Goal: Task Accomplishment & Management: Use online tool/utility

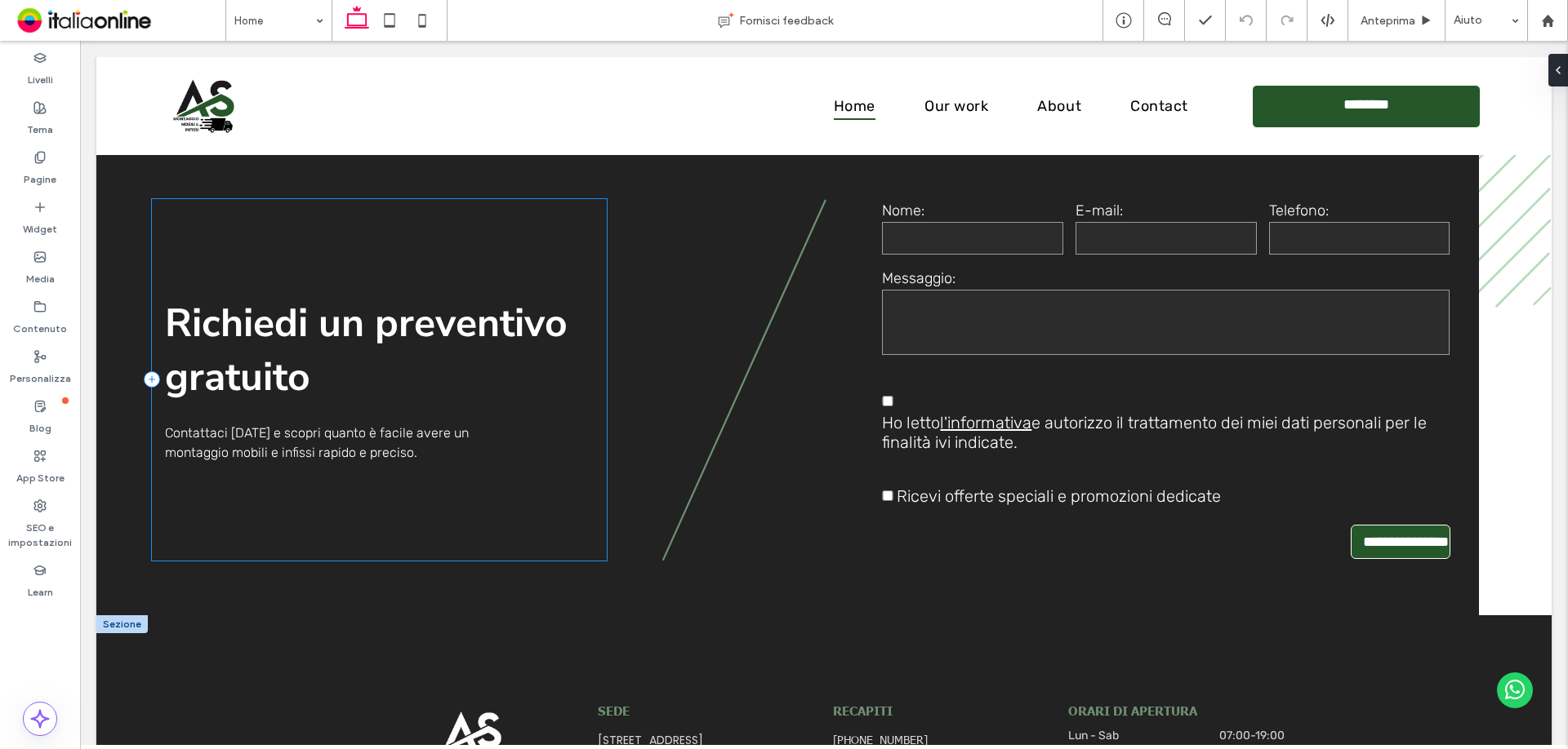
scroll to position [4238, 0]
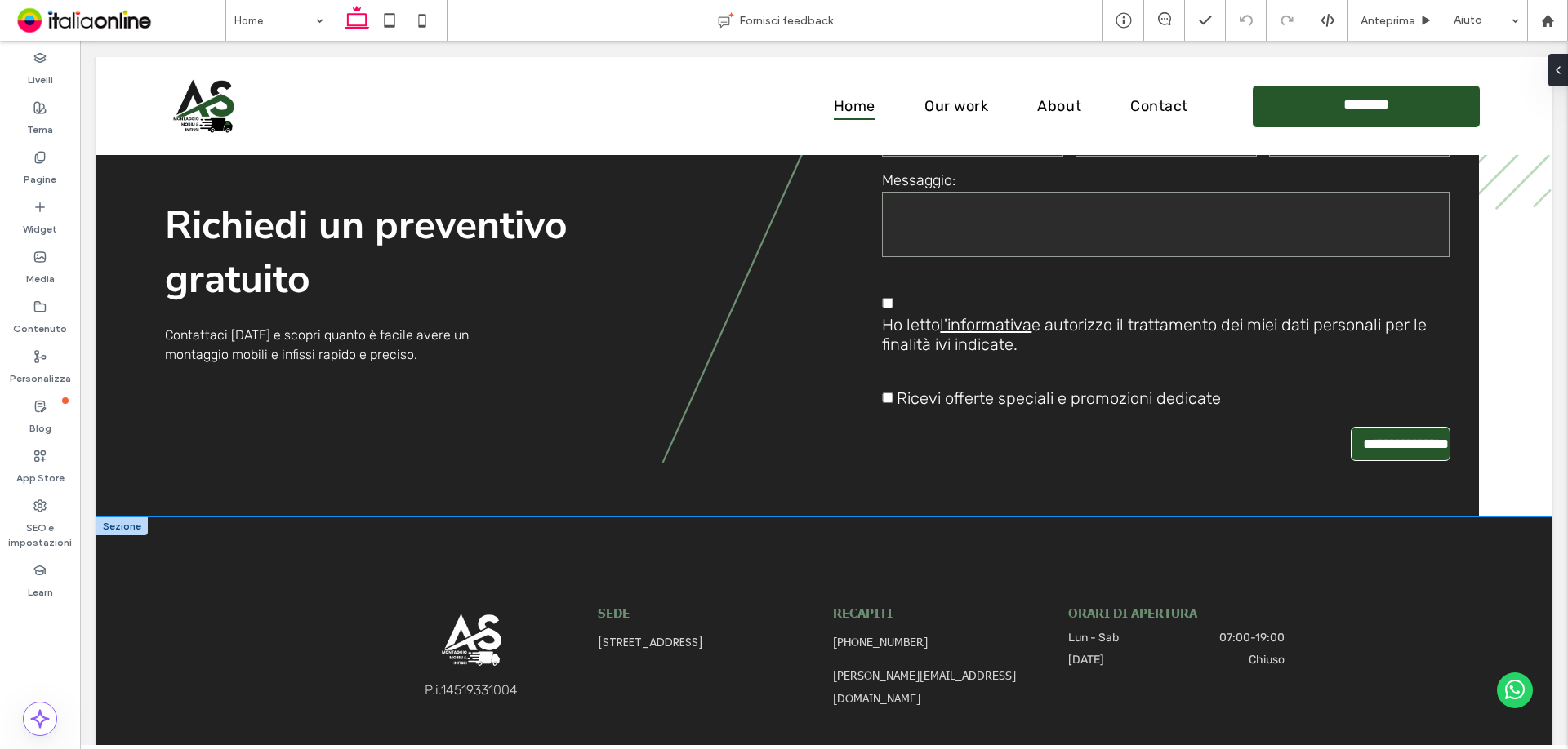
click at [308, 554] on div "P.i. 14519331004 SEDE Viale del Lavoro, 8 - 00030 SAN CESAREO (RM) RECAPITI +39…" at bounding box center [824, 657] width 1455 height 280
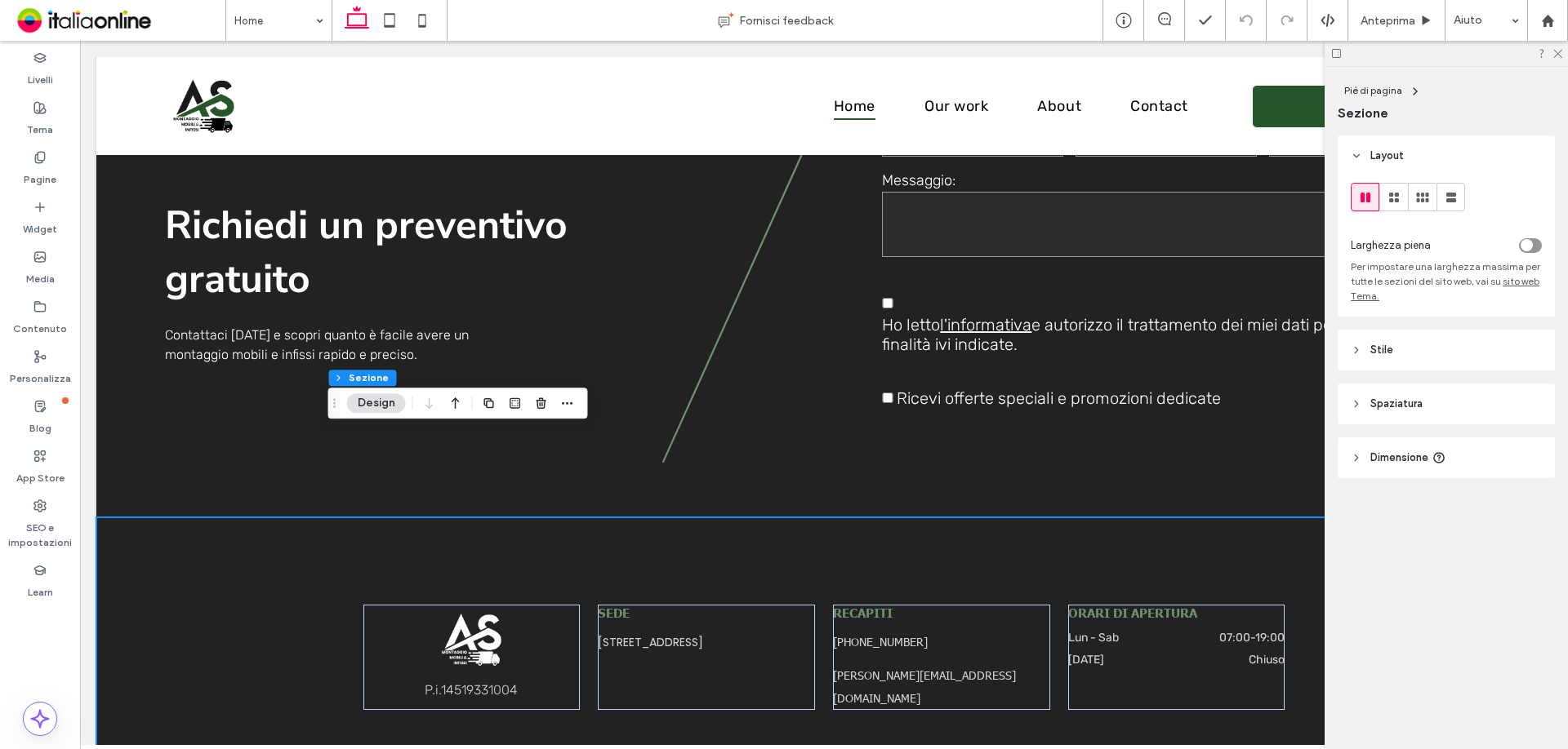
click at [1532, 249] on div "toggle" at bounding box center [1526, 245] width 13 height 12
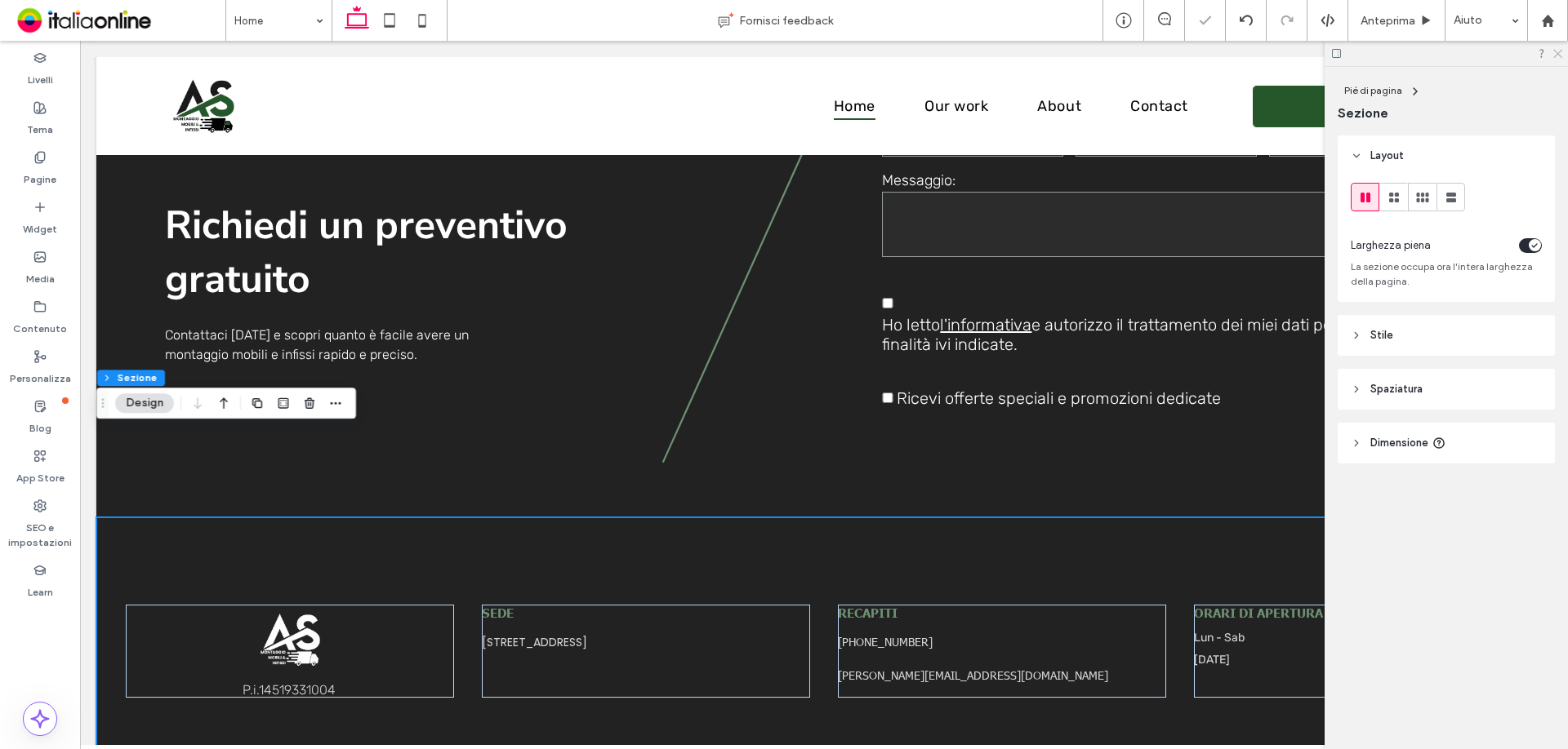
click at [1560, 54] on icon at bounding box center [1556, 52] width 11 height 11
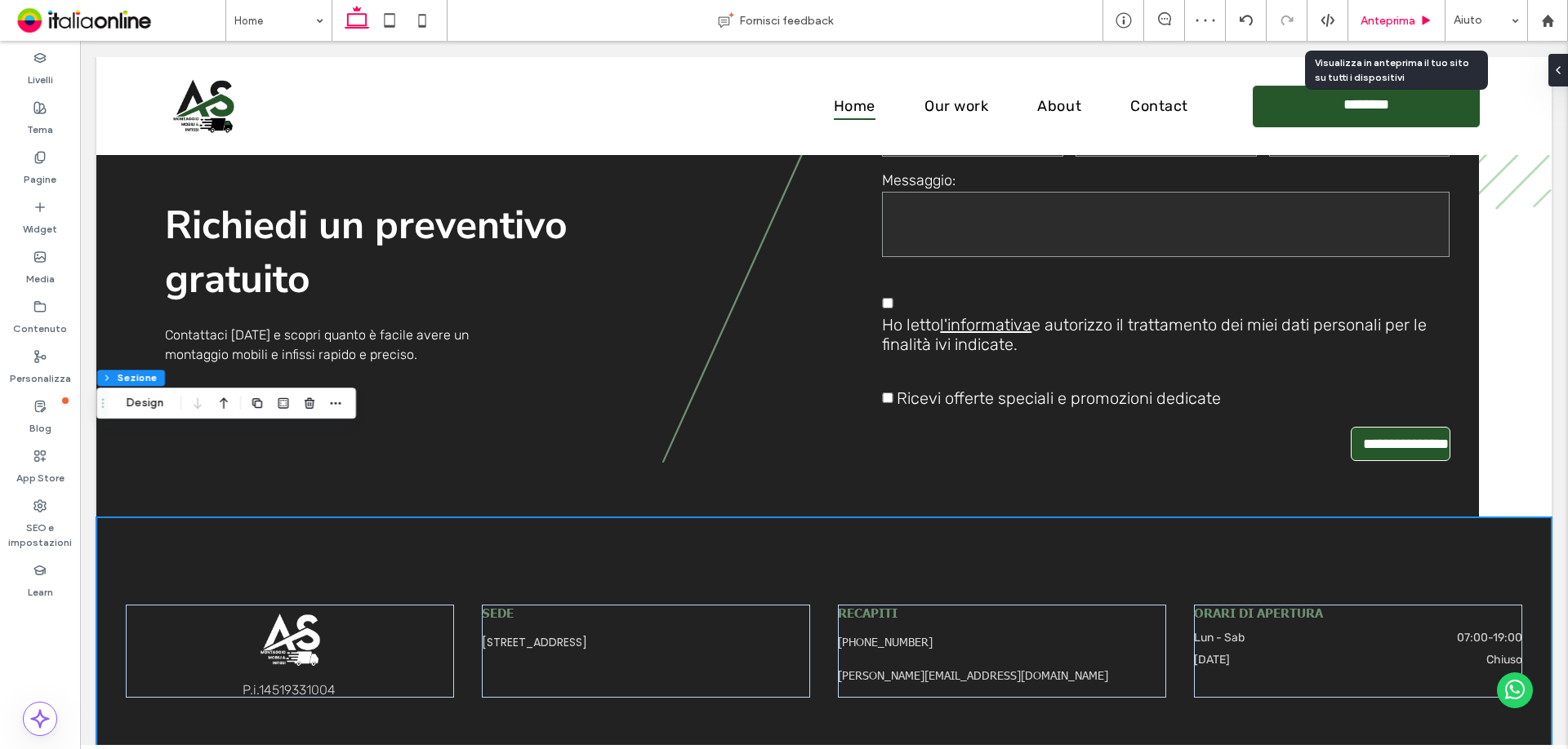
click at [1396, 14] on span "Anteprima" at bounding box center [1388, 21] width 55 height 14
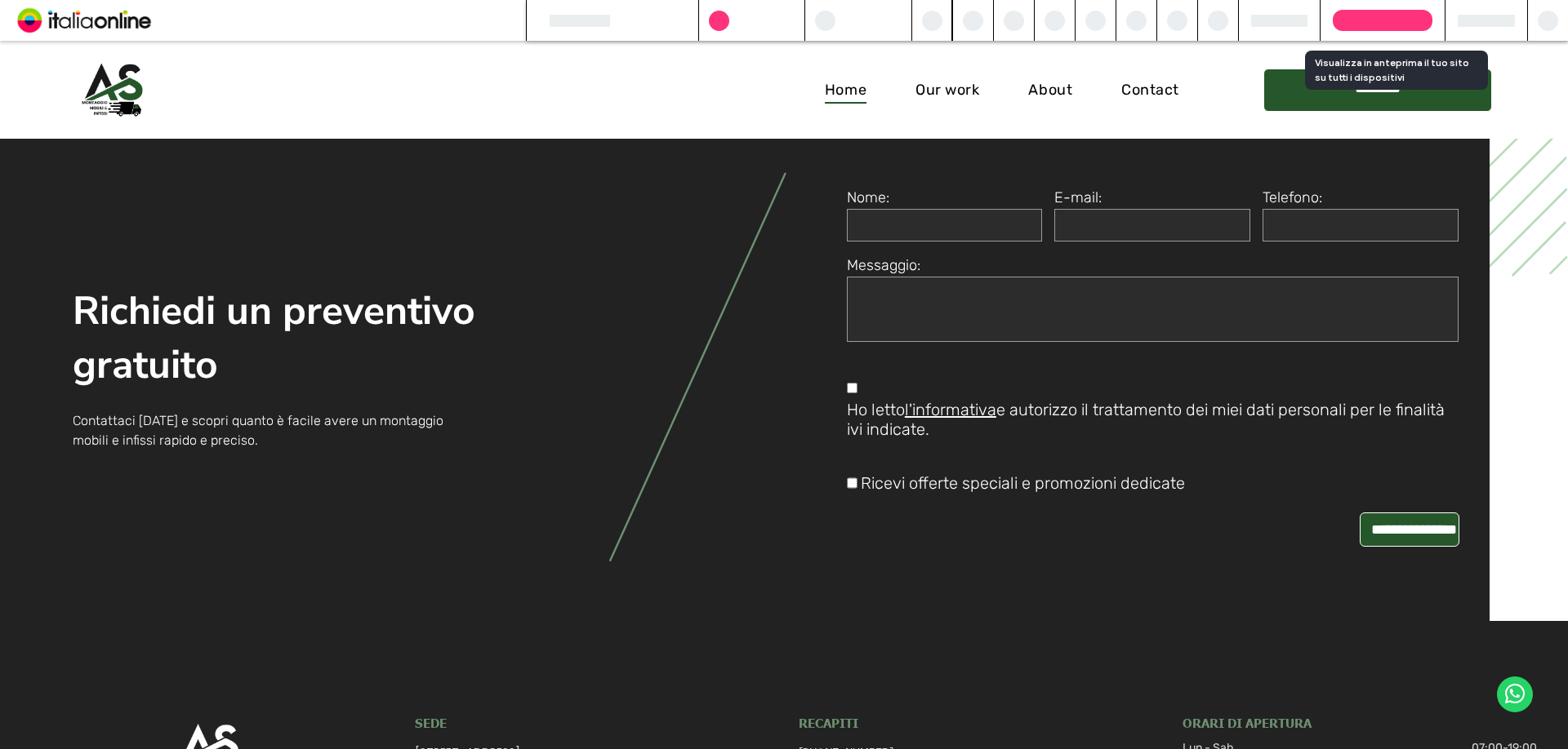
scroll to position [4321, 0]
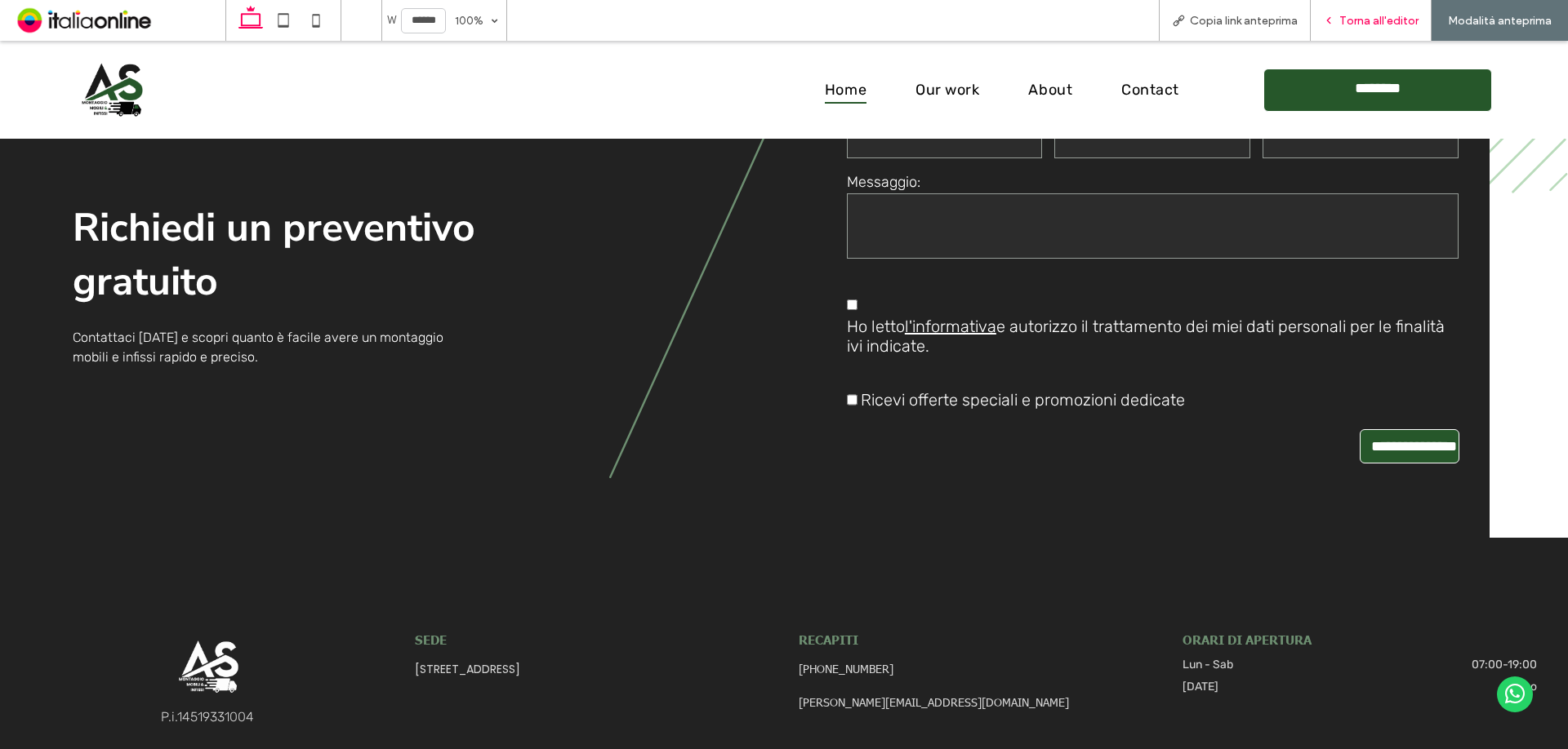
click at [1387, 29] on div "Torna all'editor" at bounding box center [1370, 20] width 121 height 41
click at [1387, 19] on span "Torna all'editor" at bounding box center [1379, 21] width 79 height 14
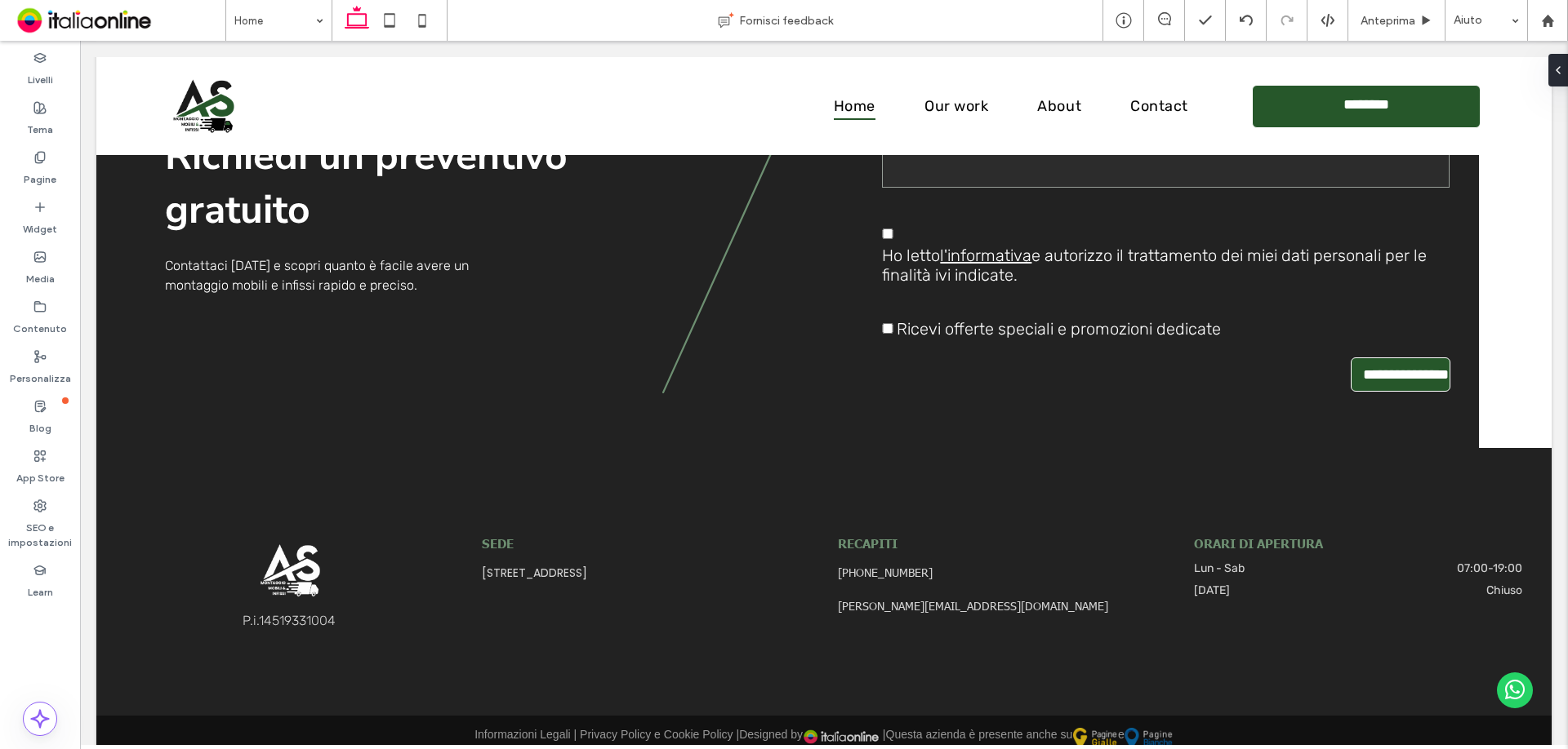
scroll to position [4238, 0]
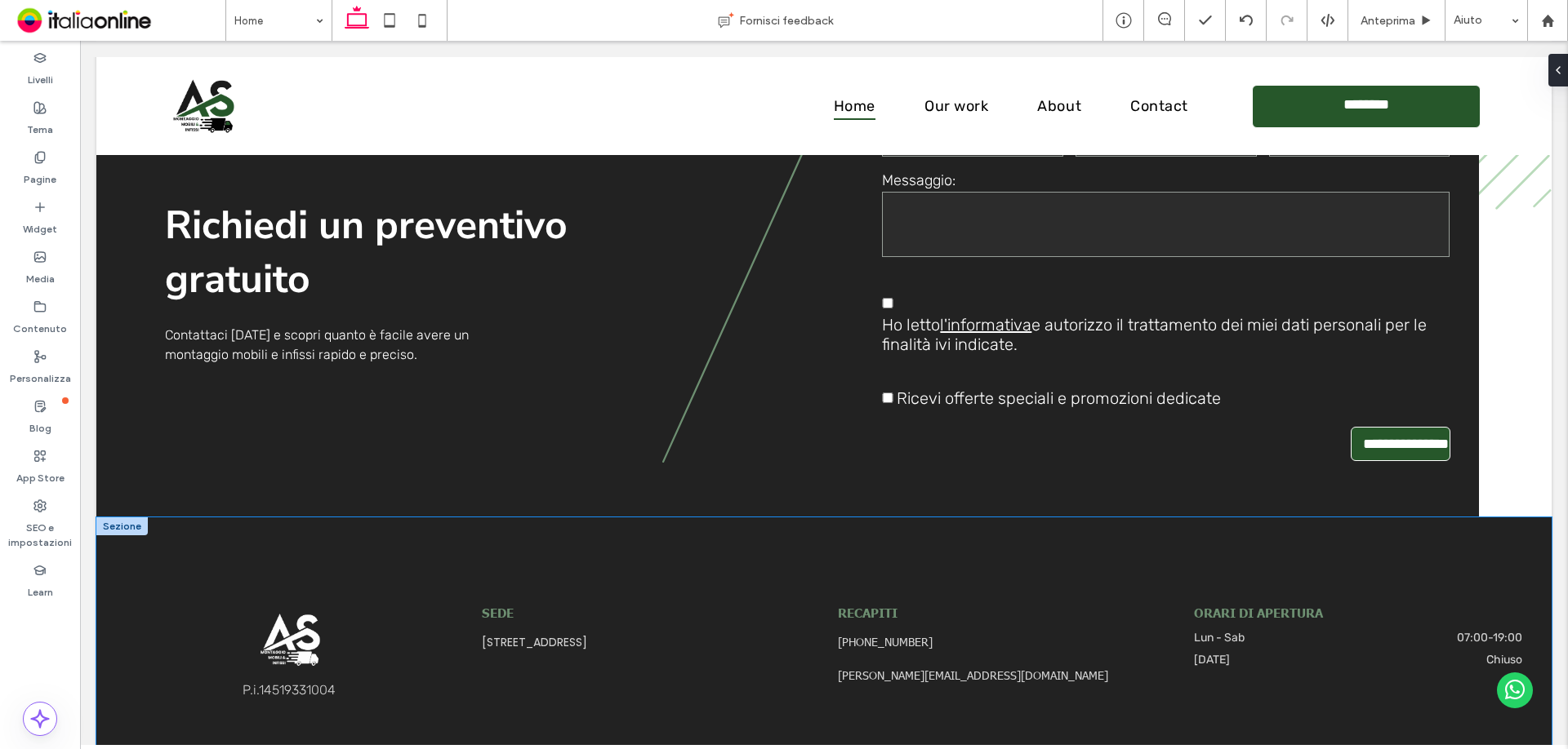
click at [379, 517] on div "P.i. 14519331004 SEDE Viale del Lavoro, 8 - 00030 SAN CESAREO (RM) RECAPITI +39…" at bounding box center [824, 651] width 1455 height 267
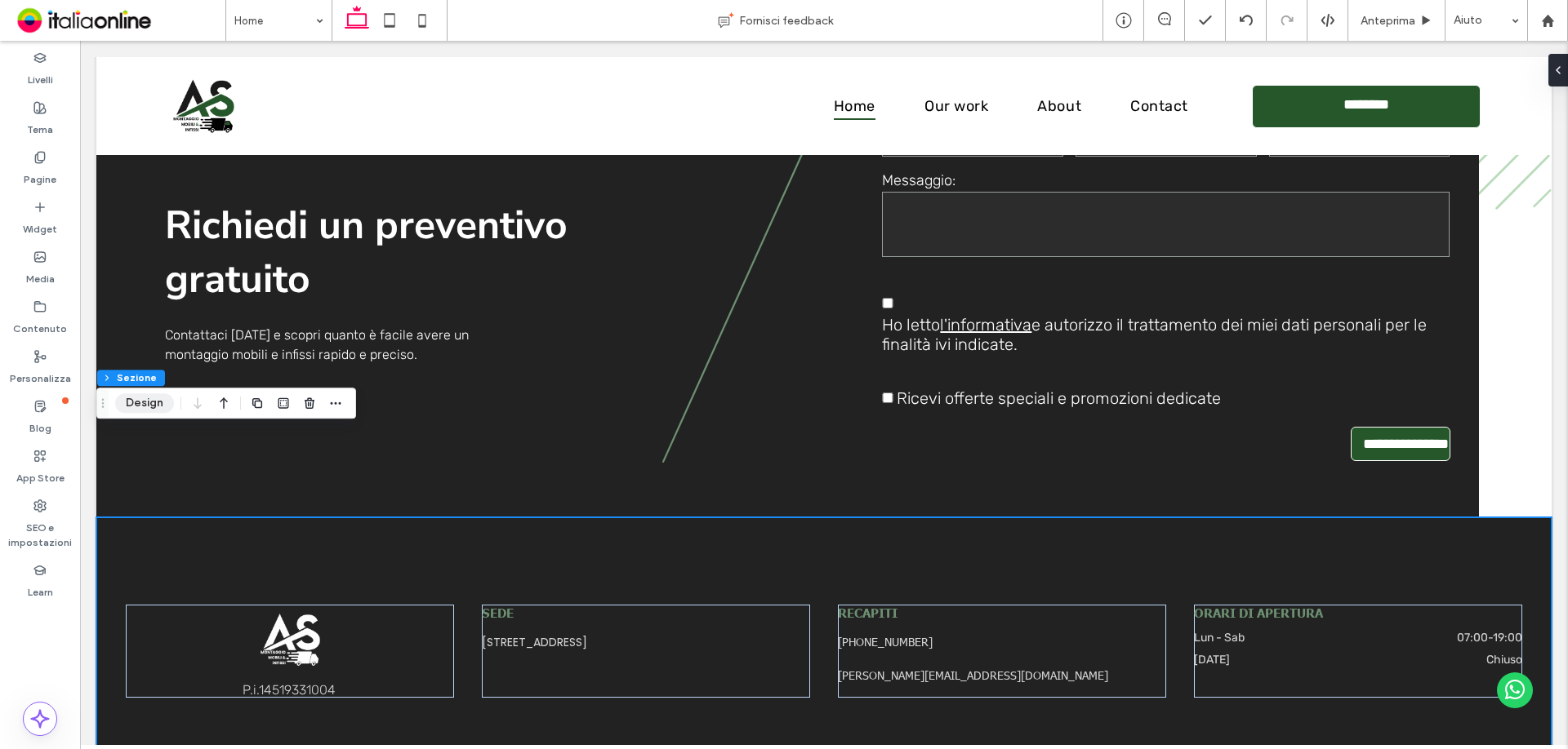
click at [123, 407] on button "Design" at bounding box center [144, 403] width 59 height 20
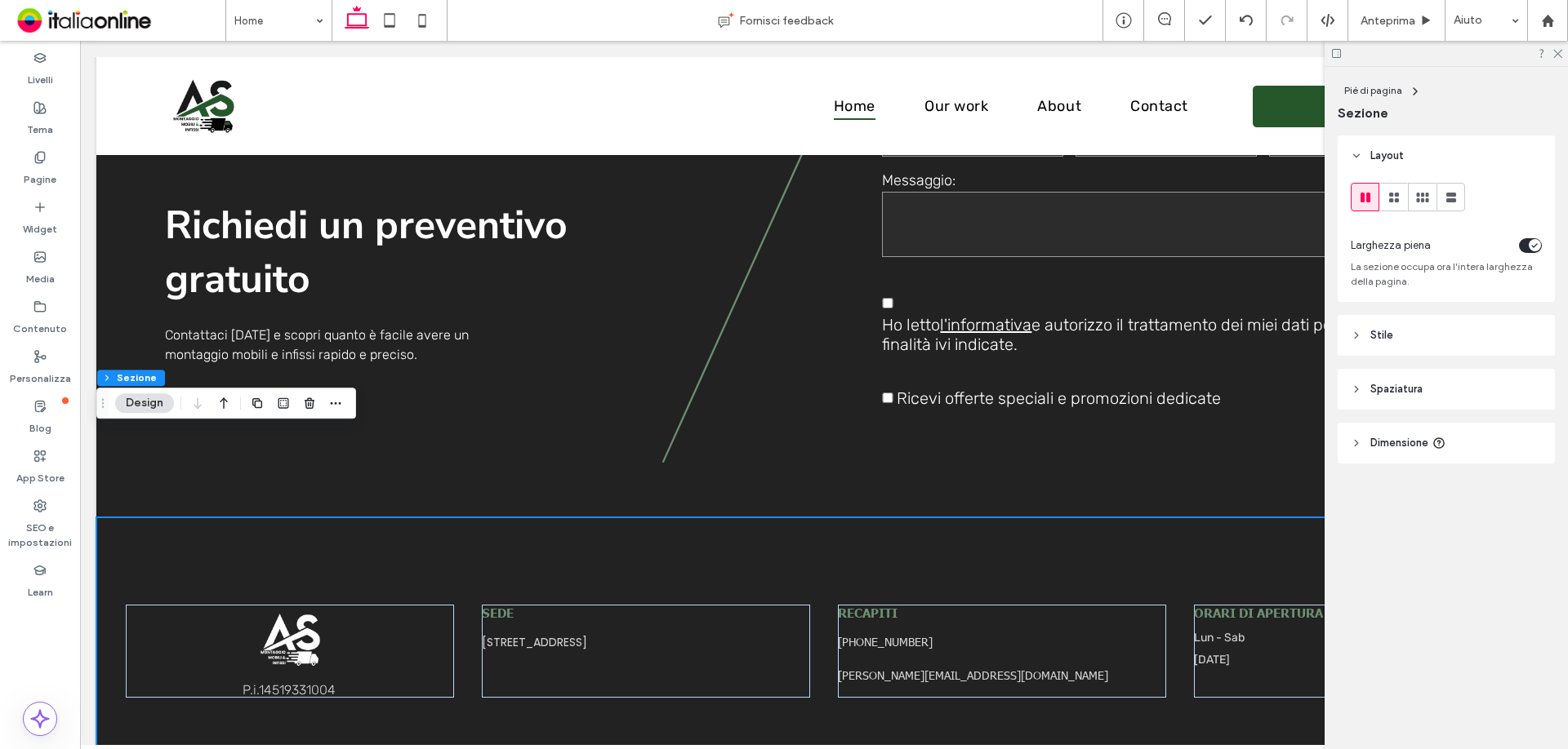
click at [1535, 247] on icon "toggle" at bounding box center [1535, 246] width 7 height 5
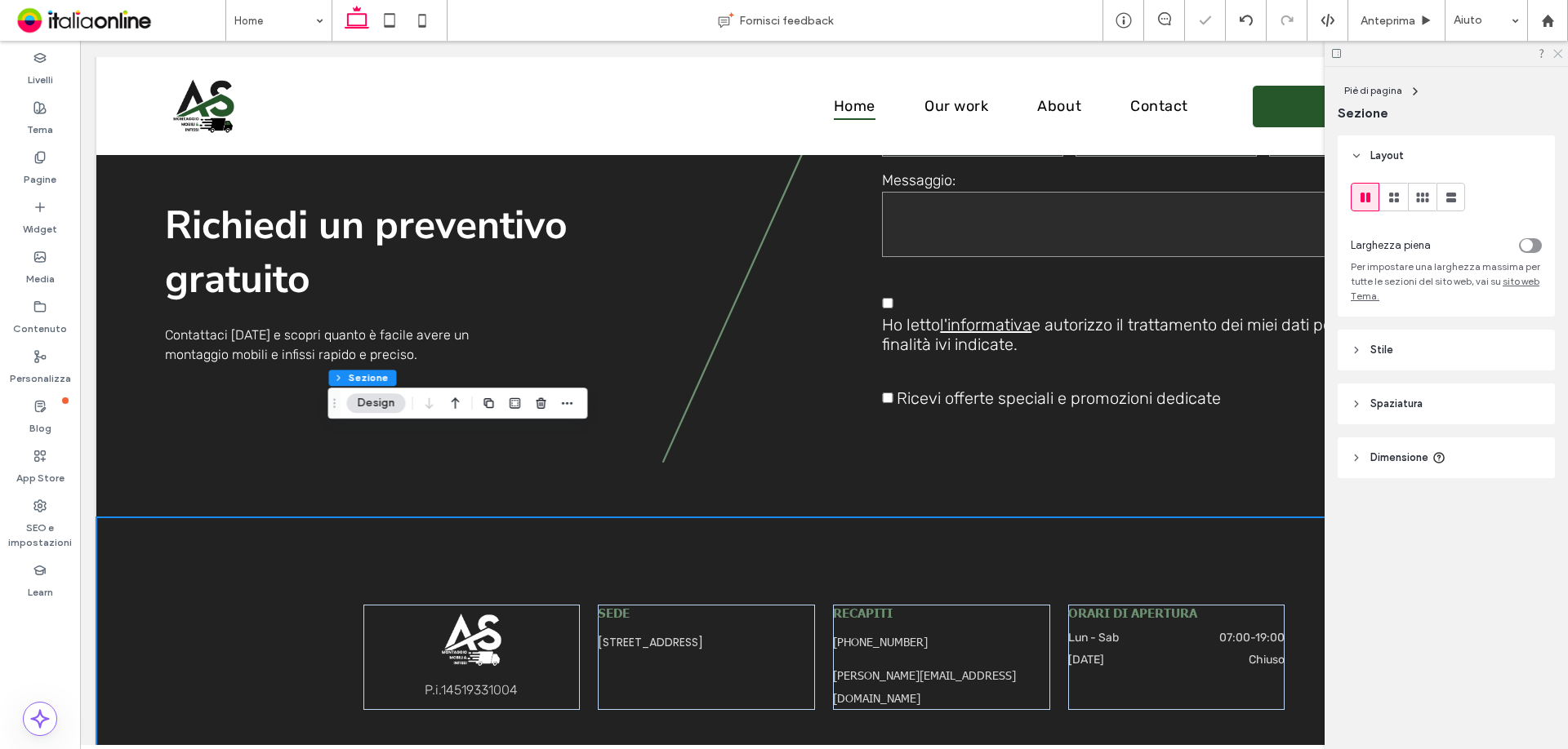
click at [1555, 52] on icon at bounding box center [1556, 52] width 11 height 11
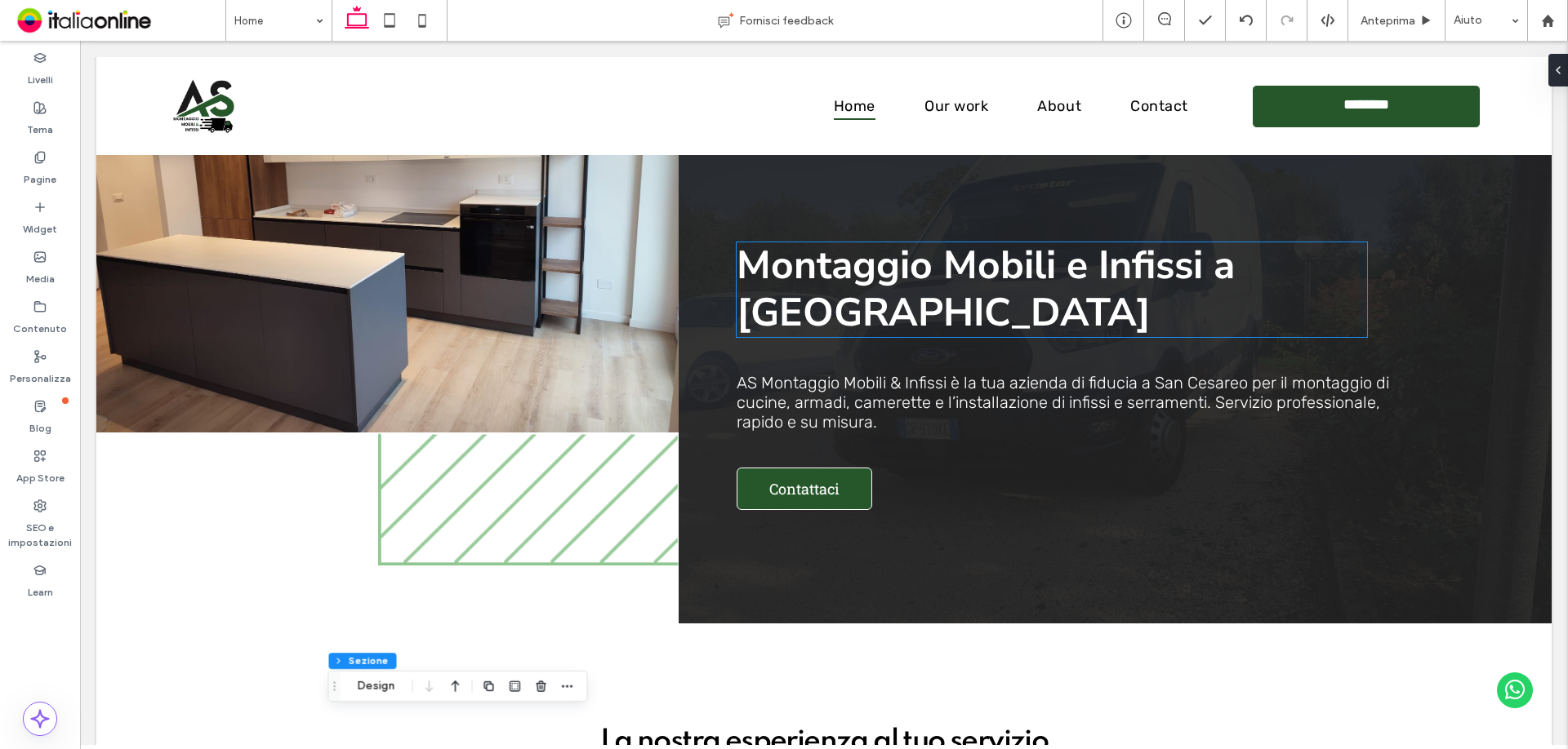
scroll to position [0, 0]
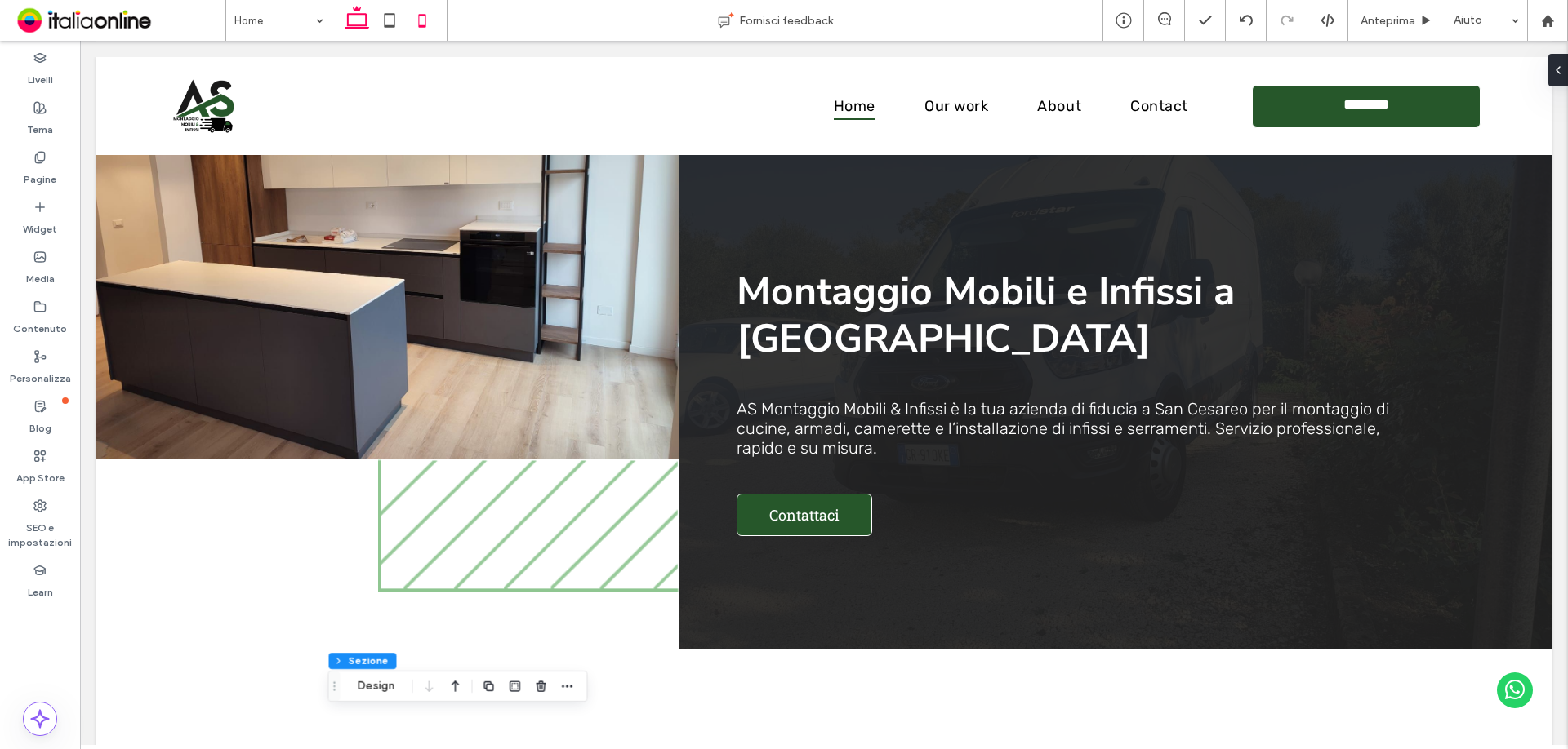
click at [390, 26] on use at bounding box center [389, 20] width 11 height 14
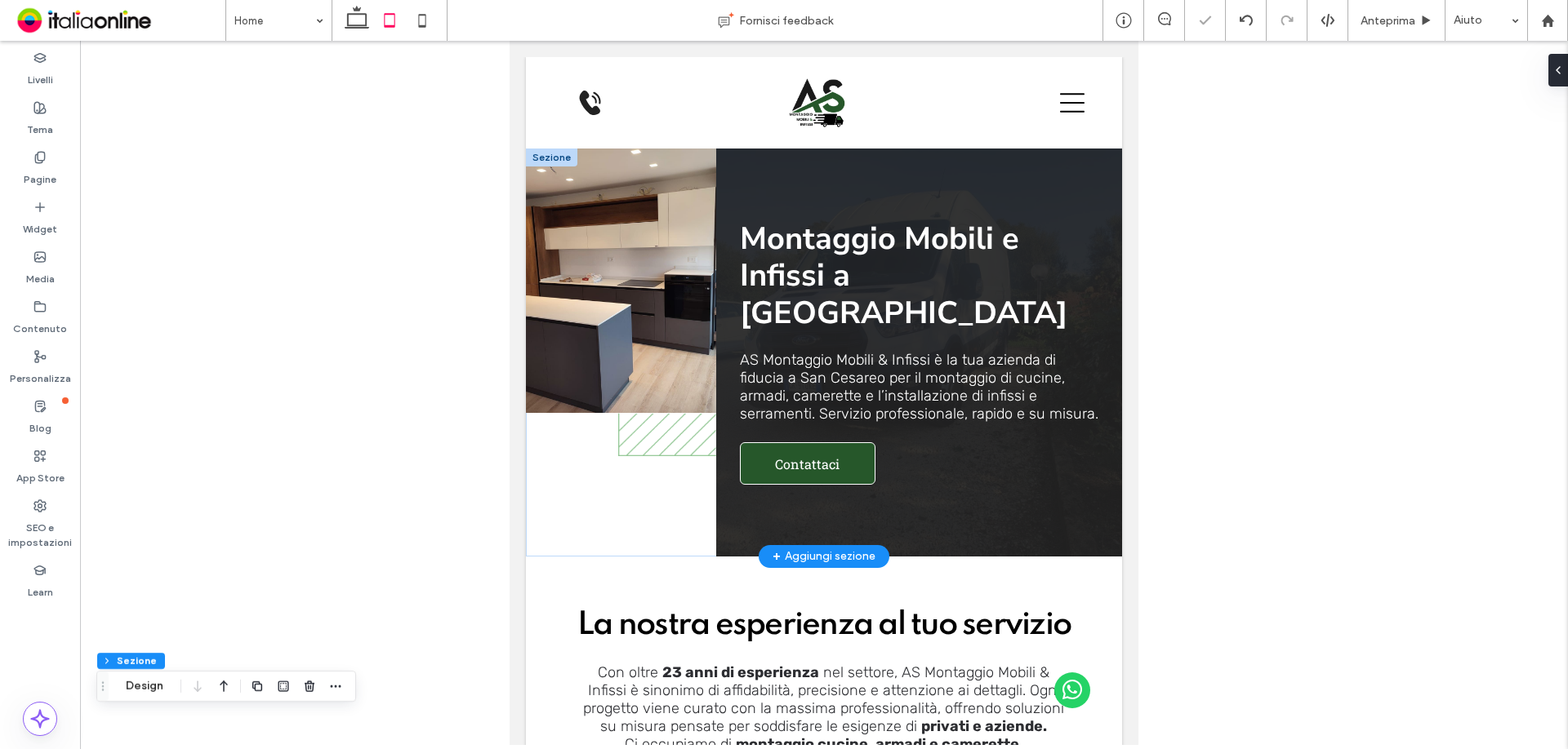
type input "*"
type input "**"
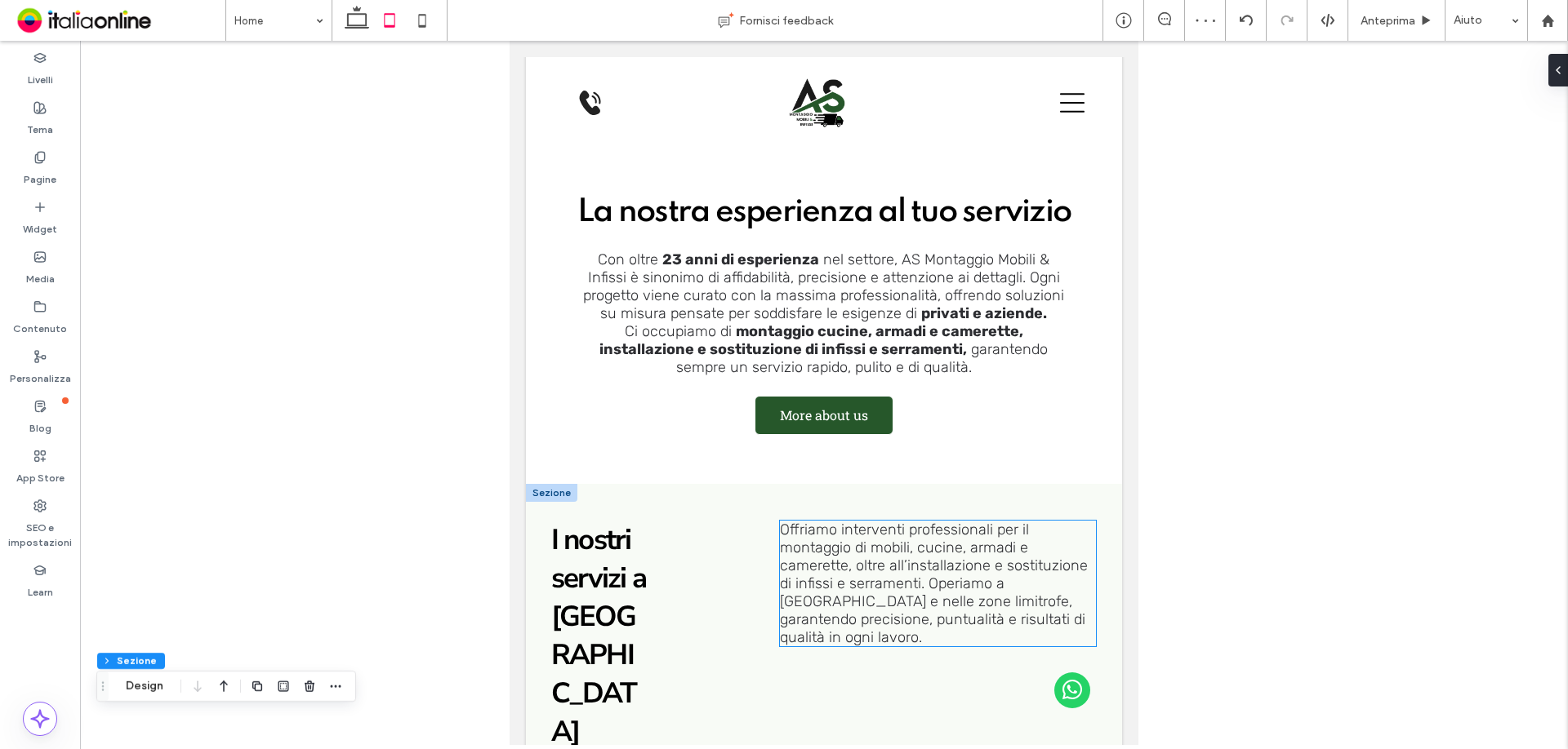
scroll to position [408, 0]
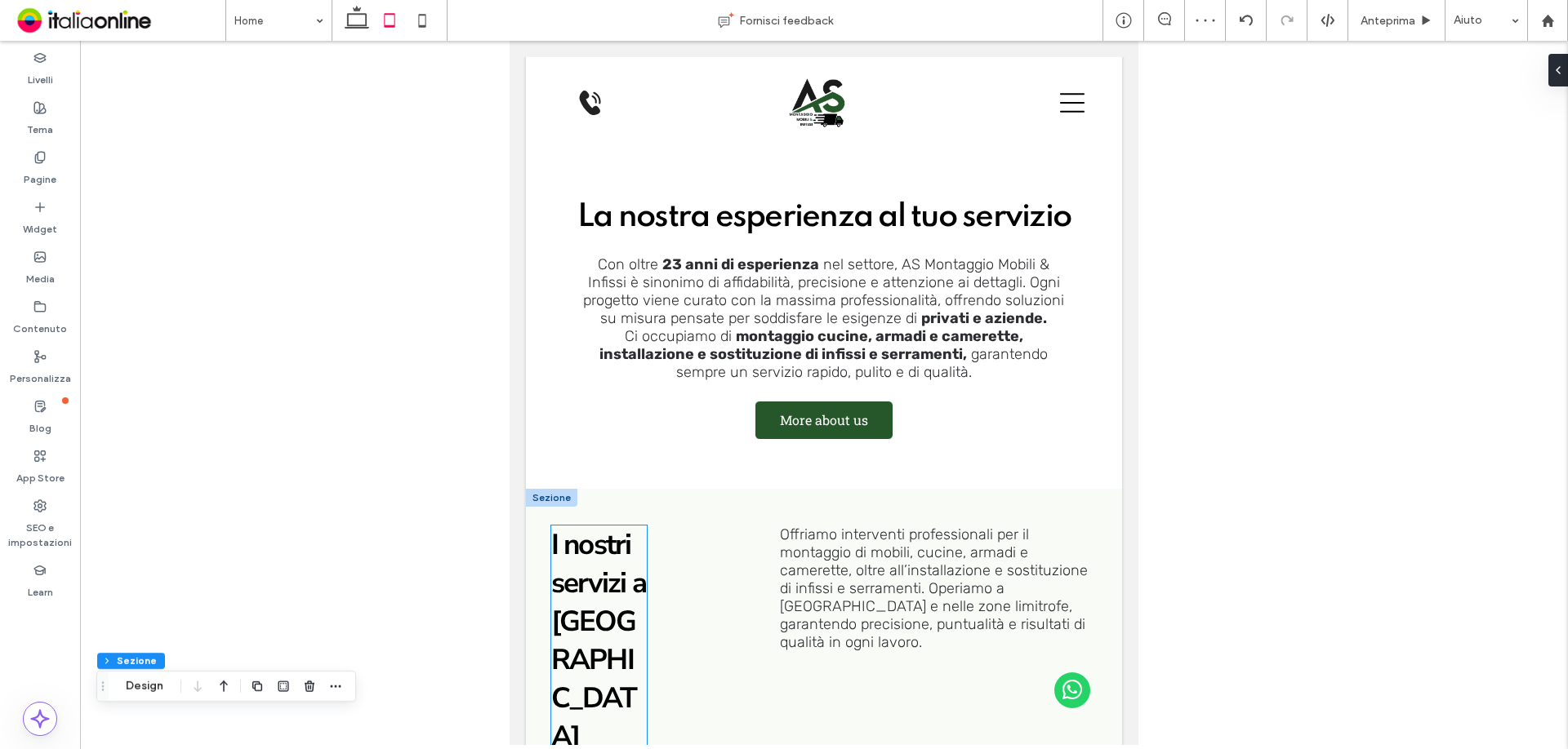
drag, startPoint x: 571, startPoint y: 542, endPoint x: 579, endPoint y: 544, distance: 8.2
click at [571, 542] on span "I nostri servizi a San Cesareo" at bounding box center [599, 641] width 95 height 230
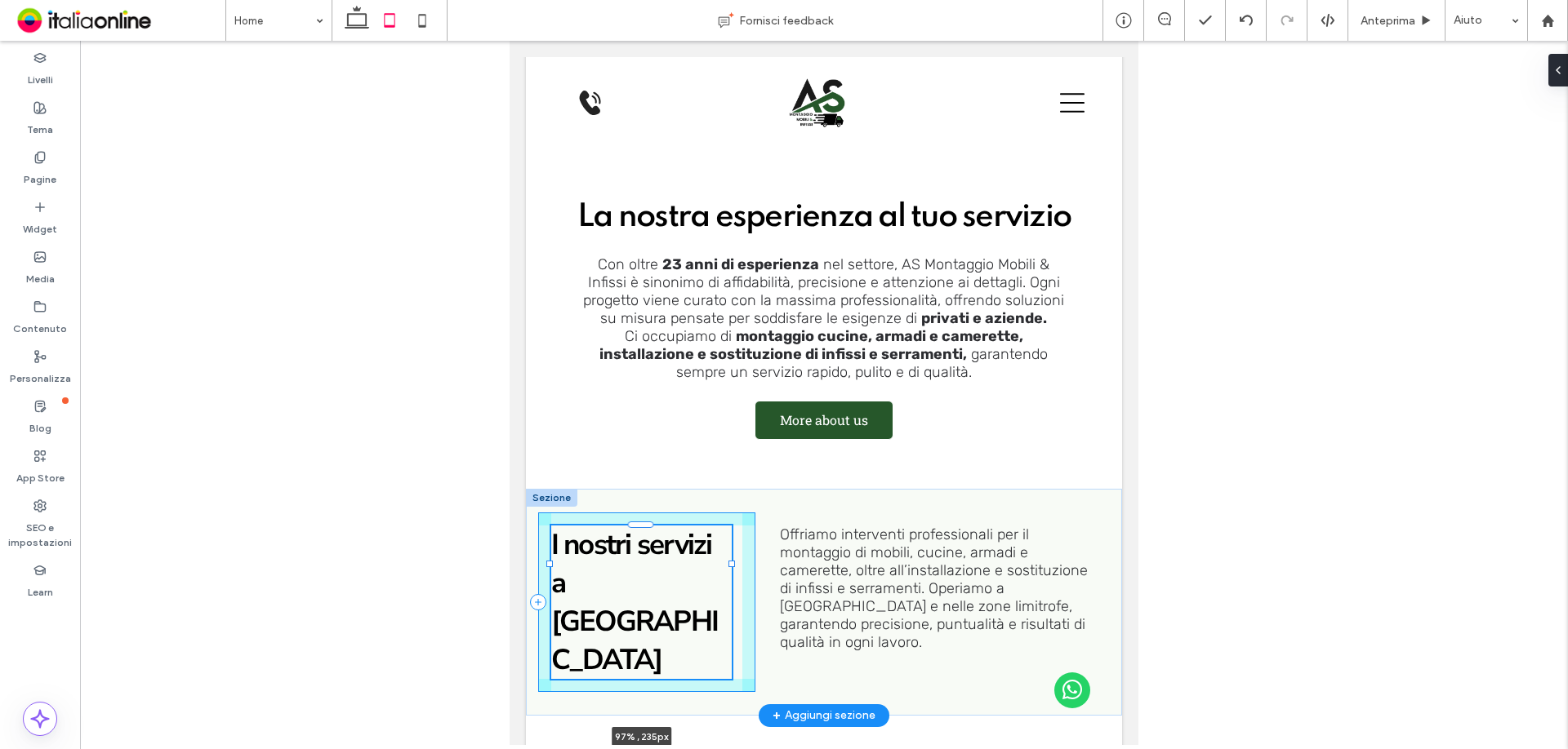
drag, startPoint x: 644, startPoint y: 597, endPoint x: 870, endPoint y: 536, distance: 234.1
click at [732, 602] on div "I nostri servizi a San Cesareo 97% , 235px Offriamo interventi professionali pe…" at bounding box center [824, 602] width 596 height 227
type input "**"
type input "****"
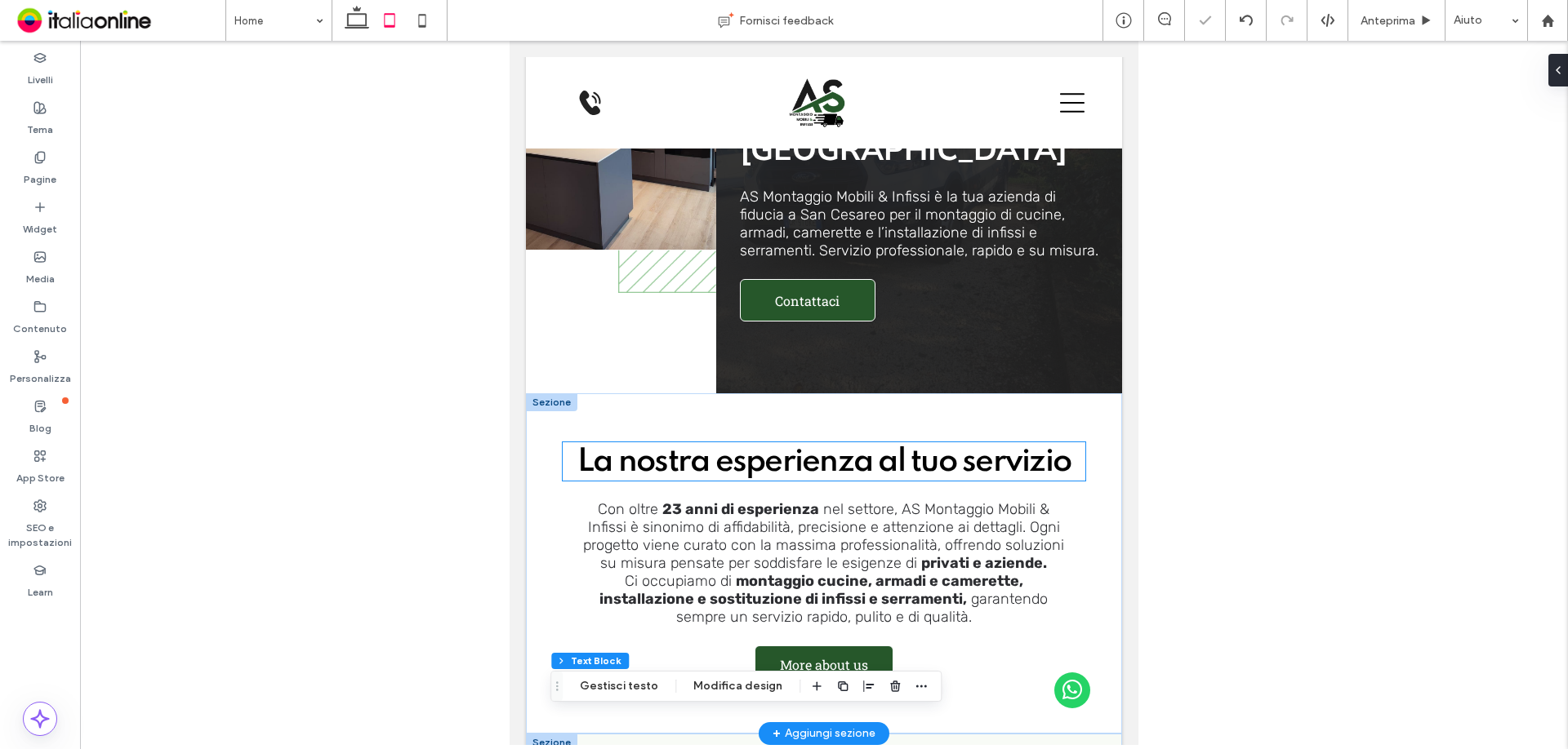
scroll to position [0, 0]
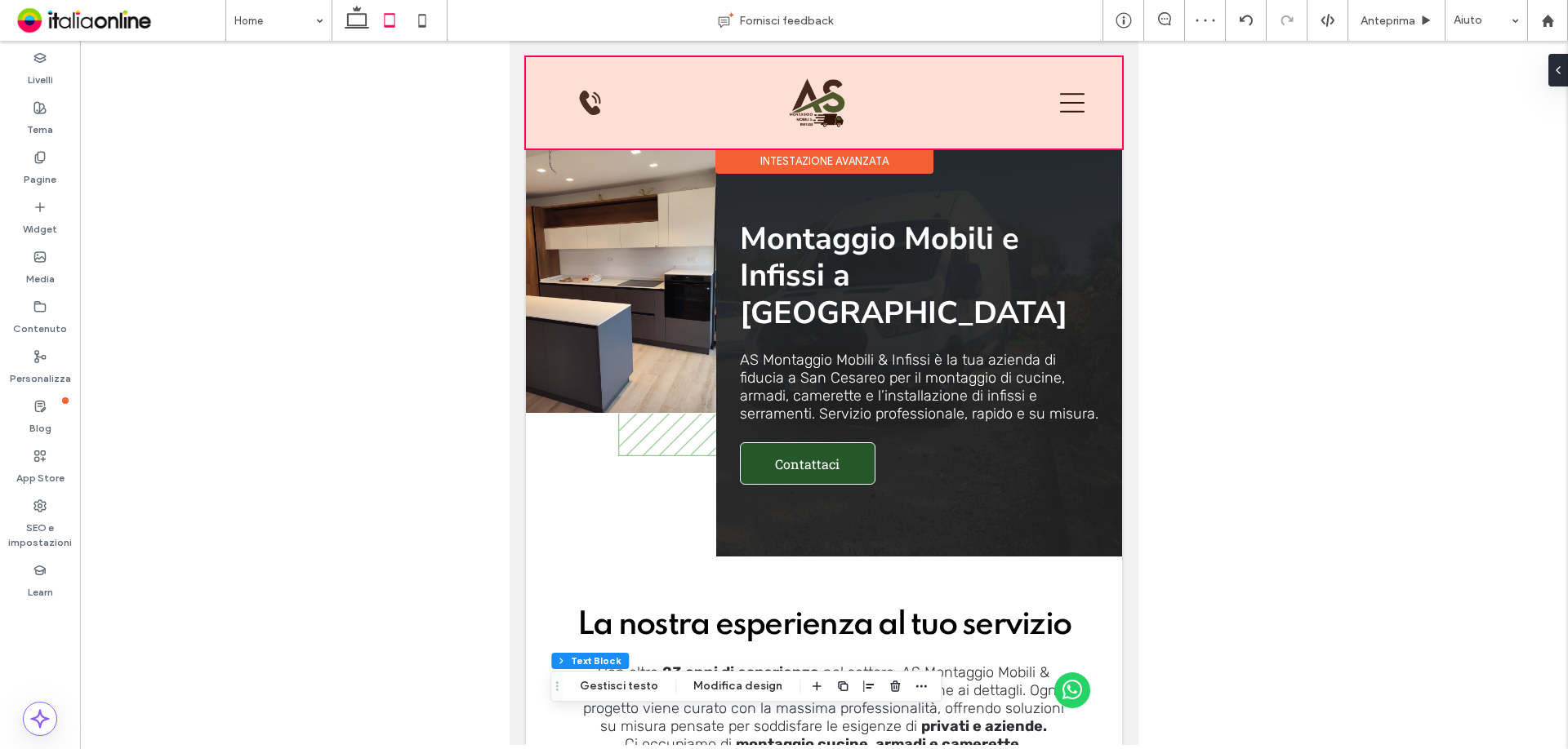
click at [814, 92] on div at bounding box center [824, 103] width 596 height 92
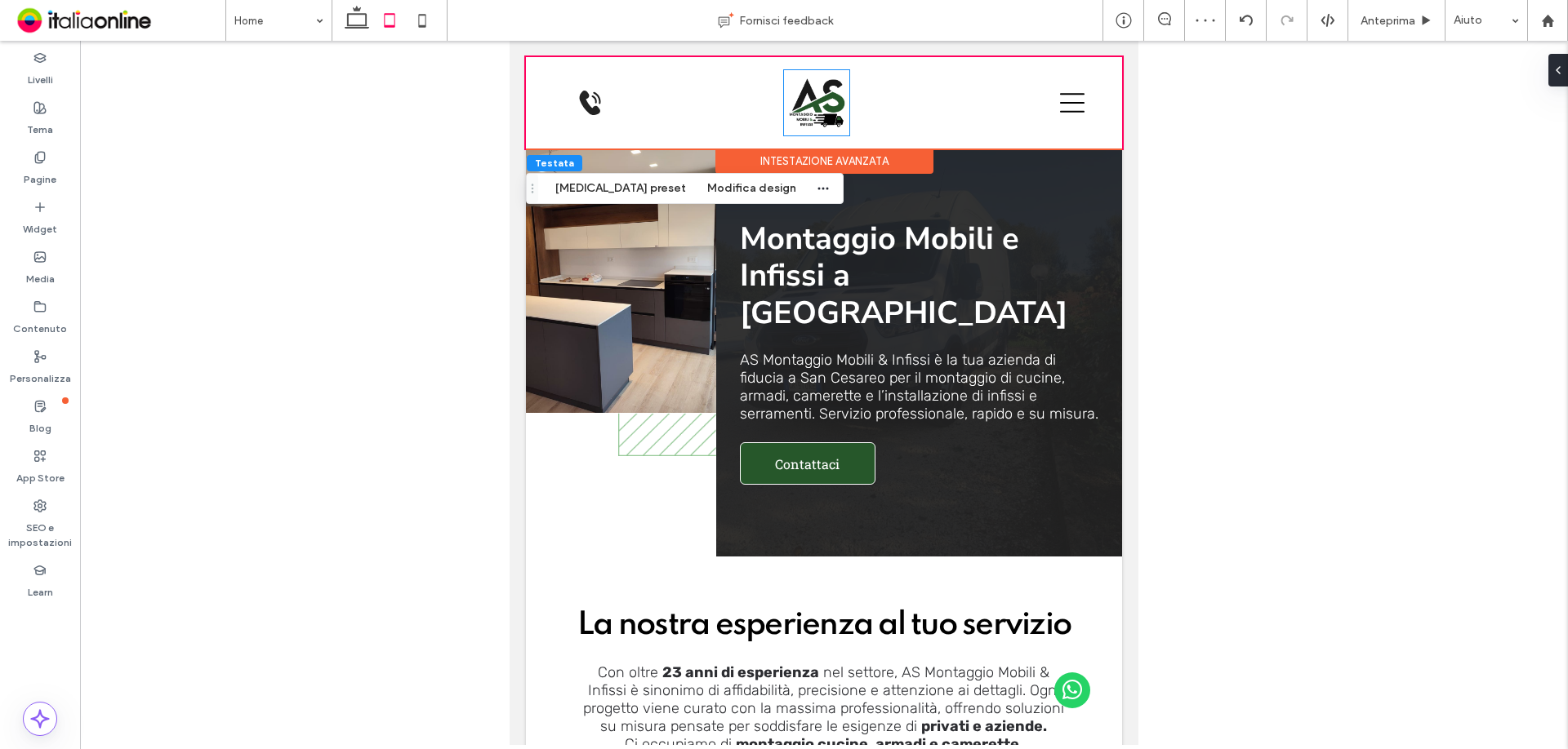
drag, startPoint x: 814, startPoint y: 92, endPoint x: 816, endPoint y: 161, distance: 69.0
click at [814, 92] on img at bounding box center [816, 102] width 65 height 65
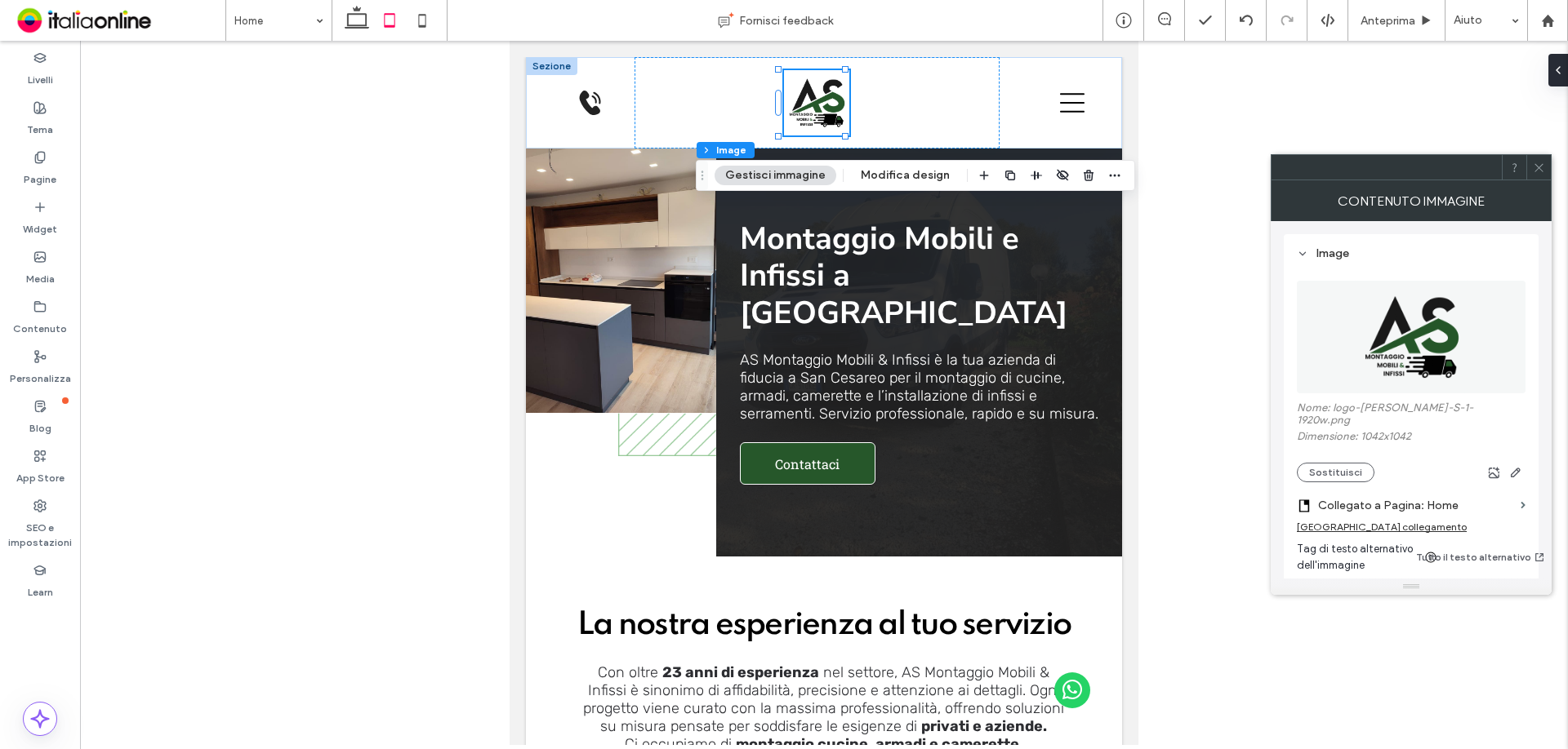
scroll to position [163, 0]
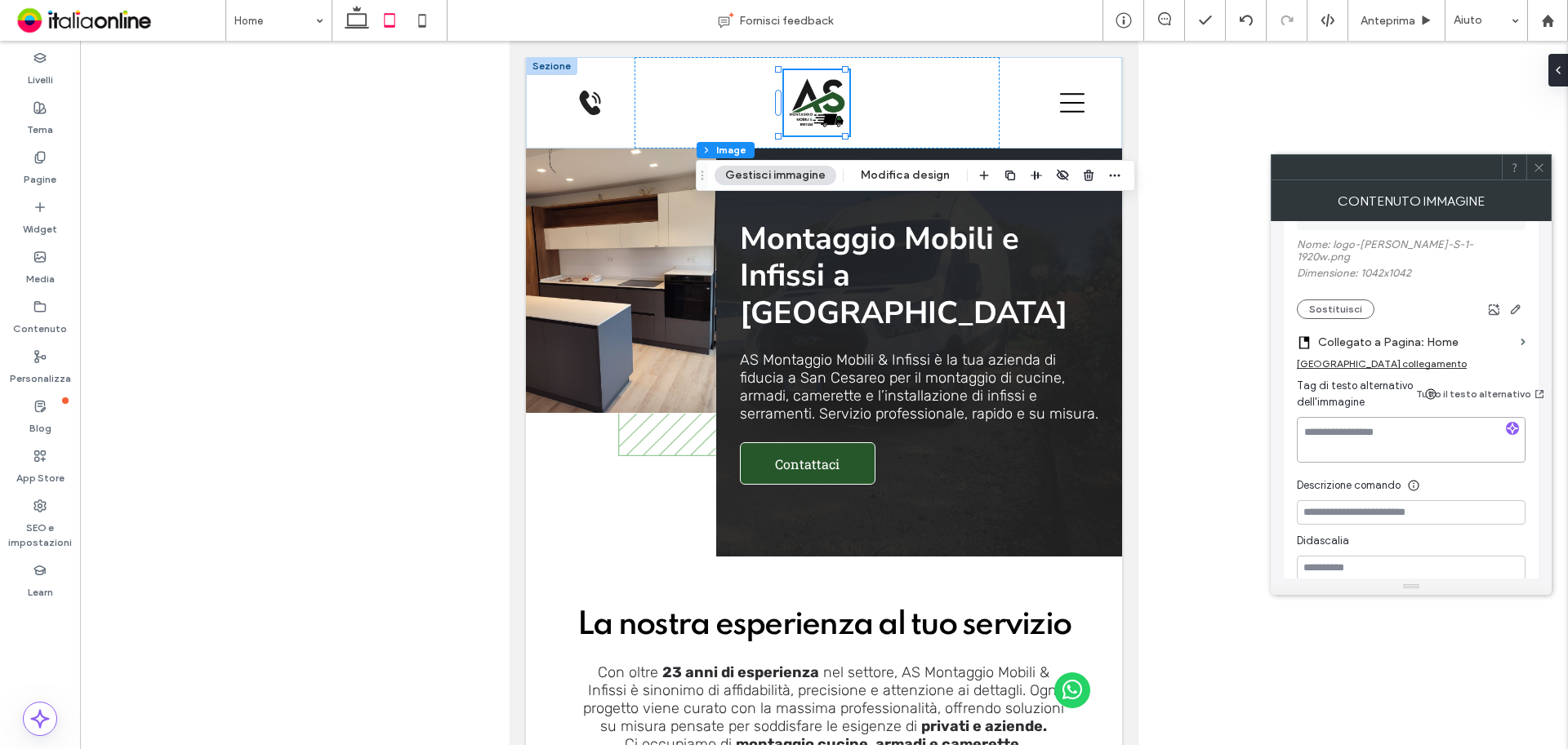
click at [1389, 419] on textarea at bounding box center [1411, 440] width 228 height 46
type textarea "****"
click at [1541, 169] on icon at bounding box center [1539, 167] width 13 height 12
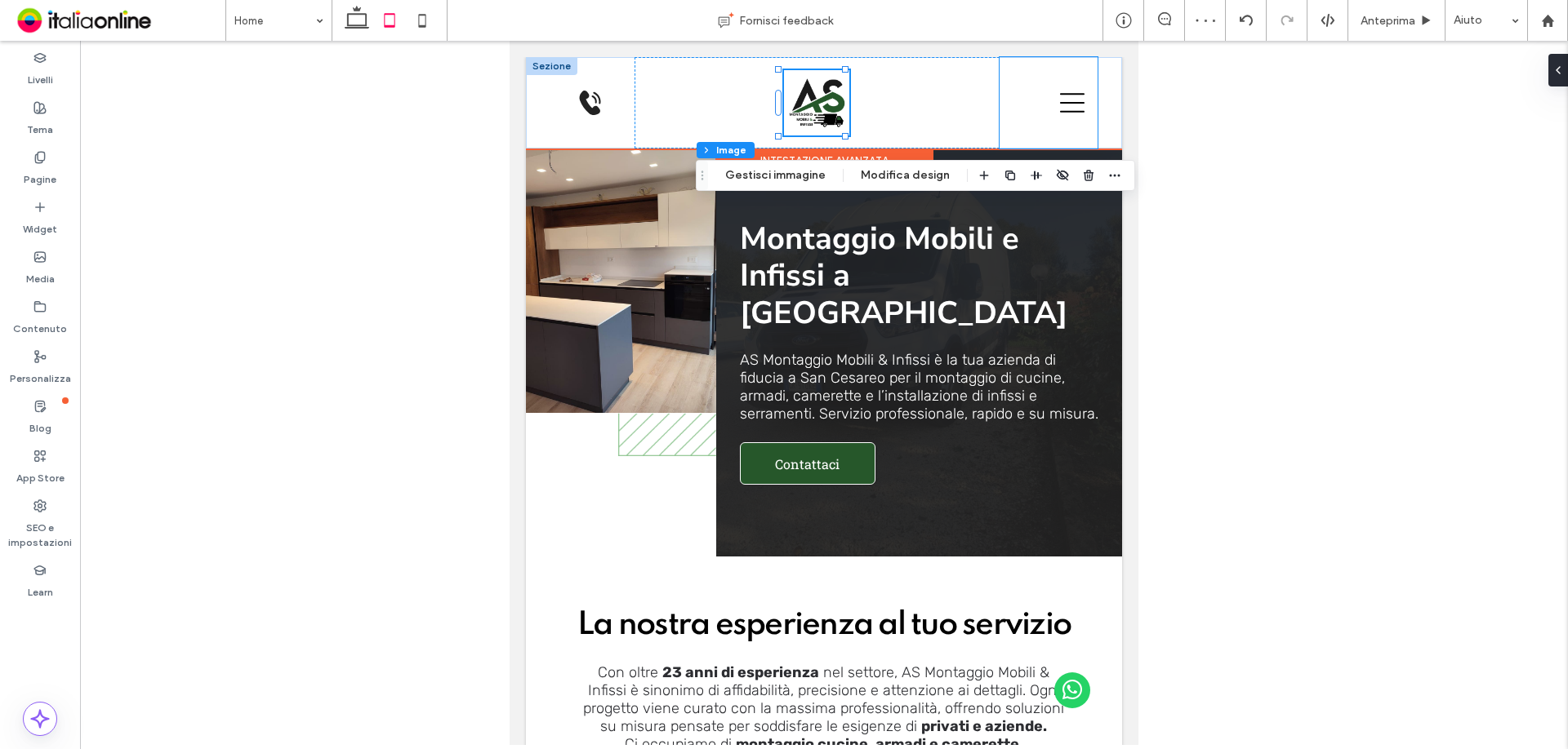
click at [1043, 107] on div at bounding box center [1049, 103] width 98 height 92
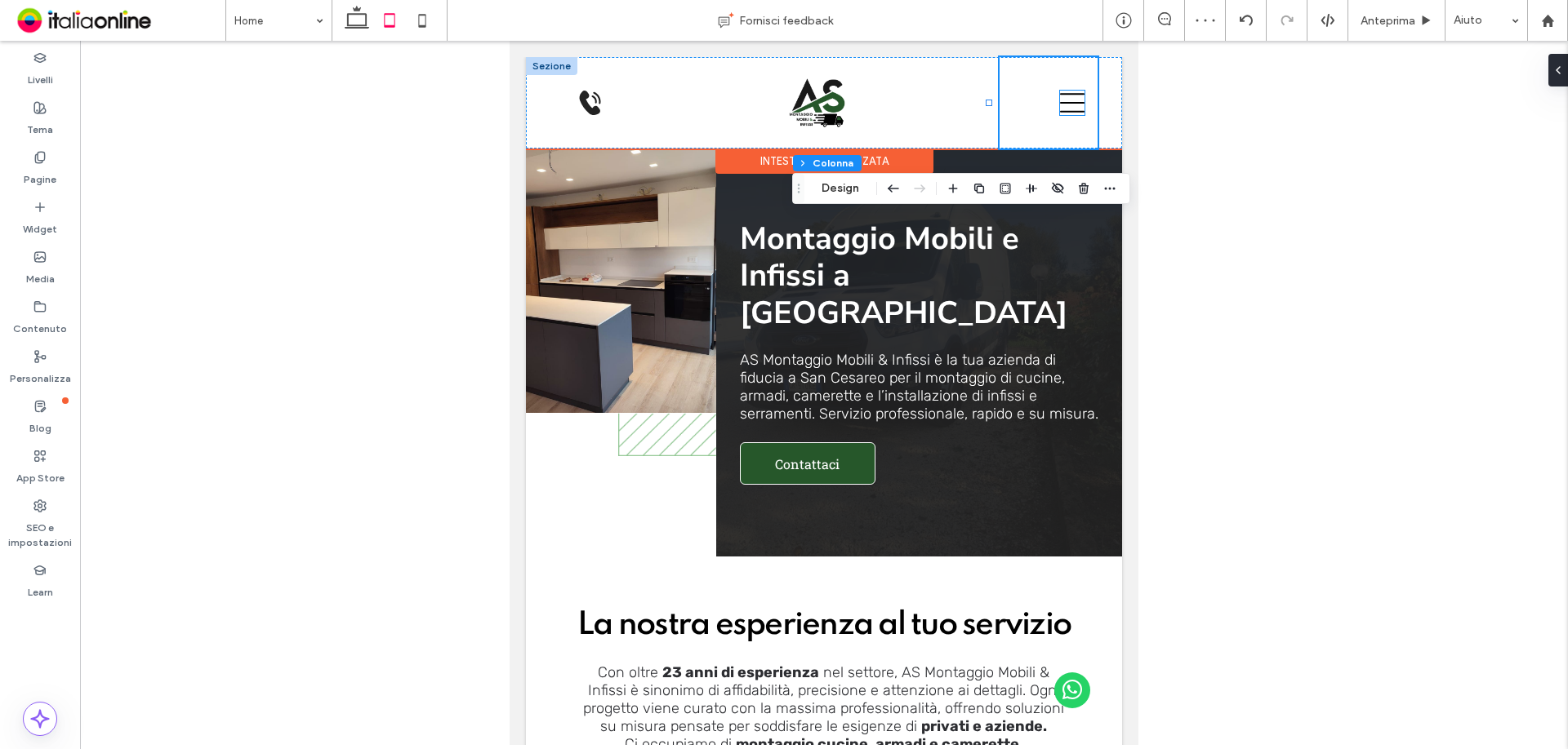
click at [1060, 102] on icon at bounding box center [1072, 103] width 24 height 20
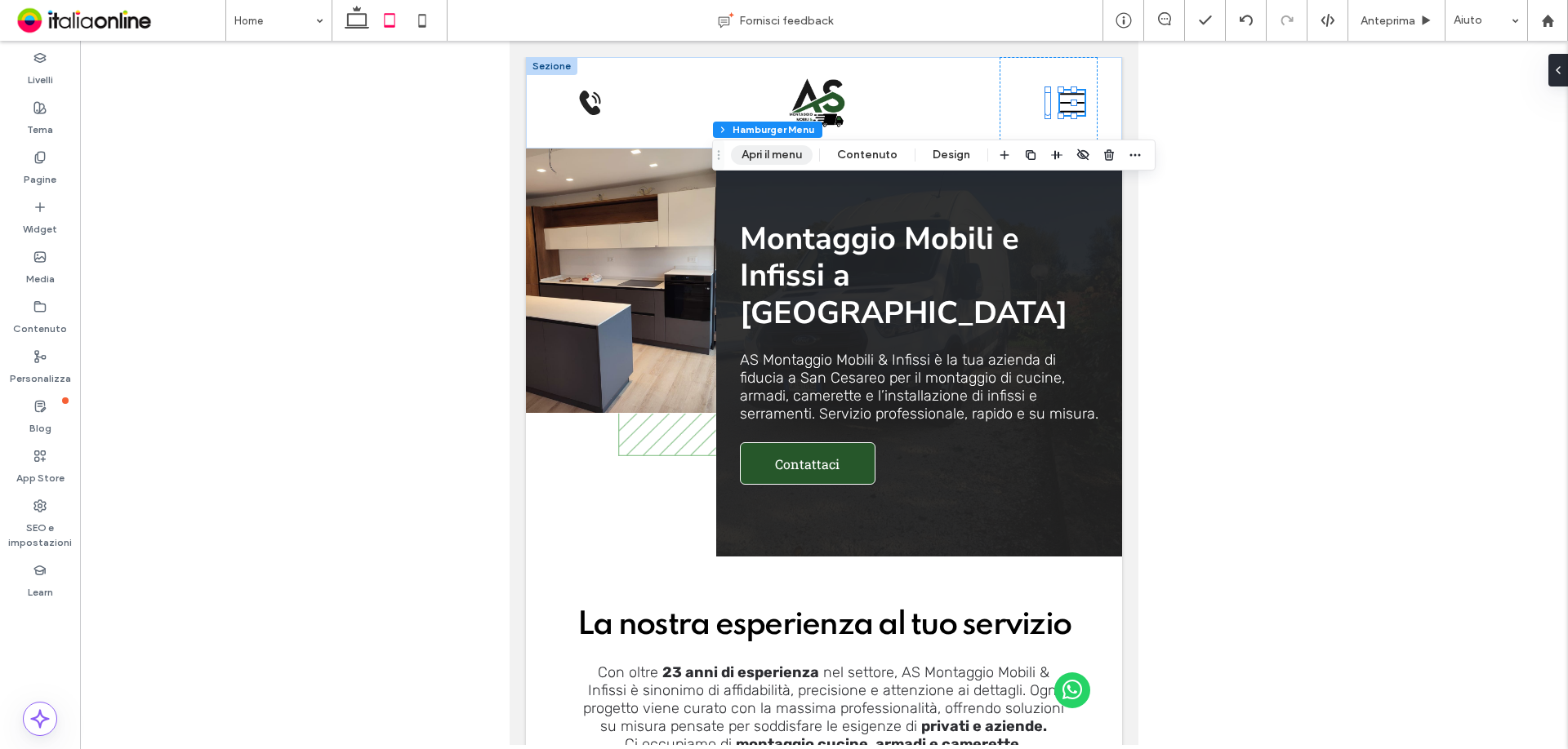
click at [794, 148] on button "Apri il menu" at bounding box center [772, 155] width 82 height 20
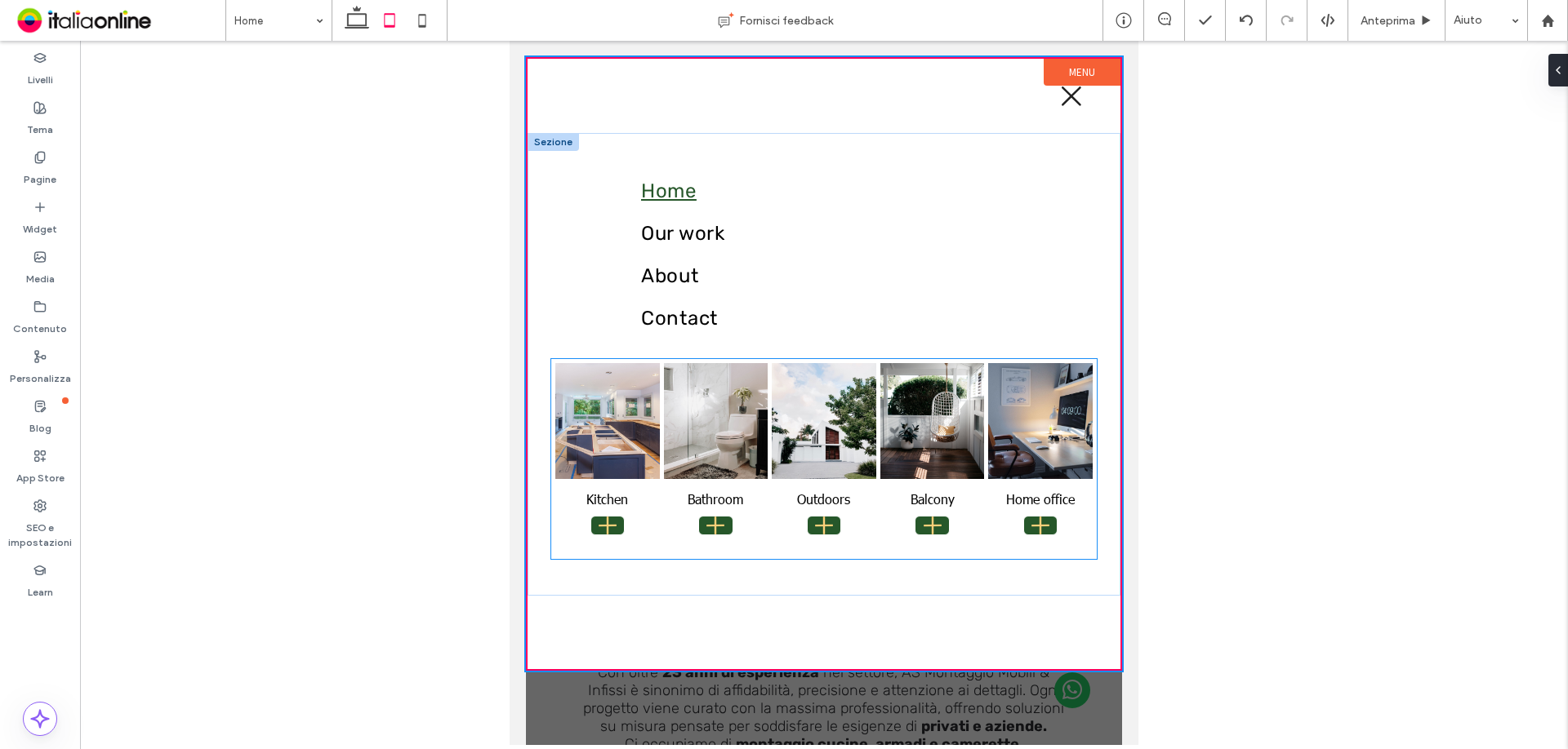
click at [791, 441] on link at bounding box center [824, 422] width 110 height 123
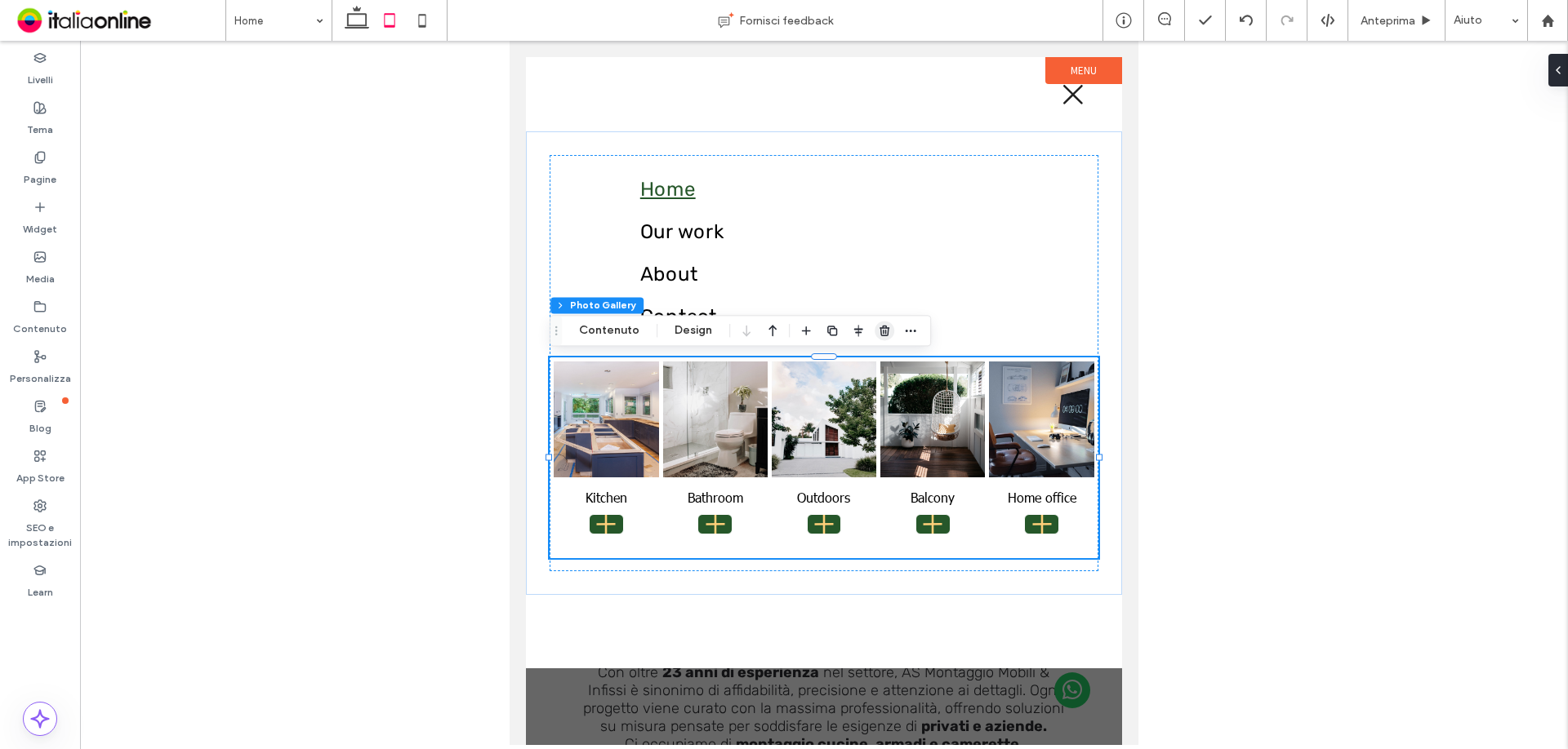
click at [874, 325] on span "button" at bounding box center [884, 331] width 20 height 20
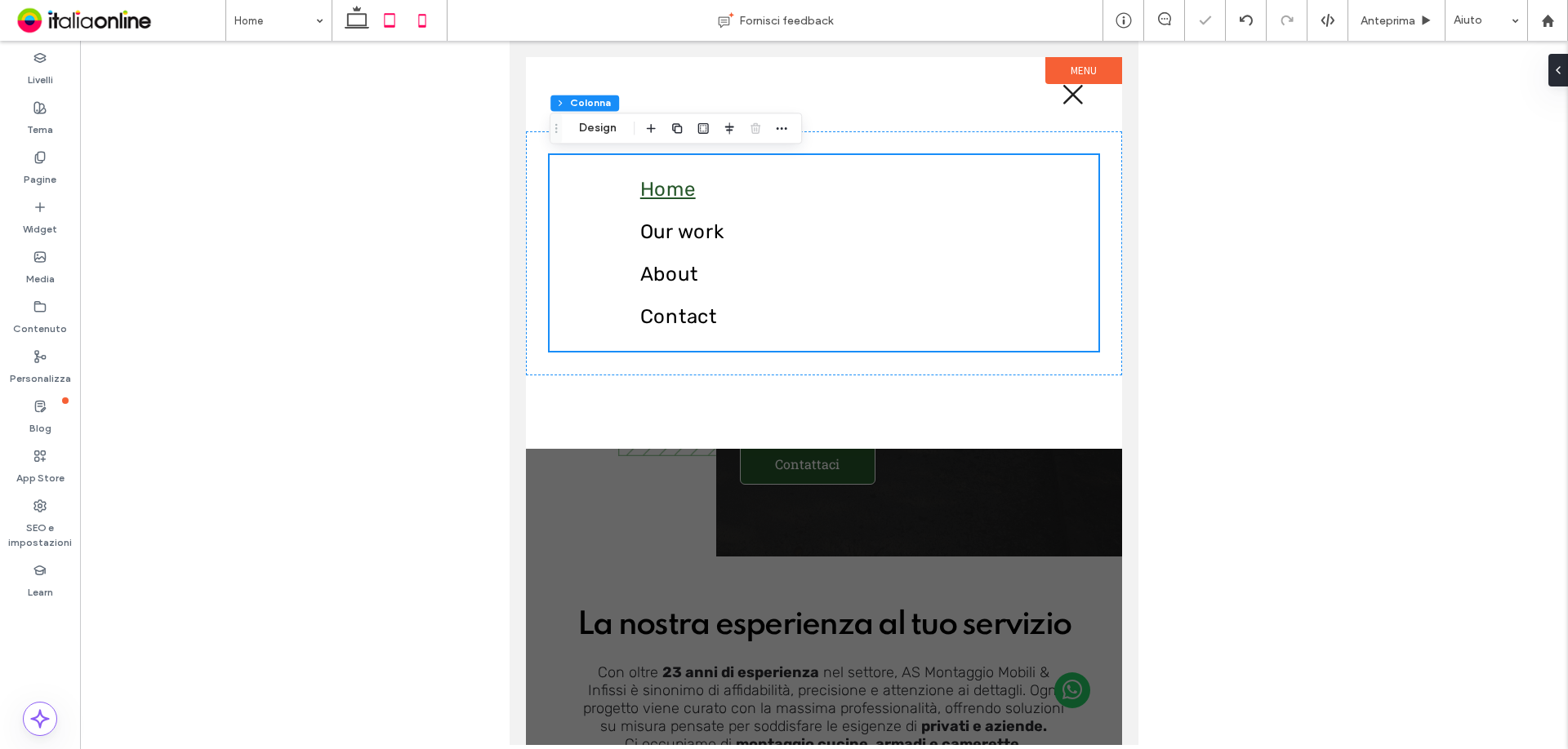
click at [430, 18] on icon at bounding box center [422, 20] width 33 height 32
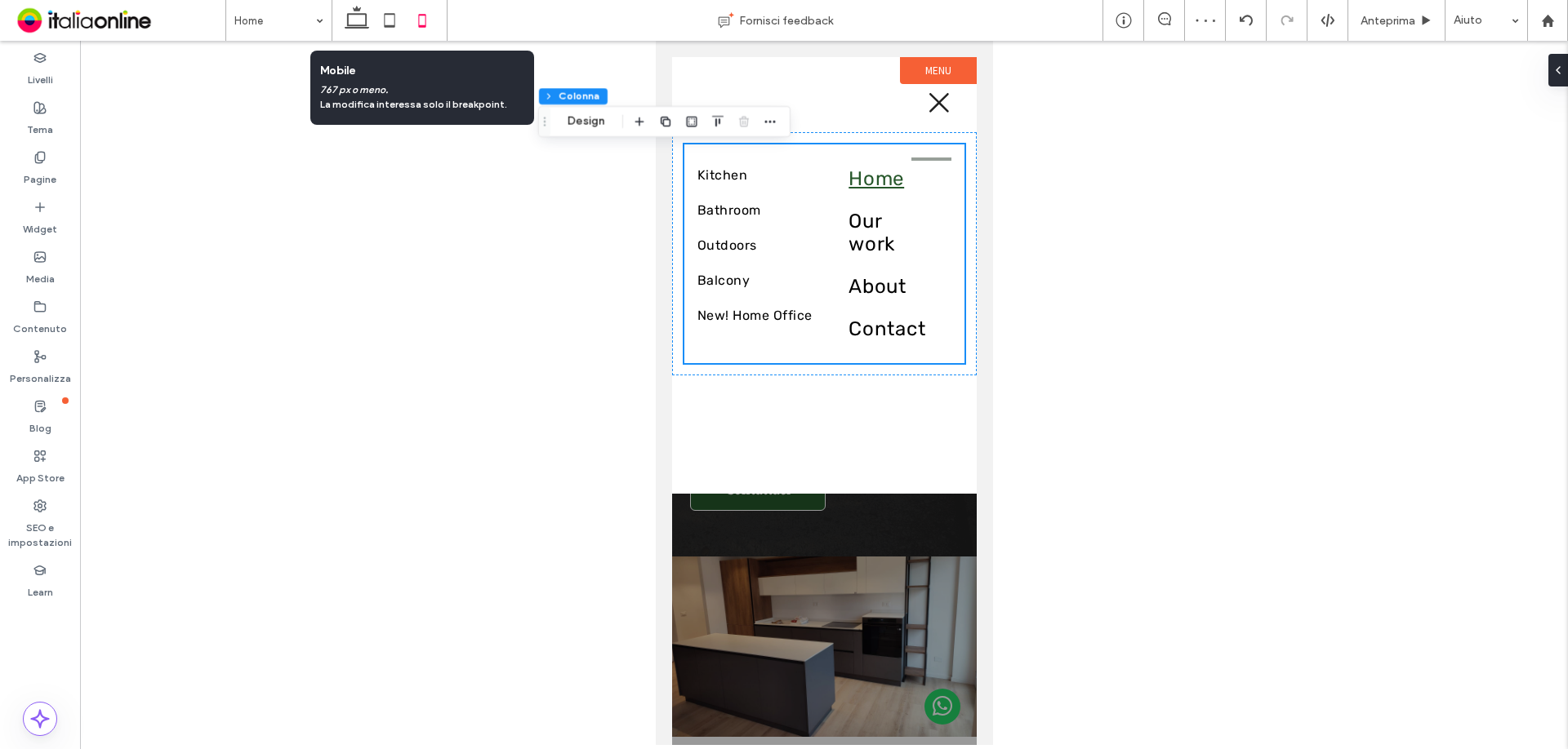
type input "*"
type input "**"
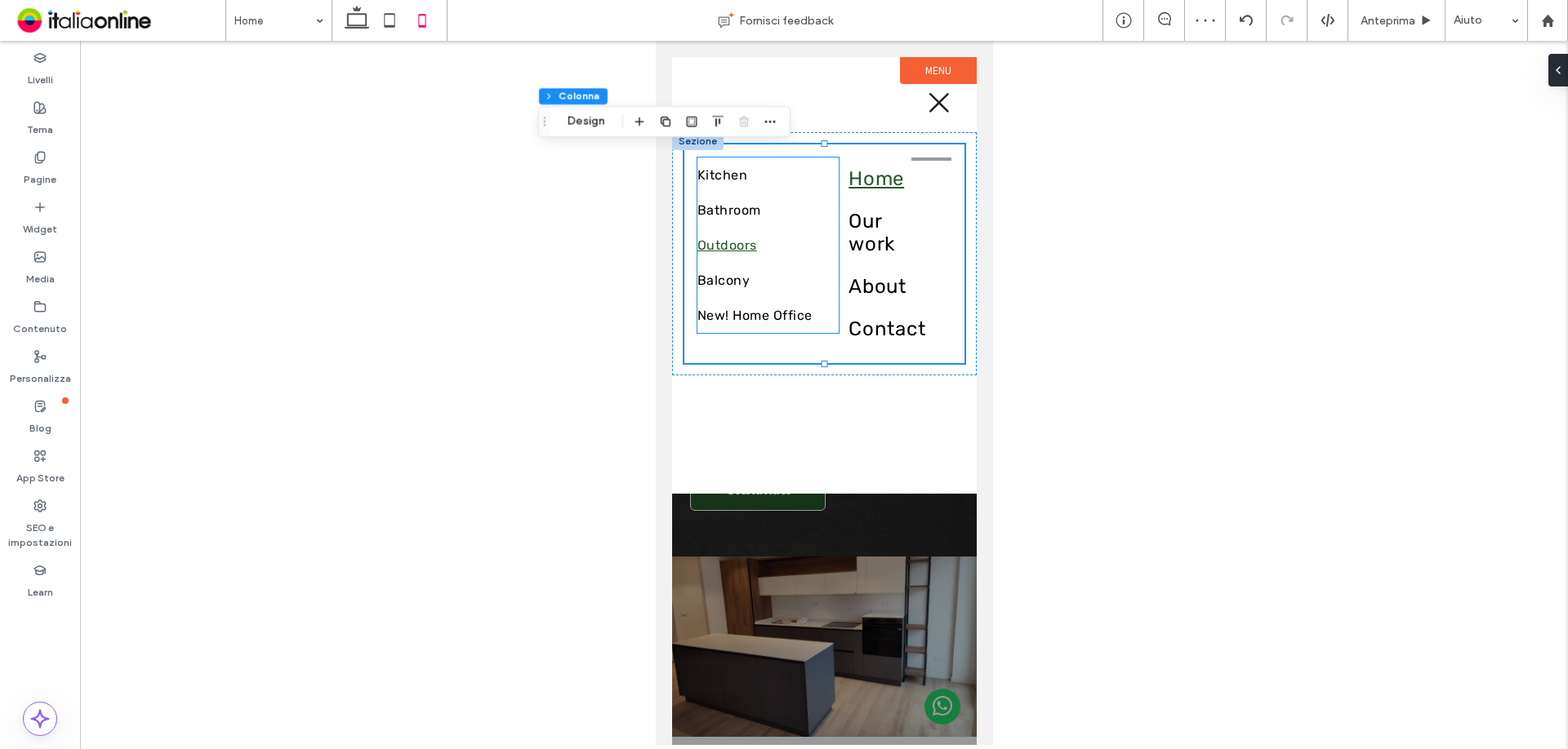
click at [708, 227] on link "Outdoors" at bounding box center [767, 245] width 141 height 35
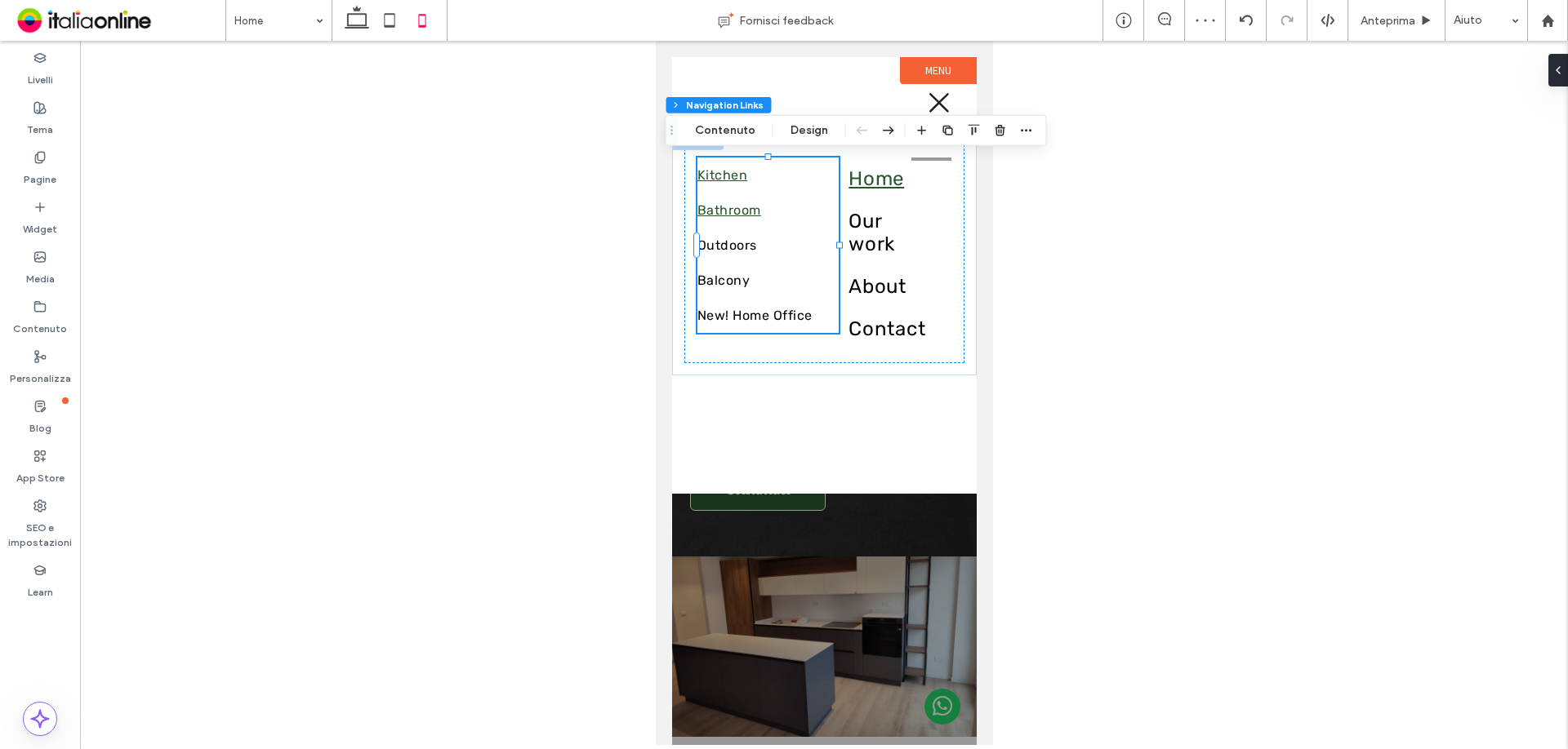
type input "***"
type input "****"
click at [1001, 132] on use "button" at bounding box center [999, 130] width 10 height 11
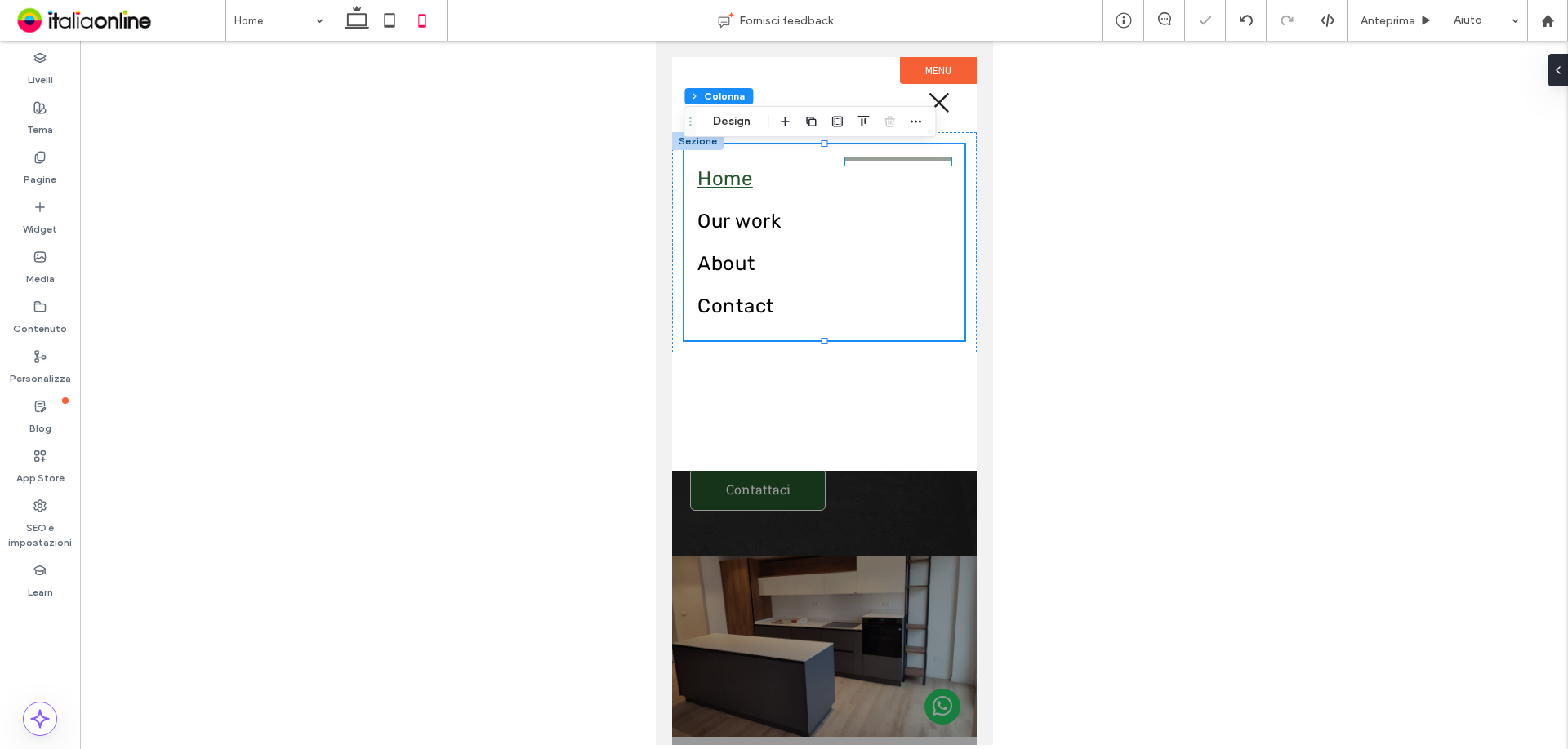
click at [920, 157] on hr at bounding box center [897, 159] width 106 height 3
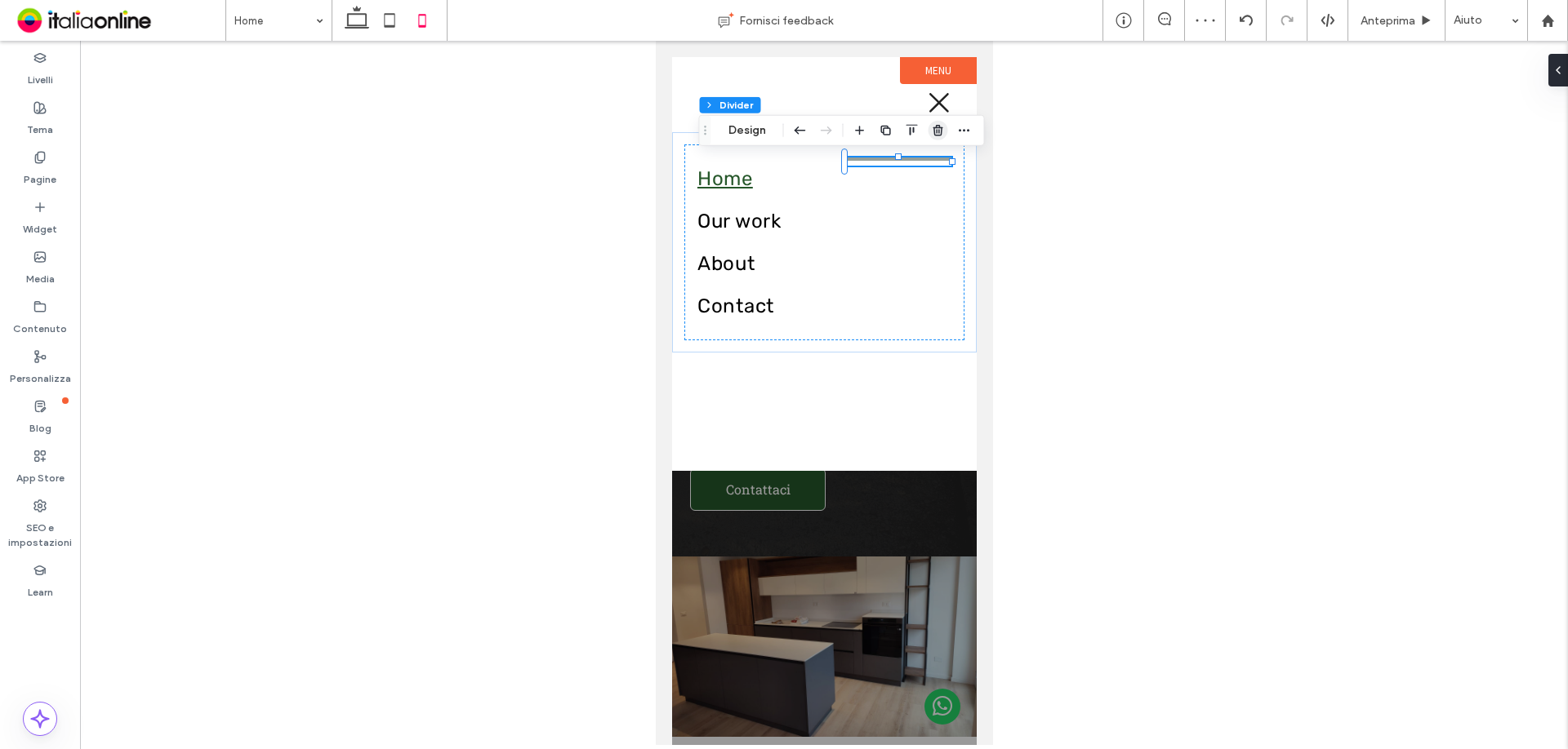
click at [932, 137] on span "button" at bounding box center [939, 131] width 20 height 20
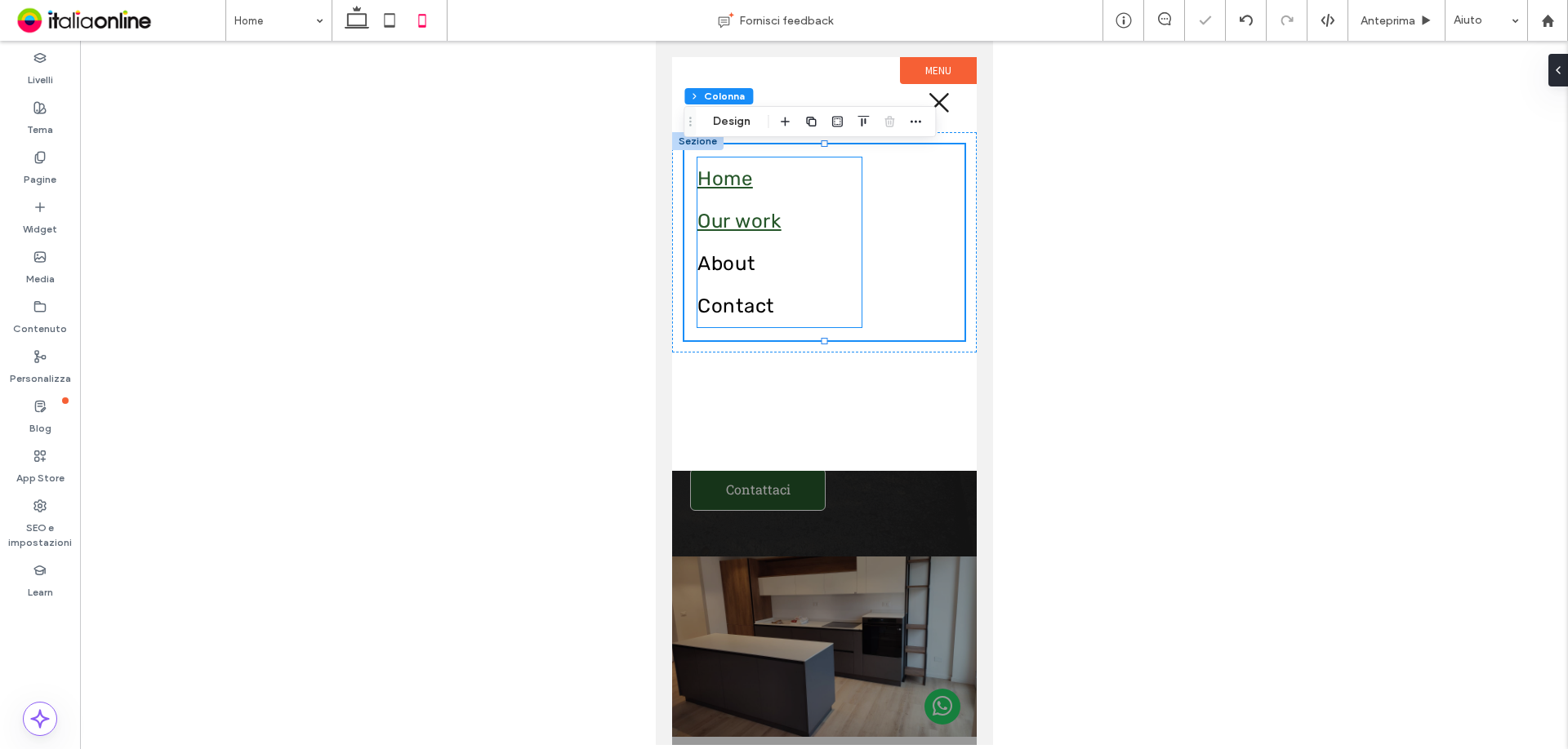
click at [732, 241] on link "Our work" at bounding box center [779, 221] width 164 height 42
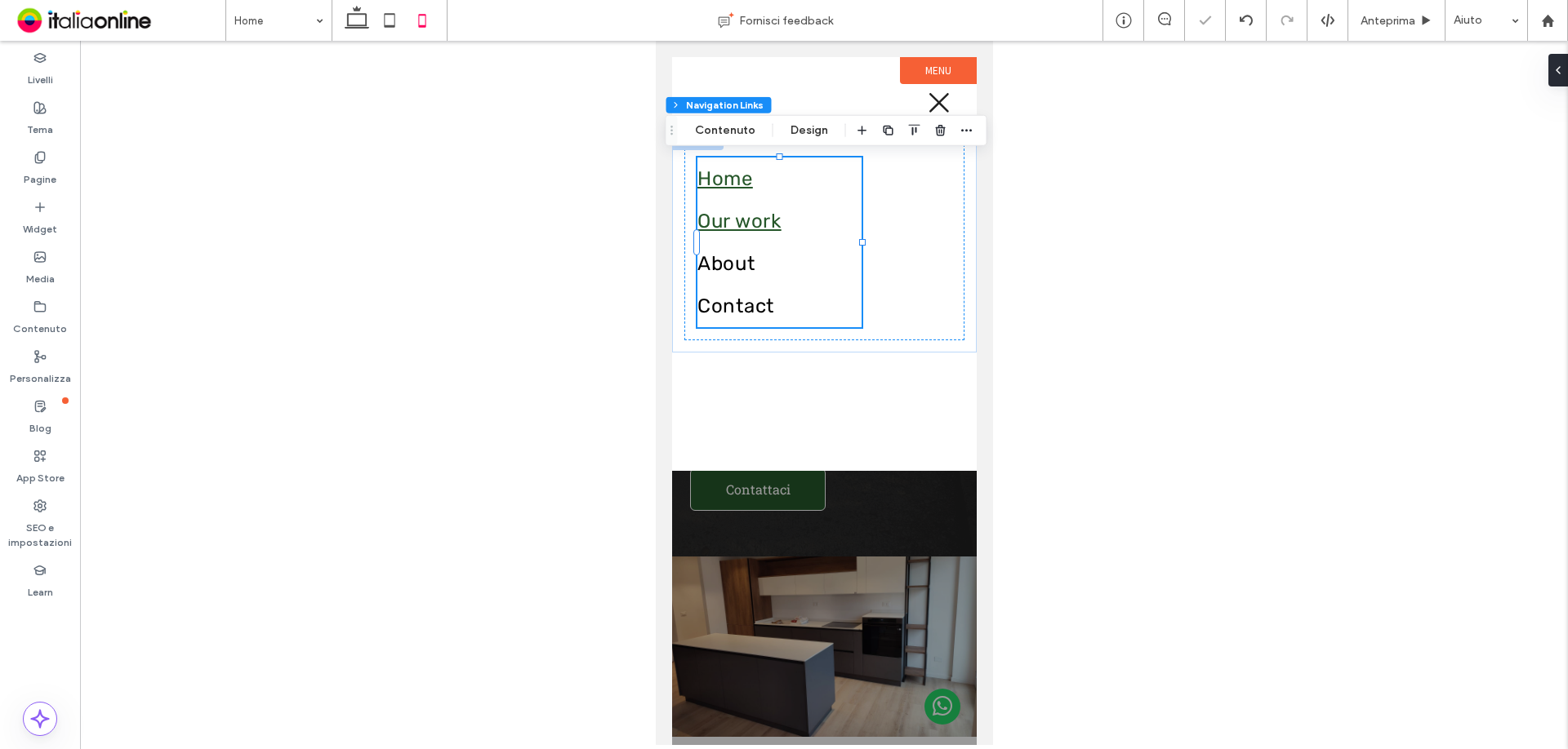
type input "***"
type input "****"
click at [919, 209] on div "Home Our work About Contact" at bounding box center [824, 242] width 280 height 196
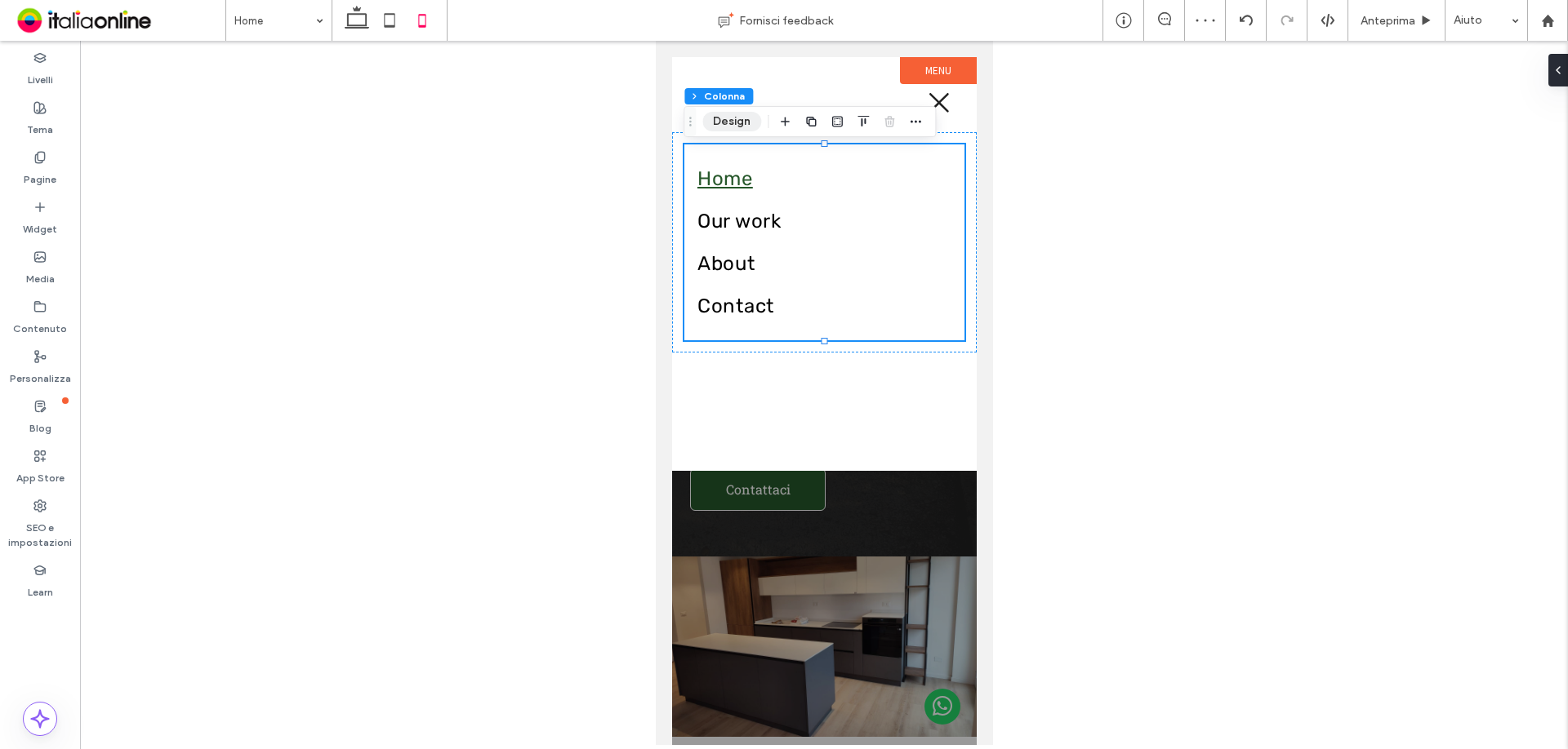
click at [721, 125] on button "Design" at bounding box center [732, 122] width 59 height 20
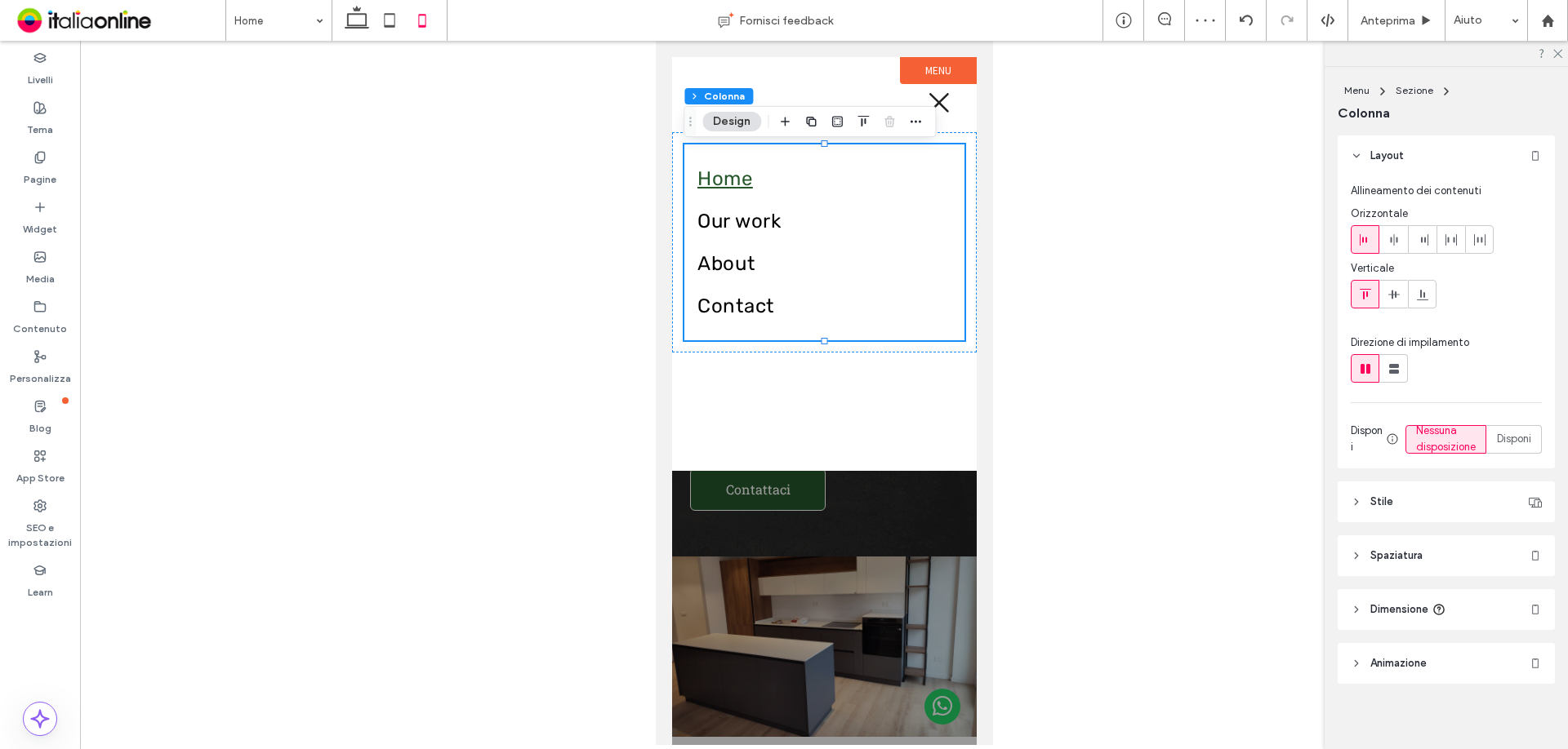
drag, startPoint x: 1392, startPoint y: 247, endPoint x: 1165, endPoint y: 259, distance: 227.3
click at [1392, 247] on span at bounding box center [1394, 239] width 13 height 27
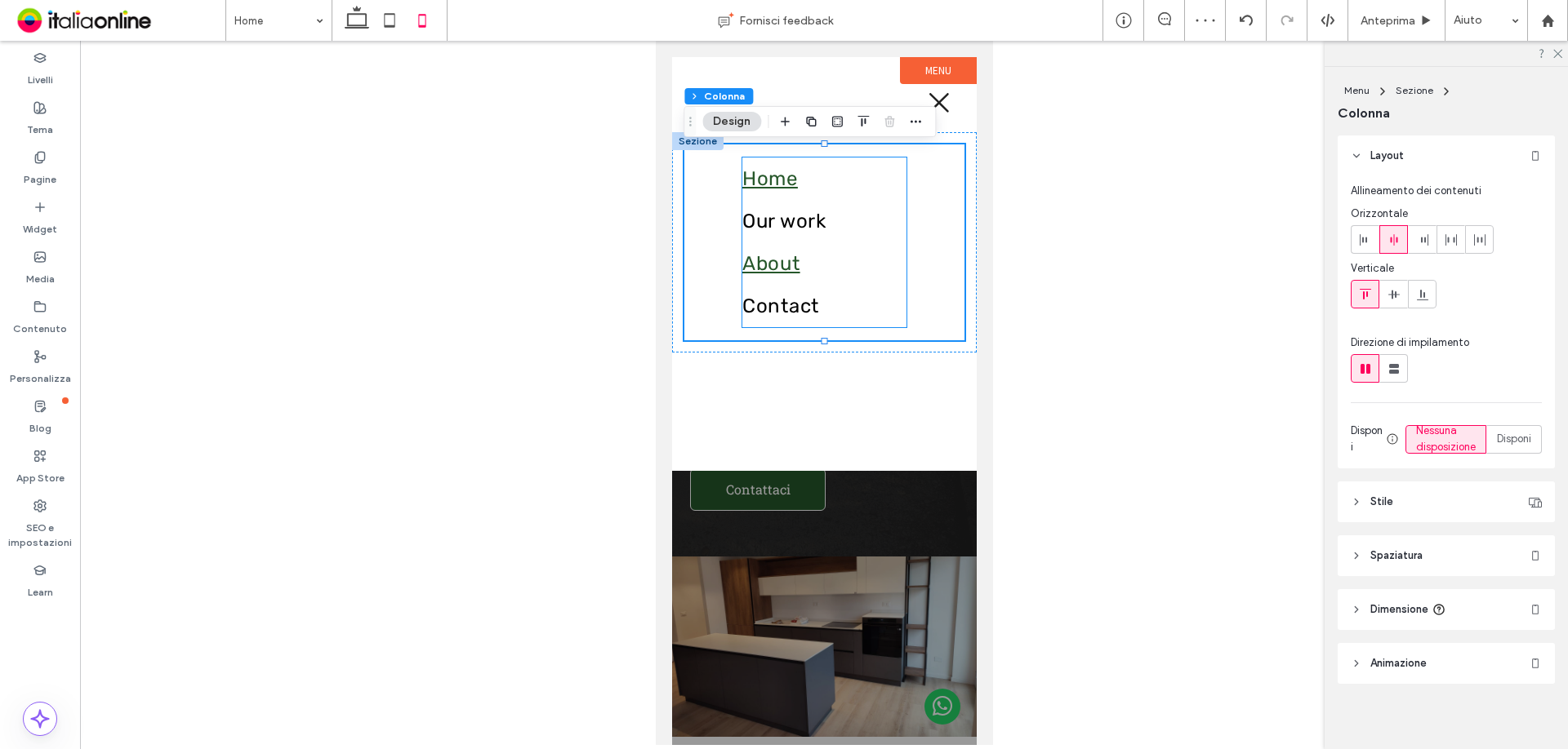
click at [837, 250] on link "About" at bounding box center [824, 263] width 164 height 42
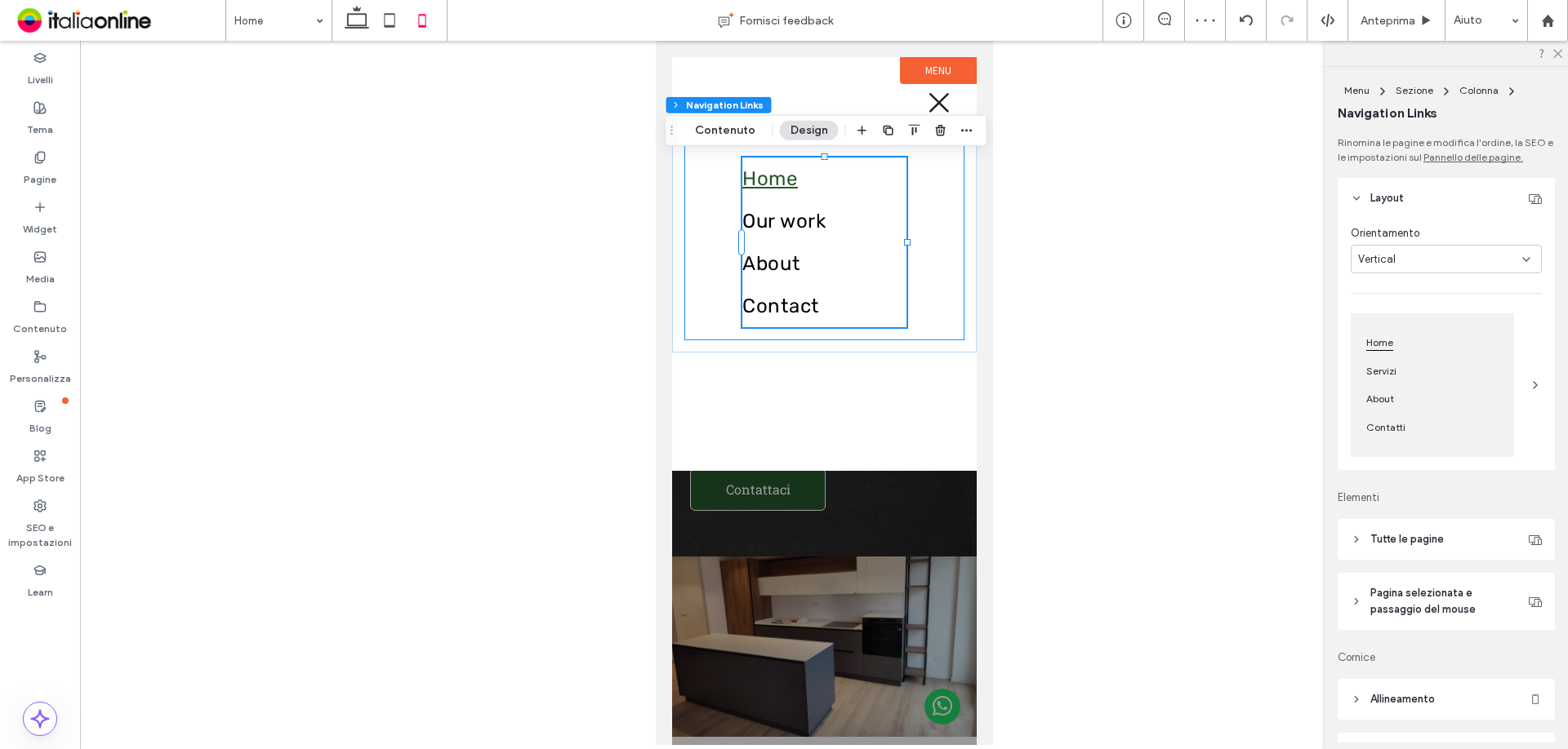
type input "***"
type input "****"
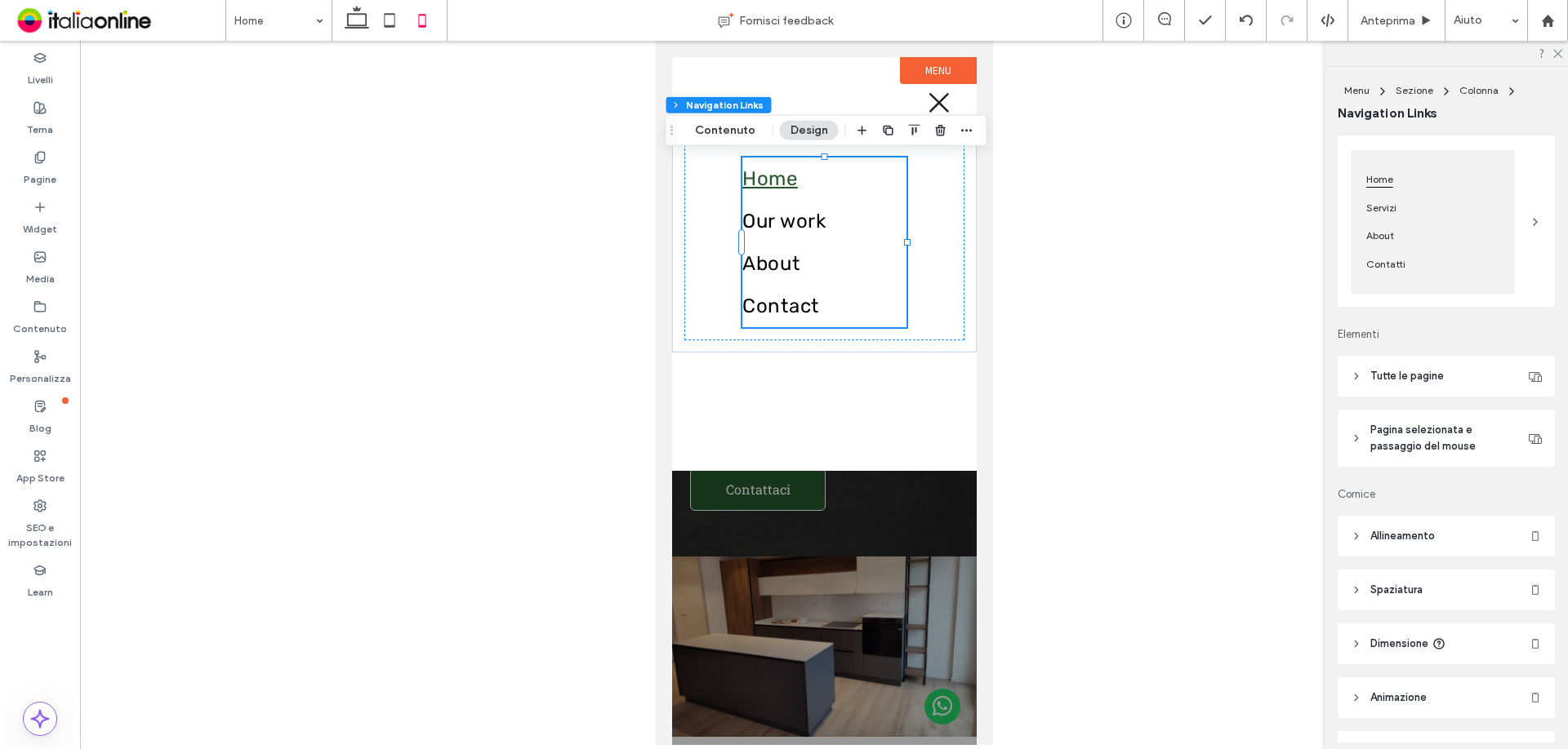
click at [1470, 367] on header "Tutte le pagine" at bounding box center [1446, 376] width 218 height 41
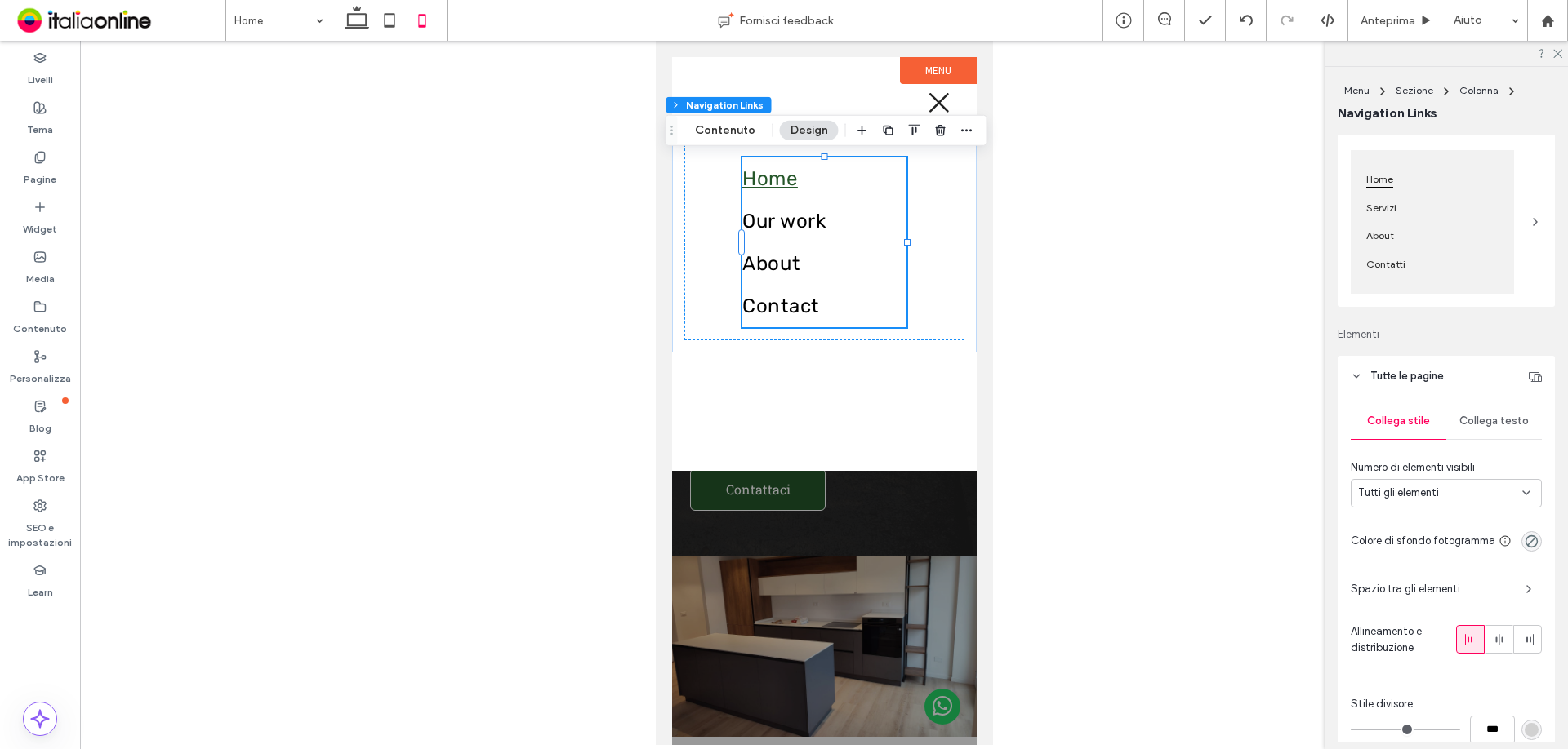
click at [1475, 410] on div "Collega testo" at bounding box center [1494, 421] width 96 height 36
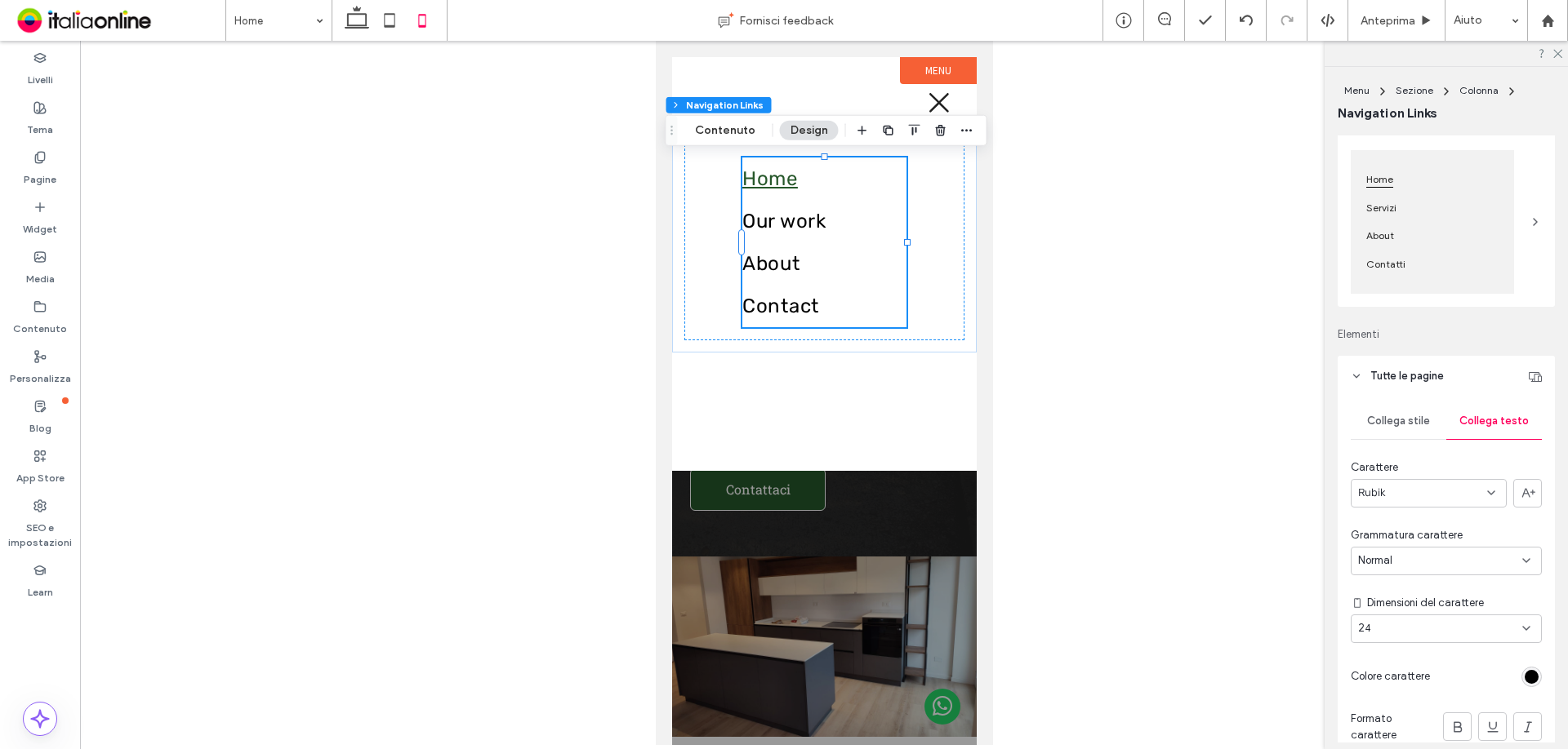
click at [1401, 427] on span "Collega stile" at bounding box center [1398, 422] width 63 height 13
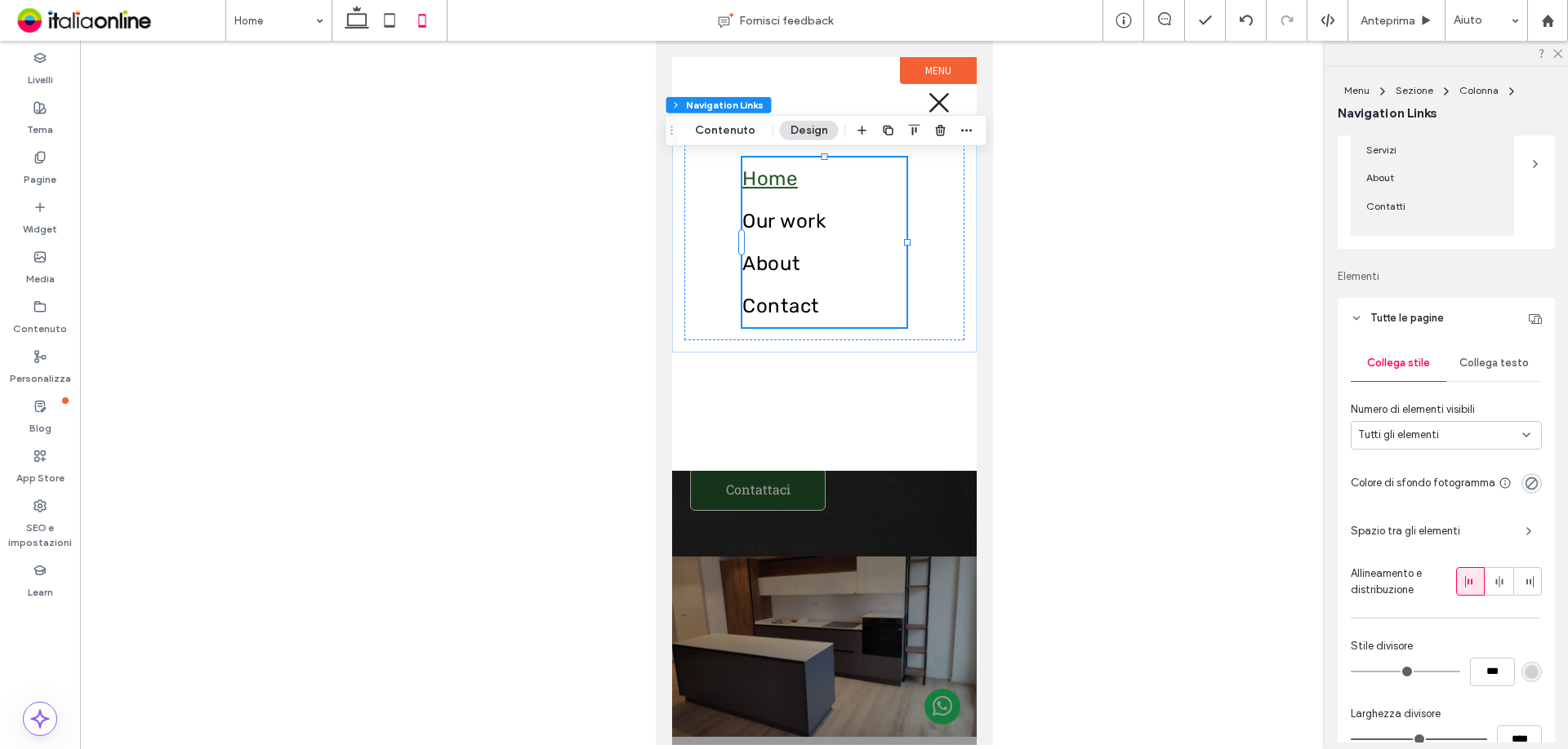
scroll to position [327, 0]
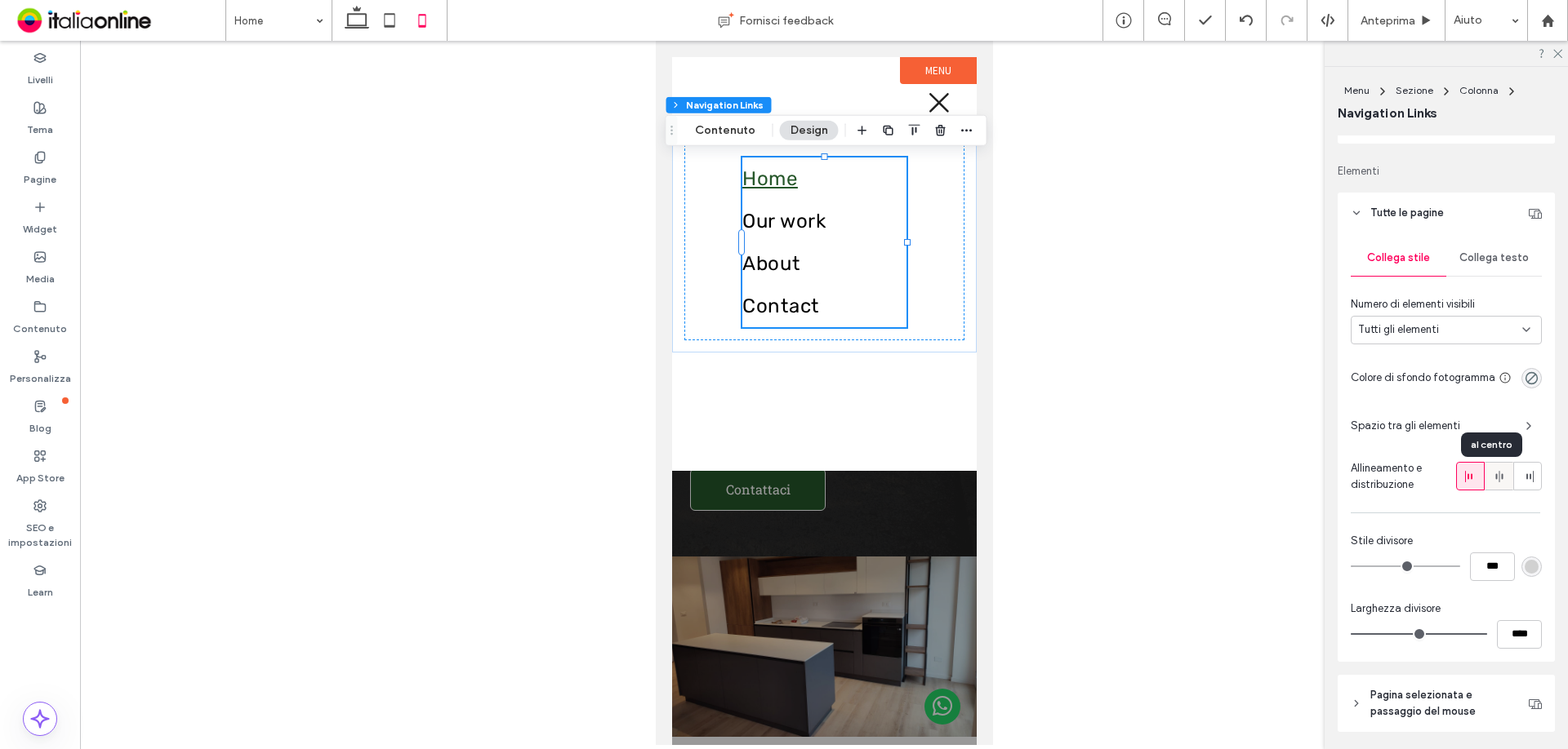
click at [1485, 472] on div at bounding box center [1499, 476] width 27 height 27
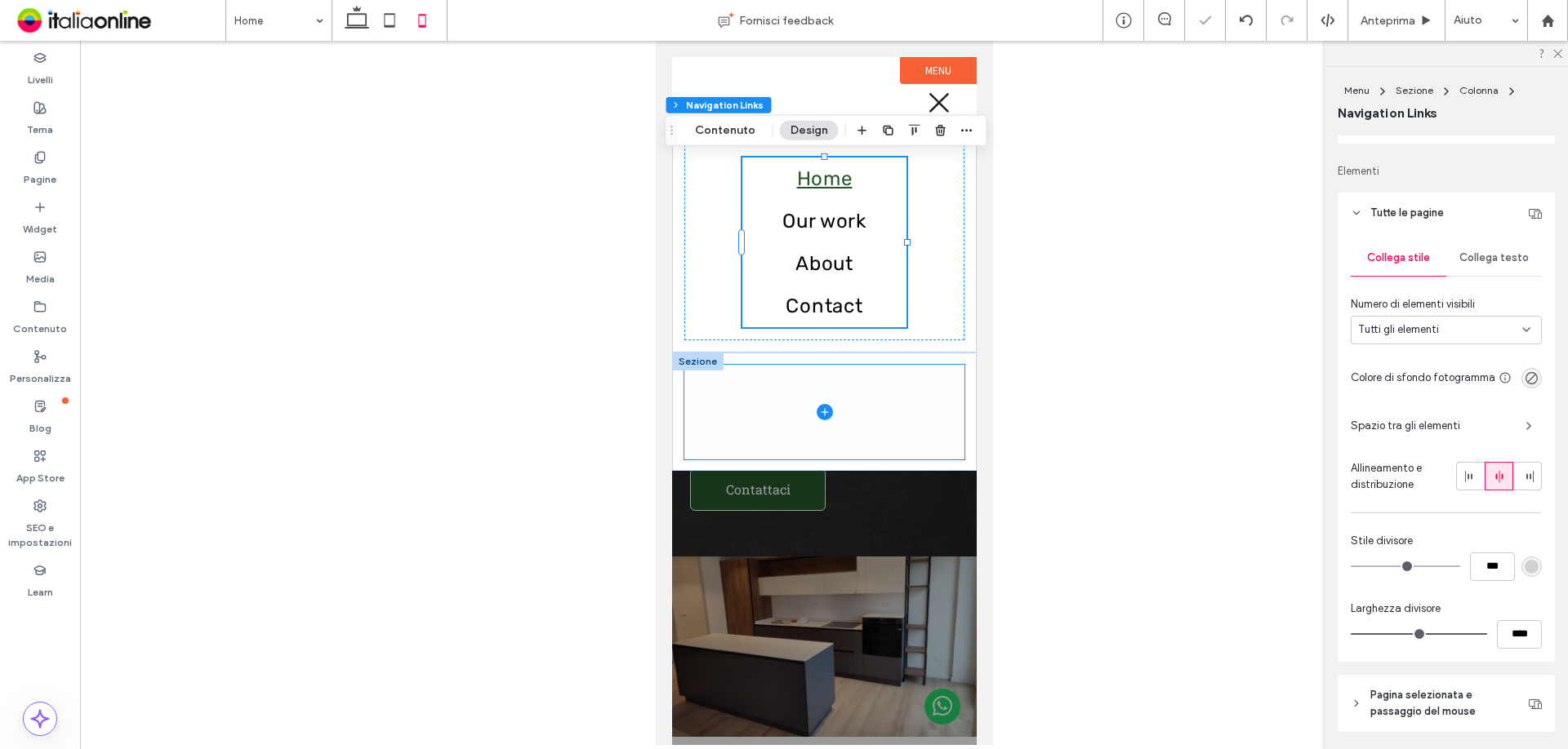
click at [906, 391] on span at bounding box center [824, 412] width 280 height 95
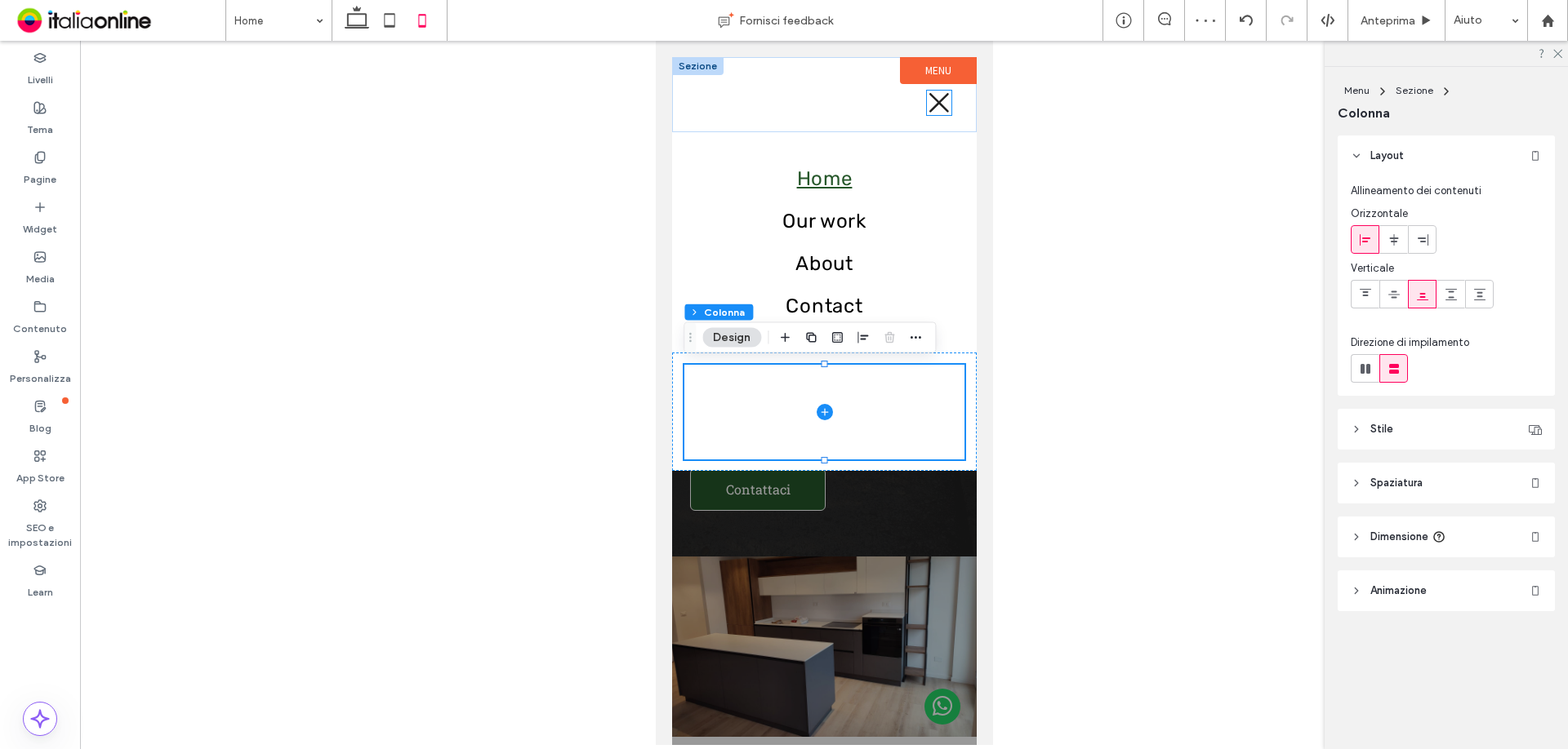
click at [937, 109] on icon at bounding box center [938, 102] width 24 height 24
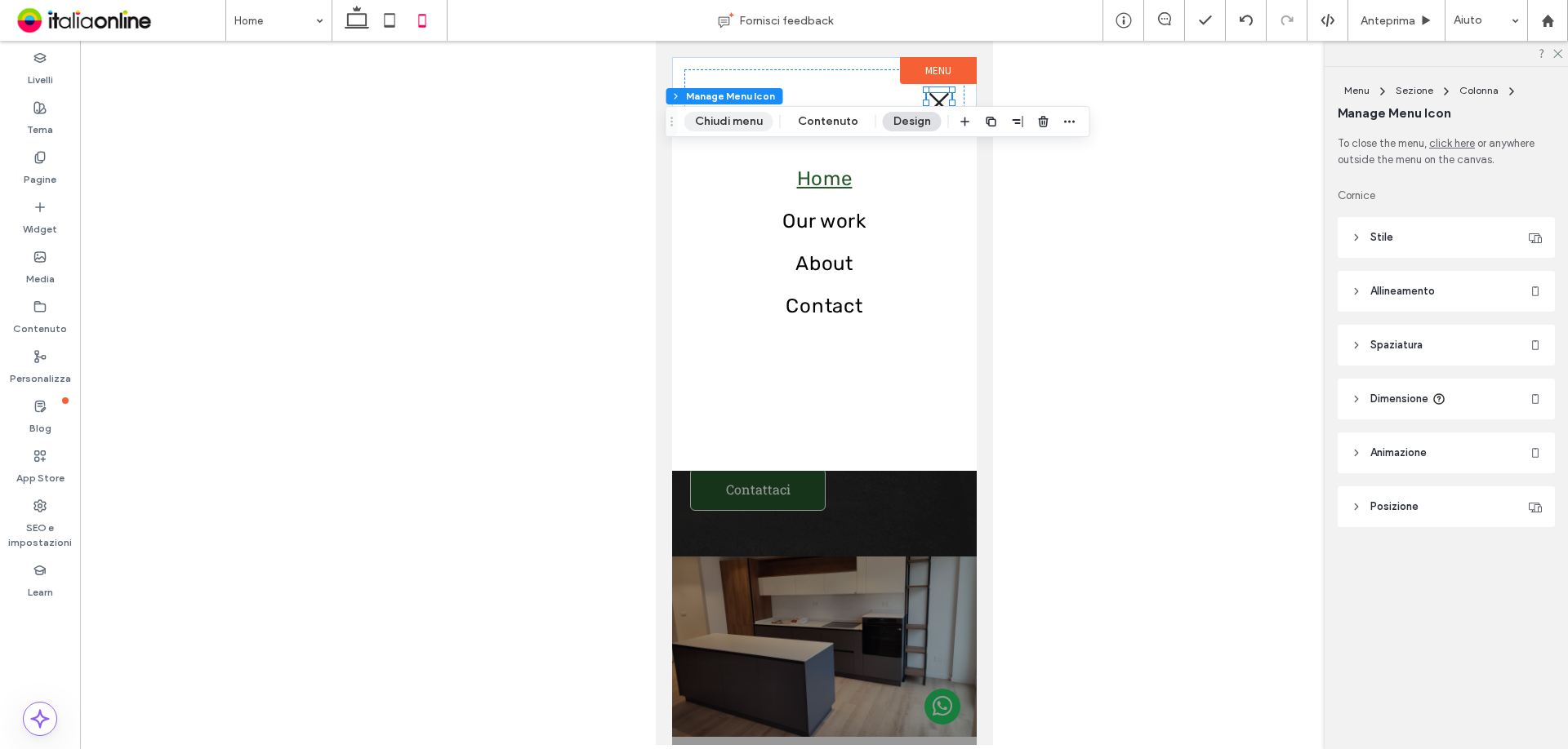
click at [725, 127] on button "Chiudi menu" at bounding box center [729, 122] width 89 height 20
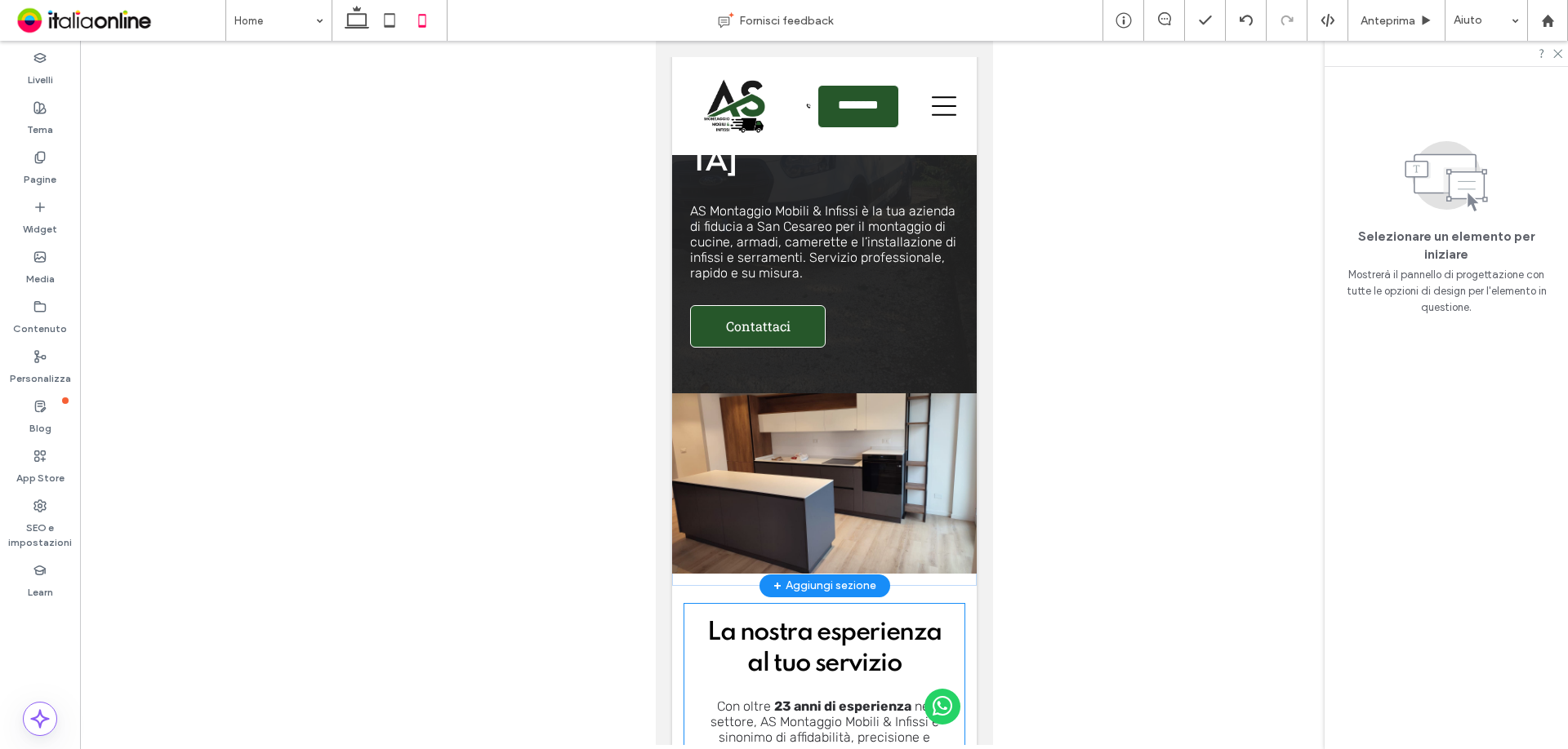
scroll to position [0, 0]
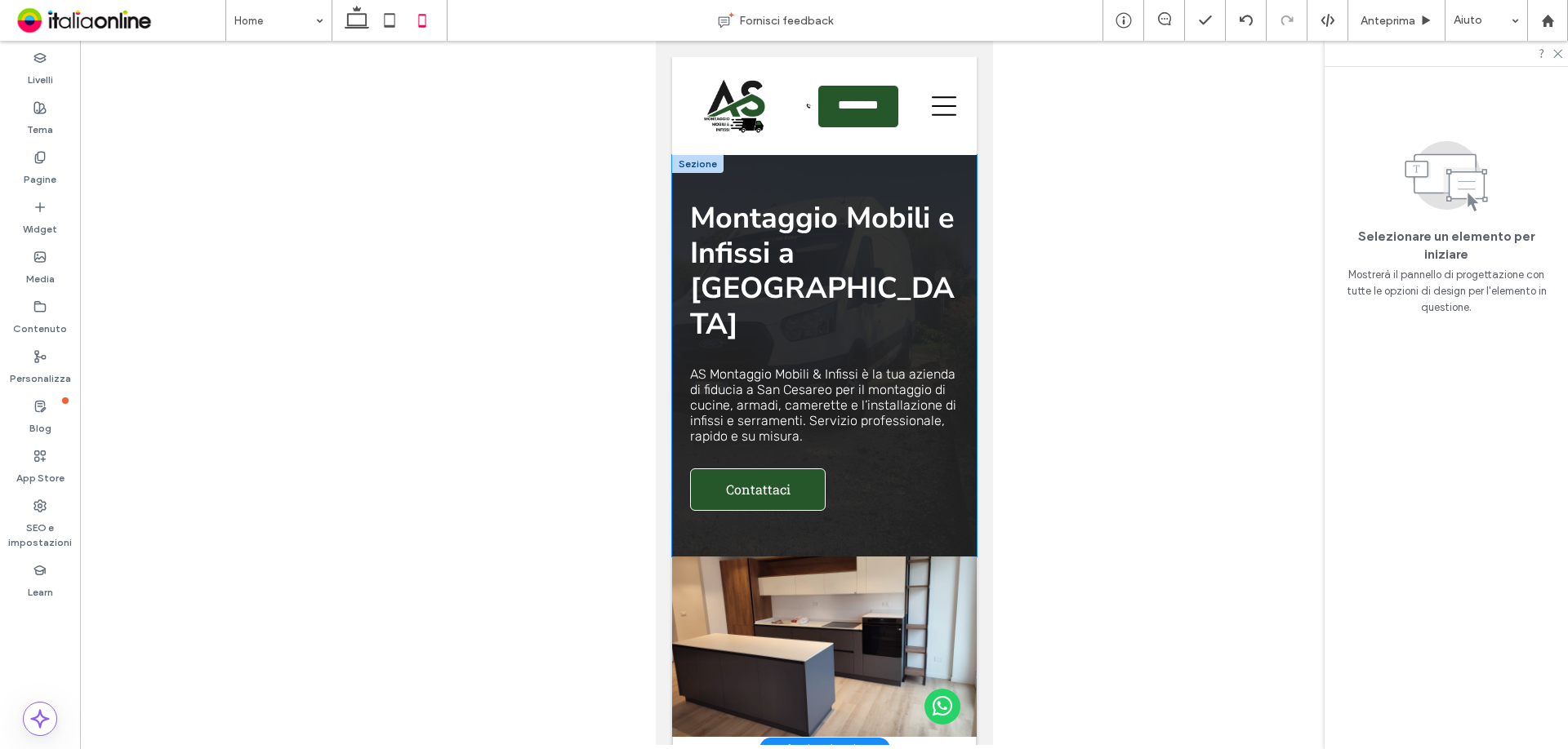
click at [899, 480] on div "Montaggio Mobili e Infissi a San Cesareo AS Montaggio Mobili & Infissi è la tua…" at bounding box center [823, 356] width 304 height 402
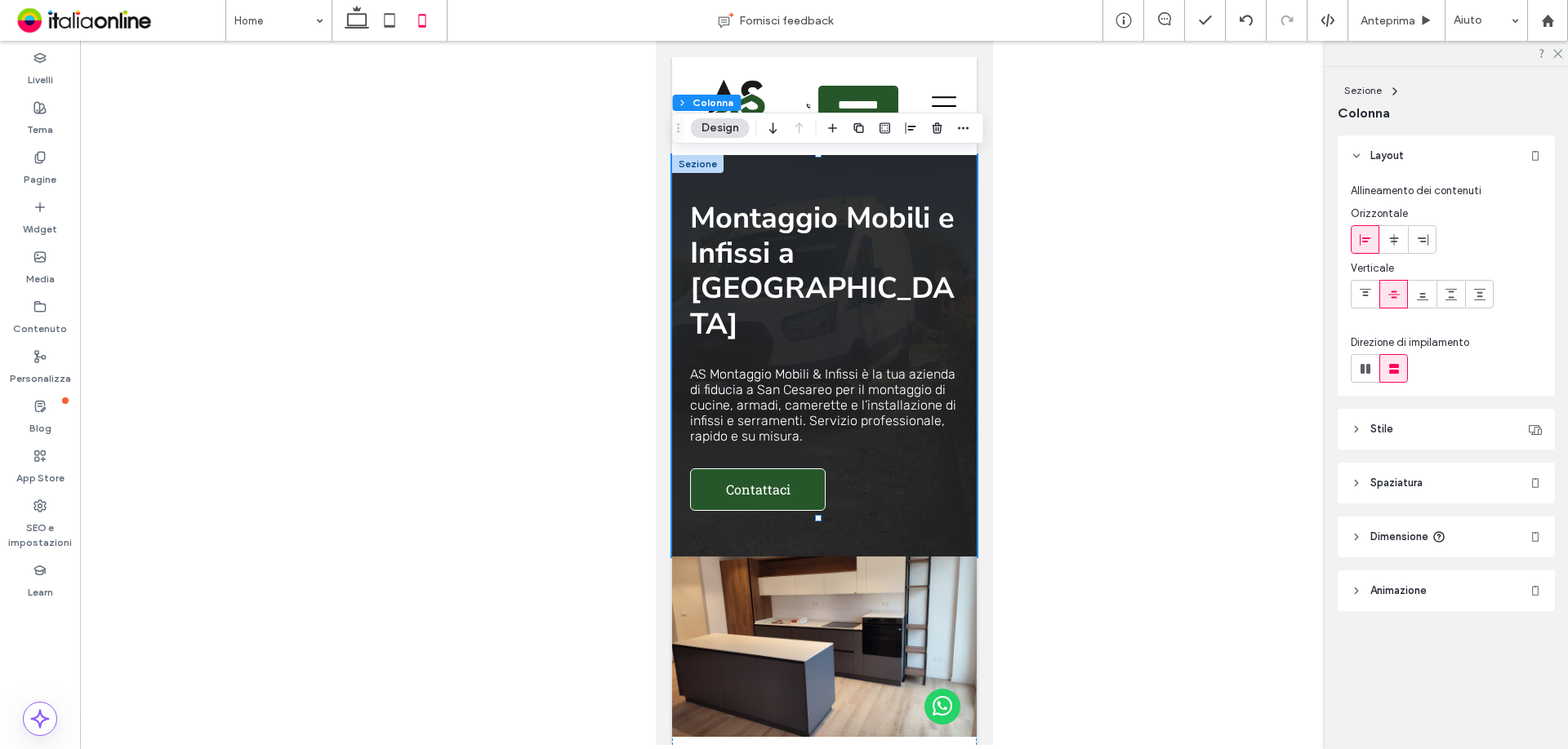
click at [397, 22] on icon at bounding box center [389, 20] width 33 height 32
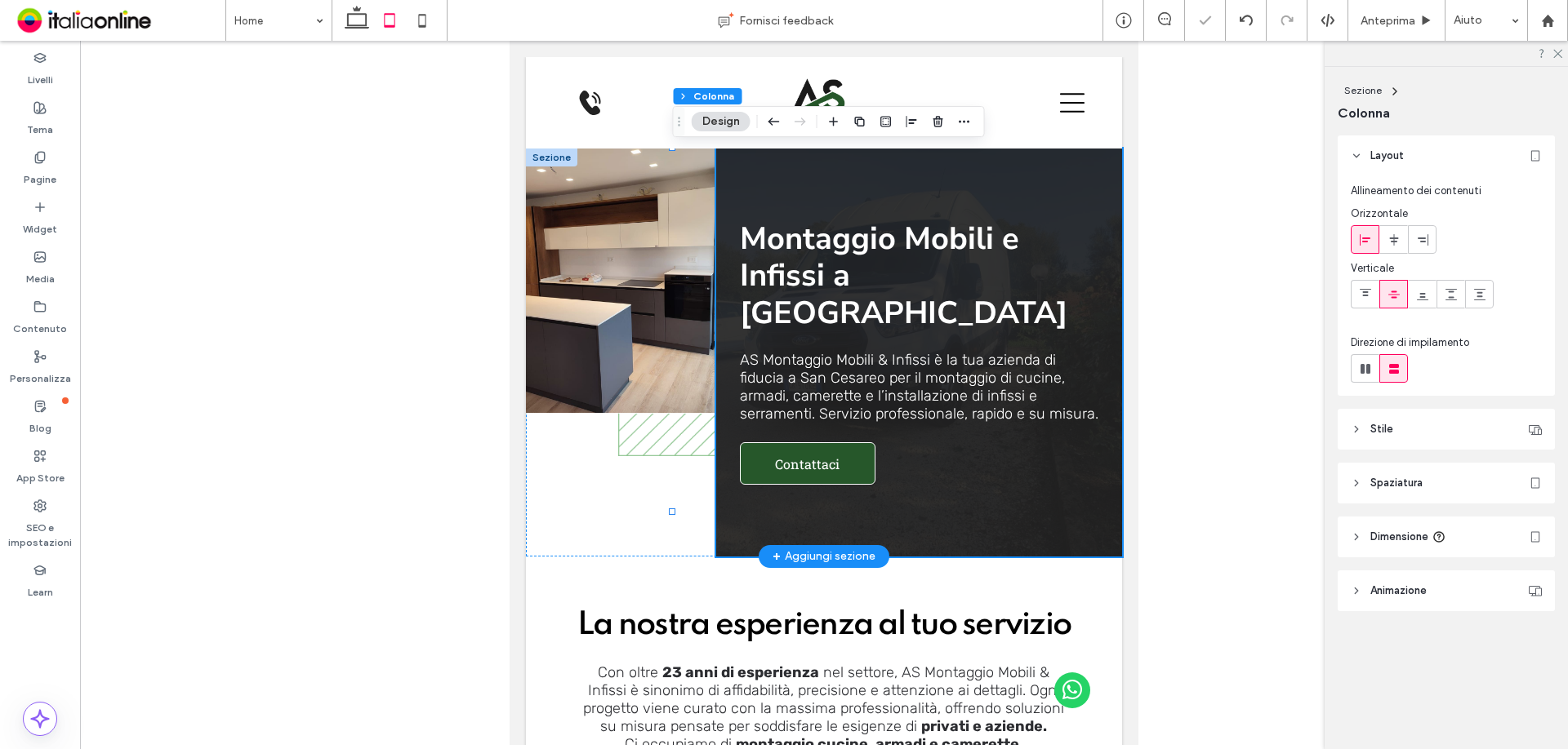
type input "**"
type input "****"
type input "**"
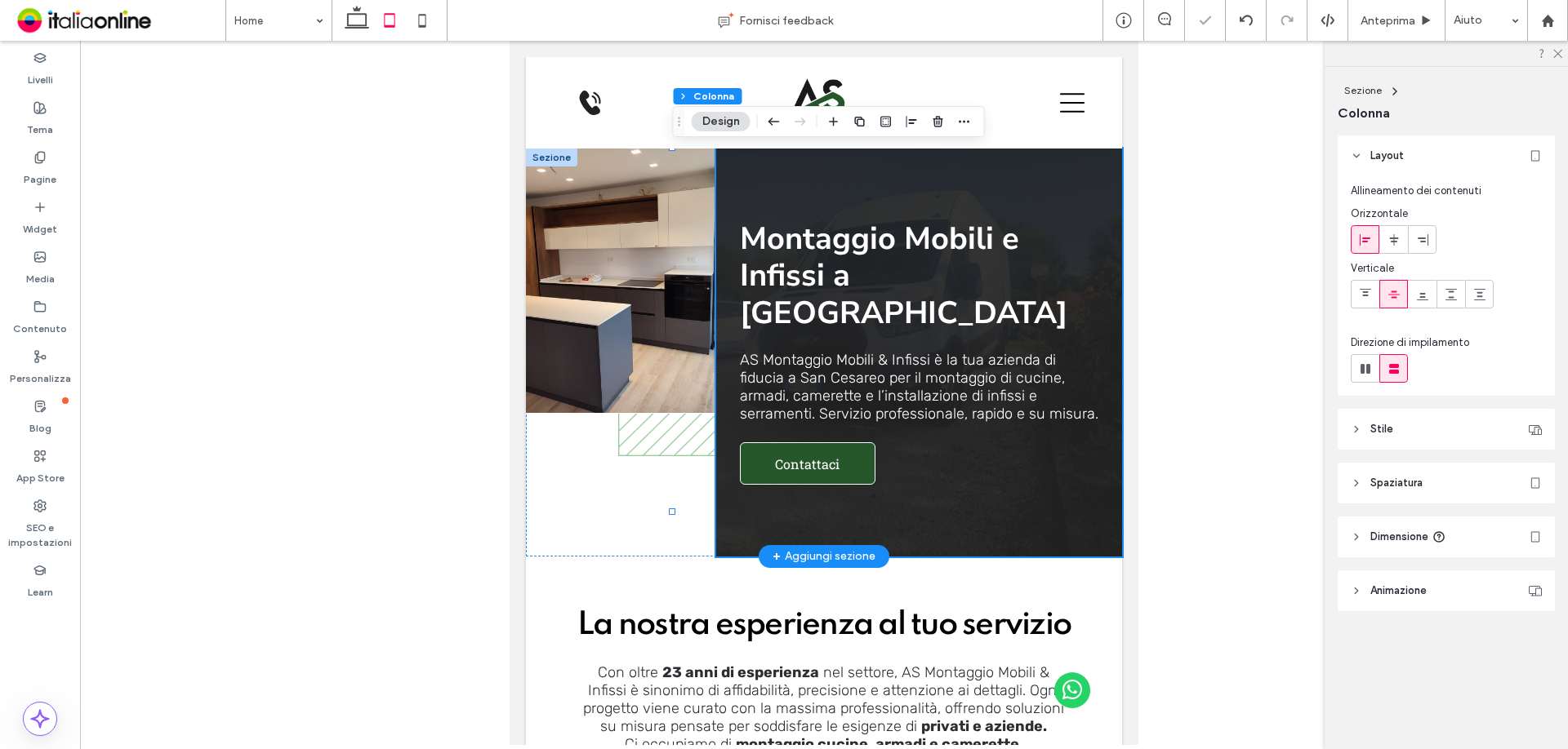
type input "**"
type input "*****"
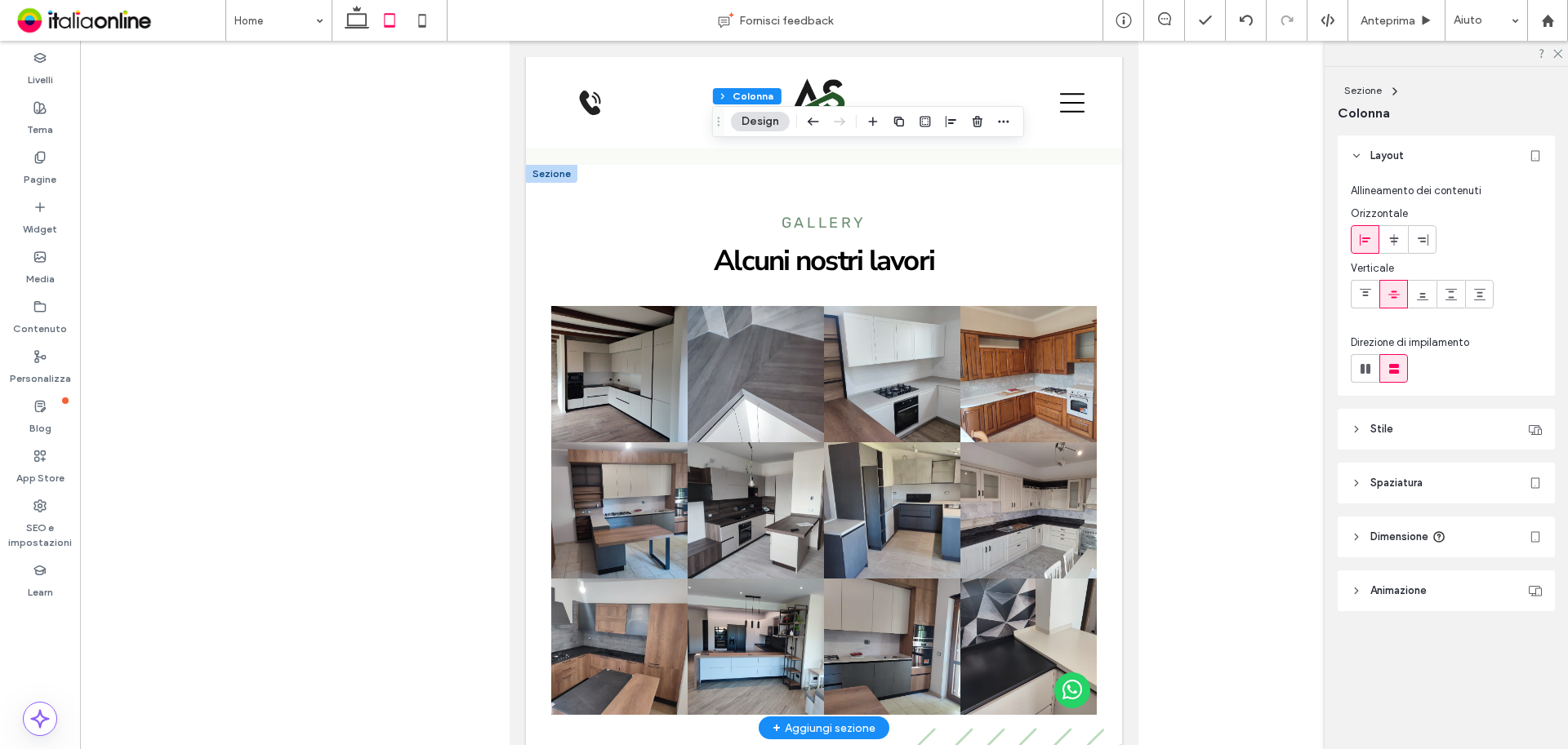
scroll to position [2857, 0]
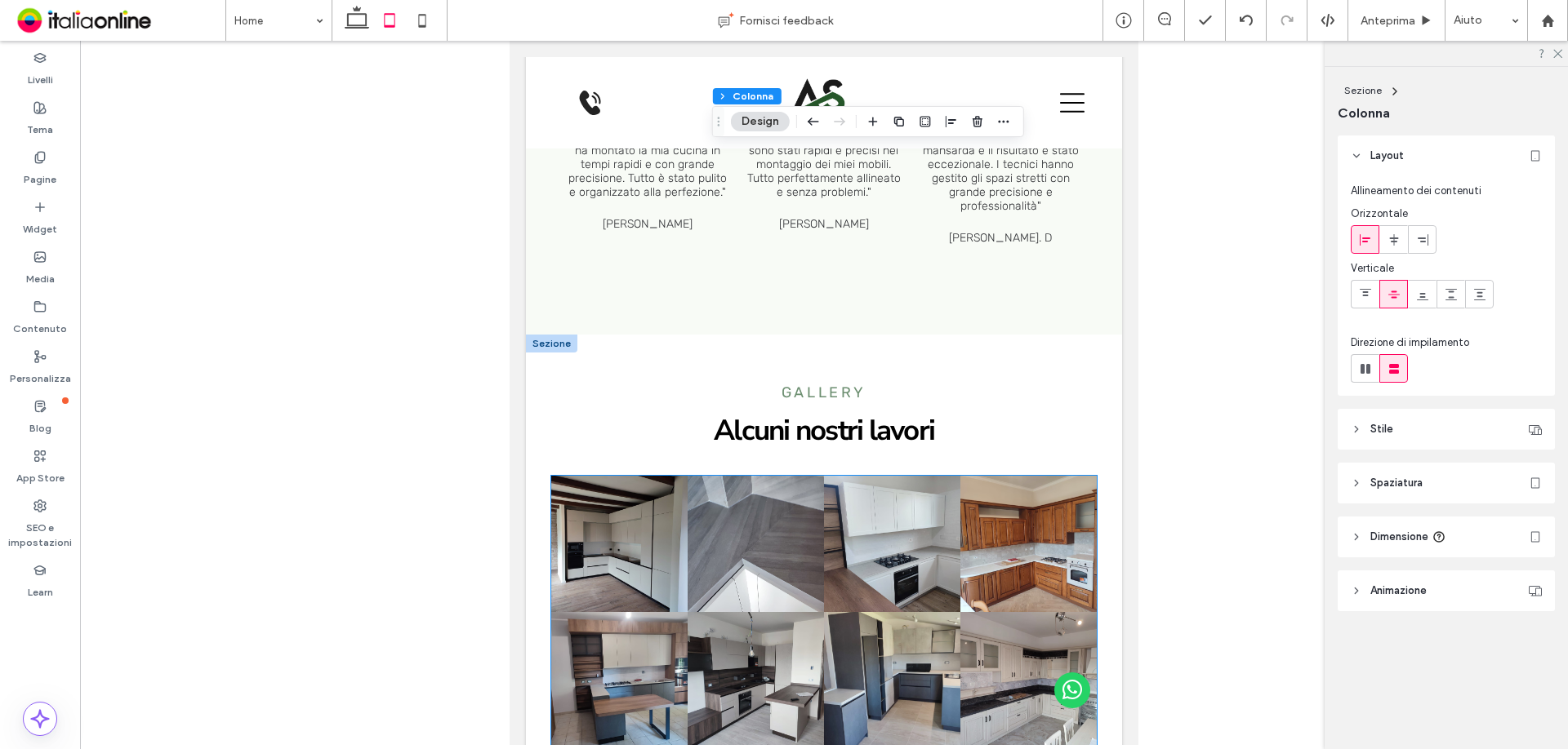
click at [918, 608] on link at bounding box center [892, 680] width 144 height 144
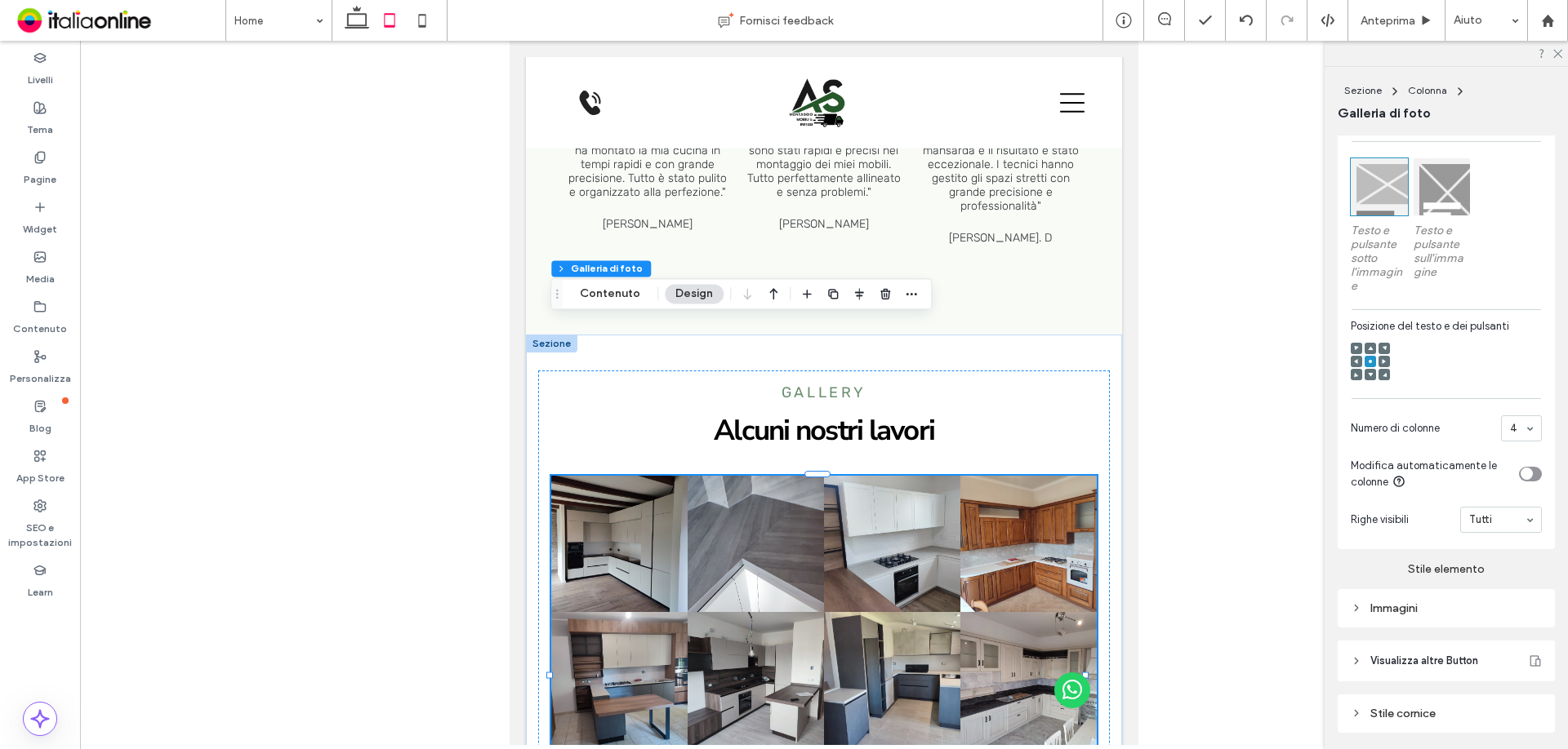
scroll to position [542, 0]
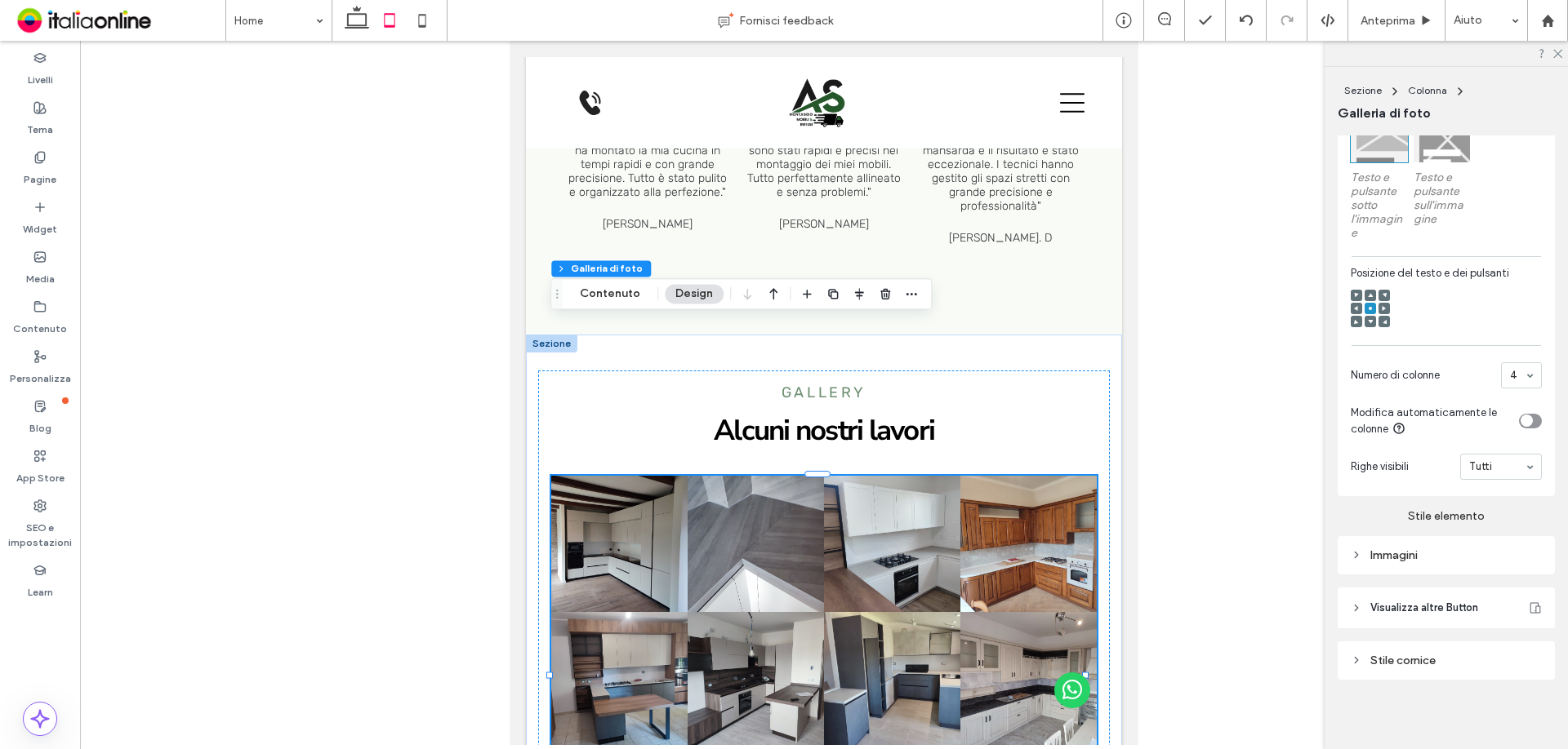
click at [1361, 544] on div "Immagini" at bounding box center [1445, 555] width 191 height 22
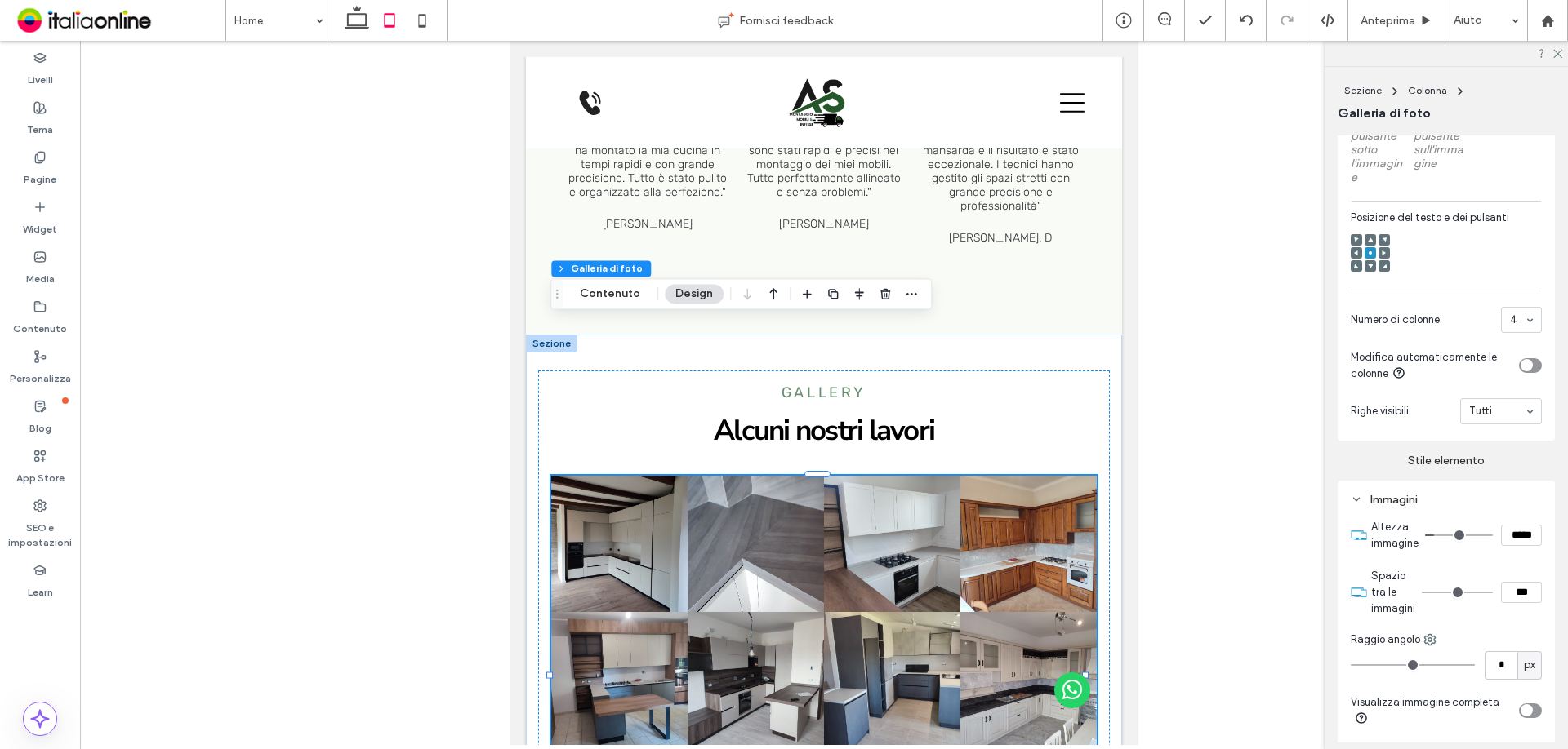
scroll to position [624, 0]
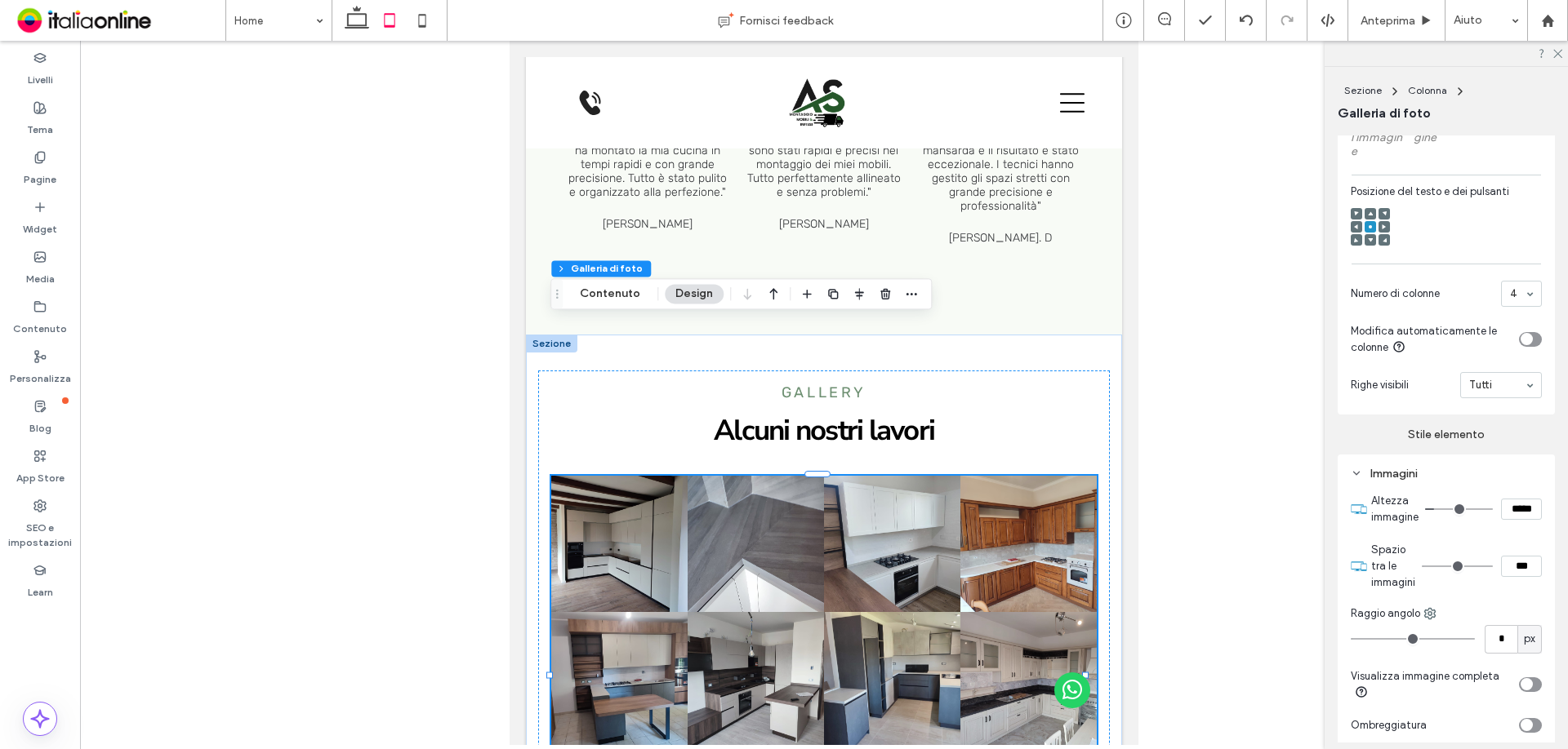
type input "*"
type input "***"
type input "*"
type input "***"
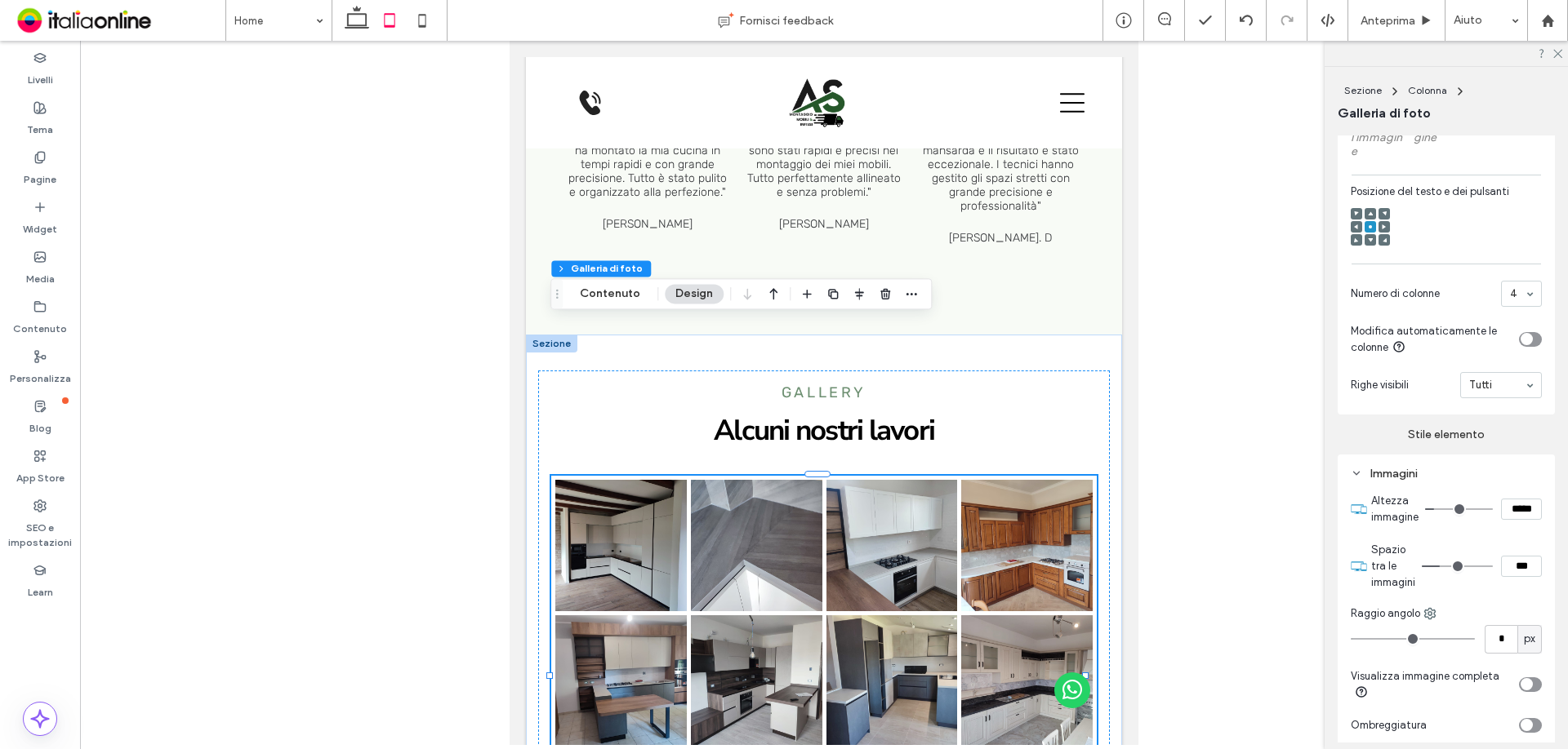
drag, startPoint x: 1432, startPoint y: 564, endPoint x: 1441, endPoint y: 564, distance: 9.0
type input "*"
click at [1441, 566] on input "range" at bounding box center [1457, 567] width 71 height 2
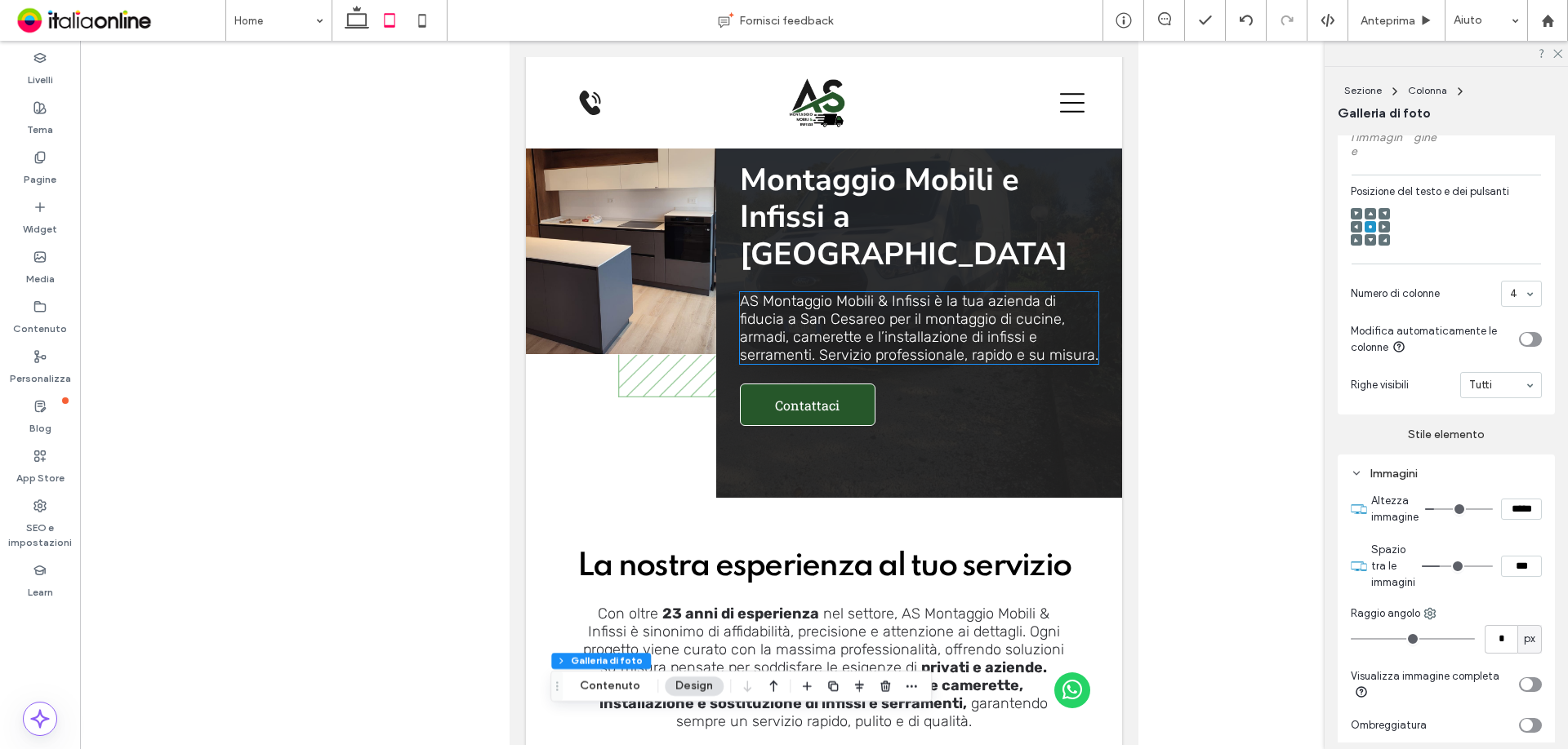
scroll to position [0, 0]
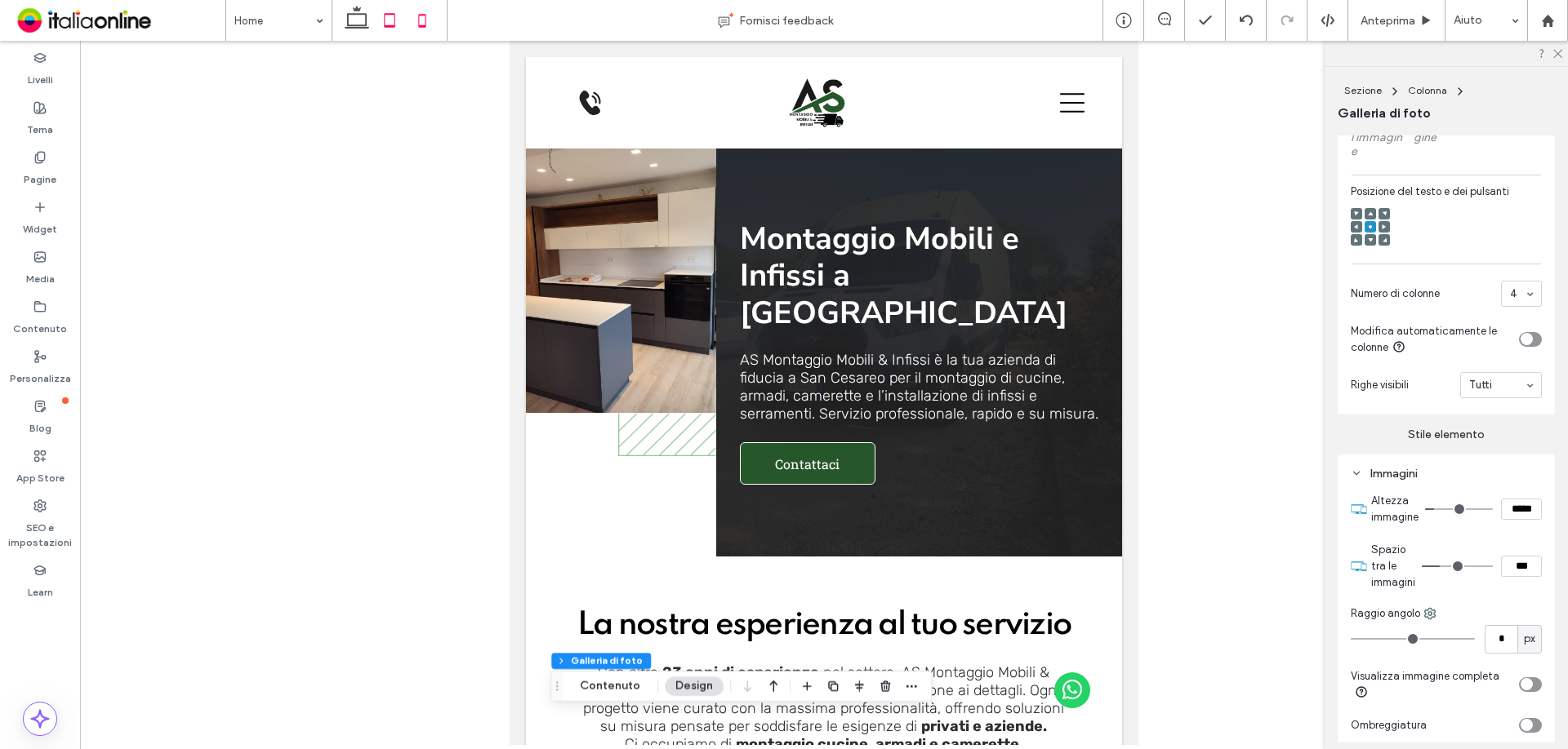
click at [428, 12] on icon at bounding box center [422, 20] width 33 height 32
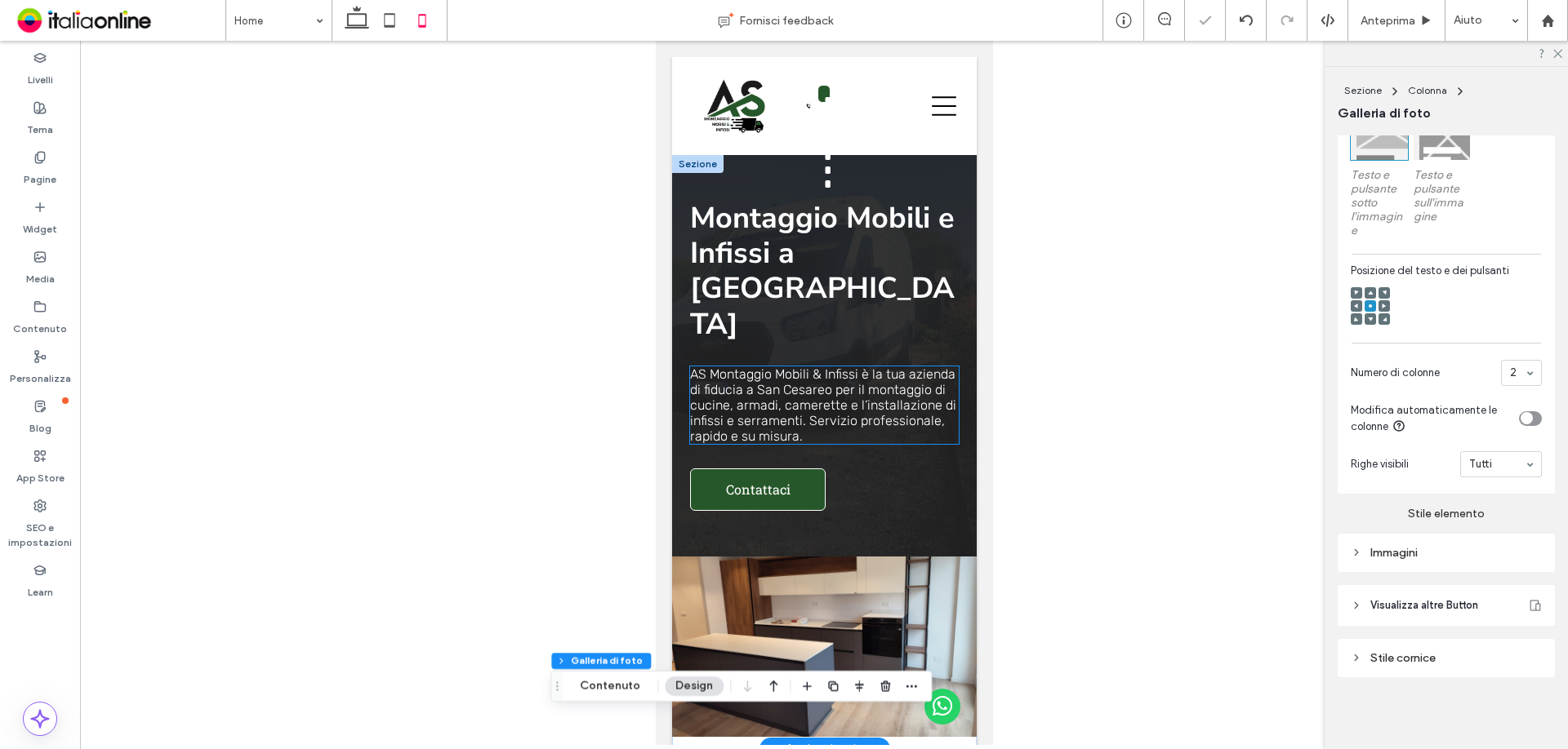
scroll to position [557, 0]
click at [729, 181] on div "Montaggio Mobili e Infissi a San Cesareo AS Montaggio Mobili & Infissi è la tua…" at bounding box center [823, 356] width 304 height 402
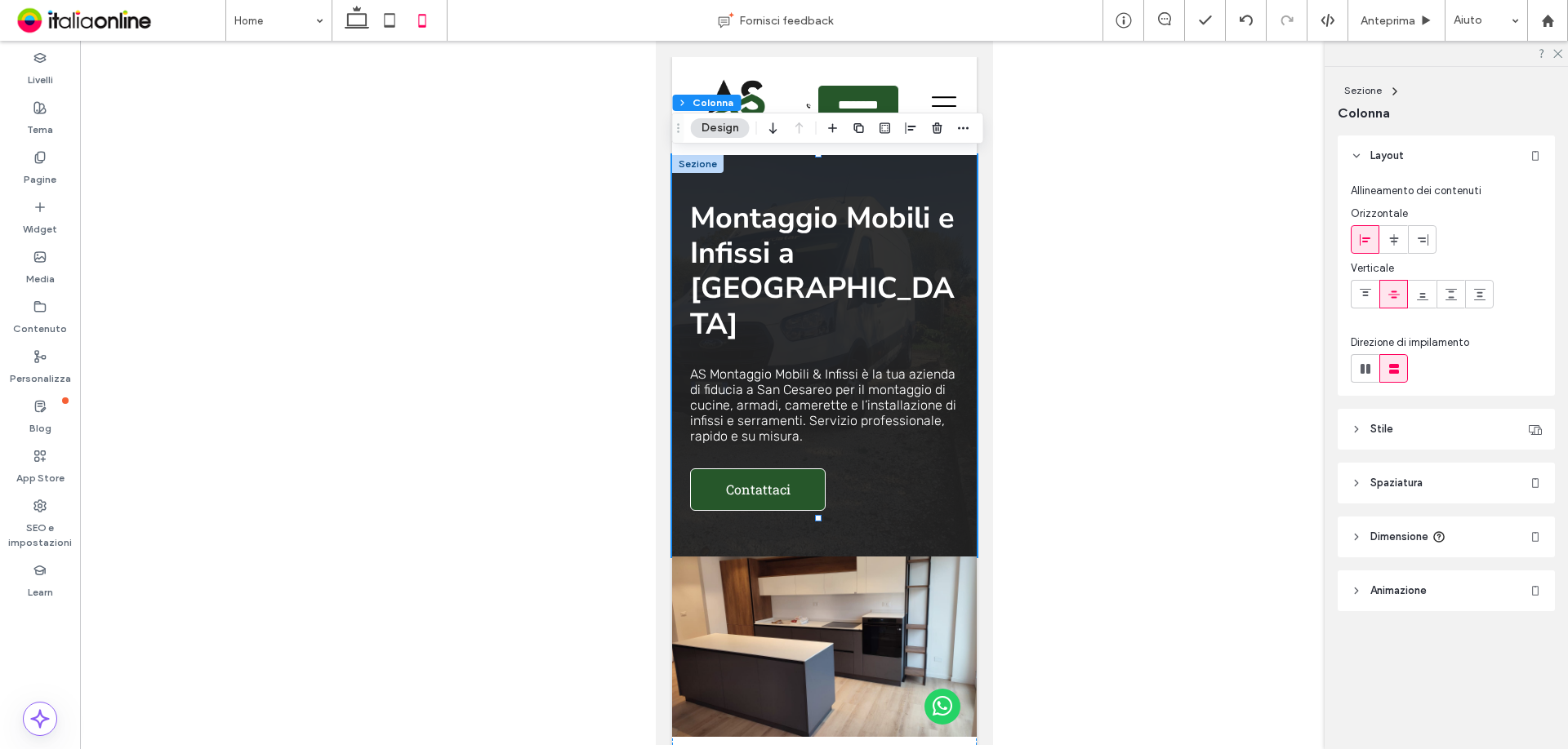
click at [1485, 438] on header "Stile" at bounding box center [1446, 429] width 218 height 41
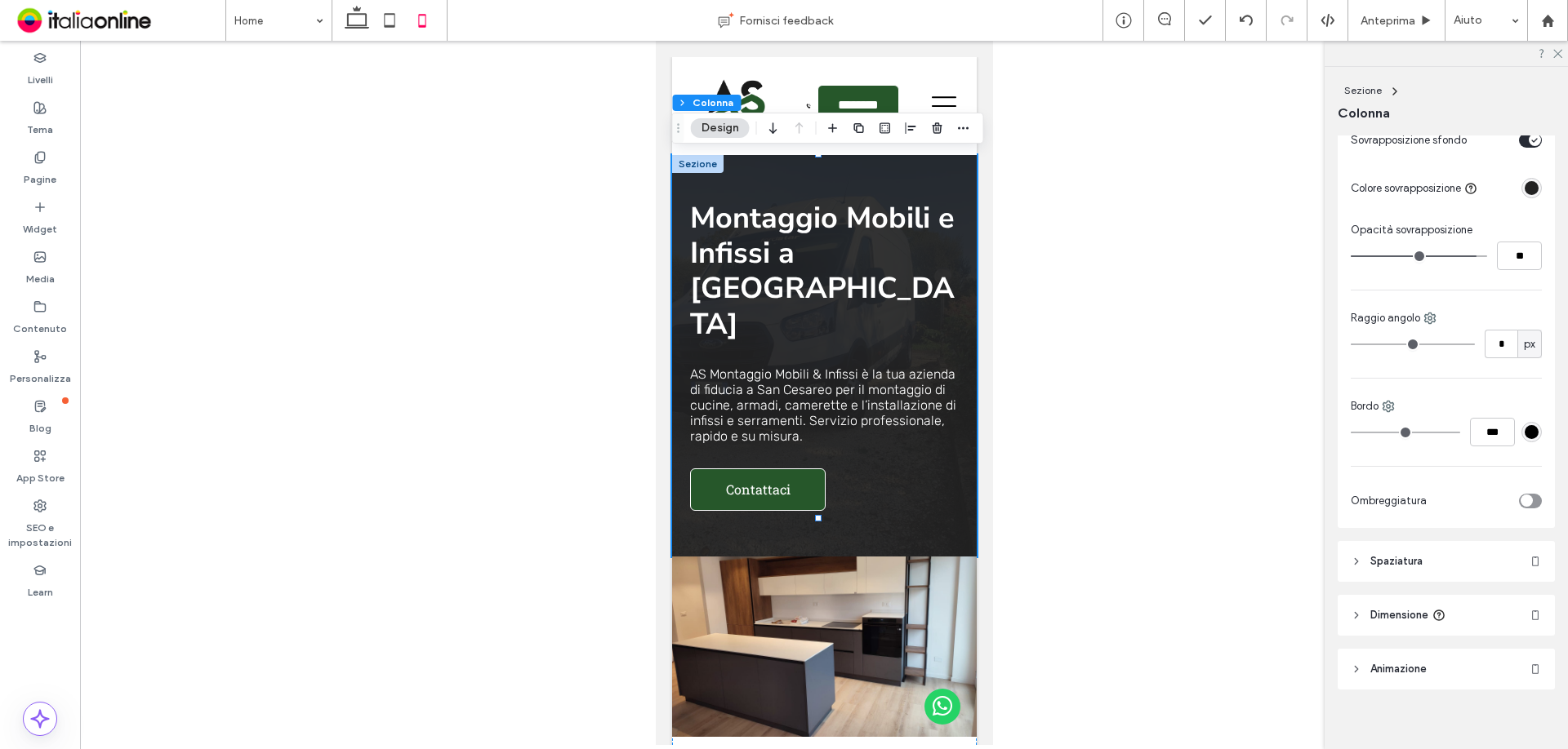
scroll to position [464, 0]
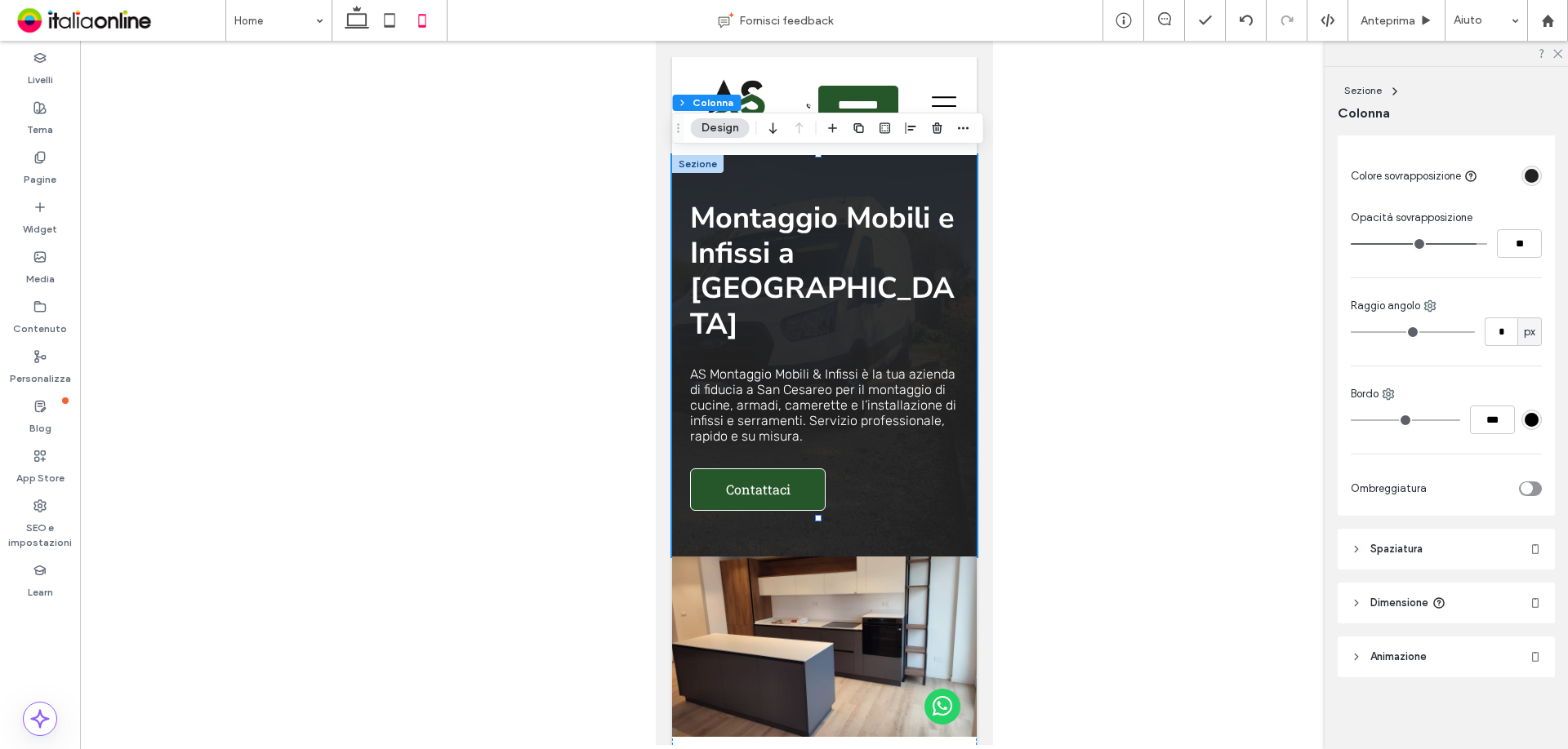
click at [1414, 550] on span "Spaziatura" at bounding box center [1396, 550] width 53 height 17
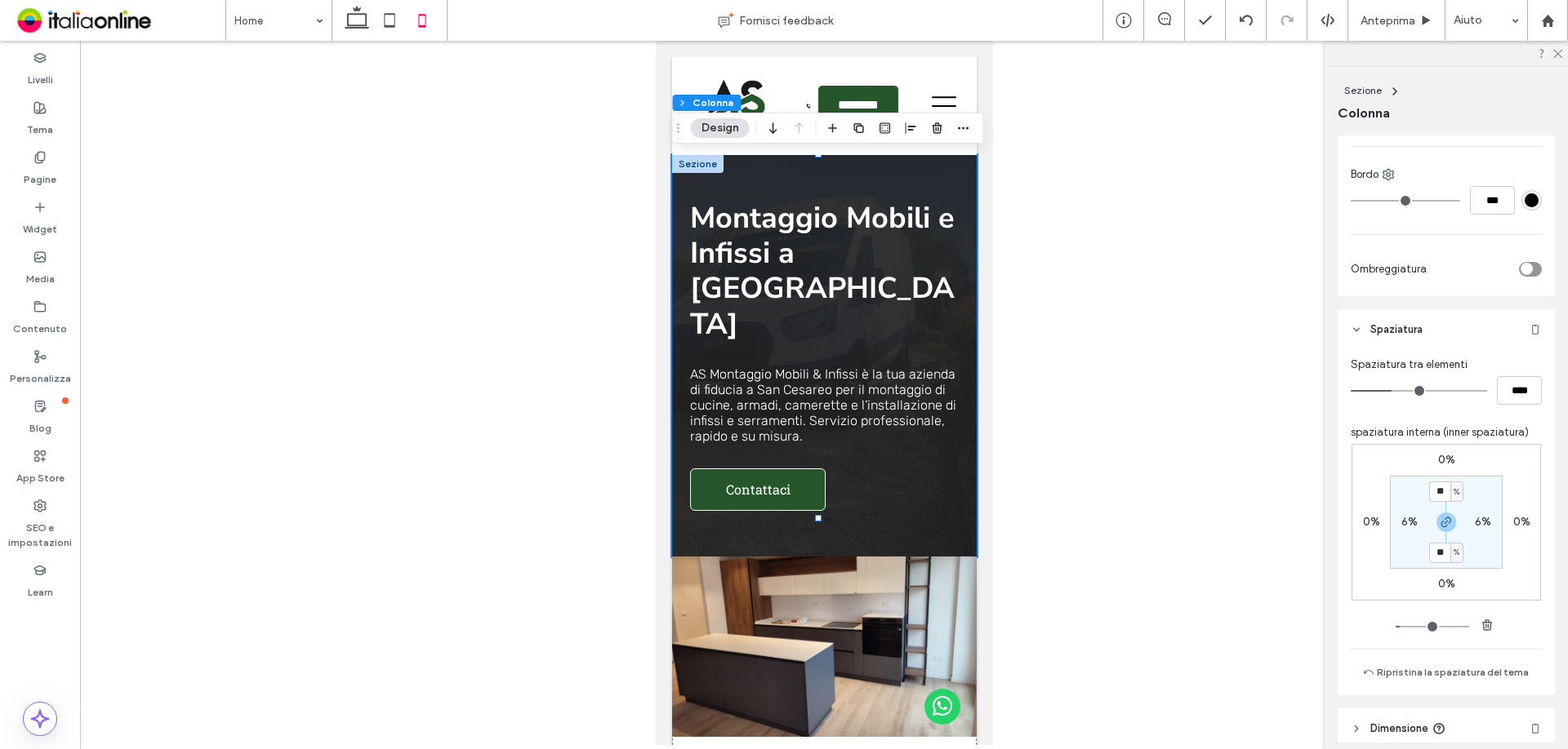
scroll to position [709, 0]
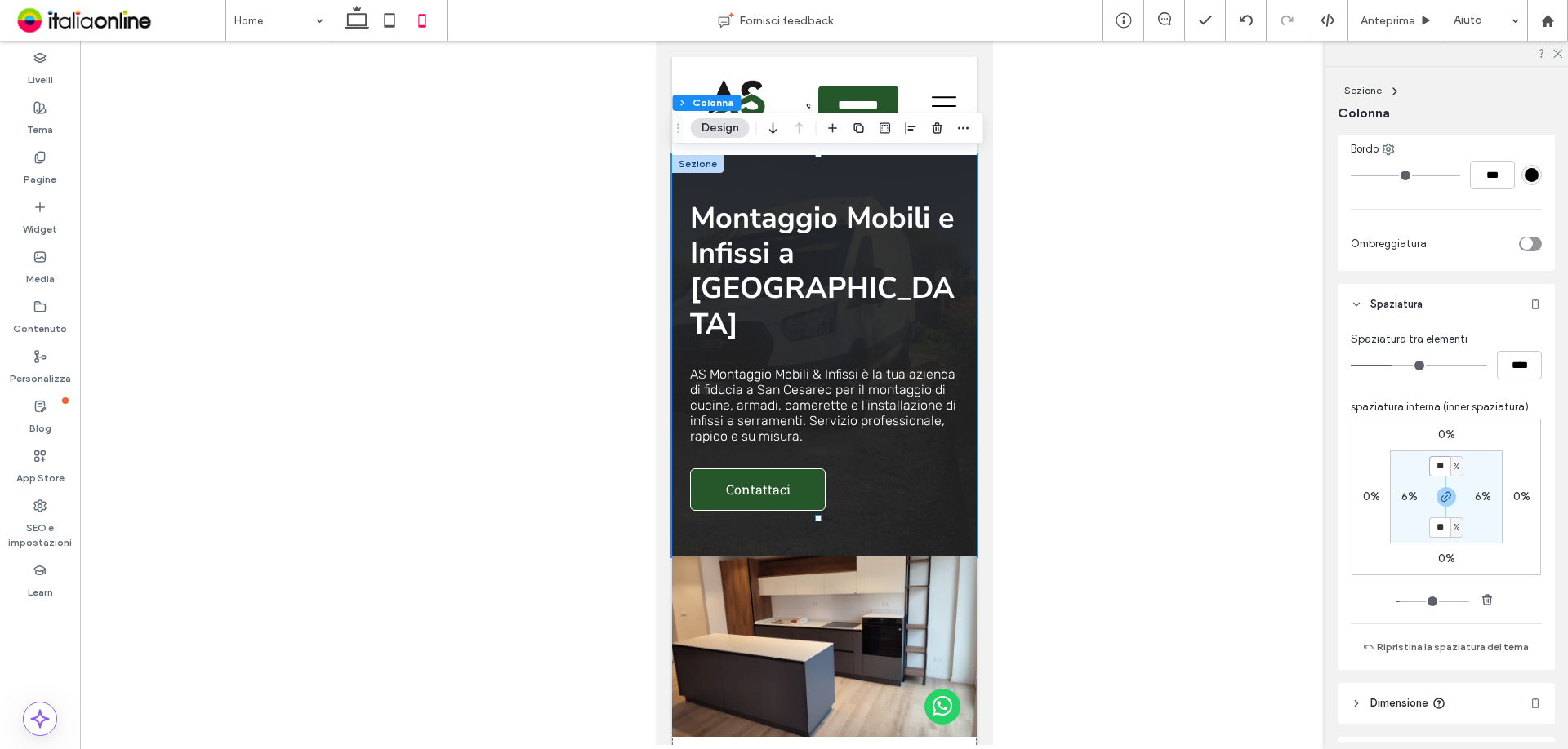
click at [1441, 466] on input "**" at bounding box center [1439, 467] width 21 height 20
type input "**"
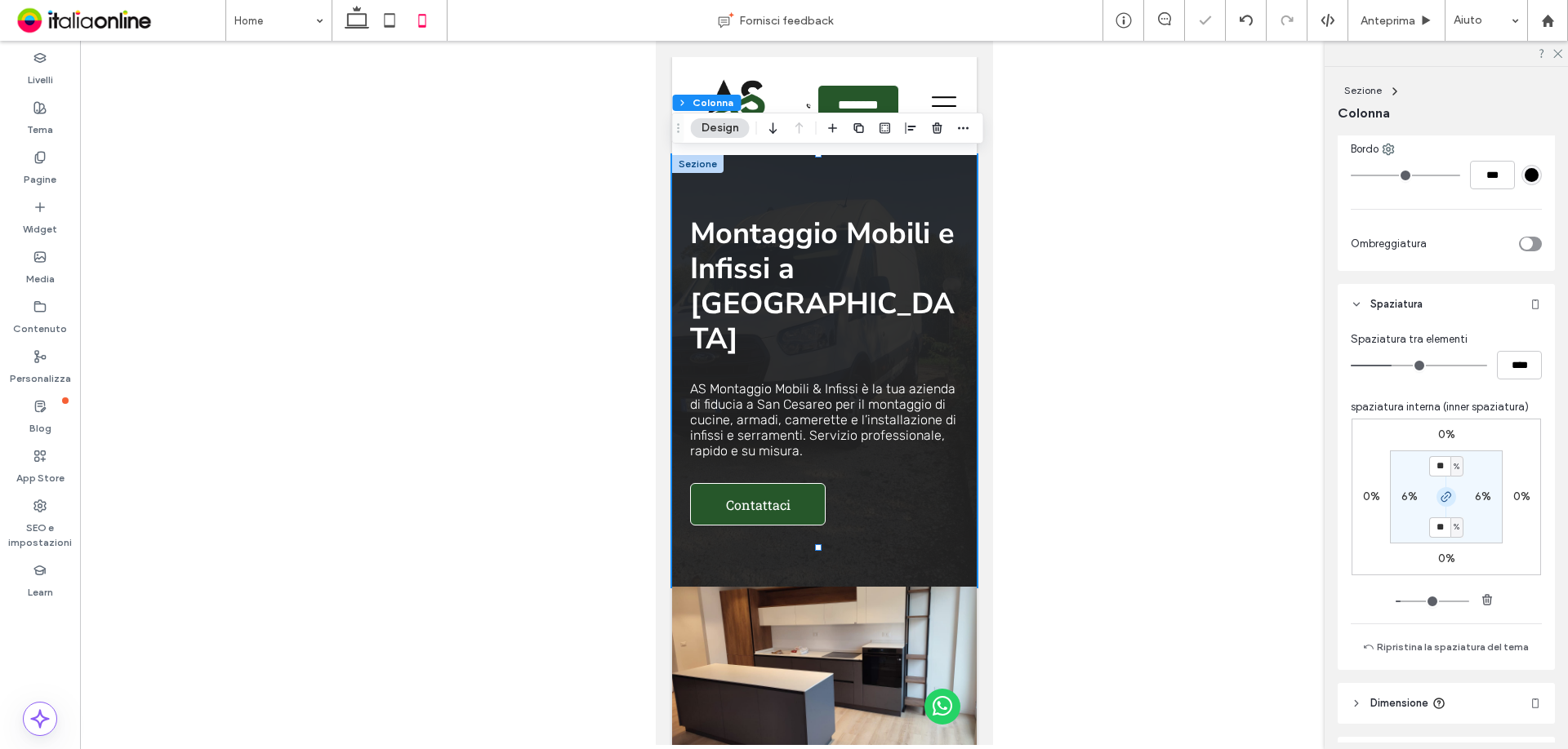
click at [1441, 496] on icon "button" at bounding box center [1446, 497] width 13 height 13
click at [1438, 531] on label "20%" at bounding box center [1445, 527] width 23 height 14
type input "**"
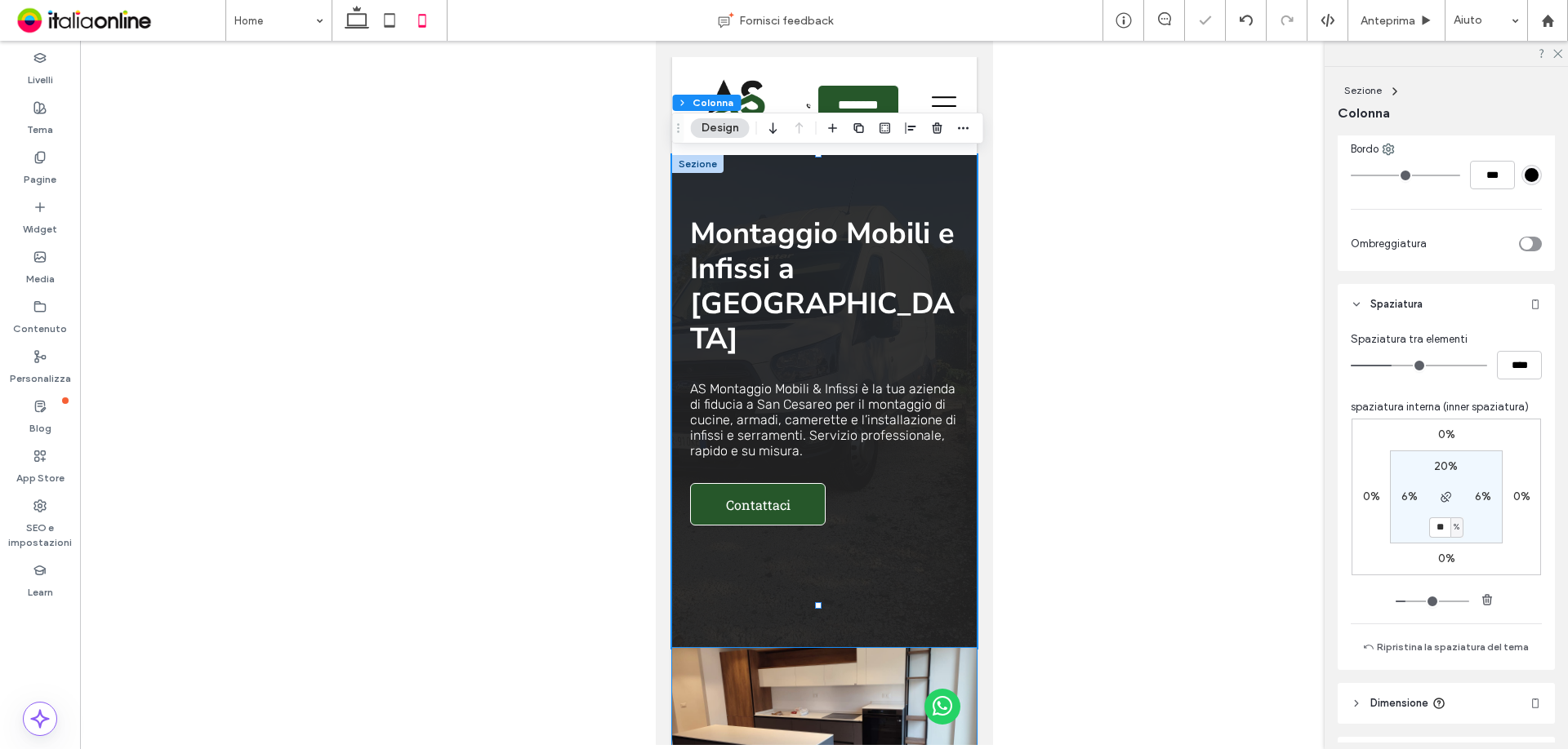
click at [904, 648] on img at bounding box center [823, 738] width 304 height 181
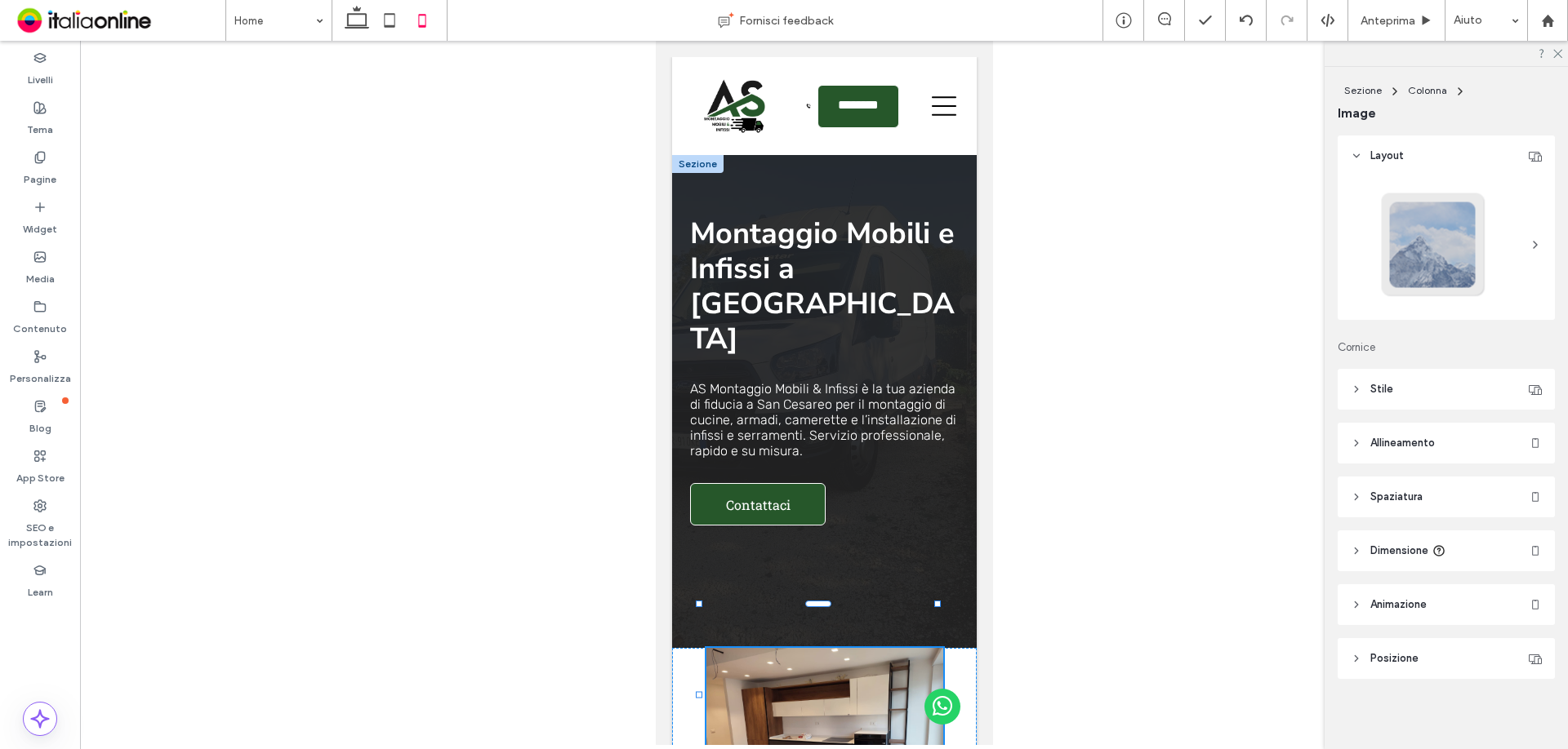
drag, startPoint x: 962, startPoint y: 692, endPoint x: 934, endPoint y: 687, distance: 28.4
click at [934, 687] on div "81% , 221px Montaggio Mobili e Infissi a San Cesareo AS Montaggio Mobili & Infi…" at bounding box center [823, 497] width 304 height 685
type input "**"
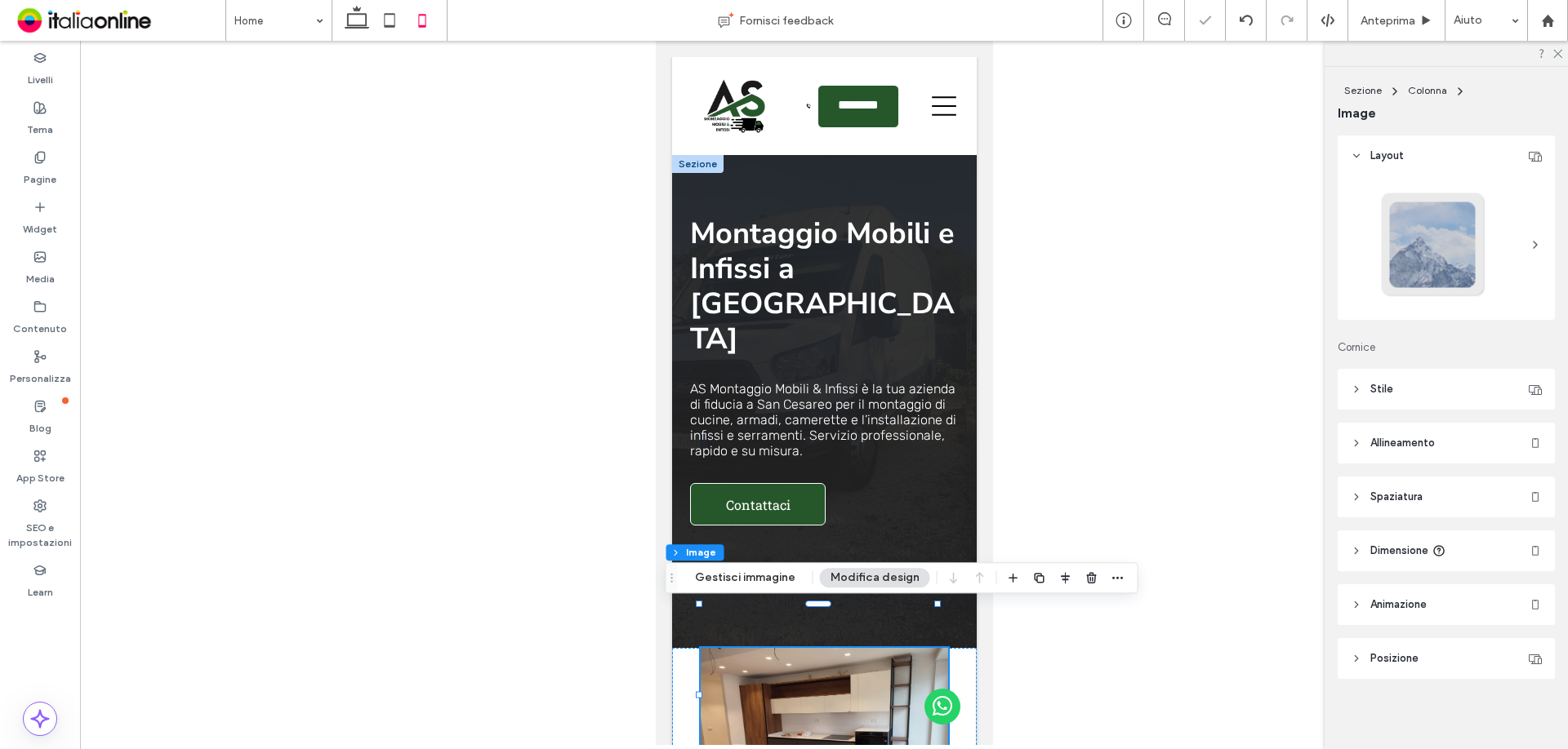
click at [1404, 502] on span "Spaziatura" at bounding box center [1396, 497] width 53 height 17
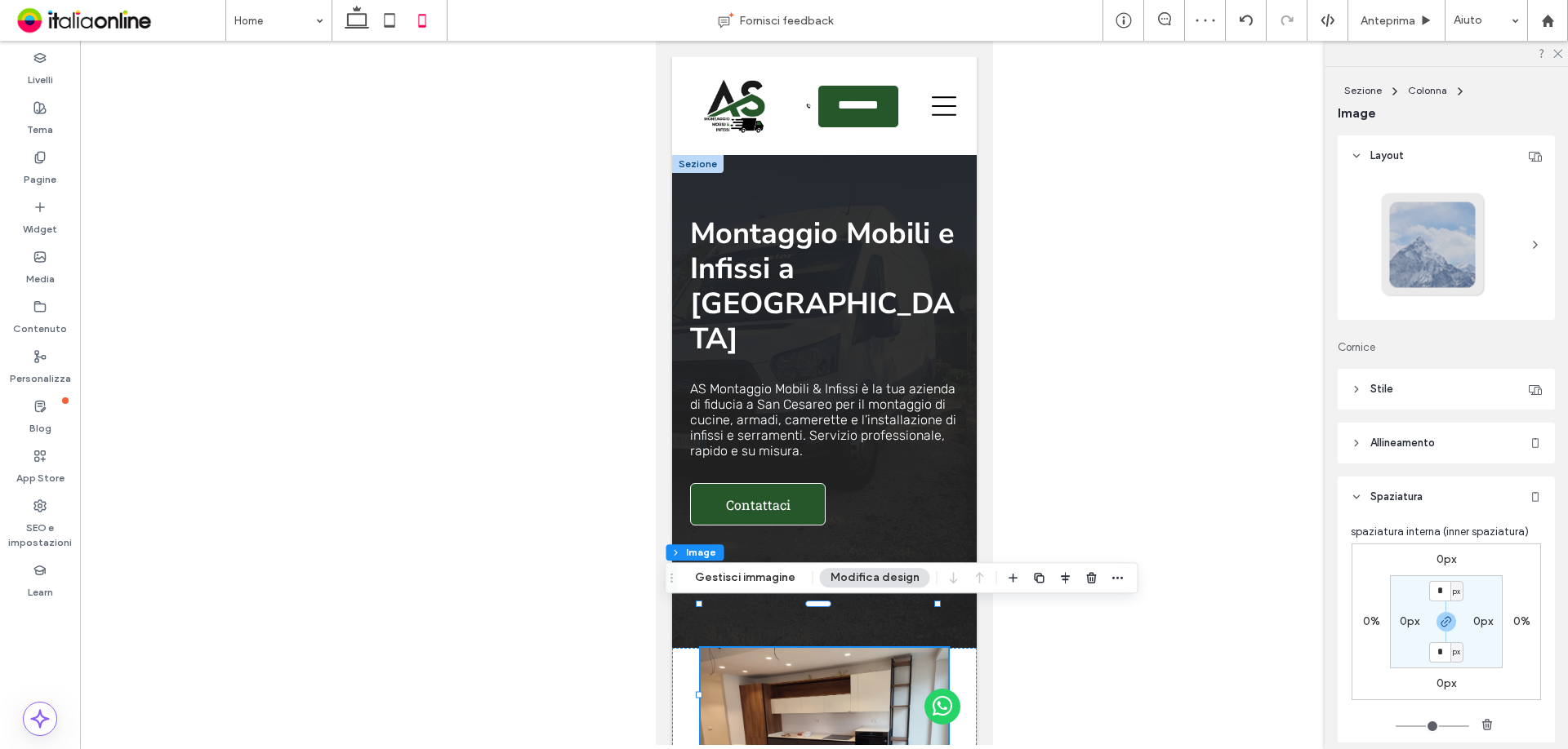
click at [1450, 558] on label "0px" at bounding box center [1446, 559] width 20 height 14
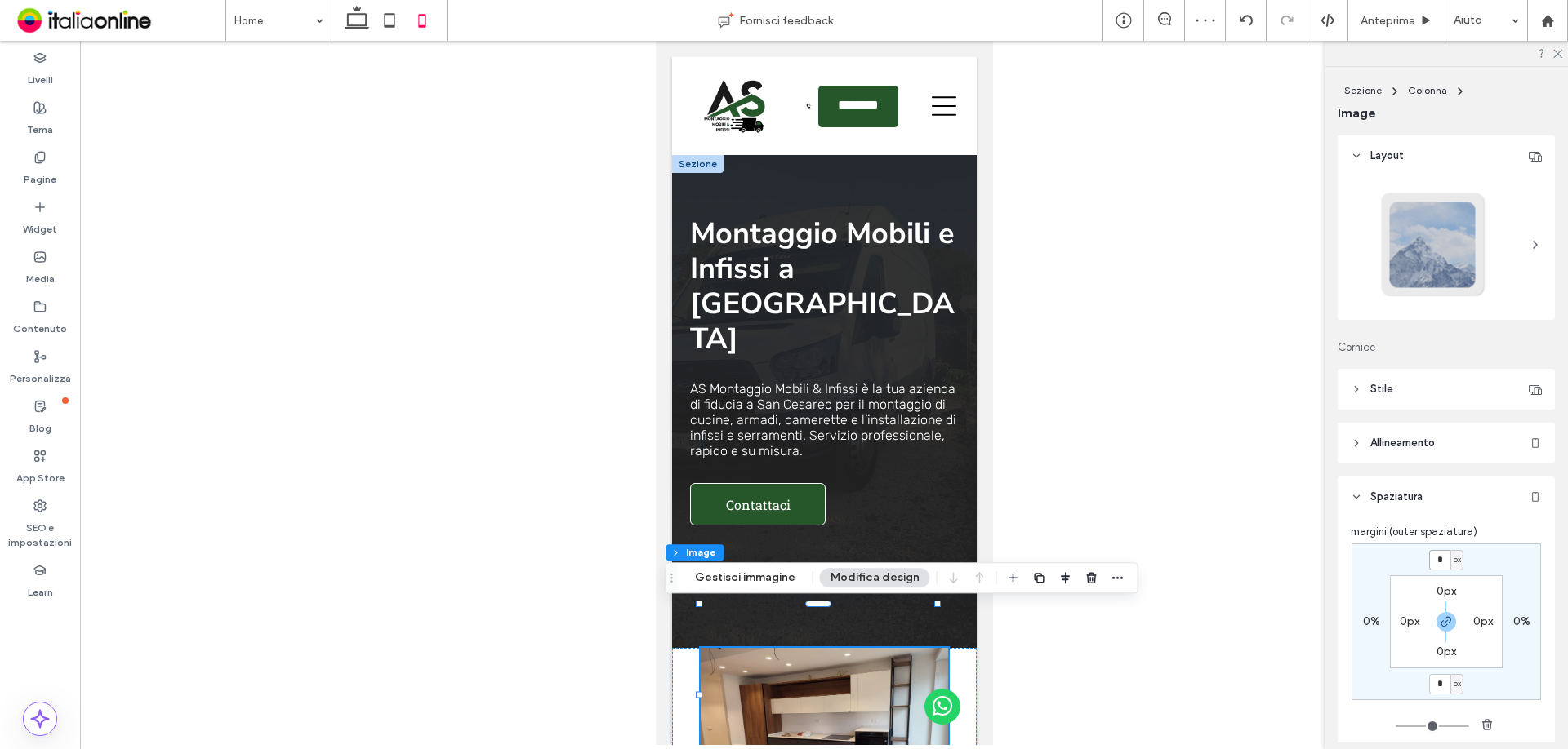
click at [1442, 563] on input "*" at bounding box center [1439, 560] width 21 height 20
type input "***"
type input "*"
type input "***"
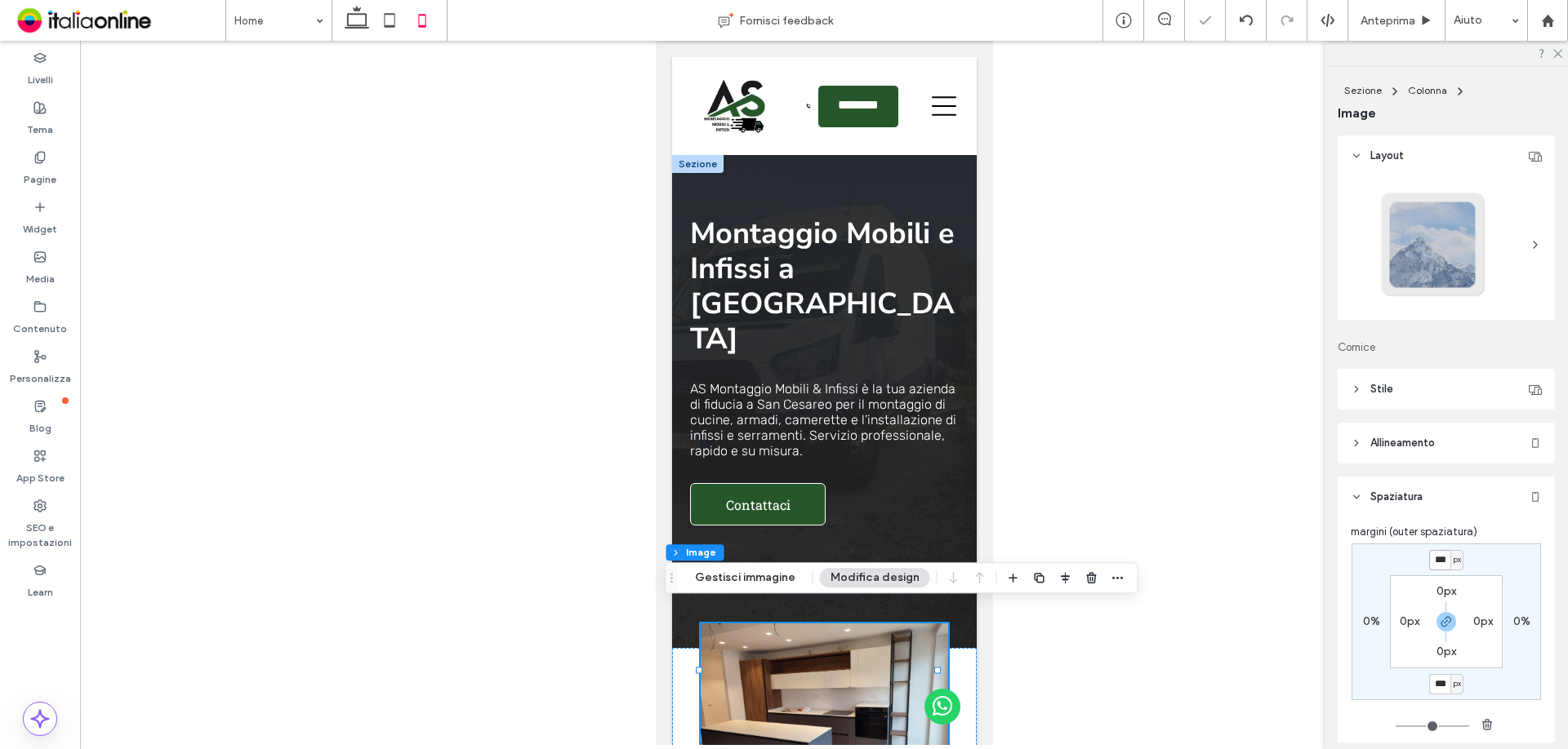
click at [1440, 565] on input "***" at bounding box center [1439, 560] width 21 height 20
click at [1445, 616] on icon "button" at bounding box center [1446, 622] width 13 height 13
click at [1435, 686] on label "-30px" at bounding box center [1446, 683] width 30 height 14
type input "*"
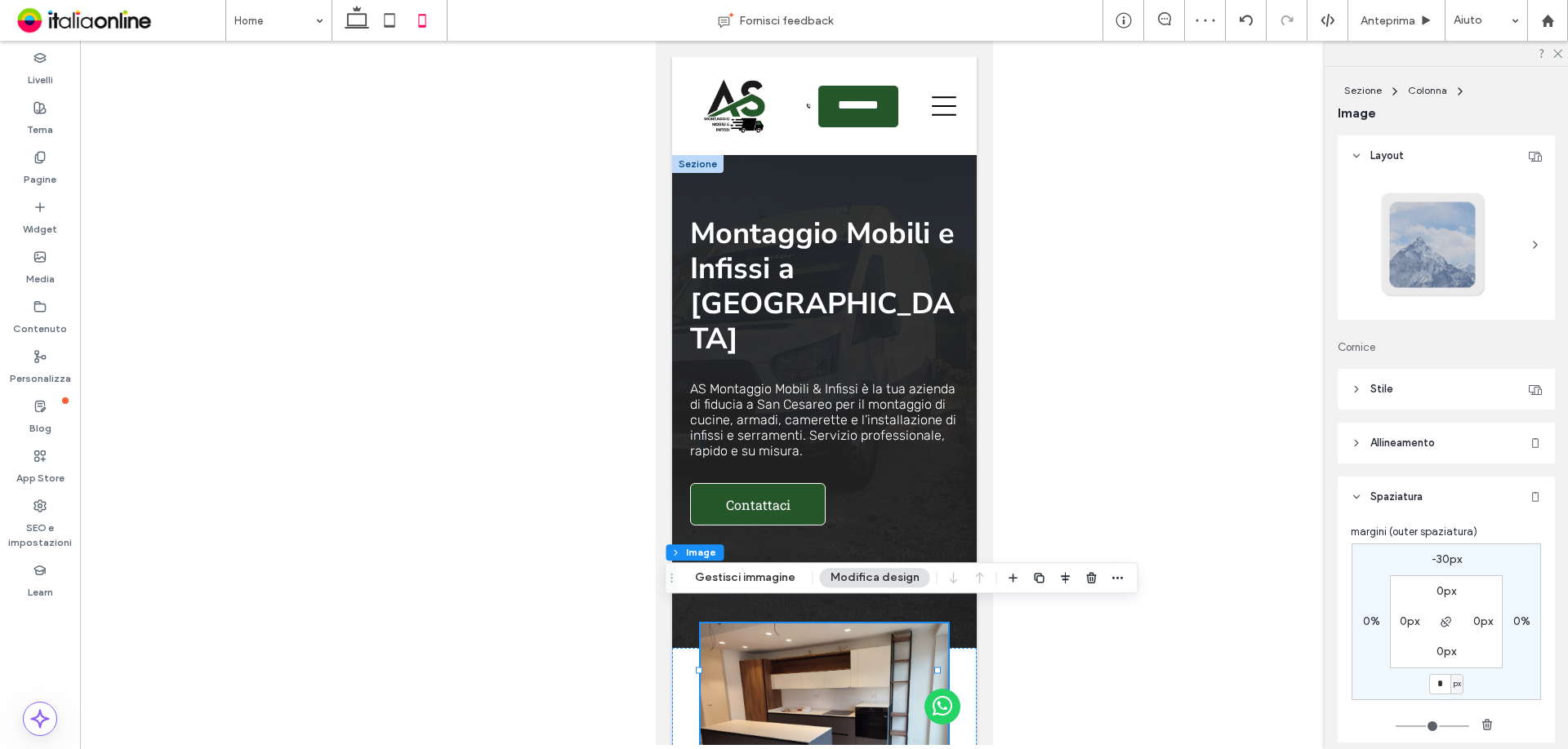
type input "*"
click at [1427, 555] on div "-30px" at bounding box center [1445, 560] width 38 height 15
click at [1440, 567] on div "-30px" at bounding box center [1446, 560] width 30 height 15
click at [1435, 562] on label "-30px" at bounding box center [1446, 559] width 30 height 14
type input "*"
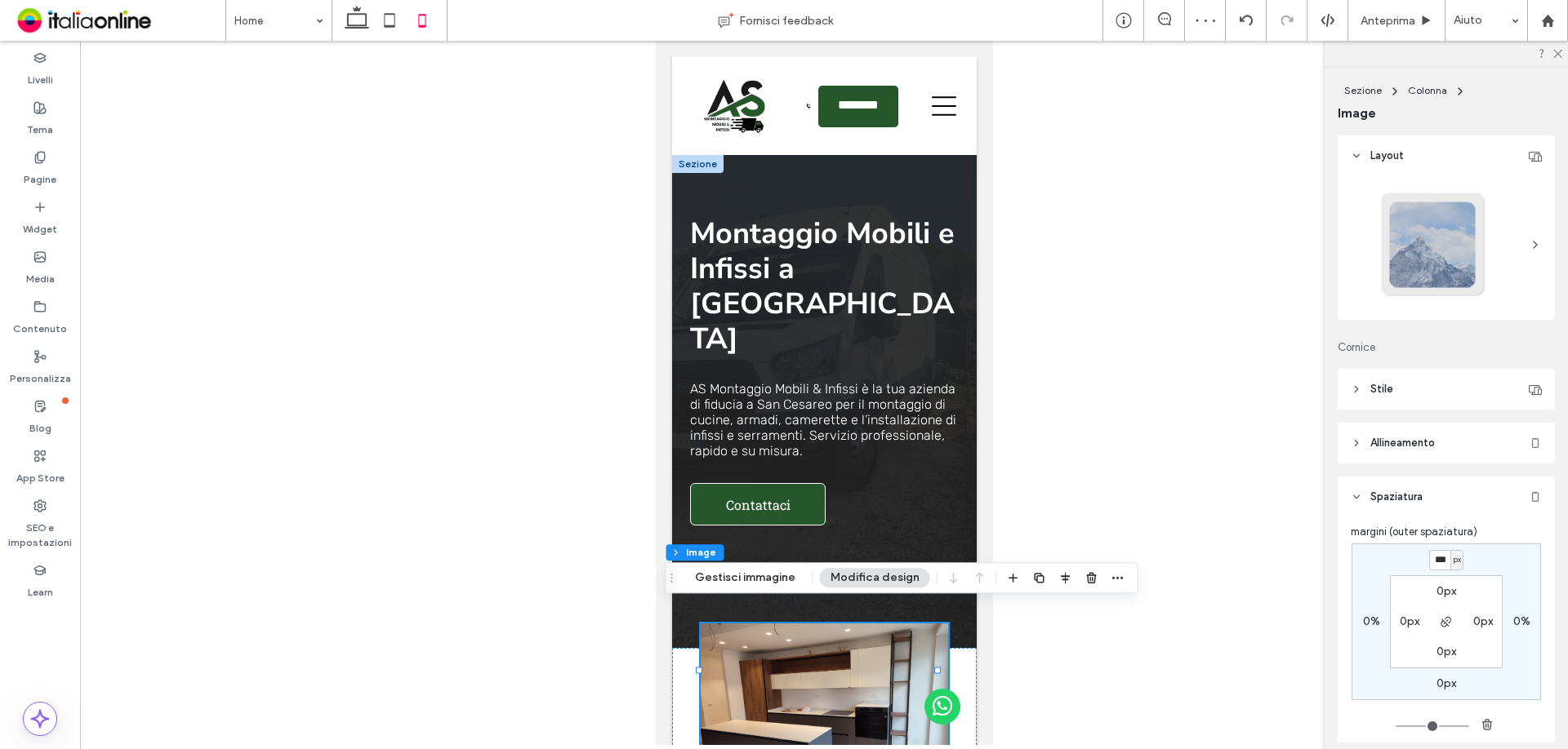
drag, startPoint x: 1435, startPoint y: 562, endPoint x: 1448, endPoint y: 561, distance: 13.0
click at [1435, 562] on input "***" at bounding box center [1439, 560] width 21 height 20
type input "***"
type input "*"
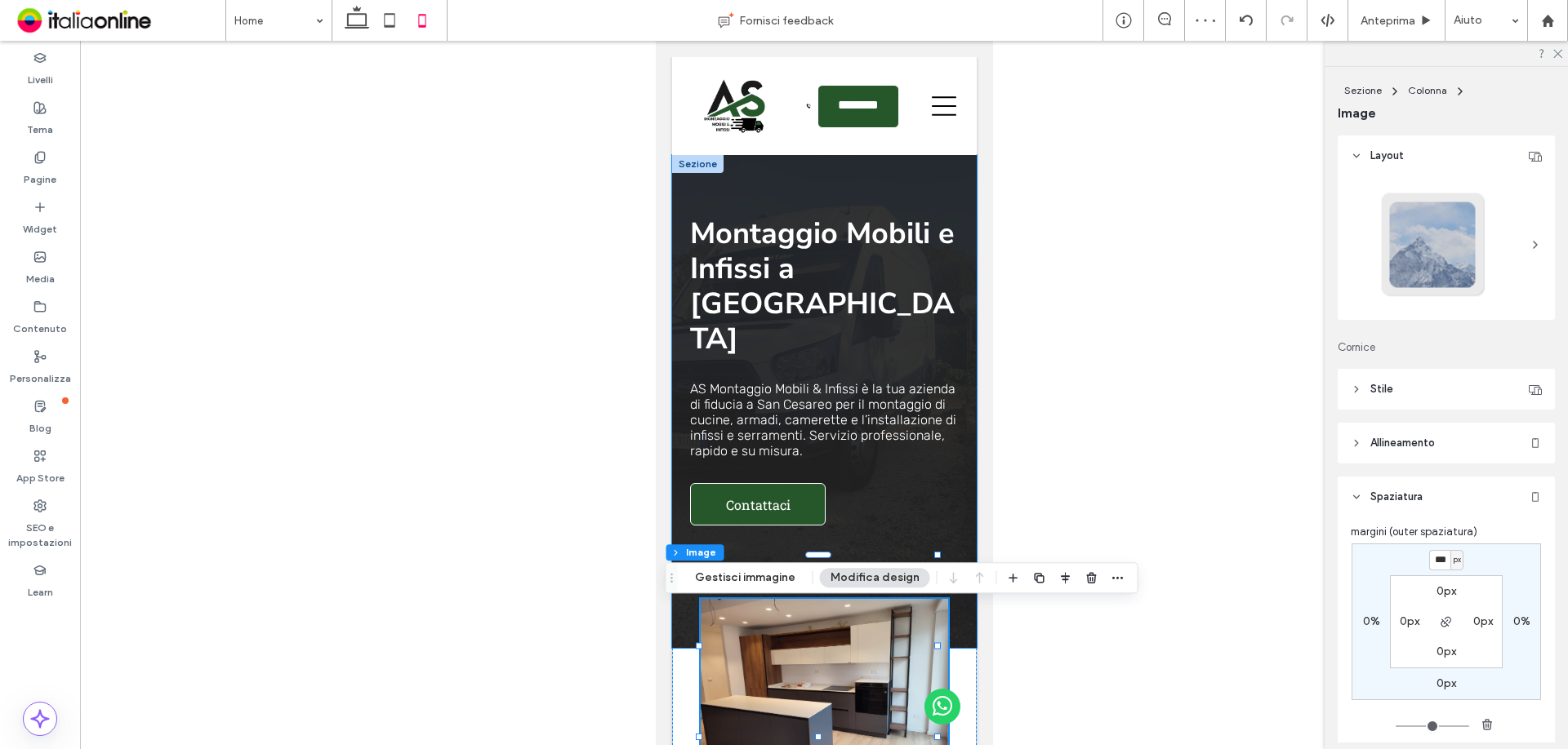
click at [948, 449] on div "Montaggio Mobili e Infissi a San Cesareo AS Montaggio Mobili & Infissi è la tua…" at bounding box center [823, 402] width 304 height 493
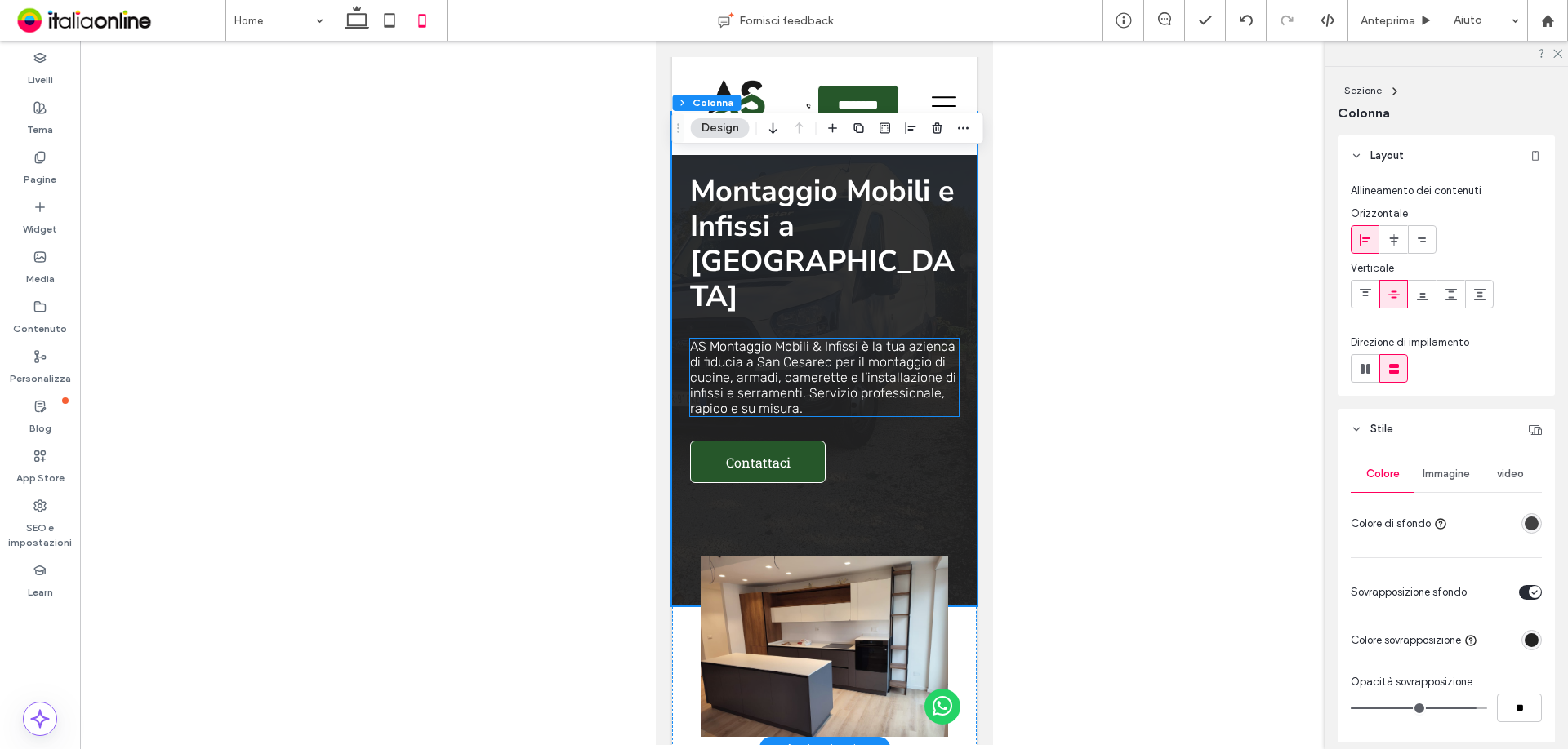
scroll to position [82, 0]
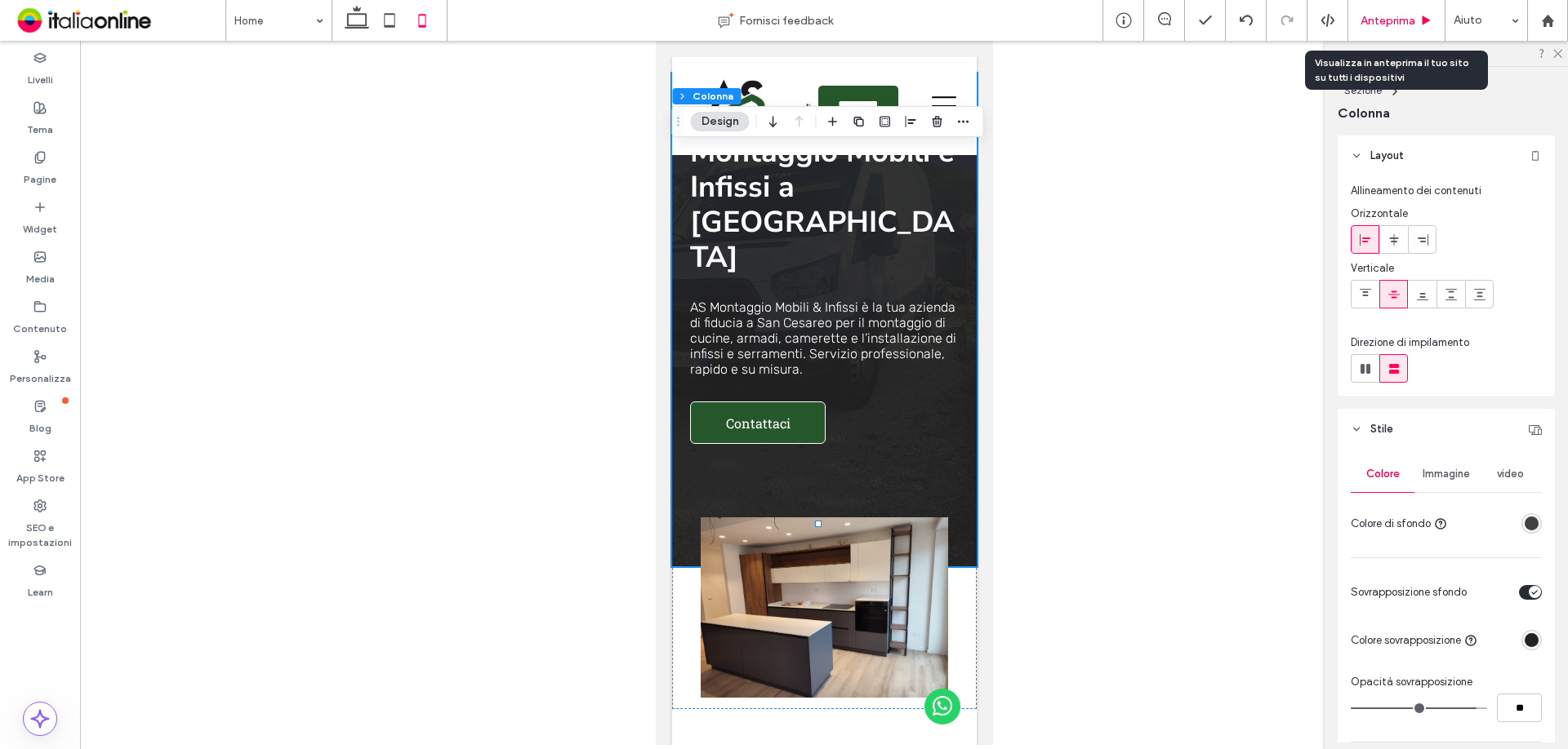
click at [1369, 31] on div "Anteprima" at bounding box center [1396, 20] width 98 height 41
click at [1390, 18] on span "Anteprima" at bounding box center [1388, 21] width 55 height 14
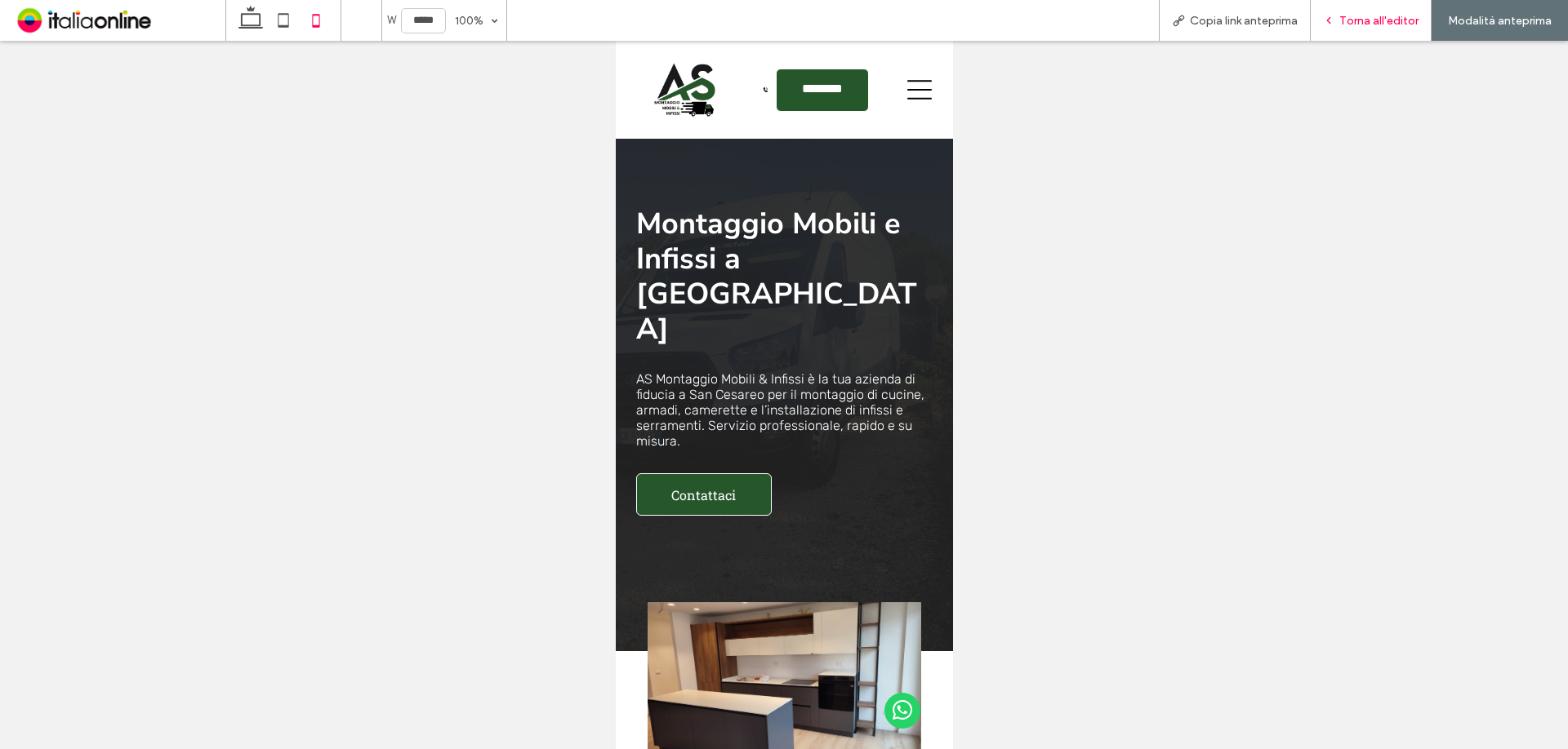
click at [1363, 25] on span "Torna all'editor" at bounding box center [1379, 21] width 79 height 14
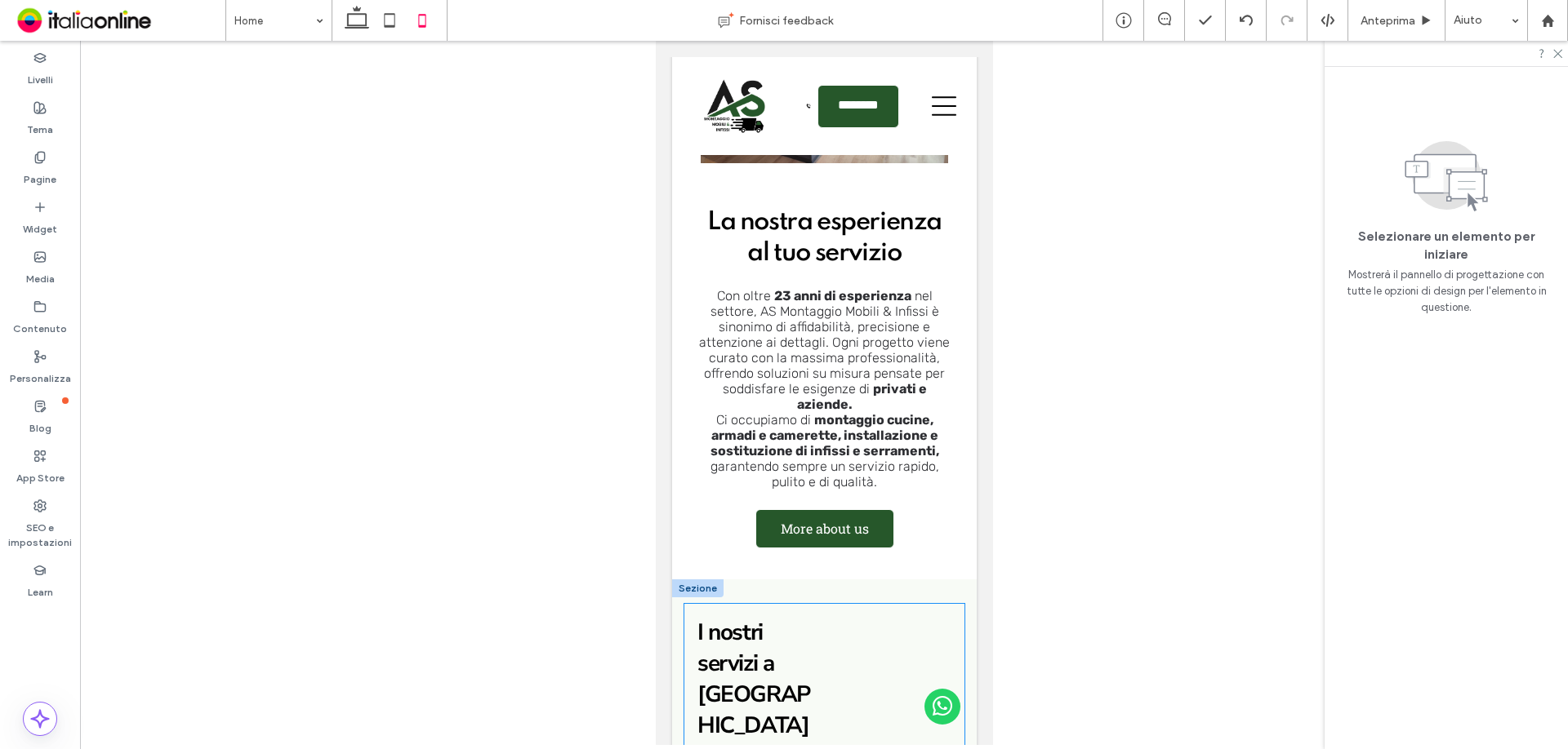
scroll to position [572, 0]
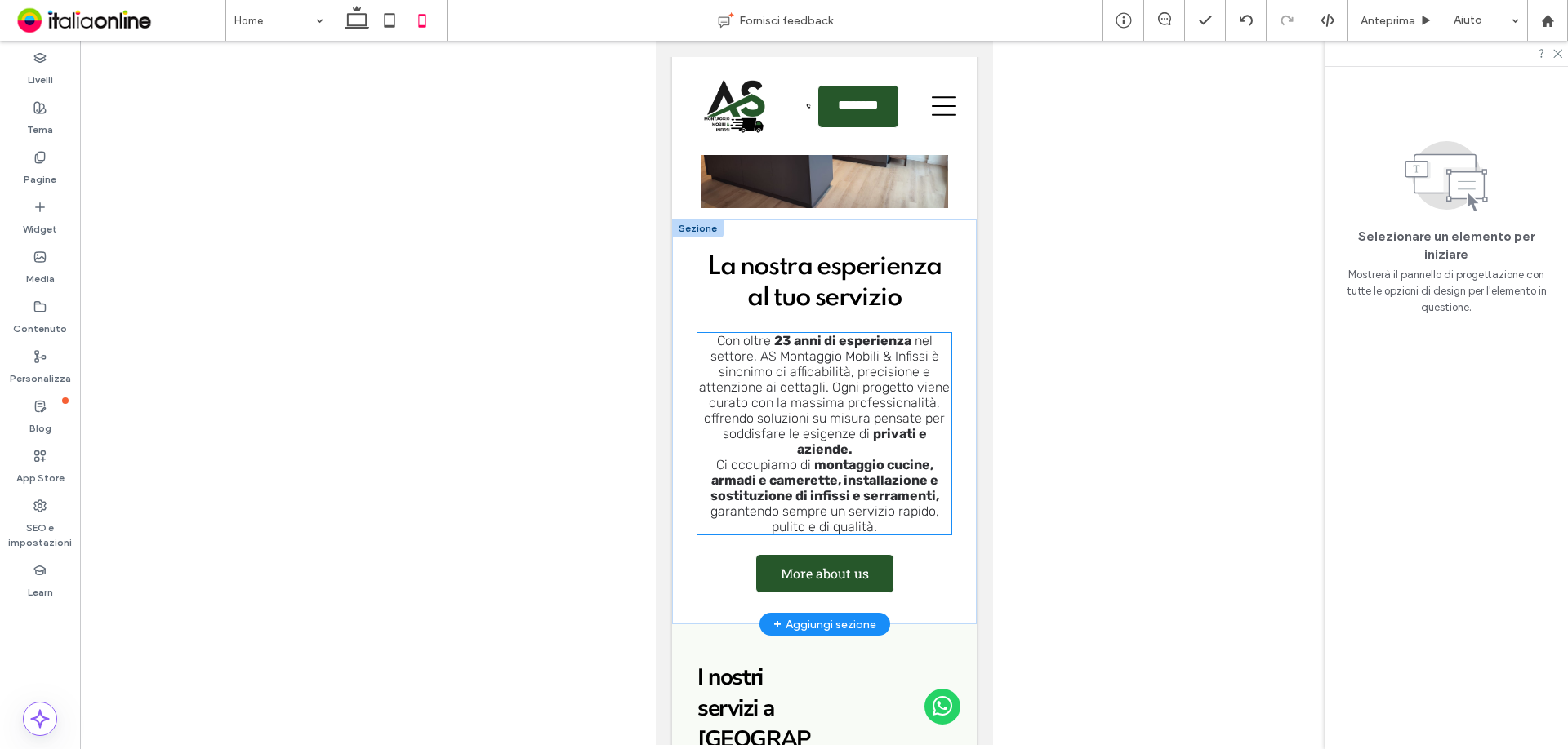
click at [750, 457] on span "Ci occupiamo di" at bounding box center [763, 465] width 95 height 16
click at [751, 413] on div "Con oltre 23 anni di esperienza nel settore, AS Montaggio Mobili & Infissi è si…" at bounding box center [824, 434] width 254 height 202
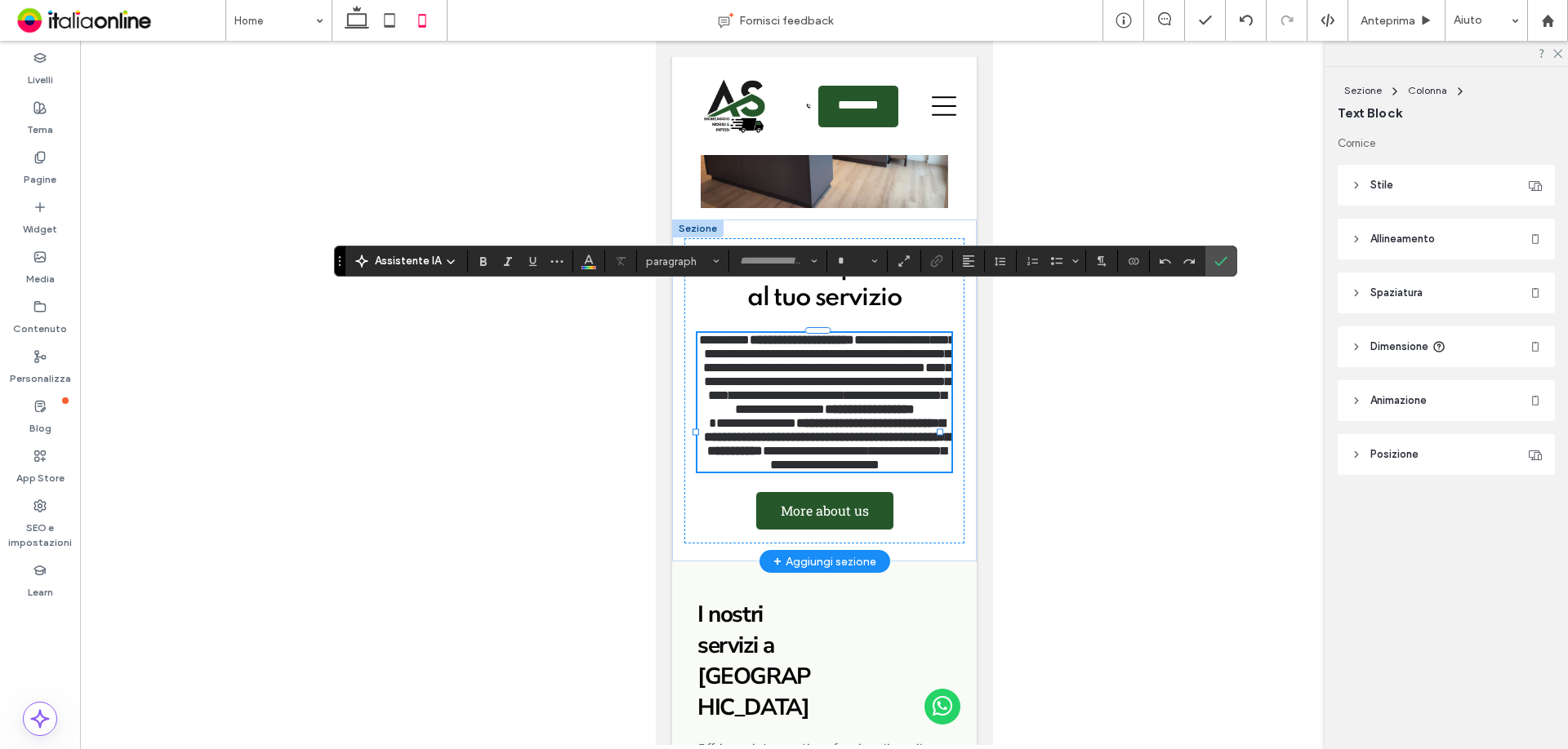
type input "*****"
type input "**"
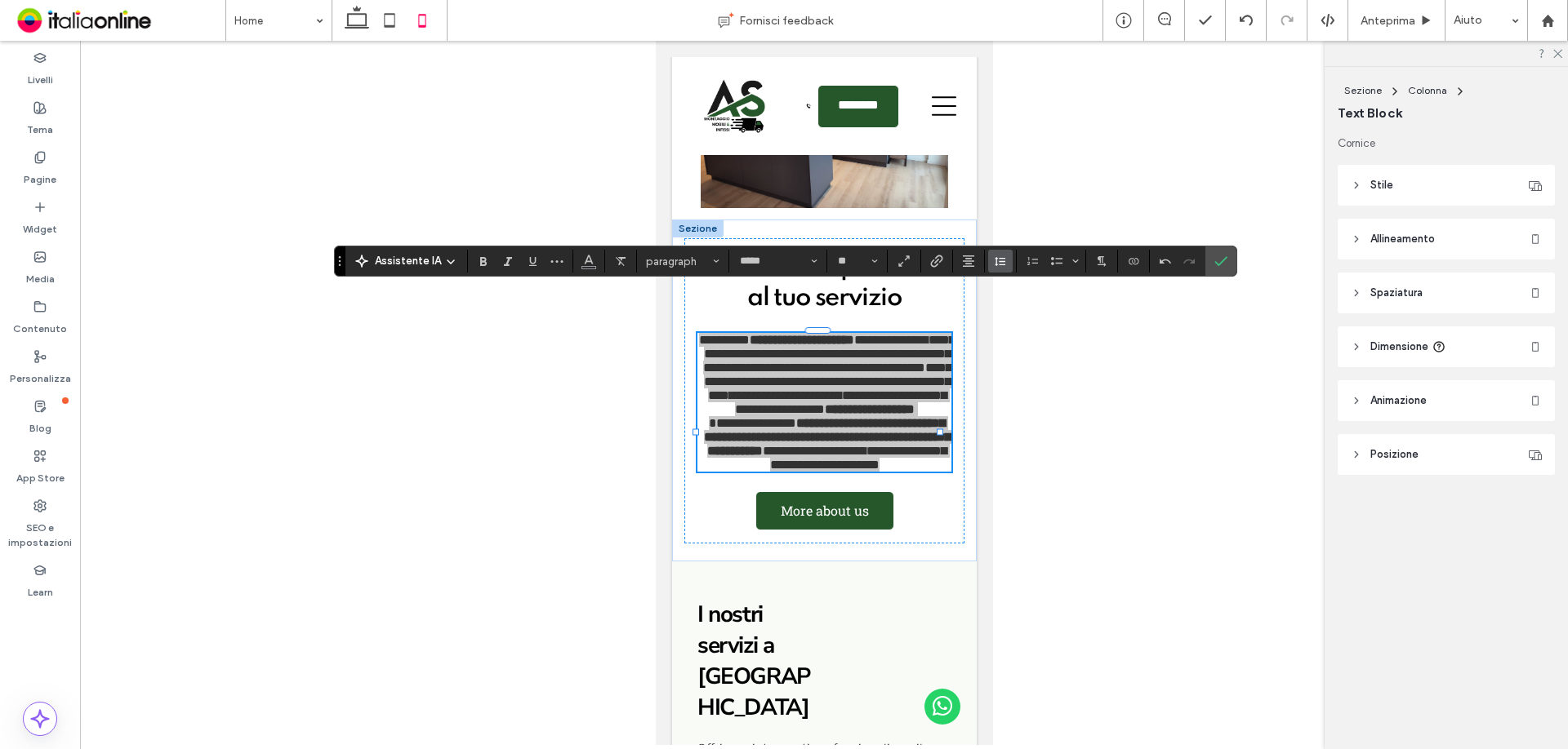
click at [1004, 267] on icon "Altezza riga" at bounding box center [1000, 262] width 13 height 13
click at [1029, 342] on label "1.5" at bounding box center [1052, 332] width 128 height 22
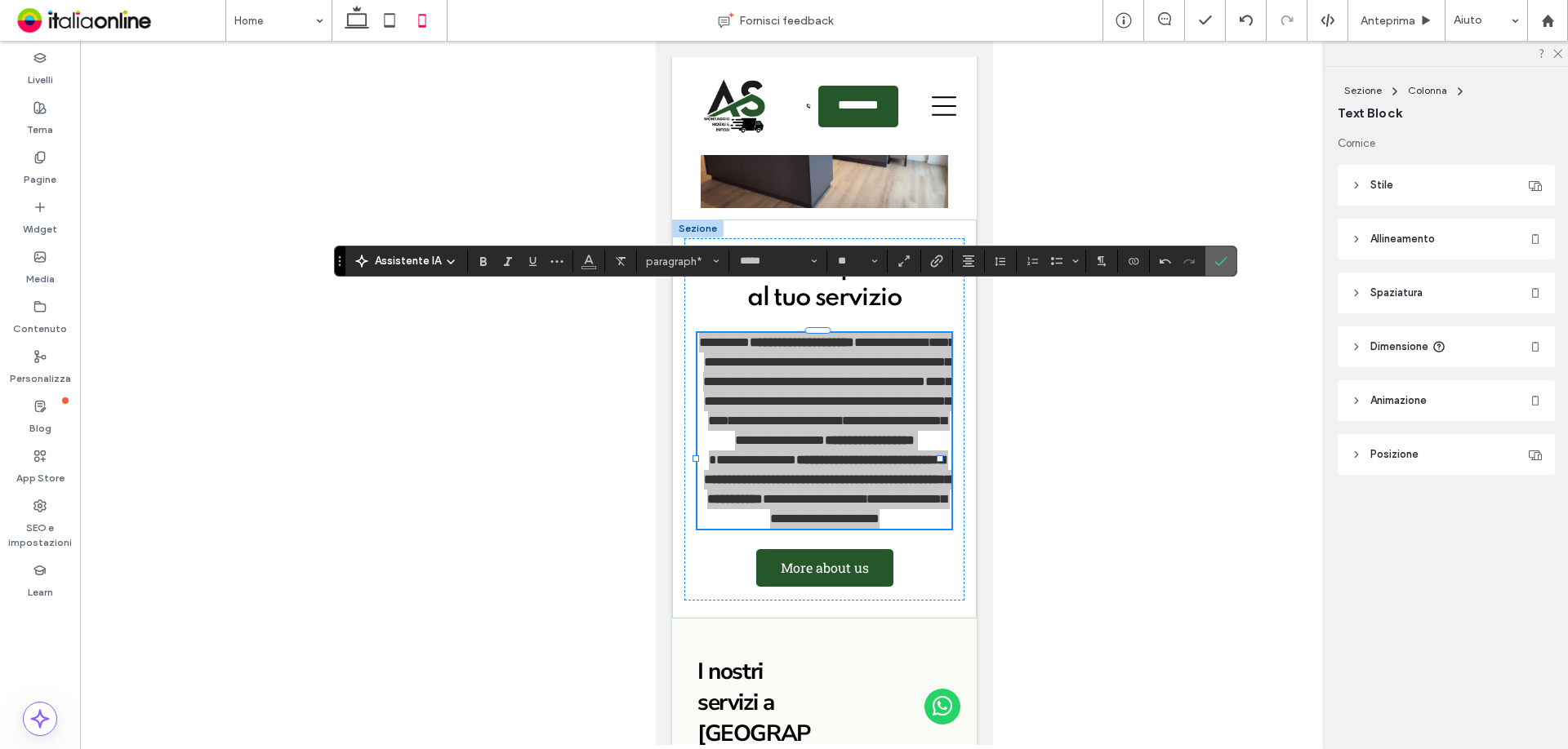
click at [1220, 260] on icon "Conferma" at bounding box center [1221, 262] width 13 height 13
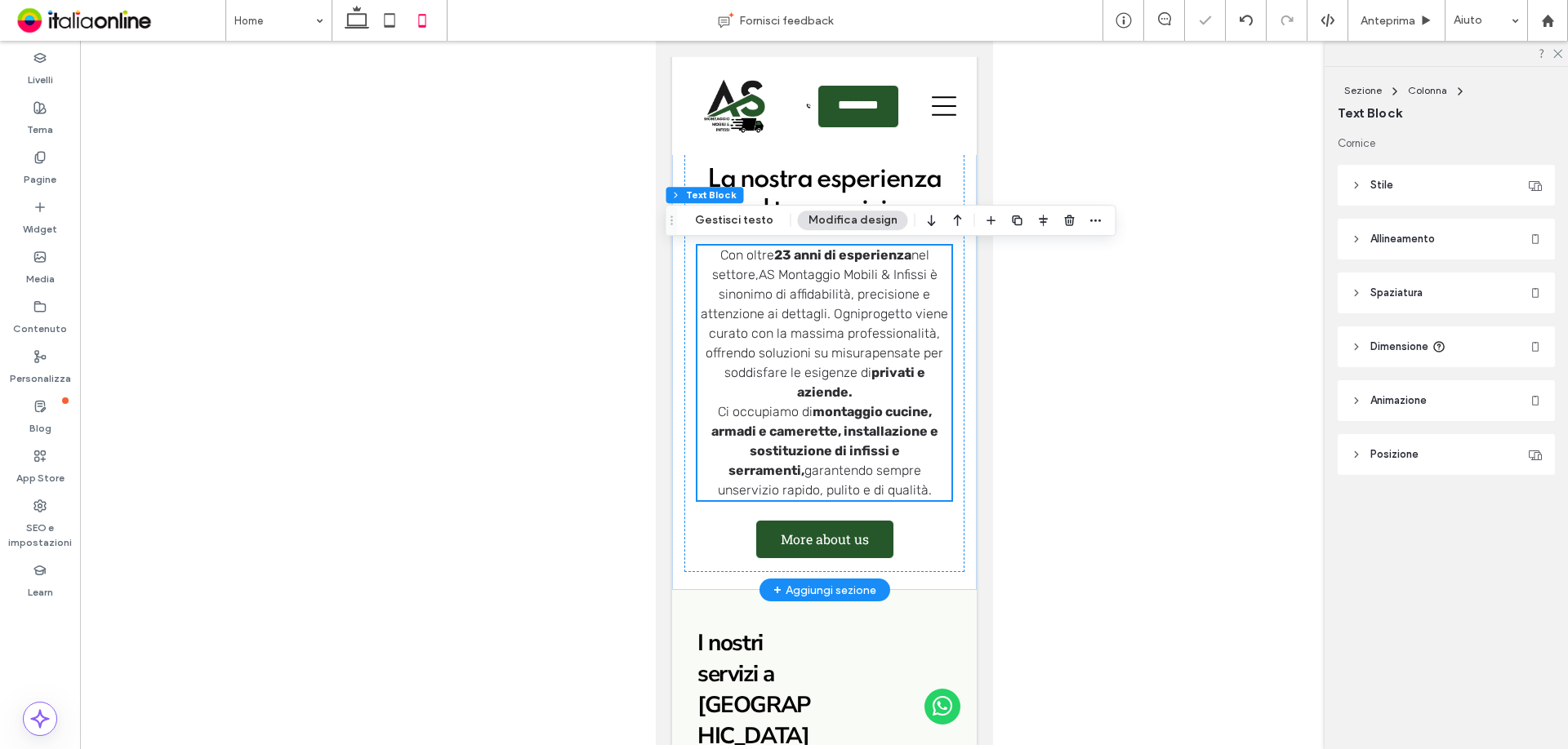
scroll to position [816, 0]
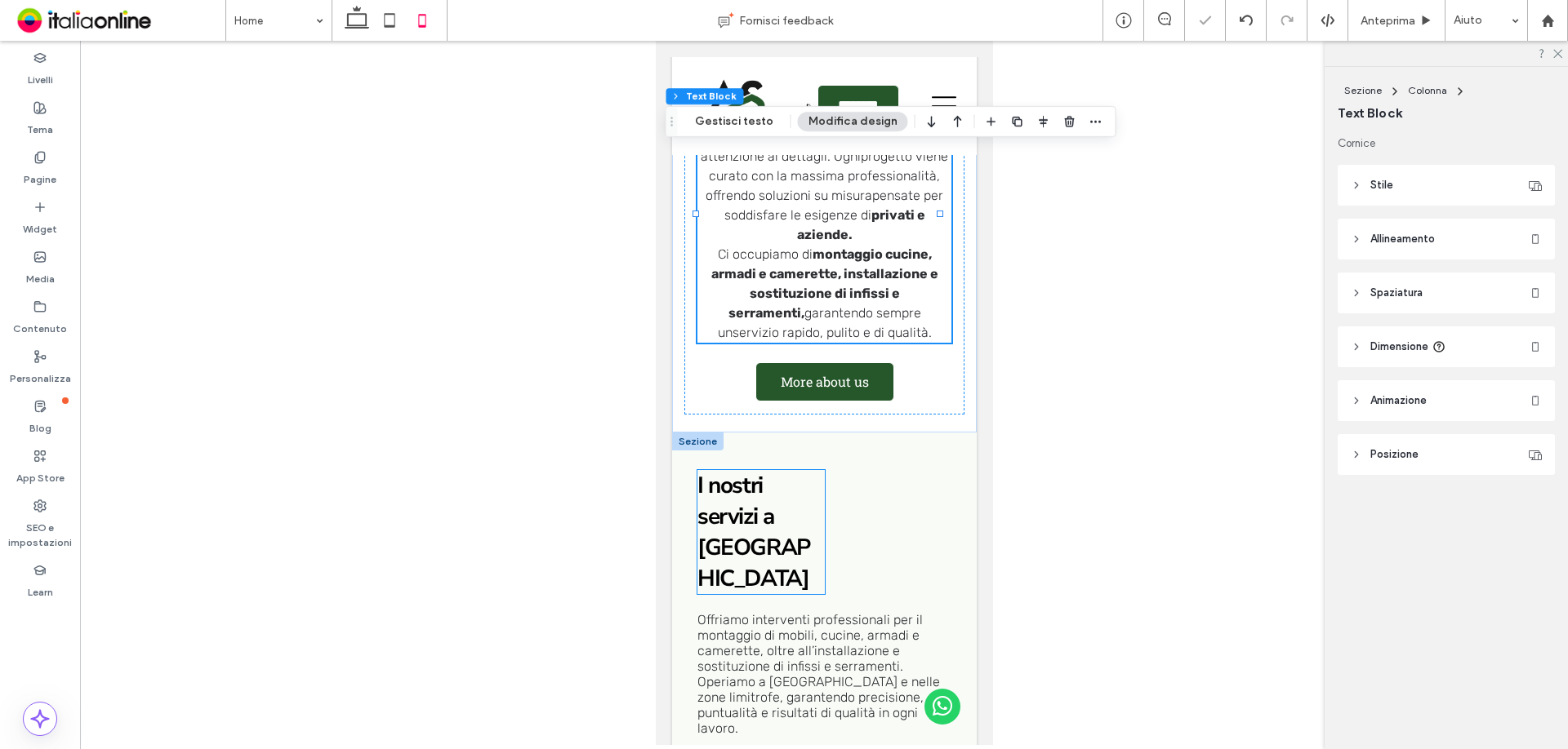
click at [778, 470] on h2 "I nostri servizi a San Cesareo" at bounding box center [760, 532] width 128 height 124
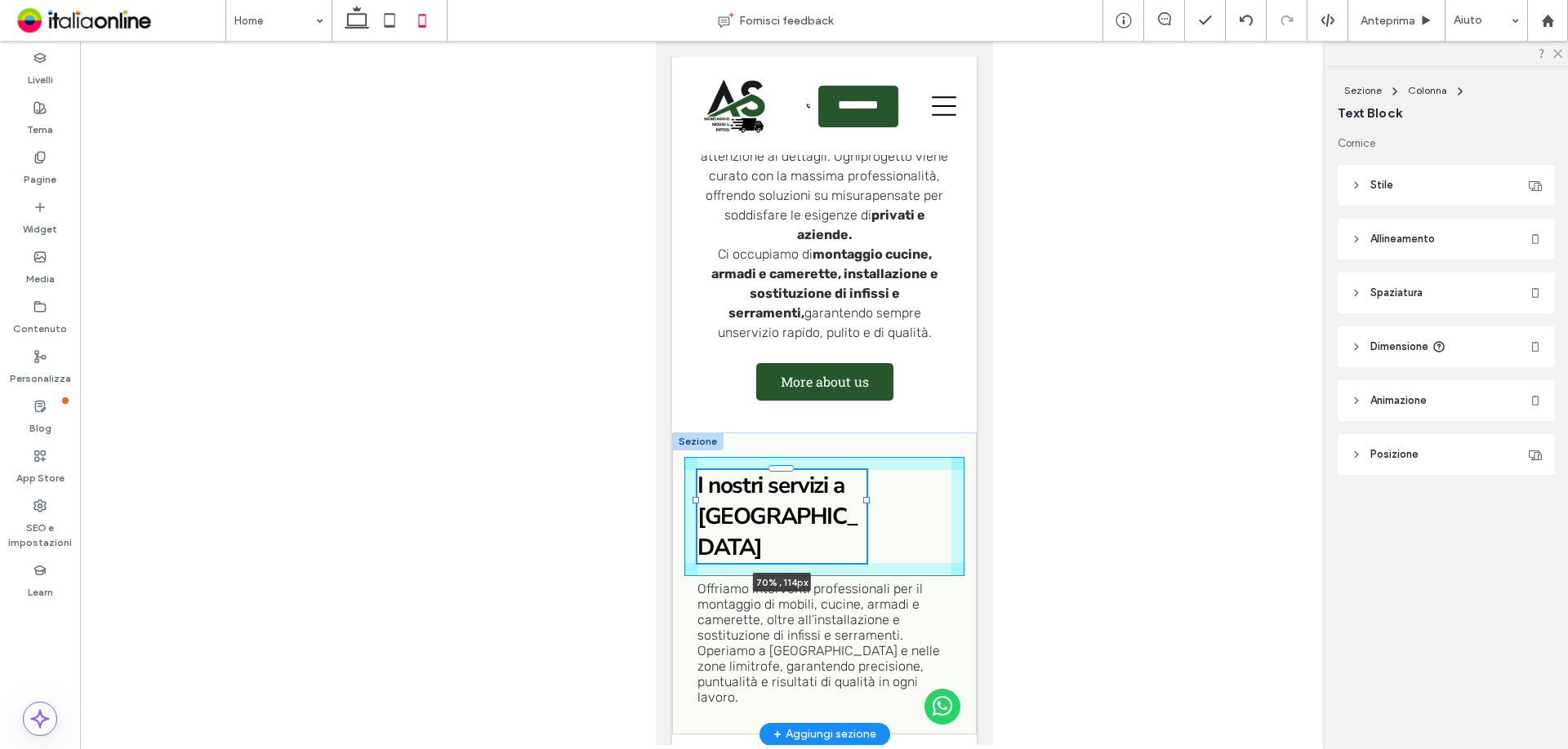
drag, startPoint x: 819, startPoint y: 472, endPoint x: 866, endPoint y: 466, distance: 47.4
click at [866, 466] on div "I nostri servizi a San Cesareo 70% , 114px Offriamo interventi professionali pe…" at bounding box center [823, 583] width 304 height 302
type input "**"
type input "****"
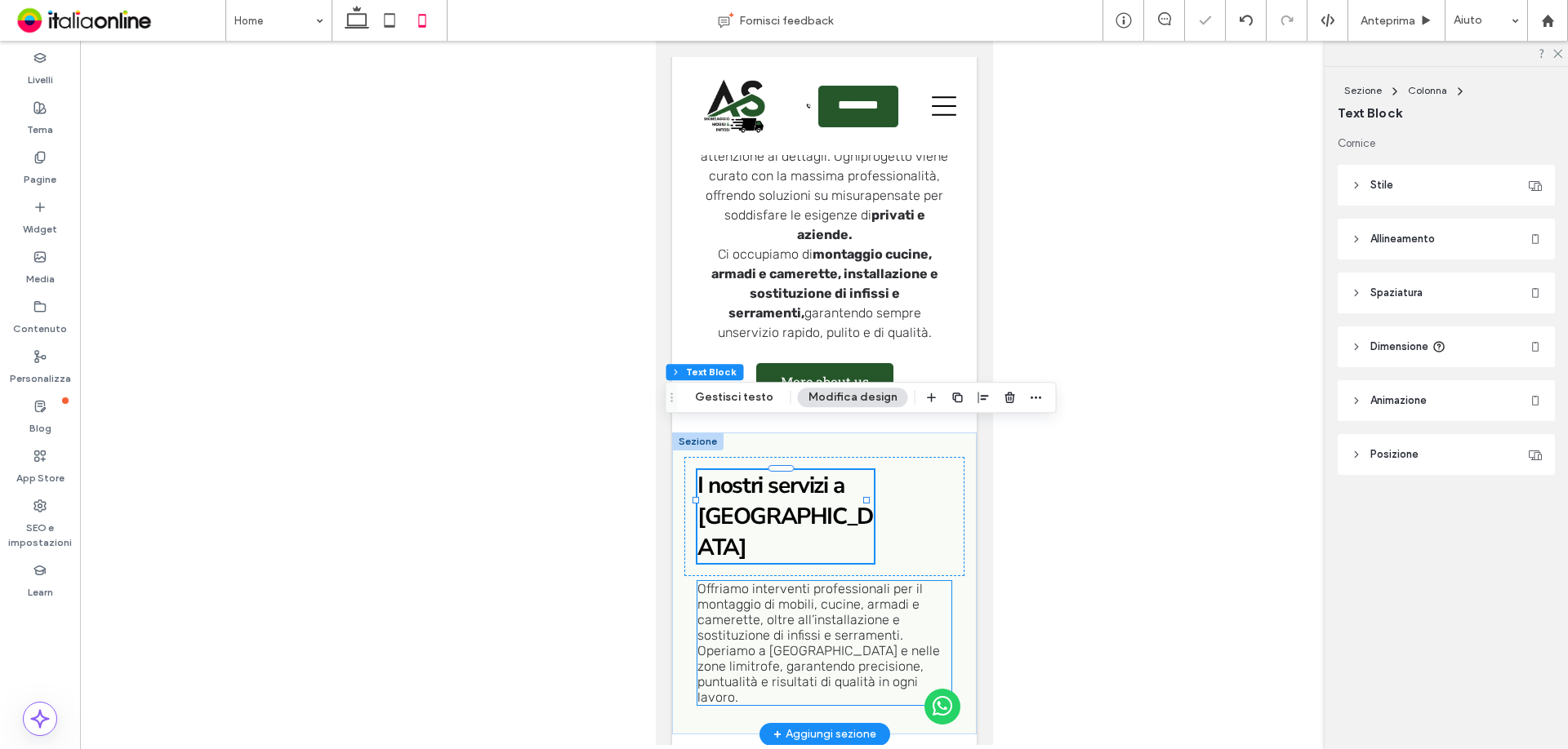
click at [923, 582] on p "Offriamo interventi professionali per il montaggio di mobili, cucine, armadi e …" at bounding box center [824, 643] width 254 height 124
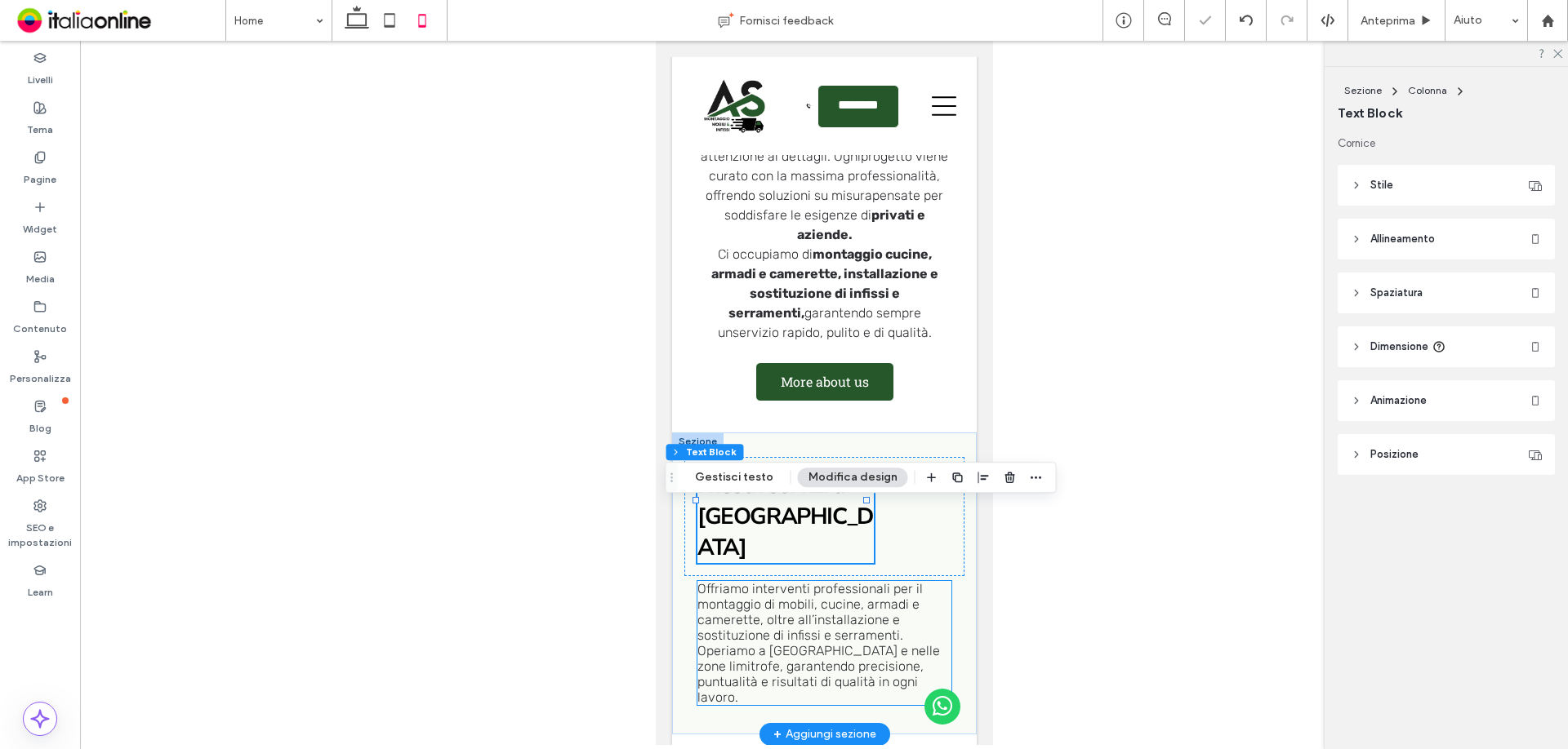
click at [923, 582] on div "Offriamo interventi professionali per il montaggio di mobili, cucine, armadi e …" at bounding box center [824, 643] width 254 height 124
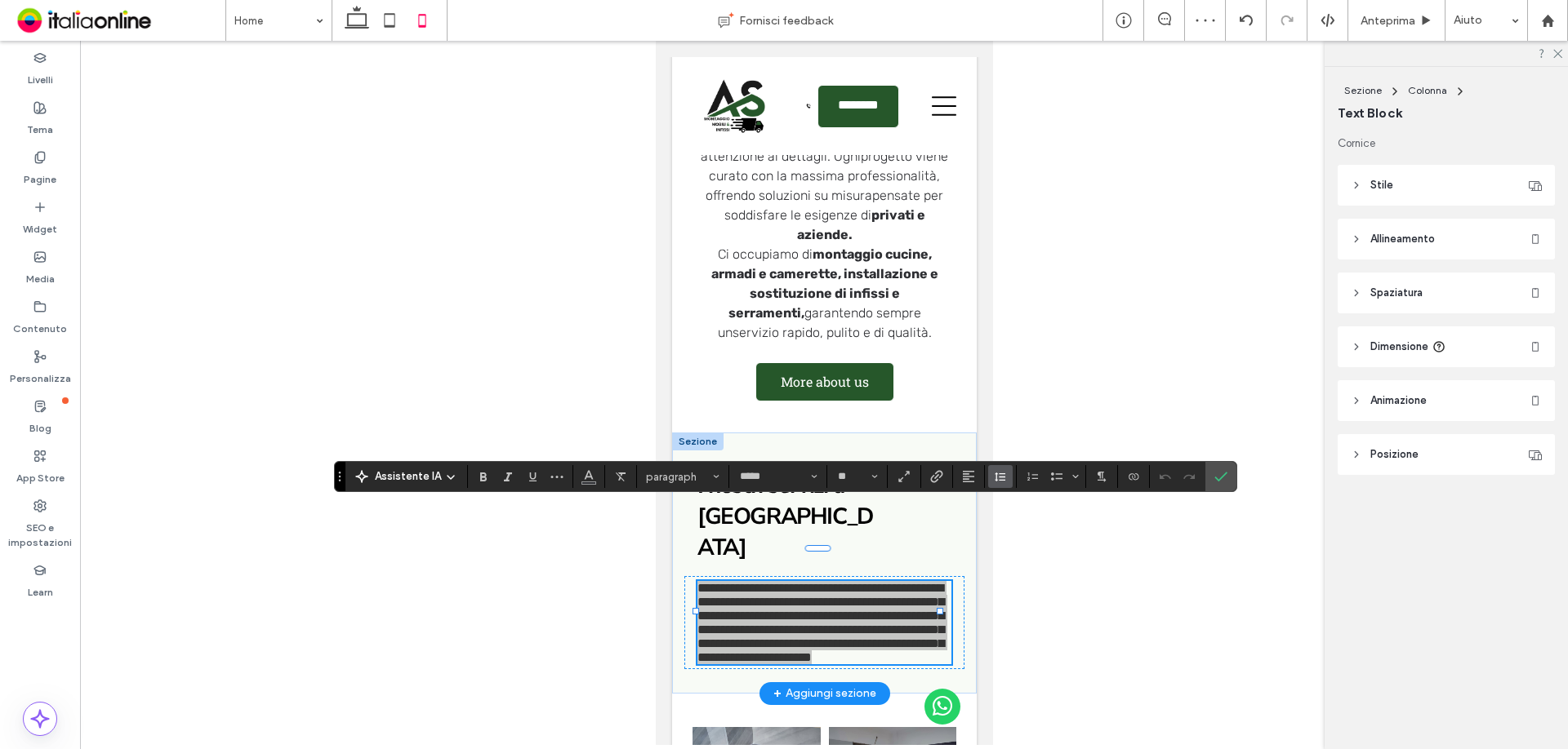
click at [999, 477] on icon "Altezza riga" at bounding box center [1000, 477] width 13 height 13
click at [36, 111] on icon at bounding box center [40, 107] width 13 height 13
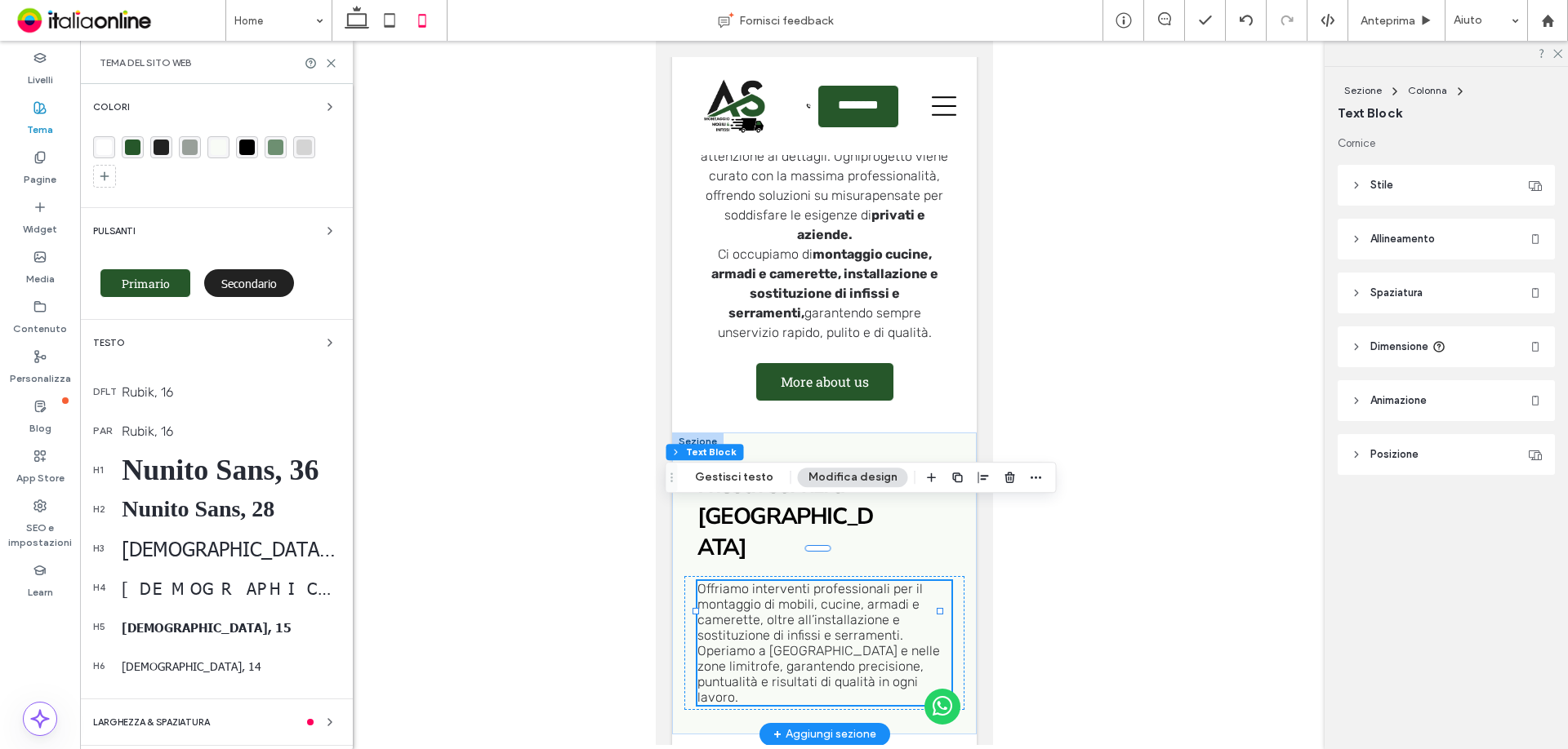
click at [140, 389] on div "Rubik, 16" at bounding box center [231, 392] width 218 height 16
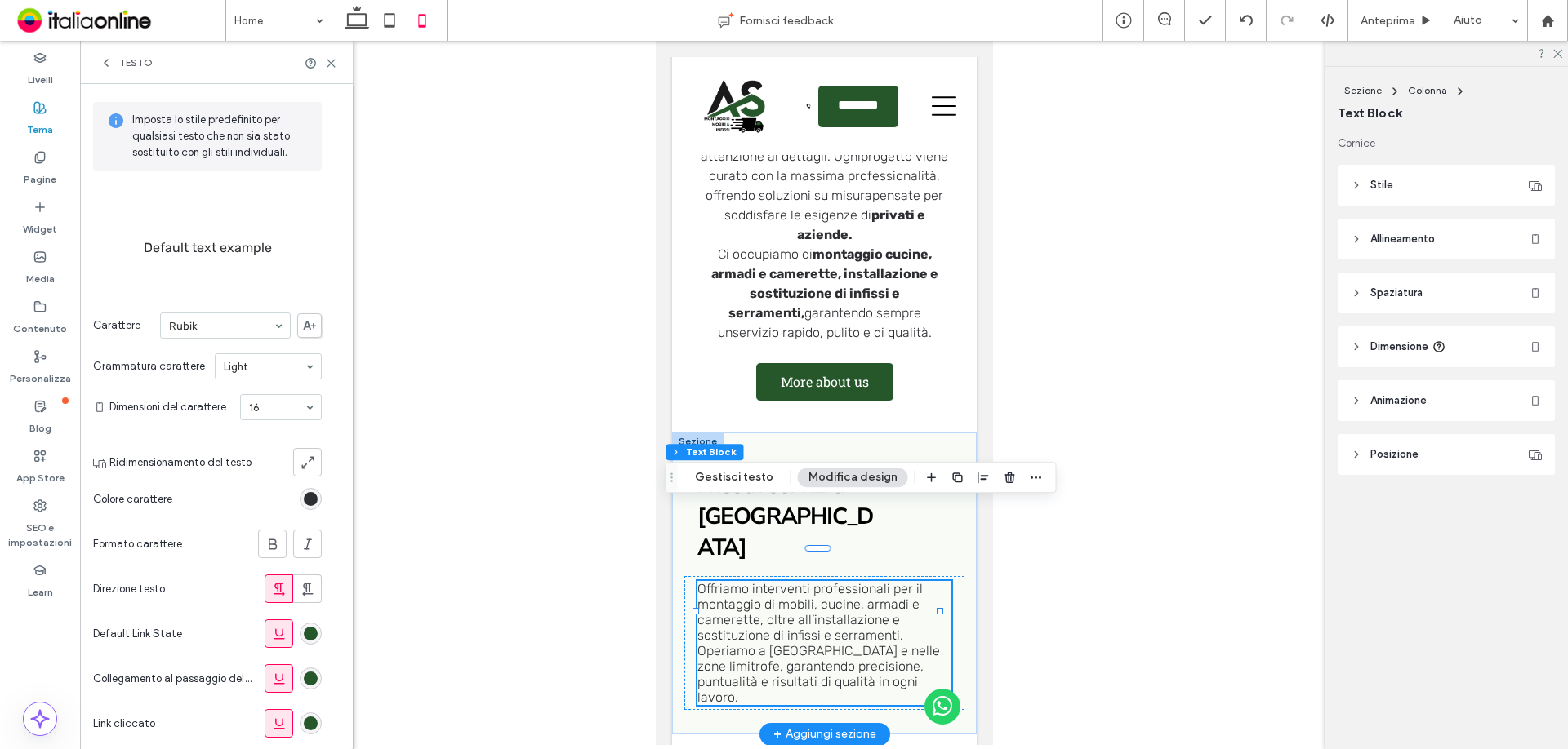
scroll to position [114, 0]
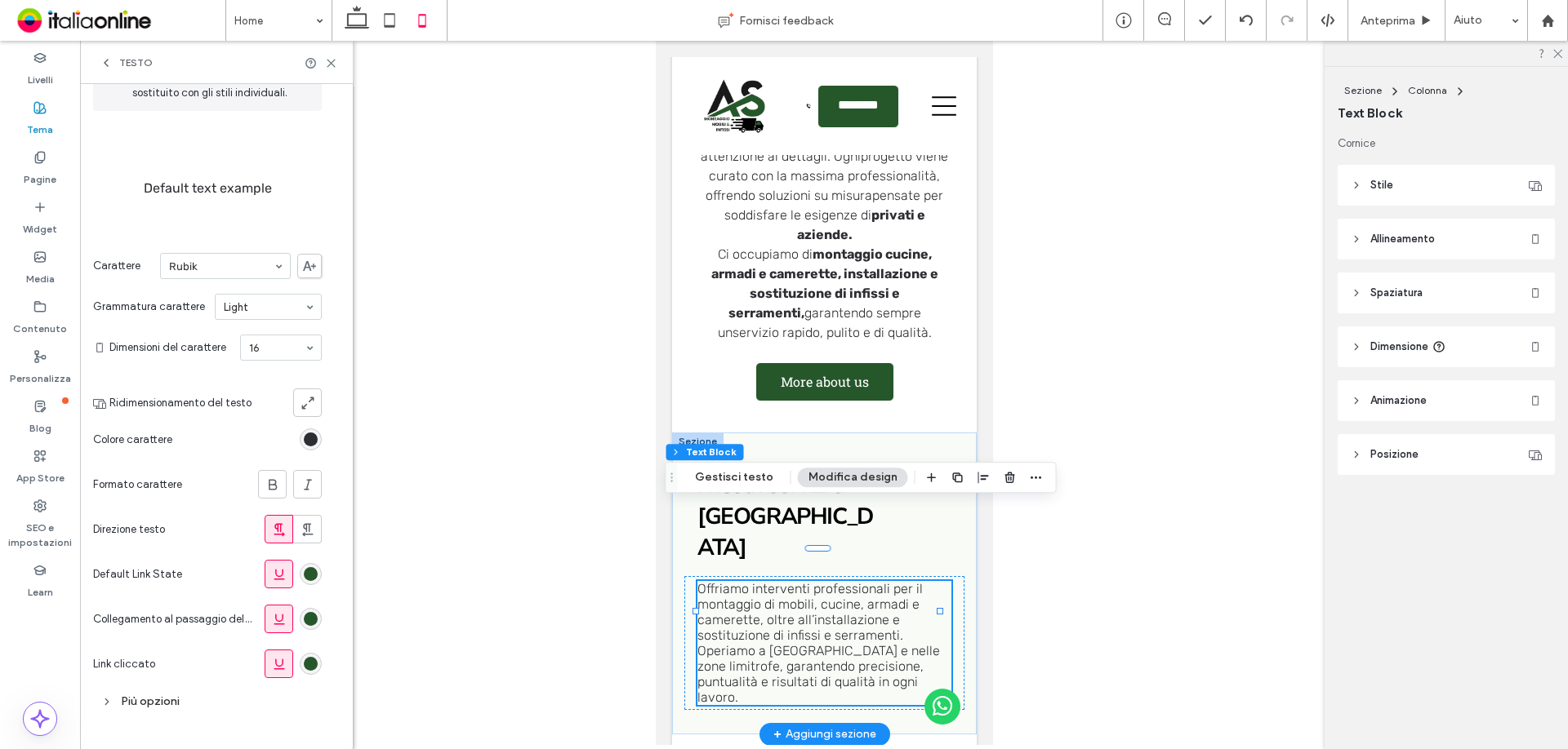
click at [147, 704] on div "Più opzioni" at bounding box center [208, 702] width 228 height 22
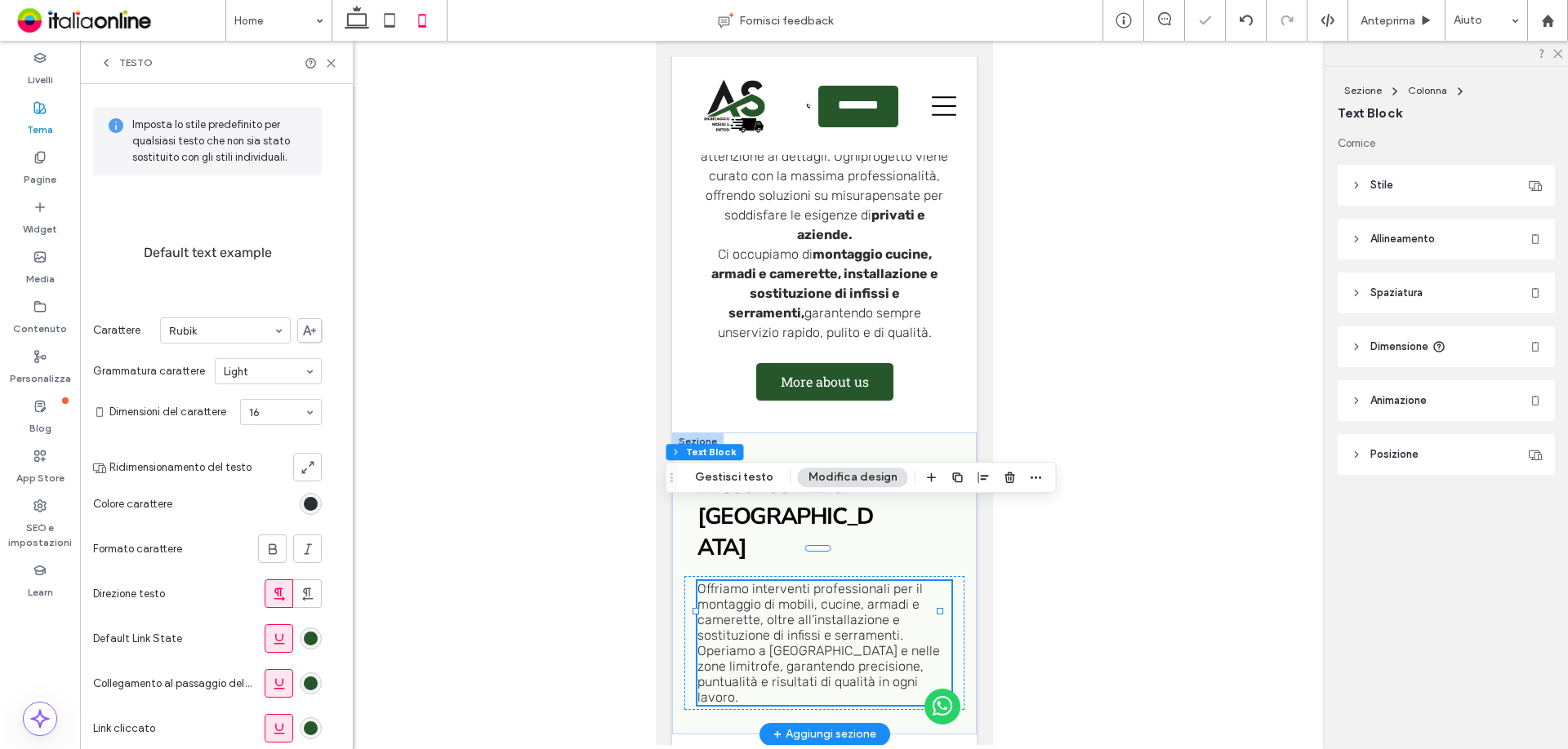
scroll to position [0, 0]
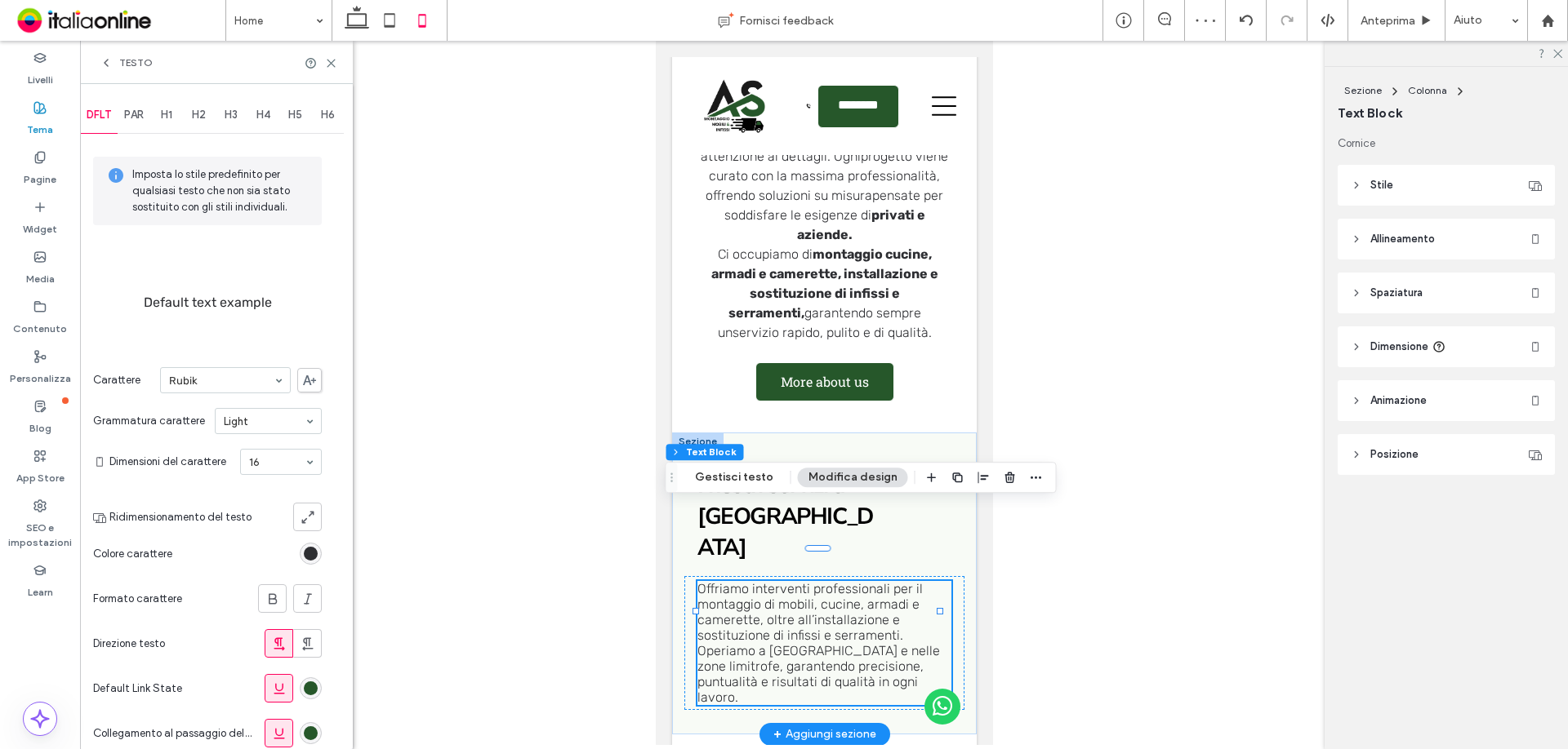
click at [148, 118] on div "PAR" at bounding box center [133, 115] width 33 height 36
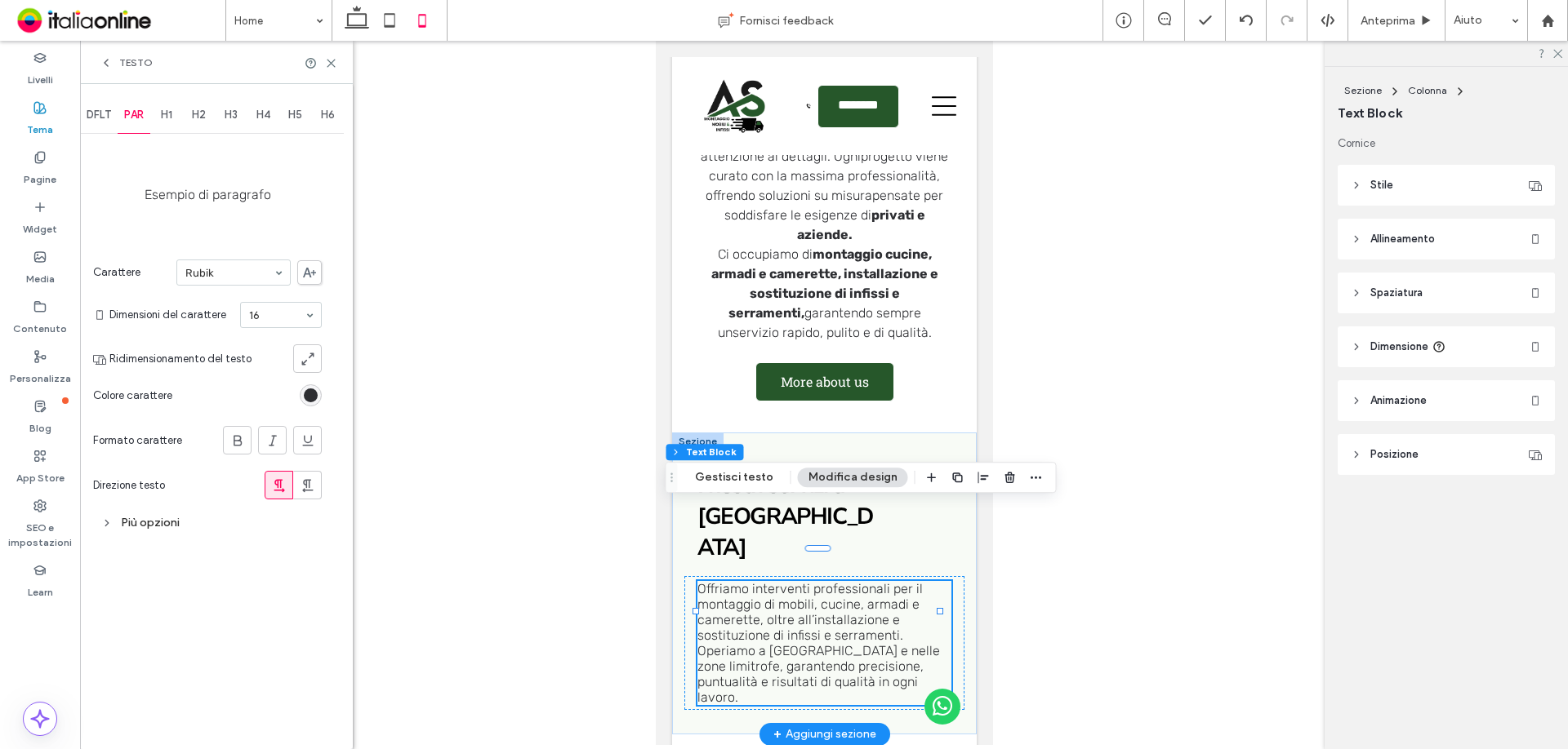
click at [115, 527] on div "Più opzioni" at bounding box center [208, 522] width 228 height 22
click at [223, 607] on div "Single" at bounding box center [243, 600] width 157 height 24
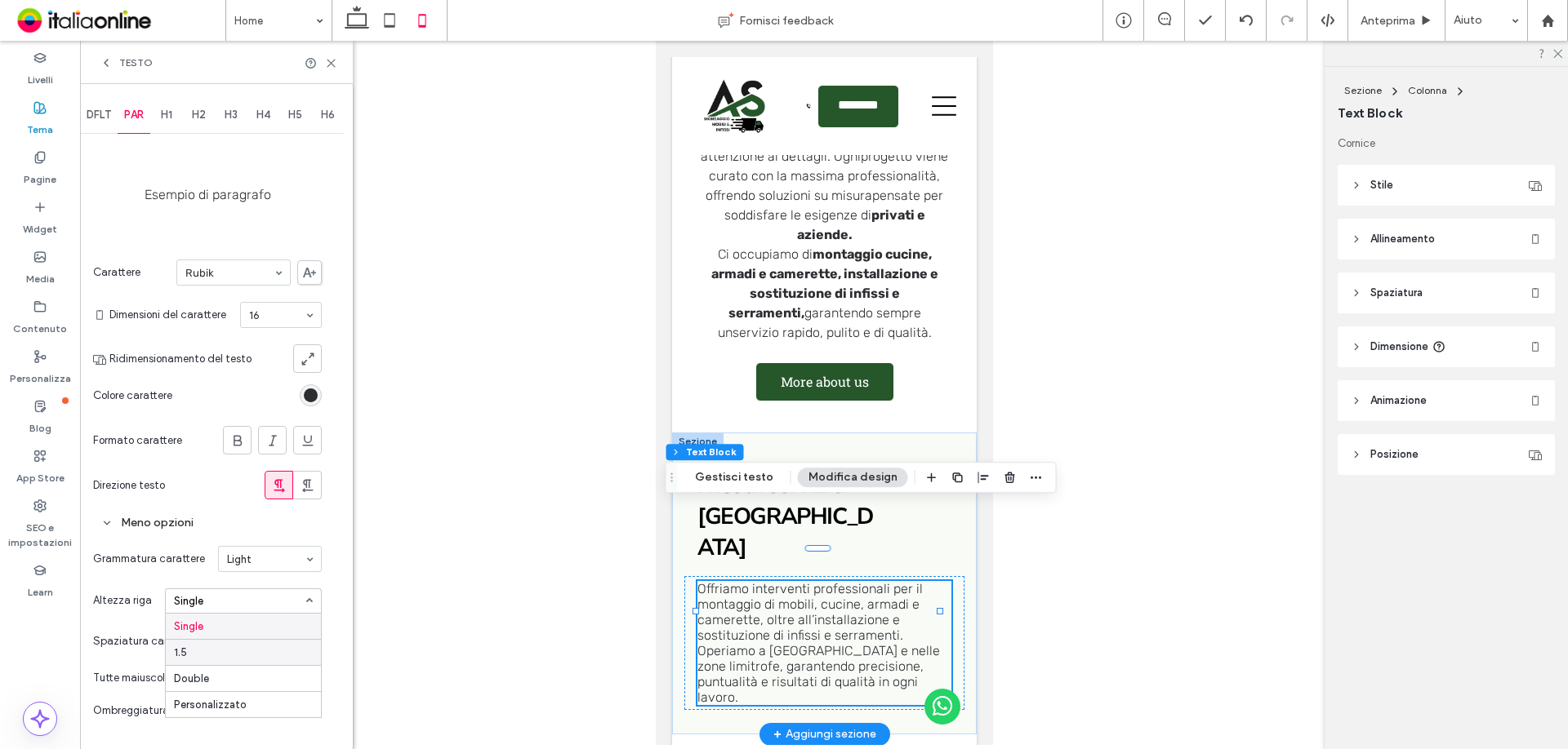
click at [225, 650] on div "1.5" at bounding box center [243, 652] width 155 height 26
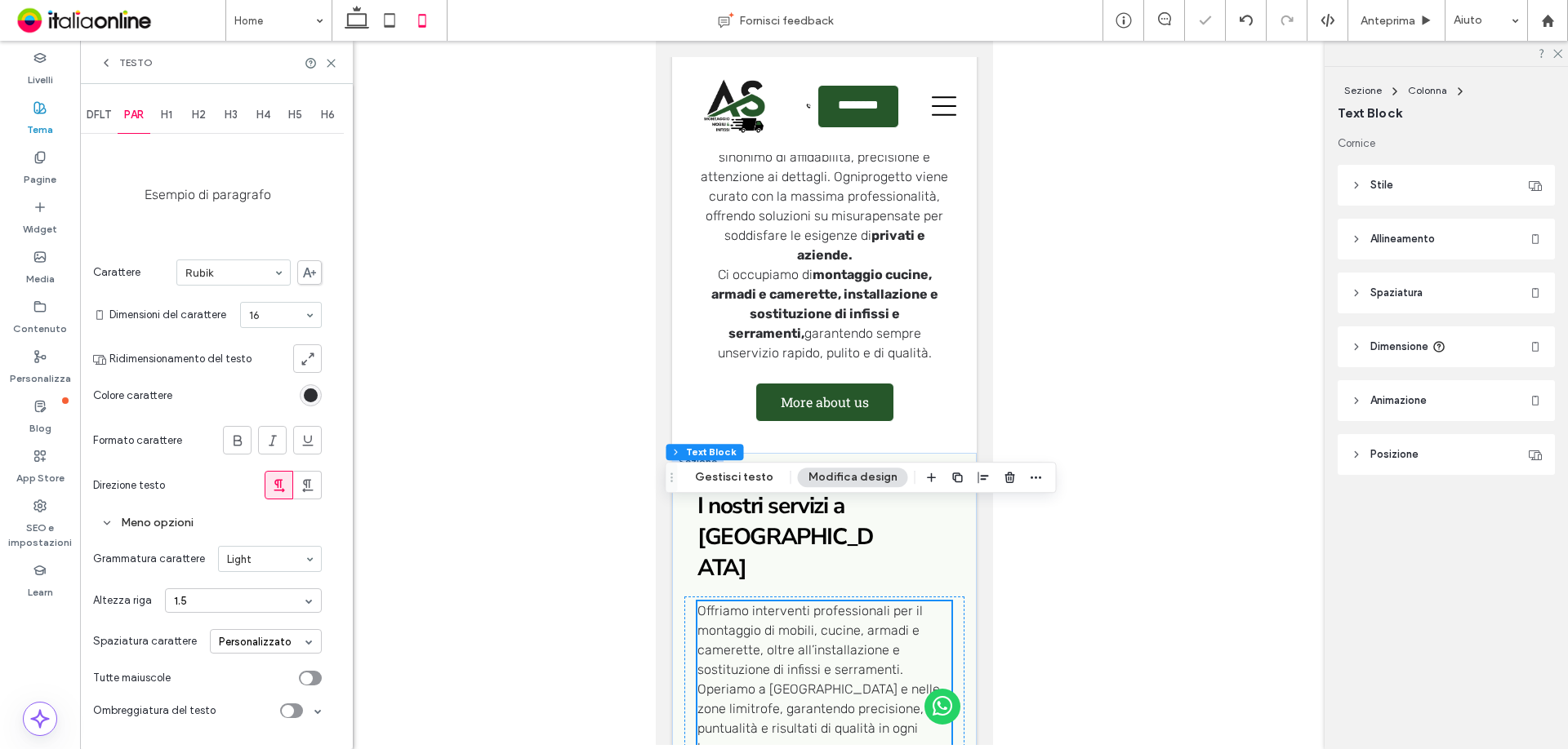
scroll to position [836, 0]
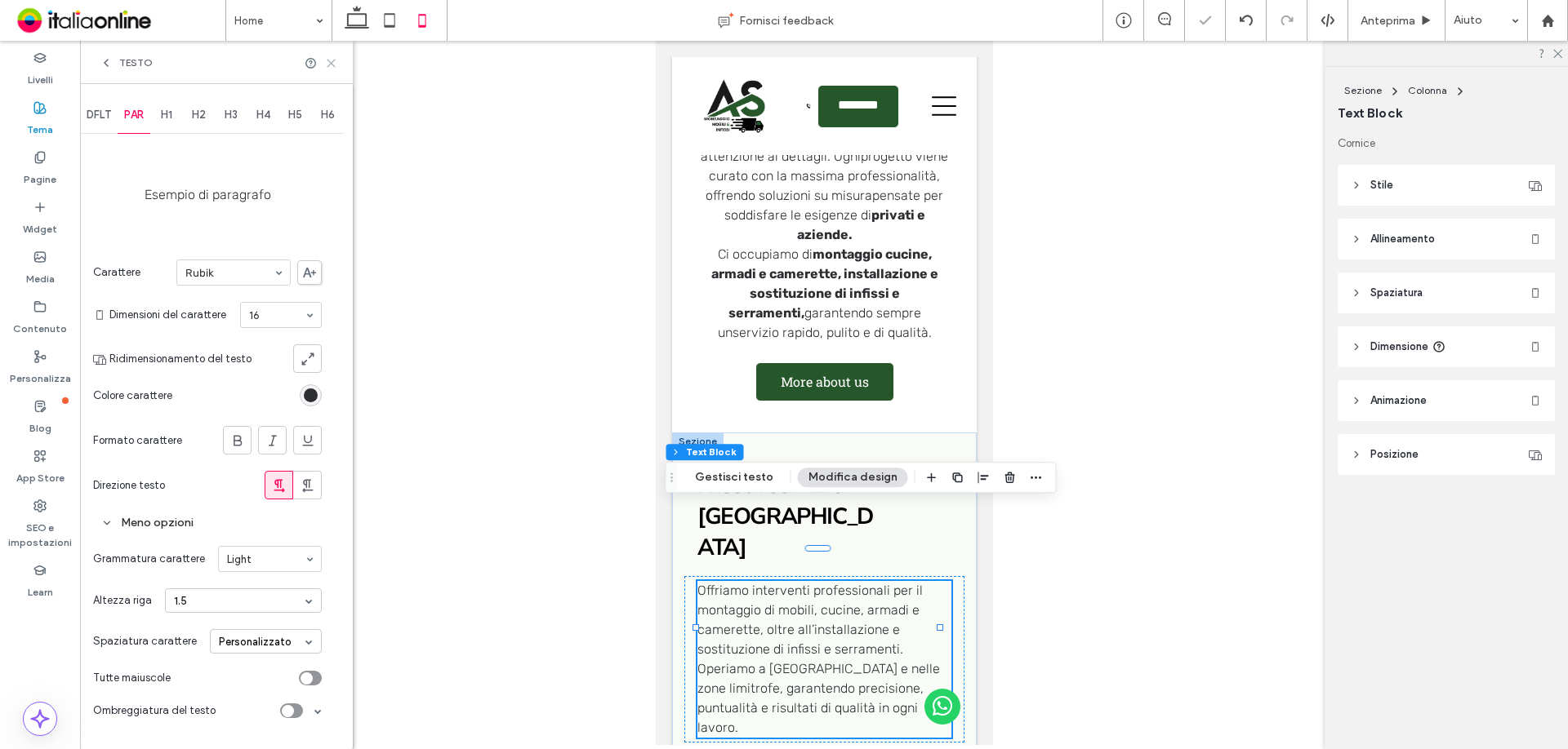
click at [327, 63] on icon at bounding box center [331, 63] width 13 height 12
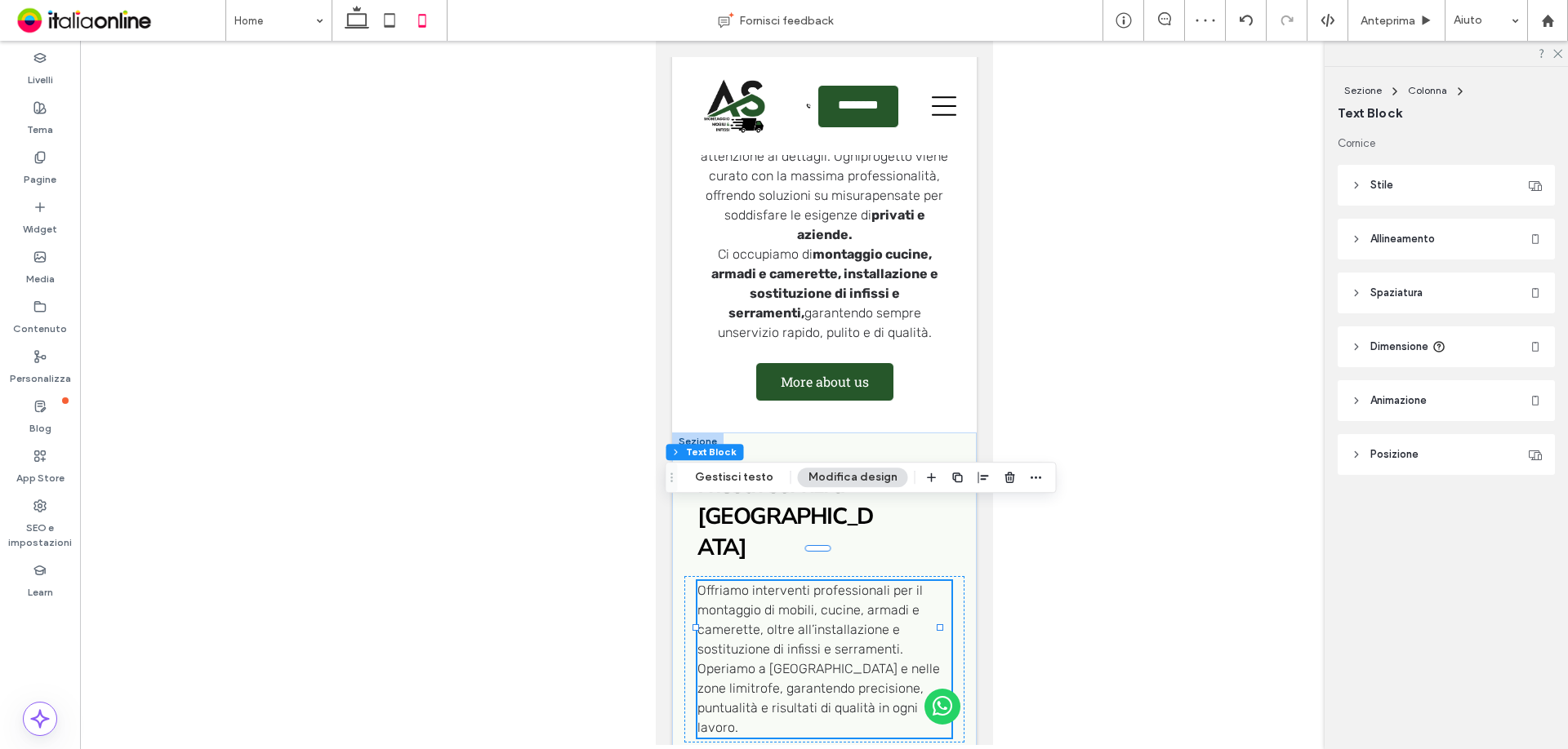
click at [1009, 430] on div at bounding box center [824, 392] width 1488 height 704
click at [952, 436] on div "I nostri servizi a San Cesareo Offriamo interventi professionali per il montagg…" at bounding box center [823, 600] width 304 height 335
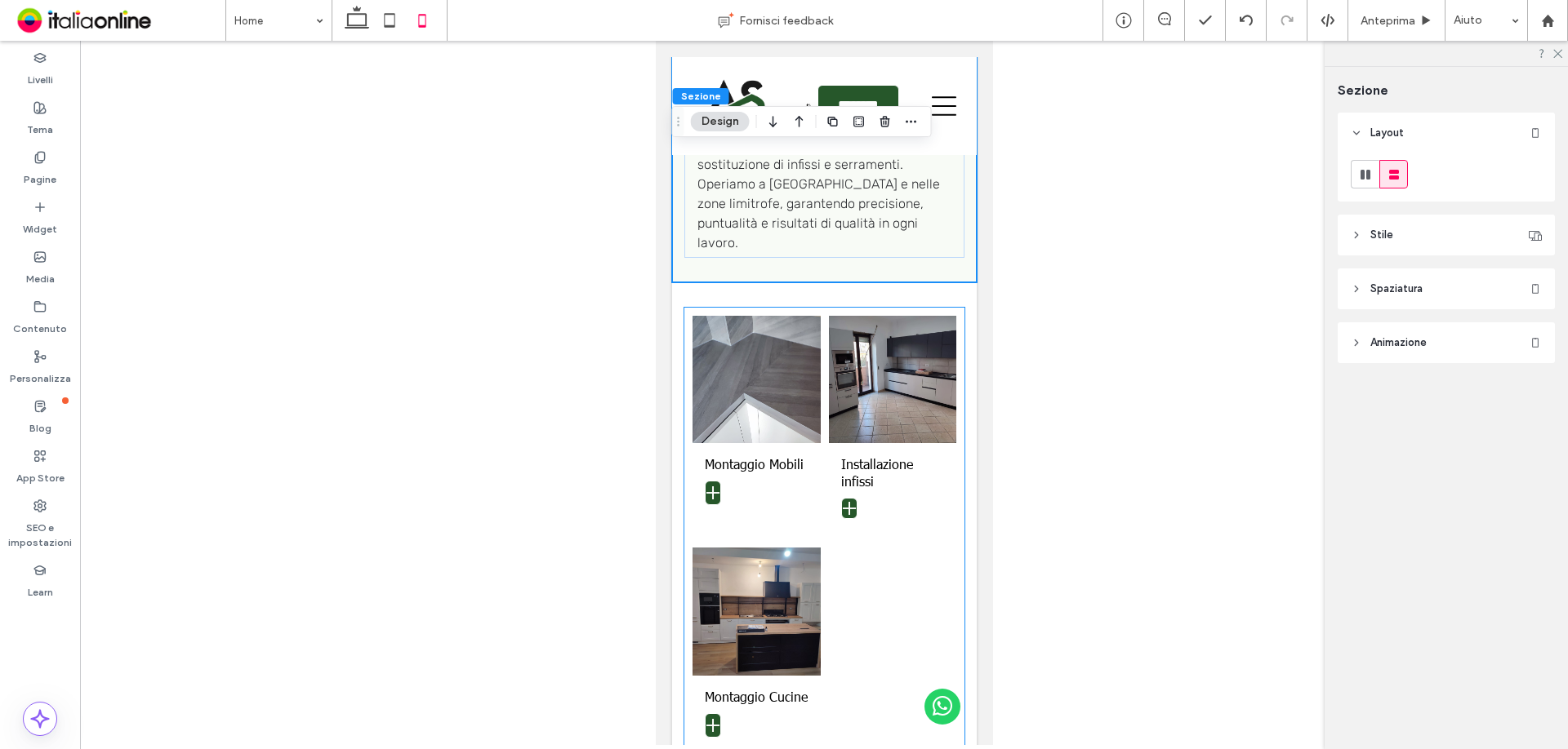
scroll to position [1326, 0]
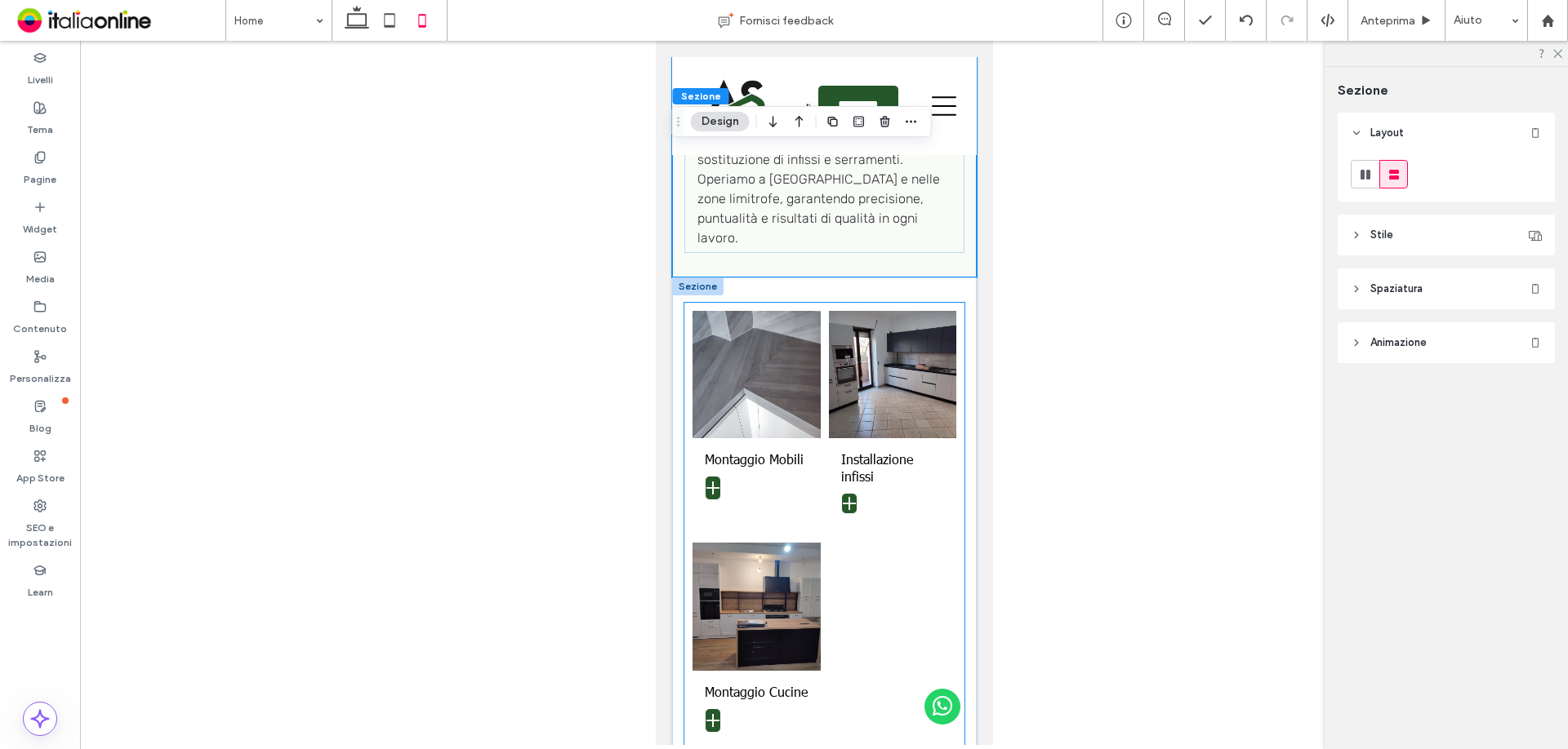
click at [869, 539] on div at bounding box center [893, 655] width 137 height 232
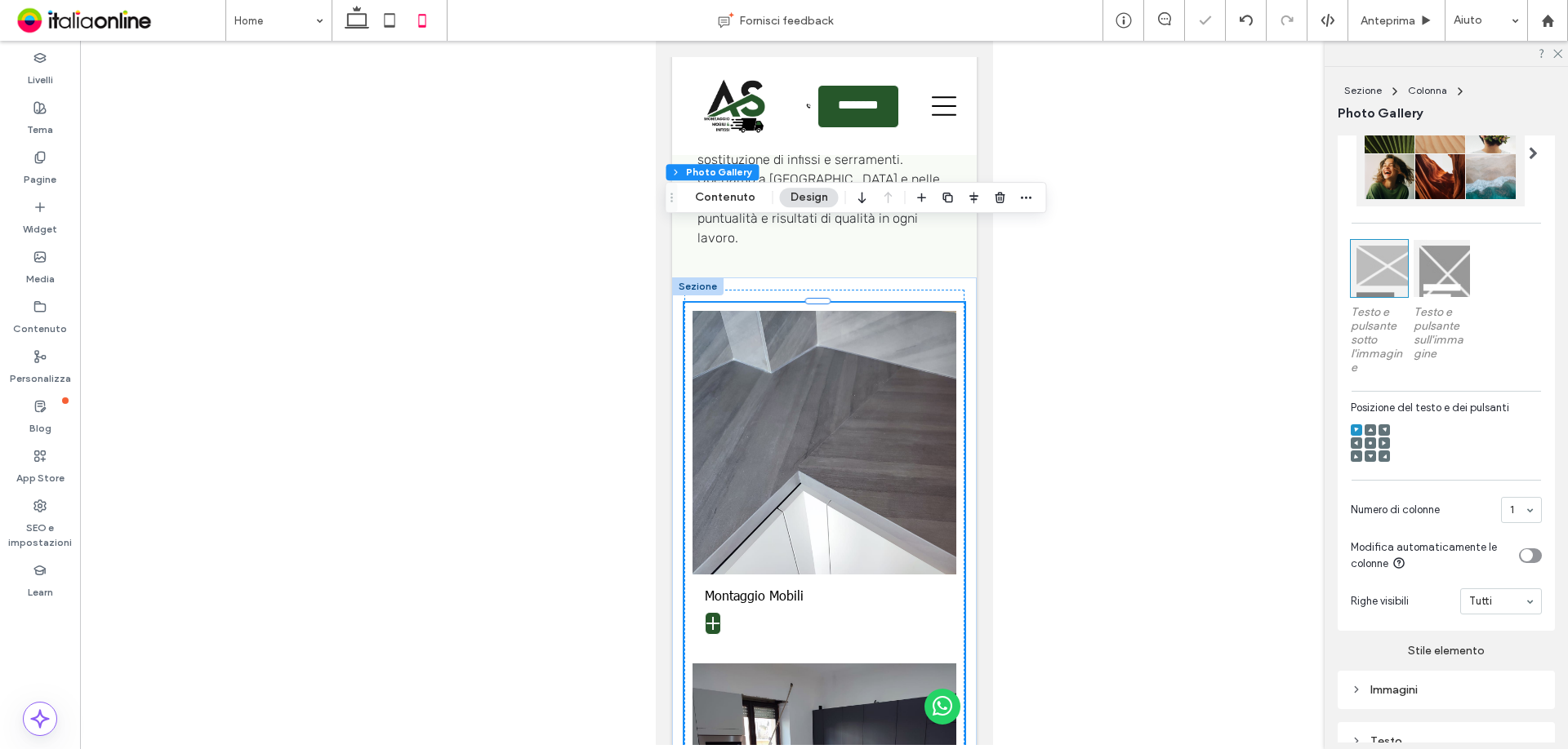
scroll to position [490, 0]
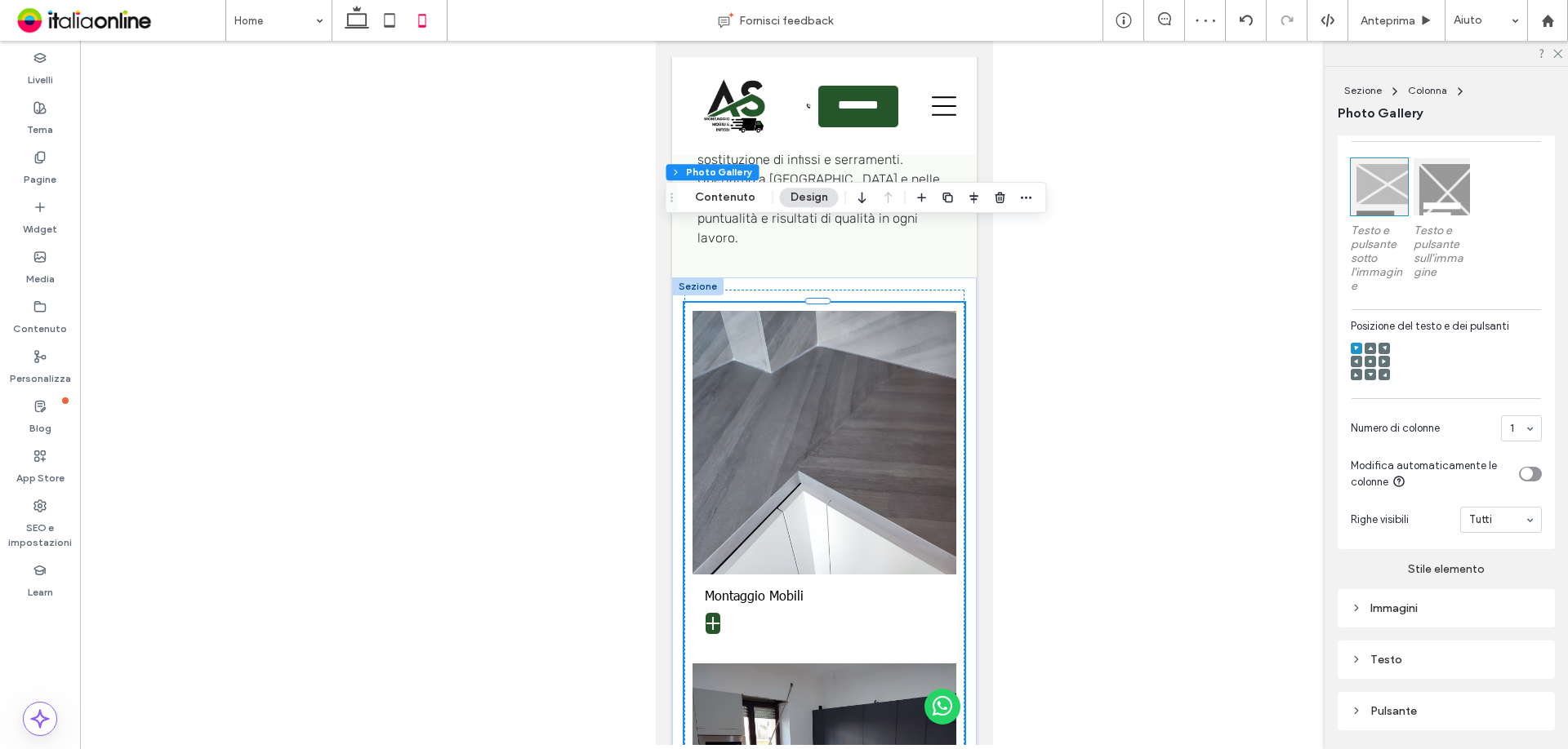
click at [1367, 354] on div at bounding box center [1370, 348] width 12 height 12
click at [1368, 351] on icon at bounding box center [1370, 348] width 5 height 5
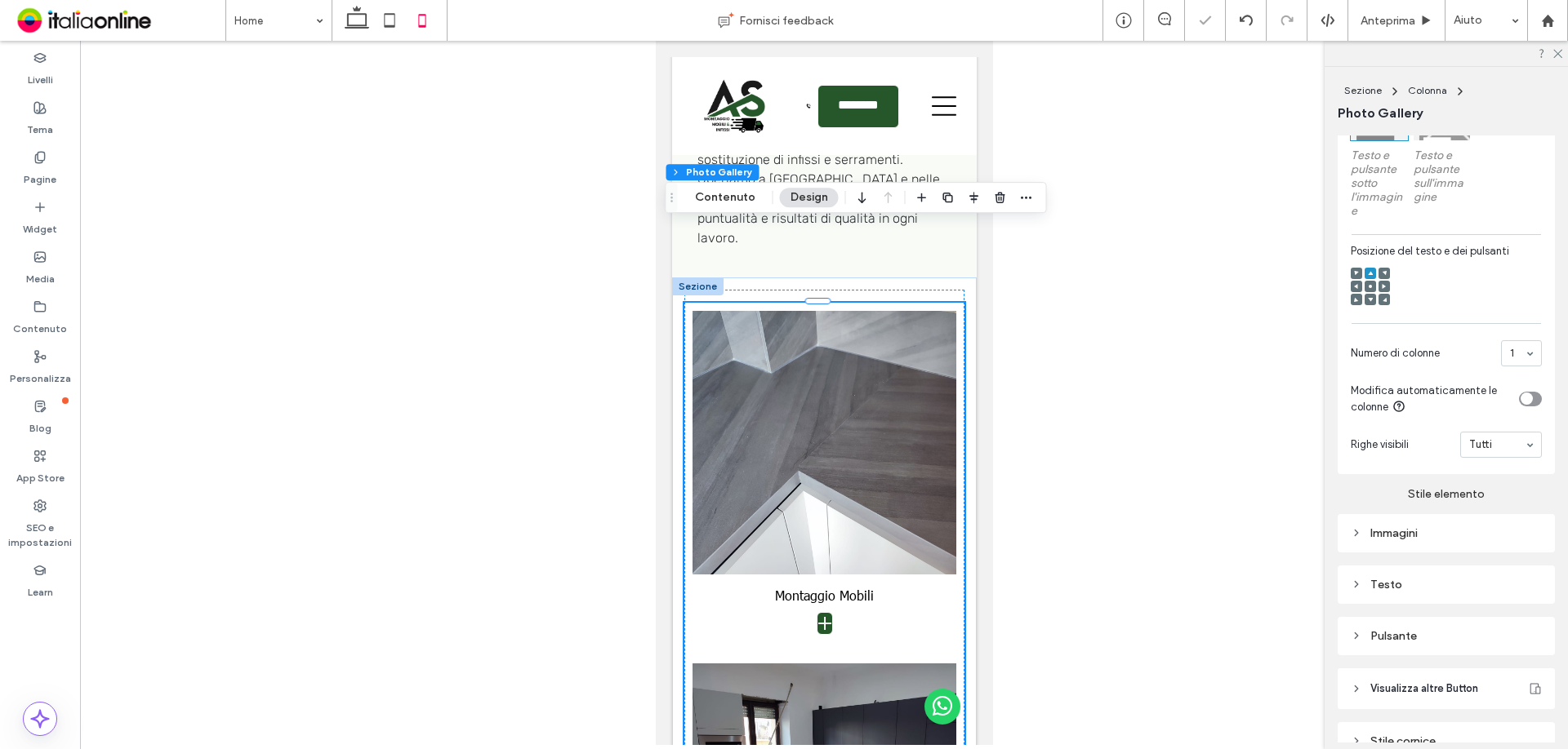
scroll to position [660, 0]
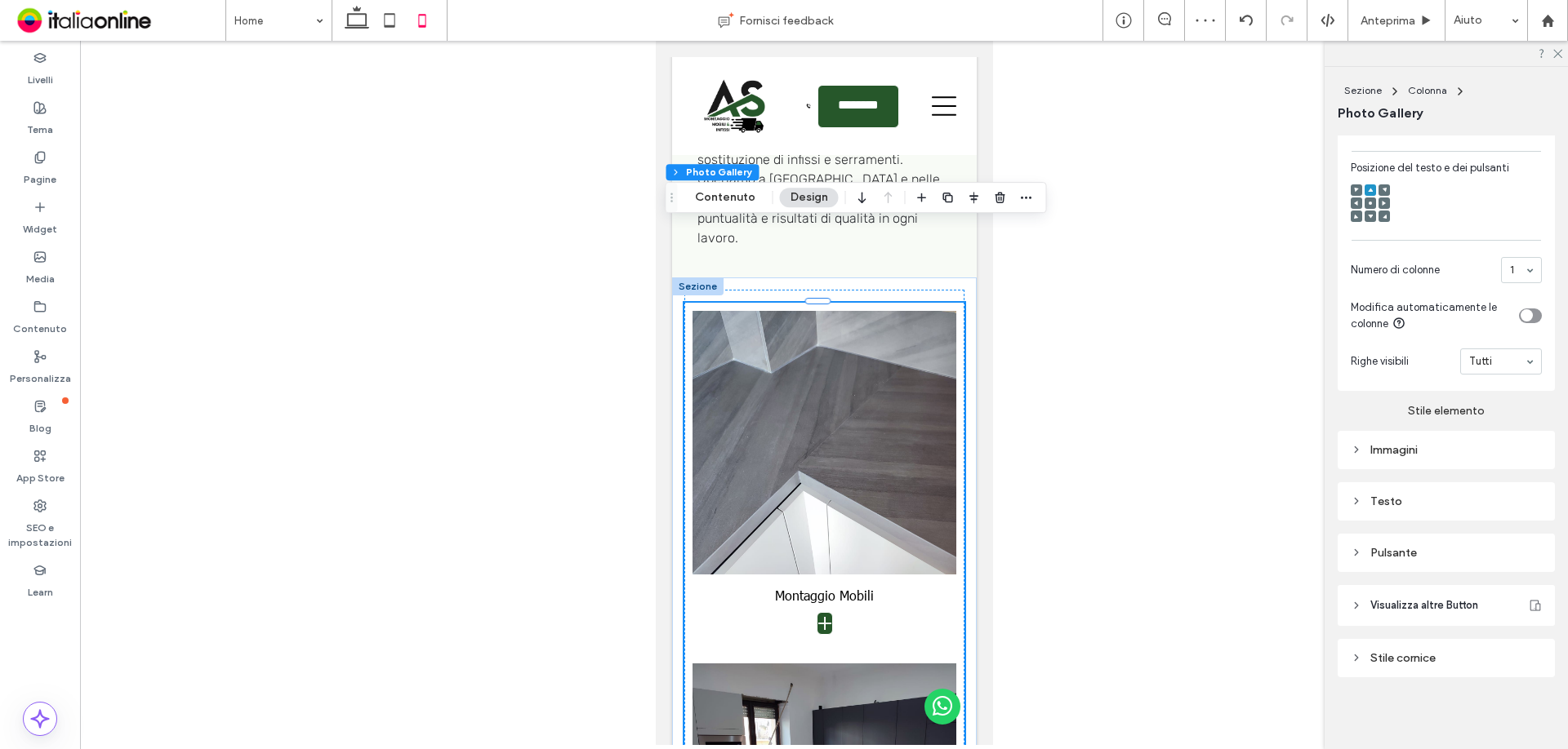
click at [1394, 458] on div "Immagini" at bounding box center [1445, 450] width 191 height 22
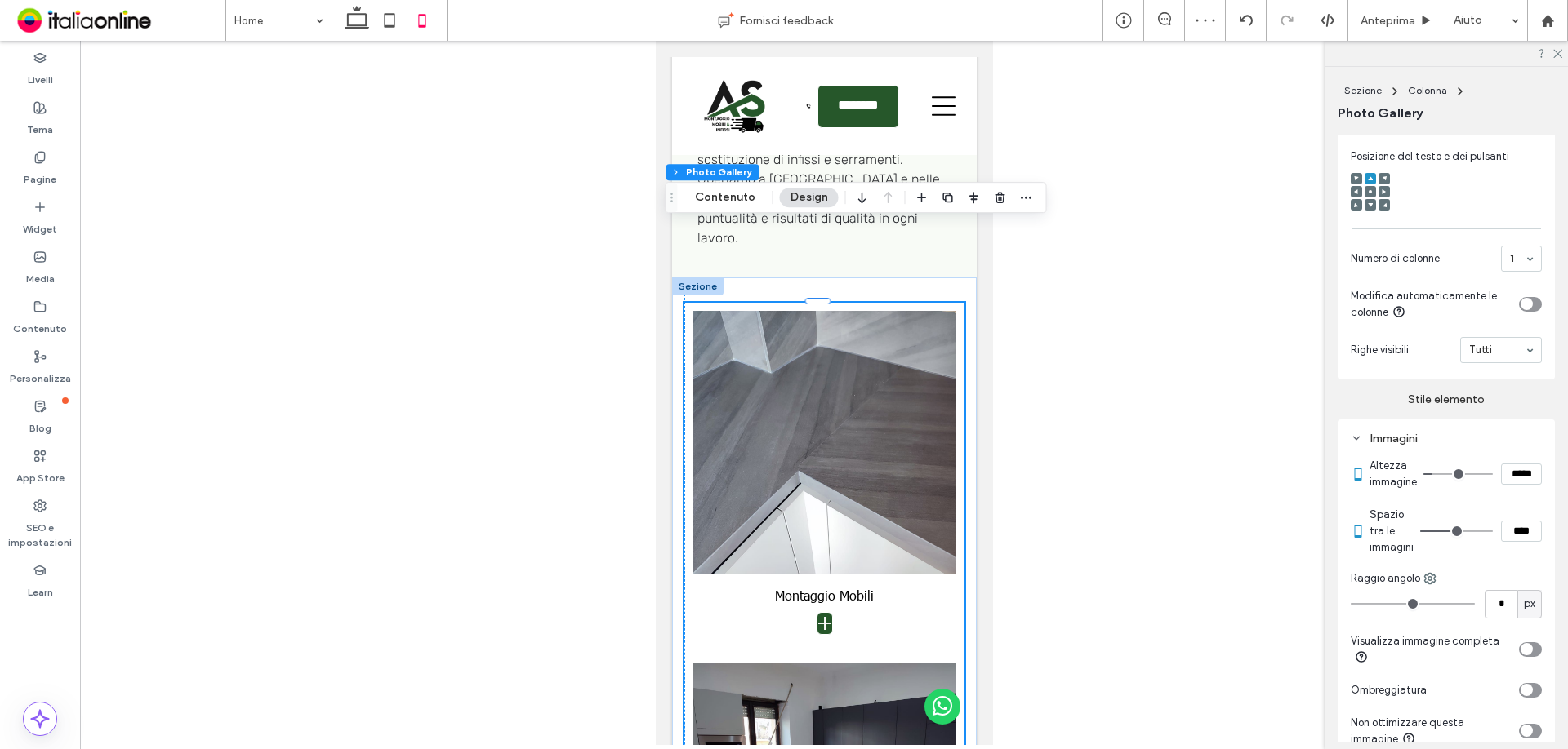
type input "***"
type input "*****"
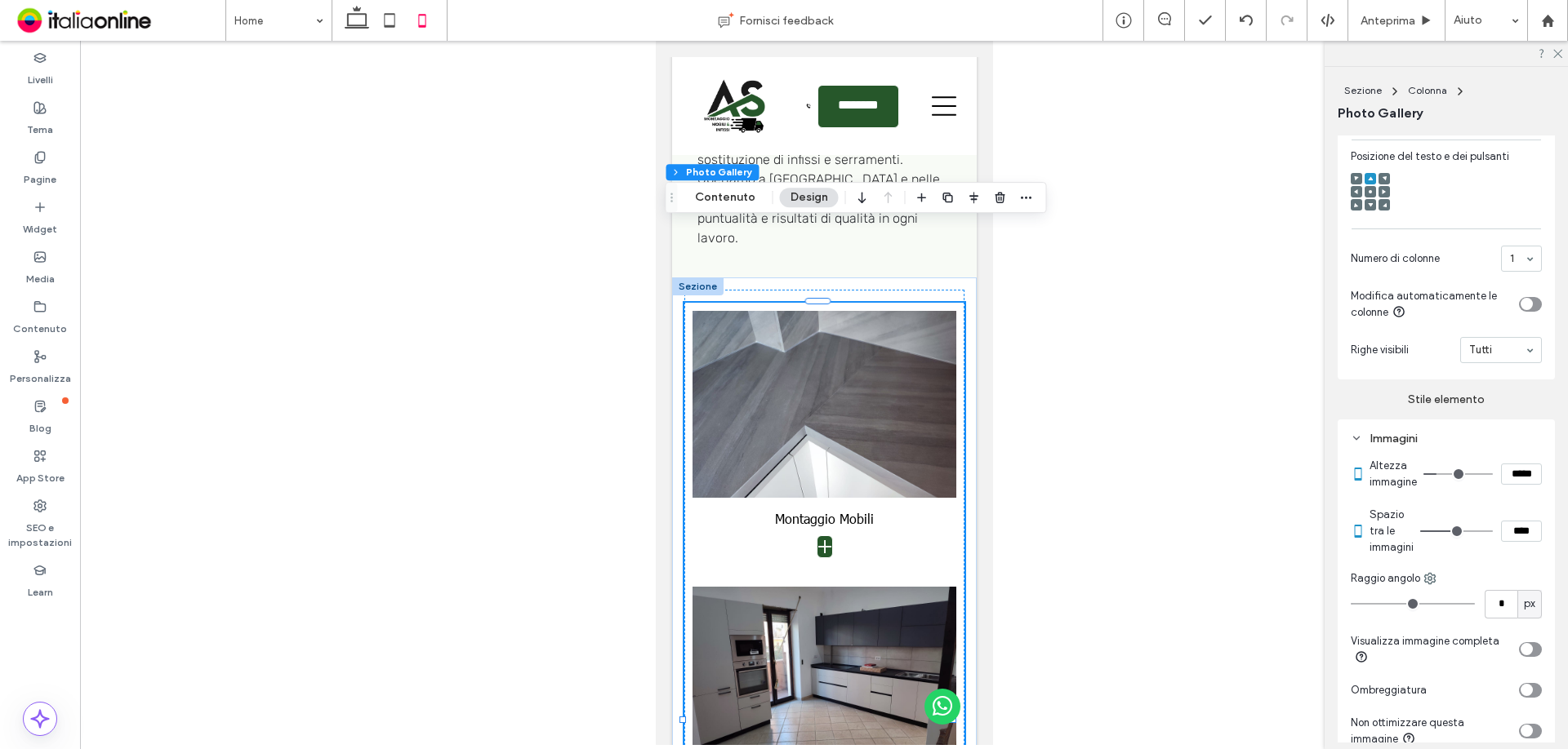
type input "***"
click at [1440, 475] on input "range" at bounding box center [1458, 474] width 69 height 2
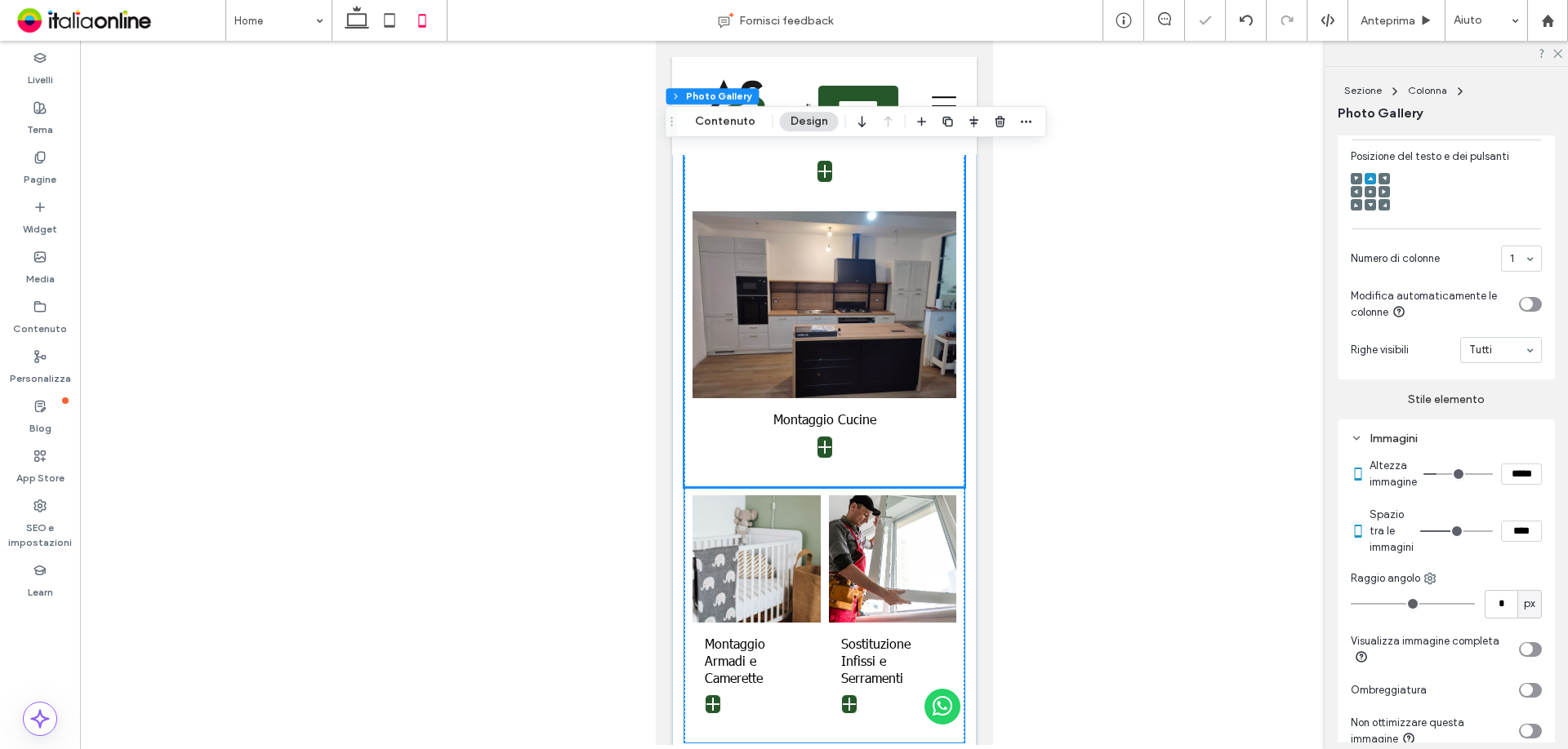
scroll to position [1980, 0]
click at [824, 552] on li "Sostituzione Infissi e Serramenti" at bounding box center [893, 614] width 137 height 248
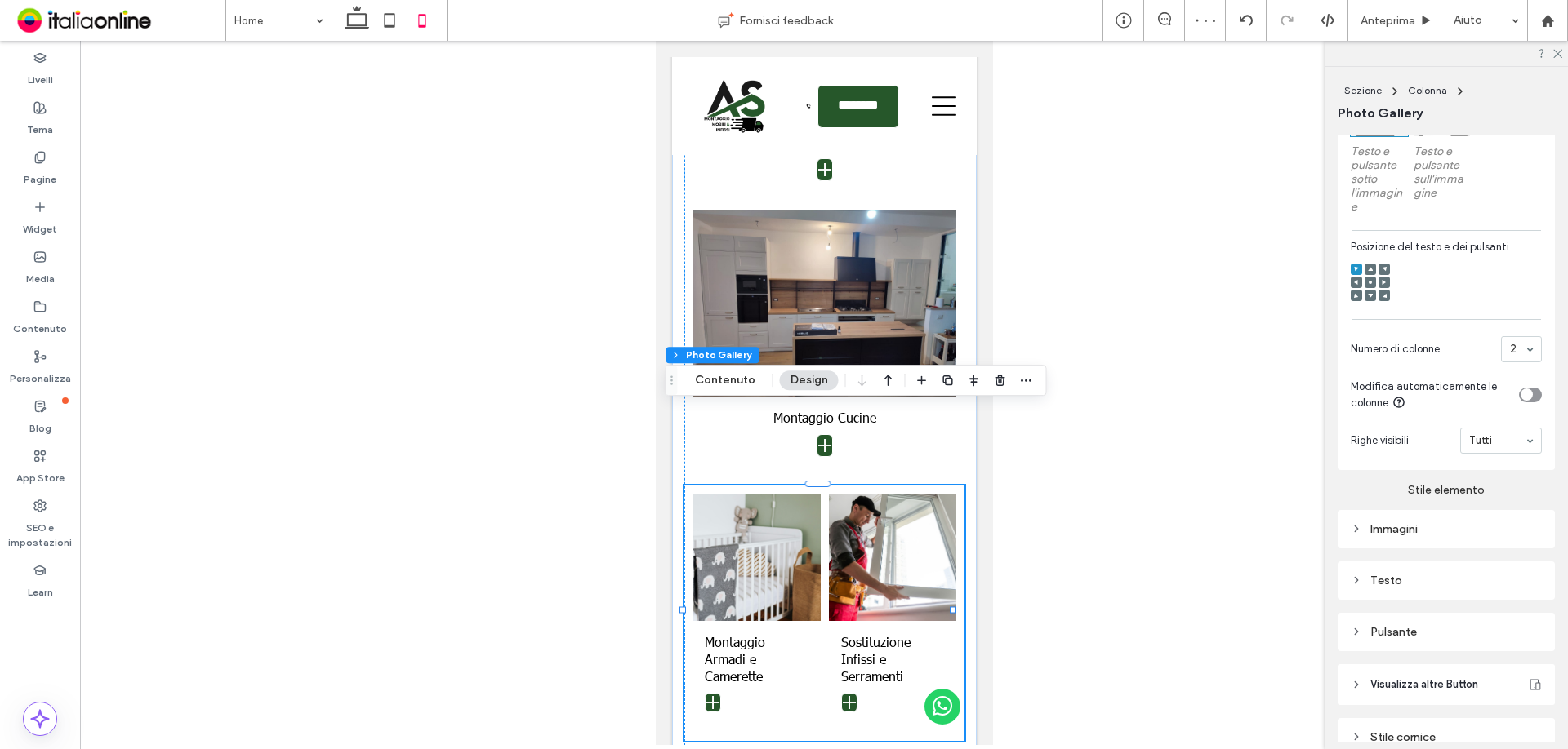
scroll to position [572, 0]
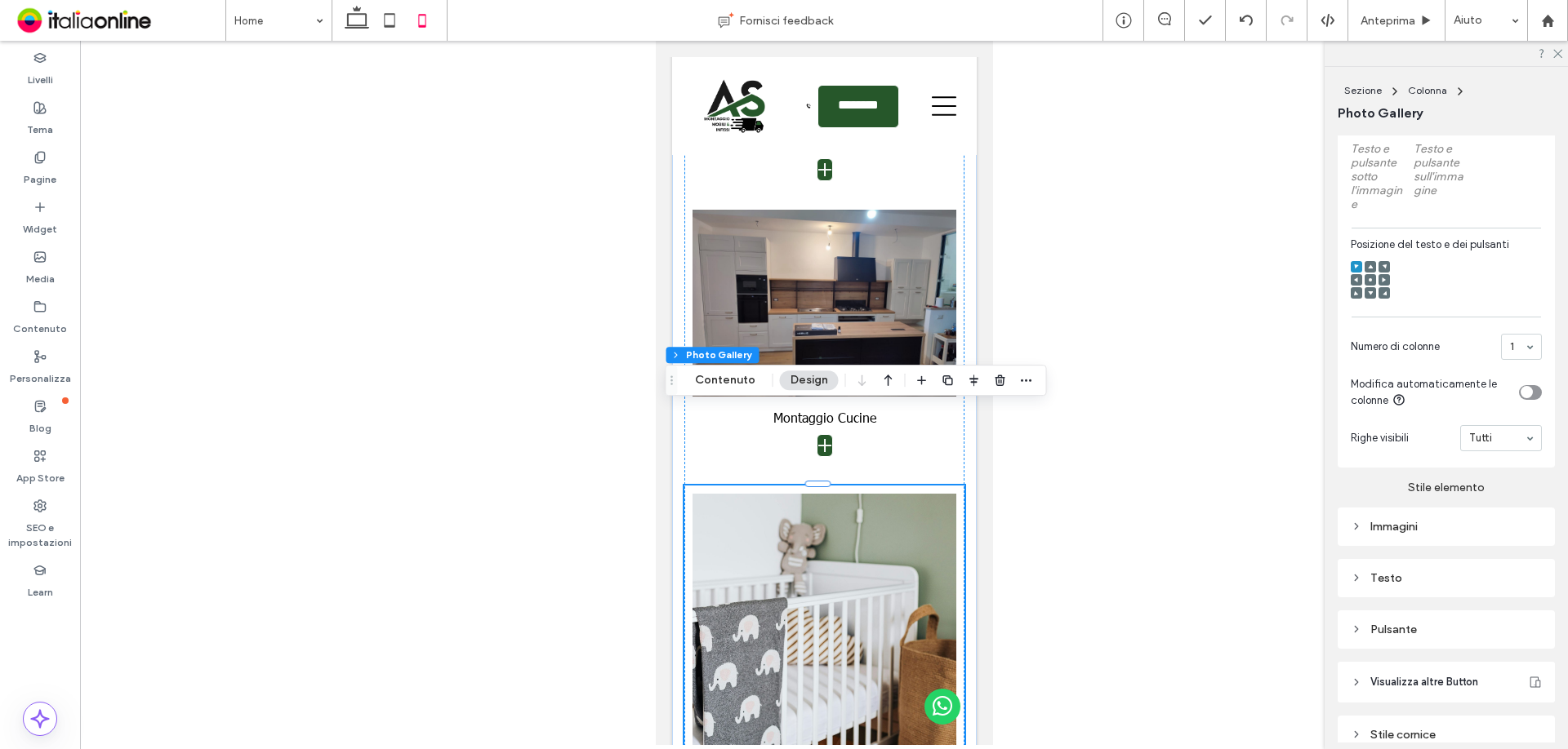
click at [1371, 272] on span at bounding box center [1370, 267] width 5 height 12
click at [1402, 546] on div "Immagini" at bounding box center [1446, 527] width 218 height 38
click at [1415, 534] on div "Immagini" at bounding box center [1445, 527] width 191 height 14
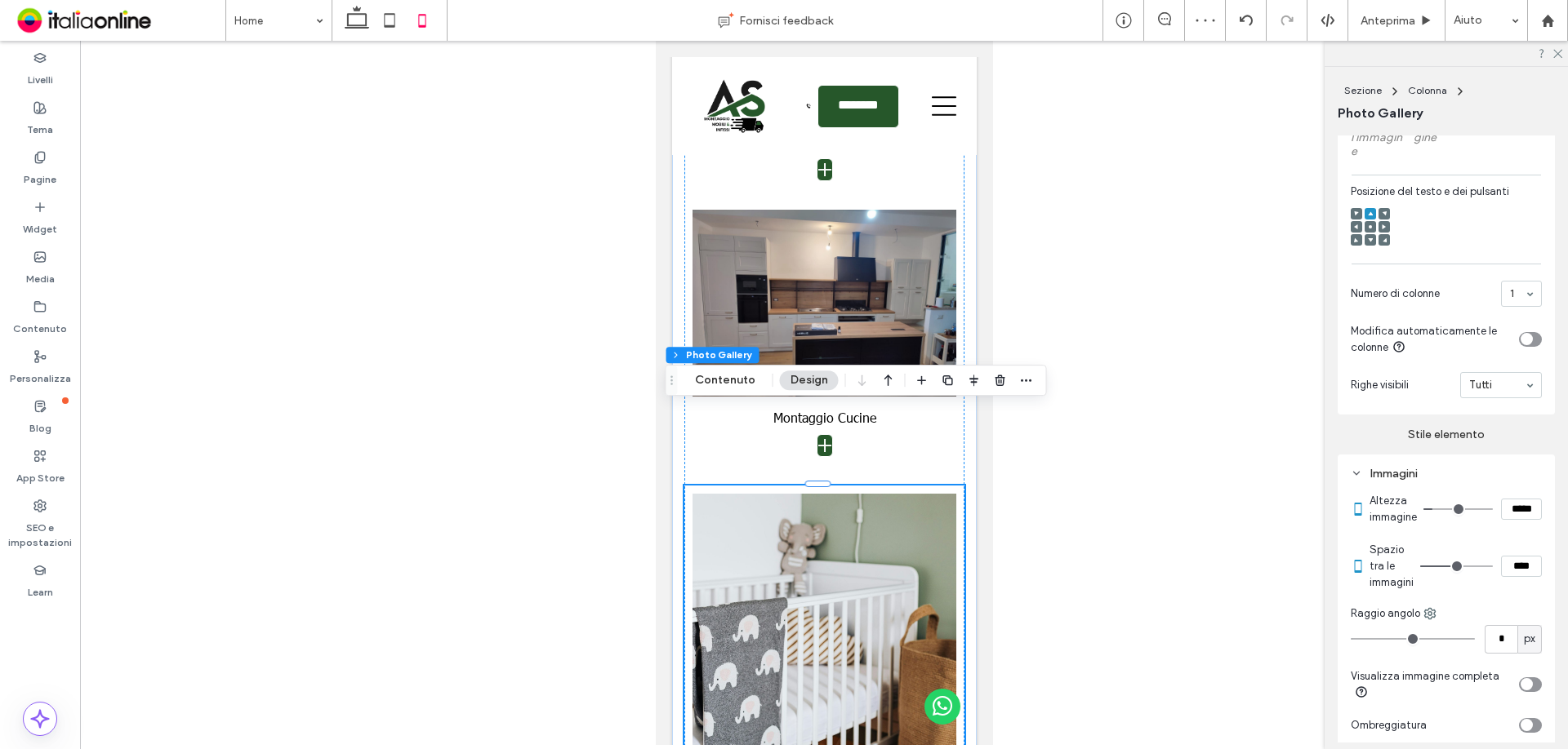
scroll to position [653, 0]
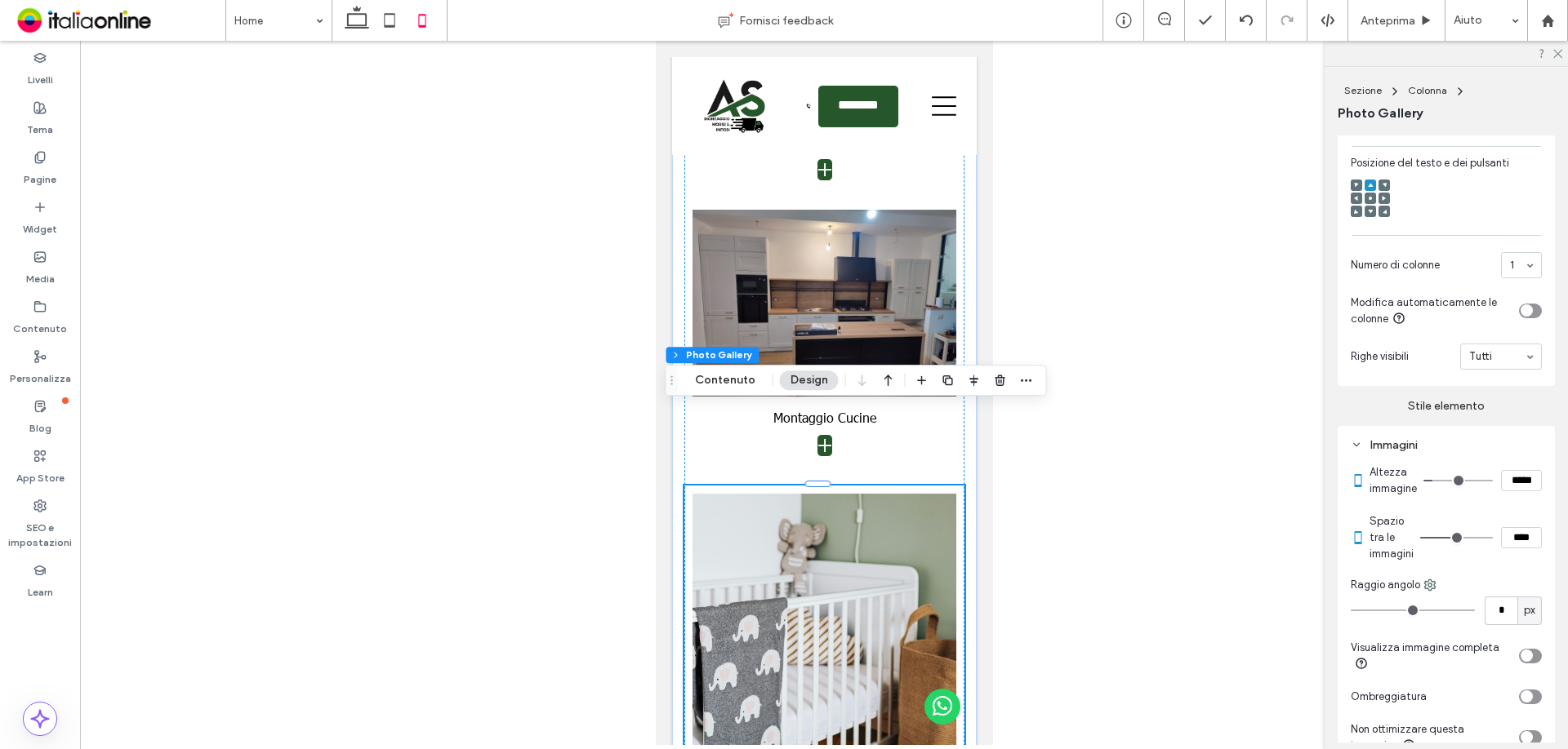
type input "***"
type input "*****"
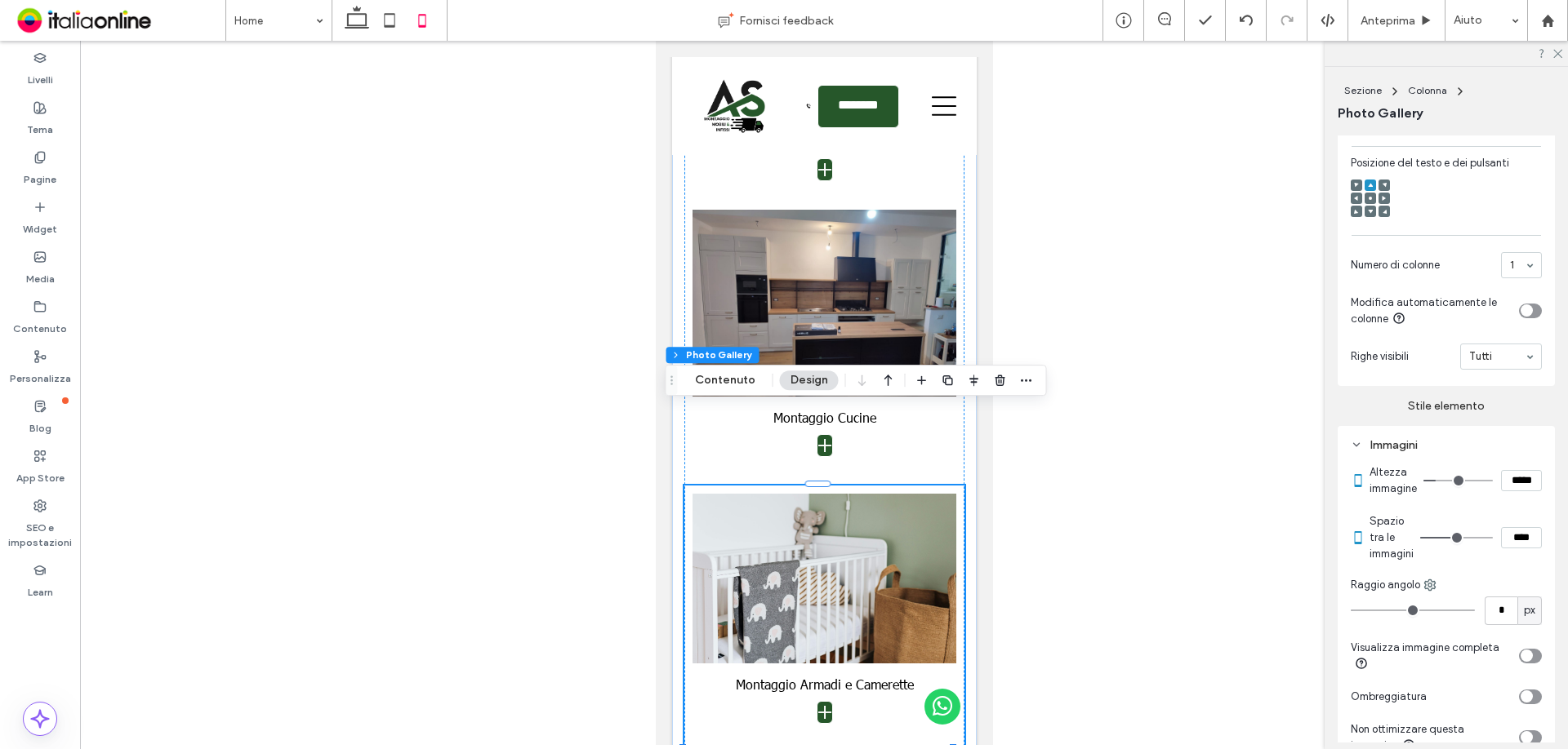
type input "***"
click at [1439, 482] on input "range" at bounding box center [1458, 481] width 69 height 2
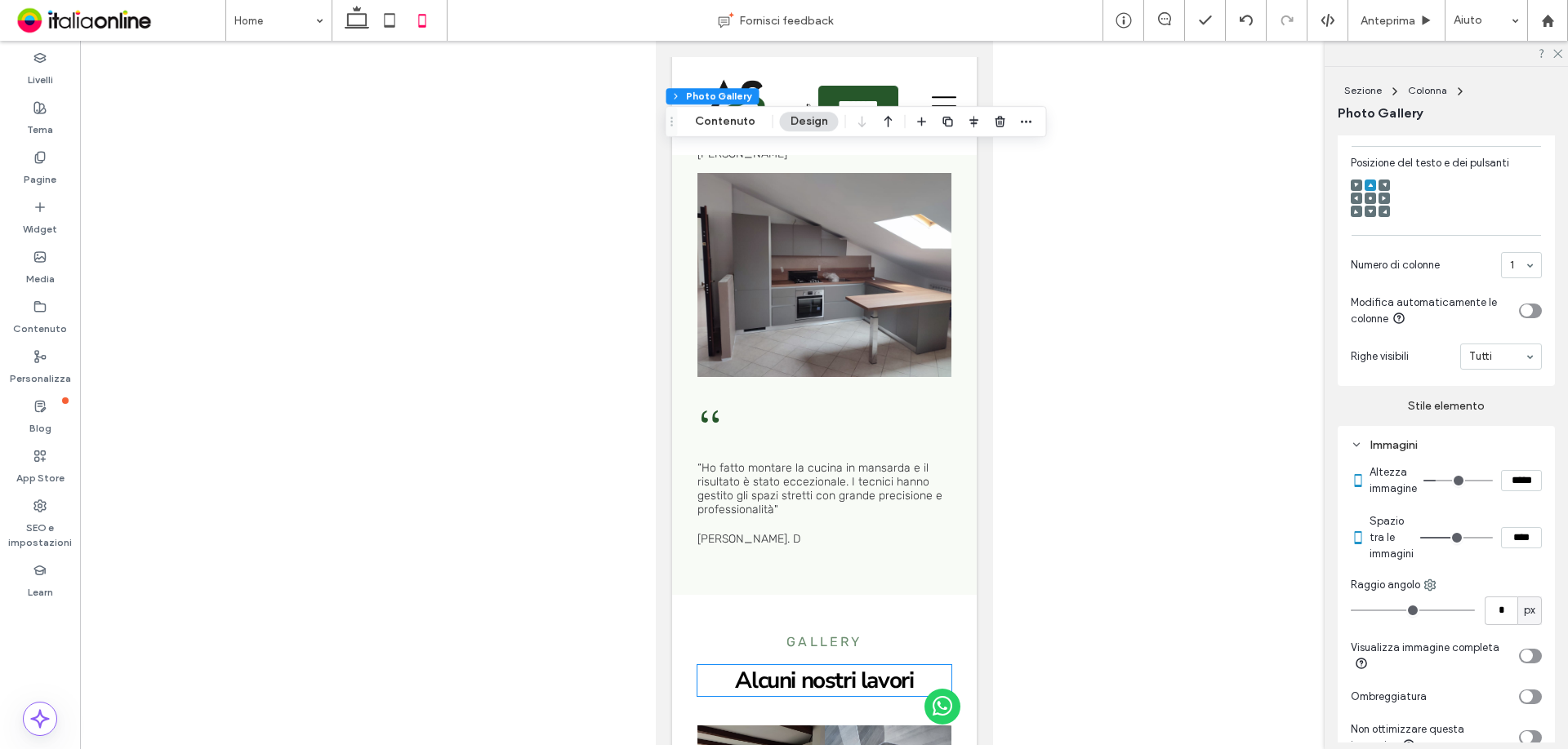
scroll to position [4591, 0]
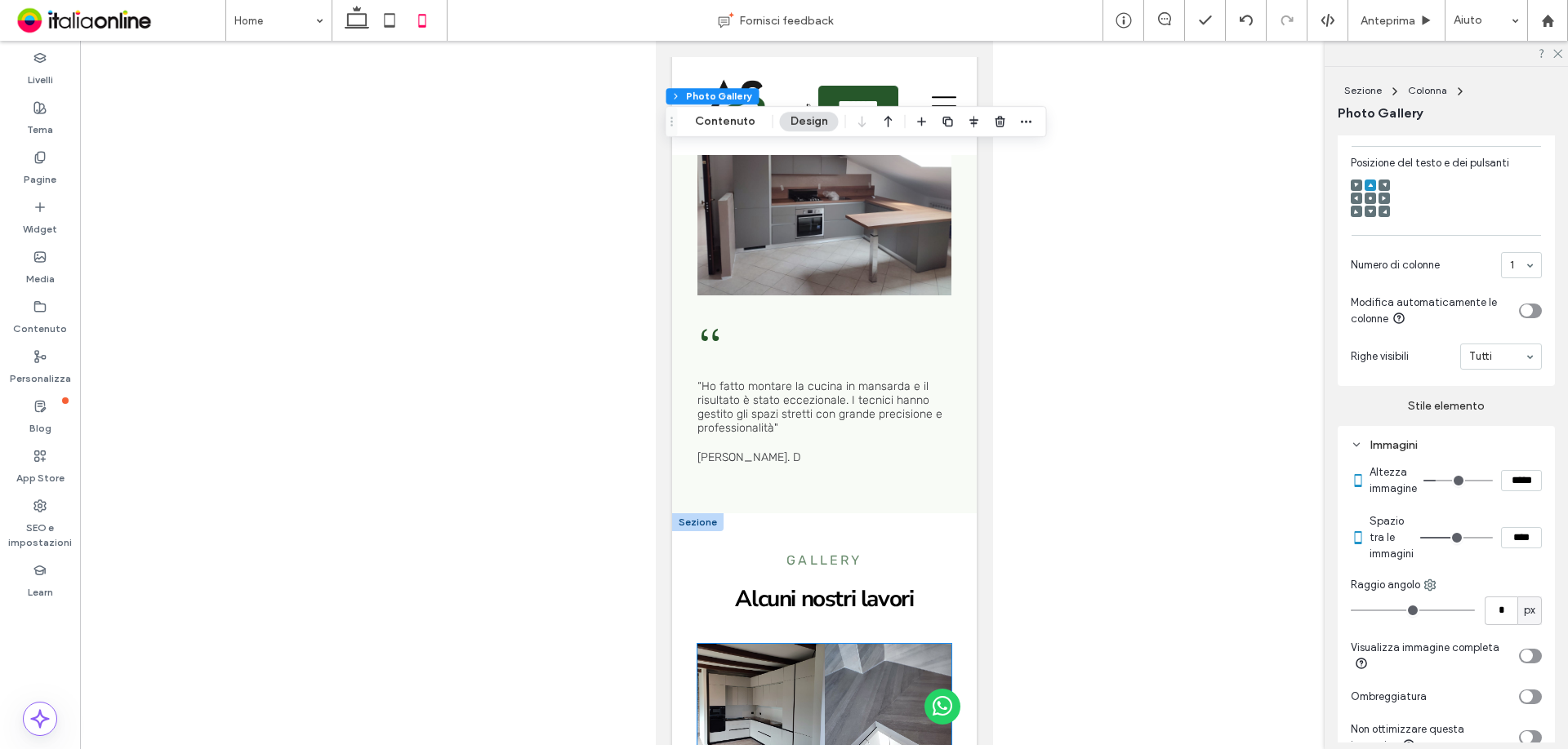
click at [764, 641] on link at bounding box center [760, 708] width 135 height 135
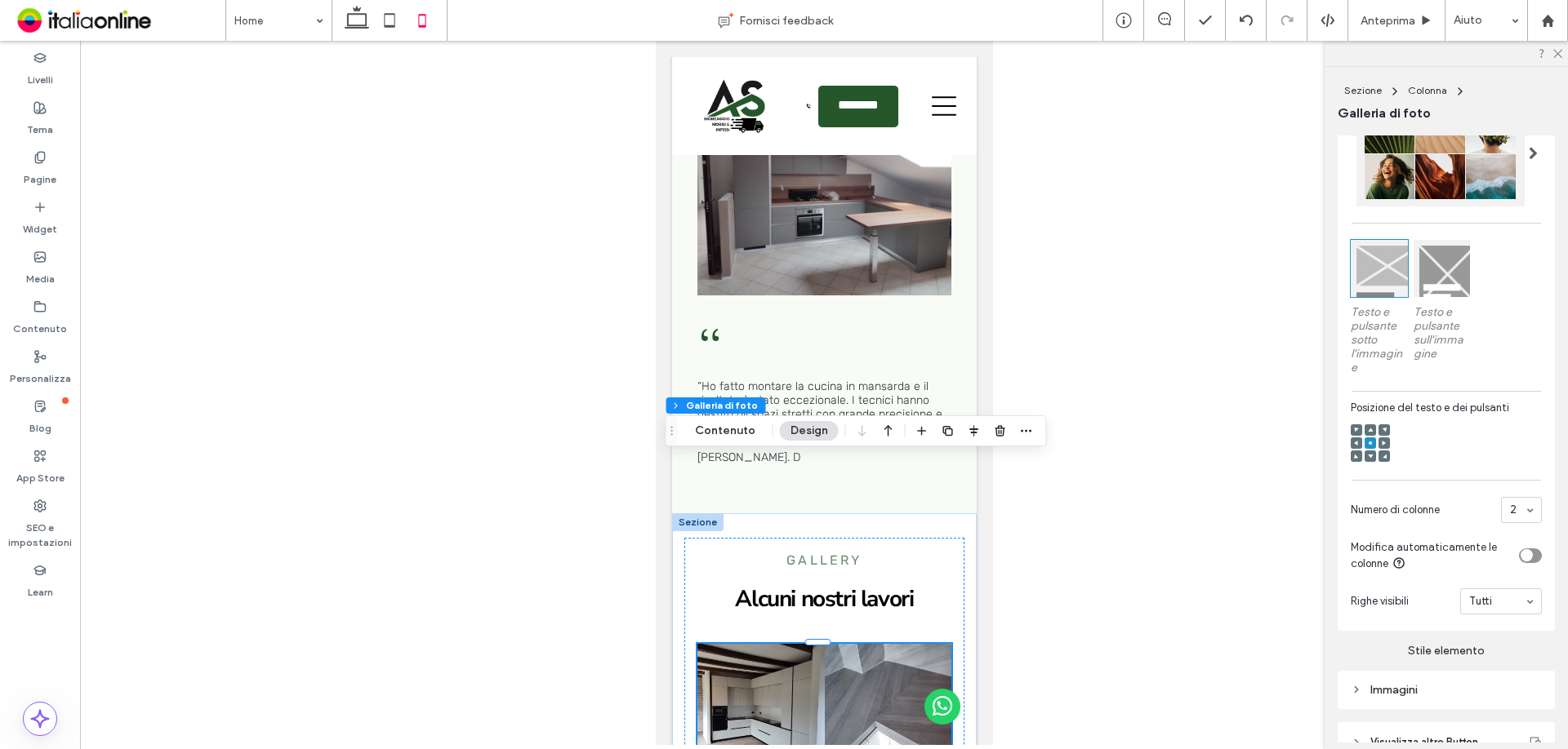
scroll to position [490, 0]
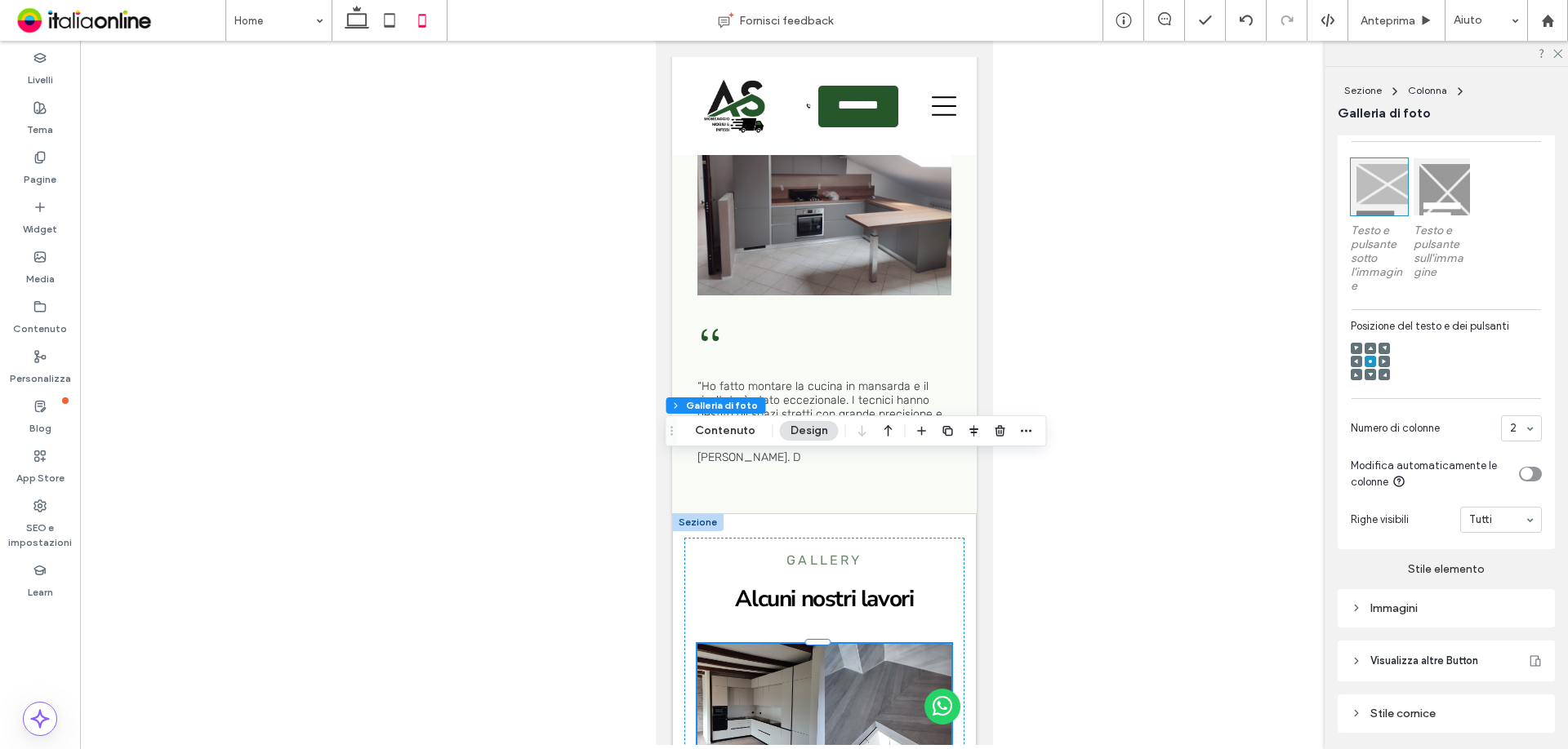
click at [1373, 616] on div "Immagini" at bounding box center [1445, 608] width 191 height 14
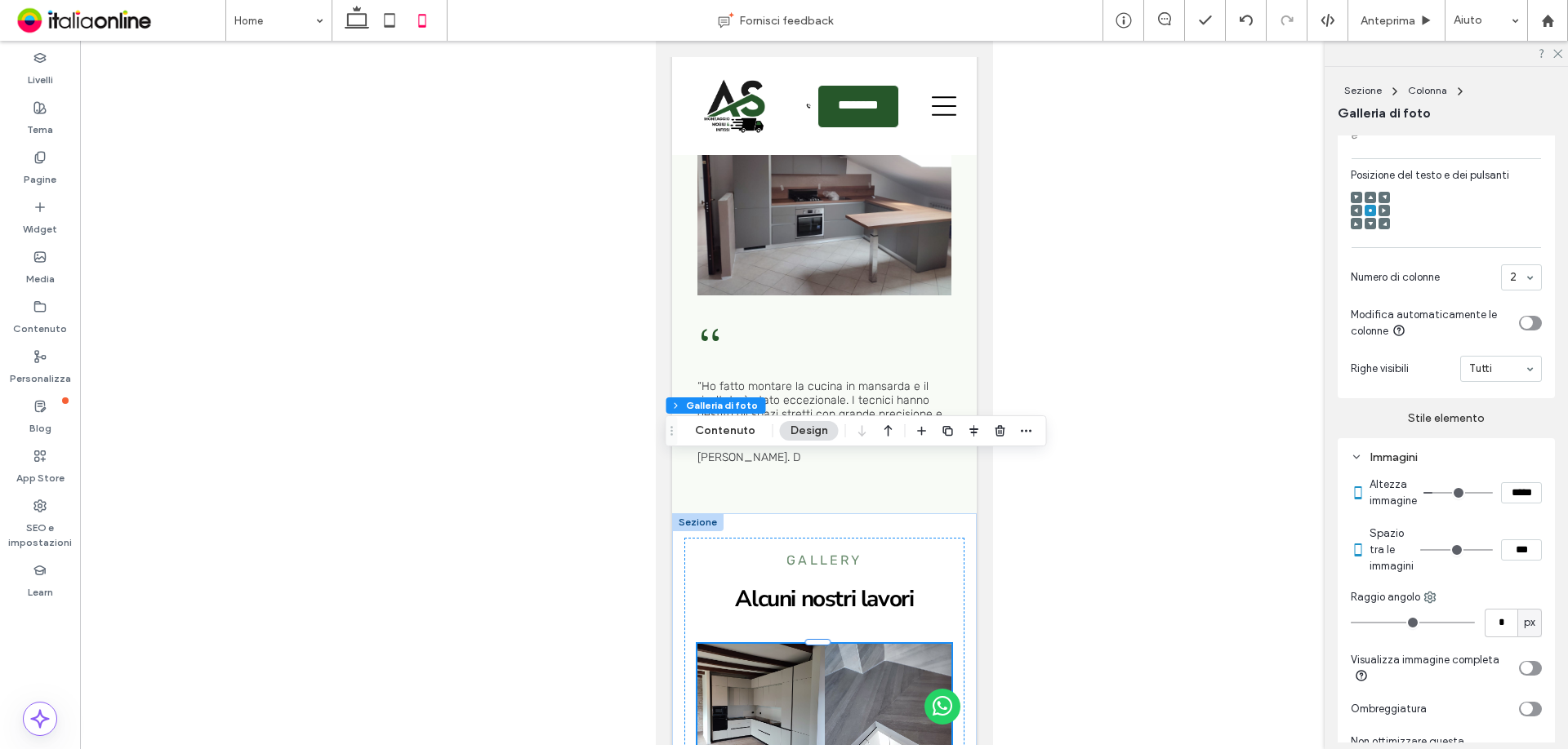
scroll to position [653, 0]
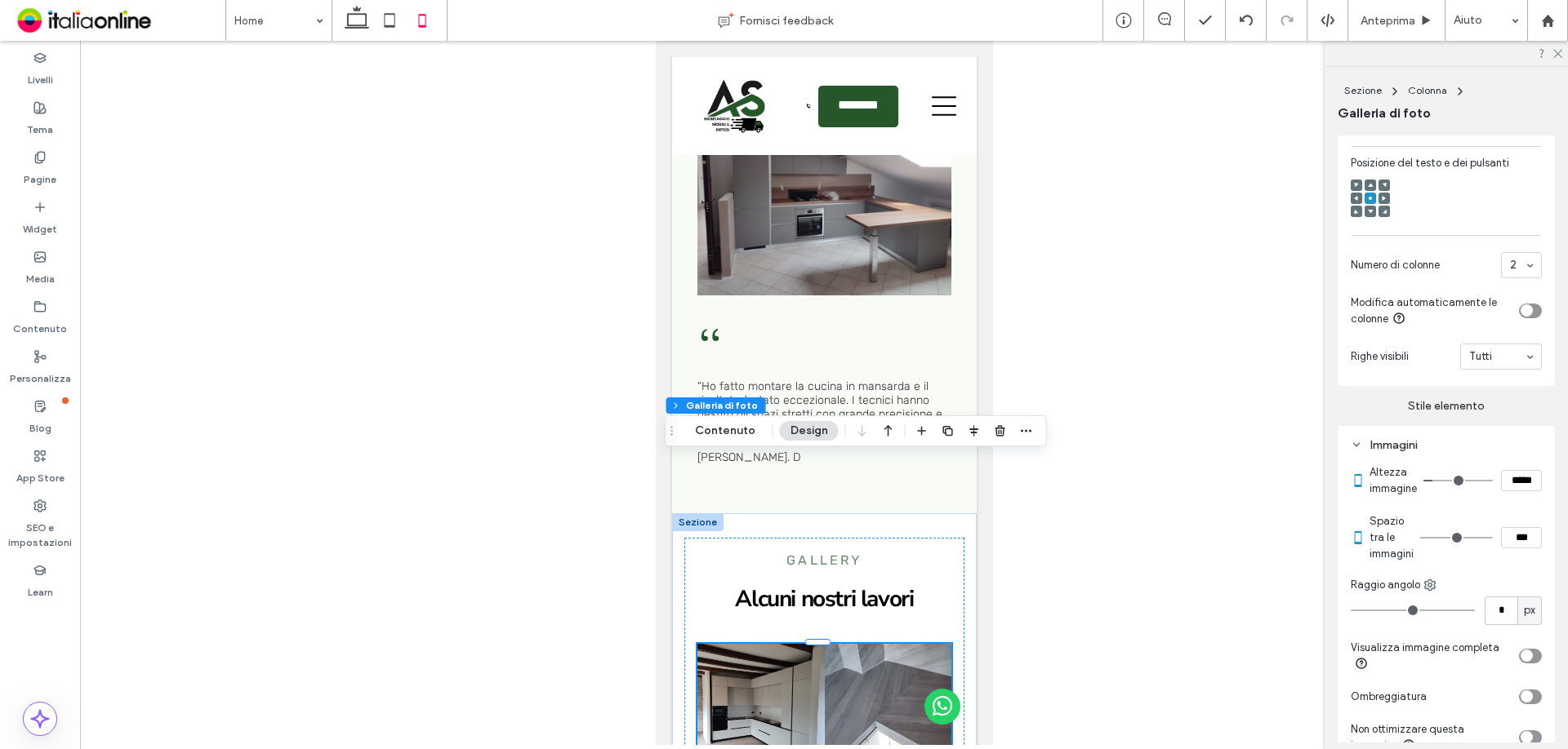
type input "*"
type input "***"
type input "*"
type input "***"
type input "*"
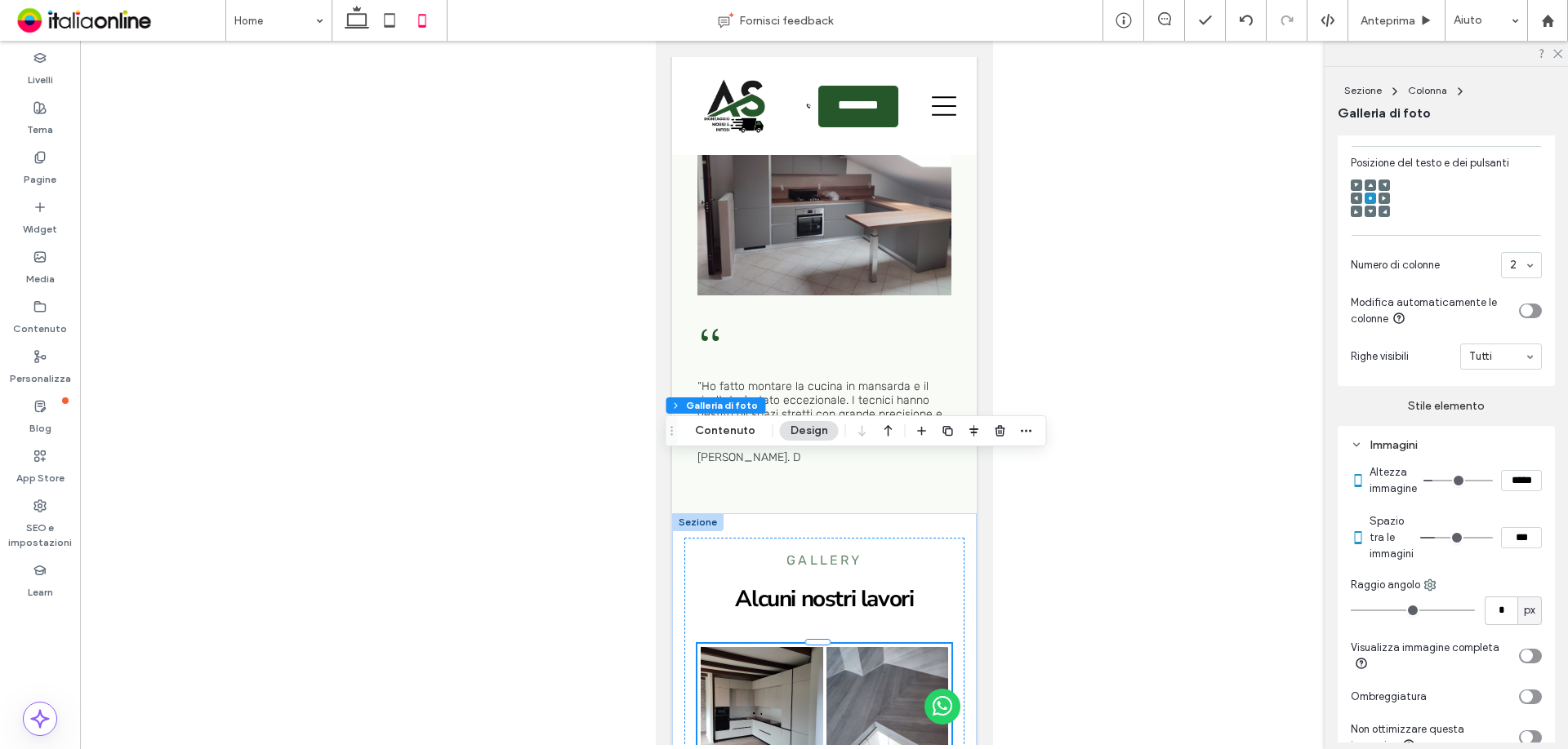
type input "***"
type input "*"
type input "***"
type input "*"
type input "***"
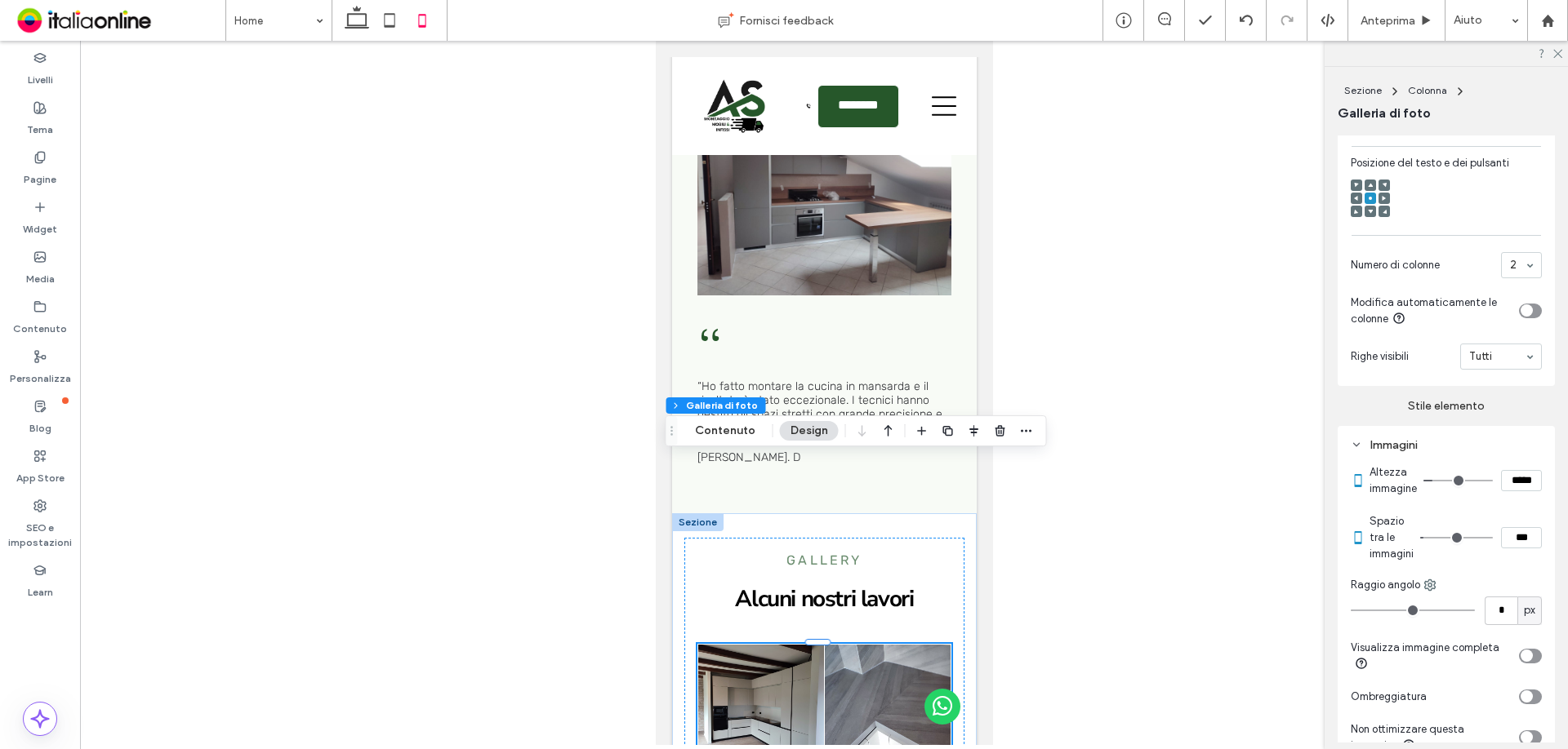
type input "*"
type input "***"
type input "*"
type input "***"
drag, startPoint x: 1428, startPoint y: 553, endPoint x: 1429, endPoint y: 538, distance: 15.0
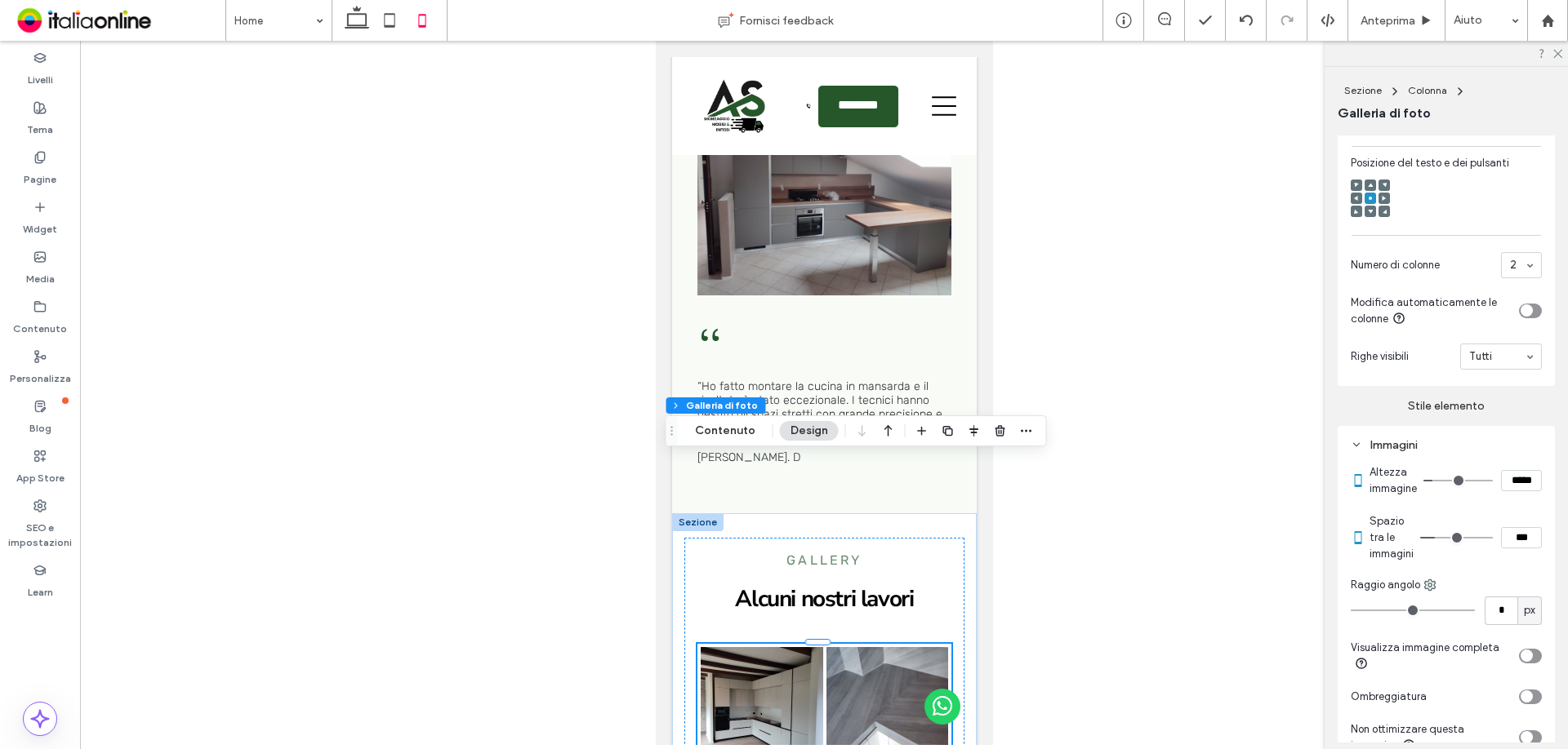
type input "*"
click at [1436, 537] on input "range" at bounding box center [1456, 538] width 73 height 2
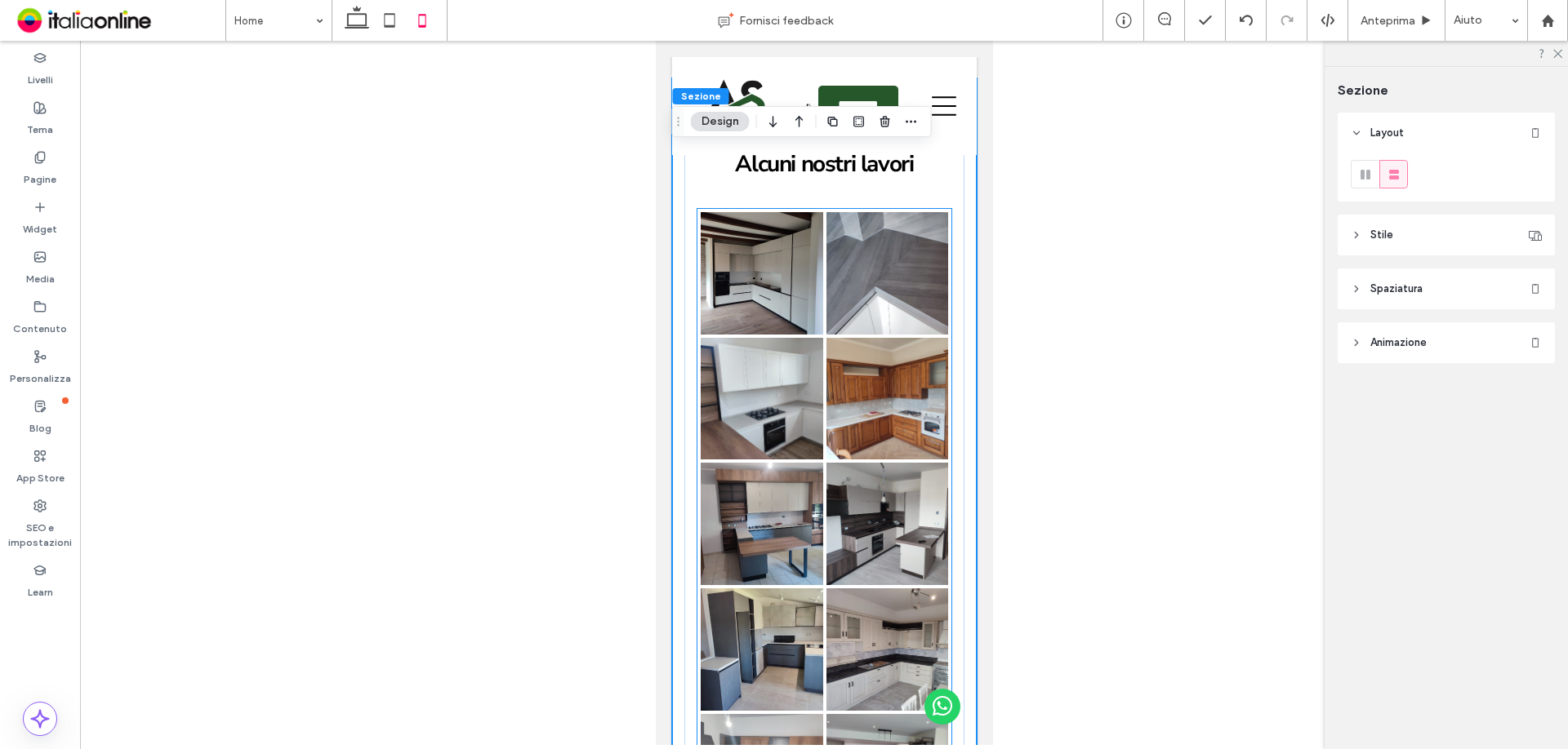
scroll to position [5000, 0]
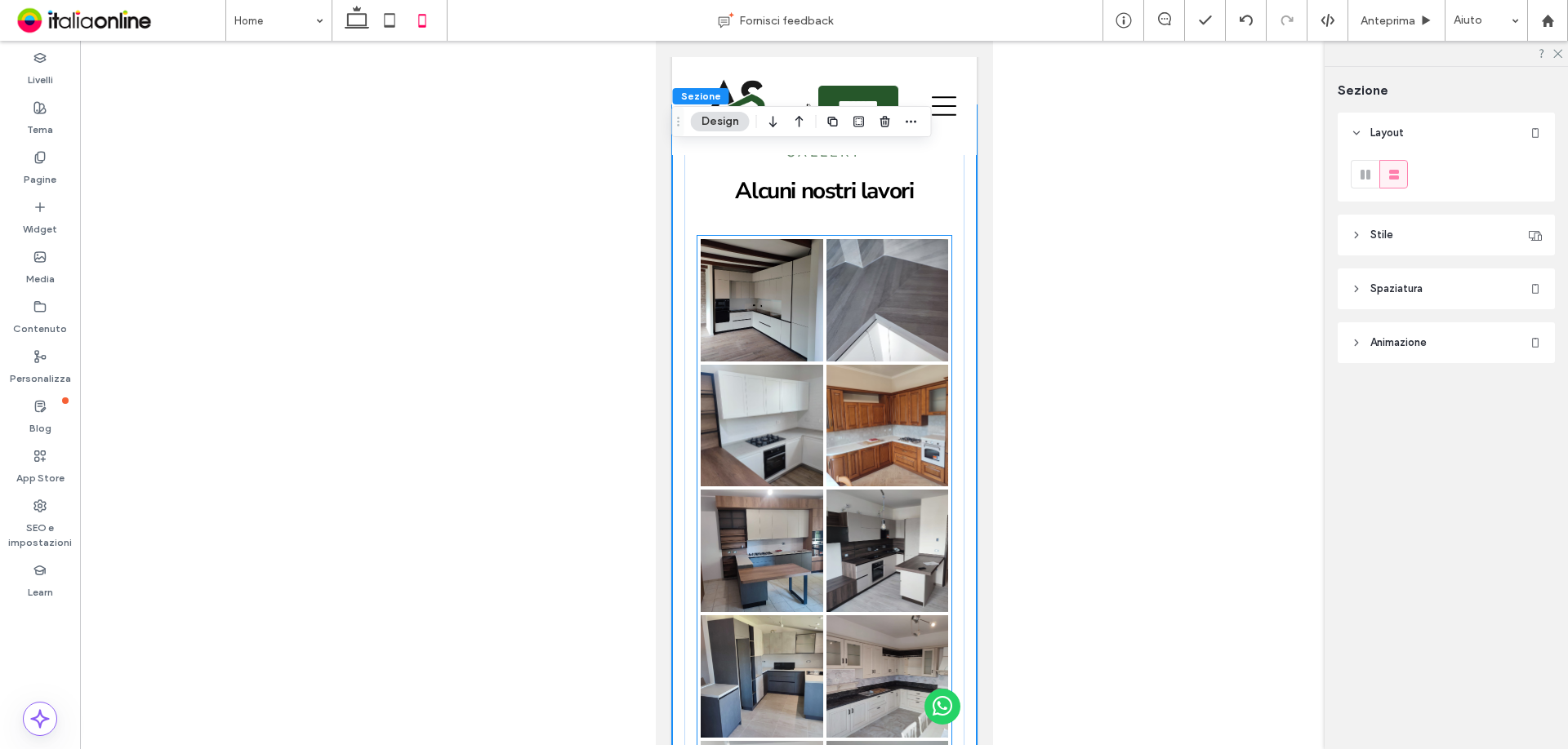
click at [858, 490] on link at bounding box center [886, 551] width 123 height 122
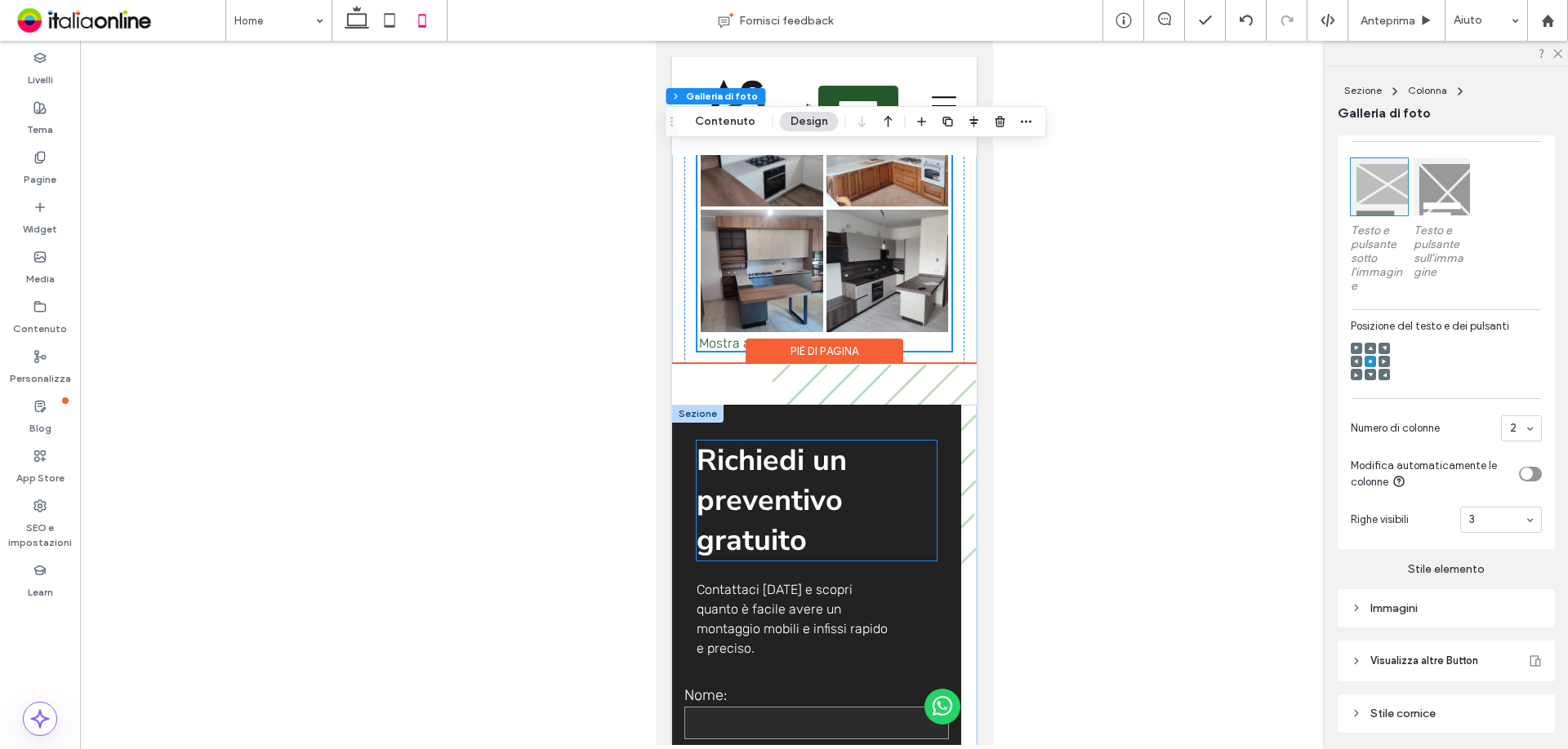
scroll to position [5244, 0]
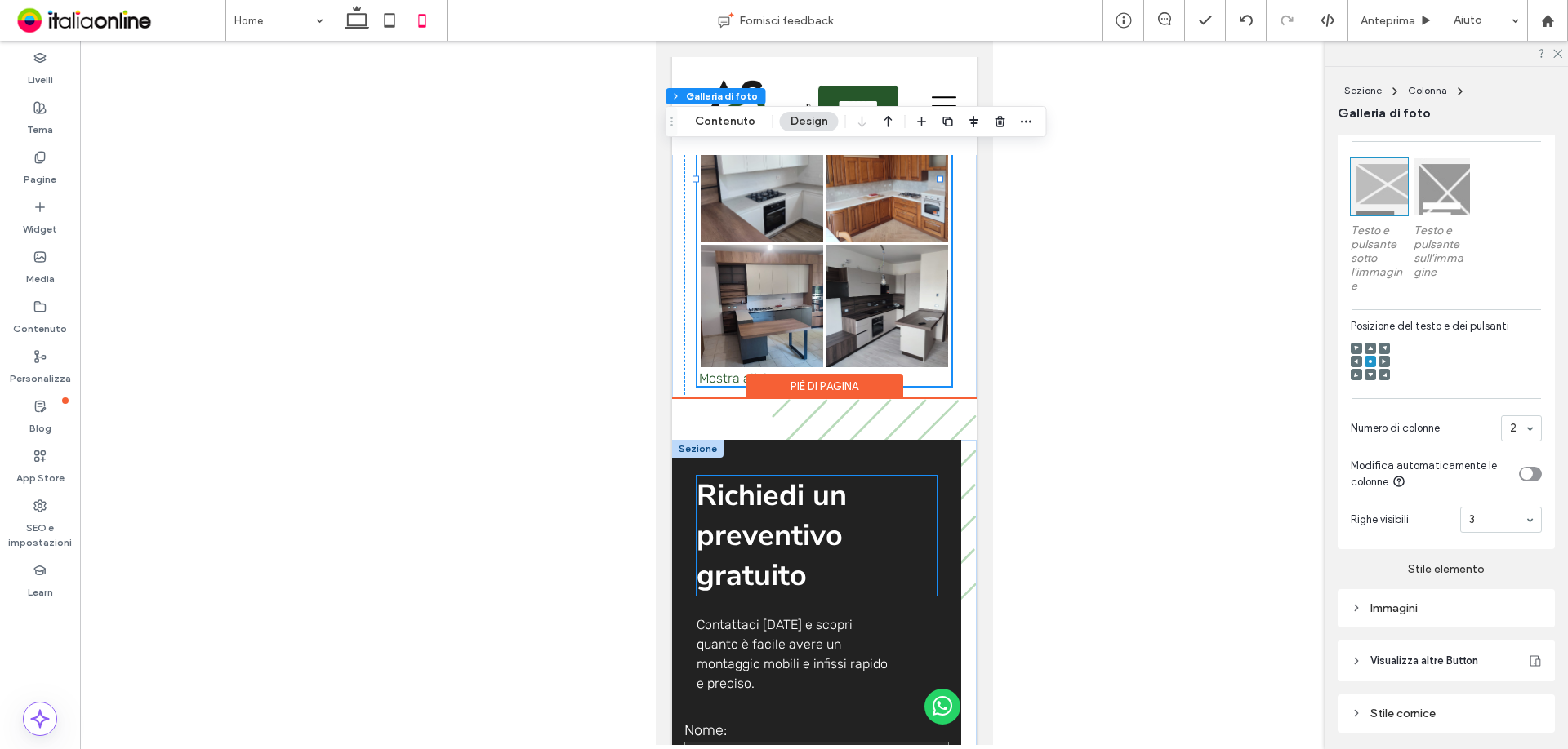
click at [828, 476] on h1 "Richiedi un preventivo gratuito" at bounding box center [816, 536] width 240 height 120
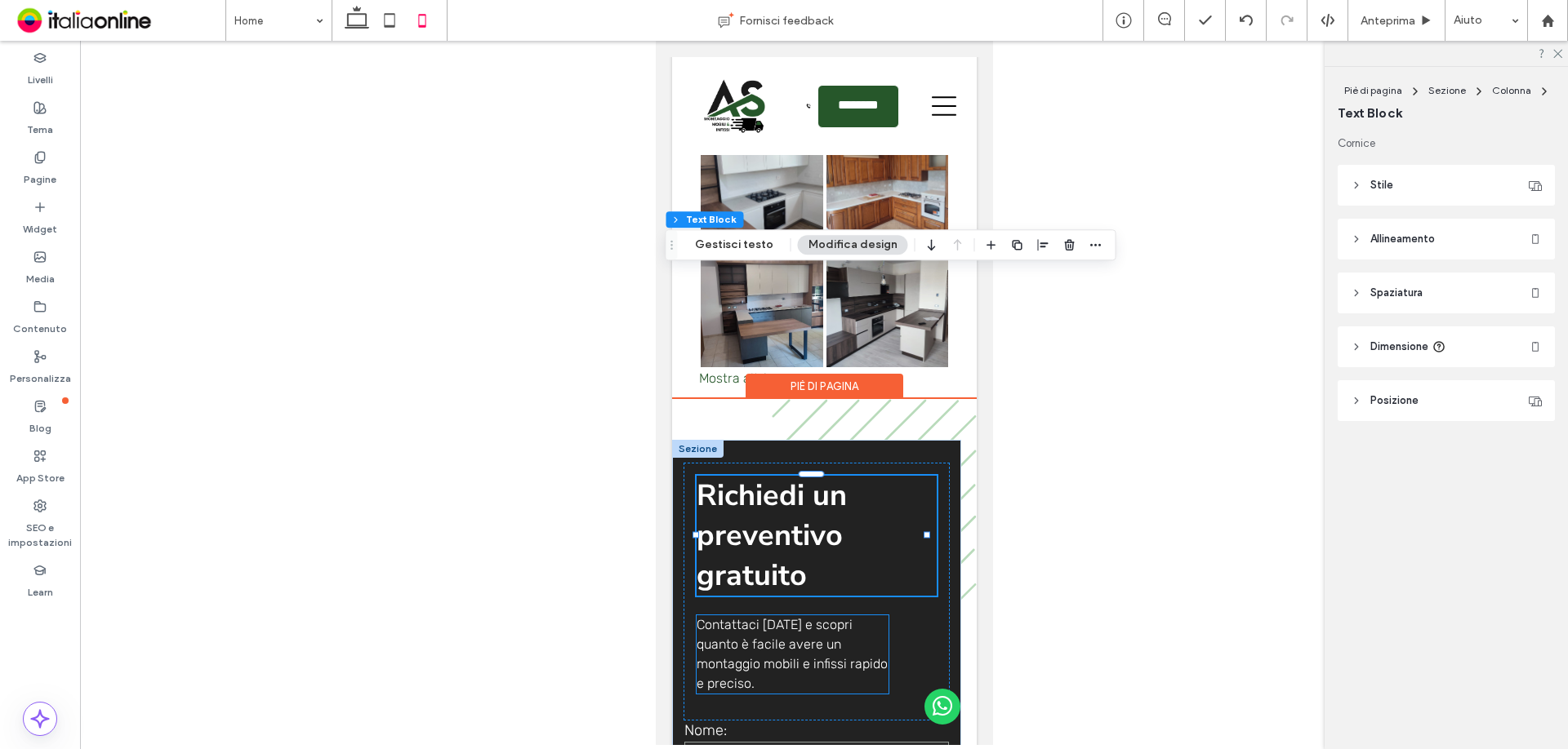
click at [830, 617] on span "Contattaci [DATE] e scopri quanto è facile avere un montaggio mobili e infissi …" at bounding box center [791, 654] width 191 height 74
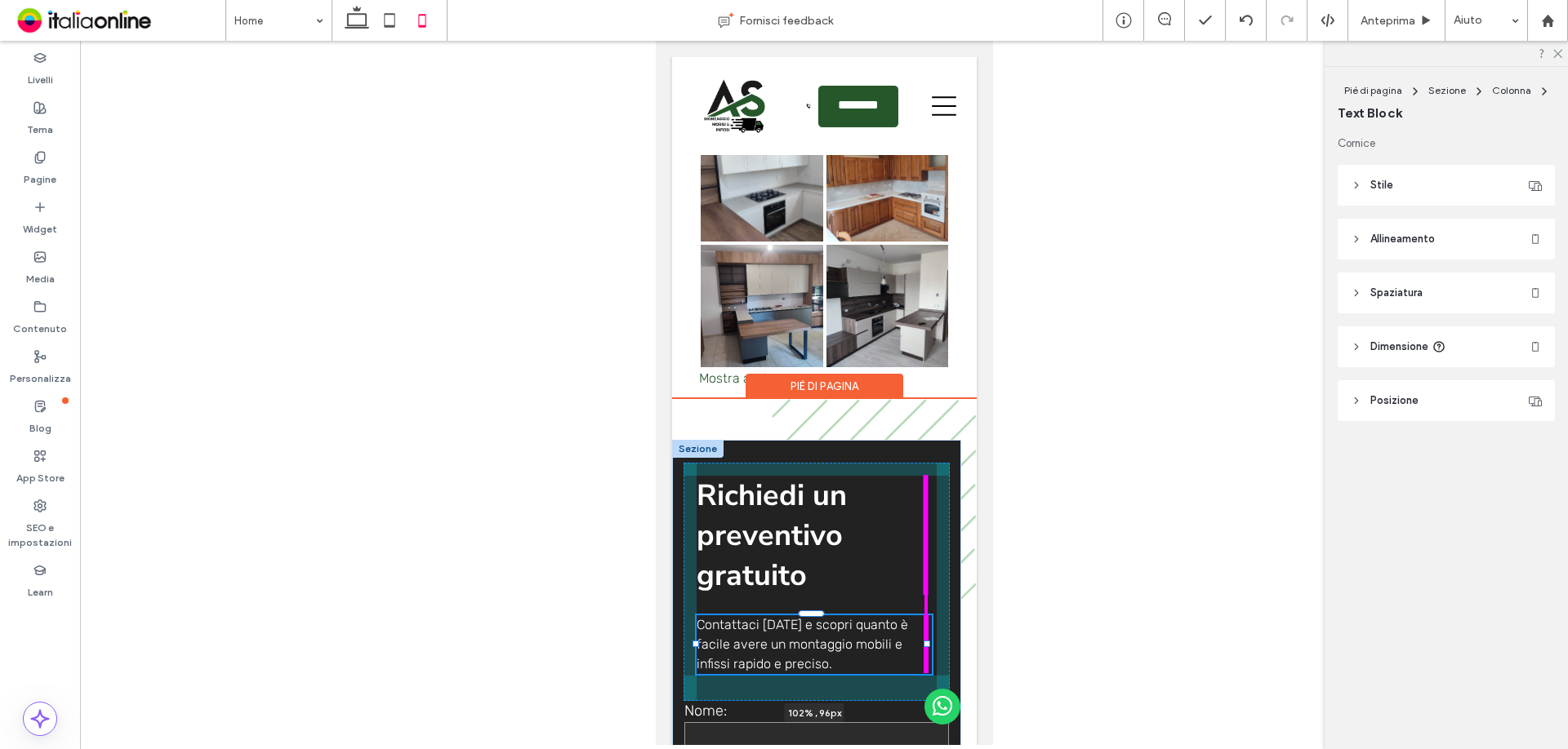
drag, startPoint x: 879, startPoint y: 452, endPoint x: 930, endPoint y: 446, distance: 51.4
type input "***"
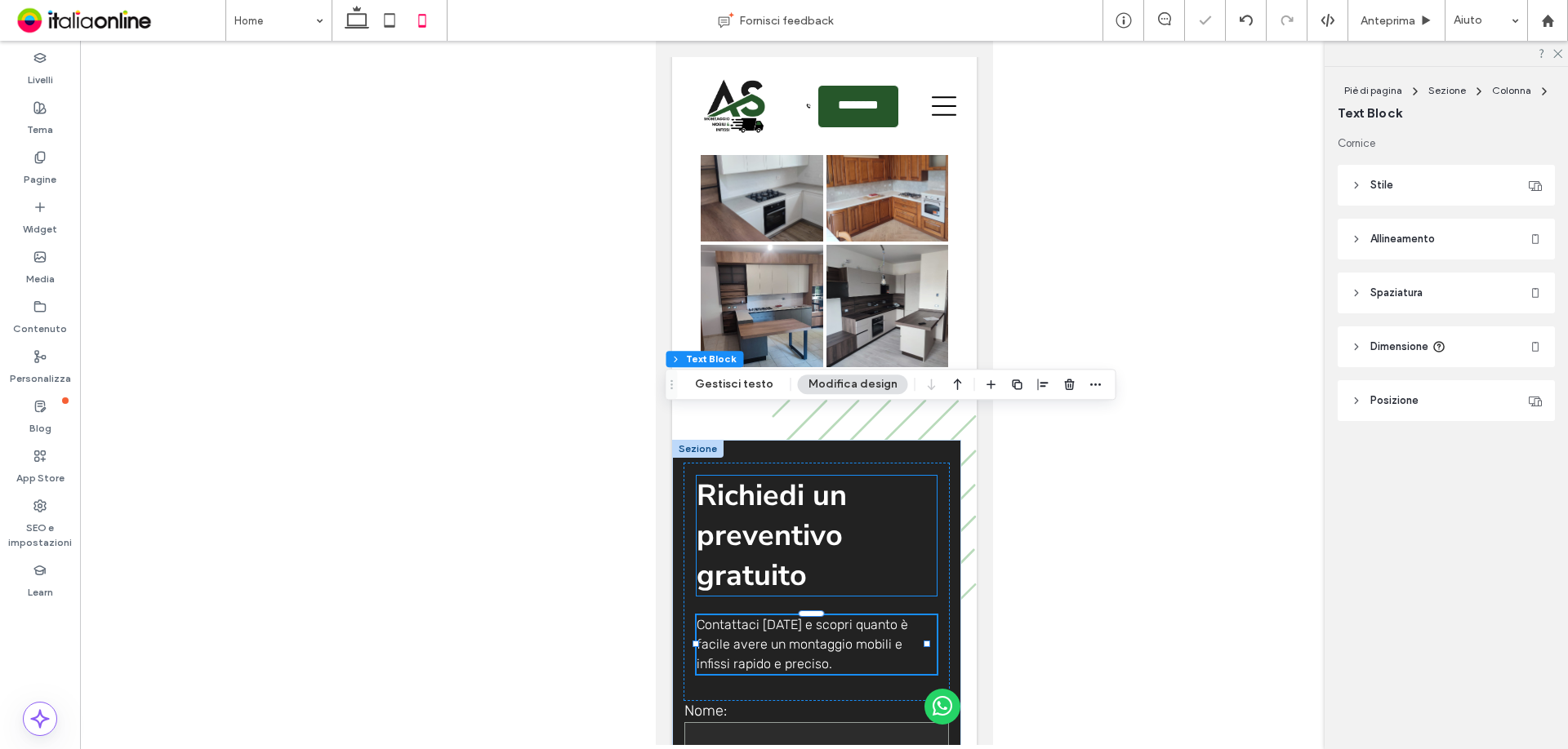
click at [769, 476] on span "Richiedi un preventivo gratuito" at bounding box center [771, 536] width 150 height 120
click at [769, 476] on div "Richiedi un preventivo gratuito" at bounding box center [816, 536] width 240 height 120
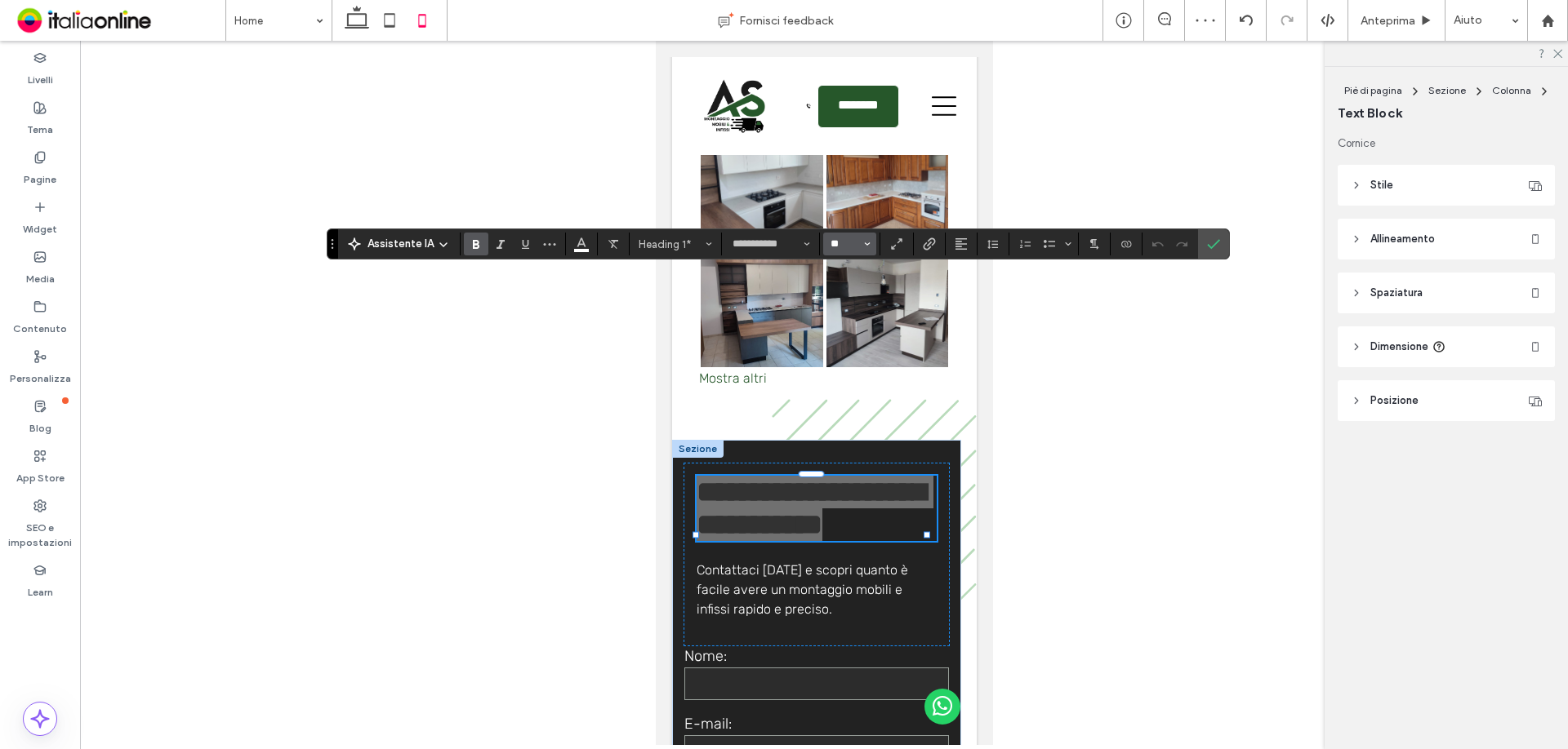
click at [848, 247] on input "**" at bounding box center [844, 244] width 32 height 13
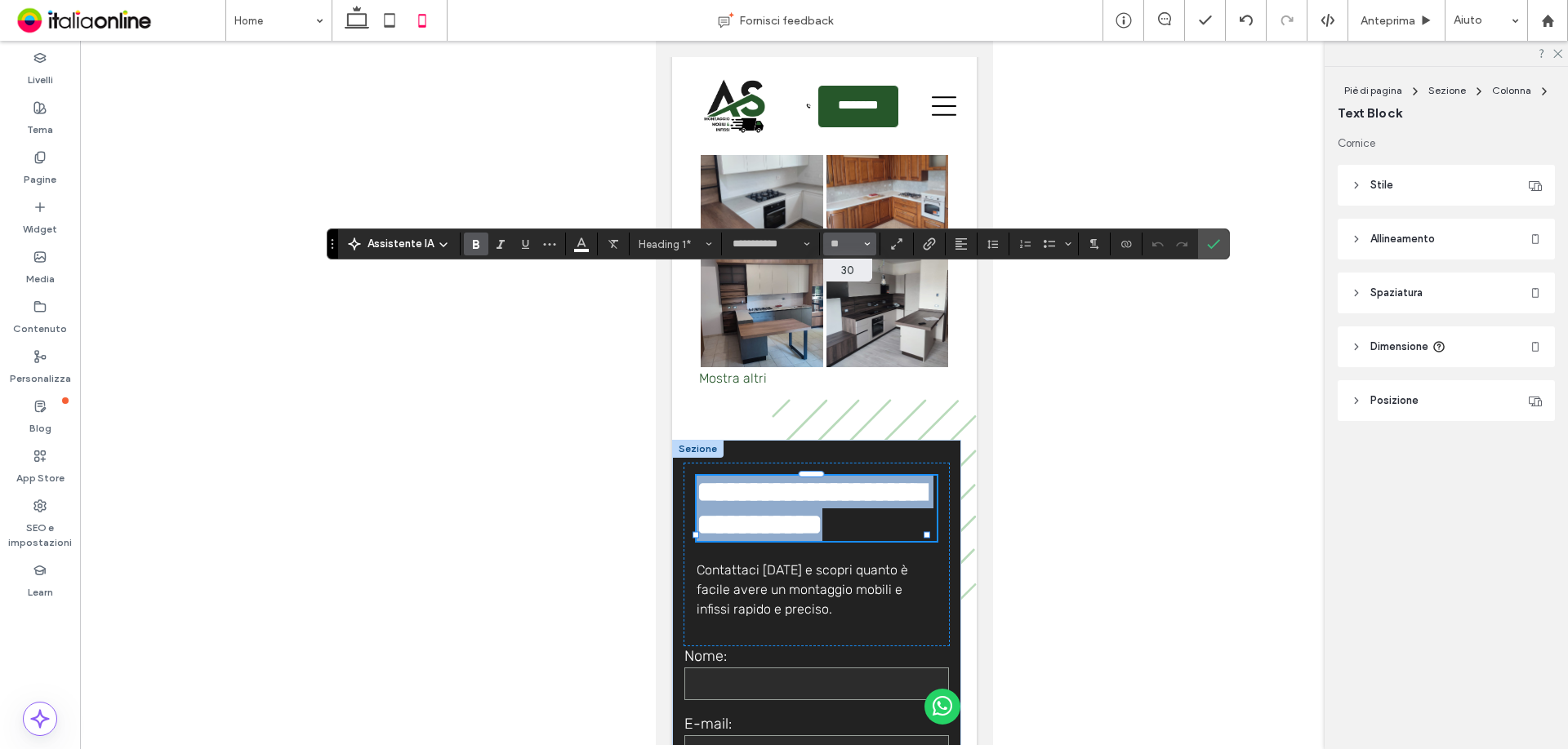
type input "**"
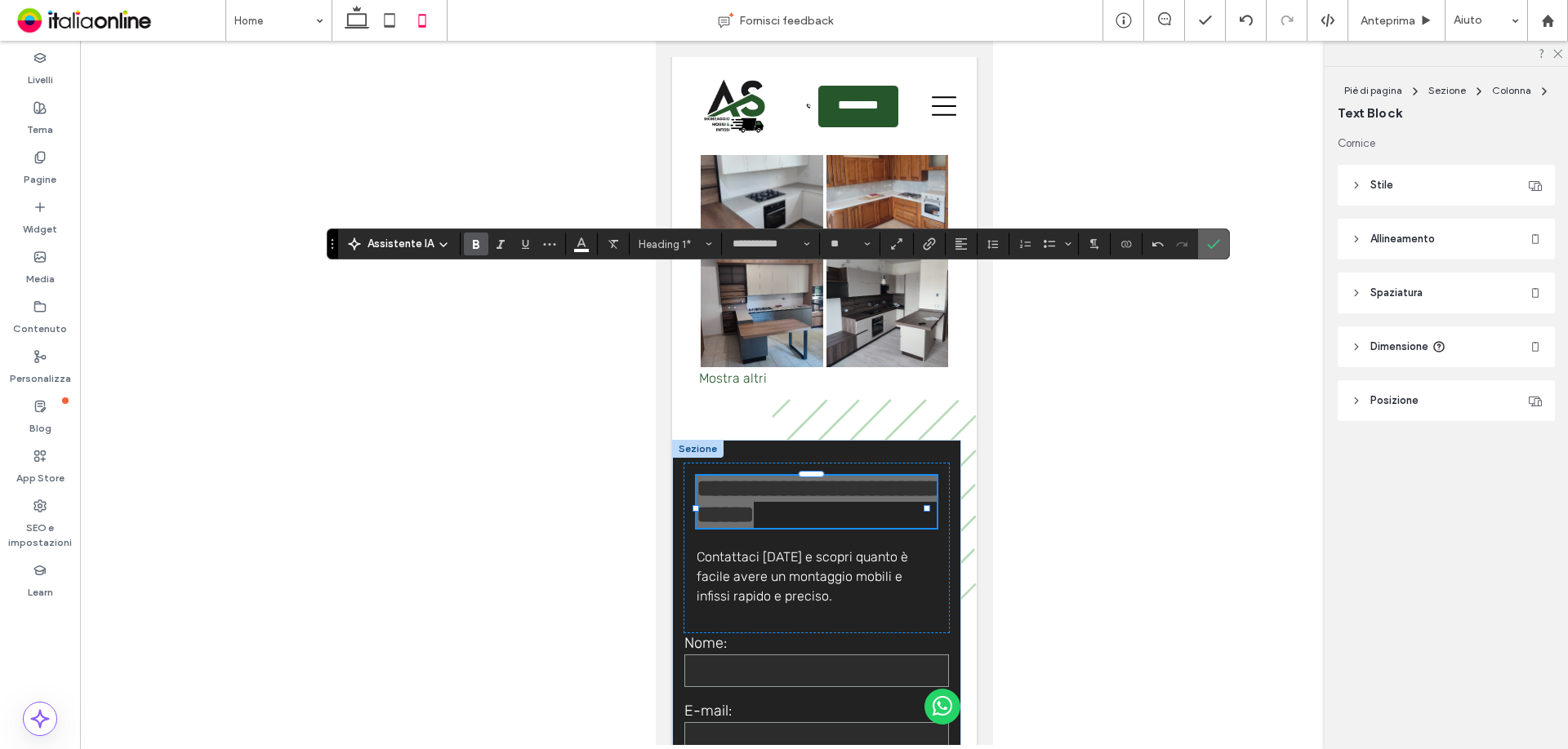
click at [1221, 246] on label "Conferma" at bounding box center [1213, 243] width 24 height 29
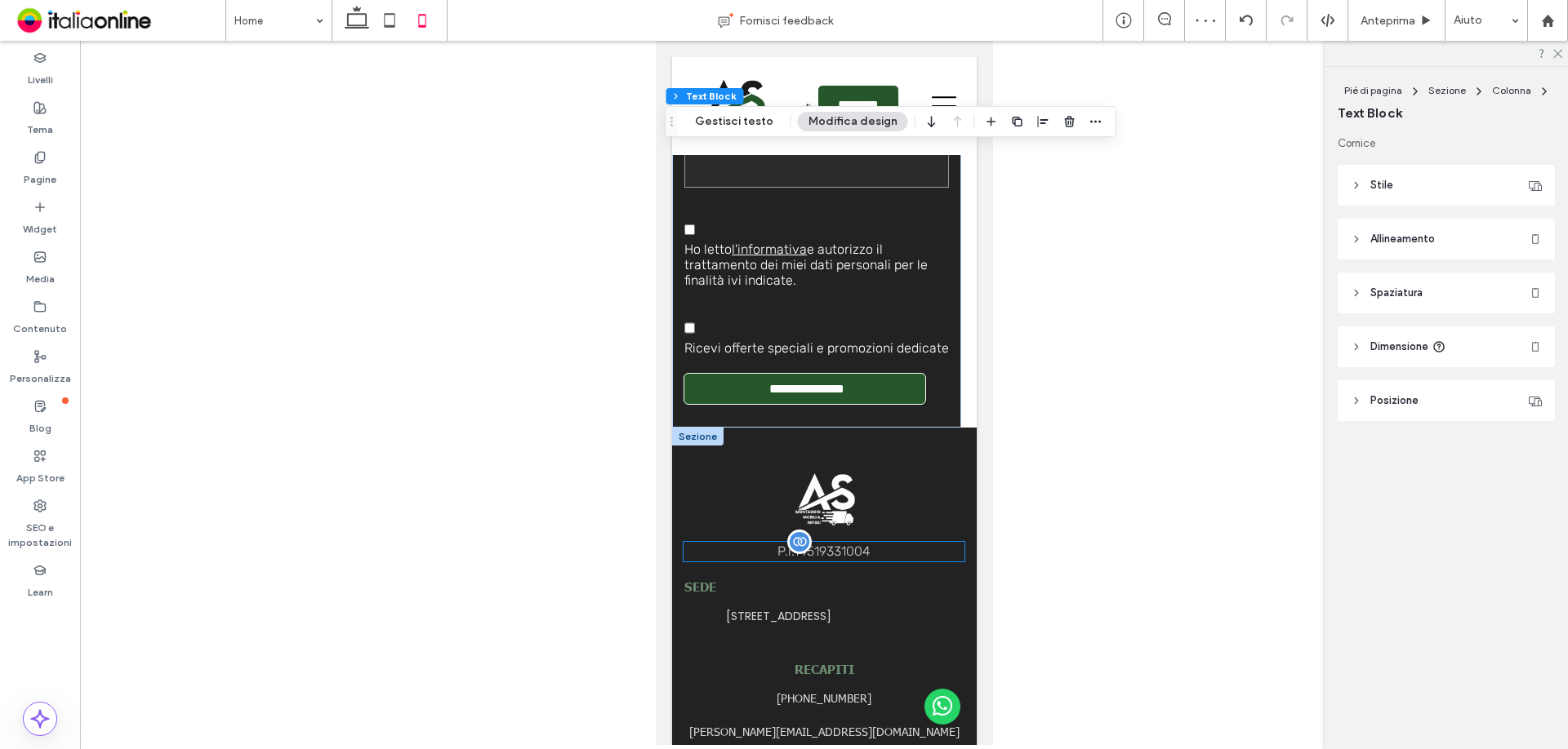
scroll to position [6004, 0]
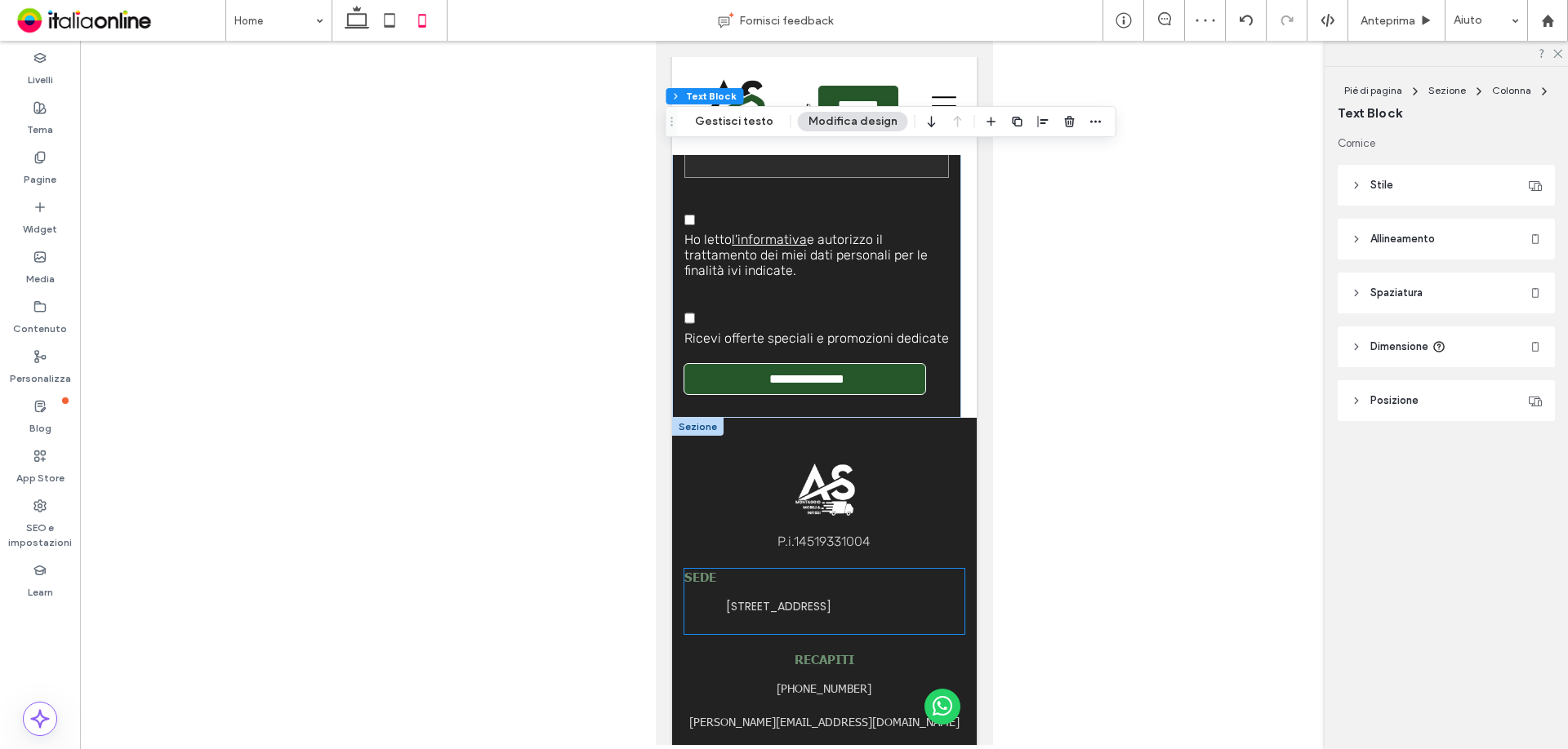
click at [725, 569] on div "SEDE Viale del Lavoro, 8 - 00030 SAN CESAREO (RM)" at bounding box center [824, 602] width 280 height 65
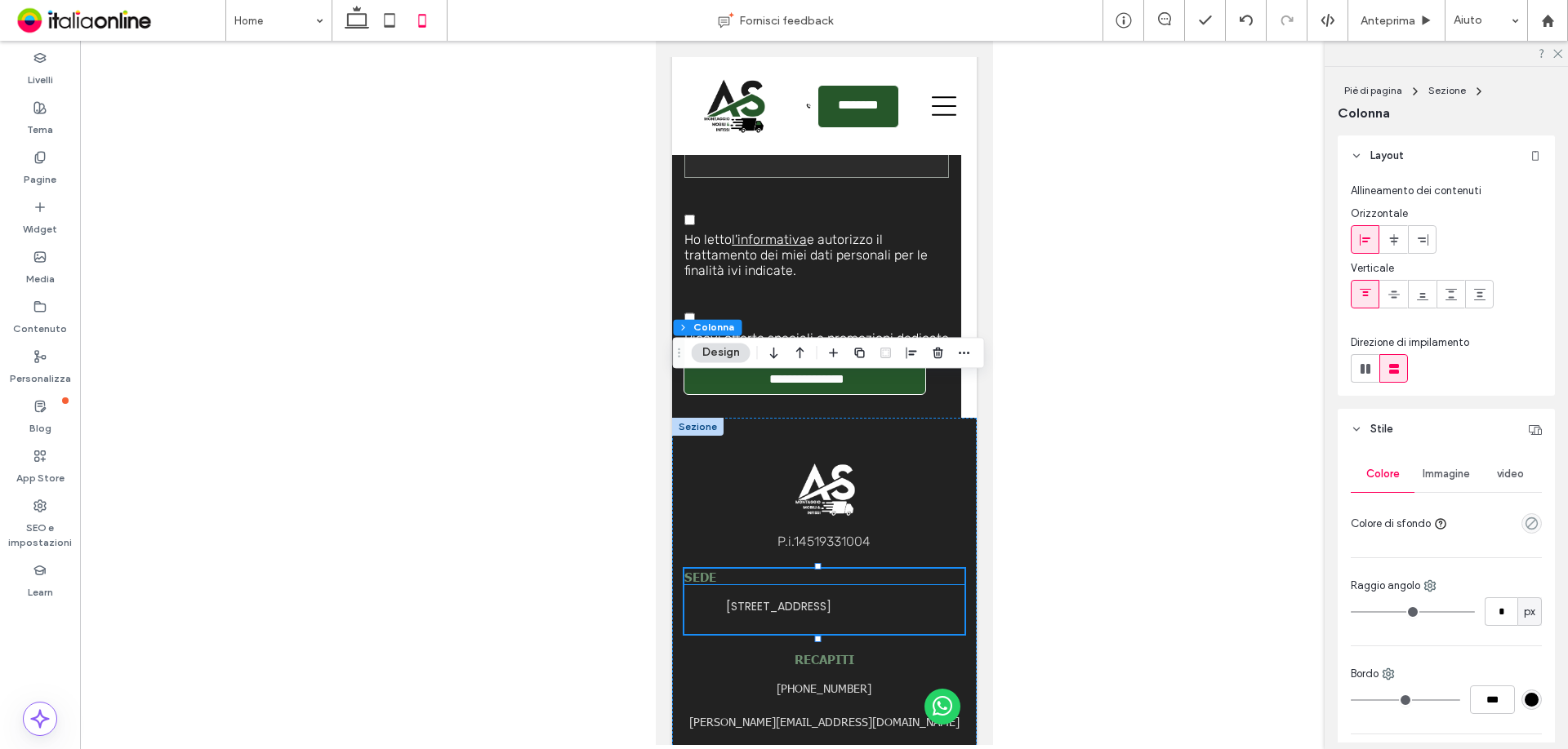
click at [748, 569] on h5 "SEDE" at bounding box center [824, 577] width 280 height 16
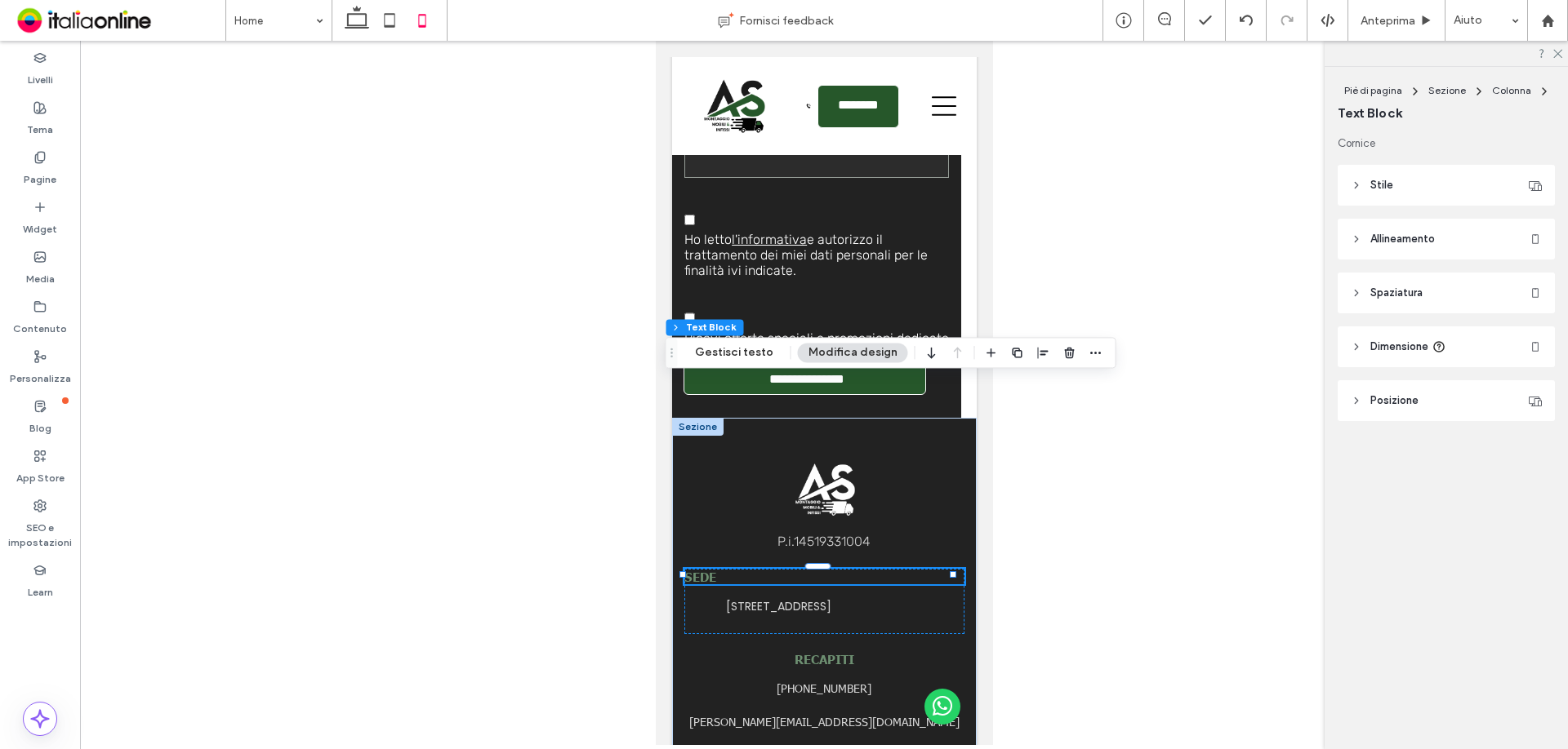
click at [748, 569] on h5 "SEDE" at bounding box center [824, 577] width 280 height 16
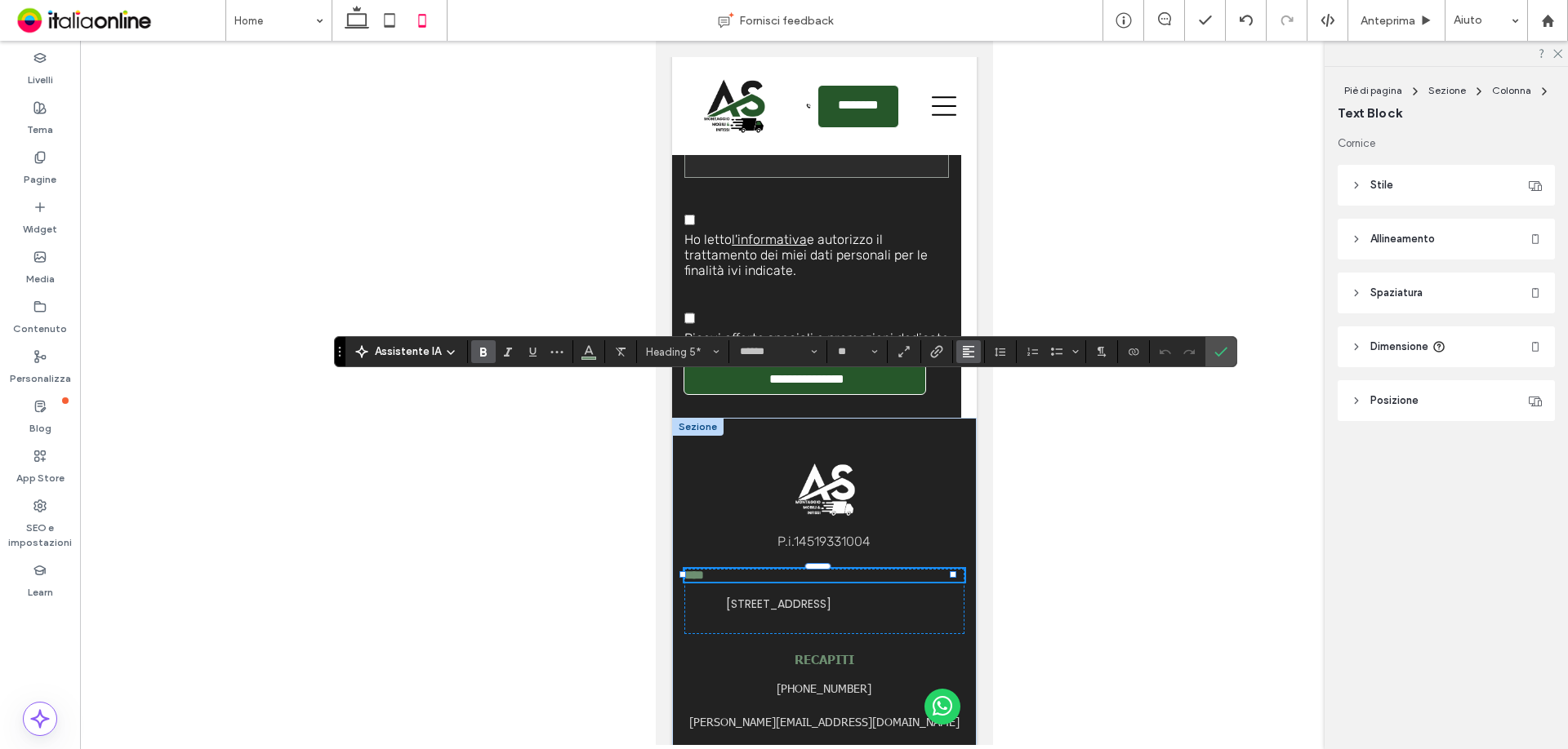
click at [962, 353] on icon "Allineamento" at bounding box center [969, 352] width 13 height 13
click at [979, 411] on label "ui.textEditor.alignment.center" at bounding box center [984, 402] width 58 height 23
click at [850, 592] on div "[STREET_ADDRESS]" at bounding box center [778, 603] width 188 height 22
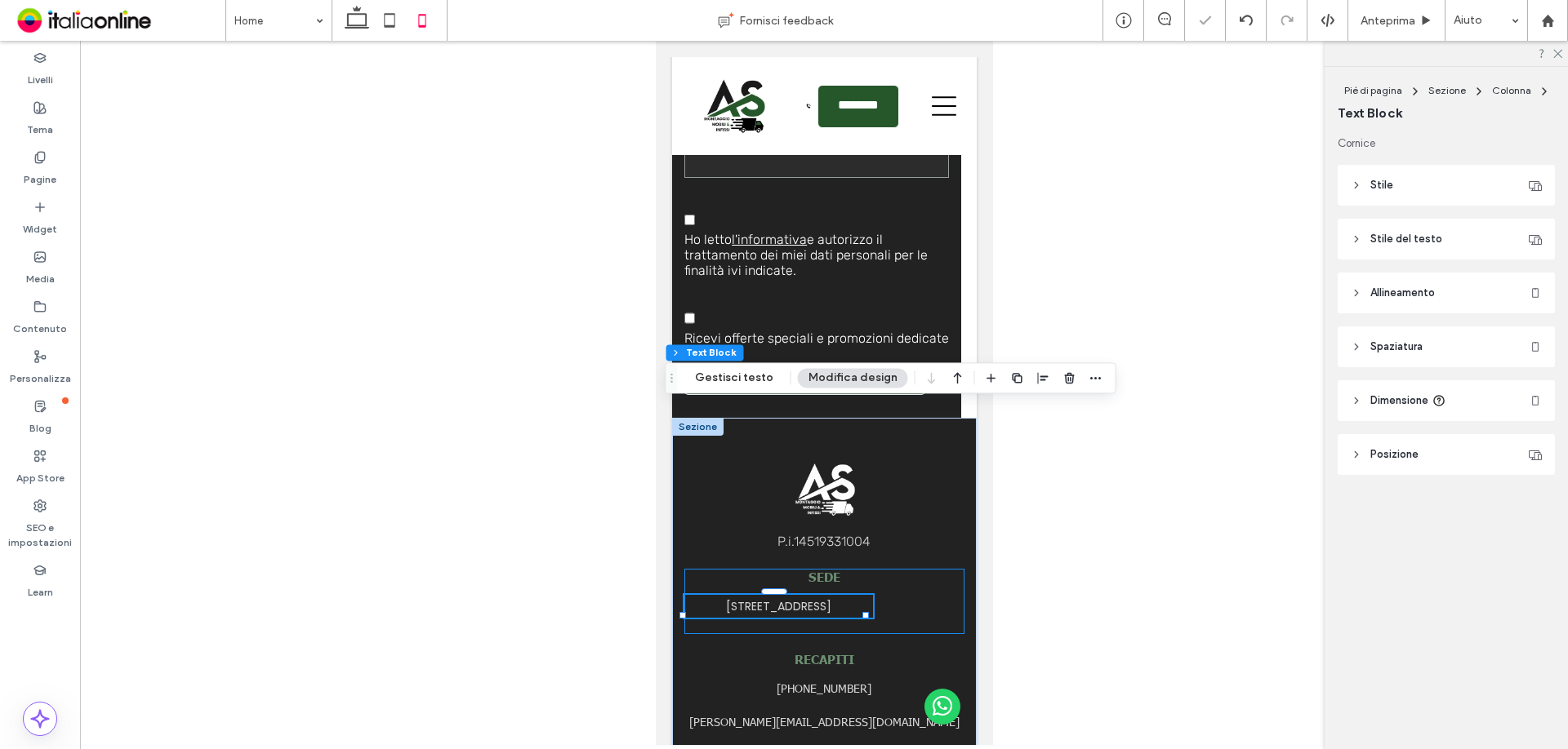
click at [888, 569] on div "SEDE Viale del Lavoro, 8 - 00030 SAN CESAREO (RM)" at bounding box center [824, 602] width 280 height 65
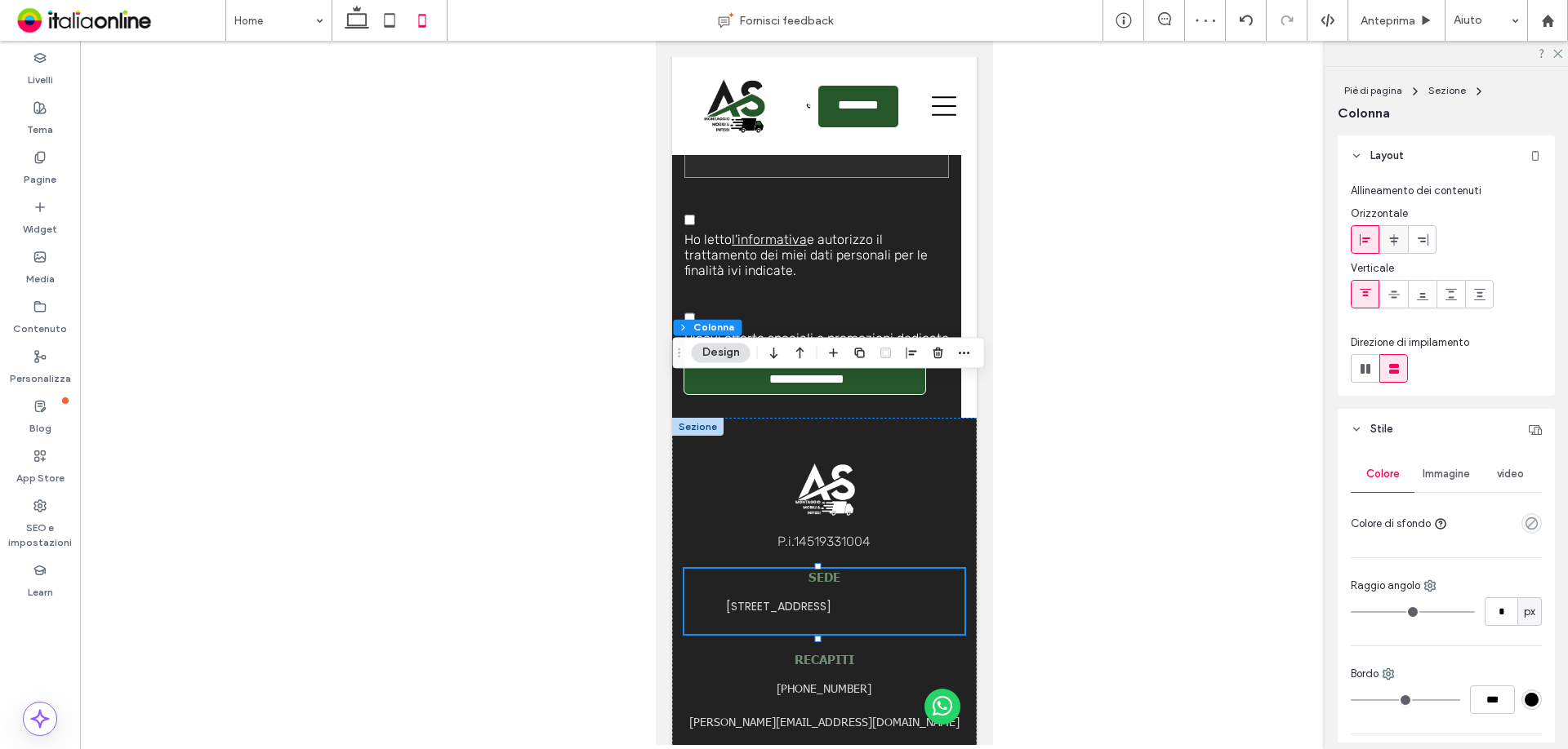
click at [1390, 228] on span at bounding box center [1394, 239] width 13 height 27
click at [936, 677] on h6 "[PHONE_NUMBER]" at bounding box center [824, 688] width 280 height 22
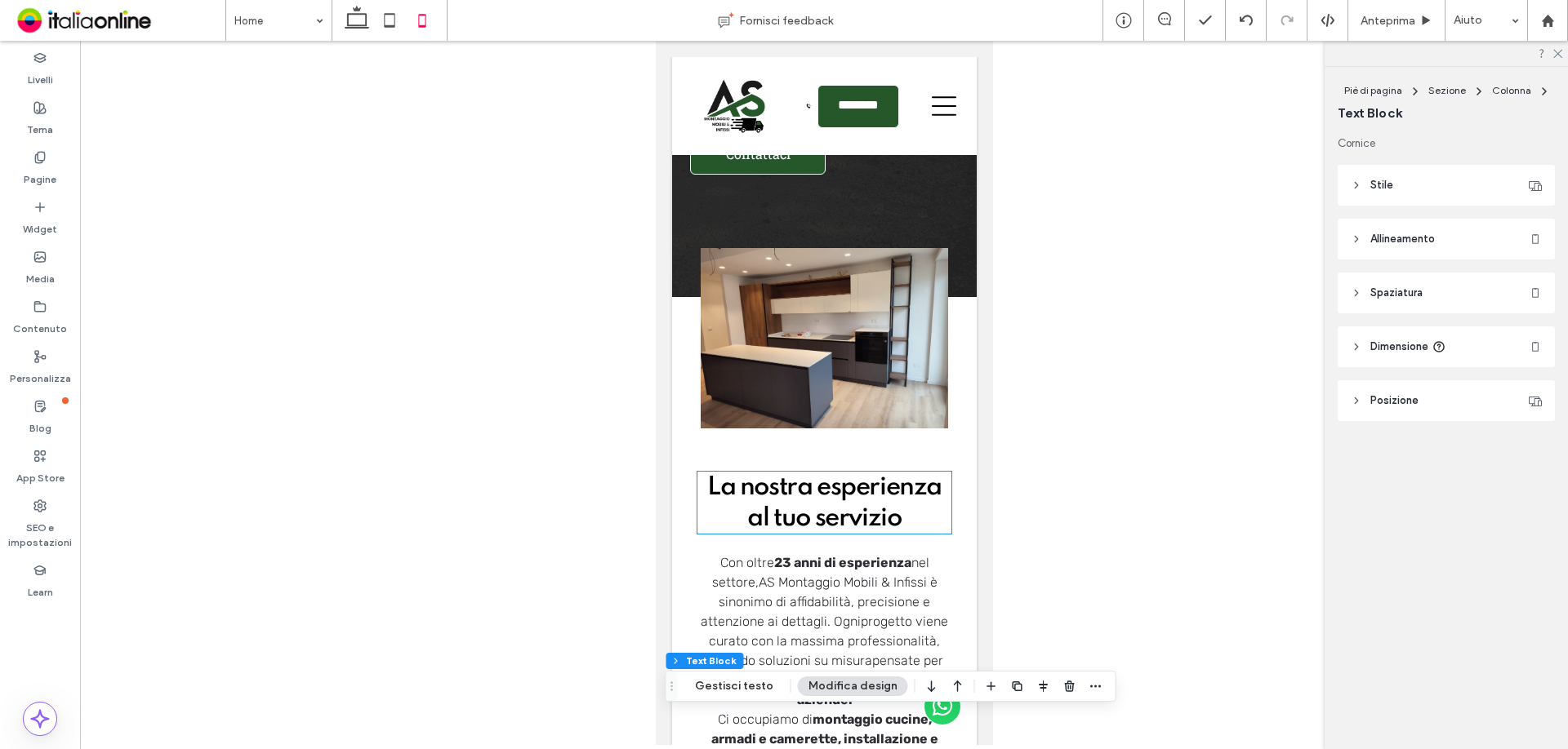
scroll to position [0, 0]
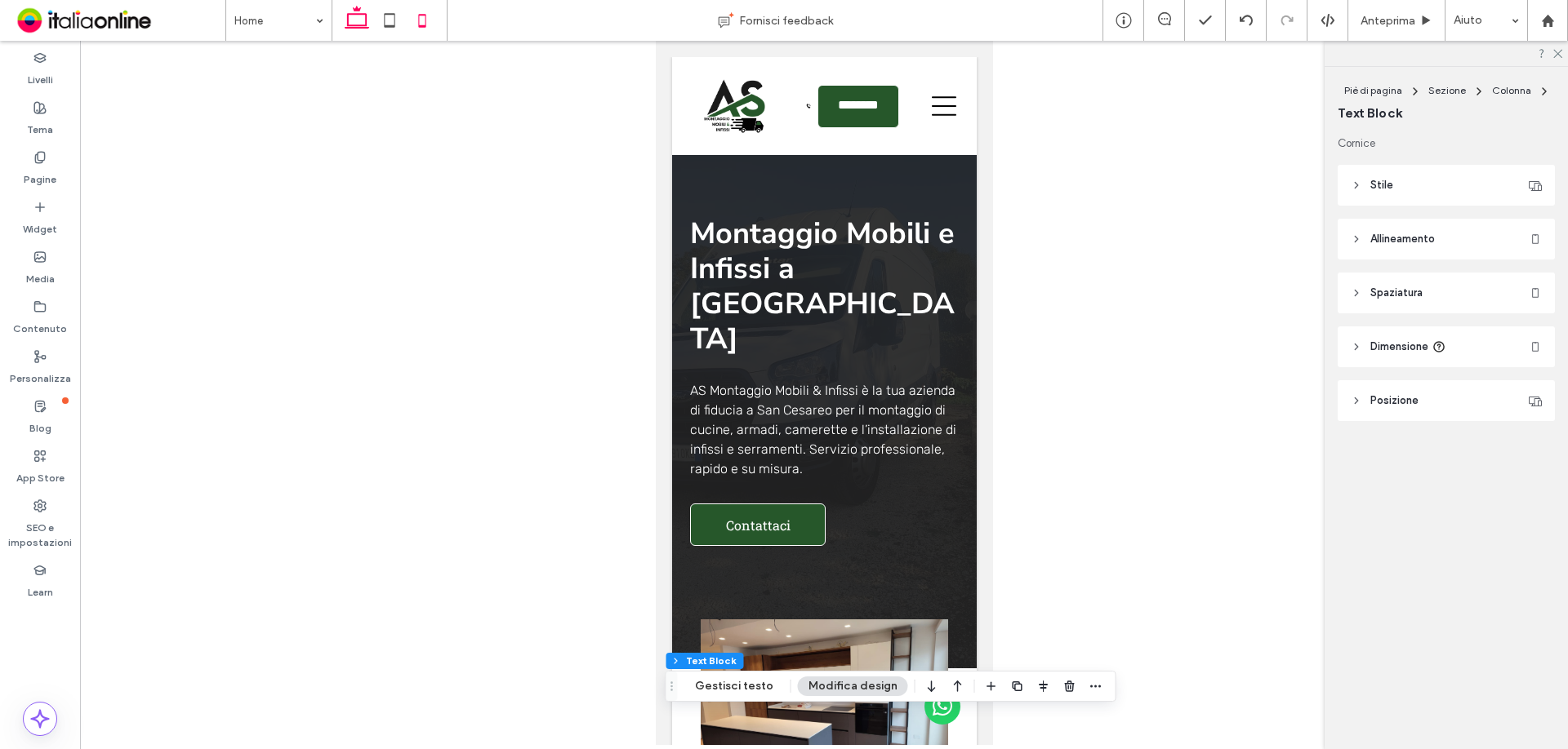
click at [343, 17] on icon at bounding box center [357, 20] width 33 height 32
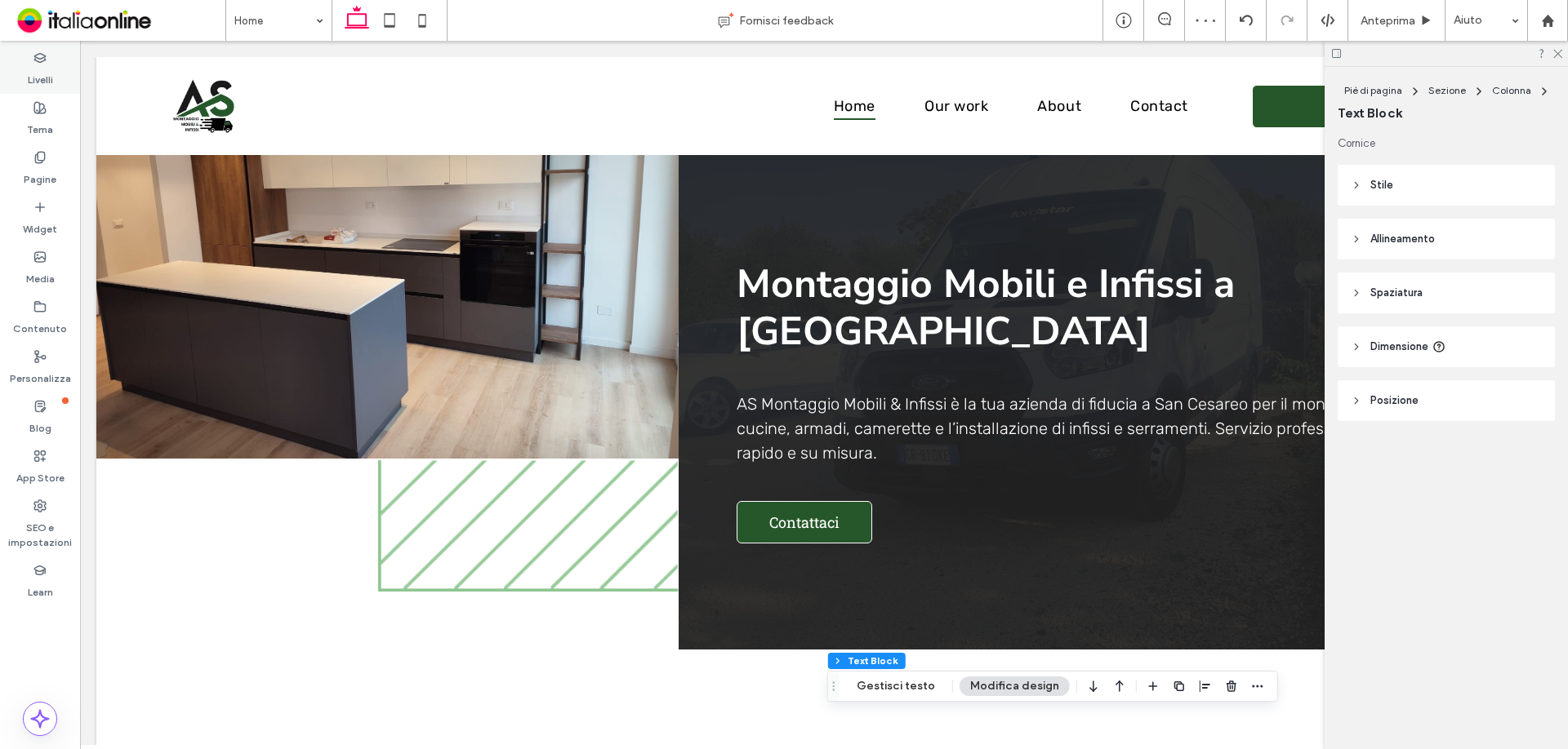
click at [57, 46] on div "Livelli" at bounding box center [40, 69] width 80 height 50
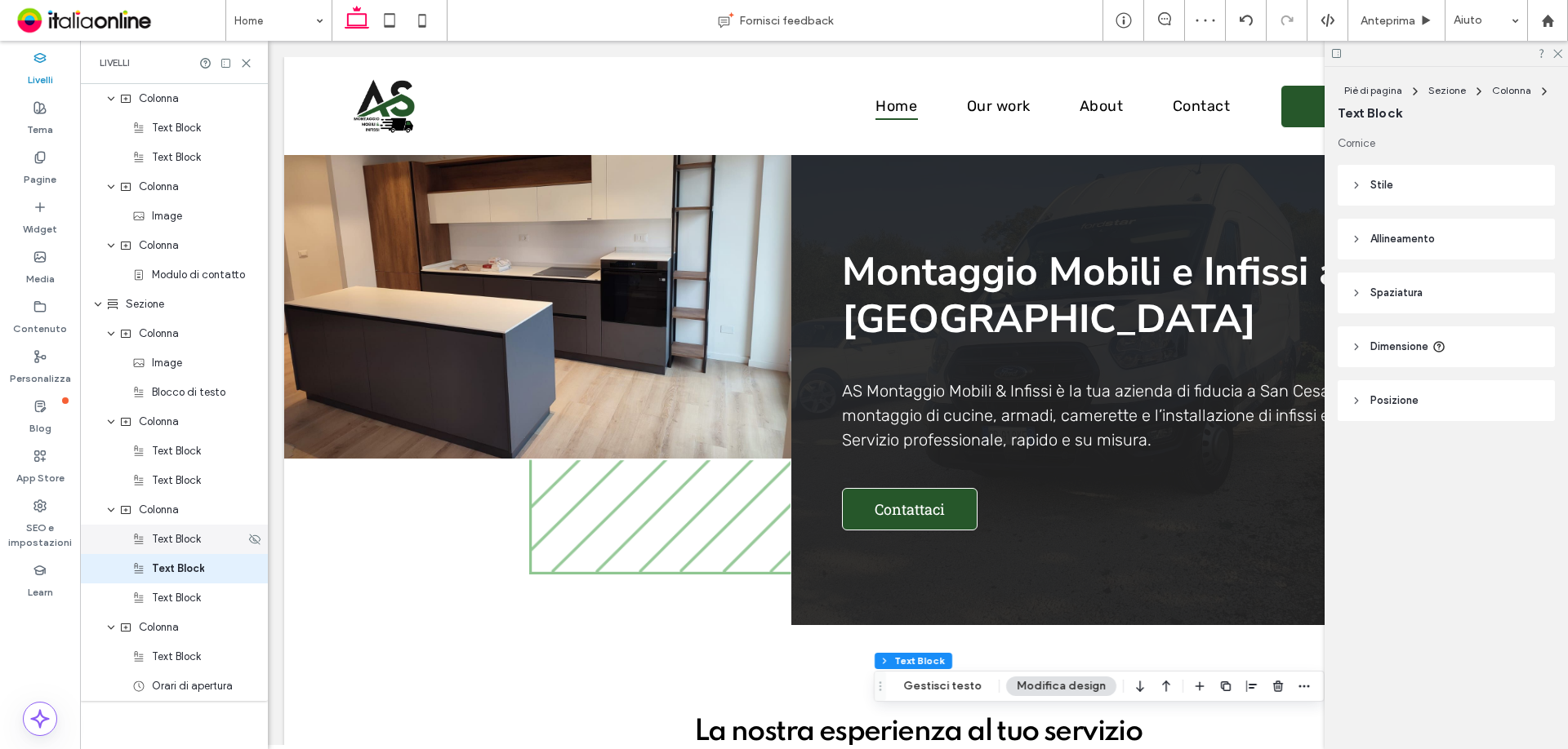
scroll to position [1545, 0]
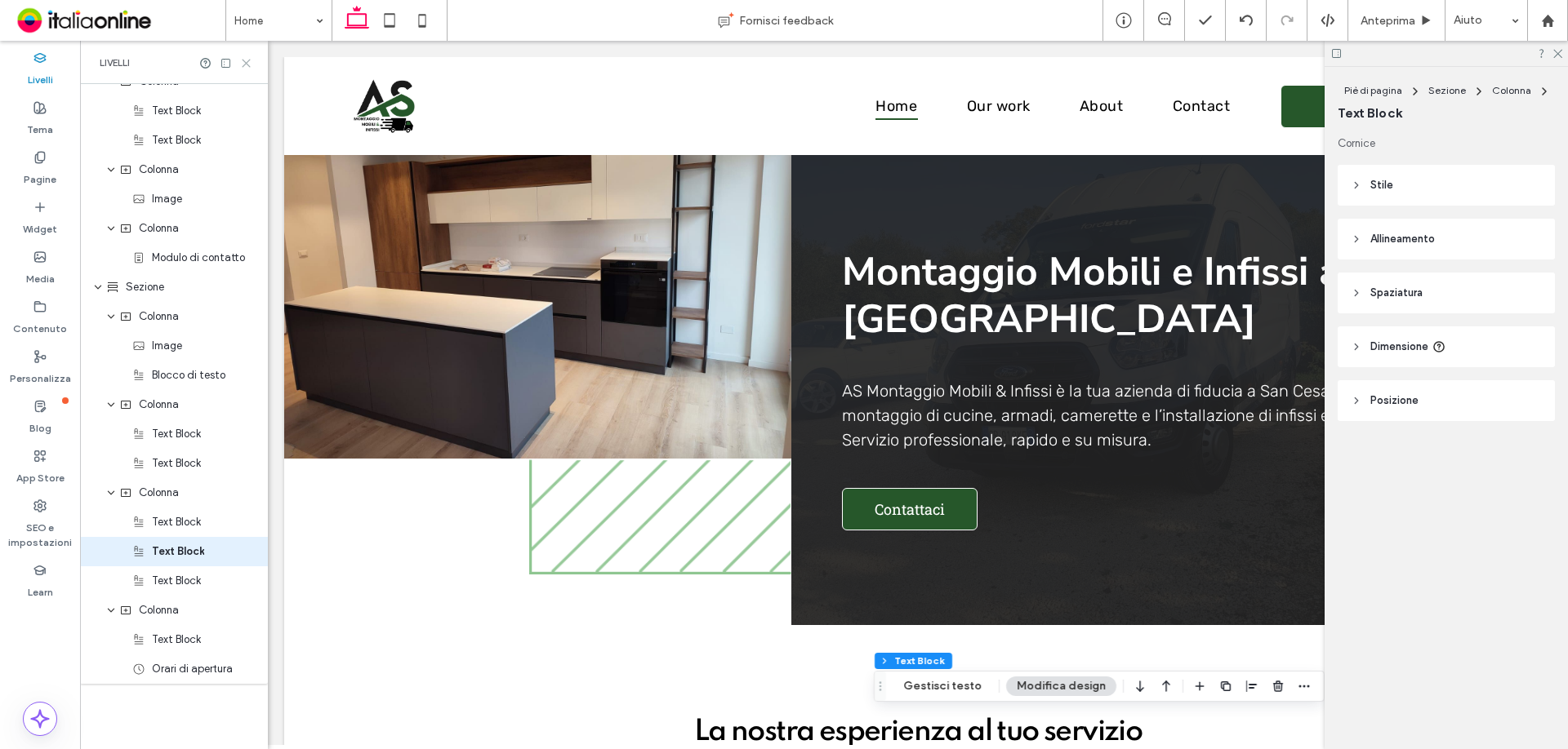
click at [243, 61] on icon at bounding box center [246, 63] width 13 height 12
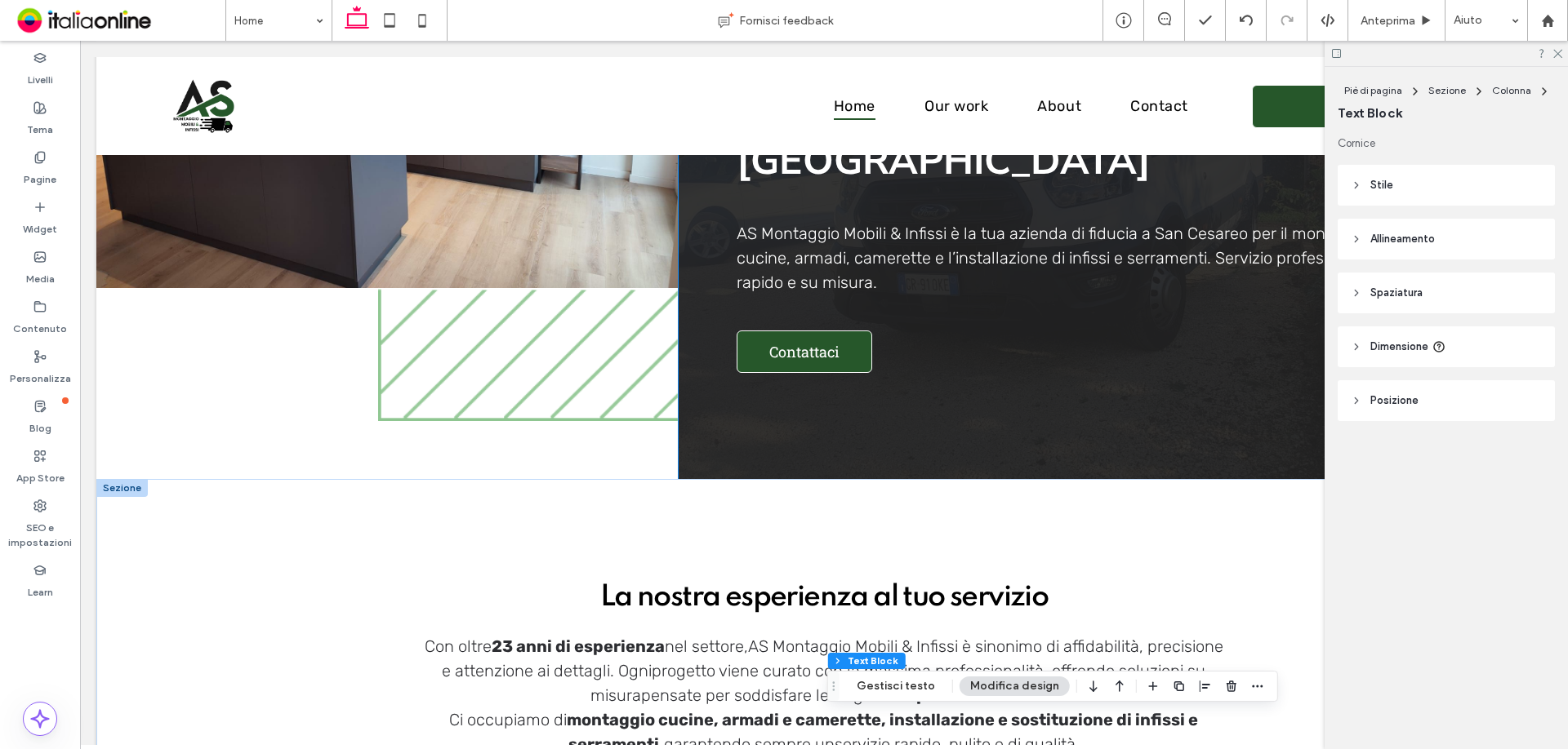
scroll to position [408, 0]
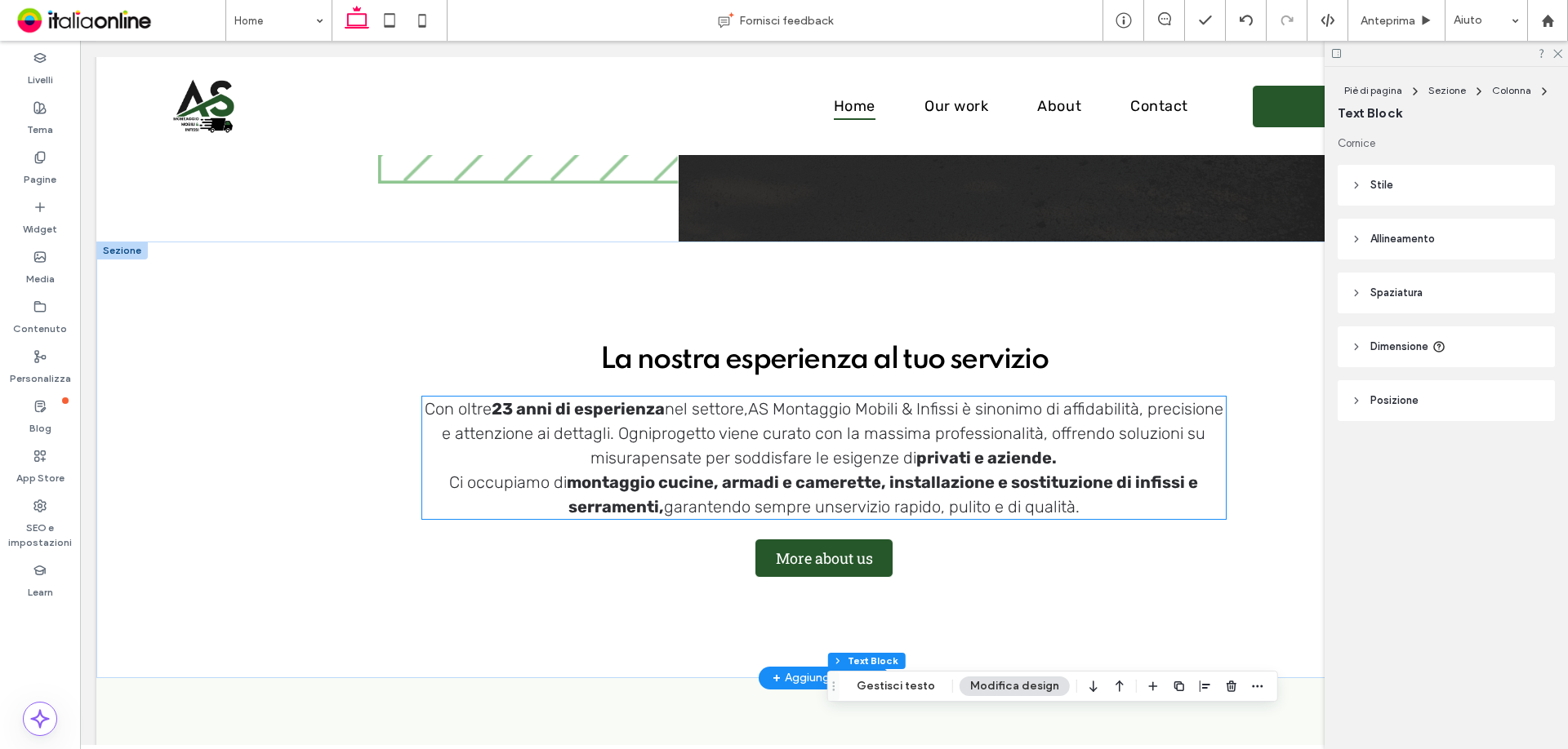
click at [966, 488] on strong "montaggio cucine, armadi e camerette, installazione e sostituzione di infissi e…" at bounding box center [882, 494] width 631 height 44
click at [966, 488] on div "Con oltre 23 anni di esperienza nel settore, AS Montaggio Mobili & Infissi è si…" at bounding box center [824, 457] width 804 height 122
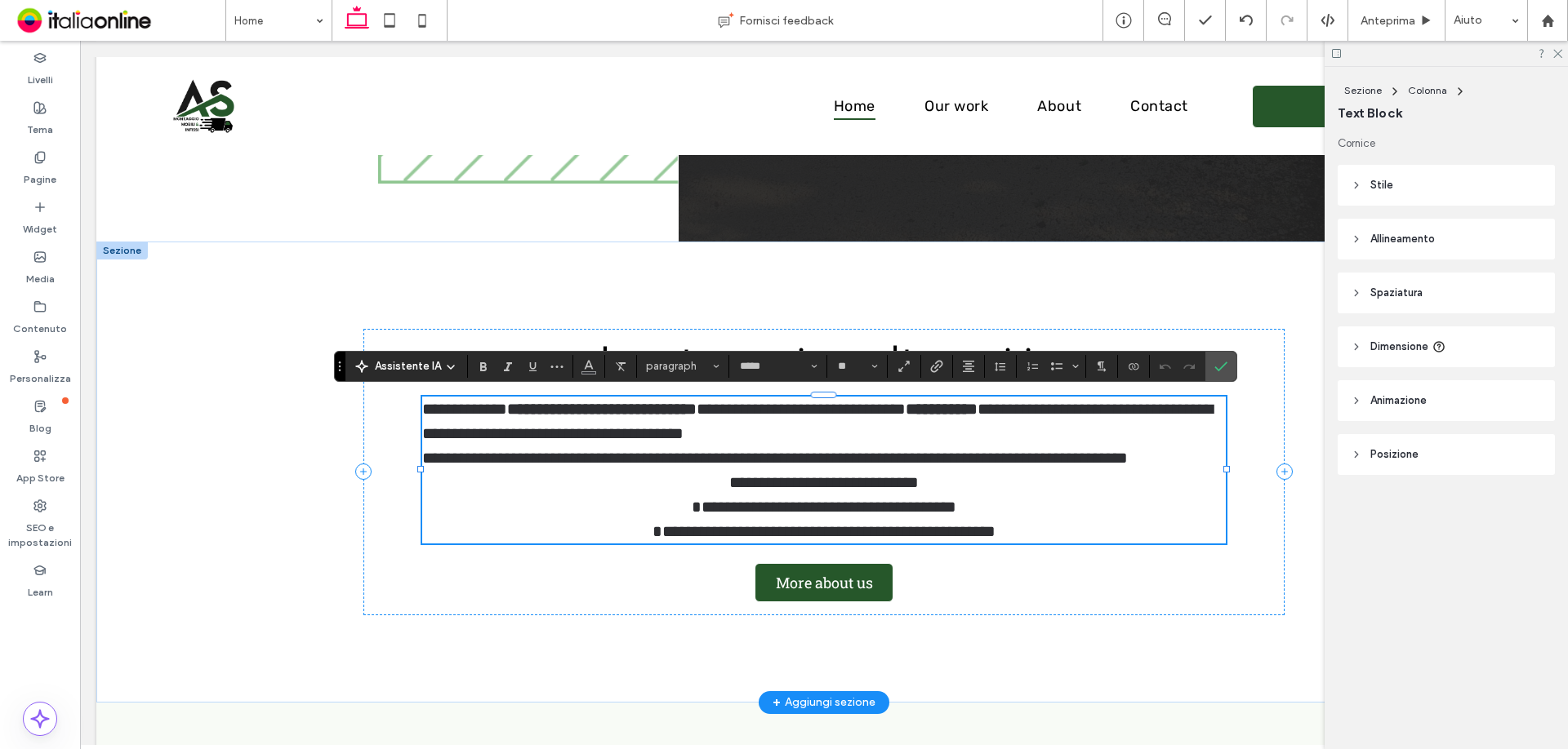
scroll to position [0, 0]
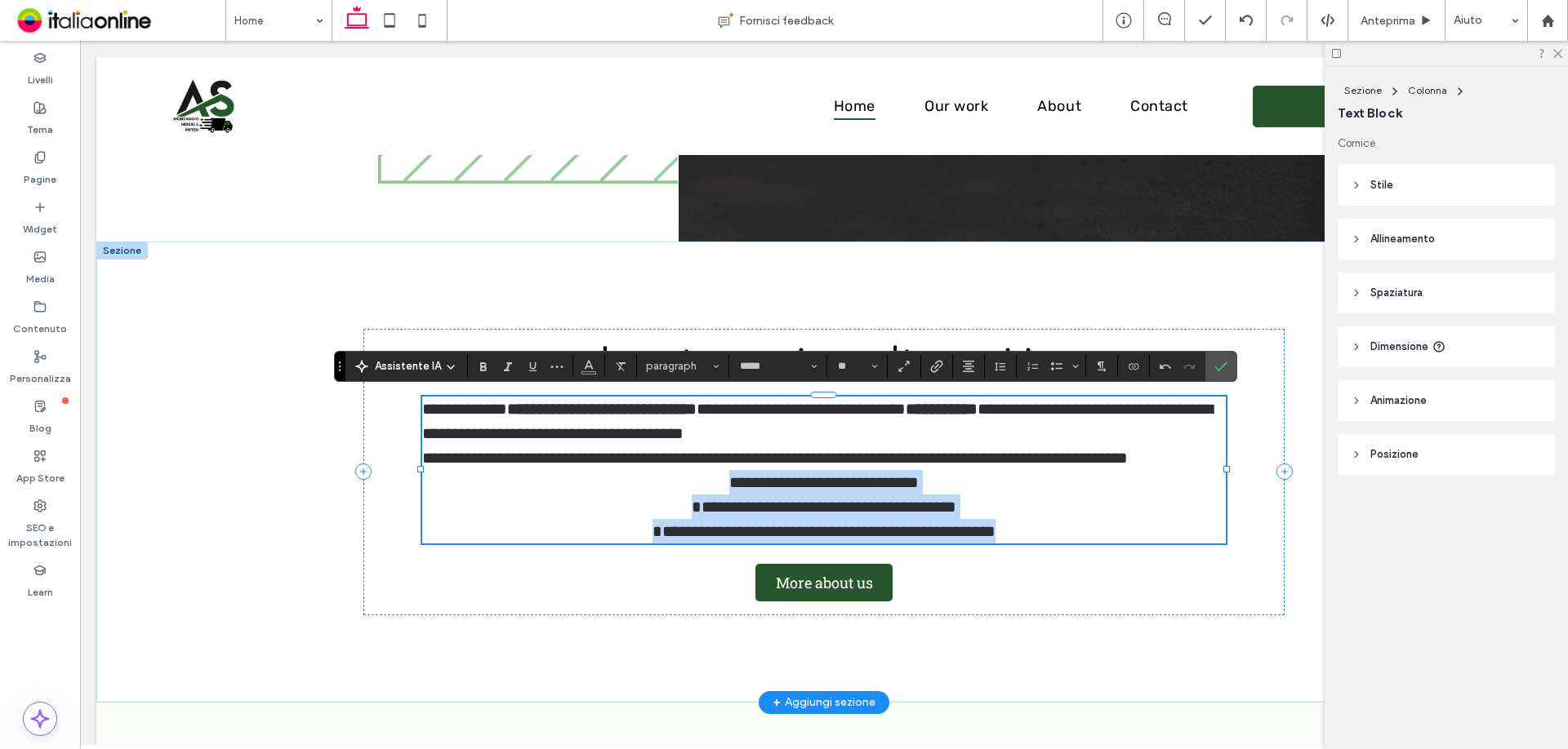
drag, startPoint x: 1015, startPoint y: 533, endPoint x: 712, endPoint y: 484, distance: 306.9
click at [661, 484] on p "**********" at bounding box center [824, 507] width 804 height 73
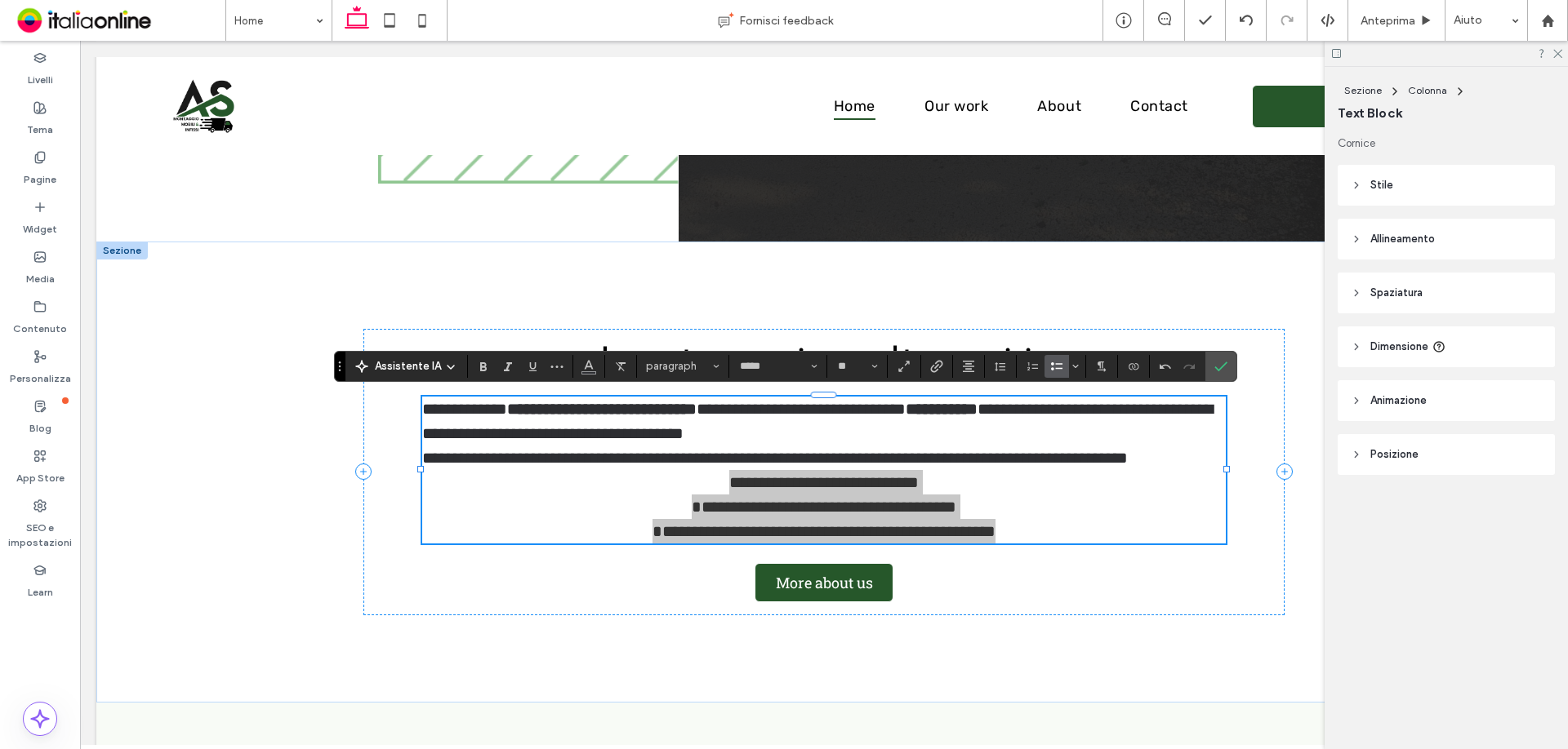
drag, startPoint x: 1050, startPoint y: 372, endPoint x: 929, endPoint y: 357, distance: 121.9
click at [1050, 372] on icon "Elenco puntato" at bounding box center [1057, 367] width 13 height 13
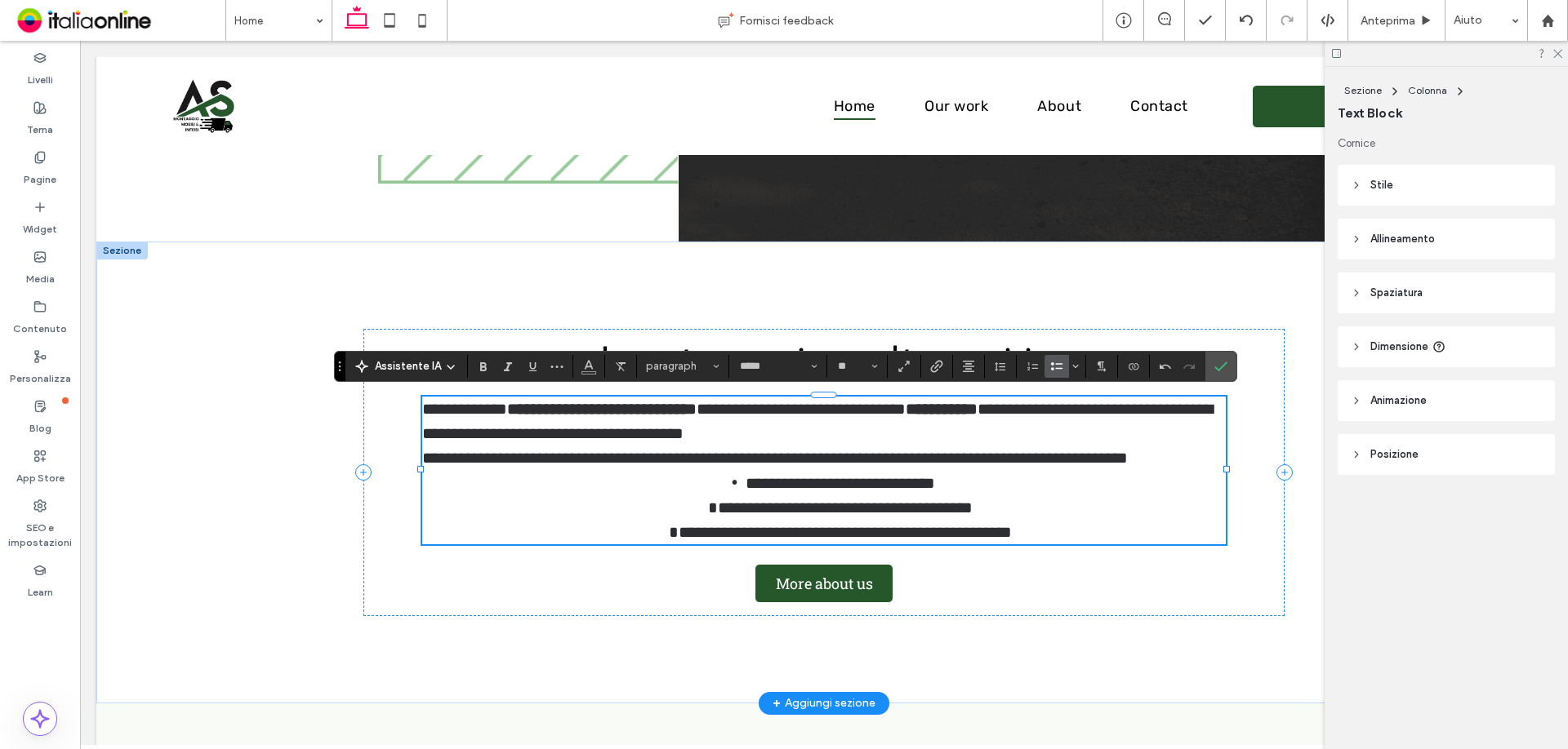
click at [743, 479] on span "**********" at bounding box center [839, 507] width 343 height 65
click at [972, 483] on li "**********" at bounding box center [841, 507] width 772 height 74
click at [982, 507] on li "**********" at bounding box center [841, 521] width 772 height 50
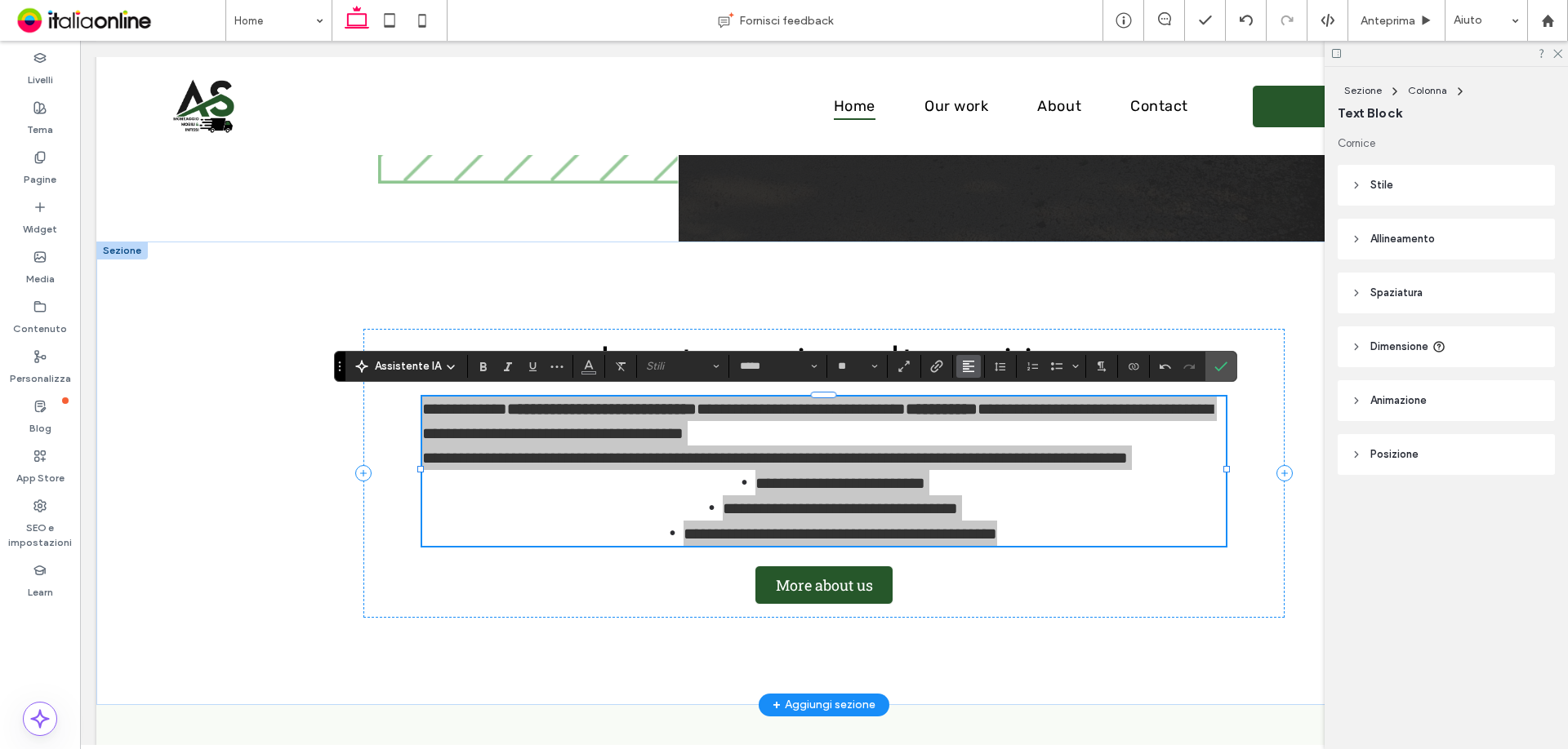
click at [974, 371] on button "Allineamento" at bounding box center [968, 366] width 24 height 22
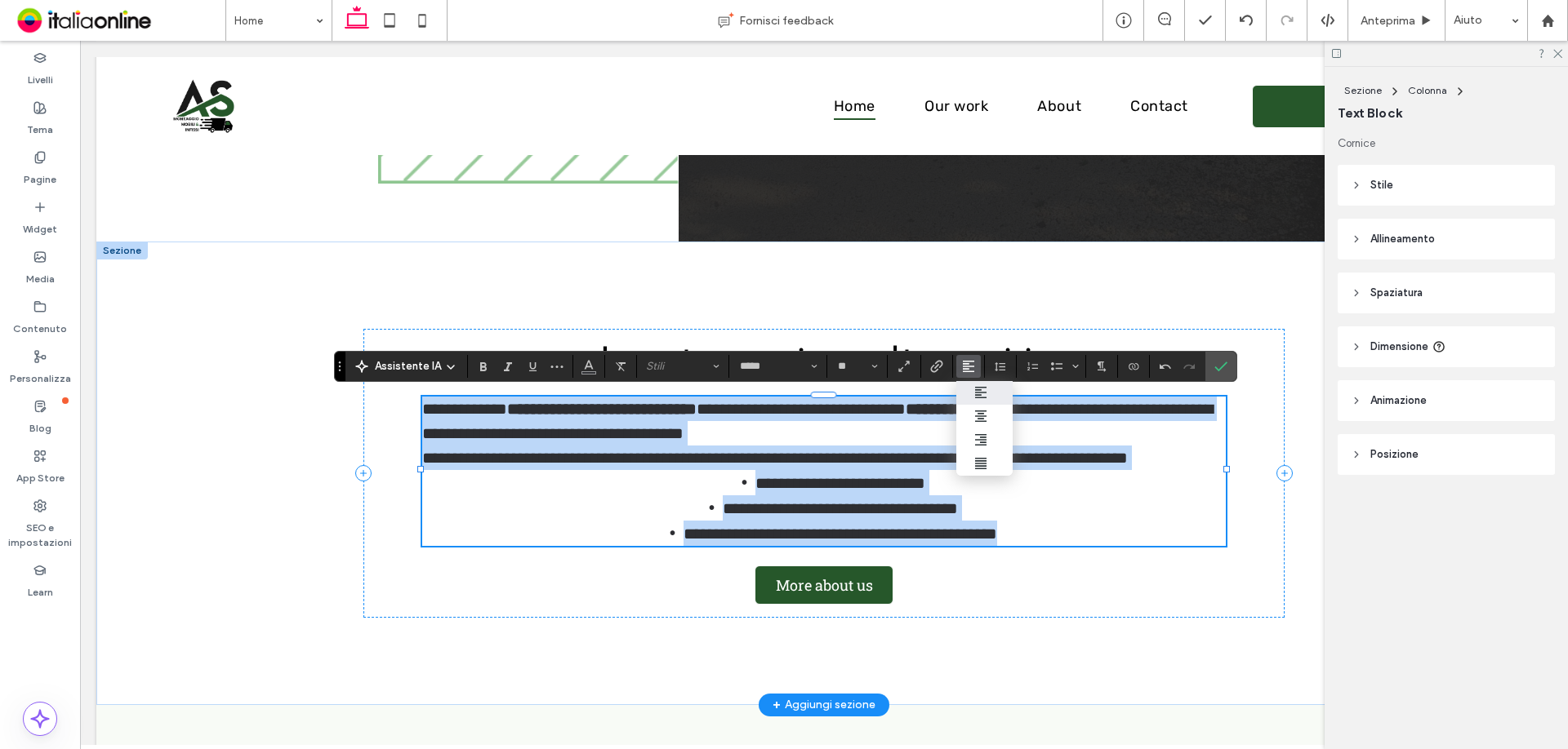
click at [1104, 475] on li "**********" at bounding box center [841, 482] width 772 height 25
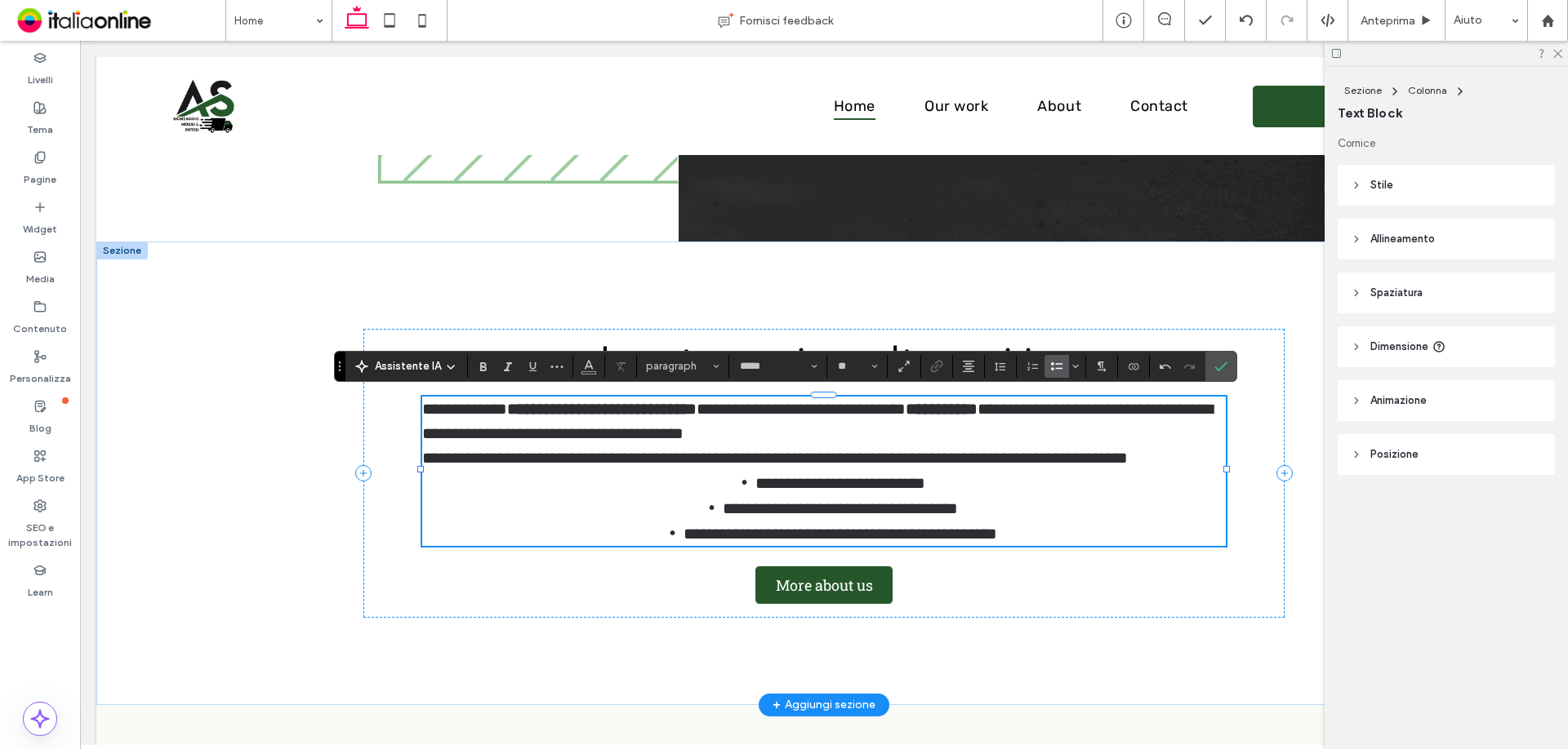
click at [1128, 431] on p "**********" at bounding box center [824, 421] width 804 height 49
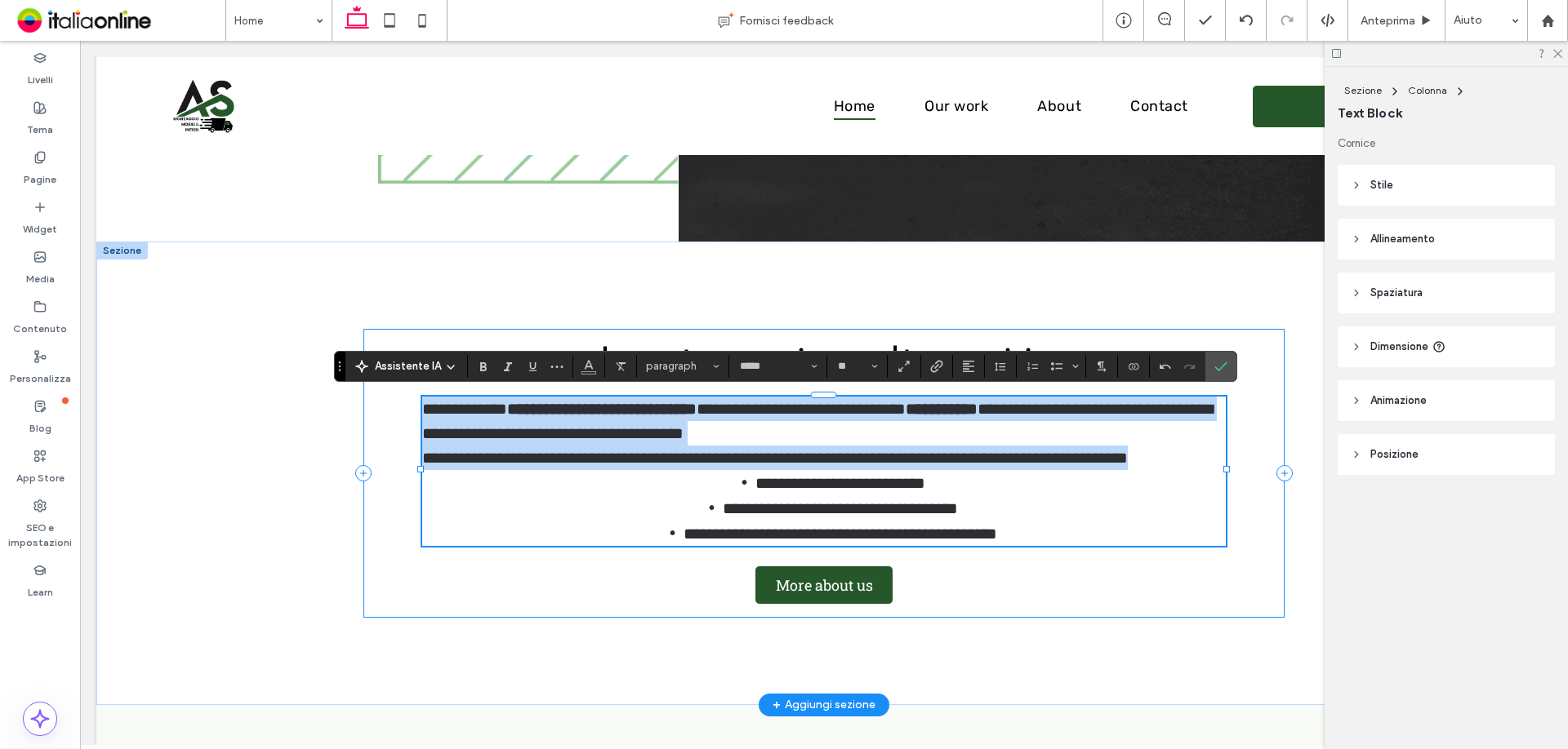
drag, startPoint x: 1065, startPoint y: 463, endPoint x: 382, endPoint y: 414, distance: 684.8
click at [382, 415] on div "**********" at bounding box center [824, 473] width 922 height 289
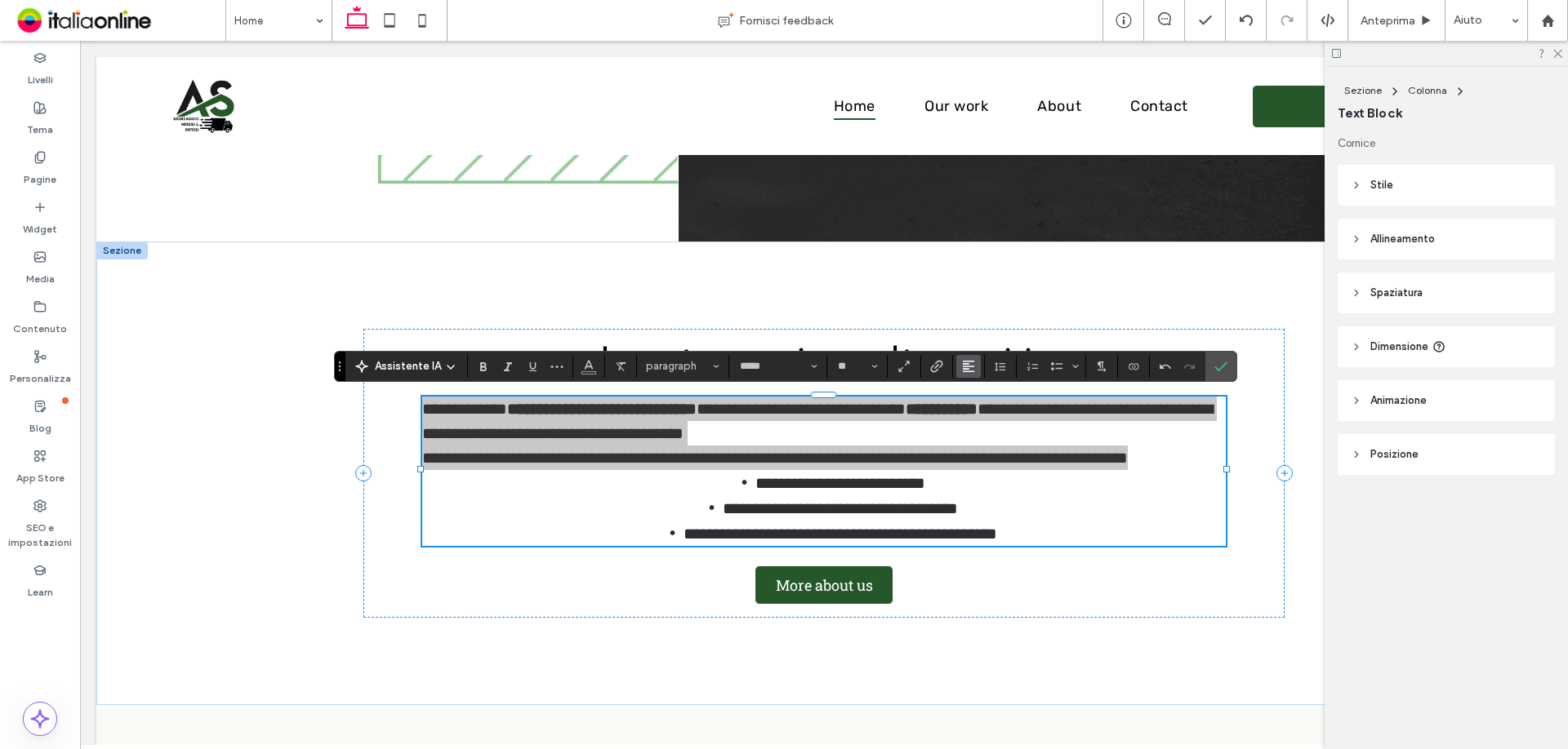
click at [974, 372] on button "Allineamento" at bounding box center [968, 366] width 24 height 22
click at [977, 420] on use "ui.textEditor.alignment.center" at bounding box center [981, 417] width 12 height 12
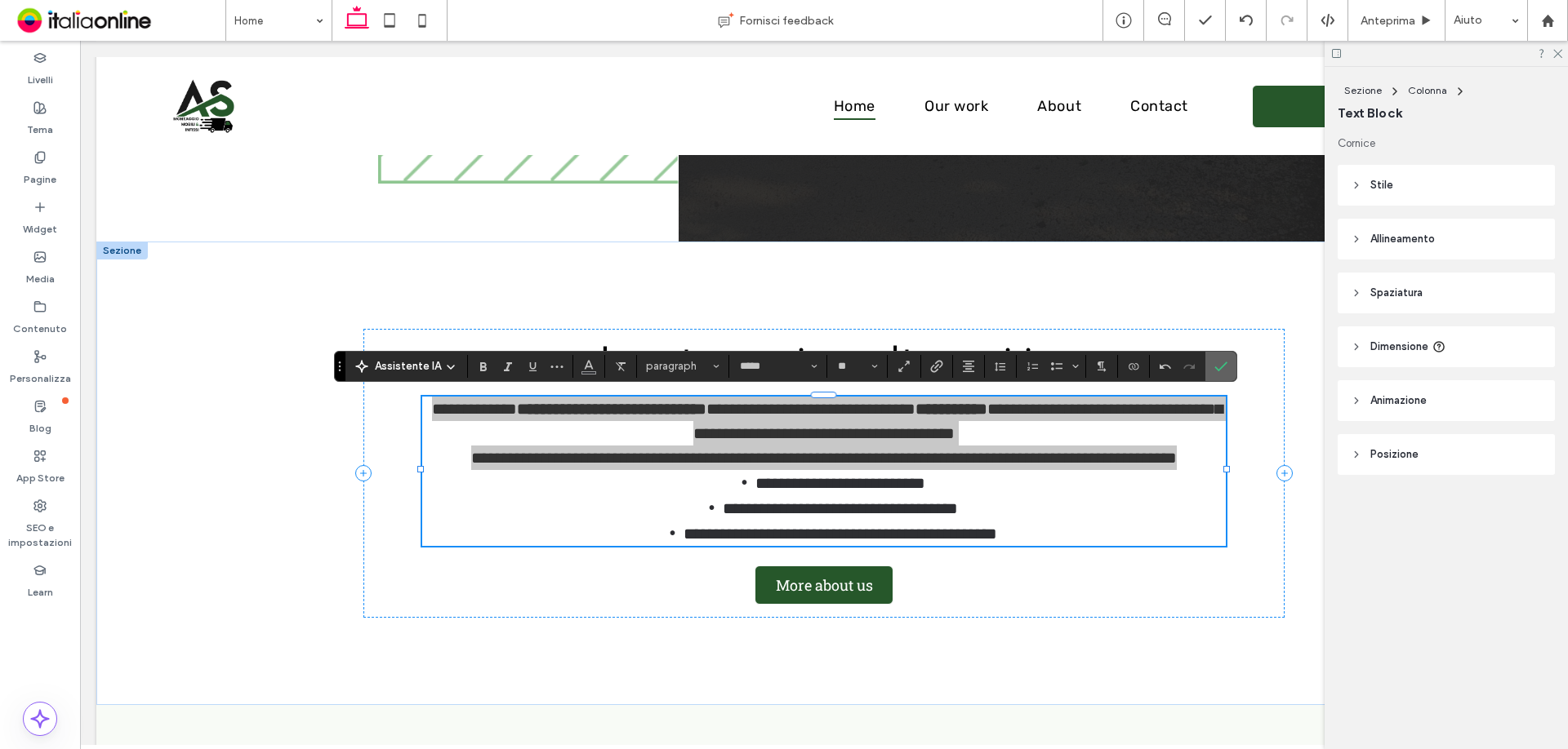
click at [1225, 365] on icon "Conferma" at bounding box center [1221, 367] width 13 height 13
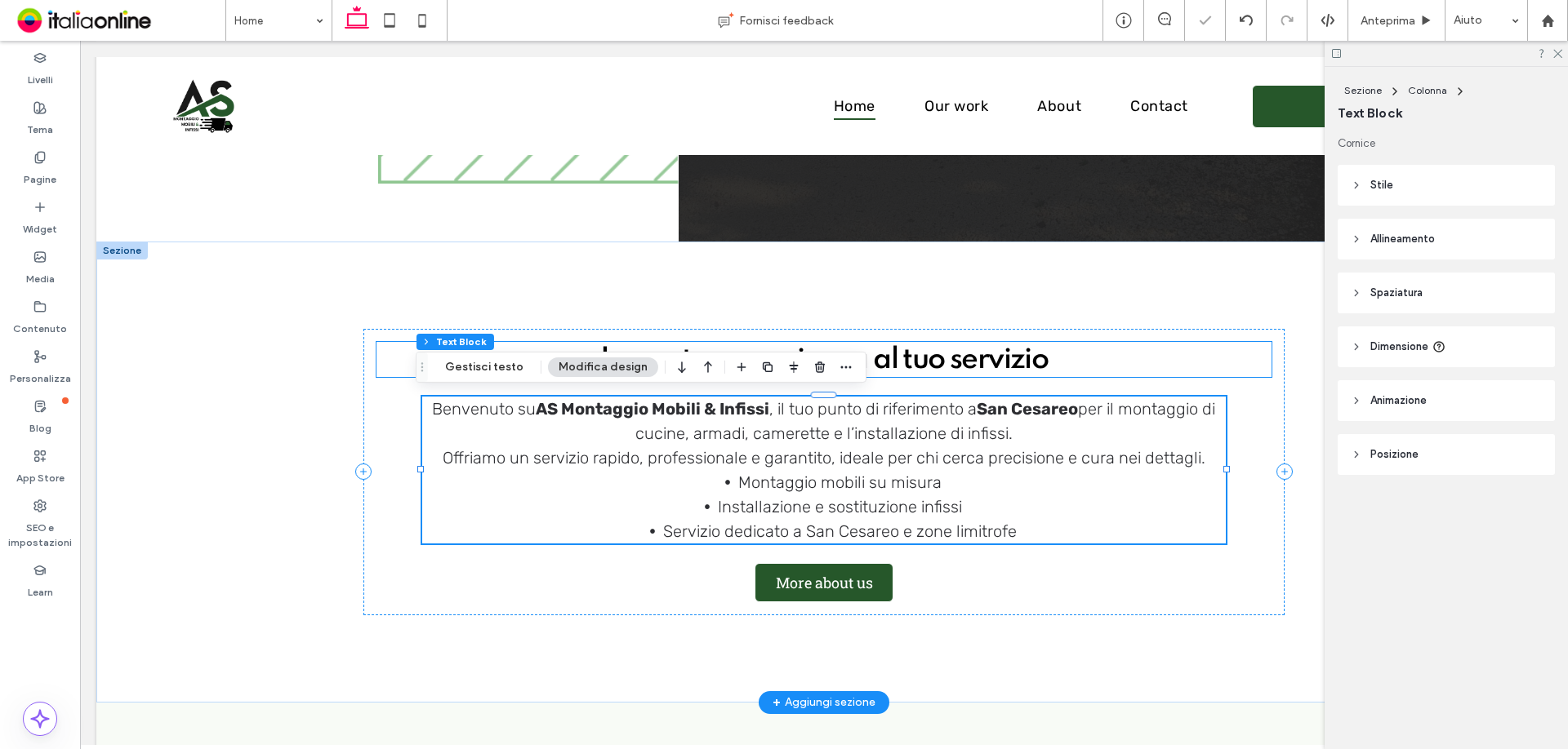
click at [1167, 304] on div "La nostra esperienza al tuo servizio Benvenuto su AS Montaggio Mobili & Infissi…" at bounding box center [824, 472] width 980 height 462
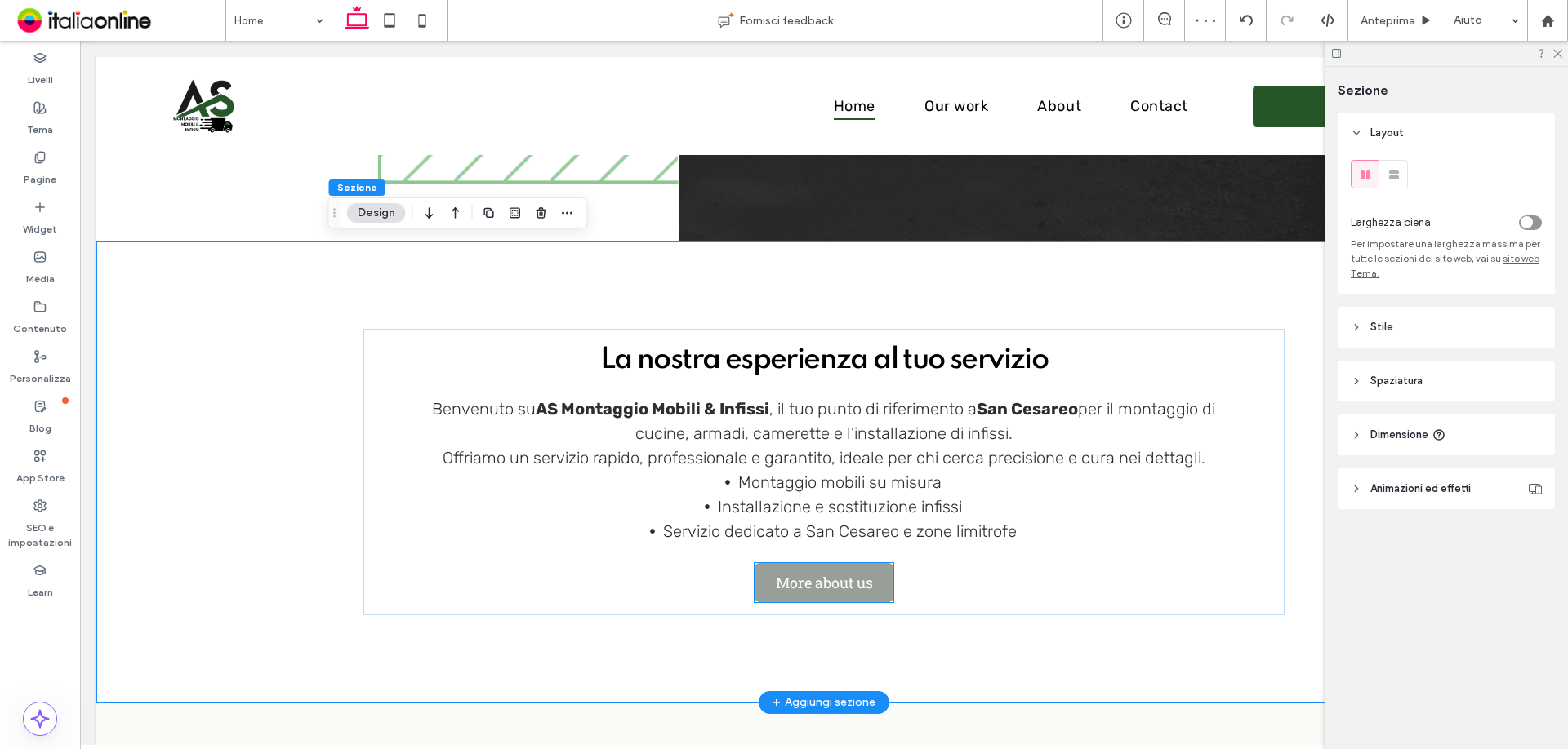
click at [854, 581] on span "More about us" at bounding box center [824, 582] width 108 height 36
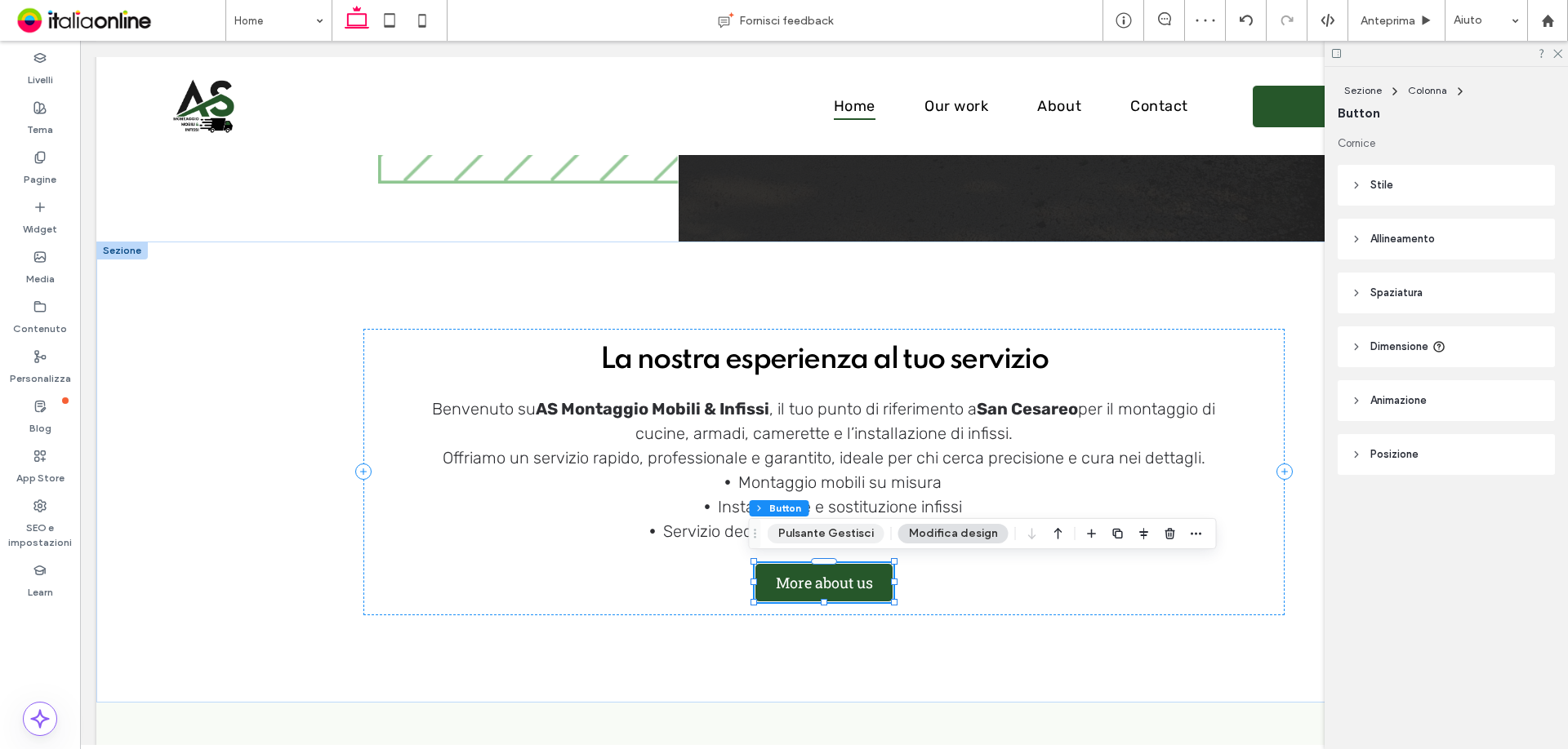
click at [846, 538] on button "Pulsante Gestisci" at bounding box center [826, 534] width 117 height 20
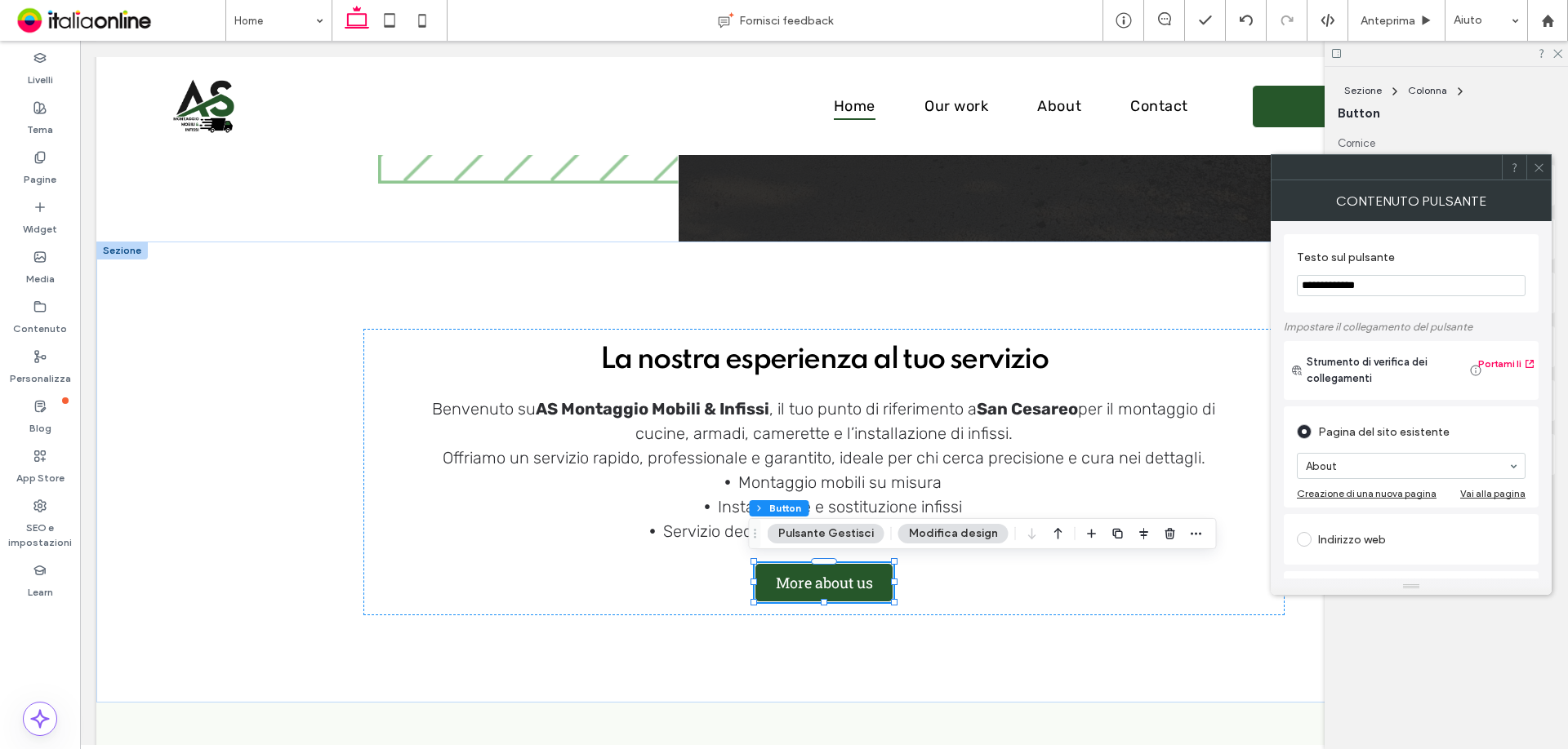
click at [1330, 301] on section "**********" at bounding box center [1411, 273] width 228 height 62
click at [1356, 280] on input "**********" at bounding box center [1411, 285] width 228 height 21
type input "**********"
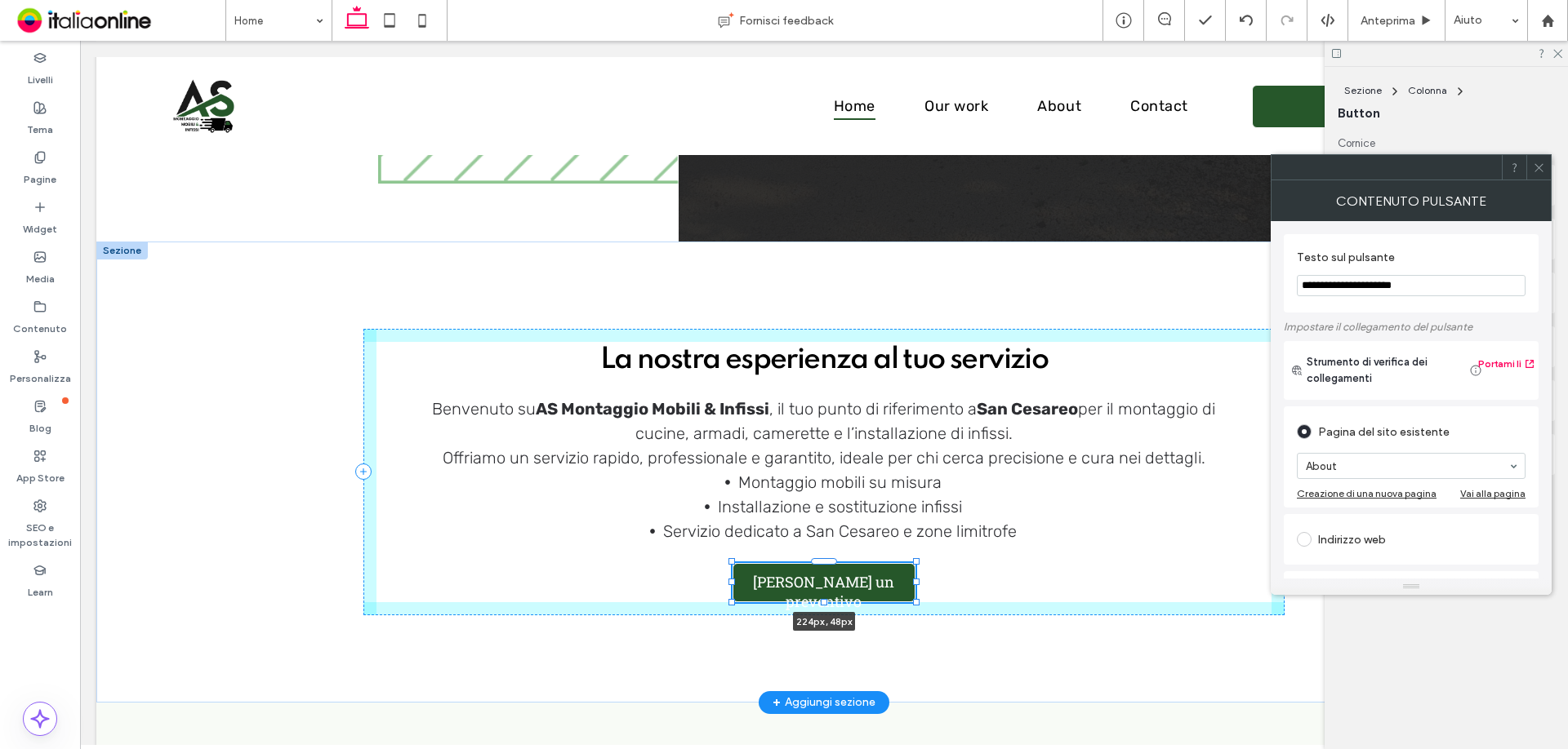
drag, startPoint x: 891, startPoint y: 582, endPoint x: 913, endPoint y: 577, distance: 22.6
click at [913, 577] on div "La nostra esperienza al tuo servizio Benvenuto su AS Montaggio Mobili & Infissi…" at bounding box center [824, 472] width 980 height 462
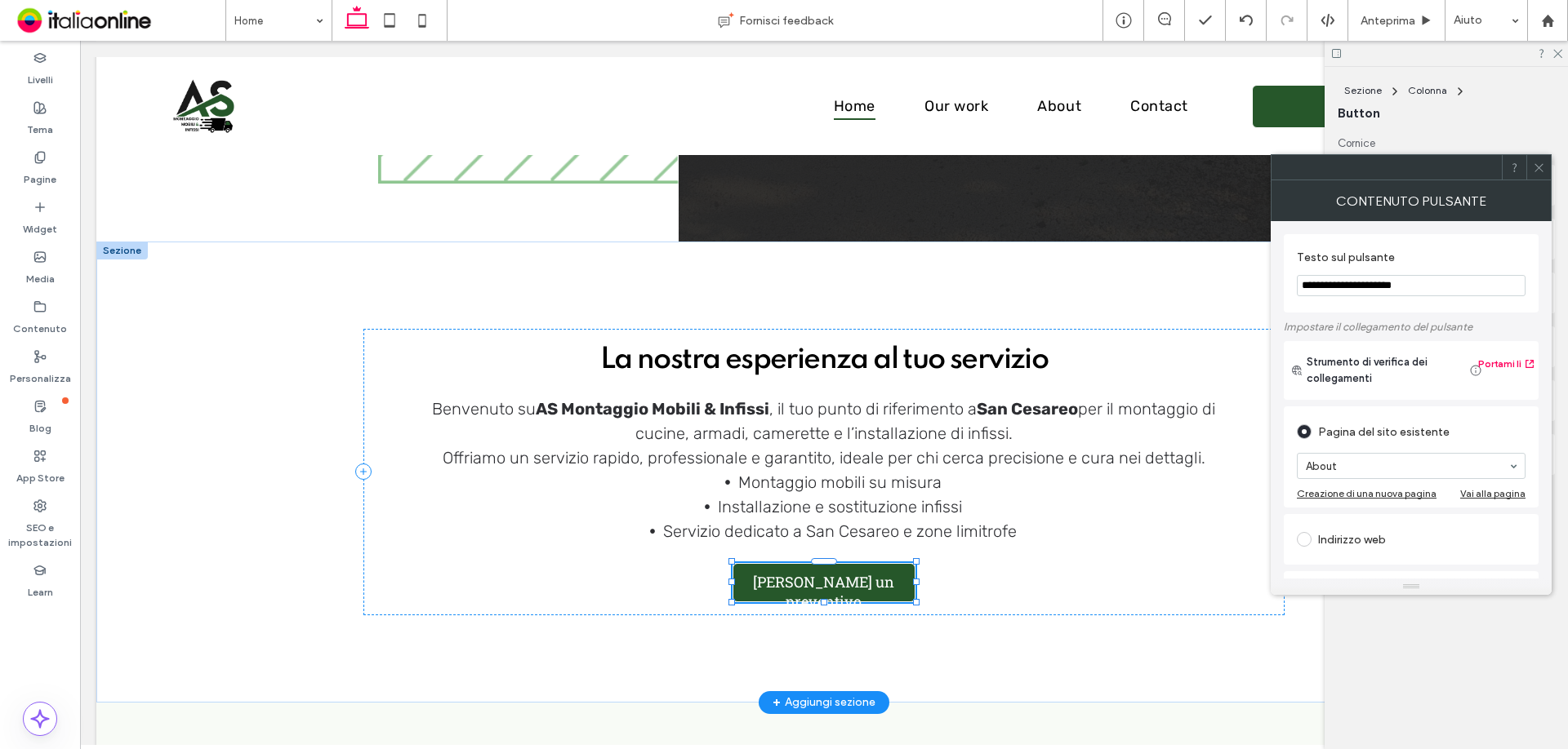
type input "***"
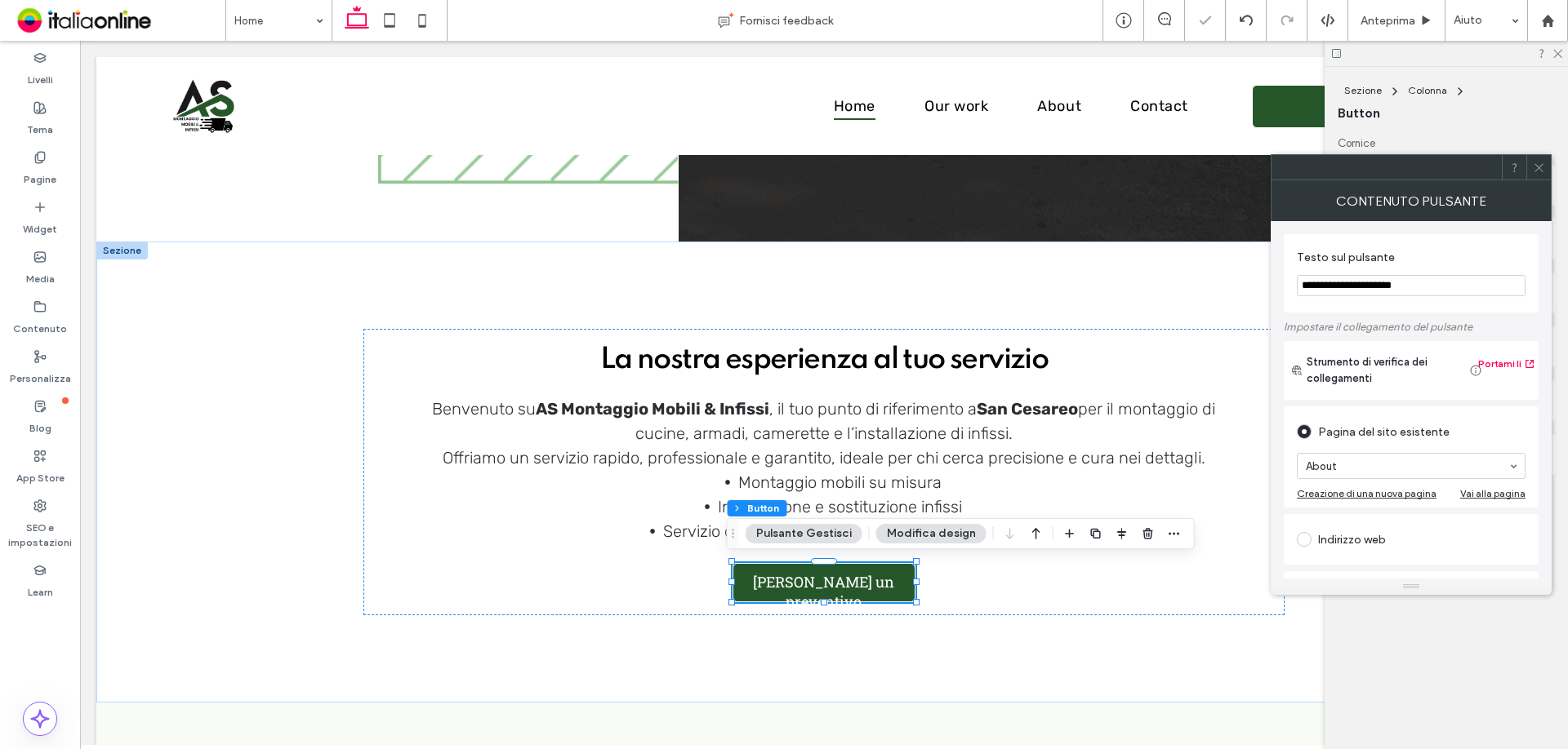
type input "**********"
click at [28, 172] on label "Pagine" at bounding box center [39, 175] width 33 height 22
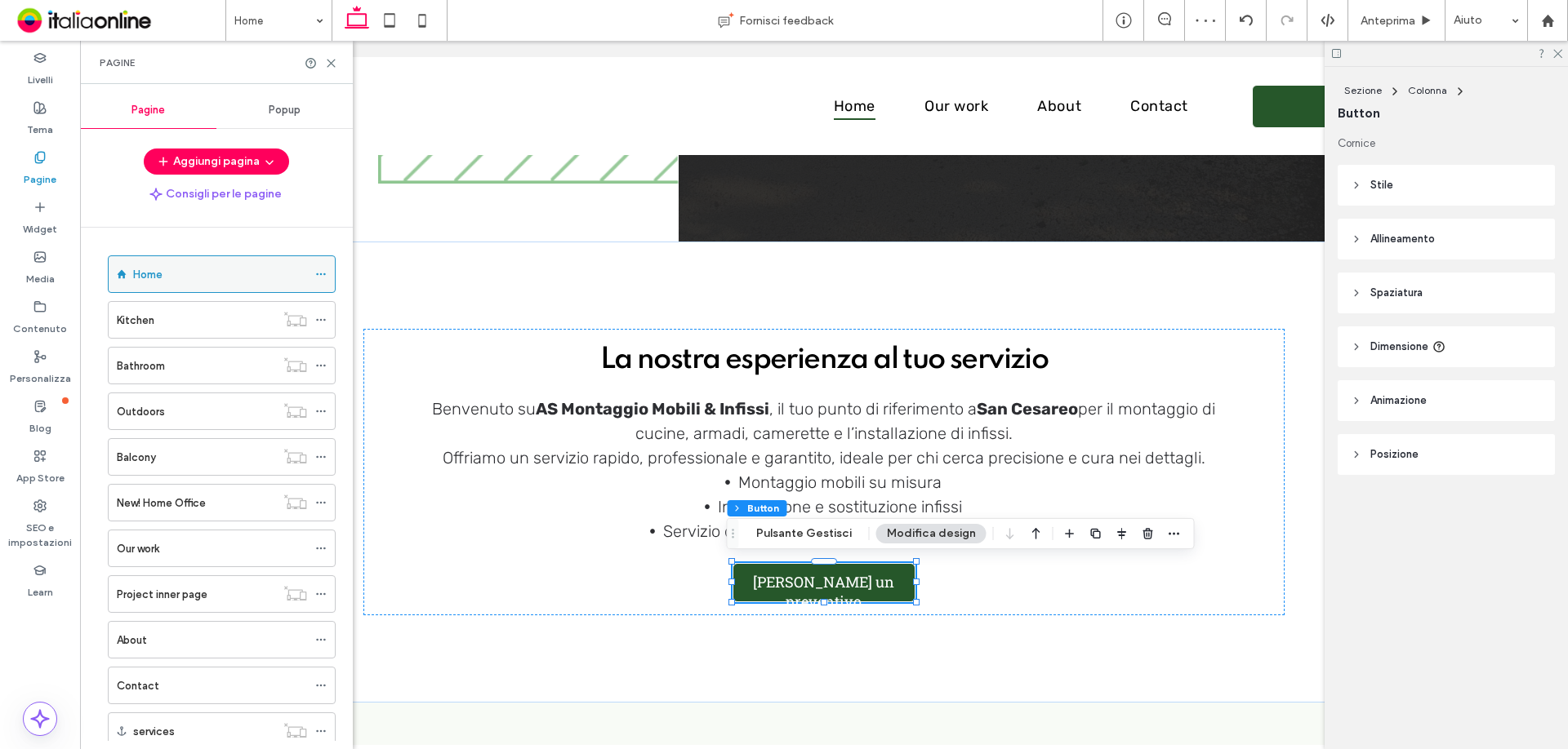
click at [321, 272] on icon at bounding box center [321, 274] width 12 height 12
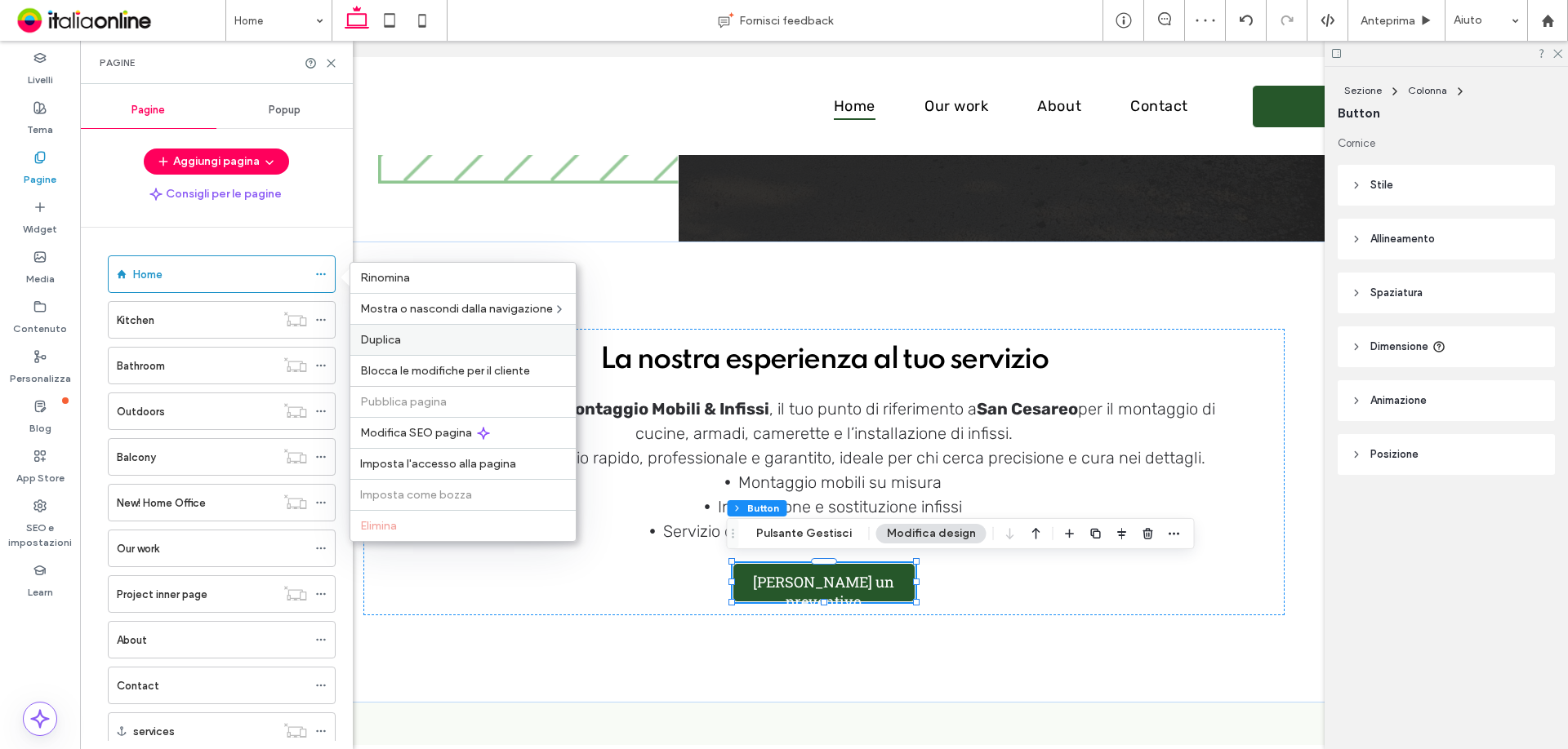
click at [382, 343] on span "Duplica" at bounding box center [380, 340] width 41 height 14
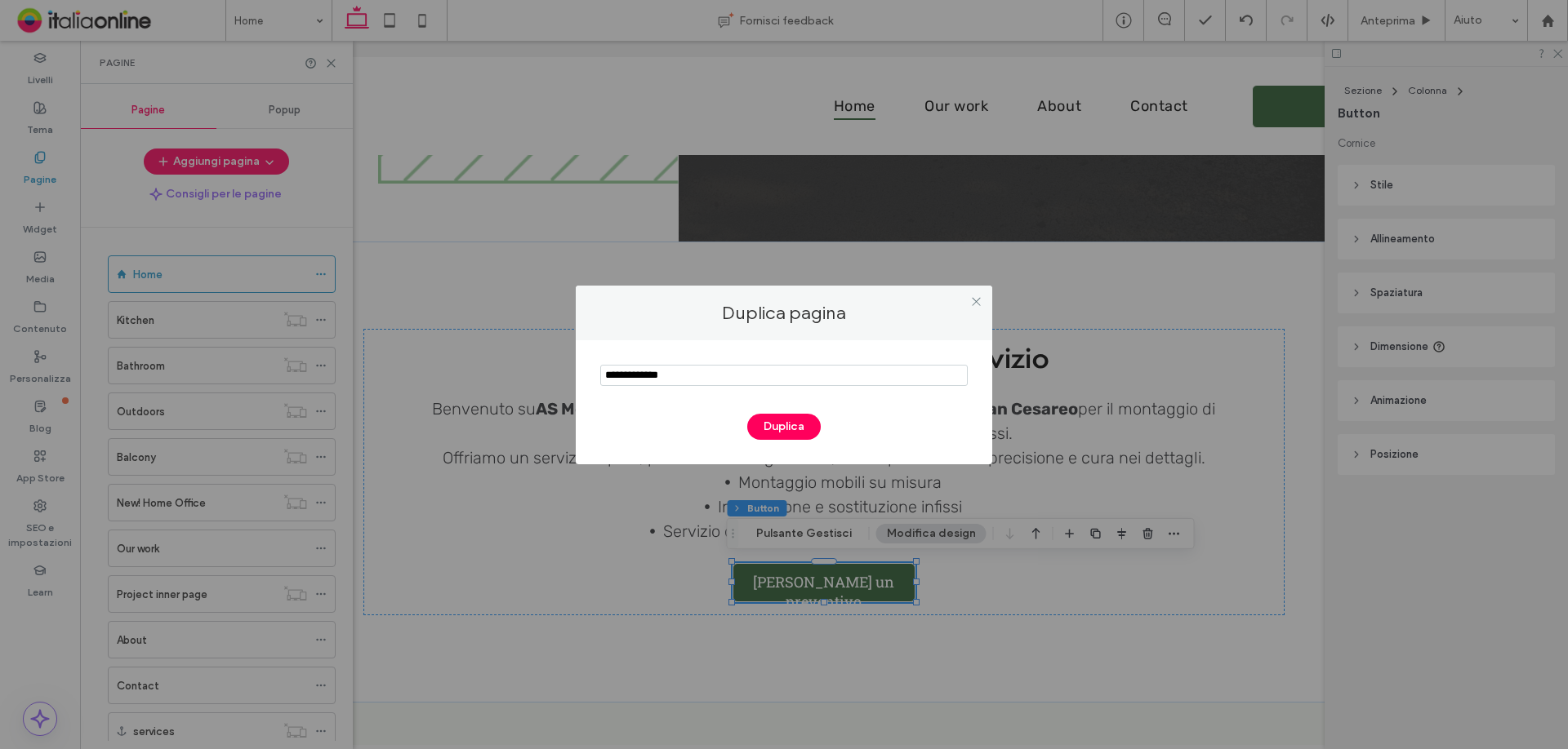
drag, startPoint x: 687, startPoint y: 376, endPoint x: 539, endPoint y: 387, distance: 148.4
click at [539, 387] on div "Duplica pagina Duplica" at bounding box center [784, 374] width 1568 height 749
type input "**********"
click at [793, 431] on button "Duplica" at bounding box center [784, 427] width 73 height 26
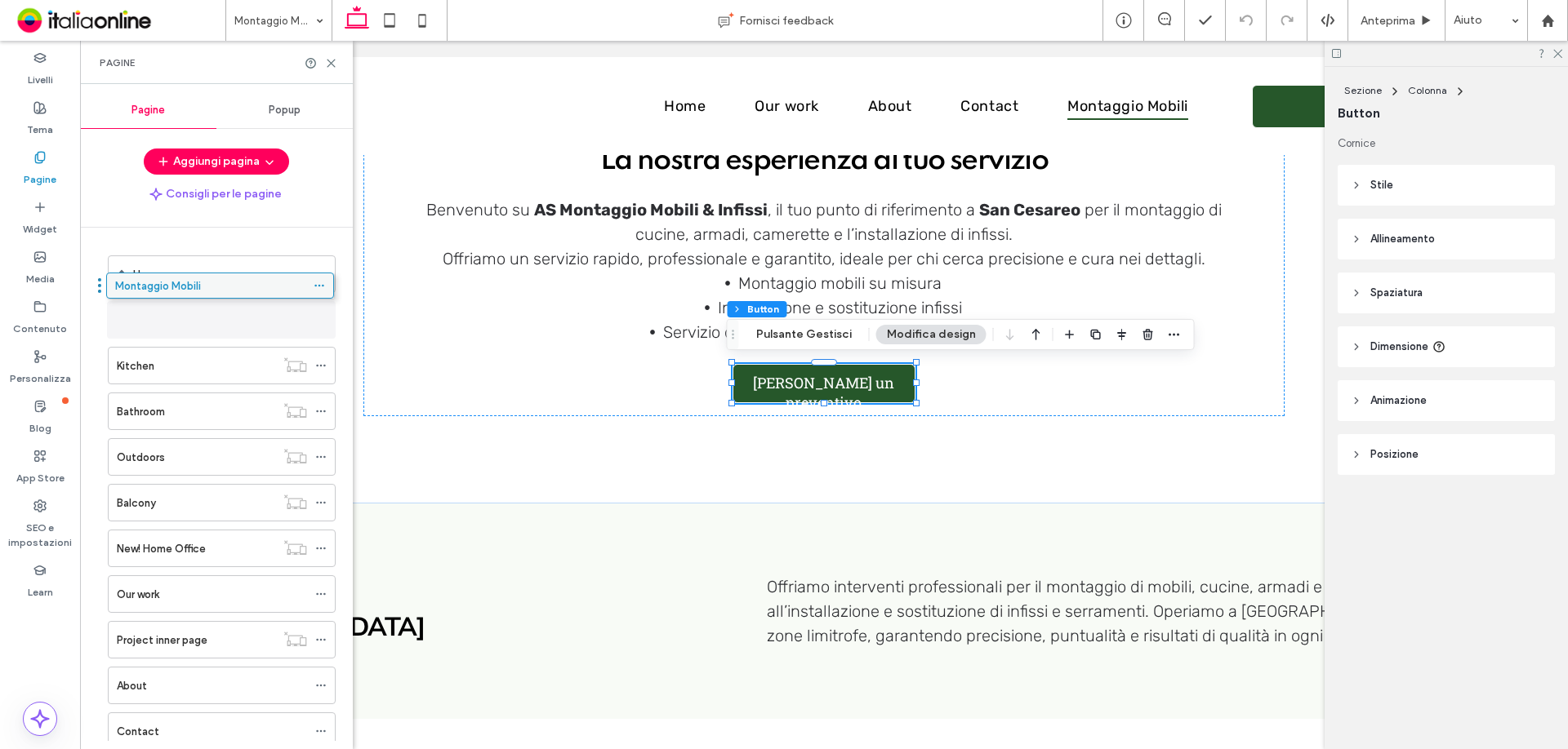
drag, startPoint x: 173, startPoint y: 684, endPoint x: 171, endPoint y: 294, distance: 390.0
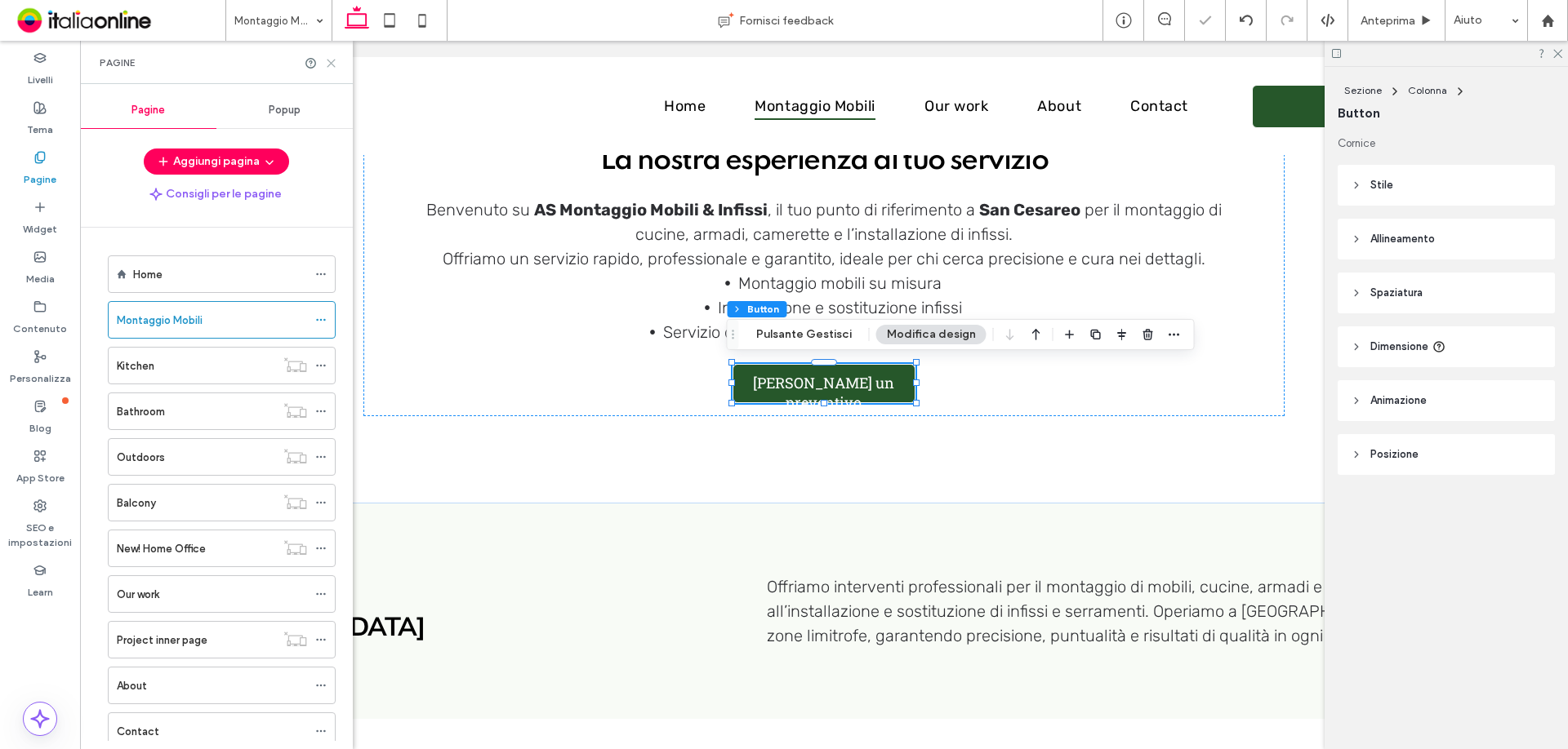
click at [330, 68] on icon at bounding box center [331, 63] width 13 height 12
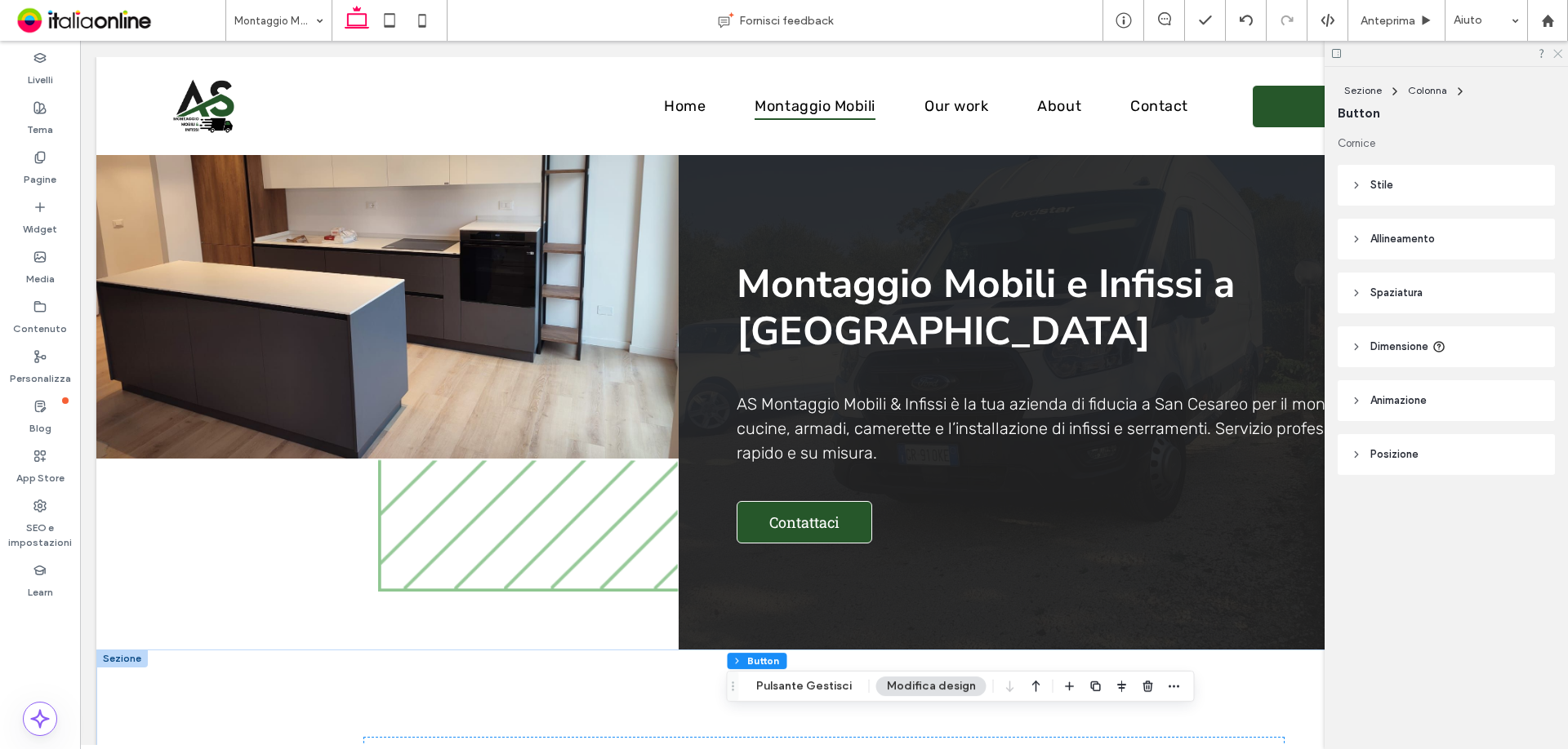
click at [1558, 56] on icon at bounding box center [1556, 52] width 11 height 11
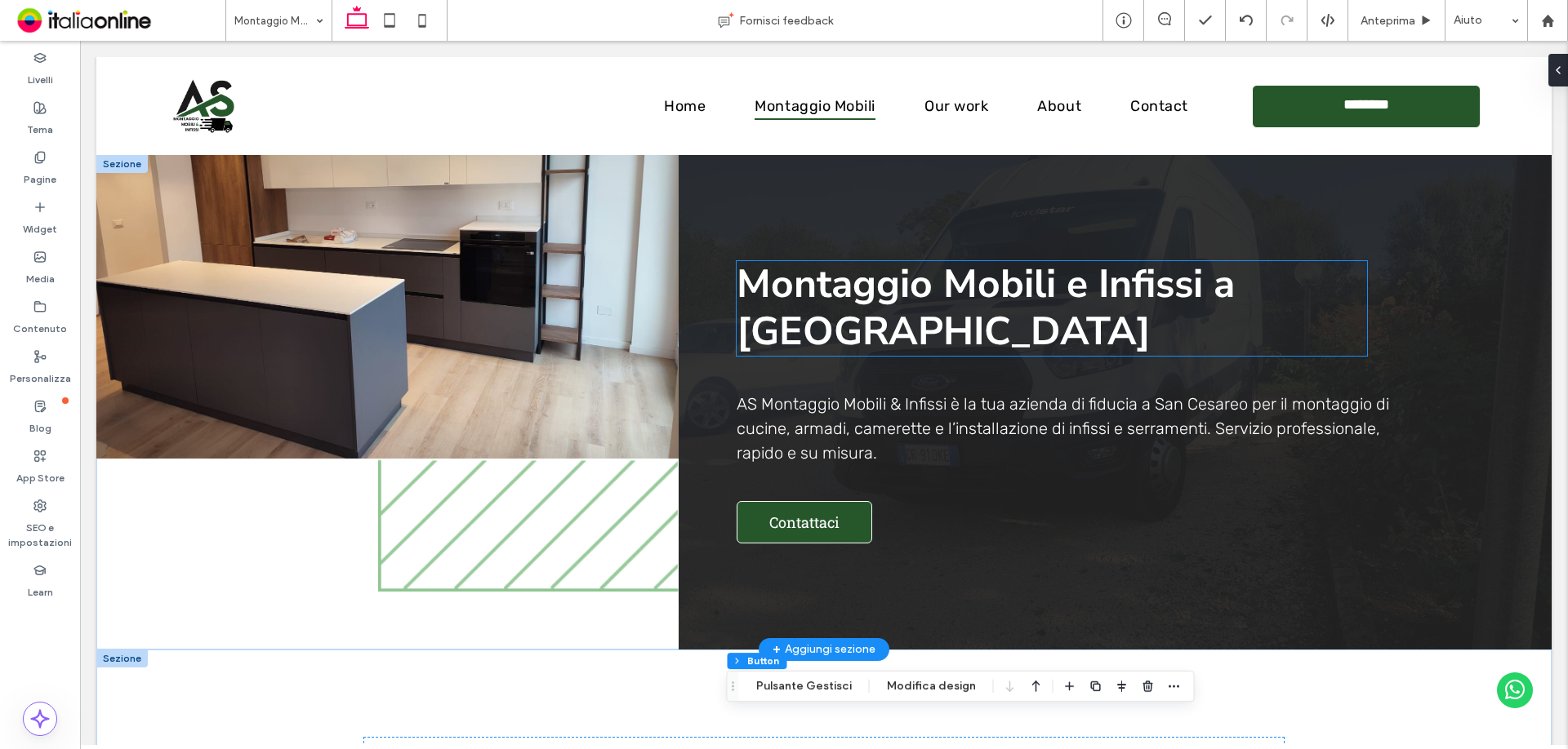
click at [824, 322] on strong "Montaggio Mobili e Infissi a San Cesareo" at bounding box center [986, 307] width 498 height 101
click at [824, 322] on div "Montaggio Mobili e Infissi a San Cesareo" at bounding box center [1052, 307] width 630 height 94
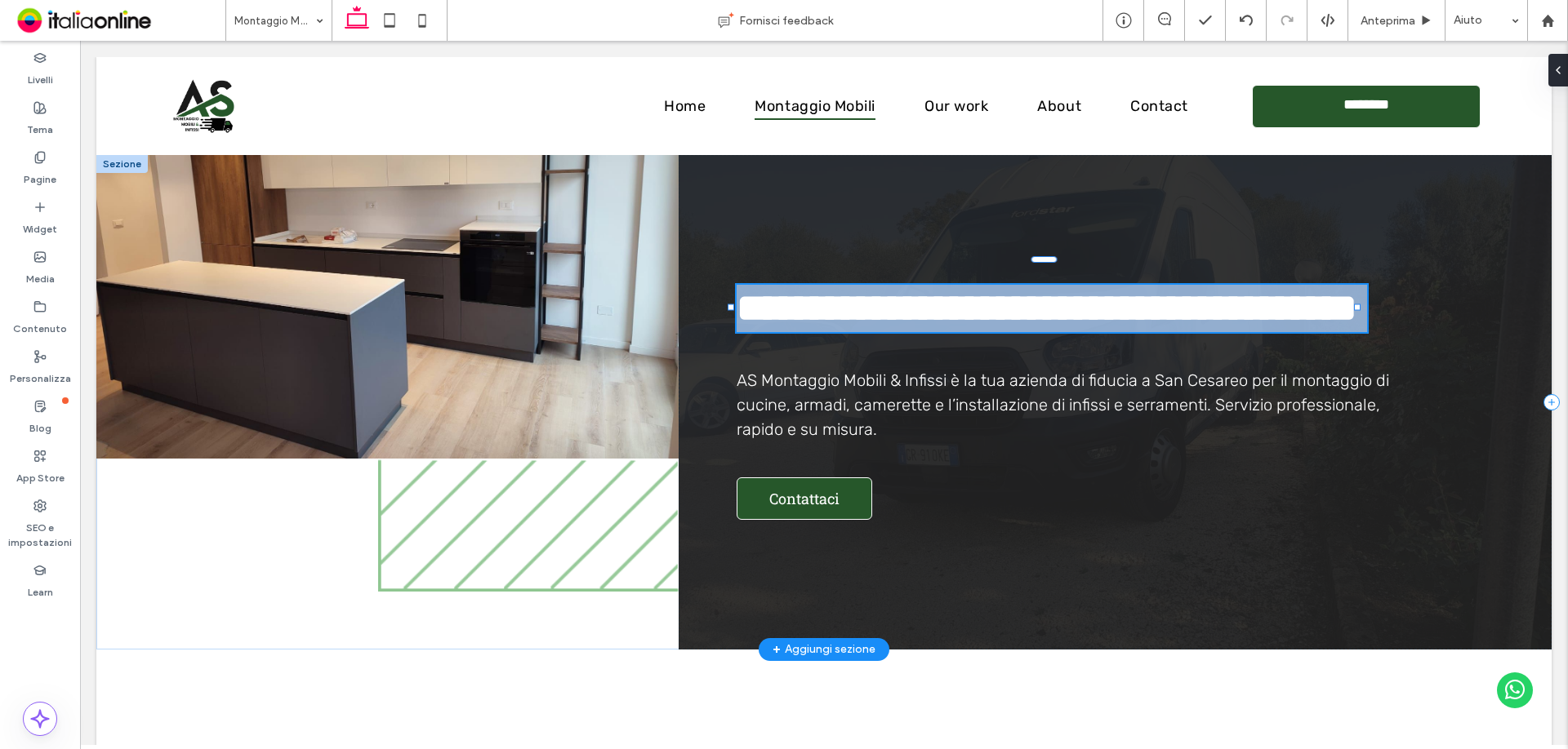
type input "**********"
type input "**"
type input "*****"
type input "**"
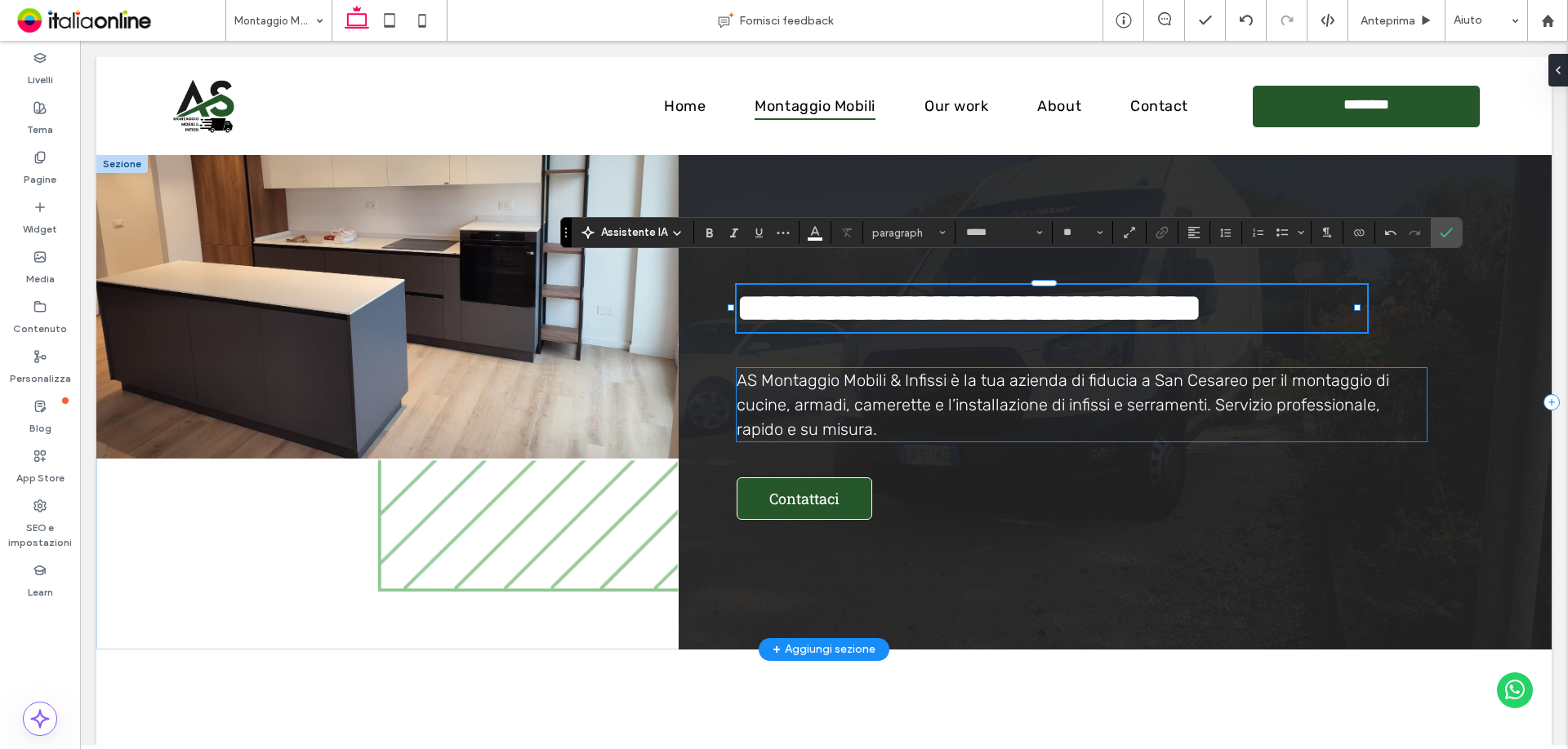
click at [964, 387] on span "AS Montaggio Mobili & Infissi è la tua azienda di fiducia a San Cesareo per il …" at bounding box center [1063, 405] width 653 height 68
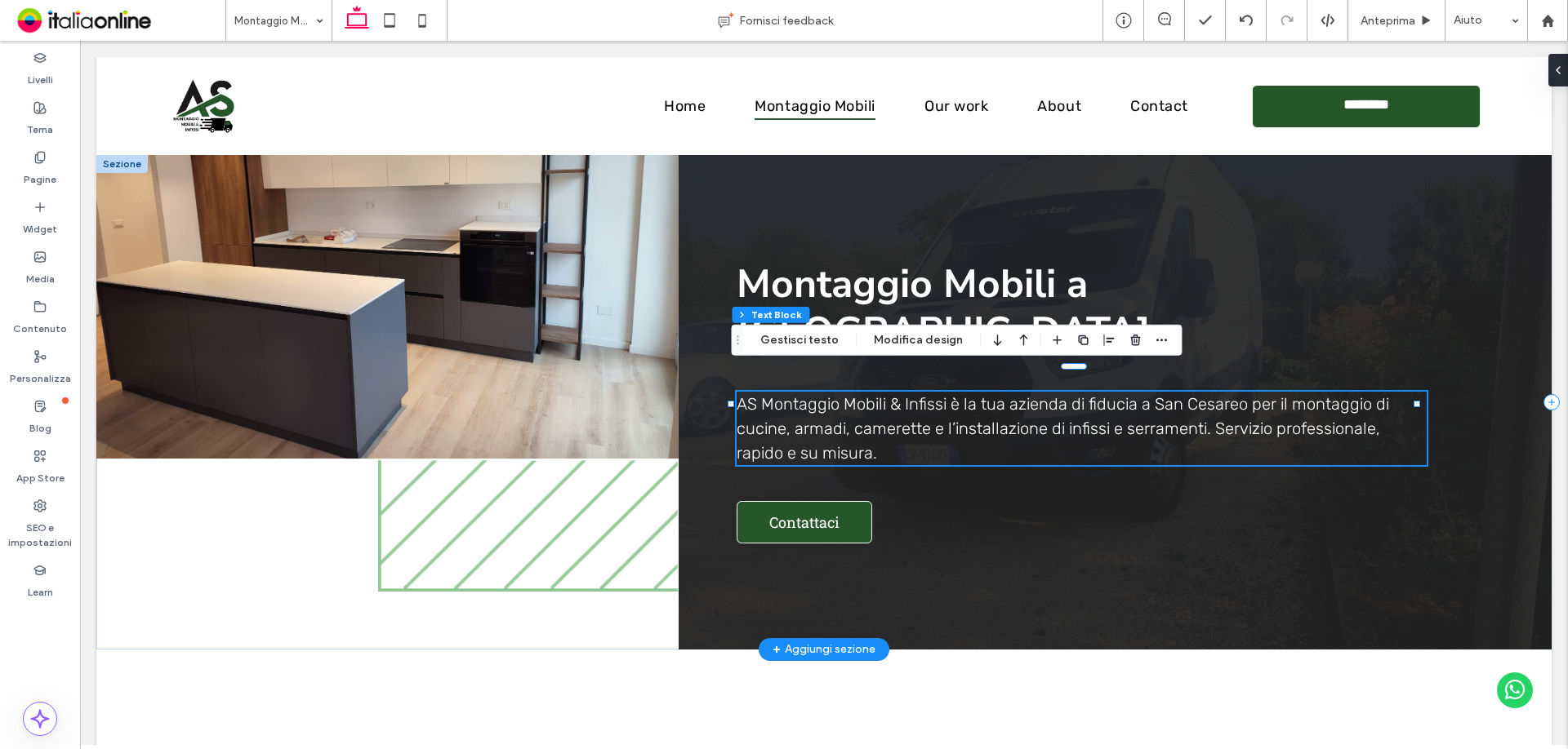
click at [1191, 407] on span "AS Montaggio Mobili & Infissi è la tua azienda di fiducia a San Cesareo per il …" at bounding box center [1063, 428] width 653 height 68
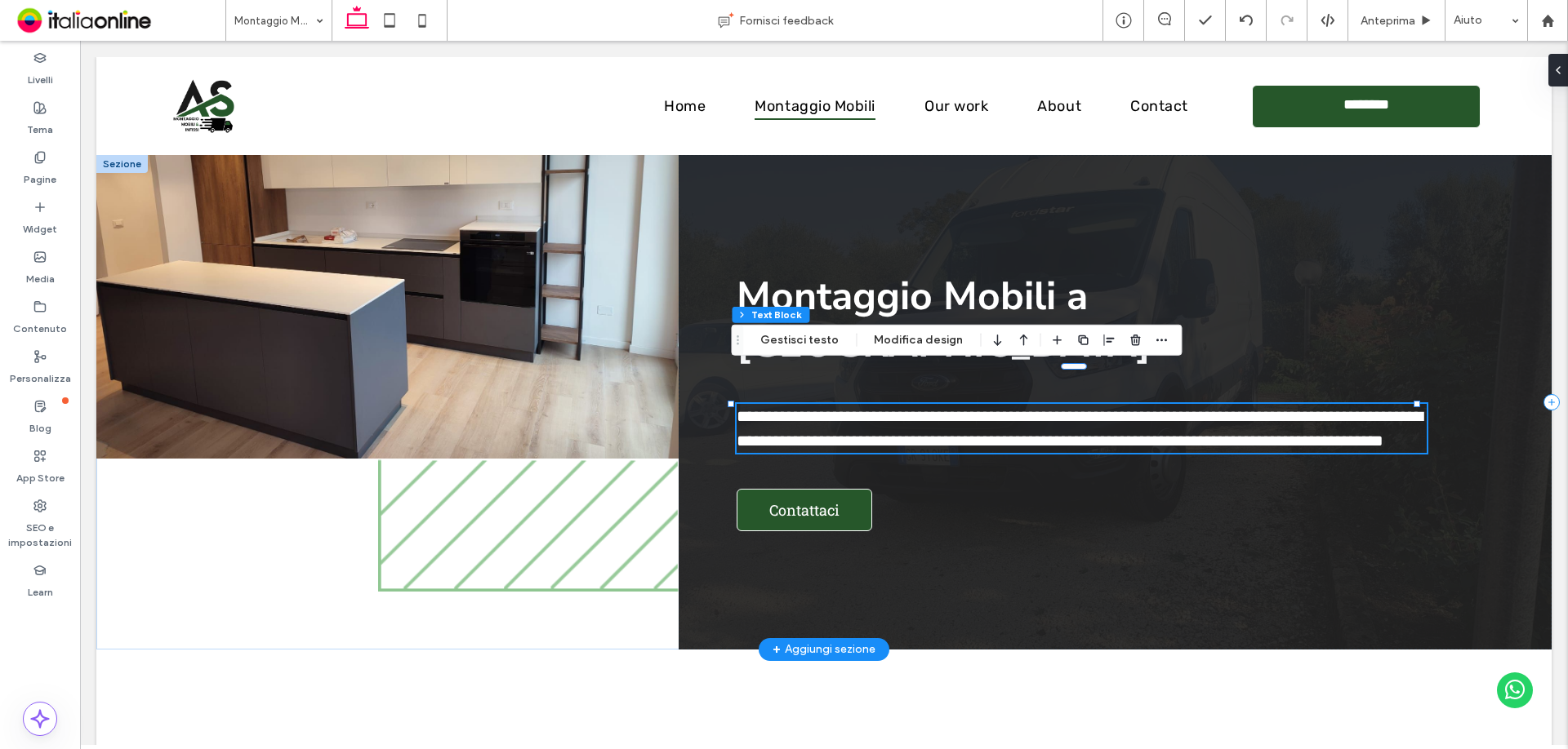
click at [1191, 408] on span "**********" at bounding box center [1080, 428] width 686 height 41
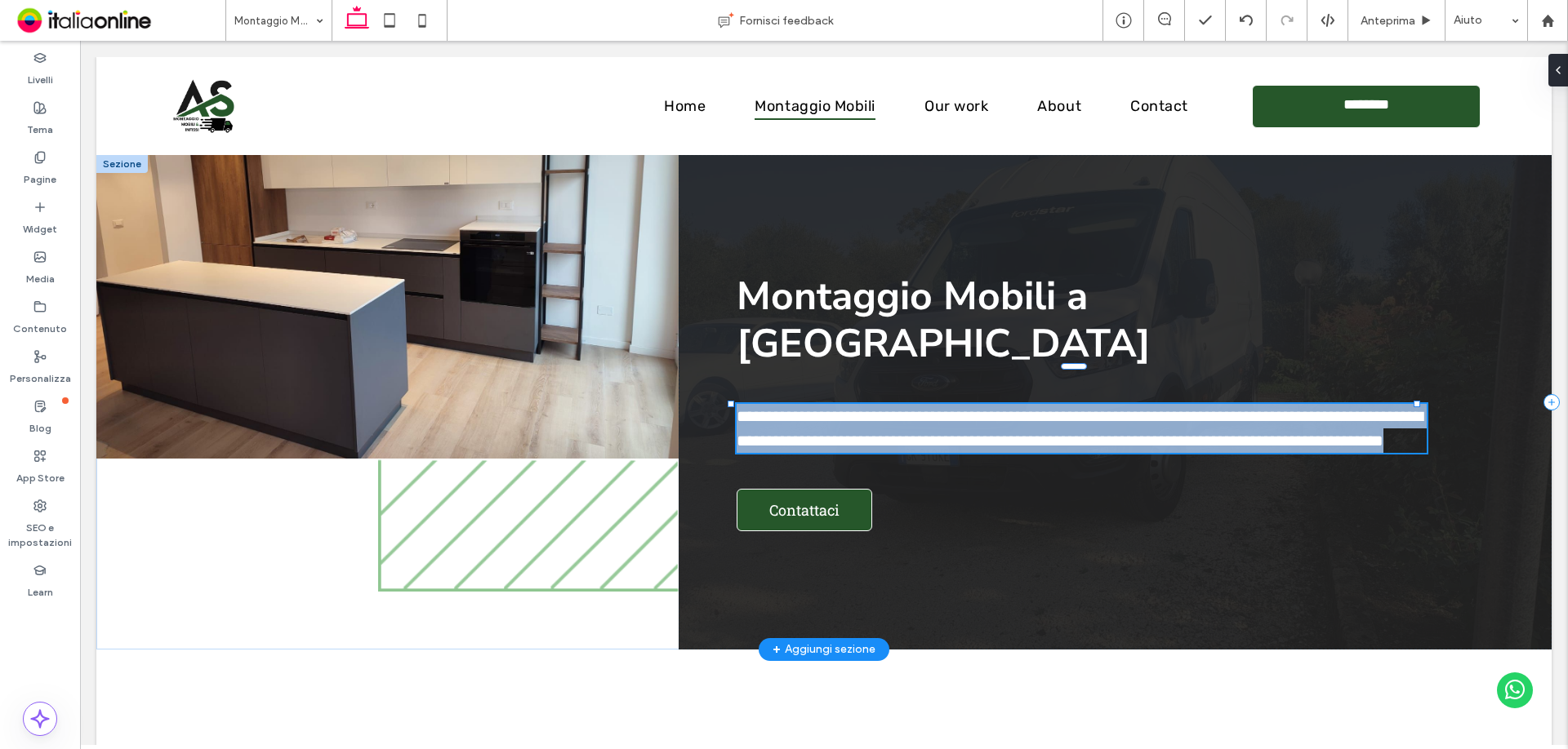
type input "*****"
type input "**"
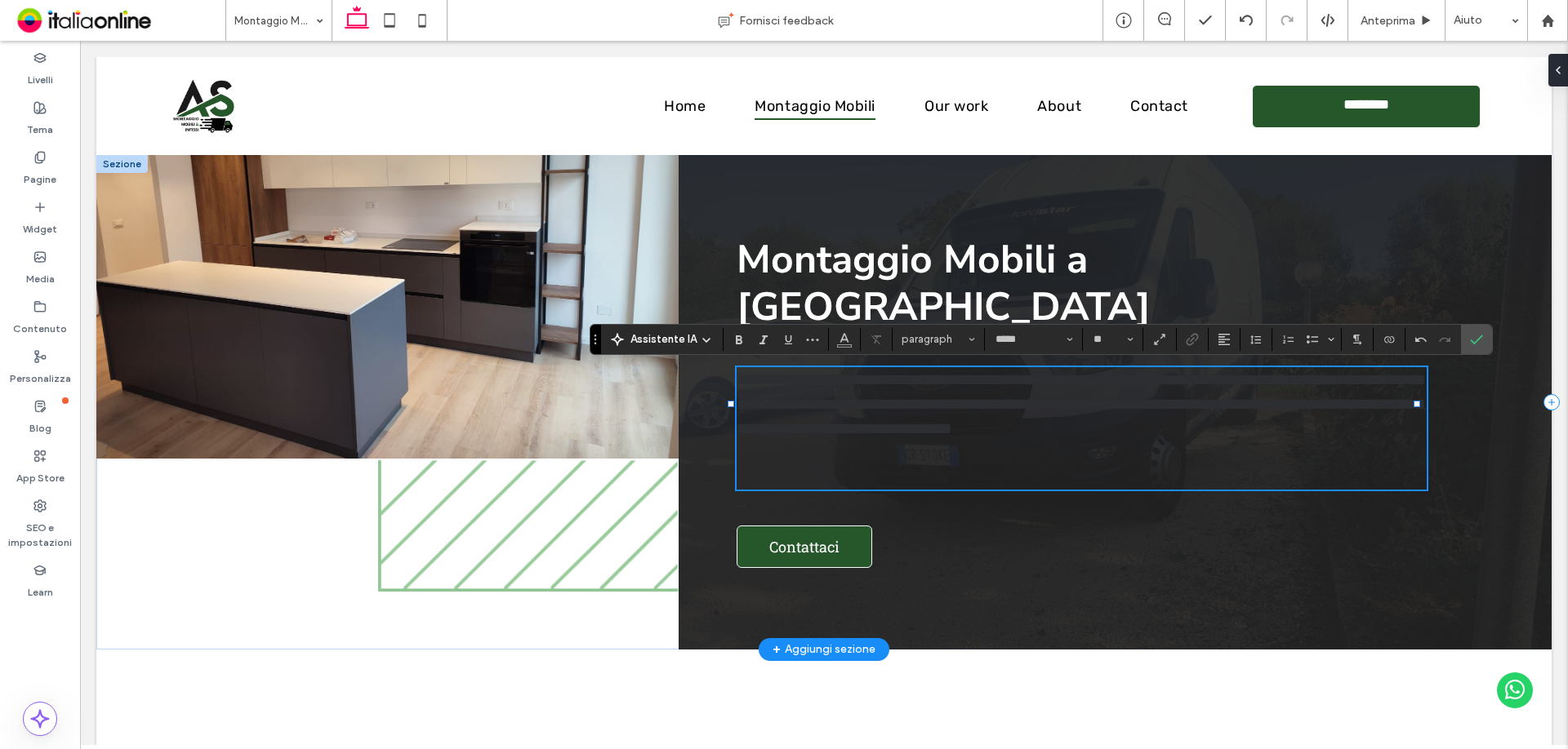
click at [1160, 411] on span "**********" at bounding box center [1080, 404] width 686 height 65
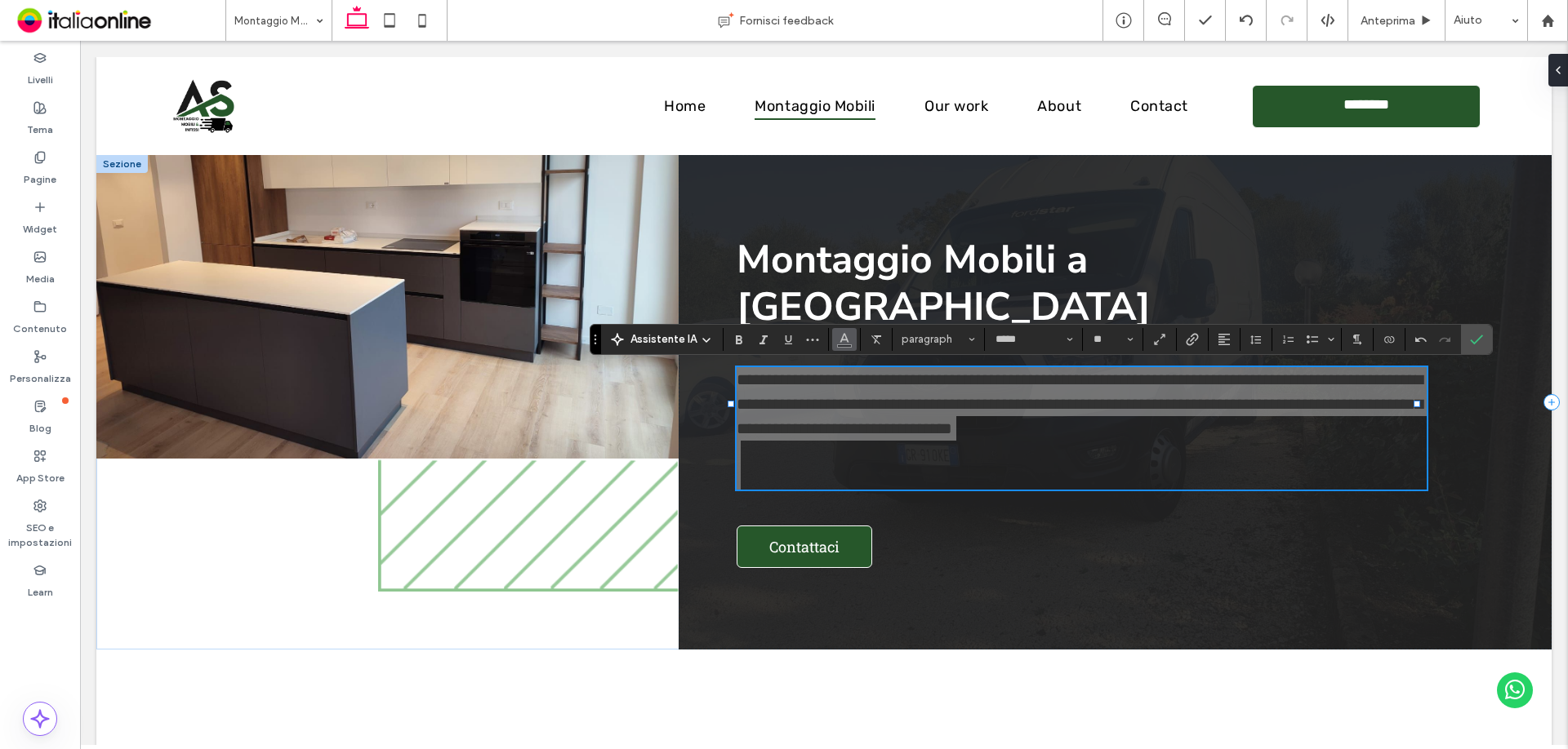
click at [842, 338] on use "Colore" at bounding box center [844, 337] width 9 height 9
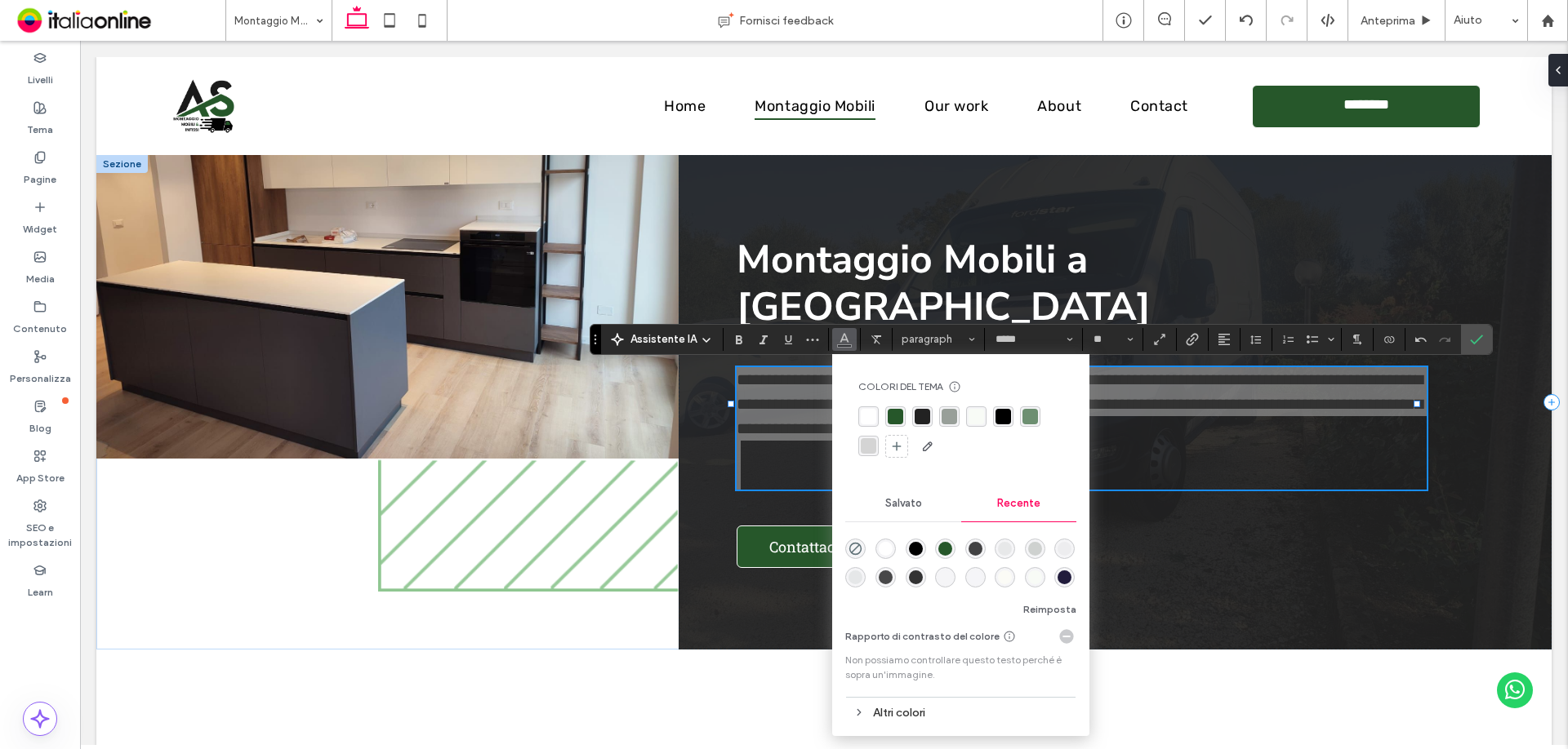
drag, startPoint x: 867, startPoint y: 413, endPoint x: 851, endPoint y: 419, distance: 17.1
click at [867, 413] on div "rgba(255, 255, 255, 1)" at bounding box center [869, 417] width 16 height 16
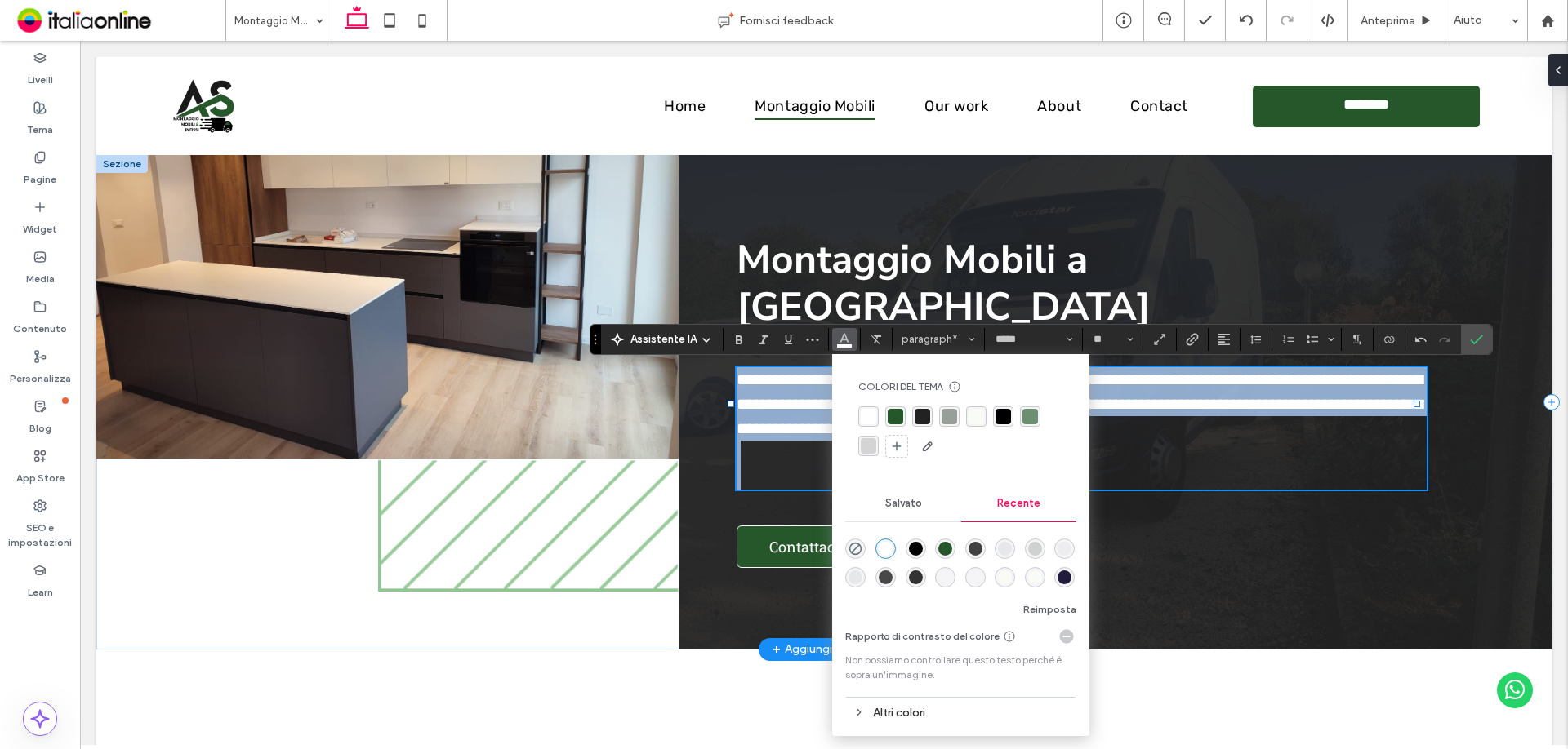
click at [790, 441] on p at bounding box center [1082, 452] width 690 height 24
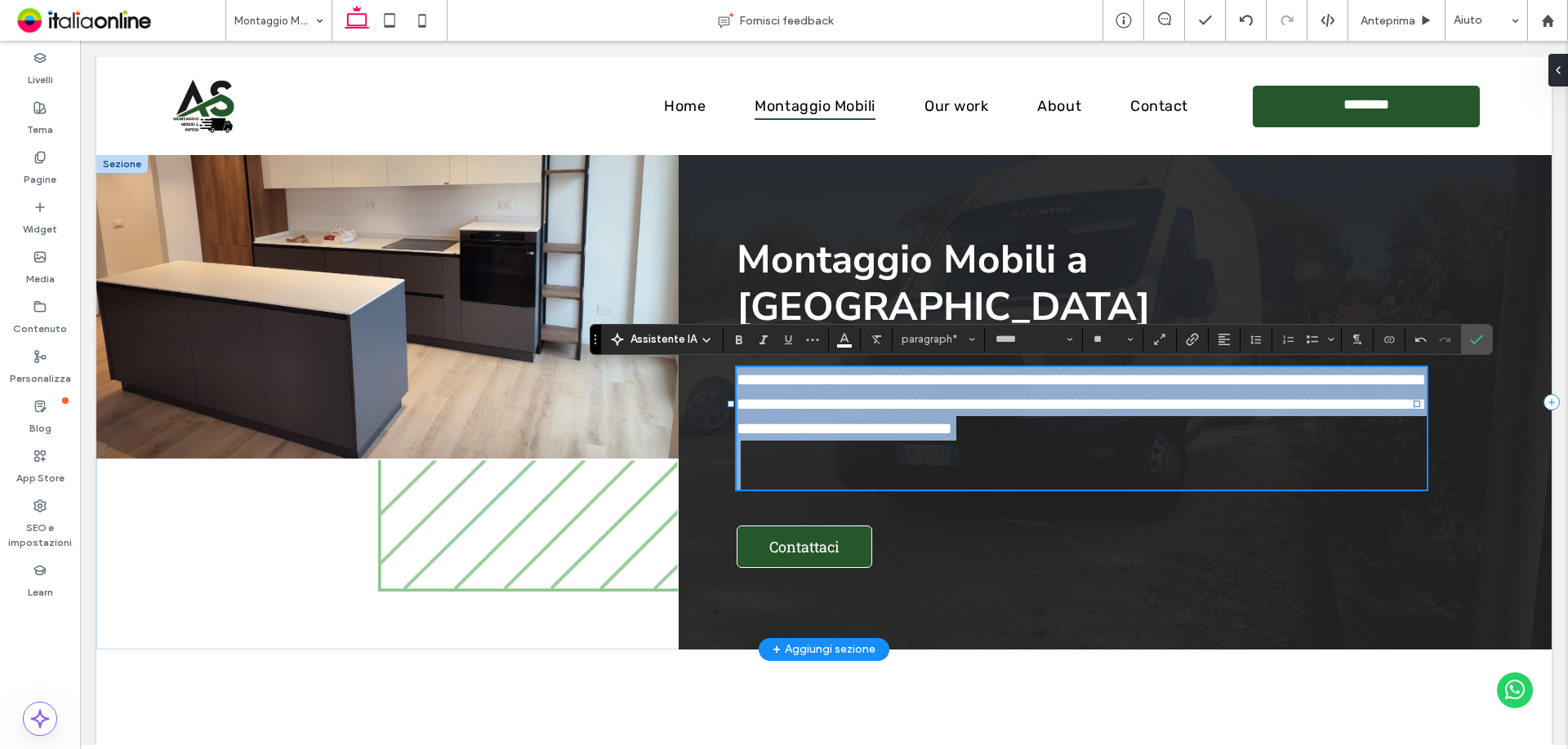
click at [786, 441] on p at bounding box center [1082, 452] width 690 height 24
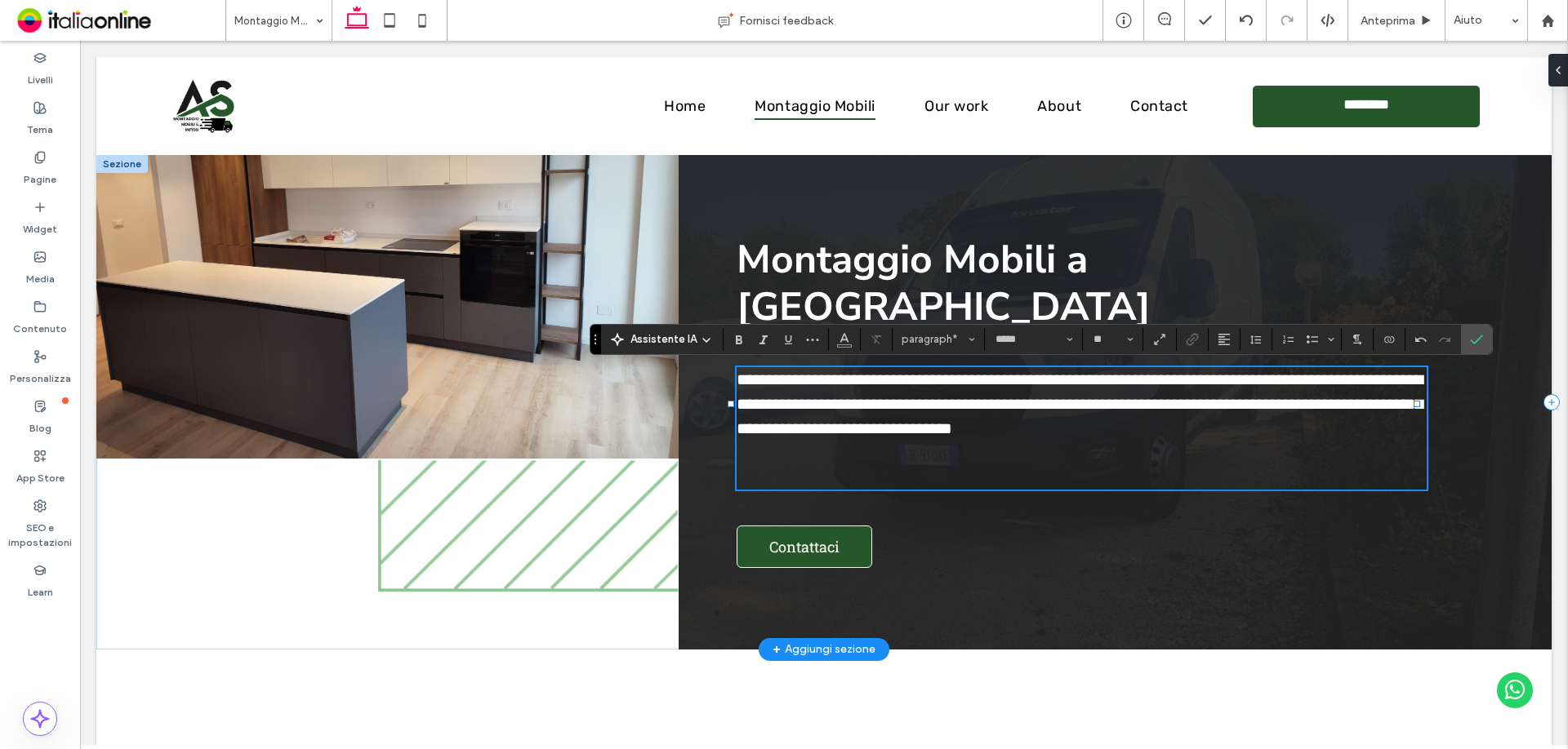
click at [776, 465] on p at bounding box center [1082, 477] width 690 height 24
click at [779, 441] on p at bounding box center [1082, 452] width 690 height 24
click at [1231, 414] on p "**********" at bounding box center [1082, 404] width 690 height 73
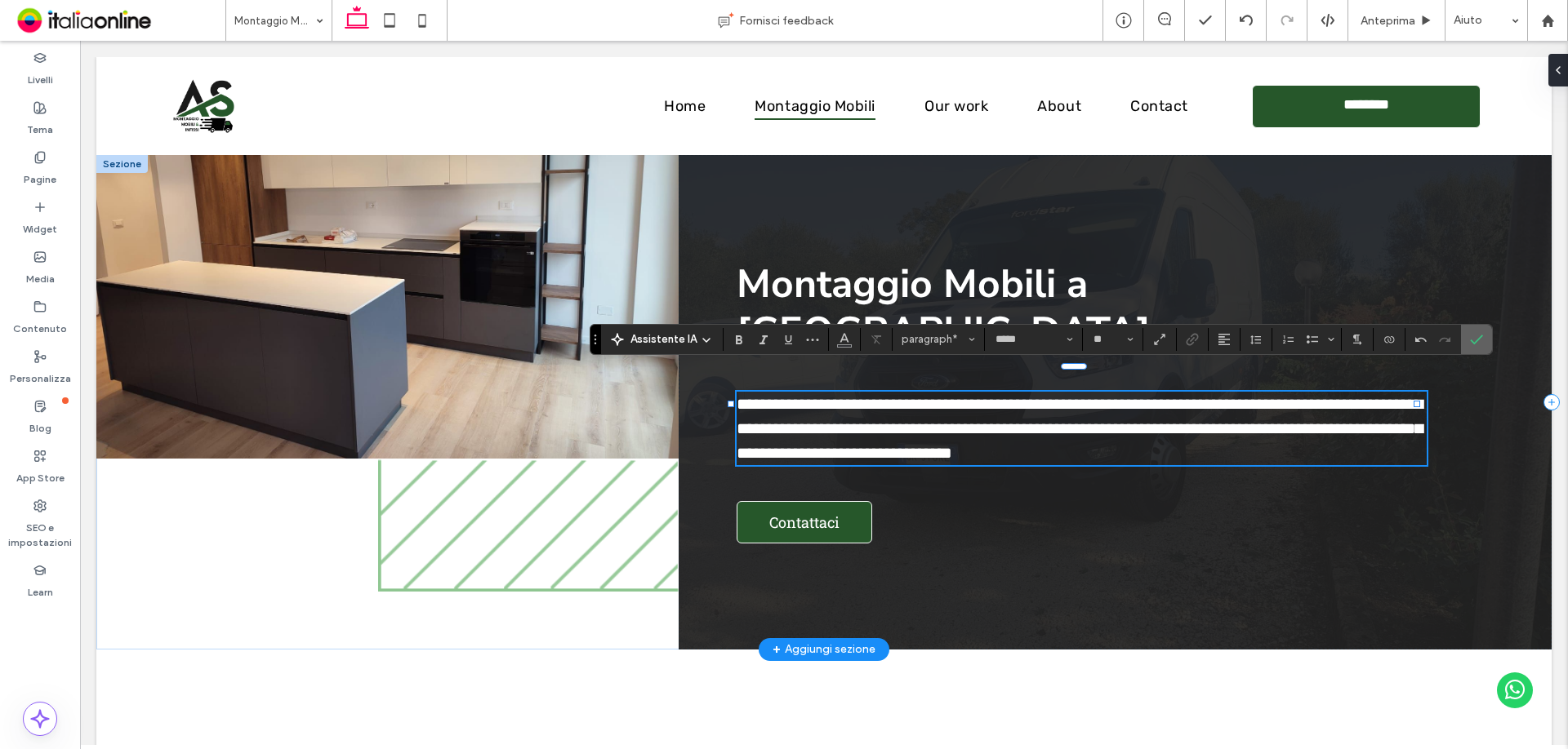
click at [1465, 339] on label "Conferma" at bounding box center [1476, 339] width 24 height 29
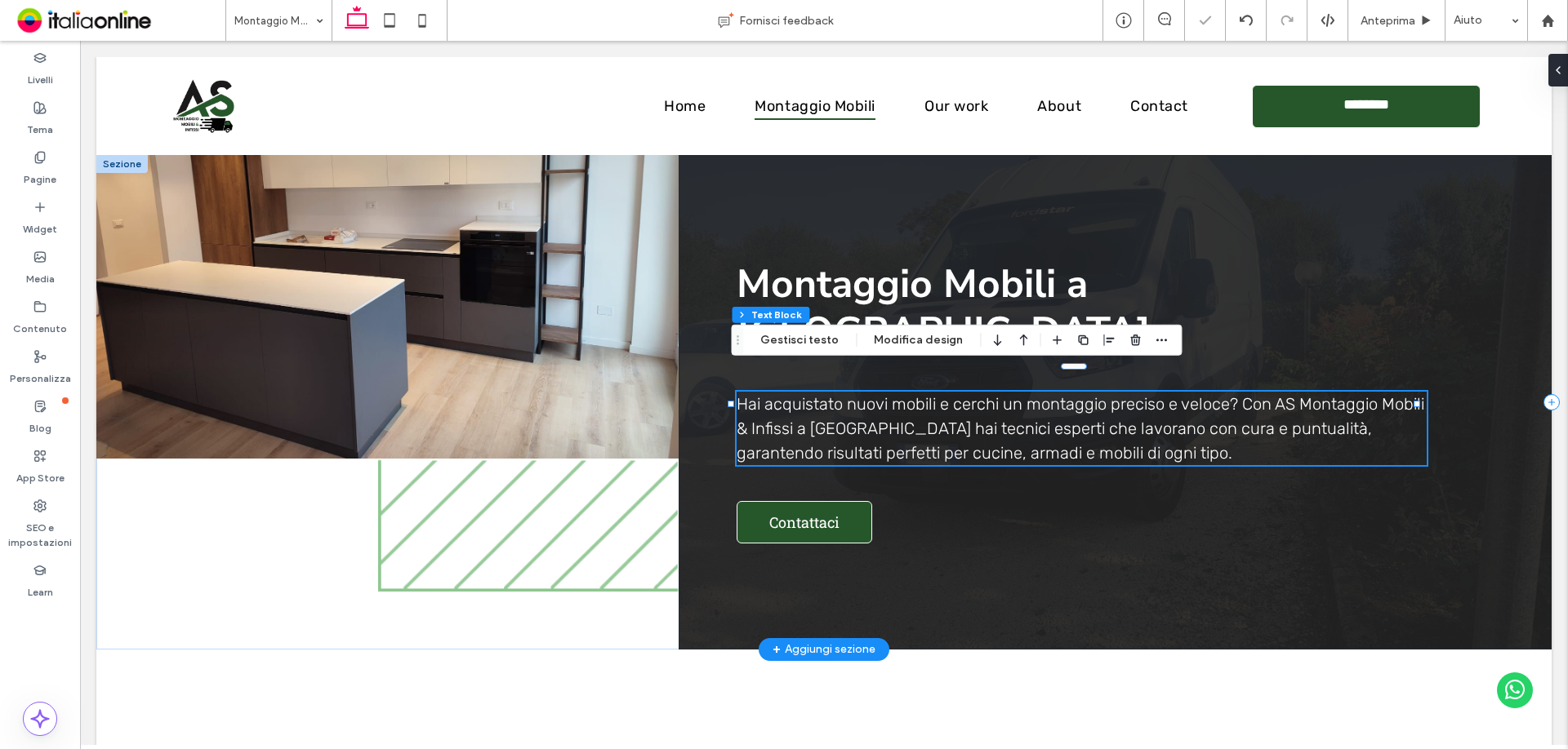
click at [689, 423] on div "Montaggio Mobili a San Cesareo Hai acquistato nuovi mobili e cerchi un montaggi…" at bounding box center [1115, 402] width 873 height 495
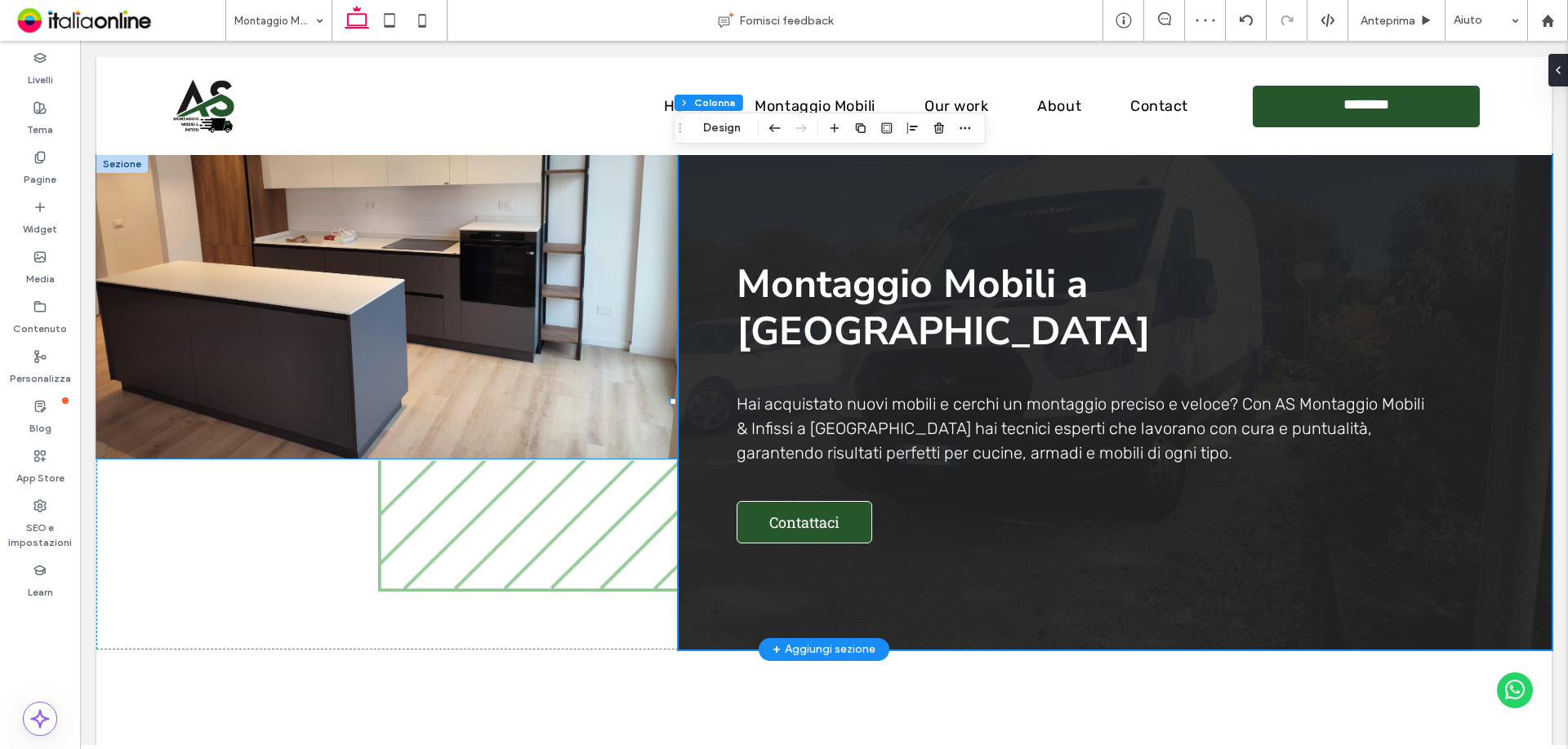
click at [651, 406] on img at bounding box center [388, 307] width 583 height 303
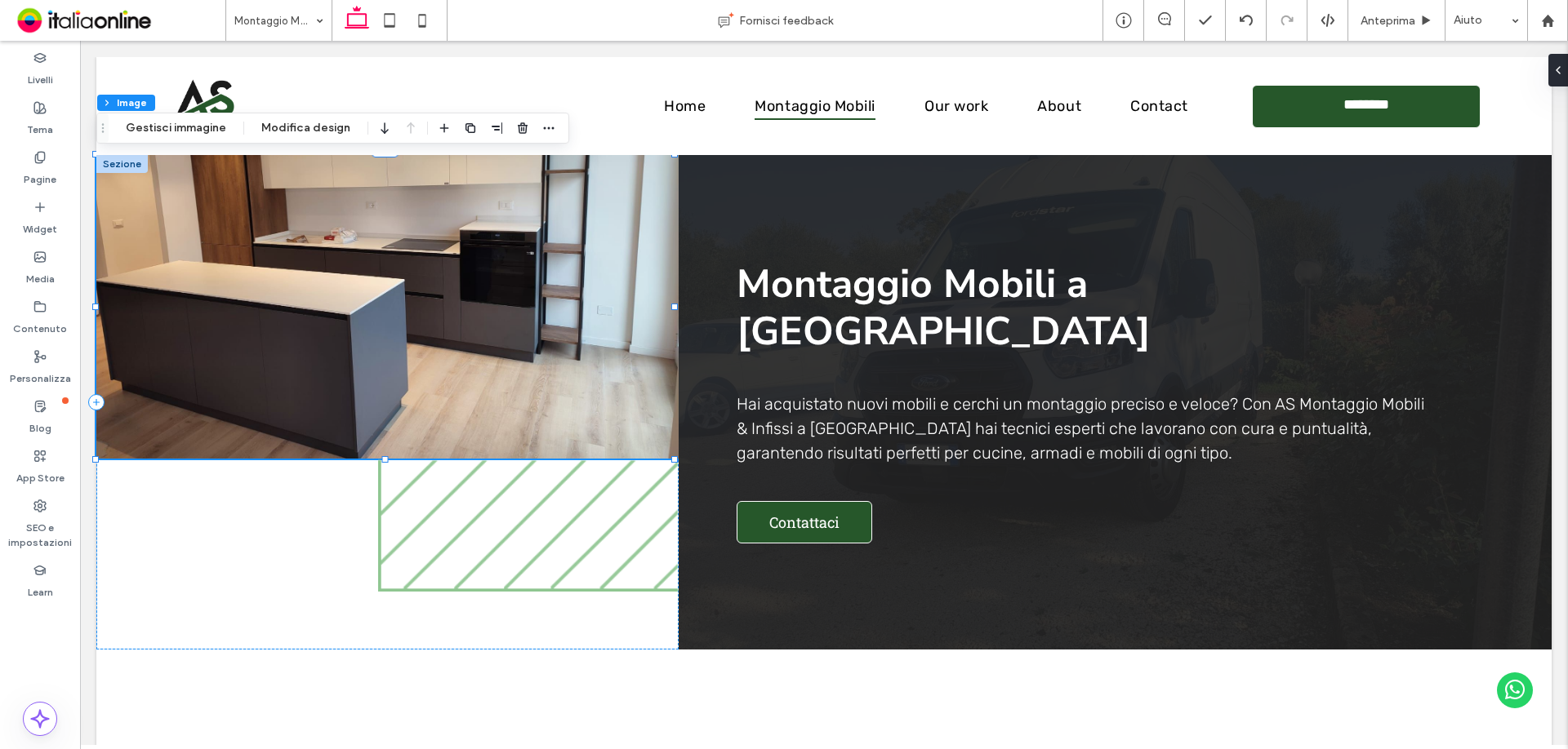
click at [223, 132] on button "Gestisci immagine" at bounding box center [176, 128] width 122 height 20
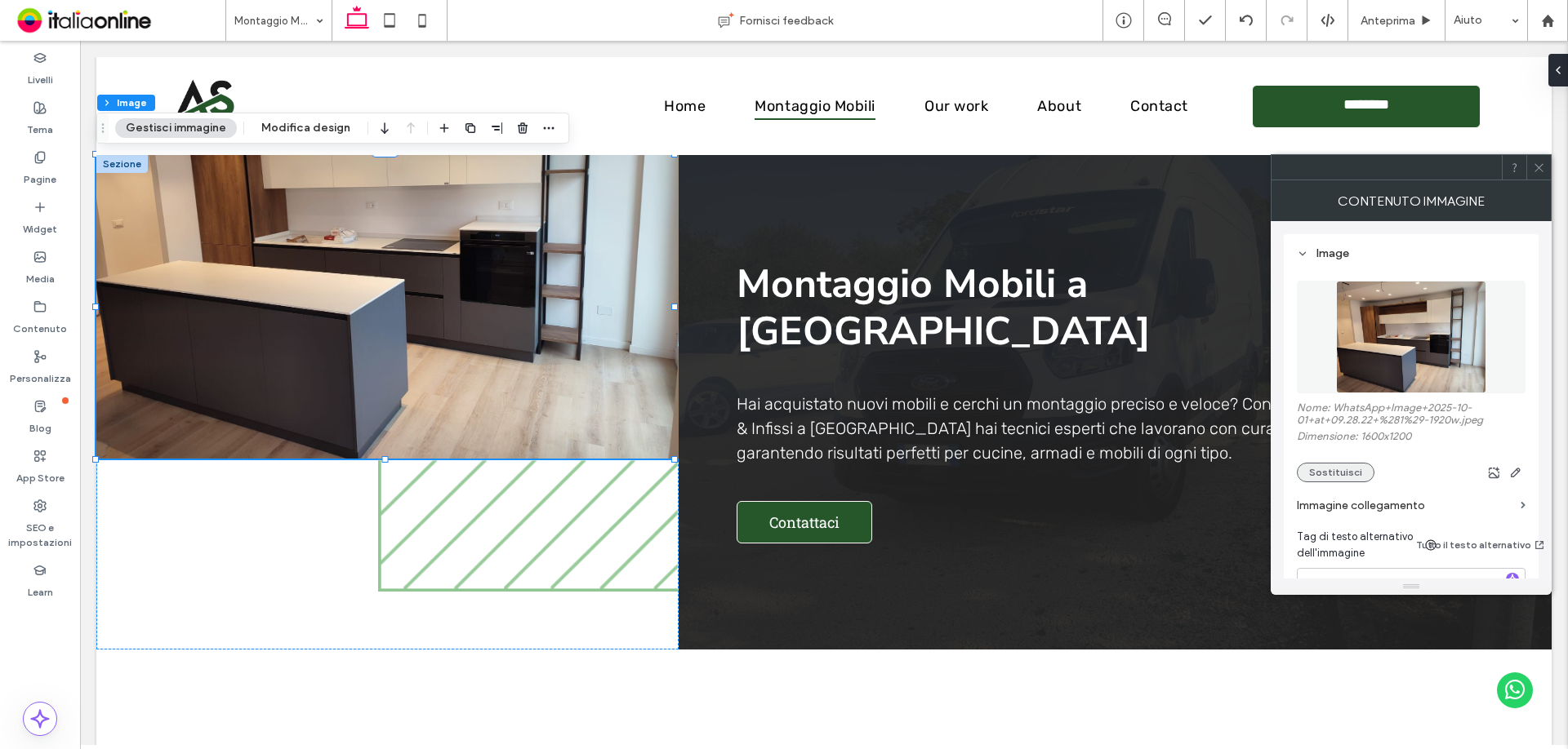
click at [1353, 470] on button "Sostituisci" at bounding box center [1335, 472] width 78 height 20
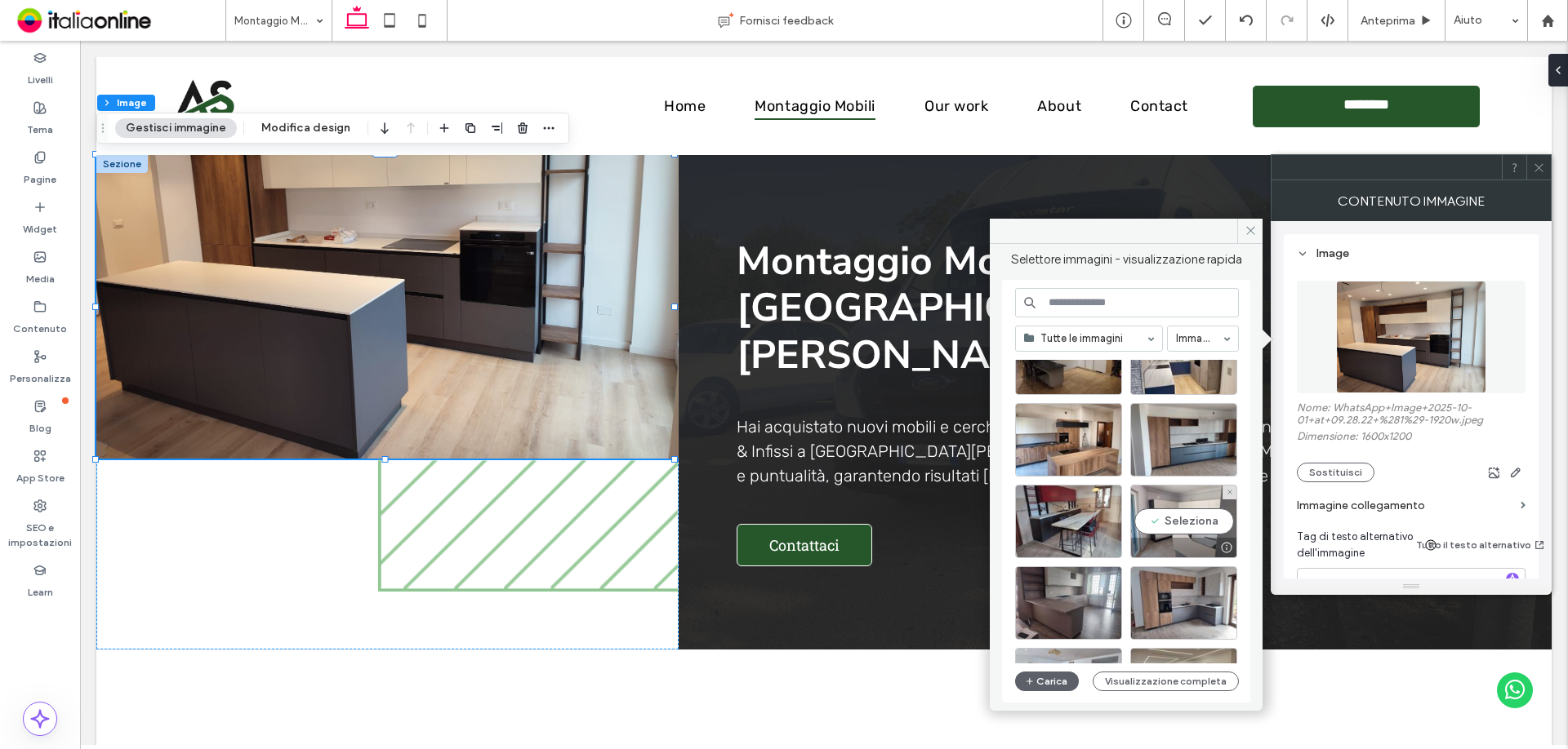
scroll to position [1287, 0]
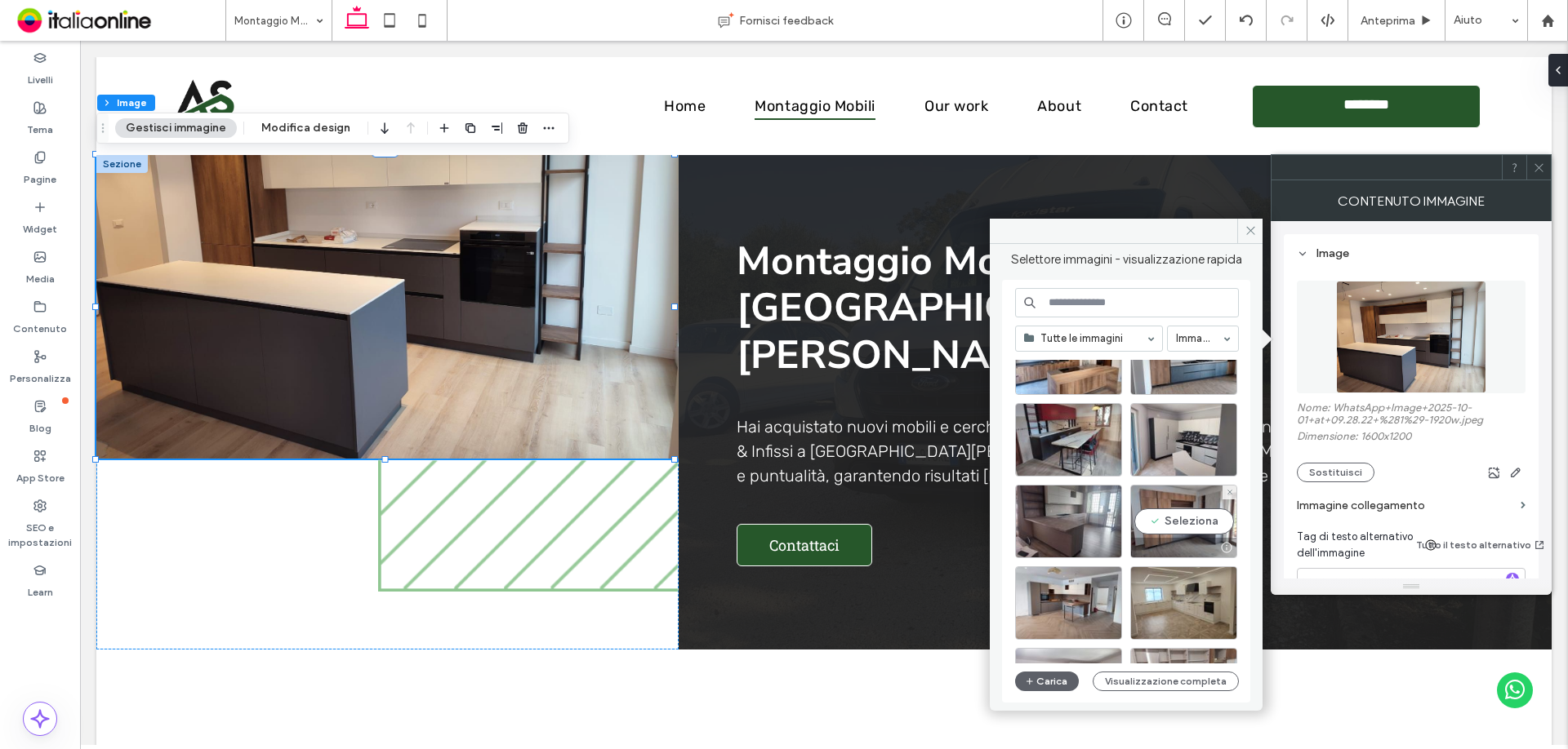
click at [1145, 542] on div at bounding box center [1184, 548] width 105 height 20
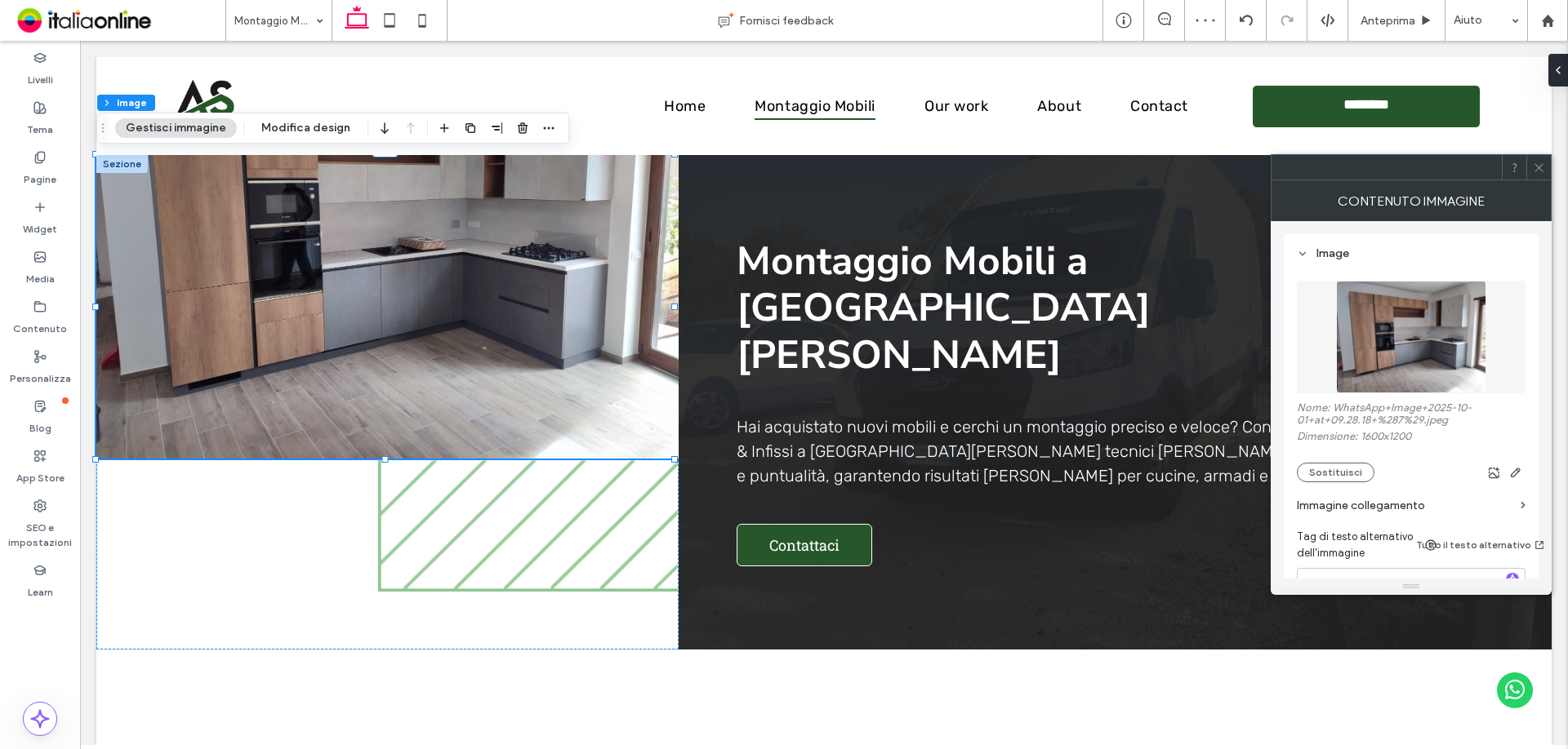
click at [1536, 166] on icon at bounding box center [1539, 167] width 13 height 12
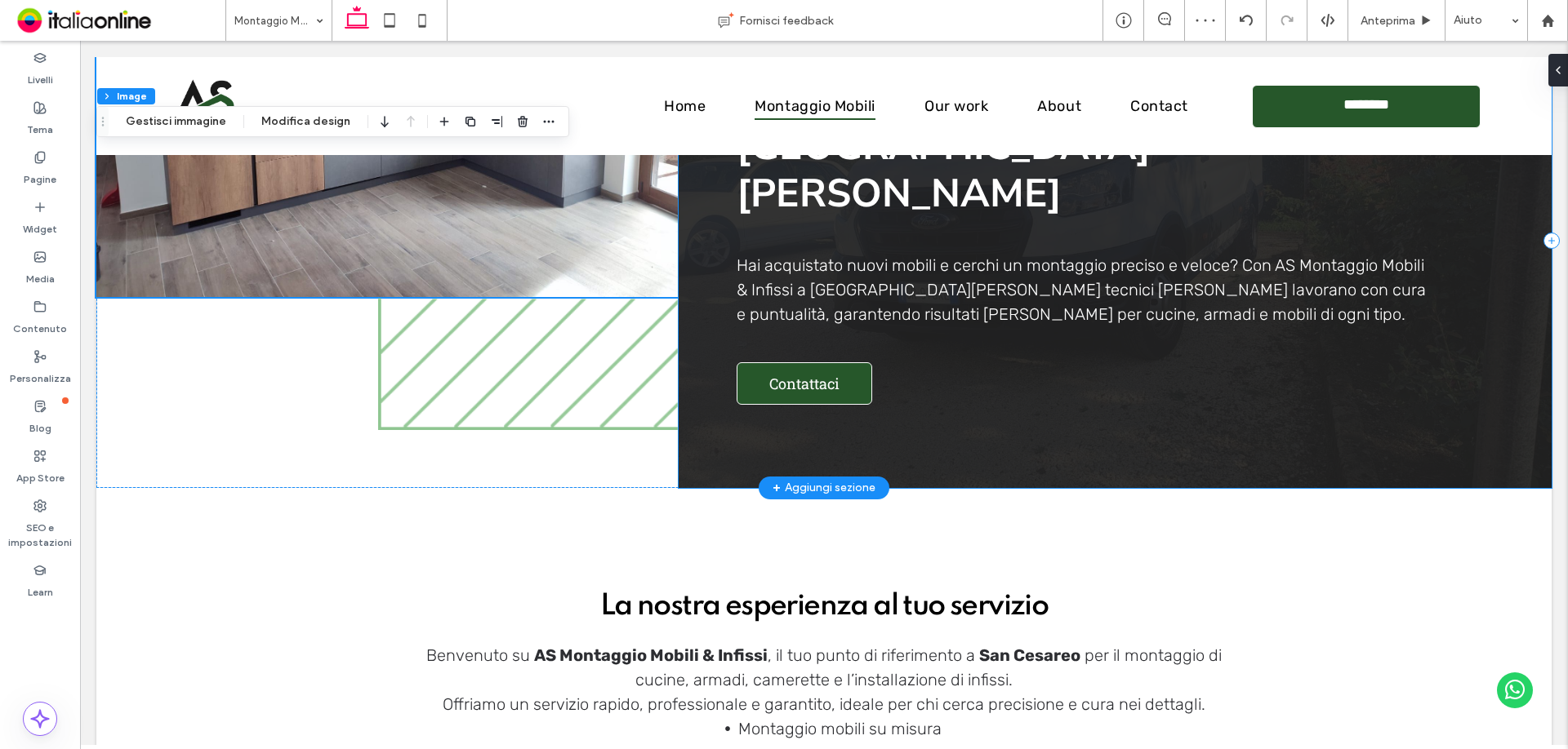
scroll to position [327, 0]
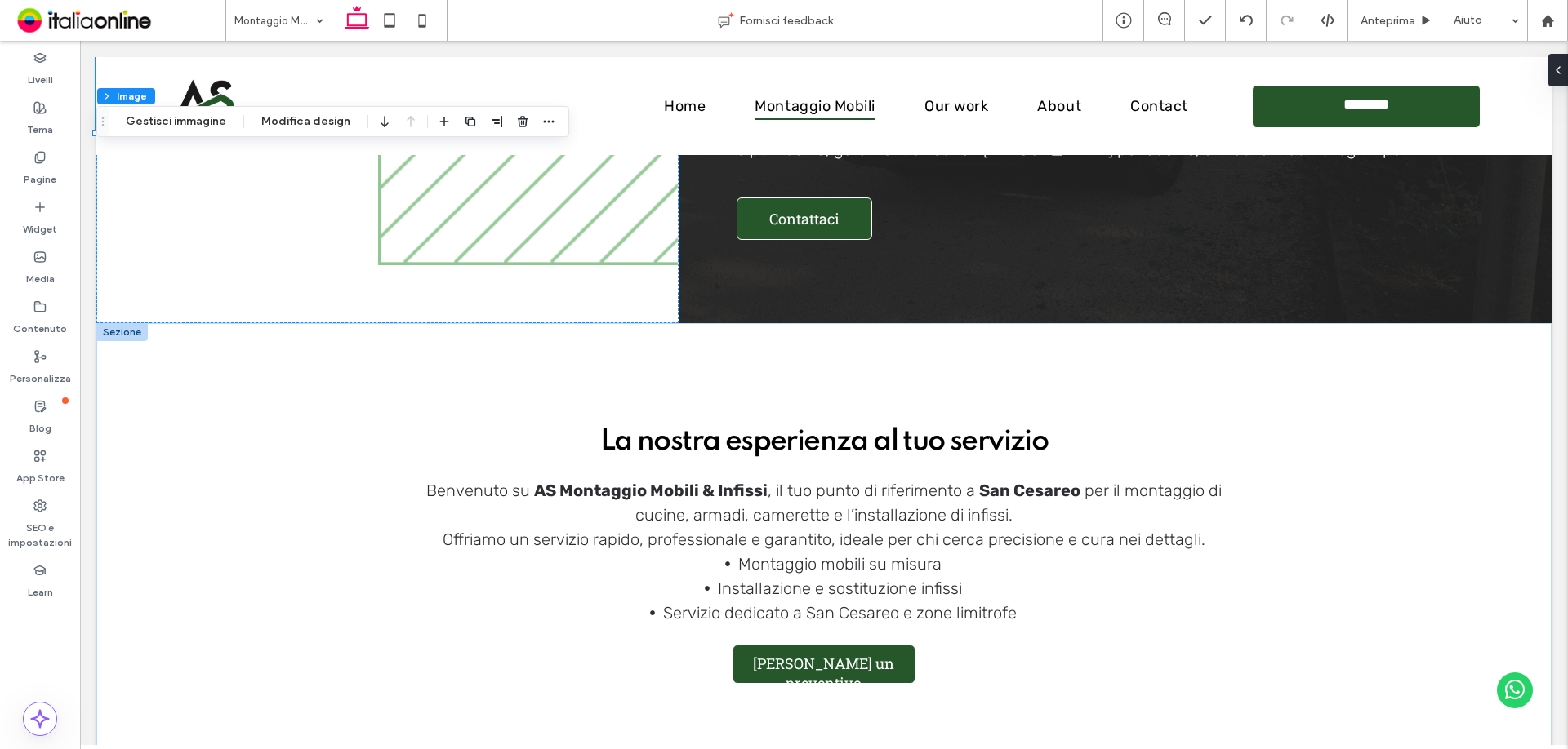
click at [873, 442] on link "La nostra esperienza al tuo servizio" at bounding box center [824, 441] width 448 height 29
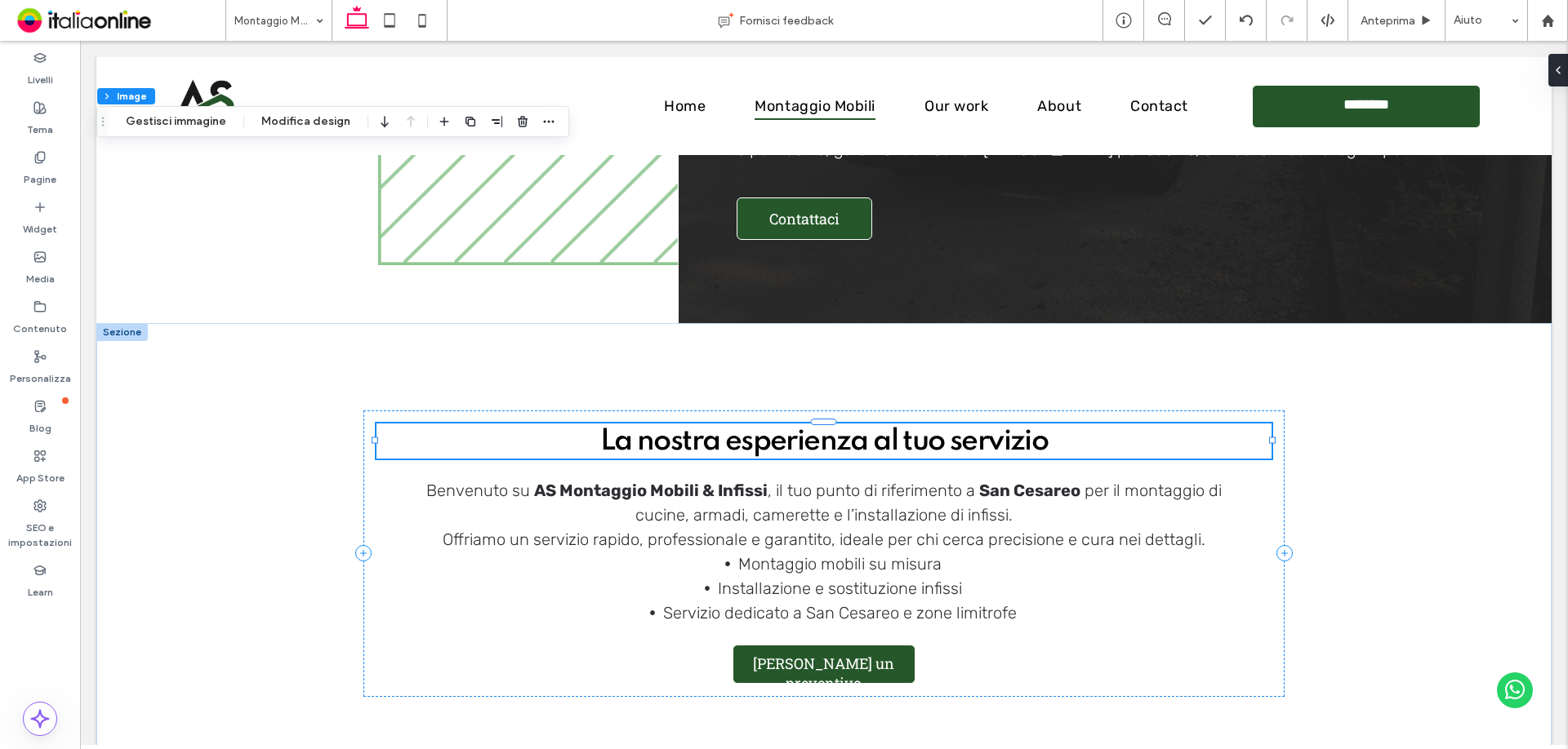
click at [873, 442] on link "La nostra esperienza al tuo servizio" at bounding box center [824, 441] width 448 height 29
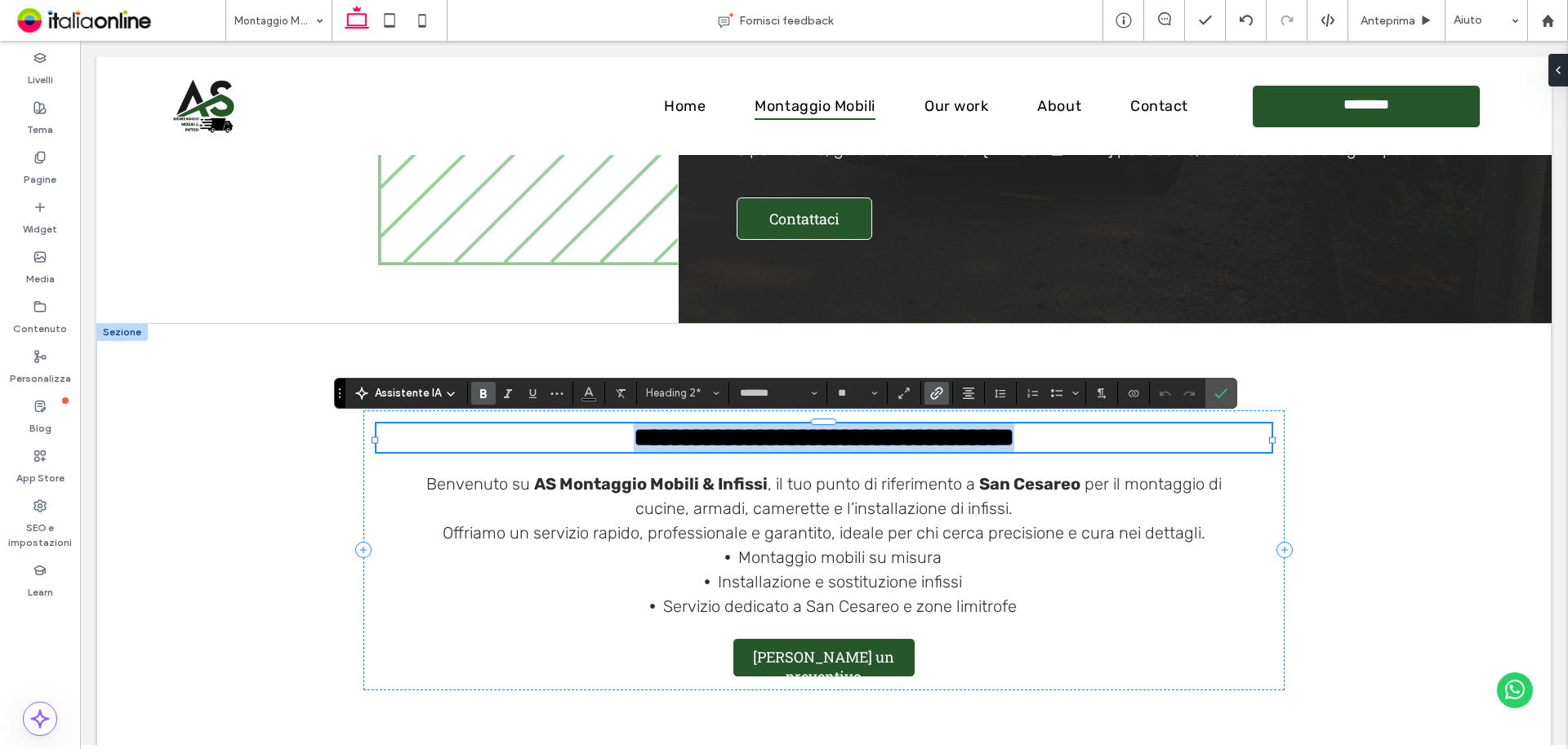
type input "*****"
type input "**"
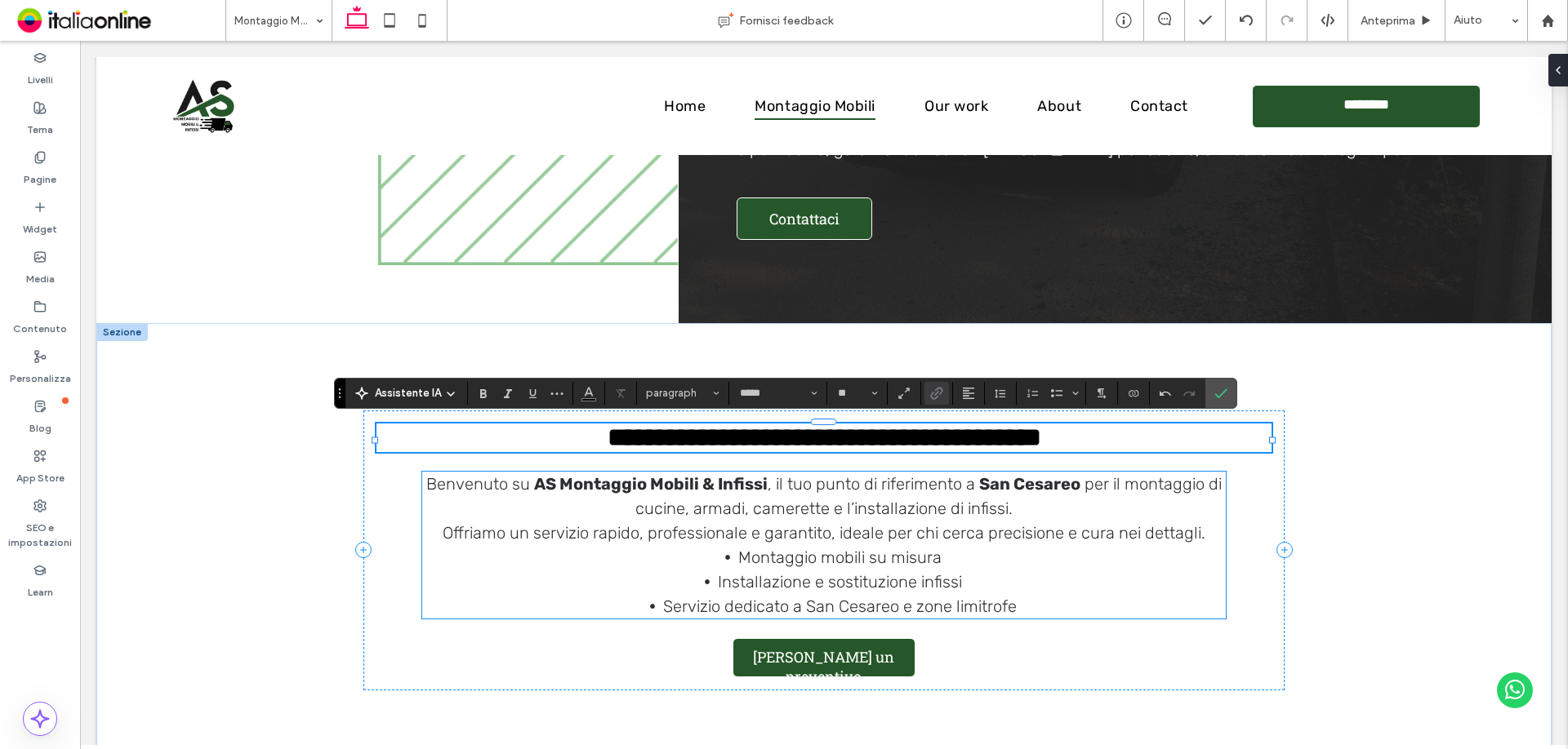
click at [829, 548] on li "Montaggio mobili su misura" at bounding box center [841, 557] width 772 height 24
click at [829, 548] on div "Benvenuto su AS Montaggio Mobili & Infissi , il tuo punto di riferimento a San …" at bounding box center [824, 545] width 804 height 147
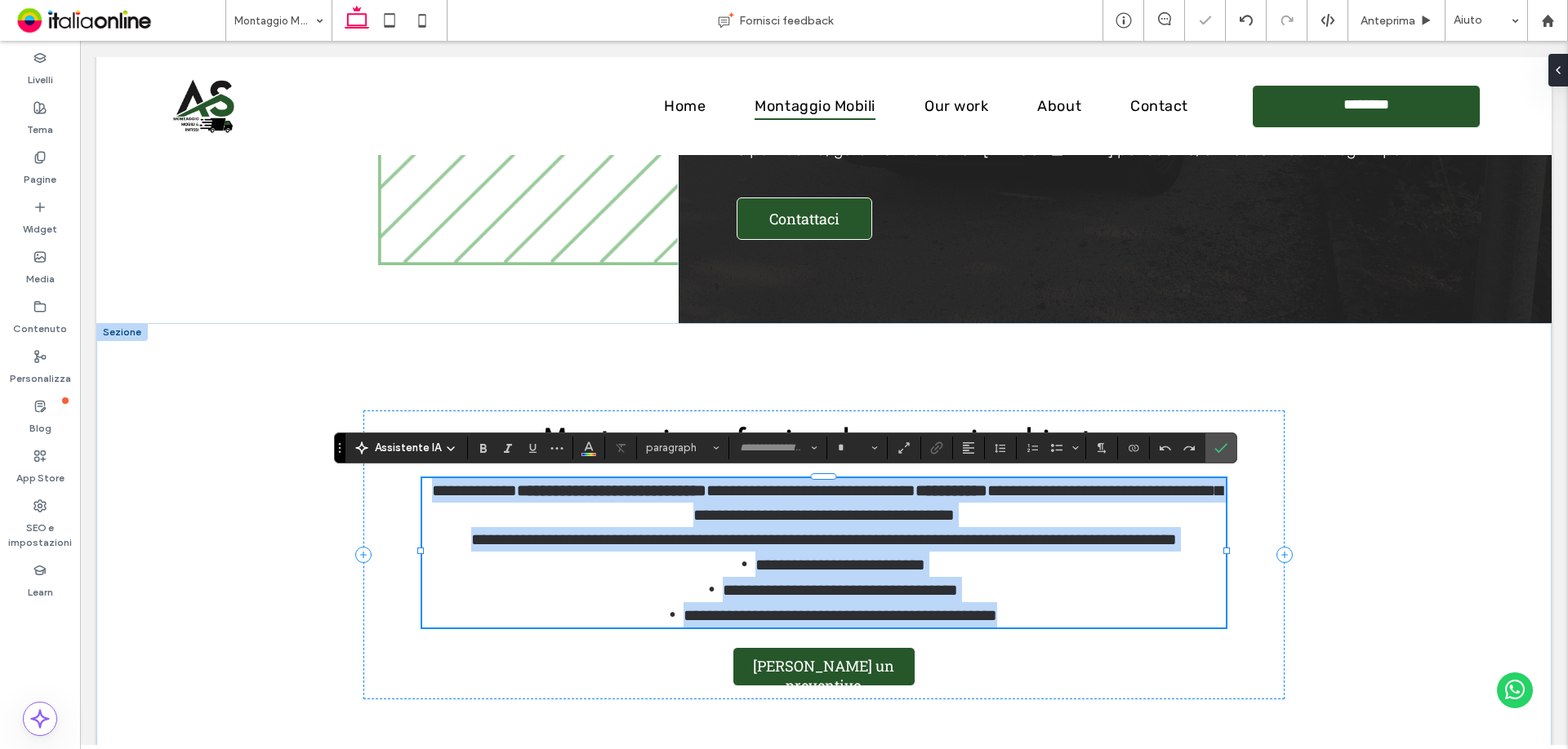
type input "*****"
type input "**"
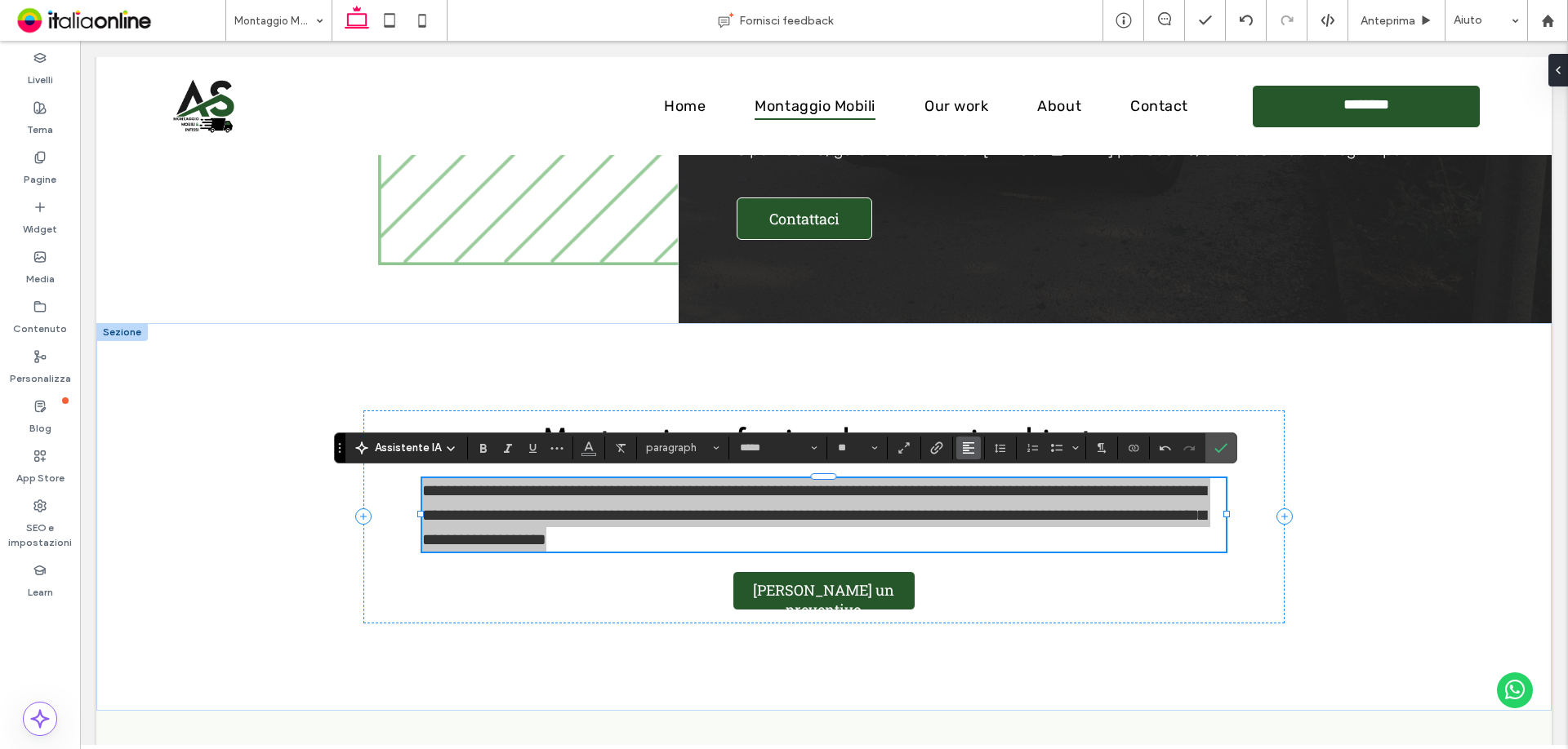
click at [970, 442] on use "Allineamento" at bounding box center [969, 448] width 12 height 12
click at [985, 497] on icon "ui.textEditor.alignment.center" at bounding box center [981, 498] width 13 height 13
click at [1216, 453] on icon "Conferma" at bounding box center [1221, 448] width 13 height 13
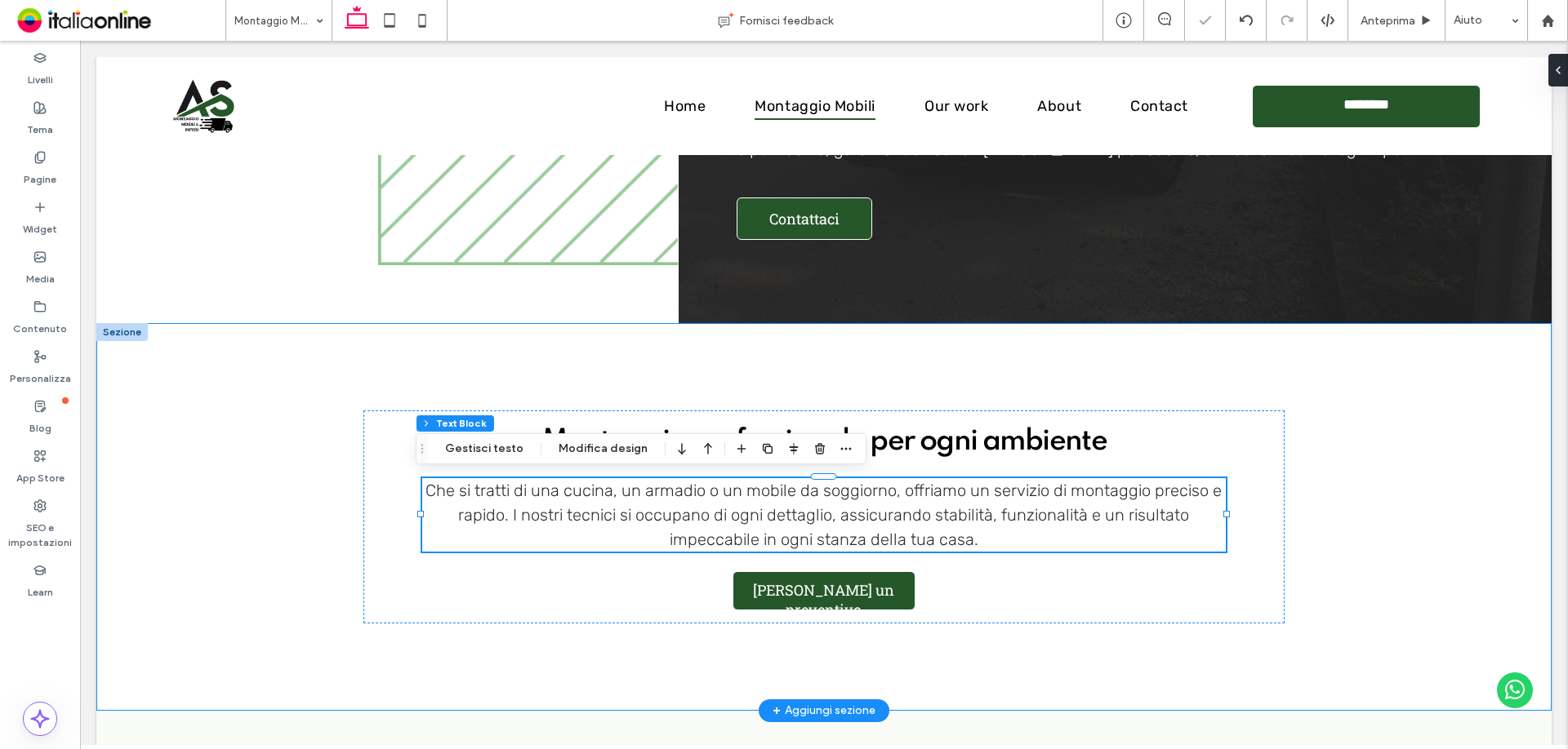
click at [1375, 444] on div "Montaggio professionale per ogni ambiente Che si tratti di una cucina, un armad…" at bounding box center [824, 517] width 1455 height 387
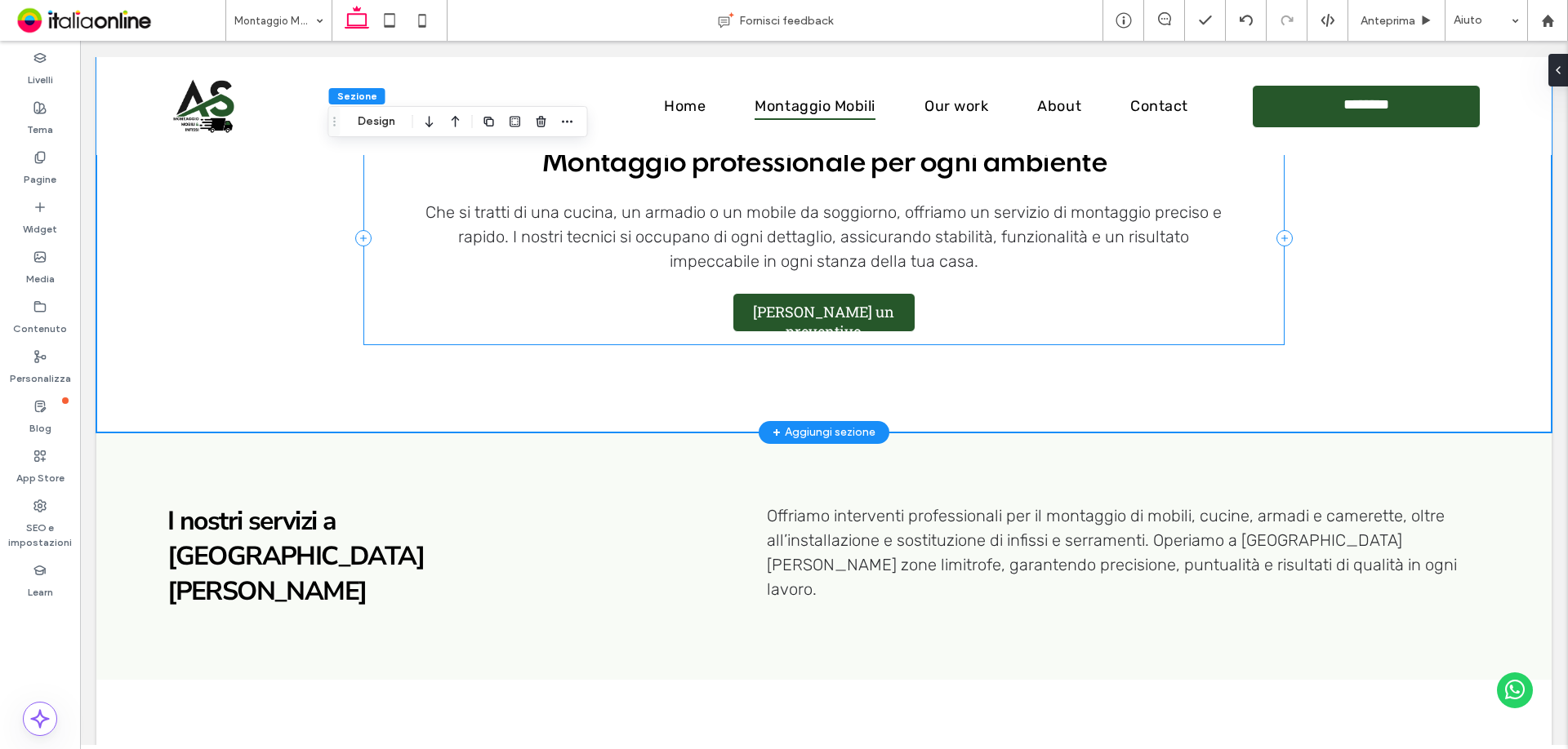
scroll to position [735, 0]
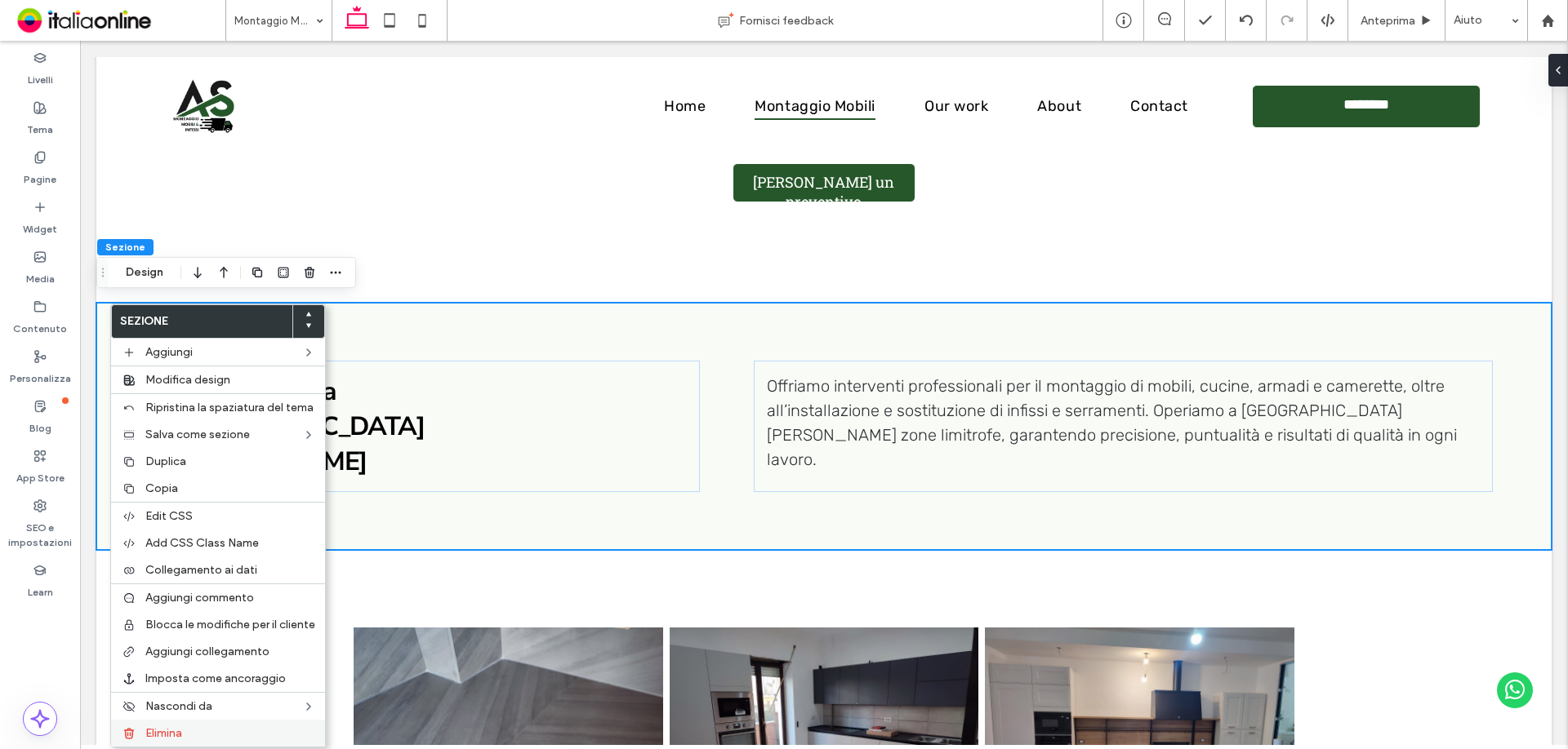
click at [177, 727] on span "Elimina" at bounding box center [163, 733] width 37 height 14
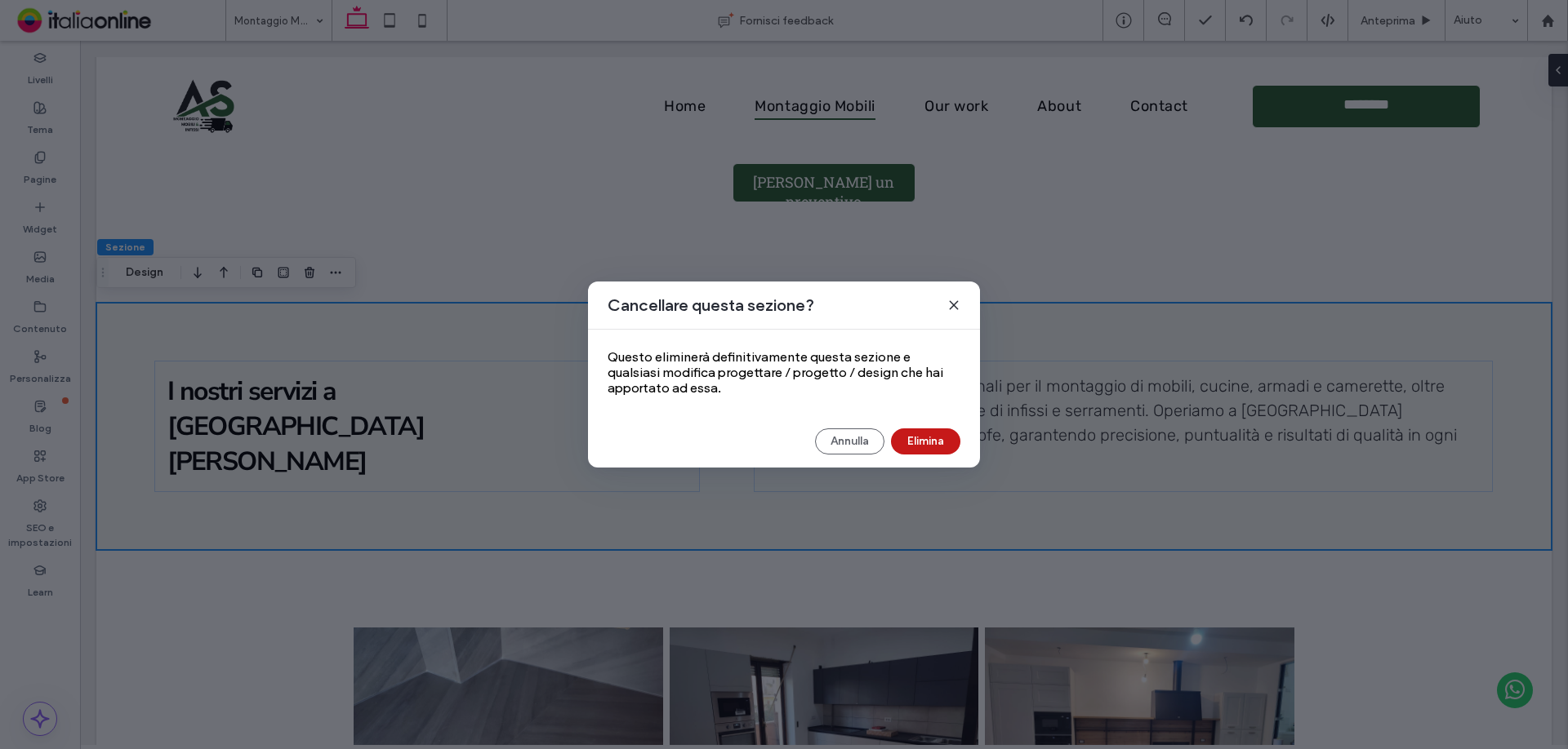
drag, startPoint x: 910, startPoint y: 432, endPoint x: 826, endPoint y: 394, distance: 92.2
click at [910, 432] on button "Elimina" at bounding box center [925, 441] width 69 height 26
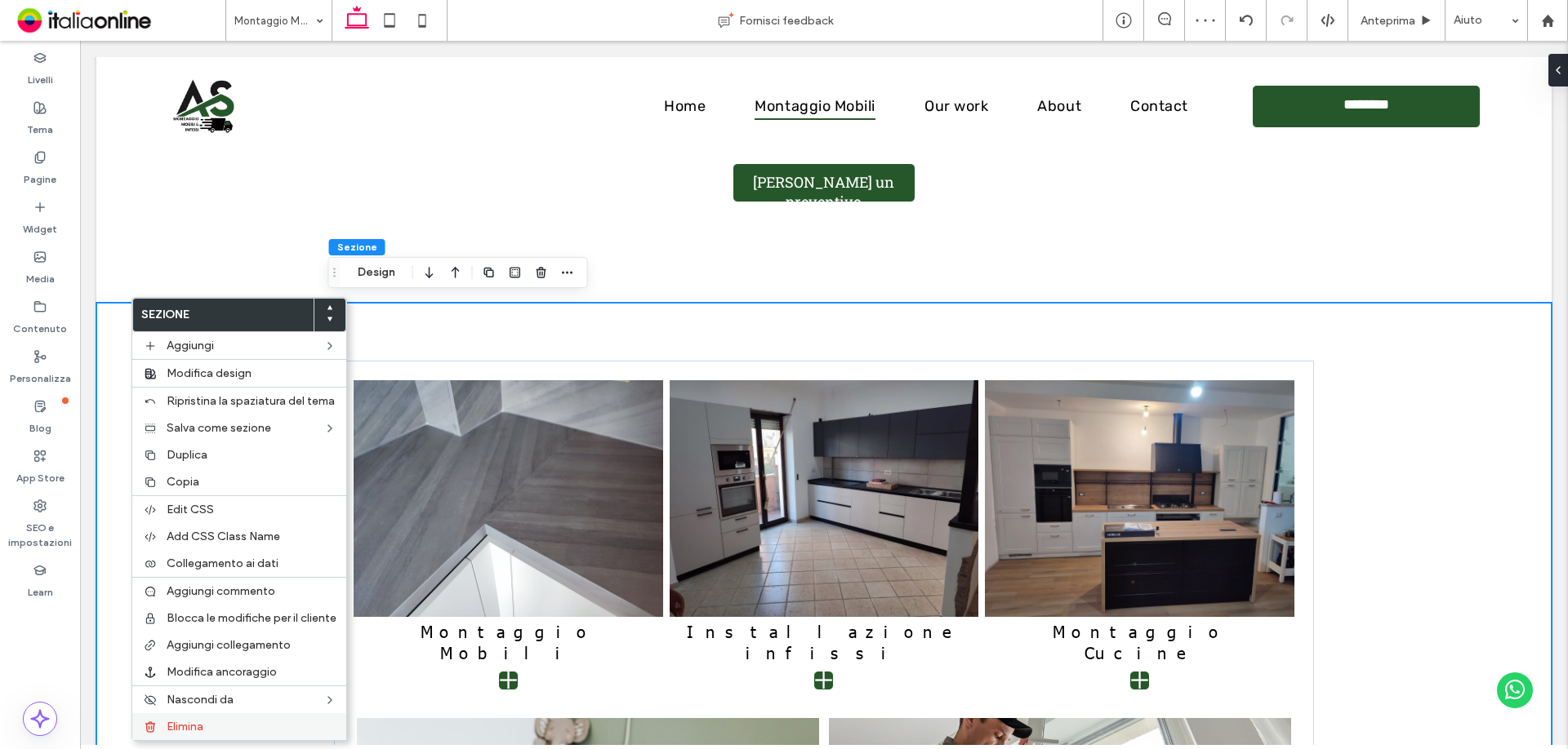
click at [218, 732] on label "Elimina" at bounding box center [252, 727] width 170 height 14
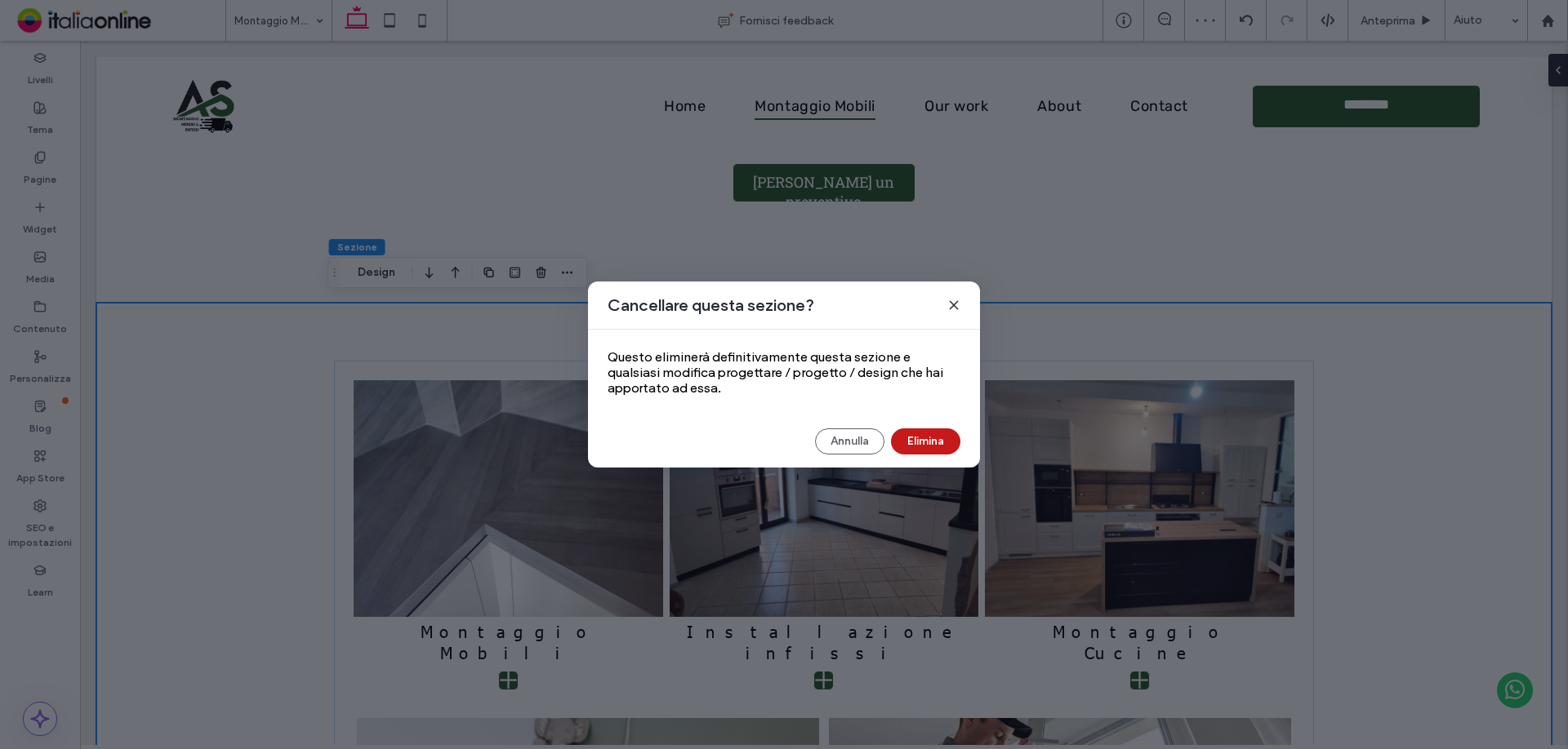
click at [935, 431] on button "Elimina" at bounding box center [925, 441] width 69 height 26
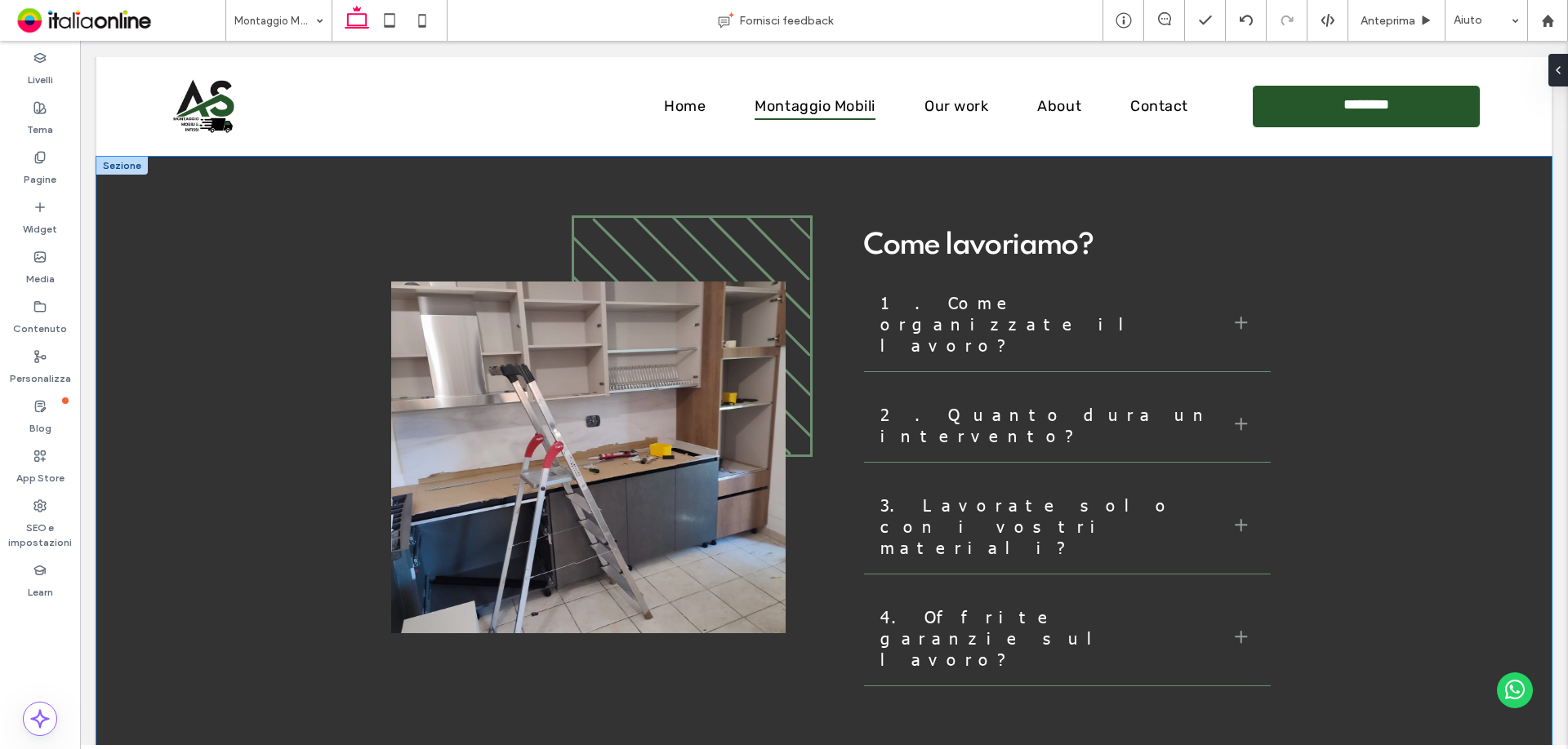
scroll to position [898, 0]
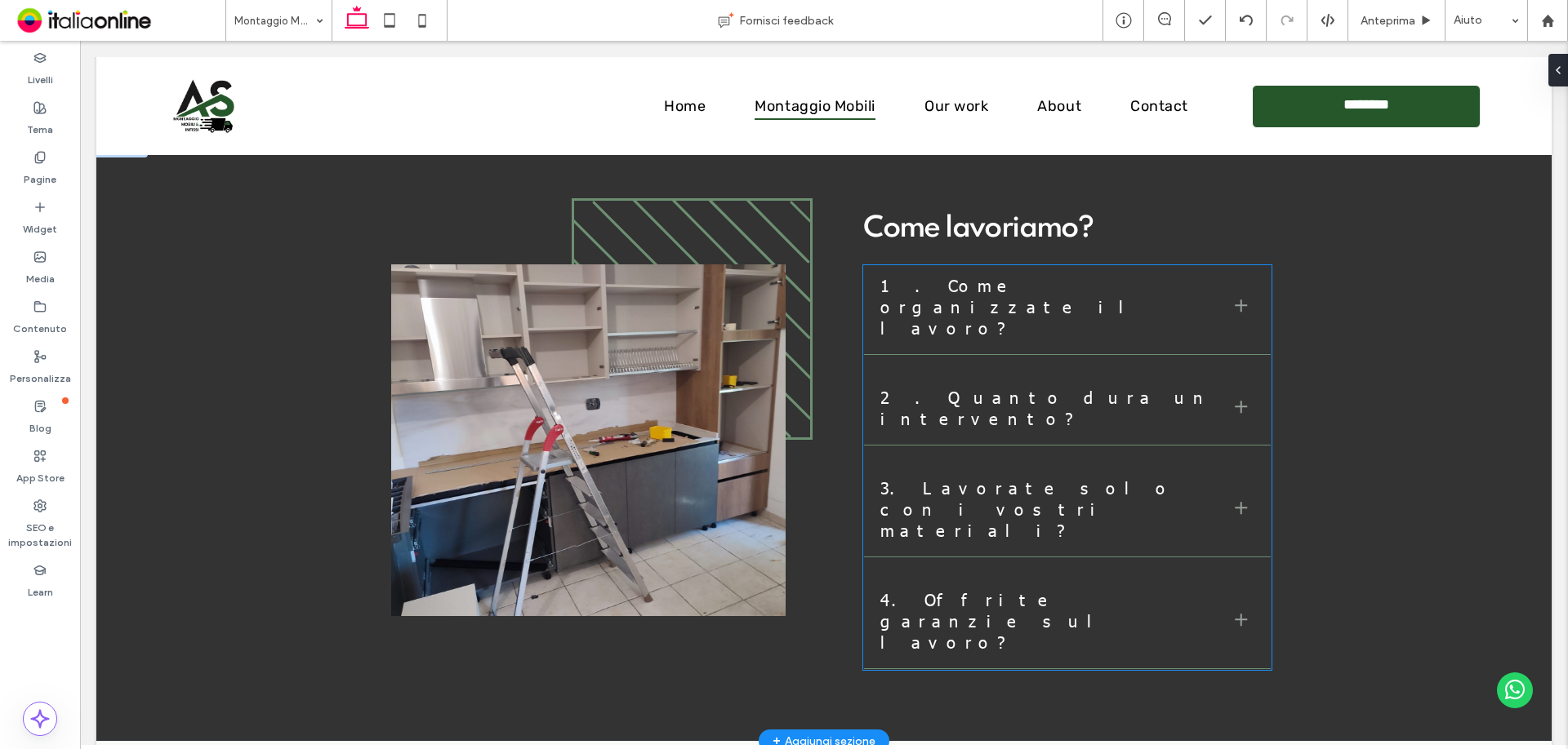
click at [1231, 423] on ul "1. Come organizzate il lavoro? Describe the item or answer the question so that…" at bounding box center [1068, 467] width 408 height 405
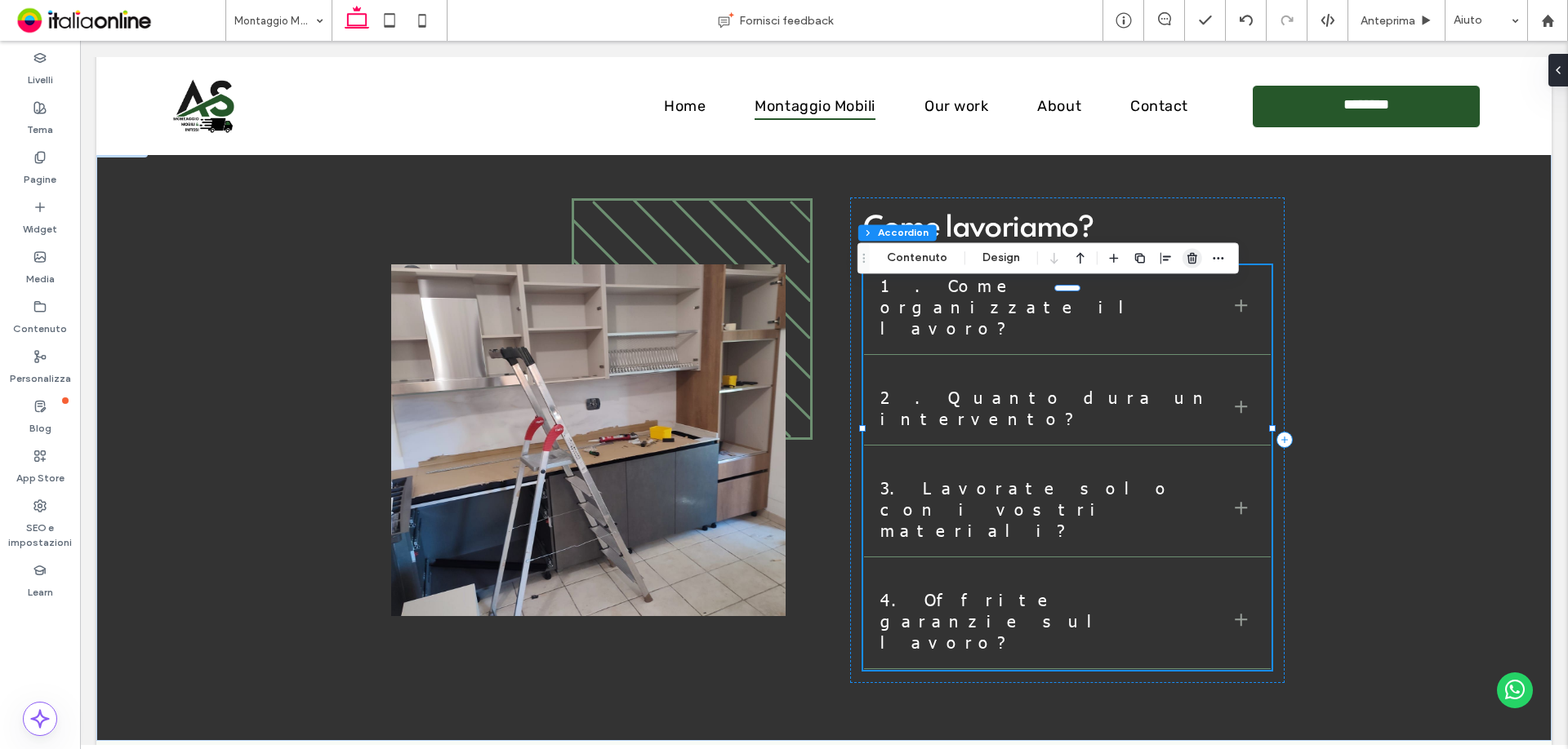
drag, startPoint x: 884, startPoint y: 312, endPoint x: 1188, endPoint y: 261, distance: 308.2
click at [1188, 261] on use "button" at bounding box center [1192, 258] width 10 height 11
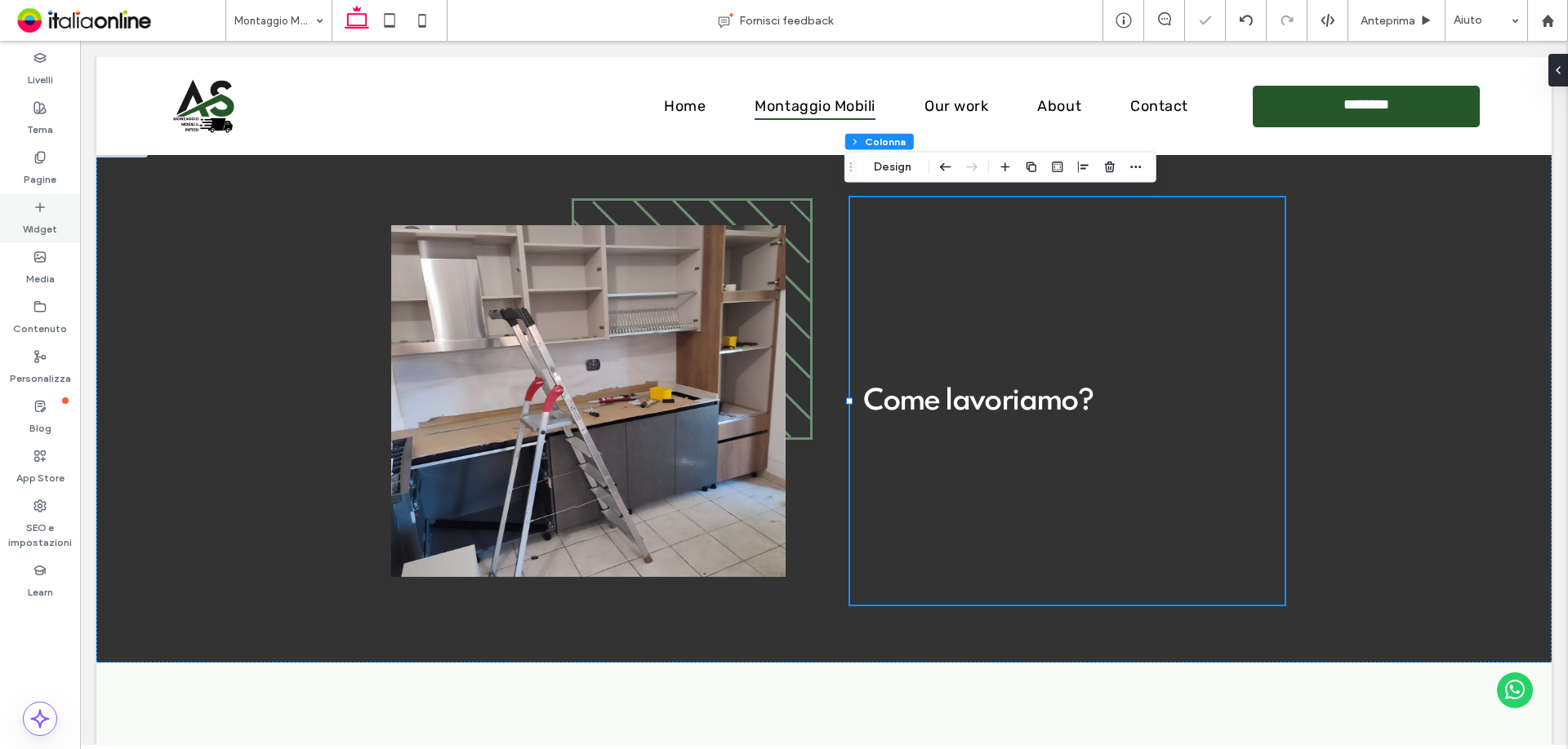
click at [27, 208] on div "Widget" at bounding box center [40, 218] width 80 height 50
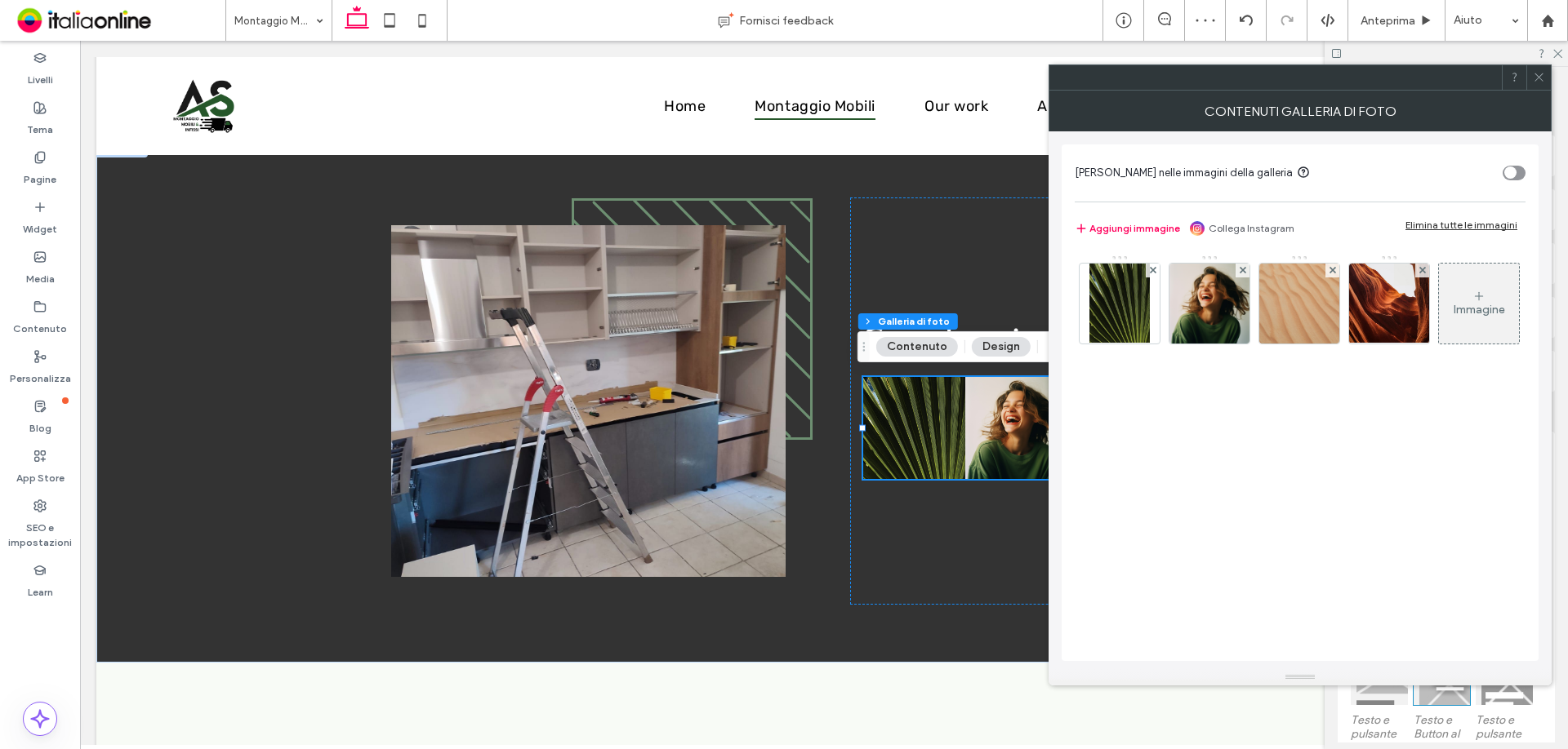
click at [1533, 75] on icon at bounding box center [1539, 77] width 13 height 12
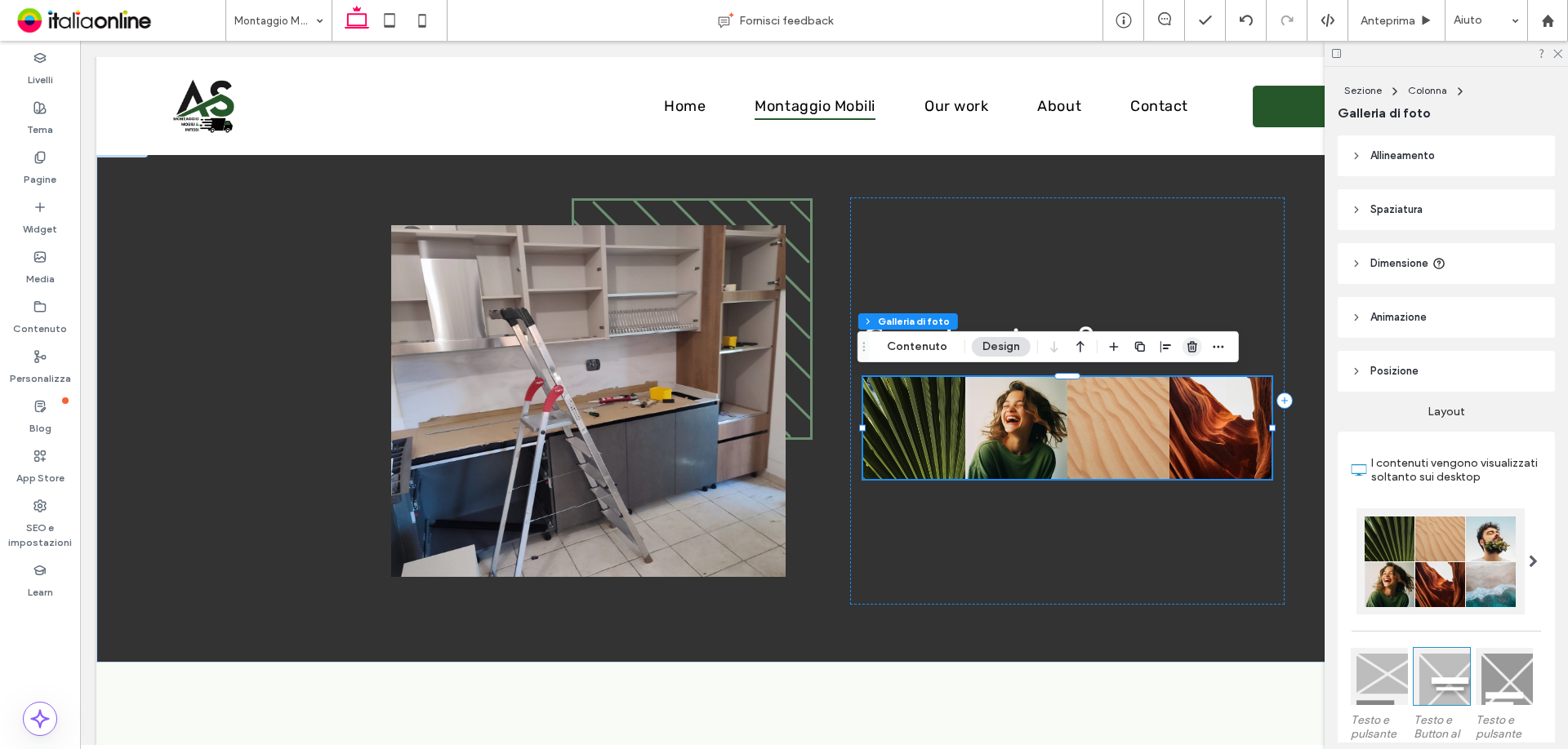
click at [1186, 353] on span "button" at bounding box center [1193, 347] width 20 height 20
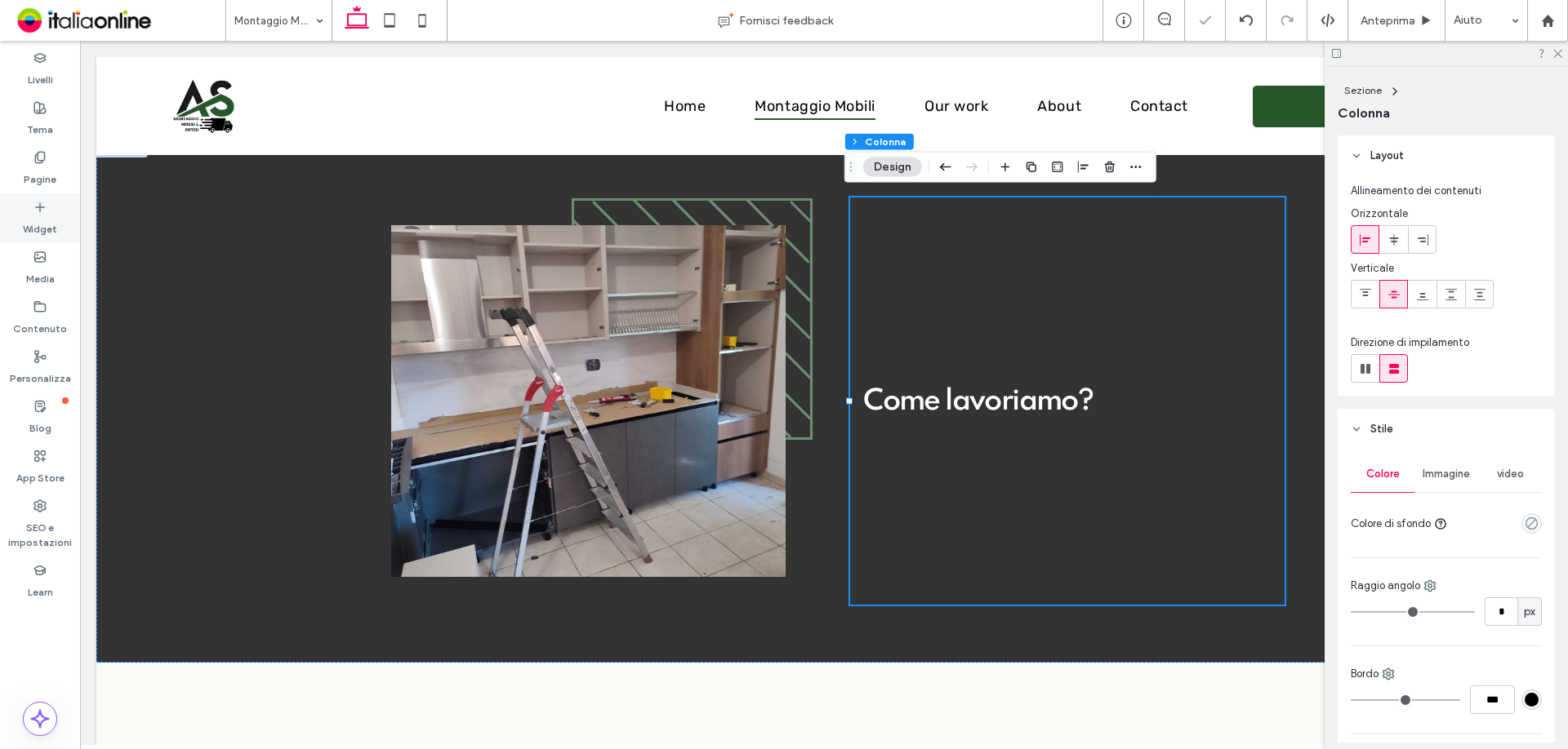
click at [38, 223] on label "Widget" at bounding box center [39, 225] width 34 height 22
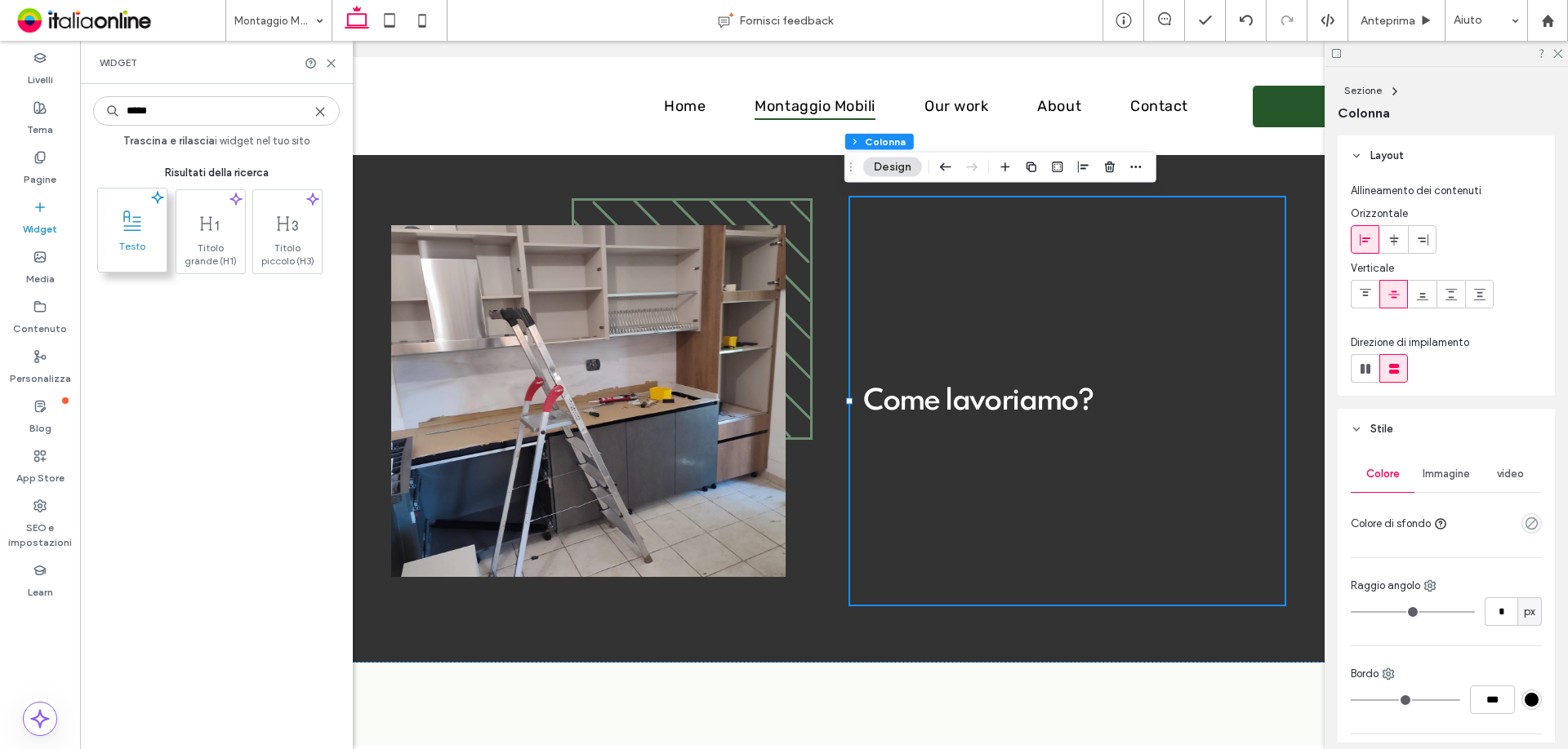
type input "*****"
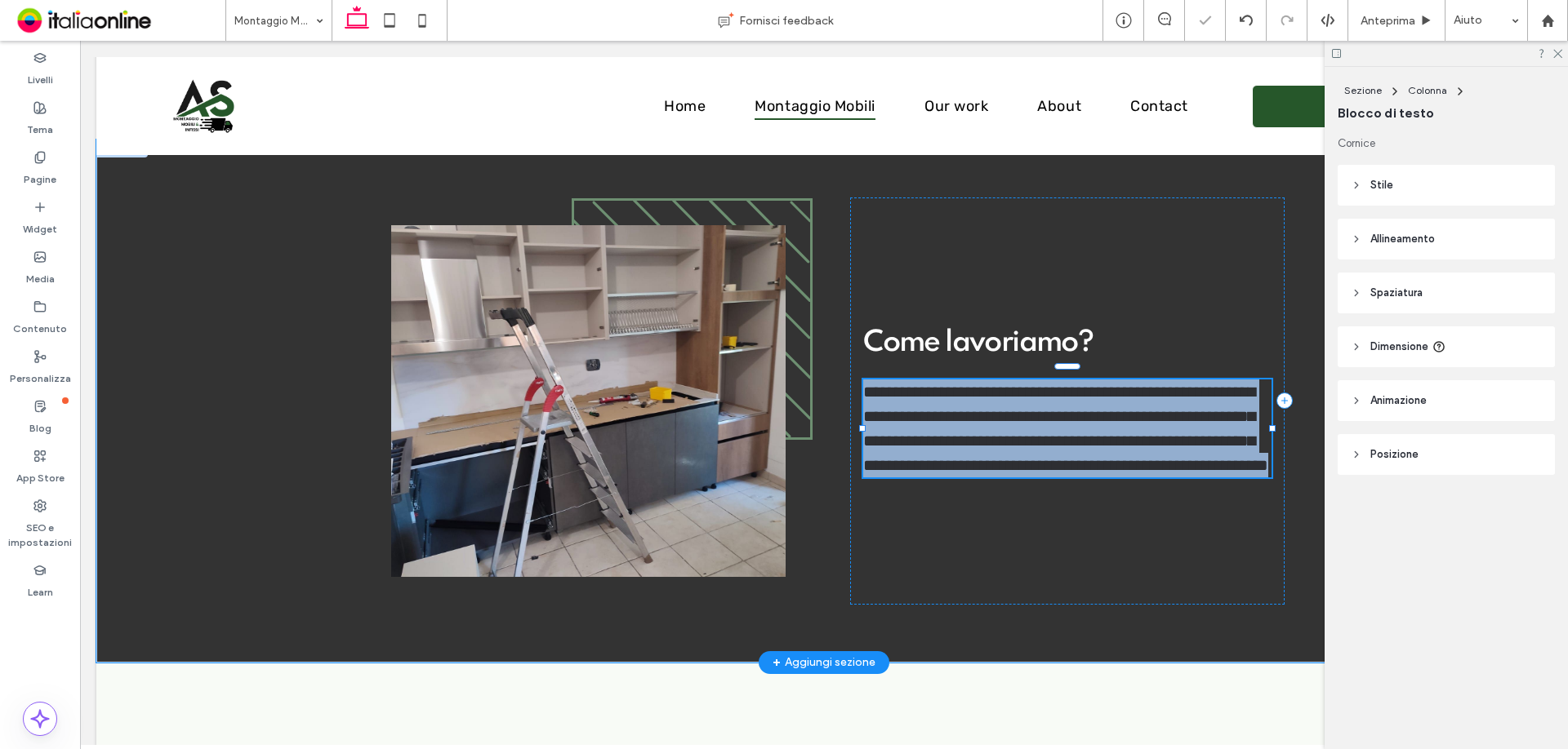
type input "*****"
type input "**"
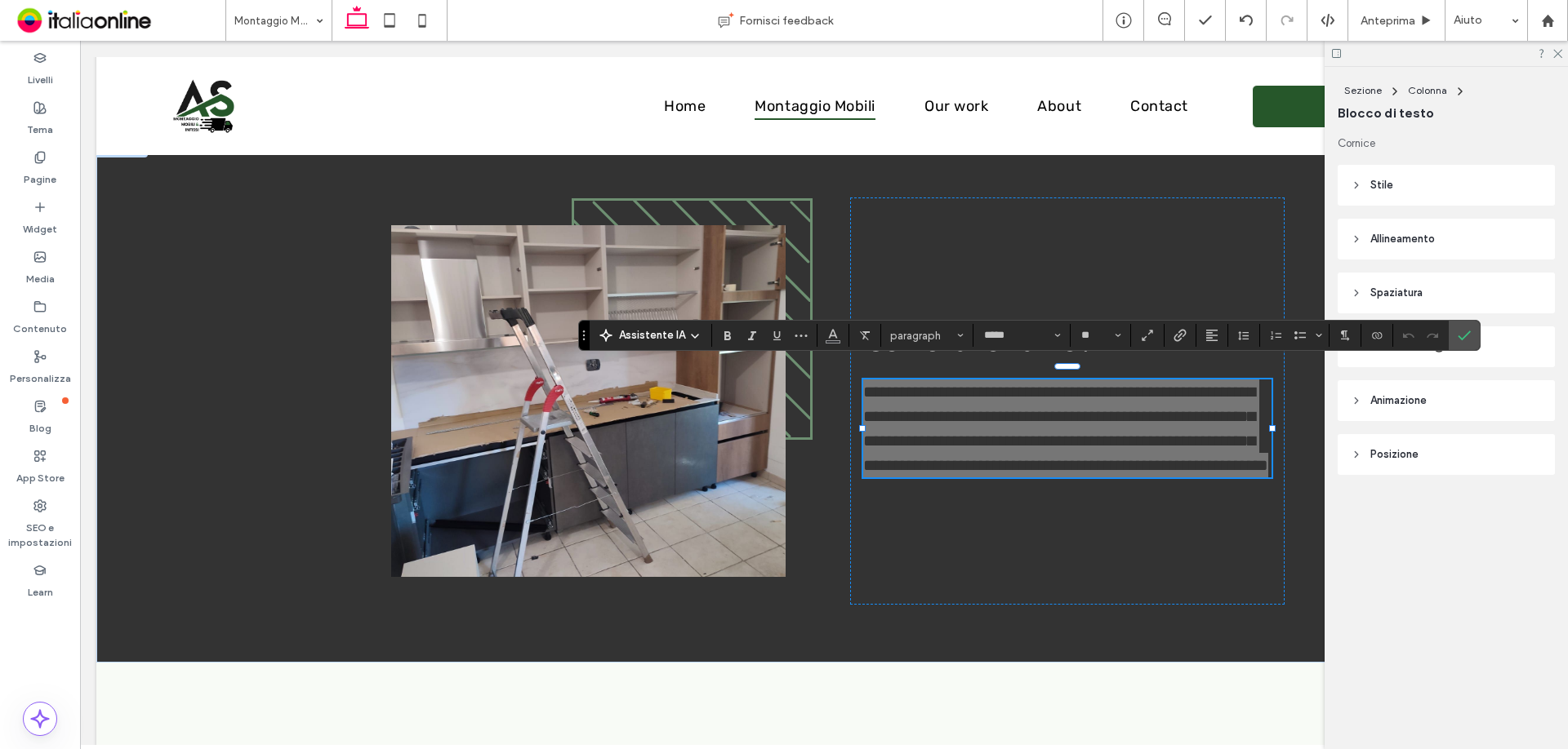
drag, startPoint x: 1460, startPoint y: 342, endPoint x: 1450, endPoint y: 346, distance: 10.8
click at [1460, 342] on span "Conferma" at bounding box center [1461, 335] width 8 height 29
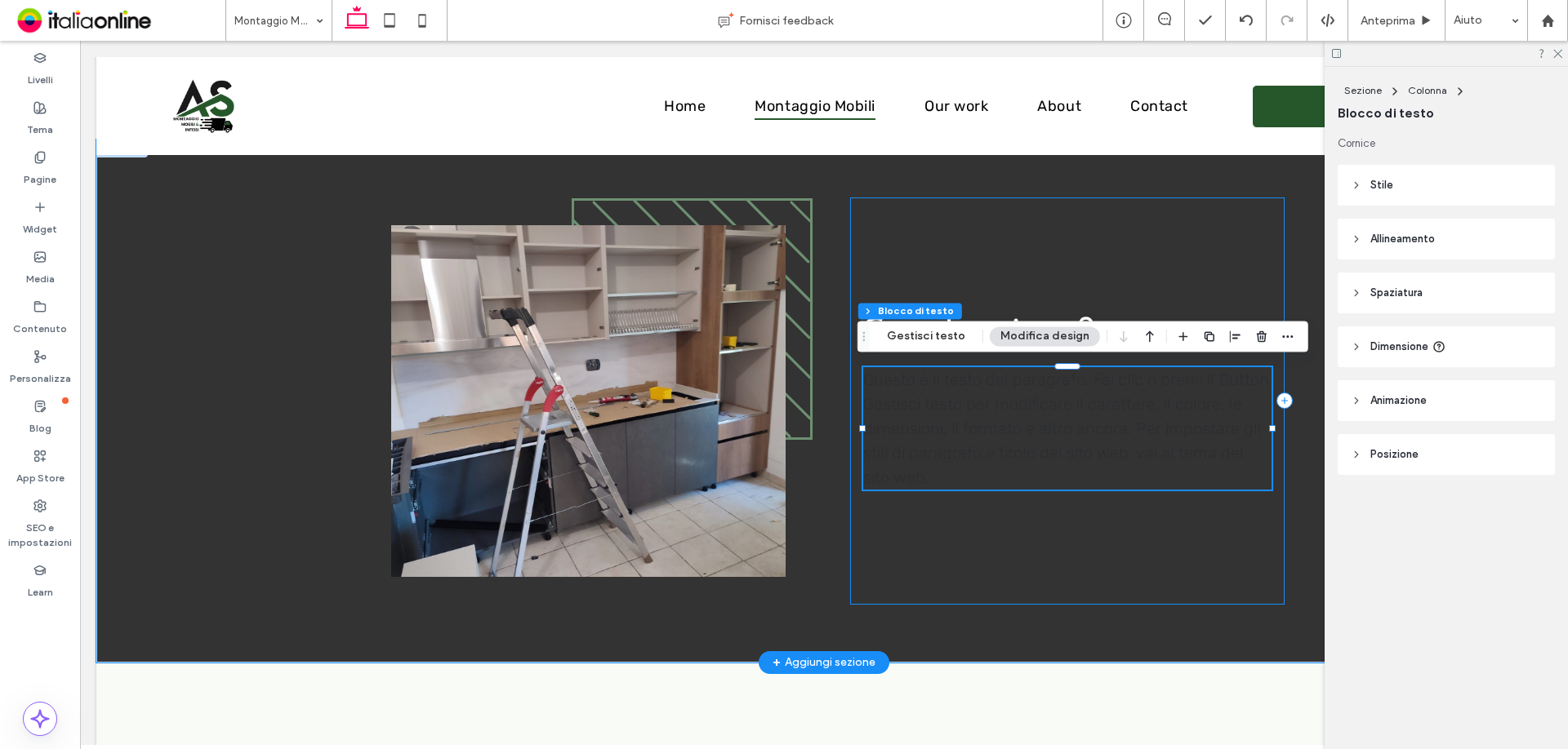
click at [999, 294] on div "Come lavoriamo? Questo è il testo del paragrafo. Fai clic o premi il Button Ges…" at bounding box center [1067, 401] width 434 height 407
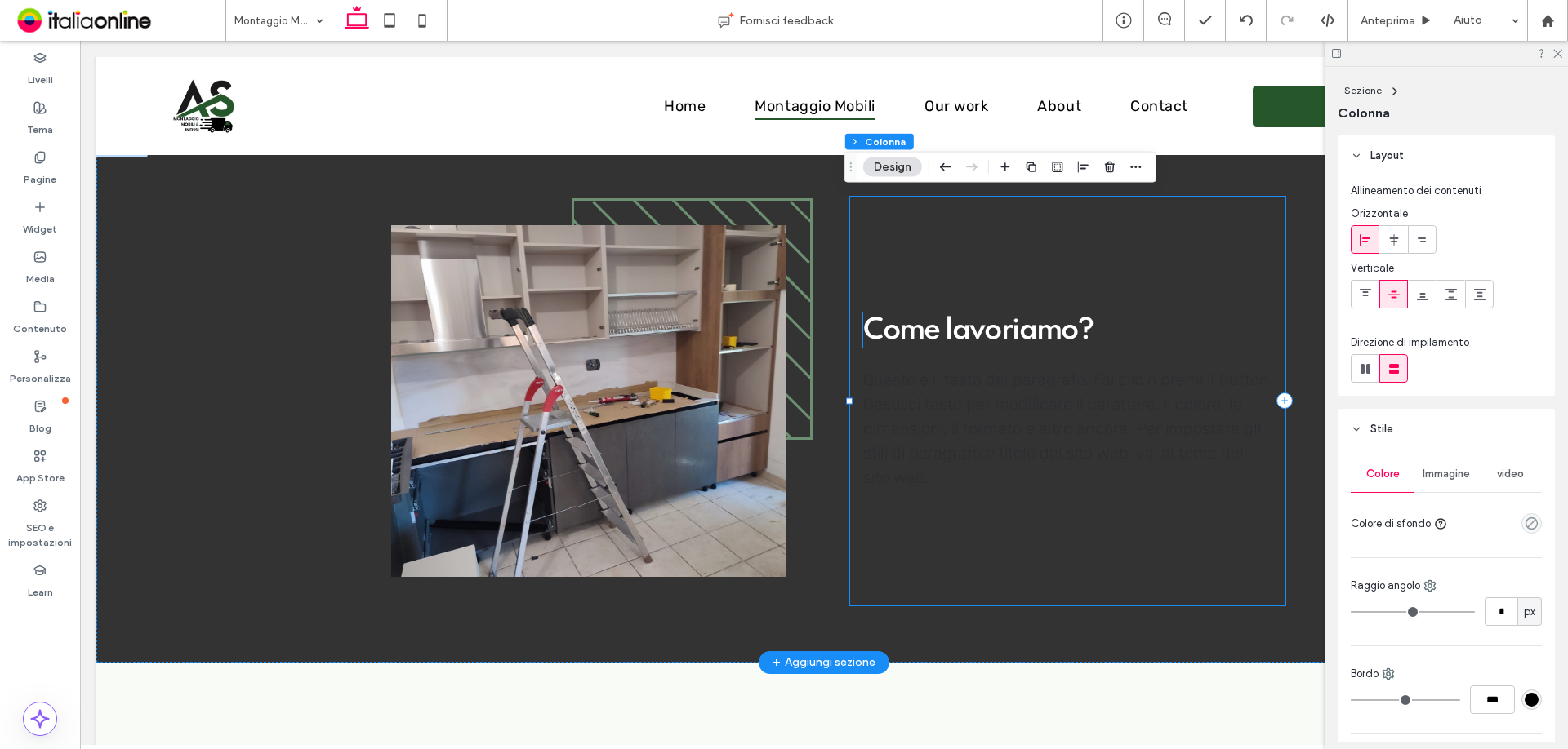
click at [1013, 328] on span "Come lavoriamo?" at bounding box center [978, 330] width 229 height 29
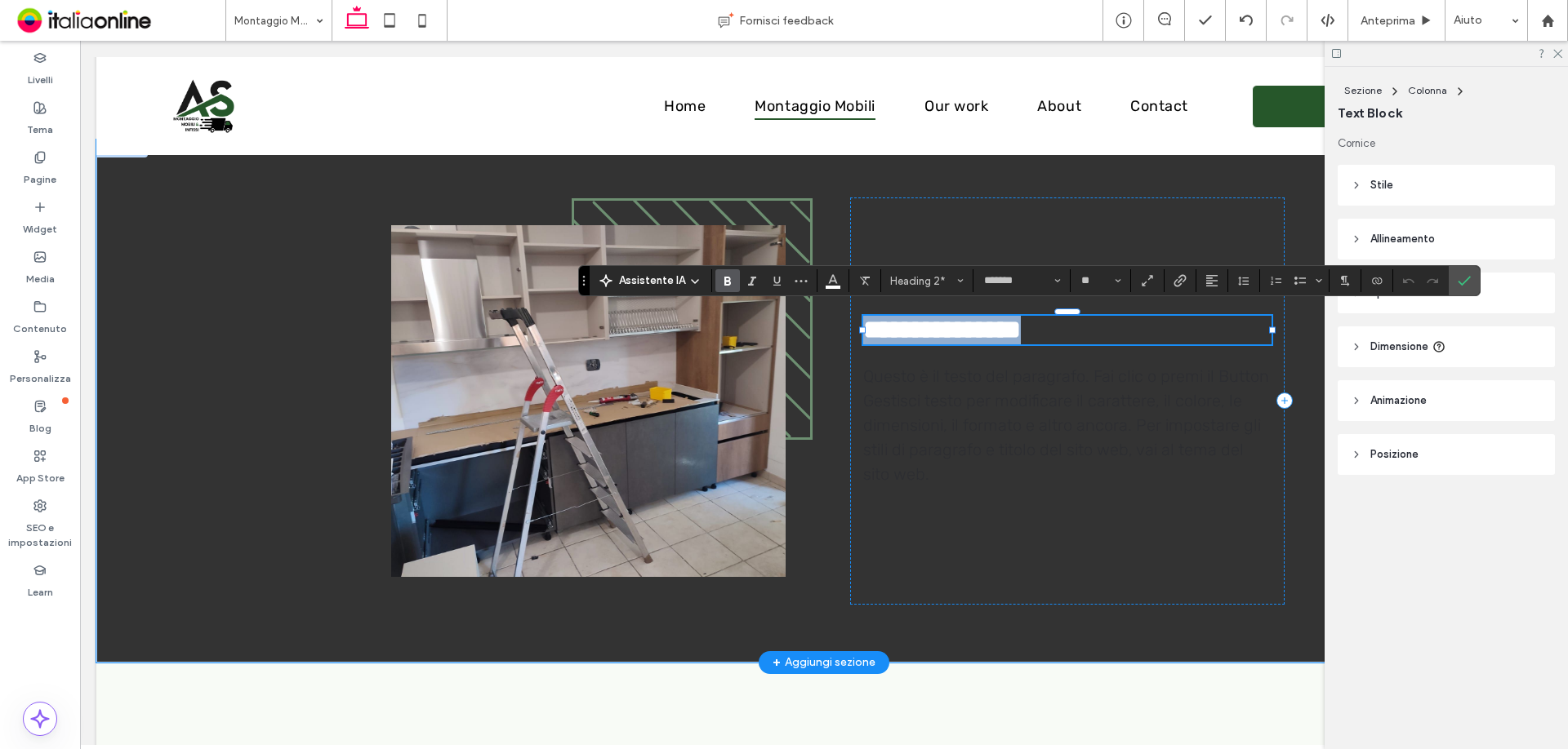
type input "*****"
type input "**"
click at [1090, 382] on span "Questo è il testo del paragrafo. Fai clic o premi il Button Gestisci testo per …" at bounding box center [1066, 425] width 406 height 117
click at [1090, 382] on div "Questo è il testo del paragrafo. Fai clic o premi il Button Gestisci testo per …" at bounding box center [1068, 425] width 408 height 122
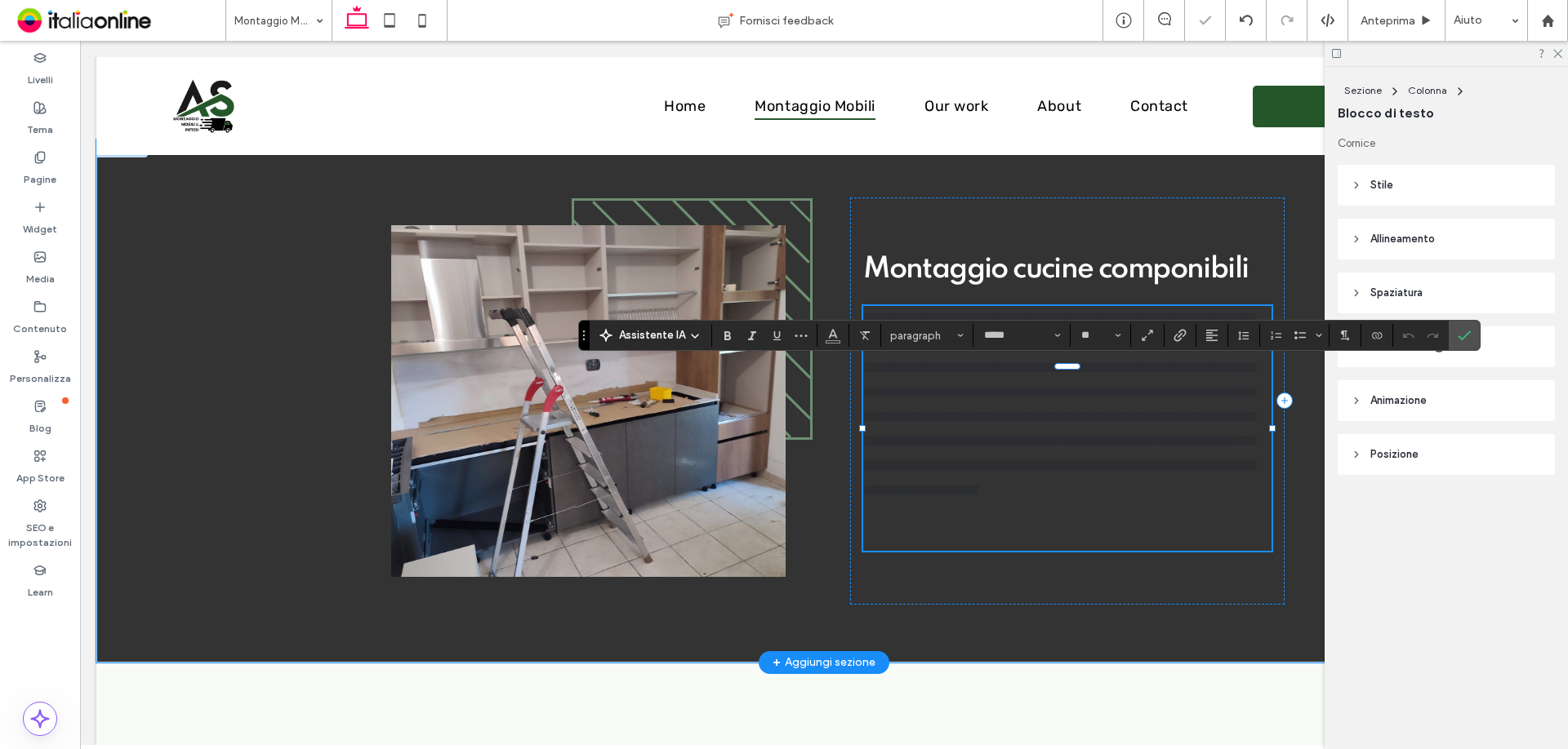
scroll to position [0, 0]
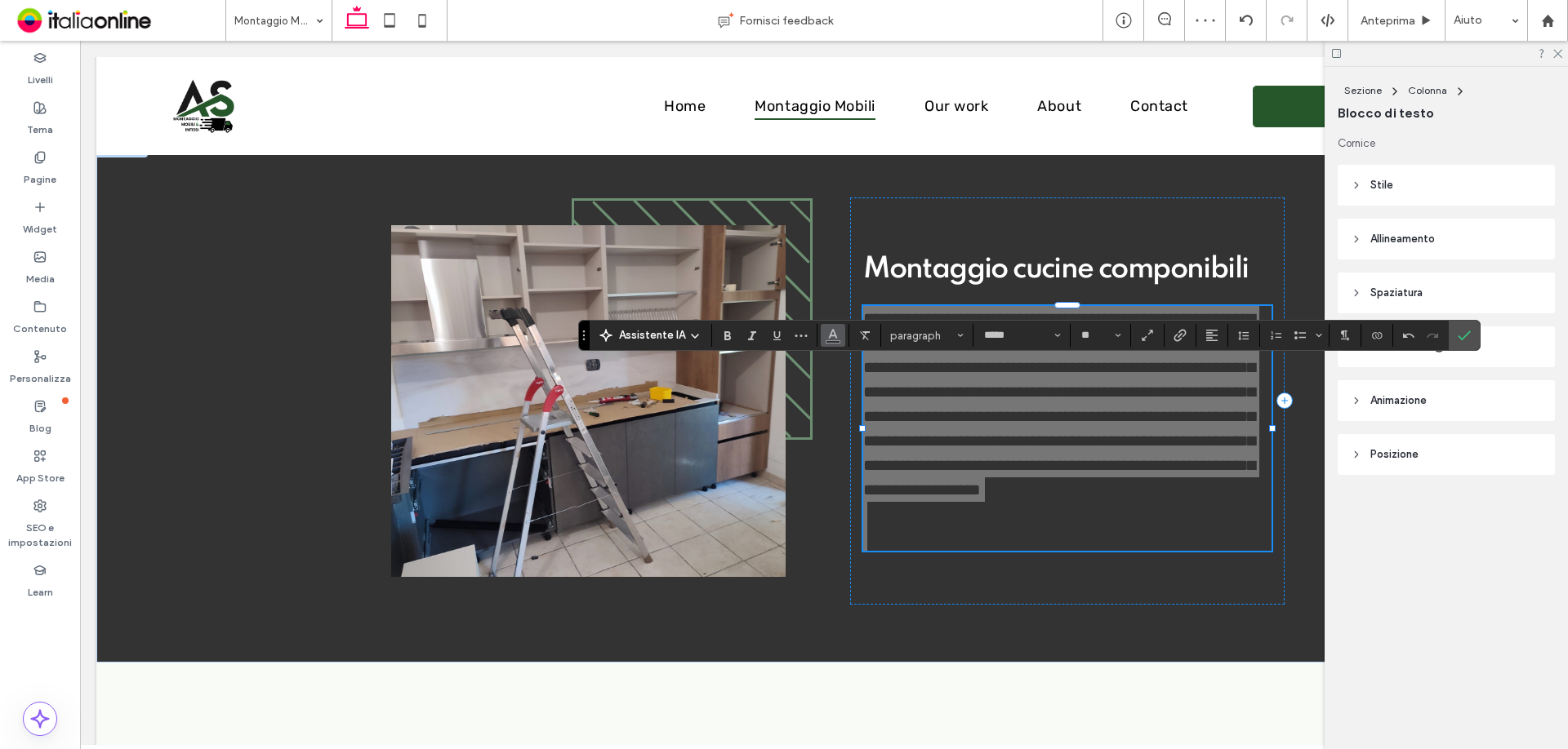
click at [823, 339] on button "Colore" at bounding box center [833, 335] width 24 height 22
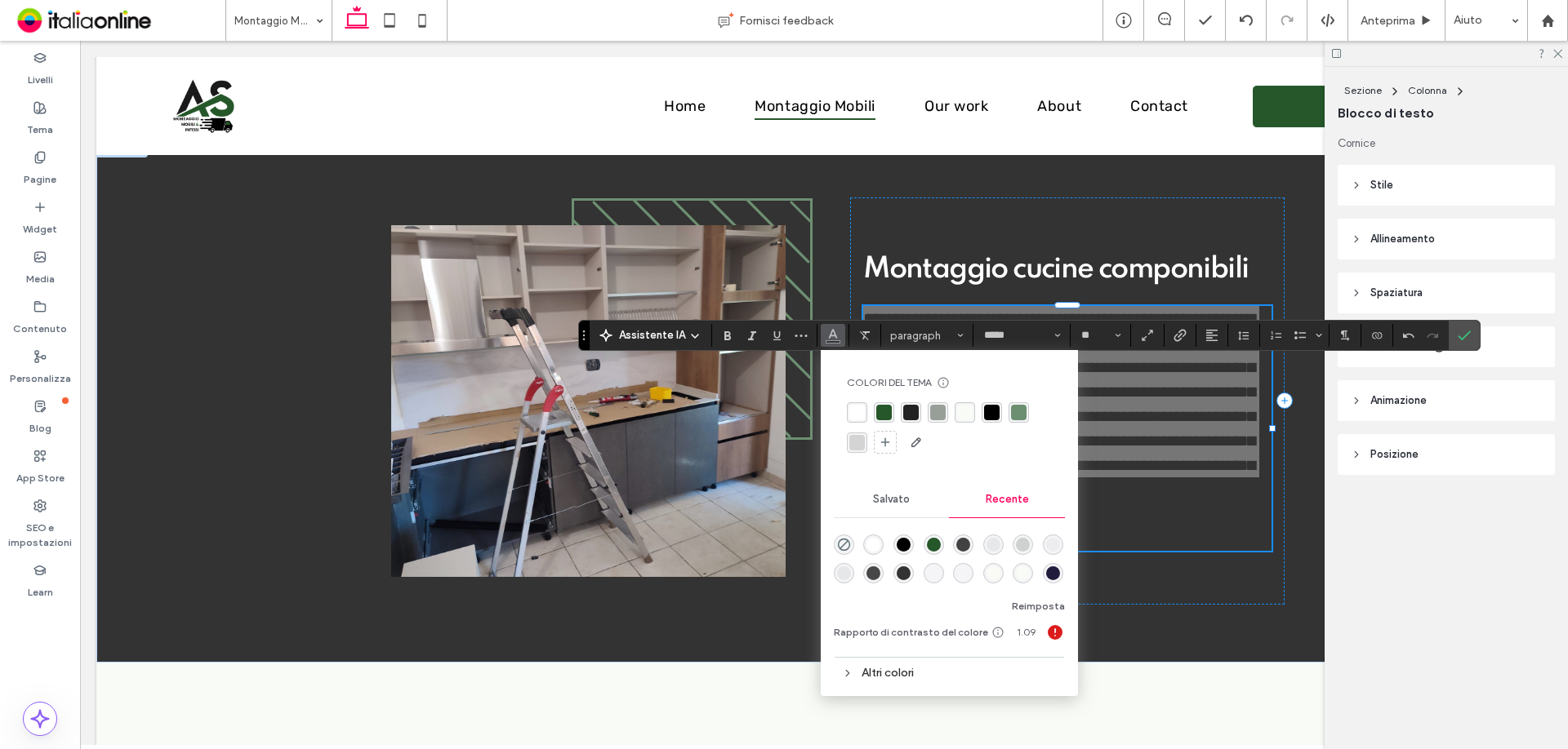
click at [859, 414] on div "rgba(255, 255, 255, 1)" at bounding box center [857, 412] width 16 height 16
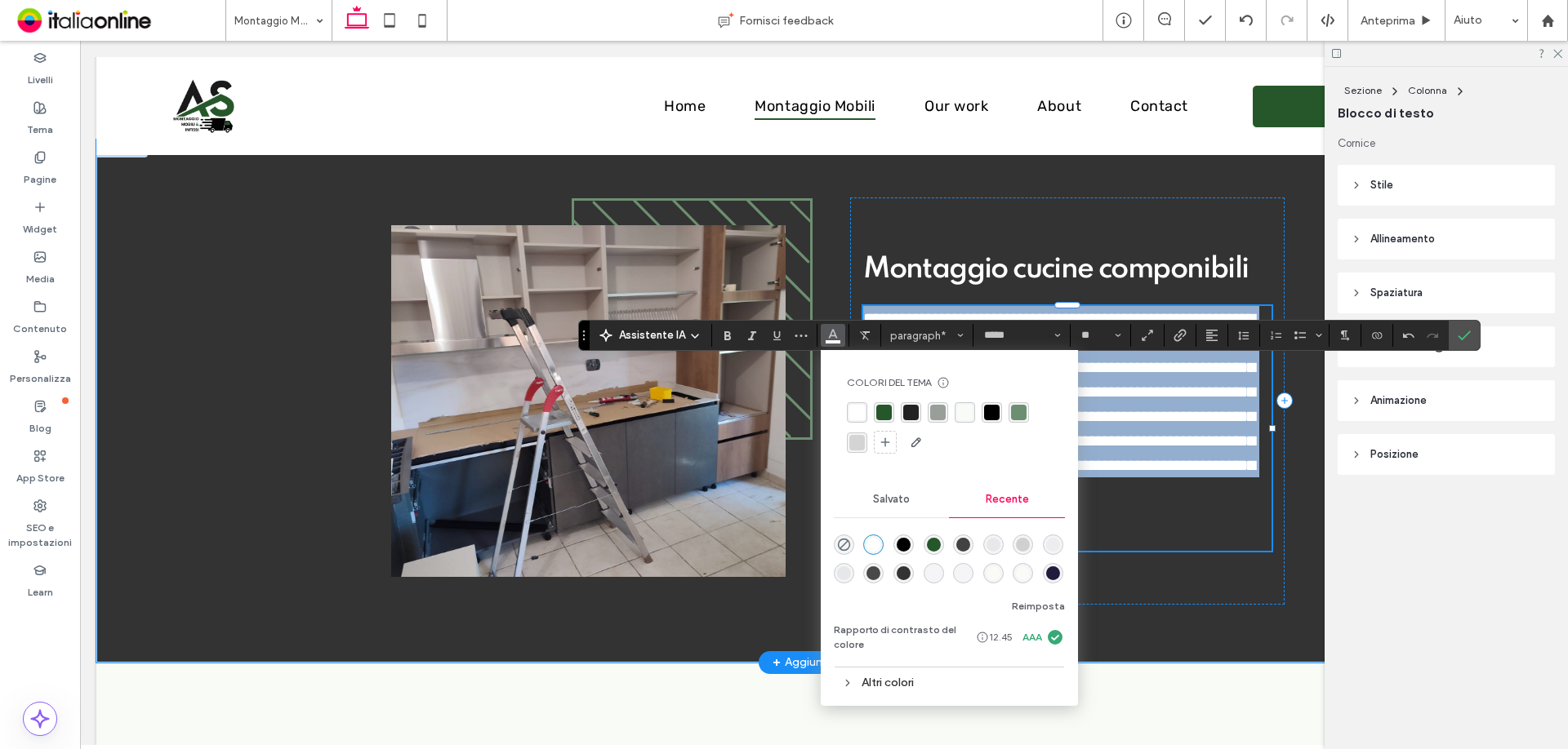
click at [1198, 534] on p at bounding box center [1068, 538] width 408 height 24
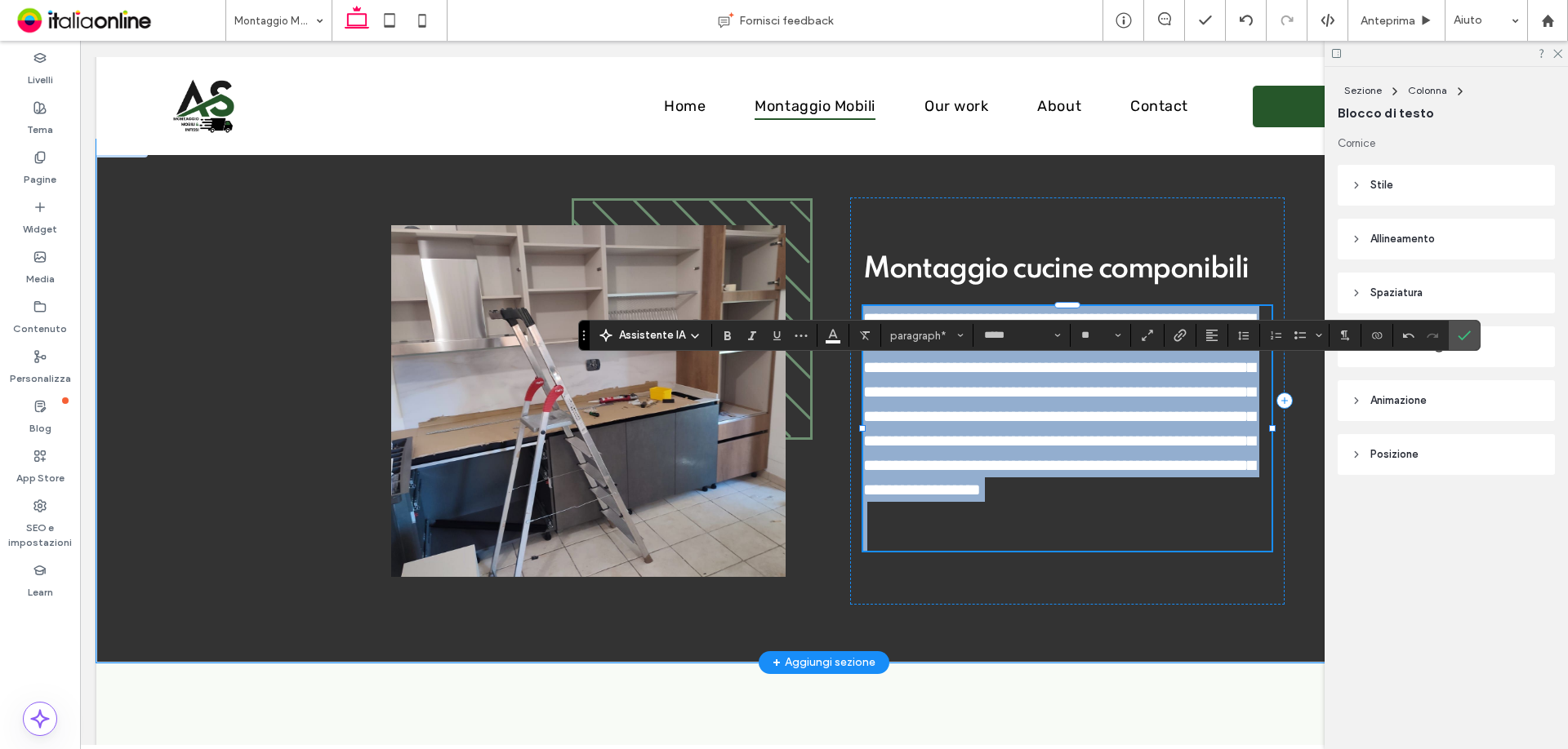
click at [1194, 533] on p at bounding box center [1068, 538] width 408 height 24
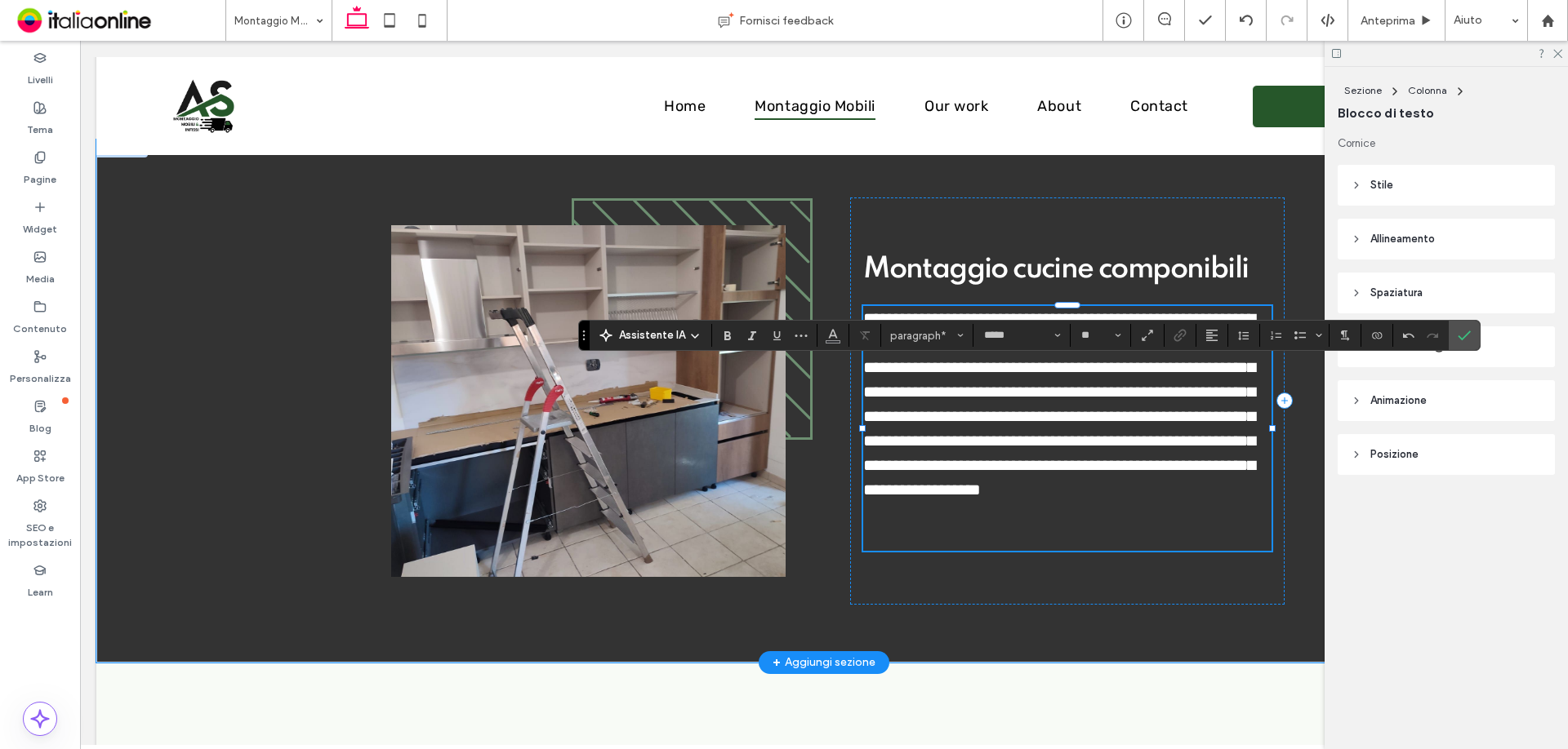
click at [1011, 514] on p at bounding box center [1068, 514] width 408 height 24
click at [1065, 530] on p at bounding box center [1068, 538] width 408 height 24
drag, startPoint x: 1254, startPoint y: 488, endPoint x: 1271, endPoint y: 487, distance: 17.0
click at [1255, 487] on p "**********" at bounding box center [1068, 403] width 408 height 196
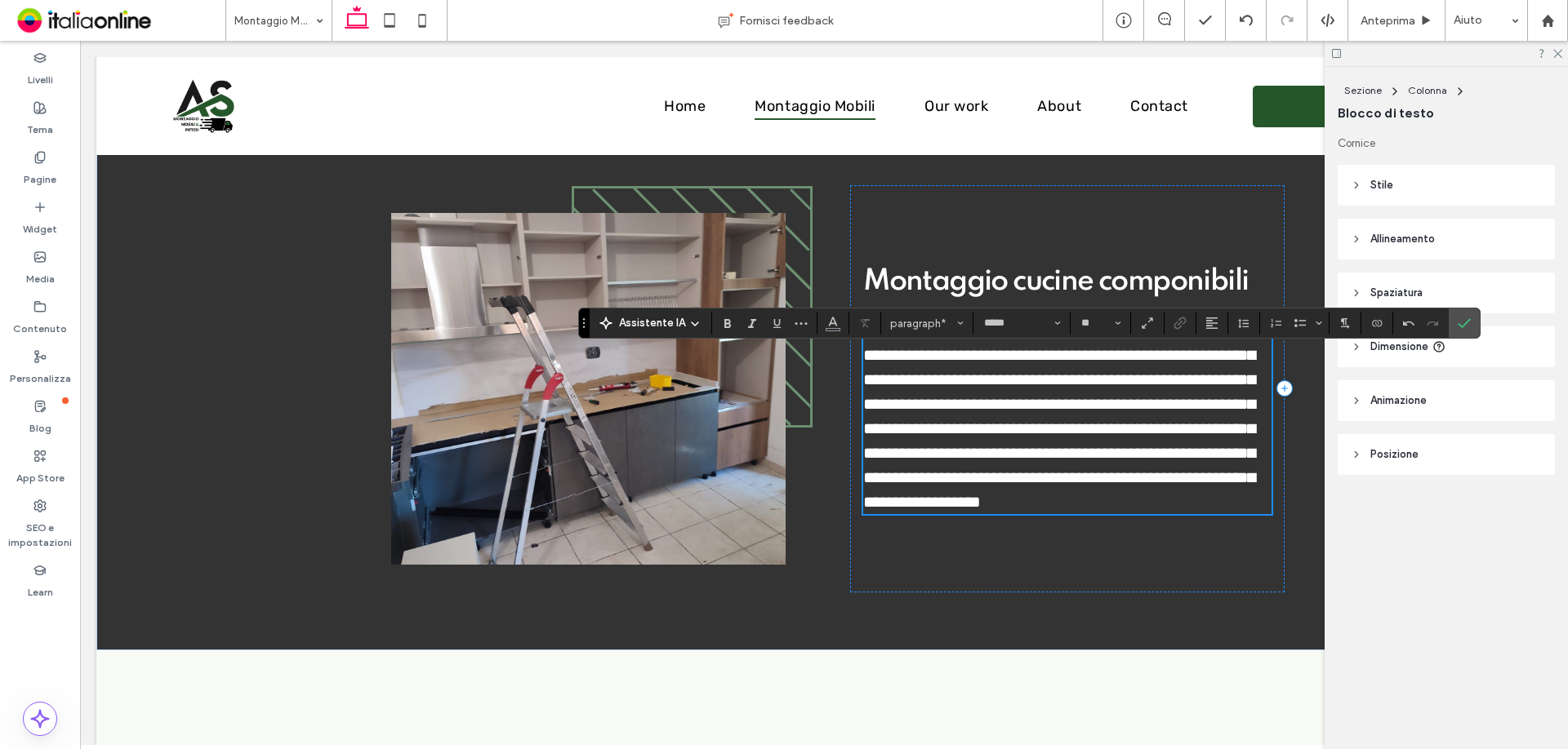
scroll to position [922, 0]
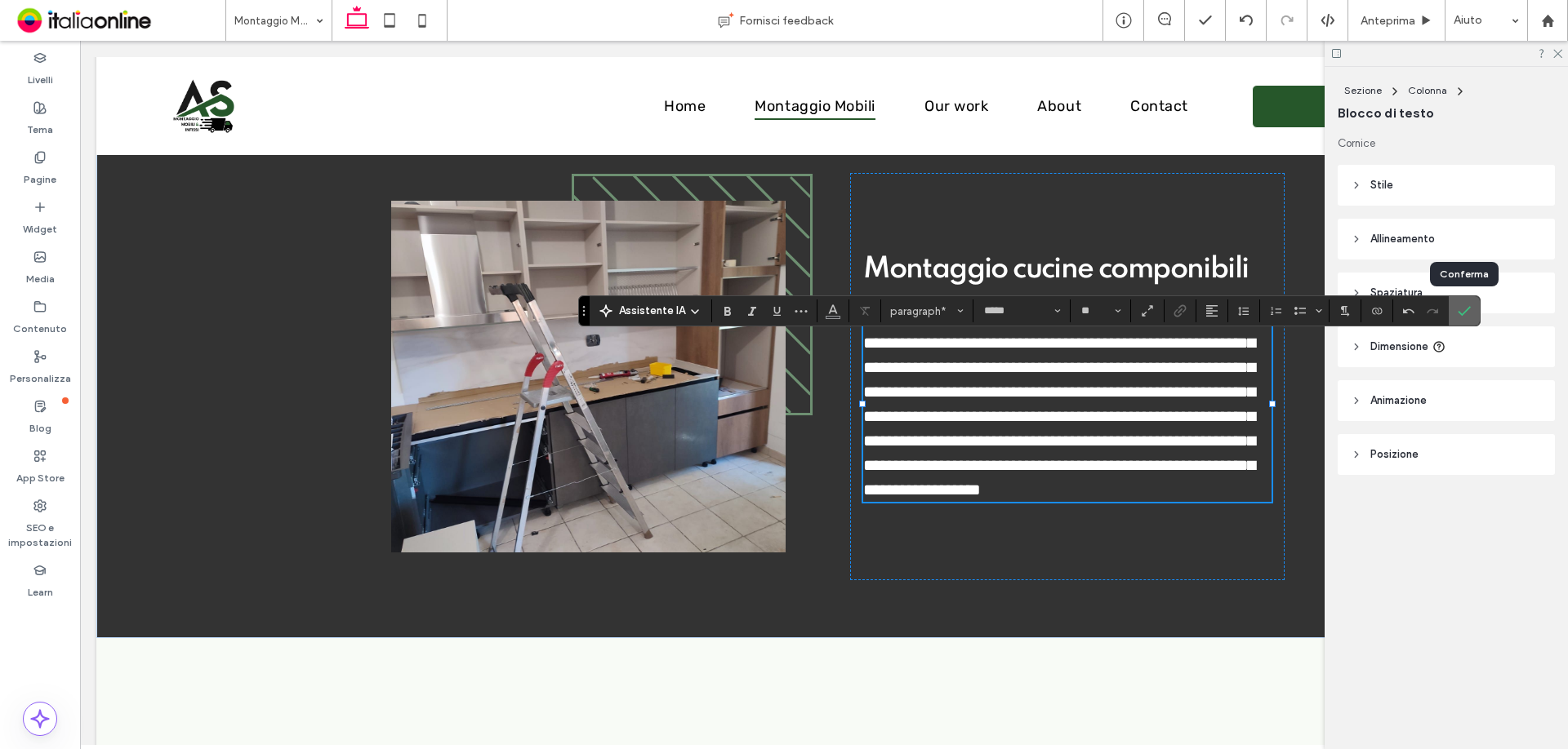
click at [1454, 315] on label "Conferma" at bounding box center [1464, 311] width 24 height 29
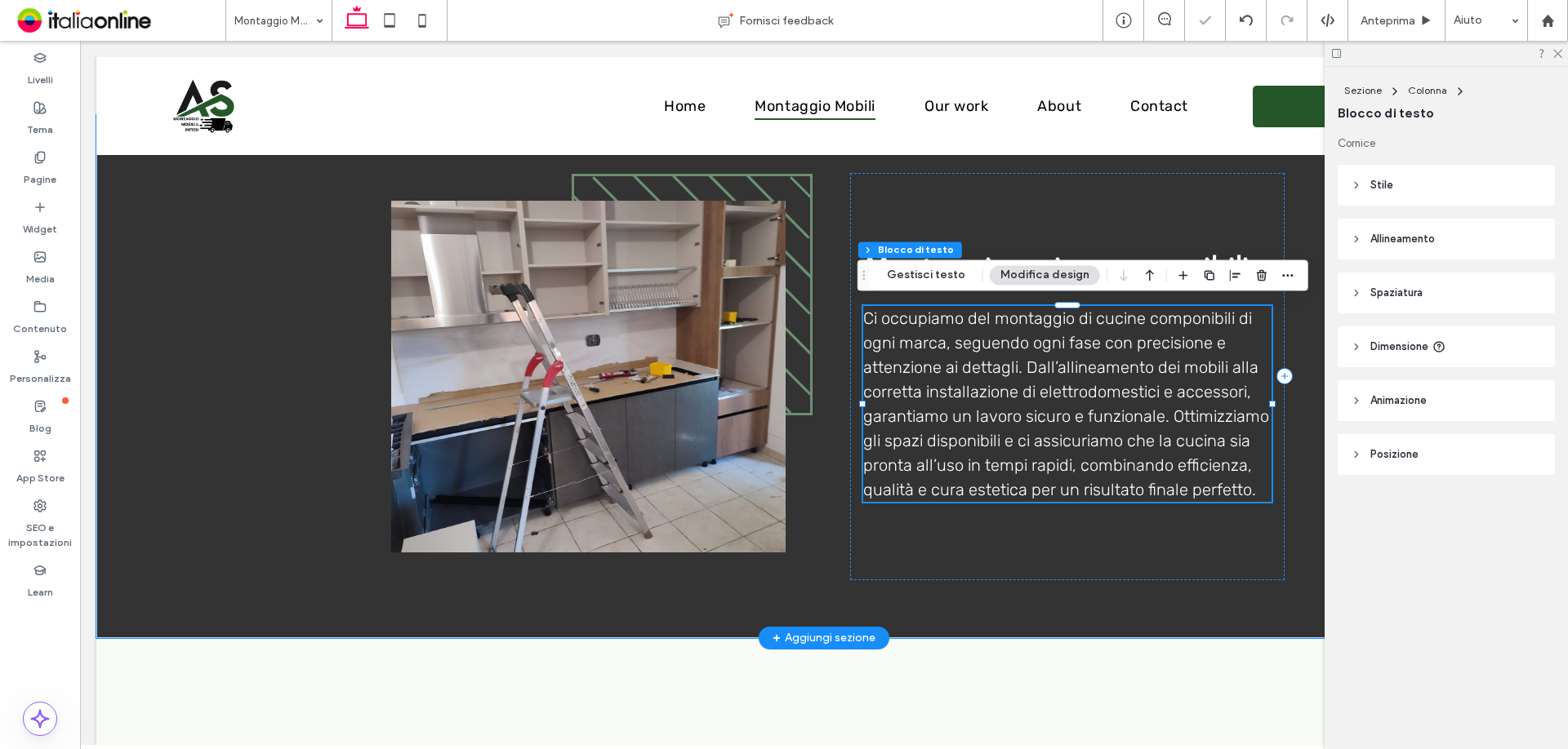
click at [1080, 408] on span "Ci occupiamo del montaggio di cucine componibili di ogni marca, seguendo ogni f…" at bounding box center [1066, 403] width 406 height 191
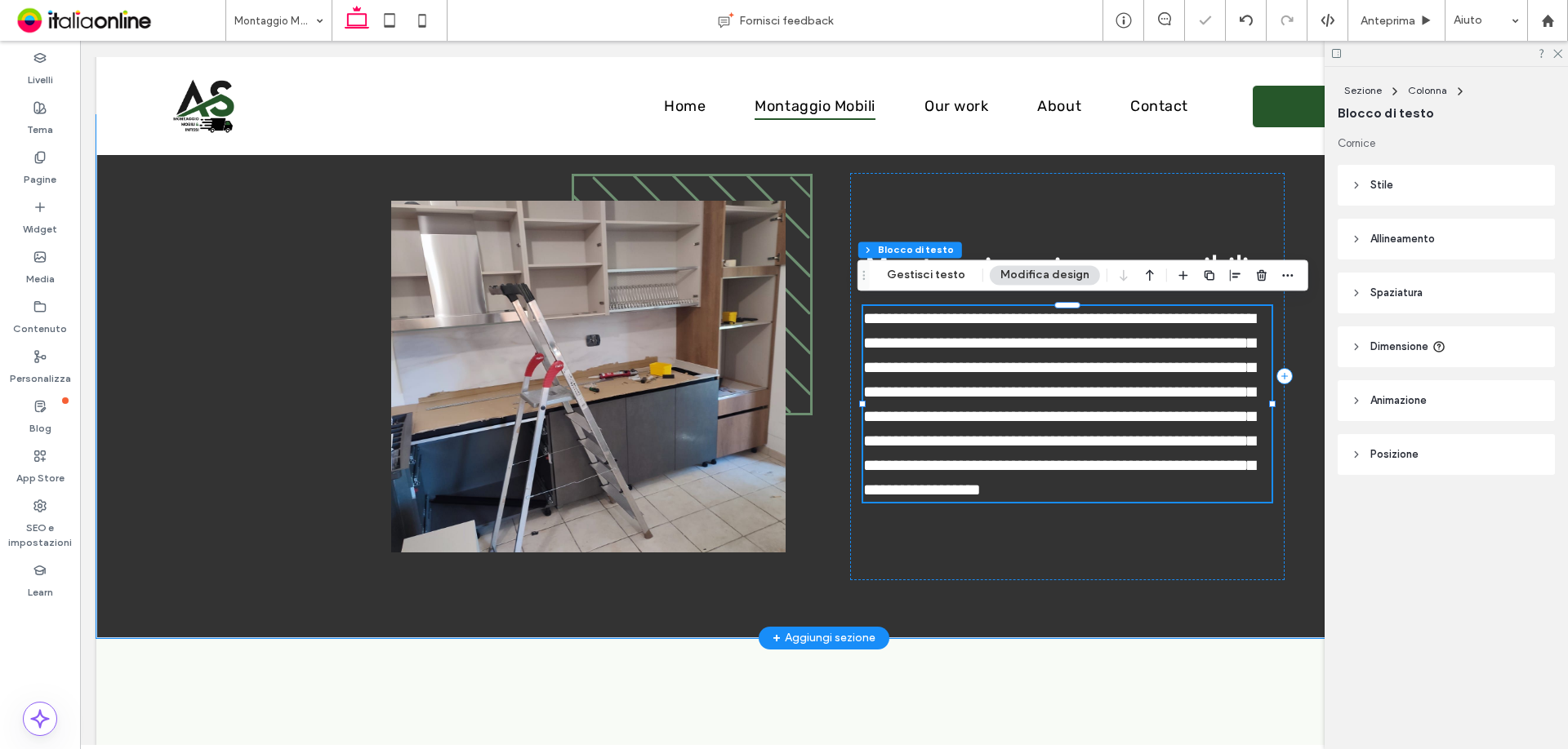
click at [1080, 408] on span "**********" at bounding box center [1060, 403] width 392 height 187
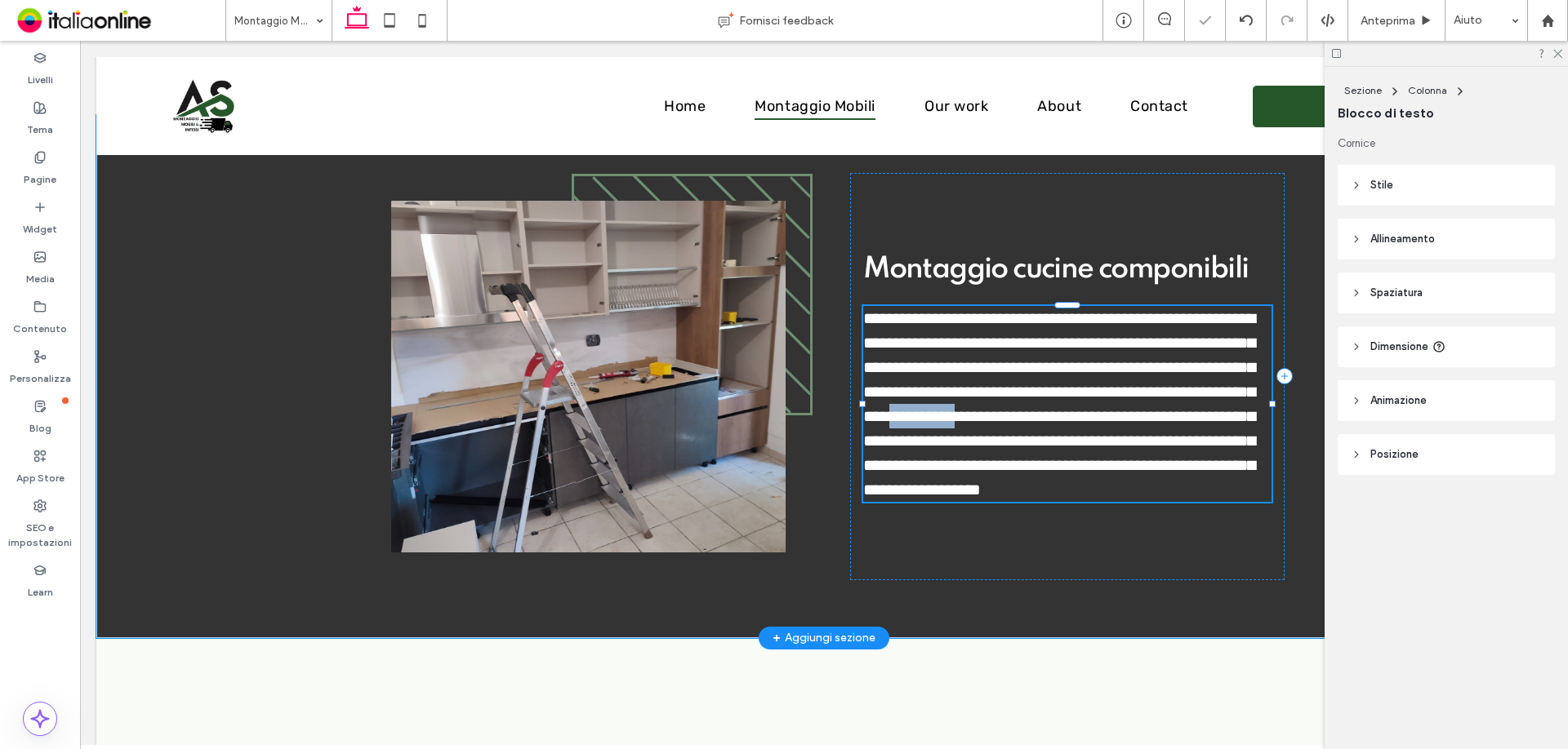
type input "*****"
type input "**"
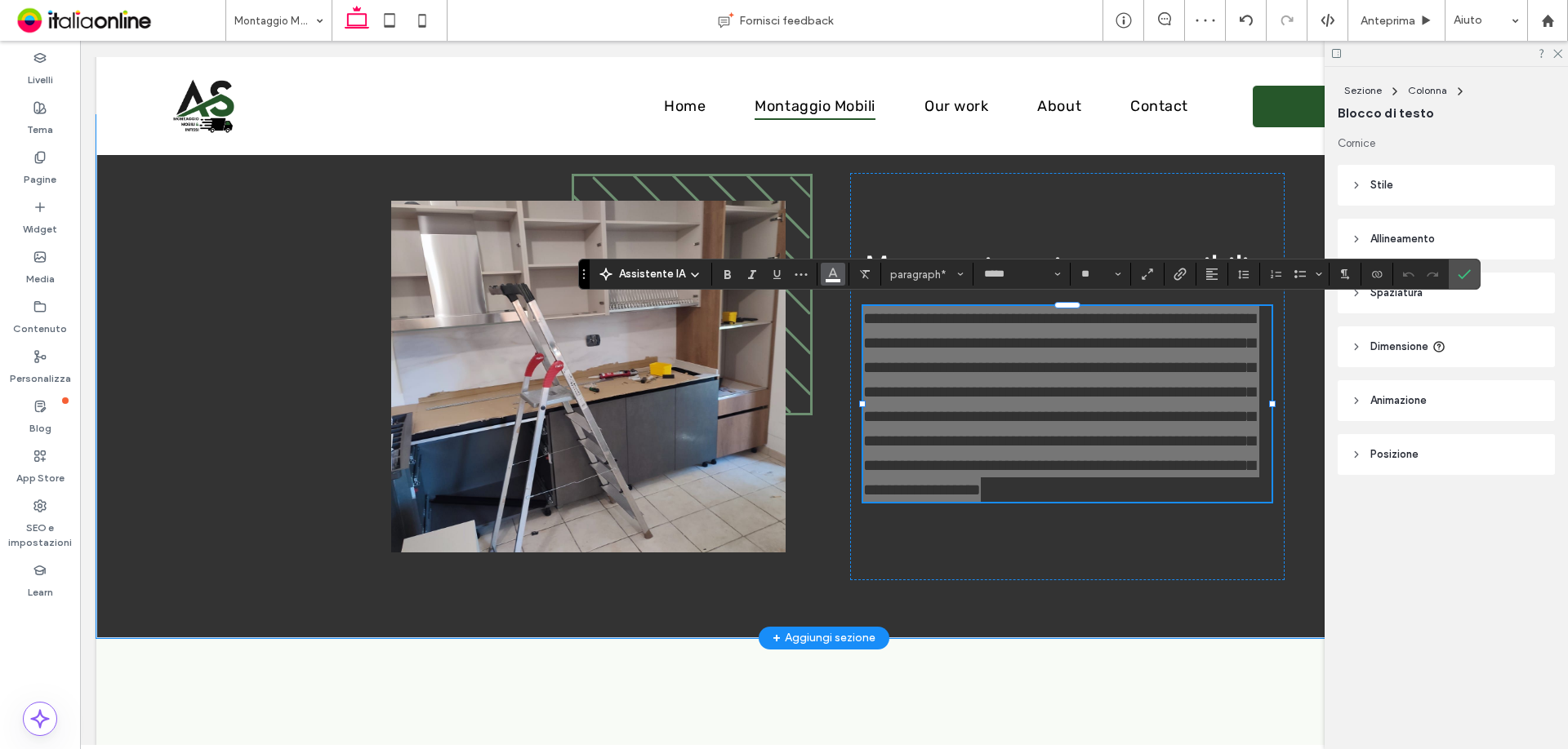
click at [826, 267] on icon "Colore" at bounding box center [833, 272] width 13 height 13
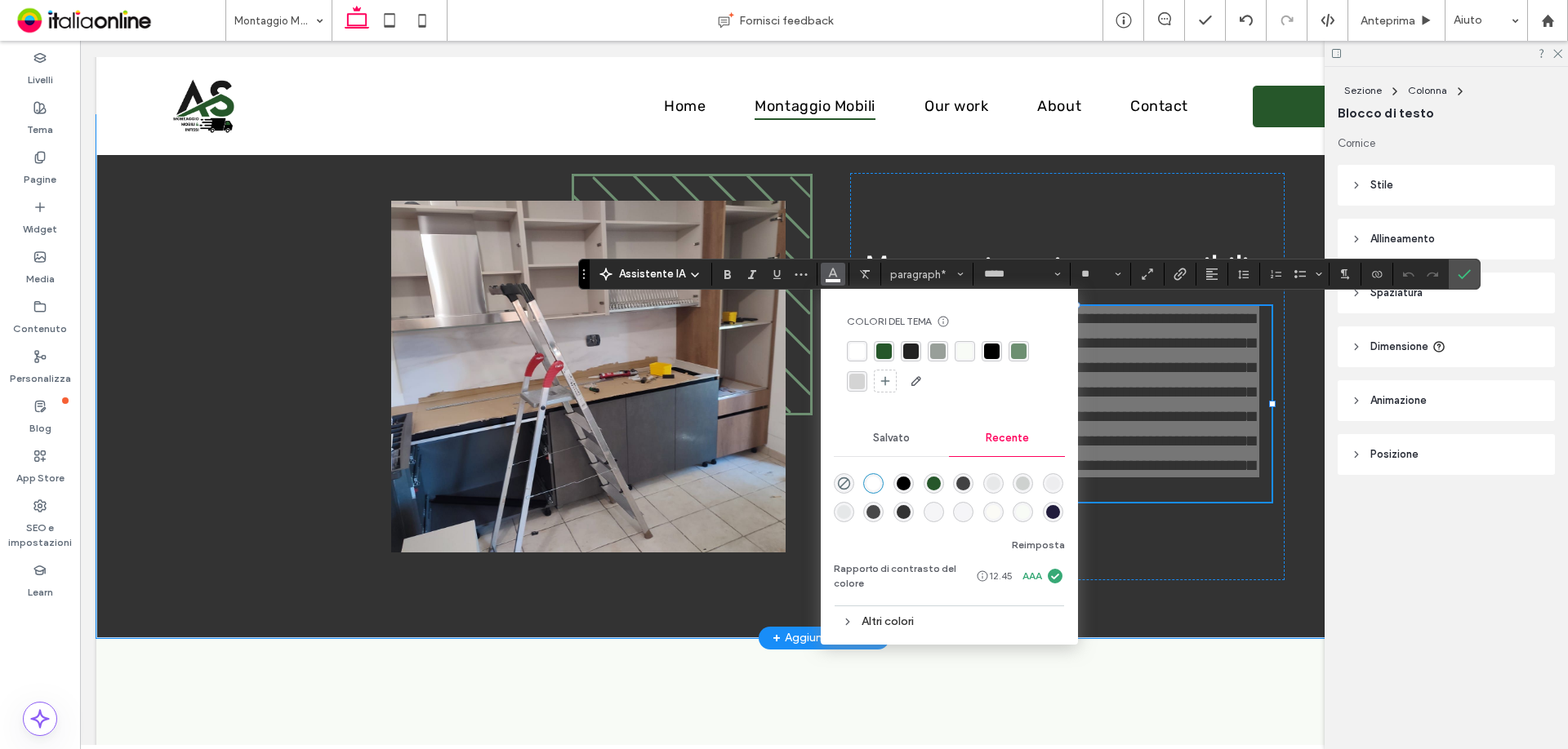
click at [847, 384] on div "rgba(212, 212, 212, 1)" at bounding box center [857, 382] width 20 height 20
click at [1455, 274] on label "Conferma" at bounding box center [1464, 274] width 24 height 29
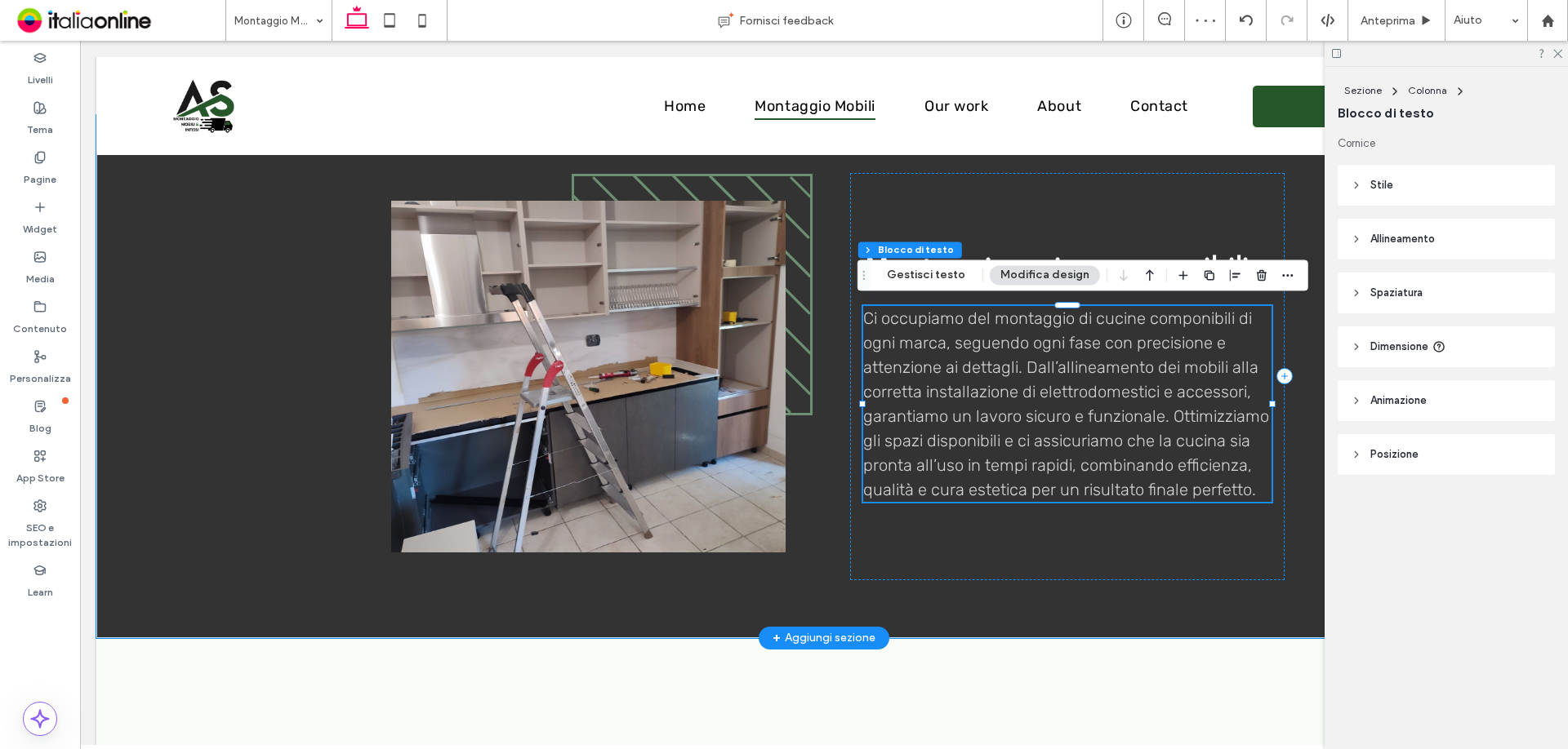
click at [1044, 432] on span "Ci occupiamo del montaggio di cucine componibili di ogni marca, seguendo ogni f…" at bounding box center [1066, 403] width 406 height 191
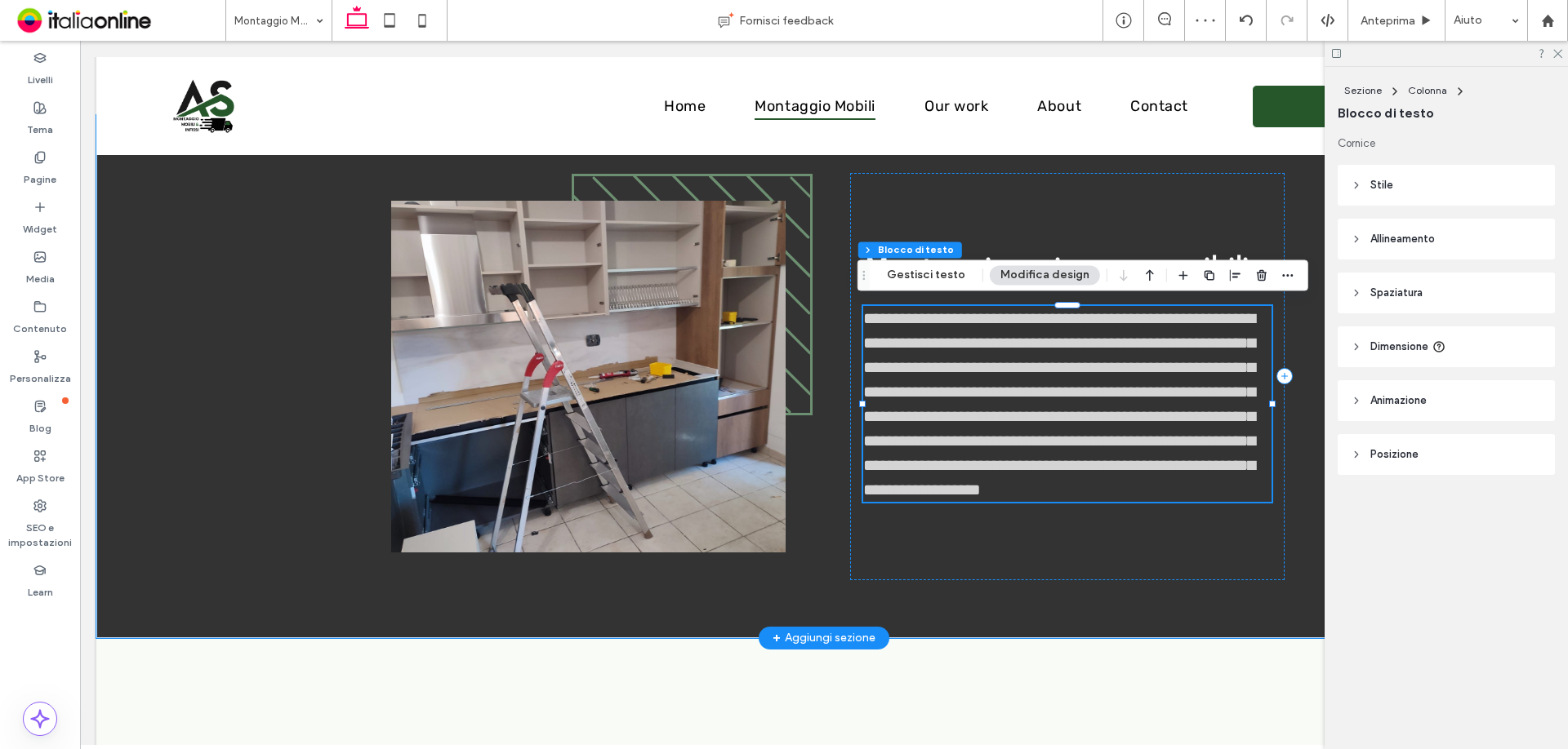
click at [1044, 432] on span "**********" at bounding box center [1060, 403] width 392 height 187
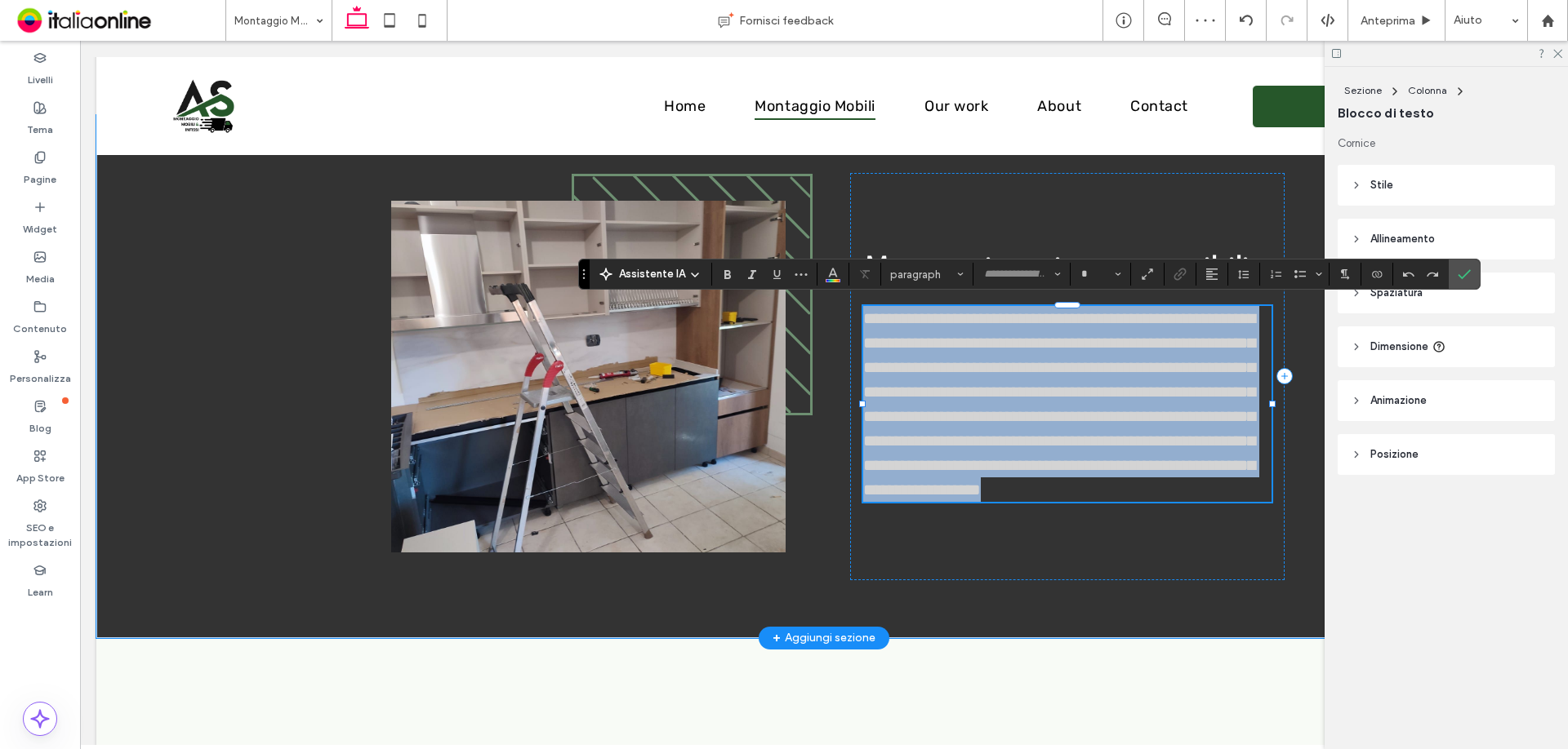
type input "*****"
type input "**"
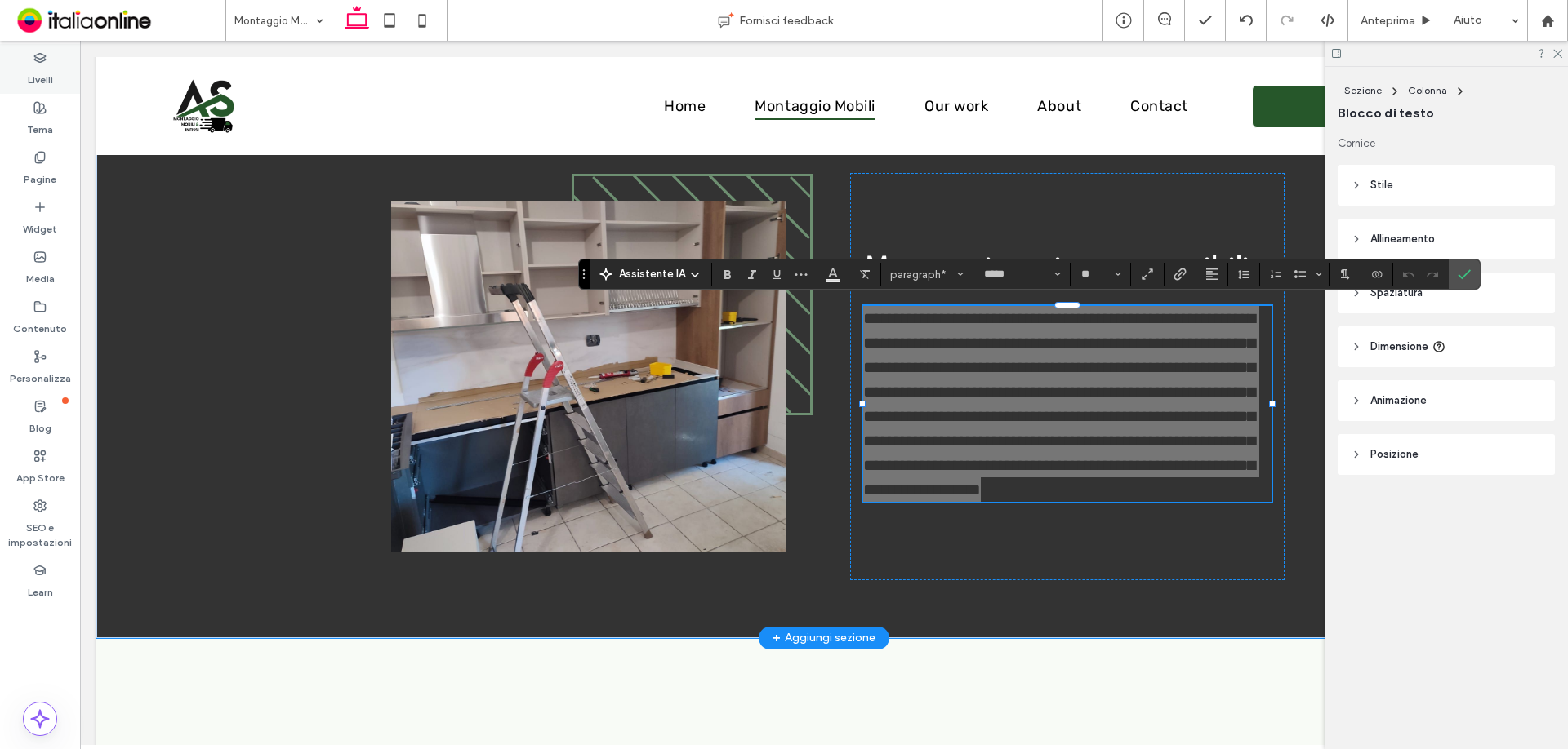
click at [59, 75] on div "Livelli" at bounding box center [40, 69] width 80 height 50
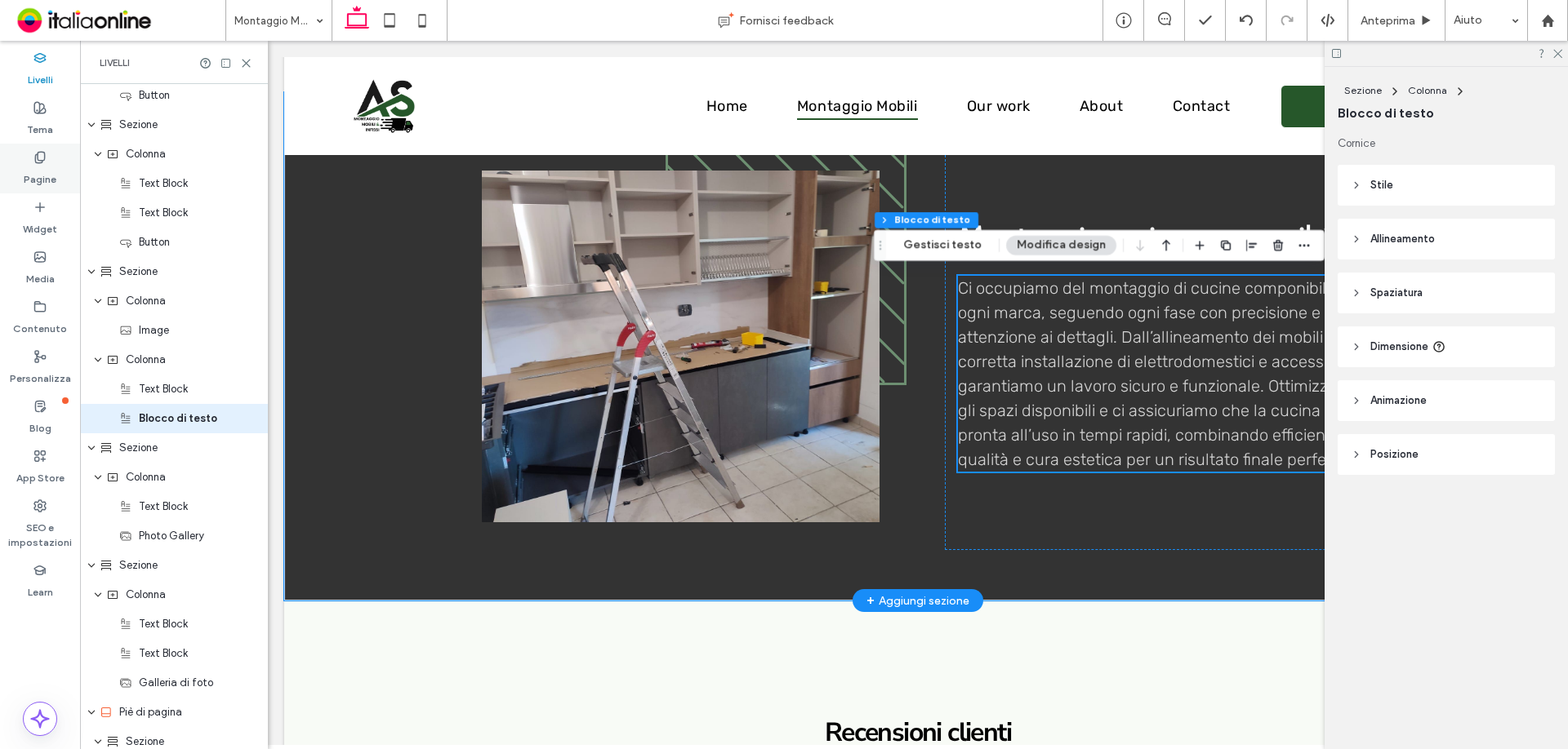
scroll to position [593, 0]
click at [53, 131] on label "Tema" at bounding box center [39, 125] width 26 height 22
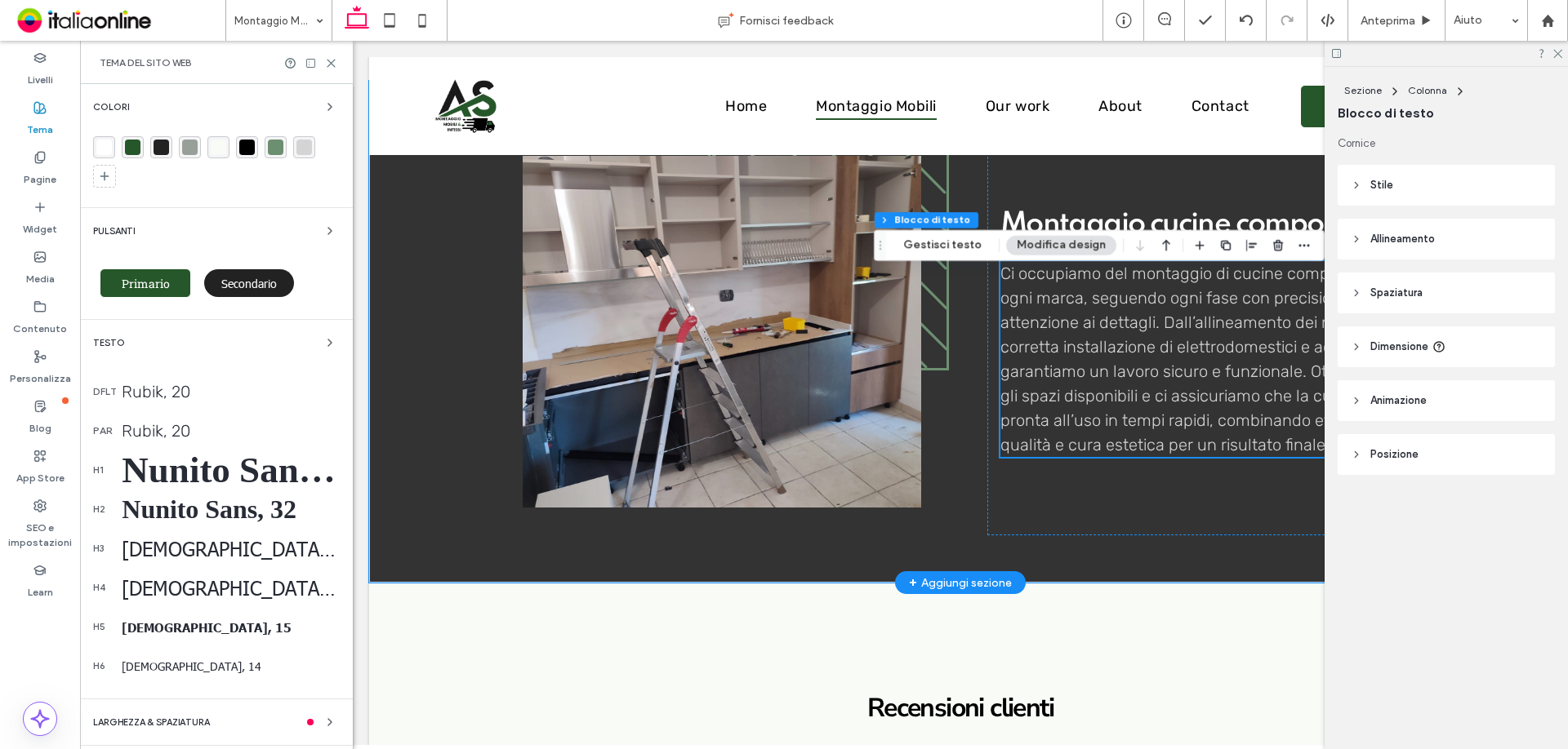
scroll to position [886, 0]
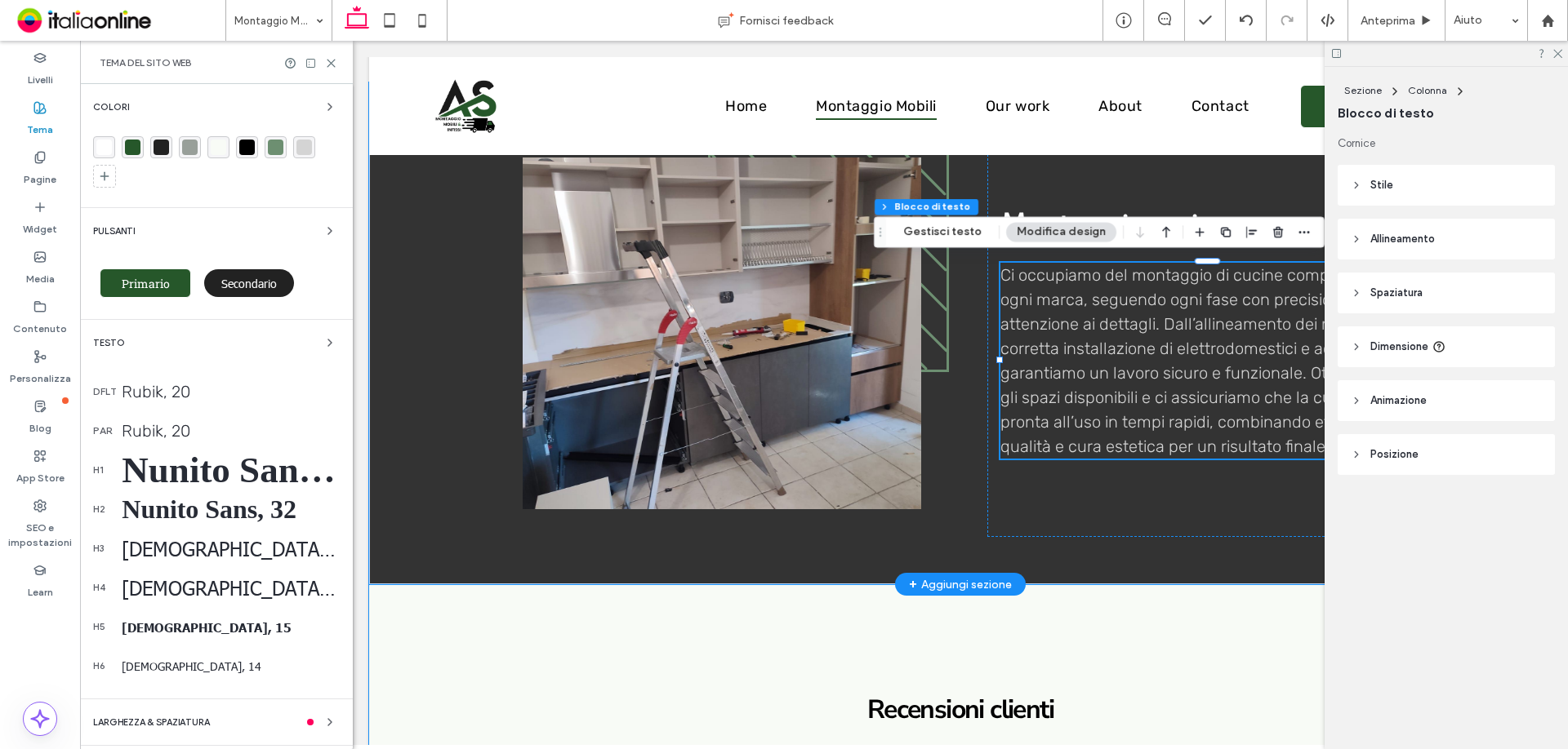
drag, startPoint x: 176, startPoint y: 393, endPoint x: 192, endPoint y: 399, distance: 17.1
click at [176, 393] on div "Rubik, 20" at bounding box center [231, 392] width 218 height 20
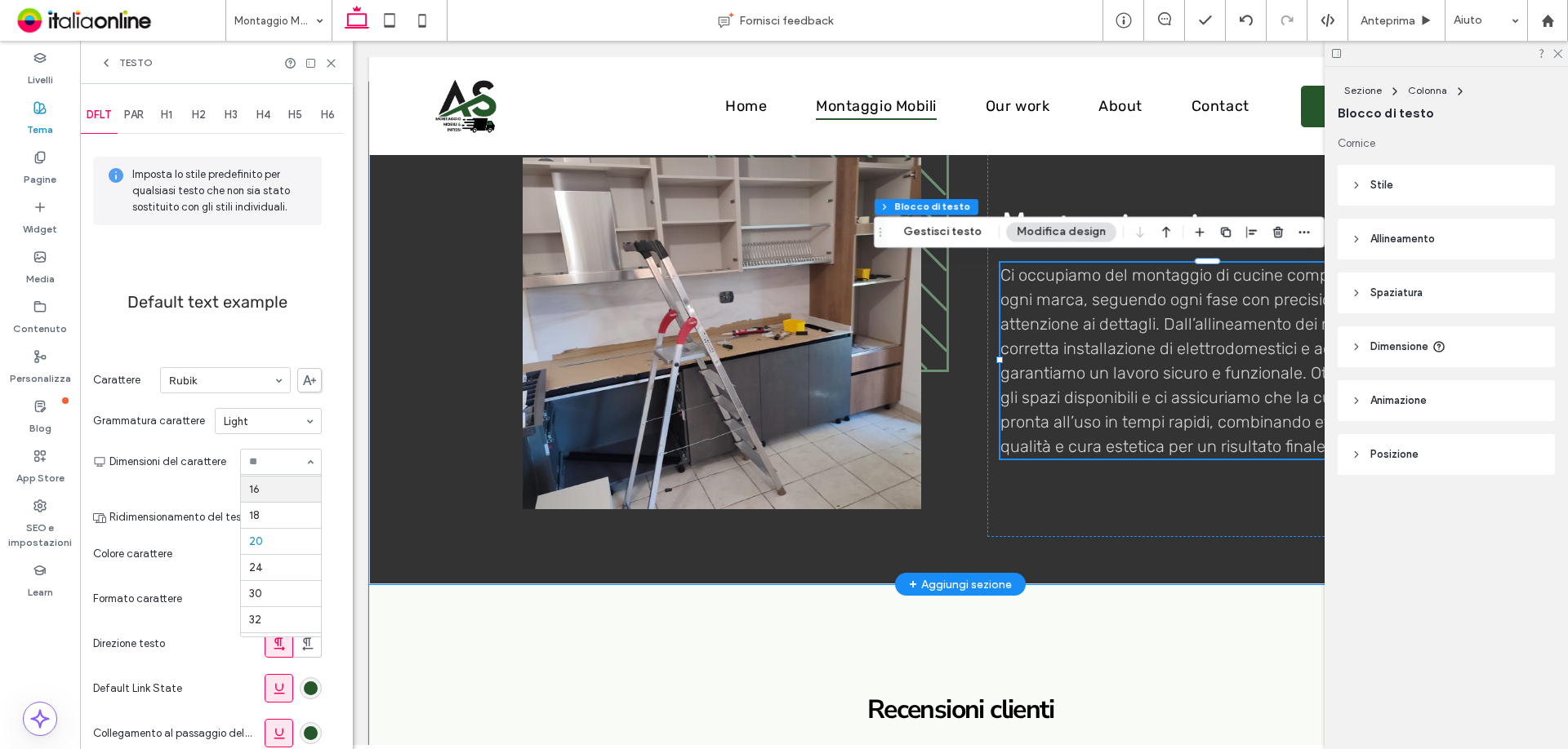
scroll to position [127, 0]
click at [141, 108] on span "PAR" at bounding box center [134, 115] width 20 height 13
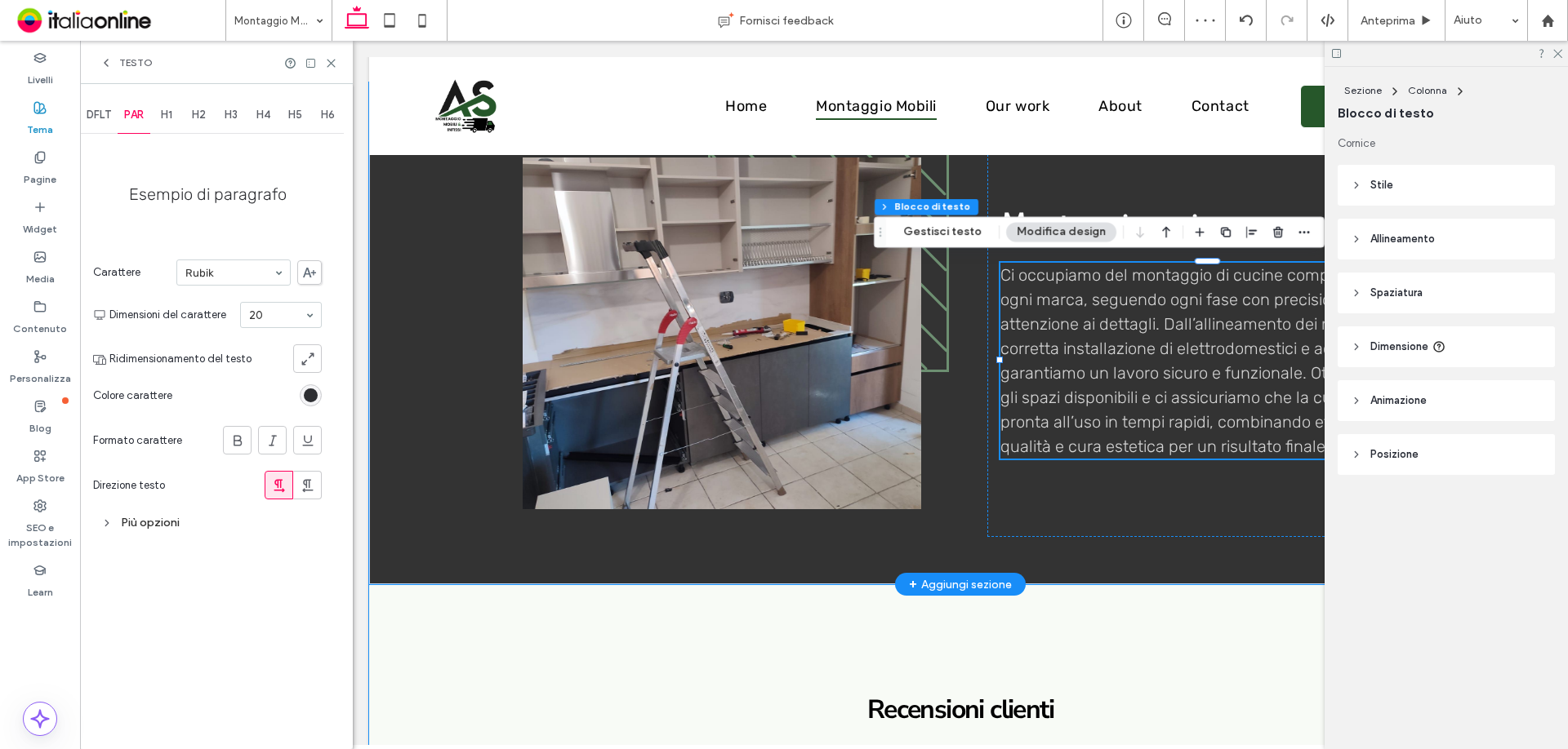
drag, startPoint x: 291, startPoint y: 312, endPoint x: 278, endPoint y: 312, distance: 13.0
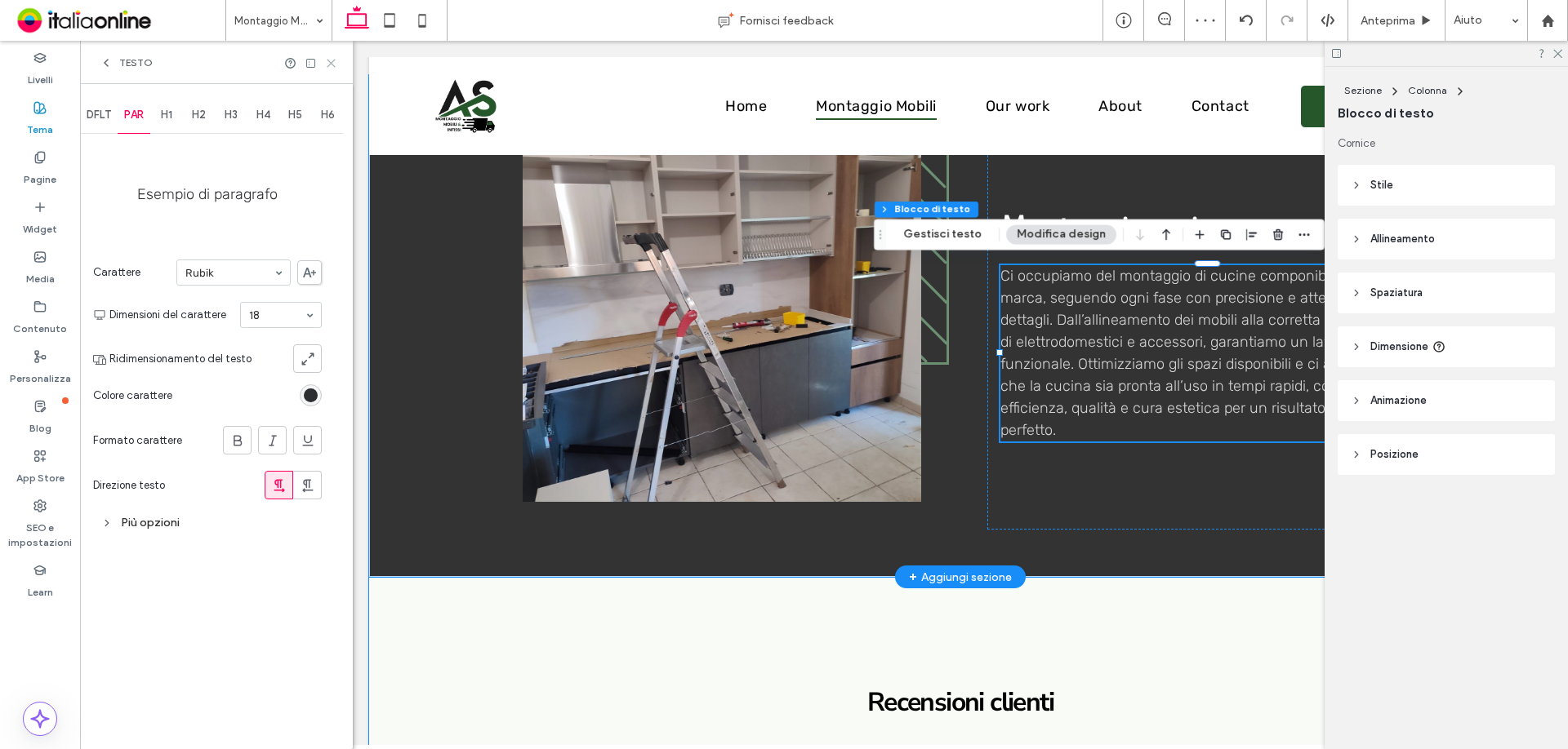
click at [328, 64] on icon at bounding box center [331, 63] width 13 height 12
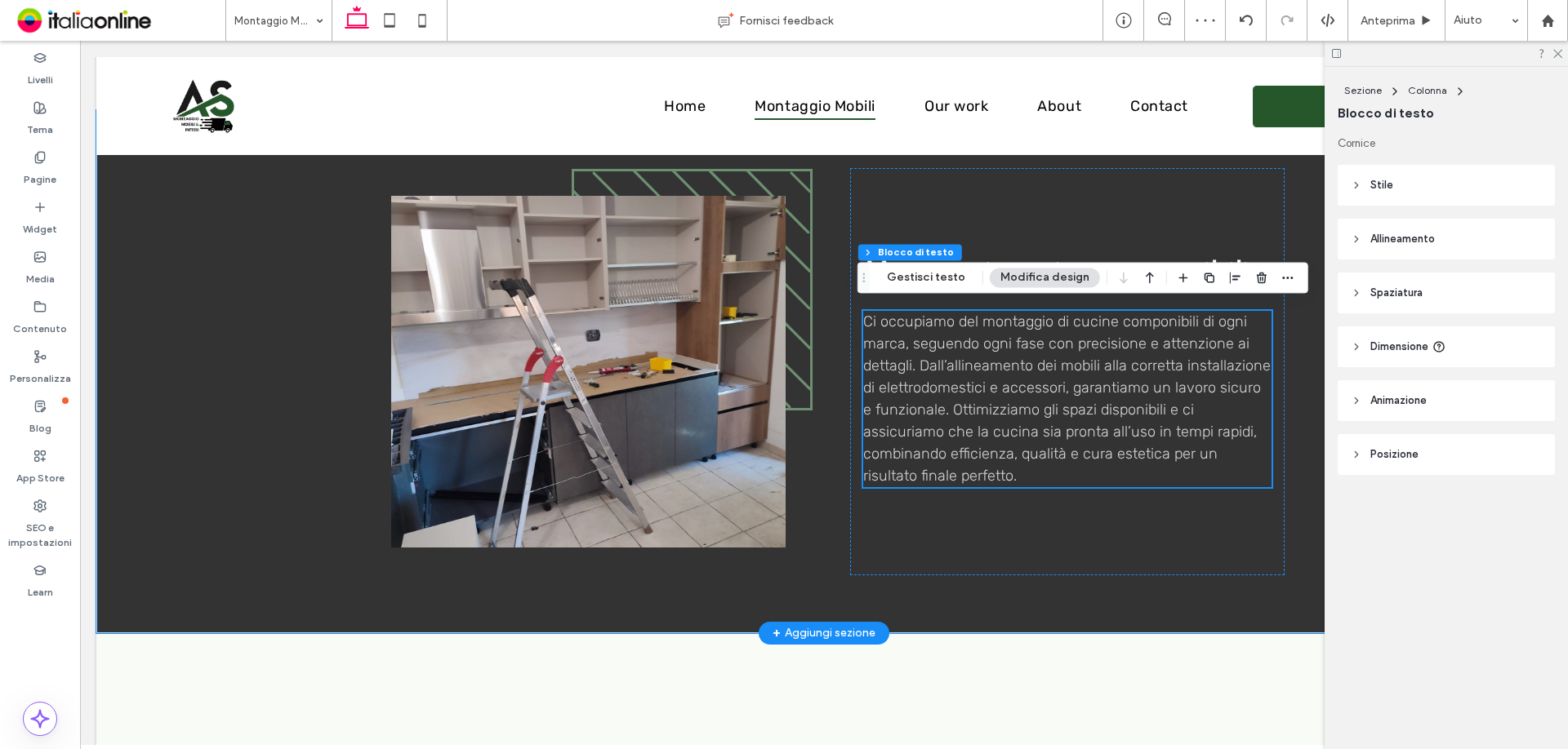
scroll to position [922, 0]
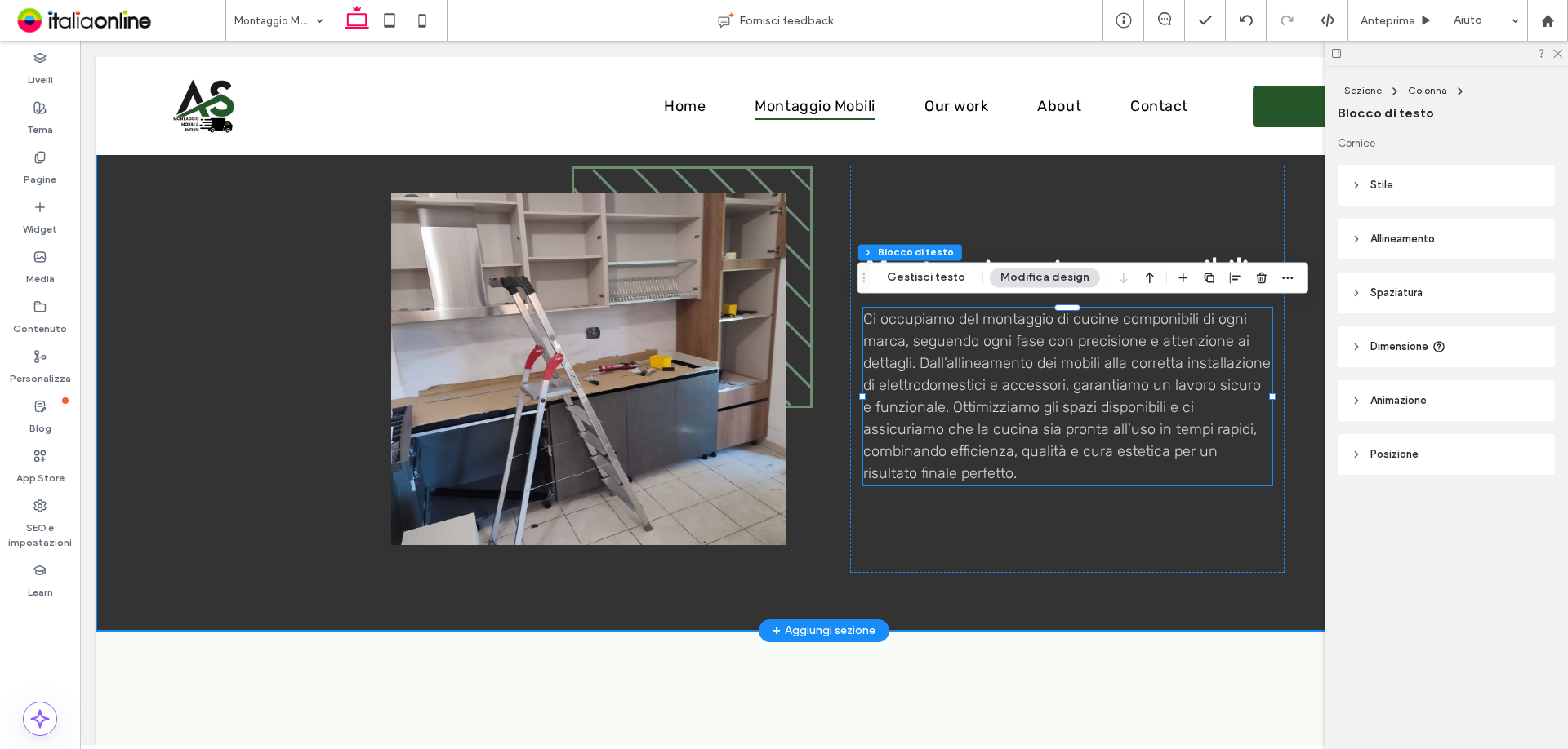
click at [1298, 462] on div "Montaggio cucine componibili Ci occupiamo del montaggio di cucine componibili d…" at bounding box center [824, 369] width 980 height 523
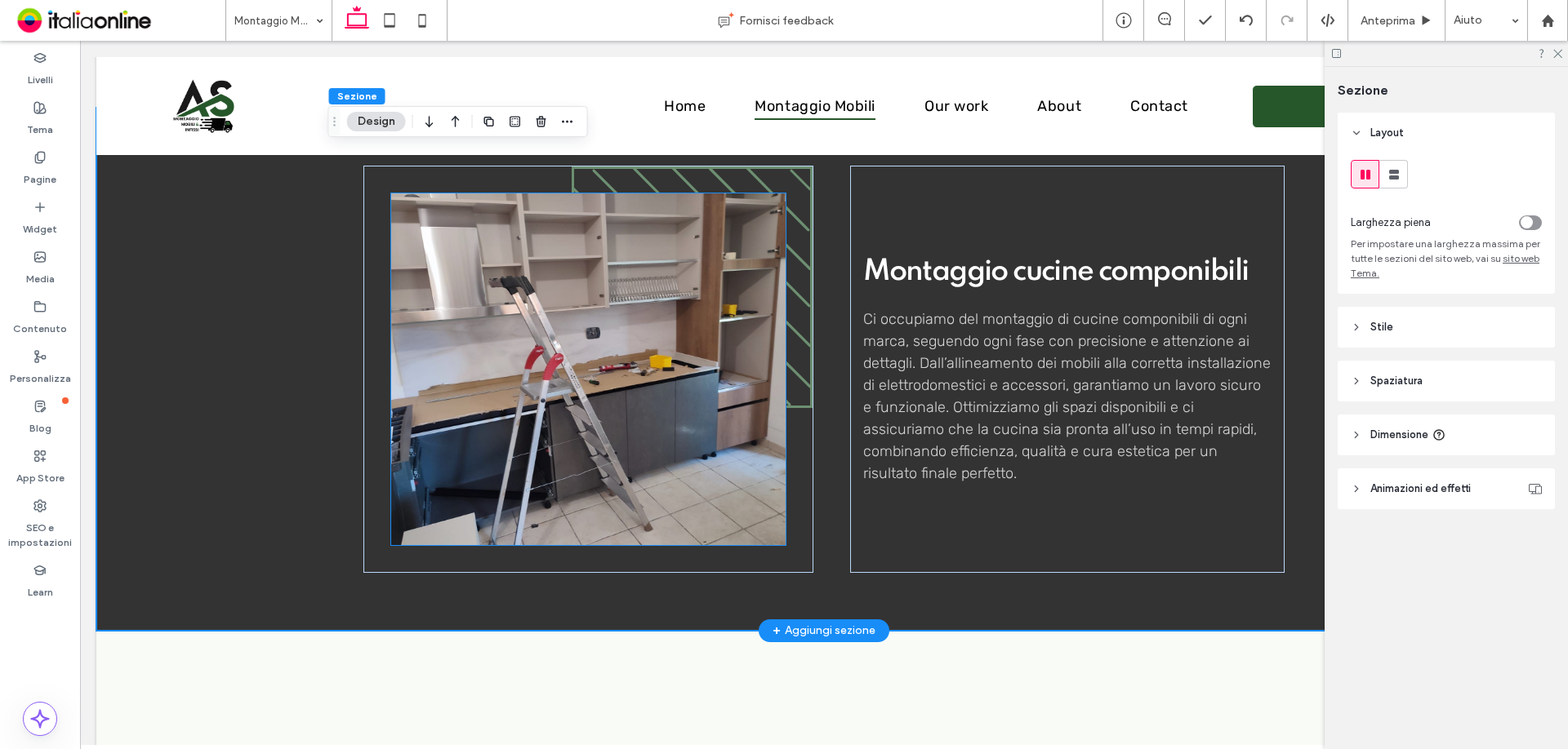
click at [471, 477] on img at bounding box center [588, 369] width 394 height 352
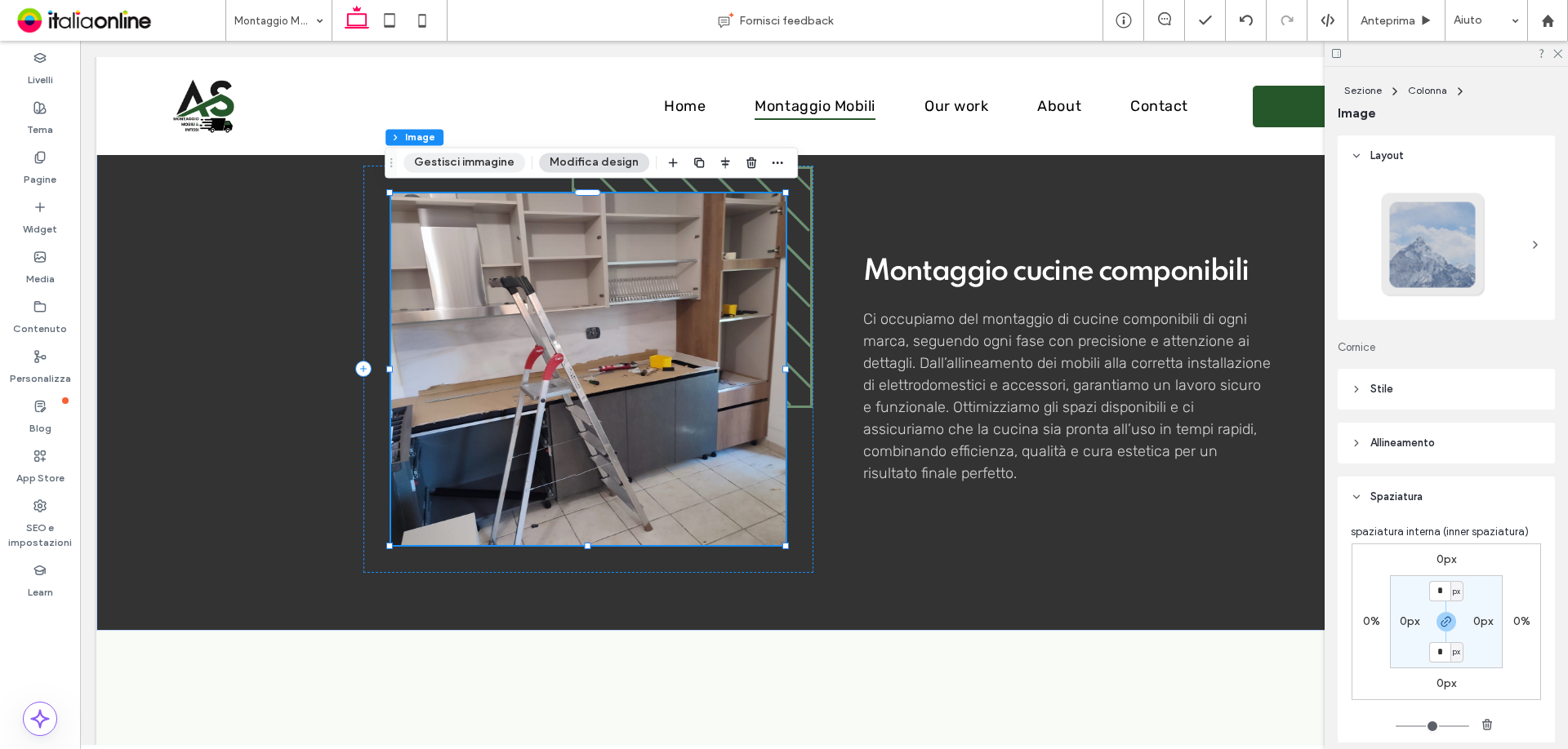
click at [511, 159] on button "Gestisci immagine" at bounding box center [464, 162] width 122 height 20
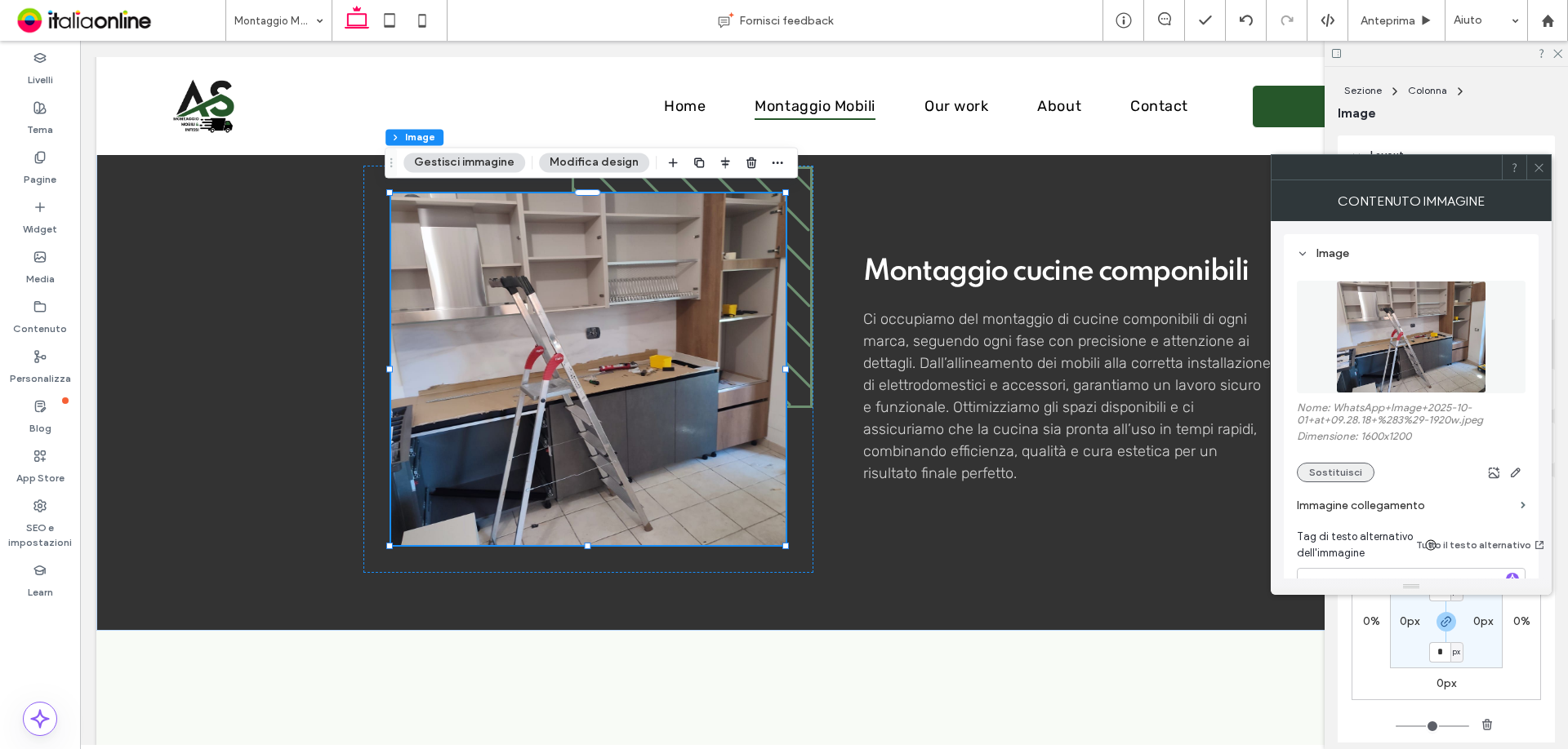
click at [1358, 477] on button "Sostituisci" at bounding box center [1335, 472] width 78 height 20
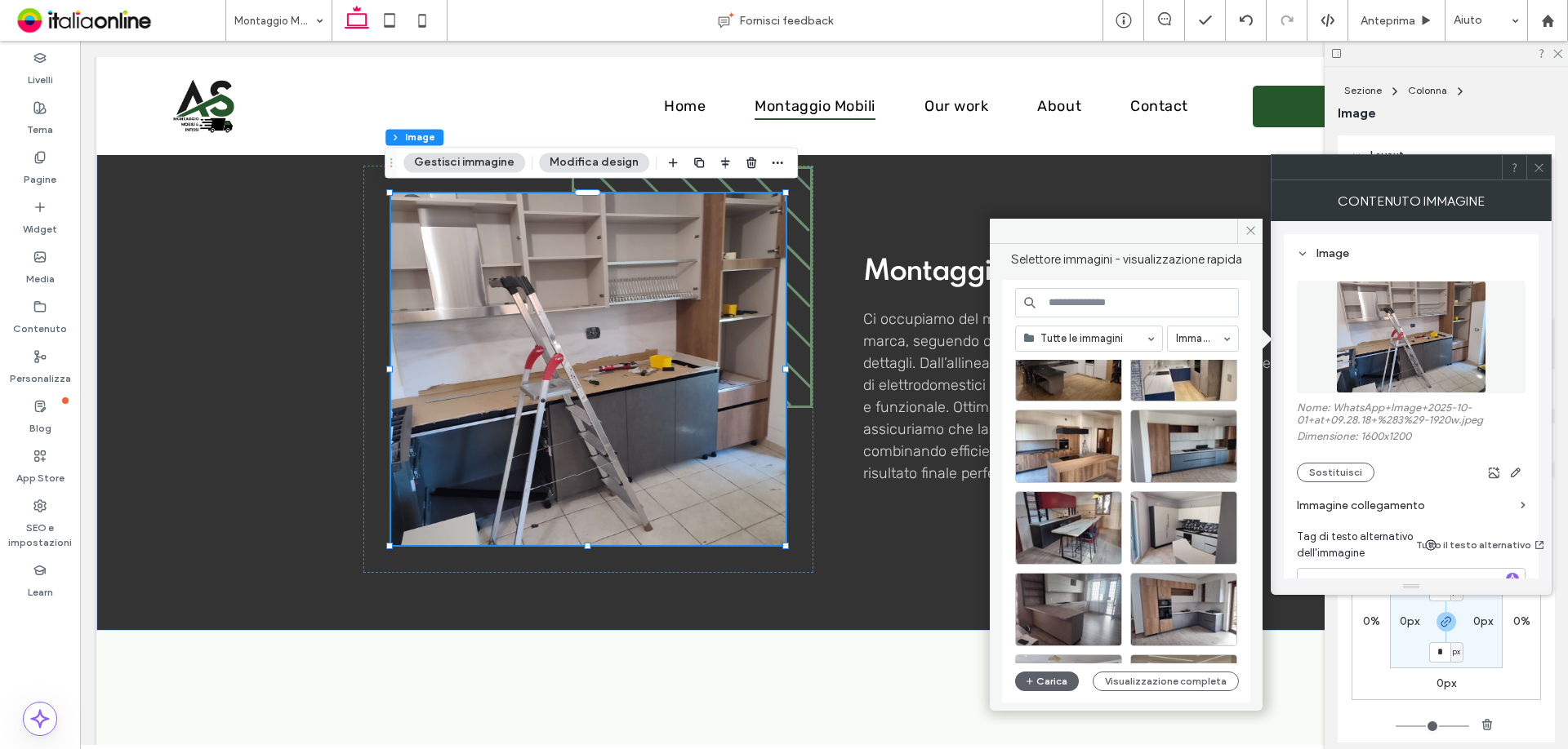
scroll to position [1206, 0]
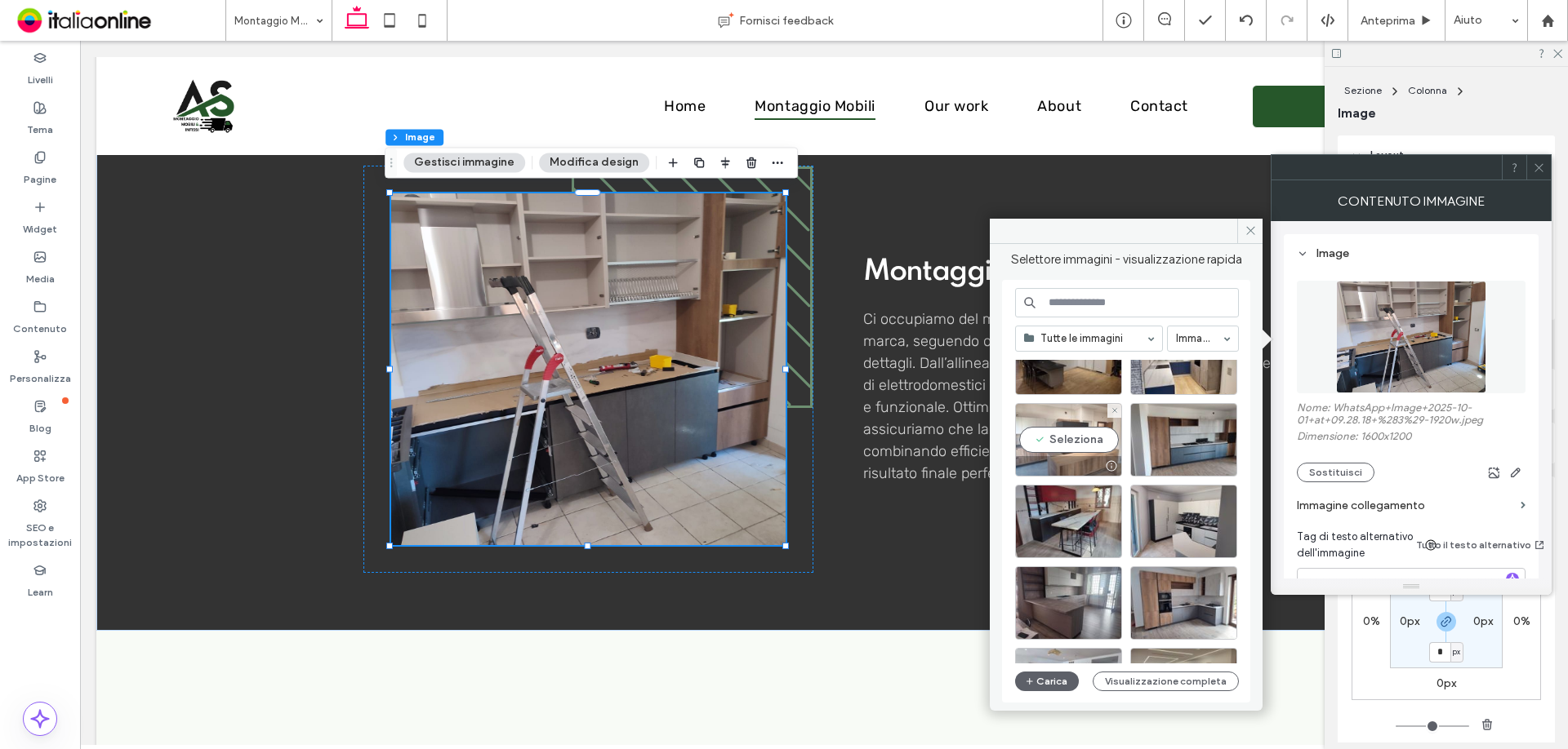
click at [1094, 437] on div "Seleziona" at bounding box center [1069, 440] width 107 height 73
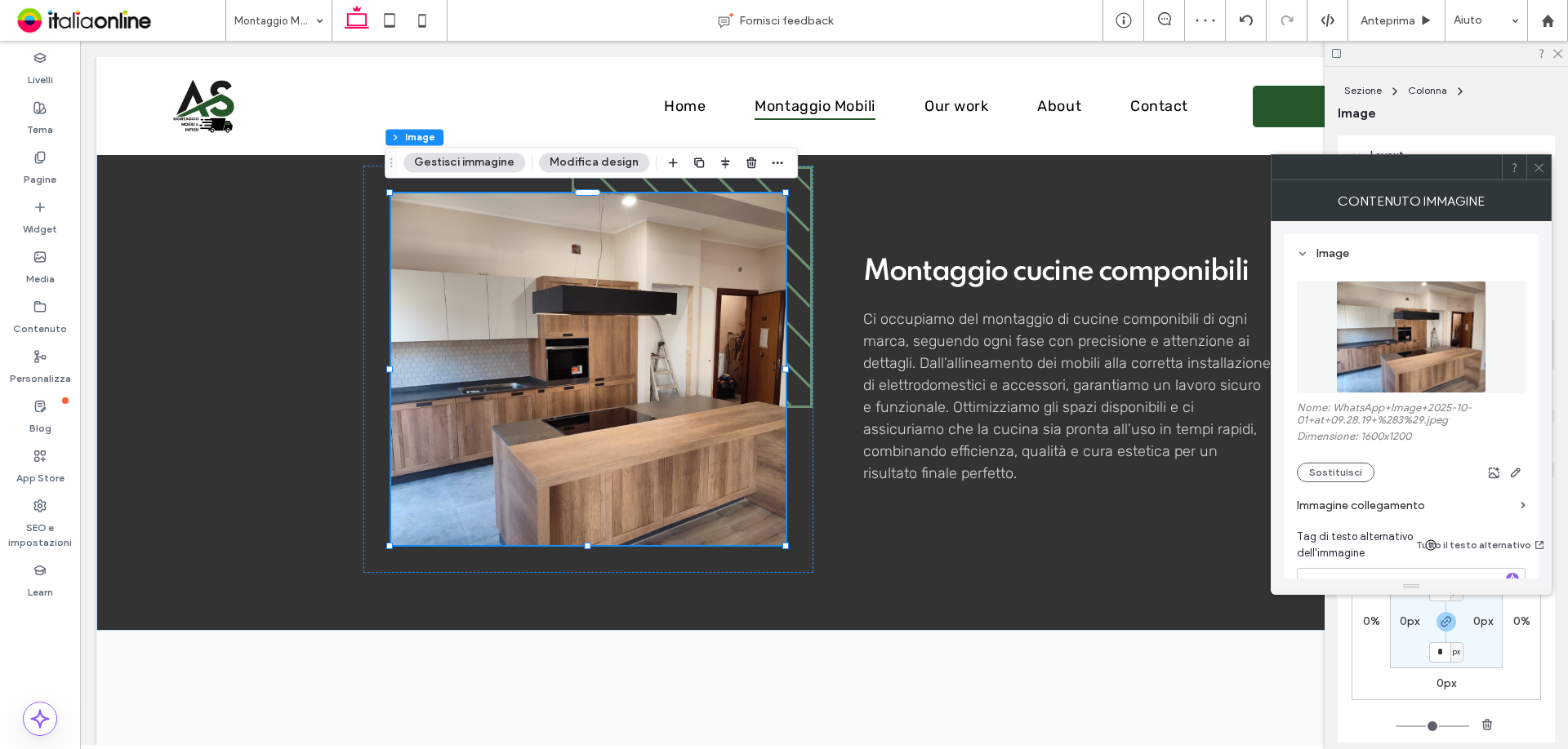
click at [1545, 173] on div at bounding box center [1538, 167] width 24 height 24
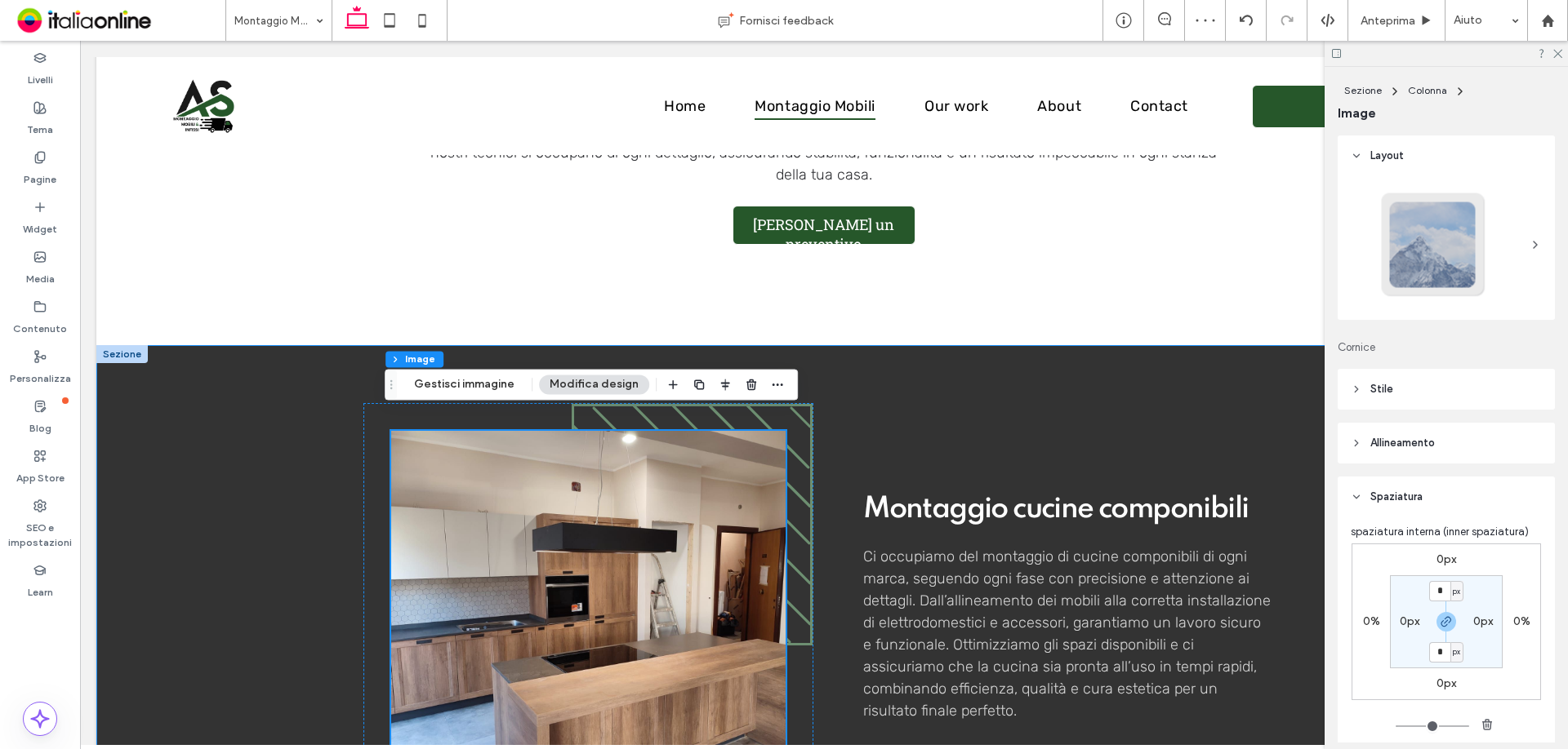
scroll to position [677, 0]
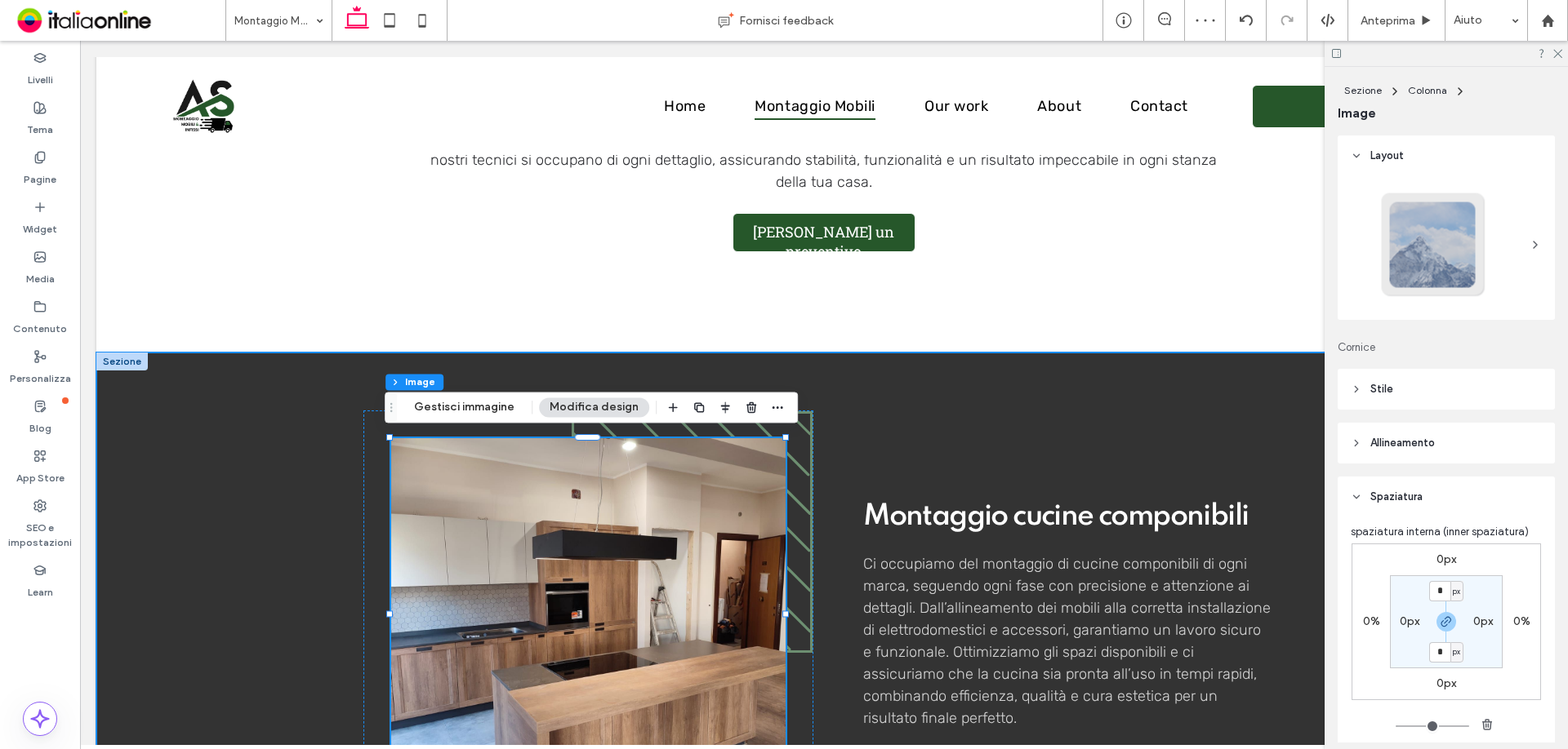
click at [152, 373] on div "Montaggio cucine componibili Ci occupiamo del montaggio di cucine componibili d…" at bounding box center [824, 614] width 1455 height 523
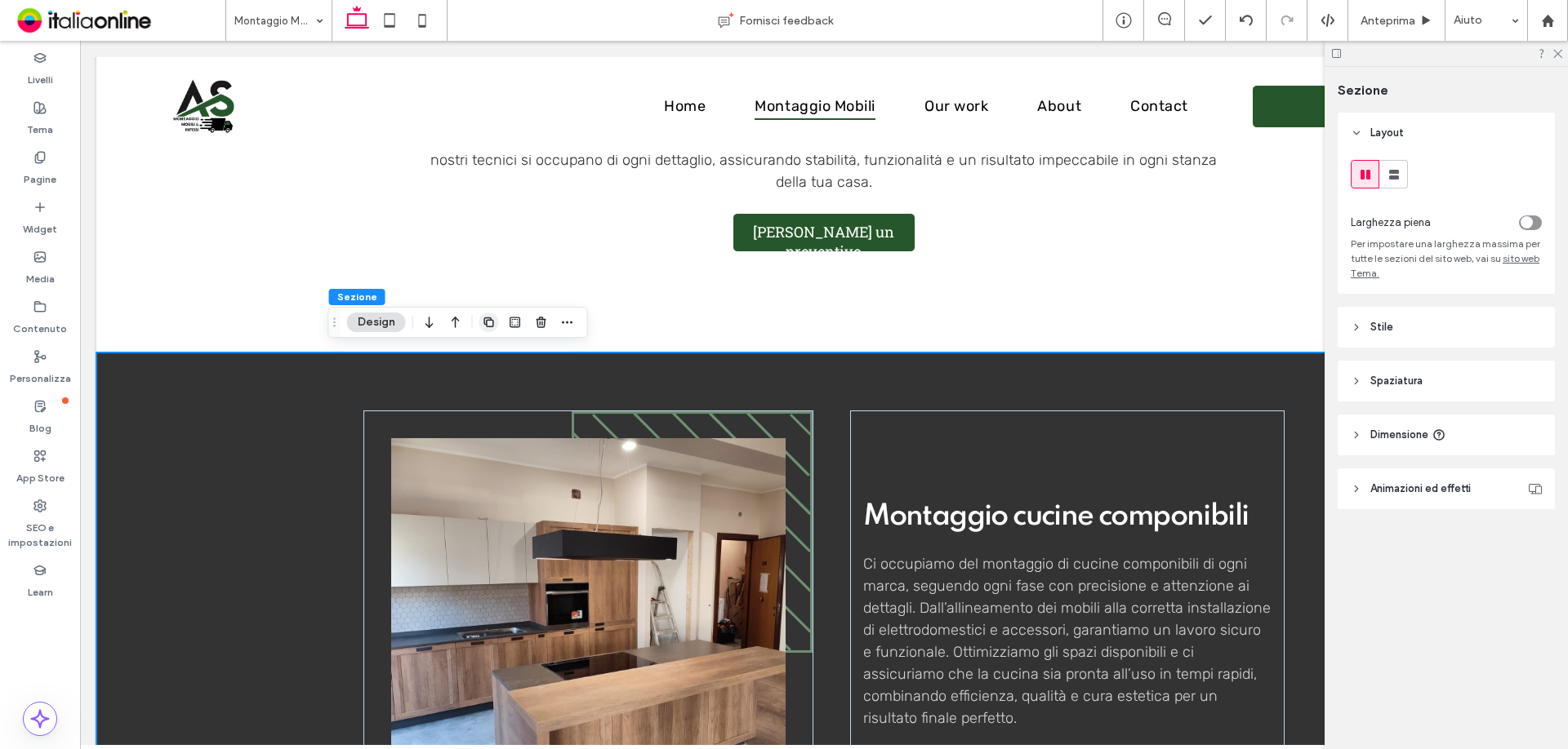
click at [488, 322] on icon "button" at bounding box center [489, 322] width 13 height 13
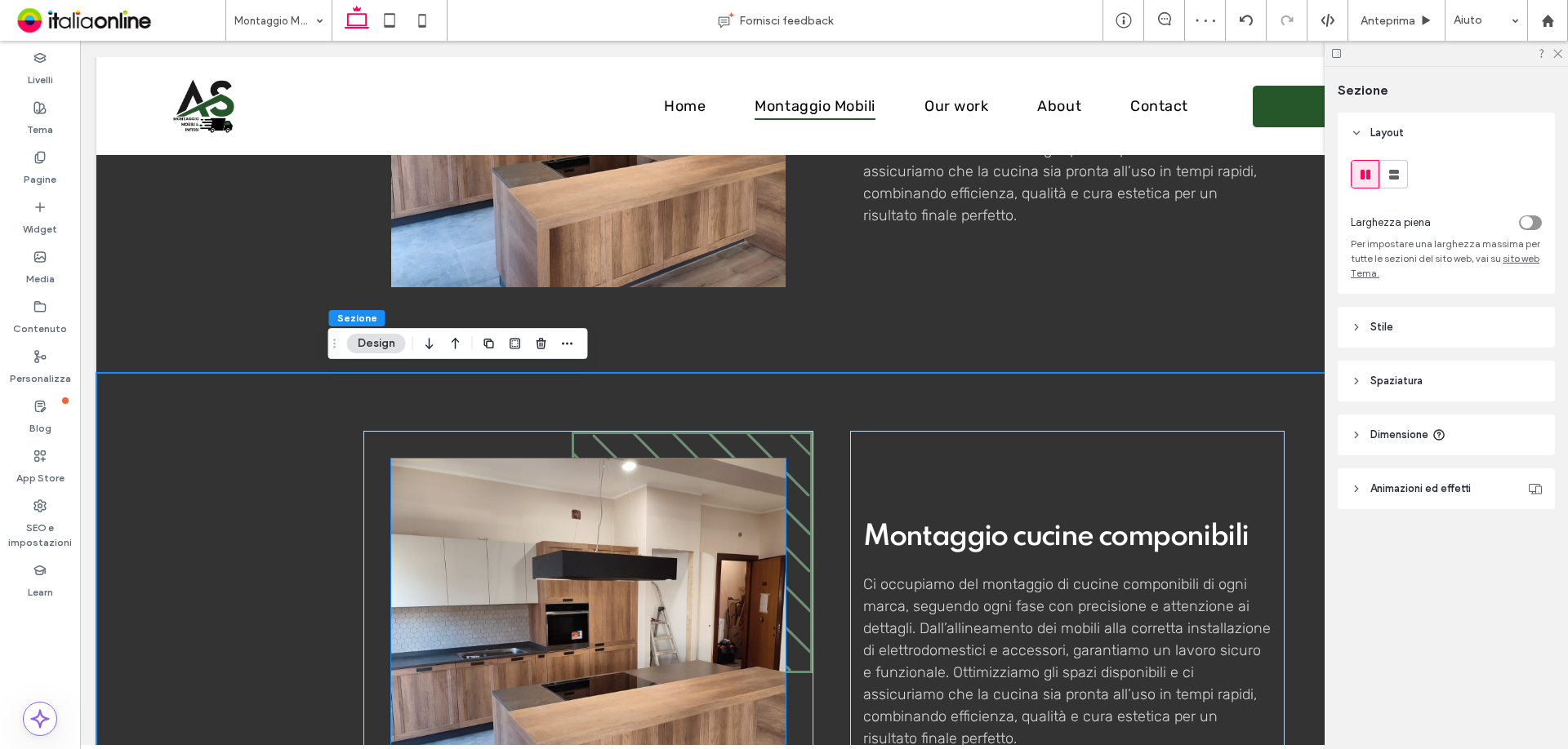
scroll to position [1179, 0]
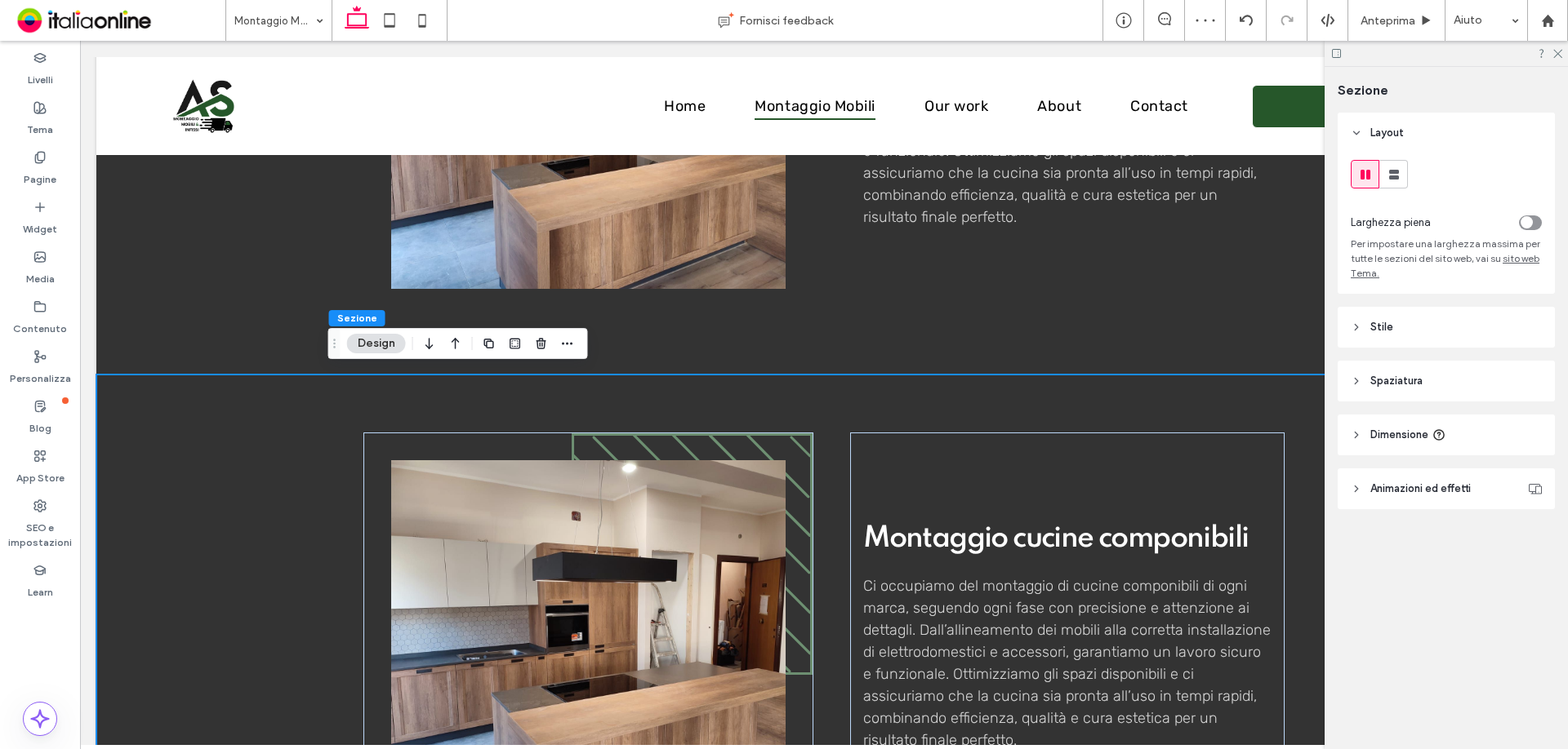
click at [393, 396] on div "Montaggio cucine componibili Ci occupiamo del montaggio di cucine componibili d…" at bounding box center [824, 637] width 980 height 523
drag, startPoint x: 1487, startPoint y: 339, endPoint x: 1480, endPoint y: 348, distance: 11.4
click at [1487, 339] on header "Stile" at bounding box center [1446, 327] width 218 height 41
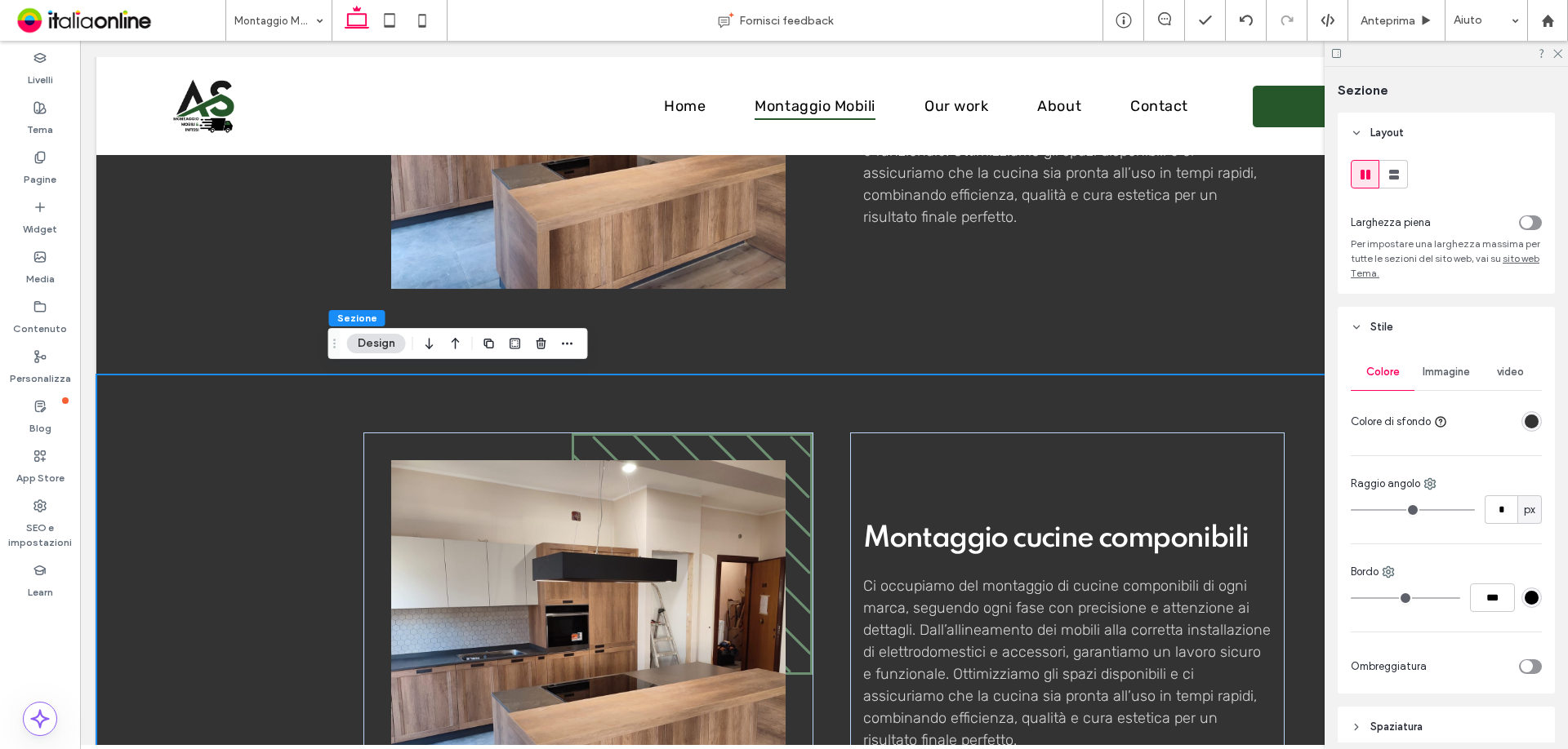
click at [1532, 417] on div "rgba(34, 34, 34, 0.92)" at bounding box center [1531, 422] width 20 height 20
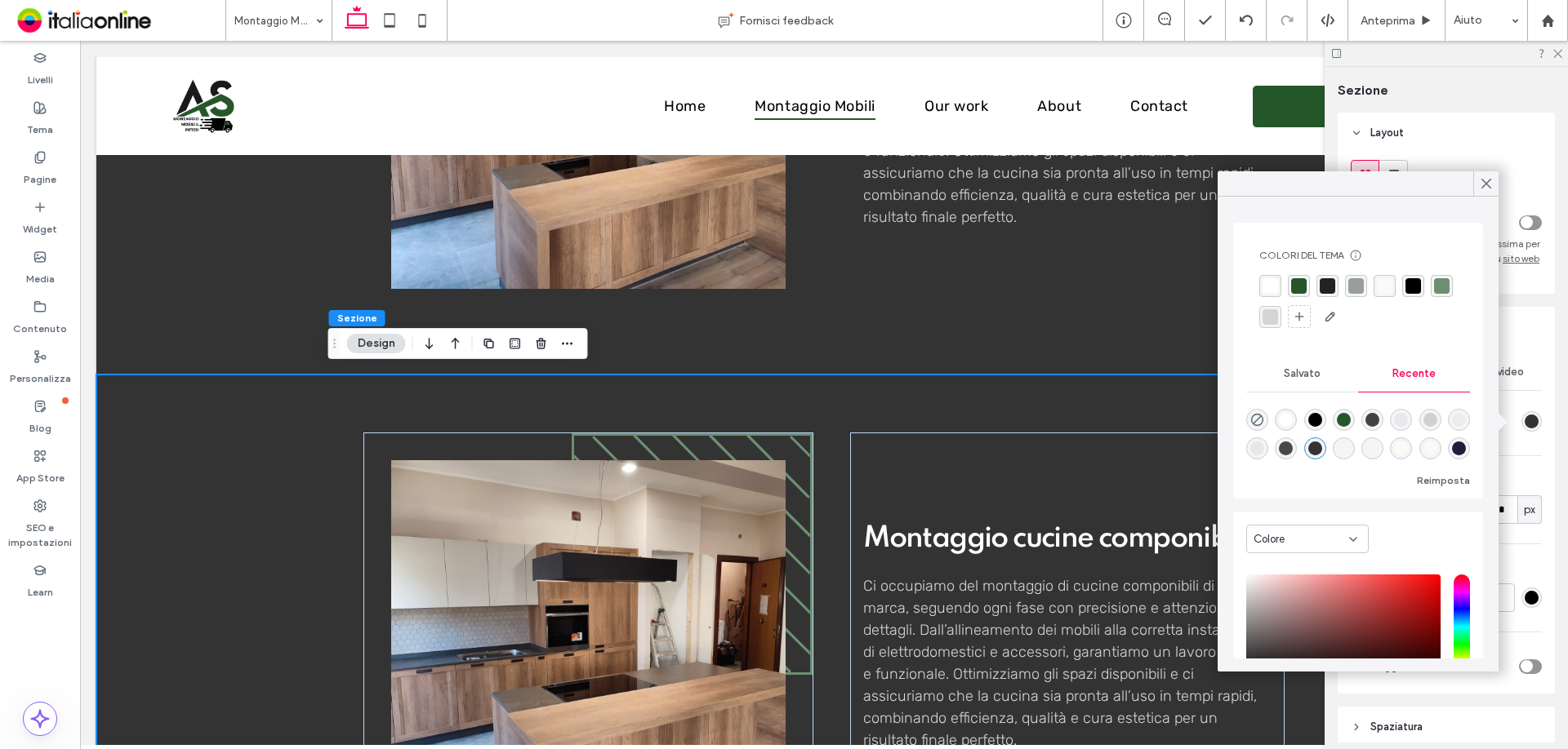
click at [1393, 286] on div "rgba(248, 251, 246, 1)" at bounding box center [1385, 286] width 22 height 22
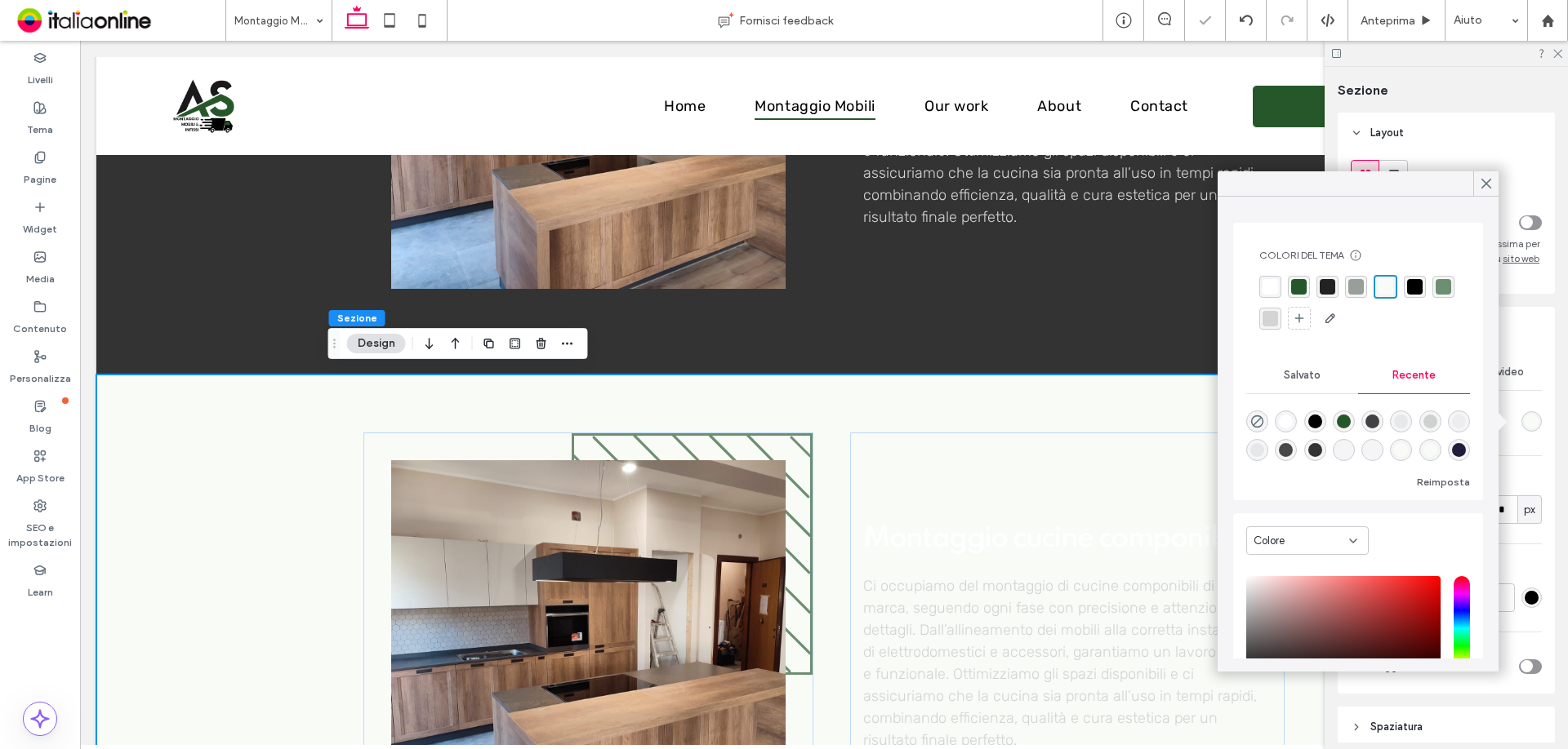
click at [1276, 282] on div "rgba(255, 255, 255, 1)" at bounding box center [1270, 287] width 16 height 16
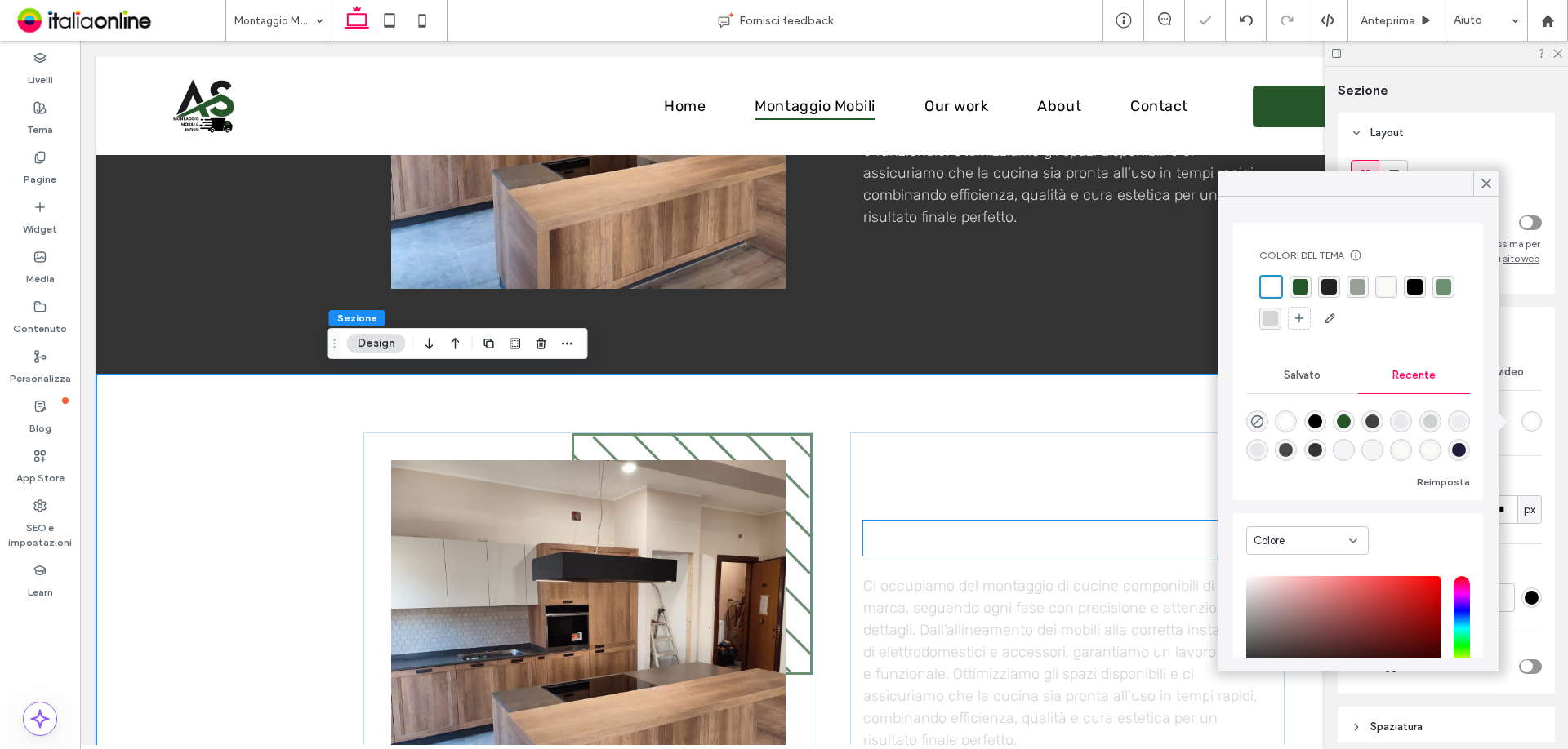
click at [1009, 536] on span "Montaggio cucine componibili" at bounding box center [1055, 538] width 384 height 29
click at [1009, 536] on div "Montaggio cucine componibili" at bounding box center [1068, 538] width 408 height 35
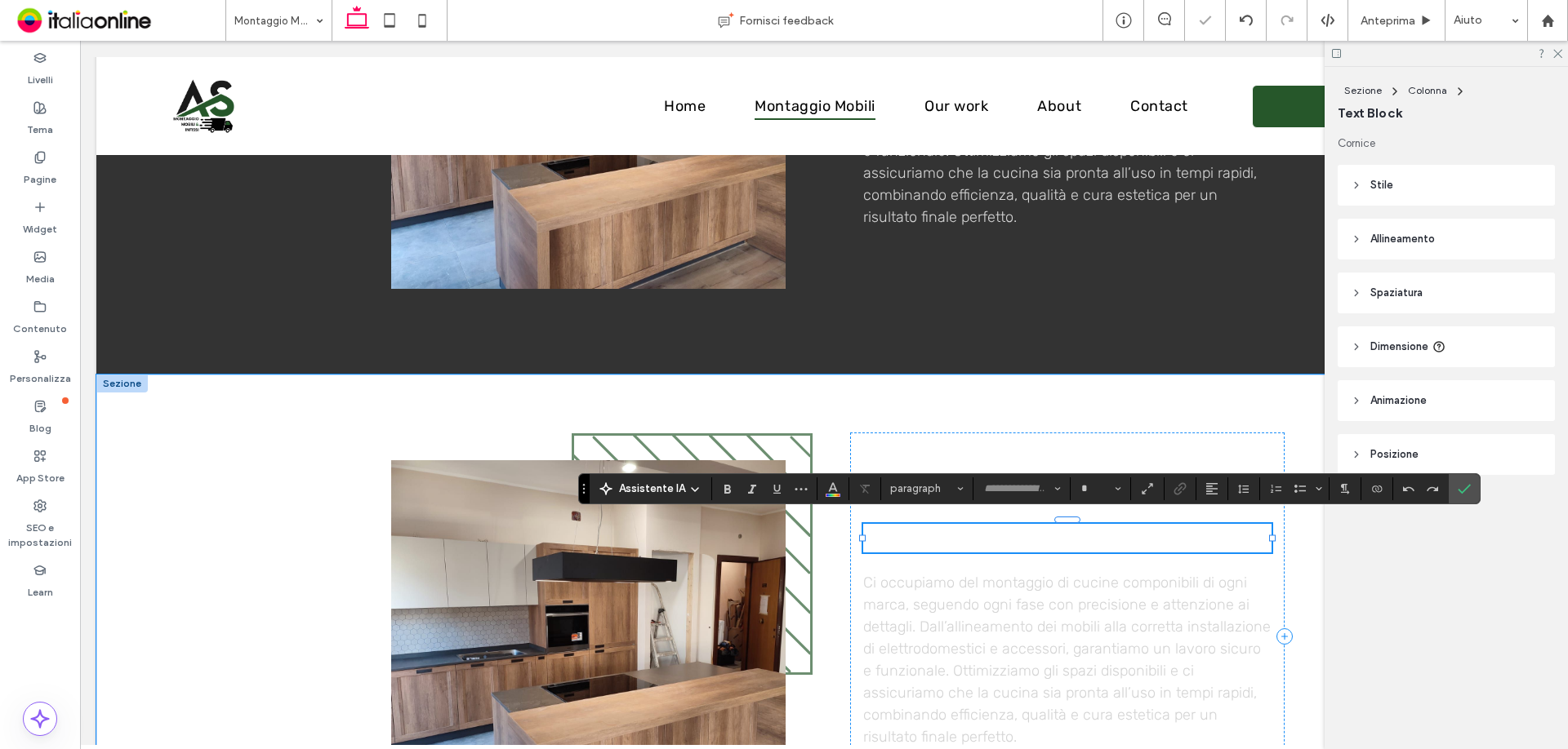
type input "*******"
type input "**"
click at [838, 494] on span "Colore" at bounding box center [833, 487] width 13 height 21
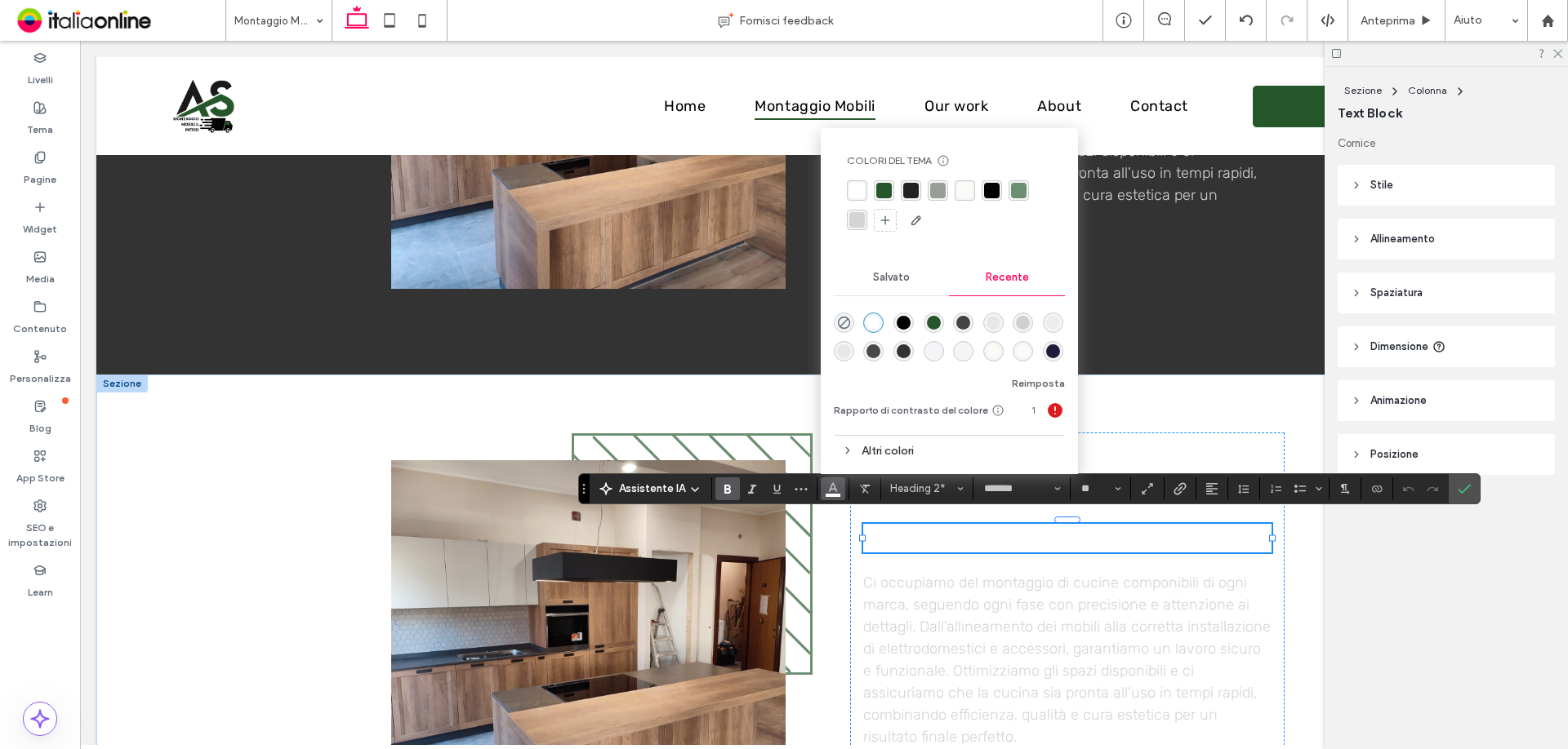
click at [889, 186] on div "rgba(38, 87, 42, 1)" at bounding box center [884, 190] width 16 height 16
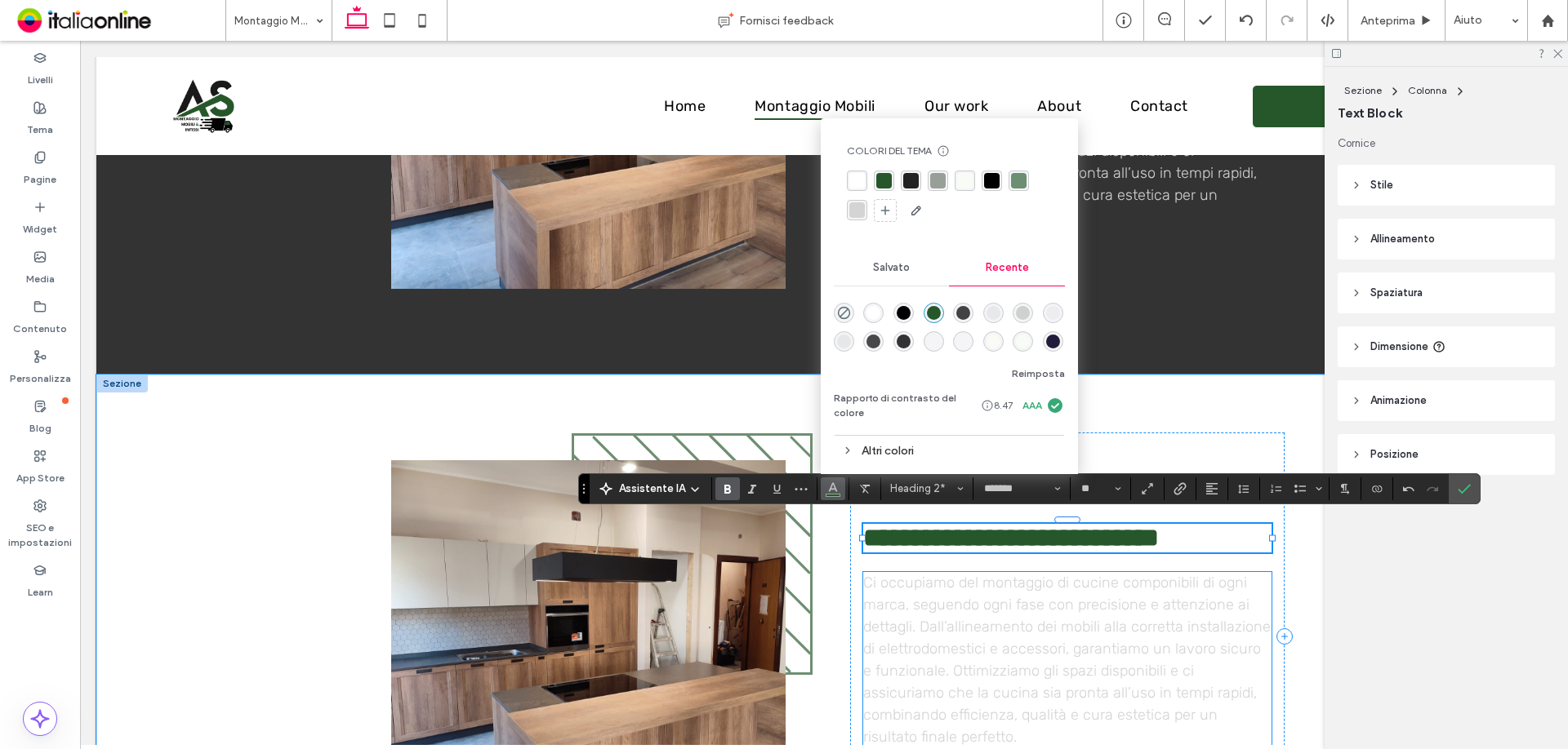
click at [1084, 666] on span "Ci occupiamo del montaggio di cucine componibili di ogni marca, seguendo ogni f…" at bounding box center [1067, 660] width 408 height 172
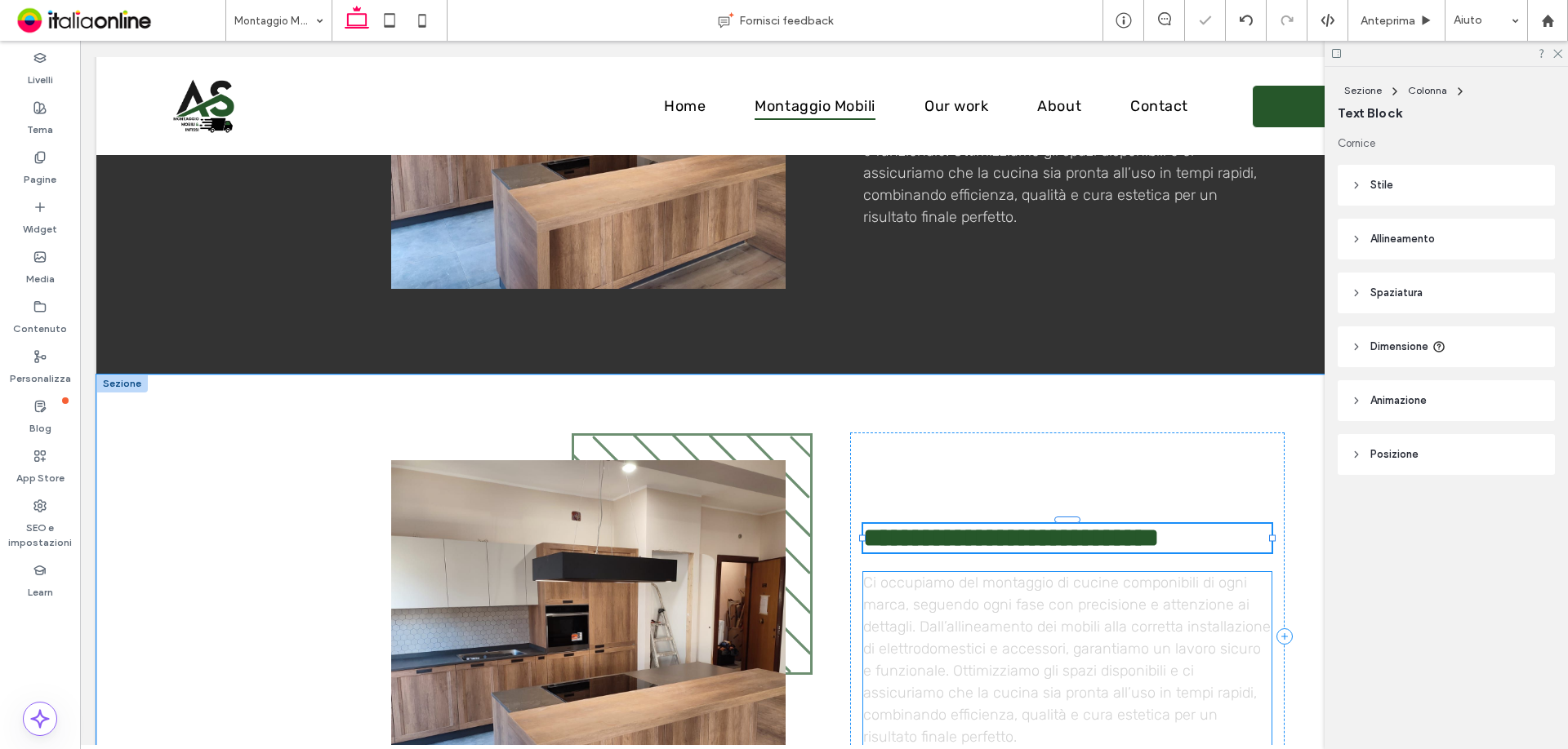
click at [1084, 666] on div "Ci occupiamo del montaggio di cucine componibili di ogni marca, seguendo ogni f…" at bounding box center [1068, 661] width 408 height 177
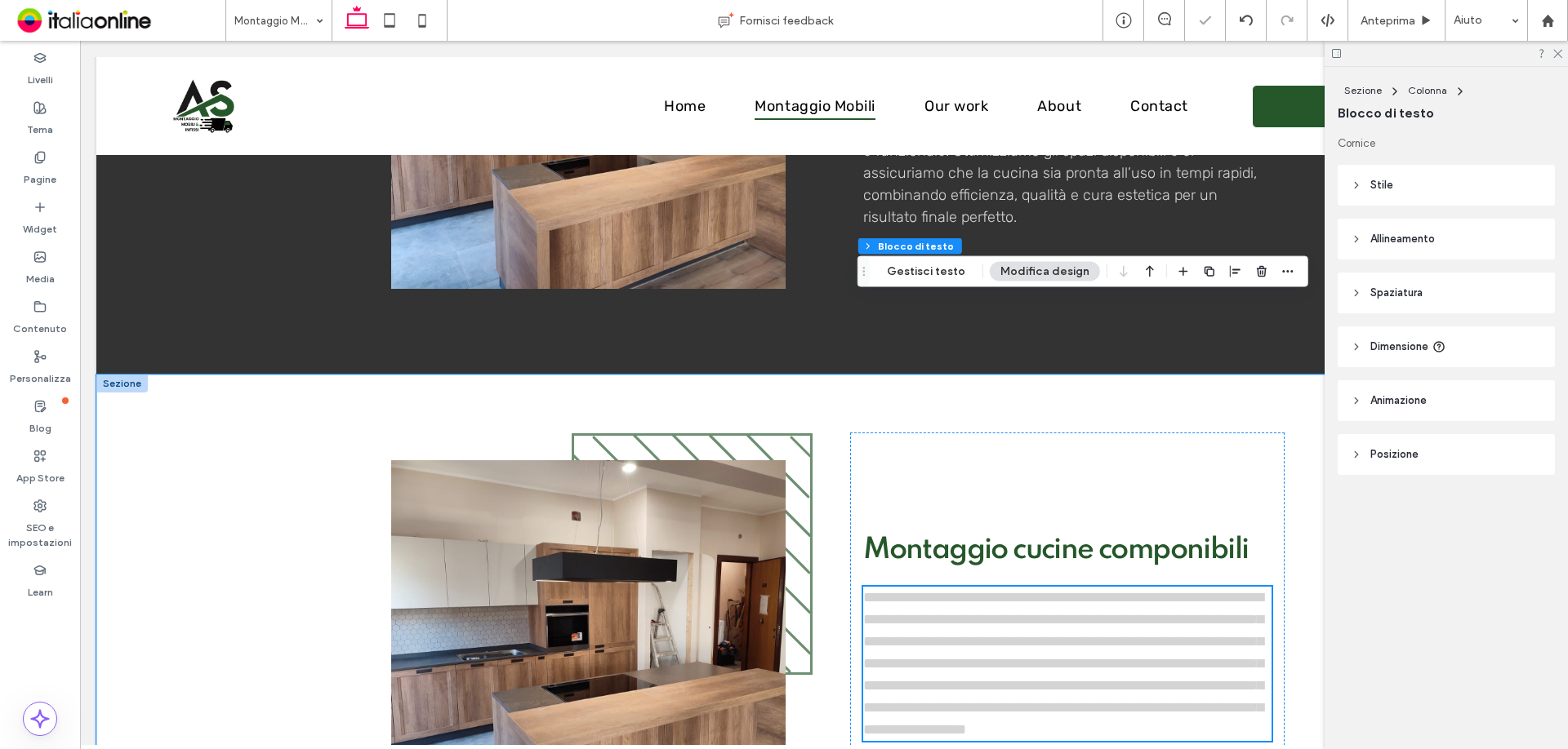
scroll to position [1451, 0]
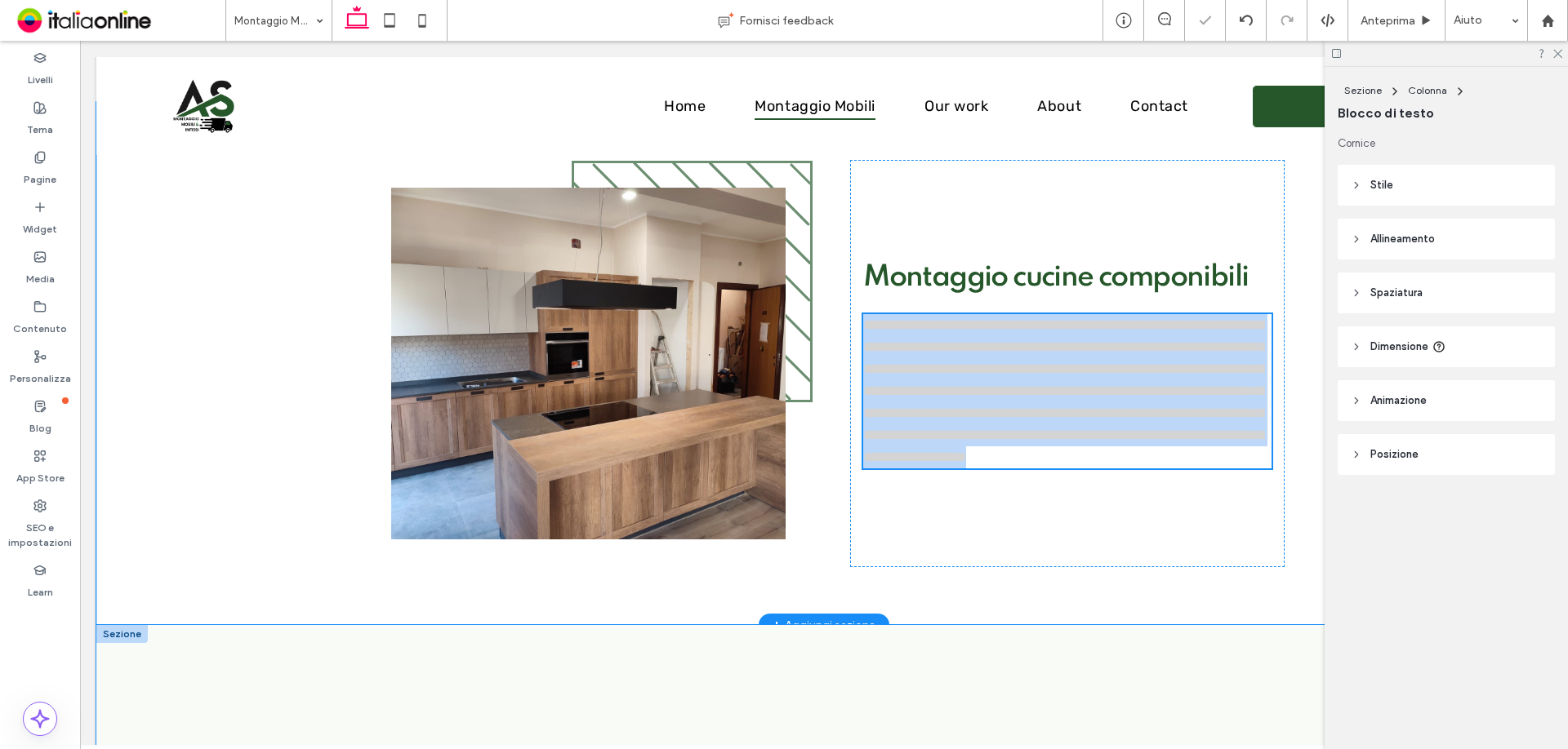
type input "*****"
type input "**"
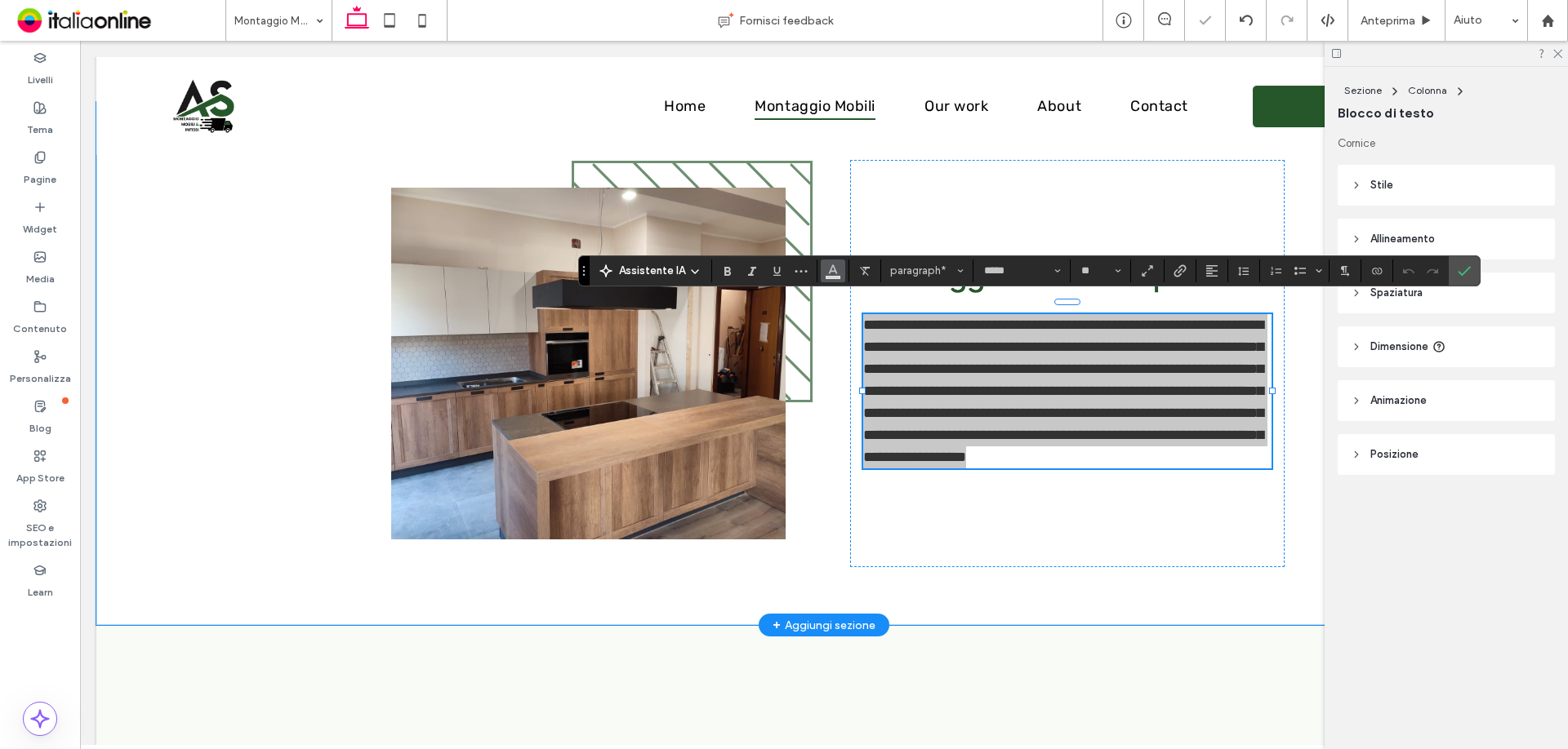
click at [828, 273] on use "Colore" at bounding box center [832, 268] width 9 height 9
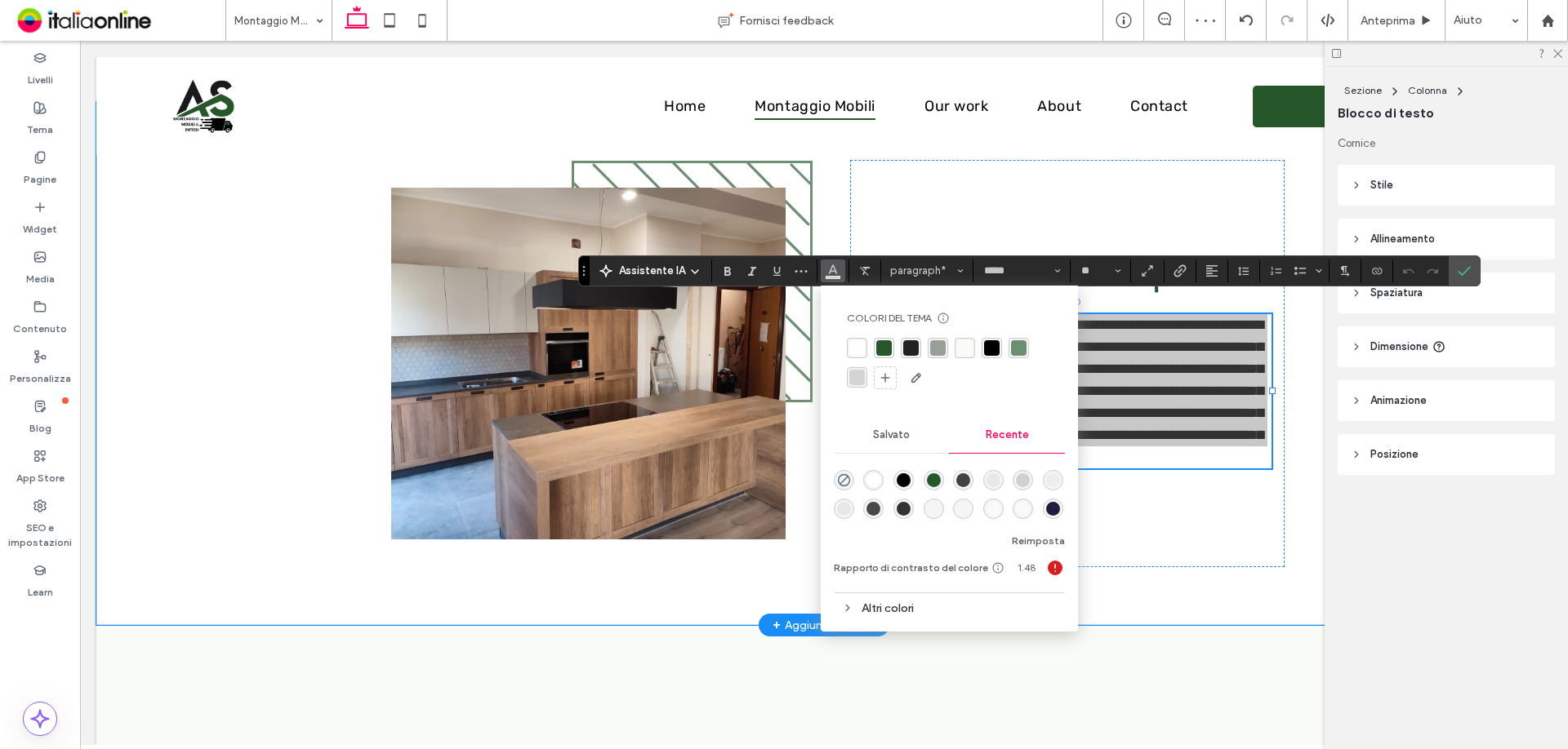
click at [905, 347] on div "rgba(34, 34, 34, 1)" at bounding box center [911, 348] width 16 height 16
drag, startPoint x: 1452, startPoint y: 269, endPoint x: 1398, endPoint y: 277, distance: 54.6
click at [1452, 269] on label "Conferma" at bounding box center [1464, 271] width 24 height 29
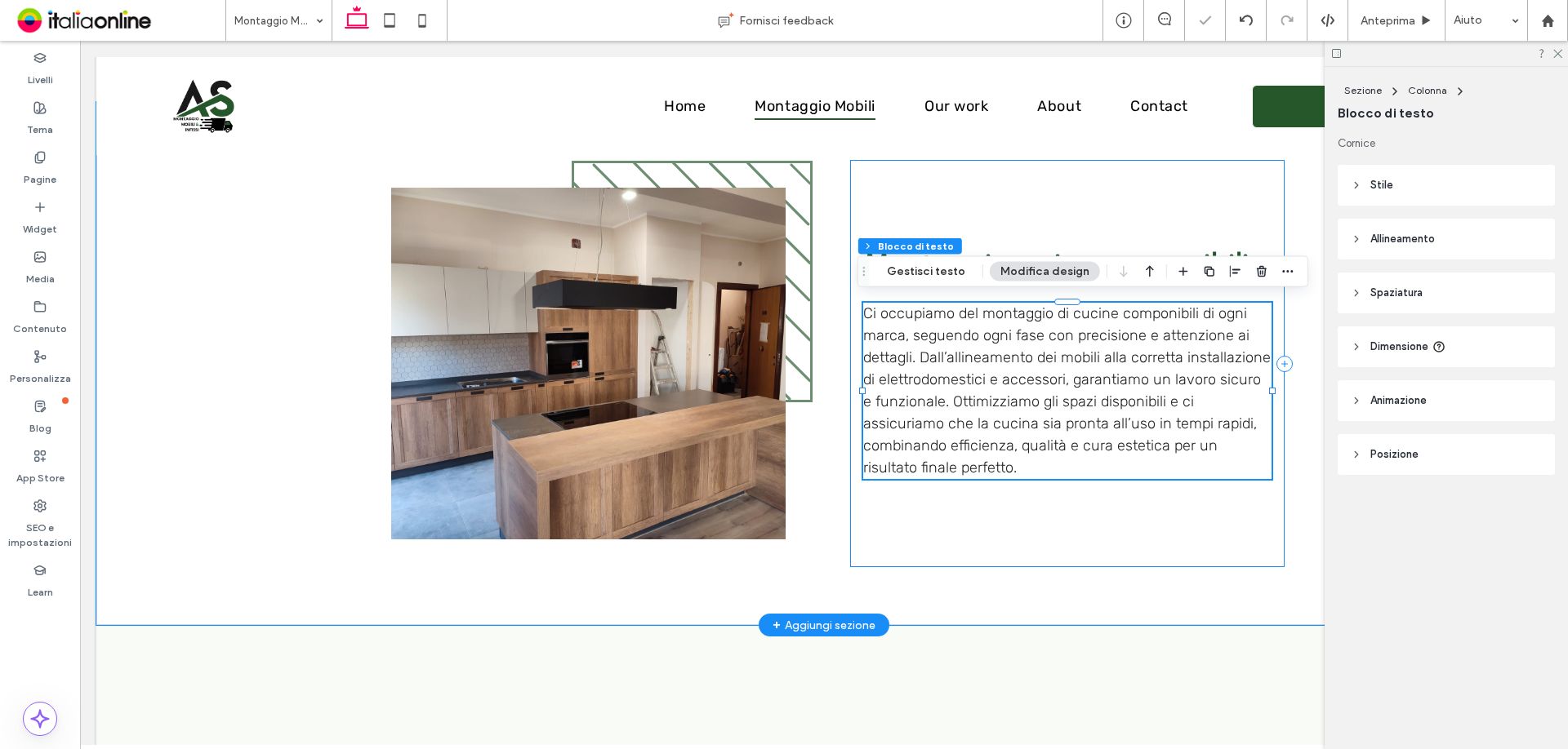
click at [1048, 199] on div "Montaggio cucine componibili Ci occupiamo del montaggio di cucine componibili d…" at bounding box center [1067, 363] width 434 height 407
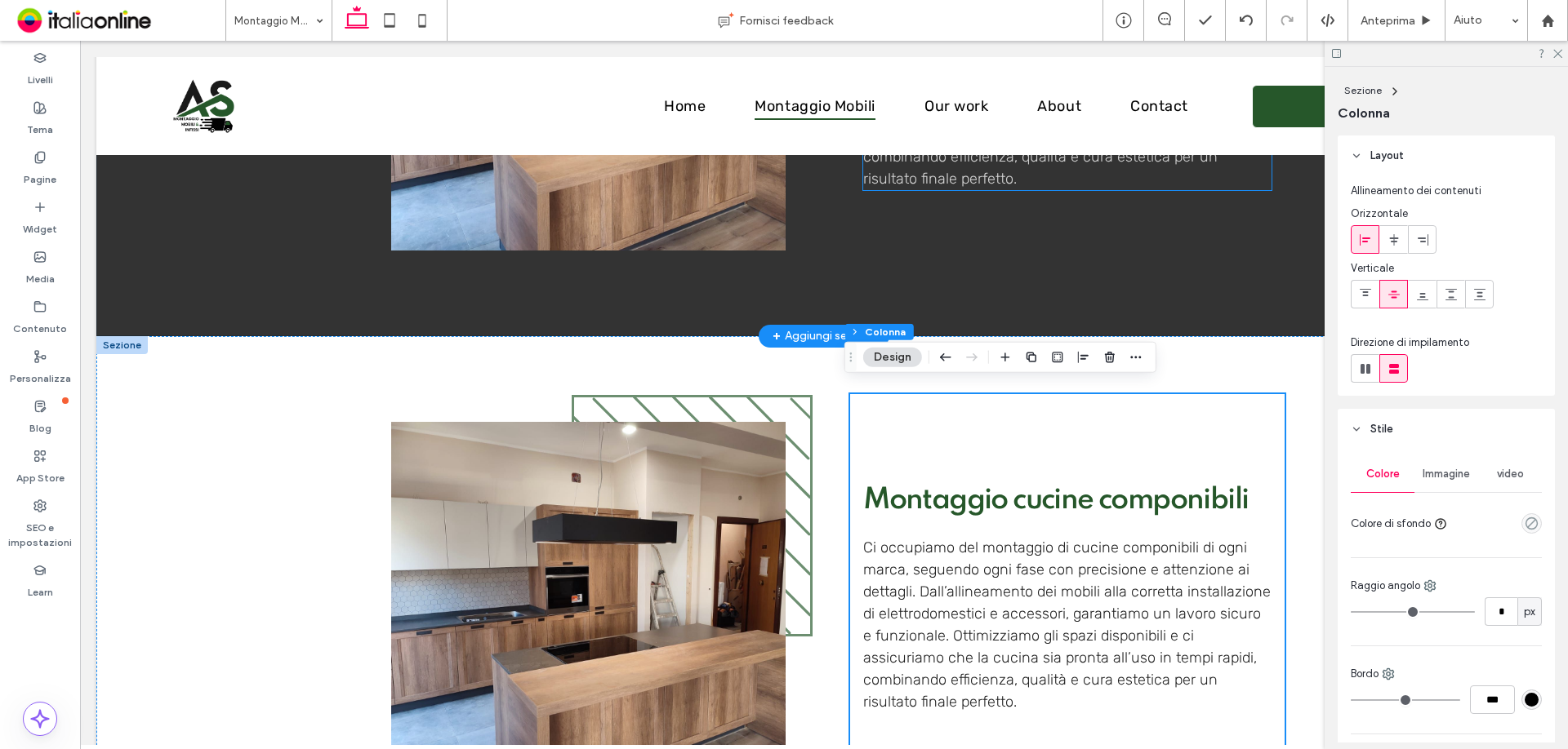
scroll to position [1225, 0]
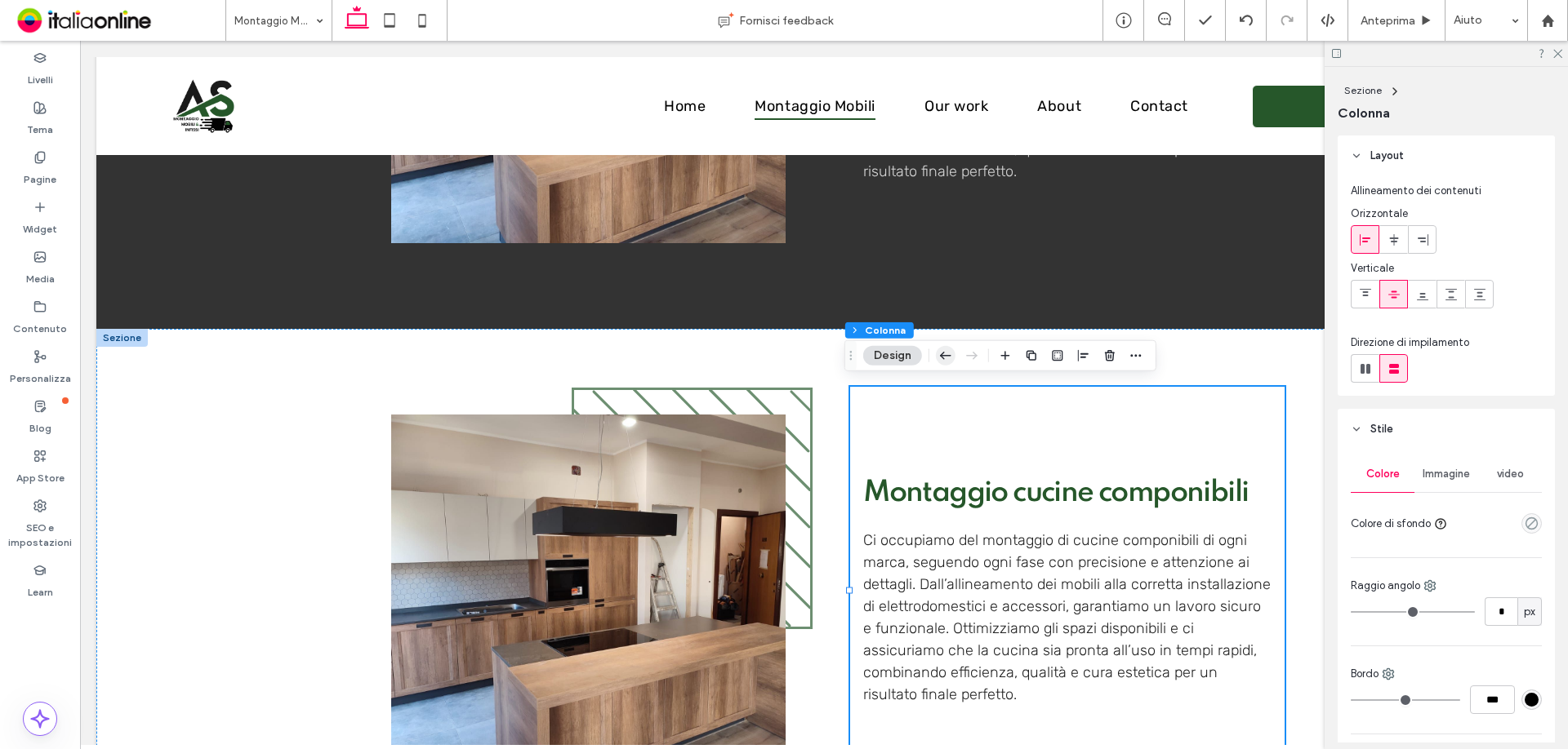
click at [945, 360] on icon "button" at bounding box center [946, 356] width 20 height 29
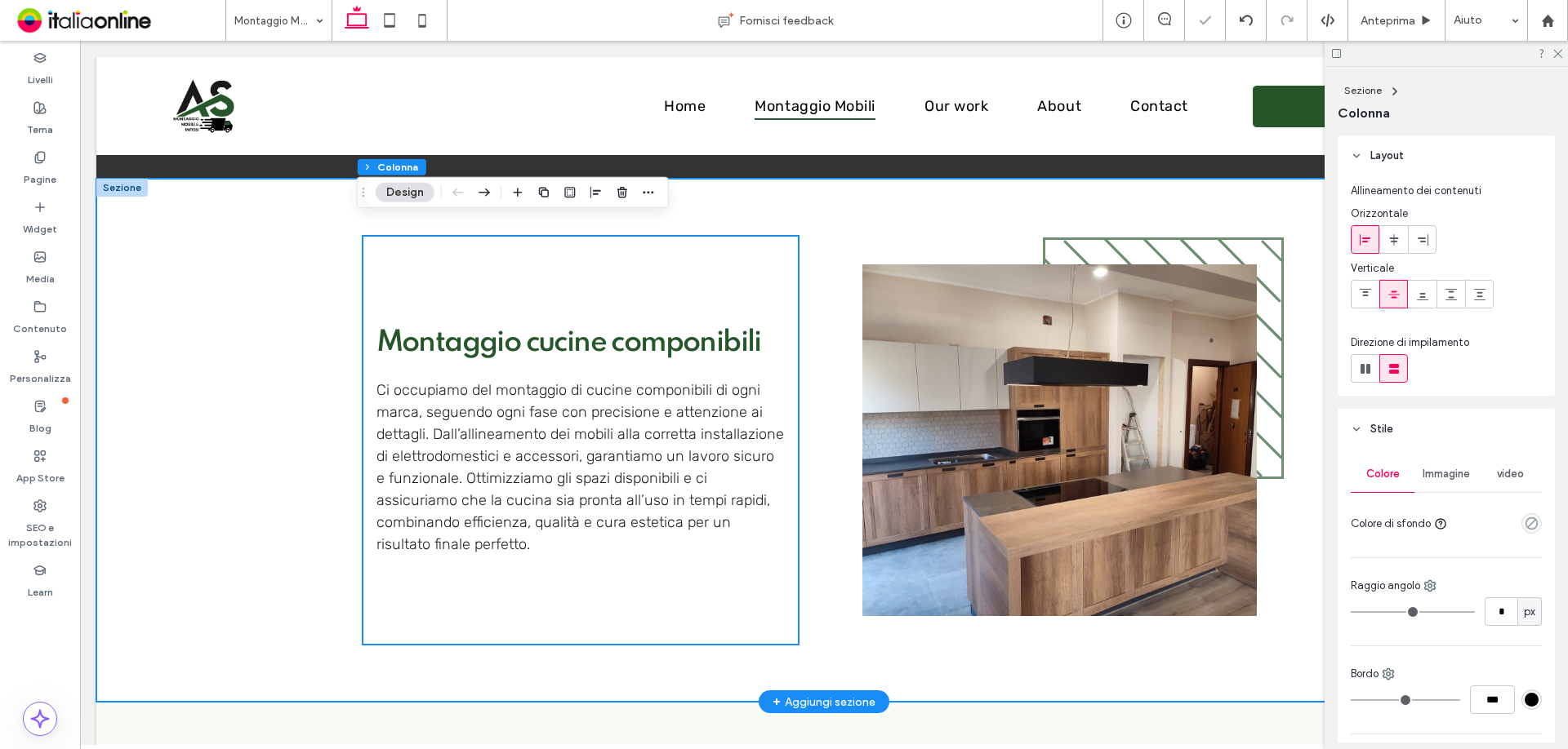
scroll to position [1387, 0]
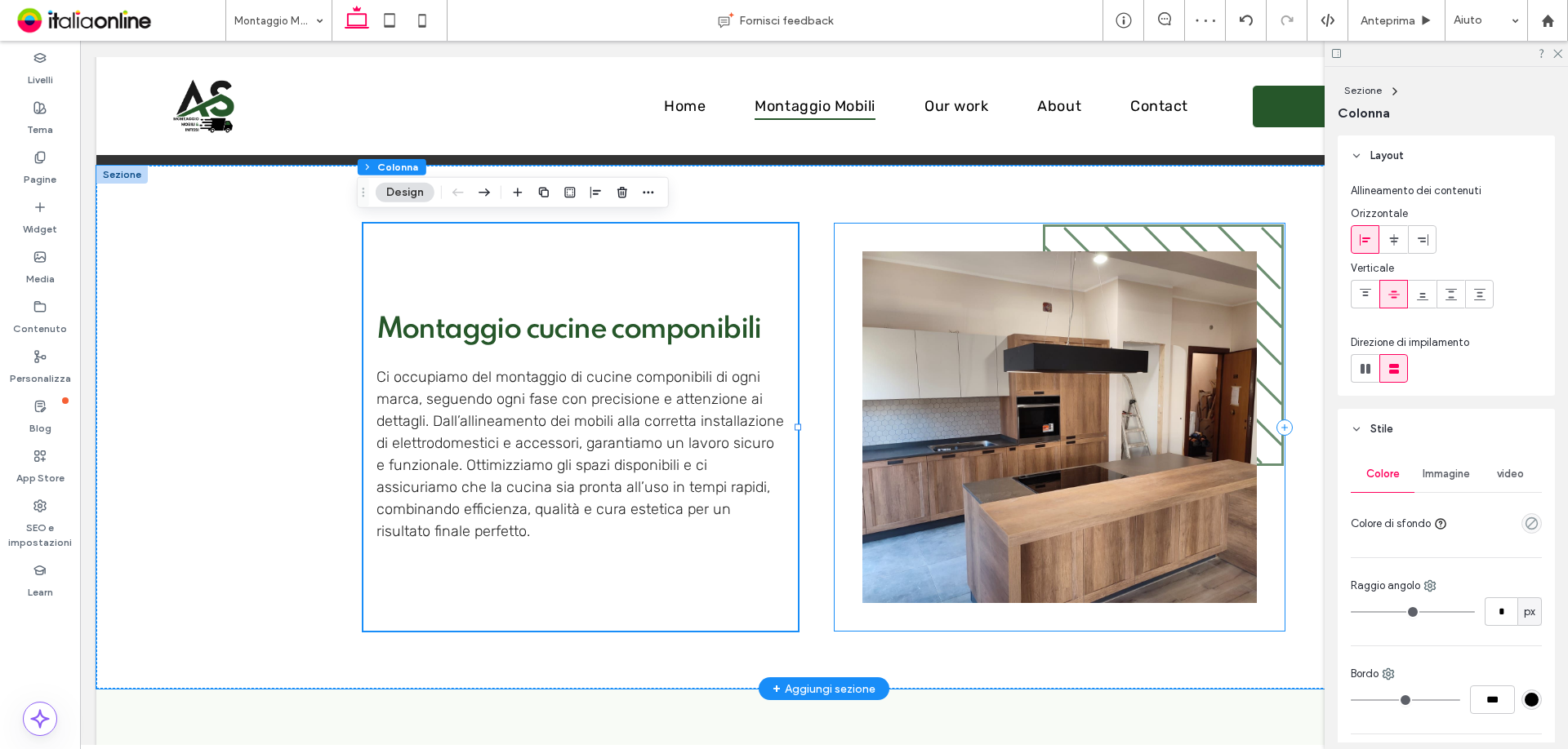
click at [1053, 237] on div at bounding box center [1060, 427] width 451 height 407
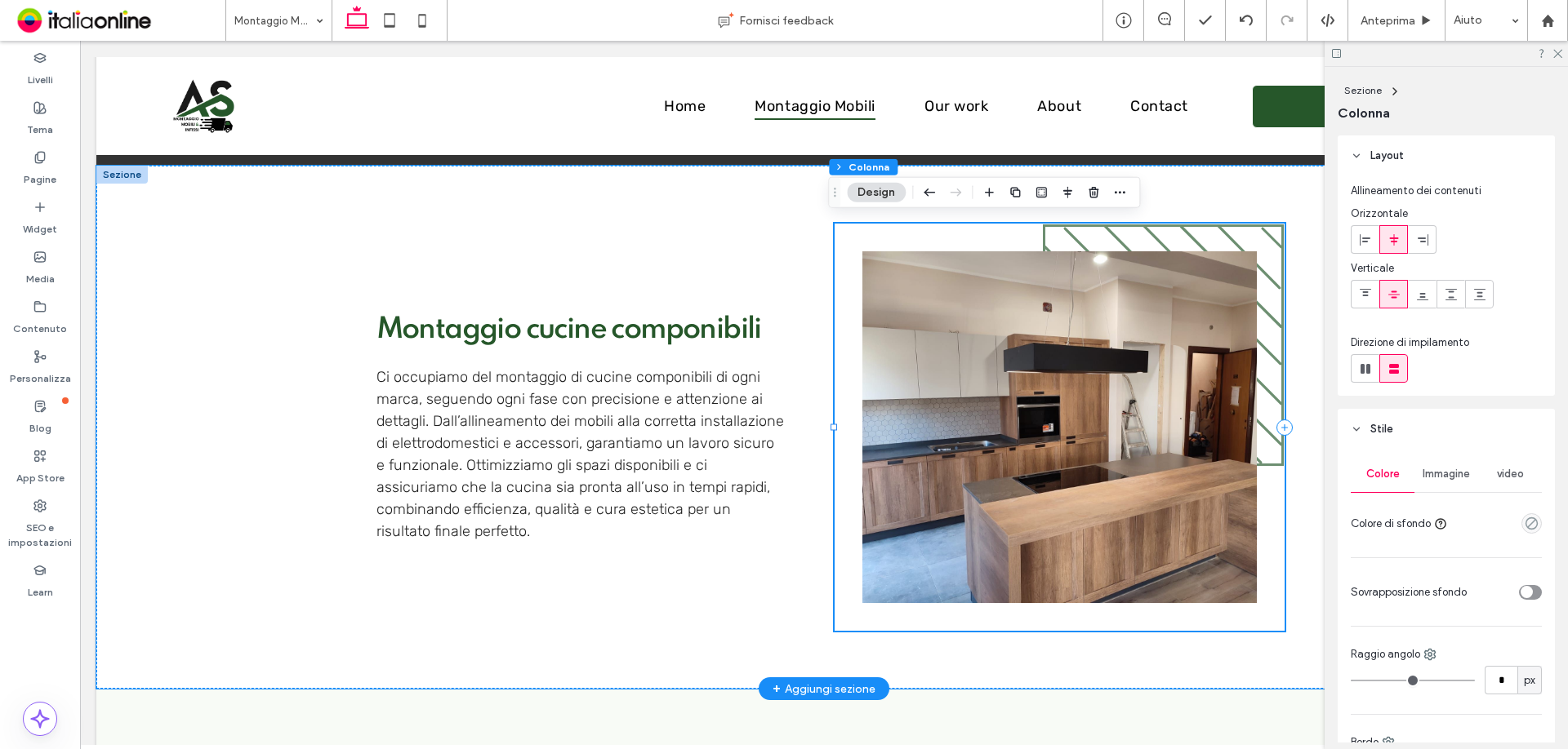
click at [1046, 237] on div at bounding box center [1060, 427] width 451 height 407
click at [1093, 306] on img at bounding box center [1060, 427] width 394 height 352
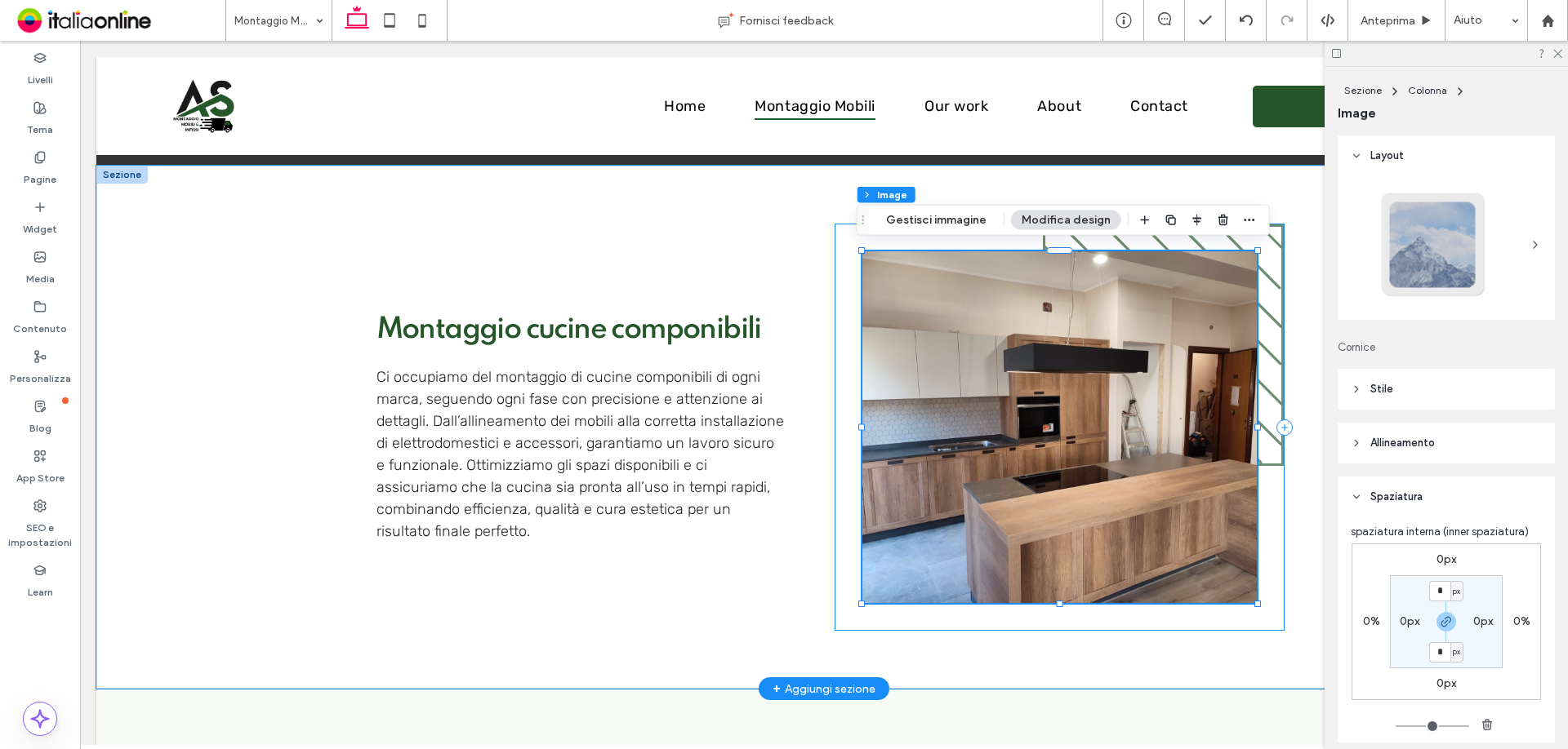
click at [1270, 262] on div at bounding box center [1060, 427] width 451 height 407
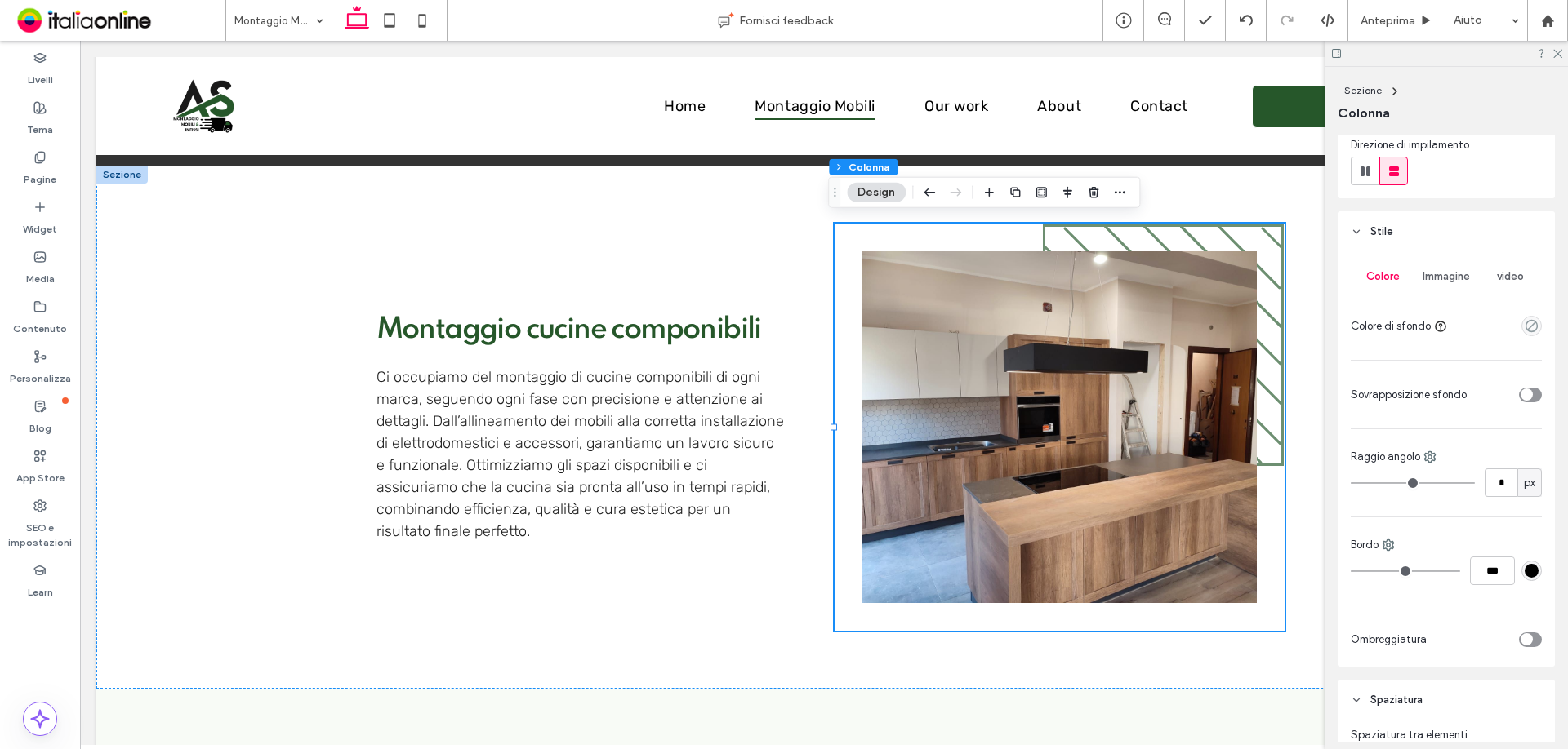
scroll to position [245, 0]
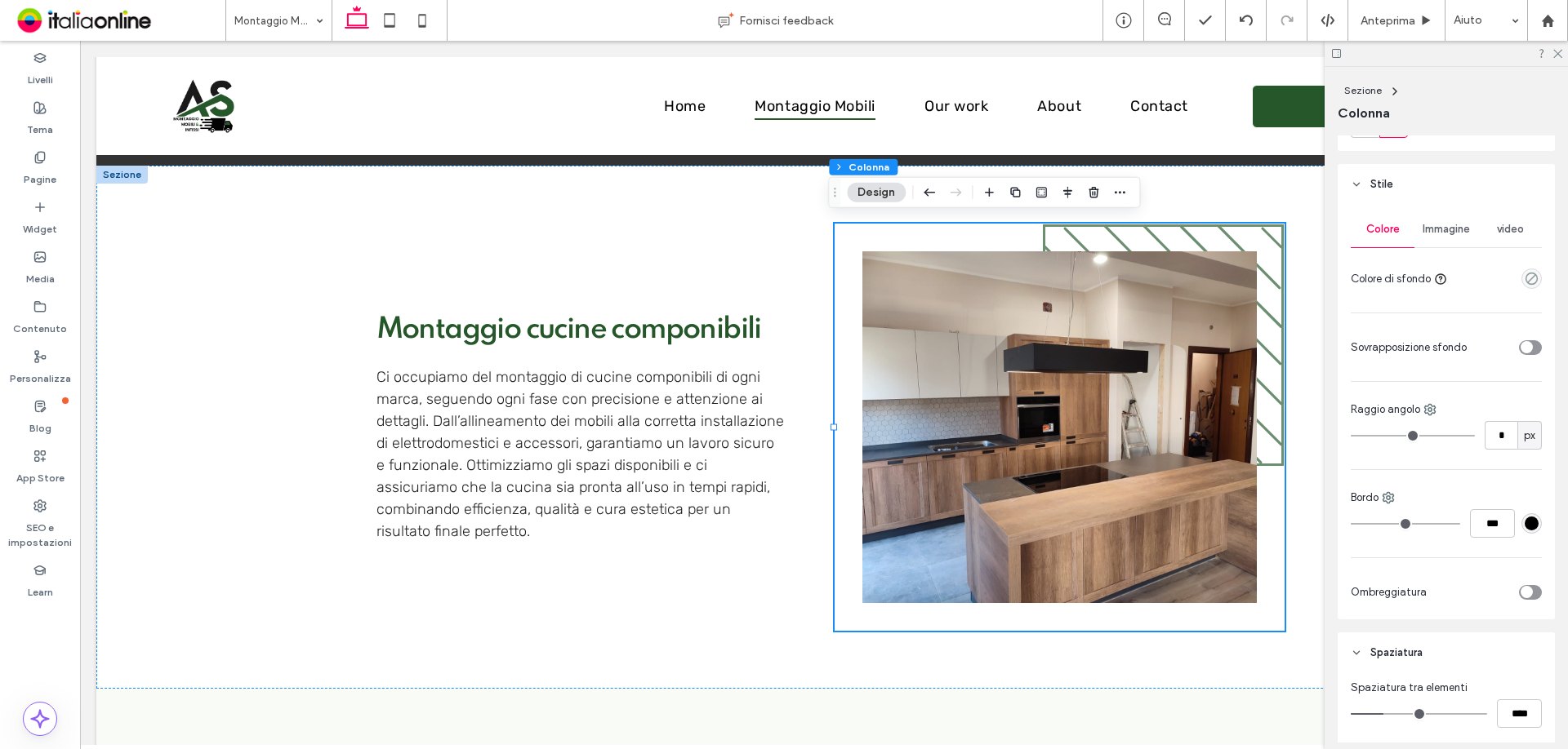
click at [1426, 223] on span "Immagine" at bounding box center [1446, 229] width 48 height 13
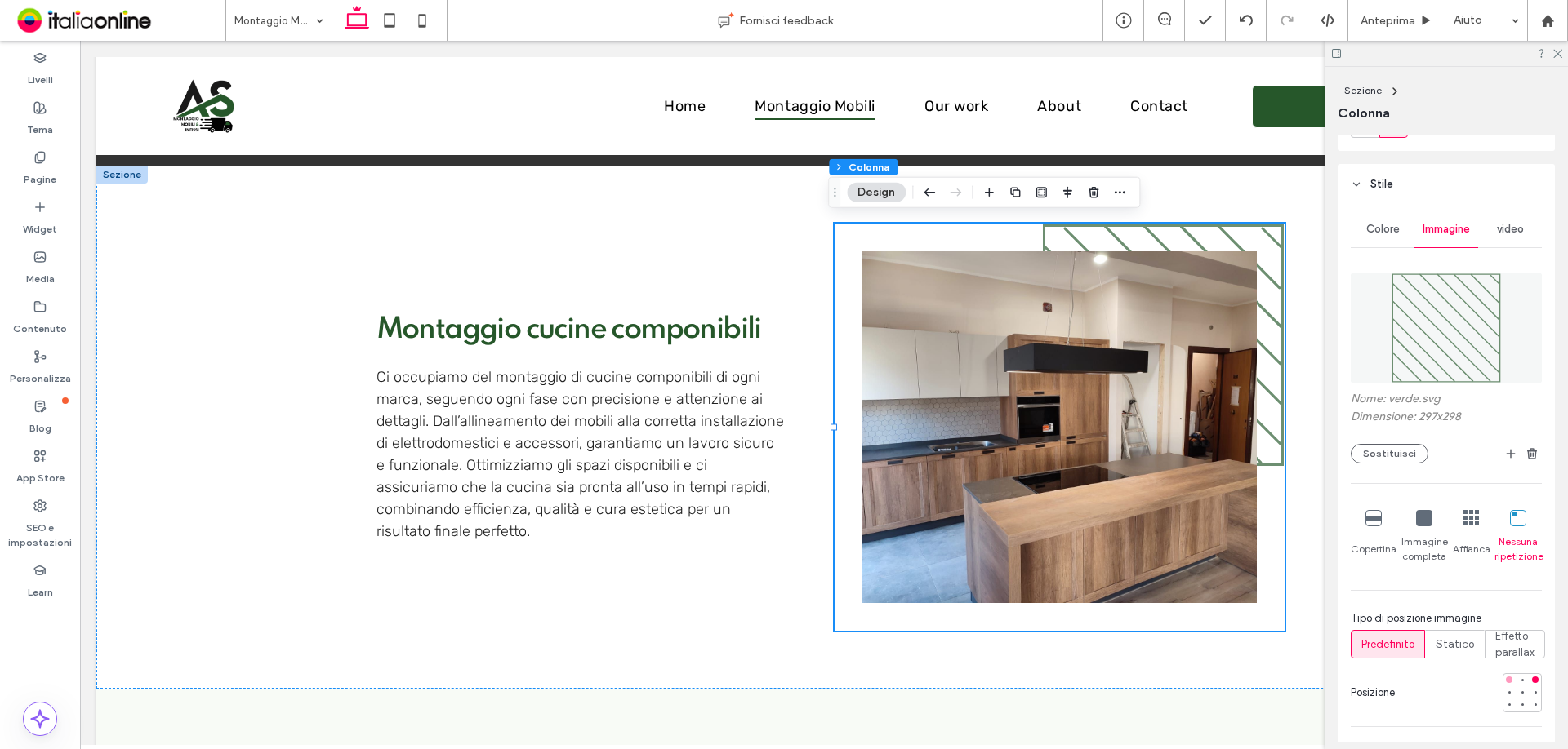
click at [1506, 677] on div at bounding box center [1510, 680] width 7 height 7
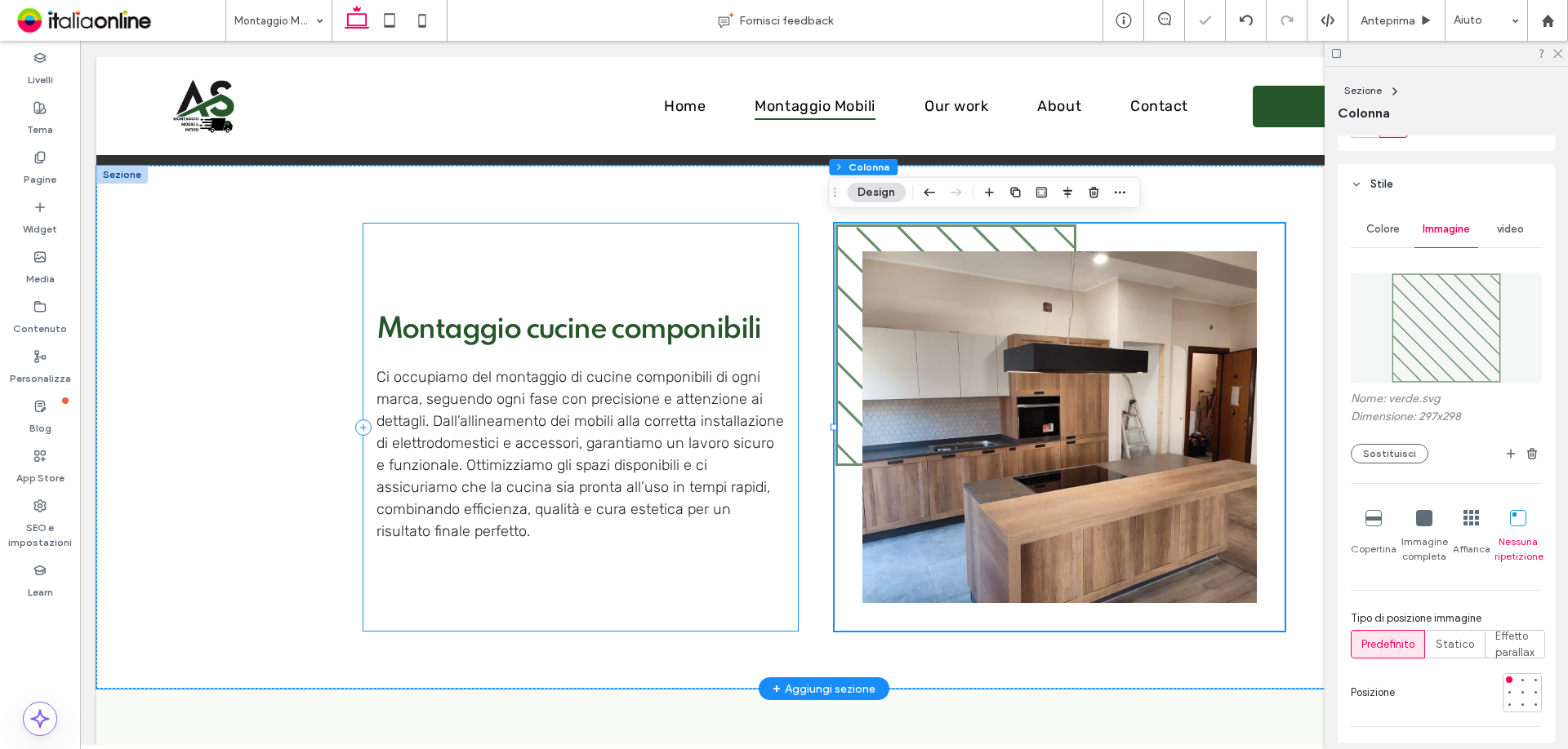
click at [732, 238] on div "Montaggio cucine componibili Ci occupiamo del montaggio di cucine componibili d…" at bounding box center [580, 427] width 434 height 407
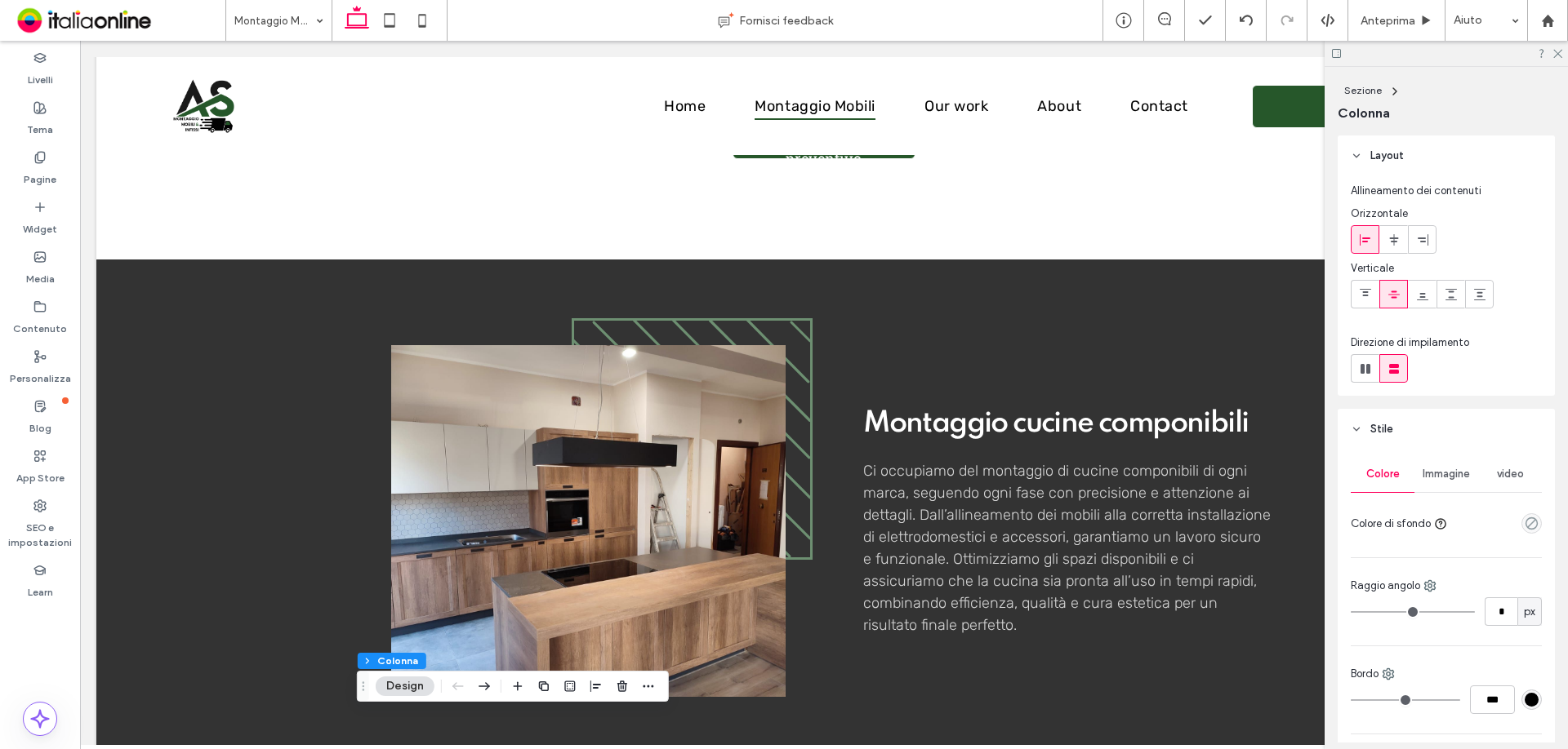
scroll to position [735, 0]
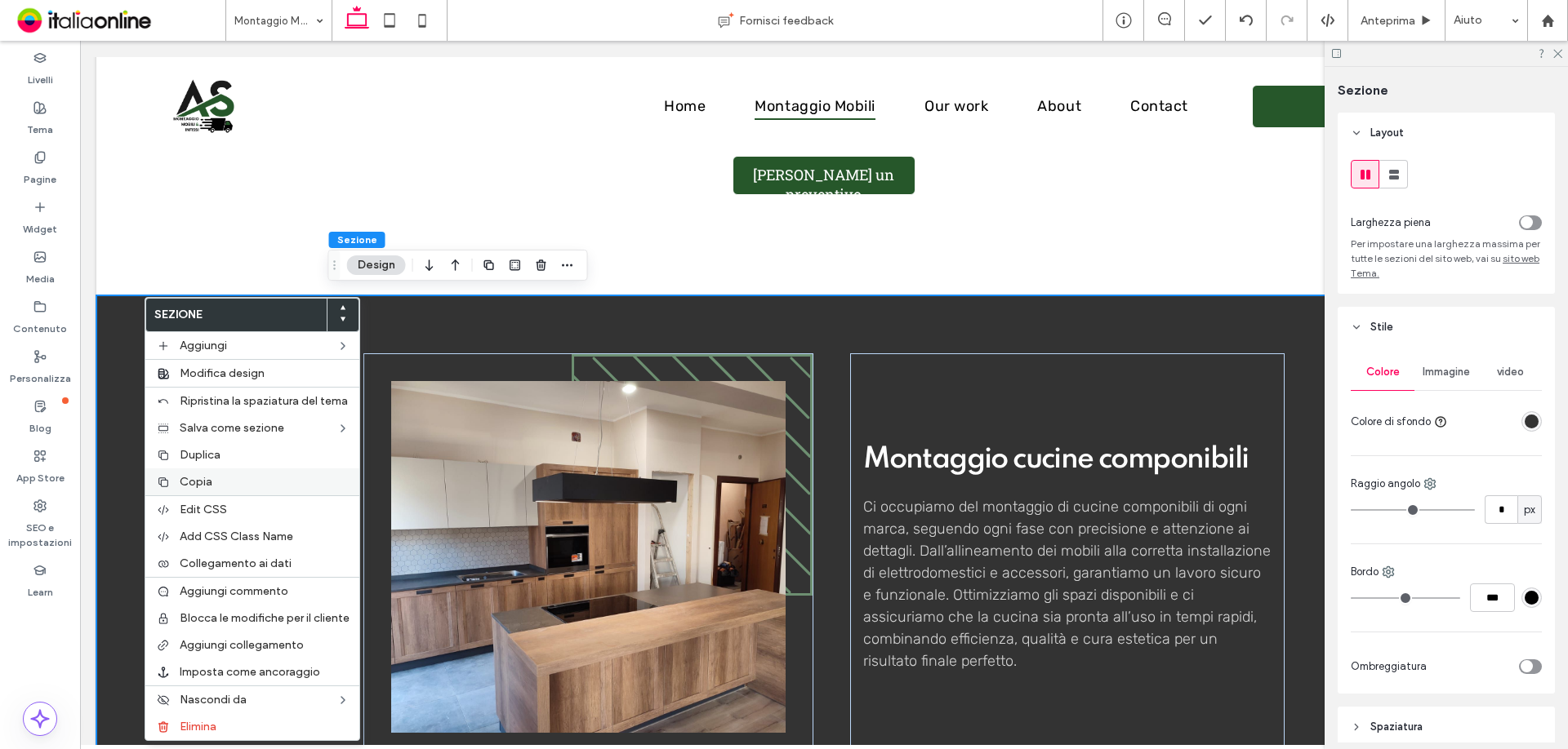
drag, startPoint x: 262, startPoint y: 477, endPoint x: 272, endPoint y: 477, distance: 10.0
click at [262, 477] on label "Copia" at bounding box center [265, 482] width 170 height 14
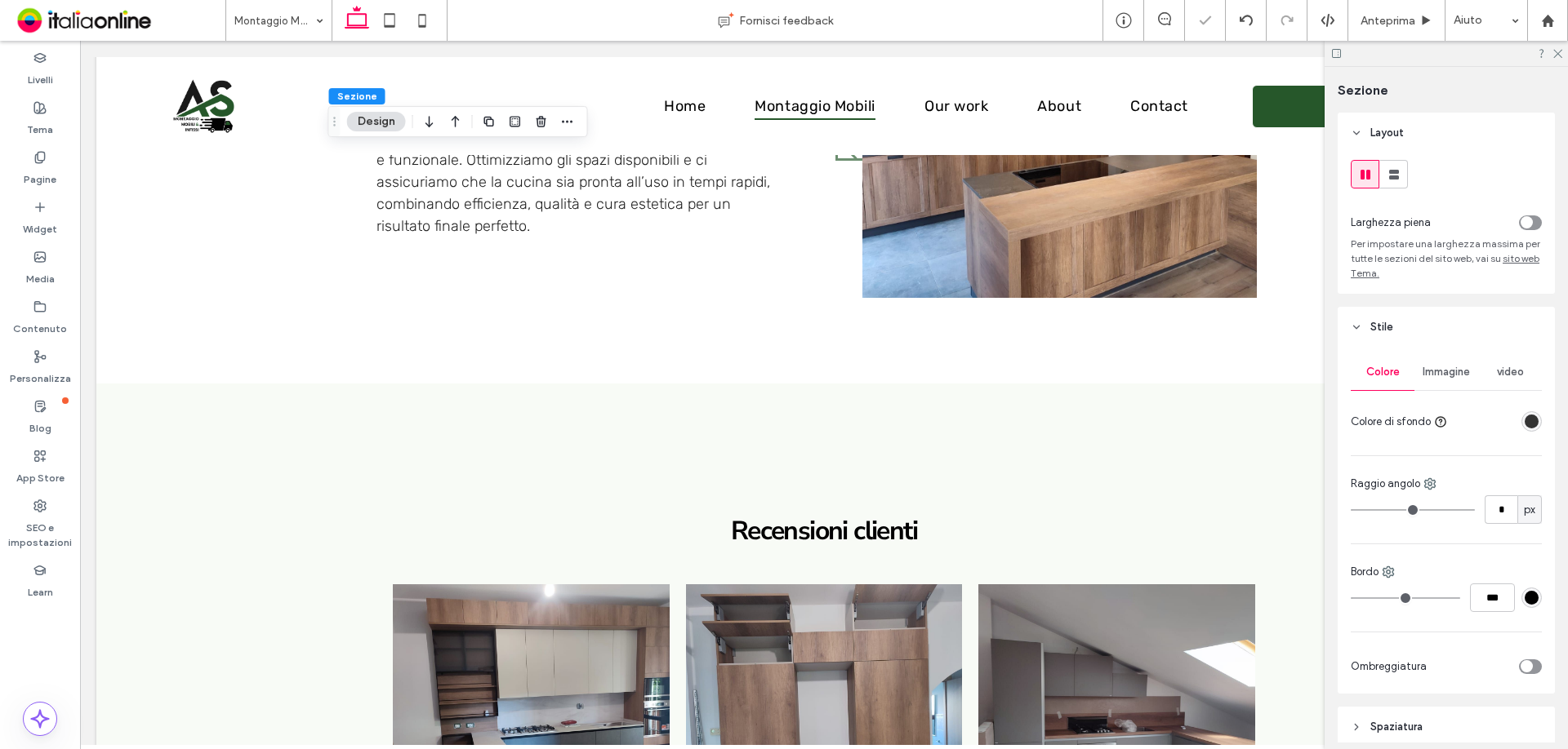
scroll to position [1714, 0]
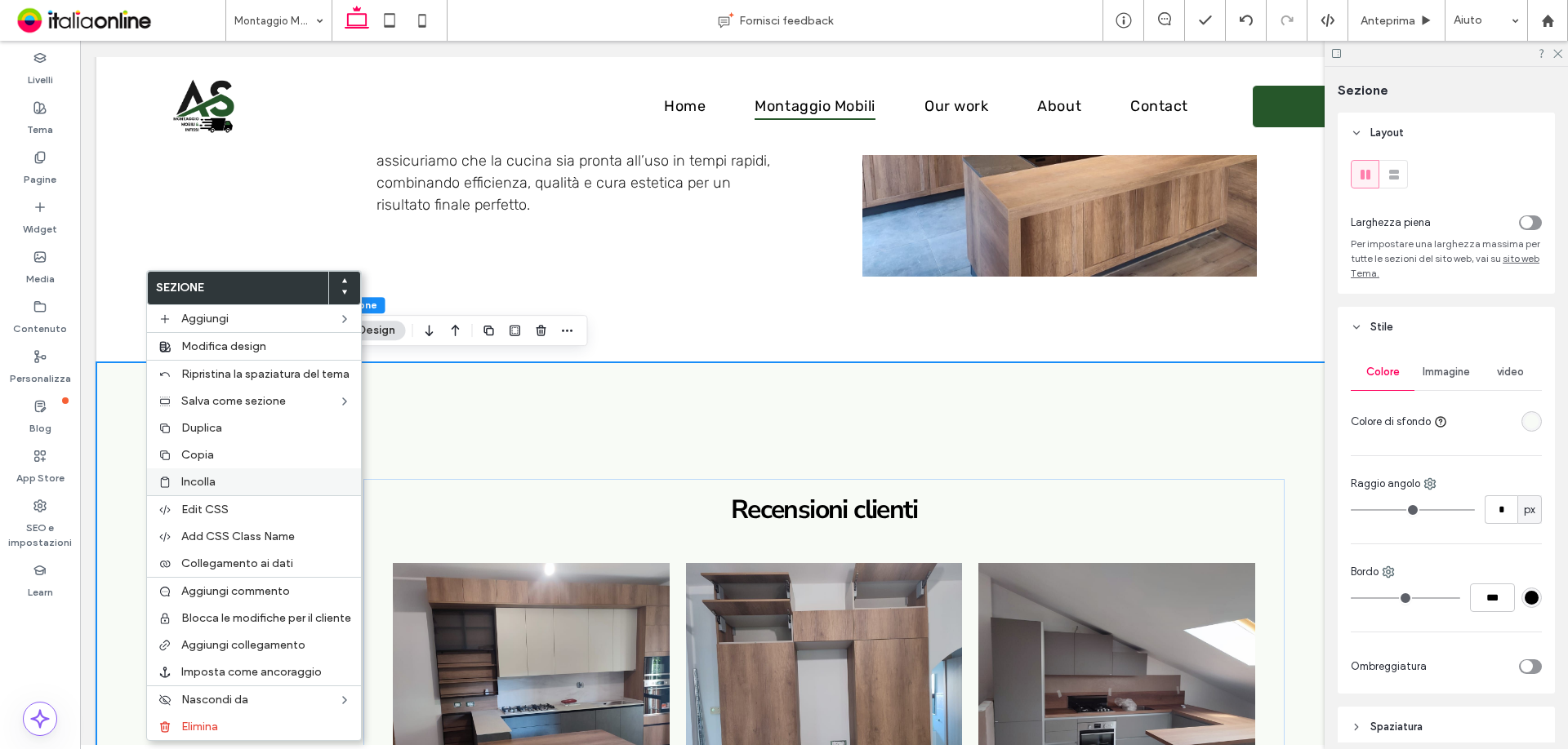
click at [279, 488] on label "Incolla" at bounding box center [266, 482] width 170 height 14
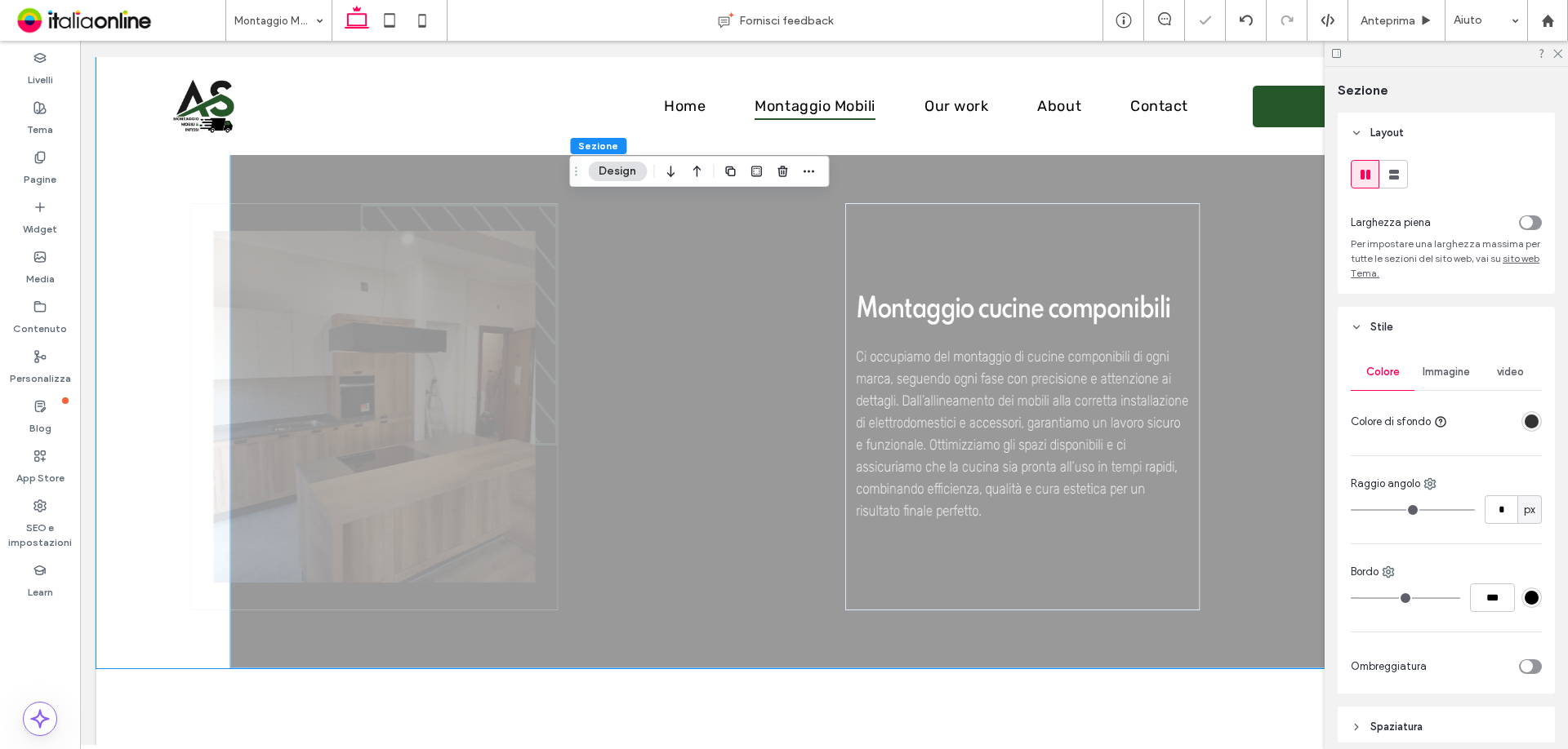
scroll to position [2771, 0]
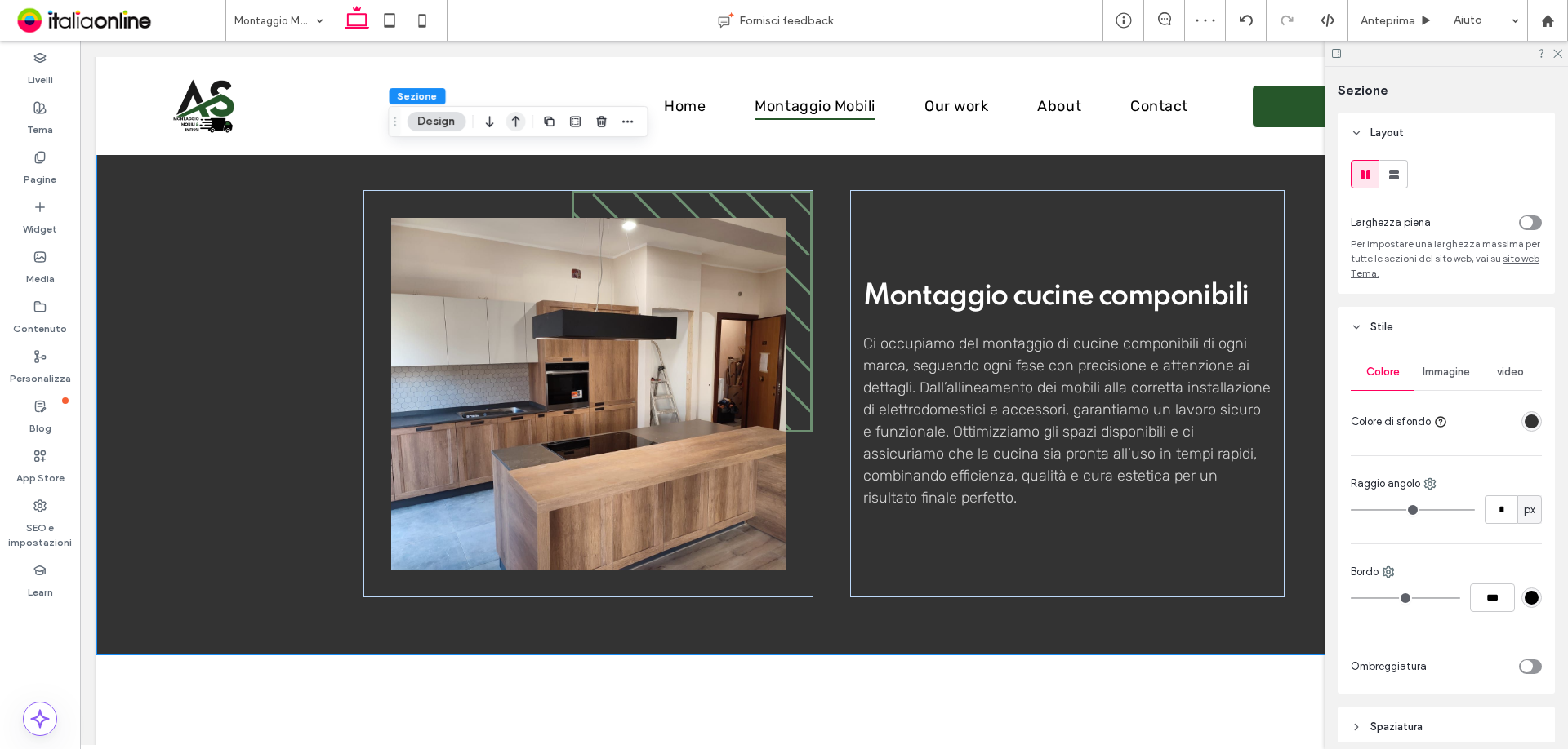
click at [513, 123] on icon "button" at bounding box center [516, 121] width 20 height 29
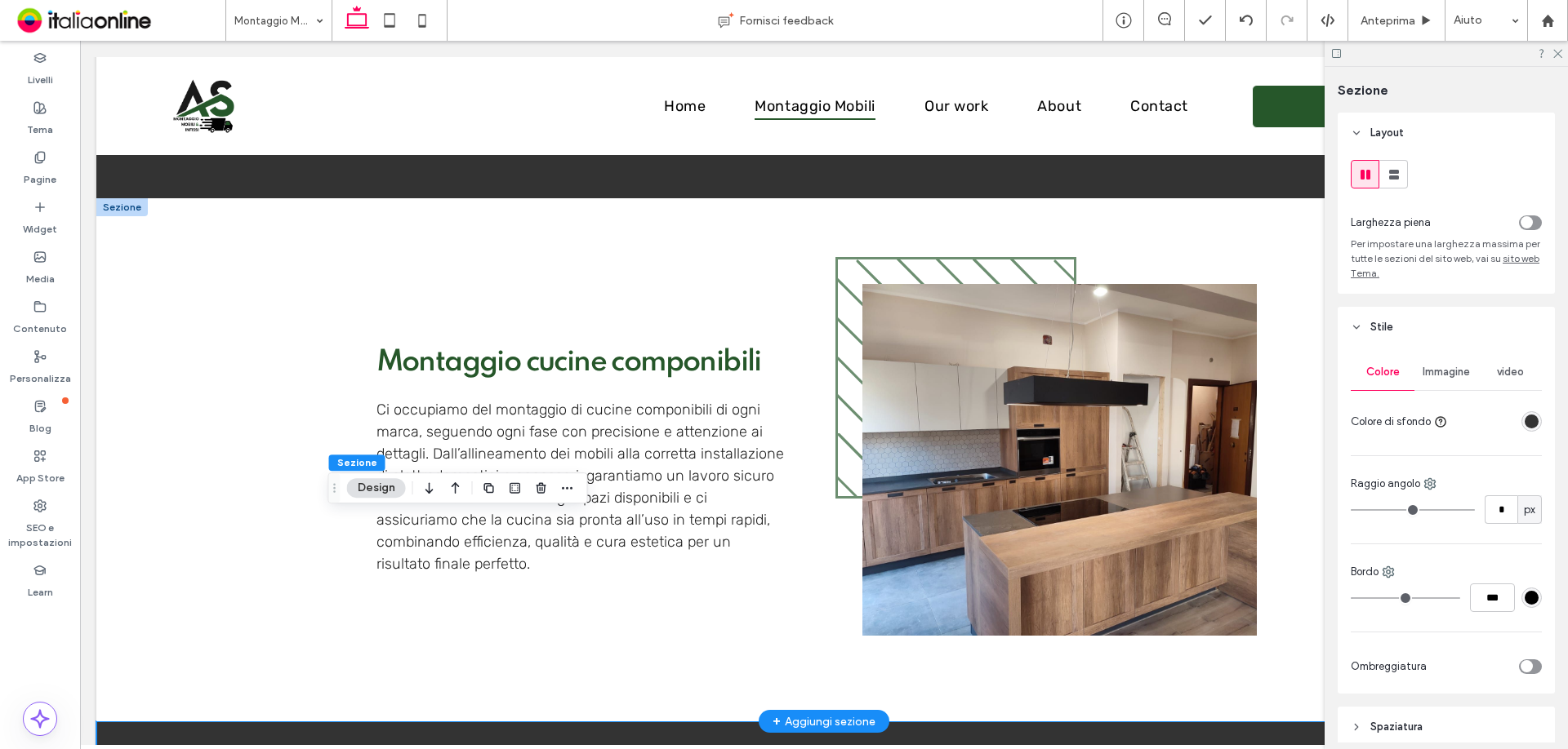
scroll to position [1306, 0]
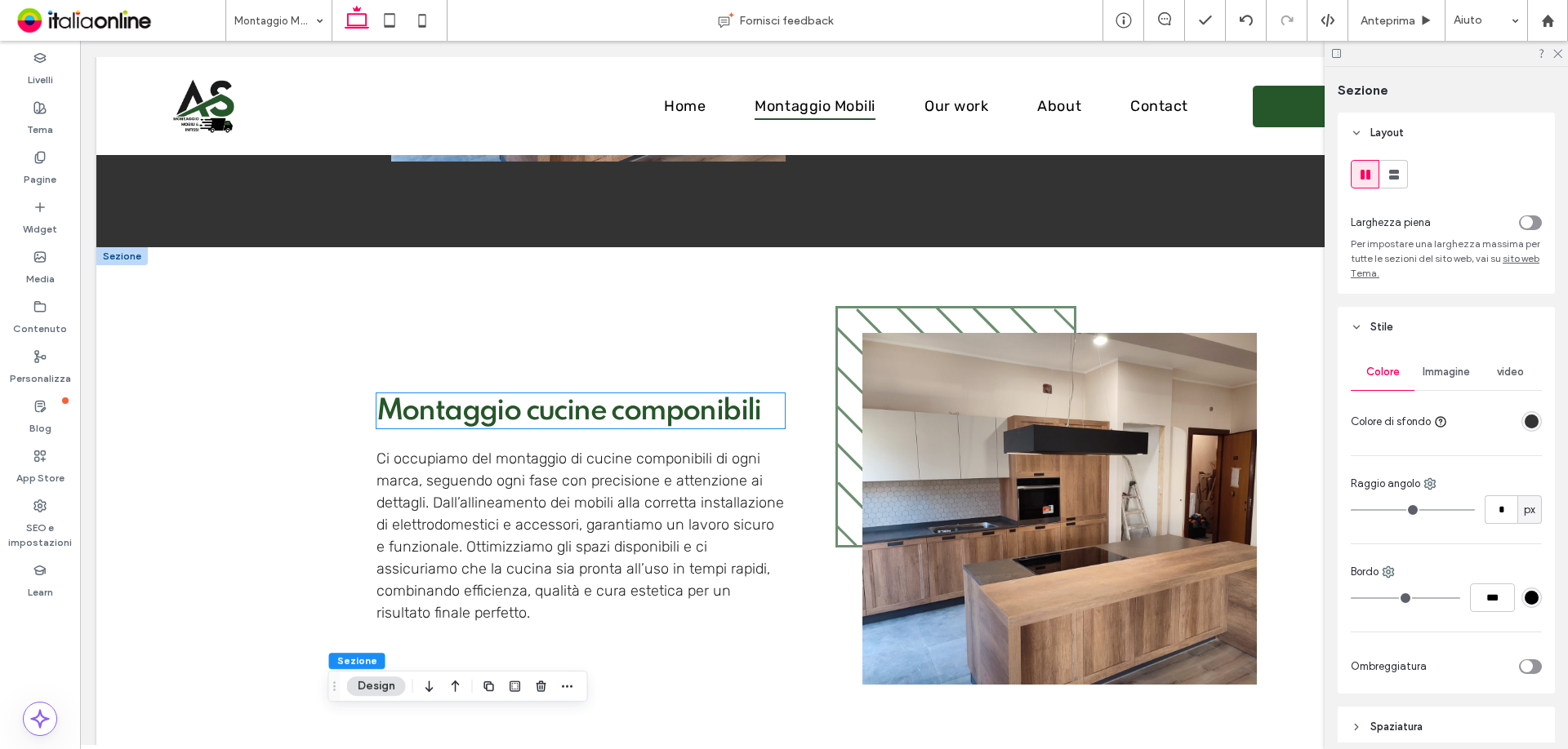
click at [452, 404] on span "Montaggio cucine componibili" at bounding box center [569, 411] width 384 height 29
click at [452, 404] on div "Montaggio cucine componibili" at bounding box center [581, 411] width 408 height 35
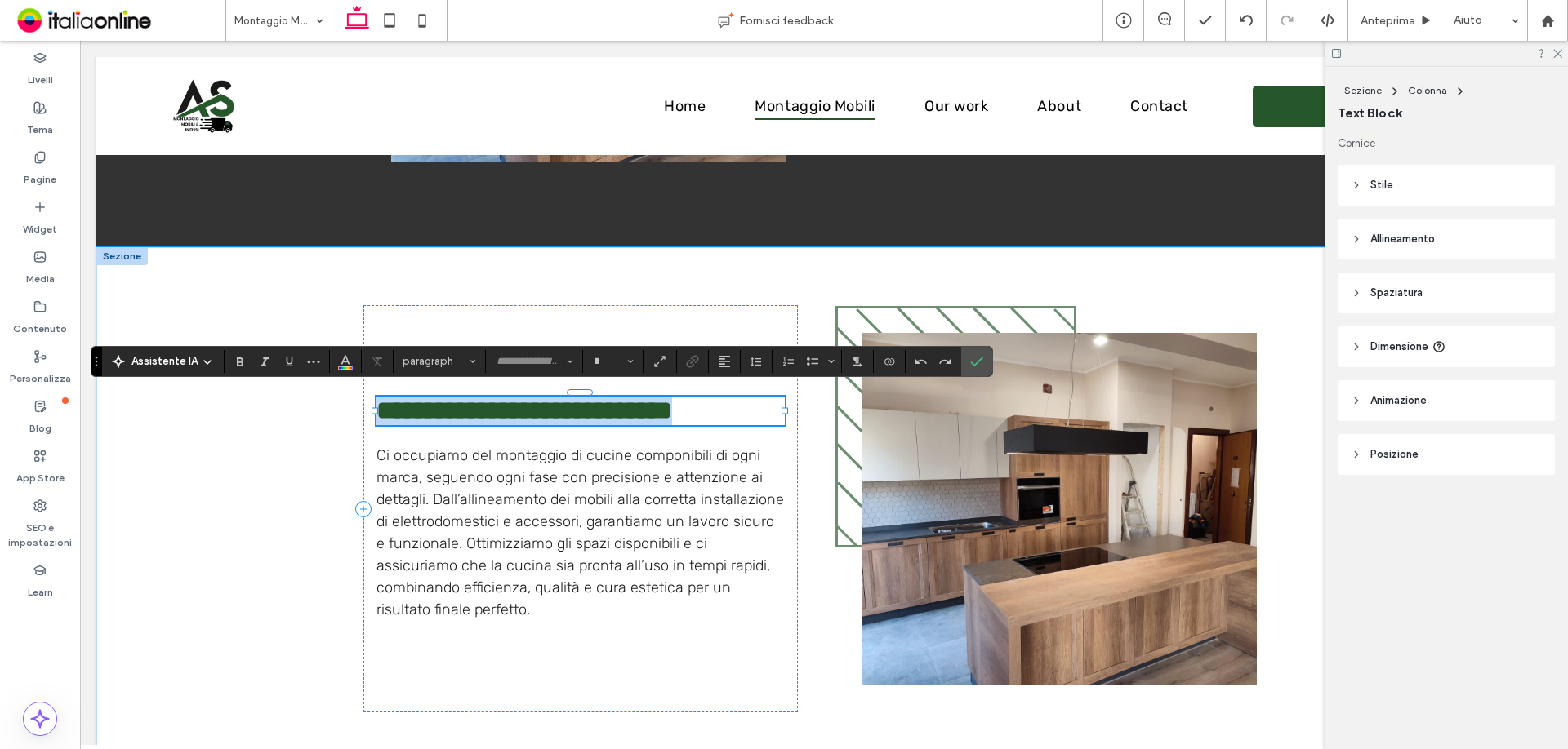
type input "*******"
type input "**"
type input "*****"
type input "**"
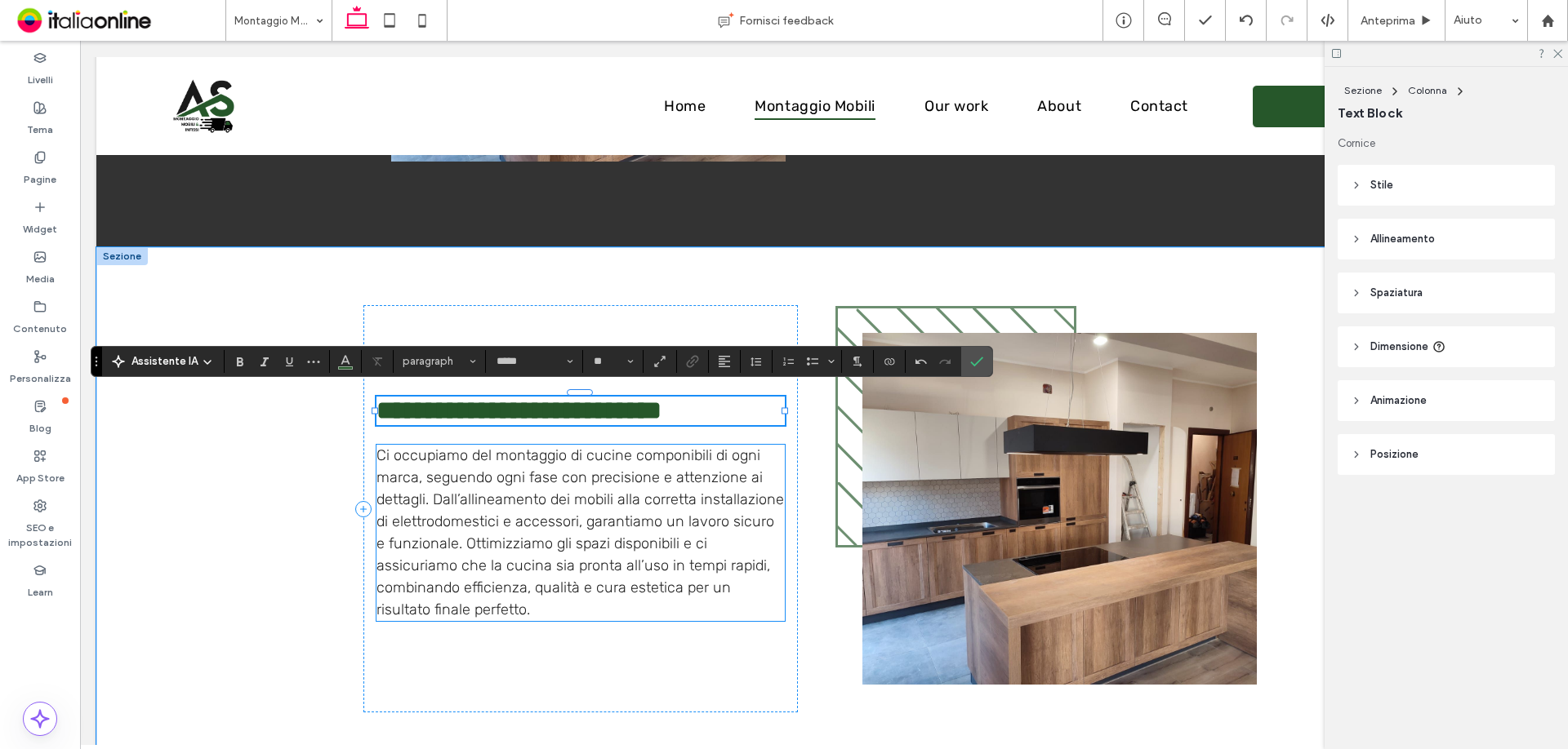
click at [623, 558] on span "Ci occupiamo del montaggio di cucine componibili di ogni marca, seguendo ogni f…" at bounding box center [580, 532] width 408 height 172
click at [623, 558] on div "Ci occupiamo del montaggio di cucine componibili di ogni marca, seguendo ogni f…" at bounding box center [581, 533] width 408 height 177
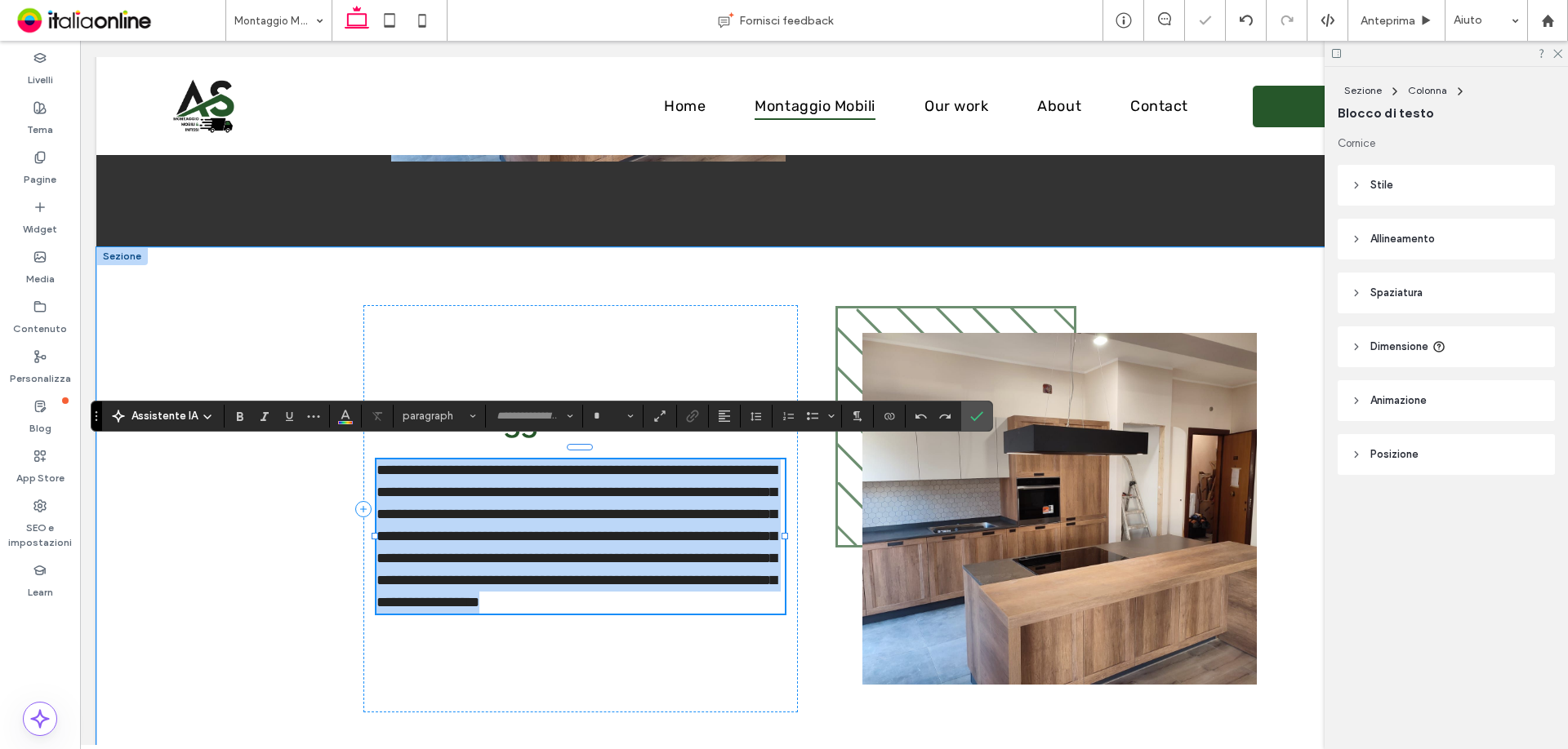
type input "*****"
type input "**"
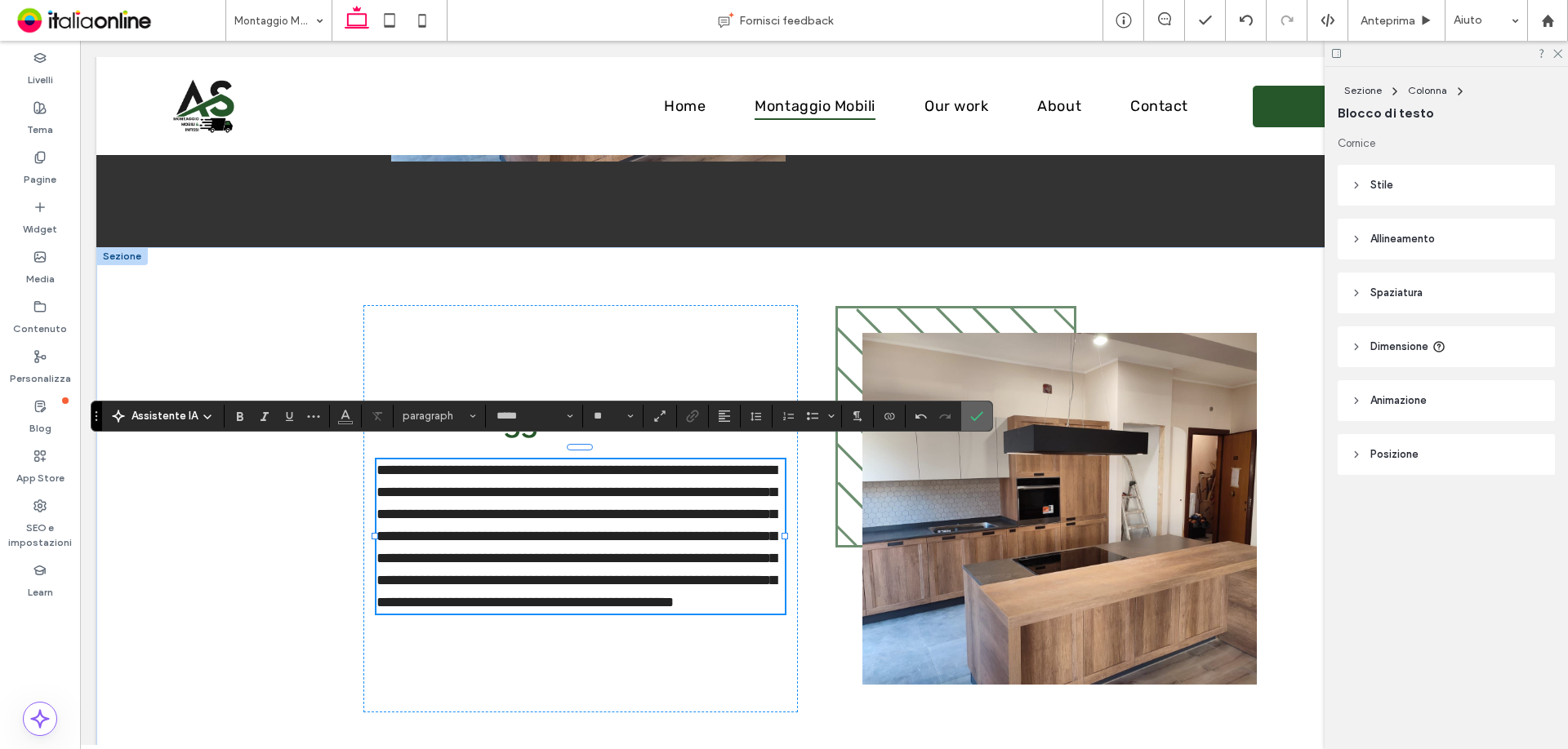
click at [983, 421] on label "Conferma" at bounding box center [976, 416] width 24 height 29
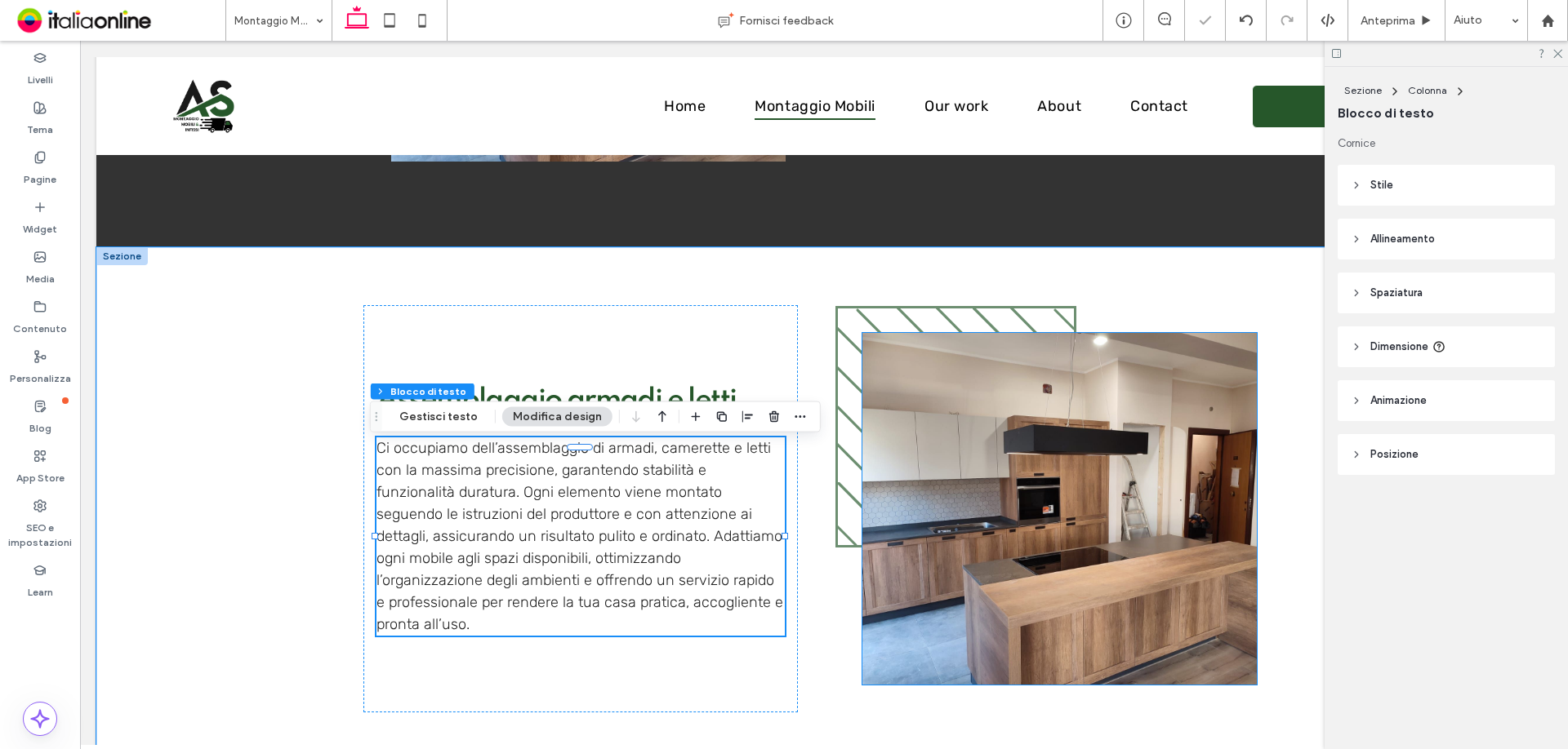
click at [996, 456] on img at bounding box center [1060, 509] width 394 height 352
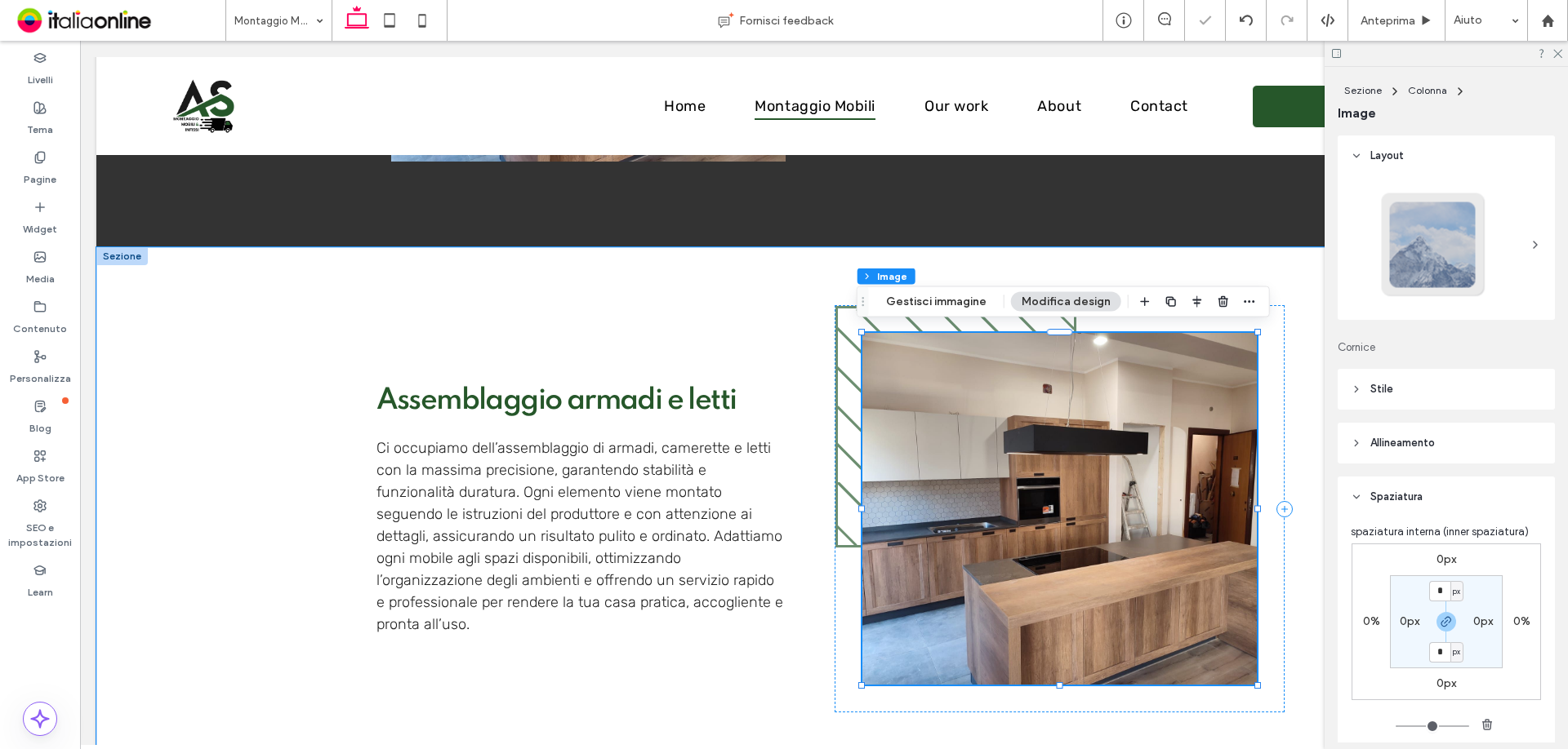
click at [987, 461] on img at bounding box center [1060, 509] width 394 height 352
click at [943, 443] on img at bounding box center [1060, 509] width 394 height 352
click at [937, 302] on button "Gestisci immagine" at bounding box center [936, 302] width 122 height 20
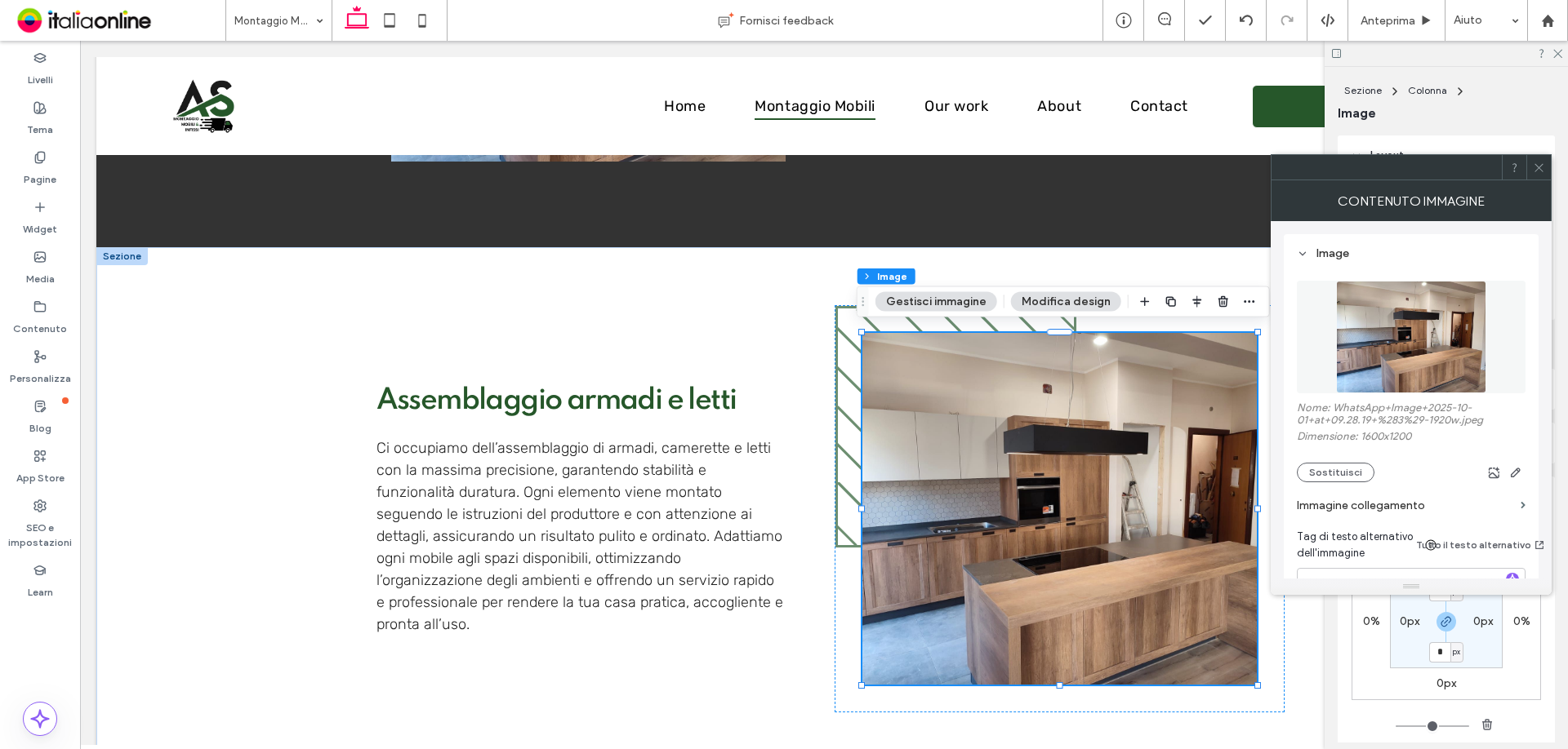
click at [1340, 482] on section "Immagine collegamento" at bounding box center [1411, 506] width 228 height 47
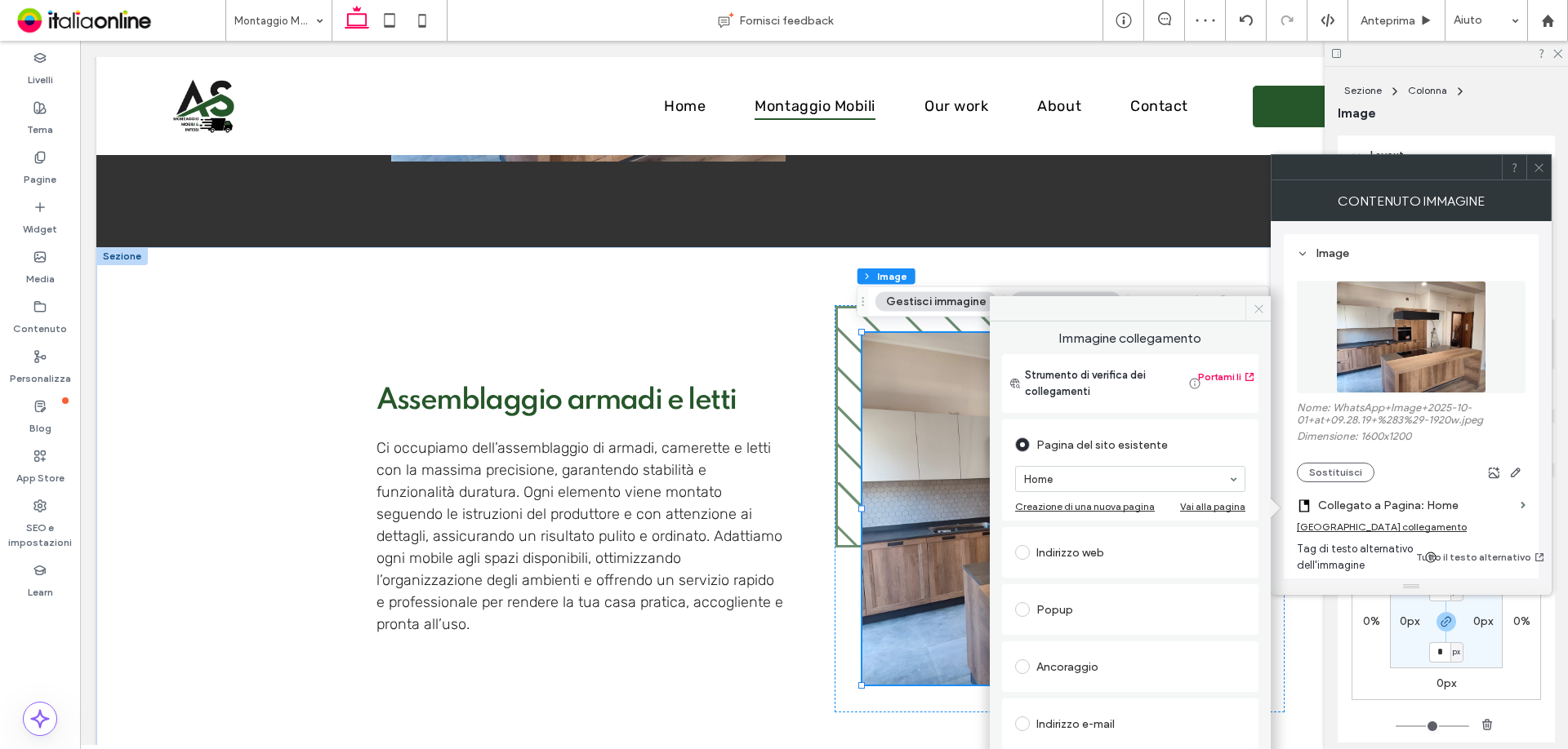
click at [1262, 312] on icon at bounding box center [1259, 308] width 13 height 12
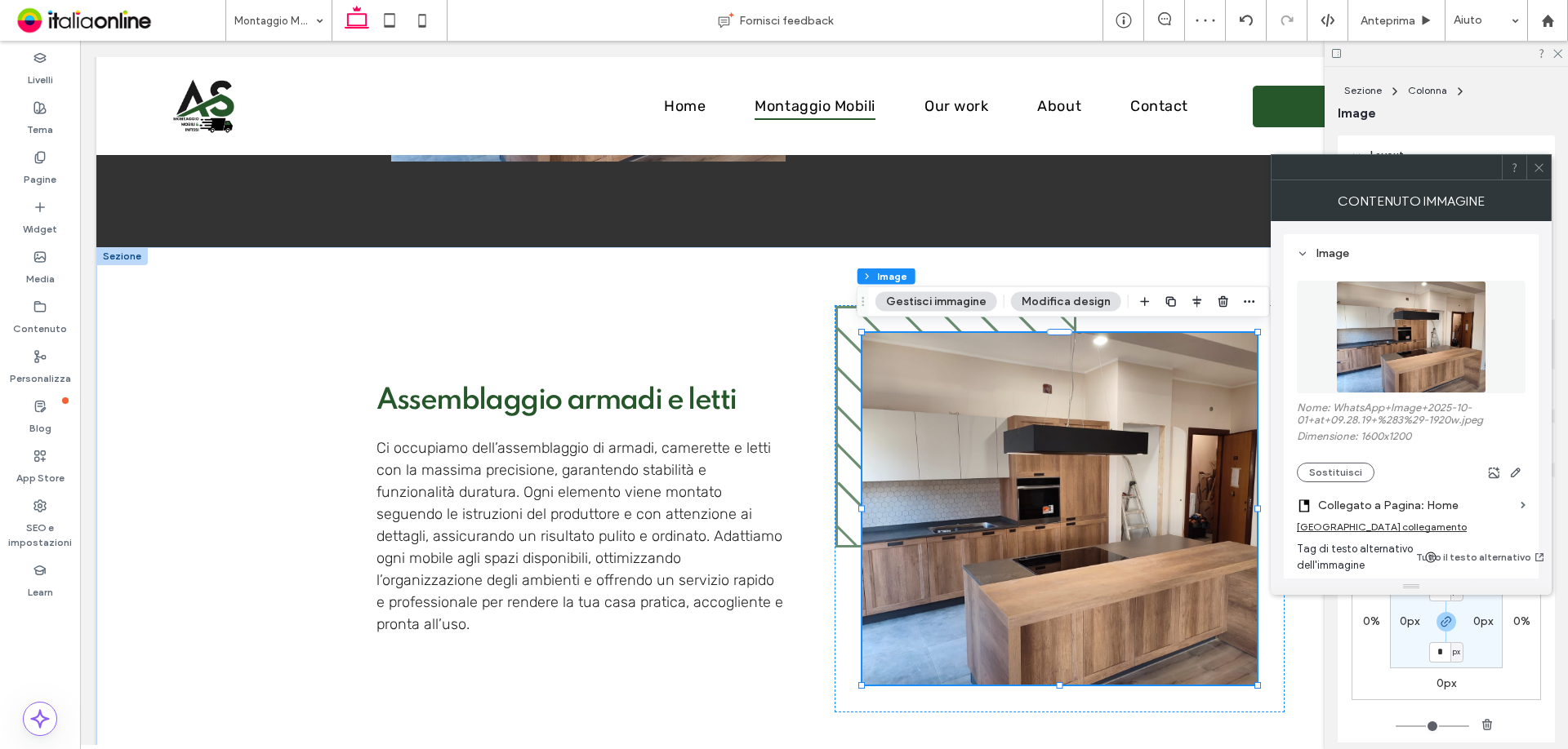
click at [1320, 525] on div "Rimuovi collegamento" at bounding box center [1382, 527] width 170 height 12
click at [1339, 474] on button "Sostituisci" at bounding box center [1335, 472] width 78 height 20
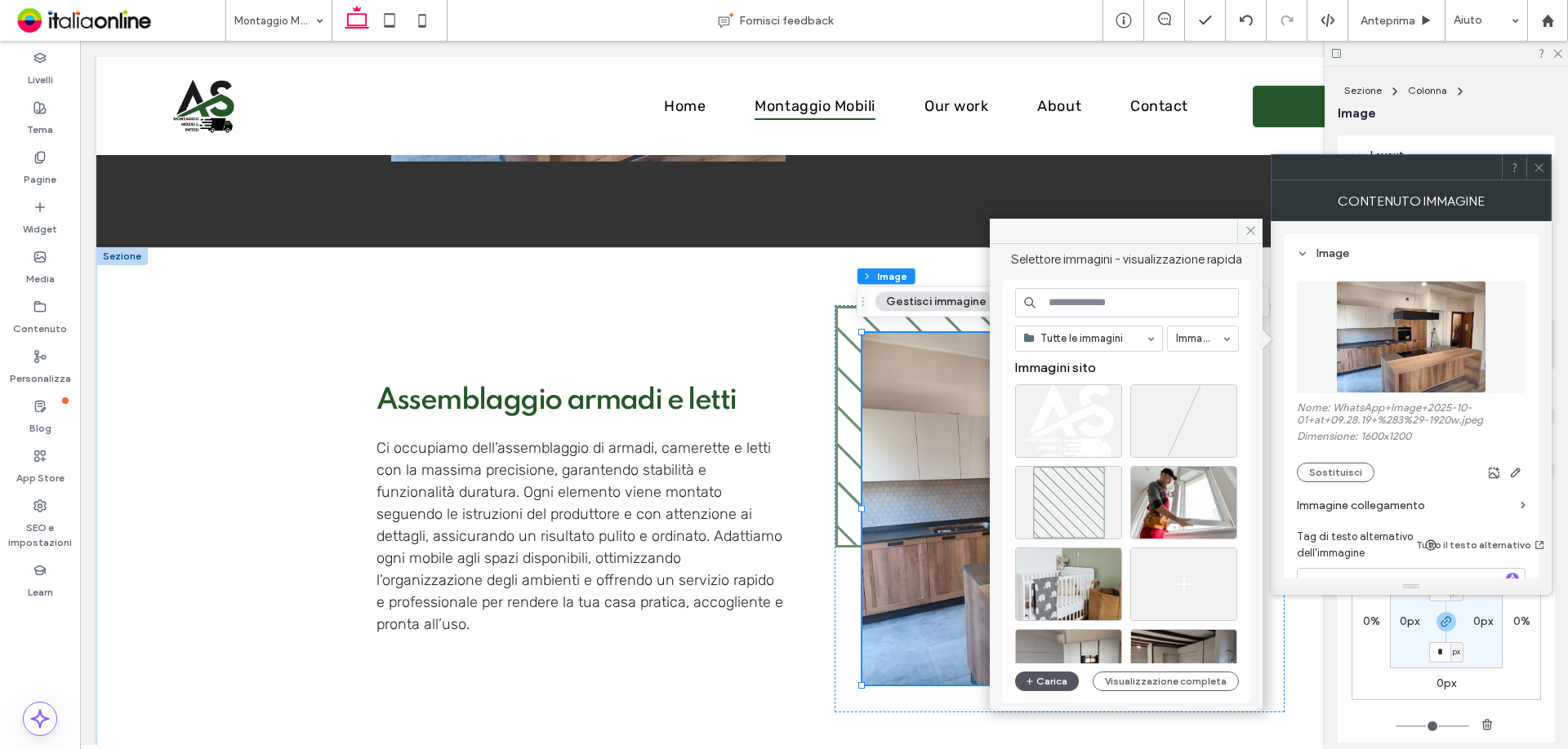
click at [1067, 688] on button "Carica" at bounding box center [1047, 682] width 63 height 20
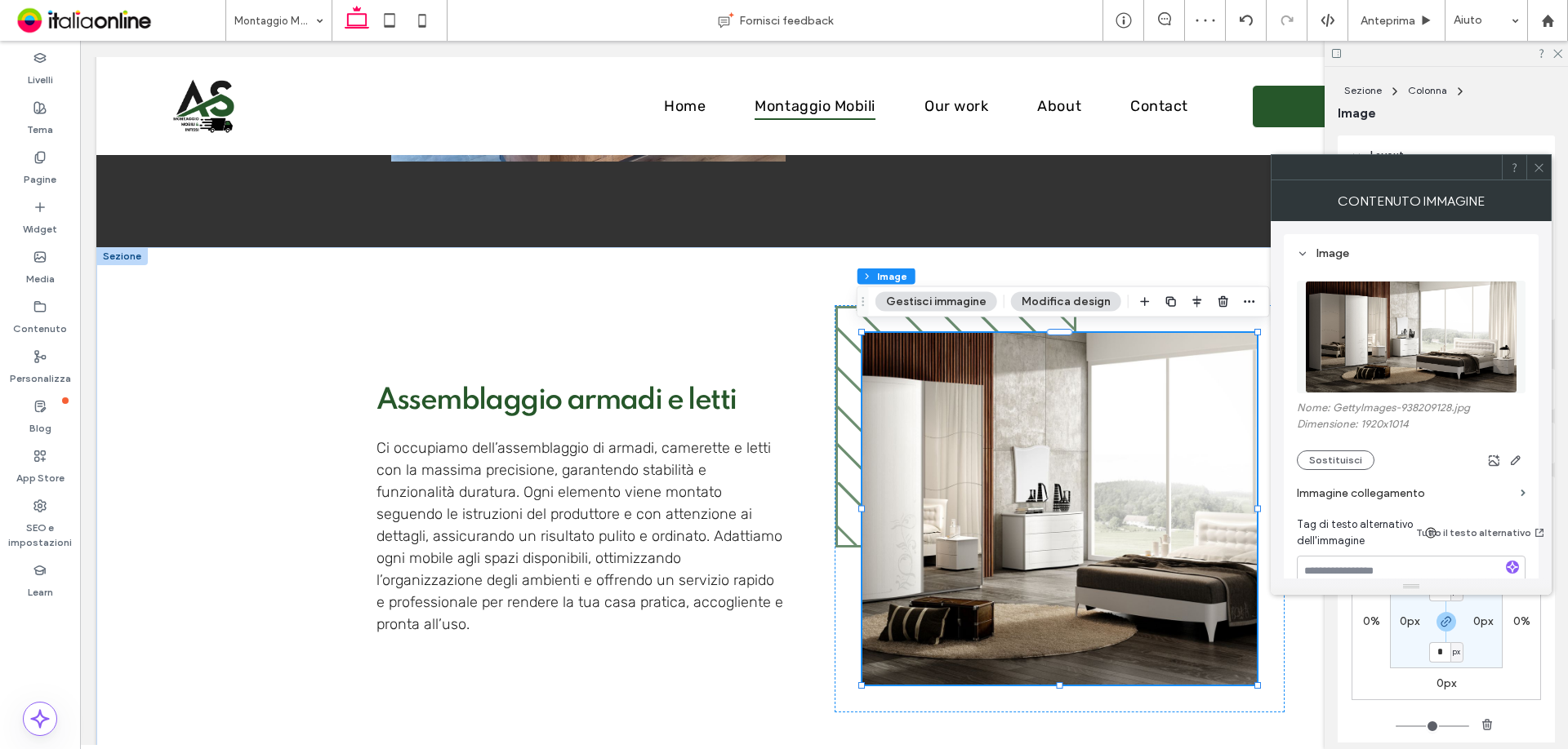
click at [1541, 174] on span at bounding box center [1539, 167] width 13 height 24
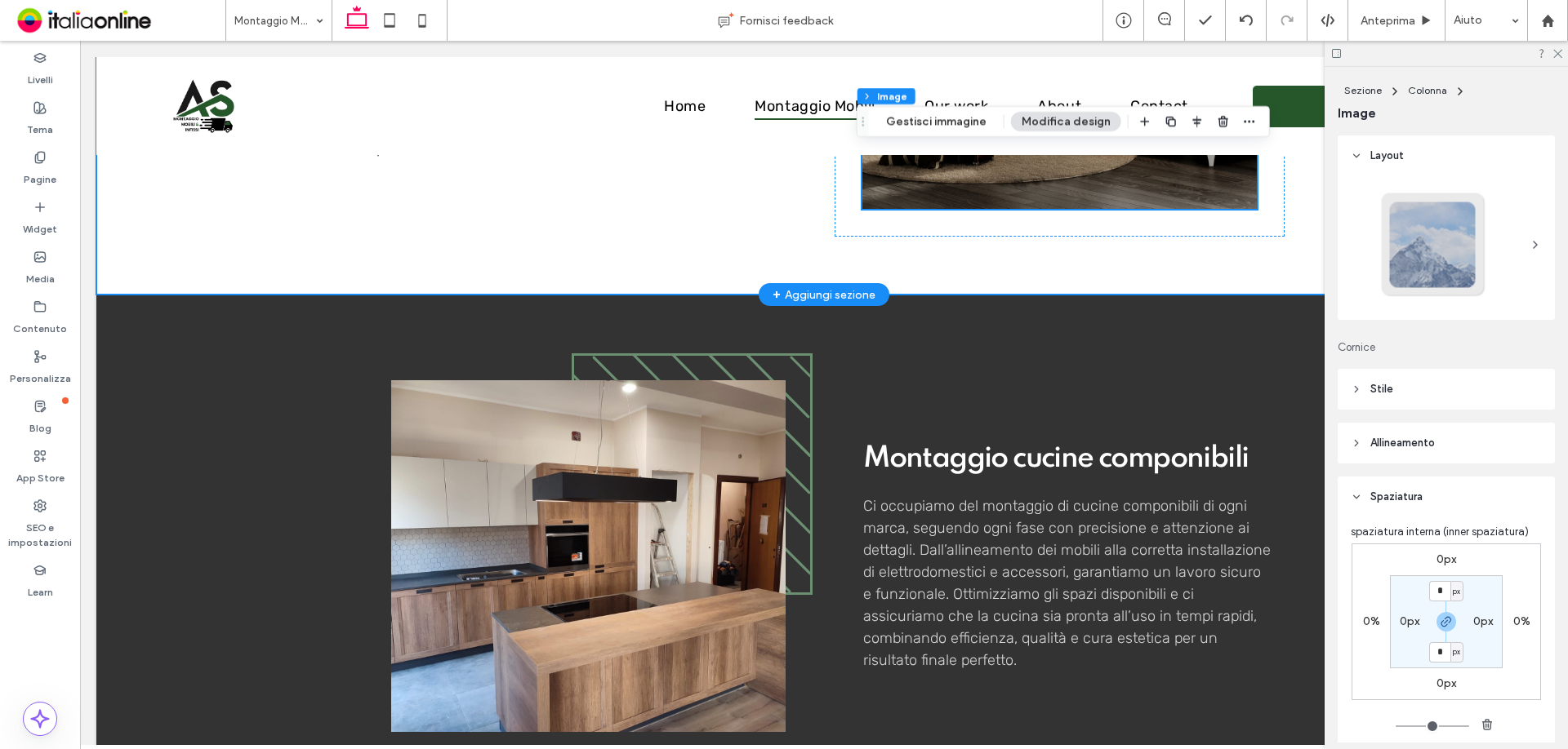
scroll to position [1795, 0]
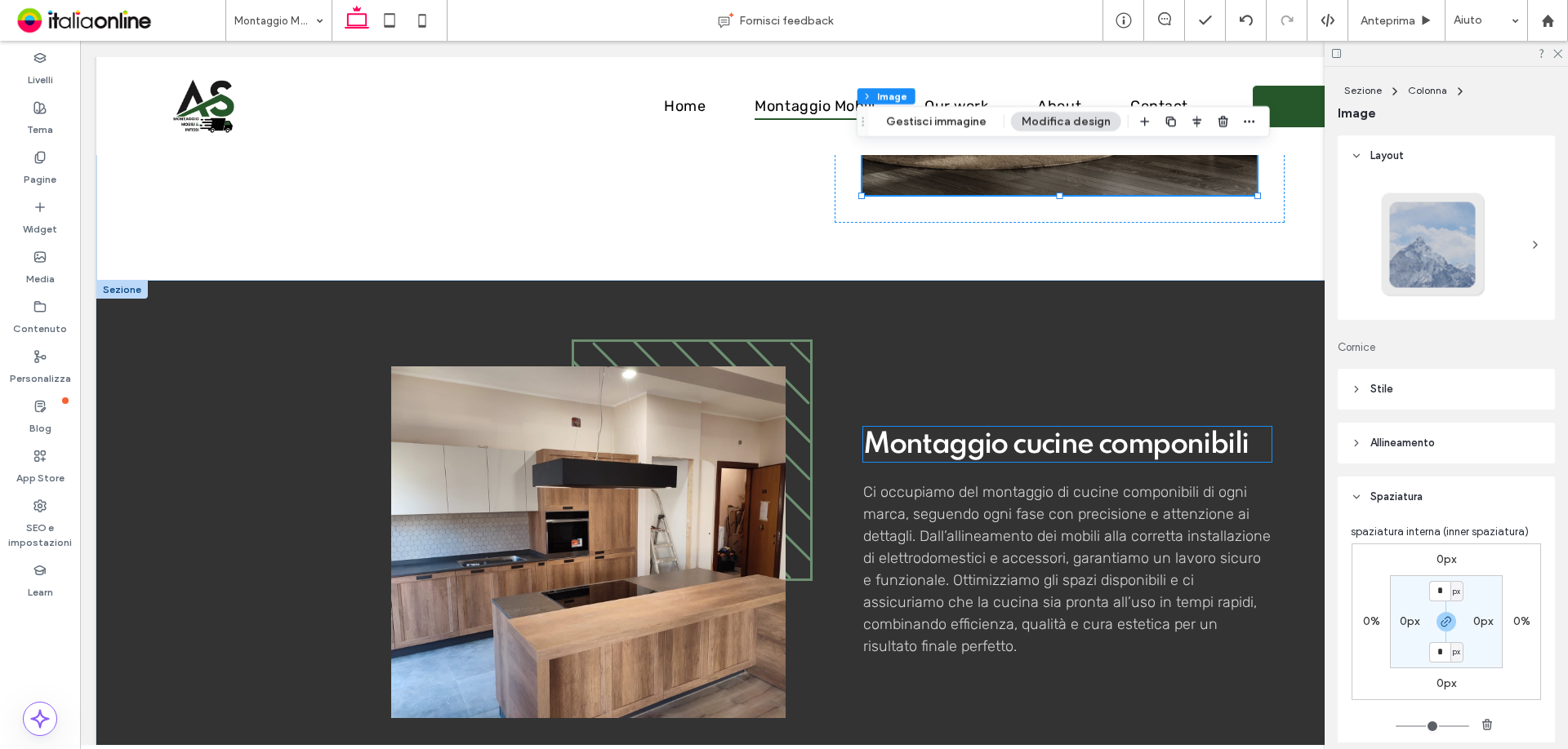
click at [1018, 449] on span "Montaggio cucine componibili" at bounding box center [1055, 444] width 384 height 29
click at [1018, 449] on div "Montaggio cucine componibili" at bounding box center [1068, 444] width 408 height 35
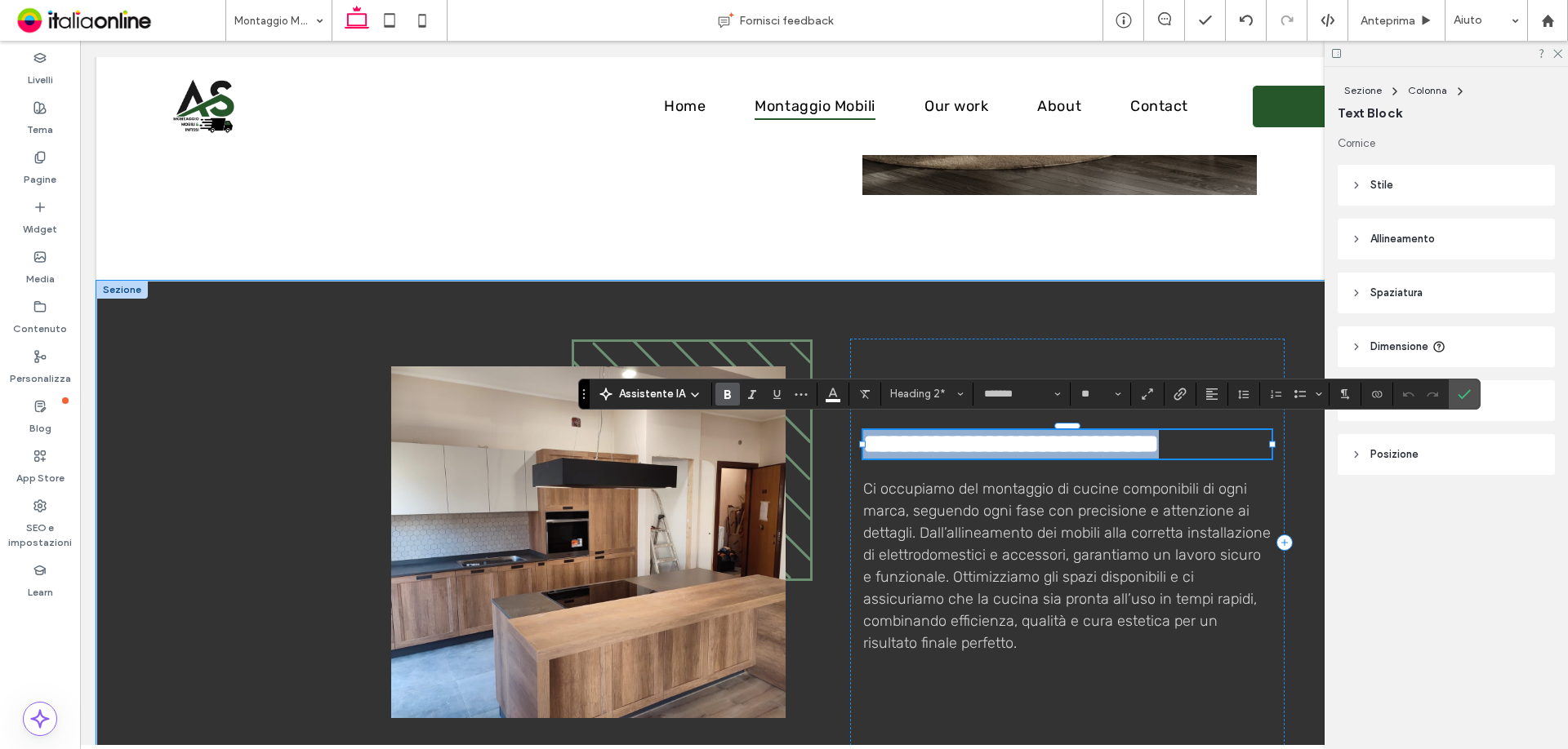
type input "*****"
type input "**"
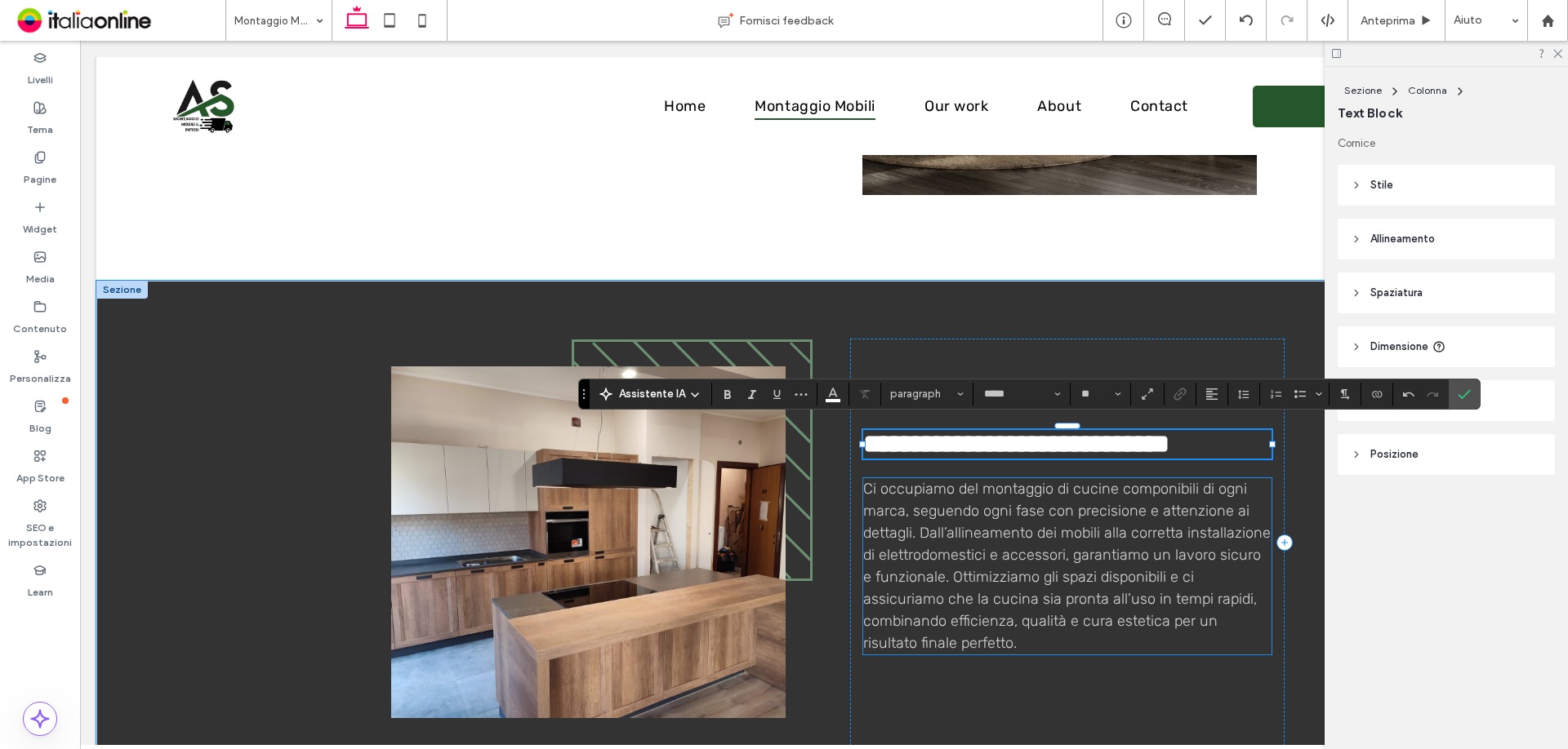
click at [1000, 581] on span "Ci occupiamo del montaggio di cucine componibili di ogni marca, seguendo ogni f…" at bounding box center [1067, 566] width 408 height 172
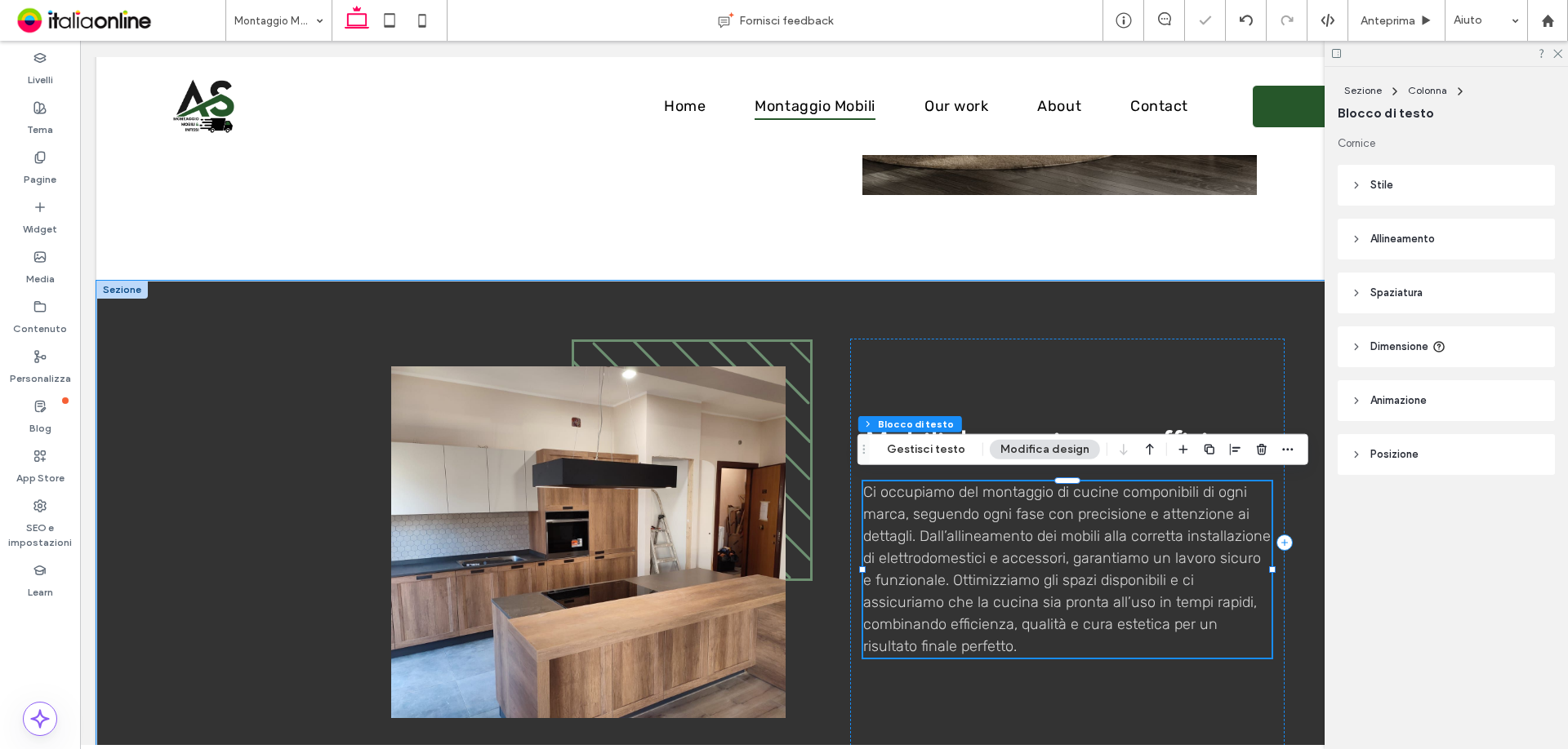
click at [994, 582] on span "Ci occupiamo del montaggio di cucine componibili di ogni marca, seguendo ogni f…" at bounding box center [1067, 569] width 408 height 172
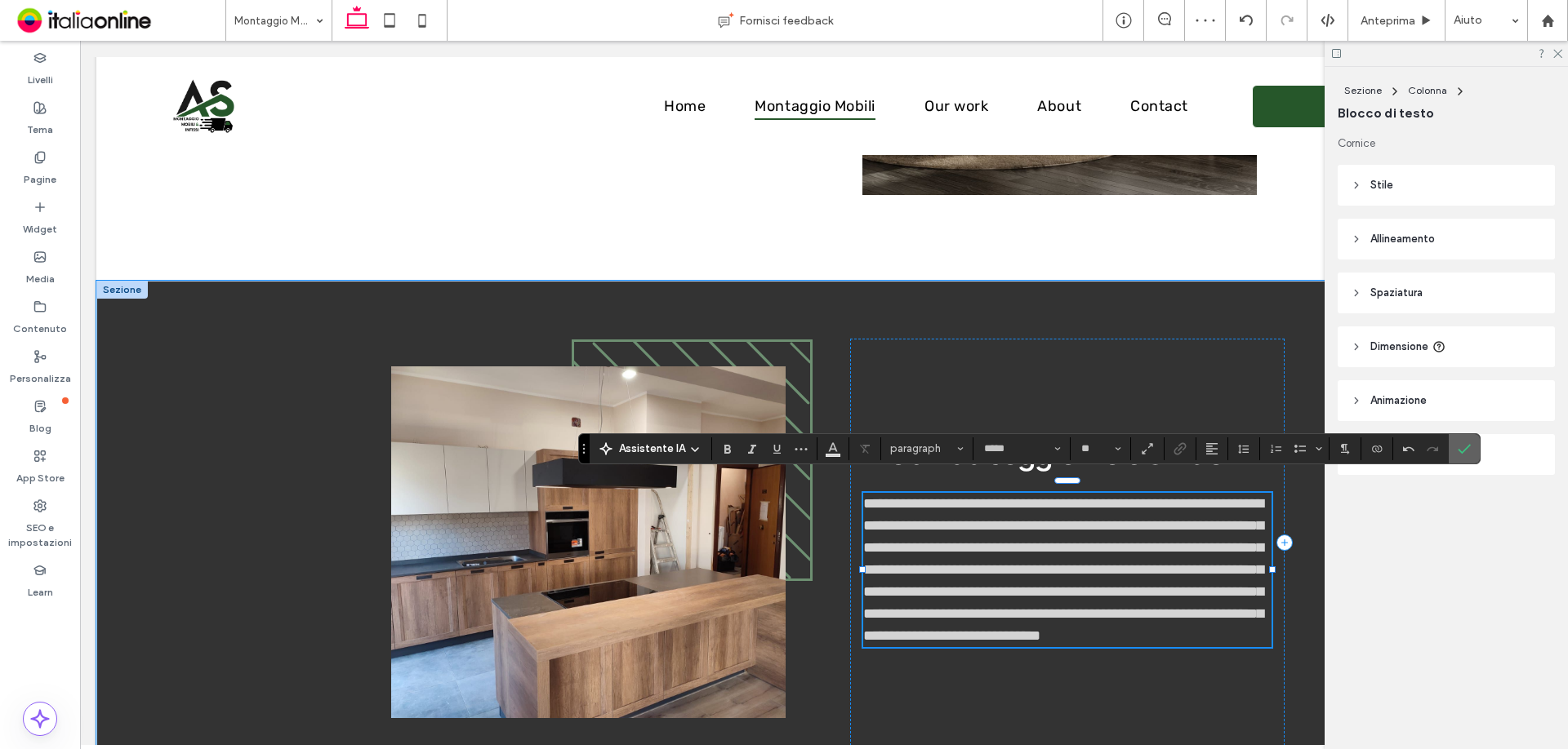
click at [1455, 452] on label "Conferma" at bounding box center [1464, 448] width 24 height 29
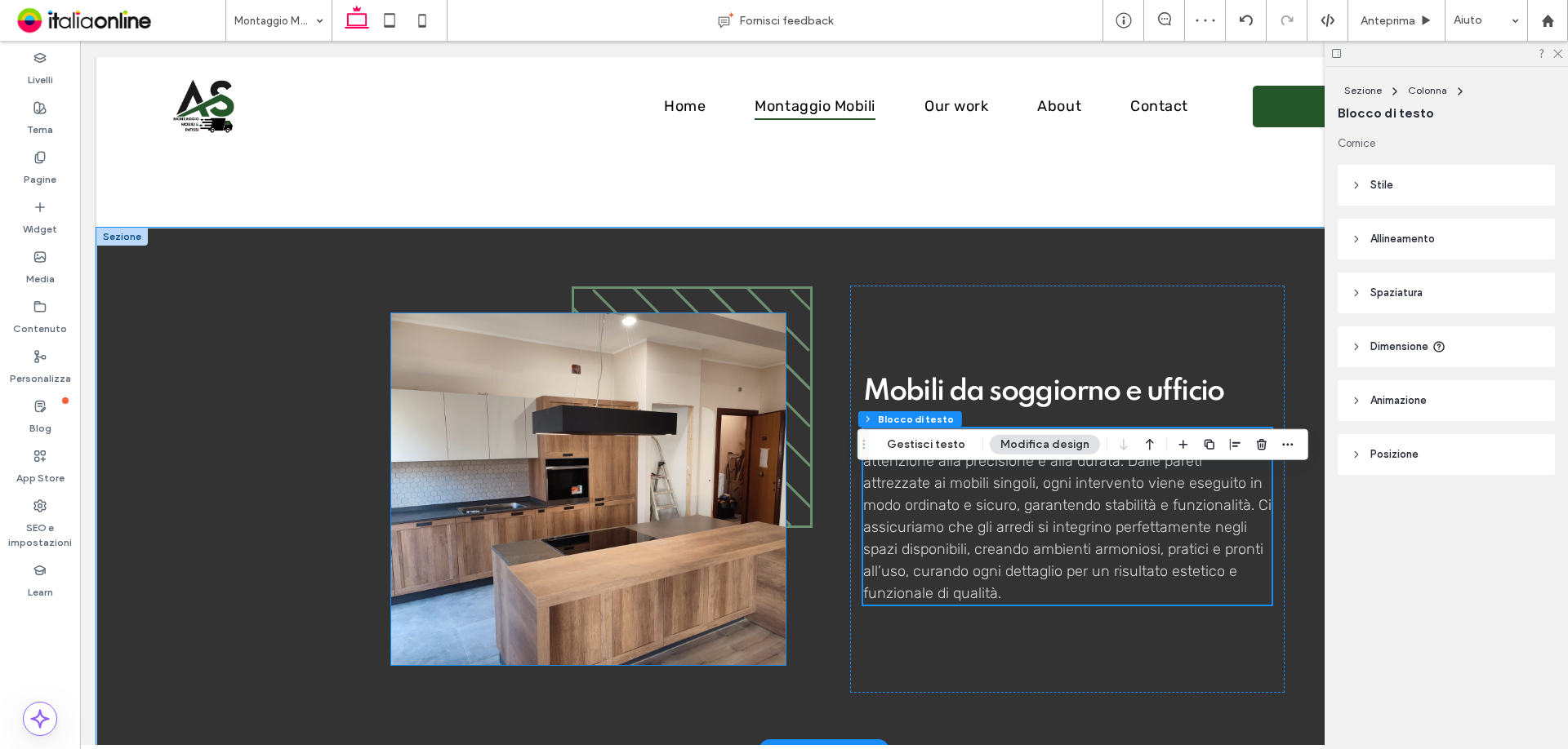
scroll to position [1877, 0]
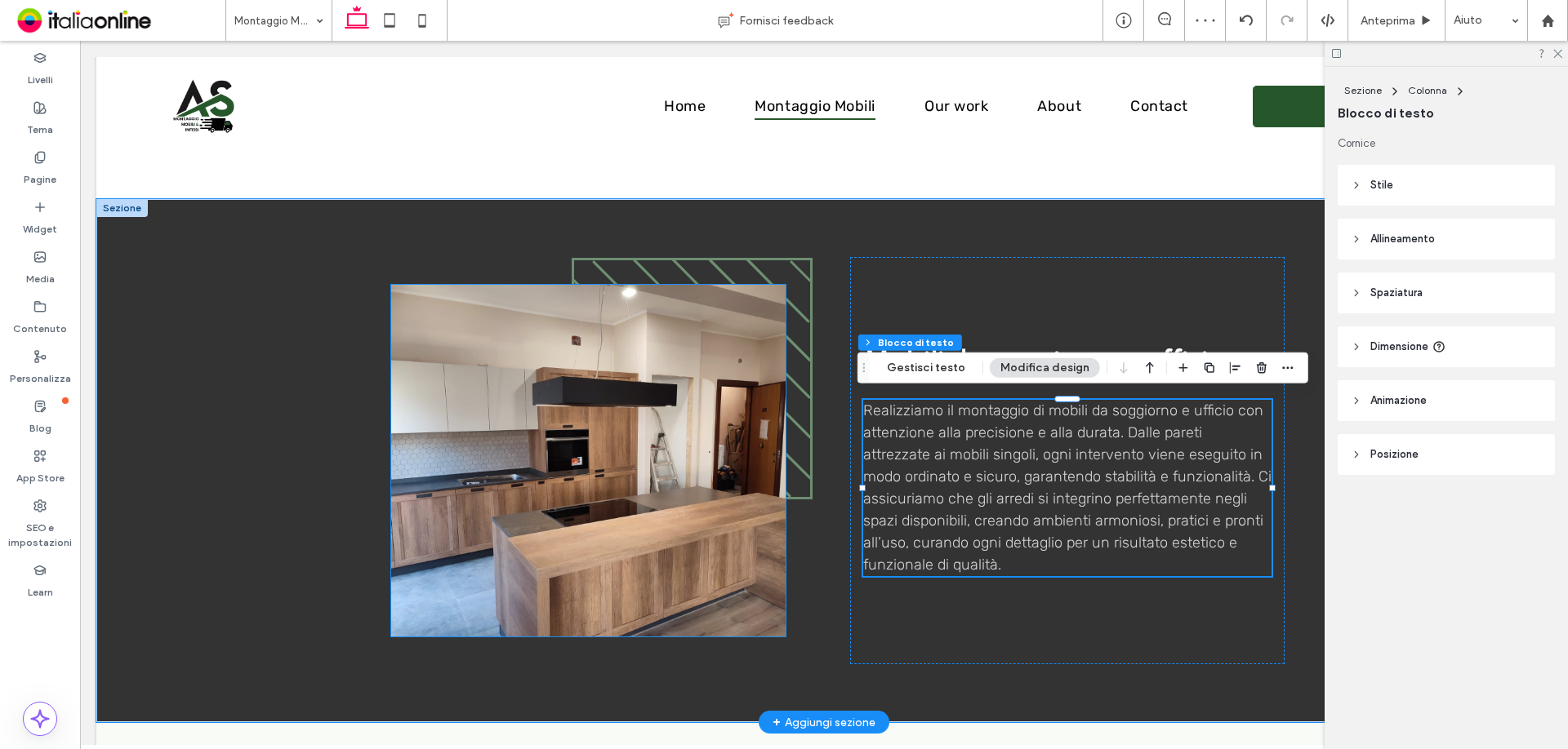
click at [589, 513] on img at bounding box center [588, 461] width 394 height 352
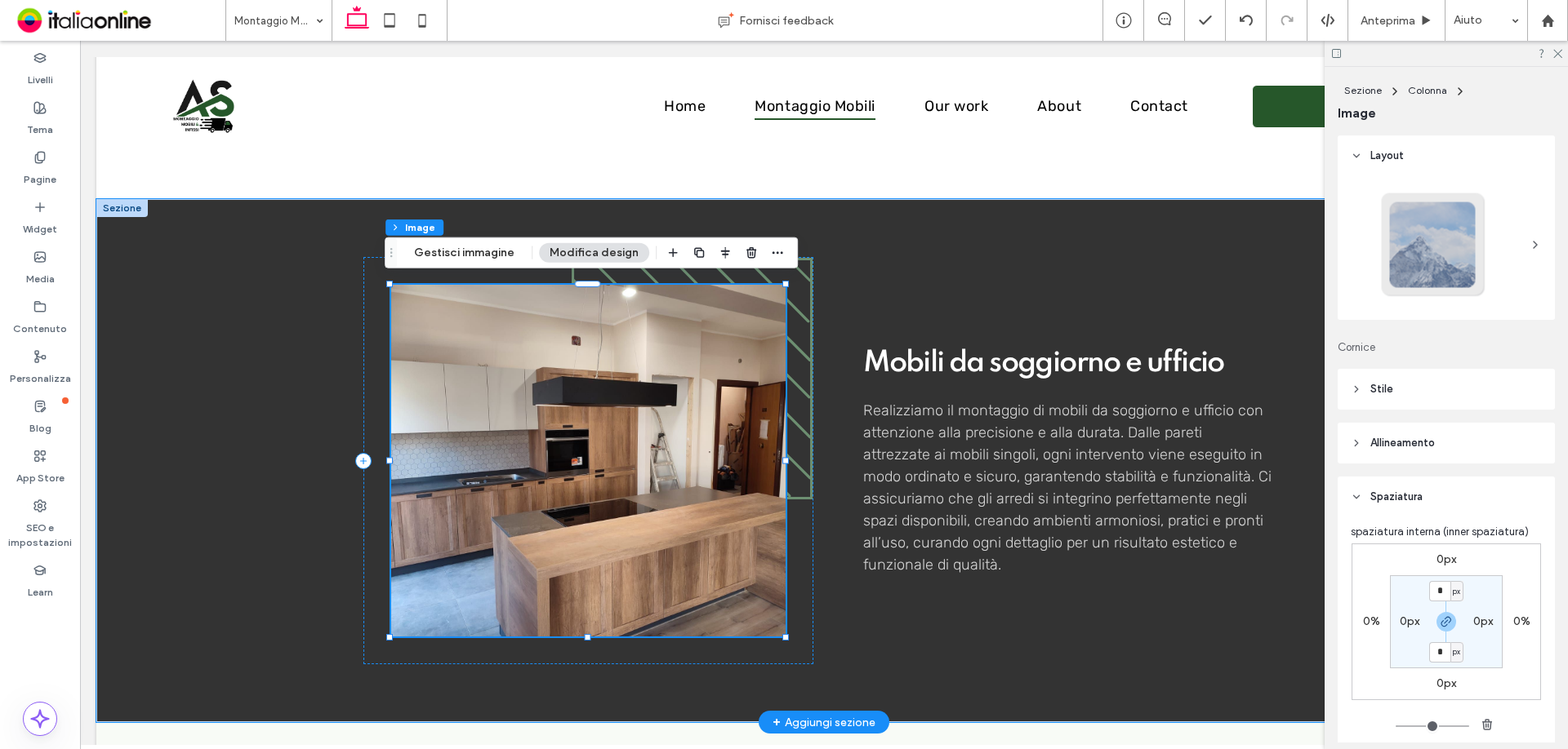
click at [505, 402] on img at bounding box center [588, 461] width 394 height 352
click at [415, 440] on img at bounding box center [588, 461] width 394 height 352
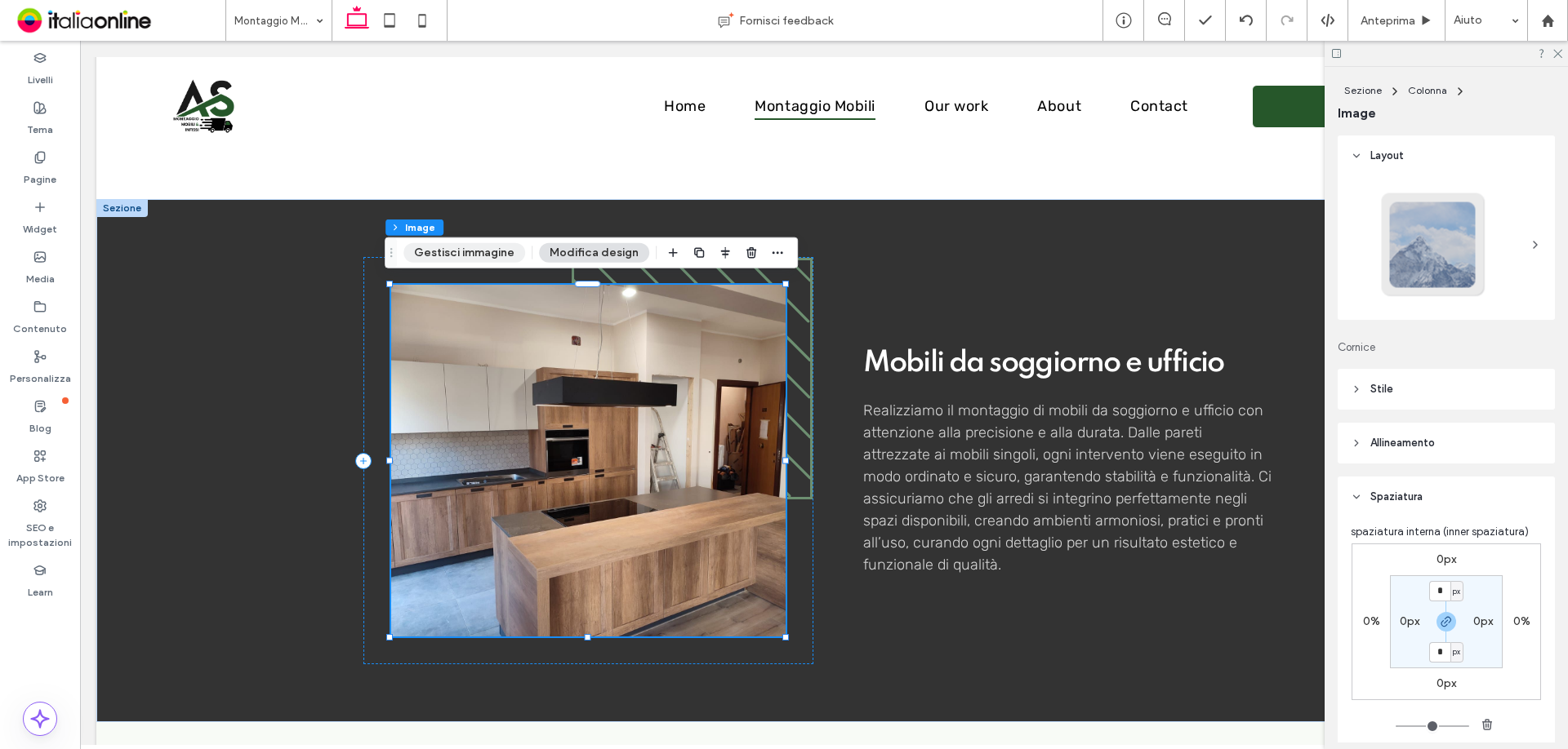
click at [488, 251] on button "Gestisci immagine" at bounding box center [464, 253] width 122 height 20
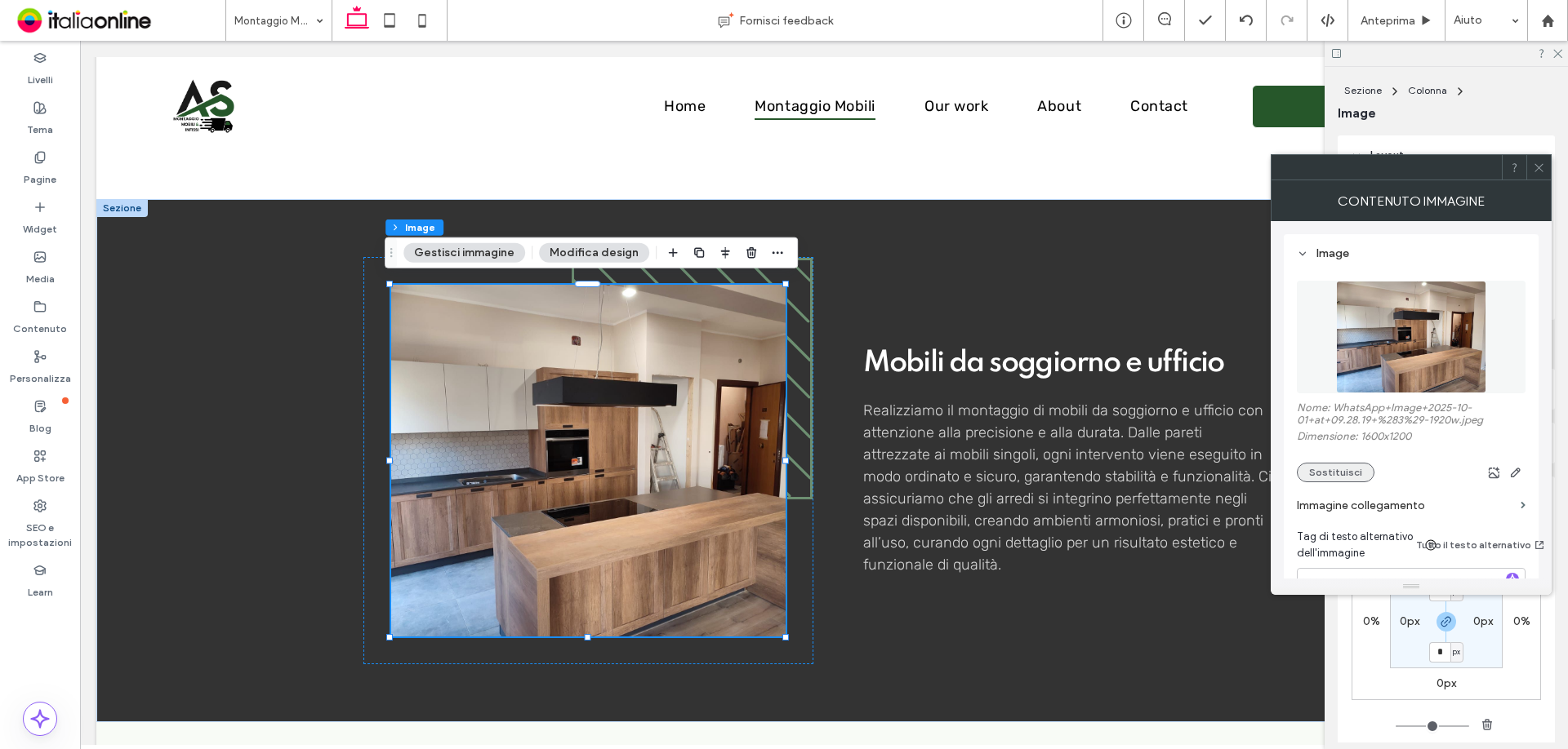
click at [1354, 473] on button "Sostituisci" at bounding box center [1335, 472] width 78 height 20
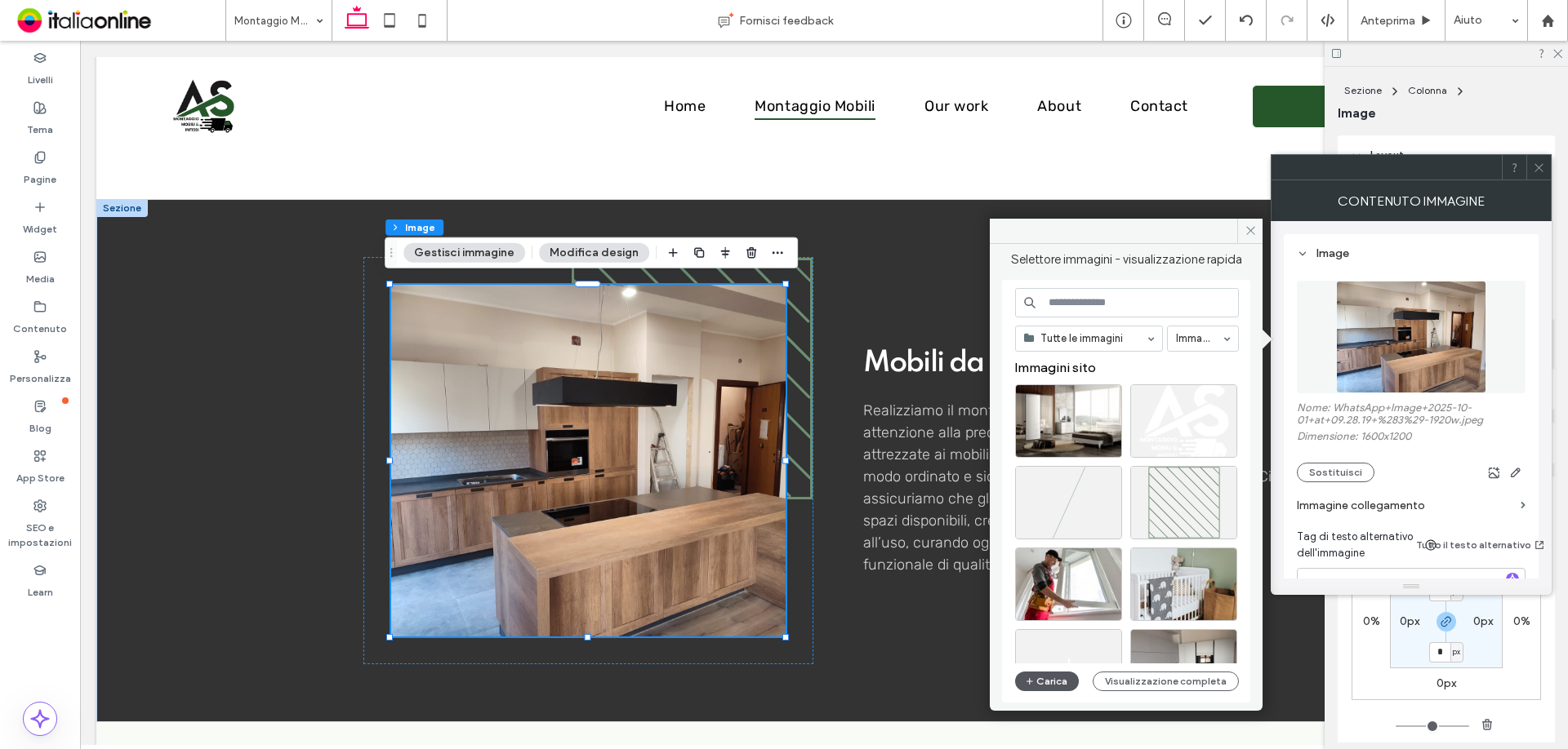
click at [1068, 677] on button "Carica" at bounding box center [1047, 682] width 63 height 20
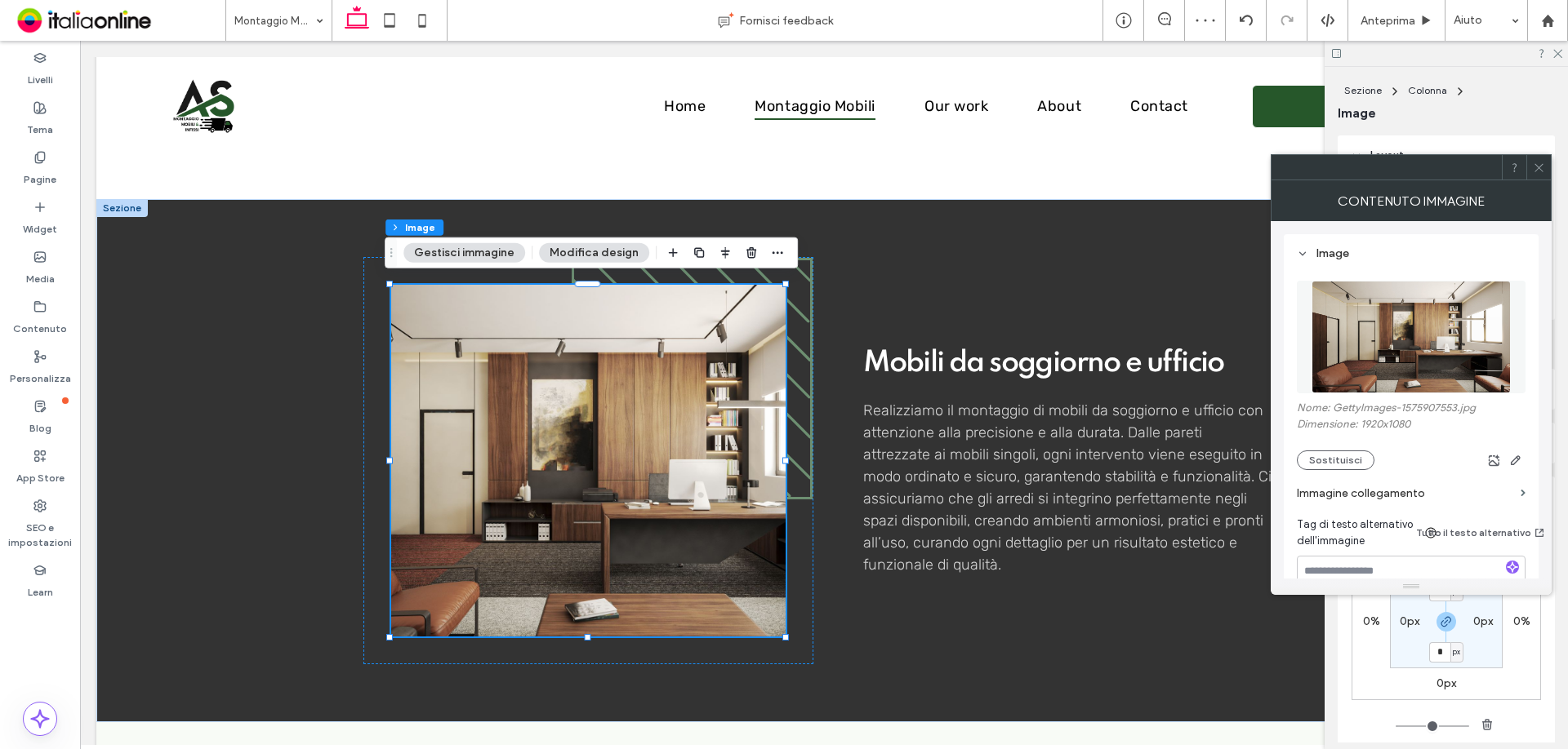
click at [1539, 180] on div at bounding box center [1410, 167] width 281 height 26
click at [1539, 167] on use at bounding box center [1539, 167] width 8 height 8
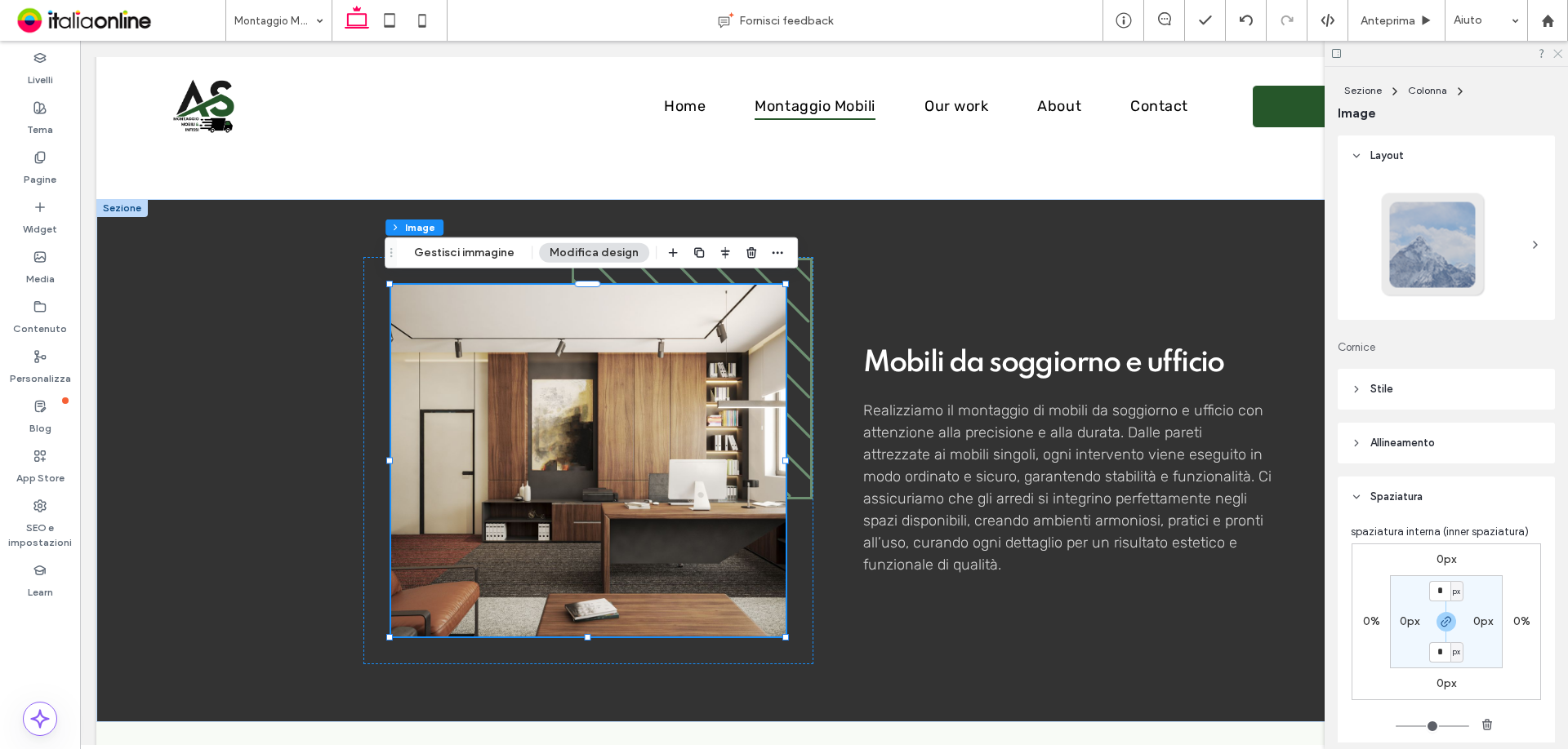
click at [1558, 51] on icon at bounding box center [1556, 52] width 11 height 11
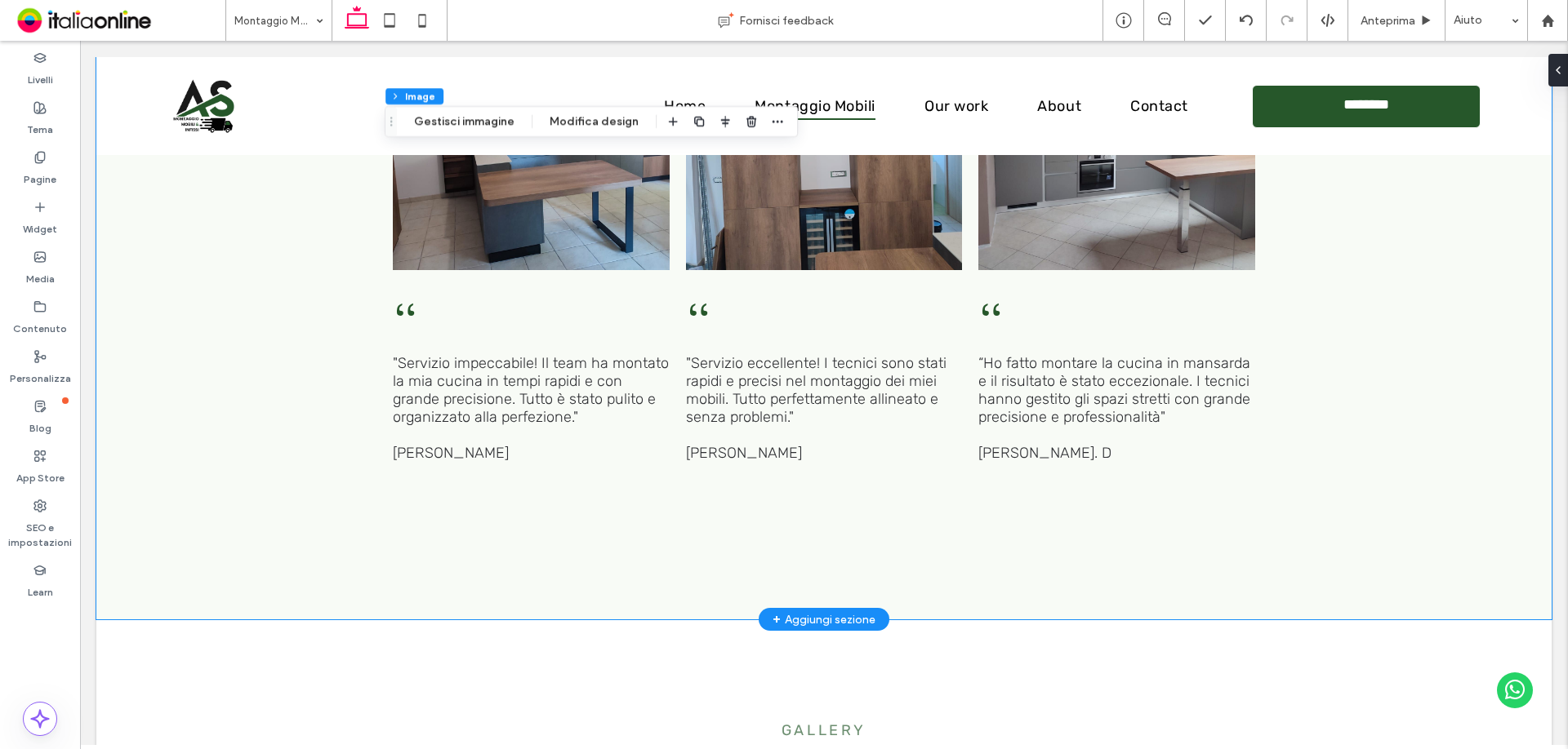
scroll to position [3347, 0]
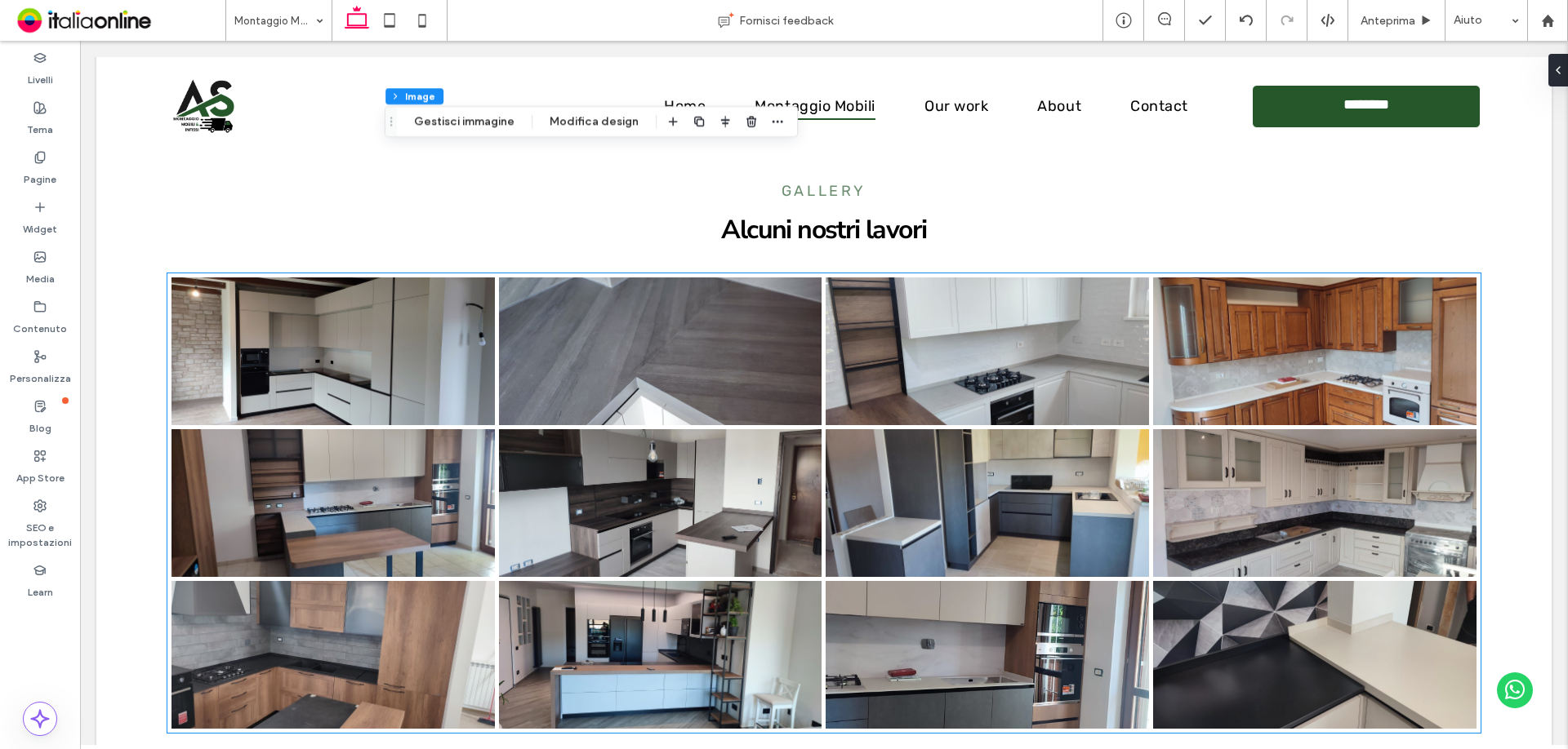
click at [293, 408] on link at bounding box center [333, 351] width 323 height 147
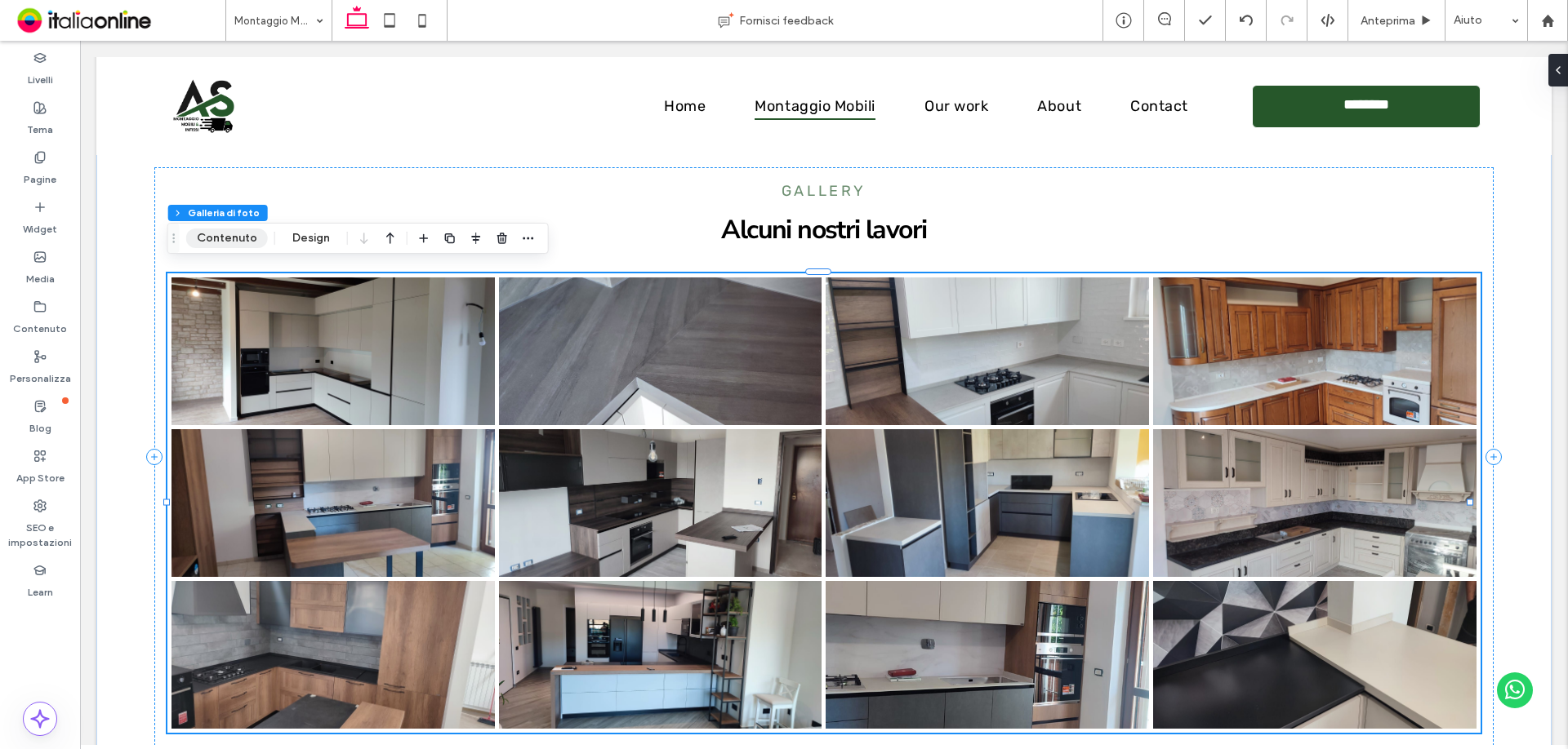
click at [246, 235] on button "Contenuto" at bounding box center [227, 238] width 82 height 20
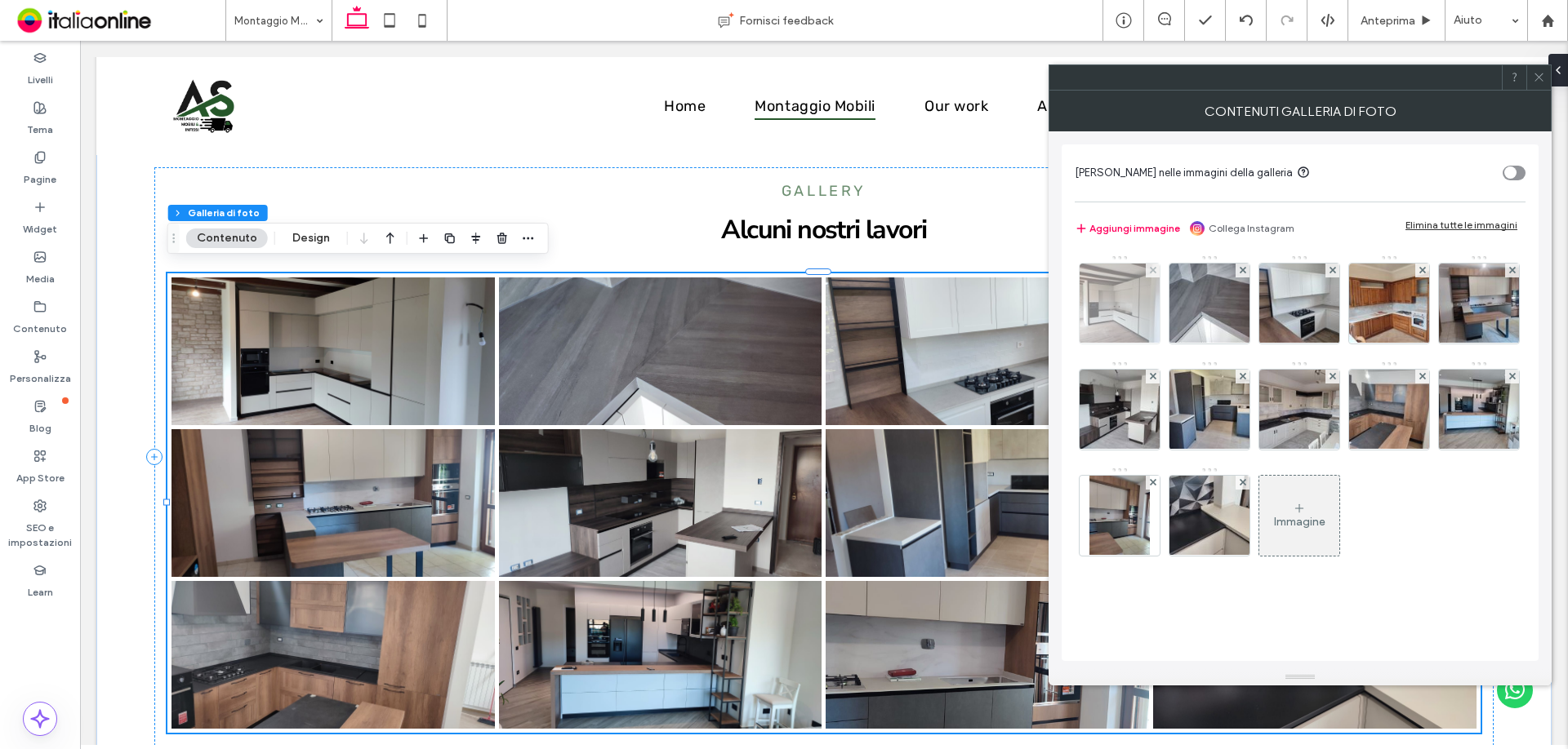
click at [1147, 265] on div at bounding box center [1153, 270] width 14 height 14
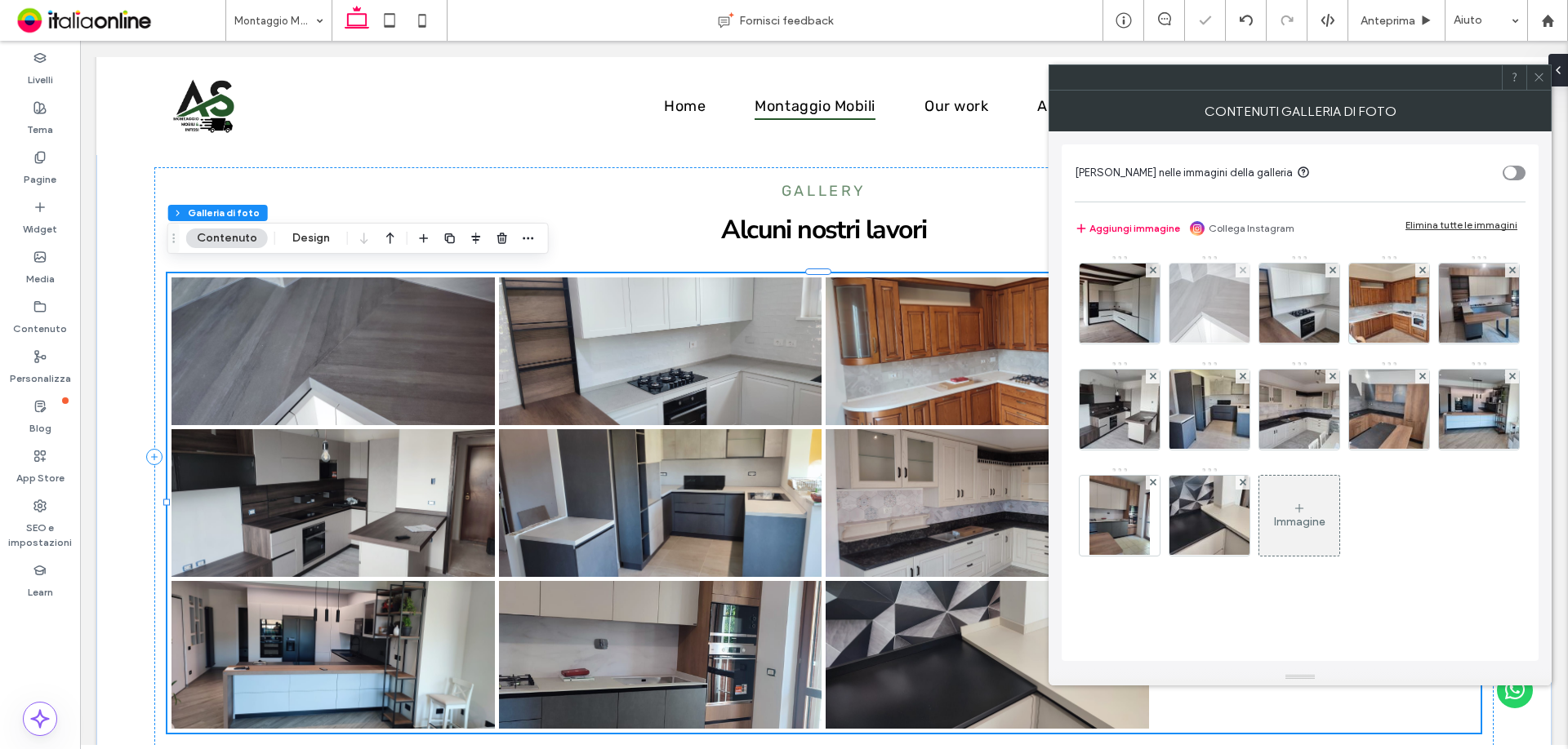
click at [1235, 265] on div at bounding box center [1242, 270] width 14 height 14
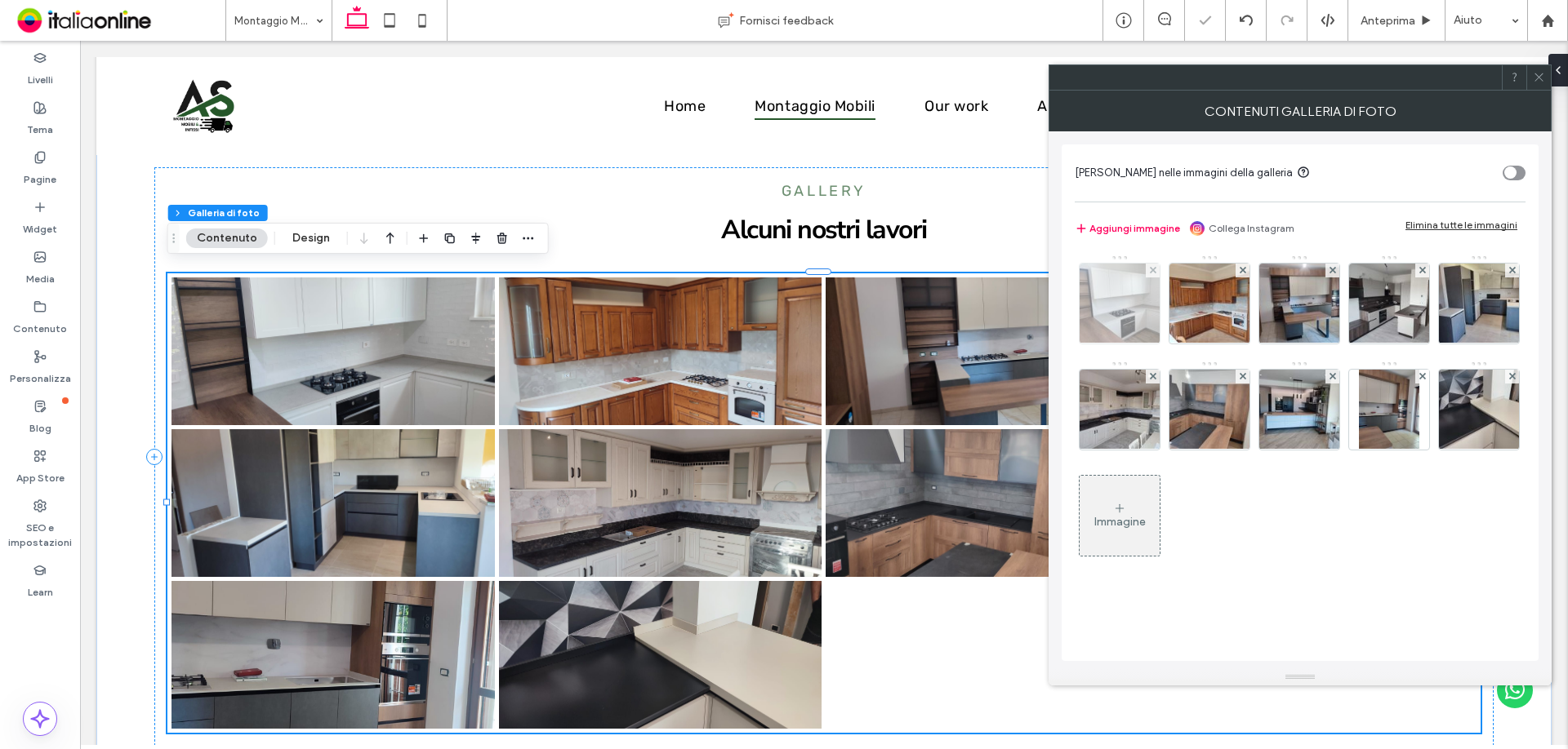
click at [1147, 266] on div at bounding box center [1153, 270] width 14 height 14
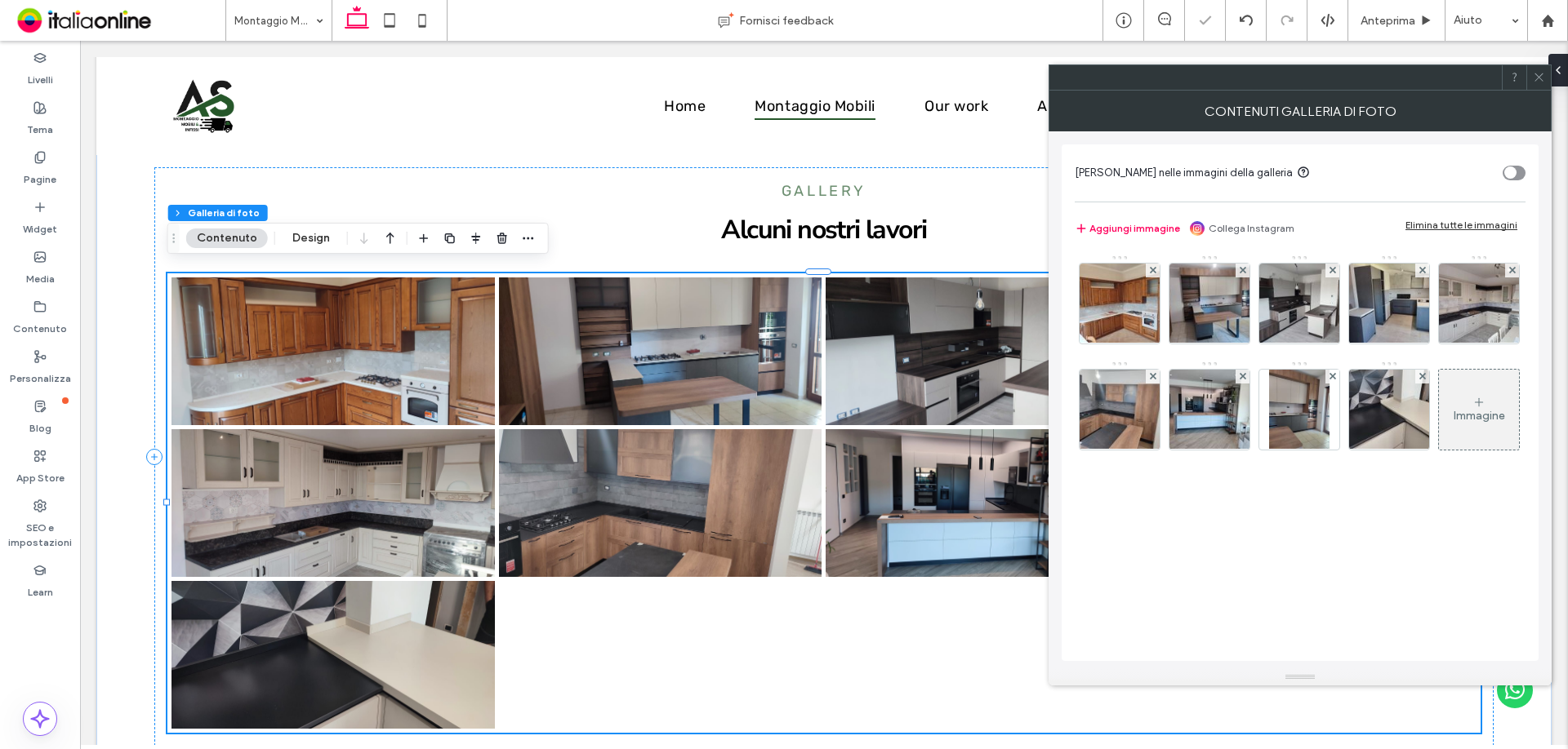
click at [1147, 266] on div at bounding box center [1153, 270] width 14 height 14
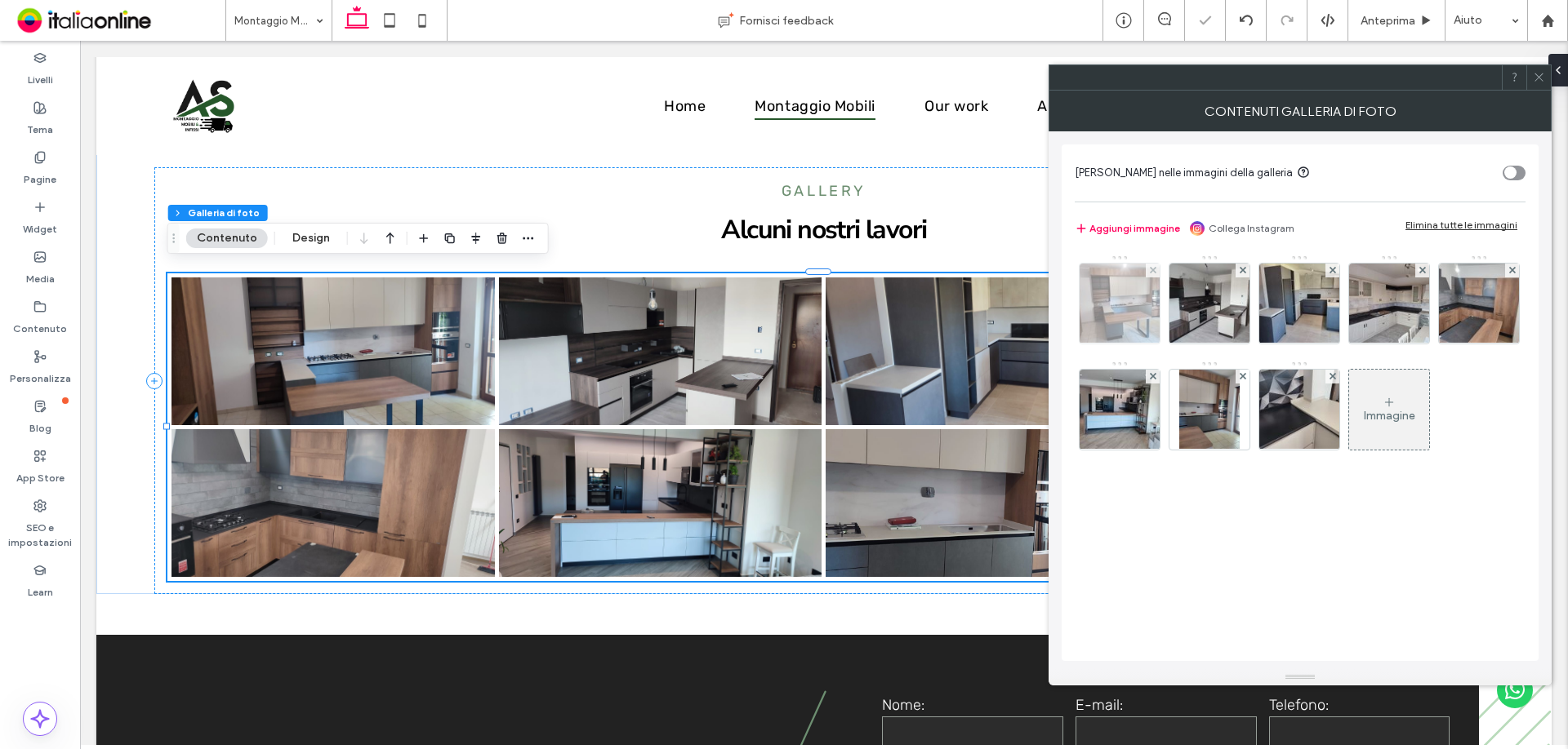
click at [1147, 266] on div at bounding box center [1153, 270] width 14 height 14
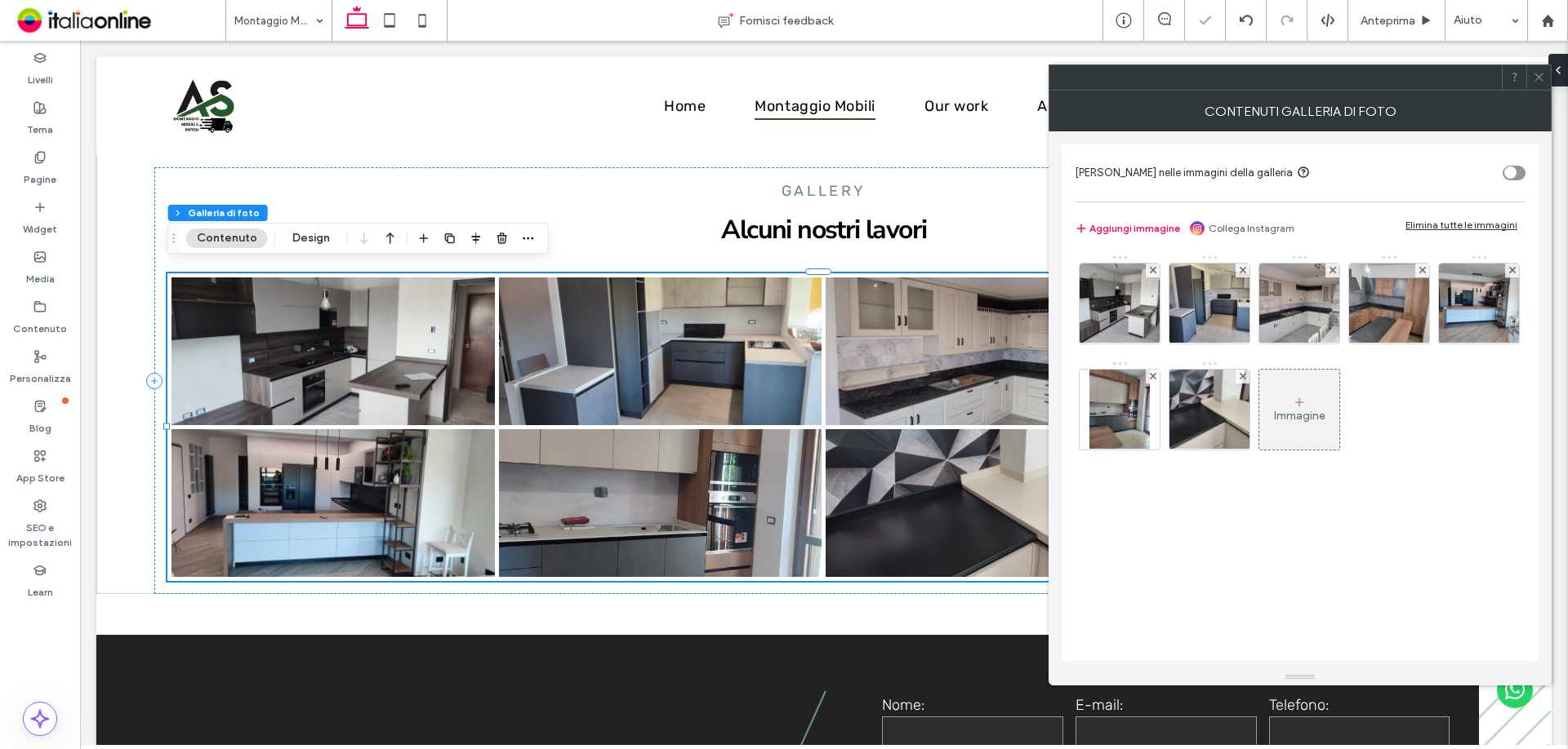
click at [1147, 266] on div at bounding box center [1153, 270] width 14 height 14
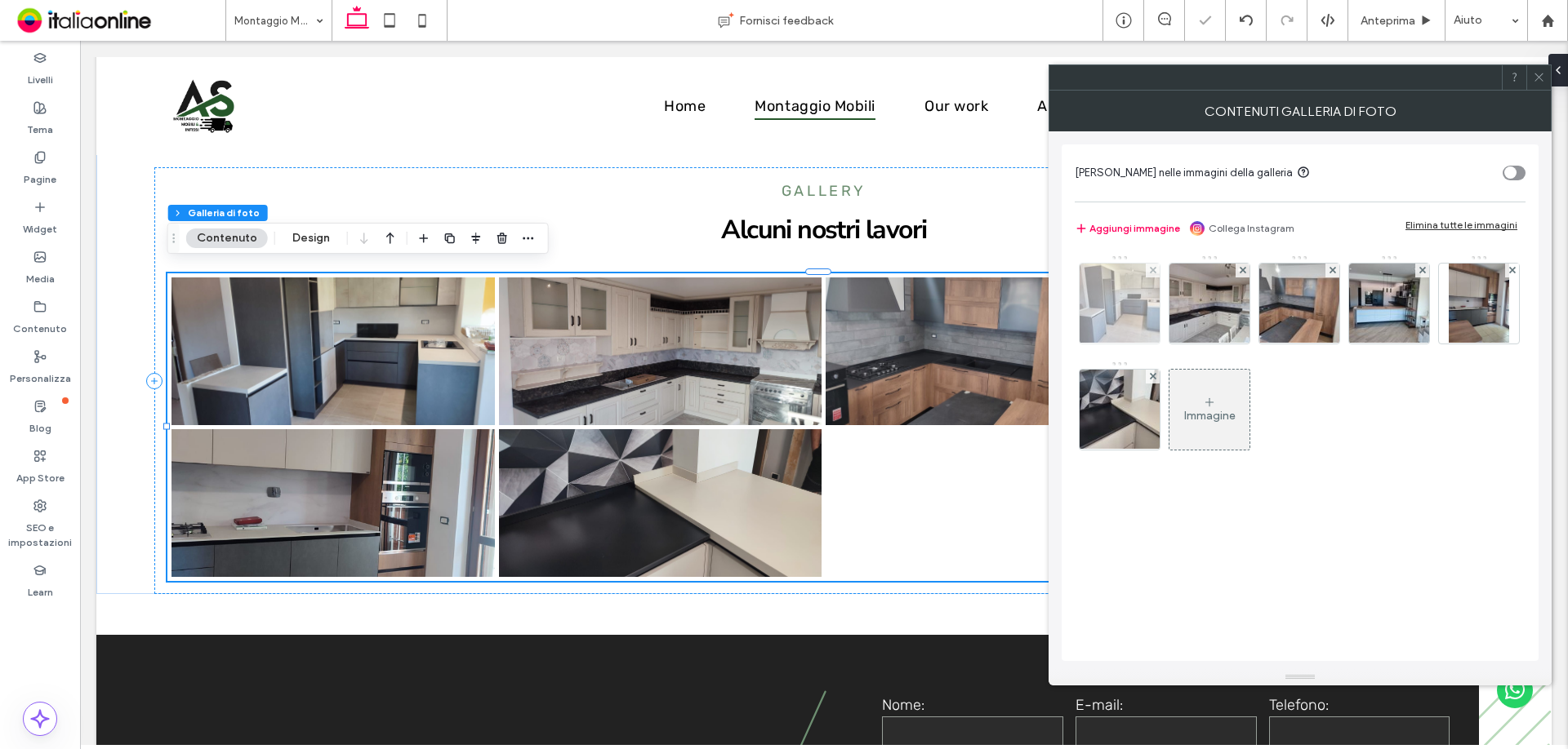
click at [1147, 266] on div at bounding box center [1153, 270] width 14 height 14
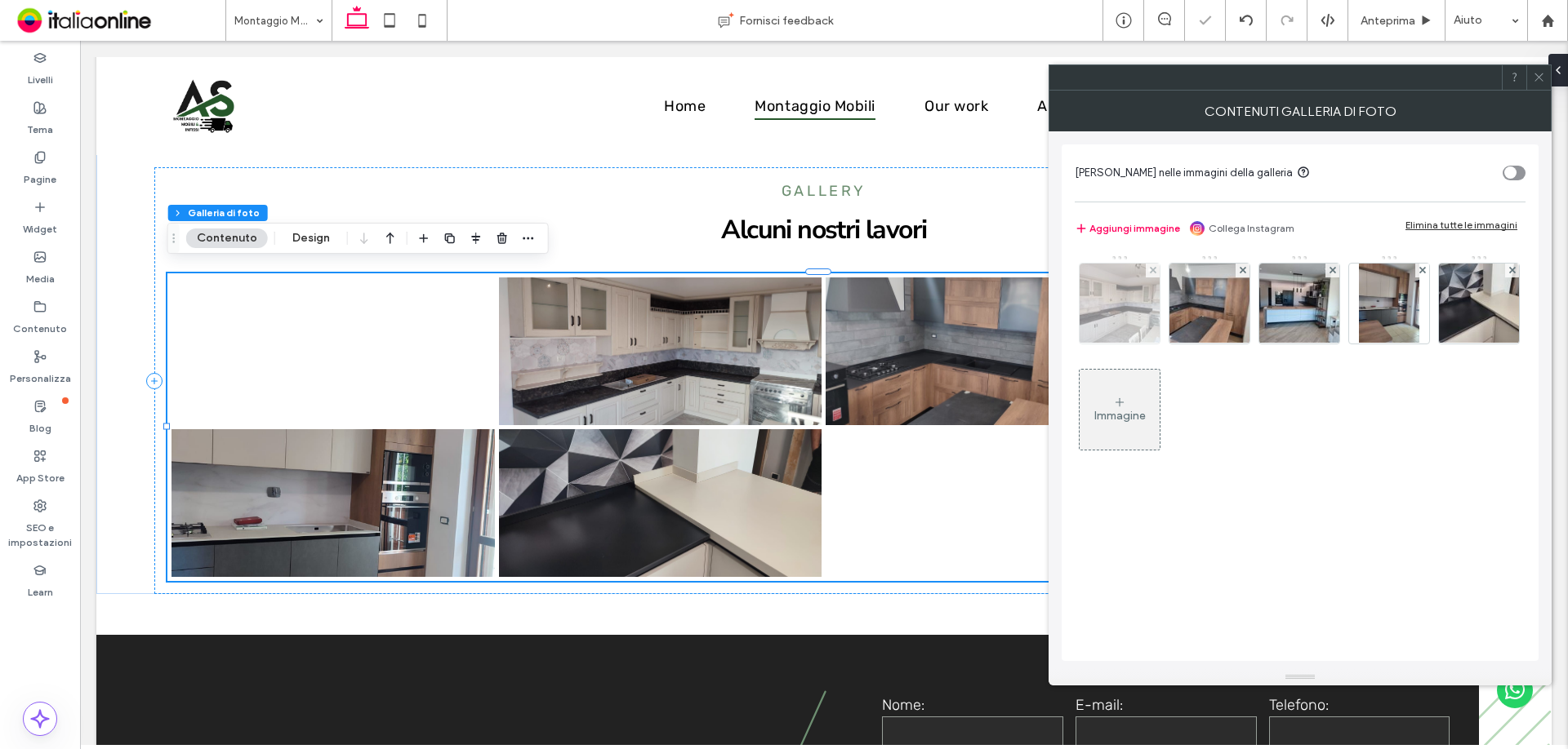
click at [1147, 266] on div at bounding box center [1153, 270] width 14 height 14
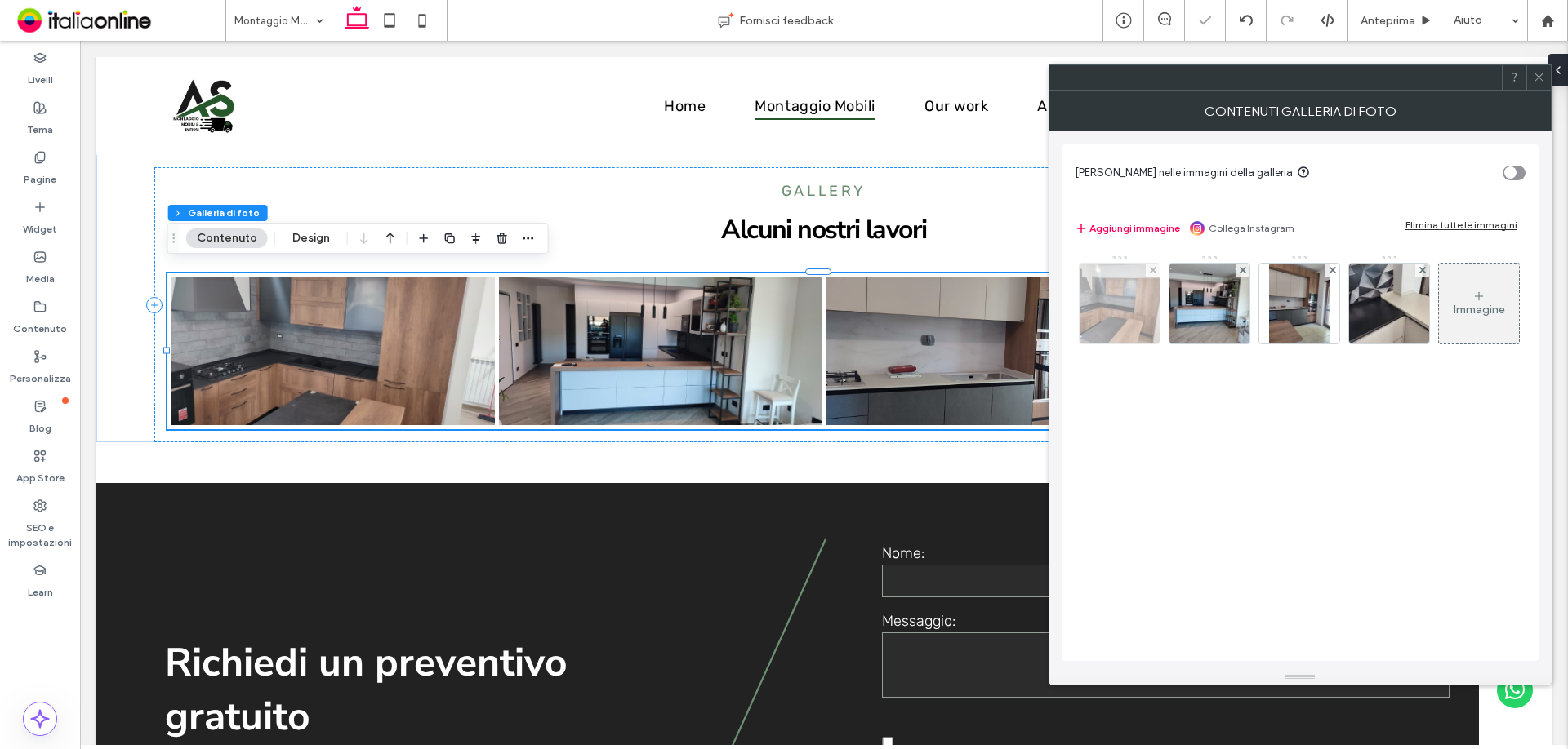
click at [1147, 266] on div at bounding box center [1153, 270] width 14 height 14
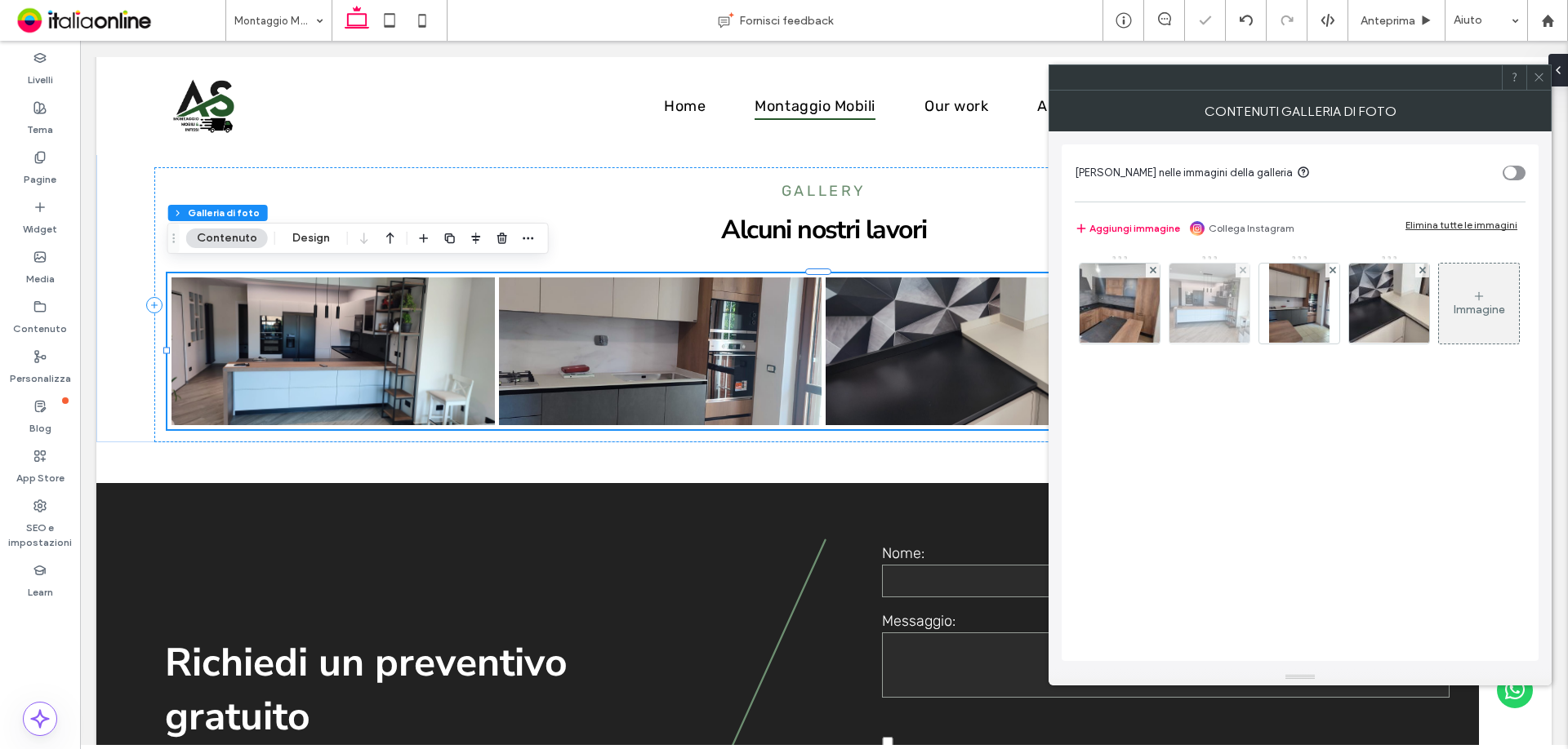
click at [1156, 267] on img at bounding box center [1210, 303] width 107 height 80
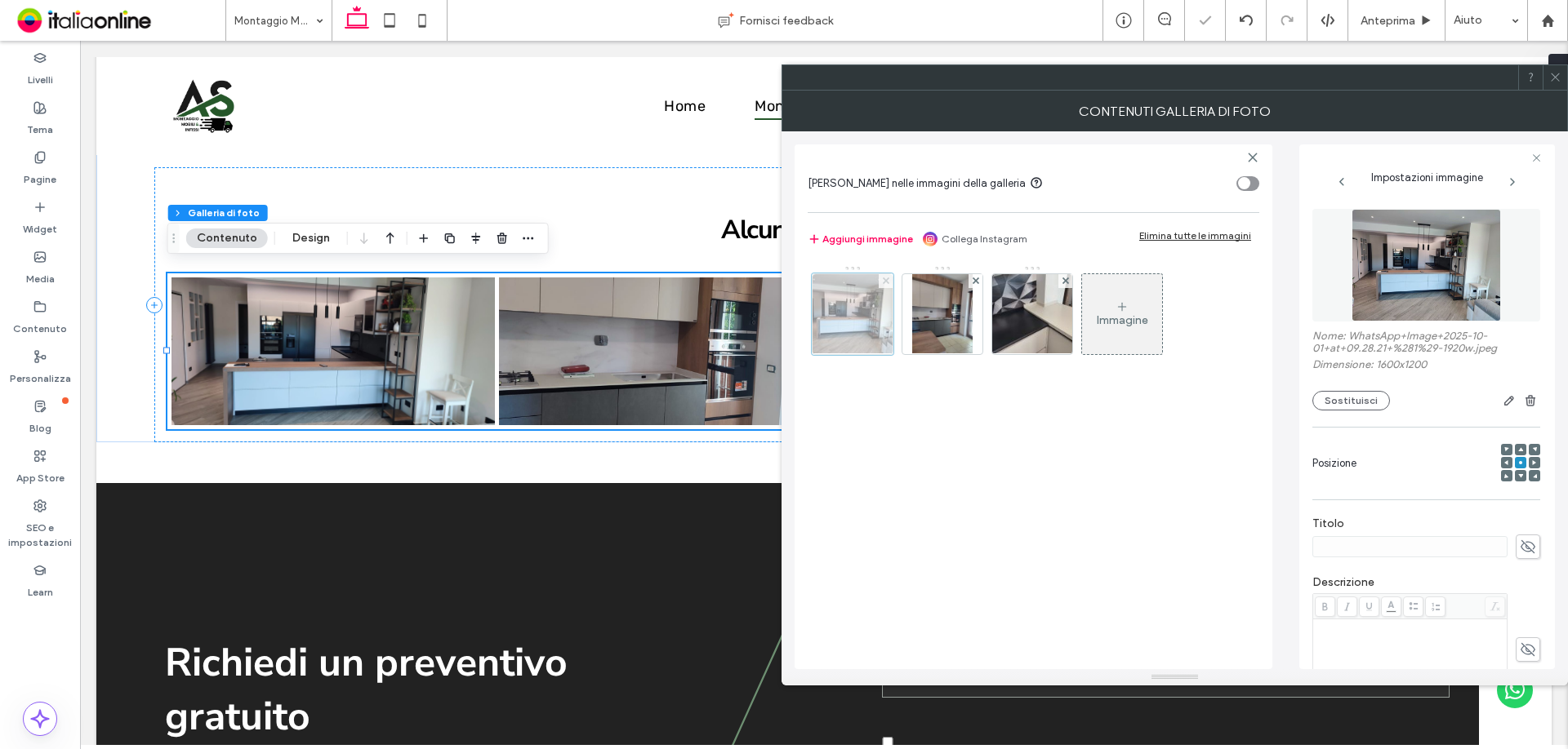
click at [883, 277] on icon at bounding box center [886, 281] width 7 height 7
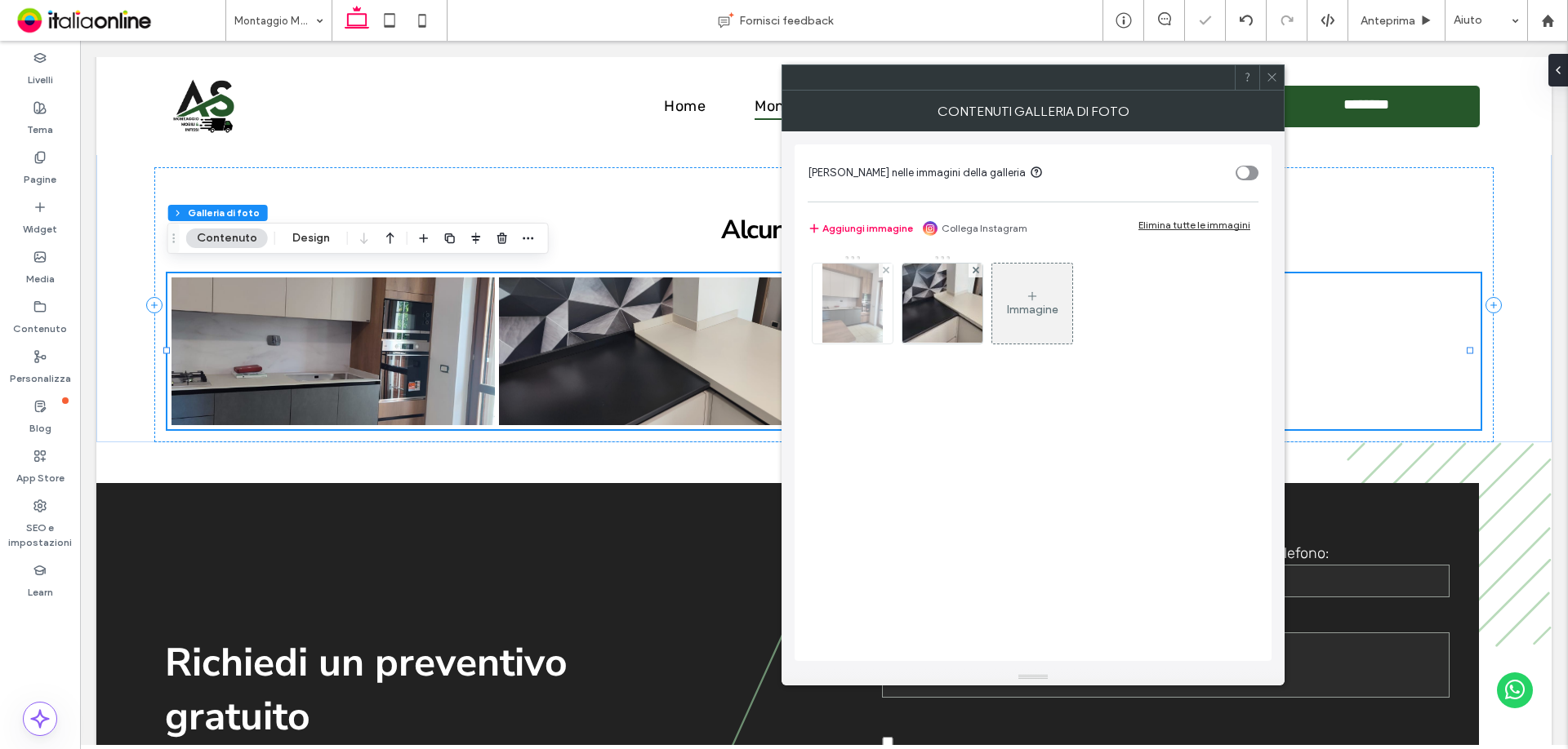
click at [883, 277] on div at bounding box center [853, 303] width 80 height 80
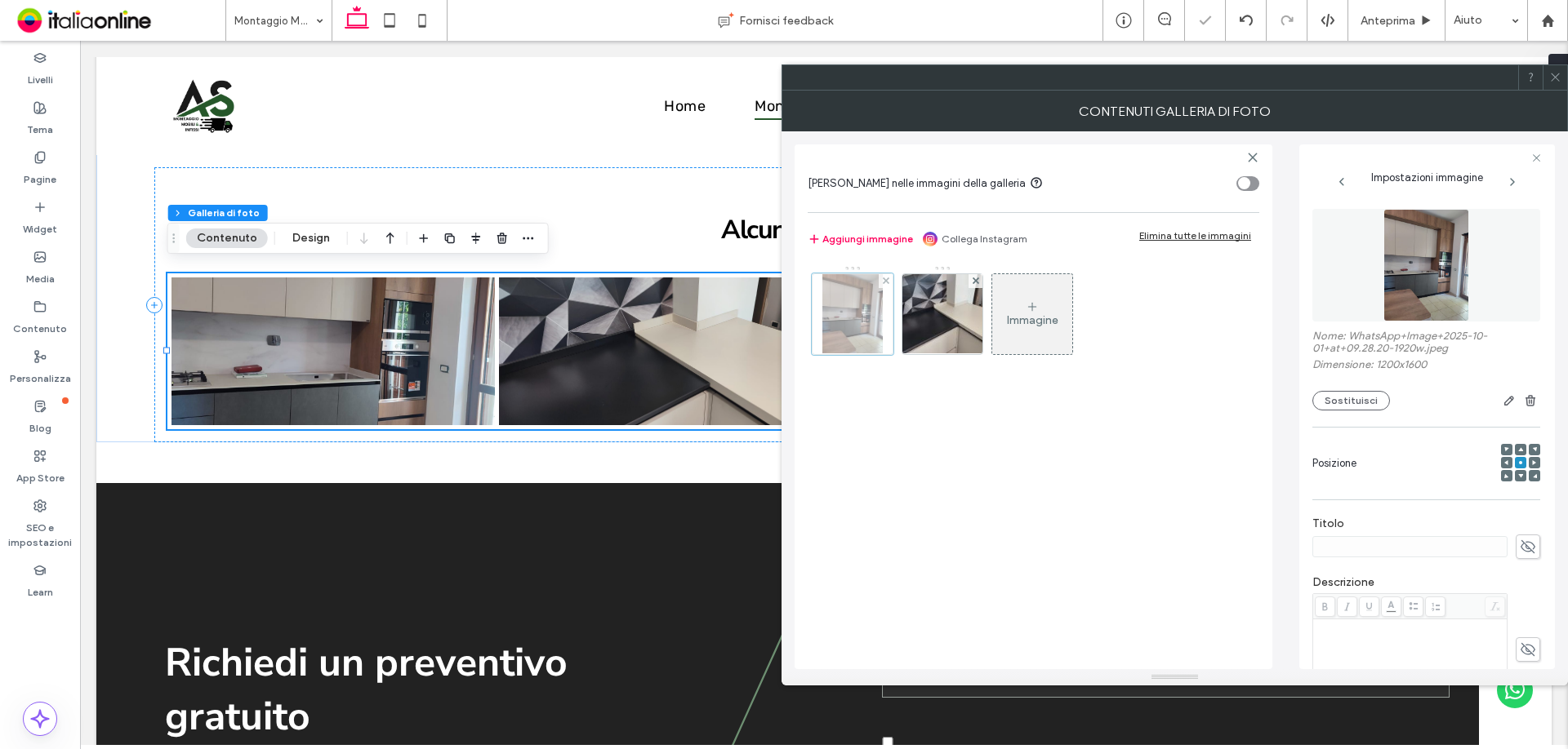
click at [890, 284] on div at bounding box center [885, 281] width 14 height 14
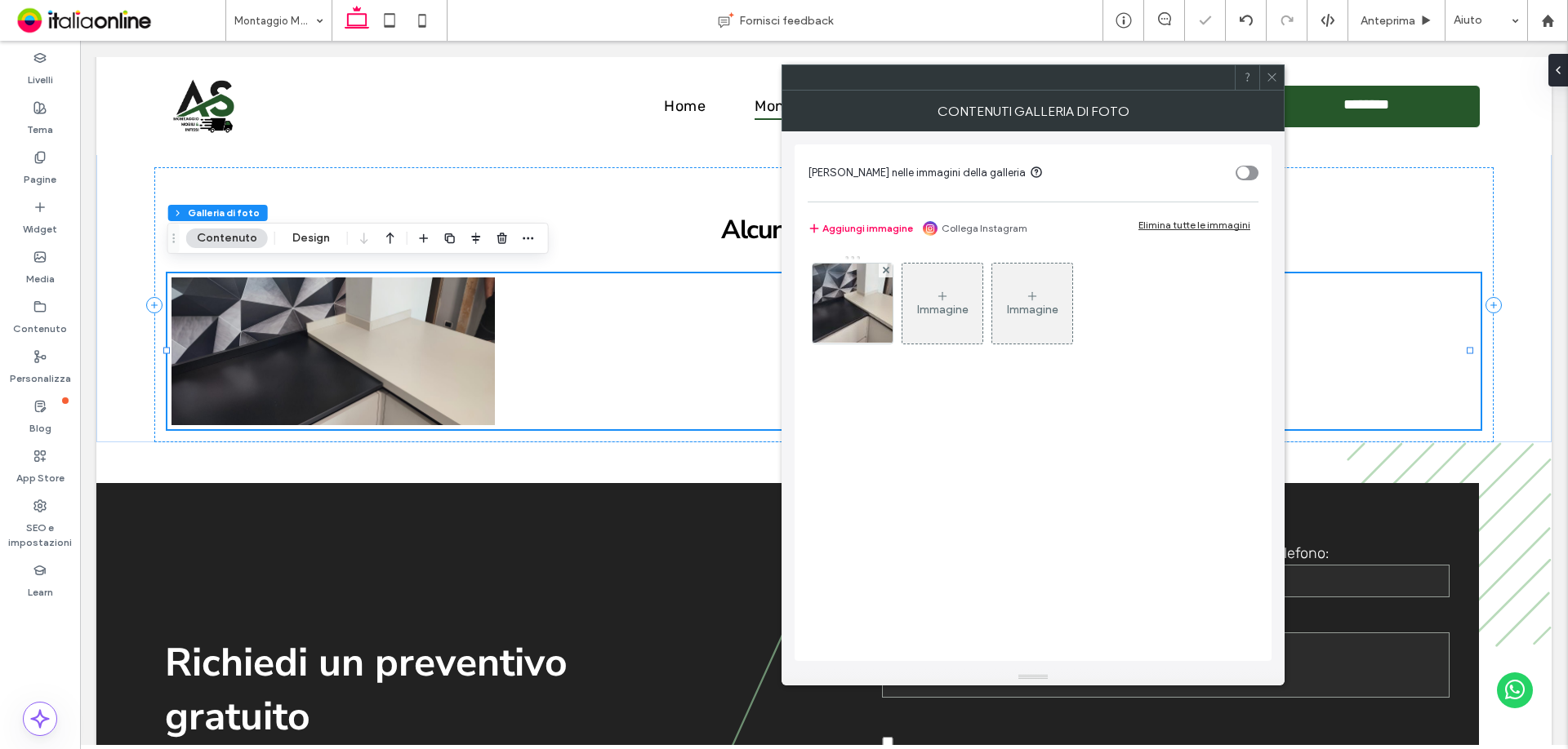
click at [948, 305] on div "Immagine" at bounding box center [943, 309] width 52 height 14
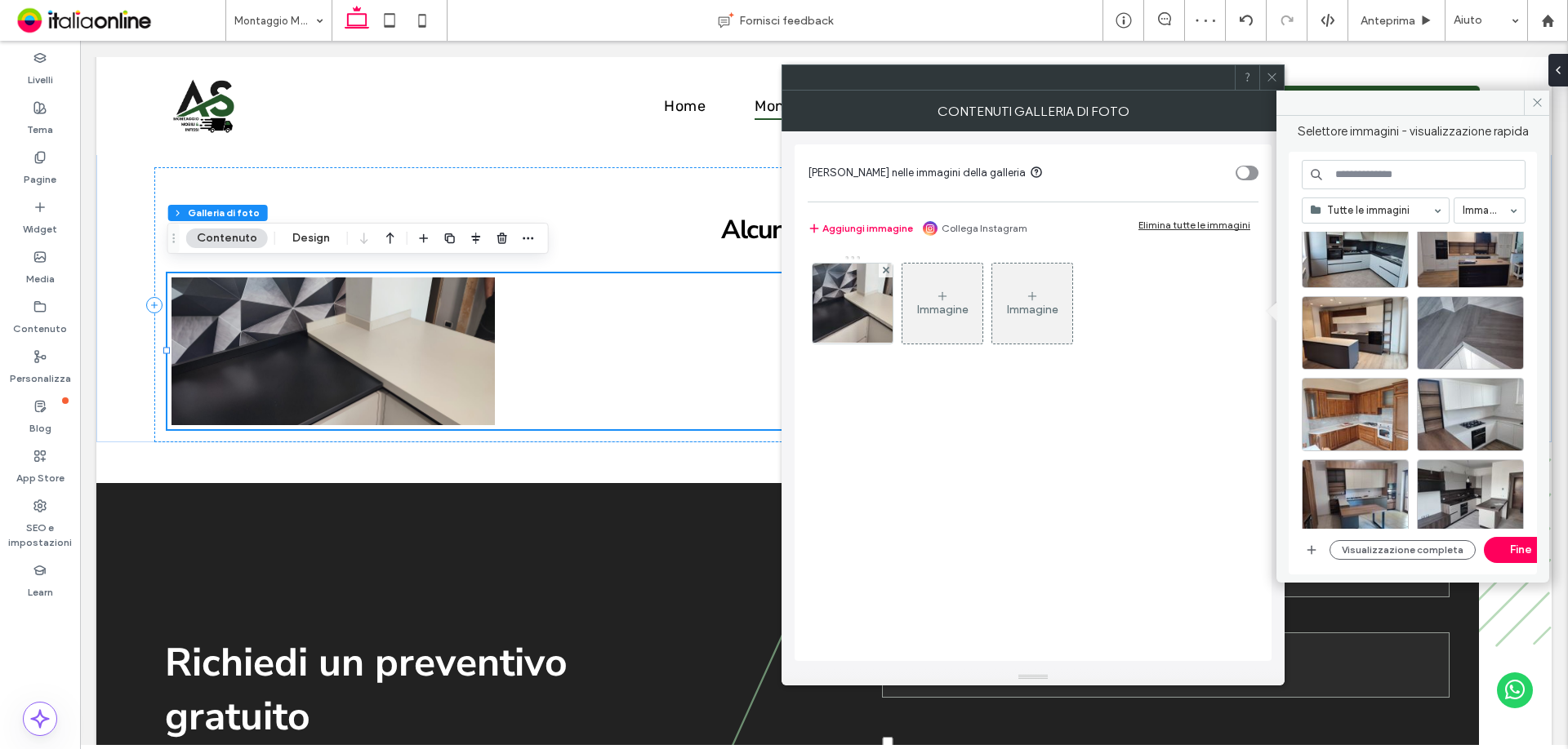
scroll to position [707, 0]
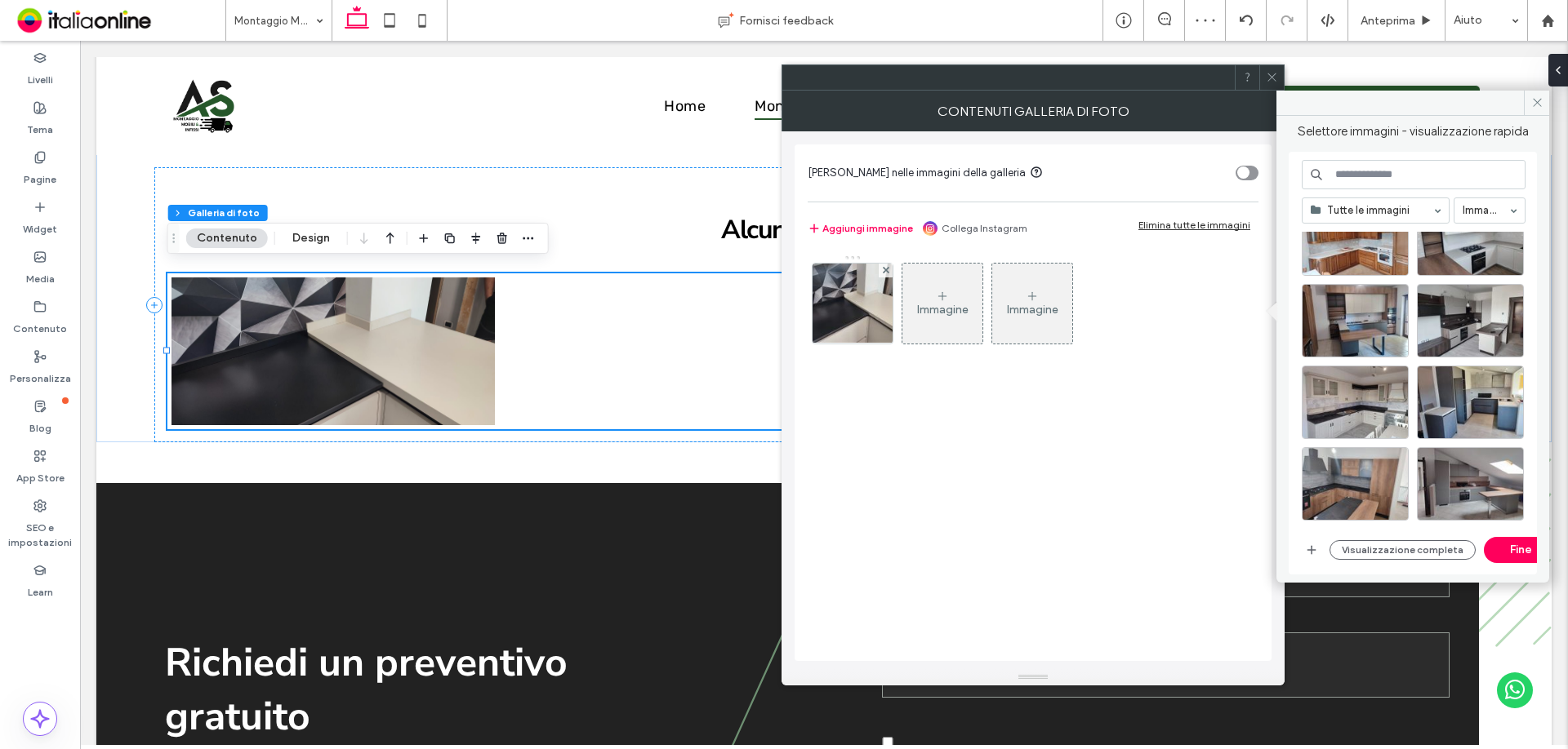
click at [1368, 560] on div "Visualizzazione completa Fine" at bounding box center [1427, 550] width 196 height 26
click at [1380, 553] on button "Visualizzazione completa" at bounding box center [1402, 551] width 146 height 20
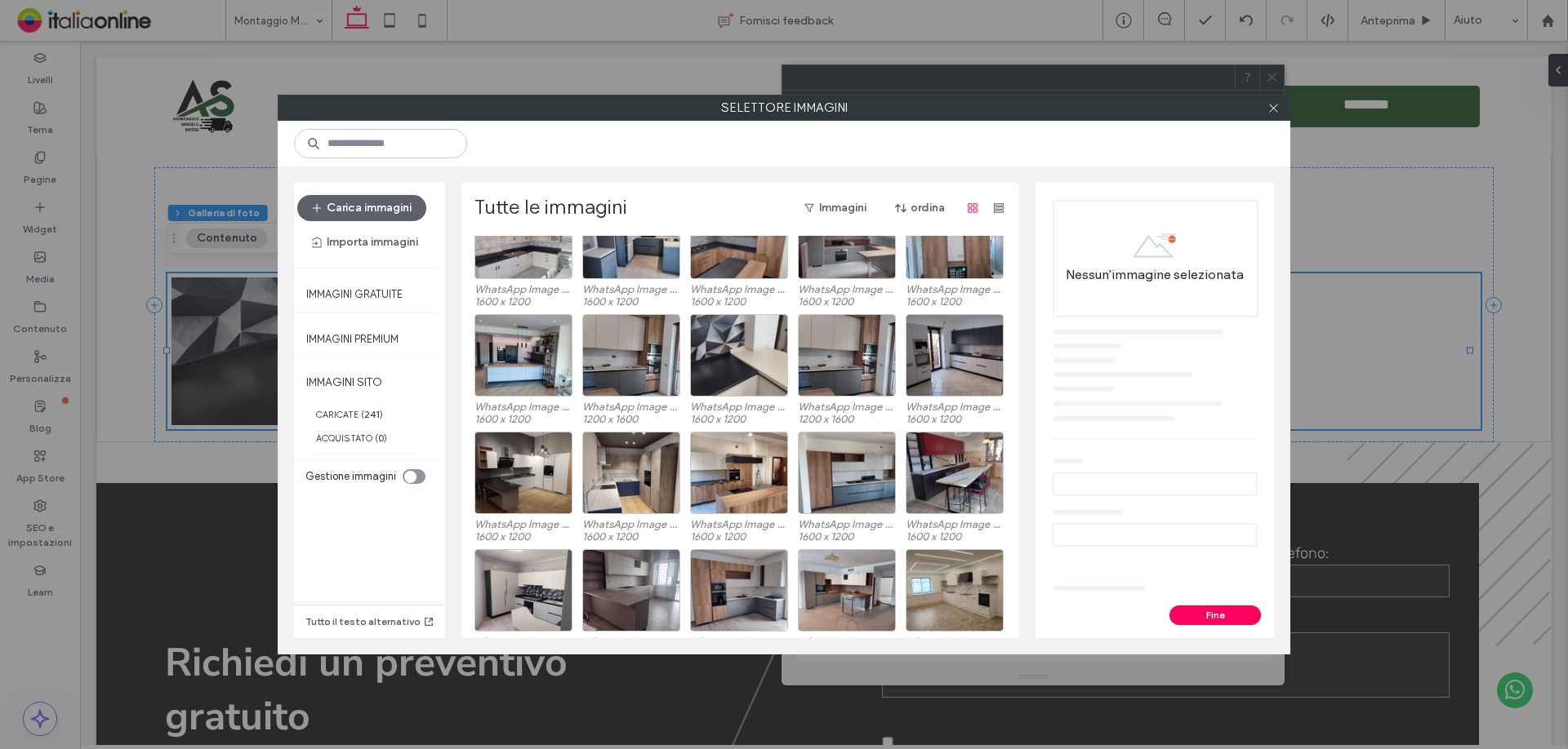
scroll to position [542, 0]
click at [824, 352] on div "Seleziona" at bounding box center [847, 356] width 98 height 82
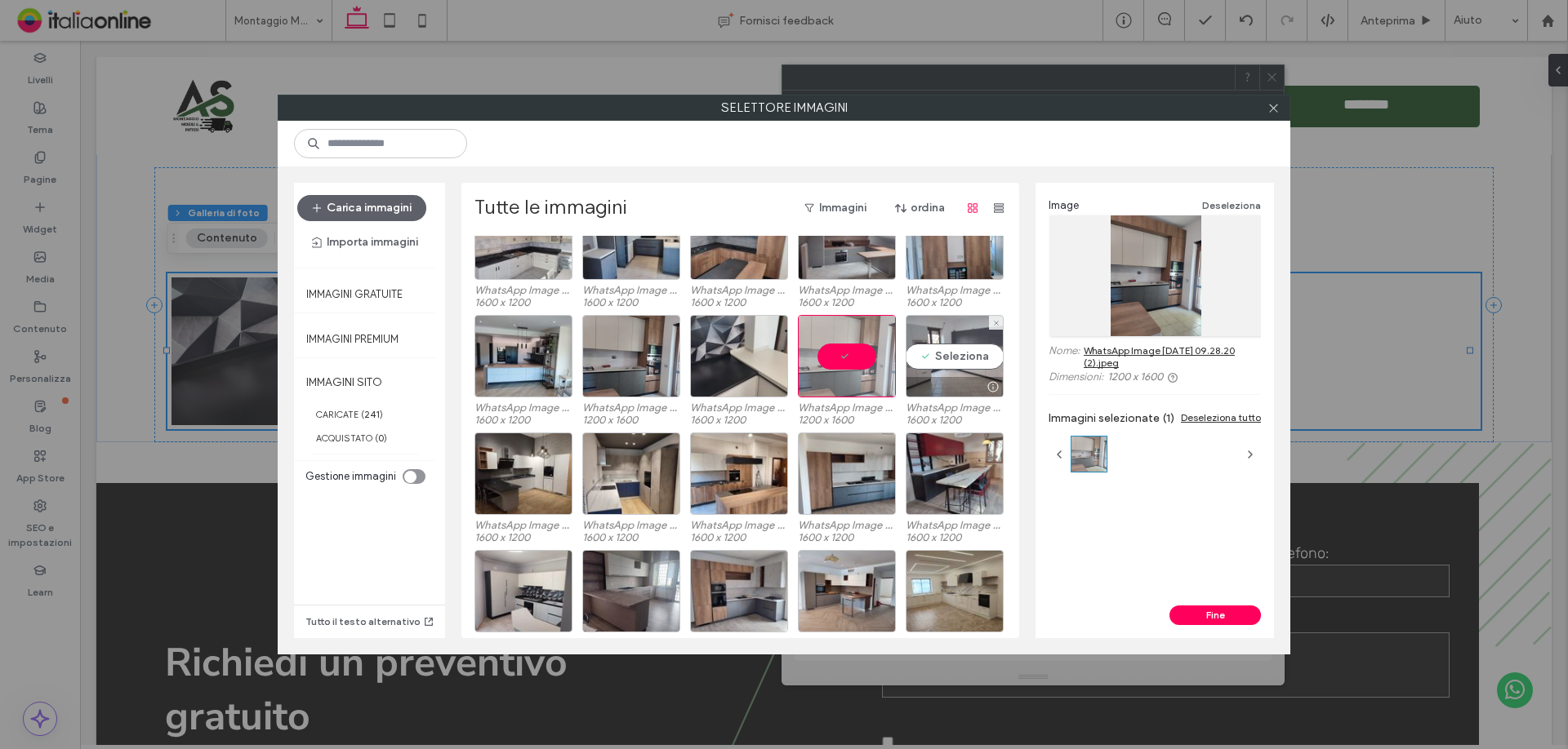
click at [936, 360] on div "Seleziona" at bounding box center [954, 356] width 98 height 82
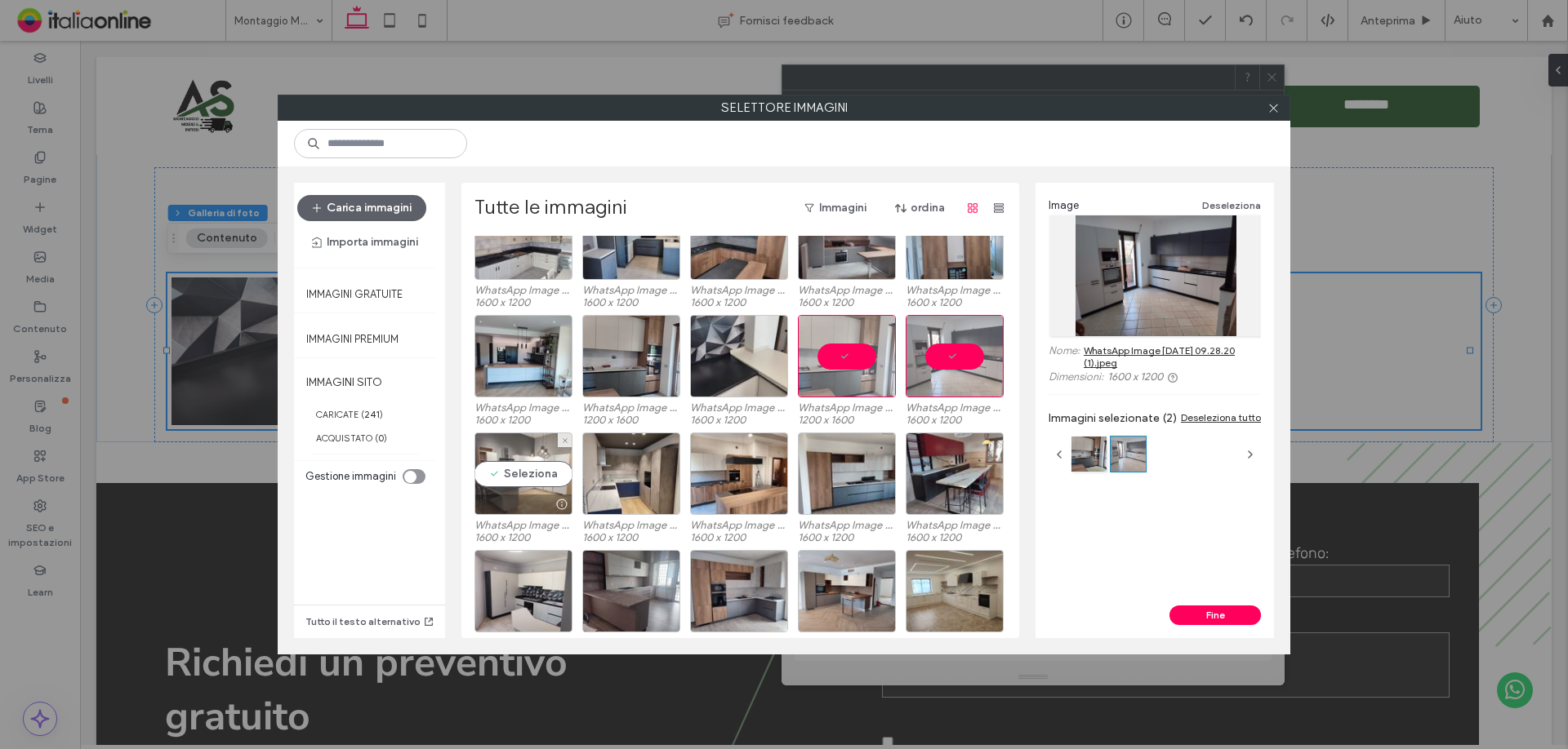
click at [503, 477] on div "Seleziona" at bounding box center [524, 473] width 98 height 82
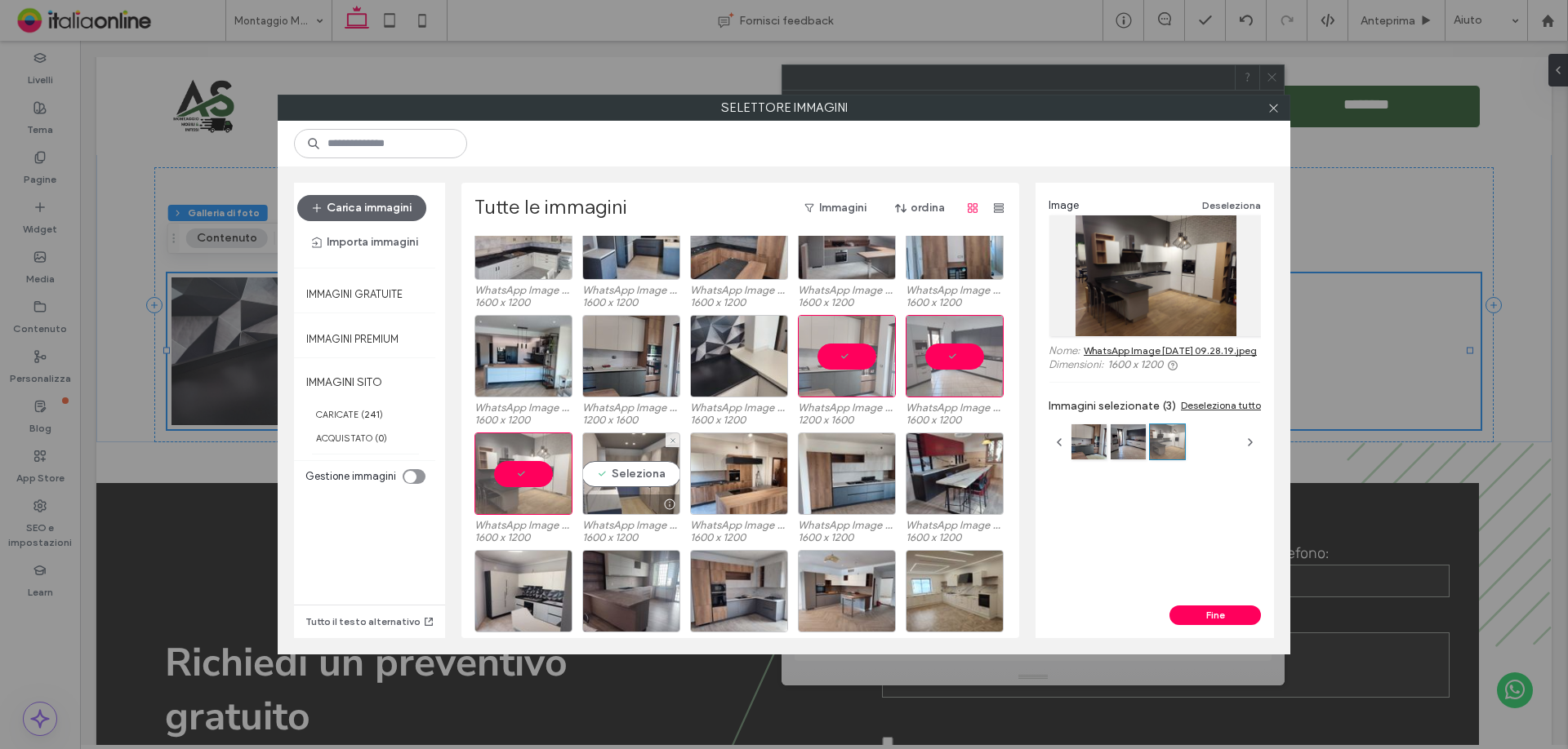
click at [615, 491] on div "Seleziona" at bounding box center [632, 473] width 98 height 82
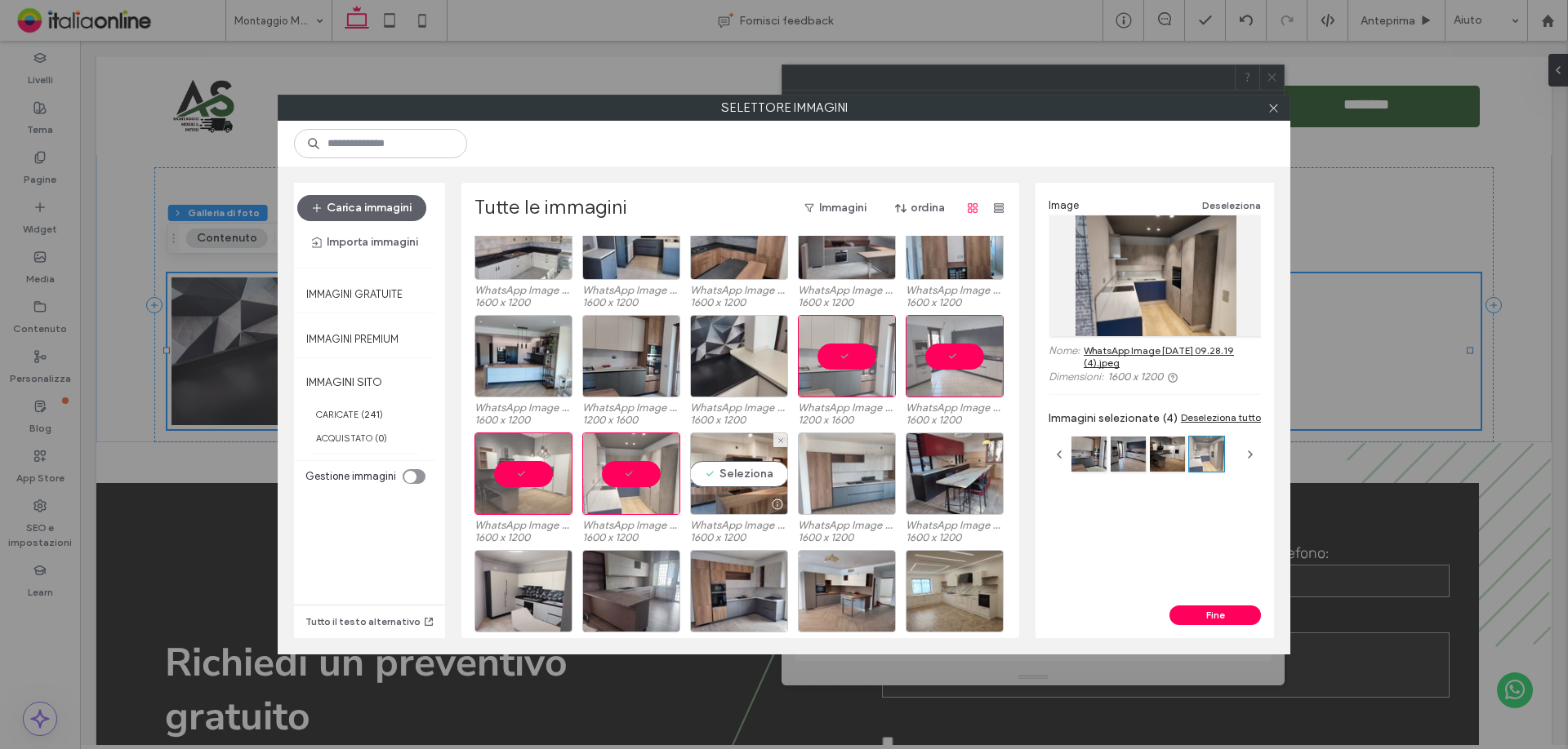
drag, startPoint x: 721, startPoint y: 474, endPoint x: 833, endPoint y: 486, distance: 112.6
click at [721, 474] on div "Seleziona" at bounding box center [739, 473] width 98 height 82
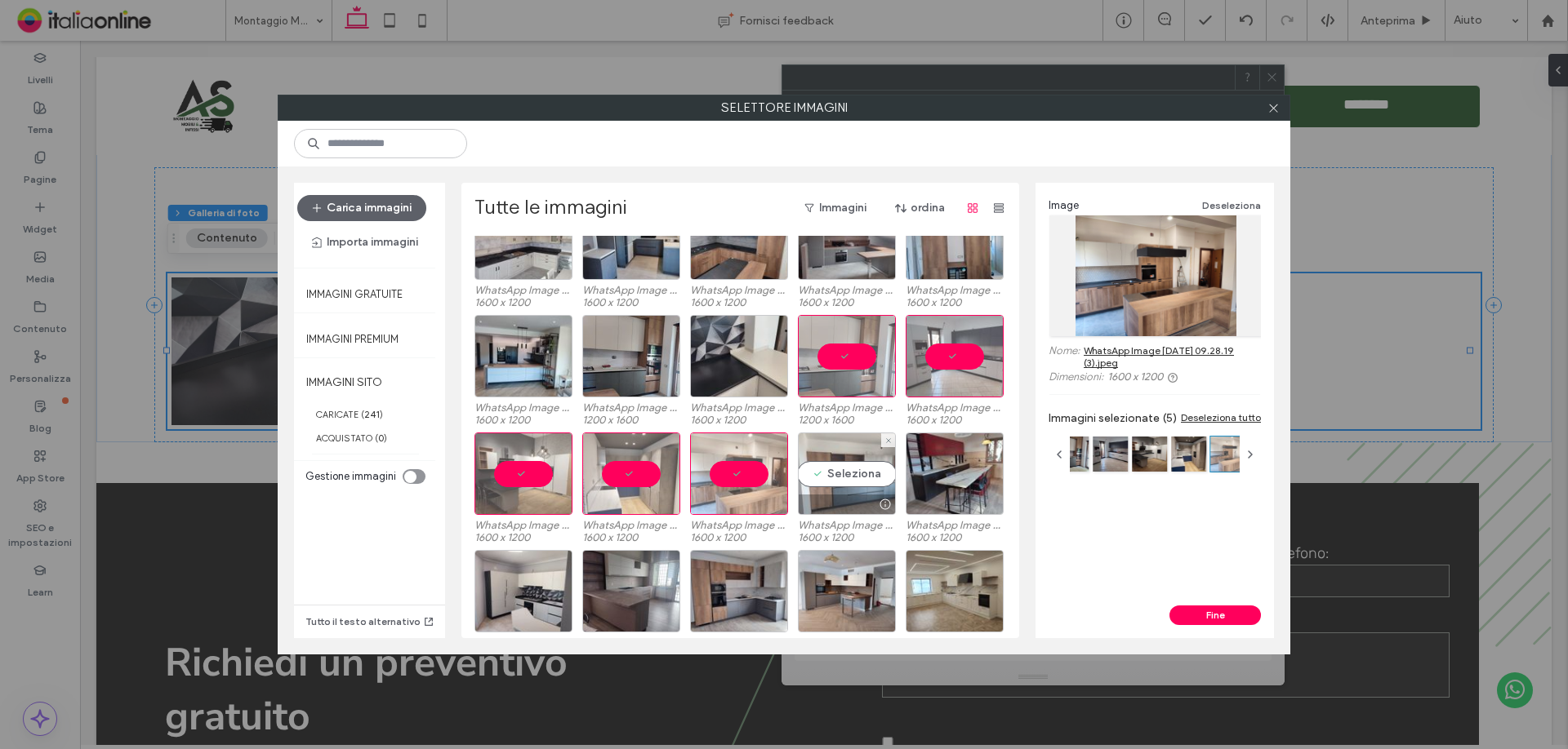
click at [833, 486] on div "Seleziona" at bounding box center [847, 473] width 98 height 82
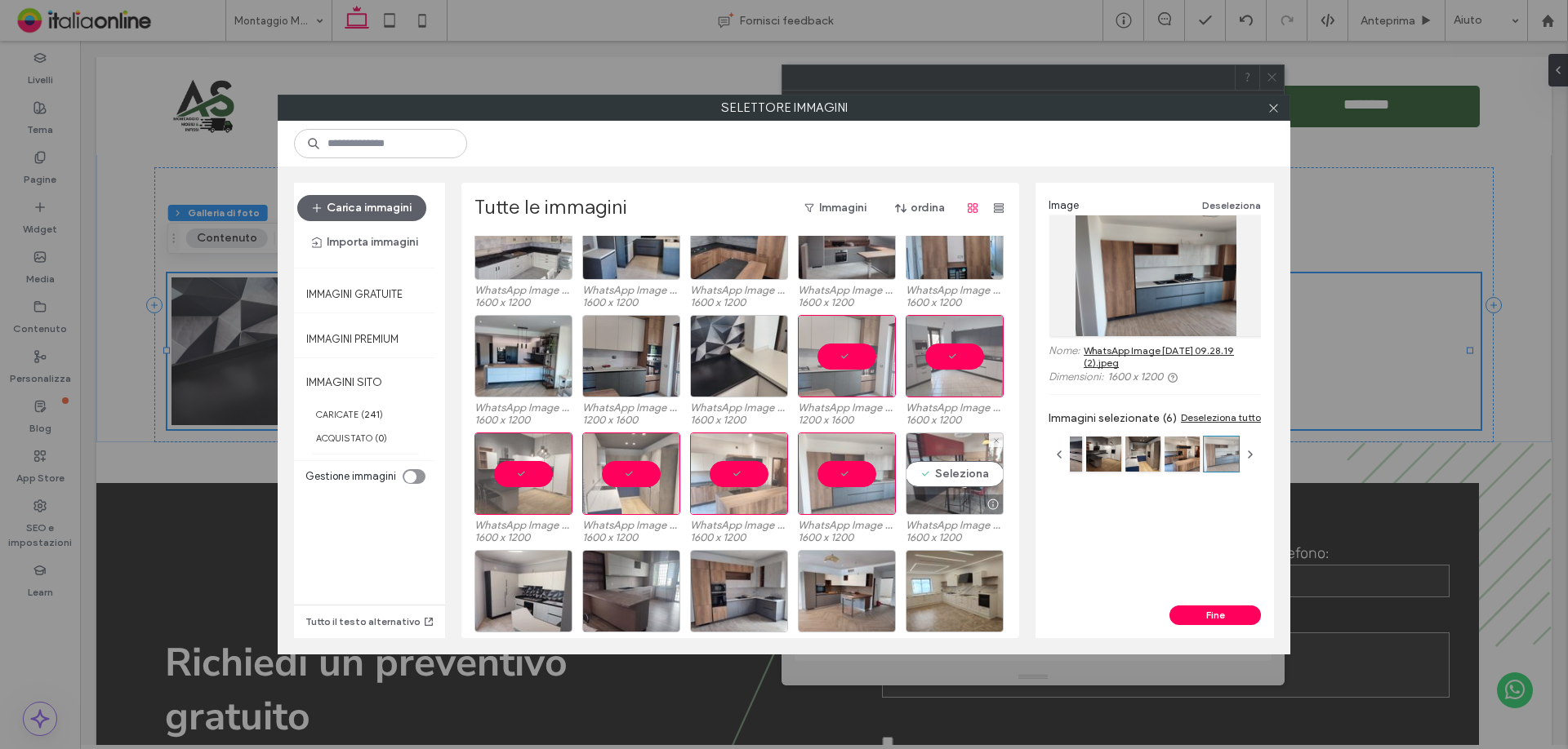
click at [952, 482] on div "Seleziona" at bounding box center [954, 473] width 98 height 82
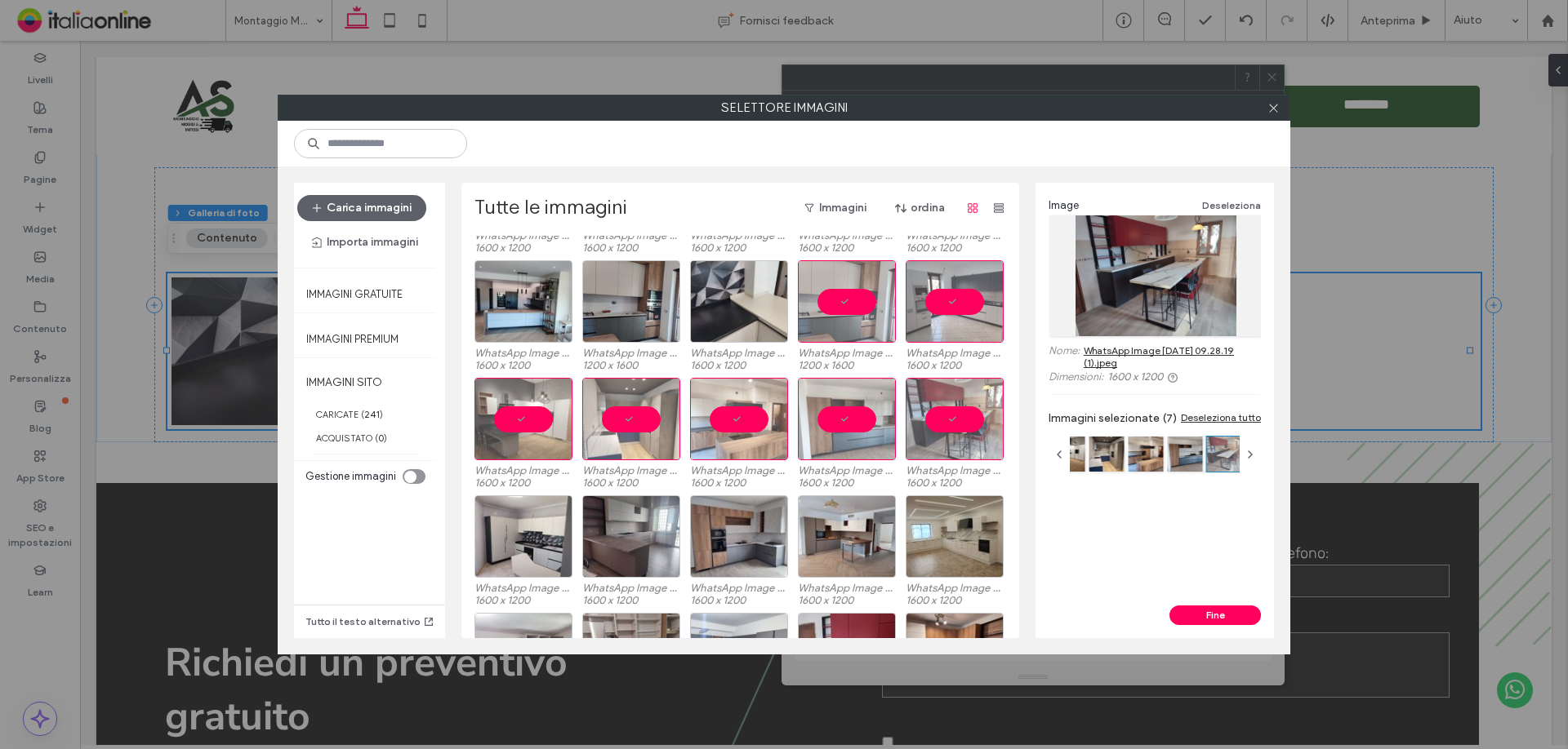
scroll to position [704, 0]
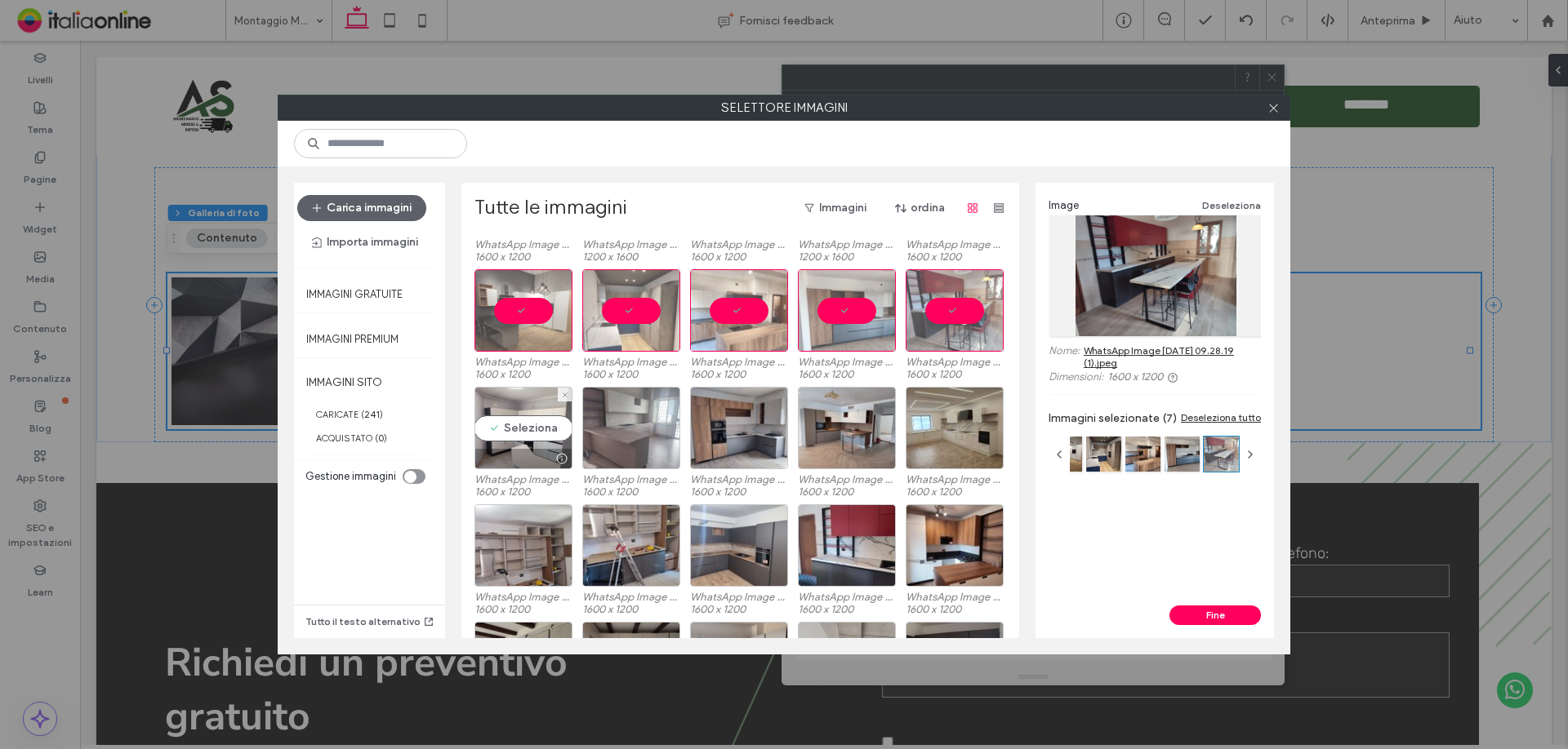
drag, startPoint x: 498, startPoint y: 417, endPoint x: 613, endPoint y: 441, distance: 117.5
click at [498, 417] on div "Seleziona" at bounding box center [524, 427] width 98 height 82
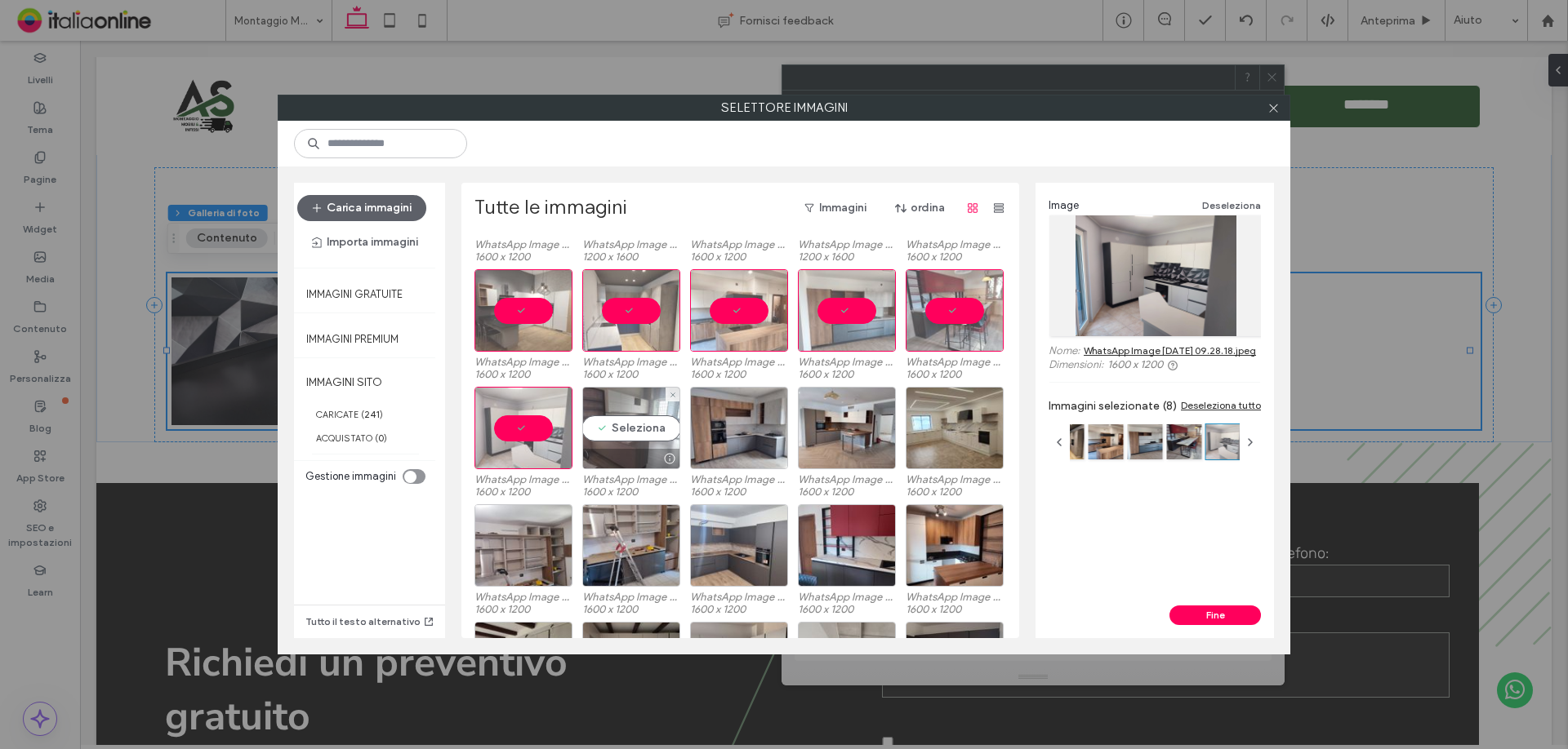
click at [648, 447] on div "Seleziona" at bounding box center [632, 427] width 98 height 82
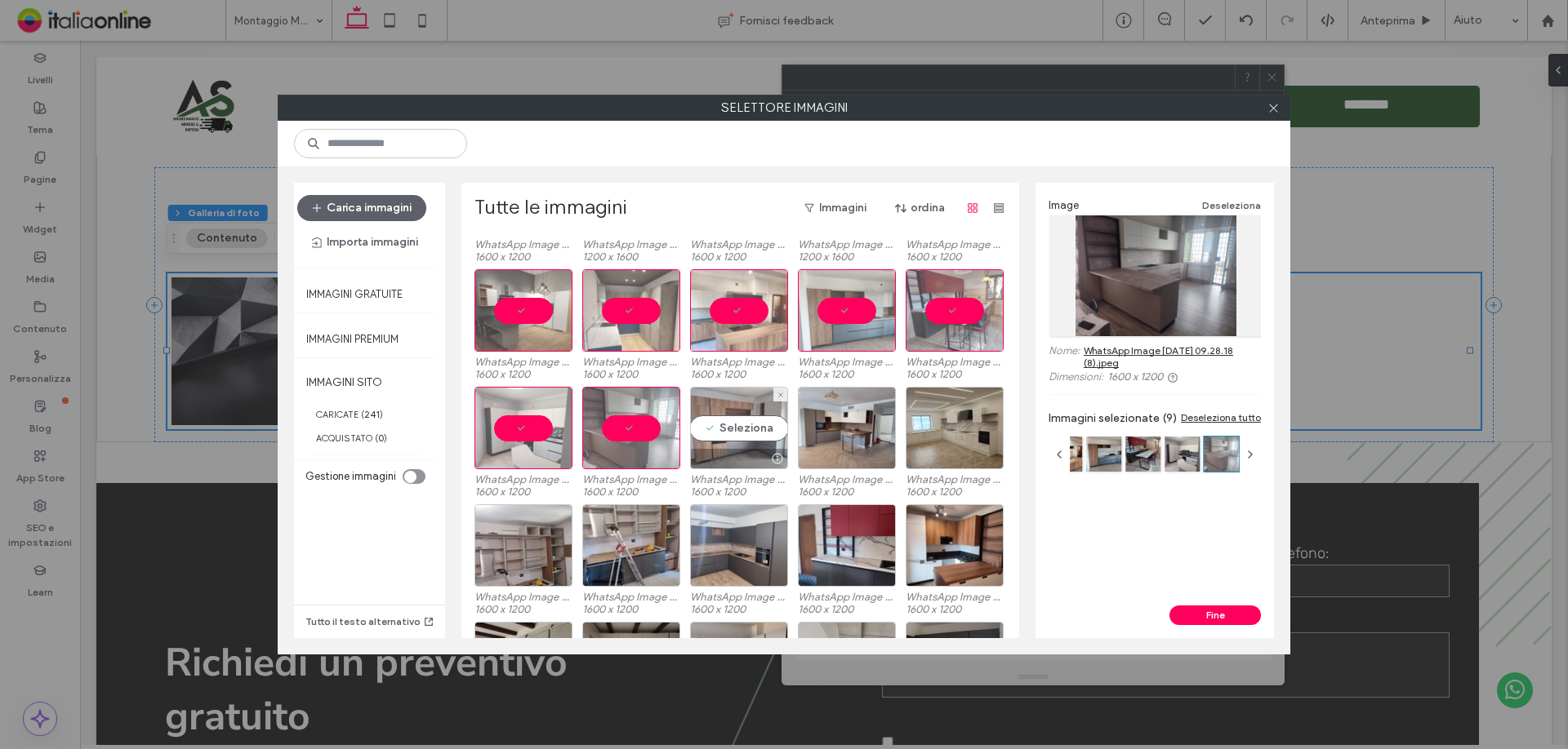
click at [728, 441] on div "Seleziona" at bounding box center [739, 427] width 98 height 82
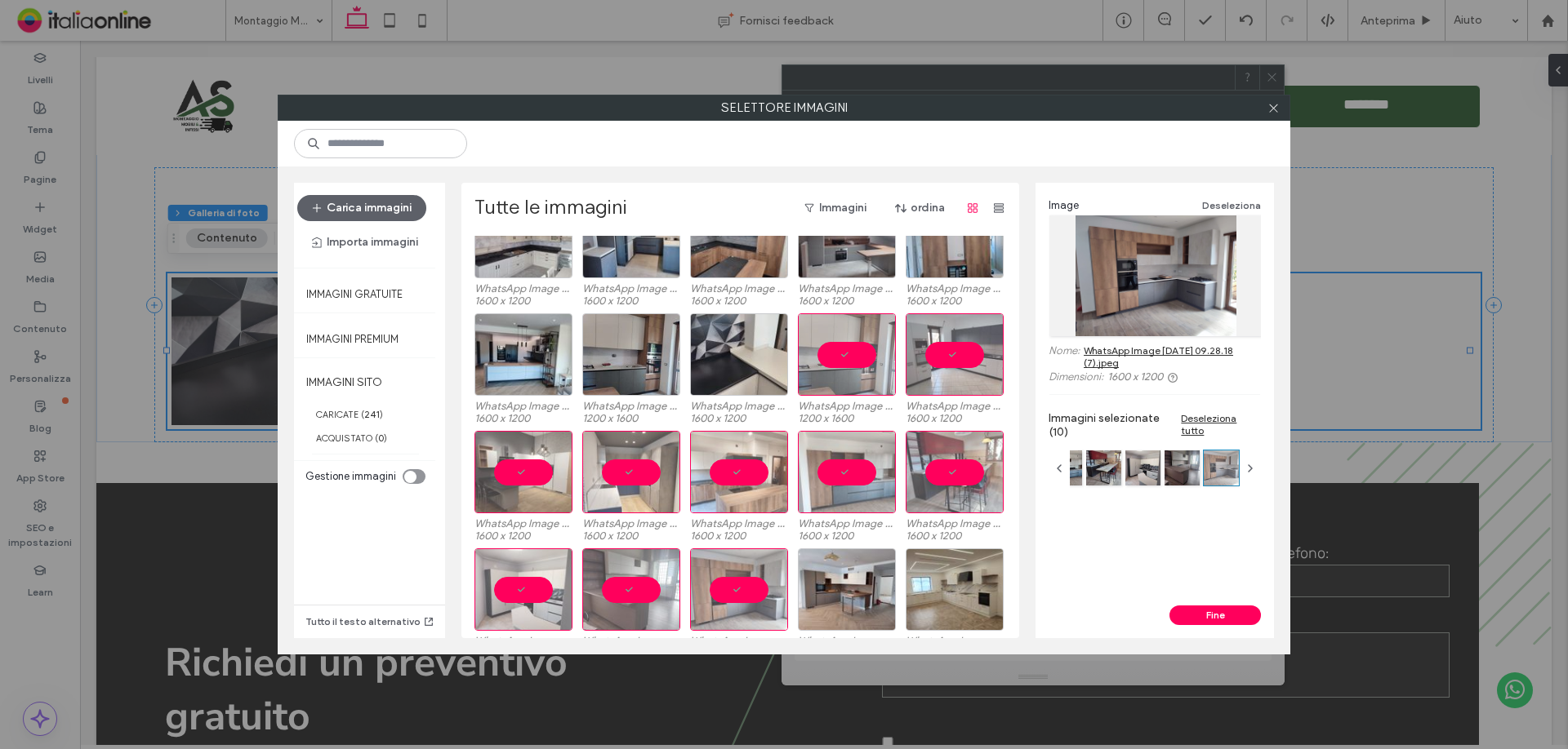
scroll to position [542, 0]
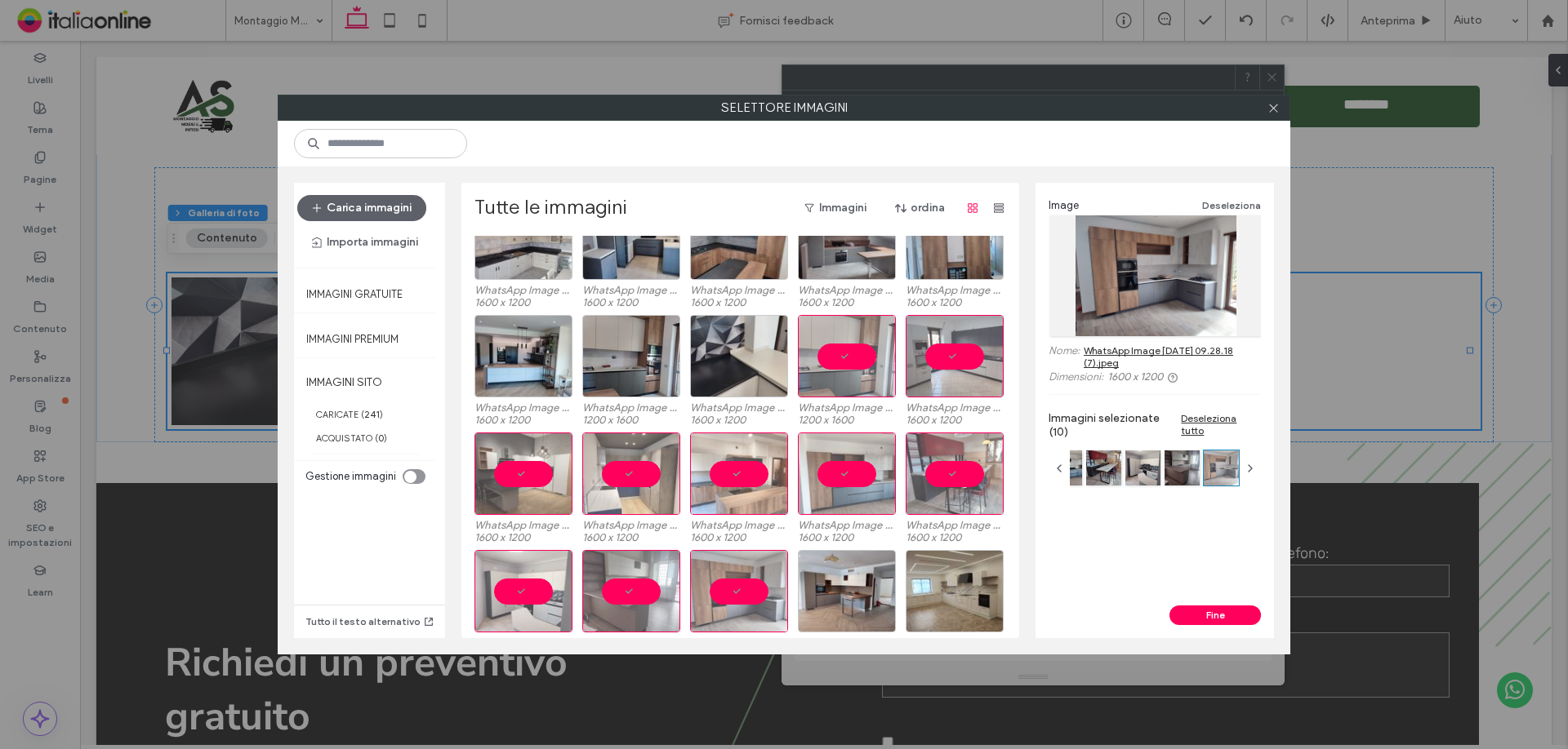
click at [1235, 622] on button "Fine" at bounding box center [1215, 616] width 92 height 20
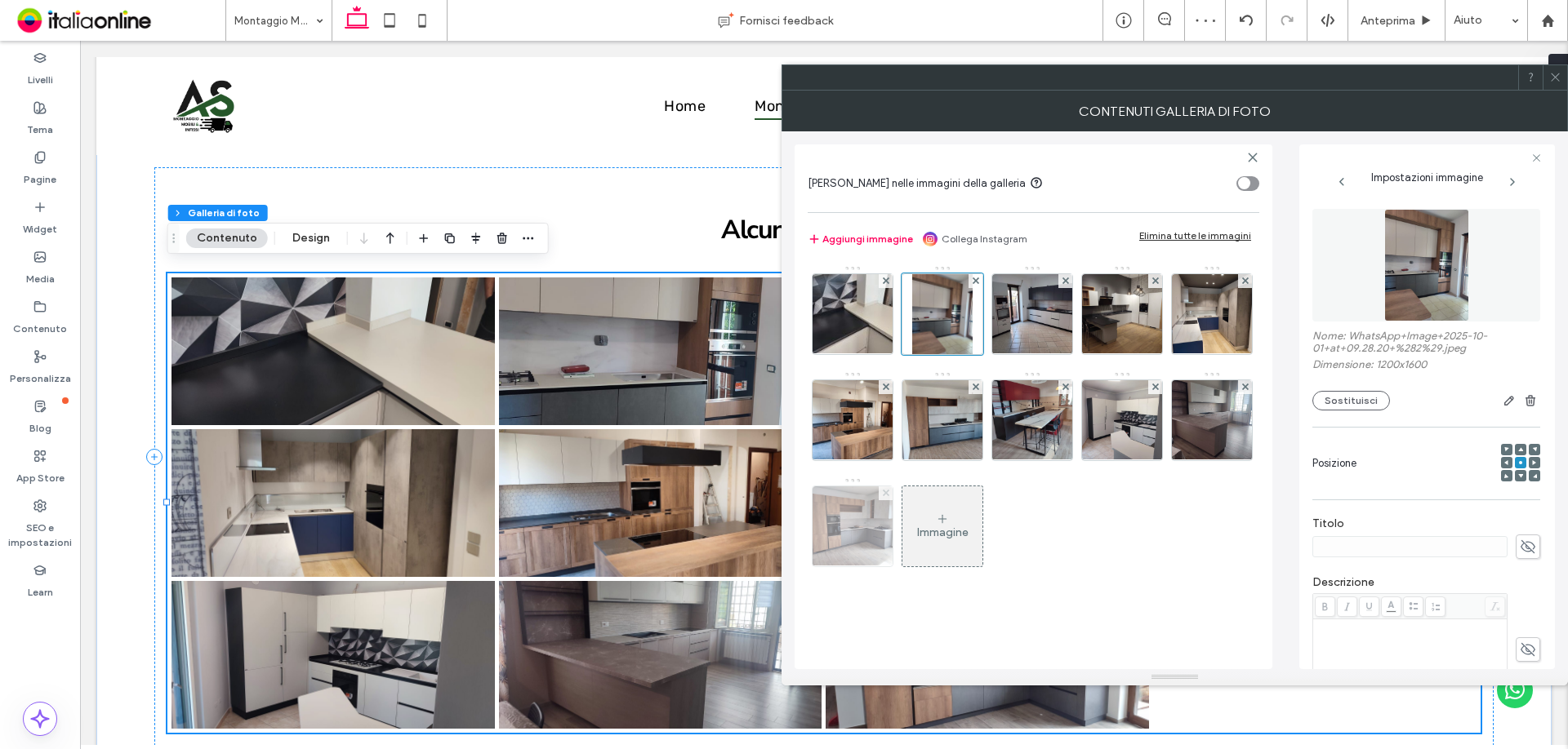
click at [884, 497] on span at bounding box center [886, 493] width 7 height 14
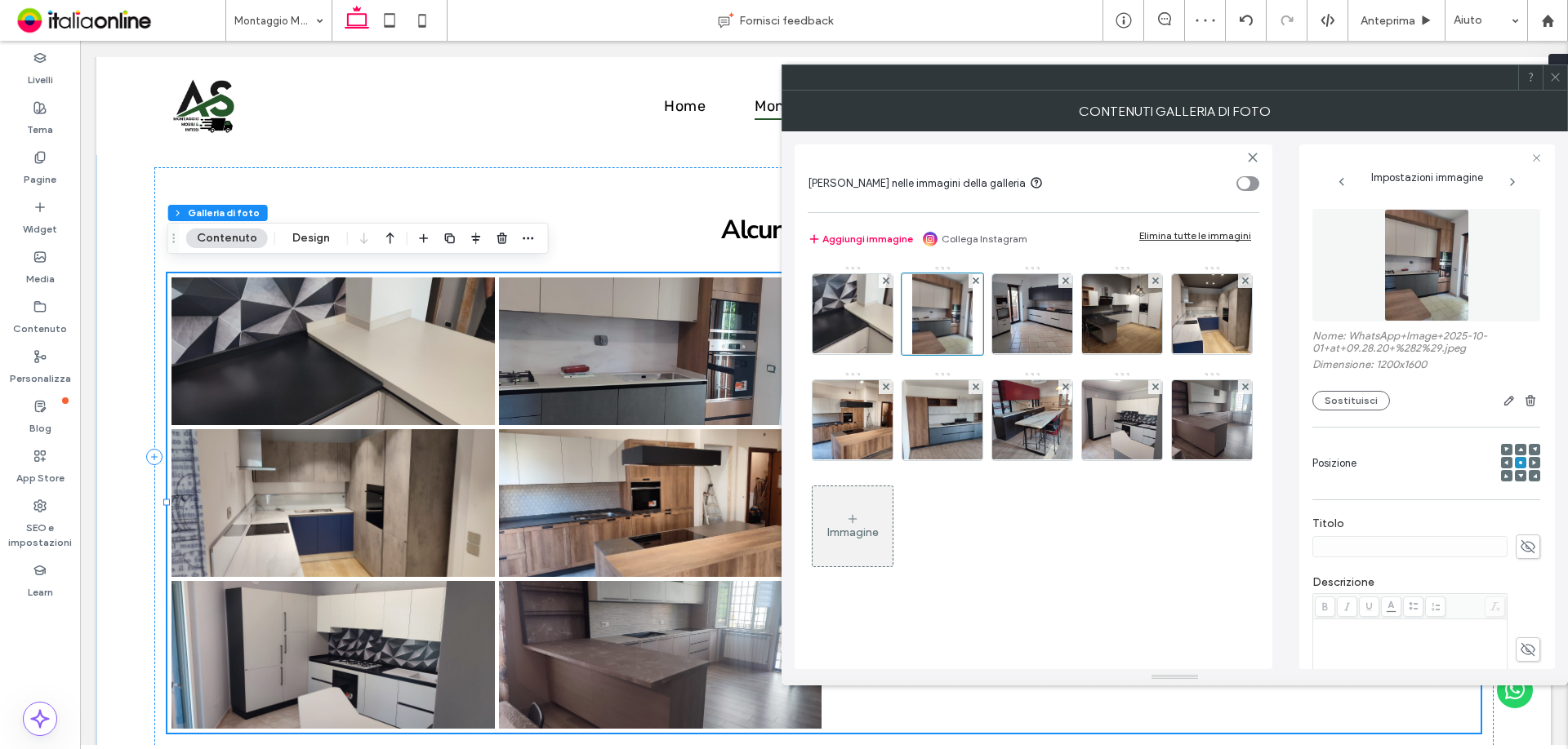
click at [1564, 83] on div at bounding box center [1555, 77] width 24 height 24
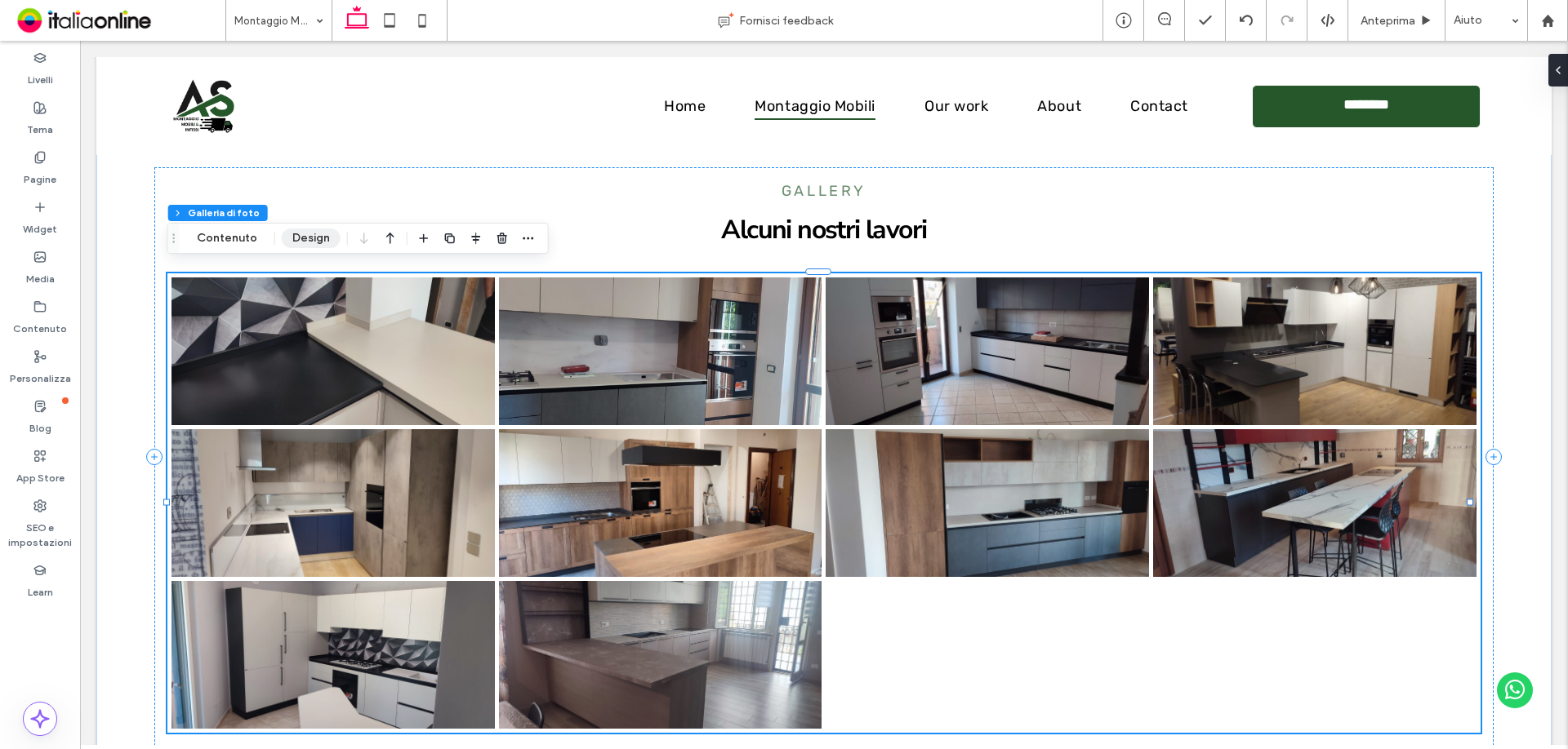
click at [312, 242] on button "Design" at bounding box center [311, 238] width 59 height 20
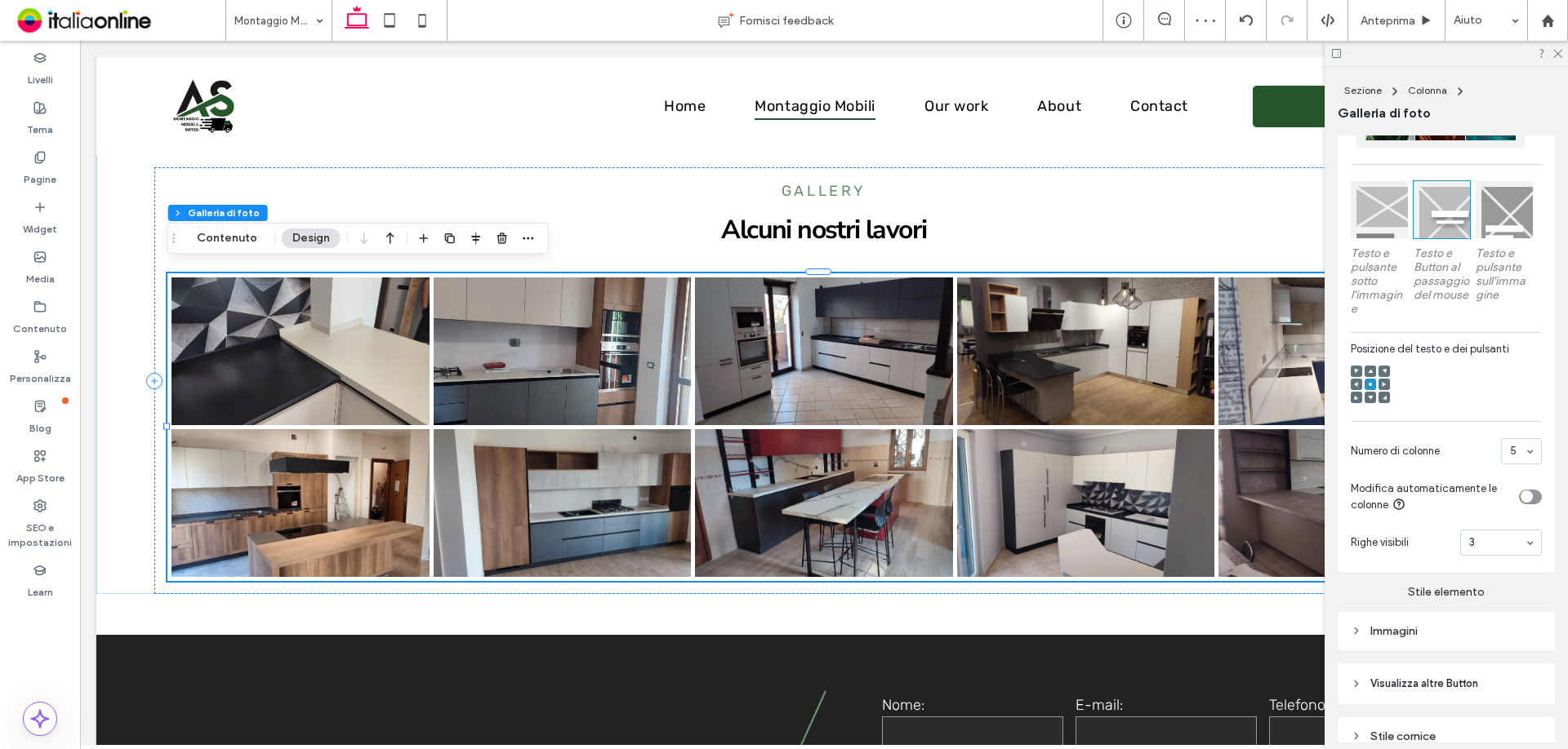
scroll to position [557, 0]
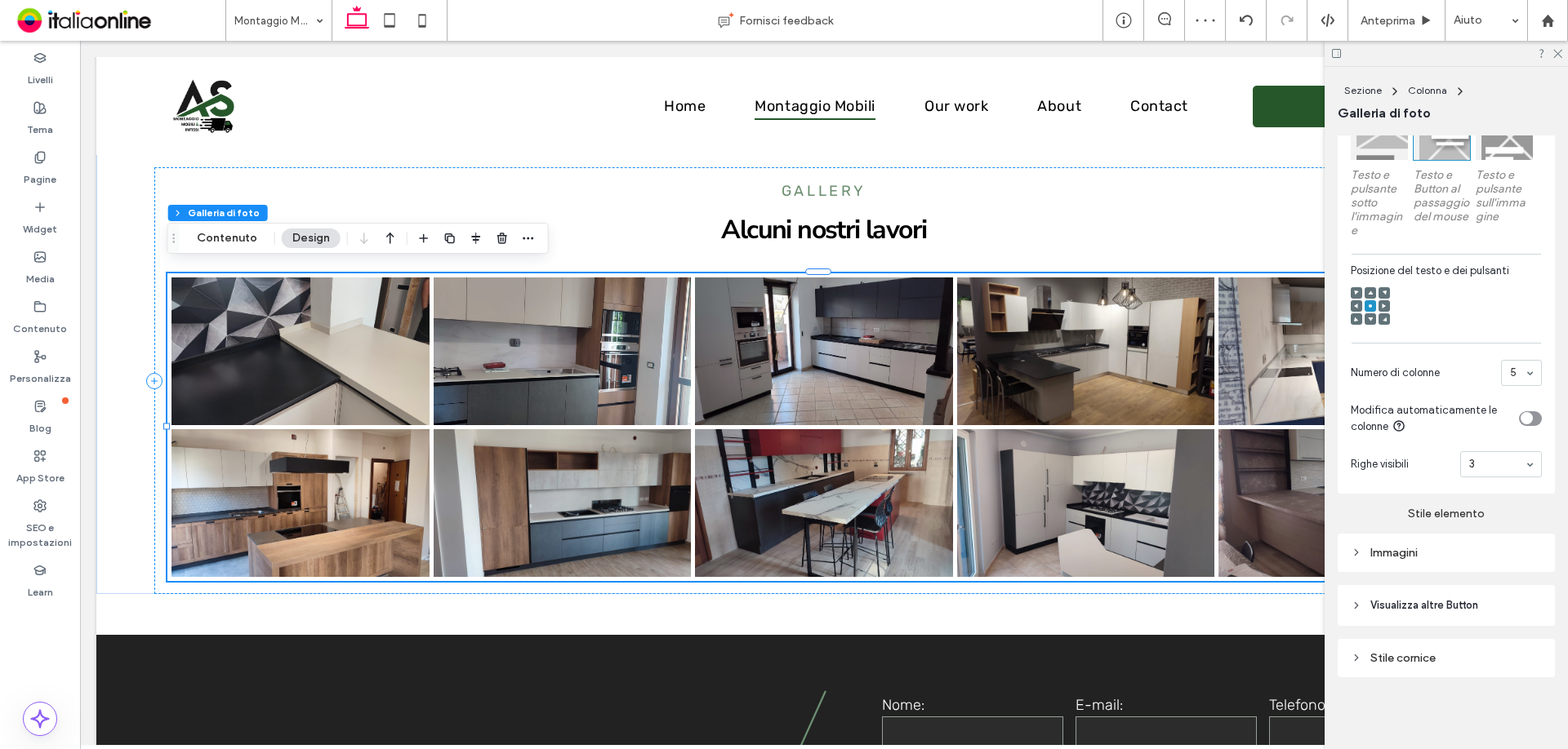
click at [1473, 557] on div "Immagini" at bounding box center [1445, 552] width 191 height 14
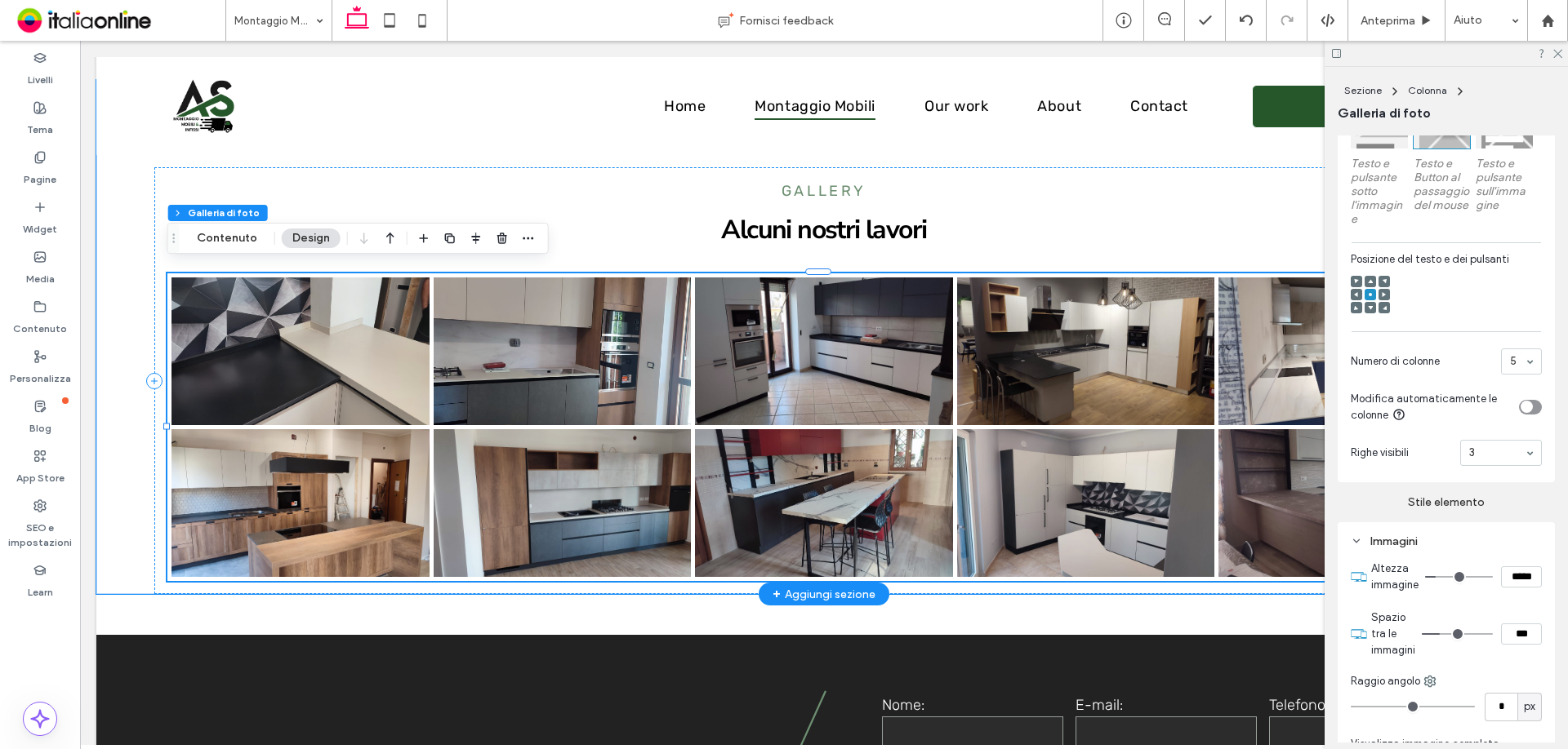
click at [910, 368] on link at bounding box center [824, 352] width 273 height 157
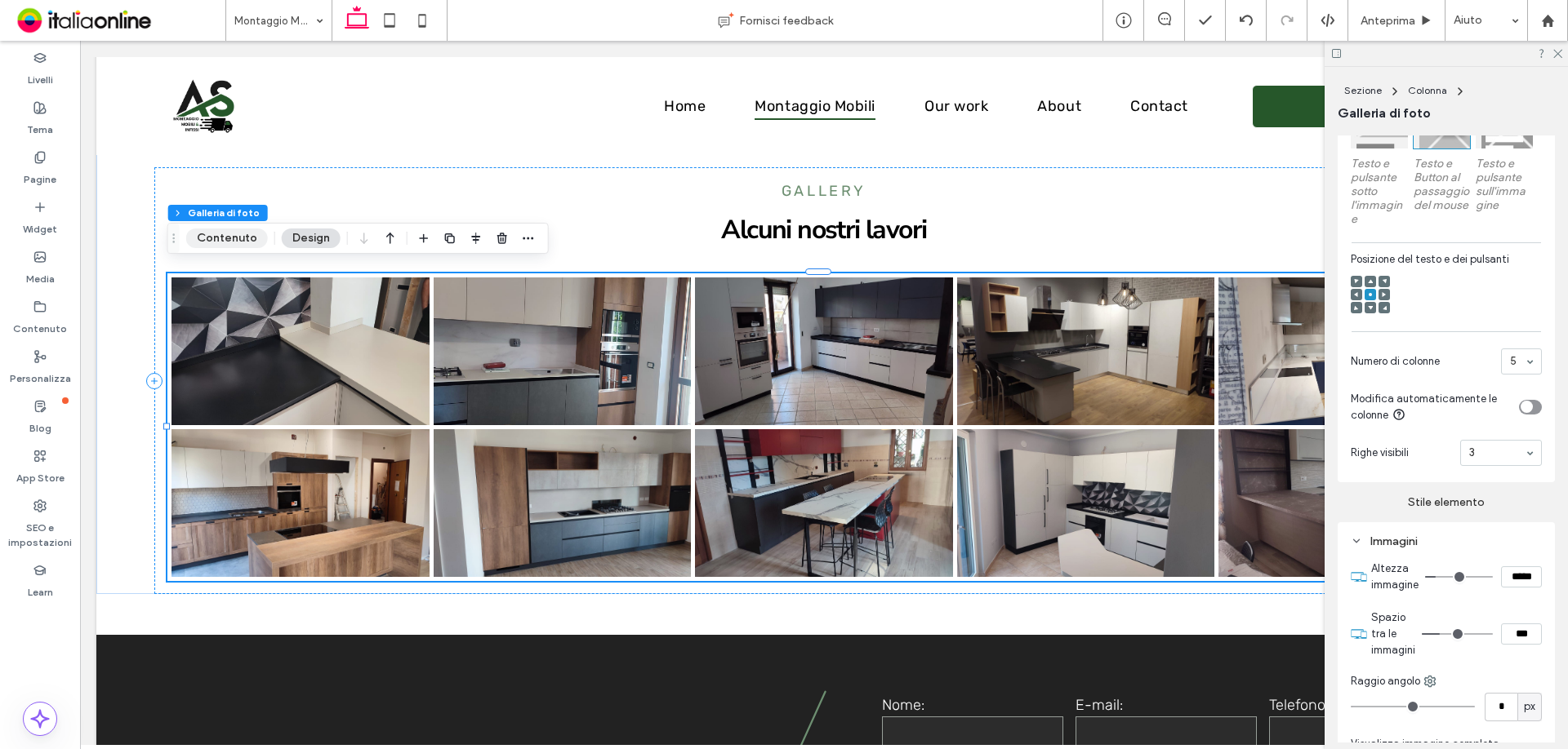
click at [223, 241] on button "Contenuto" at bounding box center [227, 238] width 82 height 20
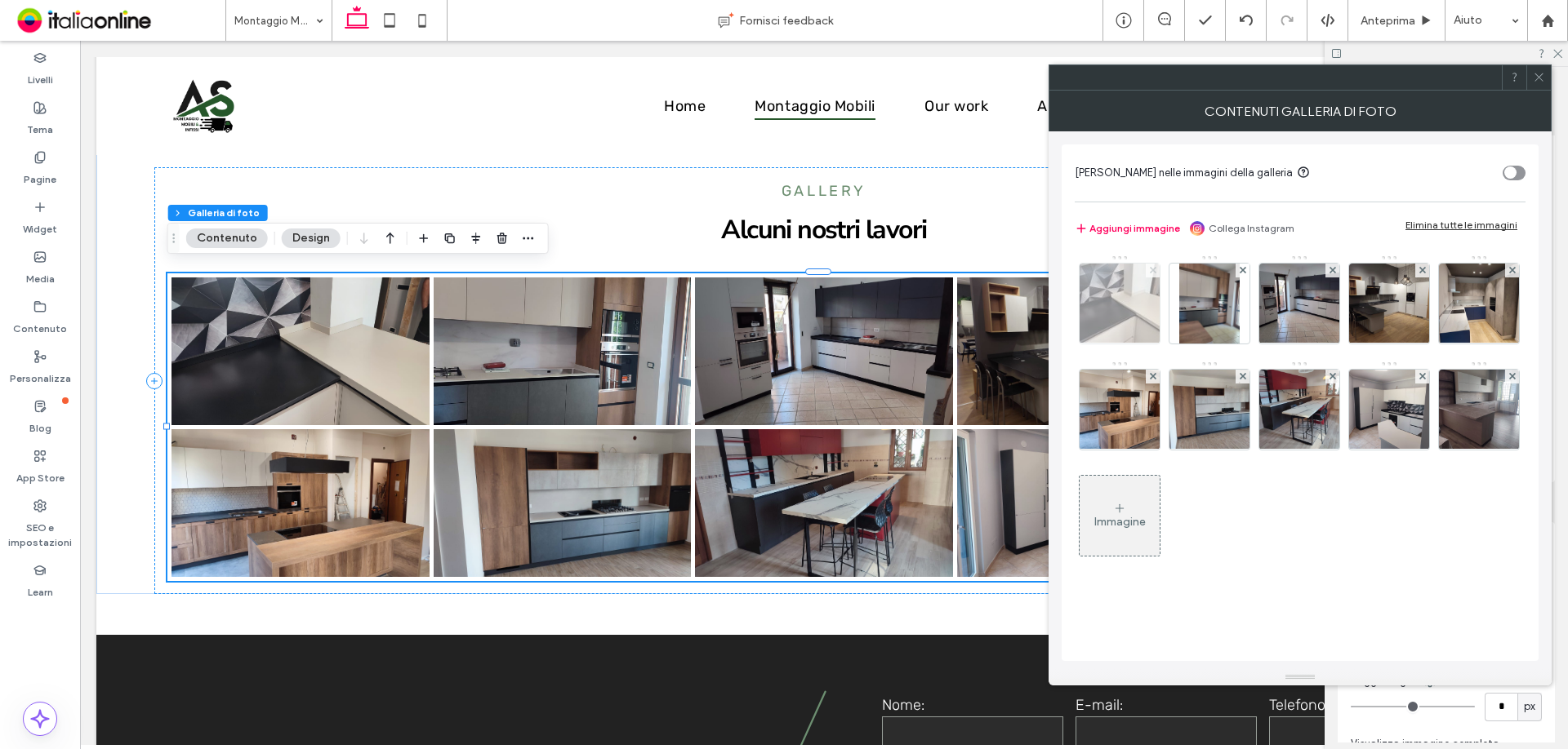
click at [1150, 269] on icon at bounding box center [1153, 270] width 7 height 7
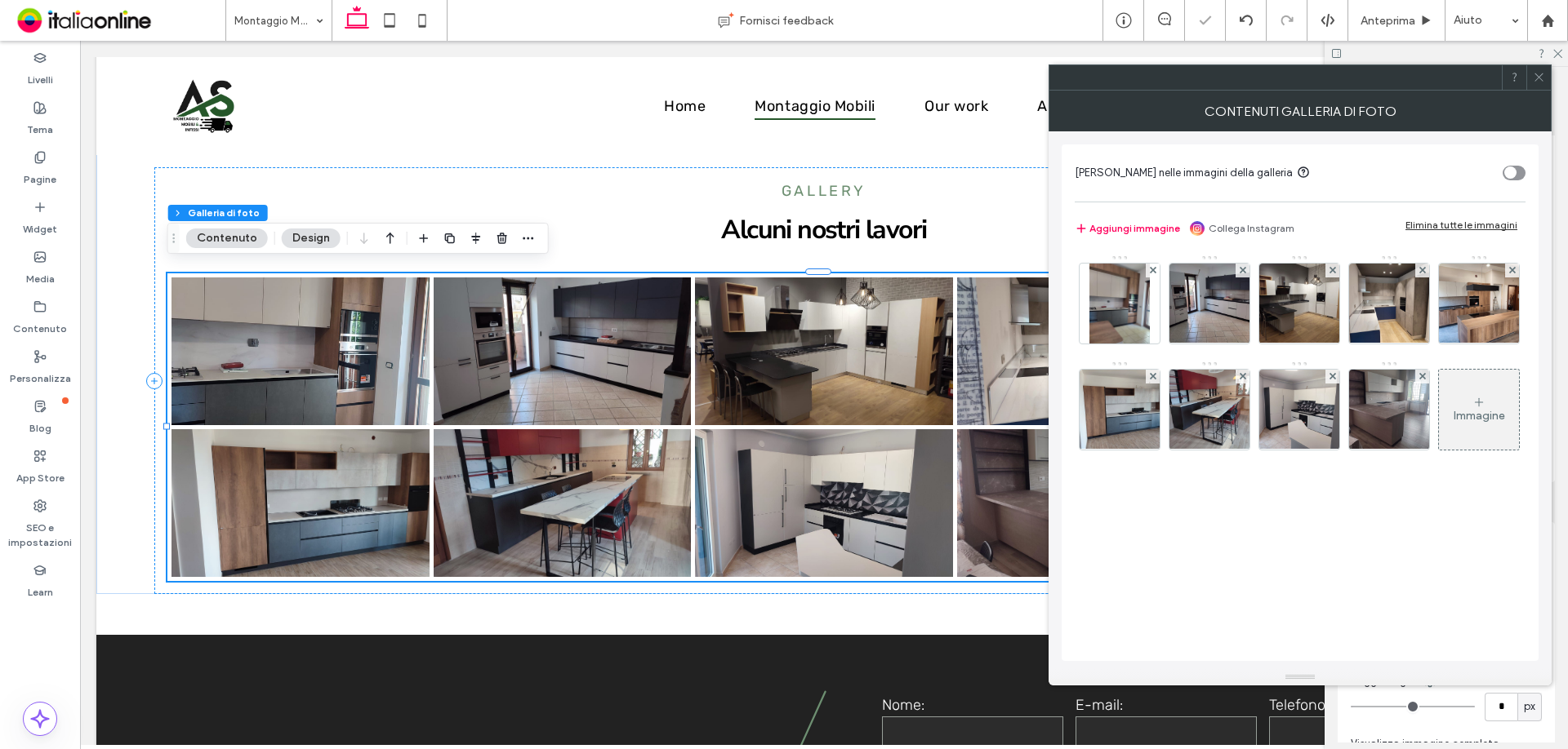
click at [1507, 408] on div "Immagine" at bounding box center [1479, 410] width 80 height 77
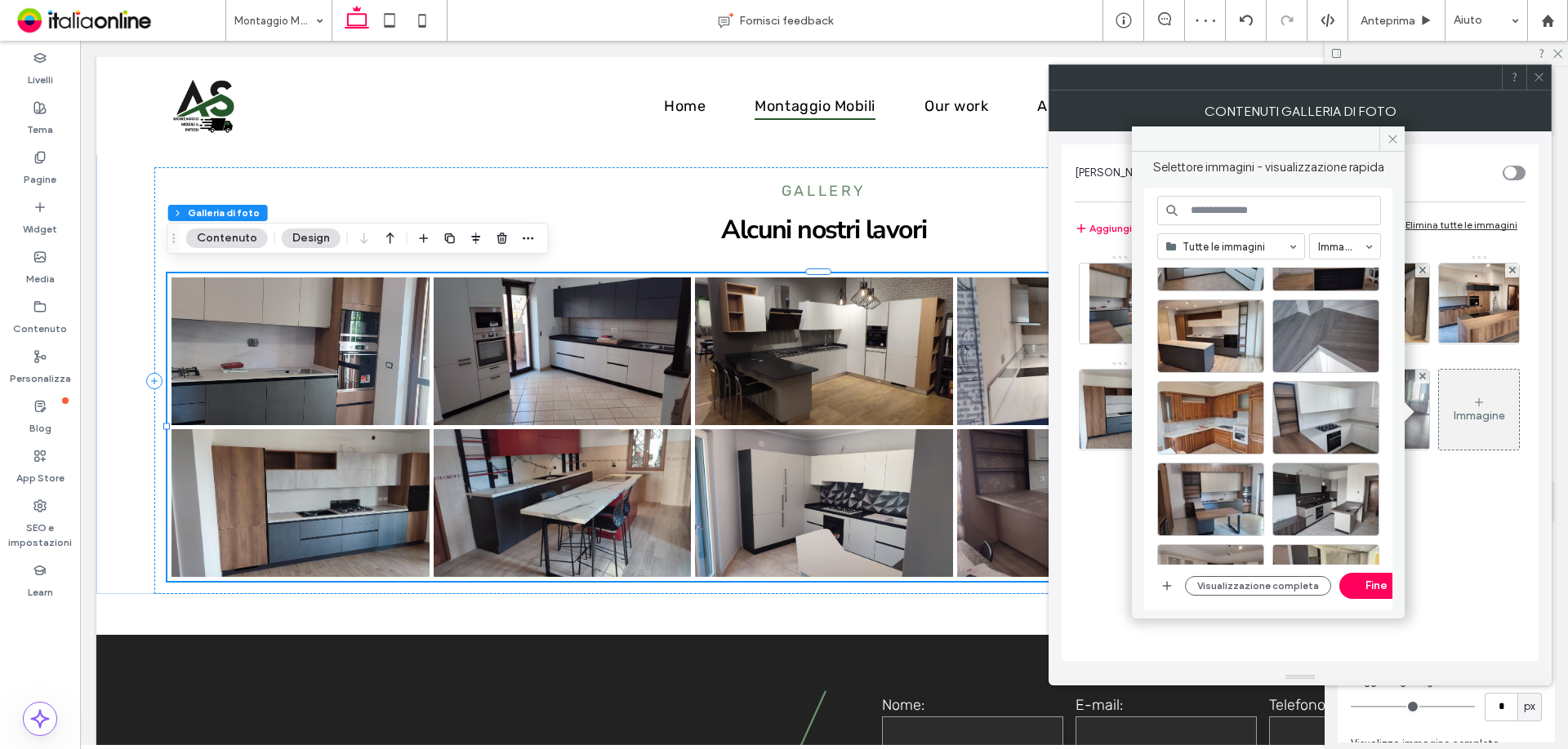
scroll to position [707, 0]
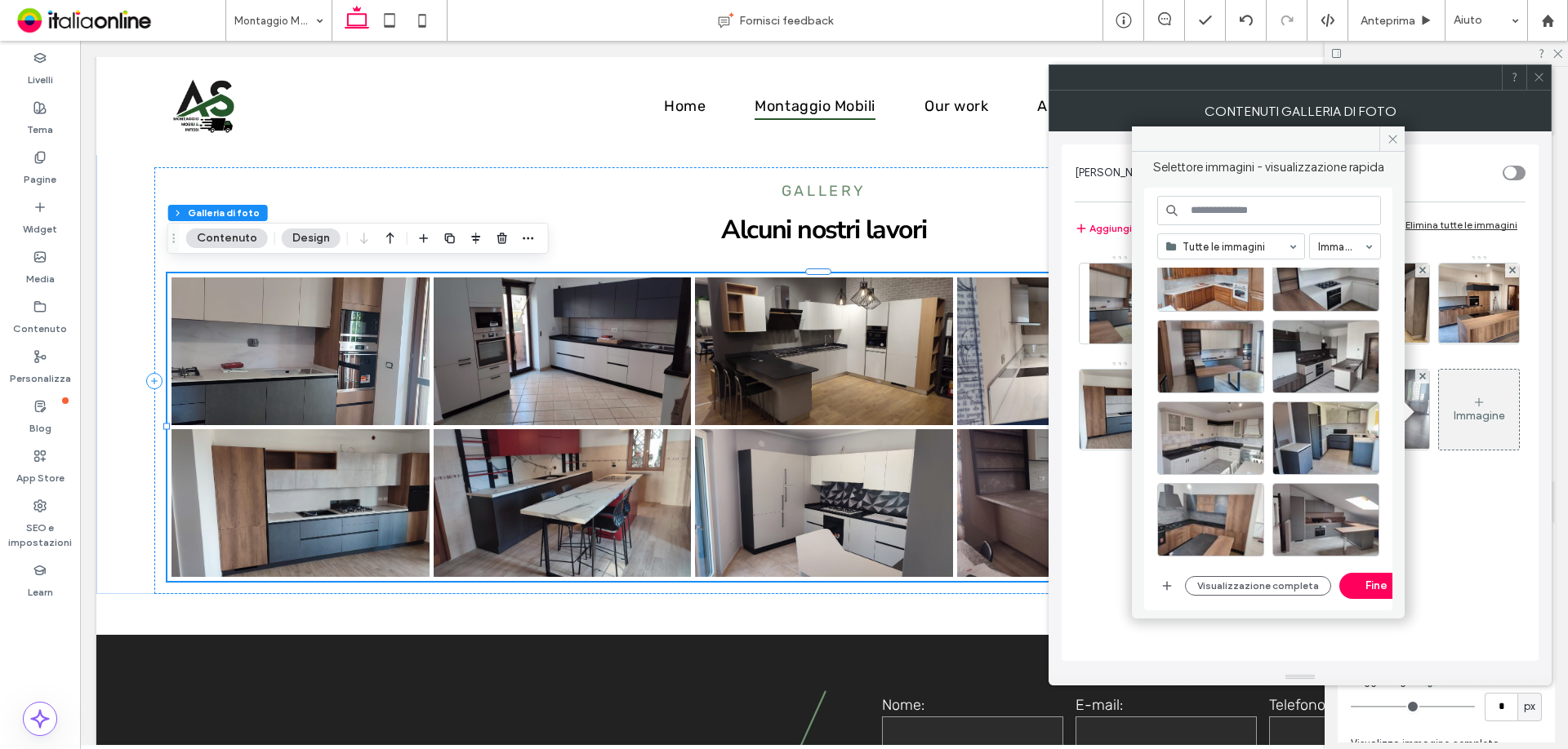
click at [1236, 596] on div "Visualizzazione completa Fine" at bounding box center [1283, 586] width 196 height 26
click at [1245, 584] on button "Visualizzazione completa" at bounding box center [1258, 587] width 146 height 20
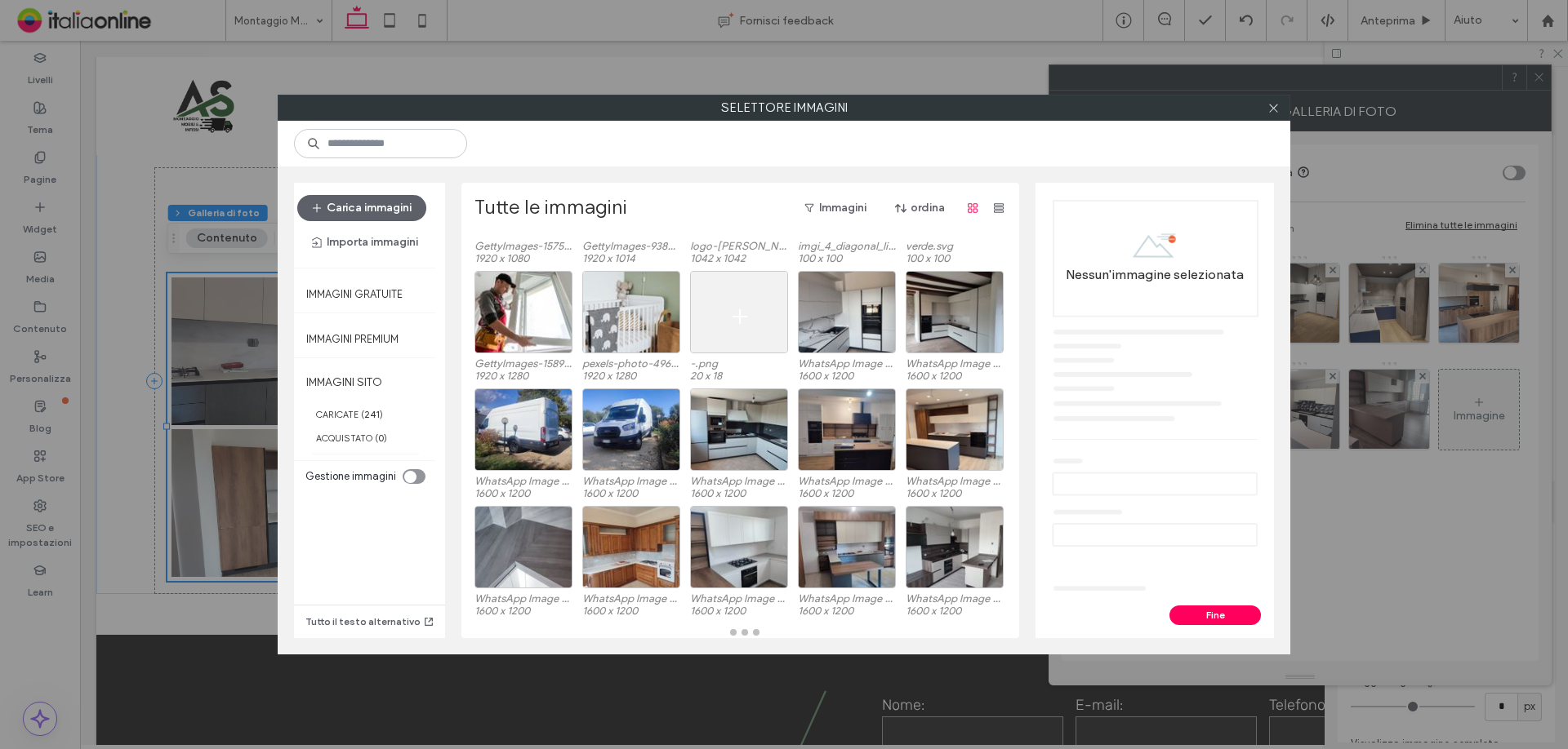
scroll to position [116, 0]
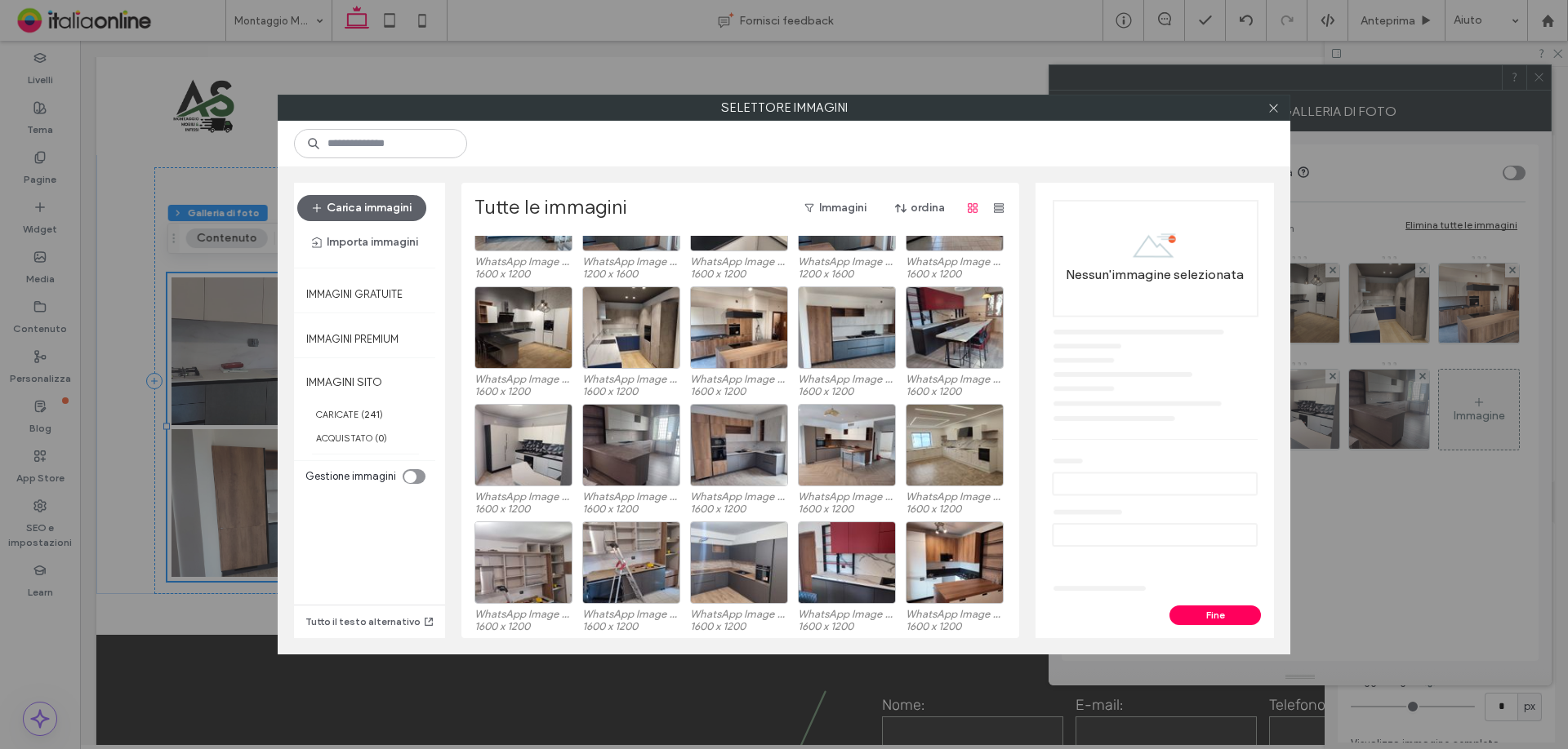
scroll to position [688, 0]
click at [717, 414] on div "Seleziona" at bounding box center [739, 444] width 98 height 82
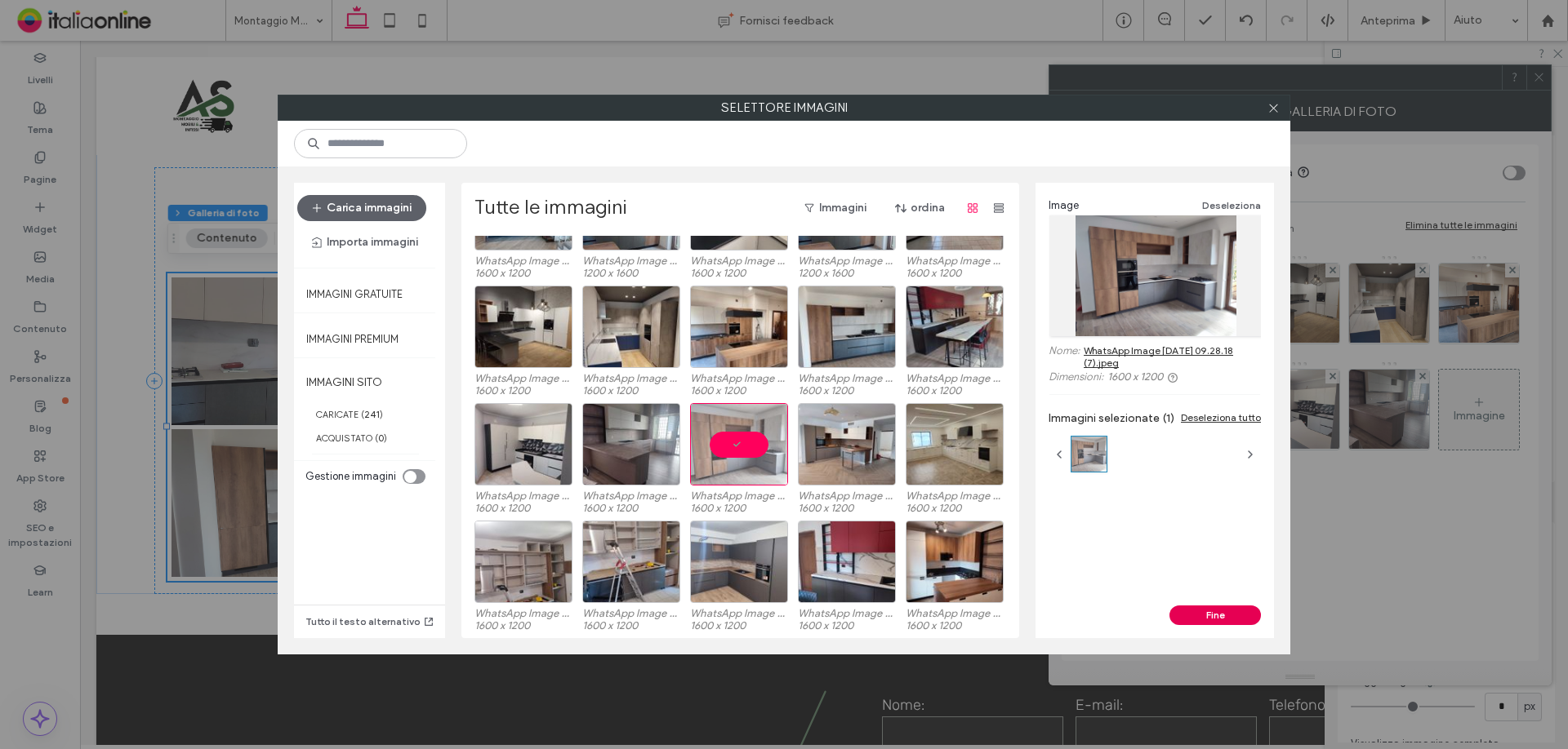
click at [1197, 617] on button "Fine" at bounding box center [1215, 616] width 92 height 20
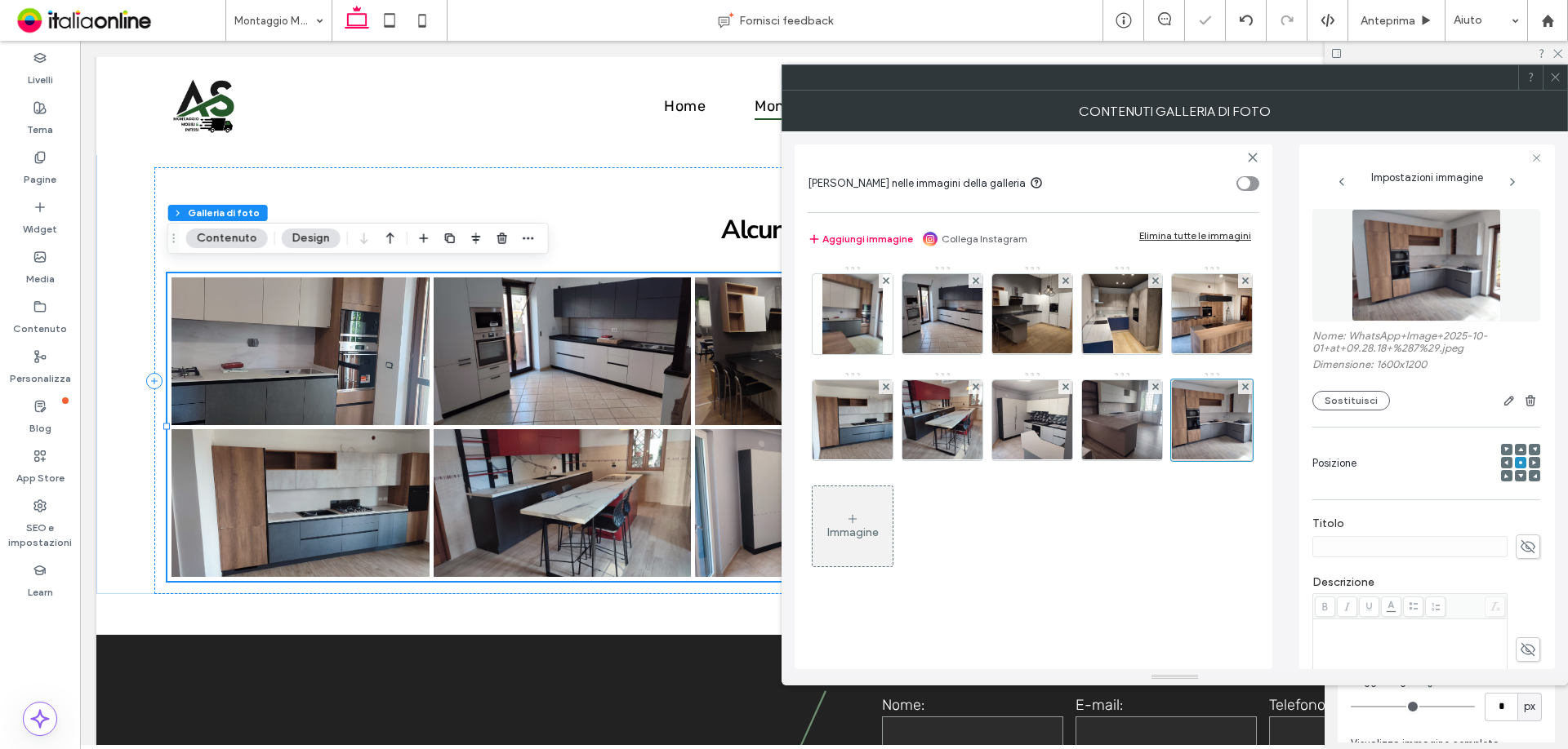
drag, startPoint x: 1553, startPoint y: 82, endPoint x: 1537, endPoint y: 97, distance: 21.9
click at [1553, 82] on icon at bounding box center [1555, 77] width 13 height 12
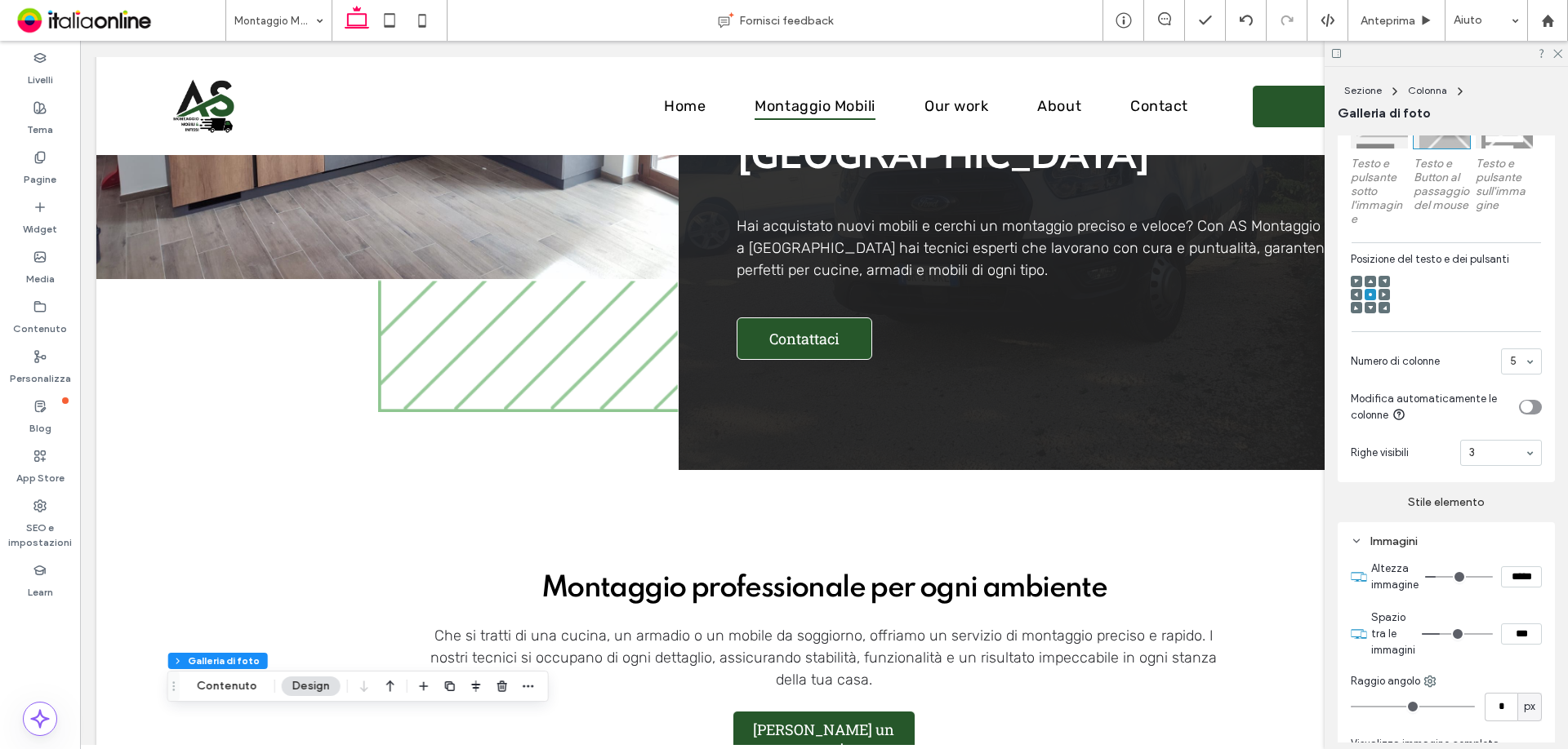
scroll to position [0, 0]
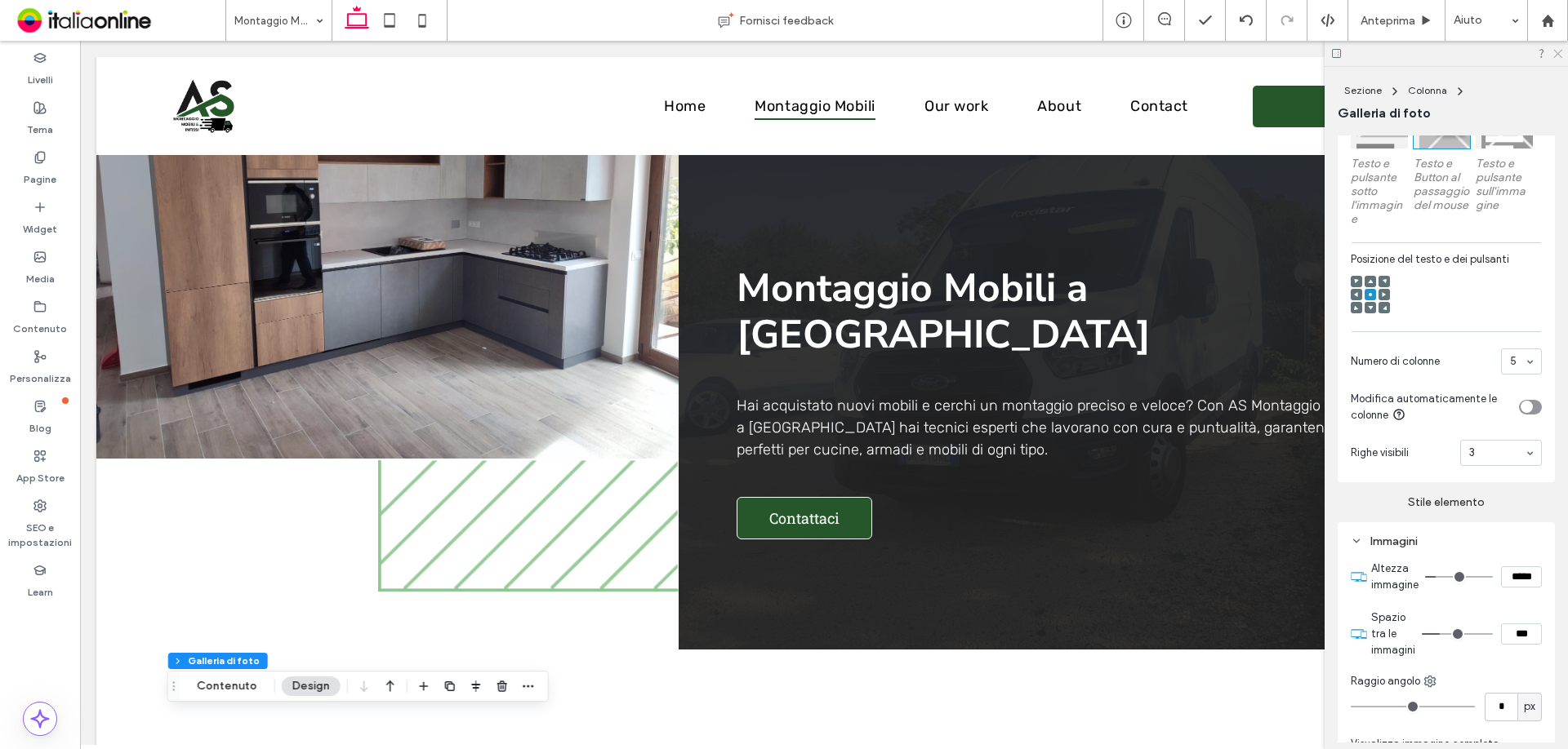
click at [1556, 56] on use at bounding box center [1557, 54] width 9 height 9
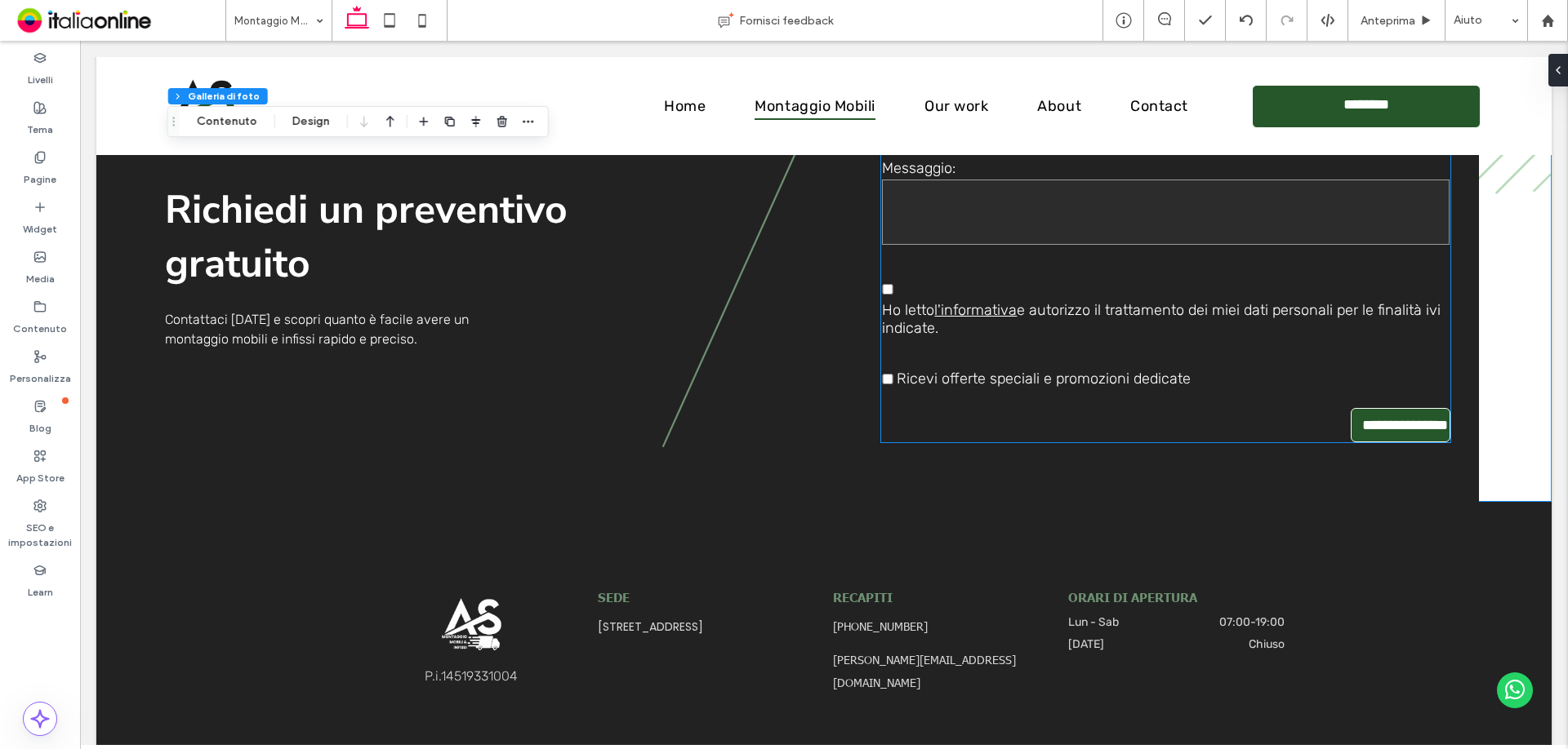
scroll to position [4015, 0]
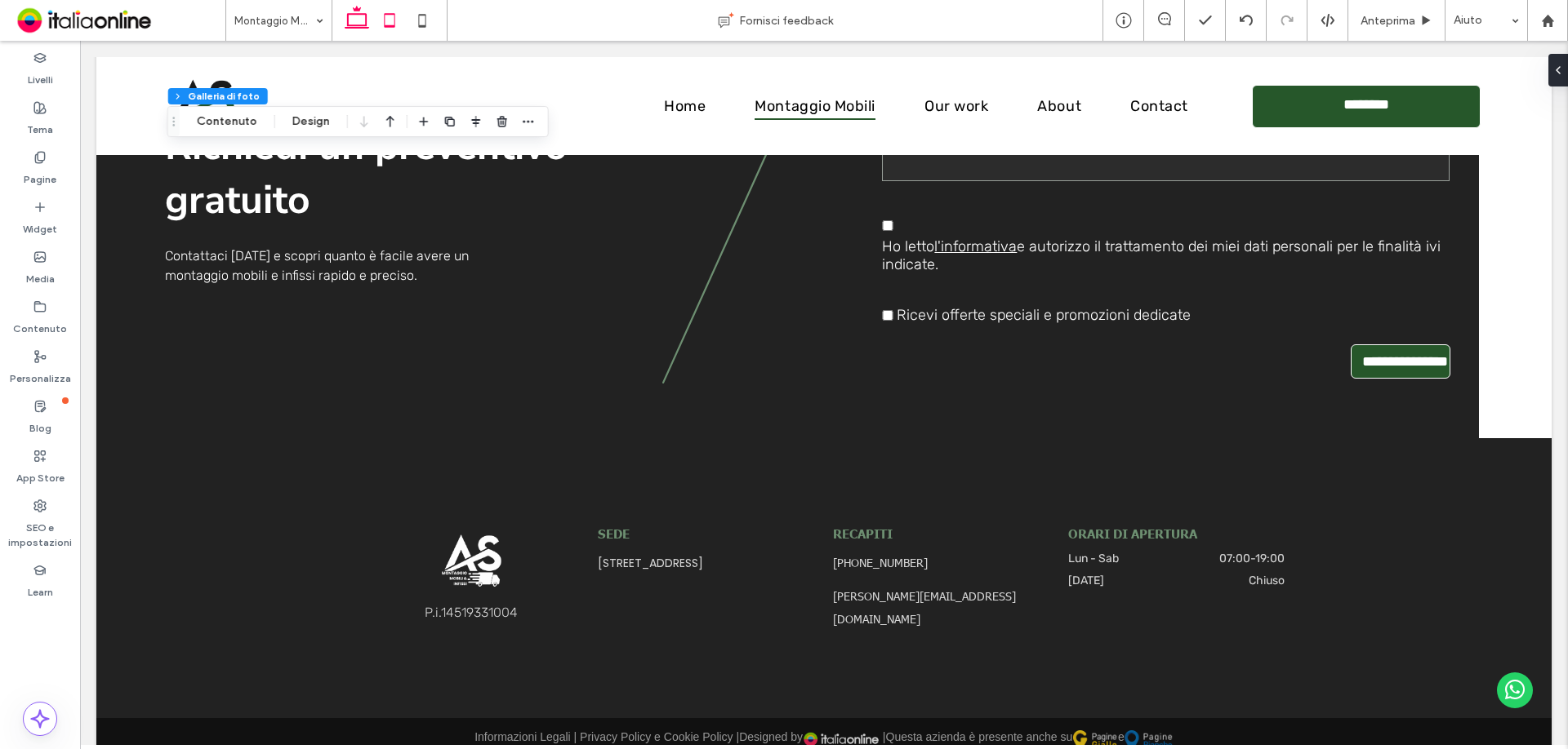
click at [393, 23] on icon at bounding box center [389, 20] width 33 height 32
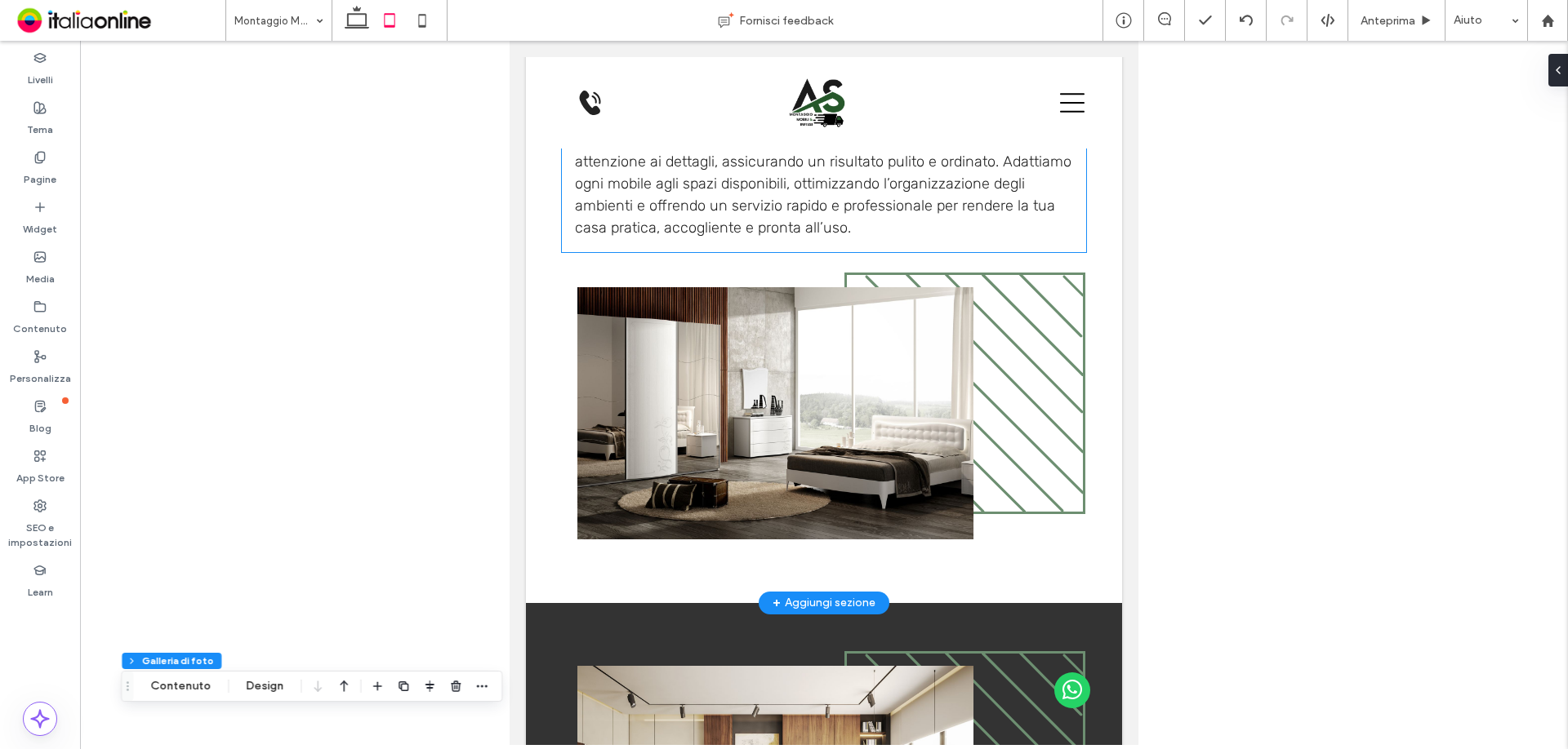
scroll to position [1577, 0]
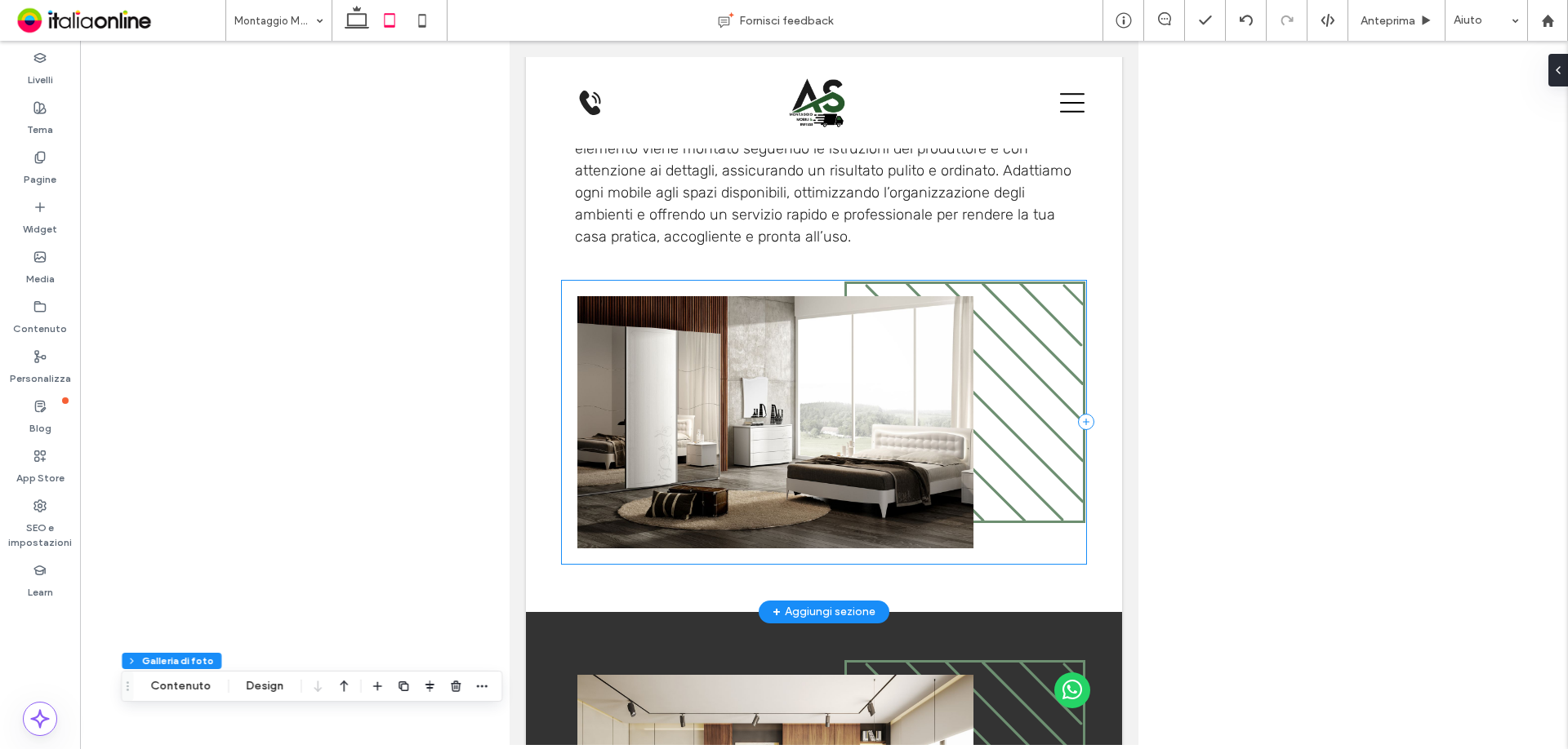
click at [1024, 536] on div at bounding box center [824, 422] width 524 height 284
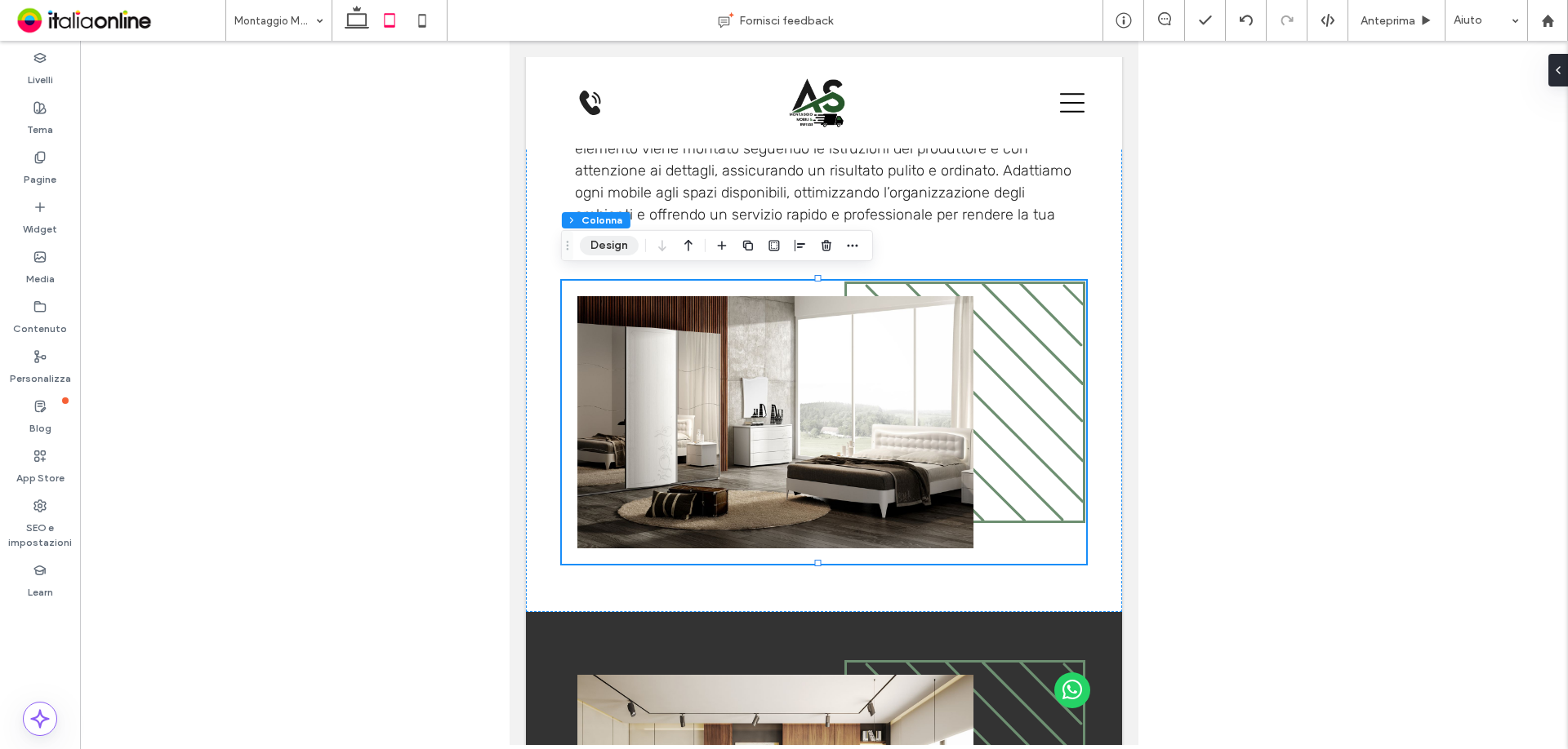
click at [598, 241] on button "Design" at bounding box center [609, 246] width 59 height 20
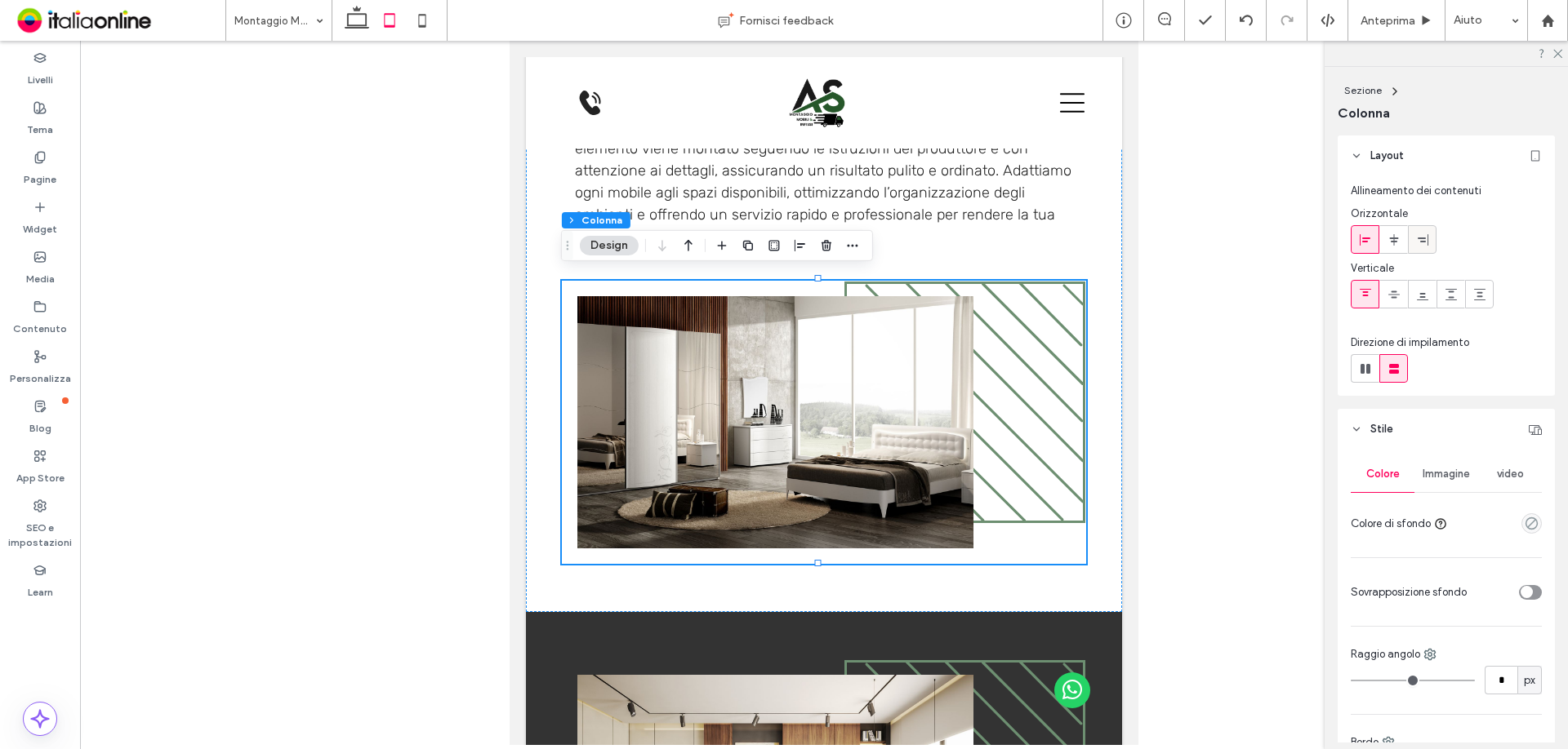
click at [1424, 242] on use at bounding box center [1423, 239] width 11 height 12
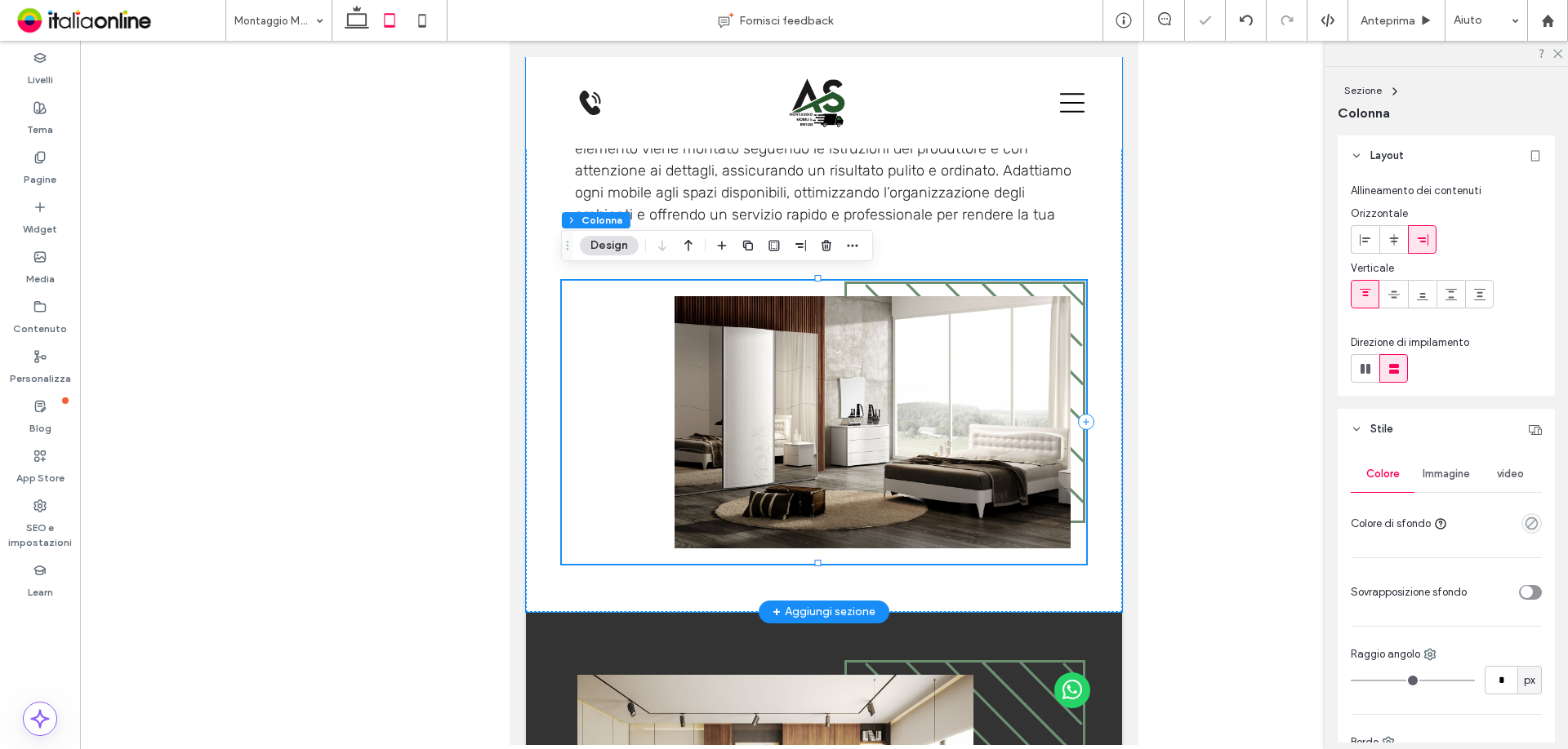
click at [1070, 288] on div at bounding box center [824, 422] width 524 height 284
click at [1435, 475] on span "Immagine" at bounding box center [1446, 474] width 48 height 13
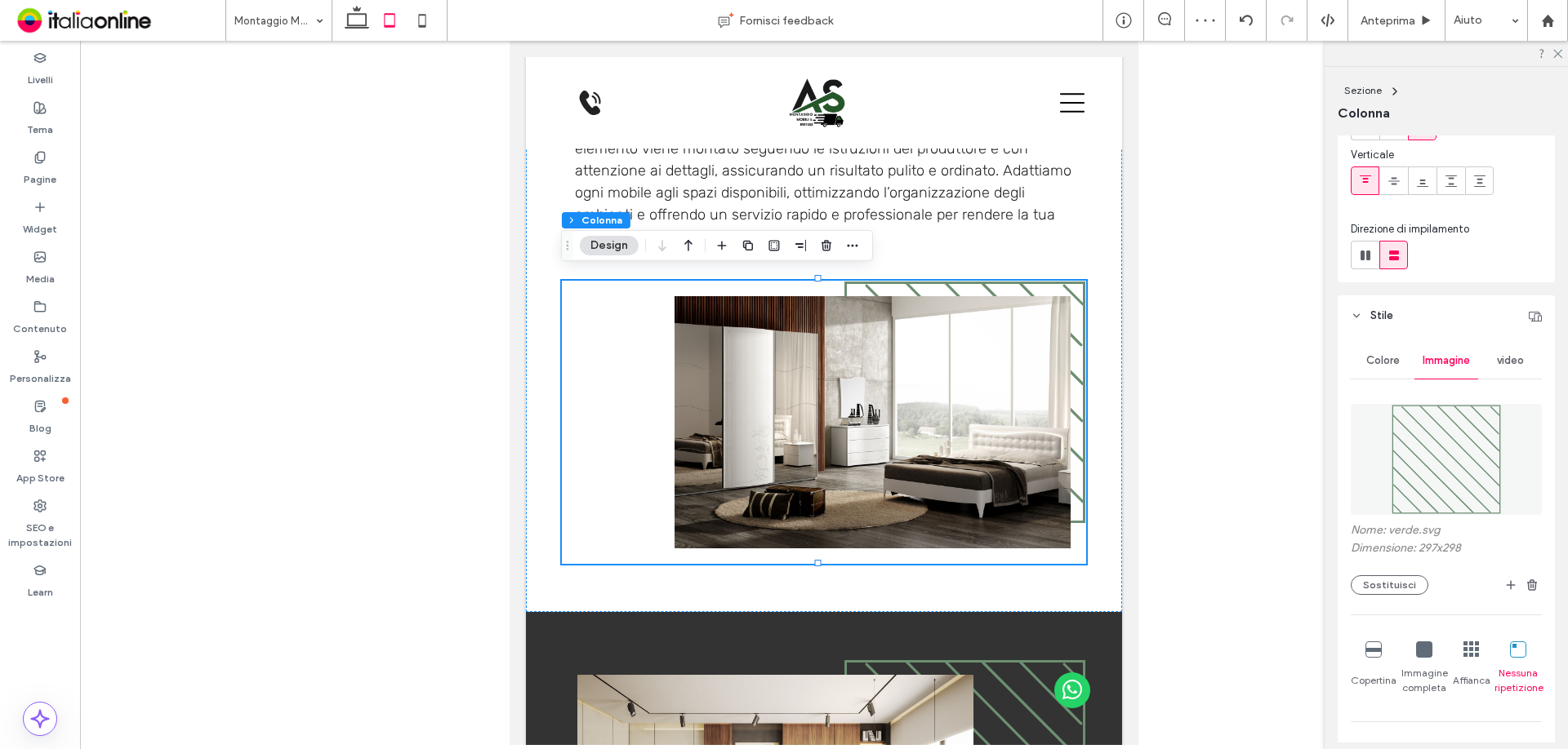
scroll to position [327, 0]
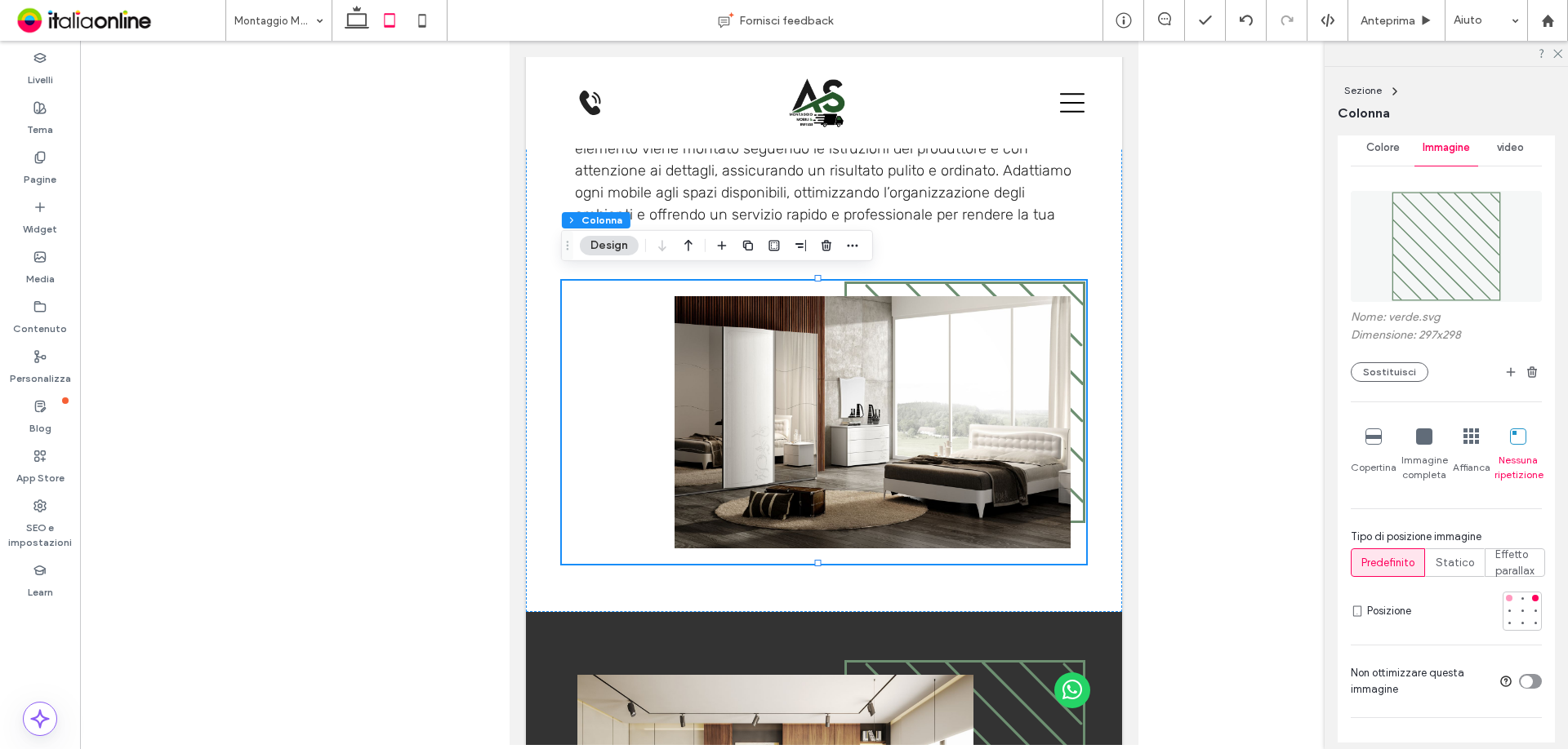
click at [1506, 598] on div at bounding box center [1510, 598] width 7 height 7
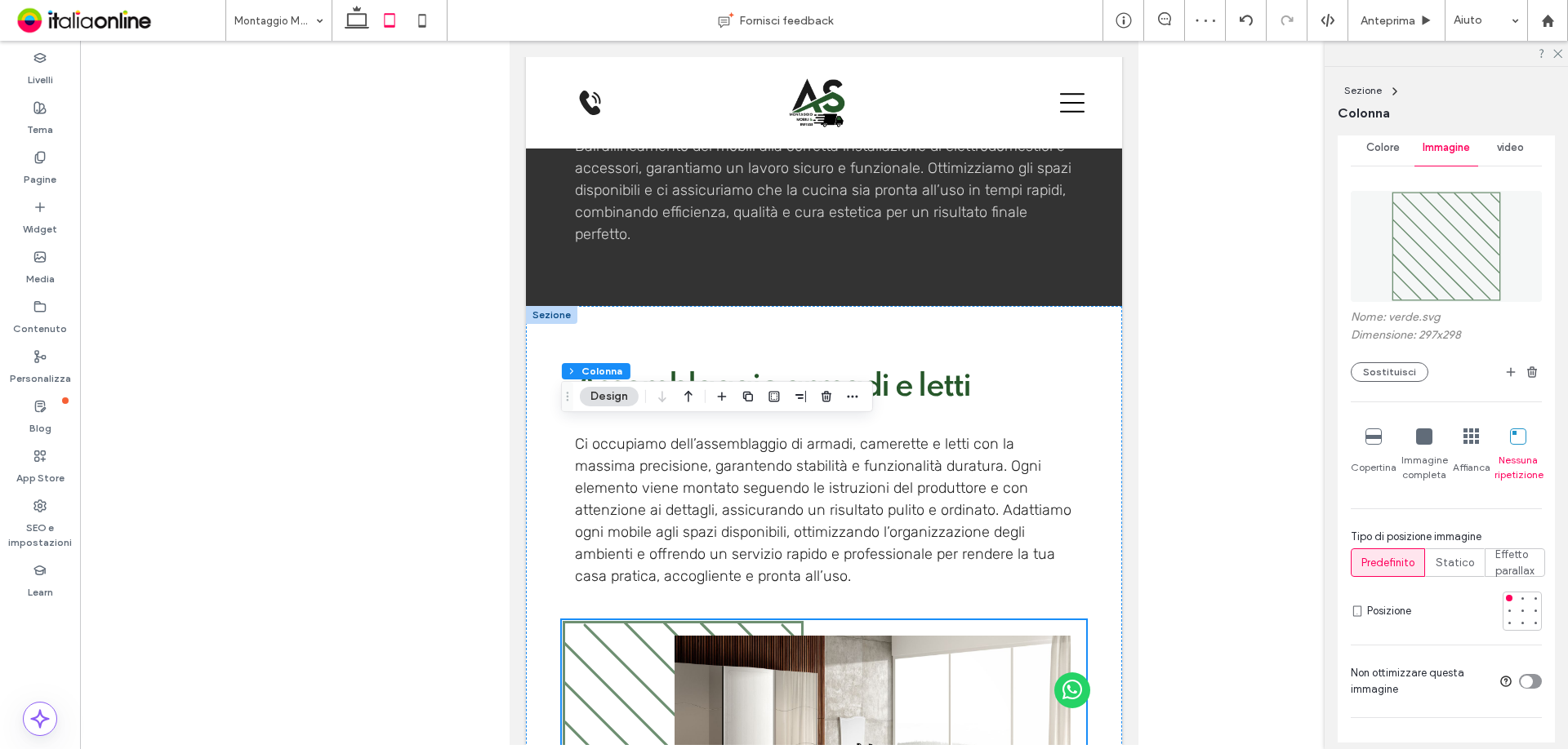
scroll to position [1496, 0]
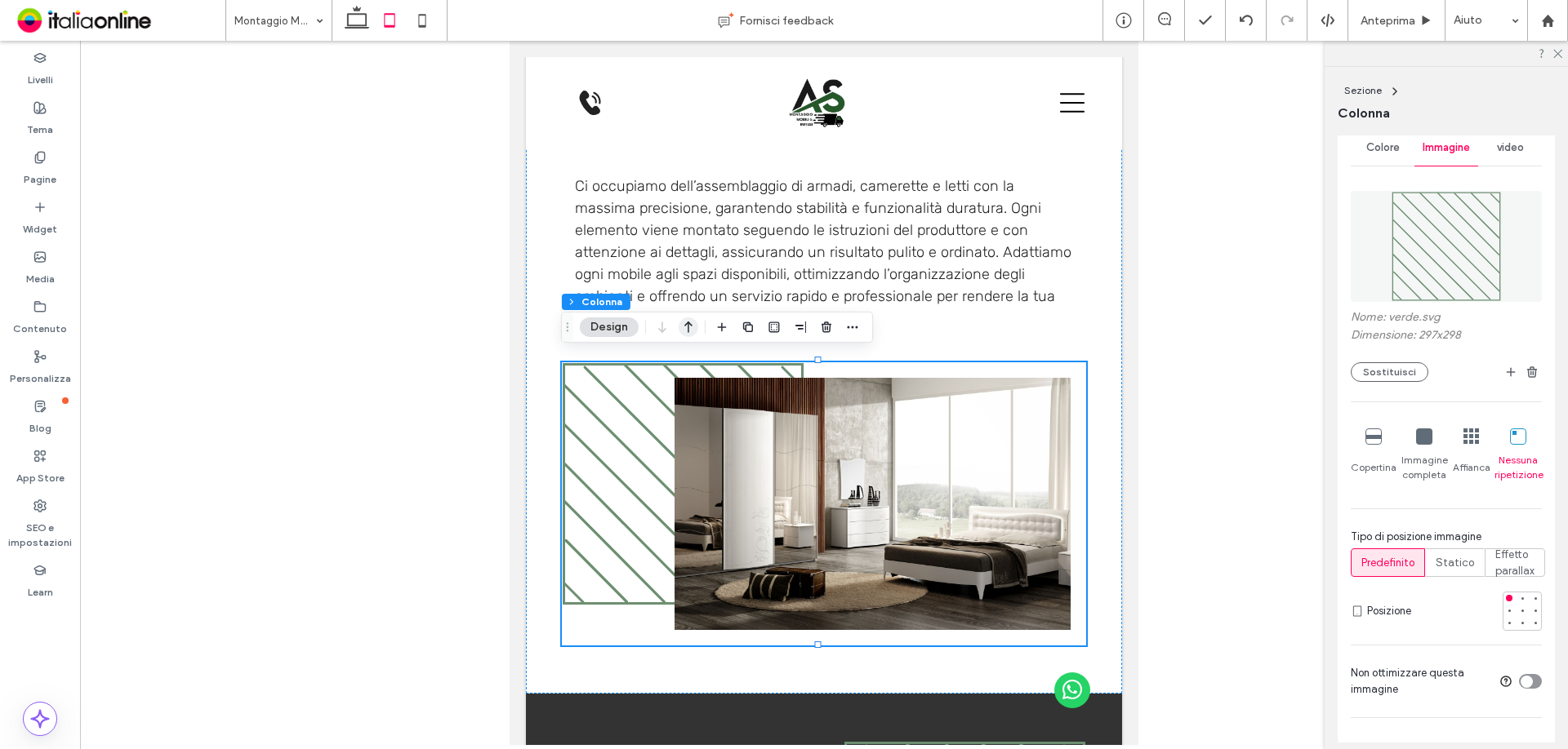
drag, startPoint x: 683, startPoint y: 330, endPoint x: 659, endPoint y: 333, distance: 24.2
click at [683, 330] on icon "button" at bounding box center [689, 327] width 20 height 29
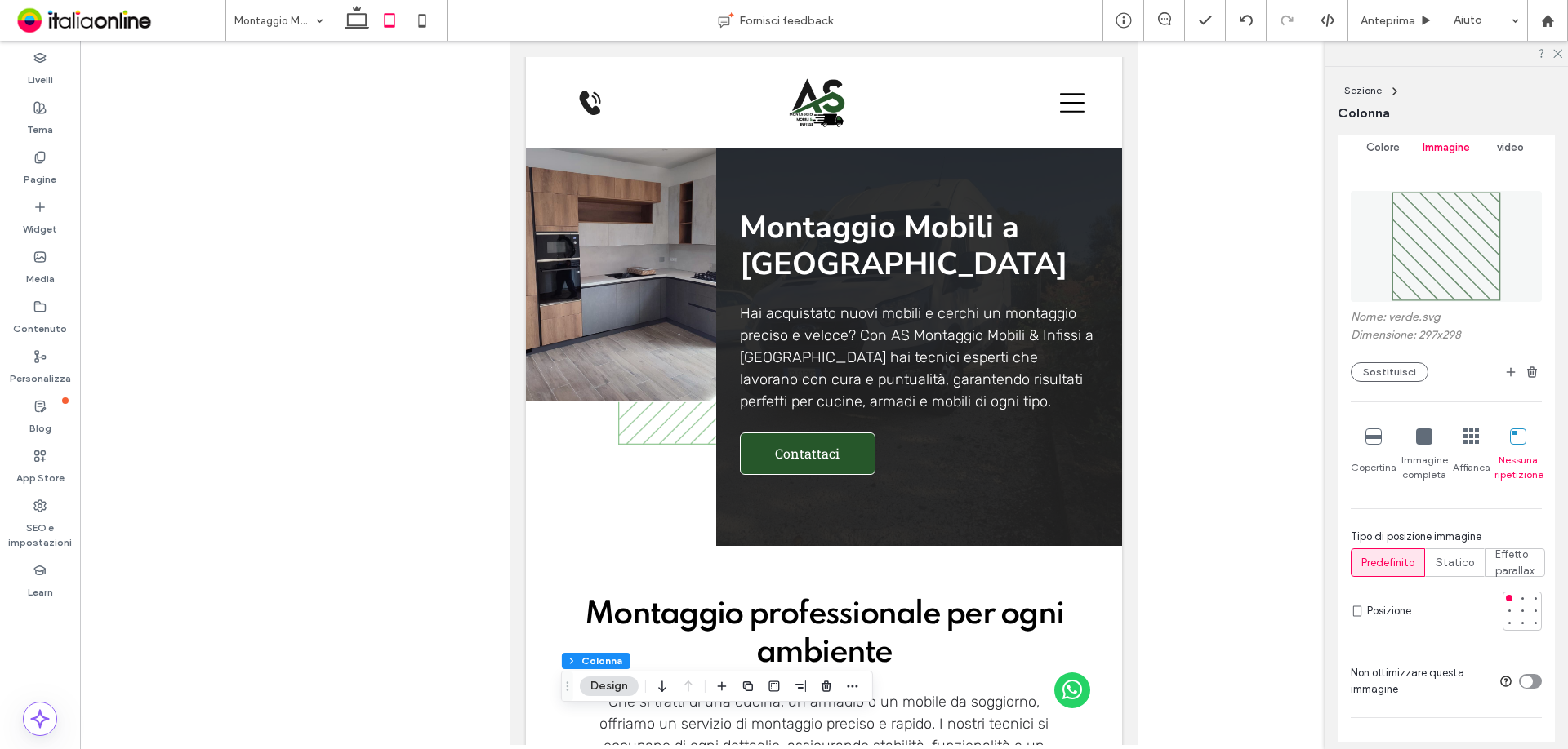
scroll to position [0, 0]
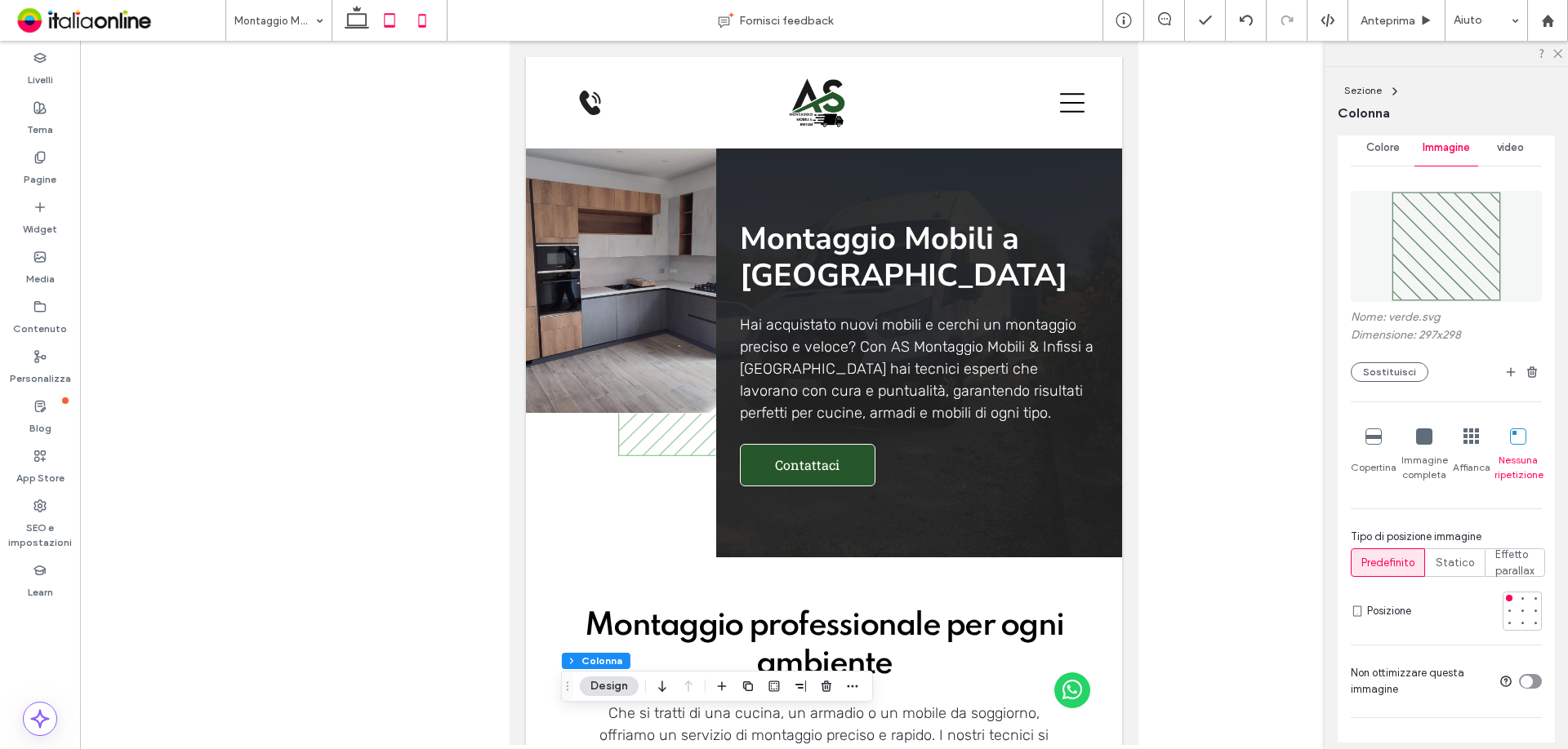
click at [436, 20] on icon at bounding box center [422, 20] width 33 height 32
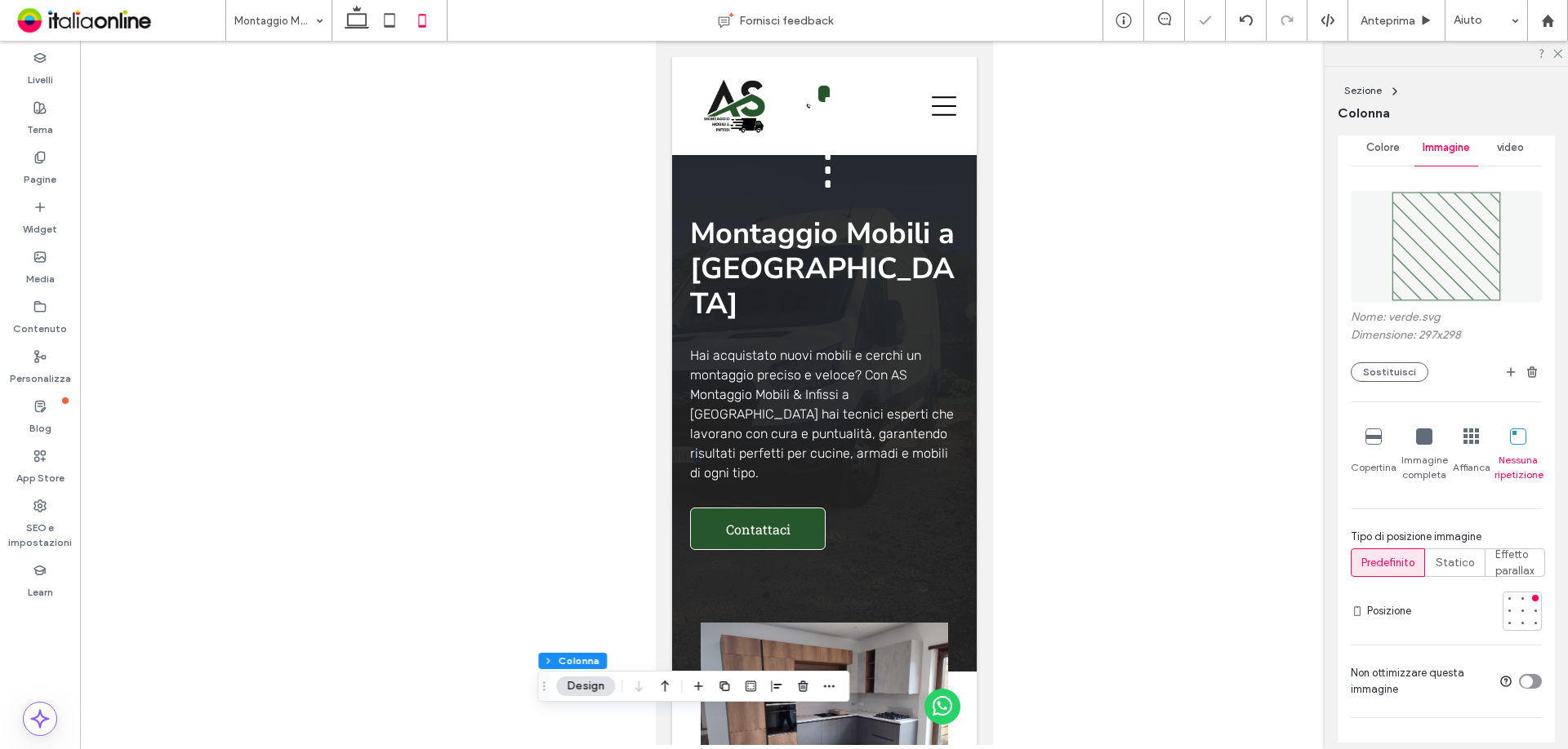
type input "**"
type input "***"
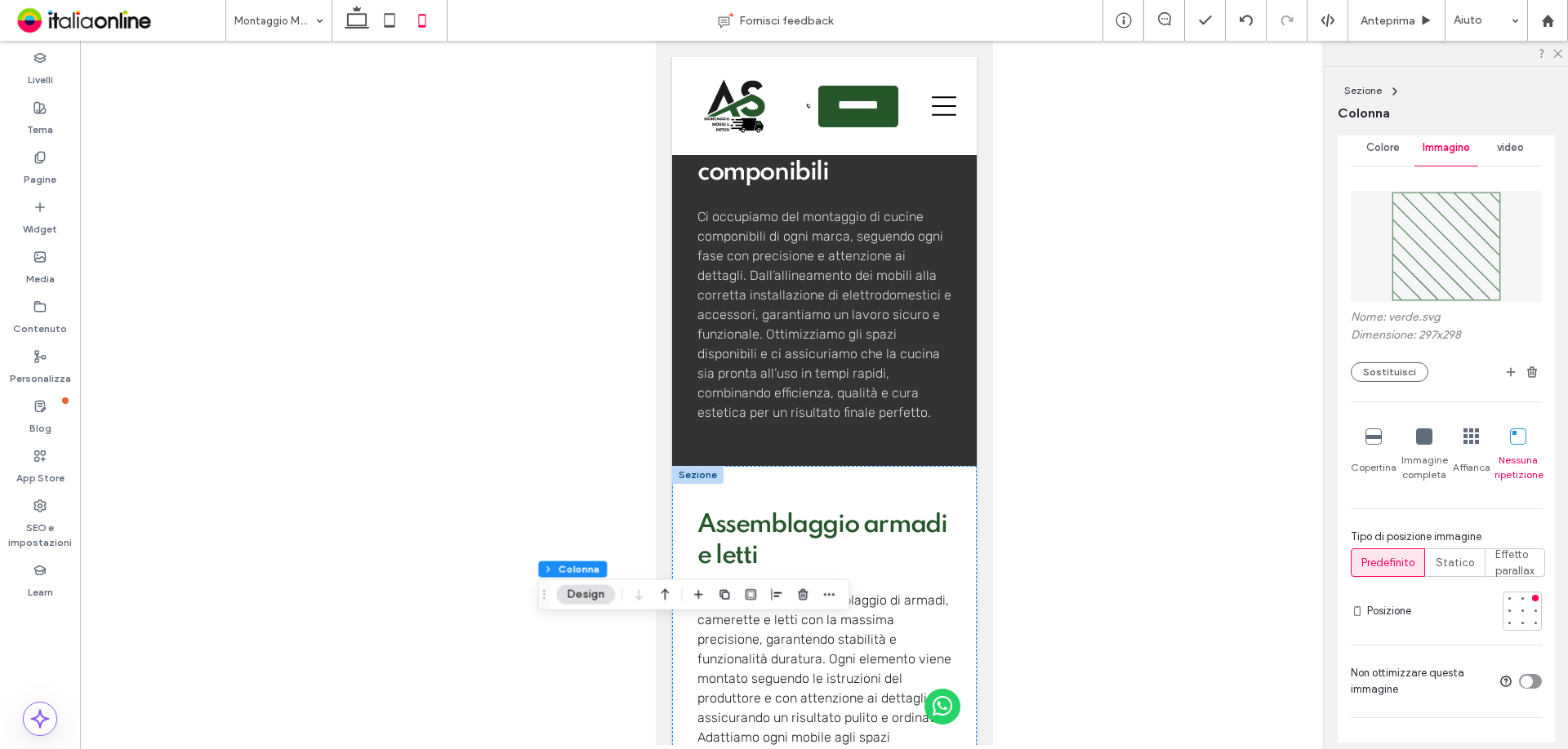
scroll to position [2040, 0]
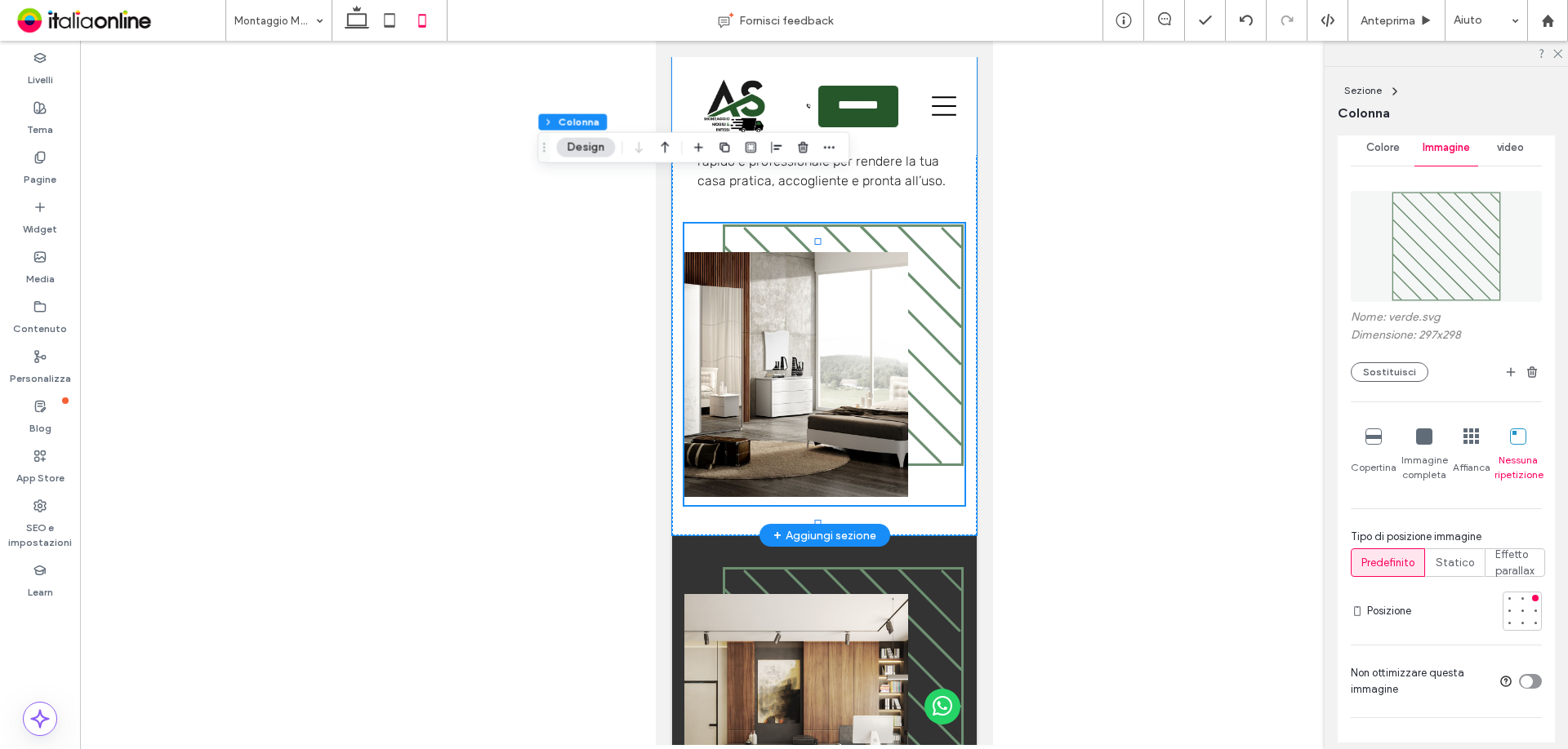
click at [925, 446] on div at bounding box center [824, 364] width 280 height 282
click at [1505, 601] on div at bounding box center [1510, 598] width 12 height 12
click at [944, 377] on div at bounding box center [824, 364] width 280 height 282
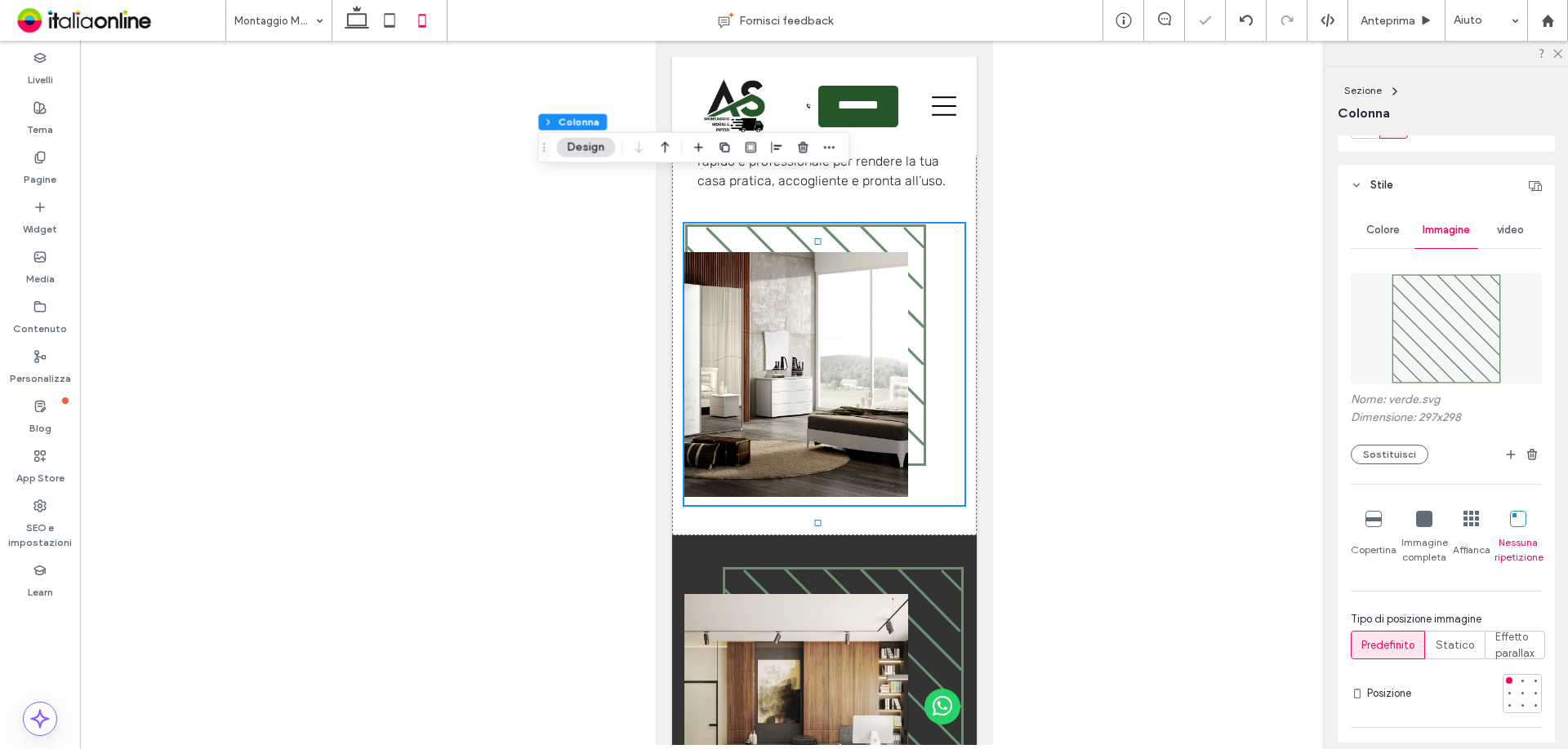
scroll to position [0, 0]
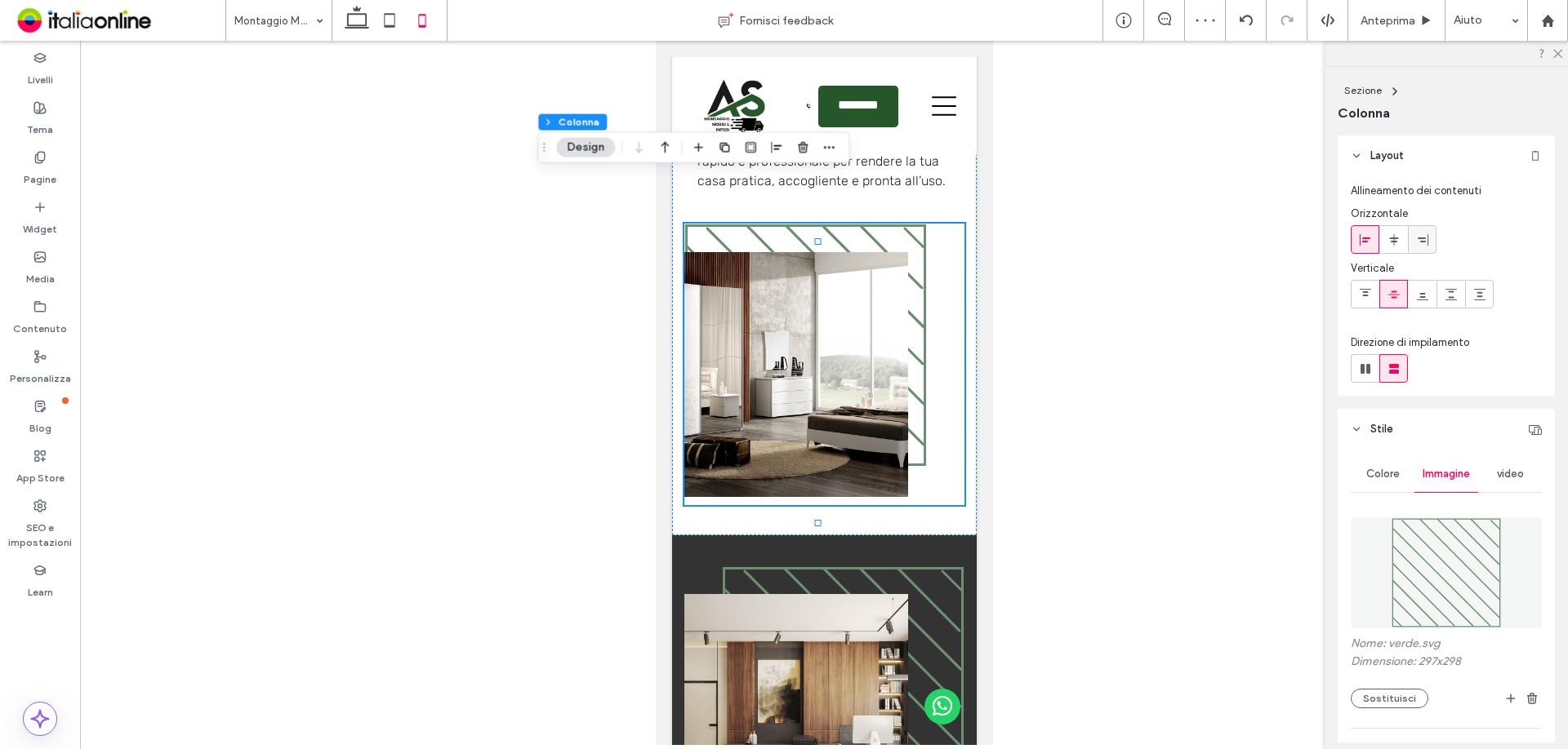
click at [1416, 236] on icon at bounding box center [1423, 240] width 13 height 13
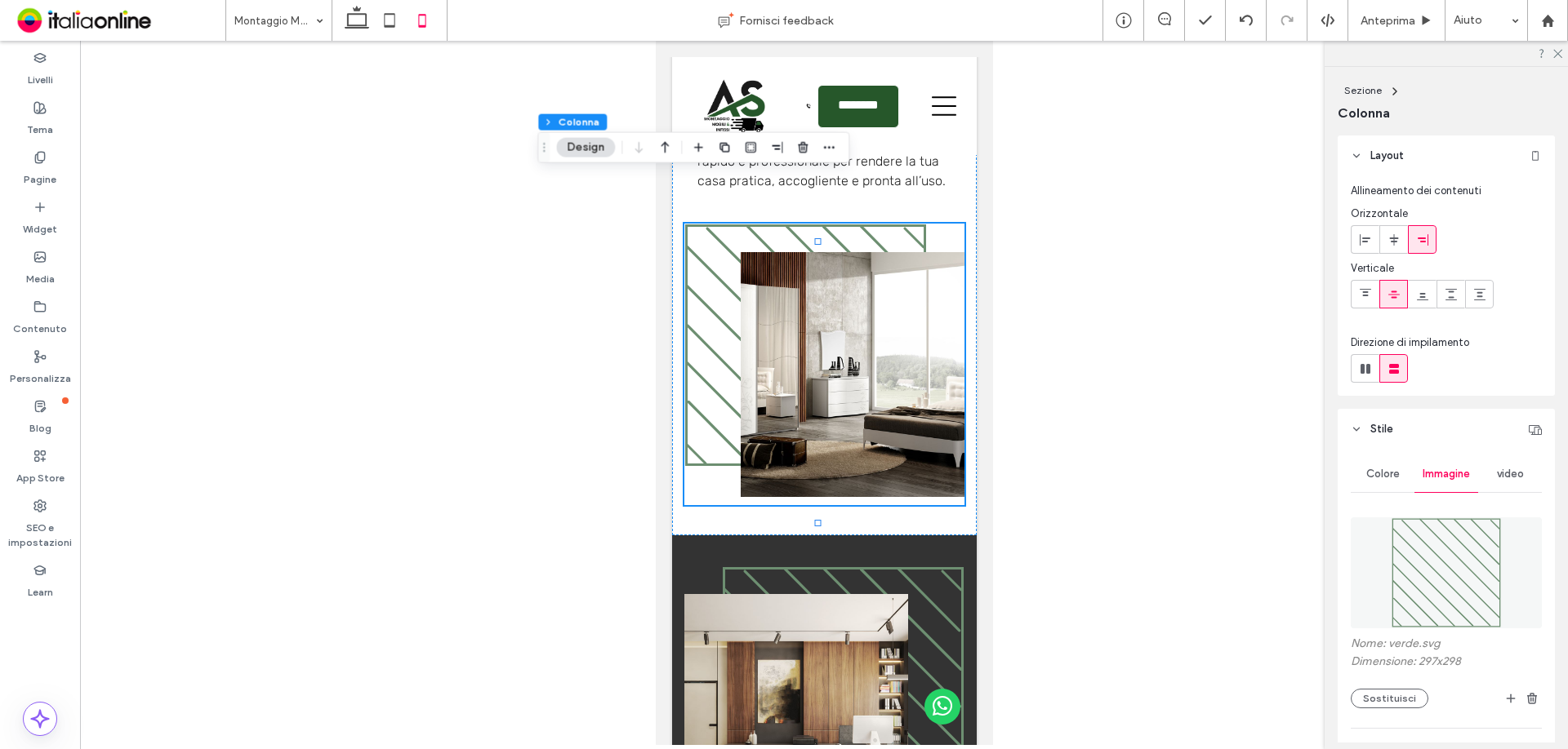
click at [669, 152] on icon "button" at bounding box center [665, 147] width 20 height 29
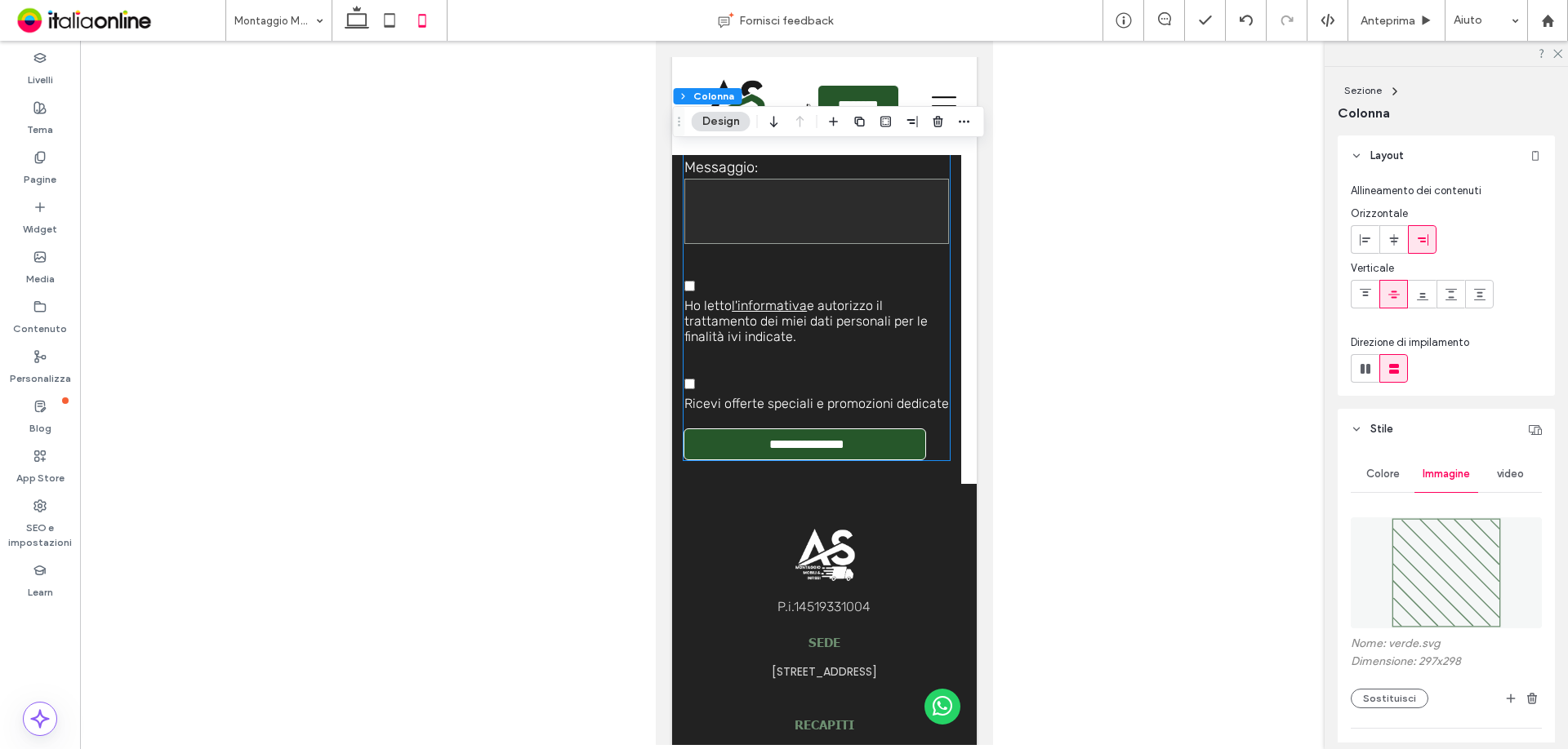
scroll to position [5575, 0]
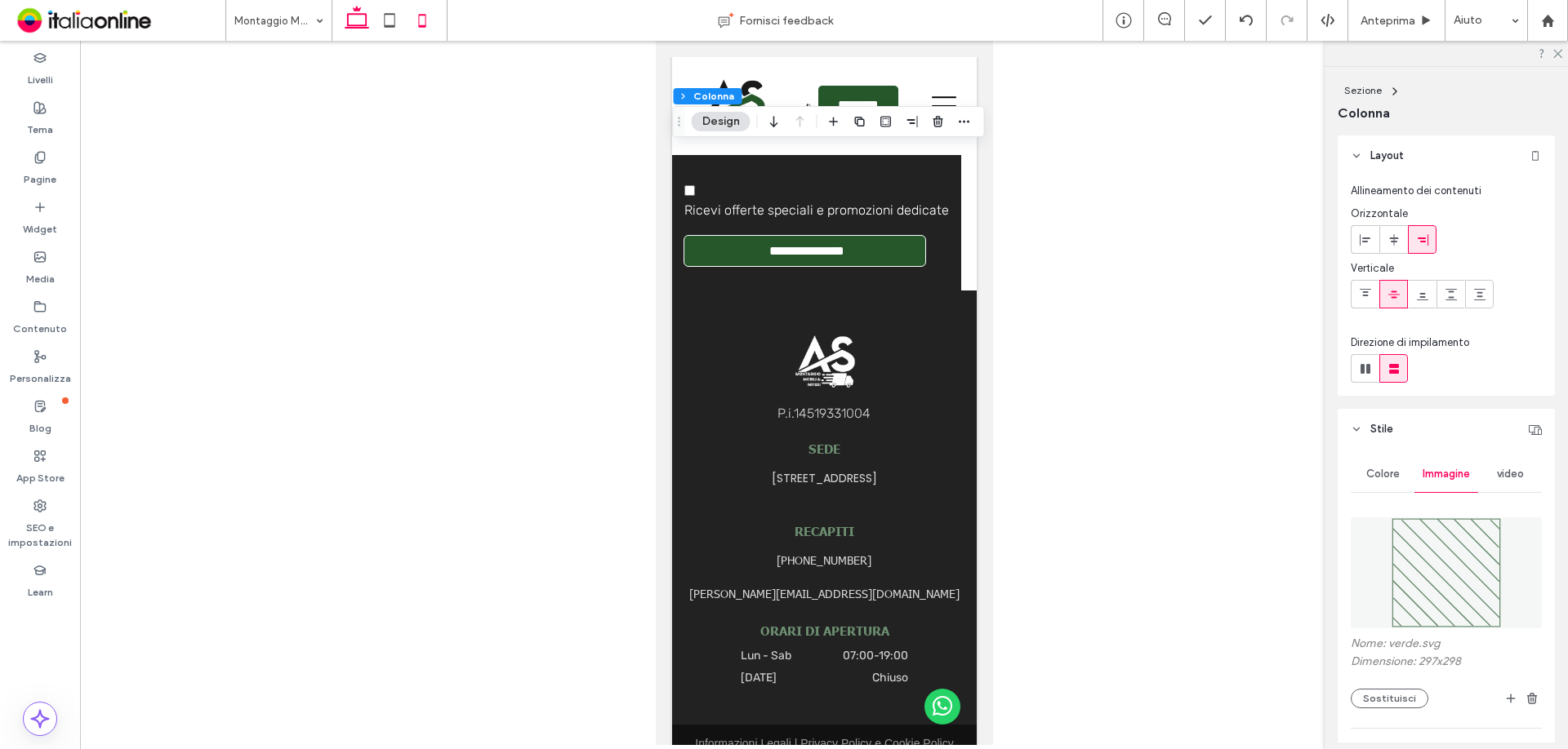
click at [367, 12] on icon at bounding box center [357, 20] width 33 height 32
type input "*"
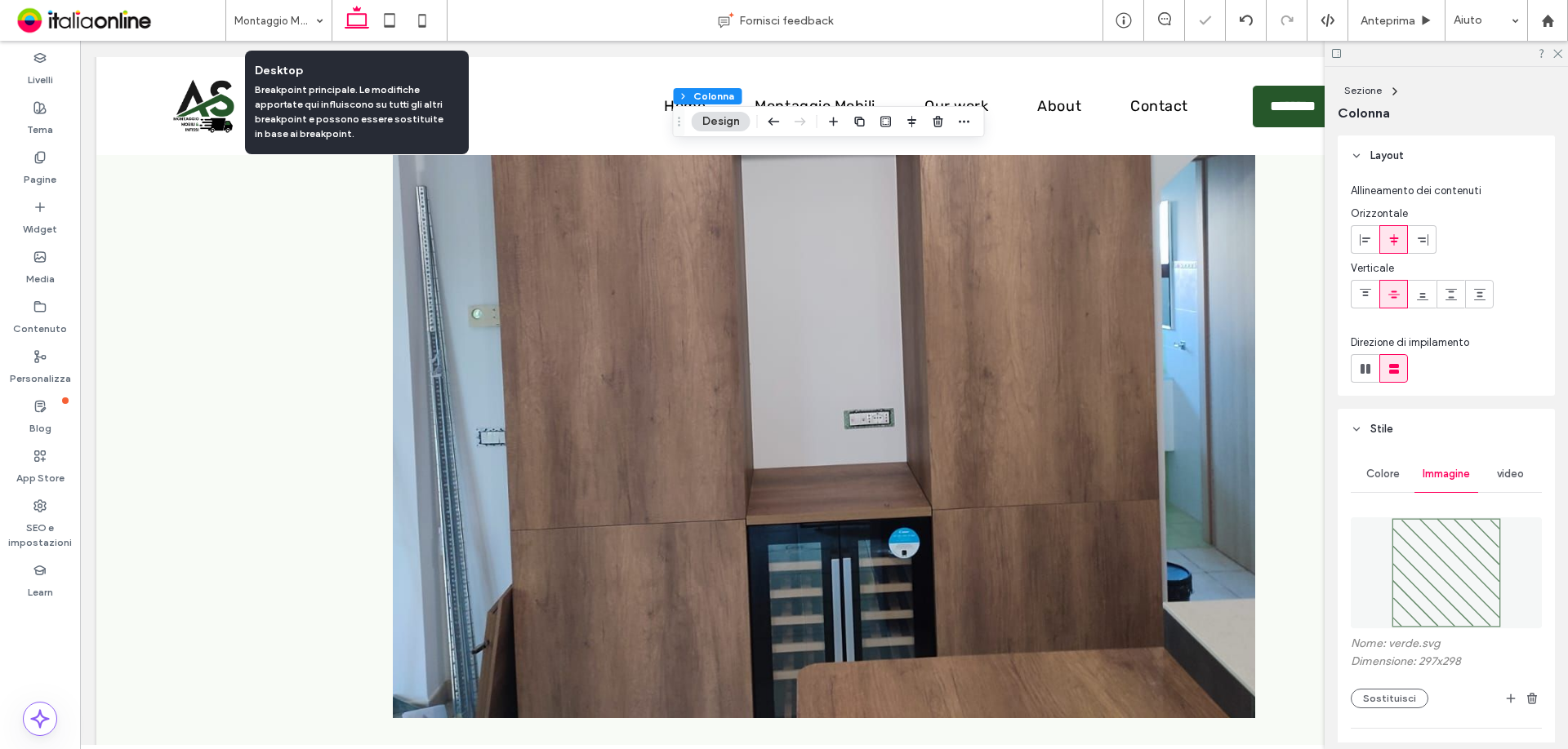
type input "****"
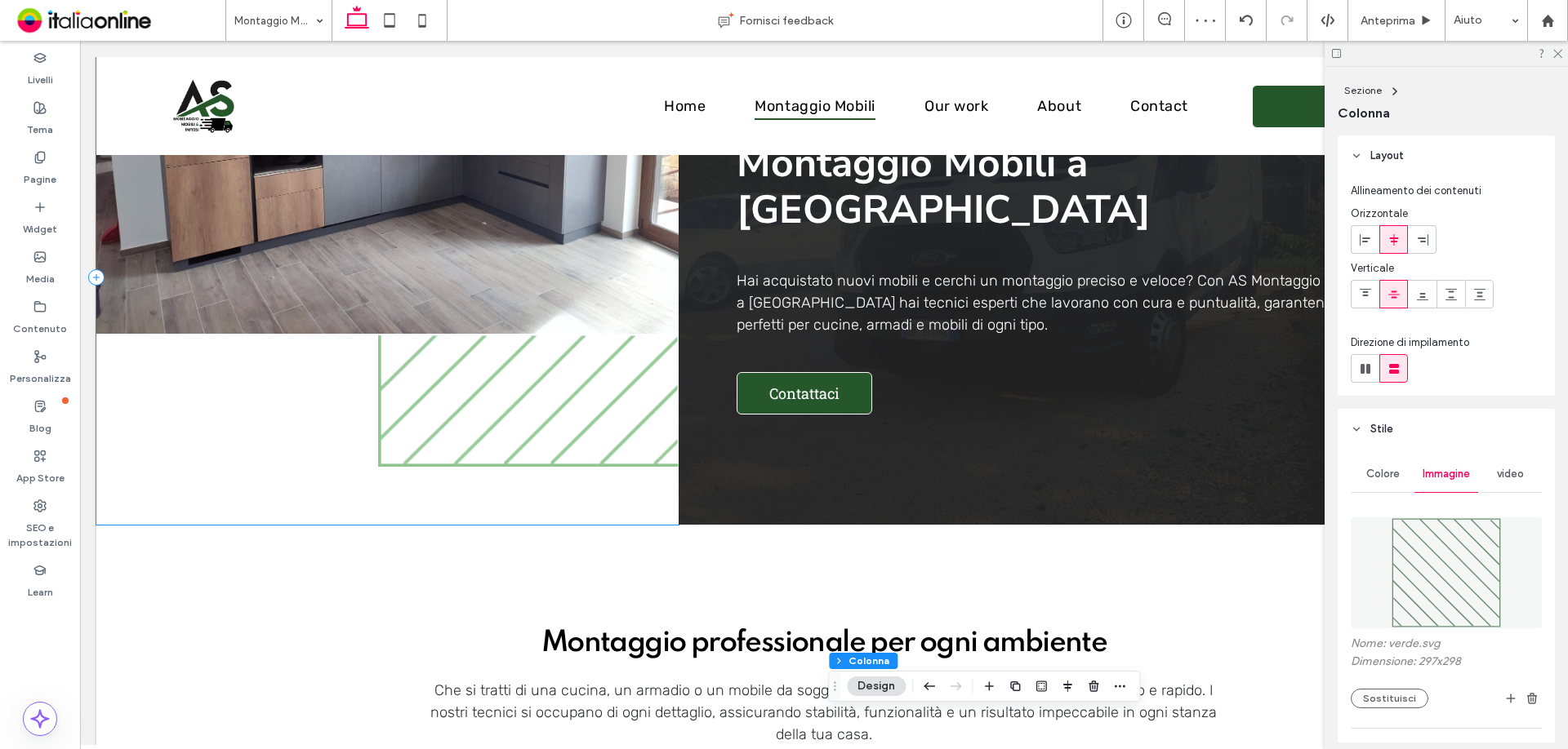
scroll to position [0, 0]
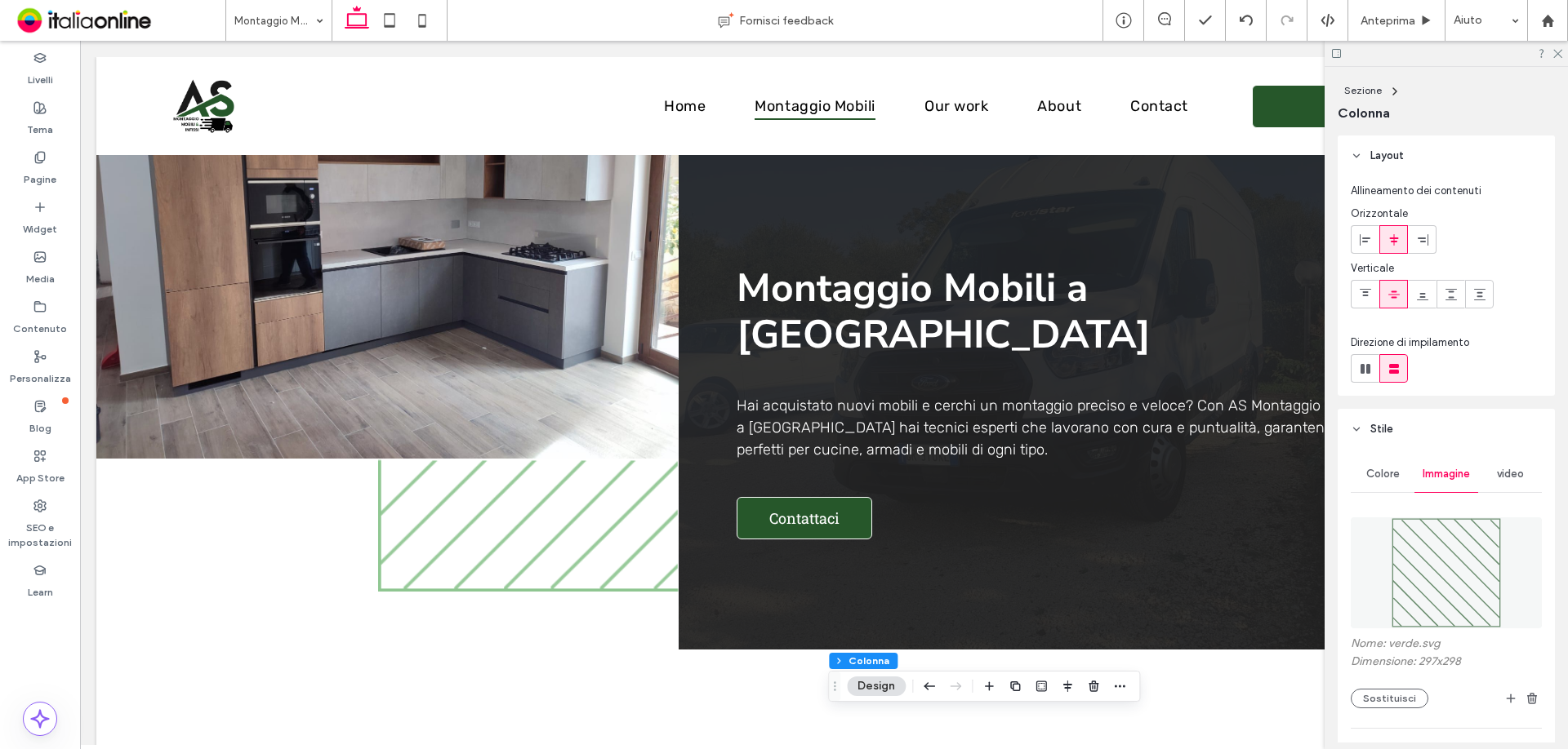
click at [1562, 53] on div at bounding box center [1446, 53] width 243 height 25
click at [1554, 57] on use at bounding box center [1557, 54] width 9 height 9
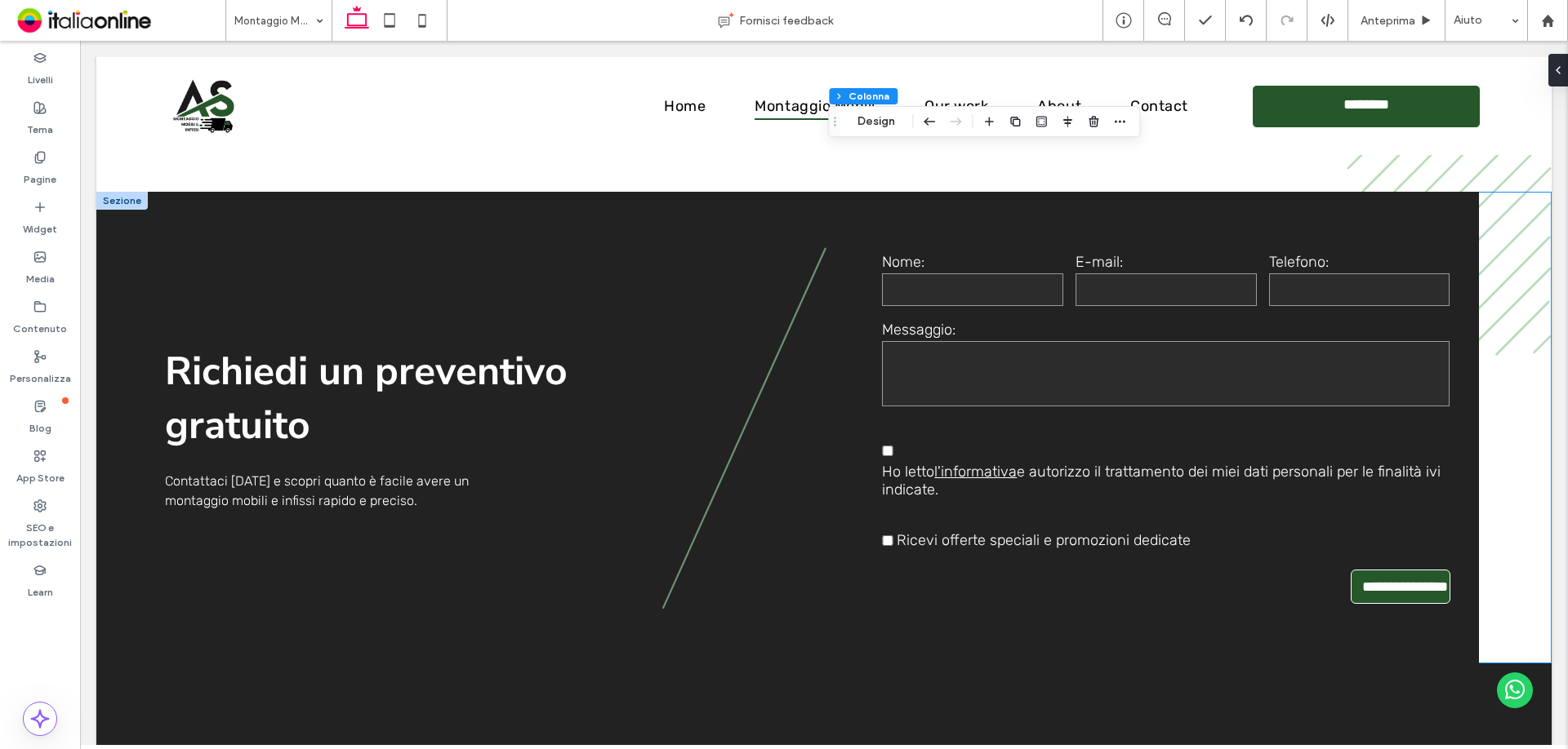
scroll to position [3837, 0]
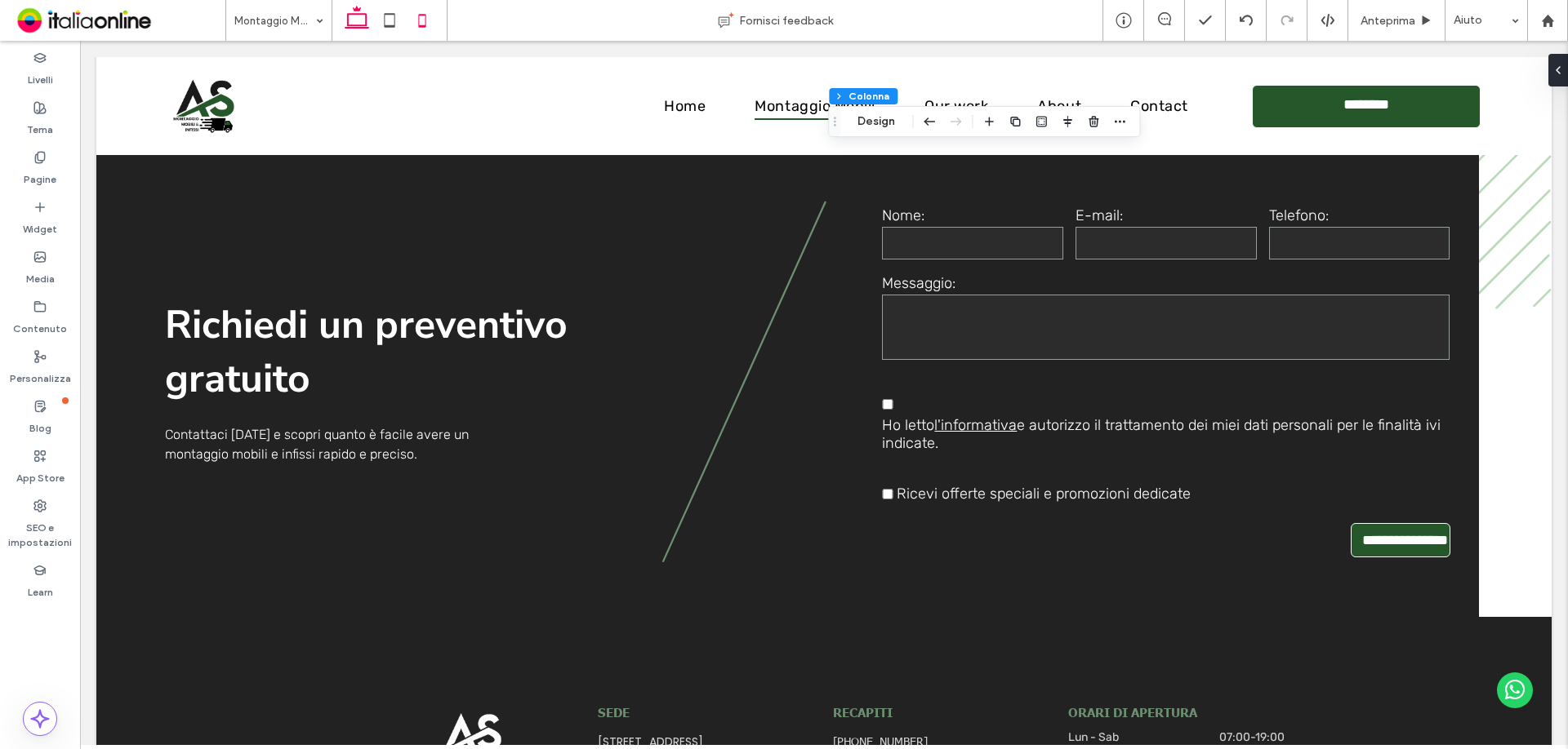
click at [415, 18] on icon at bounding box center [422, 20] width 33 height 32
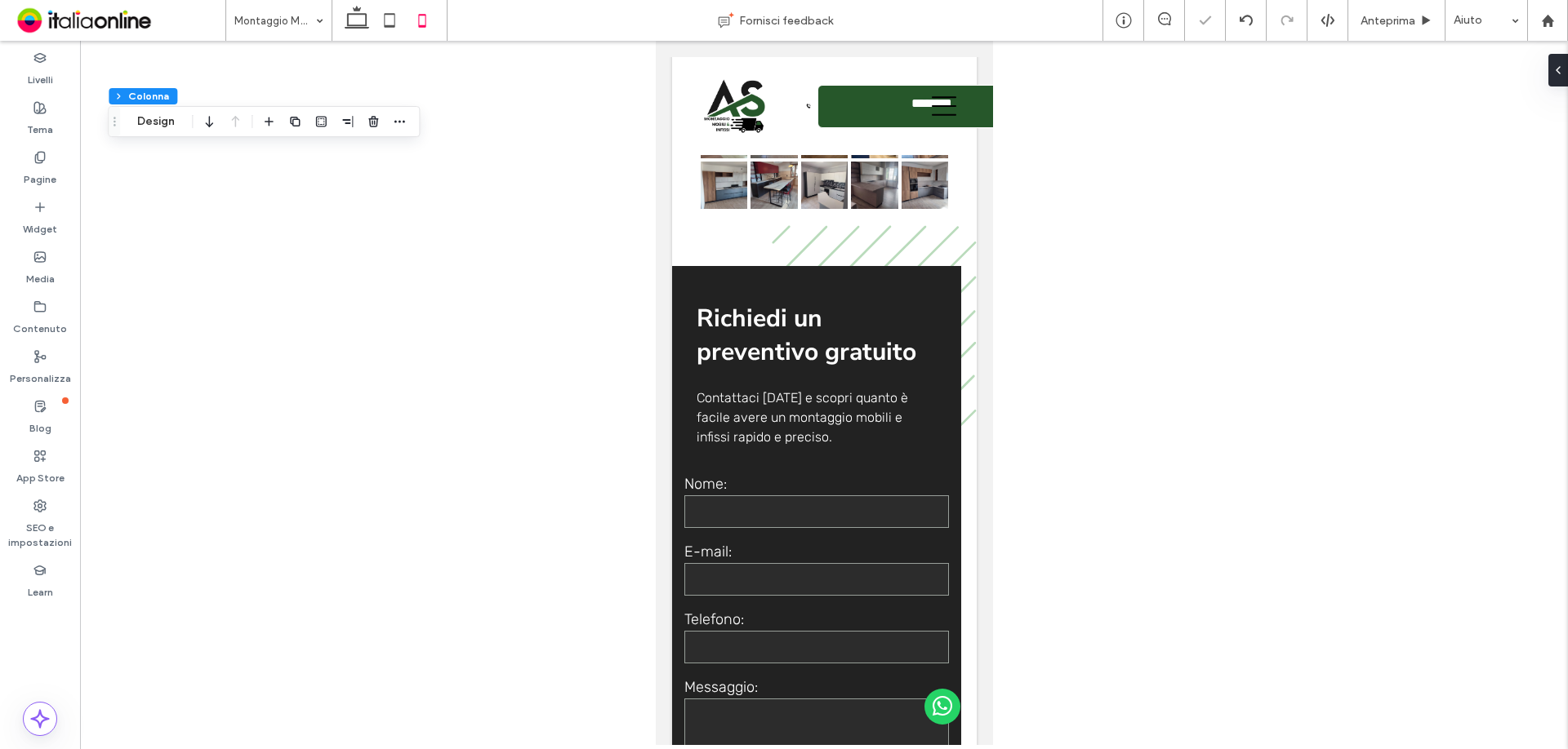
type input "**"
type input "***"
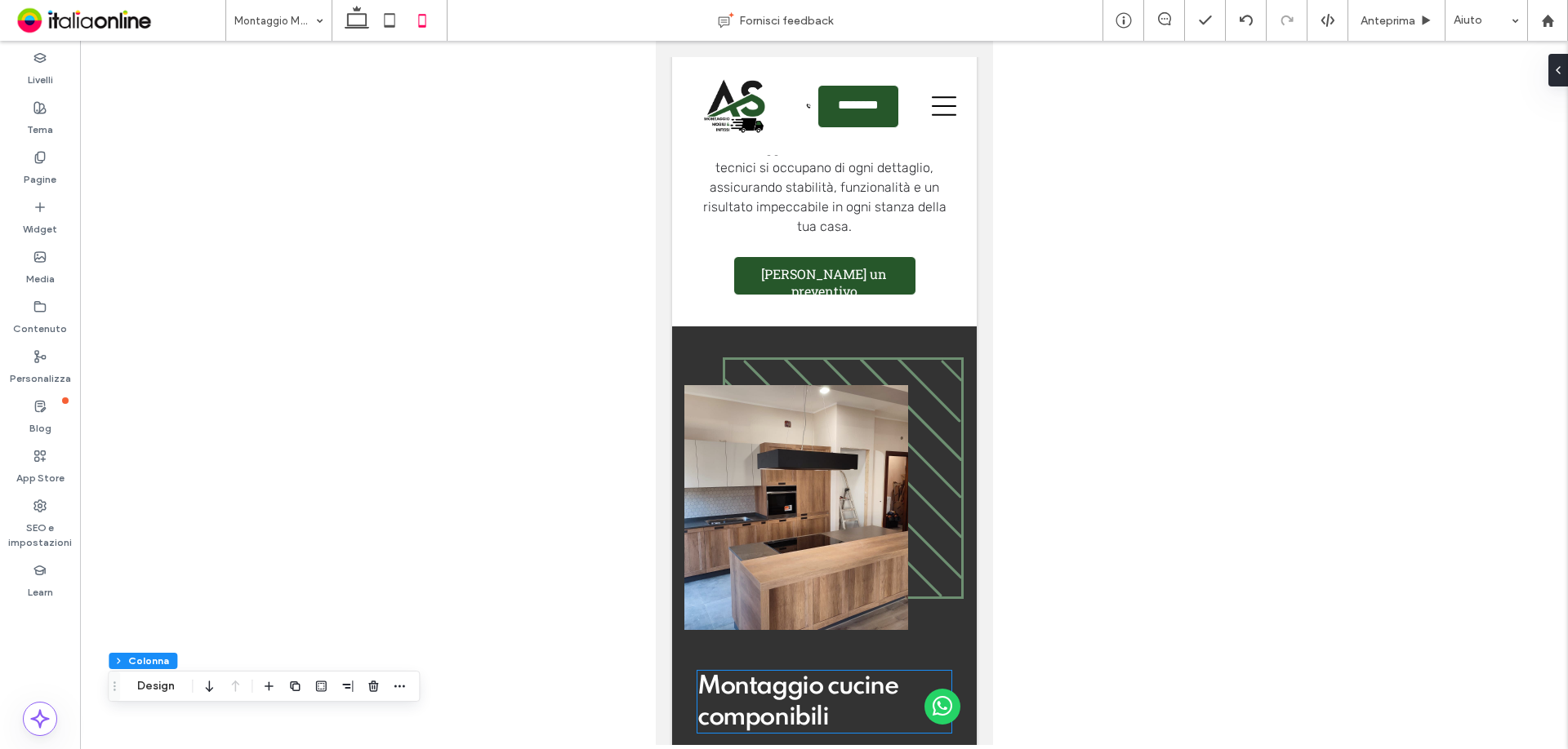
scroll to position [521, 0]
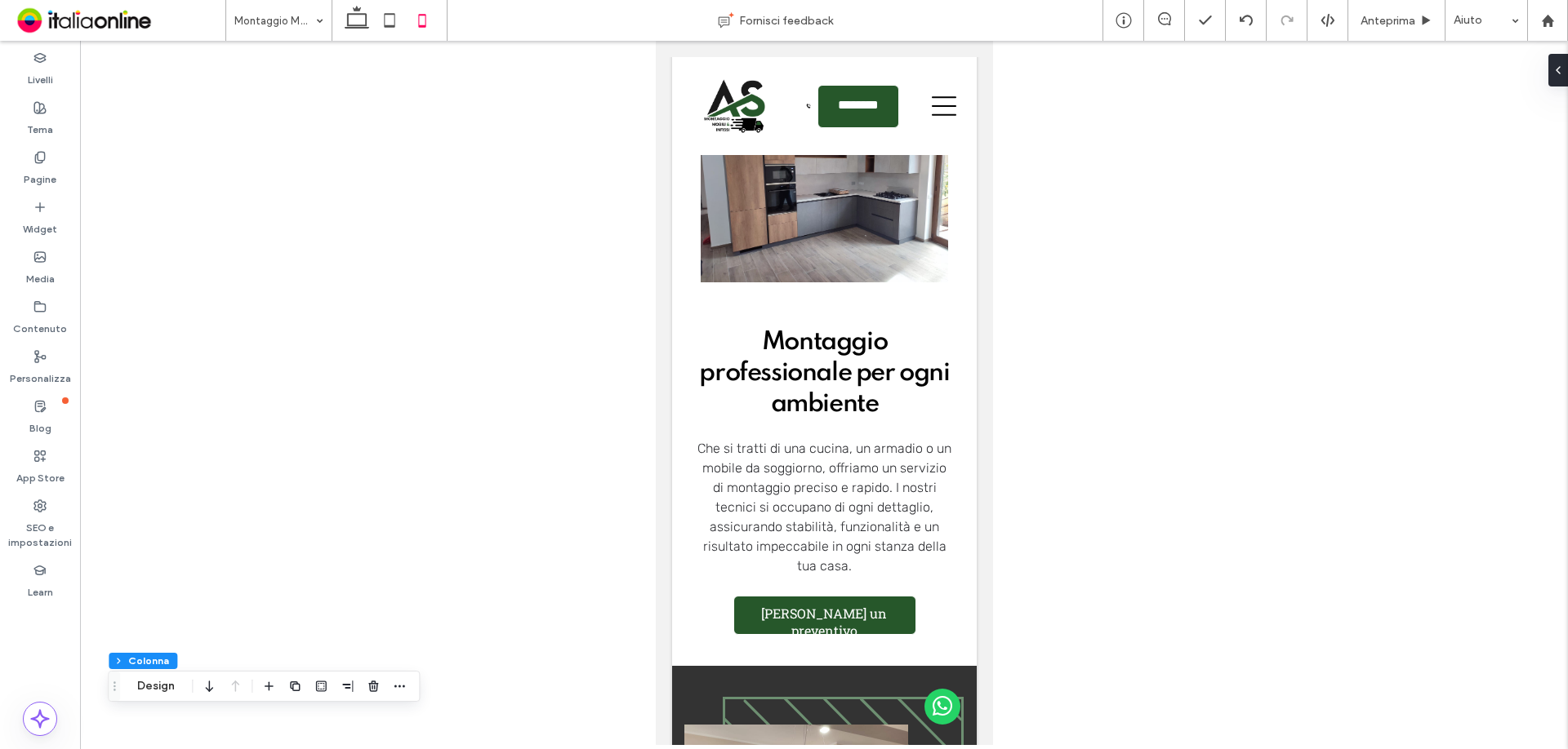
click at [340, 25] on div at bounding box center [389, 20] width 116 height 41
click at [359, 21] on icon at bounding box center [357, 20] width 33 height 32
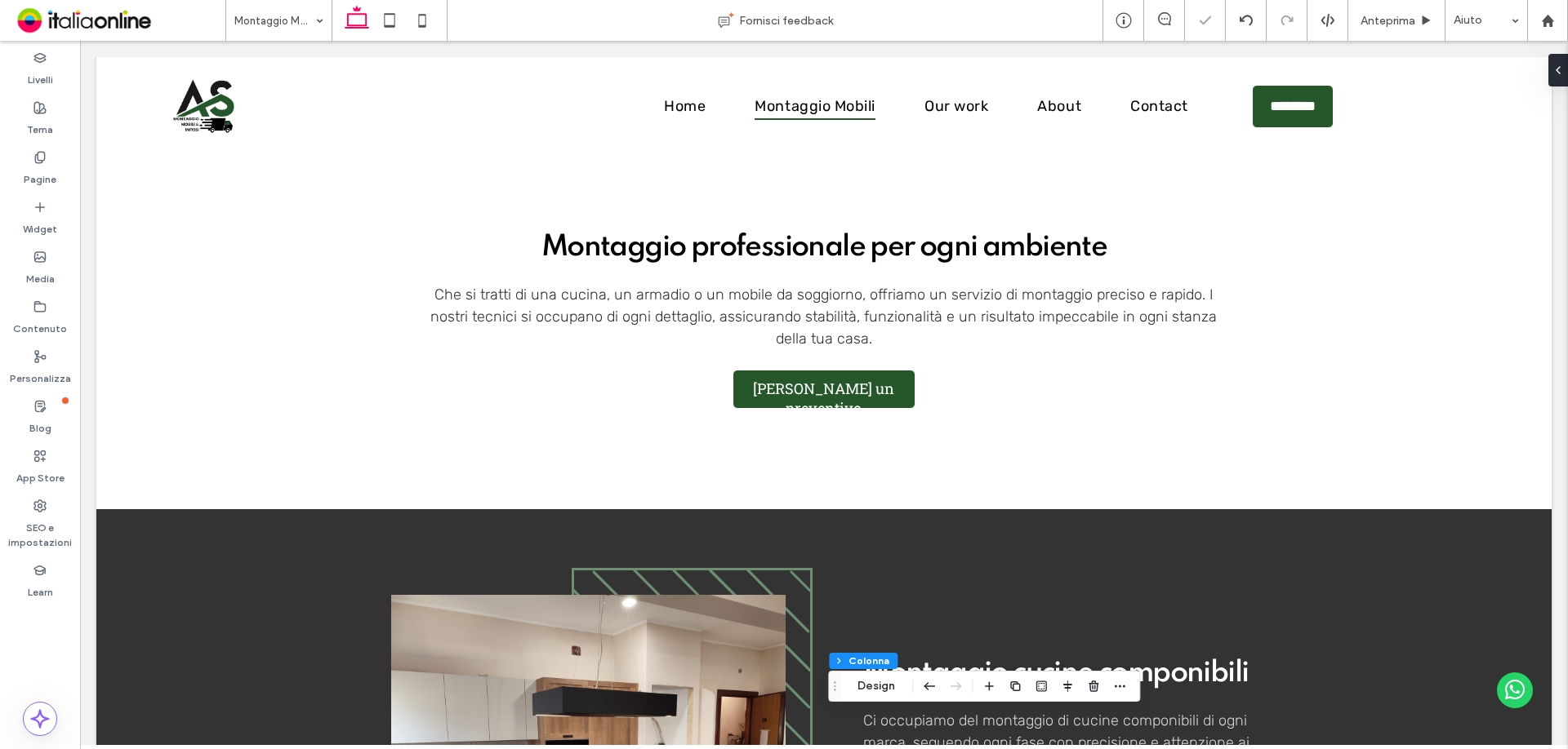
type input "*"
type input "****"
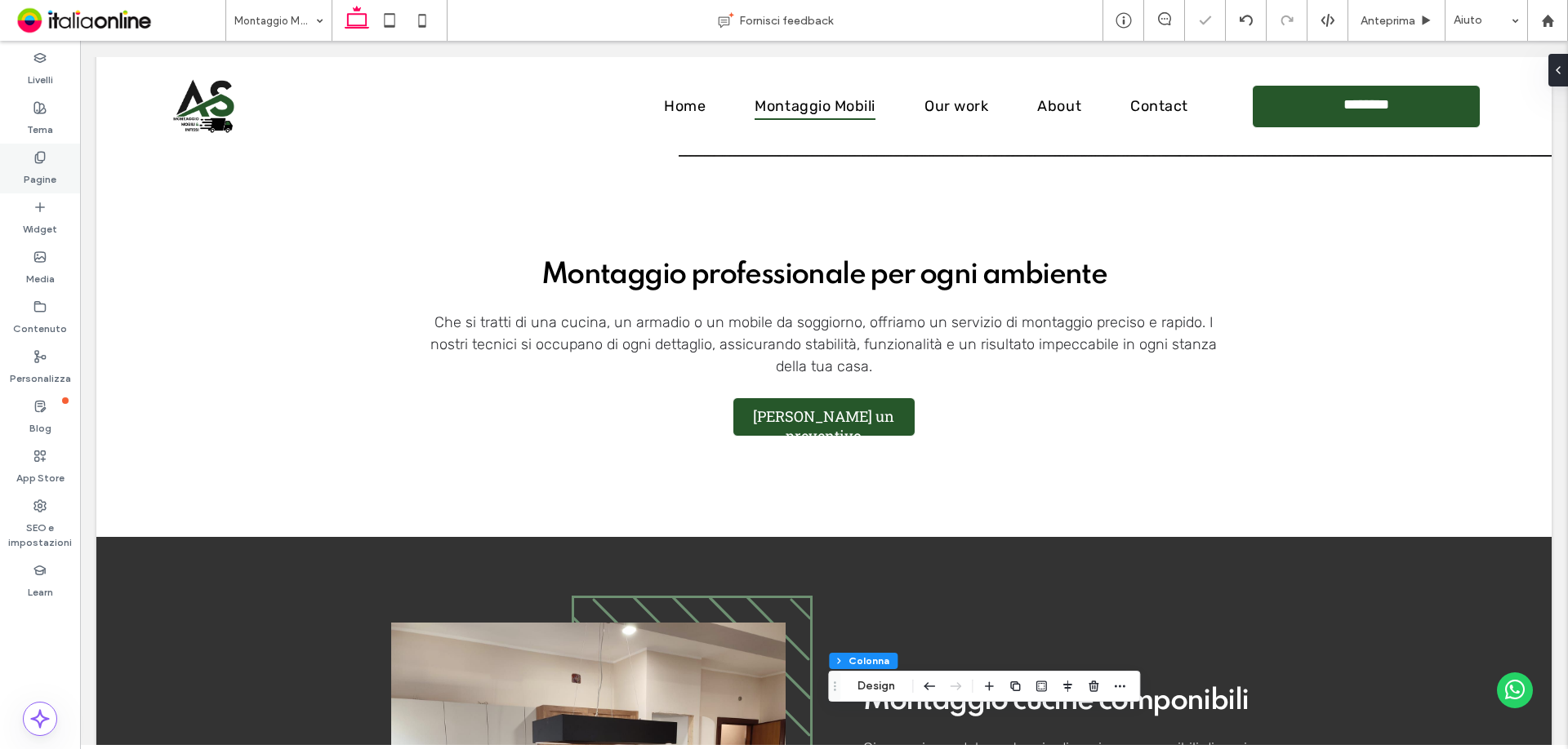
click at [50, 149] on div "Pagine" at bounding box center [40, 168] width 80 height 50
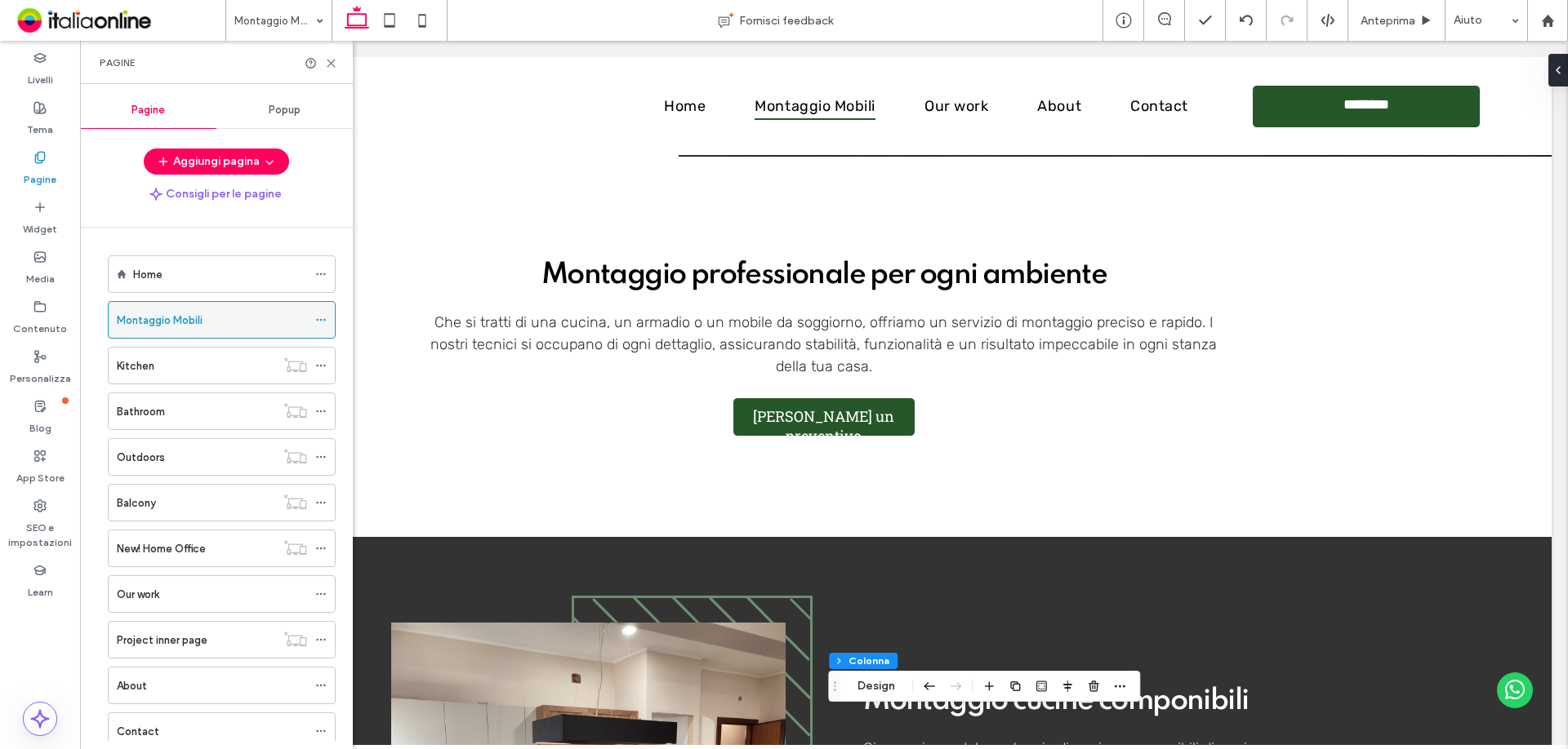
click at [320, 320] on use at bounding box center [320, 320] width 9 height 2
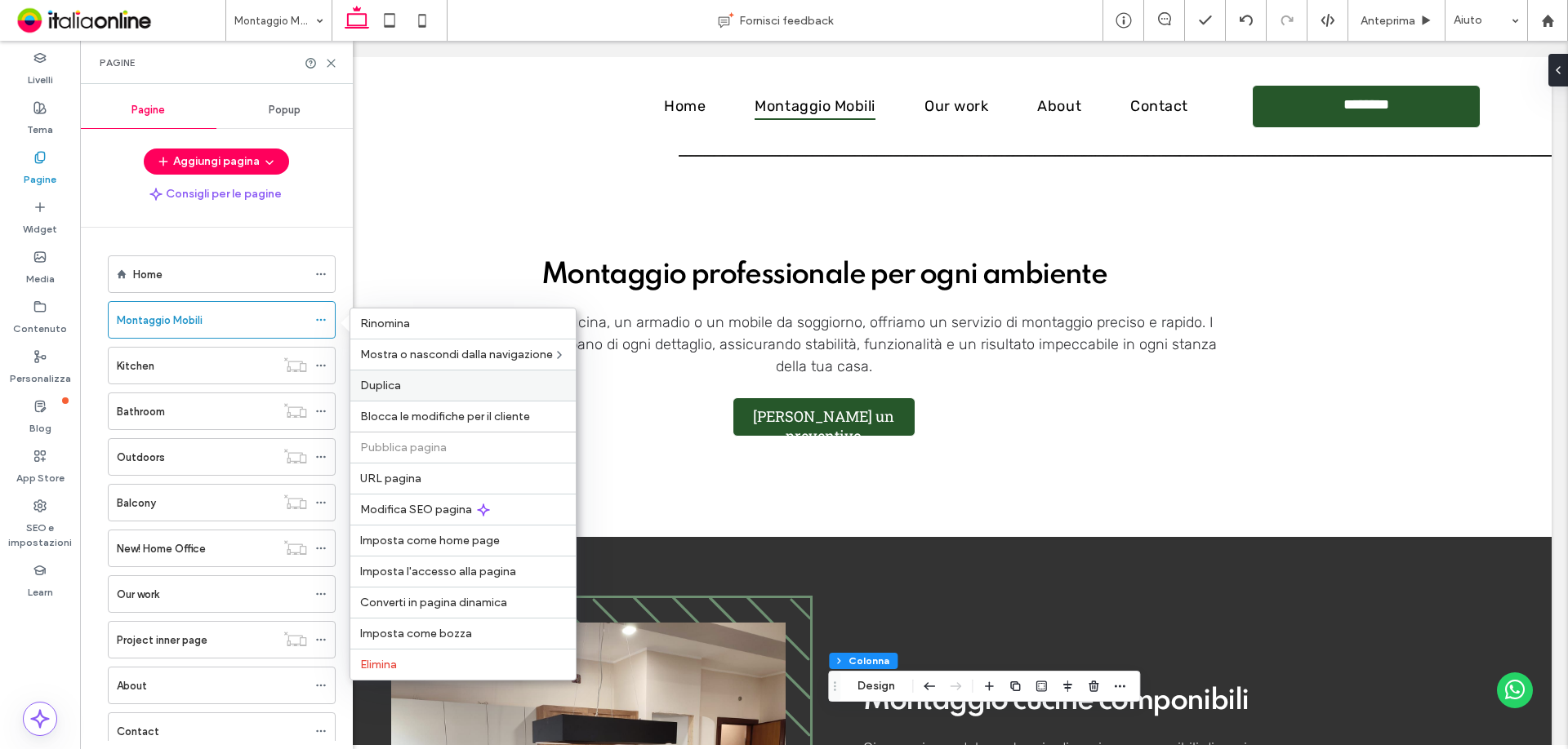
click at [389, 382] on span "Duplica" at bounding box center [380, 386] width 41 height 14
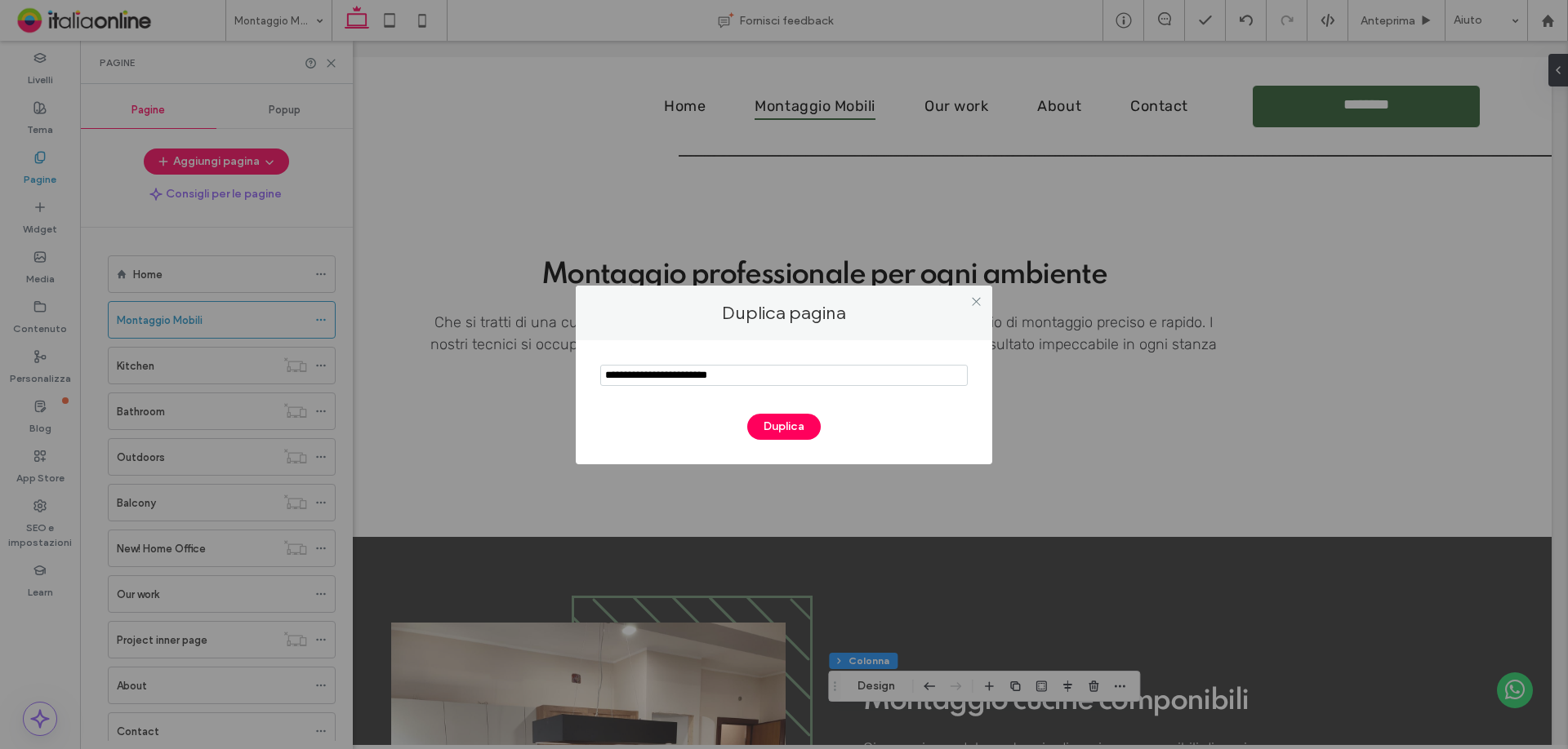
click at [737, 387] on section at bounding box center [784, 377] width 368 height 41
click at [747, 382] on input "notEmpty" at bounding box center [784, 375] width 368 height 21
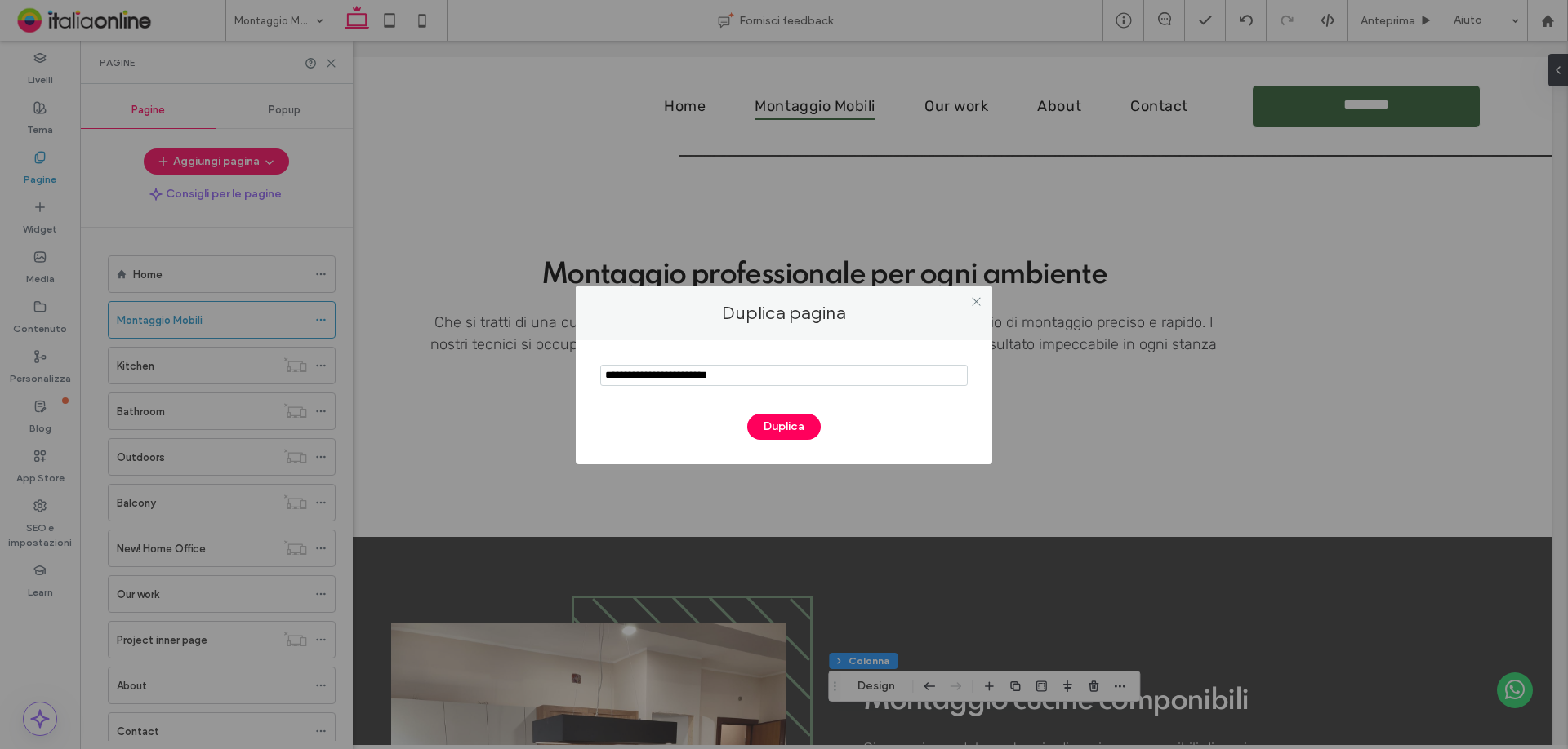
paste input "**********"
type input "**********"
click at [774, 429] on button "Duplica" at bounding box center [784, 427] width 73 height 26
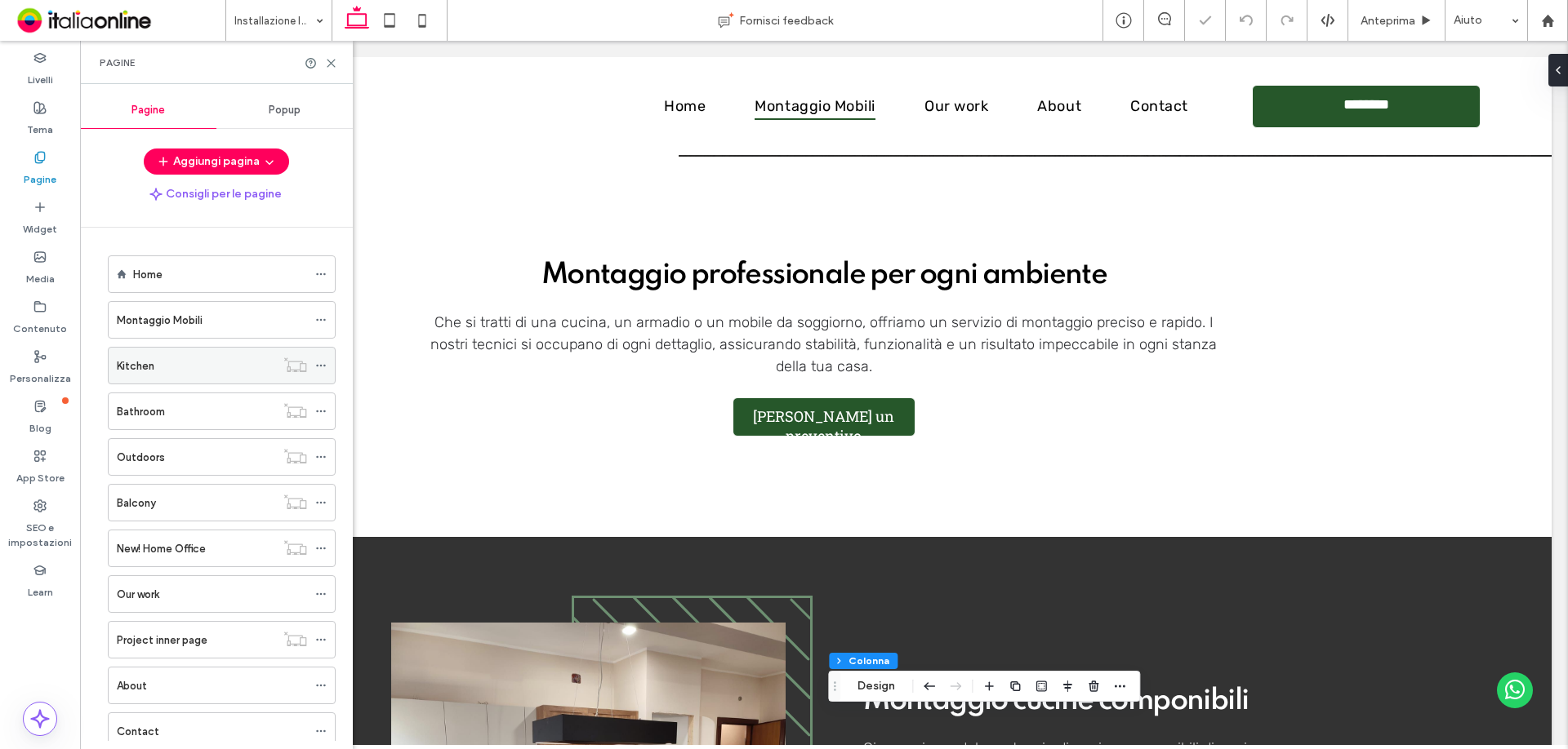
click at [228, 361] on div "Kitchen" at bounding box center [196, 366] width 158 height 17
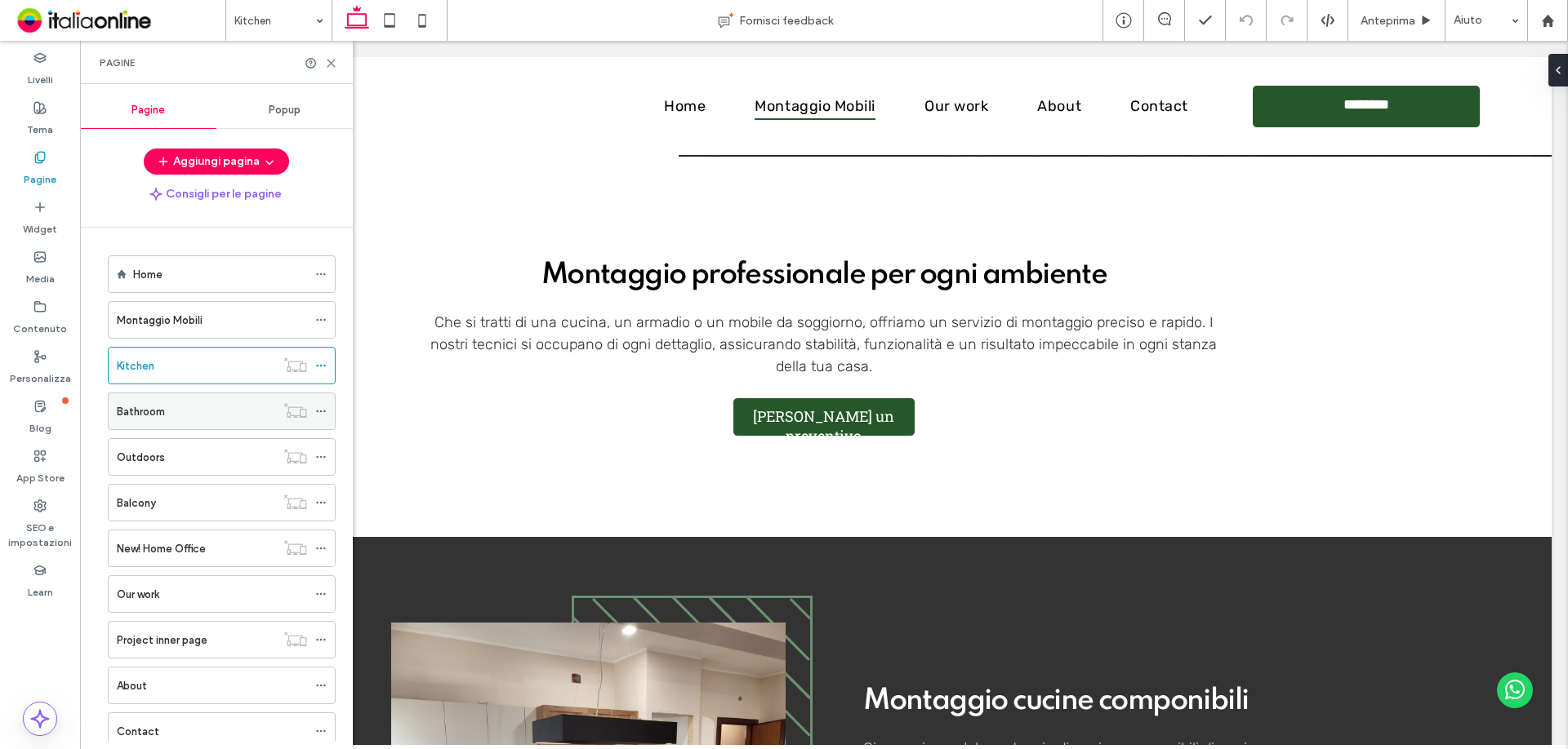
click at [155, 410] on label "Bathroom" at bounding box center [141, 412] width 48 height 28
click at [325, 411] on use at bounding box center [320, 412] width 9 height 2
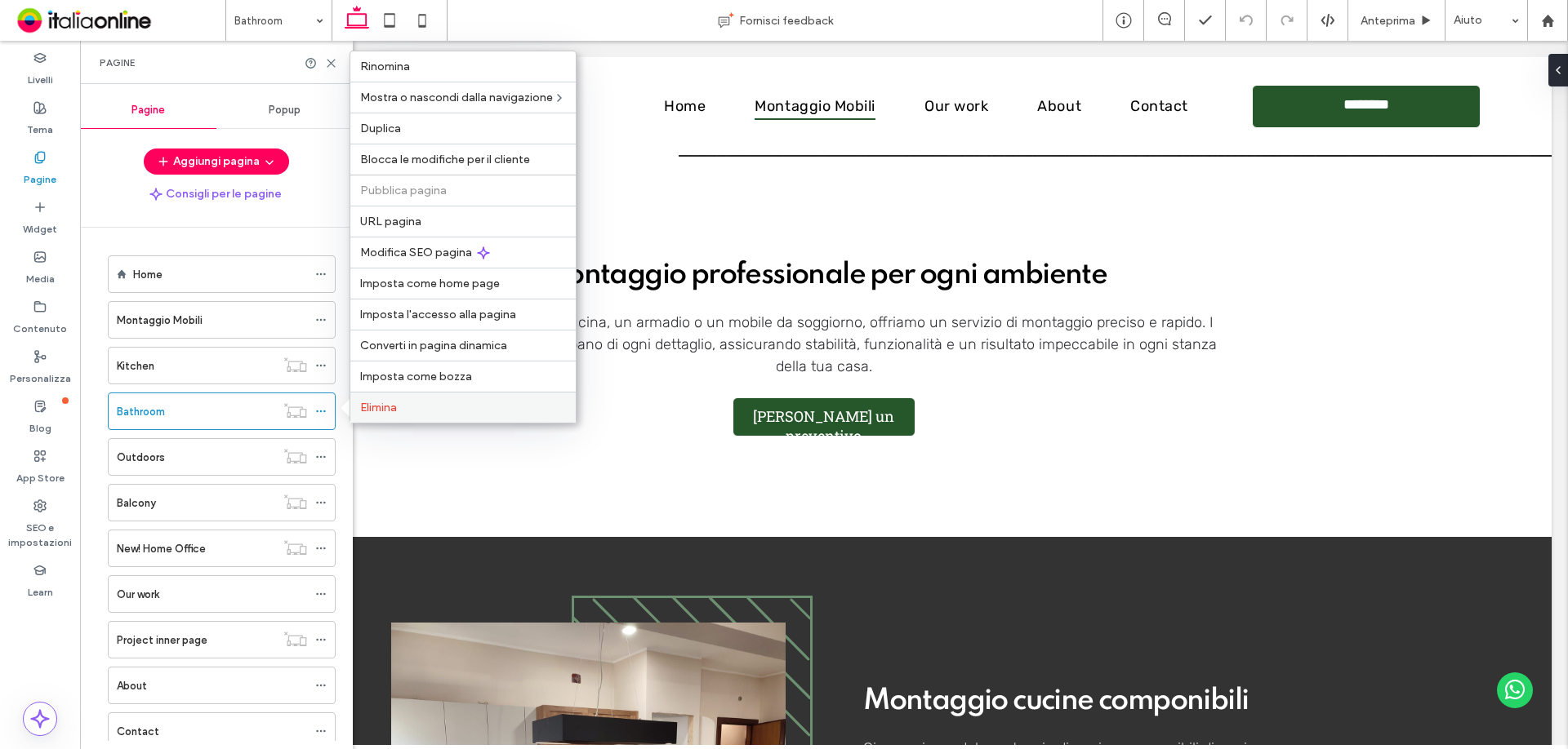
click at [403, 415] on div "Elimina" at bounding box center [463, 407] width 225 height 31
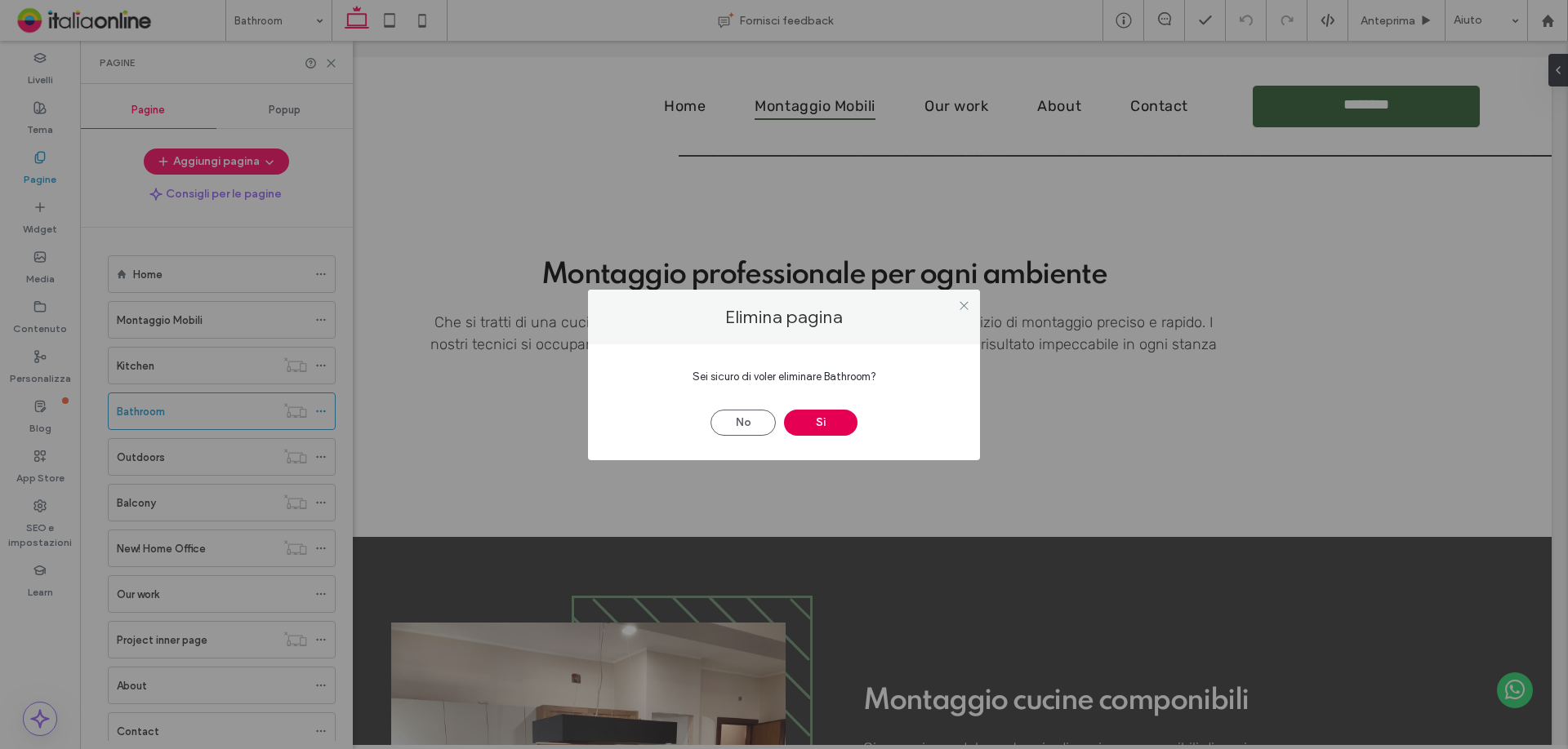
click at [827, 427] on button "Sì" at bounding box center [820, 422] width 73 height 26
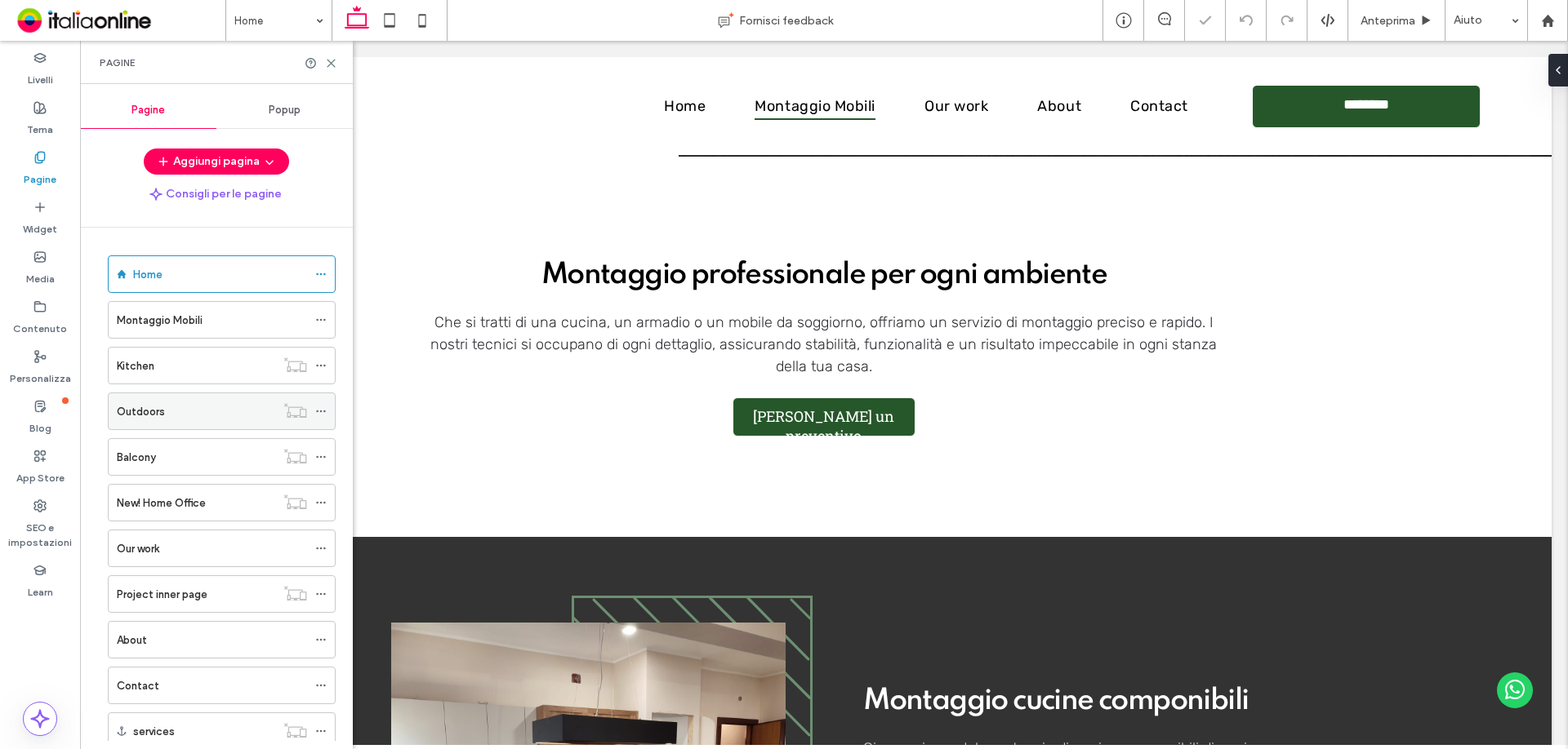
click at [219, 401] on div "Outdoors" at bounding box center [196, 411] width 158 height 36
click at [328, 407] on div at bounding box center [325, 411] width 20 height 24
click at [322, 412] on icon at bounding box center [321, 412] width 12 height 12
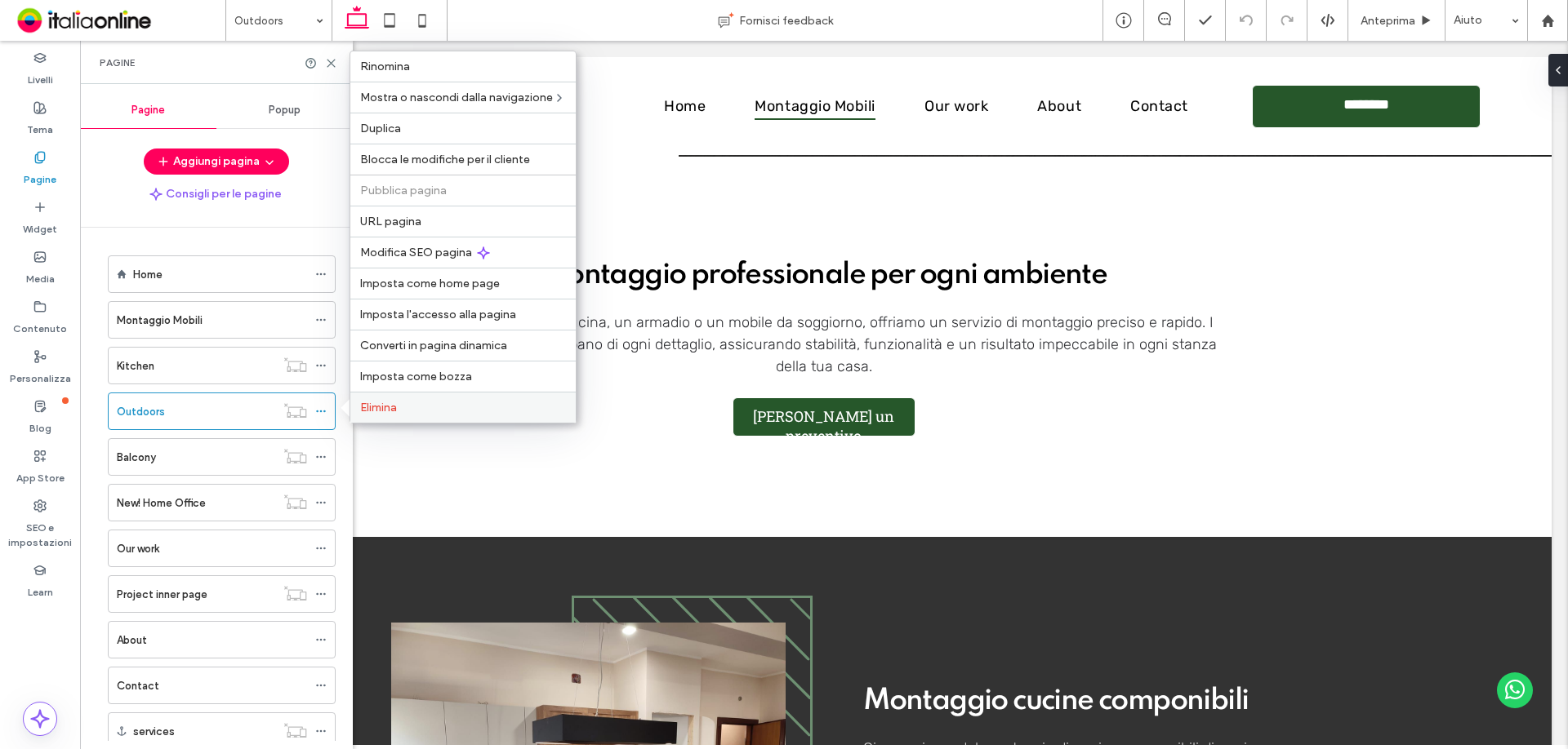
click at [360, 406] on span "Elimina" at bounding box center [378, 407] width 37 height 14
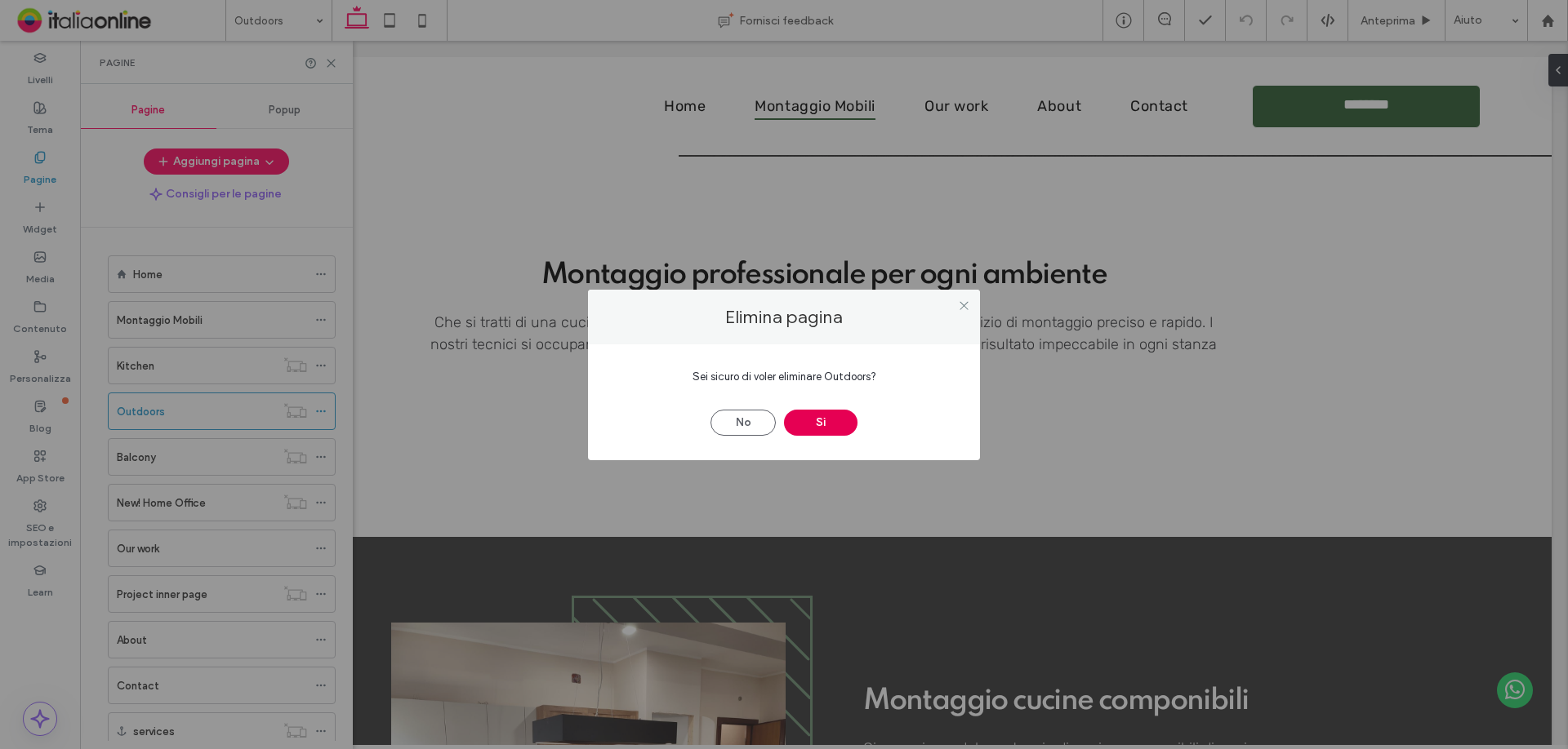
click at [821, 422] on button "Sì" at bounding box center [820, 422] width 73 height 26
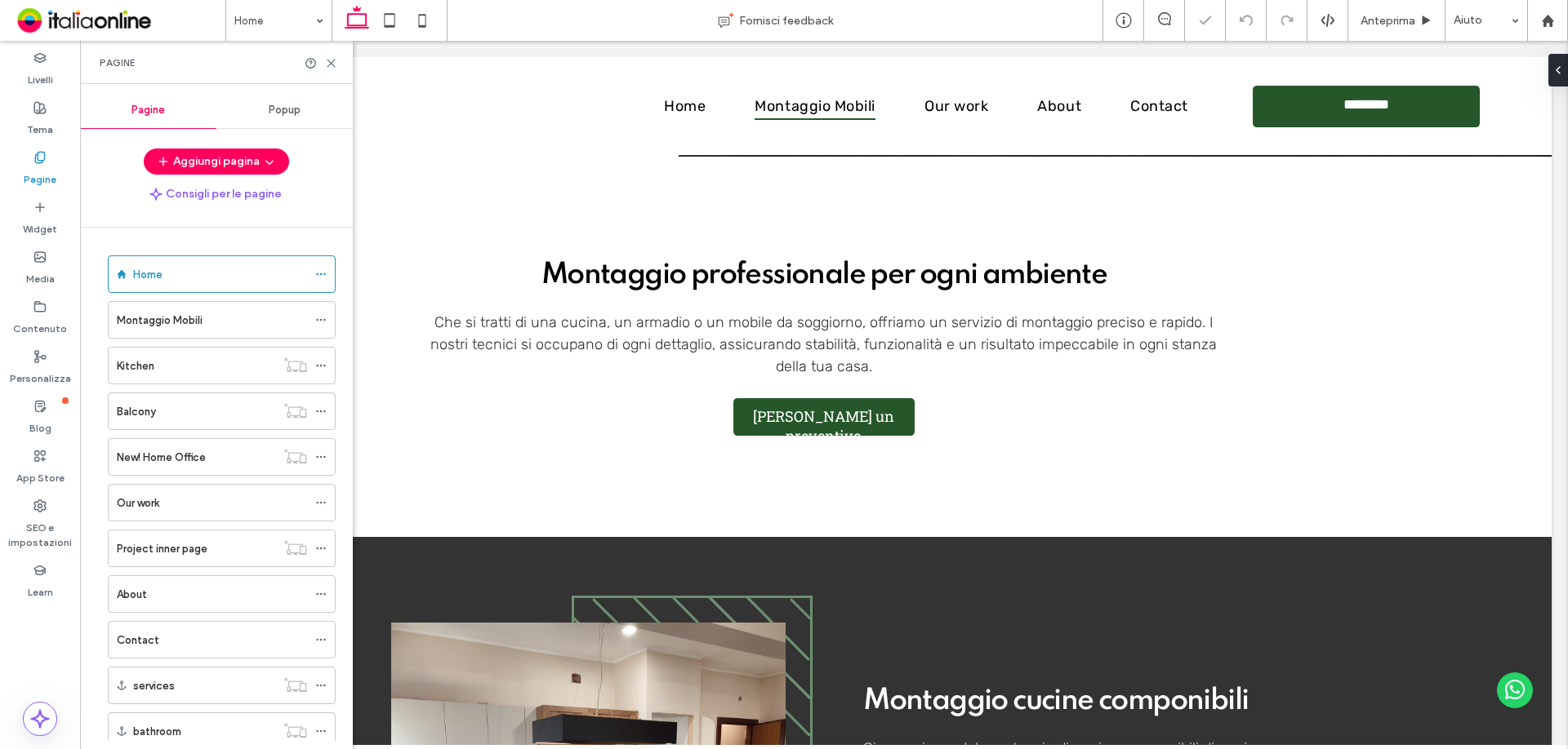
click at [321, 408] on icon at bounding box center [321, 412] width 12 height 12
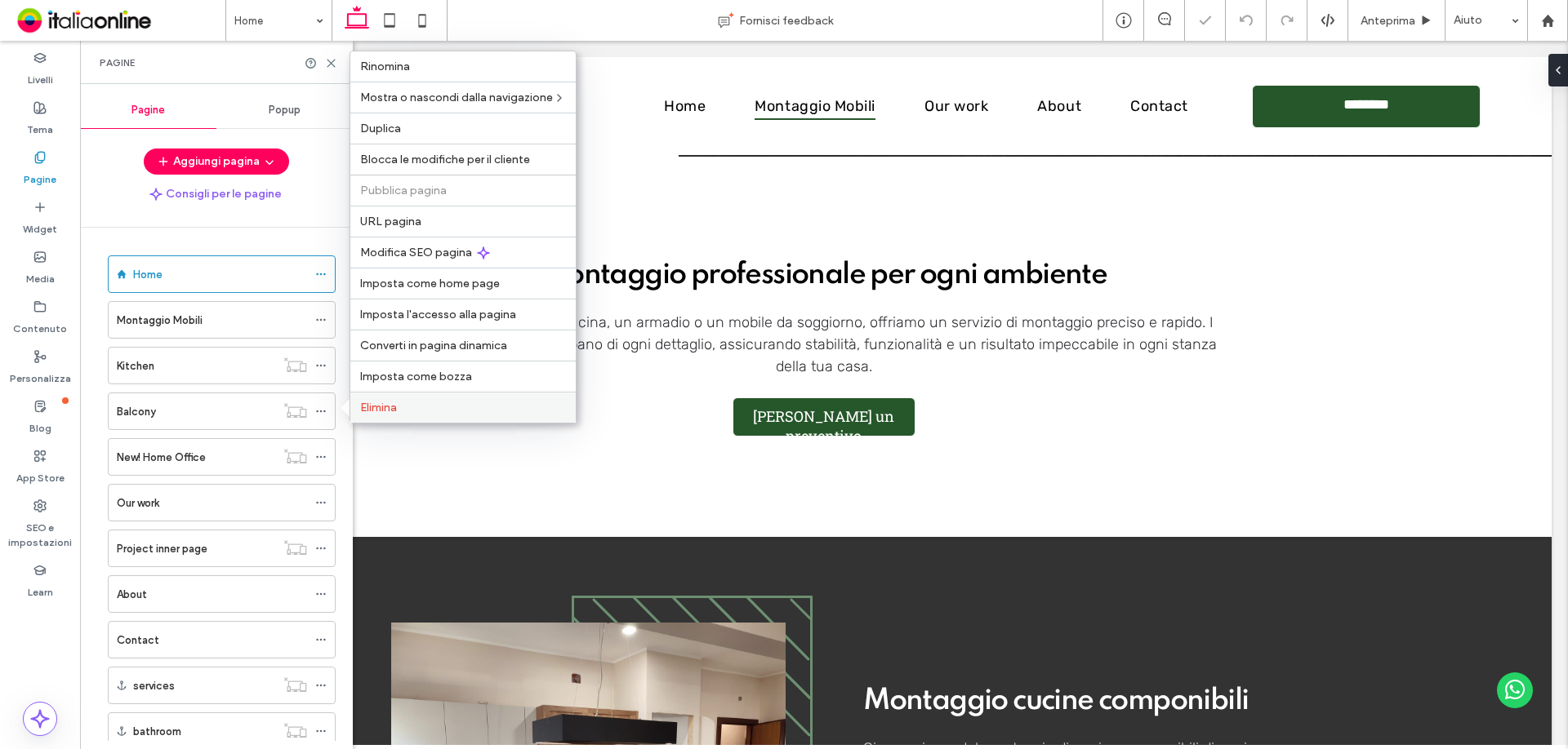
click at [394, 402] on span "Elimina" at bounding box center [378, 407] width 37 height 14
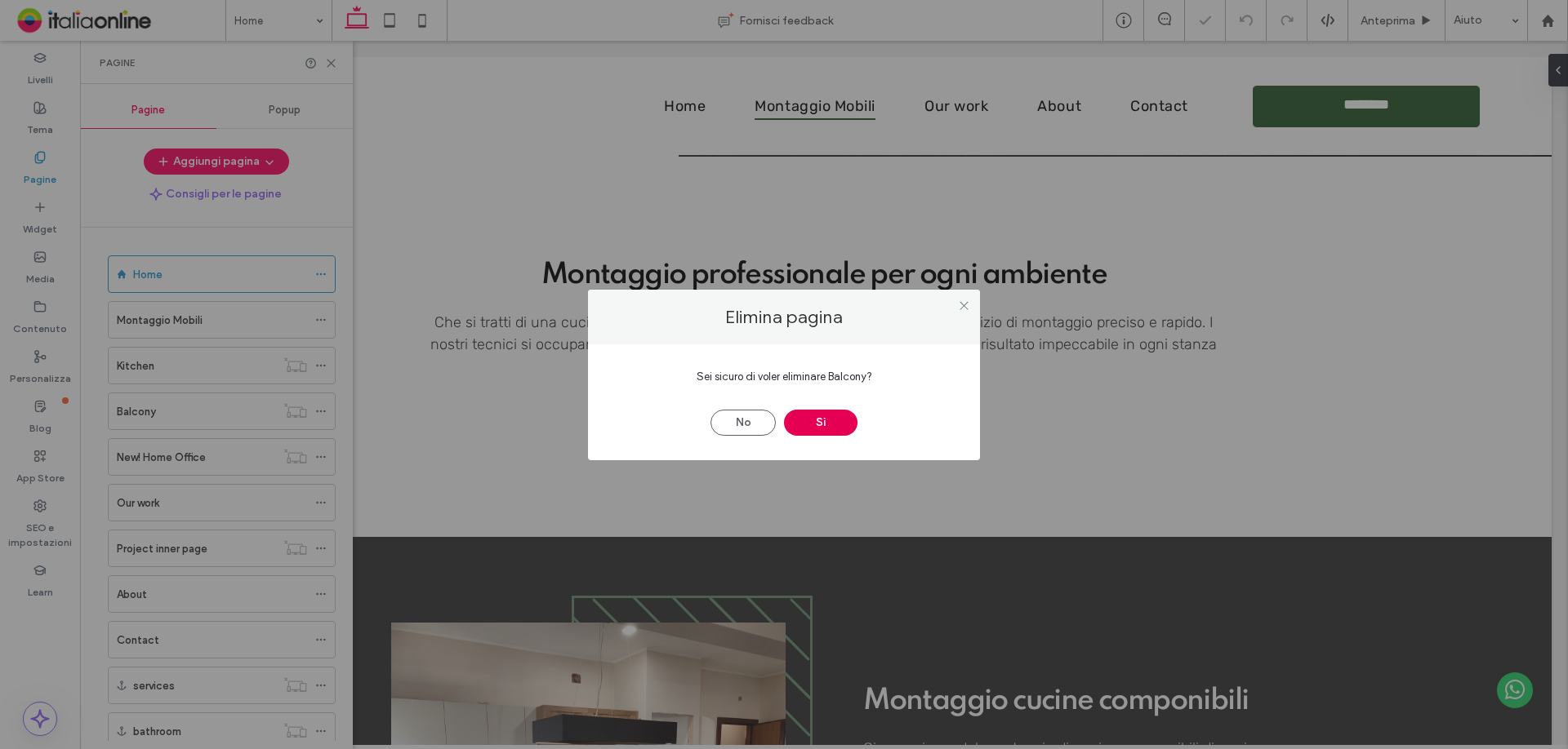
click at [804, 422] on button "Sì" at bounding box center [820, 422] width 73 height 26
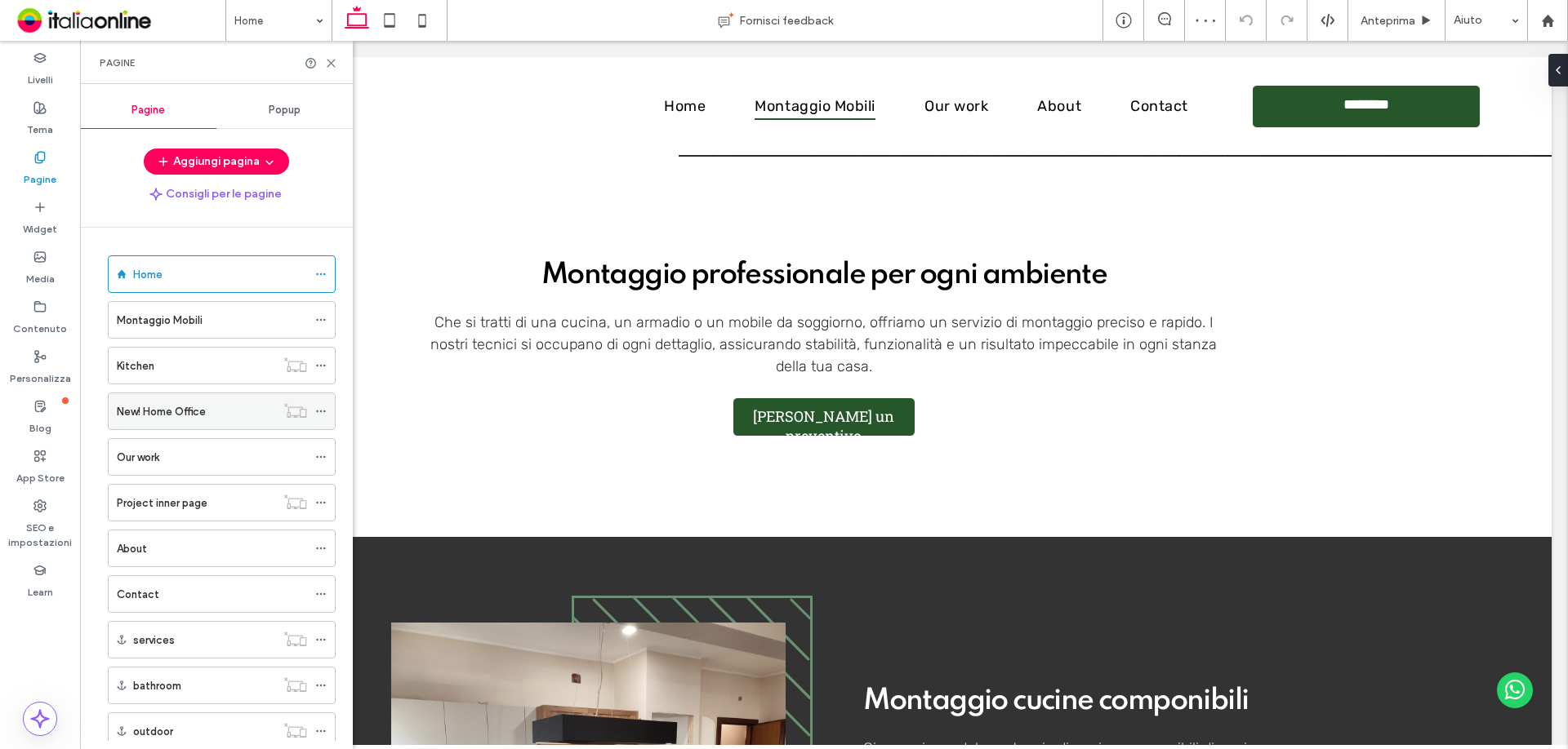
click at [223, 422] on div "New! Home Office" at bounding box center [196, 411] width 158 height 36
click at [322, 410] on icon at bounding box center [321, 412] width 12 height 12
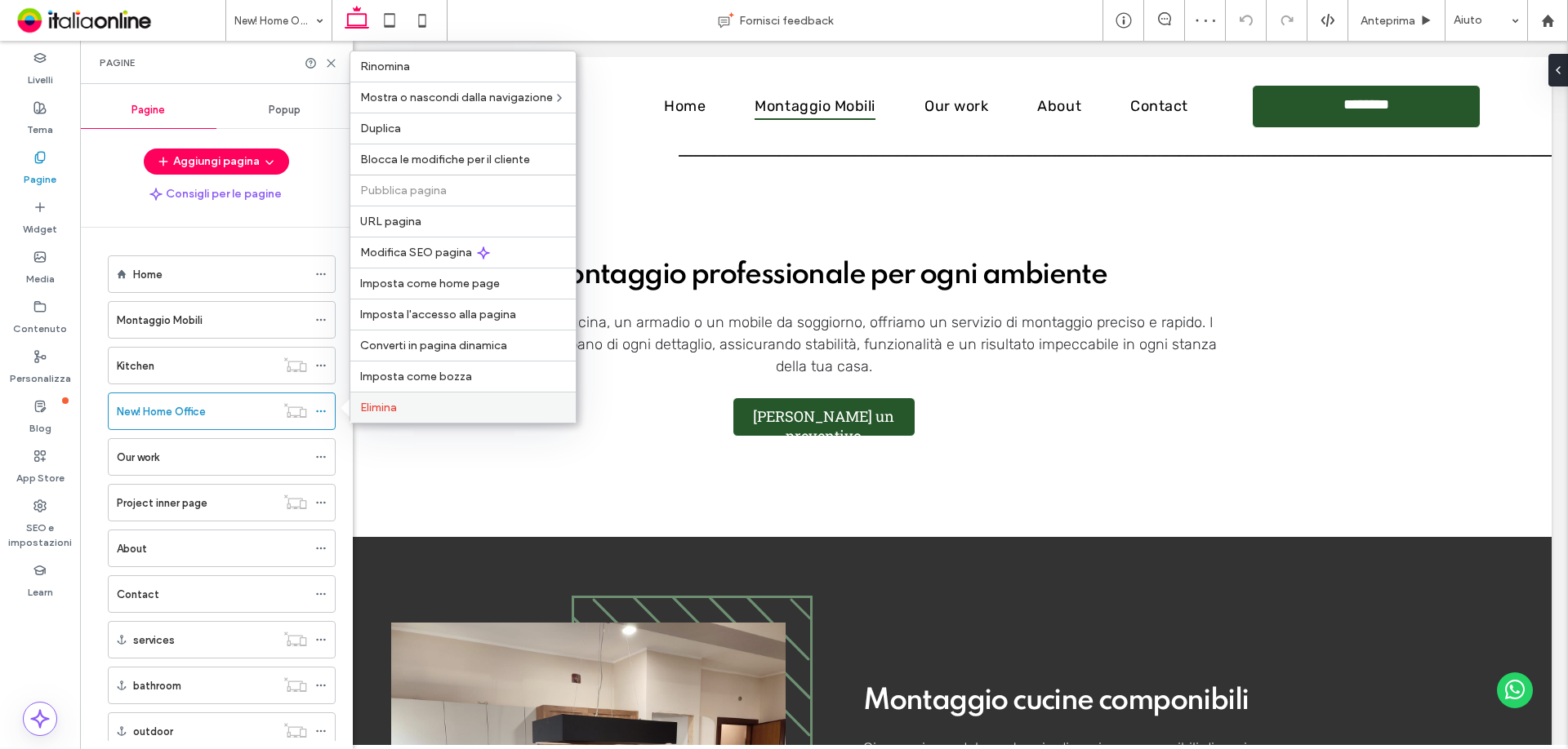
click at [390, 413] on span "Elimina" at bounding box center [378, 407] width 37 height 14
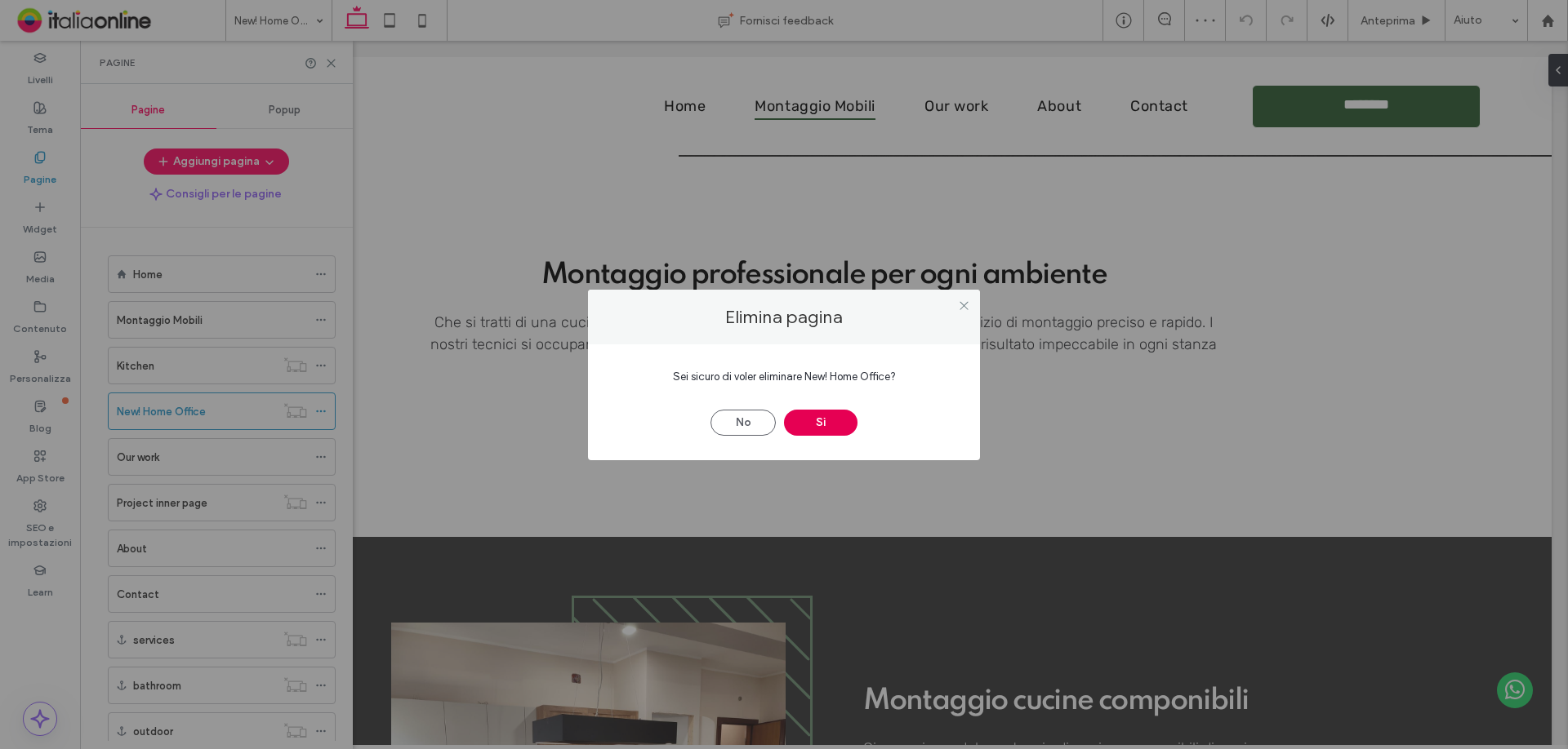
click at [810, 414] on button "Sì" at bounding box center [820, 422] width 73 height 26
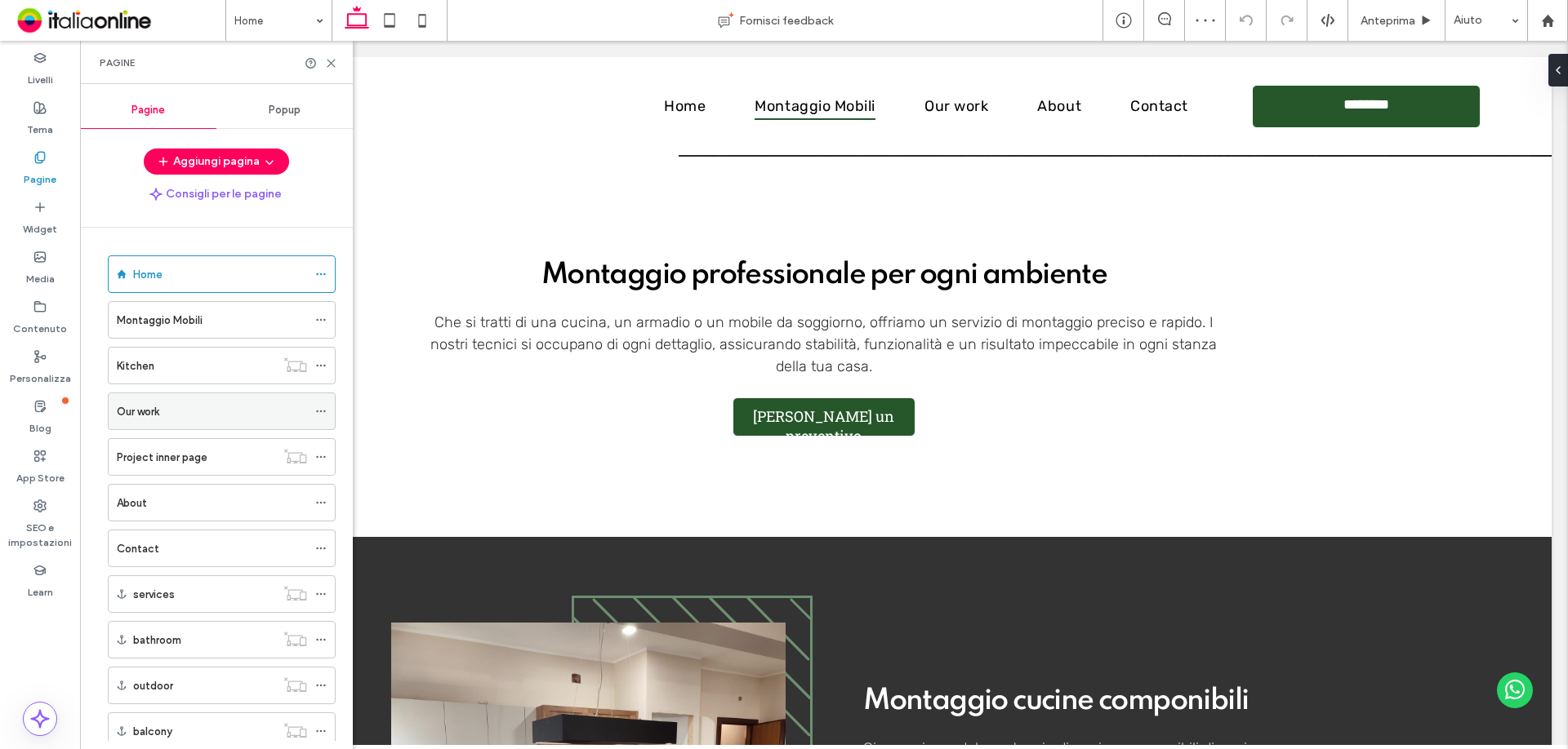
click at [286, 413] on div "Our work" at bounding box center [212, 412] width 190 height 17
click at [320, 412] on use at bounding box center [320, 412] width 9 height 2
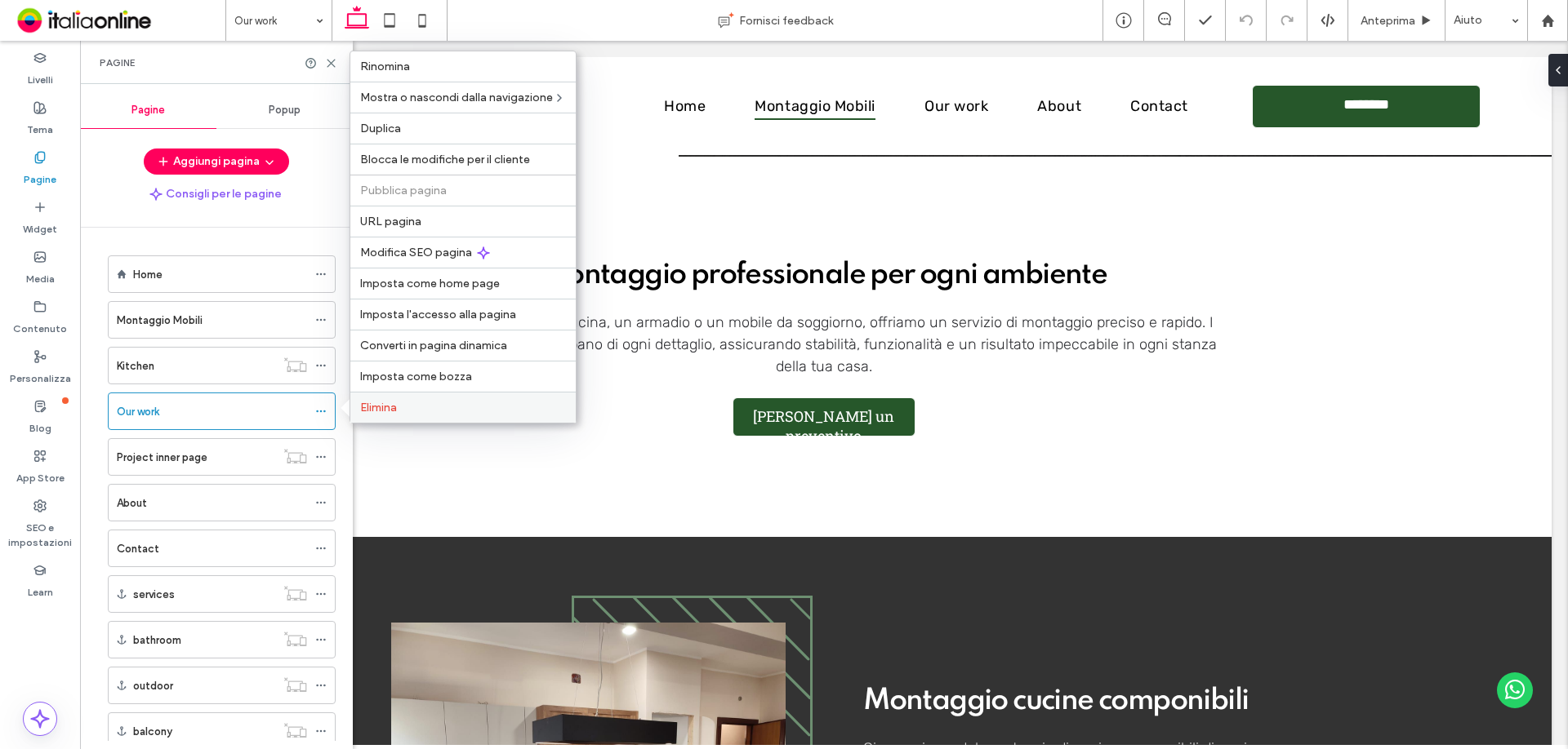
click at [399, 414] on label "Elimina" at bounding box center [463, 407] width 206 height 14
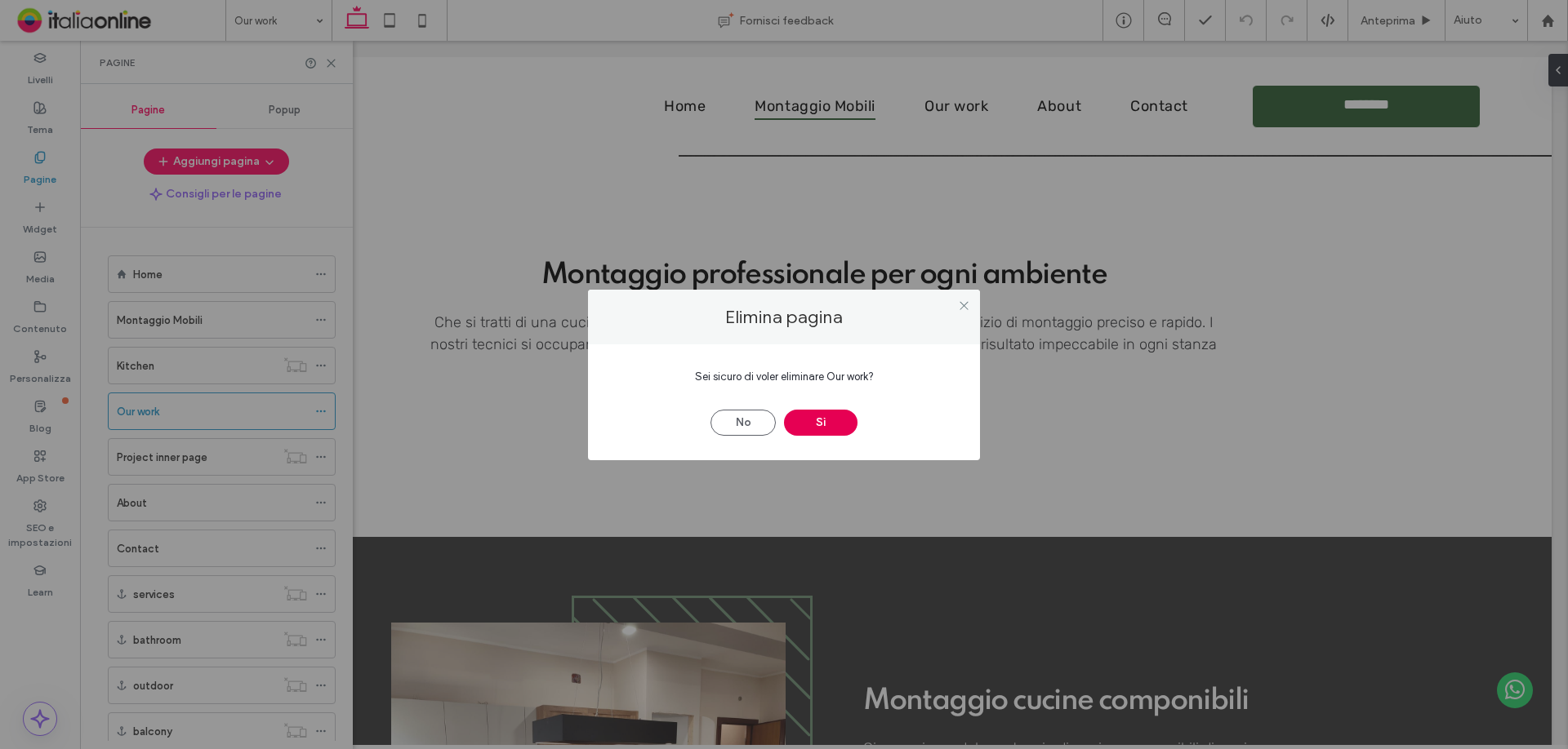
click at [824, 425] on button "Sì" at bounding box center [820, 422] width 73 height 26
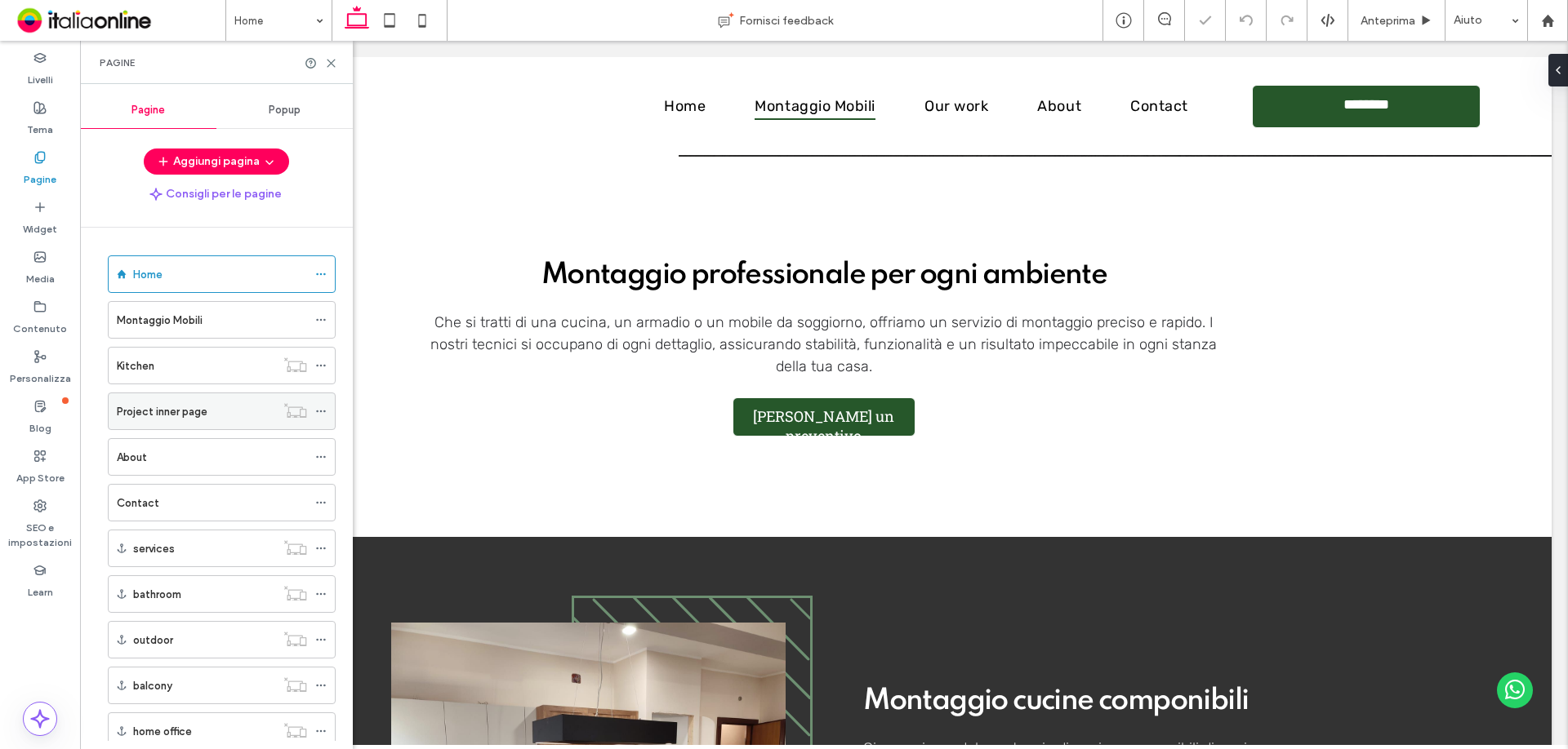
click at [203, 413] on label "Project inner page" at bounding box center [162, 412] width 91 height 28
click at [322, 407] on icon at bounding box center [321, 412] width 12 height 12
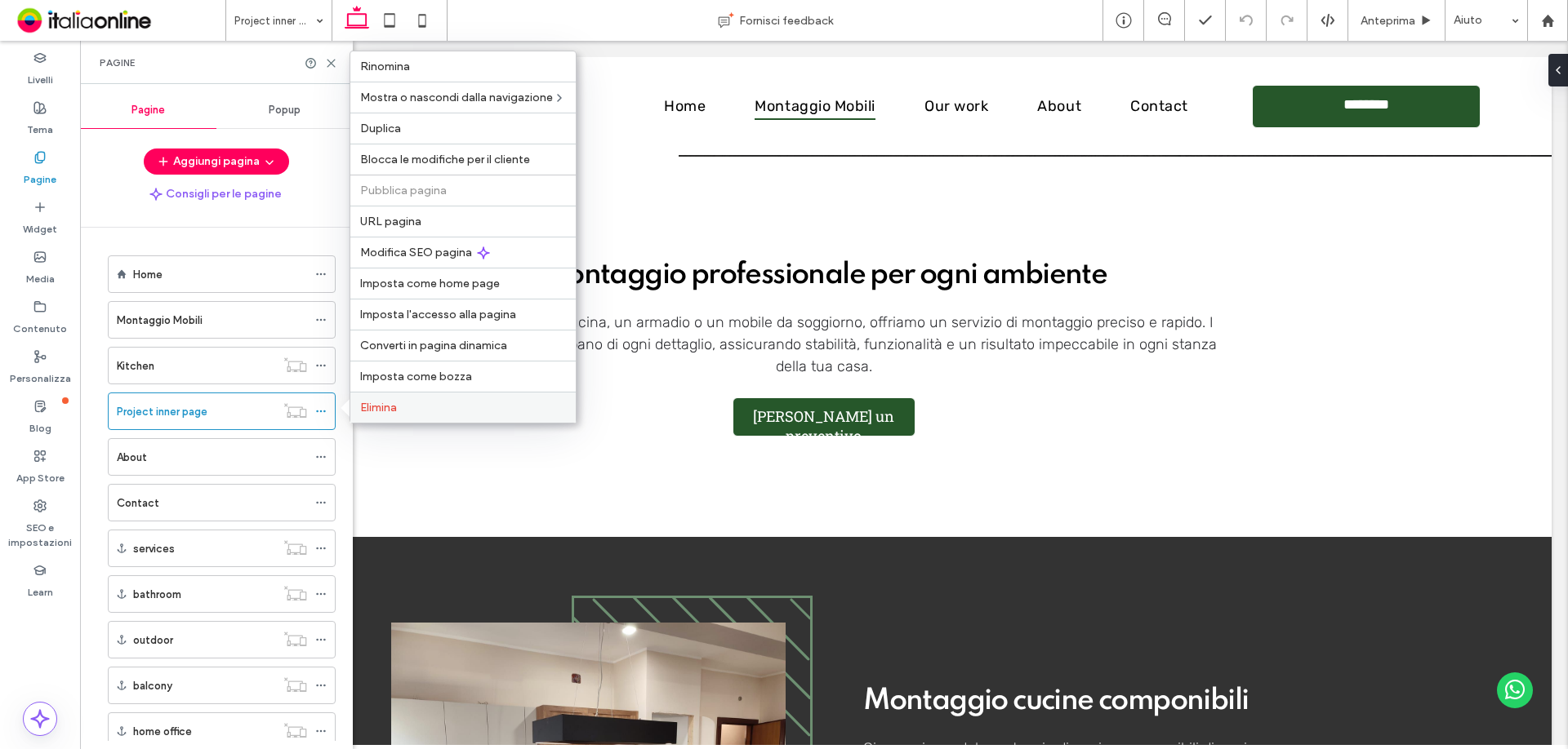
click at [389, 416] on div "Elimina" at bounding box center [463, 407] width 225 height 31
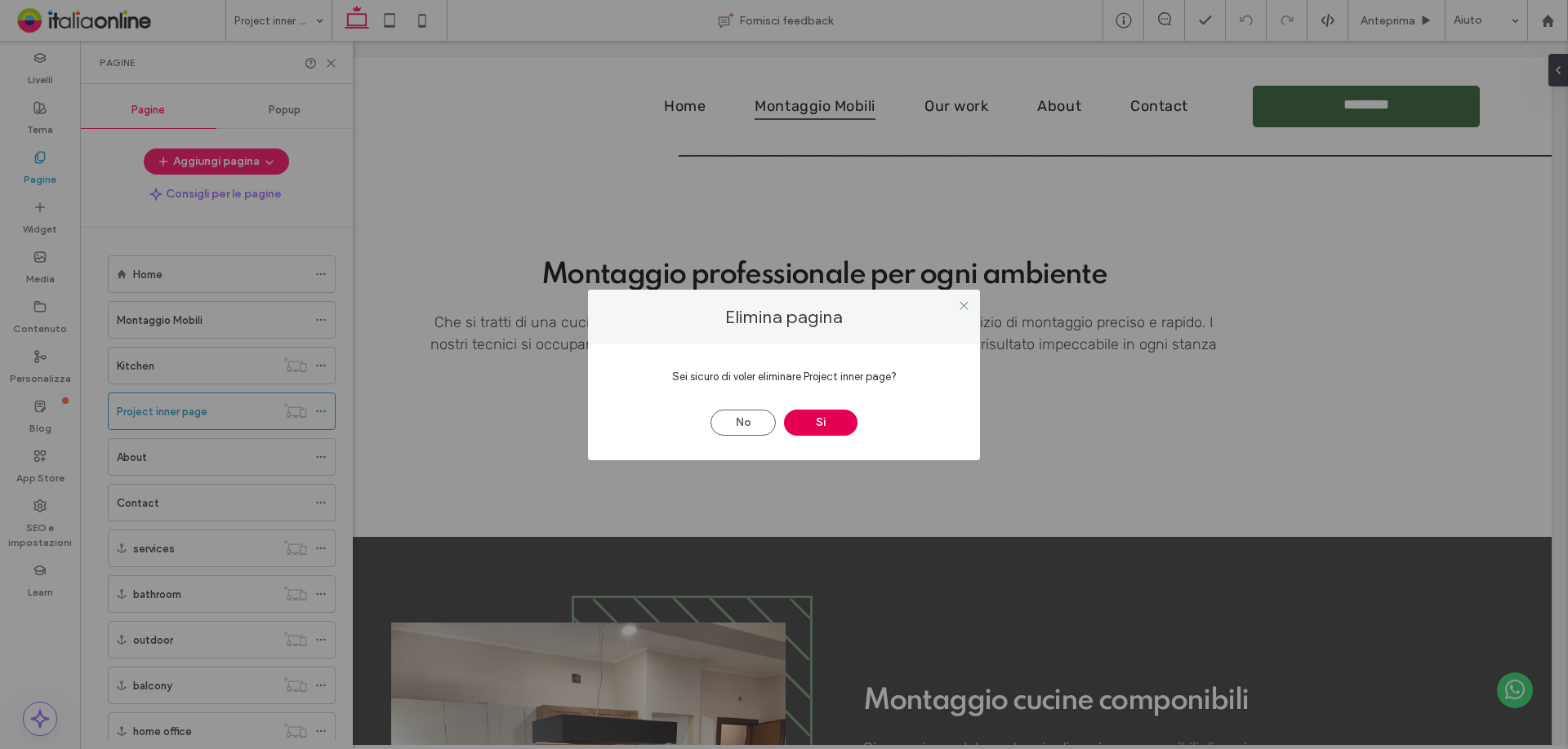
drag, startPoint x: 838, startPoint y: 432, endPoint x: 821, endPoint y: 434, distance: 17.1
click at [838, 432] on button "Sì" at bounding box center [820, 422] width 73 height 26
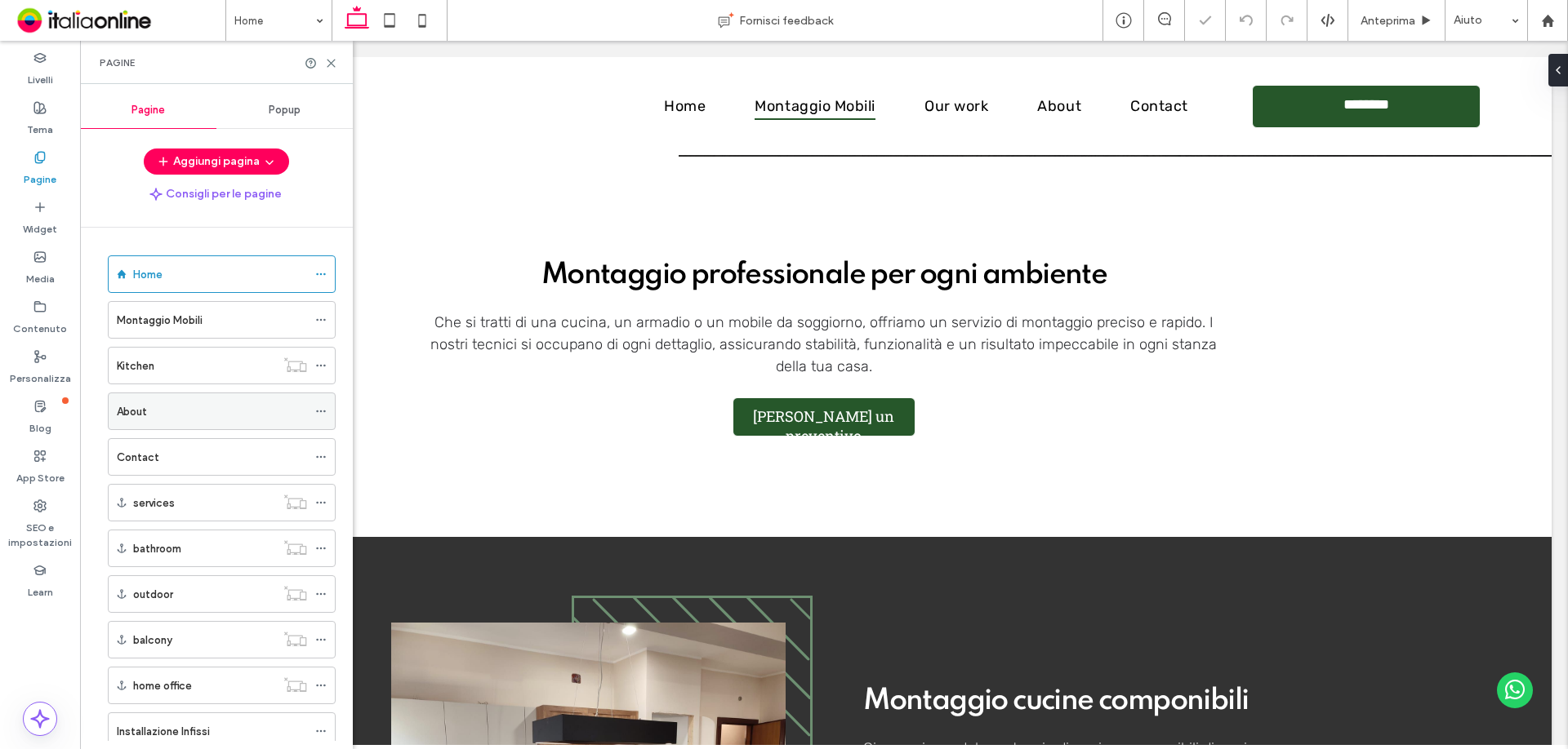
click at [232, 412] on div "About" at bounding box center [212, 412] width 190 height 17
click at [322, 414] on icon at bounding box center [321, 412] width 12 height 12
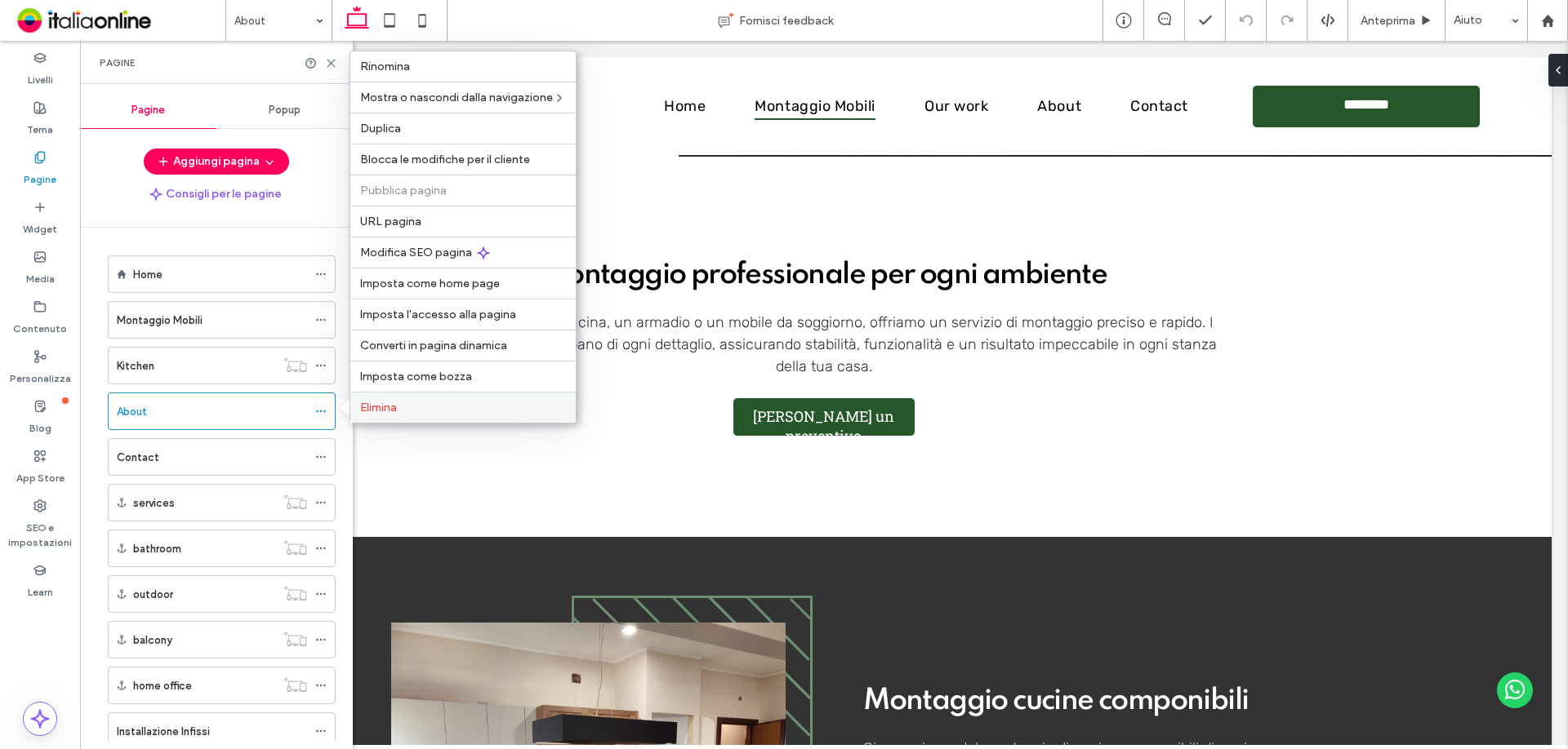
click at [358, 406] on div "Elimina" at bounding box center [463, 407] width 225 height 31
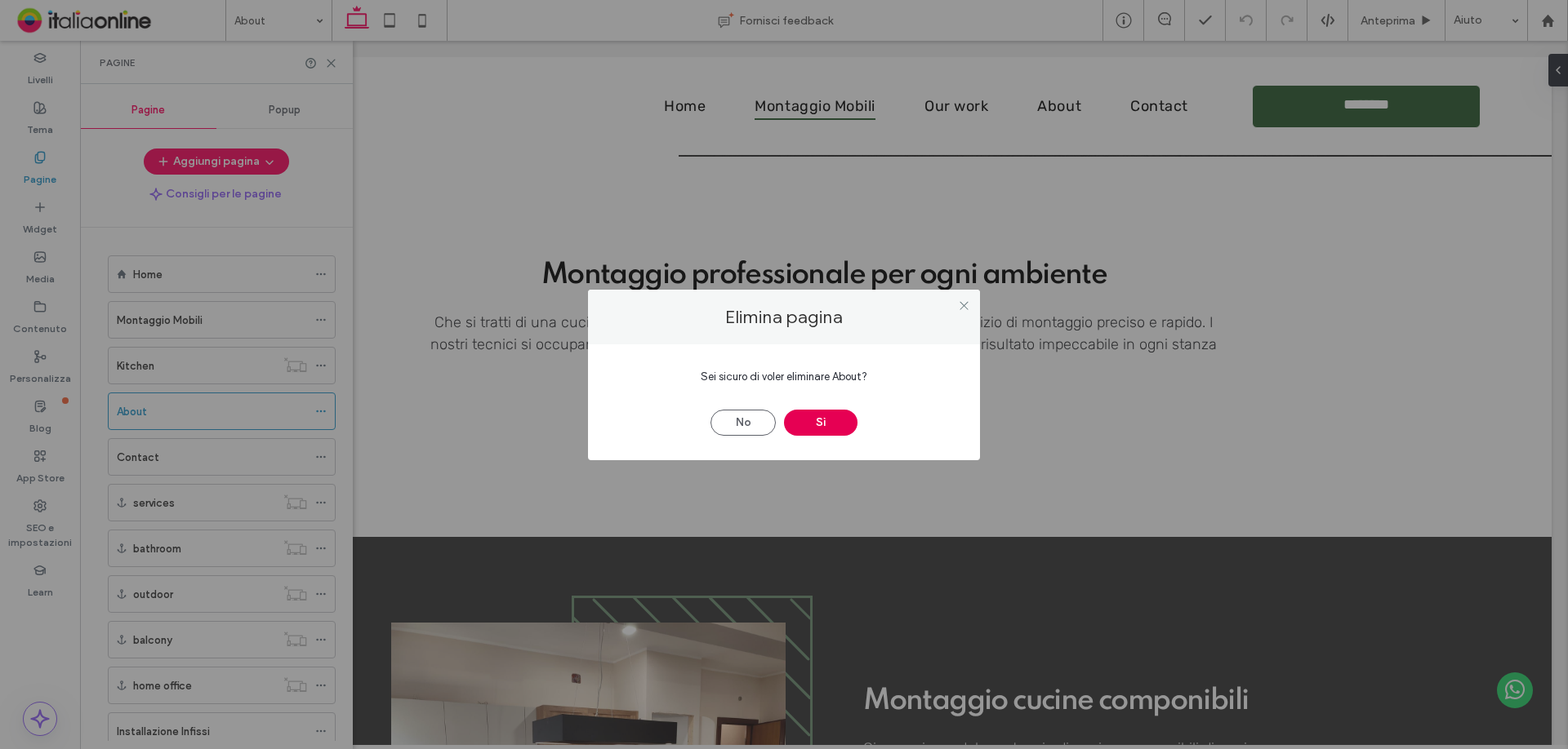
click at [801, 422] on button "Sì" at bounding box center [820, 422] width 73 height 26
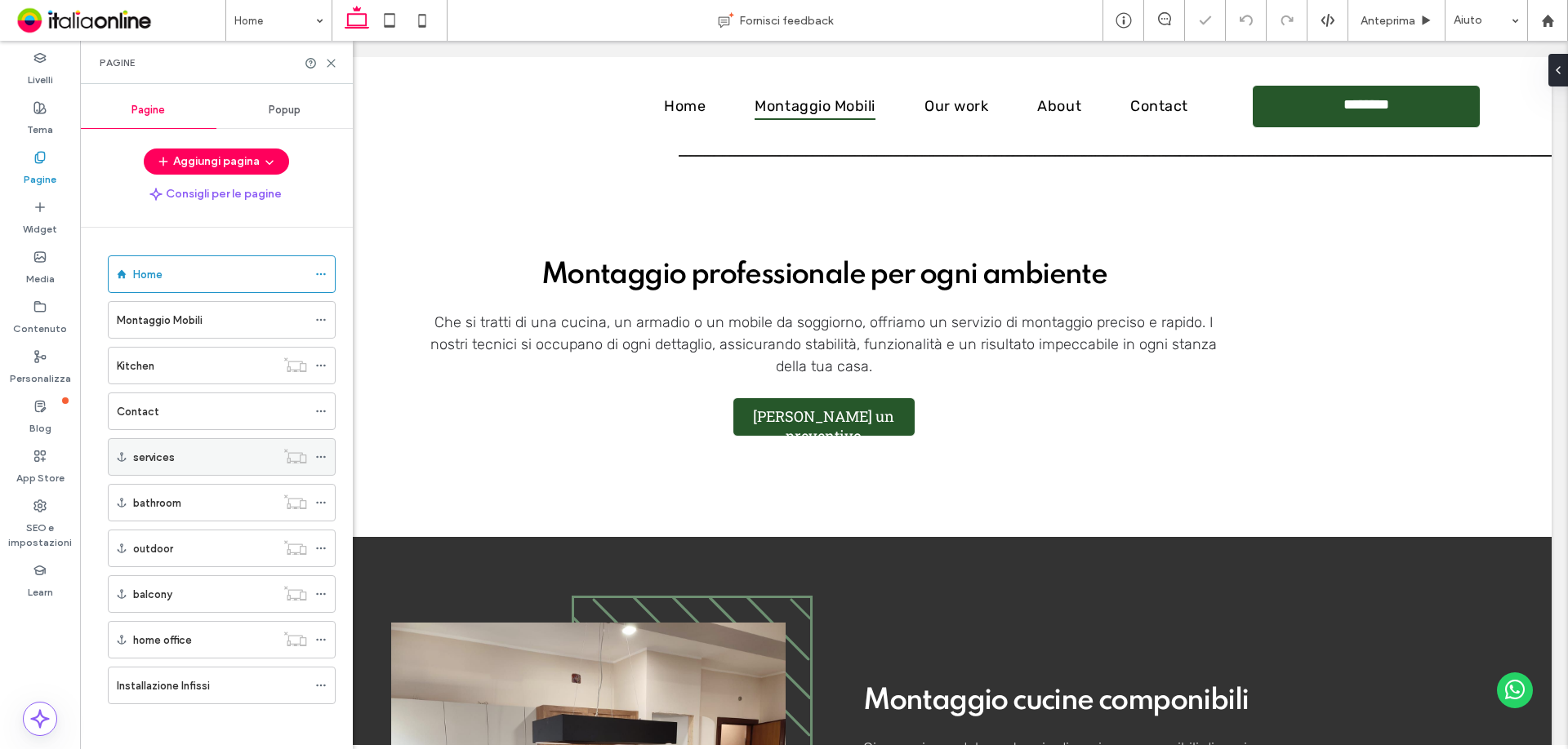
click at [218, 457] on div "services" at bounding box center [204, 457] width 142 height 17
click at [327, 458] on div at bounding box center [325, 457] width 20 height 24
click at [322, 457] on icon at bounding box center [321, 457] width 12 height 12
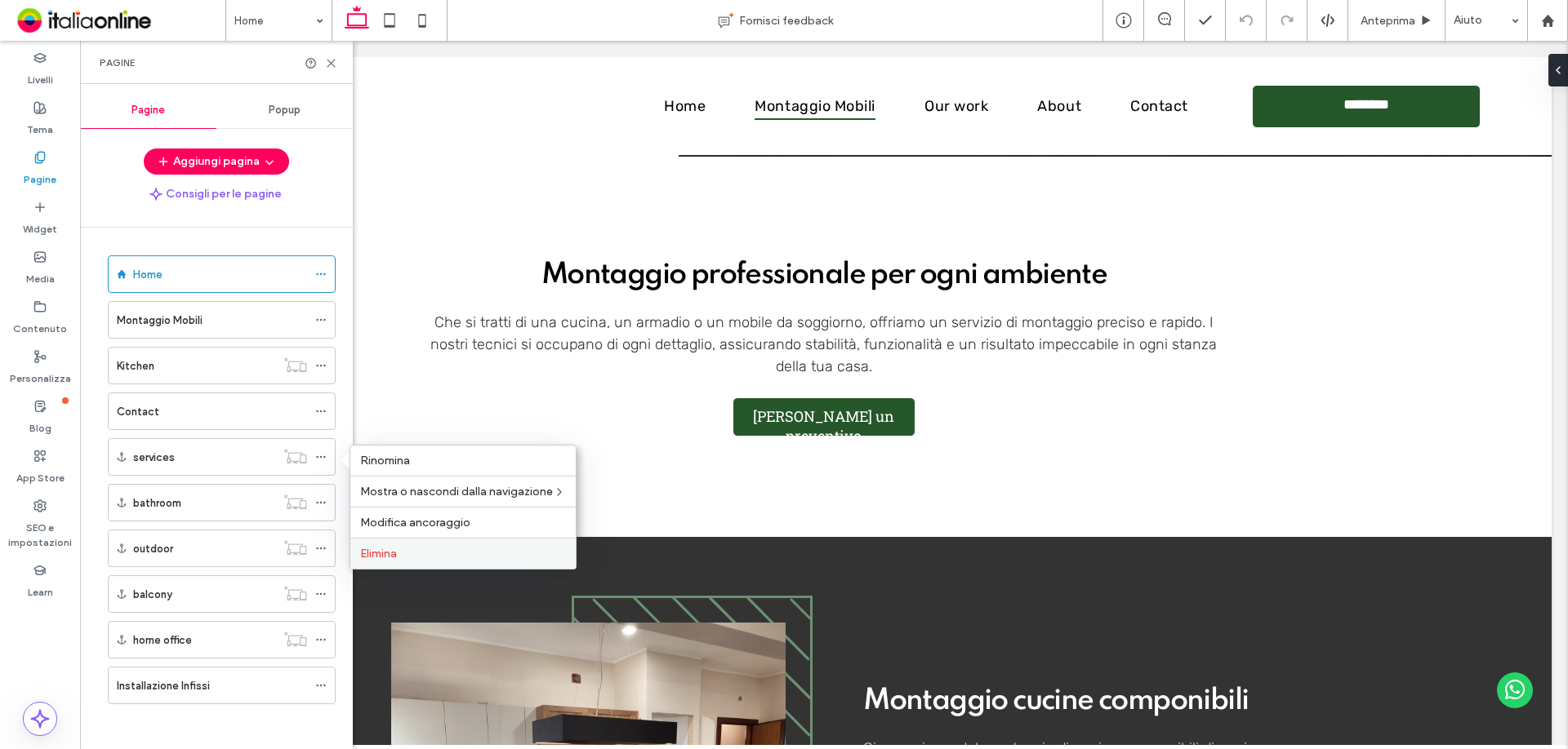
click at [368, 546] on div "Elimina" at bounding box center [463, 553] width 225 height 31
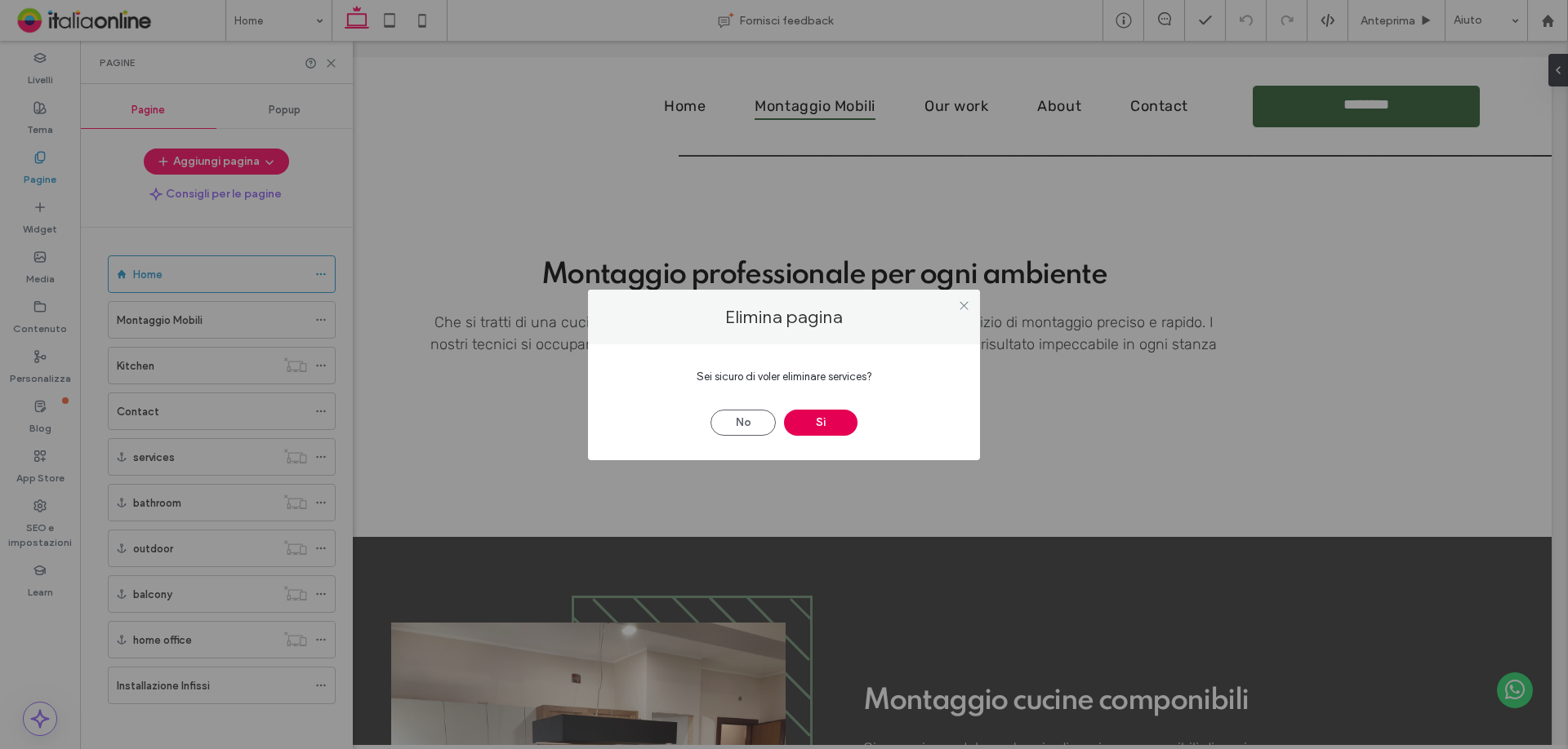
click at [830, 432] on button "Sì" at bounding box center [820, 422] width 73 height 26
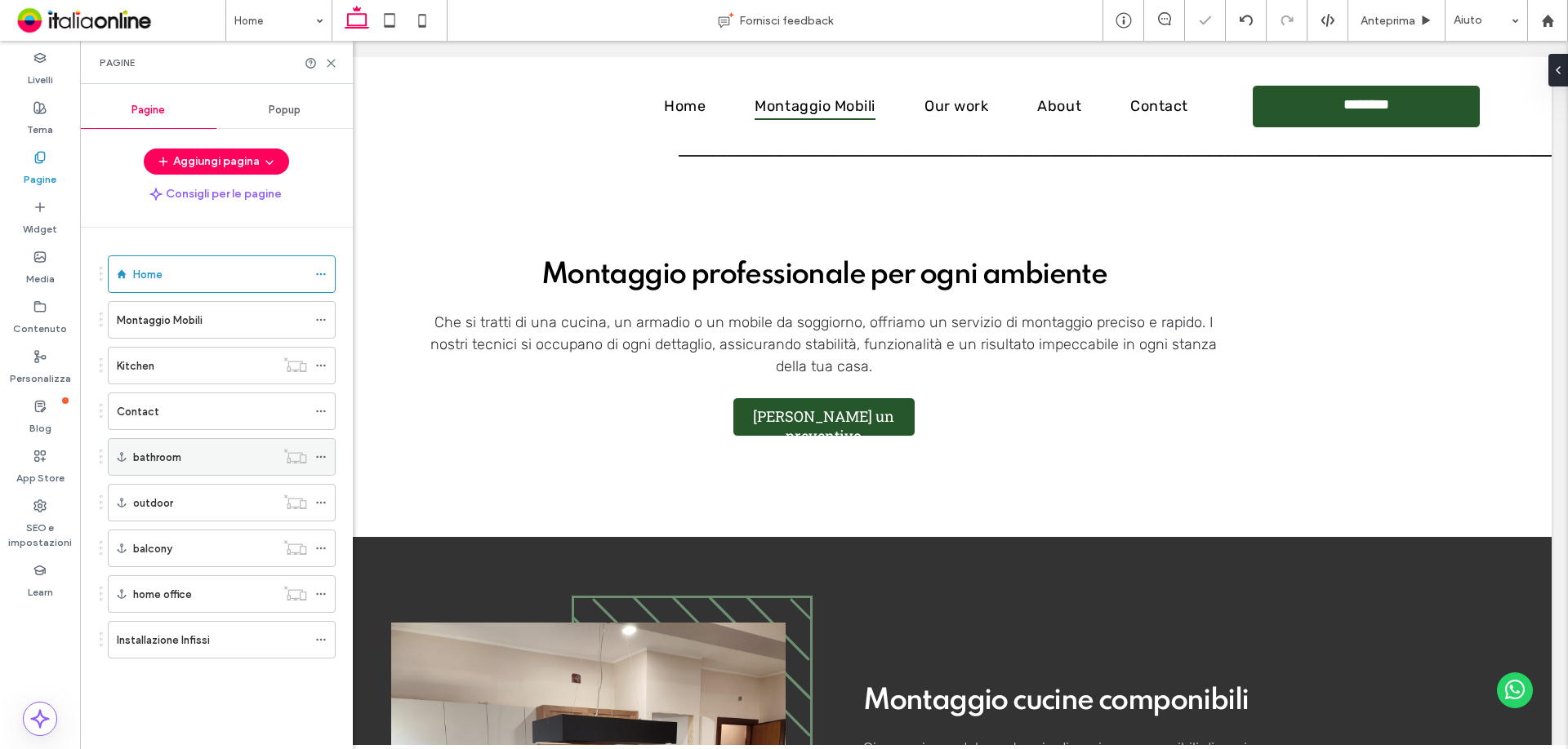
click at [320, 458] on icon at bounding box center [321, 457] width 12 height 12
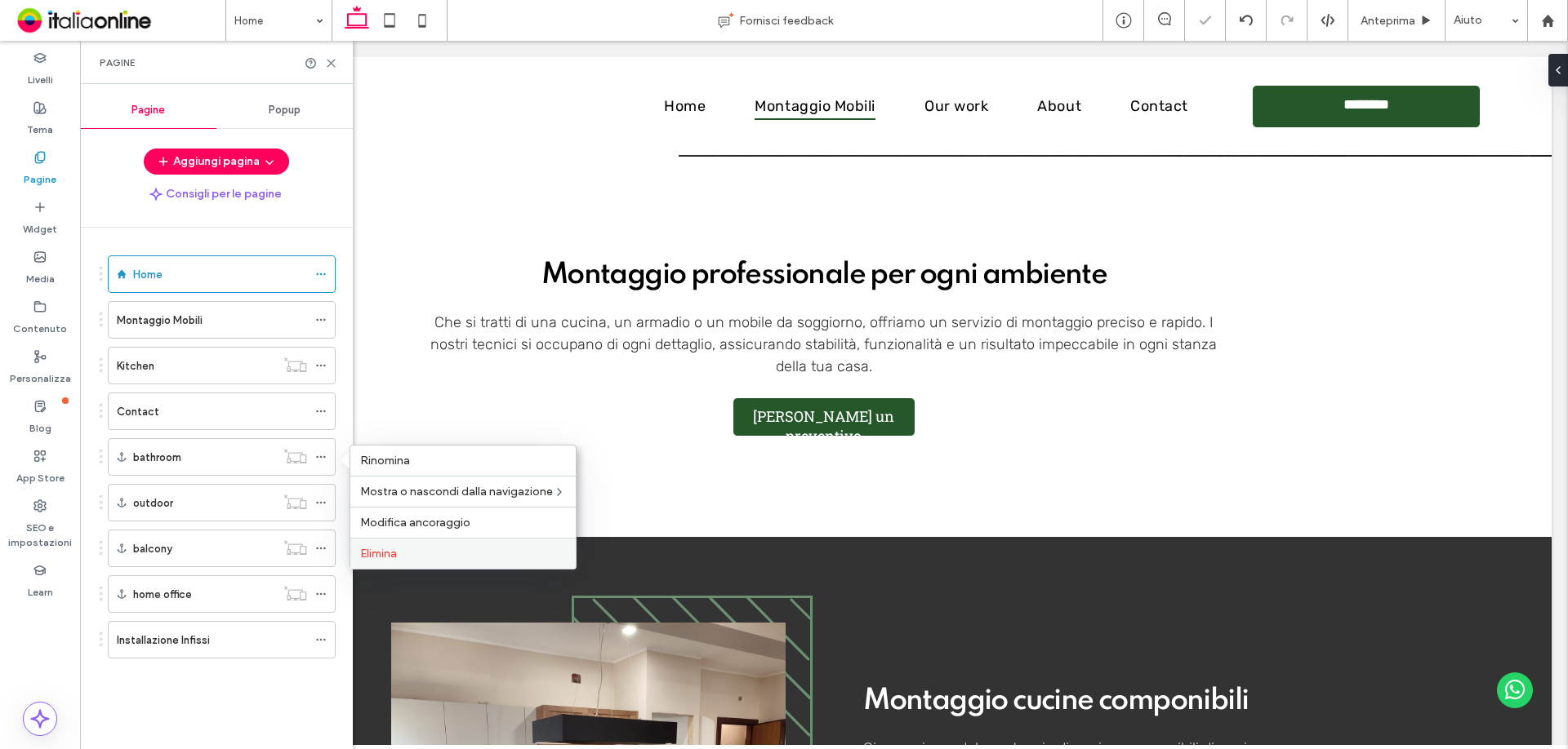
click at [366, 552] on span "Elimina" at bounding box center [378, 553] width 37 height 14
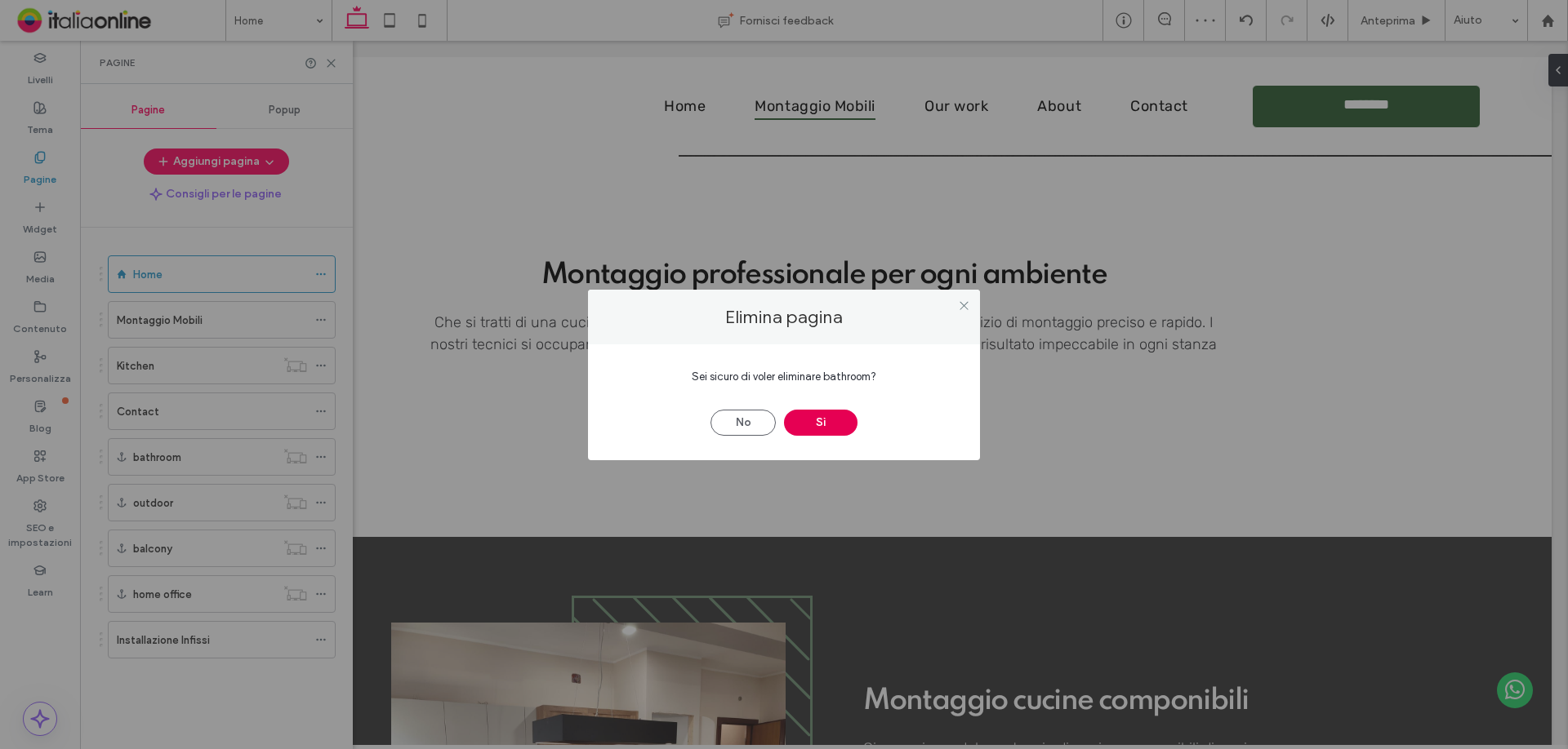
click at [827, 415] on button "Sì" at bounding box center [820, 422] width 73 height 26
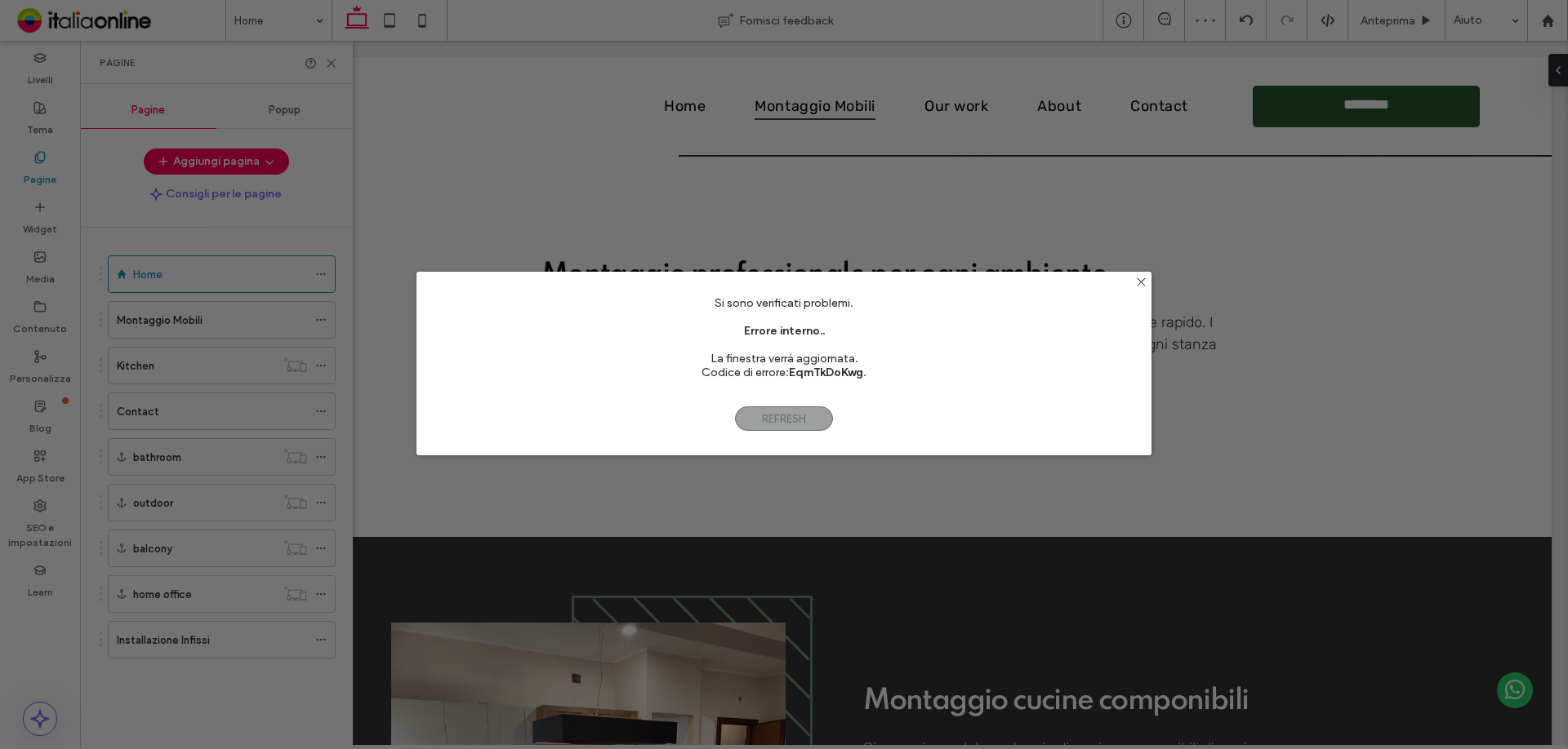
click at [304, 460] on div "Si sono verificati problemi. Errore interno.. La finestra verrà aggiornata. Cod…" at bounding box center [784, 374] width 1568 height 749
click at [1139, 285] on use at bounding box center [1141, 282] width 8 height 8
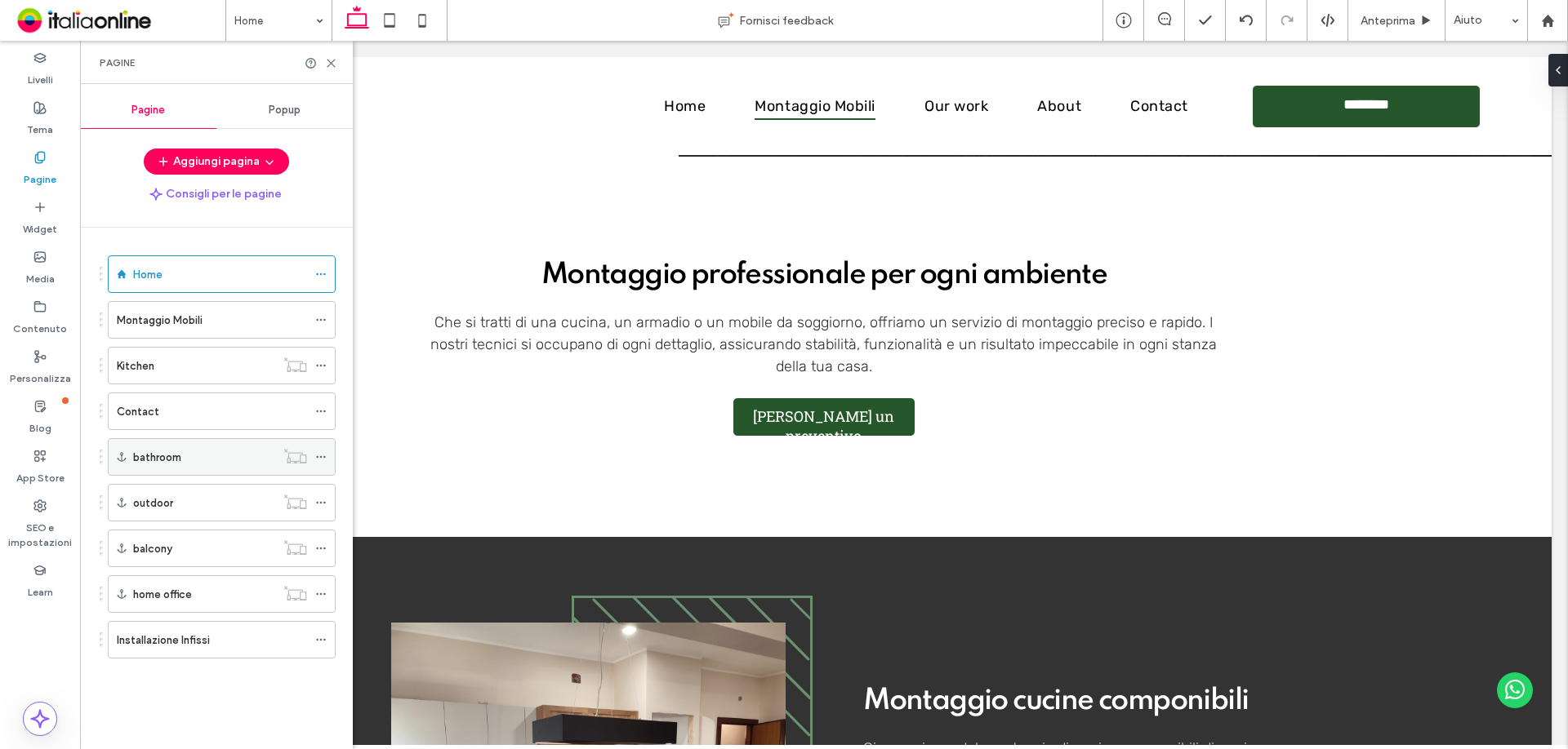
click at [323, 454] on icon at bounding box center [321, 457] width 12 height 12
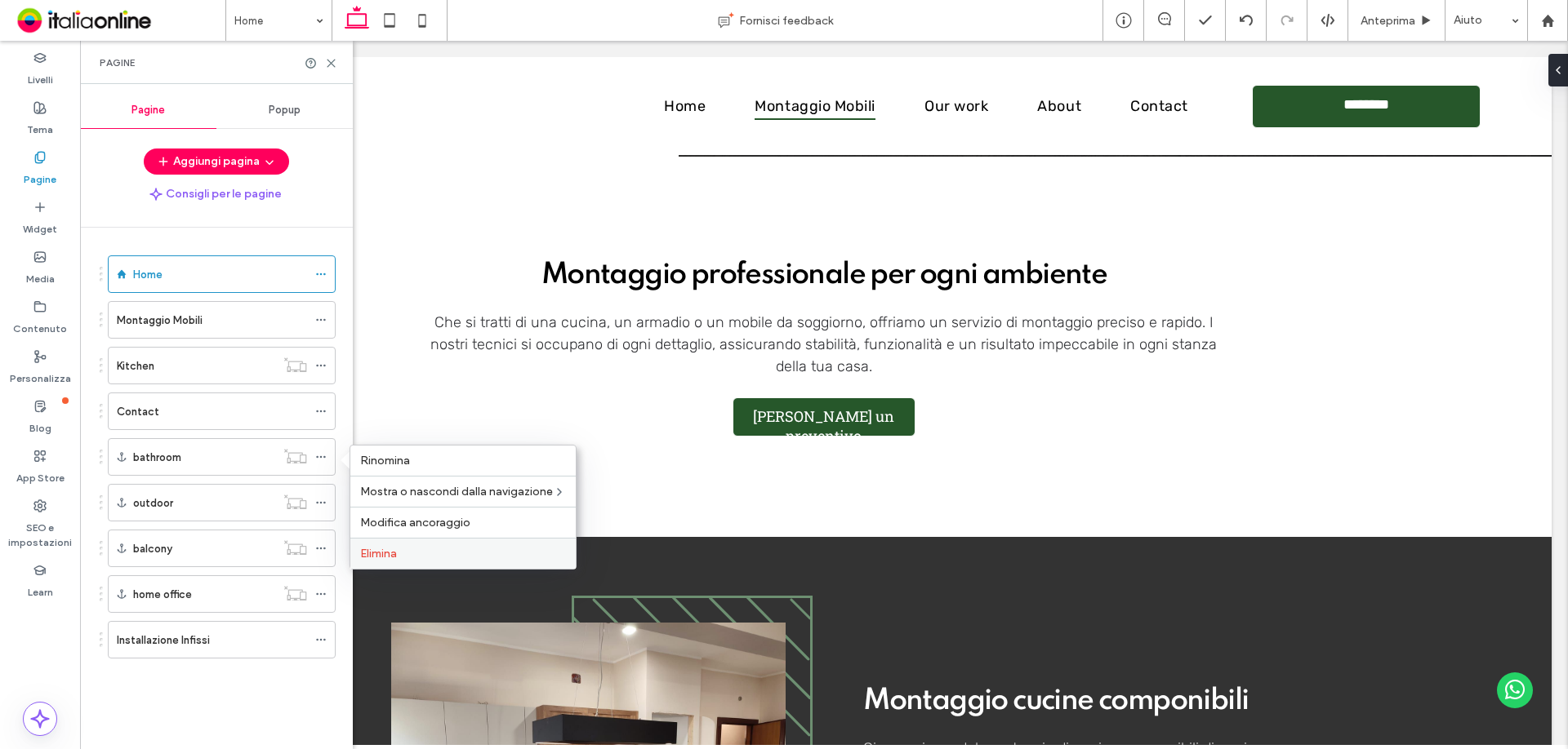
click at [379, 553] on span "Elimina" at bounding box center [378, 553] width 37 height 14
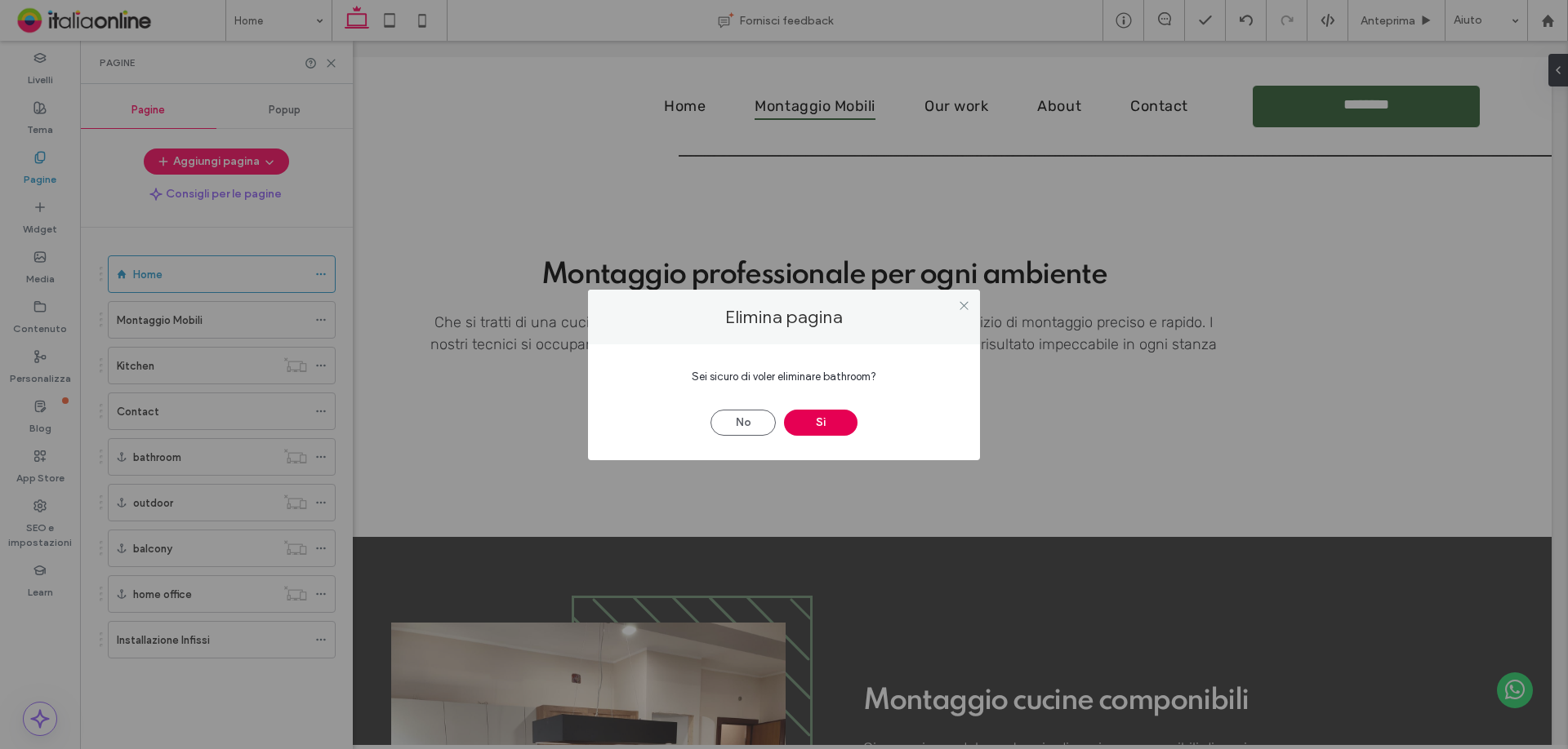
click at [851, 411] on div "No Sì" at bounding box center [784, 414] width 343 height 42
click at [828, 412] on button "Sì" at bounding box center [820, 422] width 73 height 26
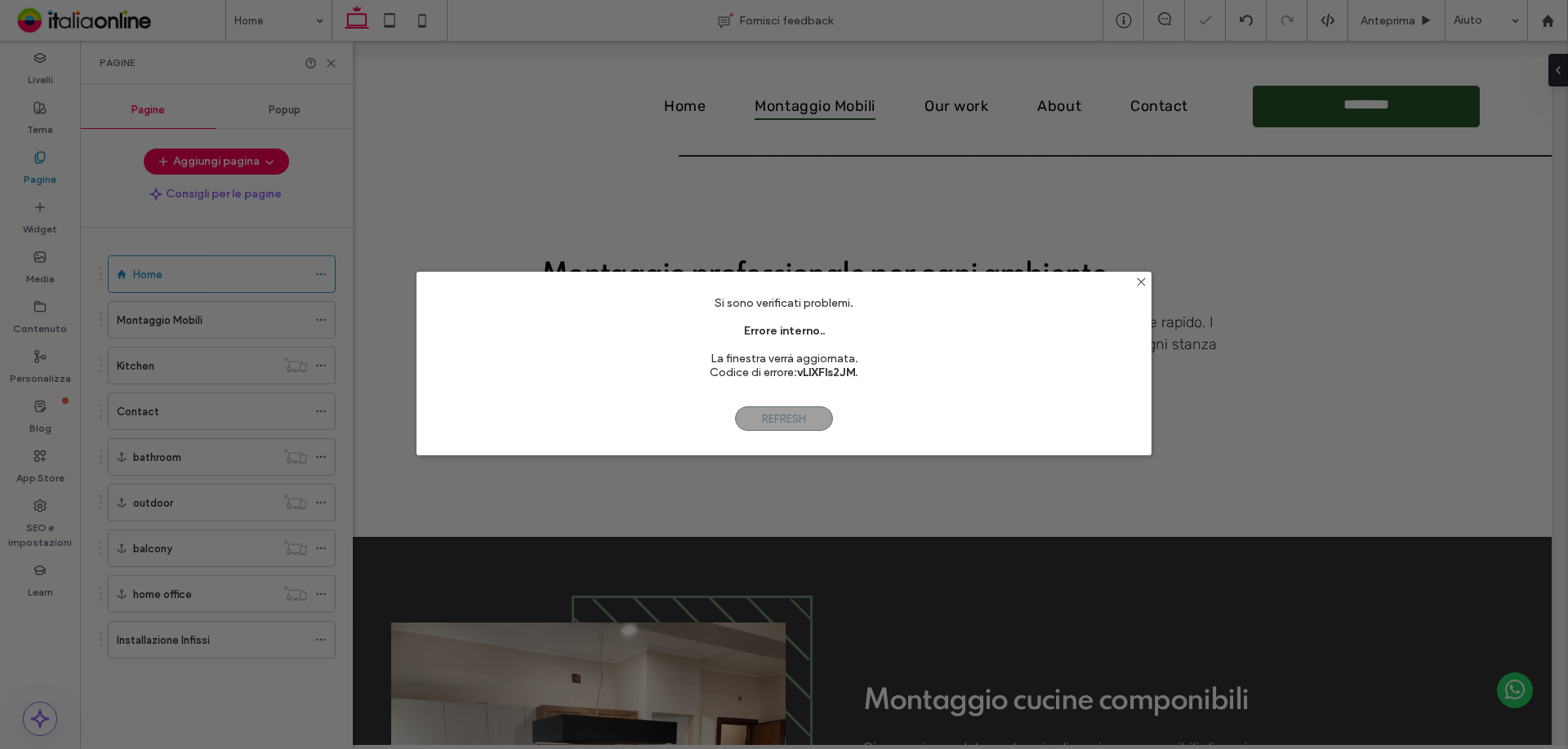
click at [278, 477] on div "Si sono verificati problemi. Errore interno.. La finestra verrà aggiornata. Cod…" at bounding box center [784, 374] width 1568 height 749
click at [1141, 286] on icon at bounding box center [1141, 282] width 13 height 12
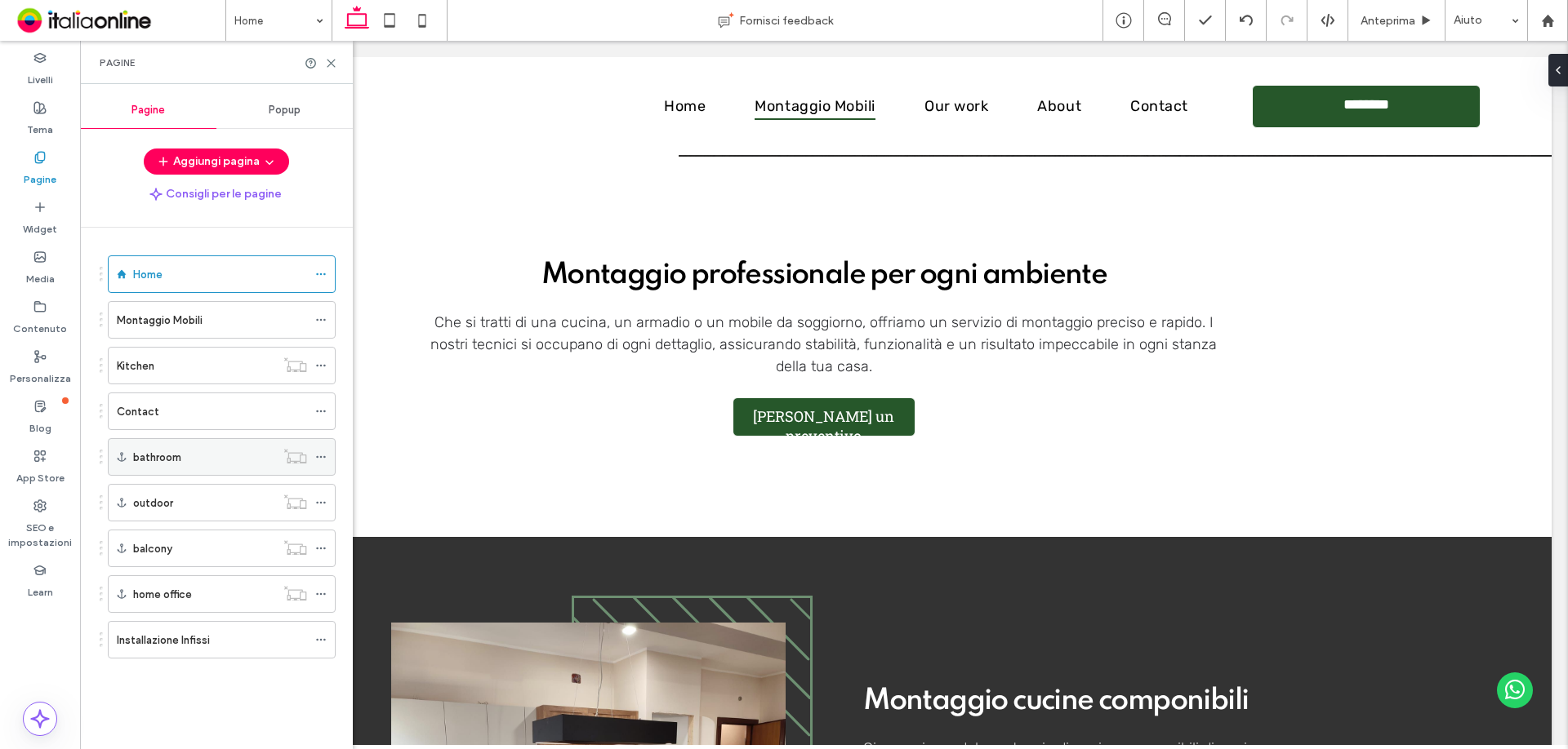
click at [318, 455] on icon at bounding box center [321, 457] width 12 height 12
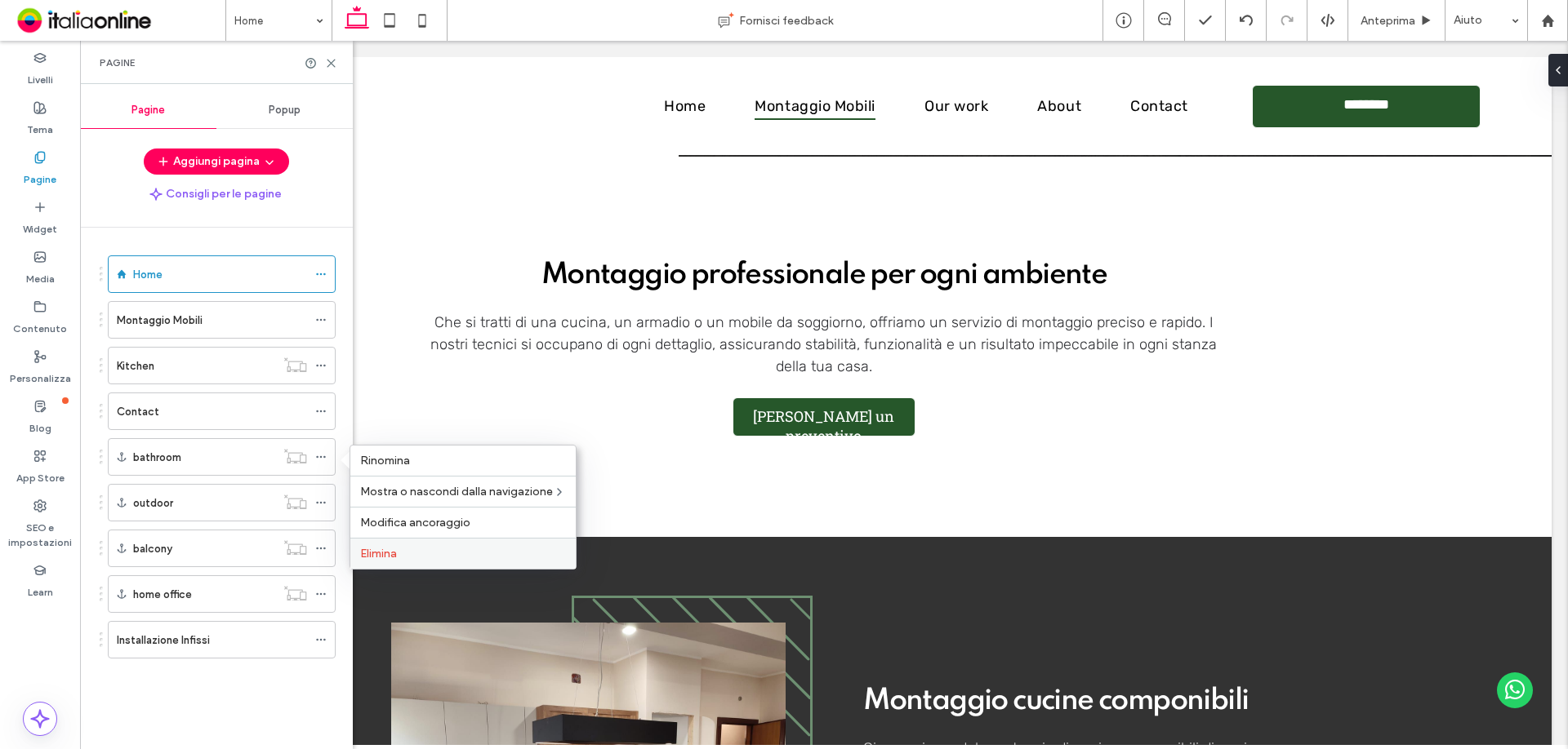
click at [371, 544] on div "Elimina" at bounding box center [463, 553] width 225 height 31
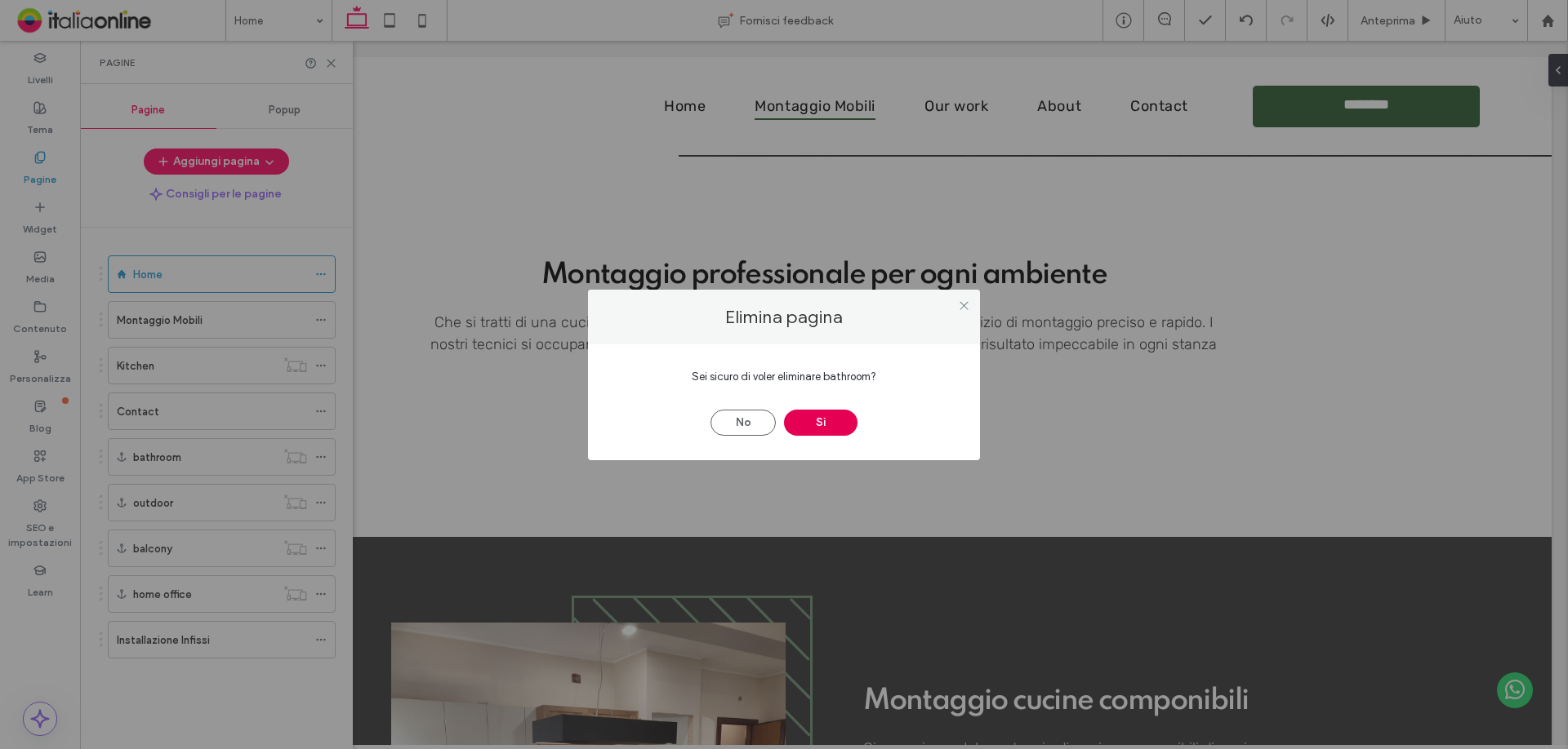
click at [822, 417] on button "Sì" at bounding box center [820, 422] width 73 height 26
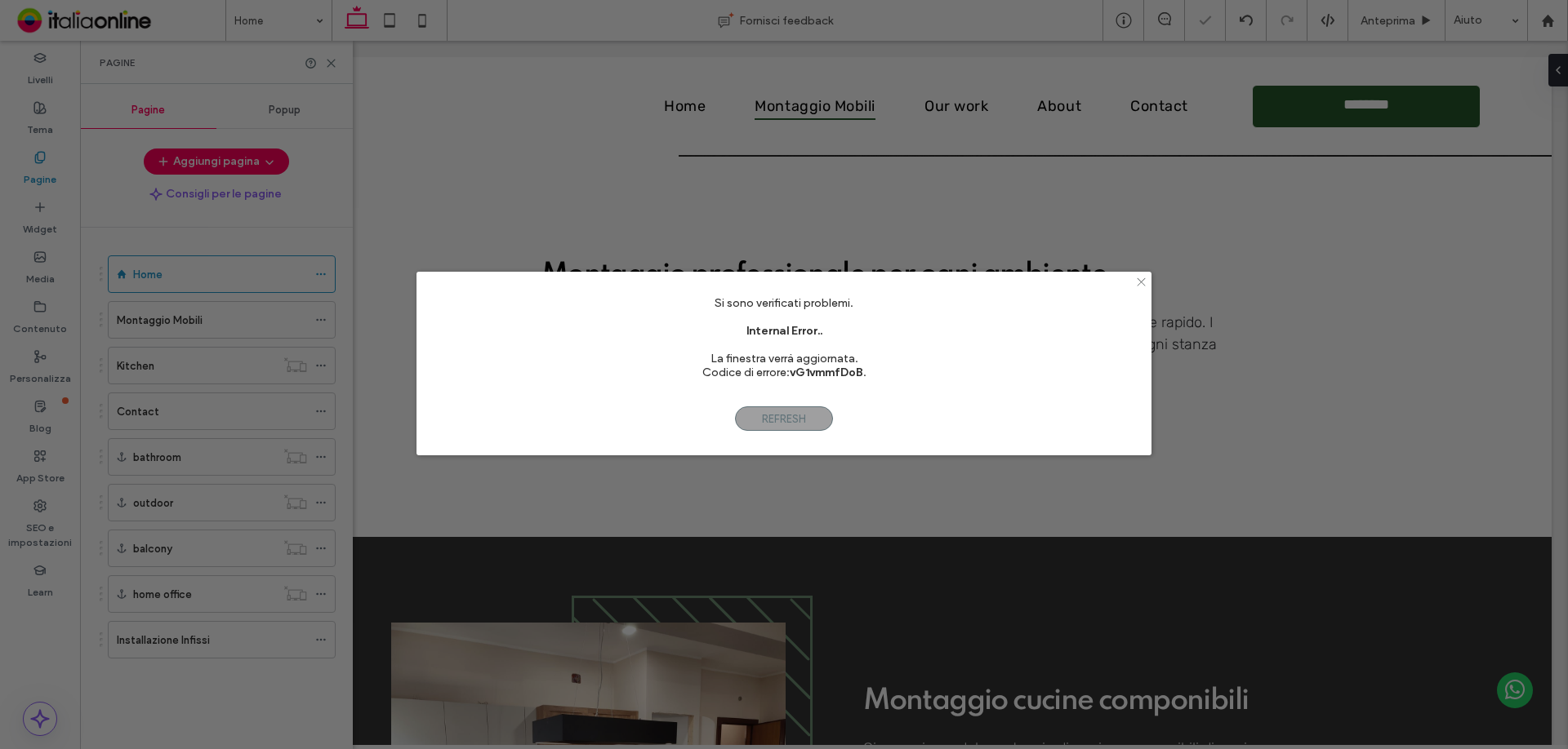
click at [1144, 282] on icon at bounding box center [1141, 282] width 13 height 12
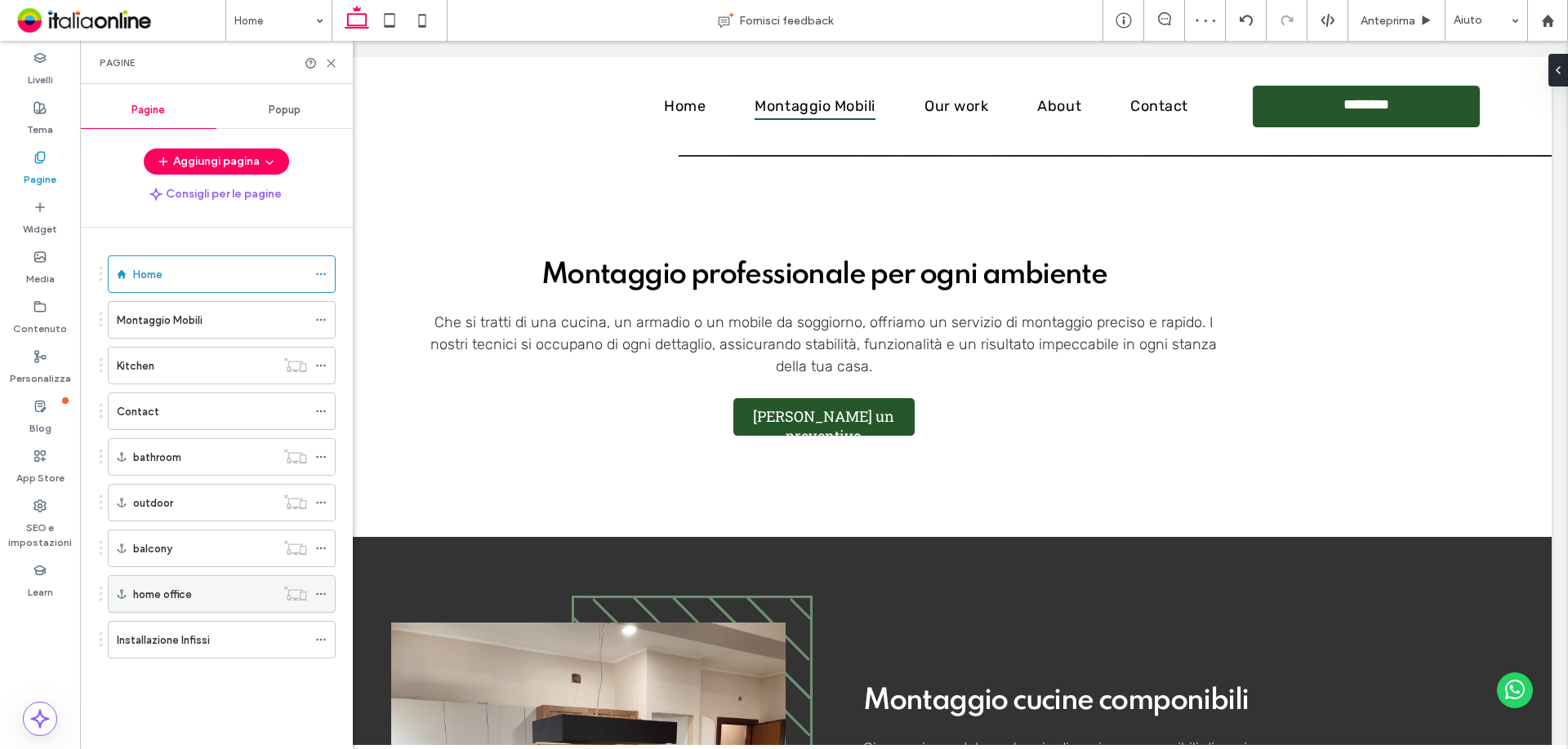
click at [313, 592] on div at bounding box center [295, 593] width 40 height 17
click at [176, 597] on label "home office" at bounding box center [163, 595] width 59 height 28
drag, startPoint x: 129, startPoint y: 462, endPoint x: 140, endPoint y: 353, distance: 109.6
click at [140, 353] on div at bounding box center [784, 374] width 1568 height 749
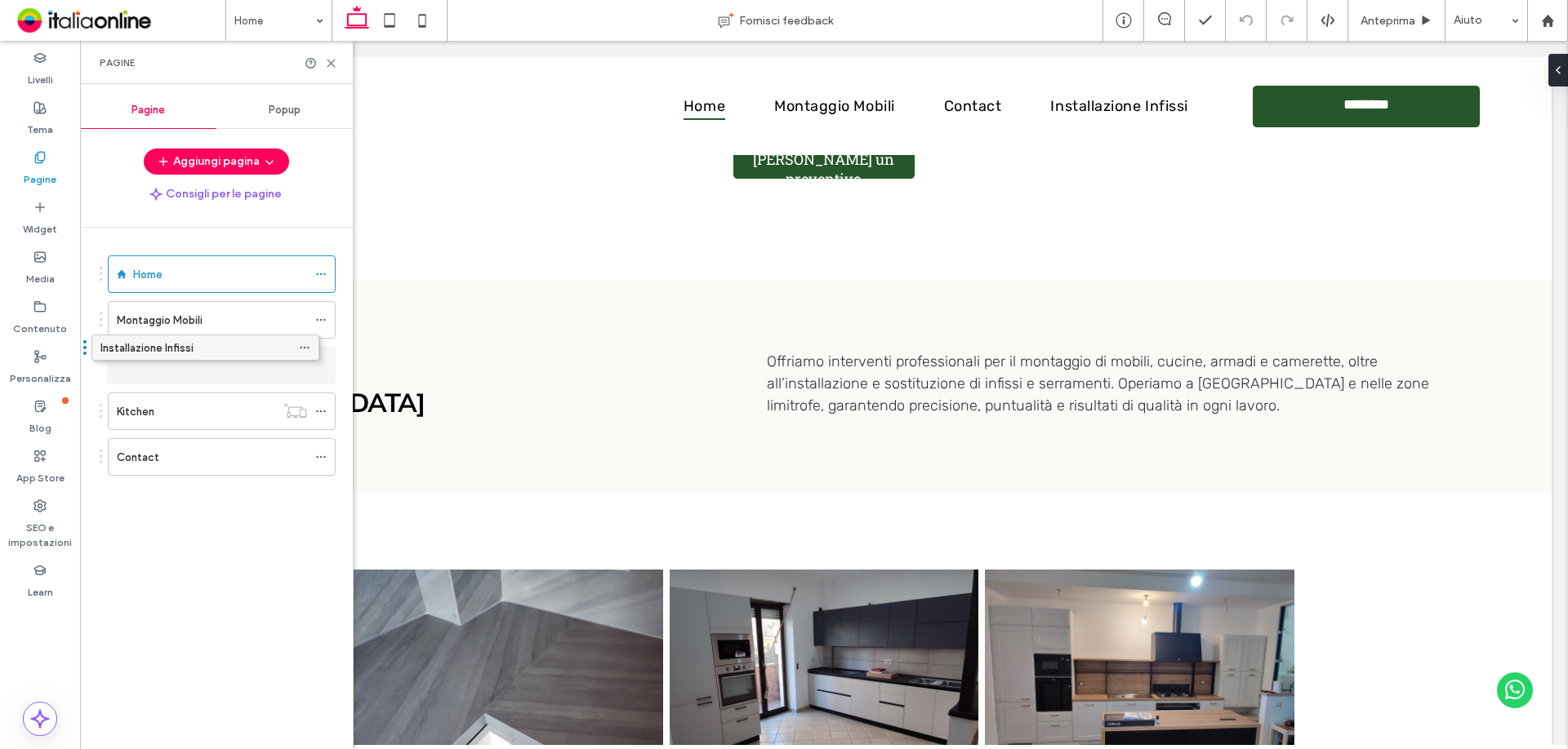
drag, startPoint x: 228, startPoint y: 385, endPoint x: 190, endPoint y: 350, distance: 51.7
click at [329, 61] on use at bounding box center [331, 63] width 8 height 7
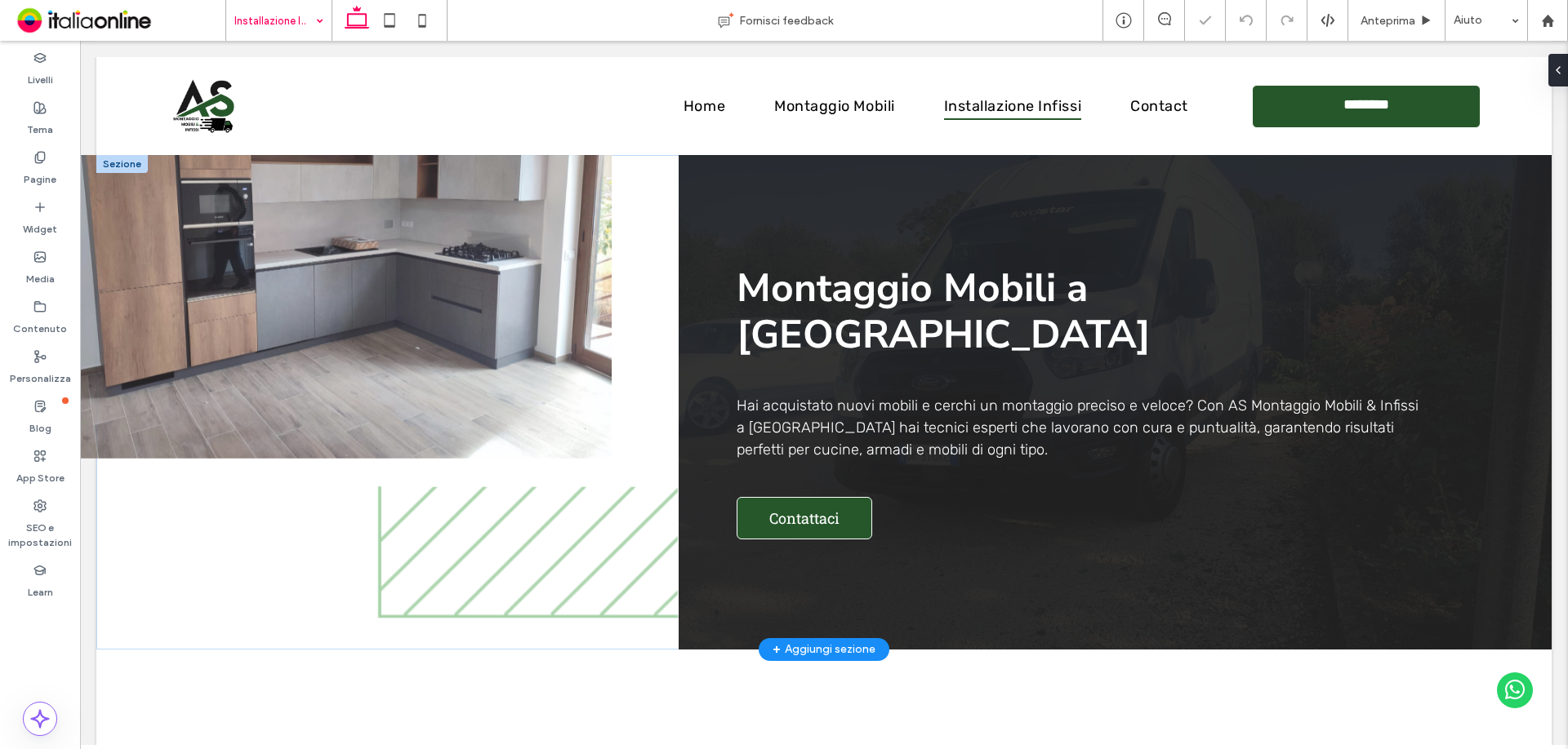
click at [484, 347] on img at bounding box center [320, 307] width 583 height 303
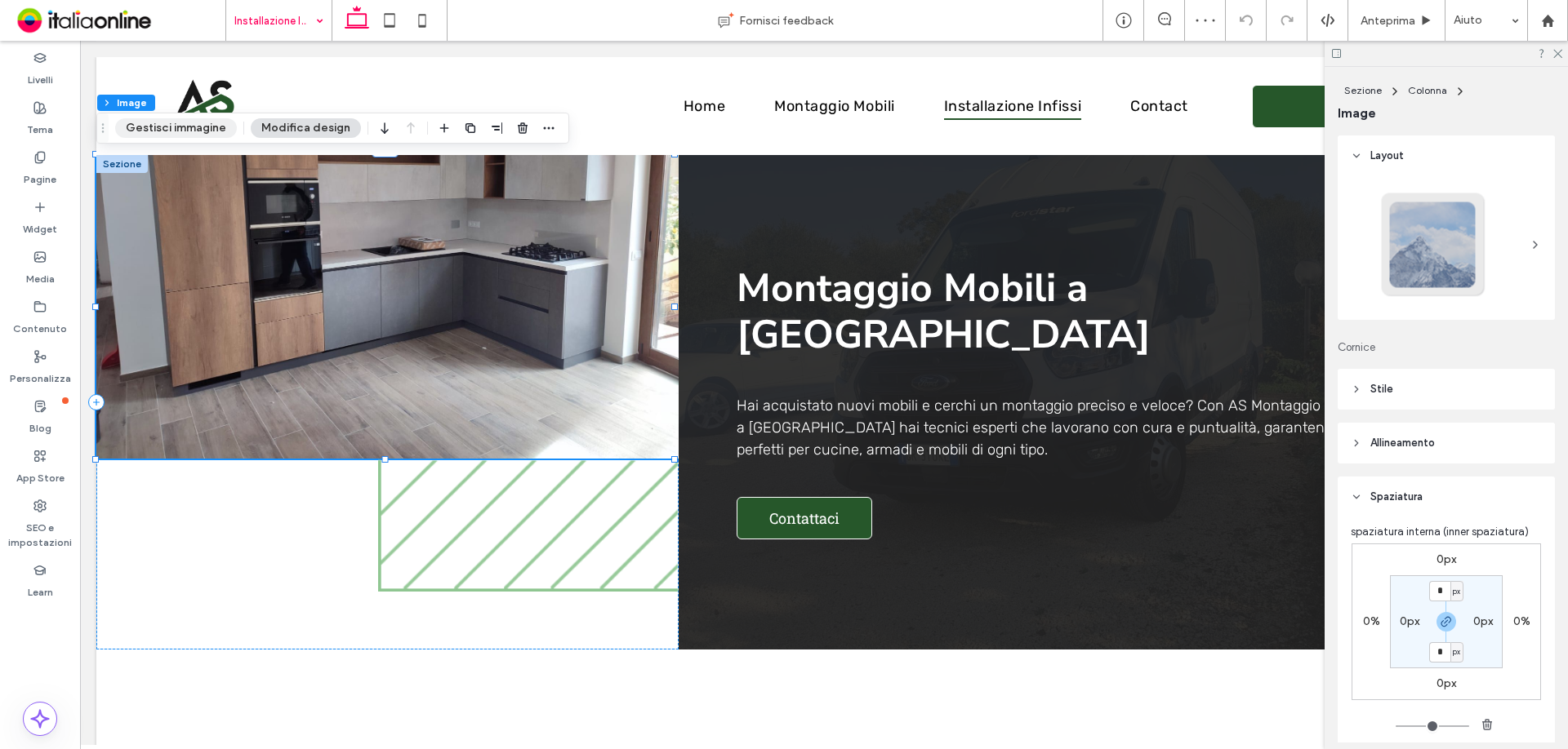
click at [180, 130] on button "Gestisci immagine" at bounding box center [176, 128] width 122 height 20
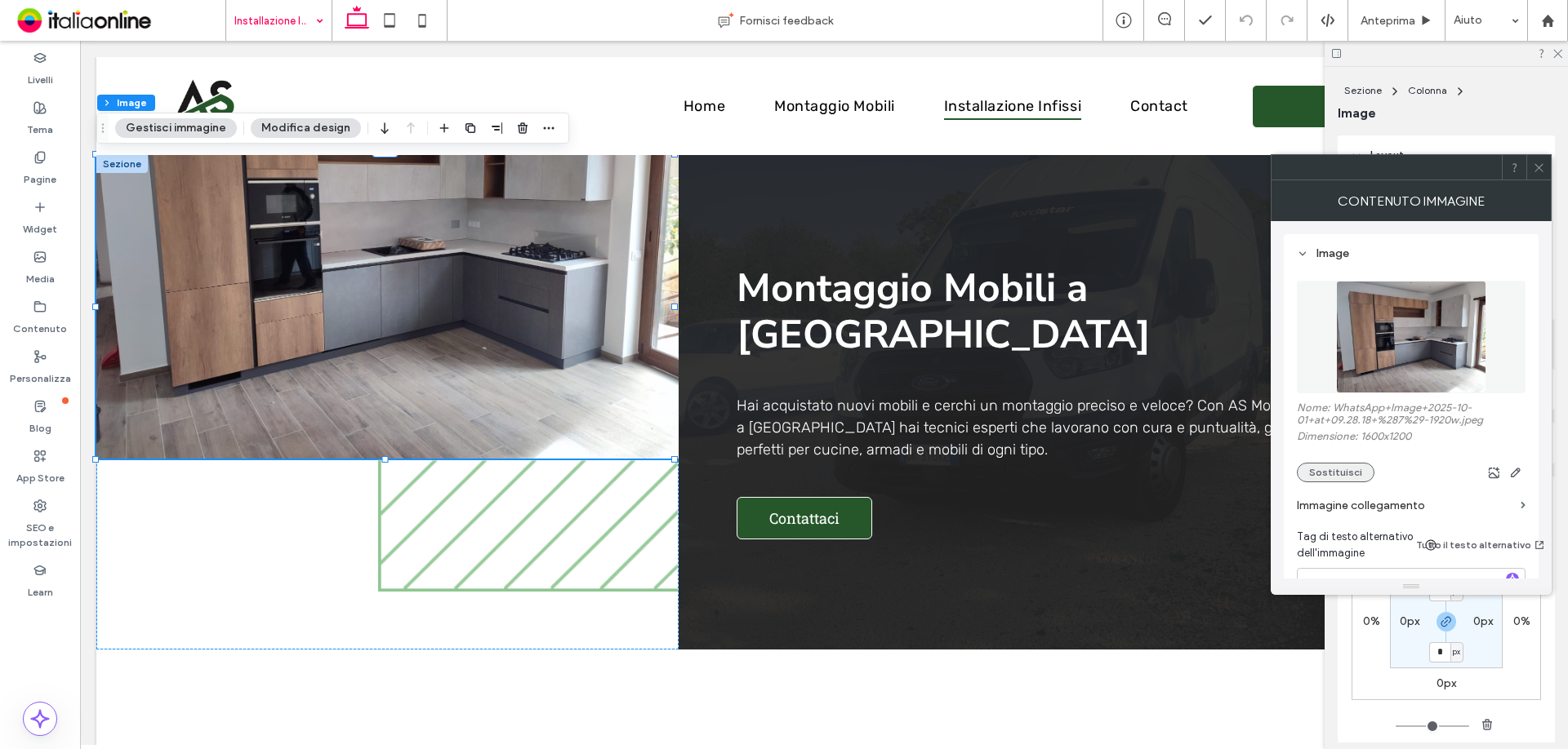
click at [1351, 471] on button "Sostituisci" at bounding box center [1335, 472] width 78 height 20
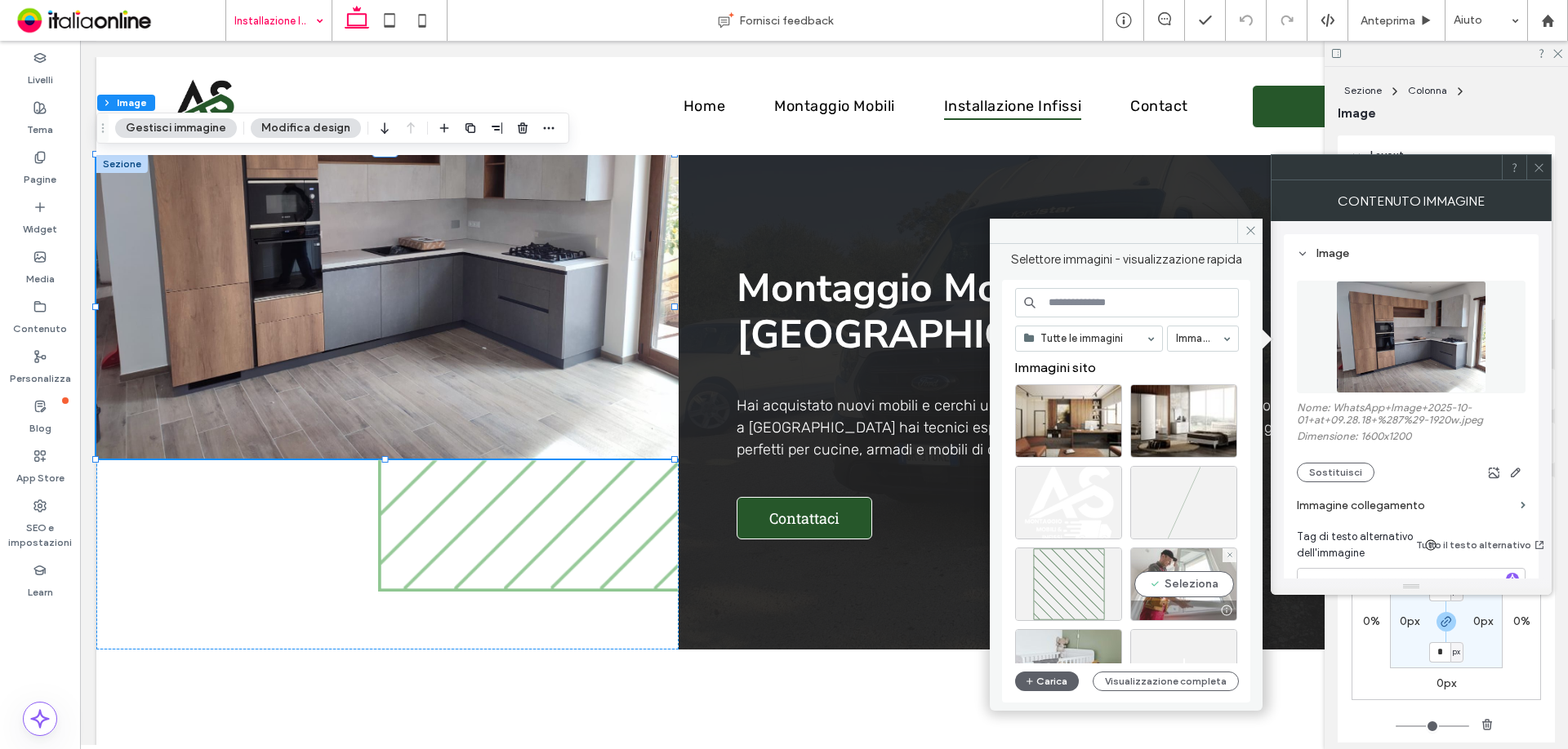
drag, startPoint x: 1187, startPoint y: 587, endPoint x: 1107, endPoint y: 543, distance: 91.3
click at [1187, 587] on div "Seleziona" at bounding box center [1184, 584] width 107 height 73
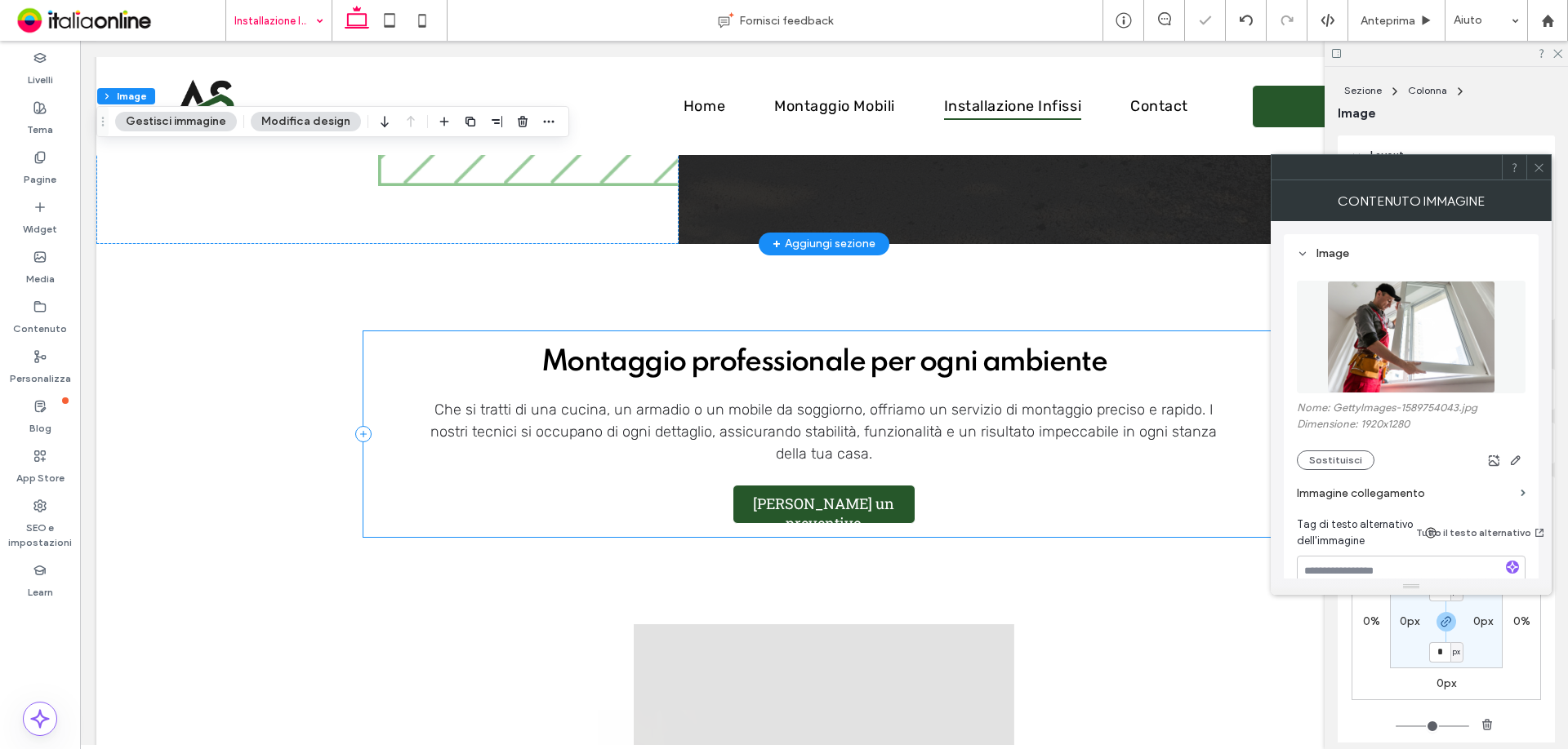
scroll to position [408, 0]
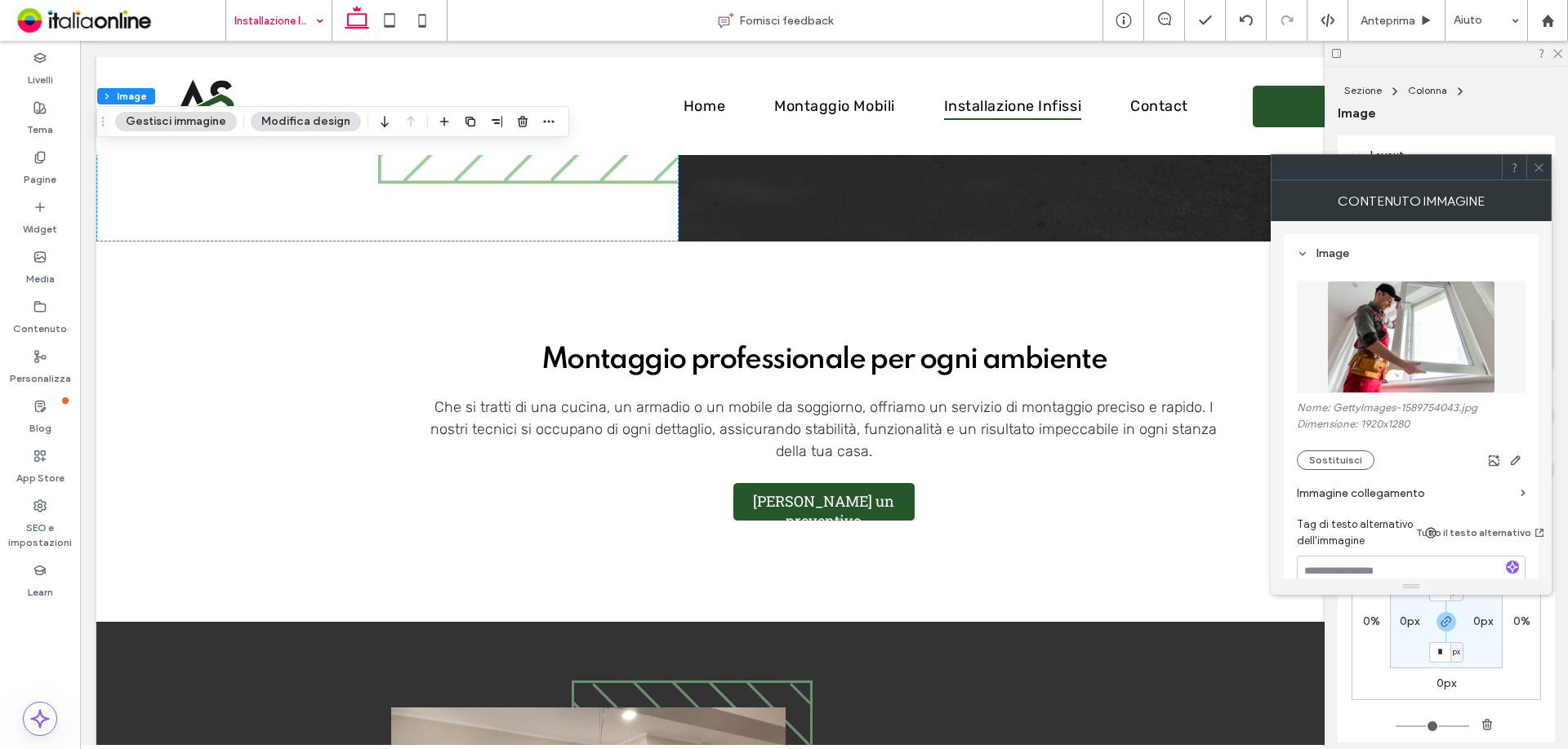
drag, startPoint x: 1540, startPoint y: 167, endPoint x: 1488, endPoint y: 251, distance: 98.8
click at [1540, 167] on use at bounding box center [1539, 167] width 8 height 8
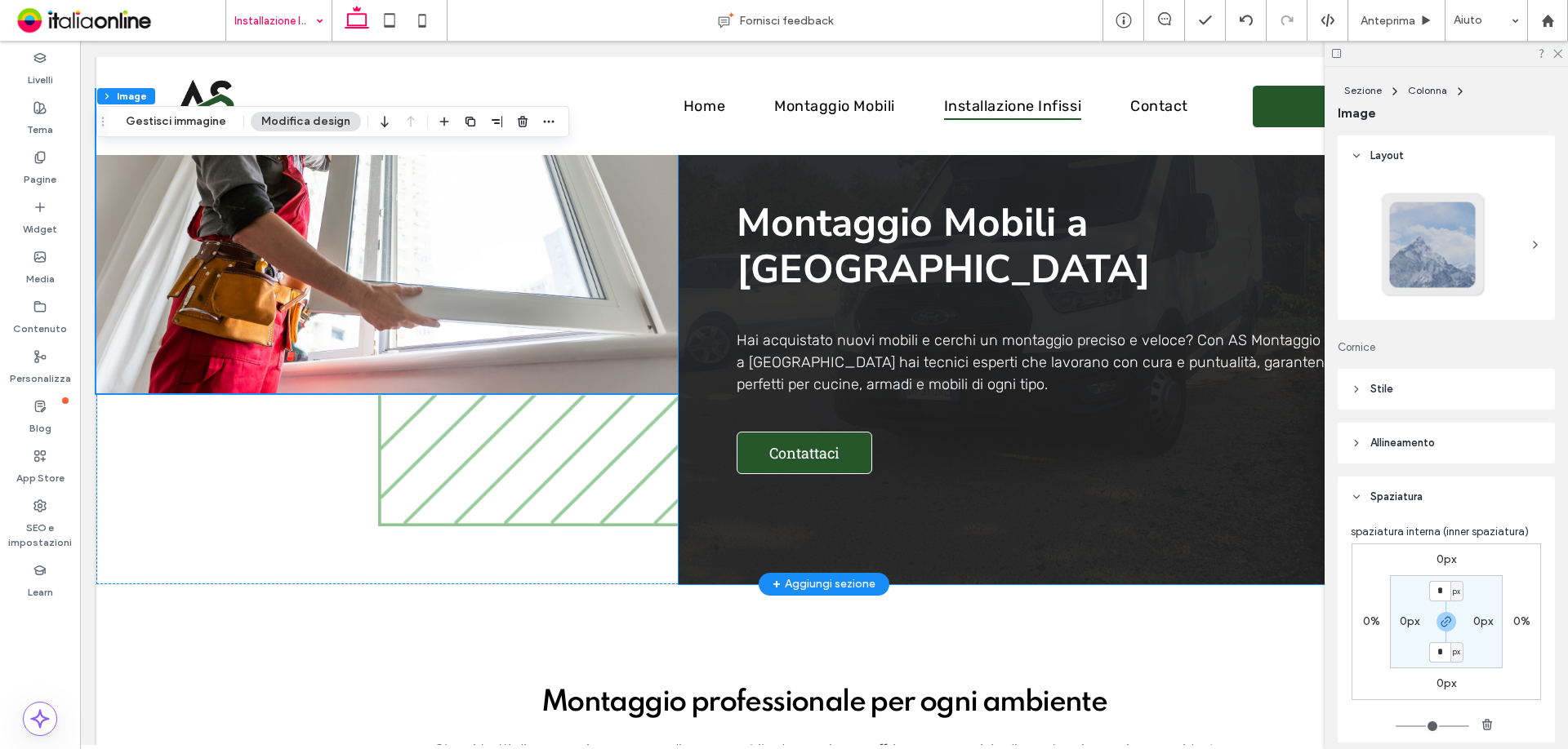
scroll to position [0, 0]
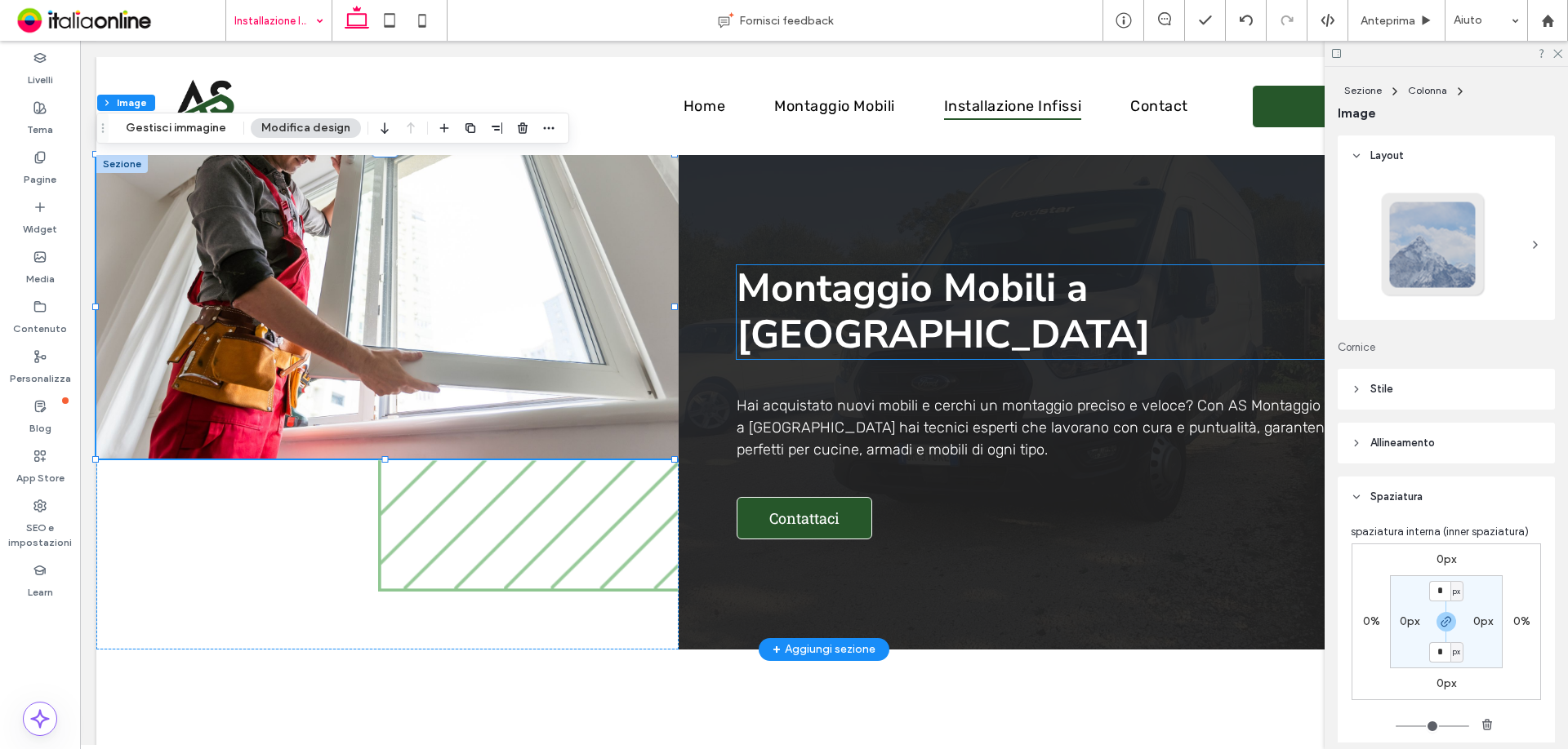
click at [1042, 298] on strong "Montaggio Mobili a [GEOGRAPHIC_DATA]" at bounding box center [944, 311] width 414 height 101
click at [1042, 298] on div "Montaggio Mobili a [GEOGRAPHIC_DATA]" at bounding box center [1052, 312] width 630 height 94
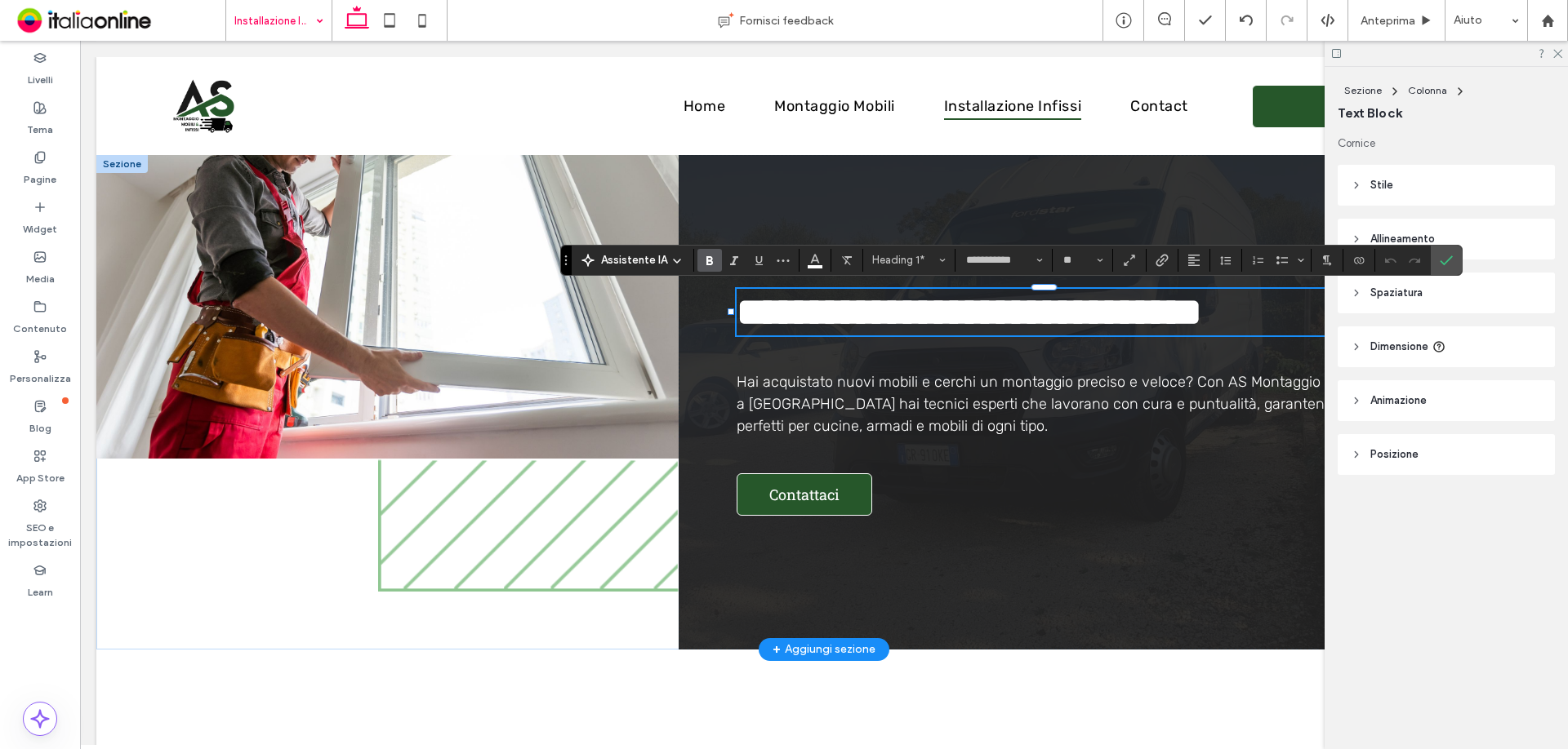
type input "*****"
type input "**"
click at [839, 404] on span "Hai acquistato nuovi mobili e cerchi un montaggio preciso e veloce? Con AS Mont…" at bounding box center [1078, 404] width 682 height 62
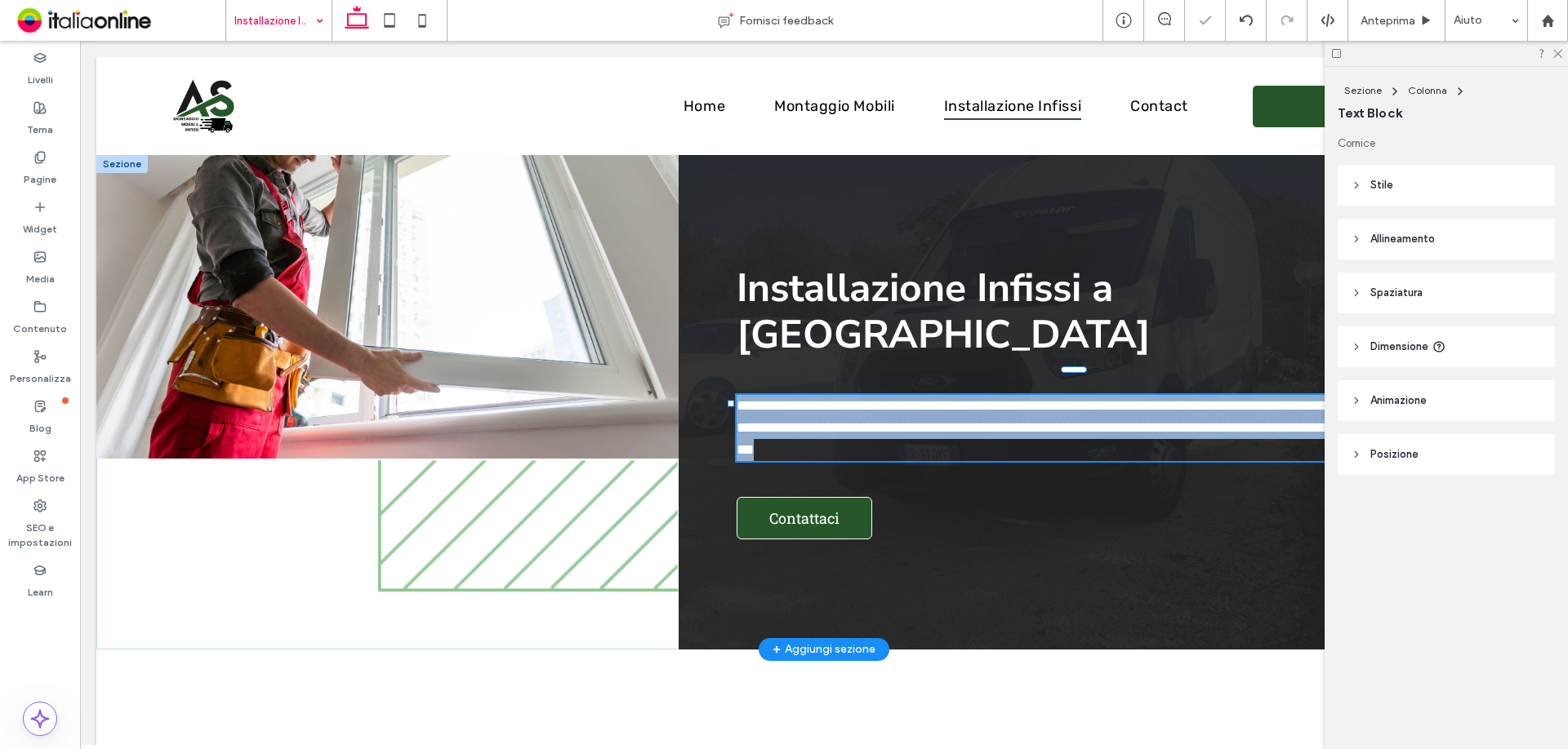
type input "*****"
type input "**"
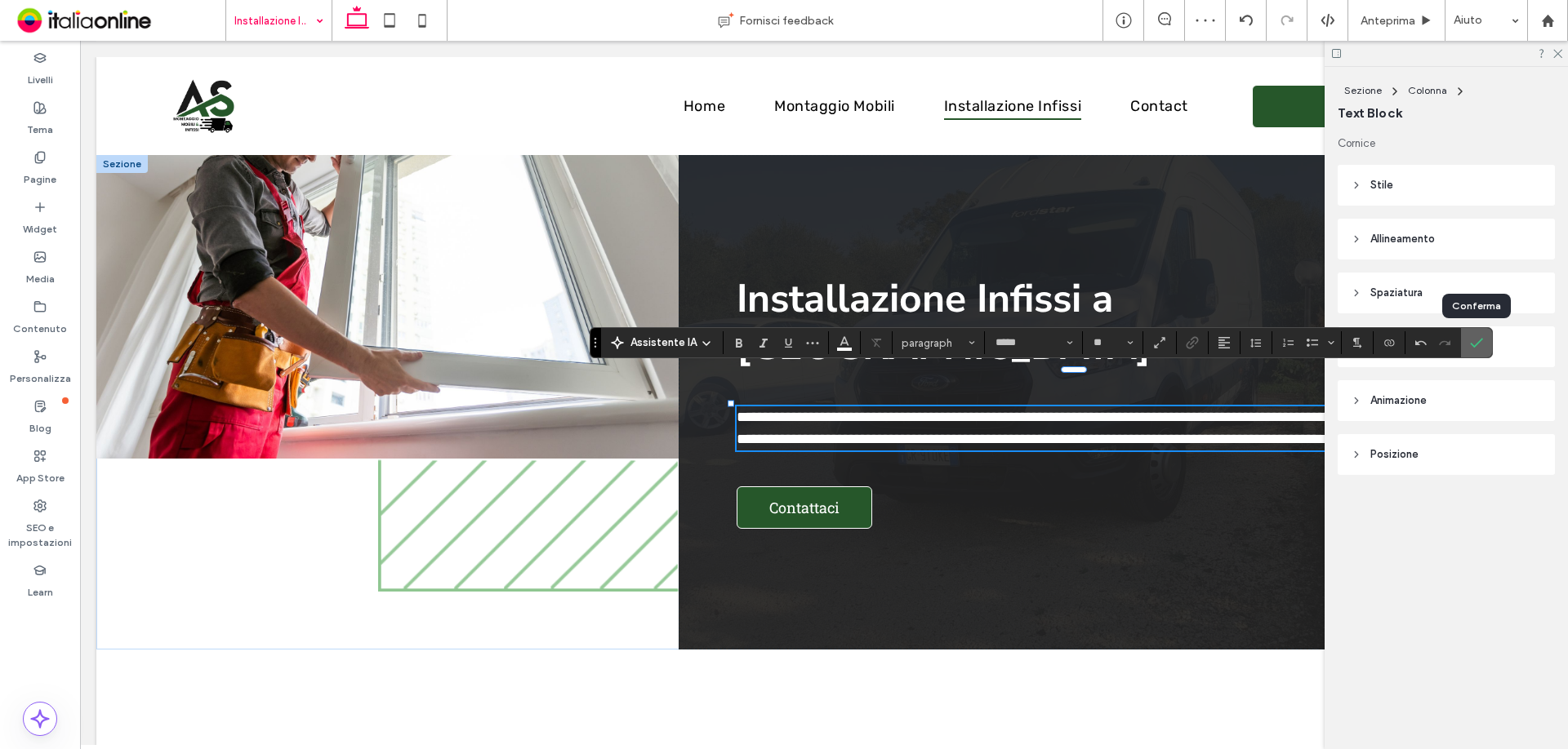
drag, startPoint x: 1470, startPoint y: 347, endPoint x: 1455, endPoint y: 345, distance: 15.1
click at [1470, 347] on icon "Conferma" at bounding box center [1476, 343] width 13 height 13
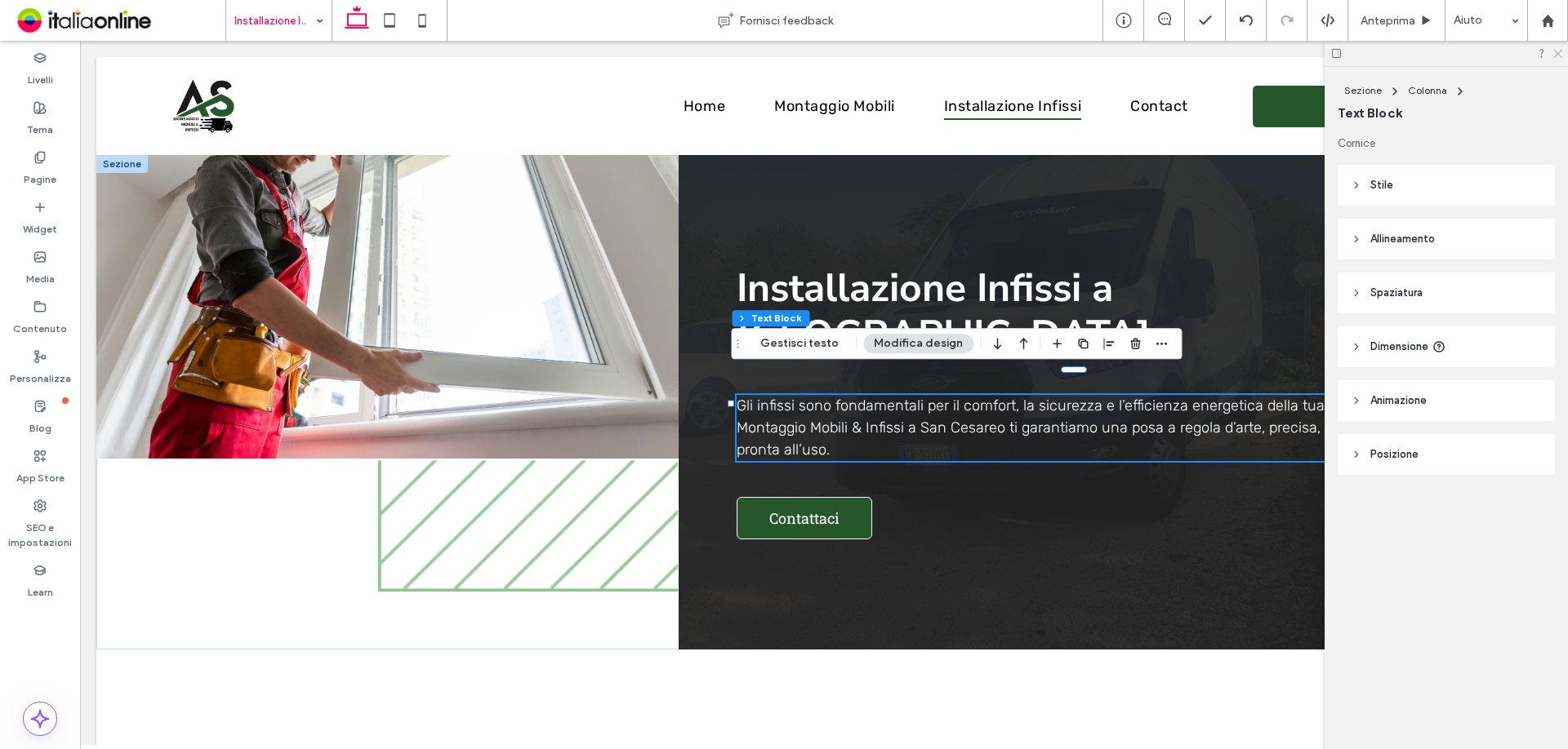
click at [1561, 55] on icon at bounding box center [1556, 52] width 11 height 11
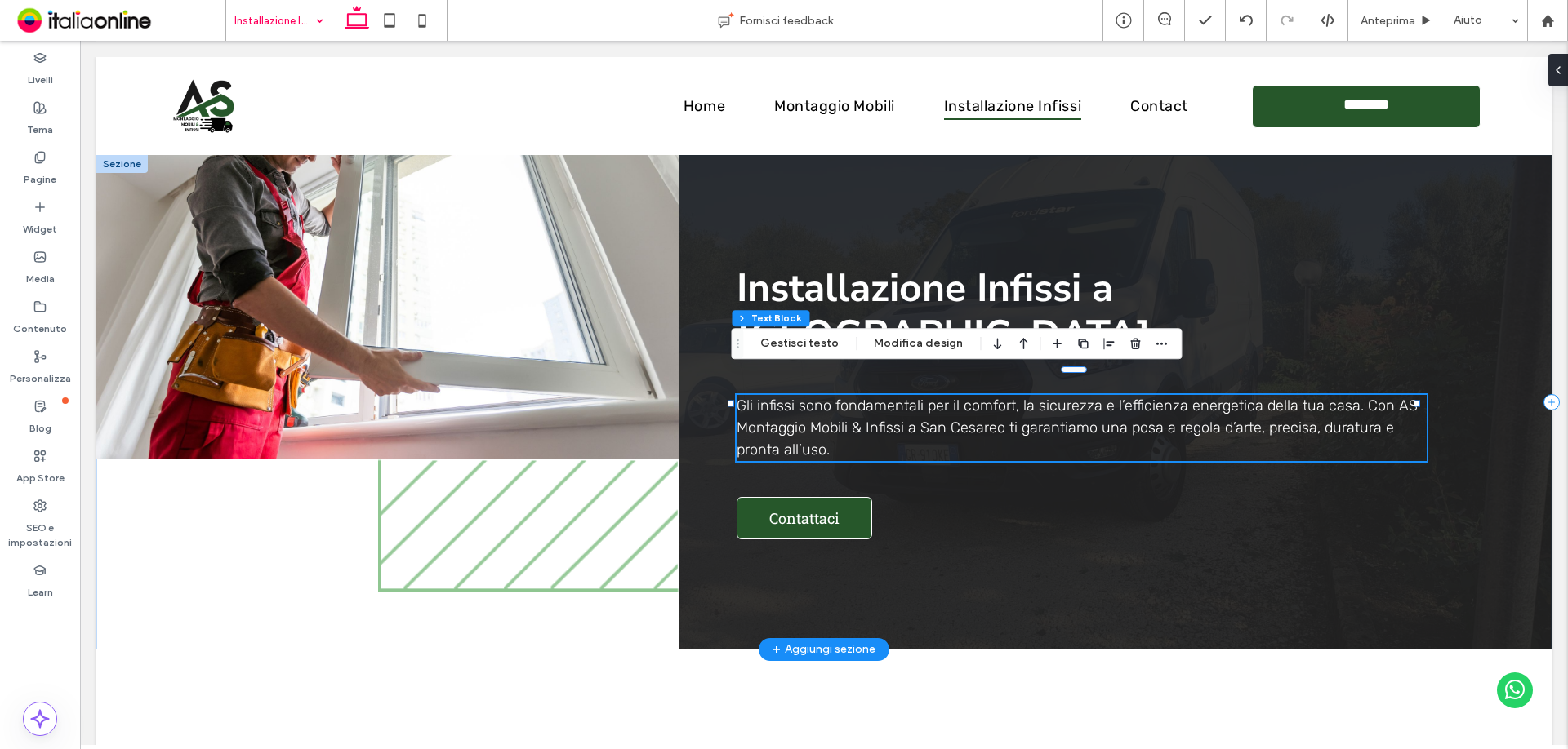
click at [1383, 447] on div "Installazione Infissi a San Cesareo Gli infissi sono fondamentali per il comfor…" at bounding box center [1115, 402] width 873 height 495
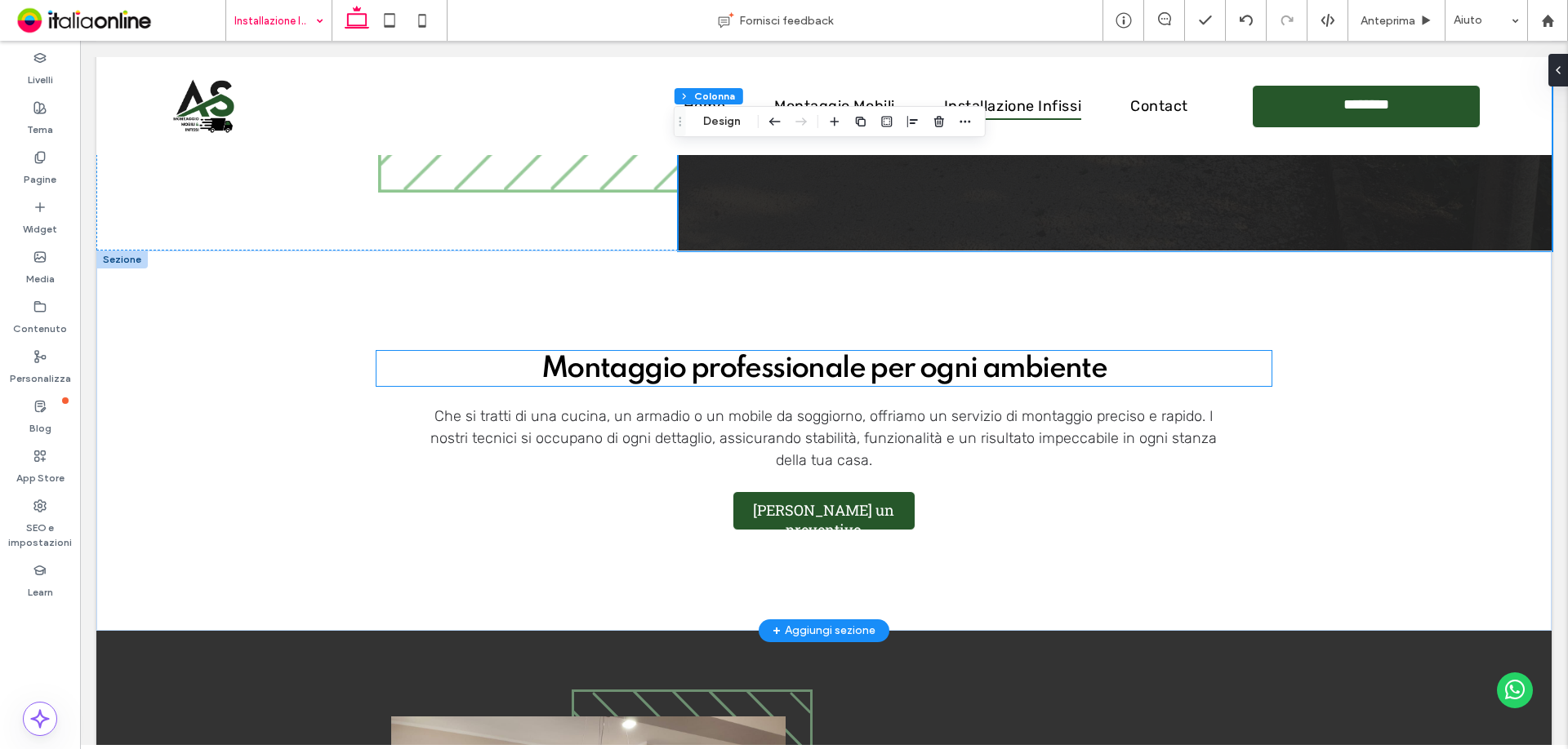
scroll to position [408, 0]
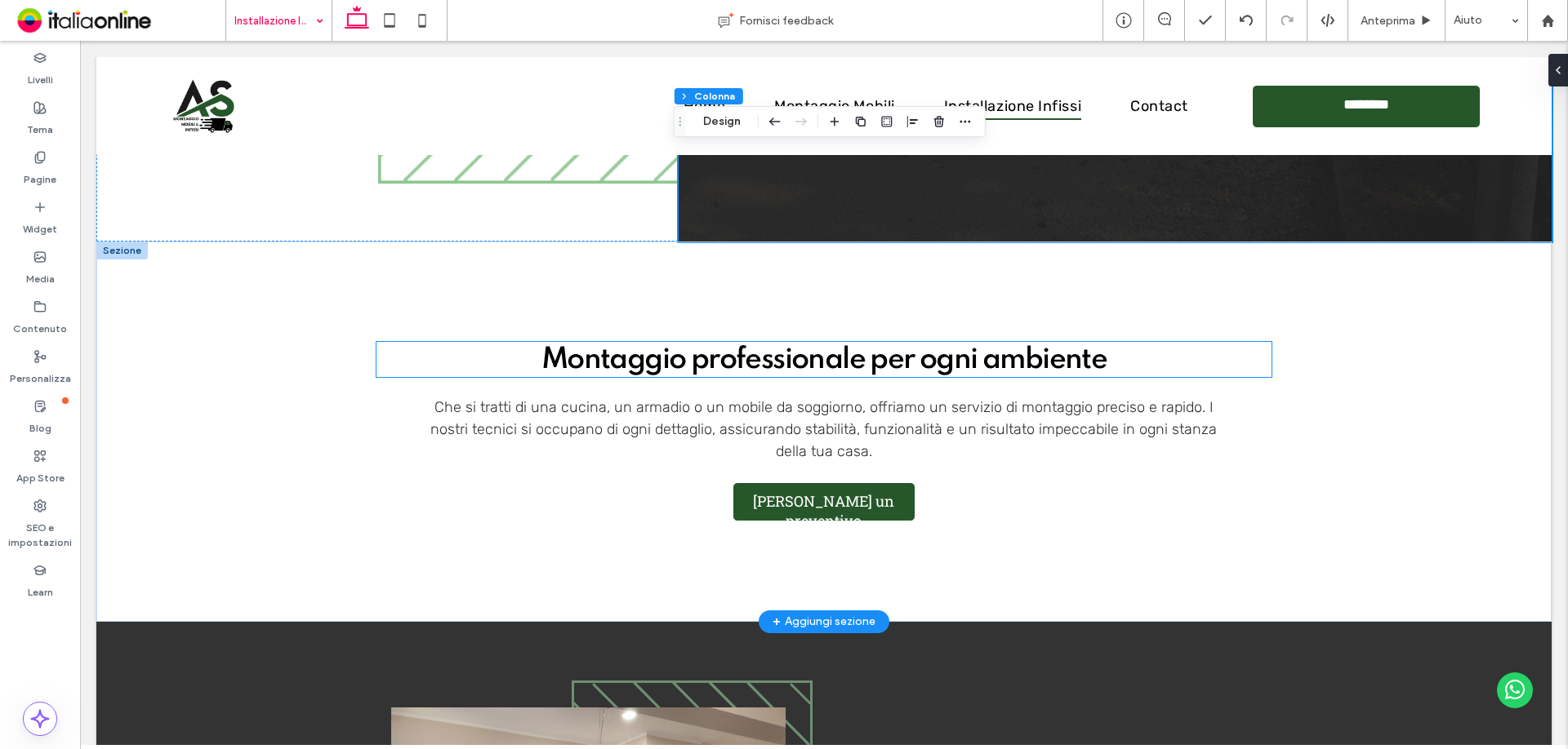
click at [878, 364] on link "Montaggio professionale per ogni ambiente" at bounding box center [824, 359] width 565 height 29
click at [878, 364] on div "Montaggio professionale per ogni ambiente" at bounding box center [824, 359] width 896 height 35
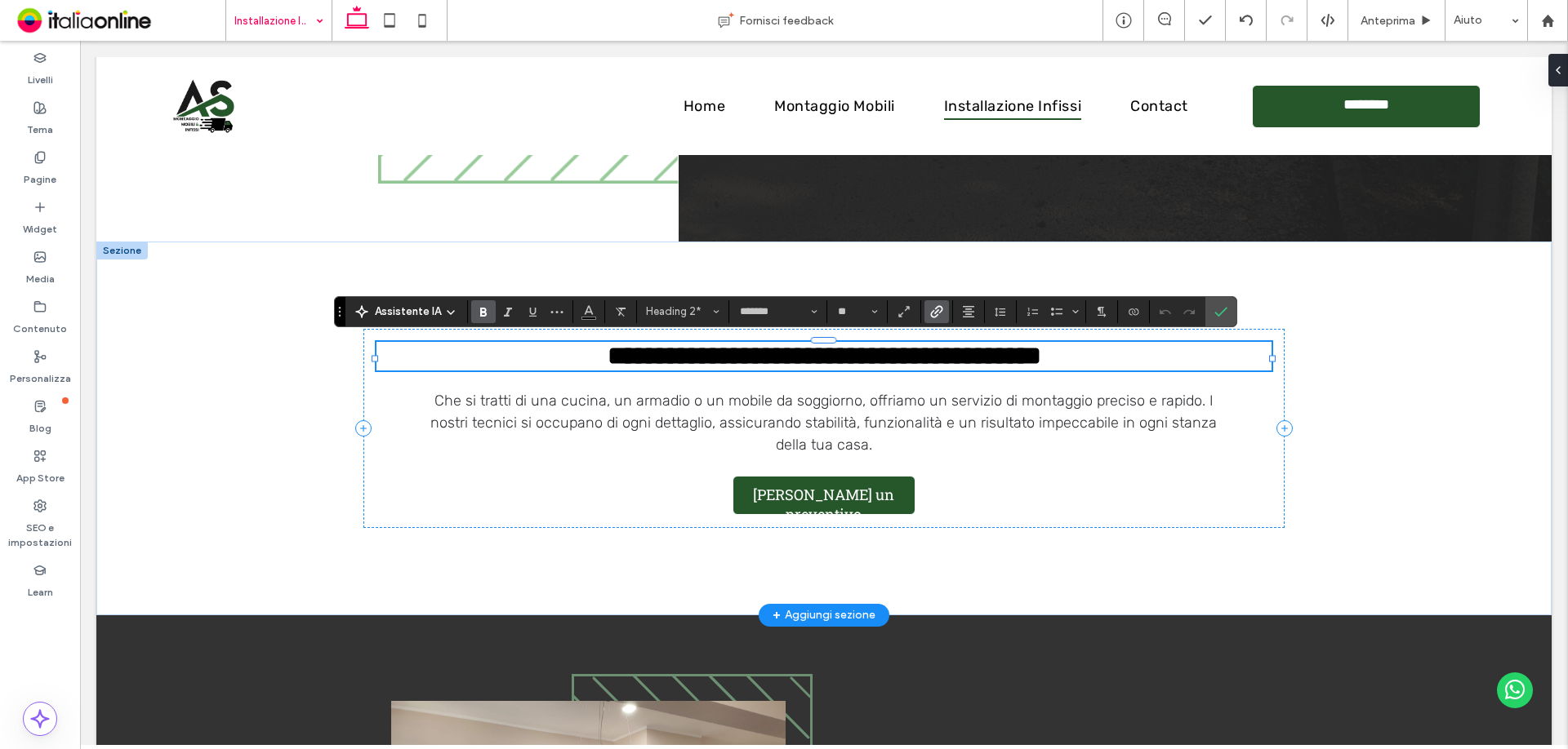
type input "*****"
type input "**"
click at [1058, 410] on span "Che si tratti di una cucina, un armadio o un mobile da soggiorno, offriamo un s…" at bounding box center [823, 422] width 786 height 62
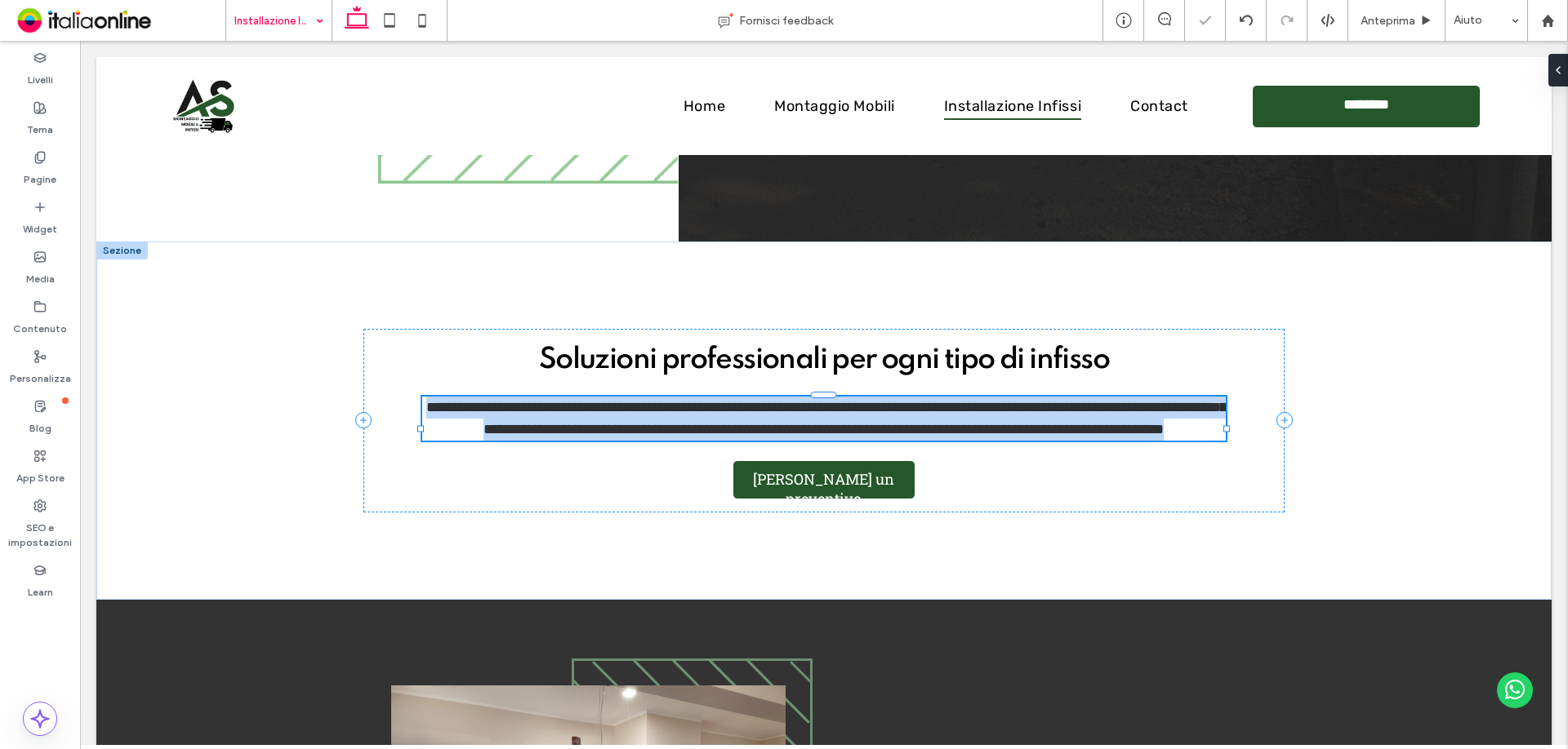
type input "*****"
type input "**"
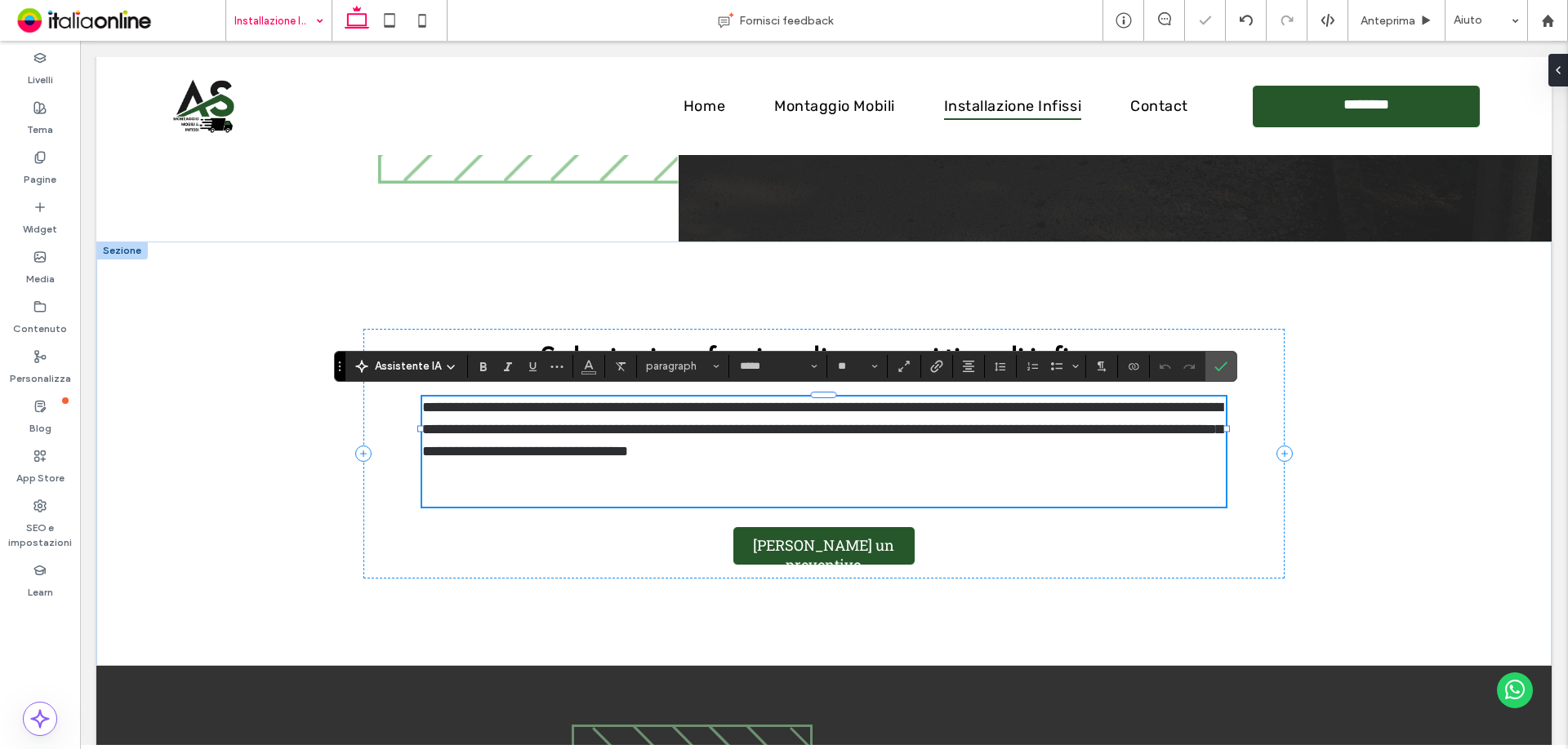
scroll to position [0, 0]
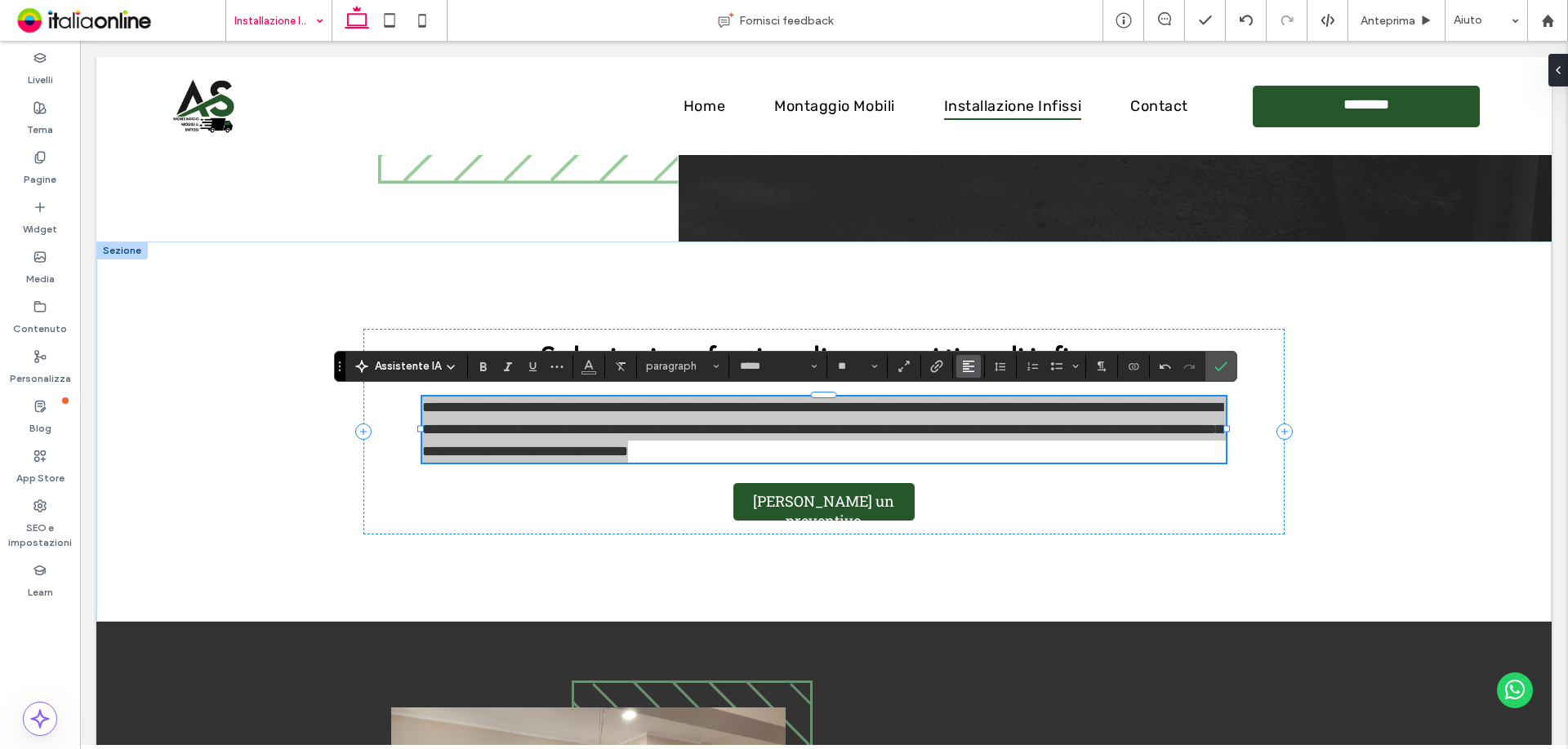
click at [963, 375] on span "Allineamento" at bounding box center [969, 366] width 13 height 21
click at [982, 413] on icon "ui.textEditor.alignment.center" at bounding box center [981, 417] width 13 height 13
click at [1230, 359] on label "Conferma" at bounding box center [1220, 366] width 24 height 29
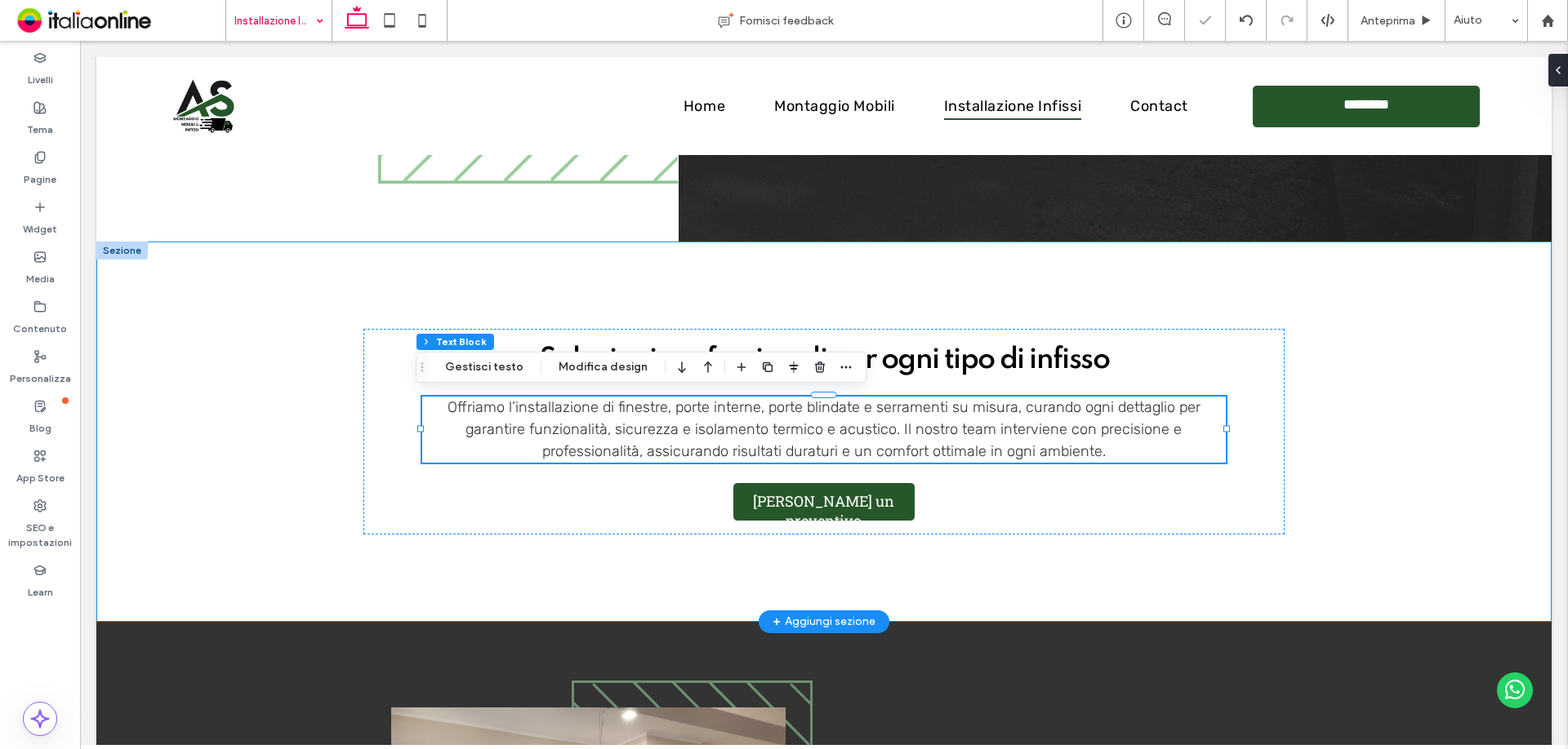
click at [1400, 343] on div "Soluzioni professionali per ogni tipo di infisso Offriamo l’installazione di fi…" at bounding box center [824, 432] width 1455 height 381
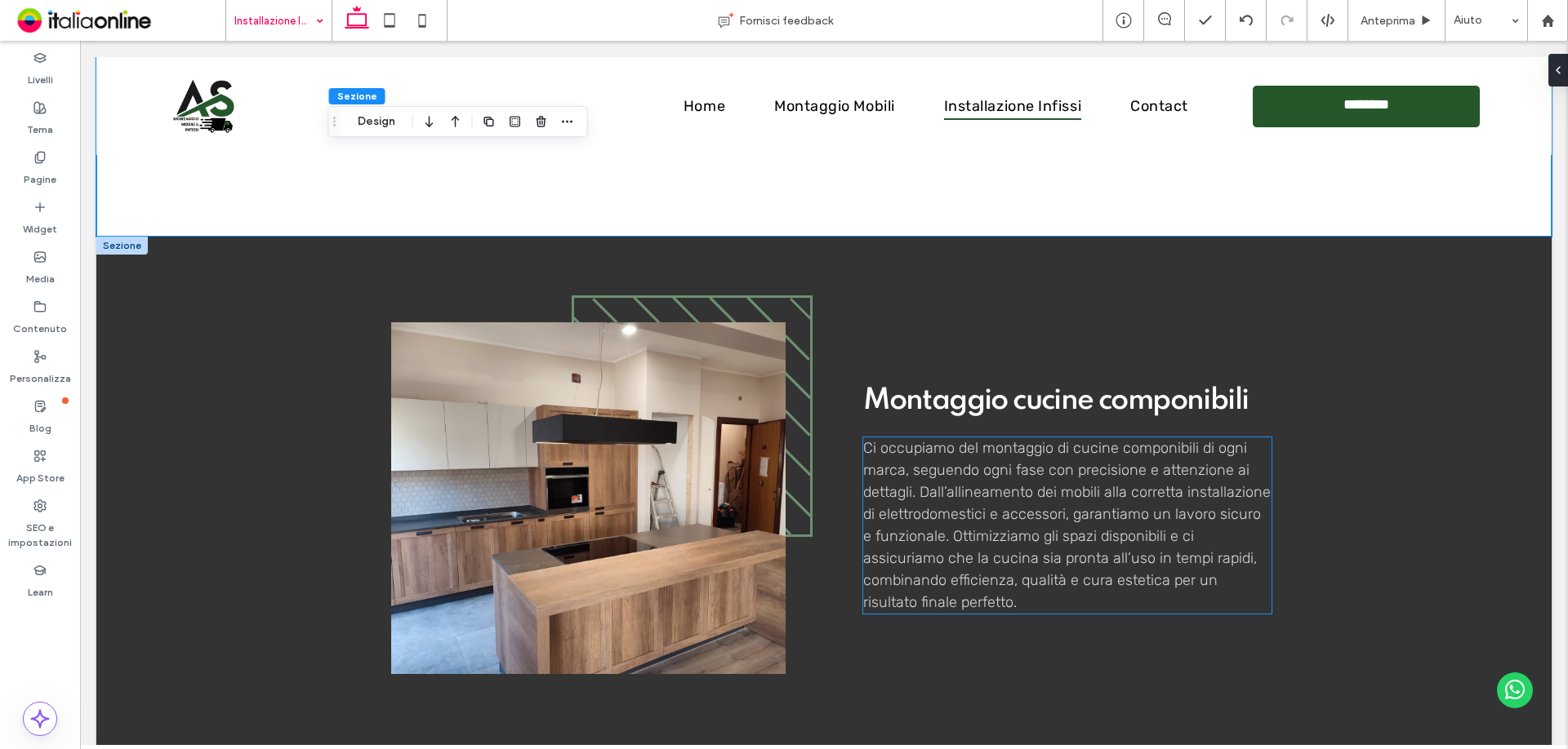
scroll to position [816, 0]
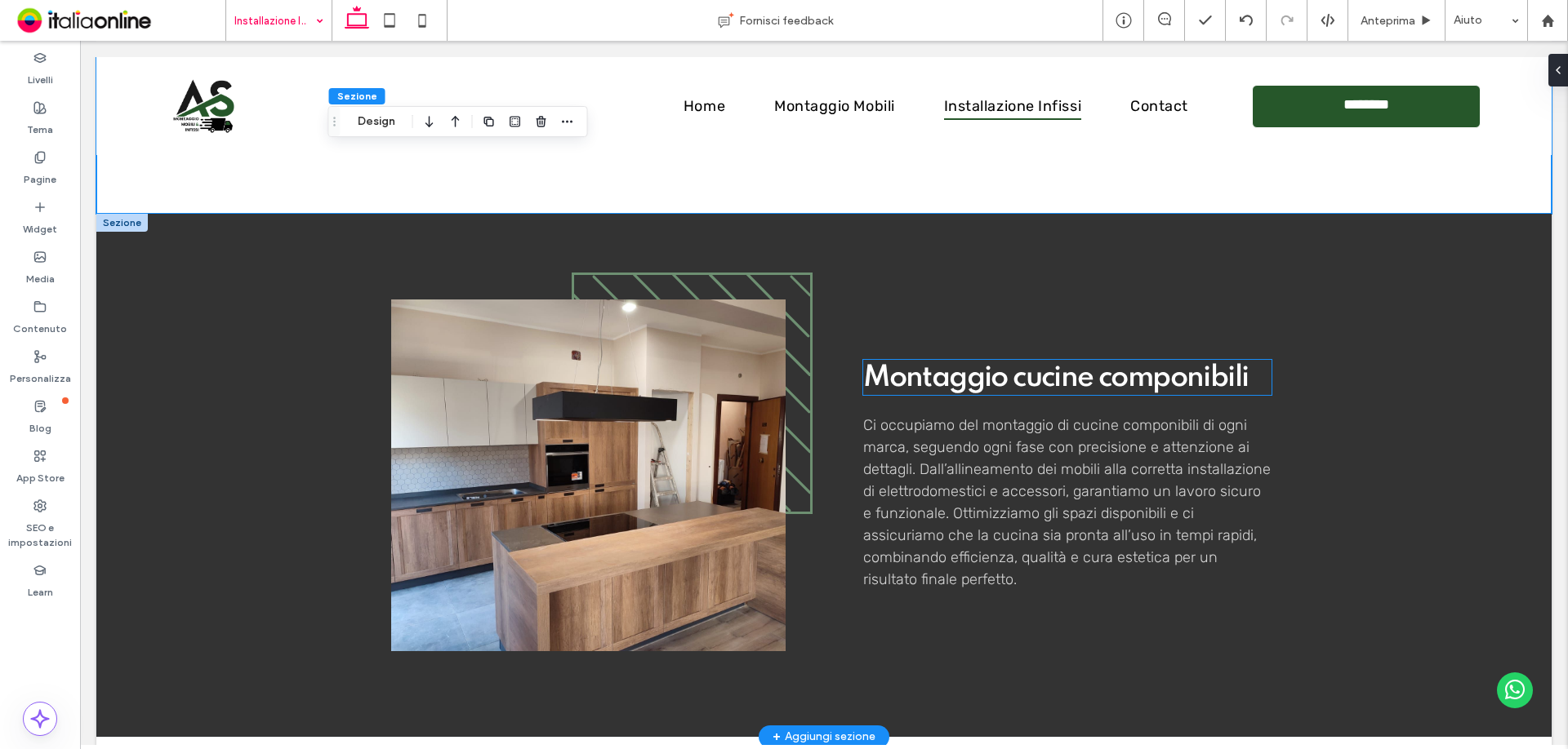
click at [993, 387] on span "Montaggio cucine componibili" at bounding box center [1055, 377] width 384 height 29
click at [993, 387] on div "Montaggio cucine componibili" at bounding box center [1068, 377] width 408 height 35
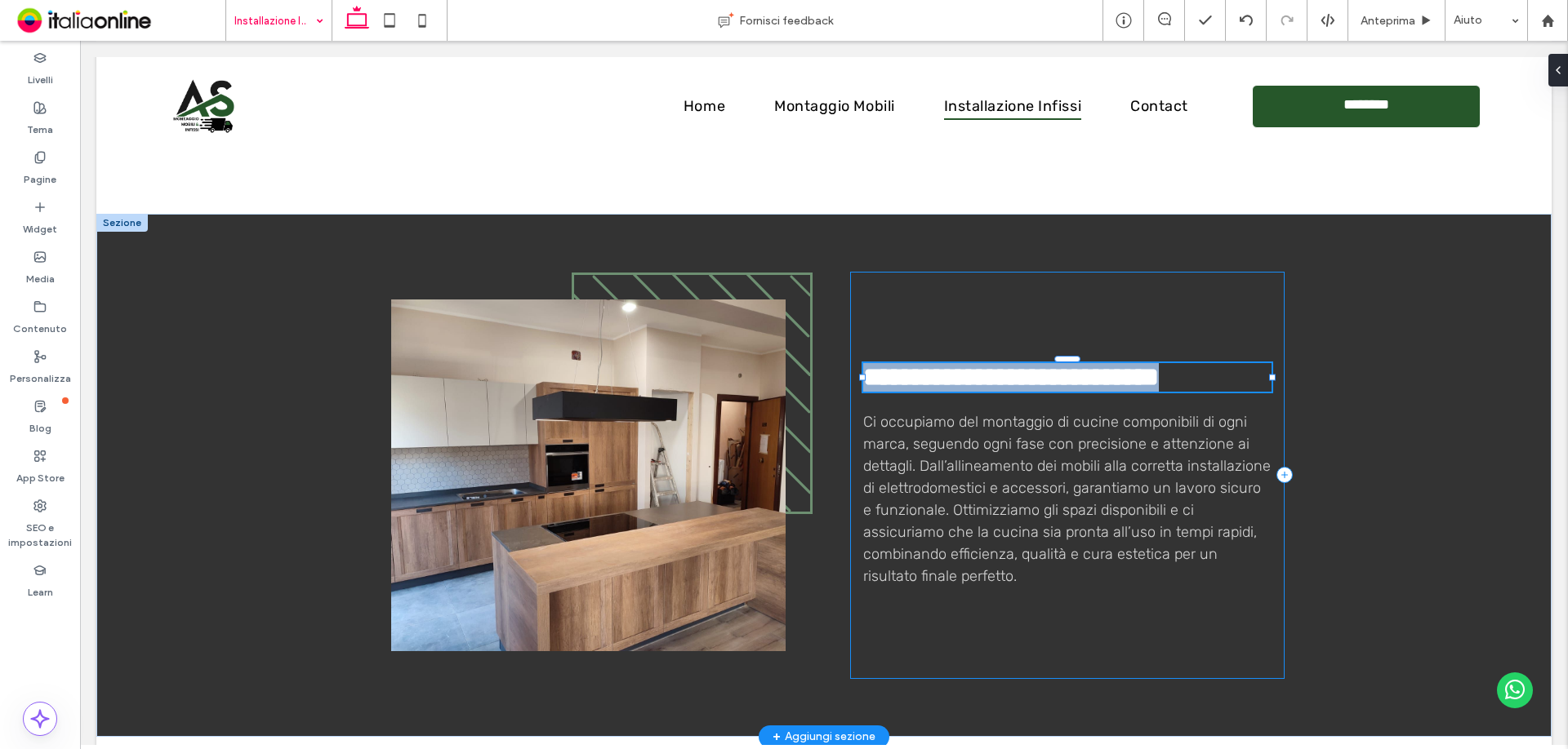
type input "*******"
type input "**"
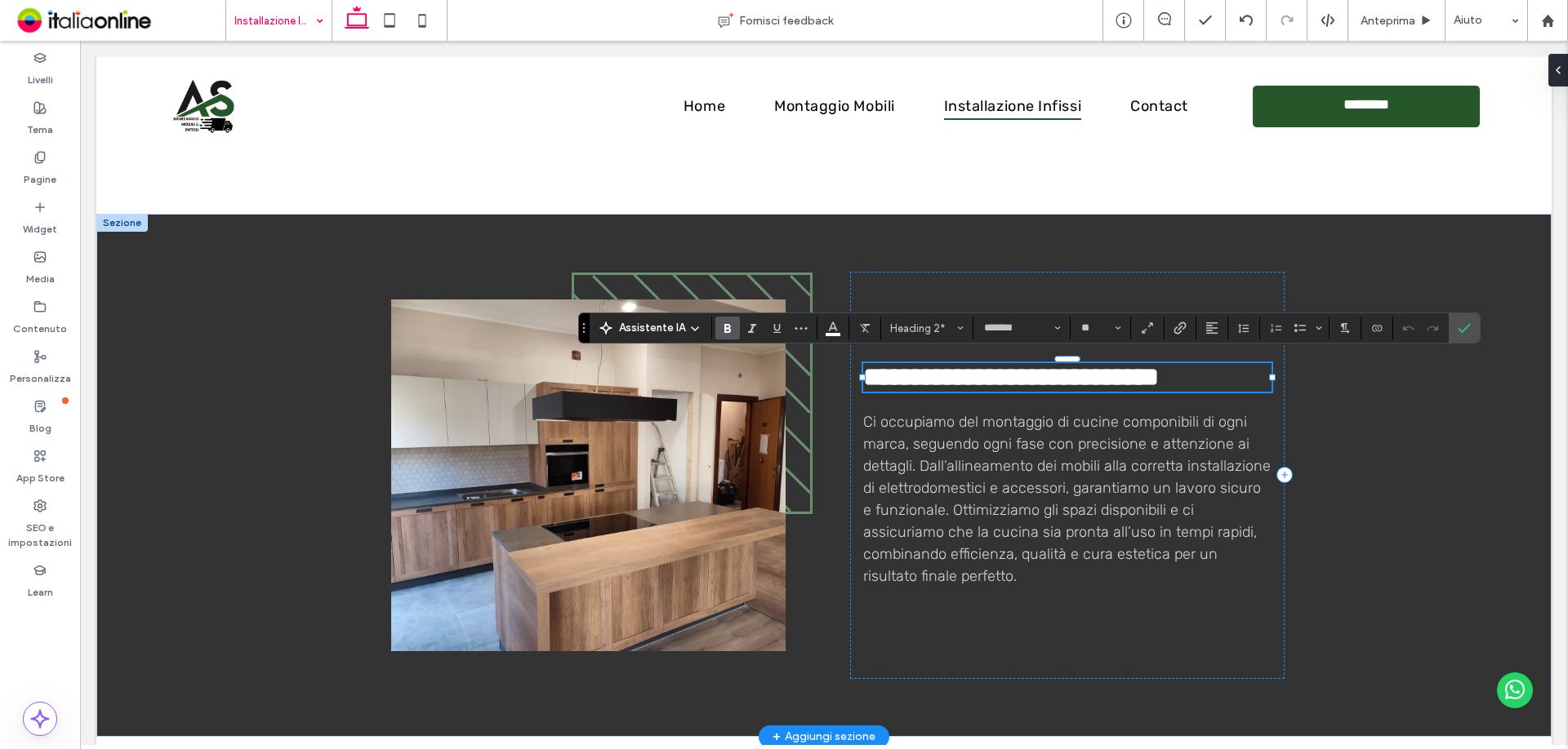
type input "*****"
type input "**"
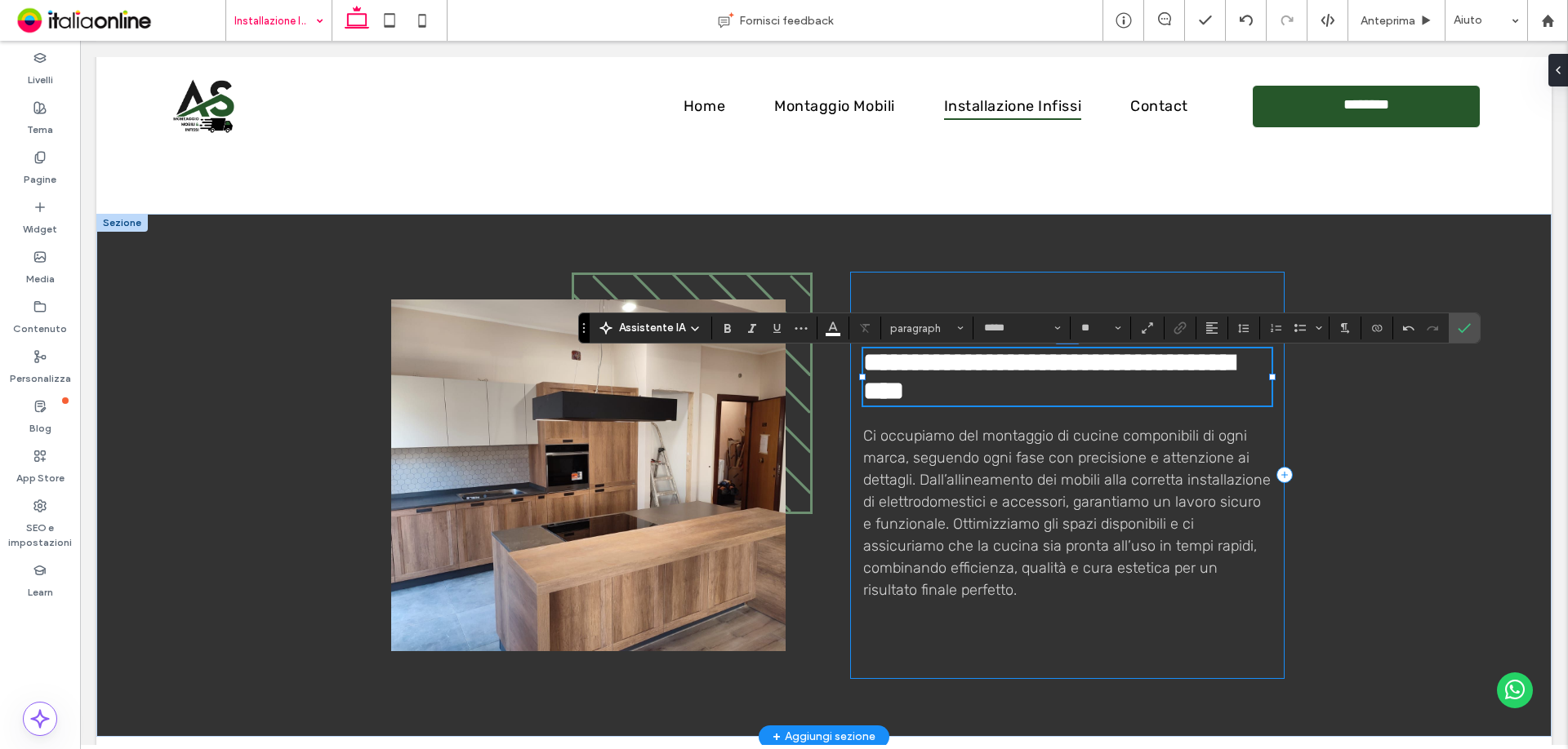
click at [926, 426] on div "**********" at bounding box center [1067, 475] width 434 height 407
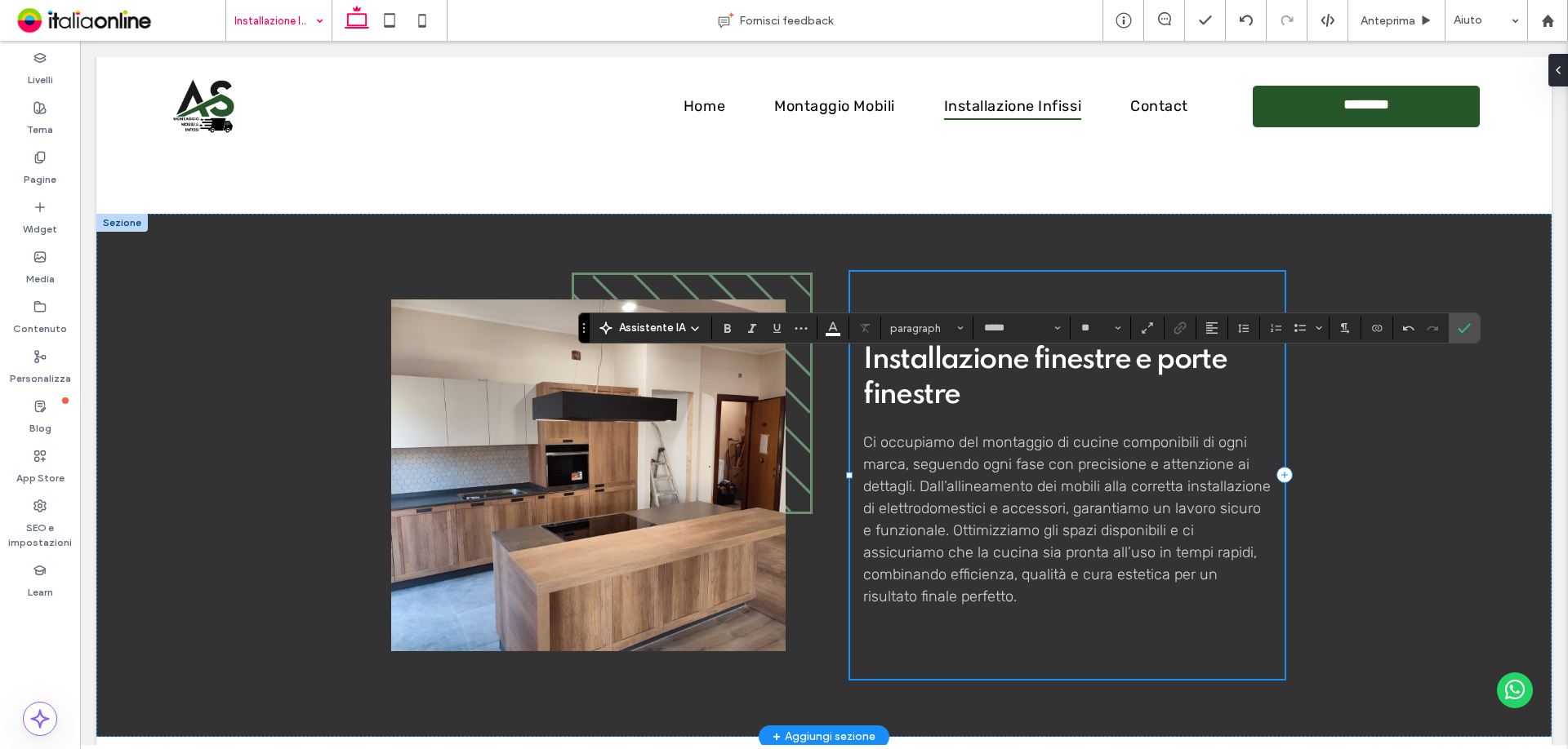
click at [926, 426] on div "Installazione finestre e porte finestre Ci occupiamo del montaggio di cucine co…" at bounding box center [1067, 475] width 434 height 407
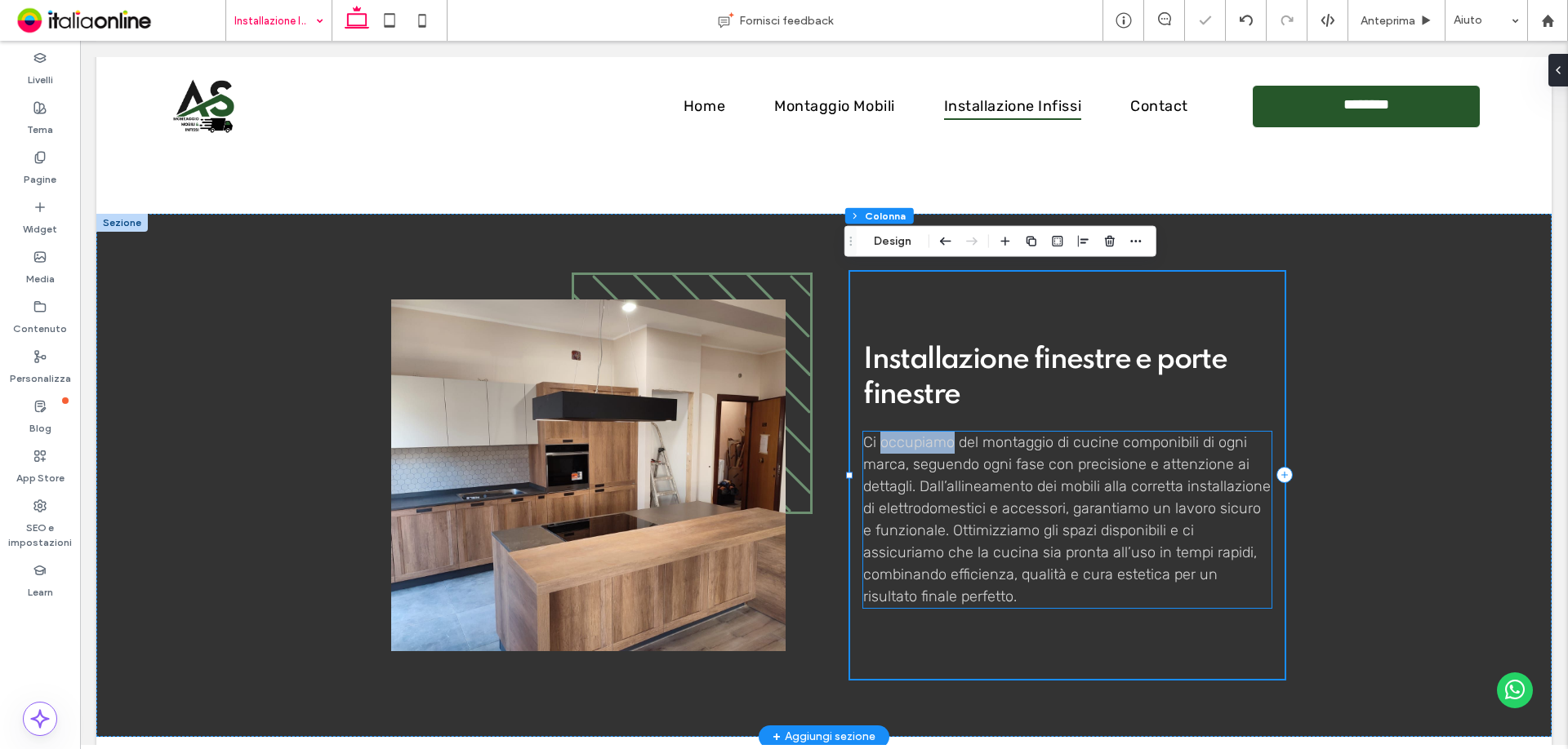
click at [924, 466] on span "Ci occupiamo del montaggio di cucine componibili di ogni marca, seguendo ogni f…" at bounding box center [1067, 519] width 408 height 172
click at [924, 466] on div "Ci occupiamo del montaggio di cucine componibili di ogni marca, seguendo ogni f…" at bounding box center [1068, 520] width 408 height 177
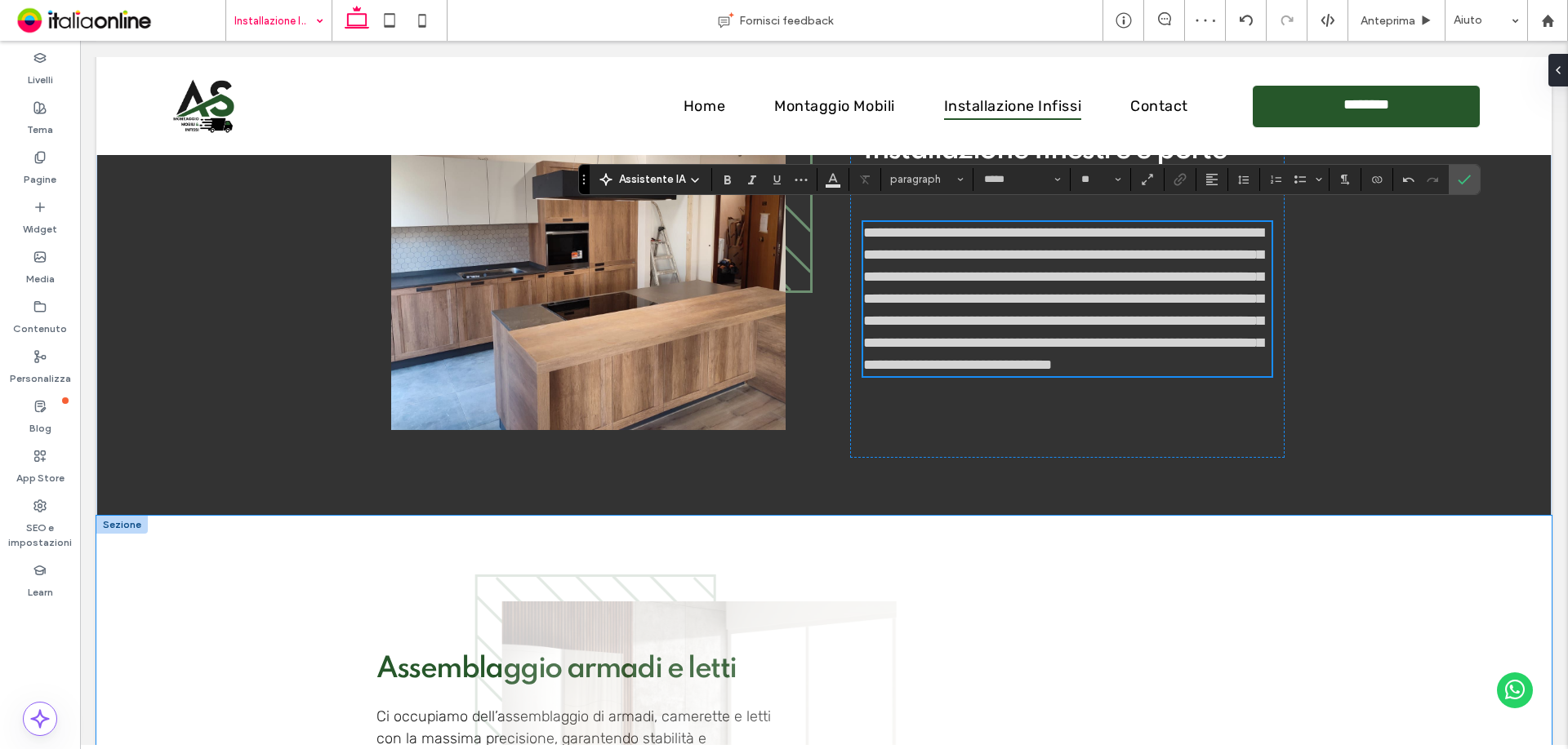
scroll to position [1306, 0]
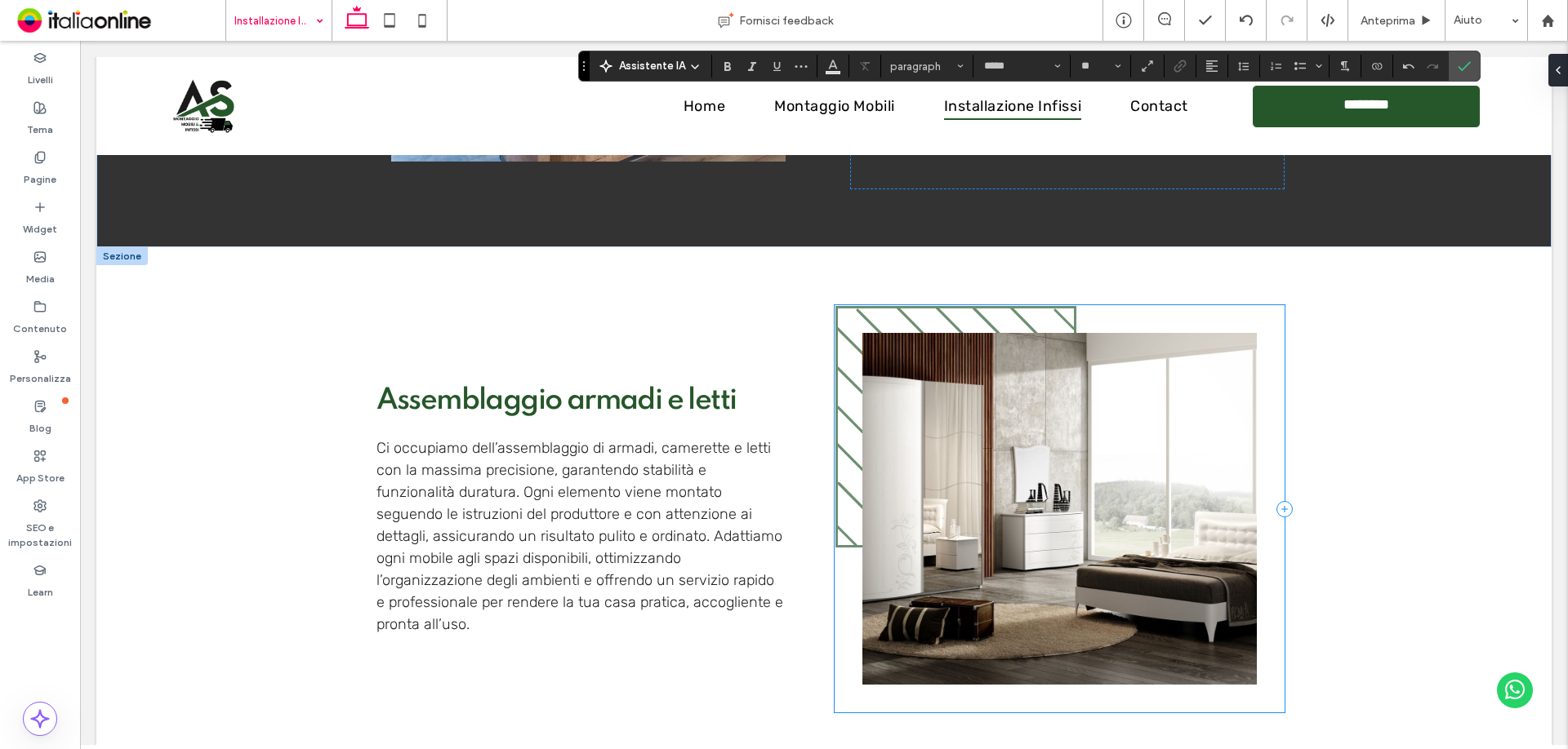
click at [834, 602] on div at bounding box center [1060, 508] width 451 height 407
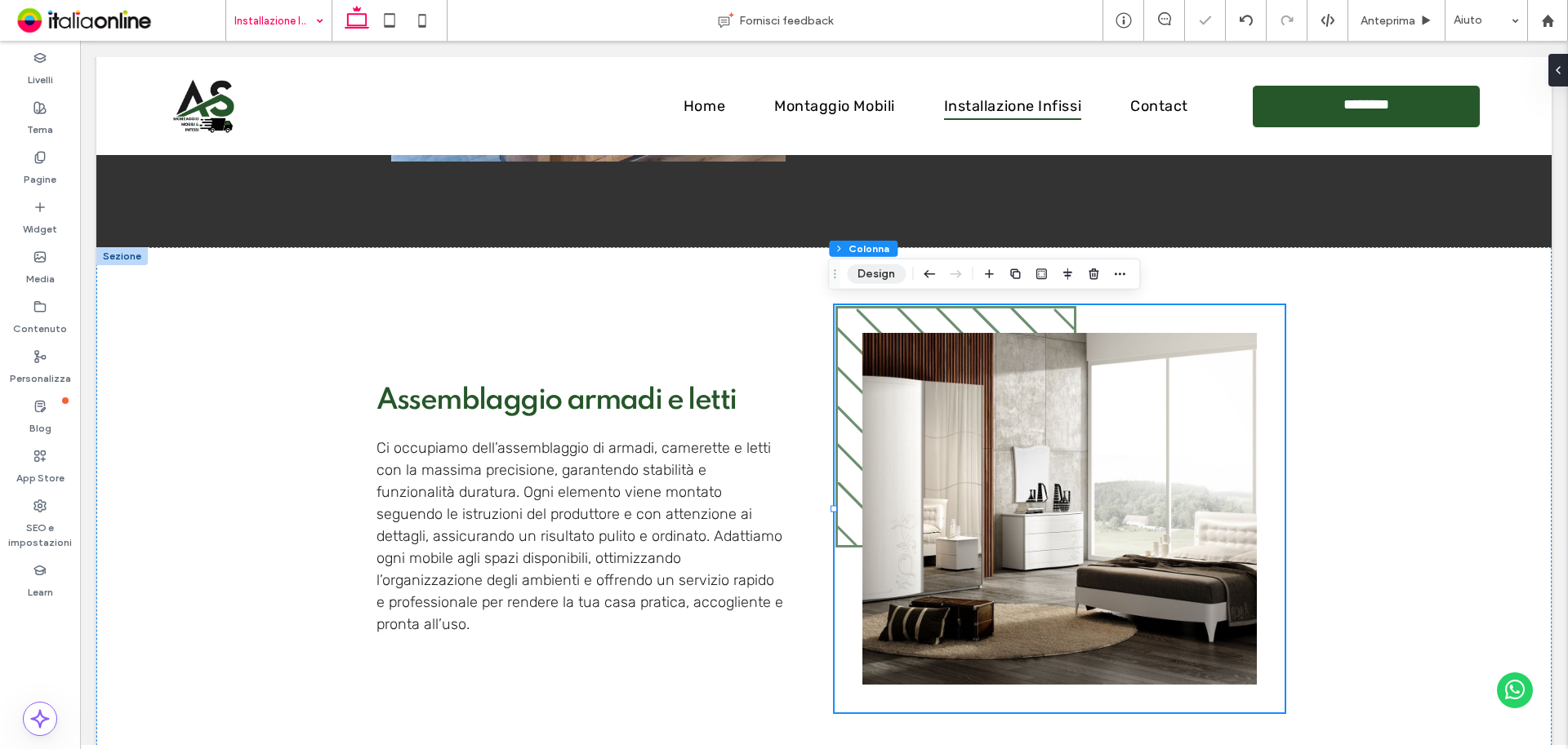
click at [862, 278] on button "Design" at bounding box center [876, 274] width 59 height 20
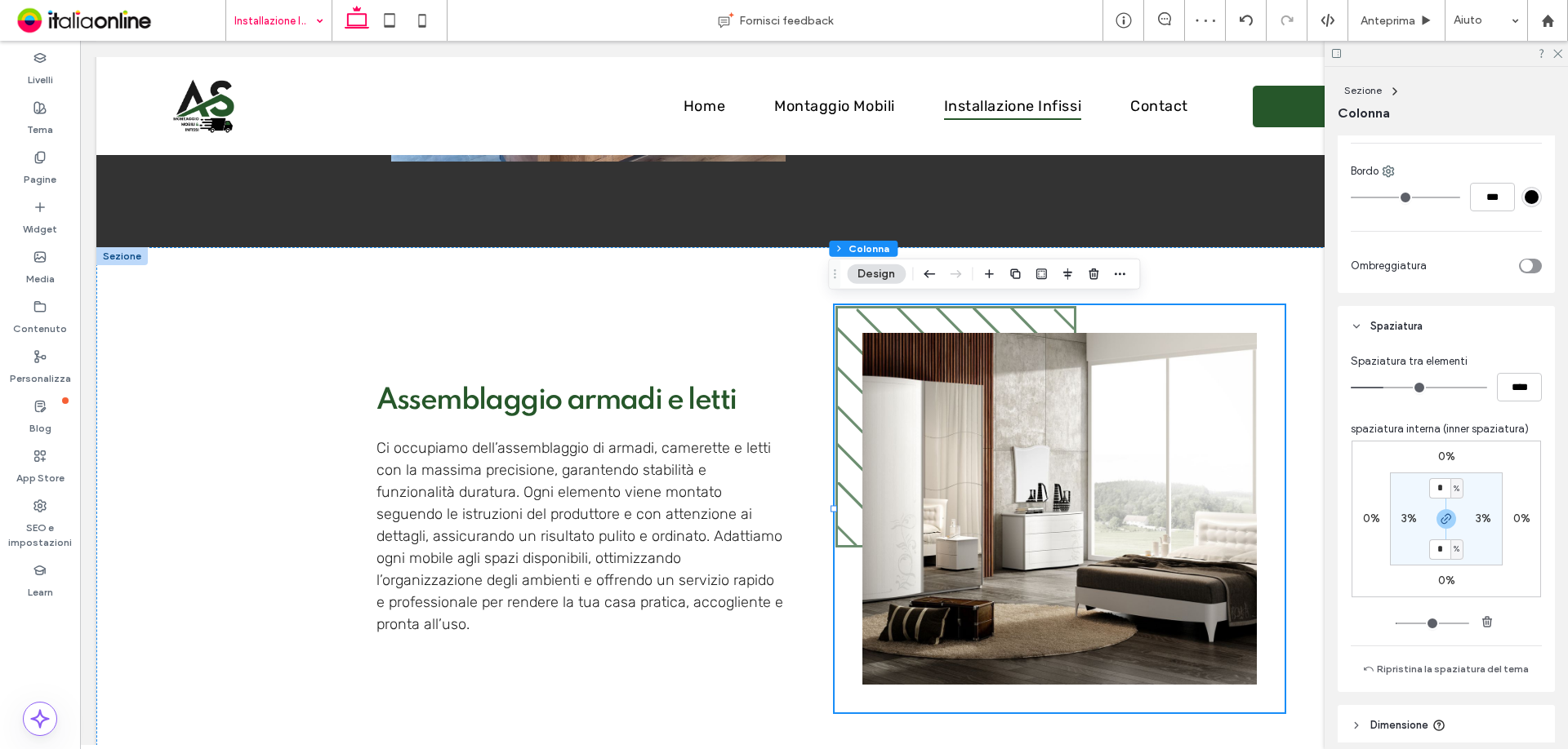
scroll to position [694, 0]
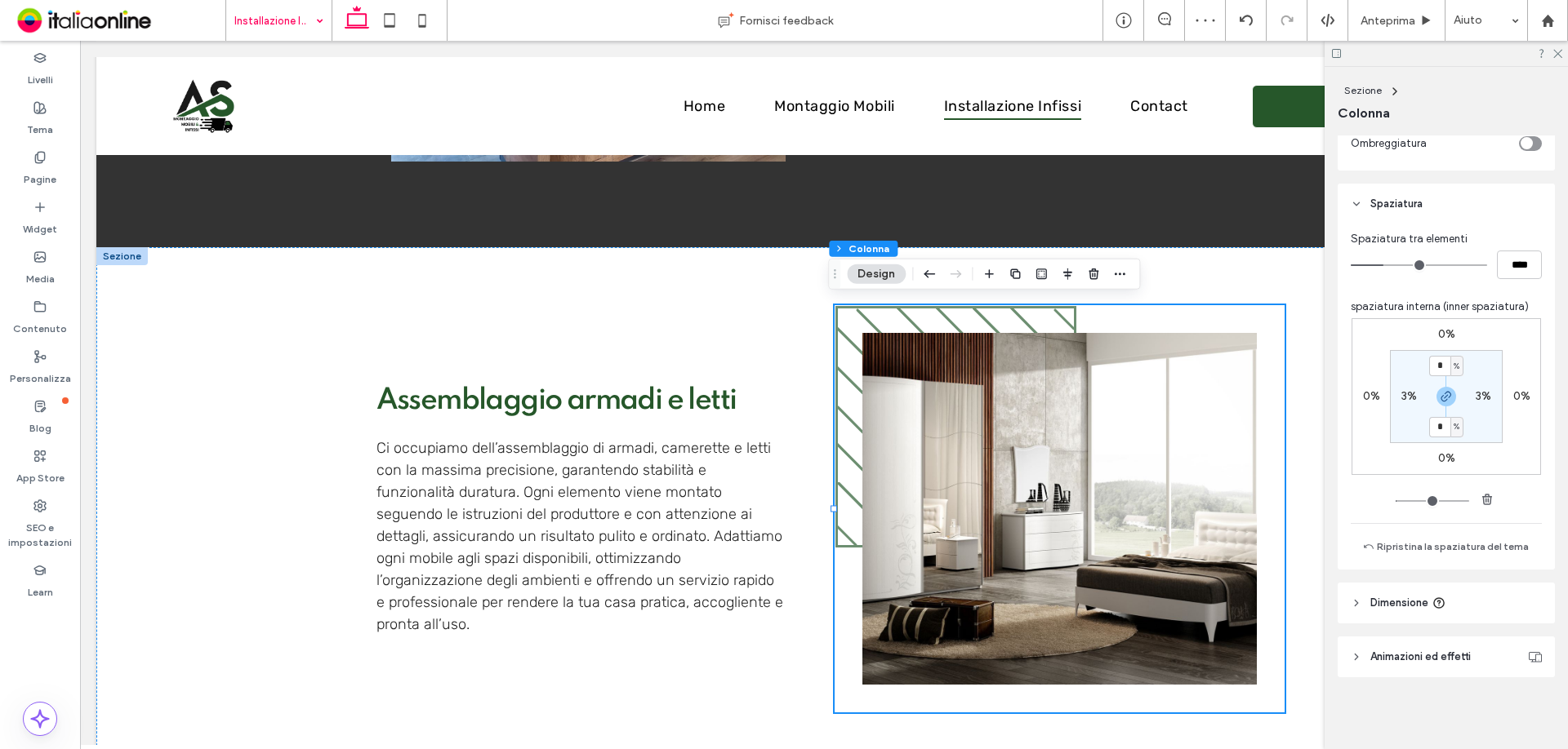
click at [1419, 653] on span "Animazioni ed effetti" at bounding box center [1420, 657] width 101 height 17
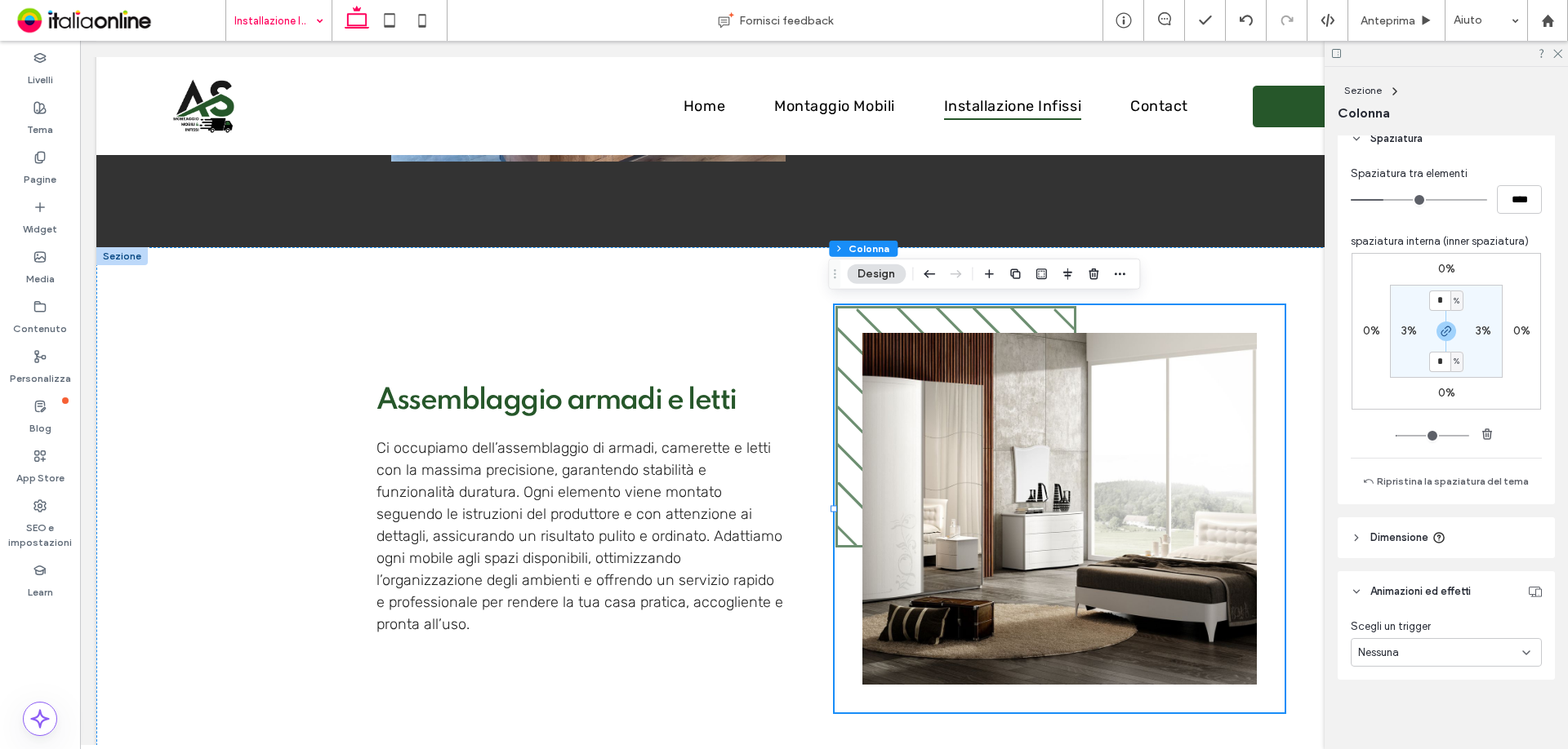
scroll to position [761, 0]
click at [1085, 672] on img at bounding box center [1060, 509] width 394 height 352
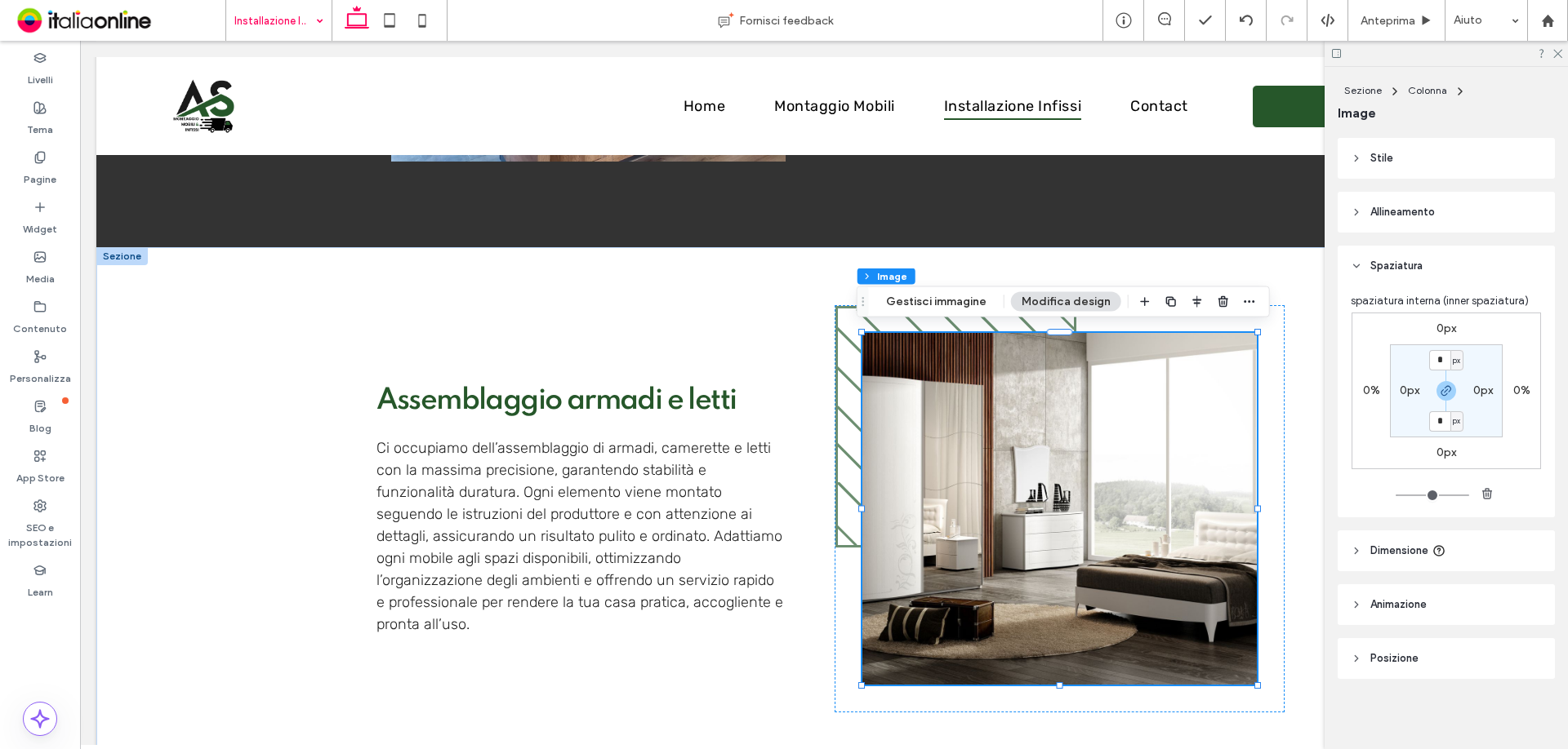
scroll to position [232, 0]
click at [1461, 599] on header "Animazione" at bounding box center [1446, 602] width 218 height 41
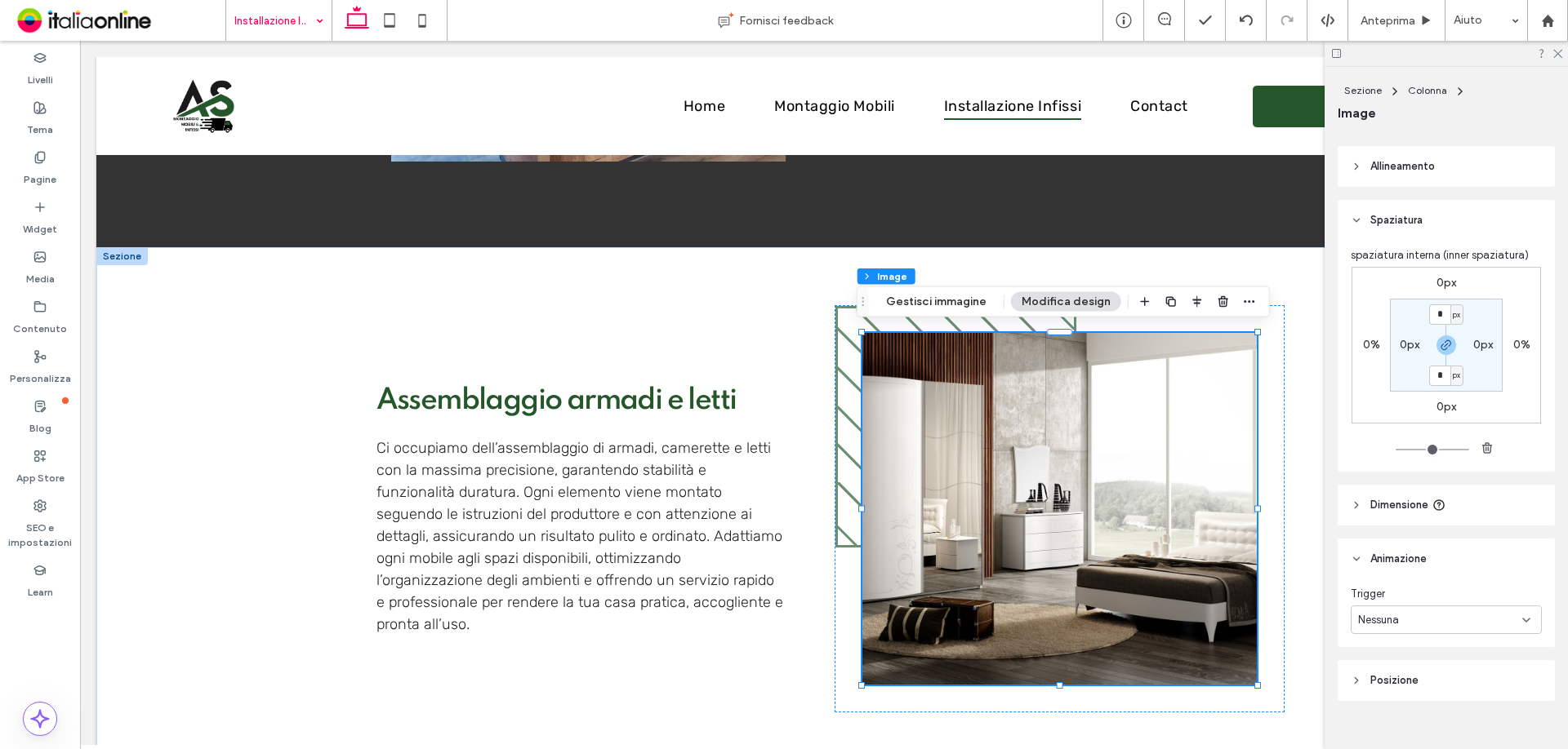
scroll to position [301, 0]
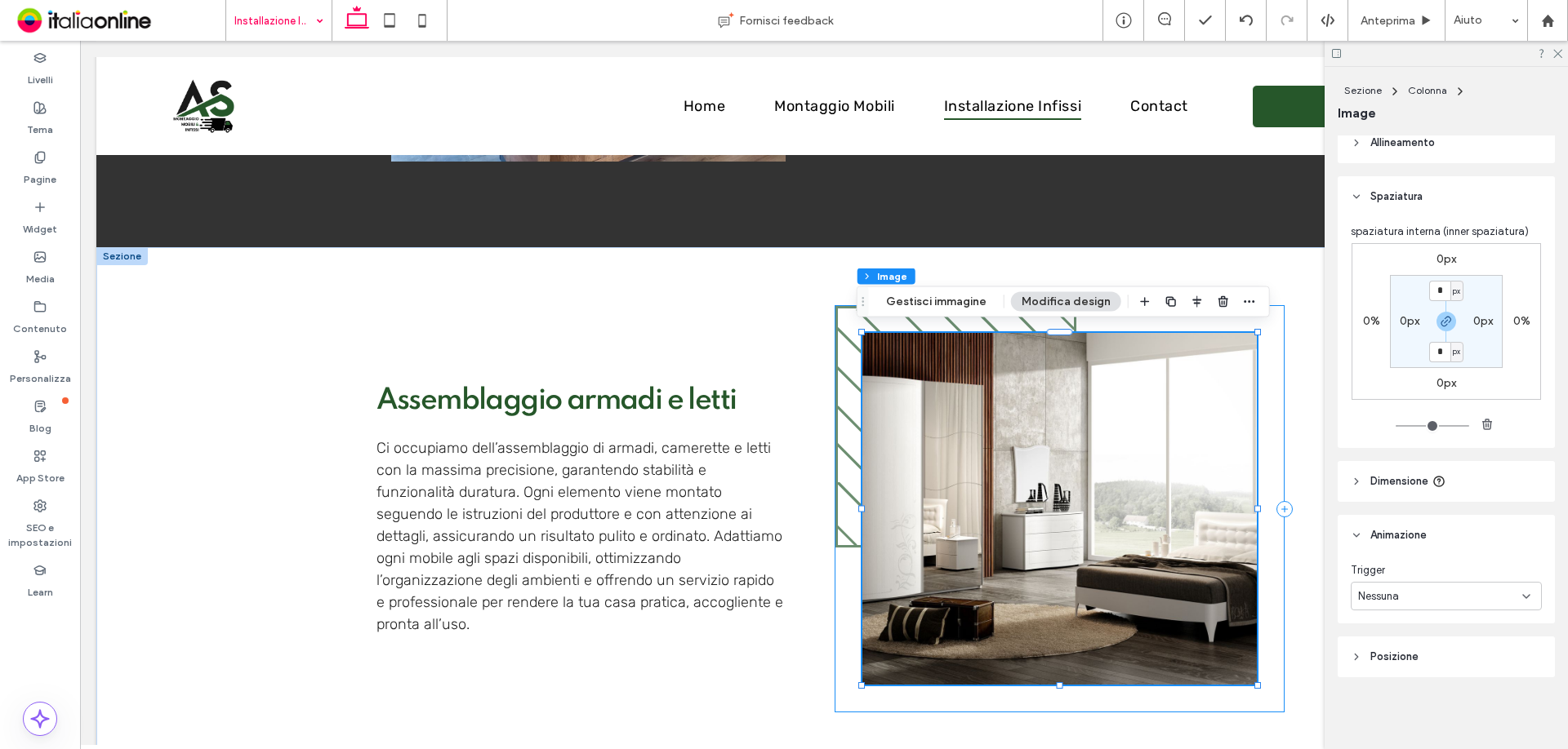
click at [834, 551] on div at bounding box center [1060, 508] width 451 height 407
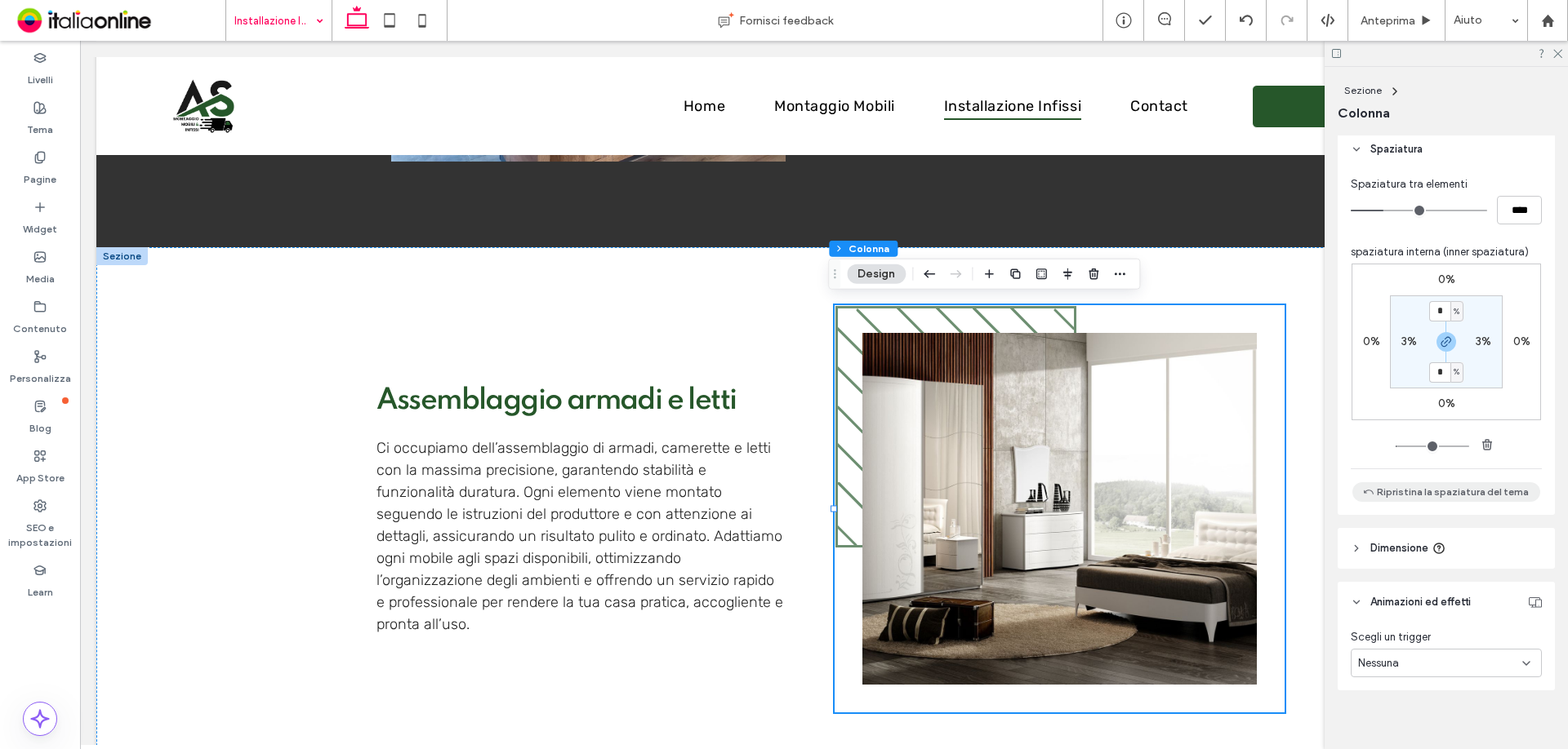
scroll to position [761, 0]
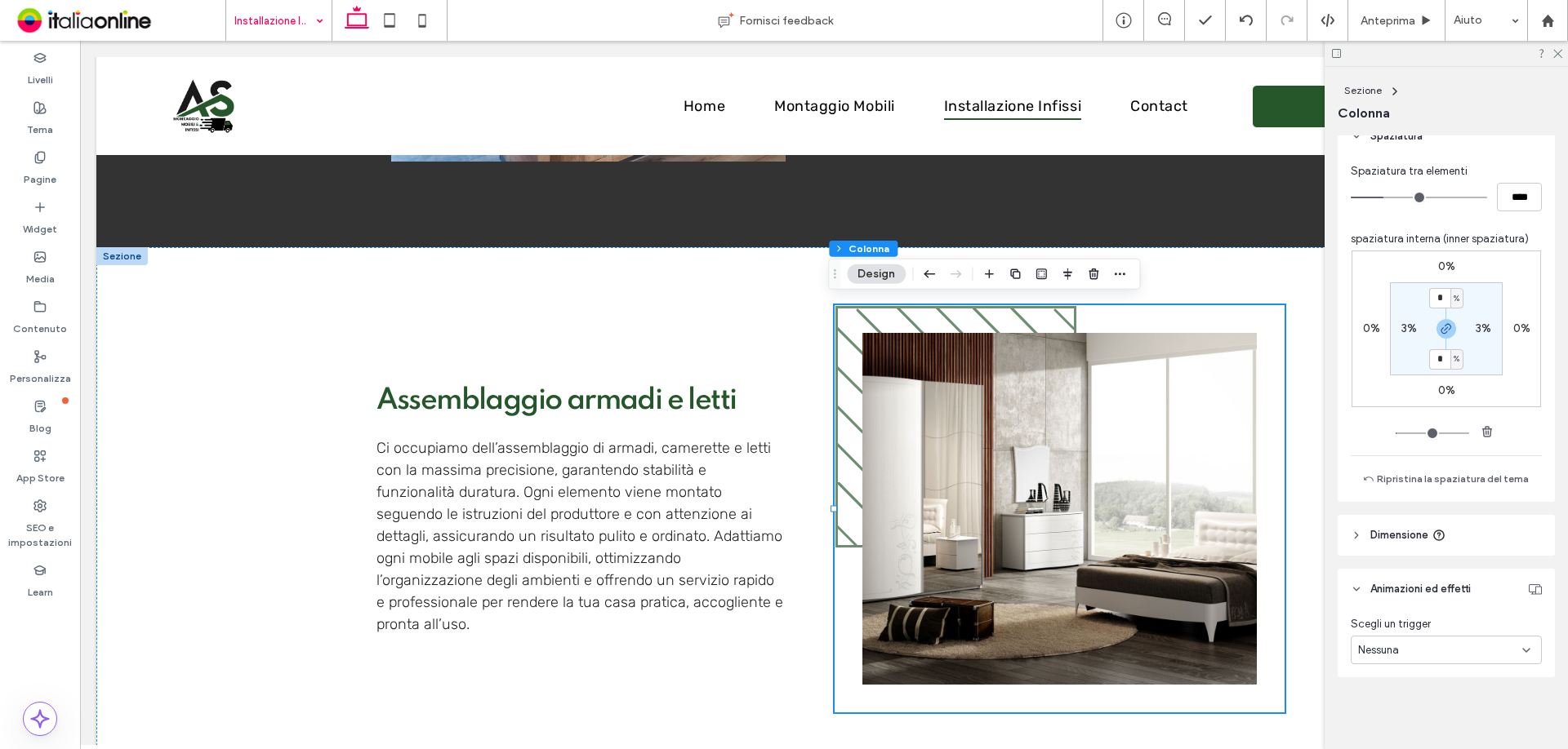
click at [1357, 637] on div "Nessuna" at bounding box center [1445, 650] width 191 height 28
click at [1395, 588] on span "Ingresso" at bounding box center [1377, 593] width 39 height 17
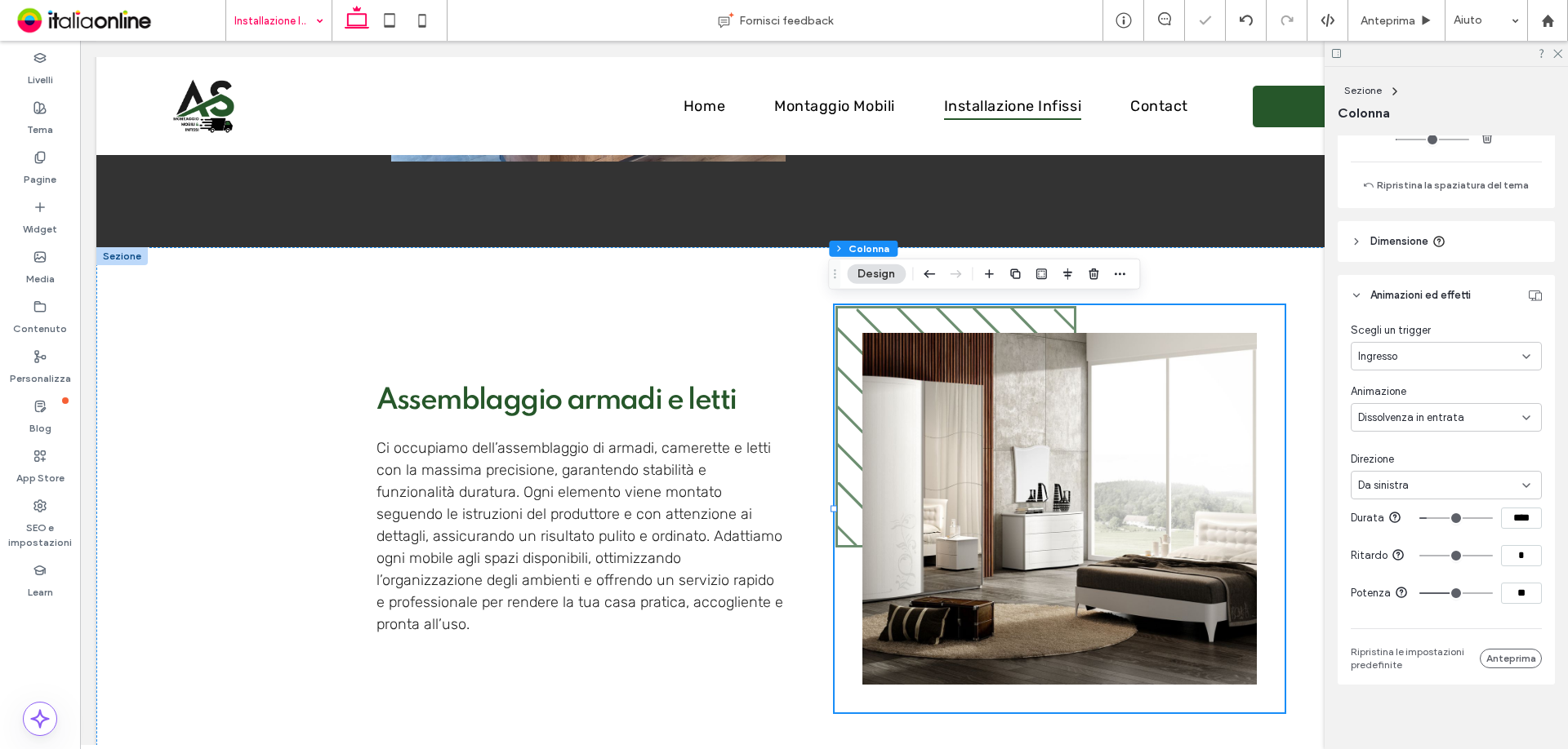
scroll to position [1086, 0]
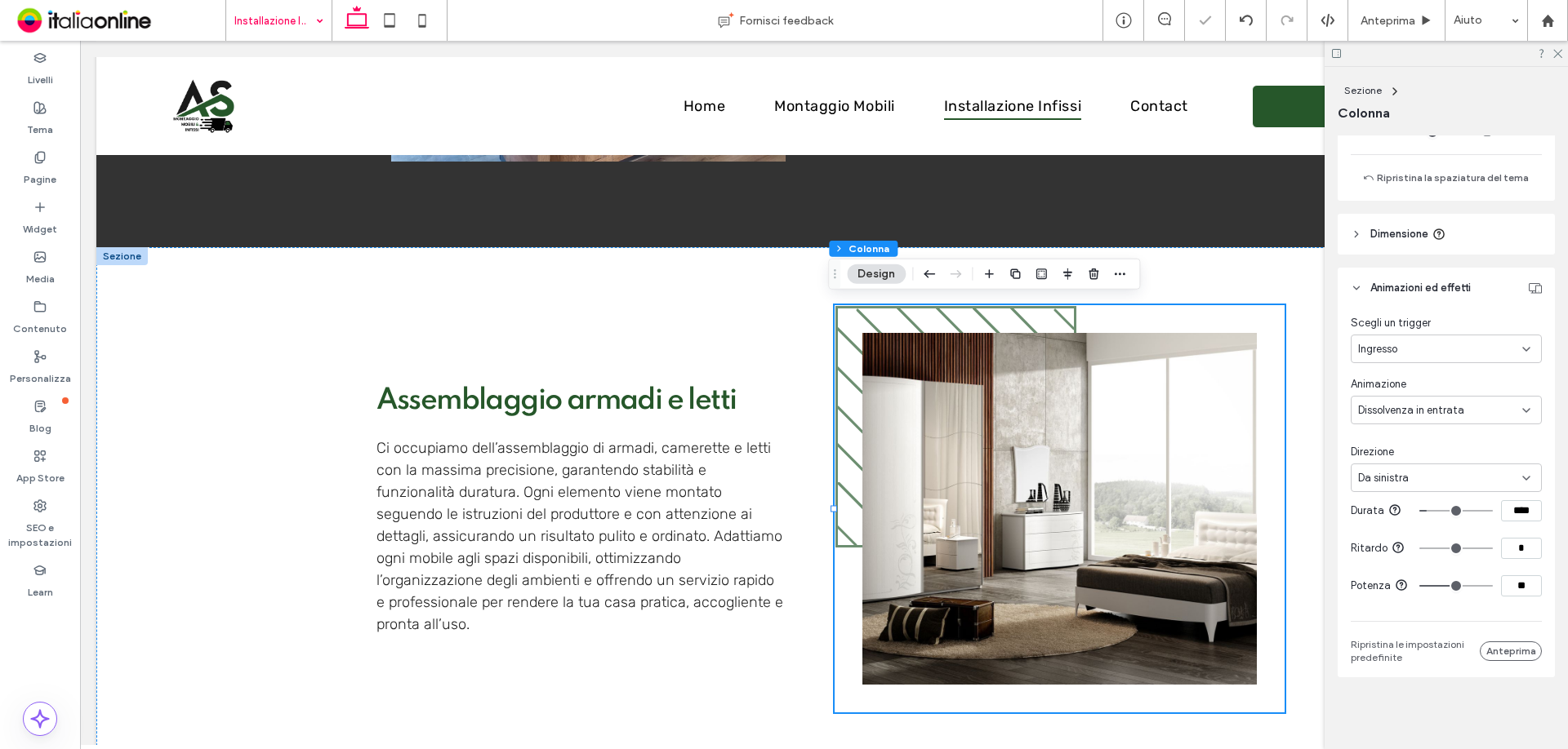
click at [1437, 470] on div "Da sinistra" at bounding box center [1440, 478] width 164 height 17
click at [1420, 504] on div "Da destra" at bounding box center [1441, 512] width 181 height 28
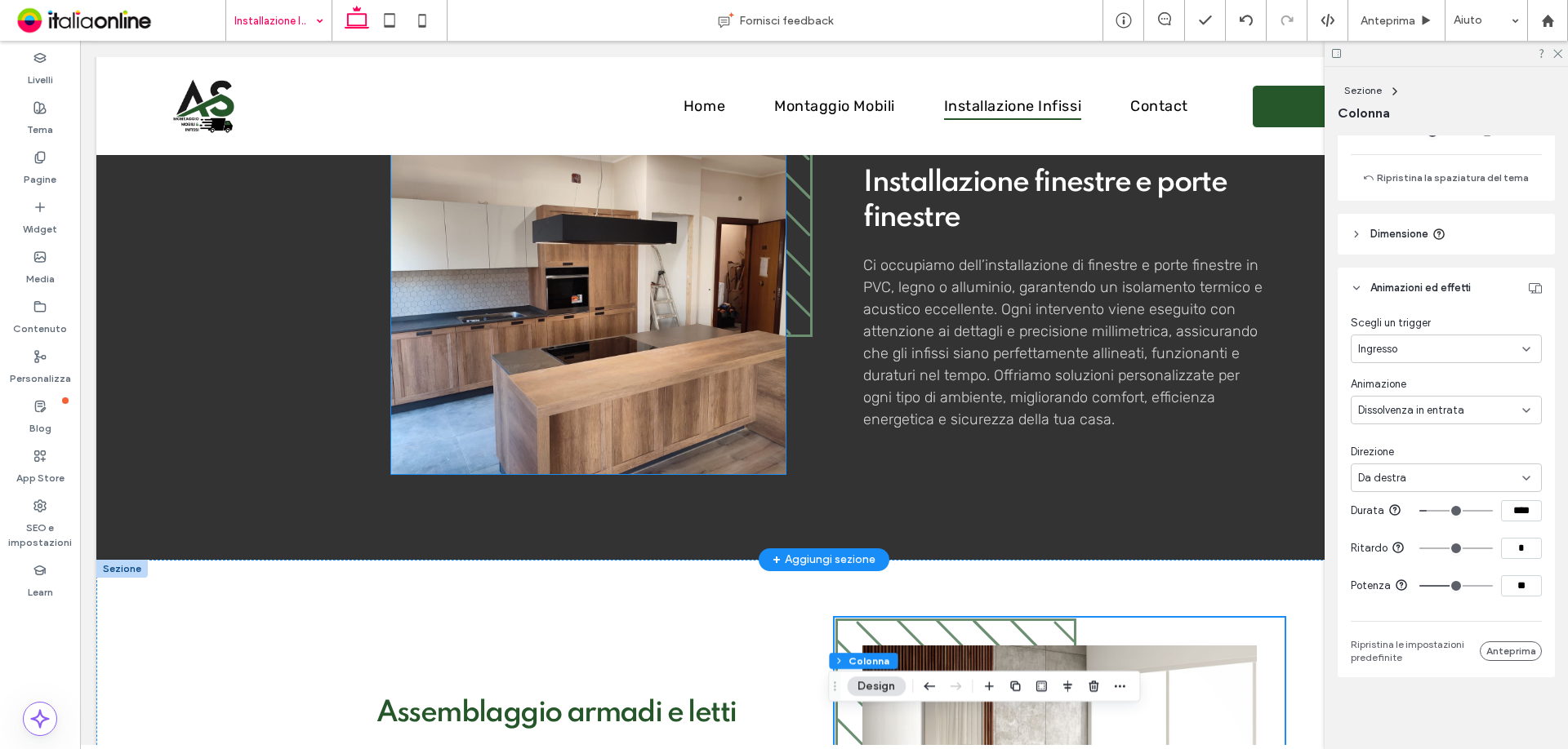
scroll to position [816, 0]
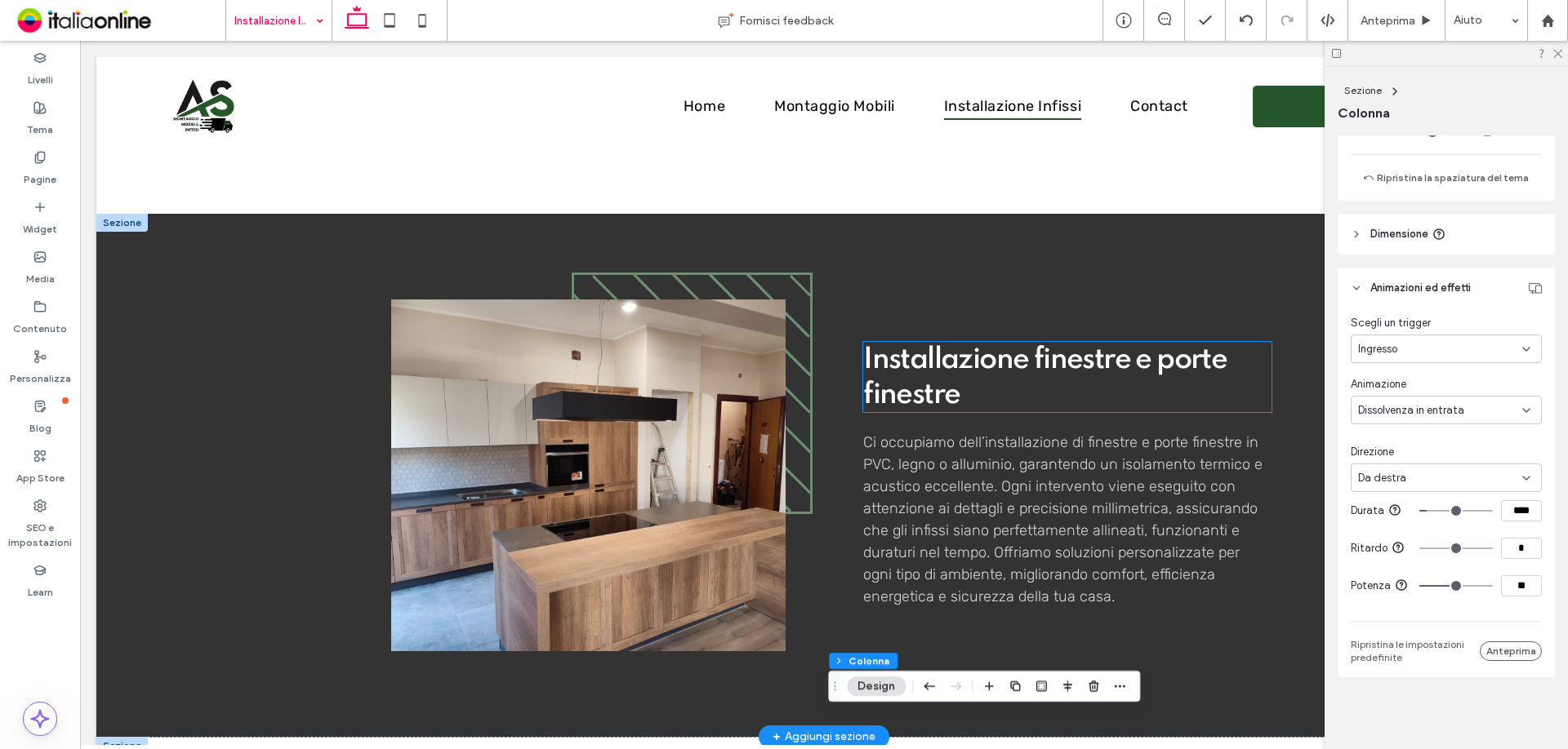
click at [948, 370] on span "Installazione finestre e porte finestre" at bounding box center [1045, 377] width 363 height 64
click at [948, 370] on div "Installazione finestre e porte finestre" at bounding box center [1068, 377] width 408 height 70
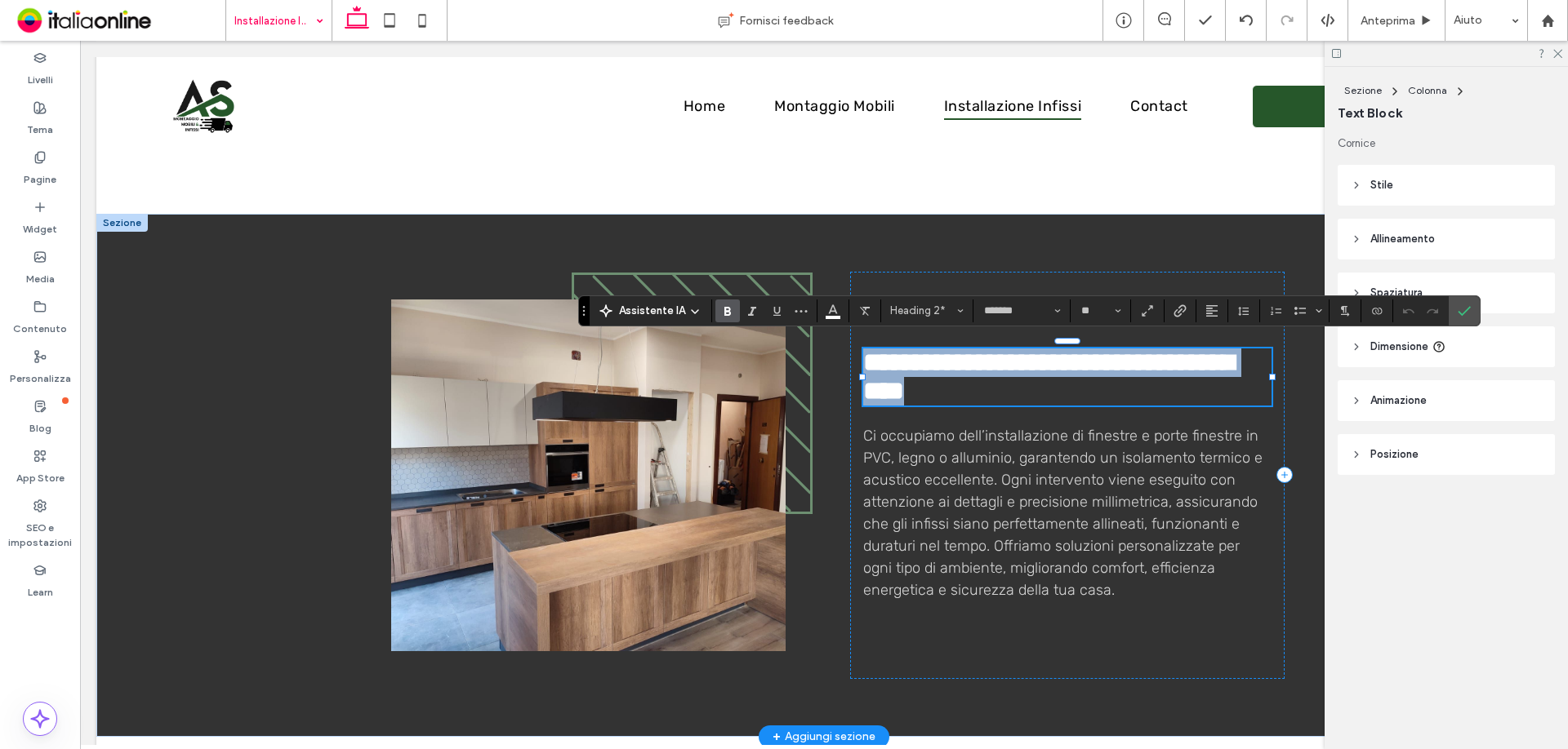
type input "*****"
type input "**"
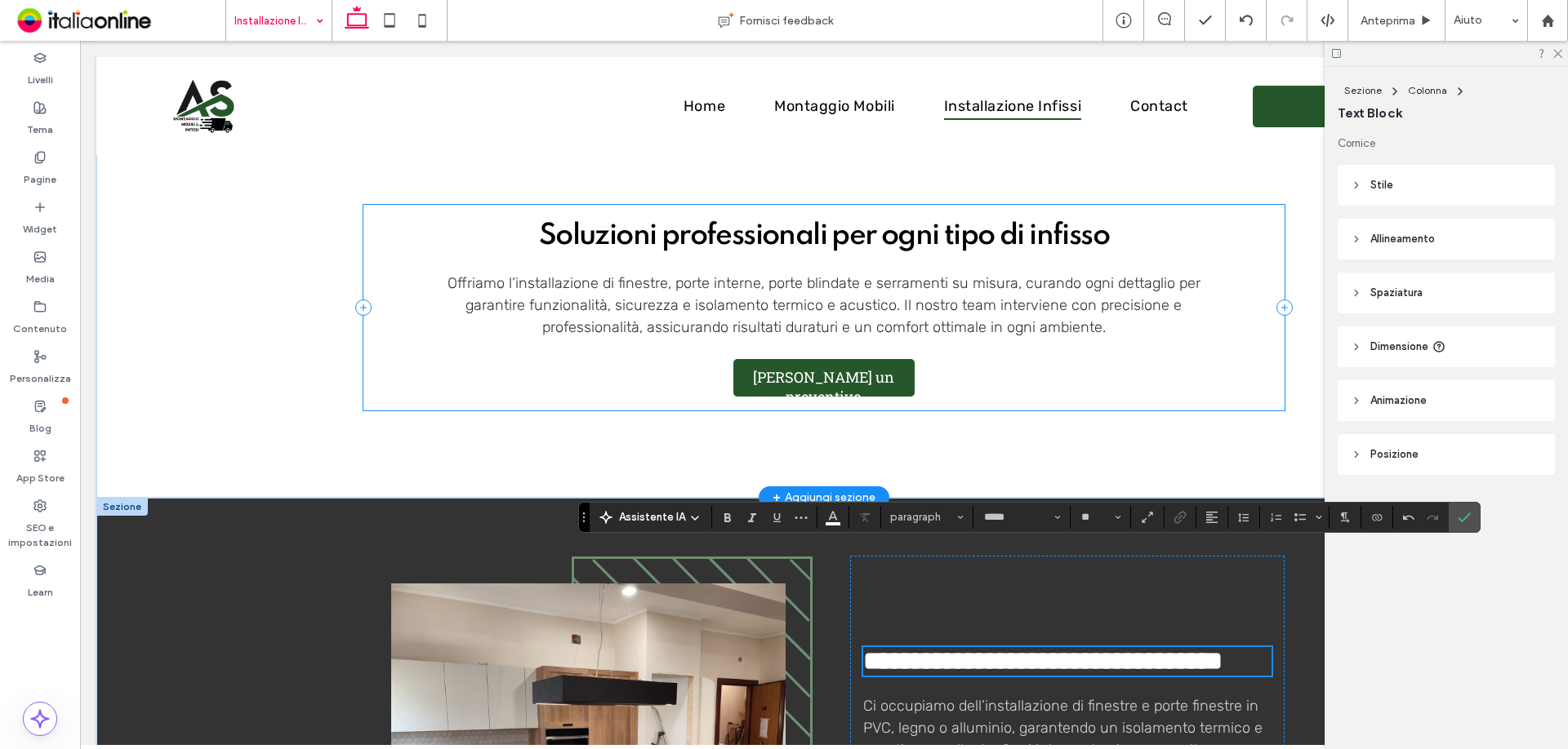
scroll to position [490, 0]
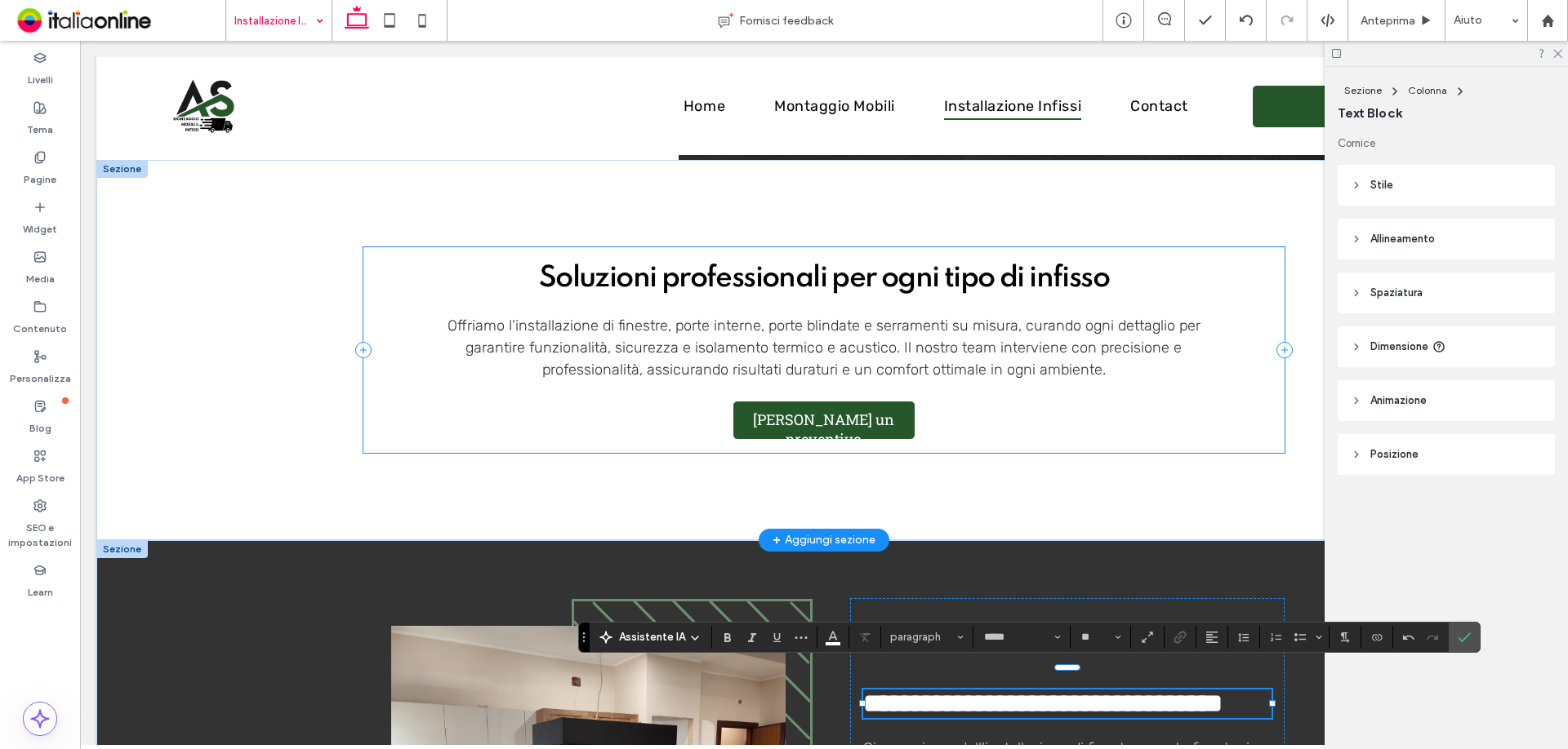
type input "*******"
type input "**"
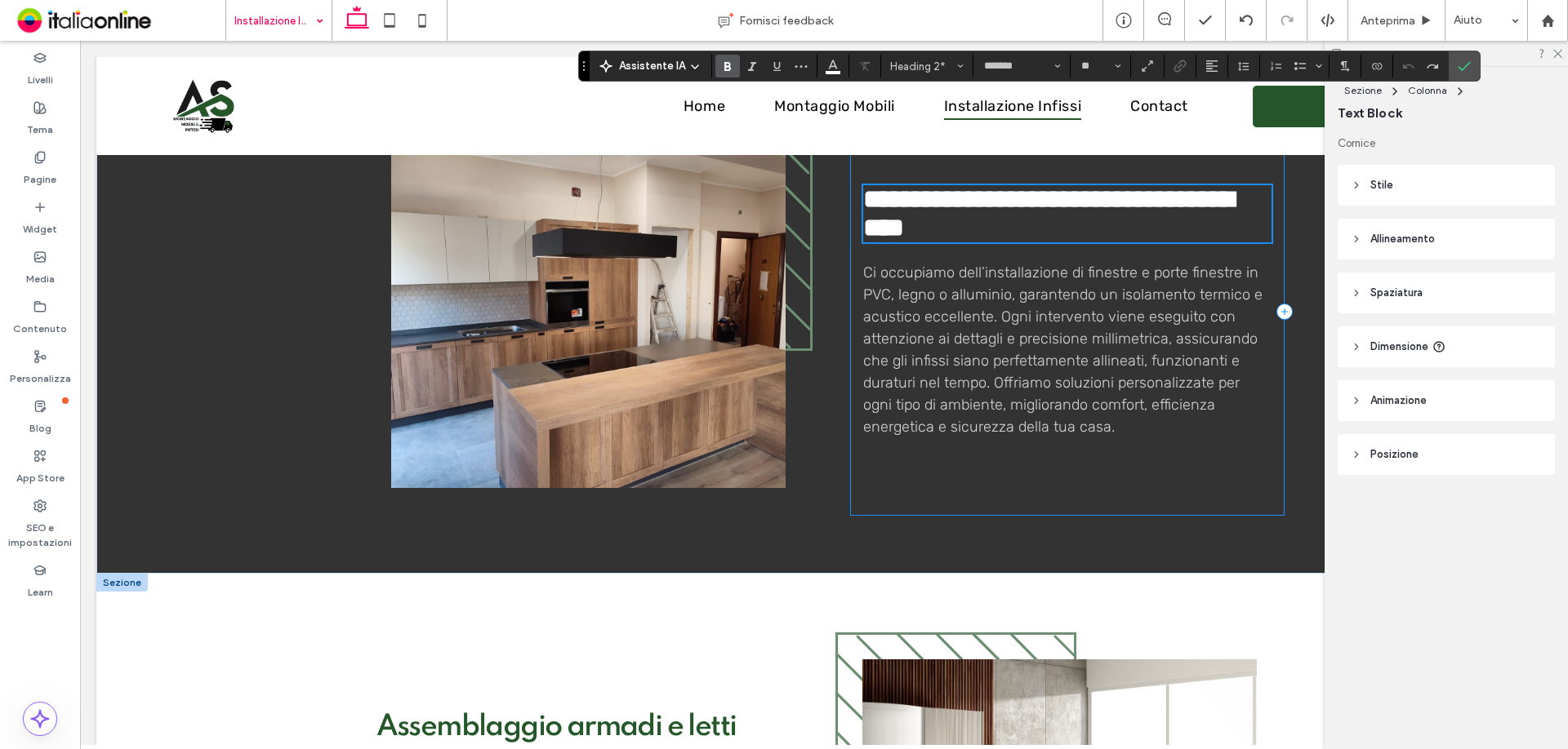
scroll to position [1387, 0]
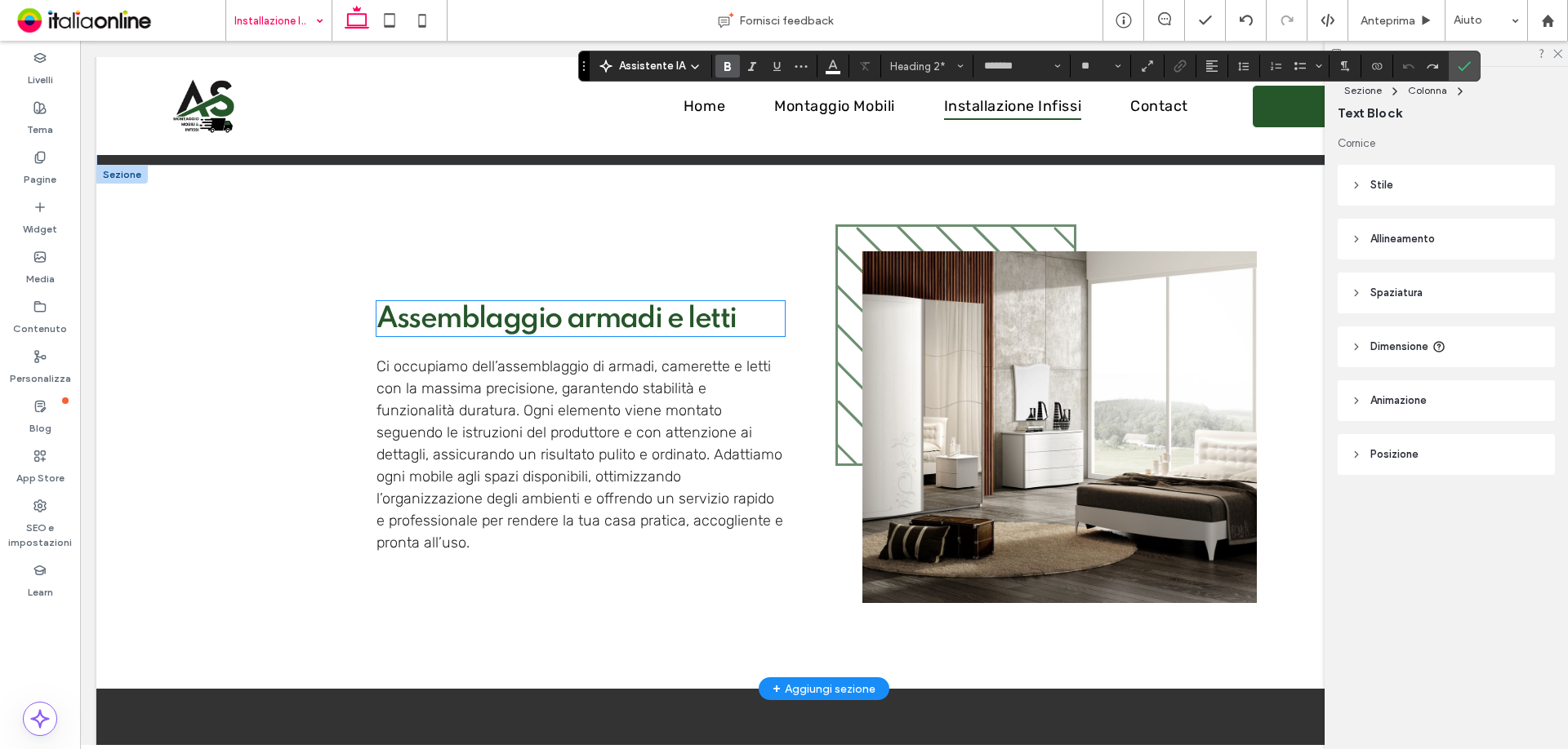
click at [689, 317] on span "Assemblaggio armadi e letti" at bounding box center [557, 318] width 360 height 29
click at [689, 317] on div "Assemblaggio armadi e letti" at bounding box center [581, 319] width 408 height 35
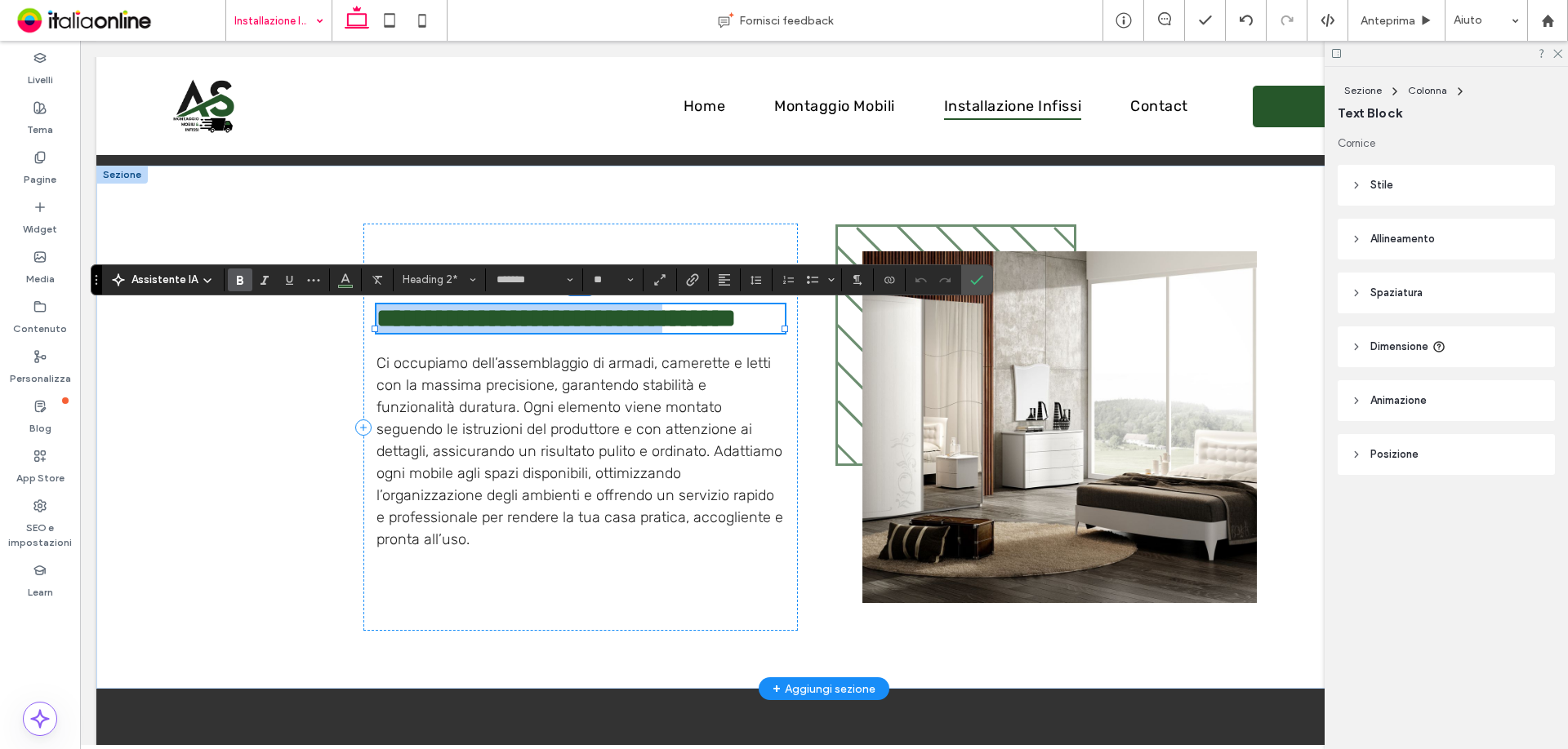
type input "*****"
type input "**"
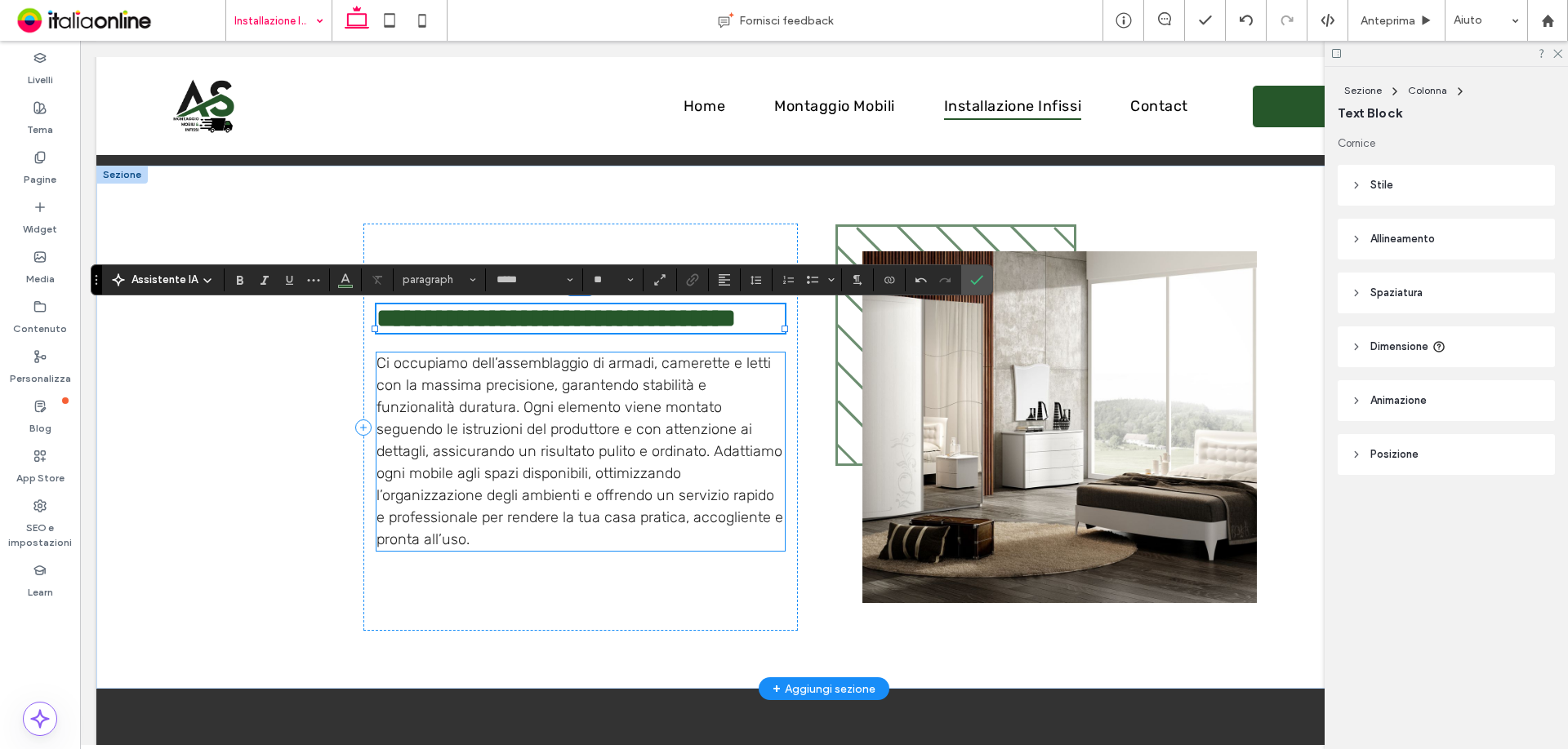
click at [564, 469] on span "Ci occupiamo dell’assemblaggio di armadi, camerette e letti con la massima prec…" at bounding box center [580, 451] width 407 height 194
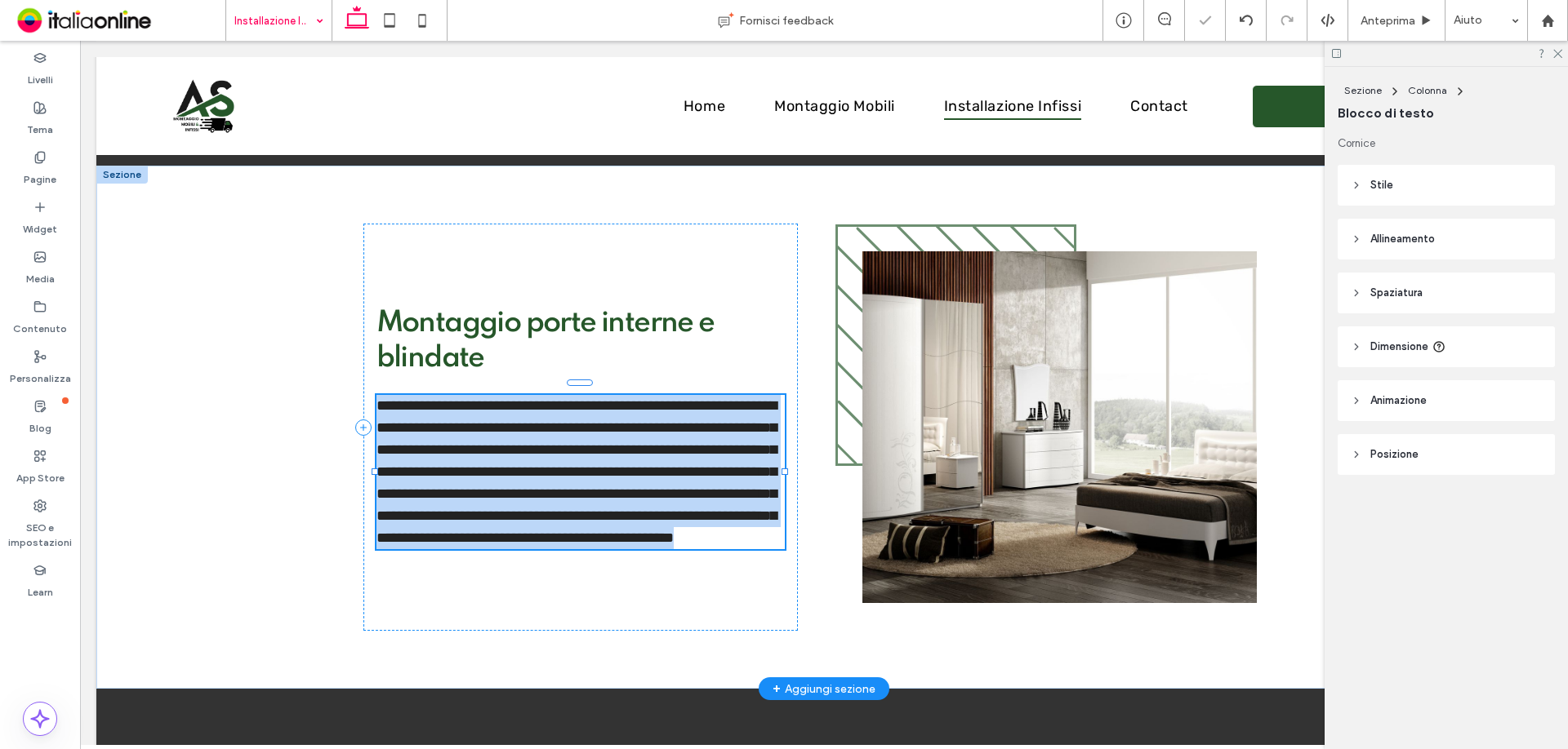
type input "*****"
type input "**"
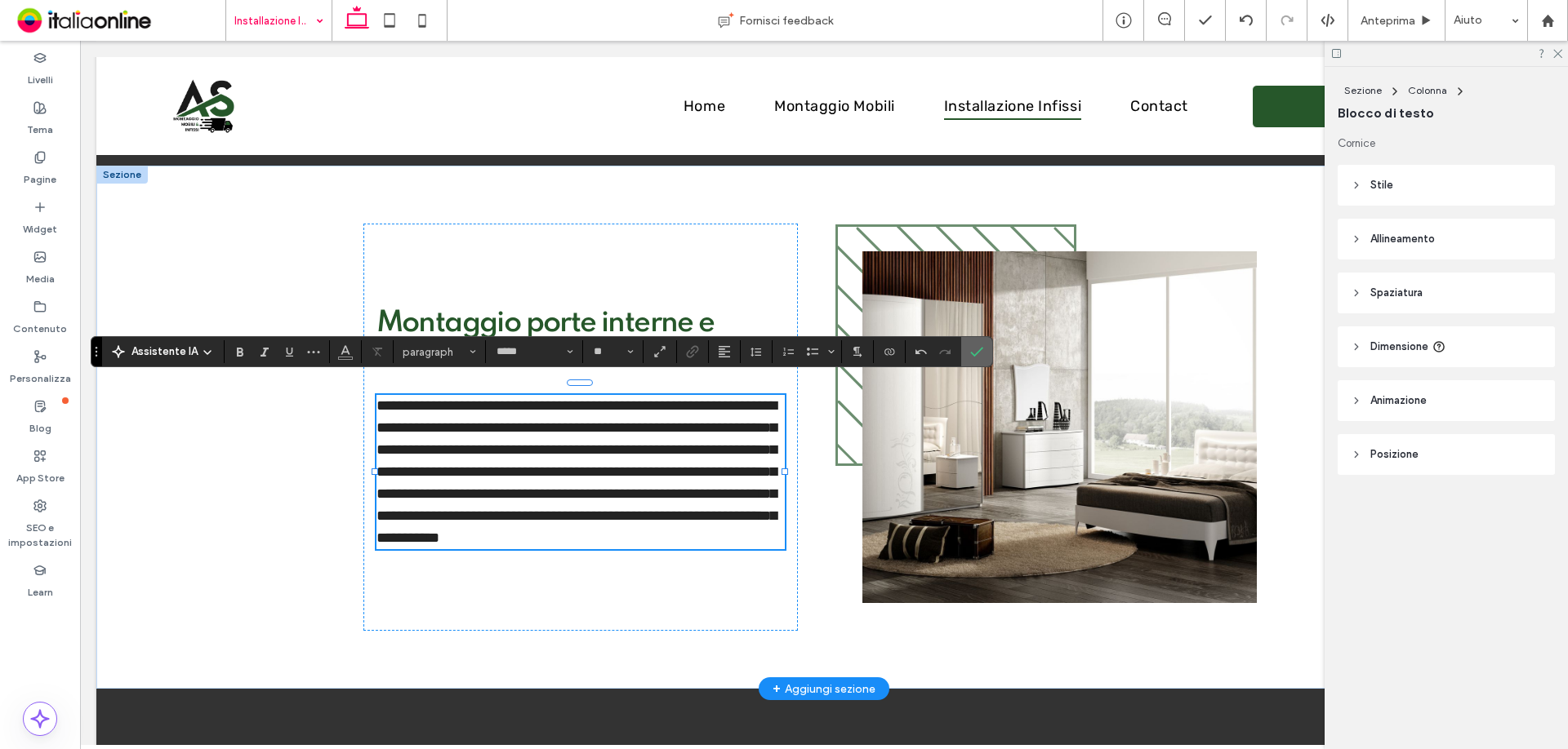
click at [961, 348] on section at bounding box center [976, 352] width 31 height 29
click at [966, 348] on label "Conferma" at bounding box center [976, 352] width 24 height 29
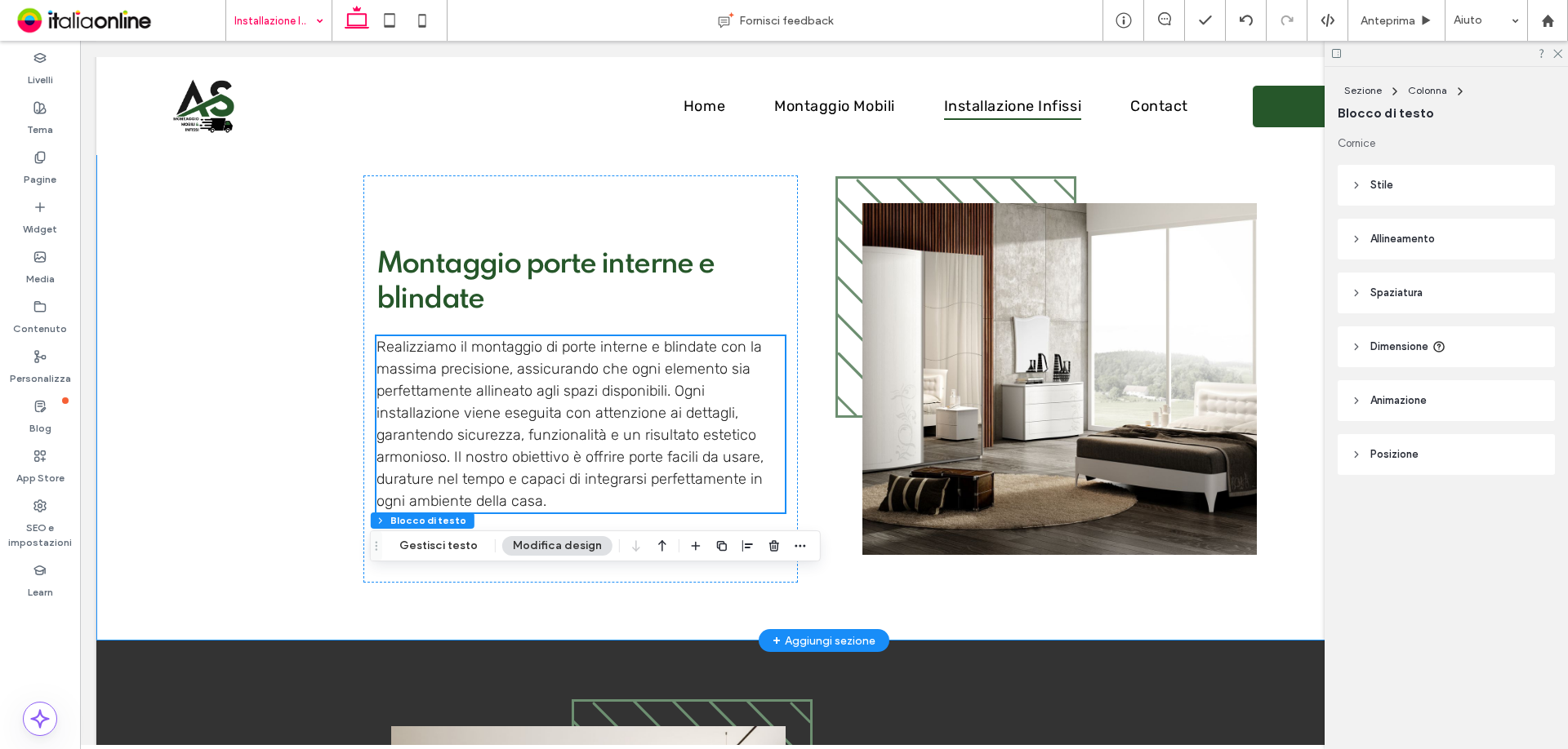
scroll to position [1469, 0]
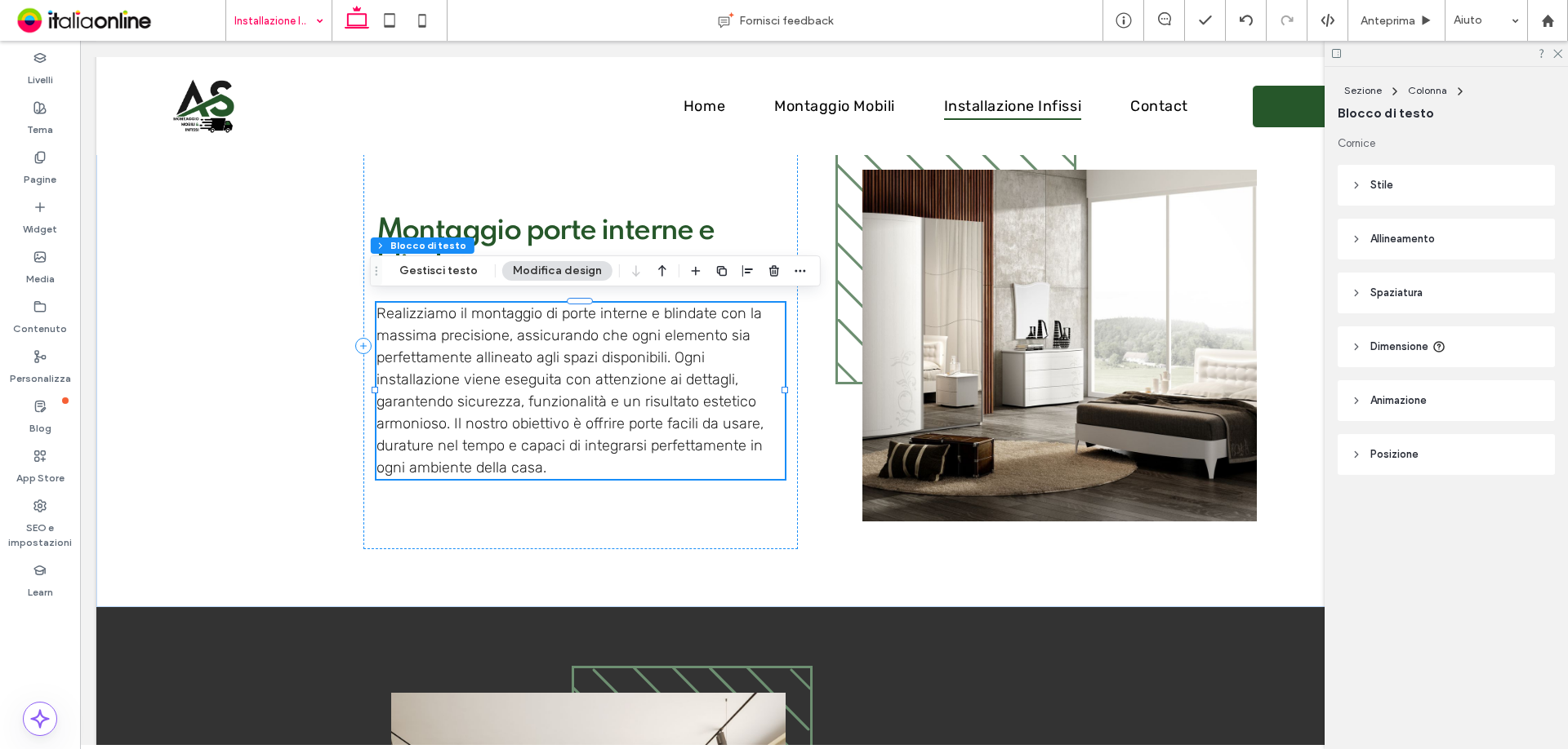
click at [544, 260] on div "Sezione Colonna Blocco di testo Gestisci testo Modifica design" at bounding box center [595, 271] width 451 height 31
click at [609, 220] on span "Montaggio porte interne e blindate" at bounding box center [546, 248] width 338 height 64
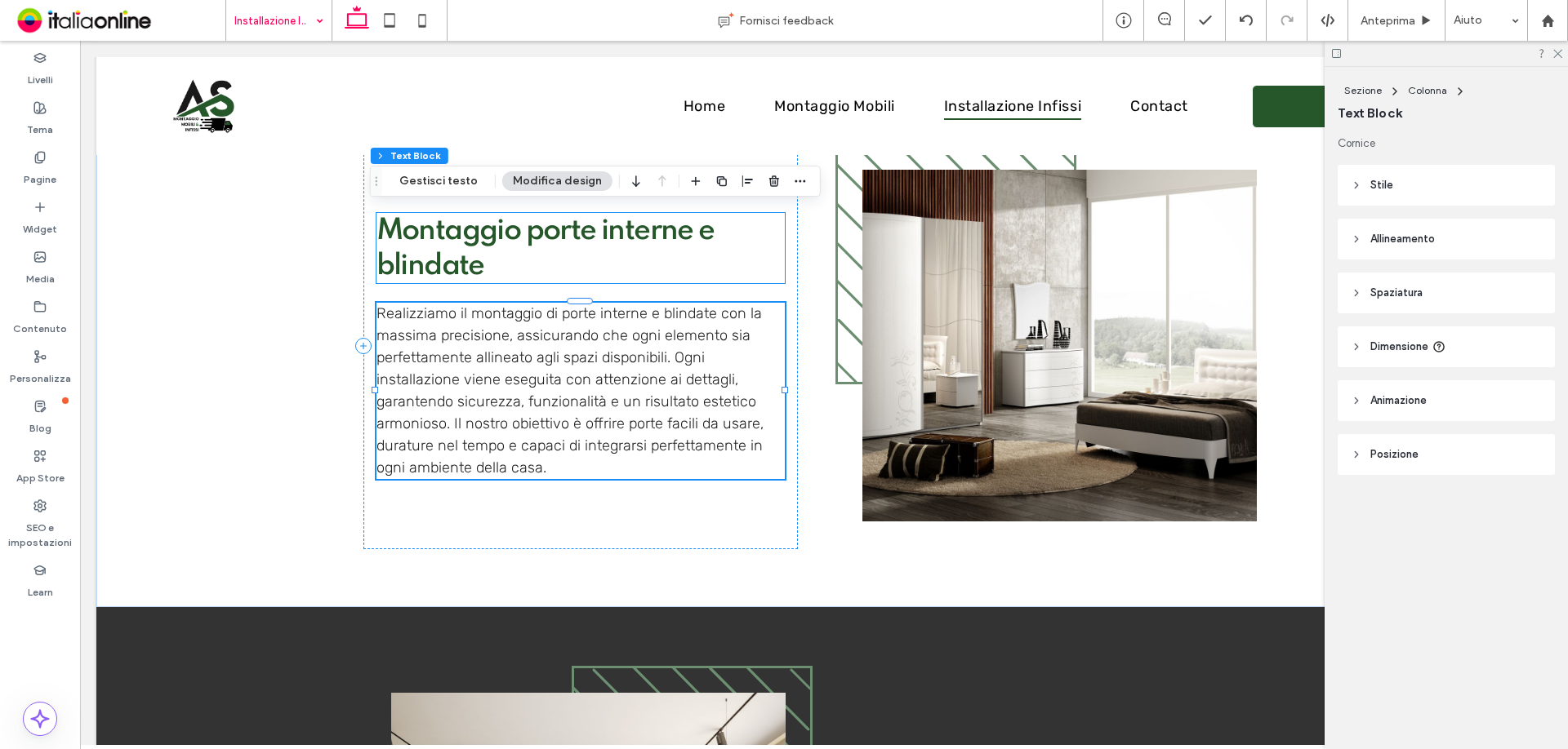
click at [609, 220] on div "Montaggio porte interne e blindate" at bounding box center [581, 248] width 408 height 70
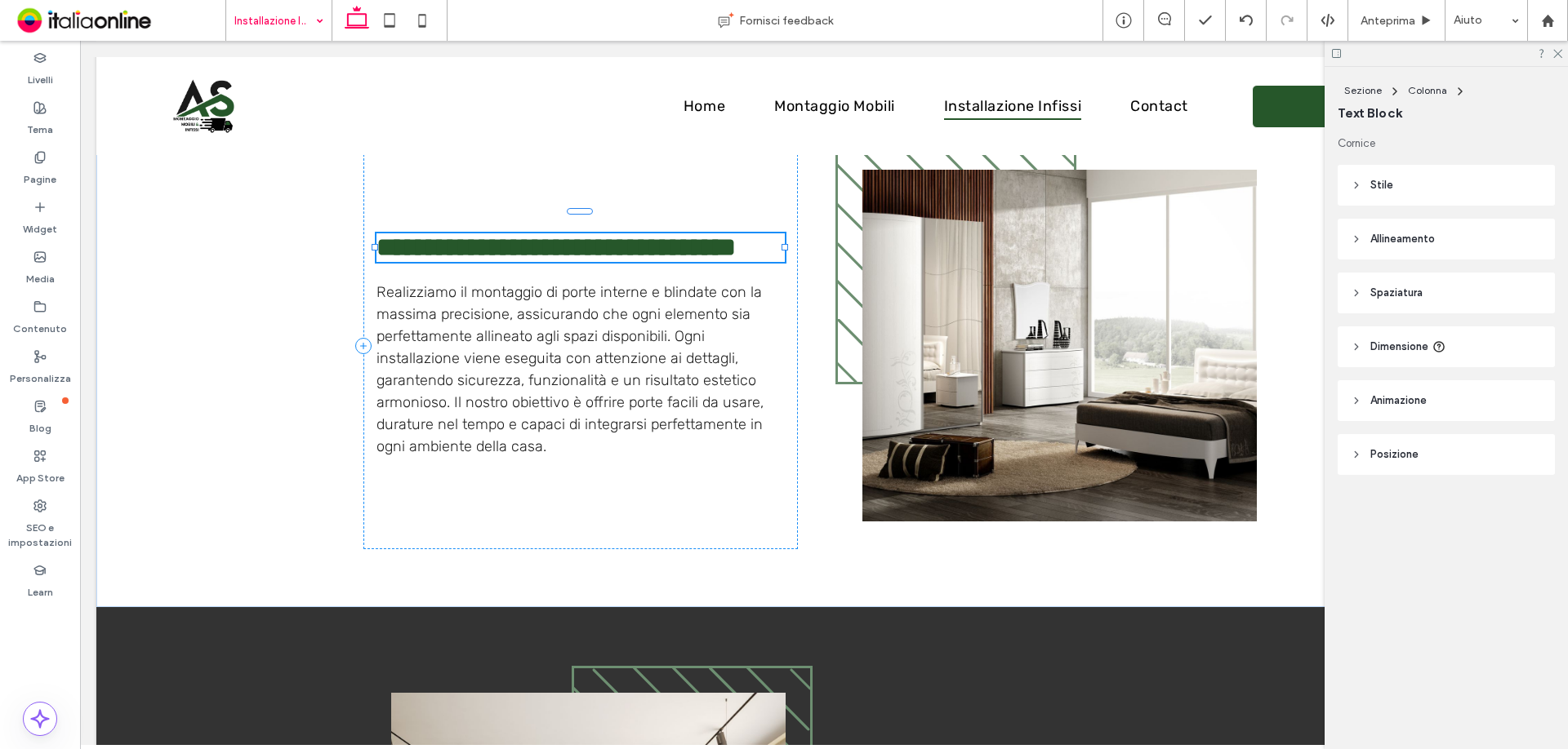
type input "*******"
type input "**"
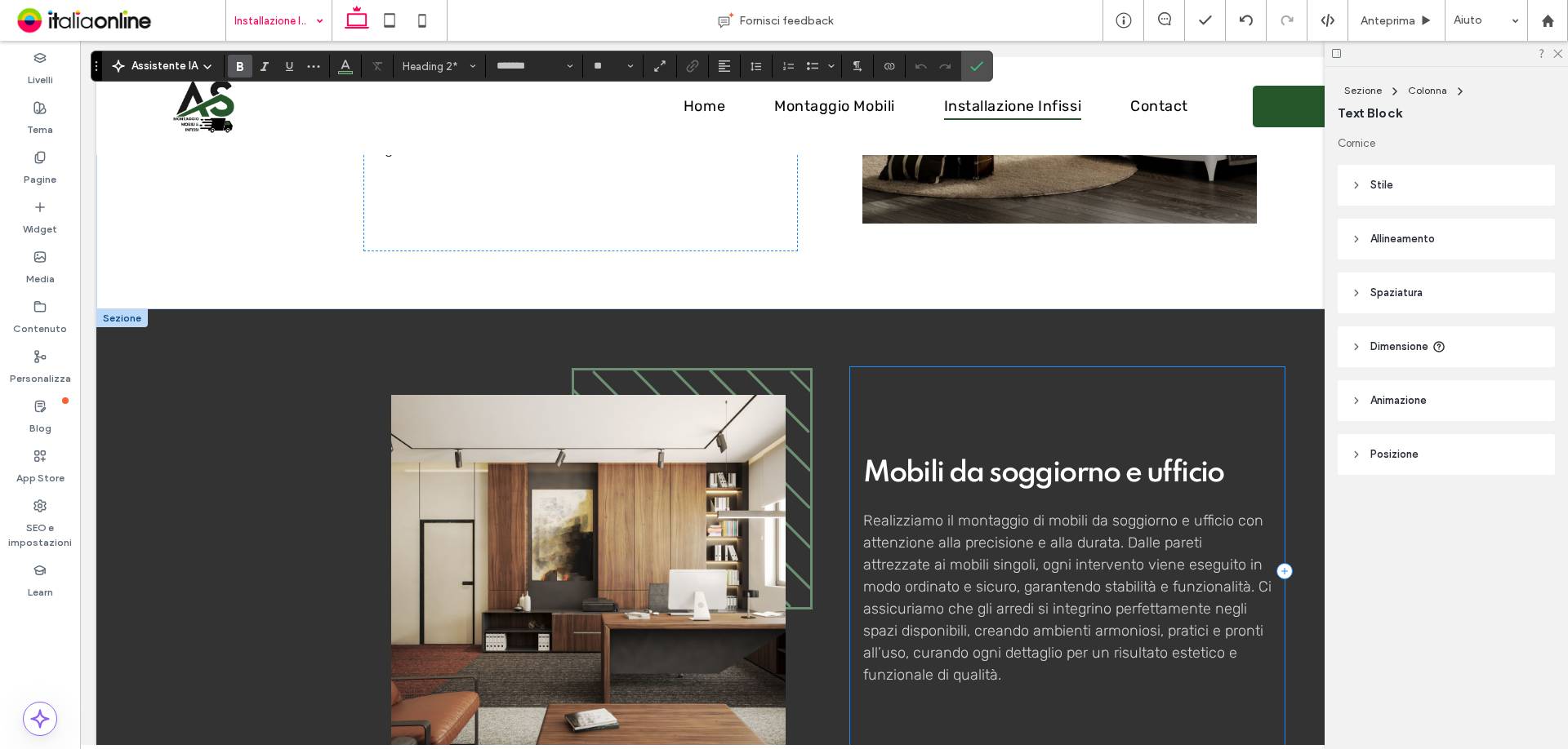
scroll to position [1795, 0]
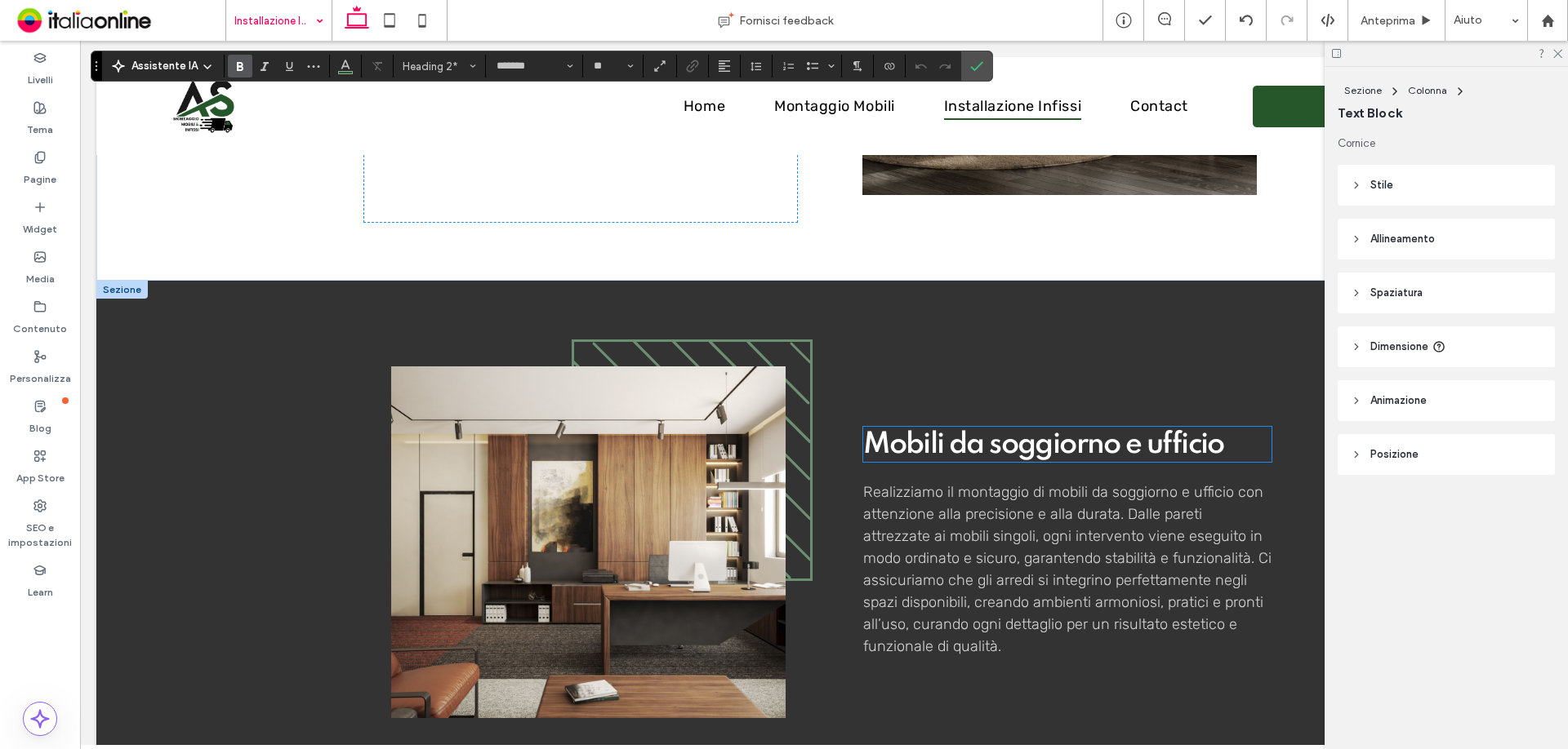
click at [1062, 447] on span "Mobili da soggiorno e ufficio" at bounding box center [1044, 444] width 361 height 29
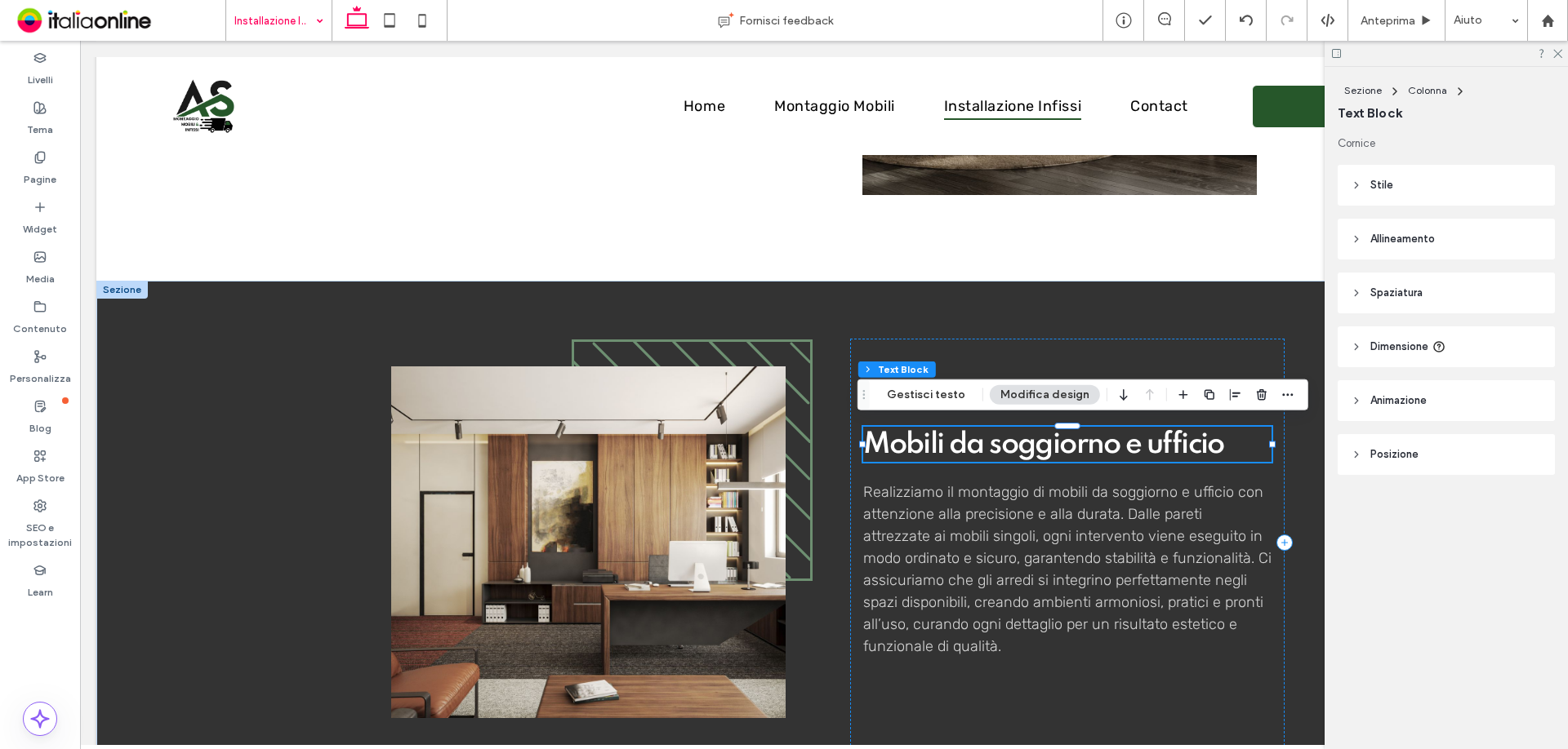
click at [1062, 447] on div "Mobili da soggiorno e ufficio" at bounding box center [1068, 444] width 408 height 35
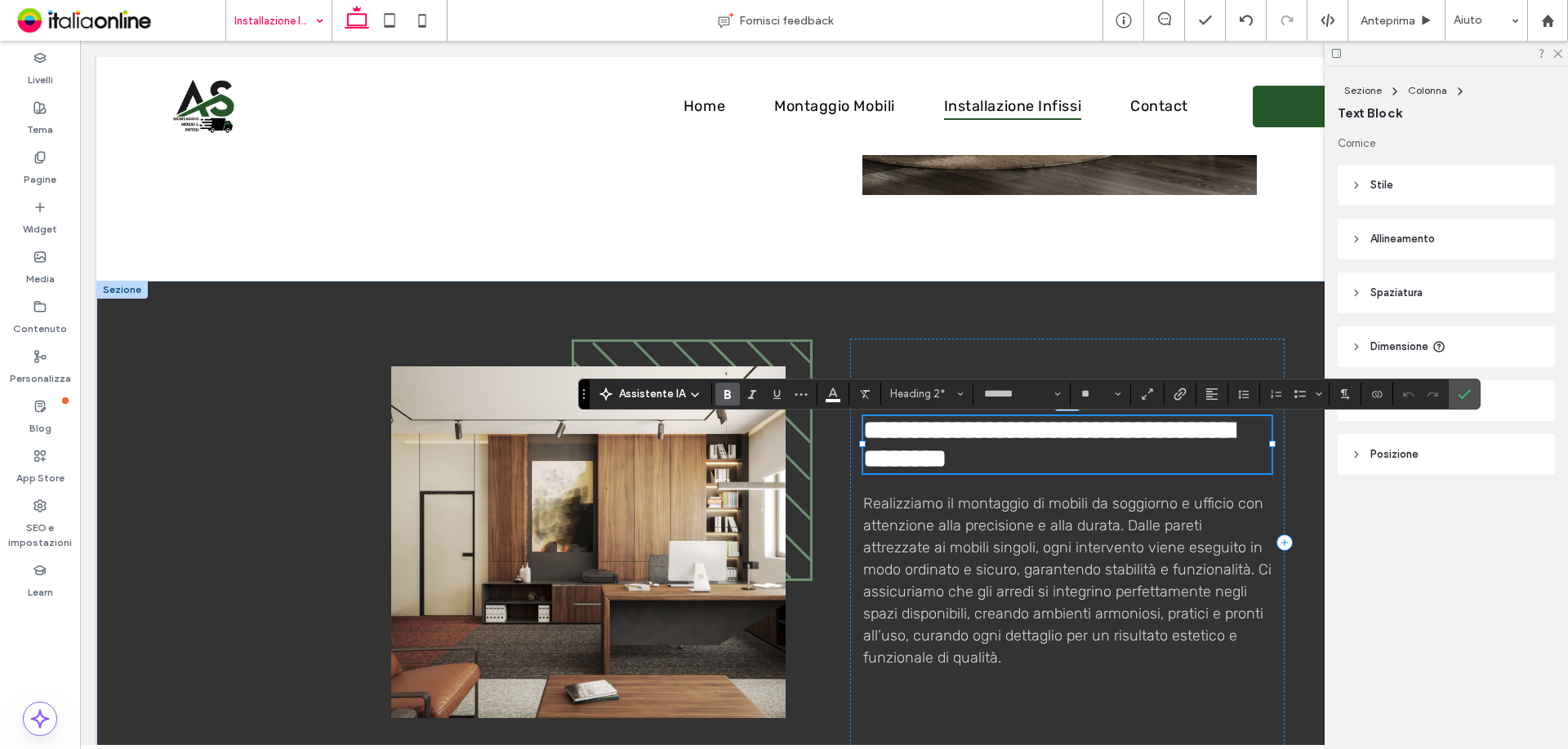
type input "*****"
type input "**"
drag, startPoint x: 1011, startPoint y: 490, endPoint x: 1008, endPoint y: 499, distance: 9.5
click at [1011, 490] on div "**********" at bounding box center [1067, 542] width 434 height 407
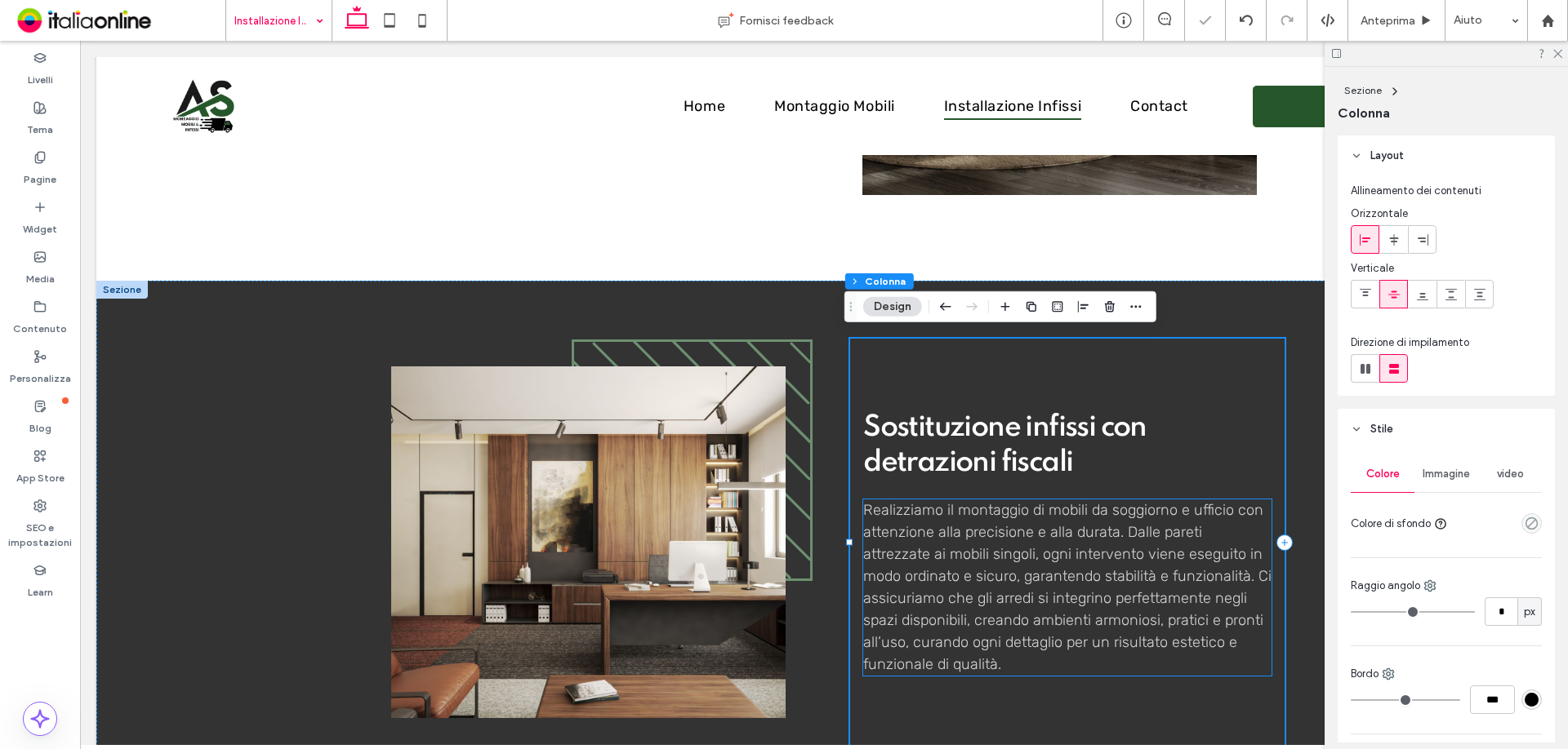
click at [1015, 557] on span "Realizziamo il montaggio di mobili da soggiorno e ufficio con attenzione alla p…" at bounding box center [1068, 587] width 408 height 172
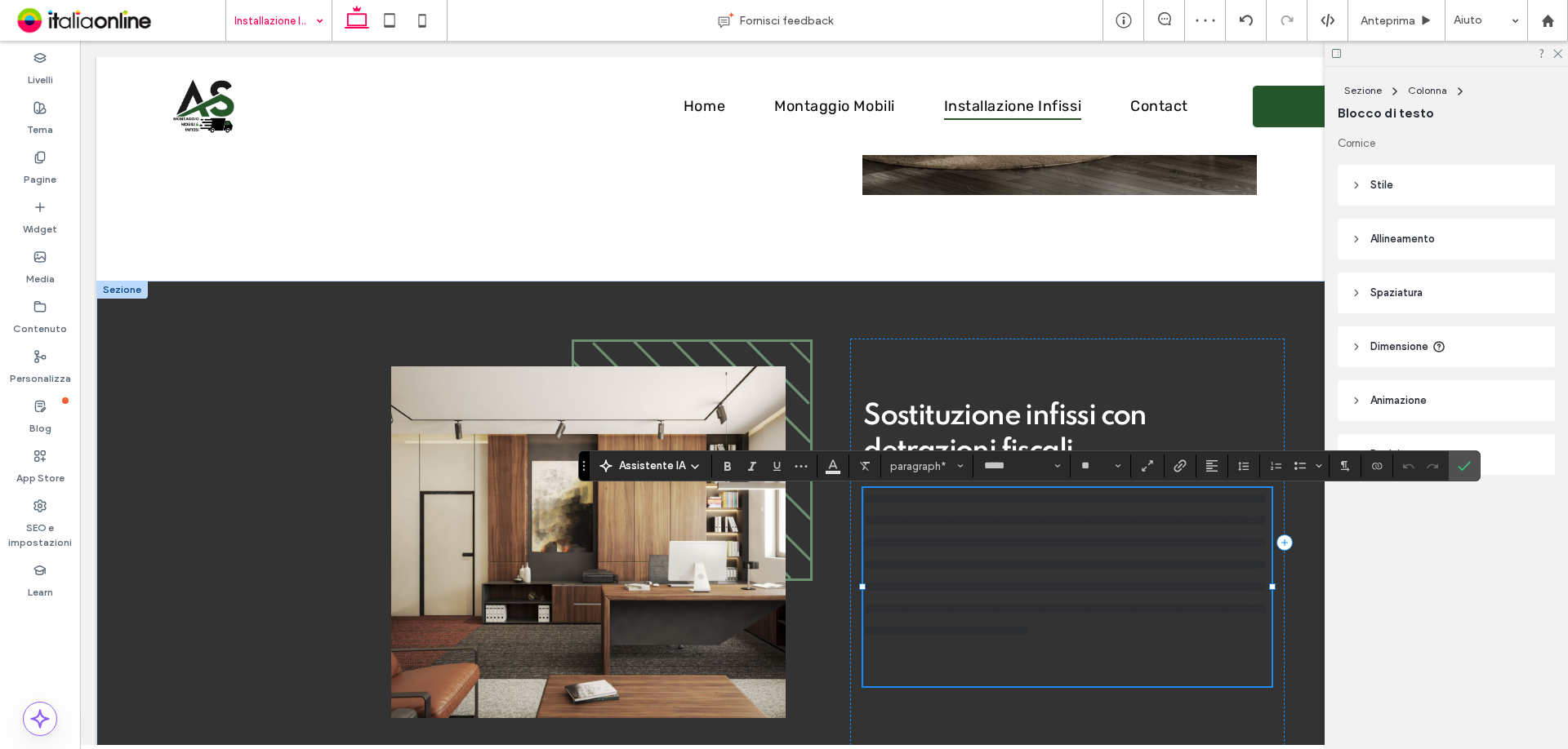
scroll to position [0, 0]
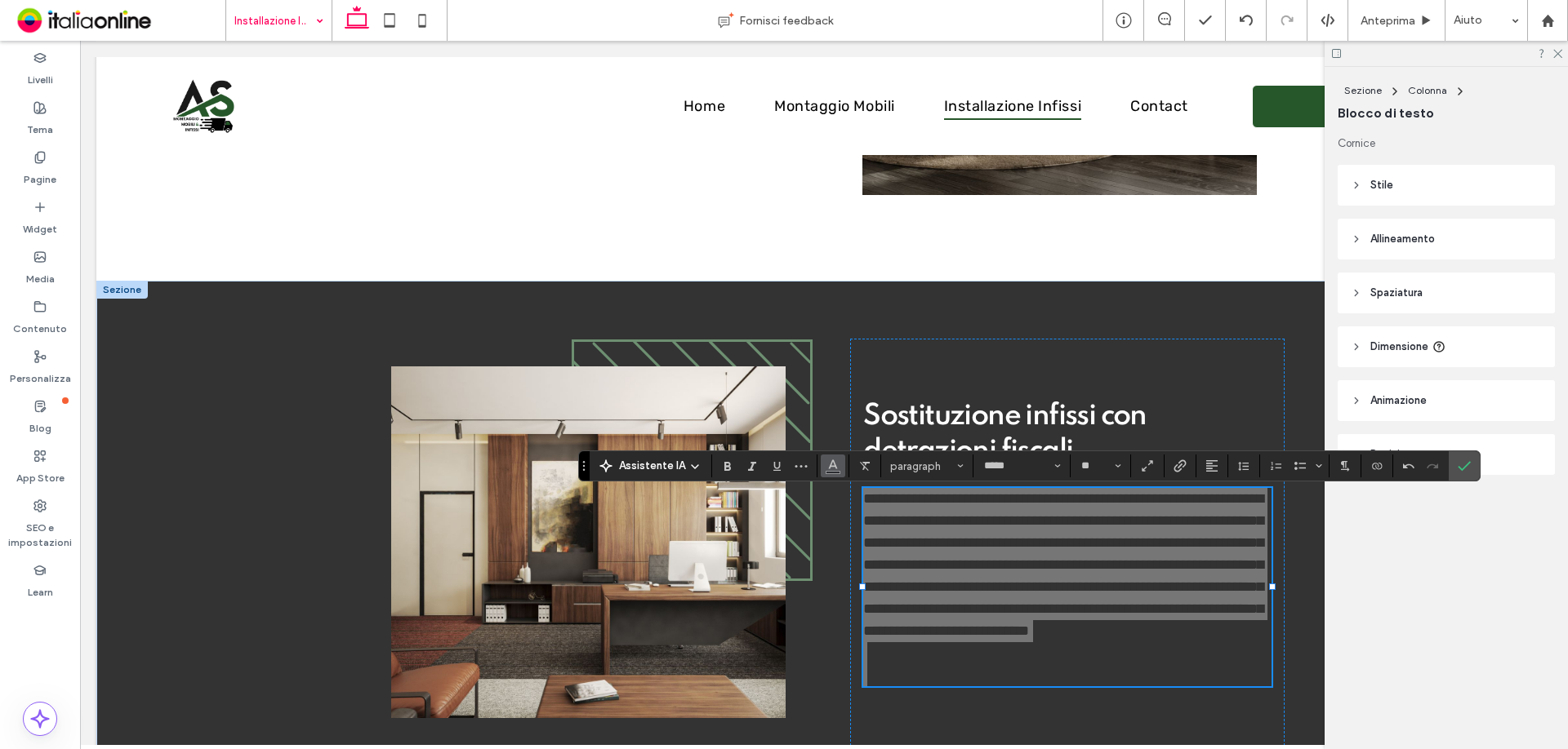
click at [821, 471] on button "Colore" at bounding box center [833, 466] width 24 height 22
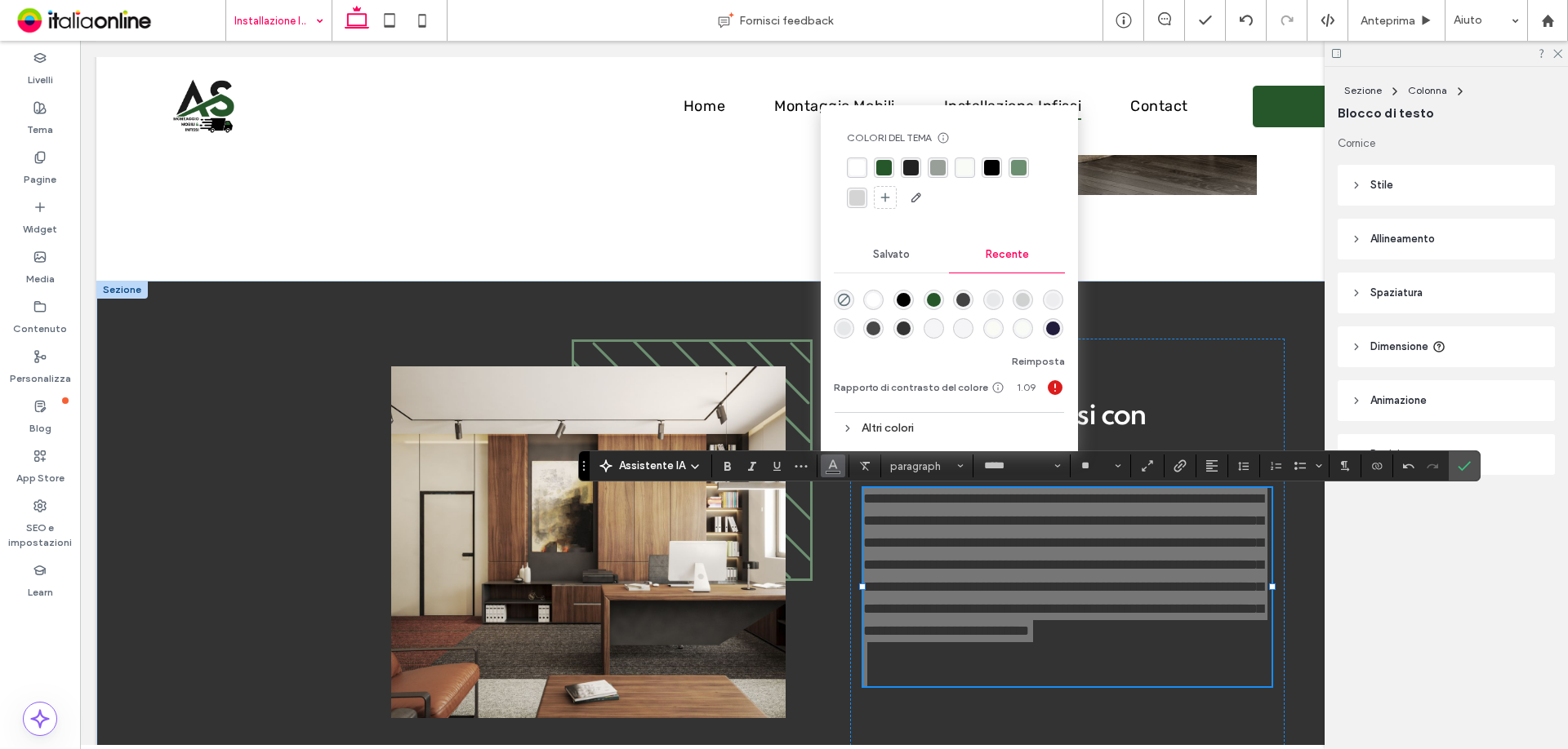
click at [857, 198] on div "rgba(212, 212, 212, 1)" at bounding box center [857, 197] width 16 height 16
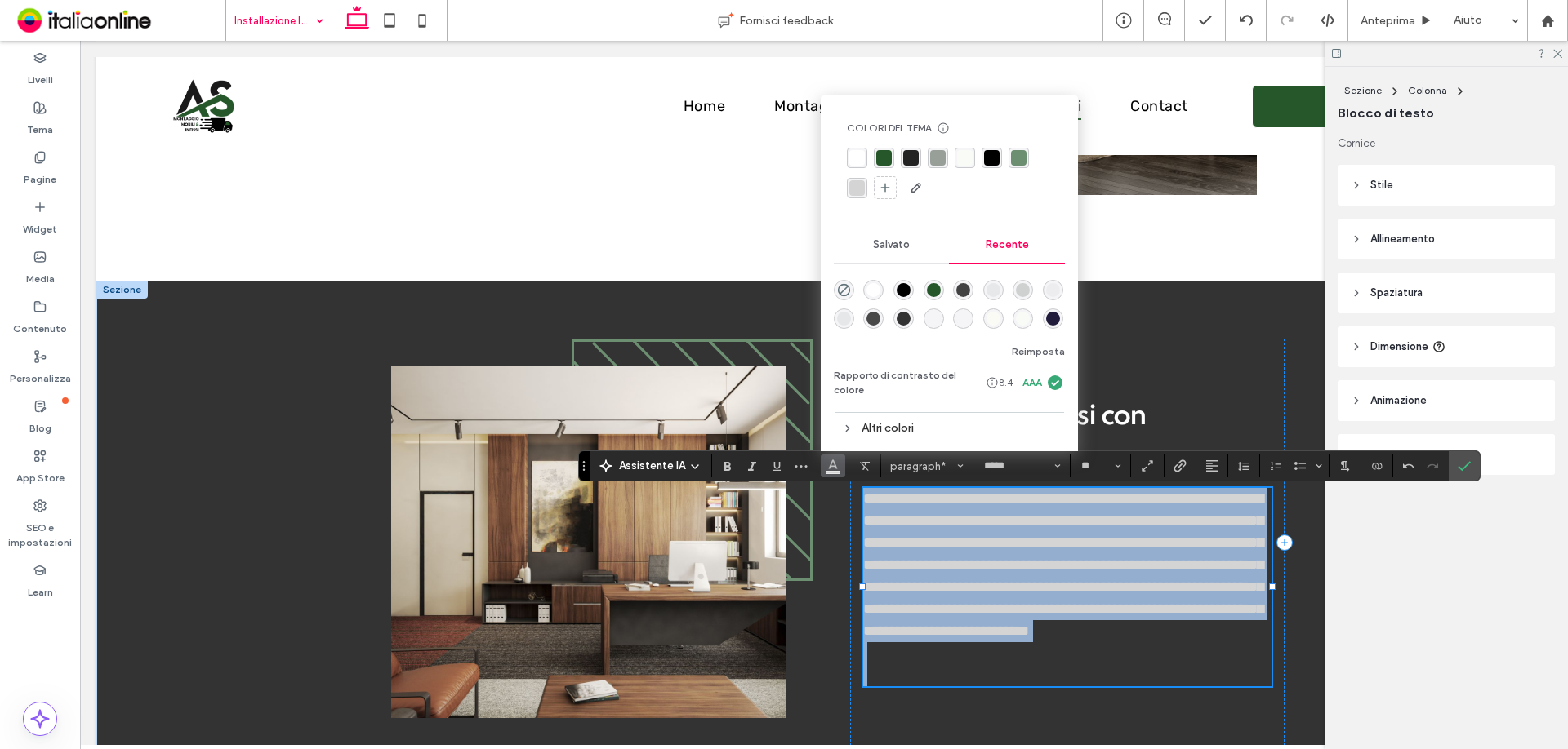
click at [911, 686] on p at bounding box center [1068, 675] width 408 height 22
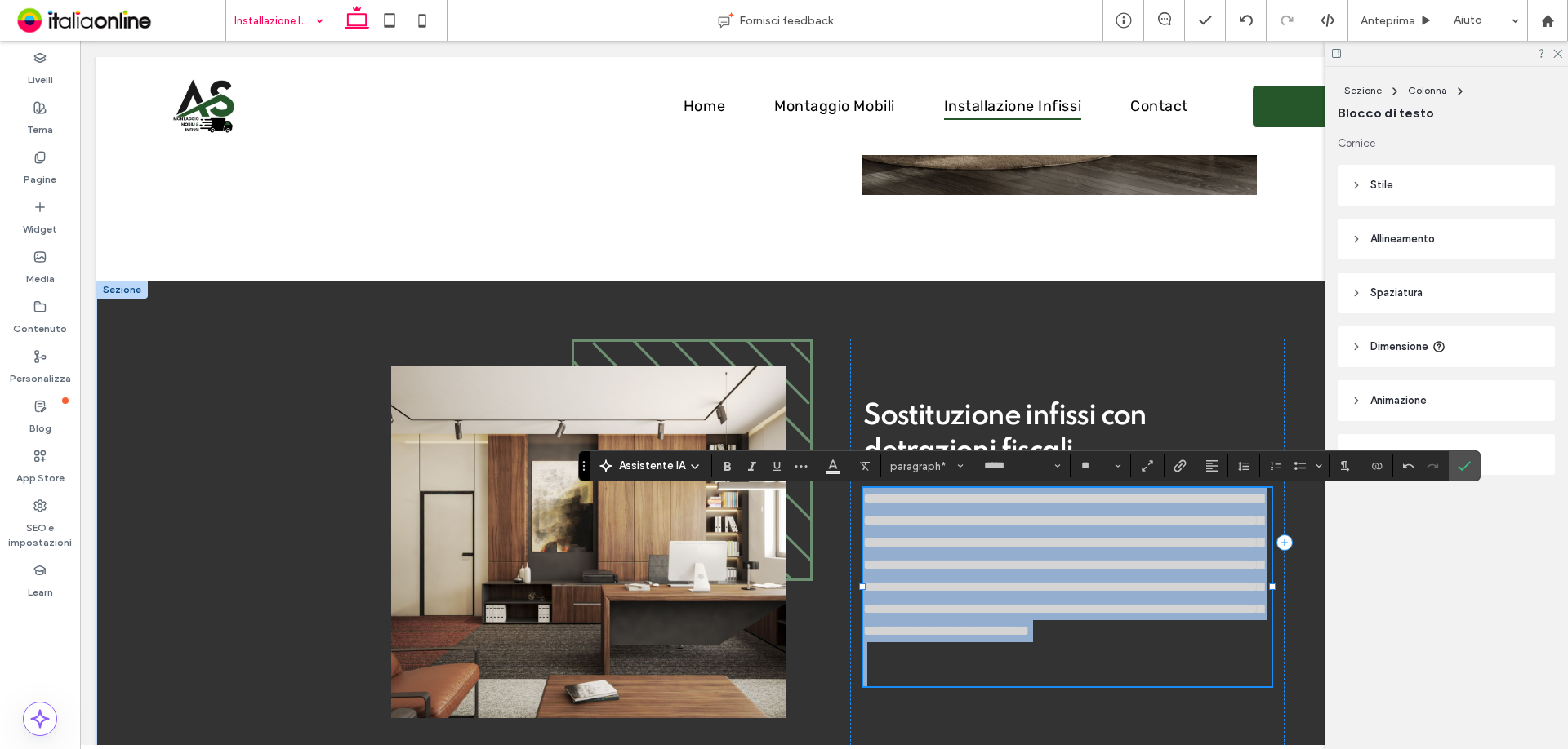
click at [911, 686] on p at bounding box center [1068, 675] width 408 height 22
click at [909, 681] on p at bounding box center [1068, 675] width 408 height 22
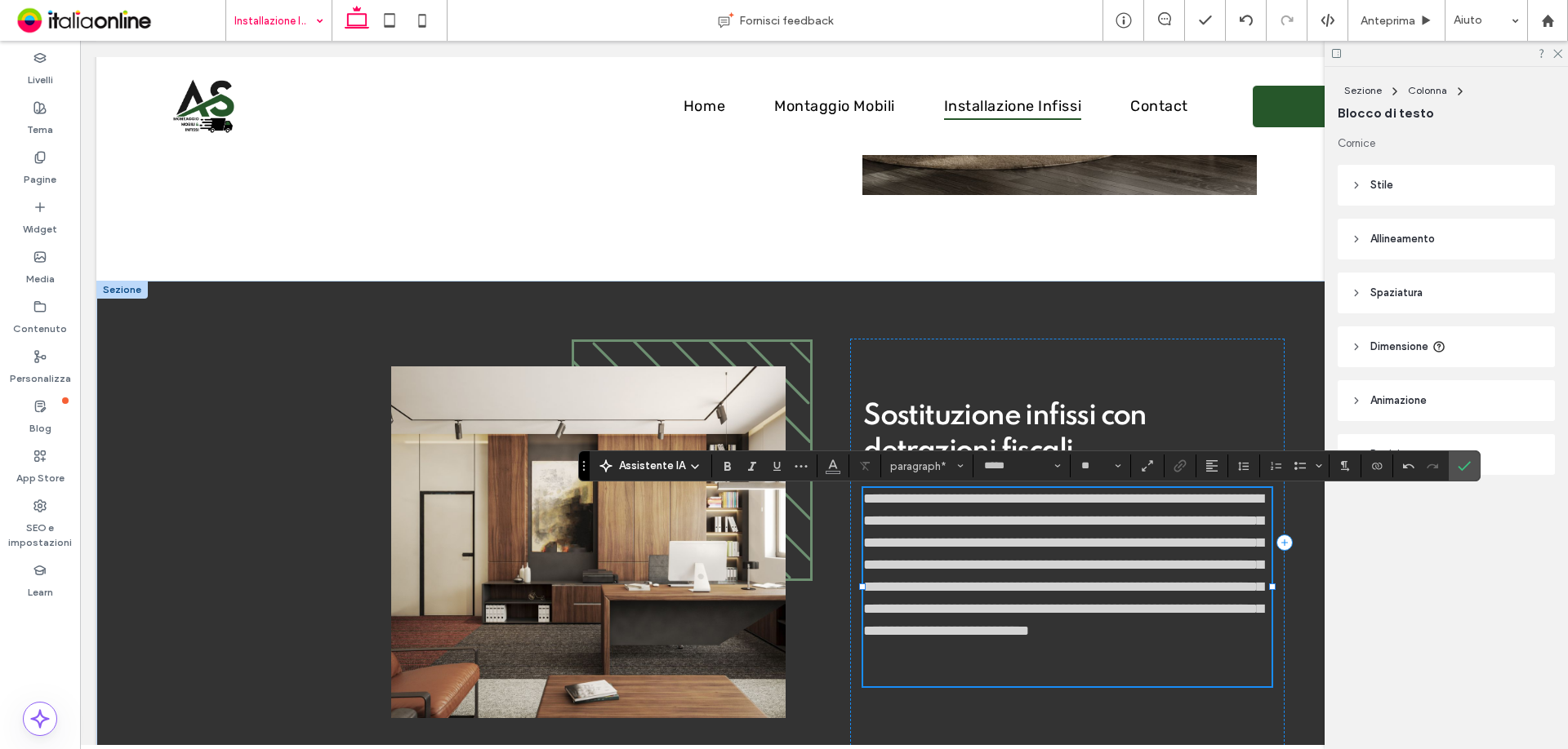
click at [917, 662] on p at bounding box center [1068, 653] width 408 height 22
click at [1215, 658] on p "﻿" at bounding box center [1068, 653] width 408 height 22
click at [1186, 653] on p "﻿" at bounding box center [1068, 653] width 408 height 22
click at [1171, 638] on p "**********" at bounding box center [1068, 565] width 408 height 154
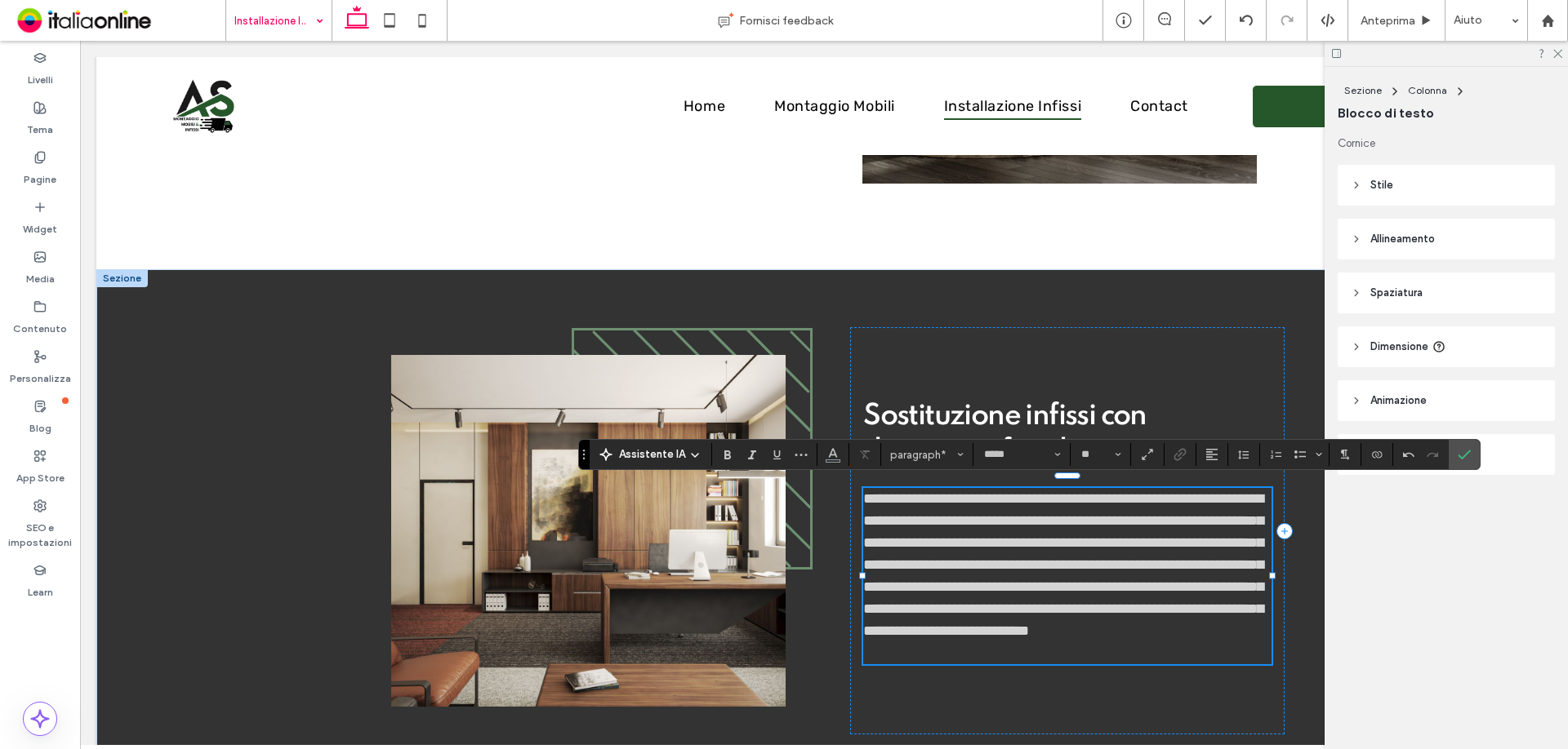
scroll to position [1818, 0]
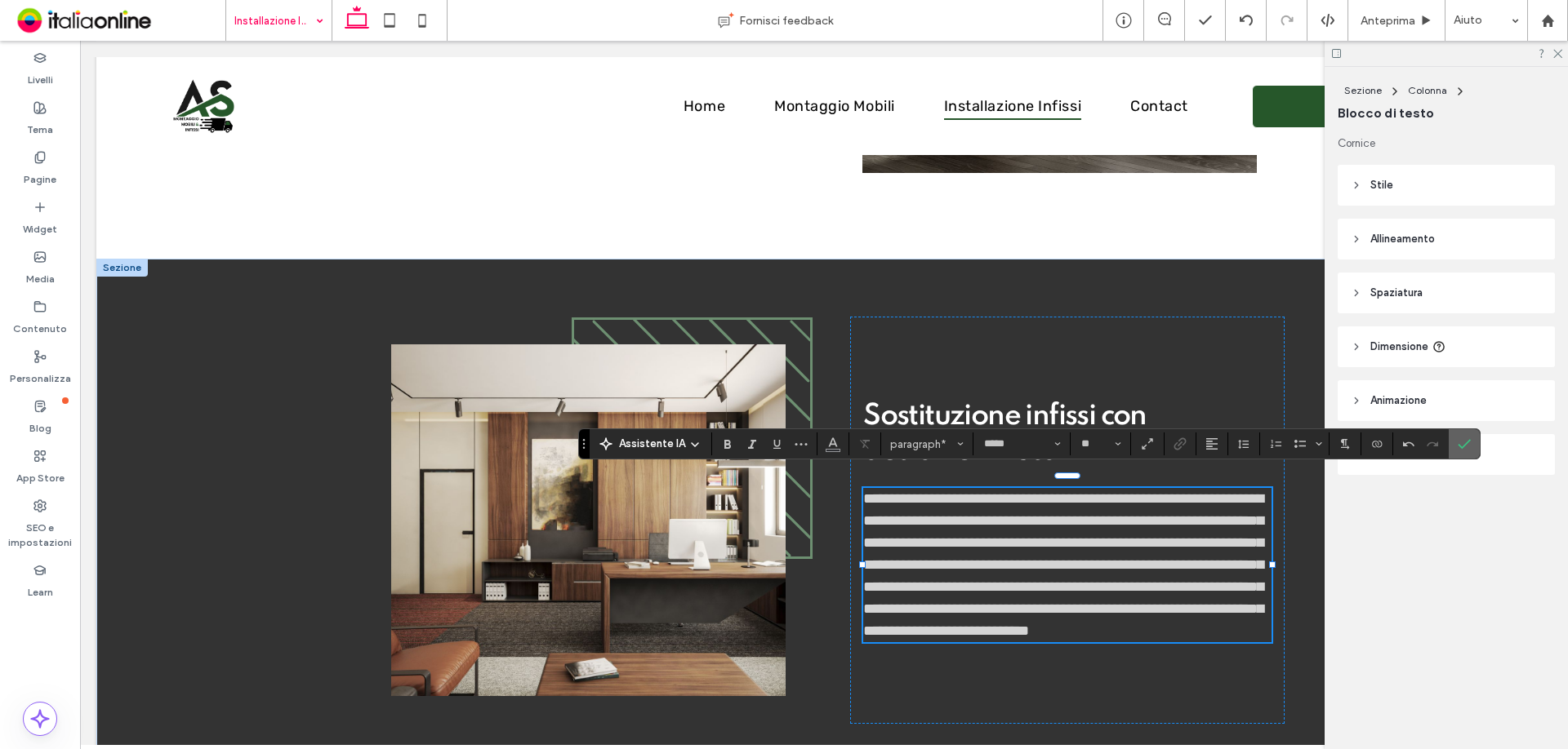
click at [1478, 440] on section at bounding box center [1464, 443] width 31 height 29
click at [1460, 445] on icon "Conferma" at bounding box center [1465, 444] width 13 height 13
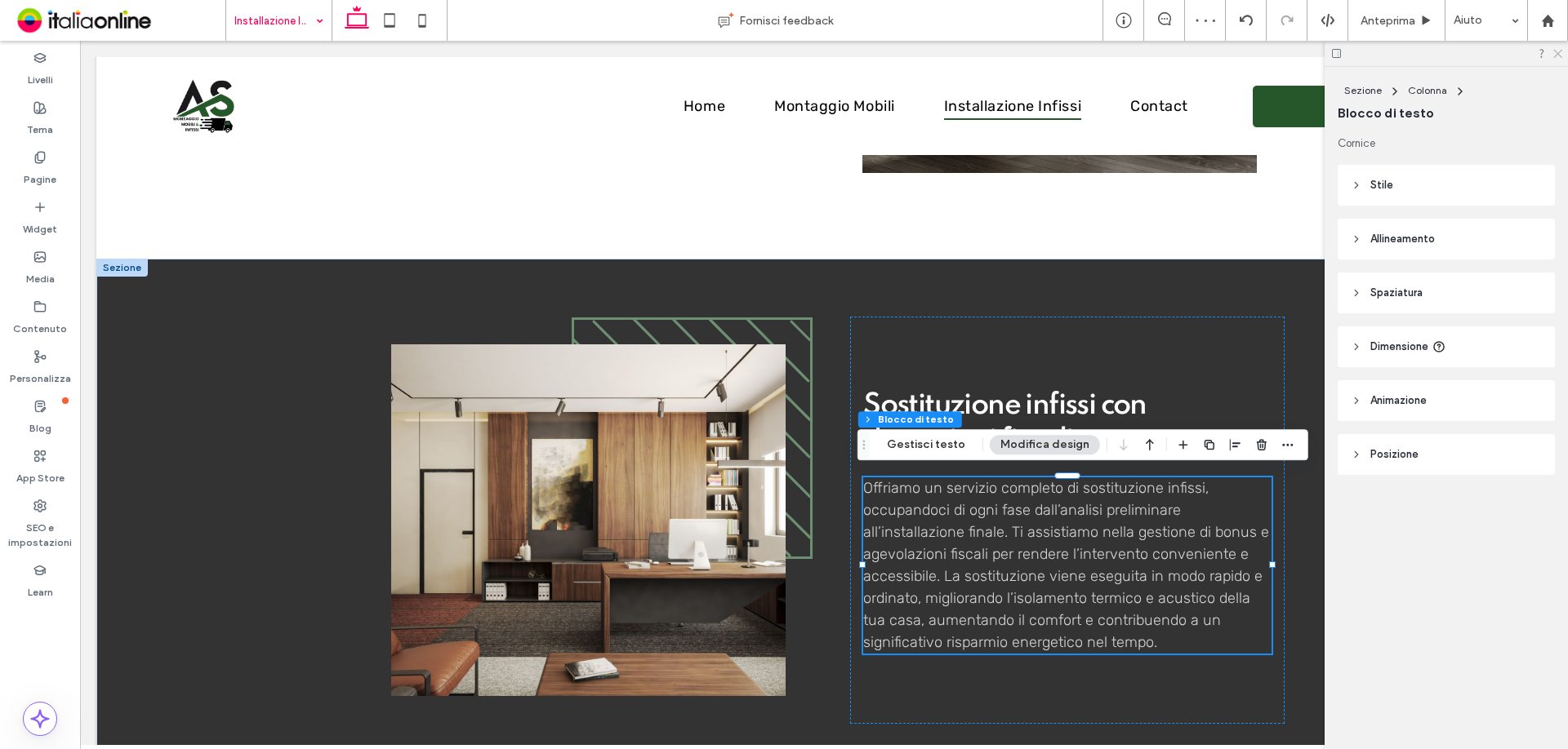
click at [1555, 53] on icon at bounding box center [1556, 52] width 11 height 11
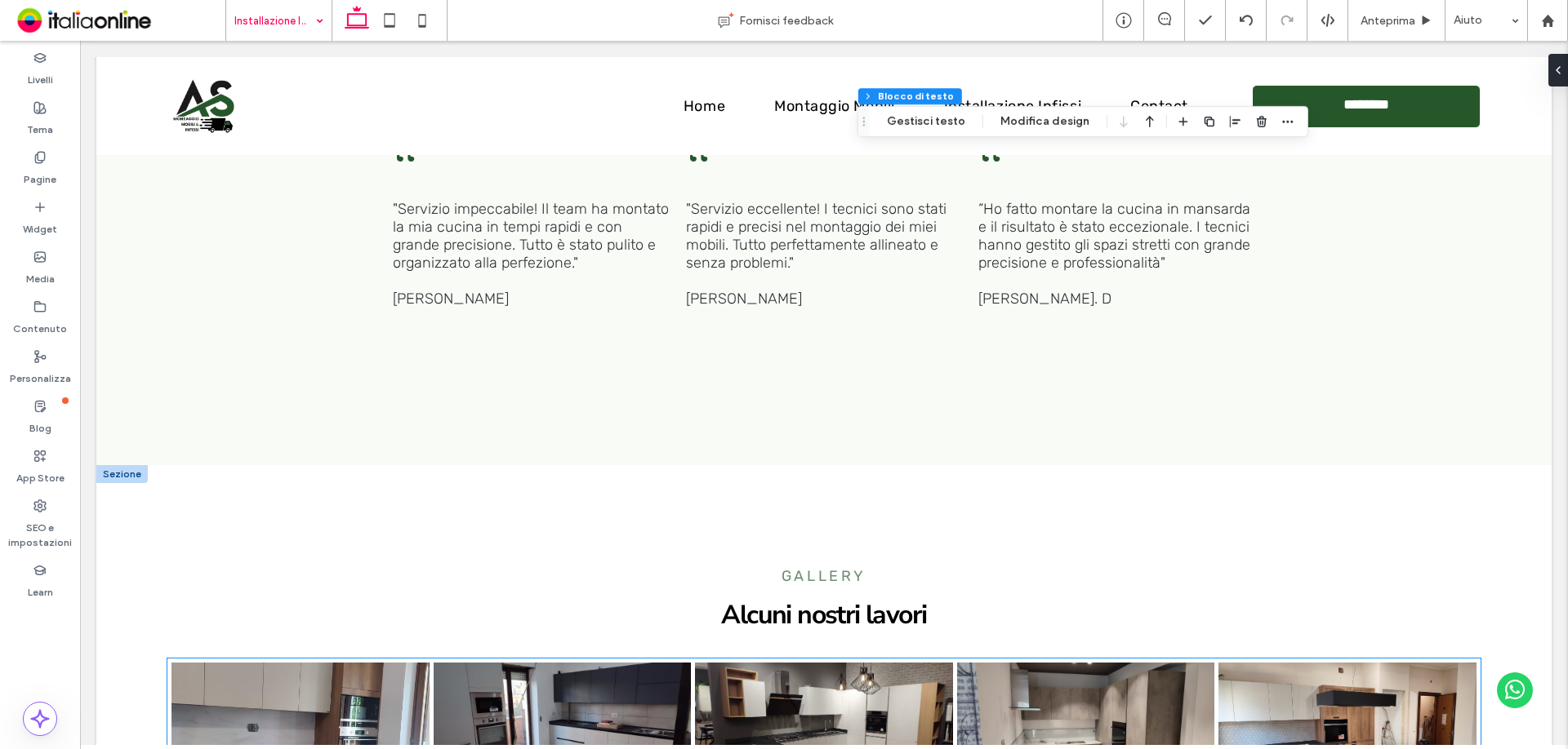
scroll to position [2960, 0]
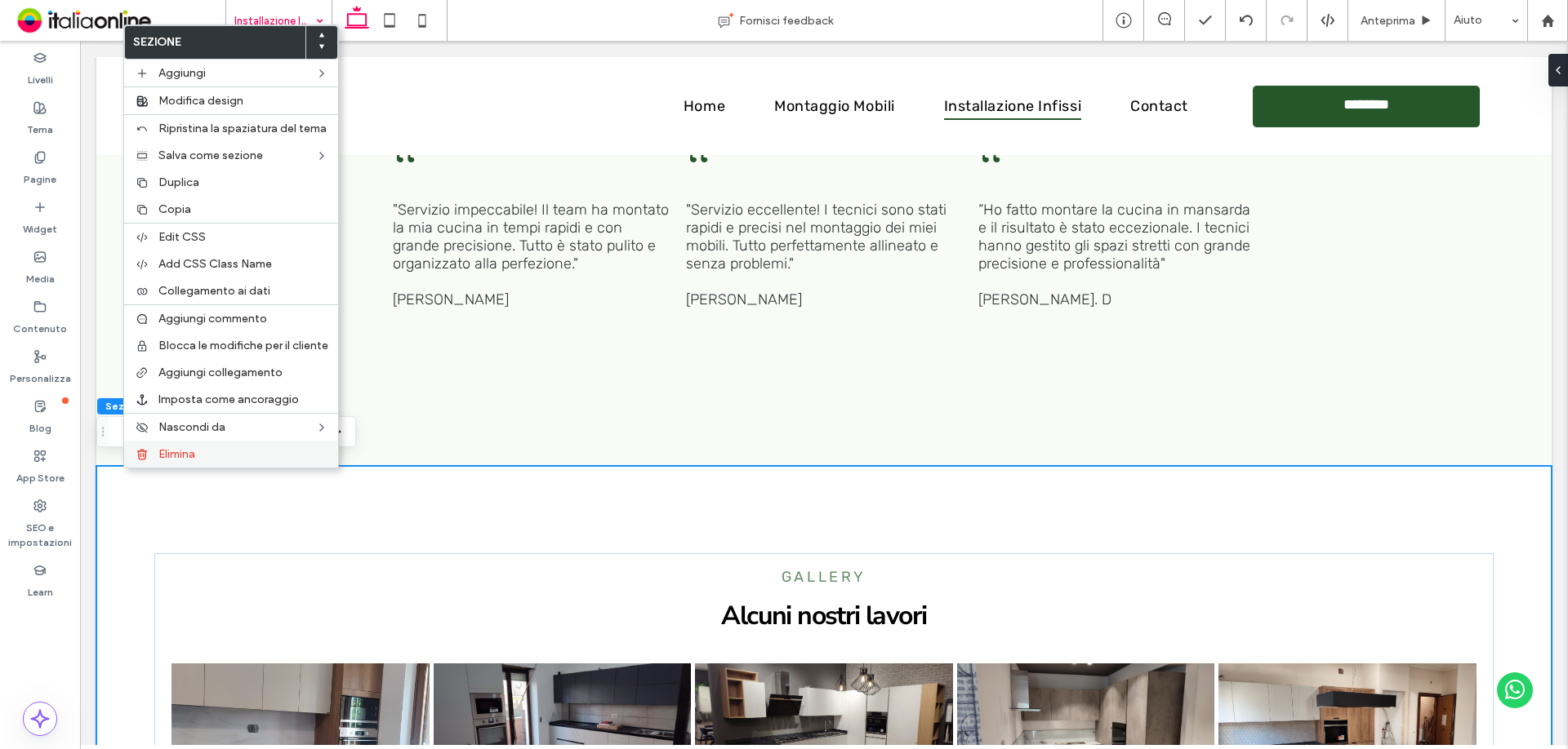
click at [175, 462] on div "Elimina" at bounding box center [231, 454] width 214 height 27
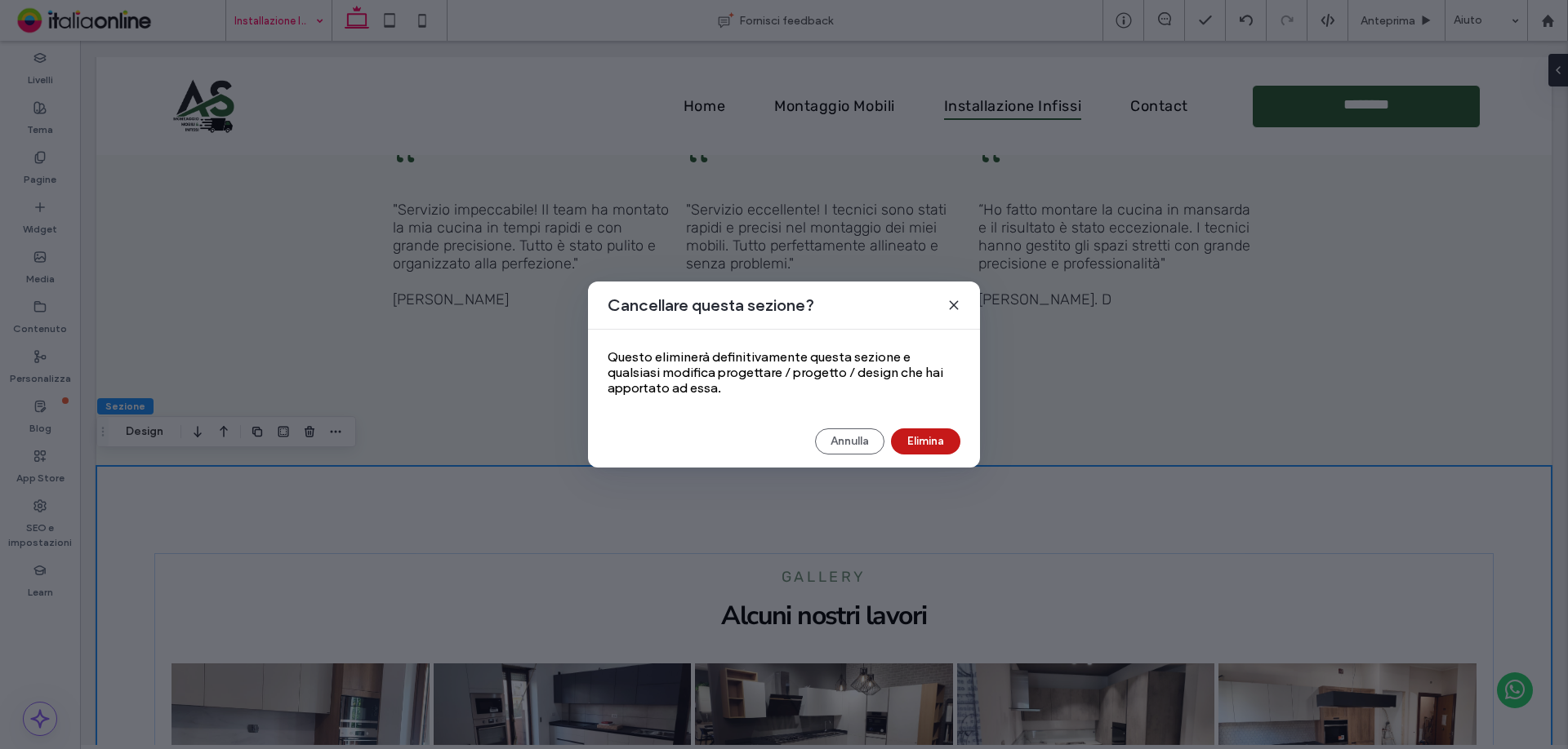
click at [918, 447] on button "Elimina" at bounding box center [925, 441] width 69 height 26
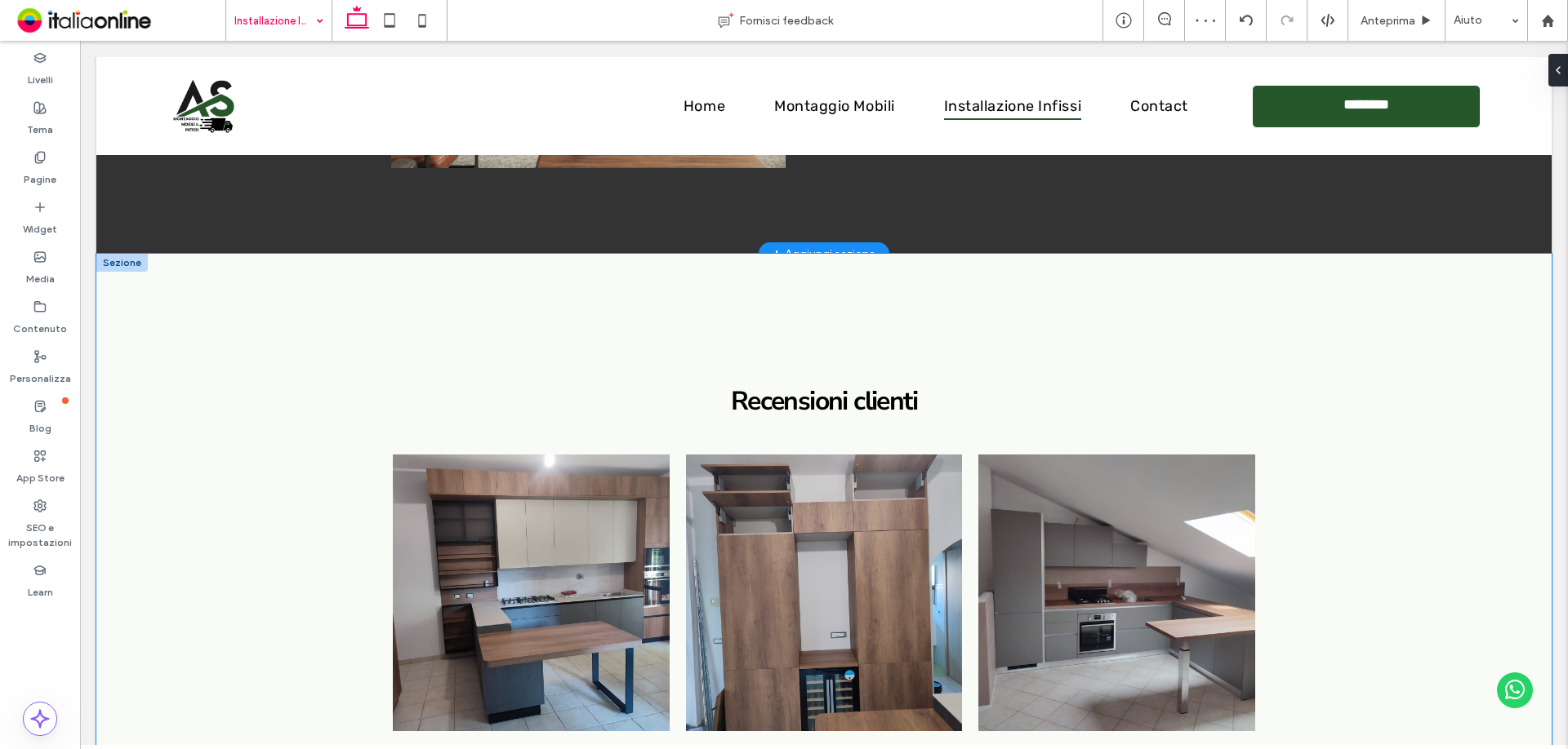
scroll to position [2308, 0]
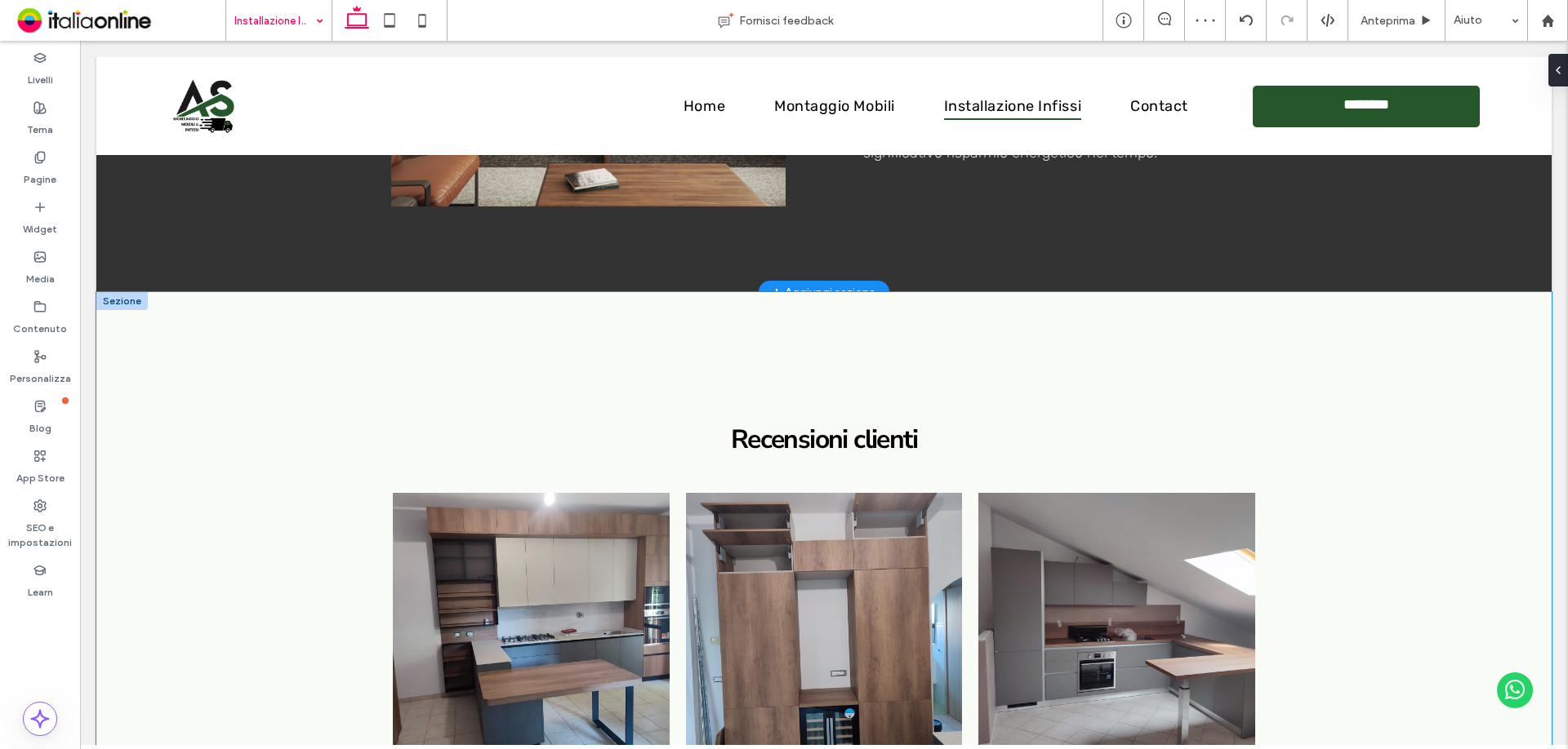
drag, startPoint x: 236, startPoint y: 405, endPoint x: 225, endPoint y: 404, distance: 11.0
click at [236, 405] on div "Recensioni clienti " "Servizio impeccabile! Il team ha montato la mia cucina in…" at bounding box center [824, 706] width 1455 height 826
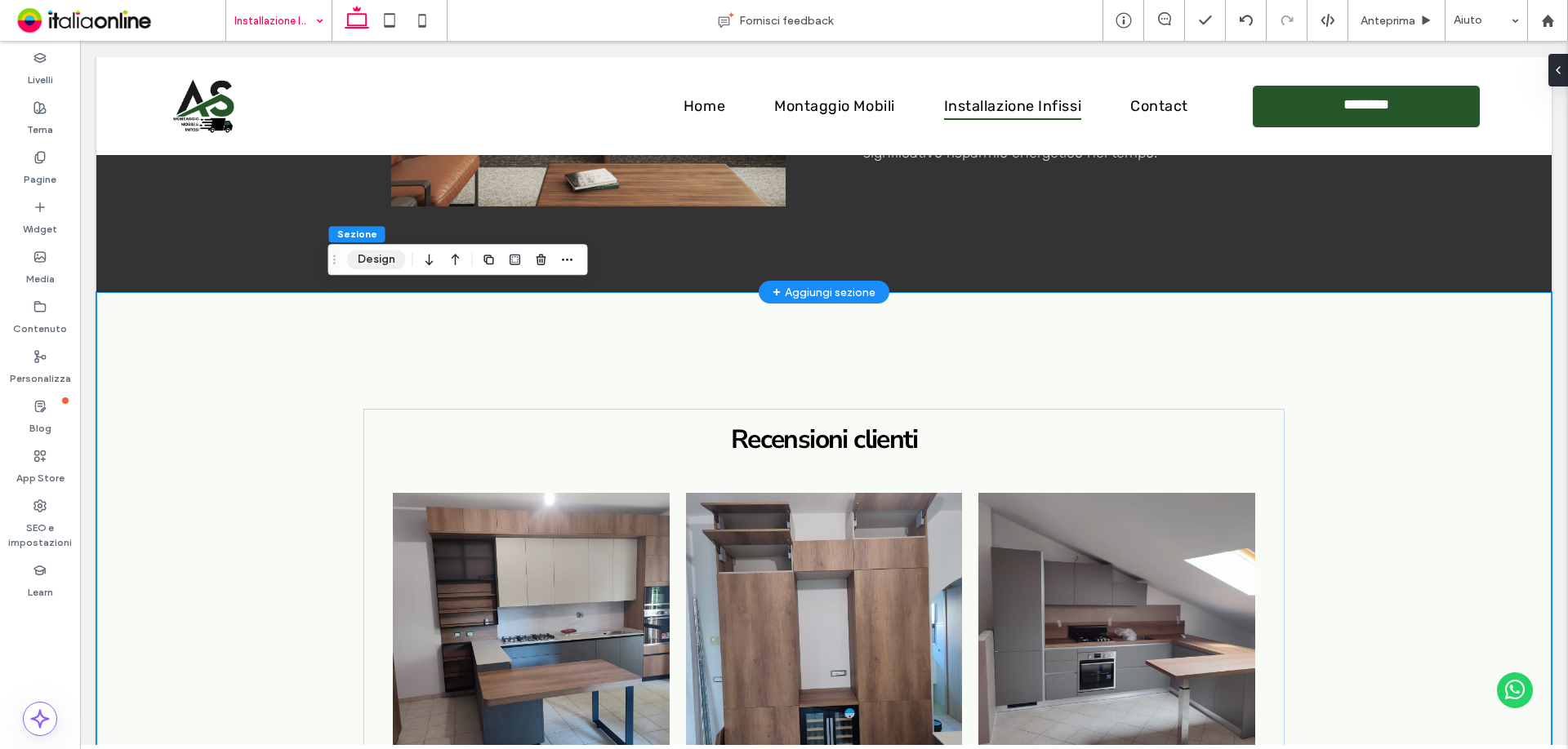
click at [379, 266] on button "Design" at bounding box center [376, 260] width 59 height 20
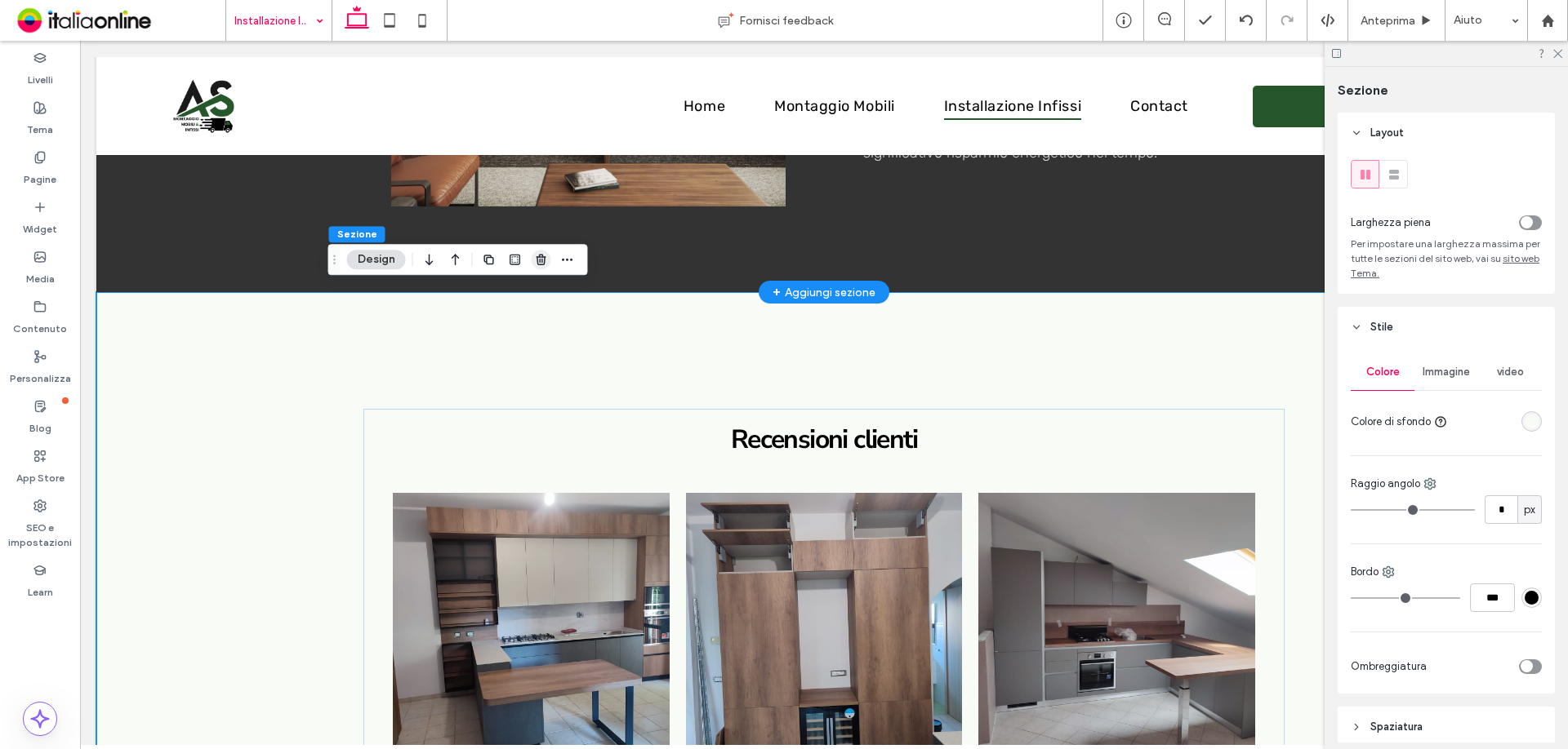
click at [545, 262] on icon "button" at bounding box center [542, 260] width 13 height 13
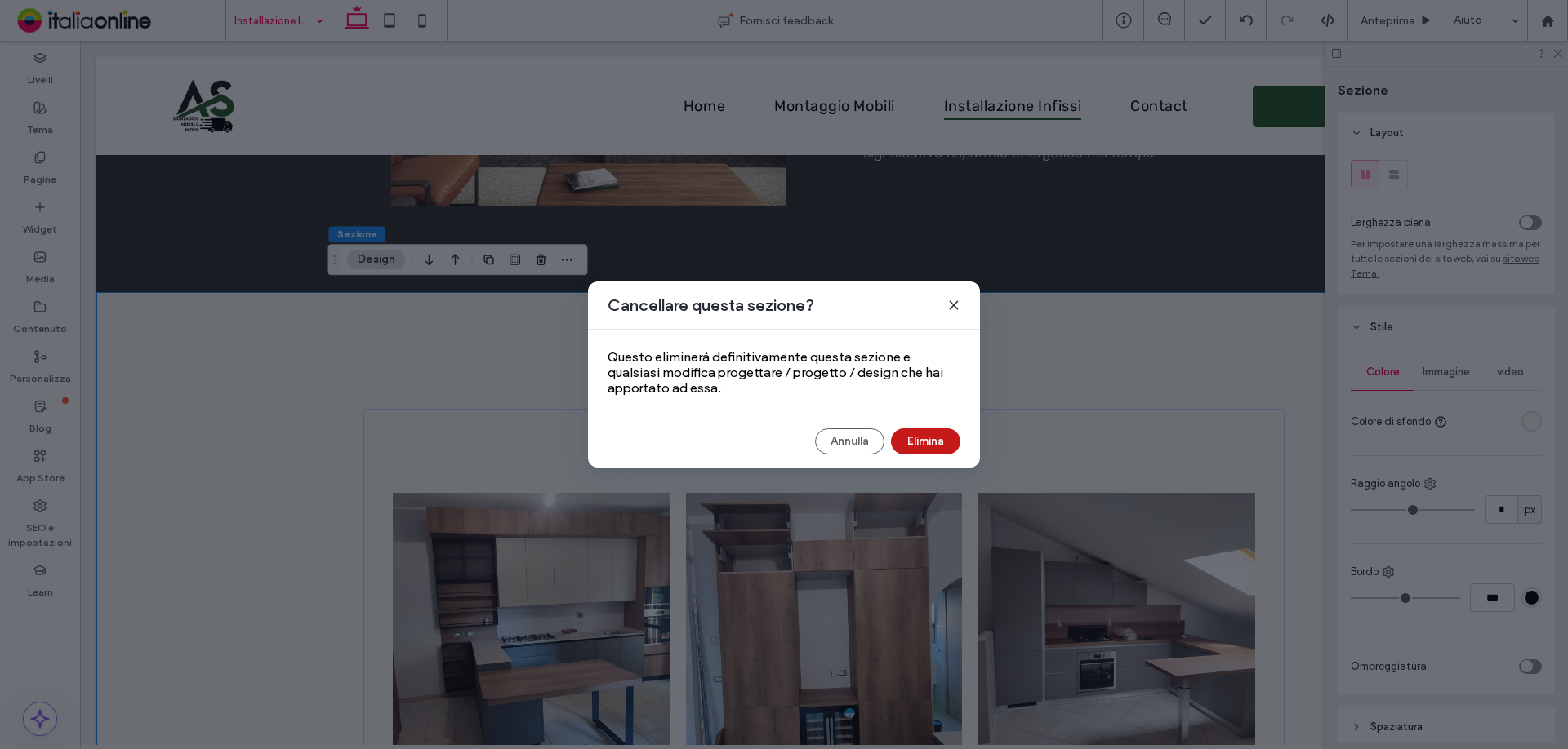
click at [925, 451] on button "Elimina" at bounding box center [925, 441] width 69 height 26
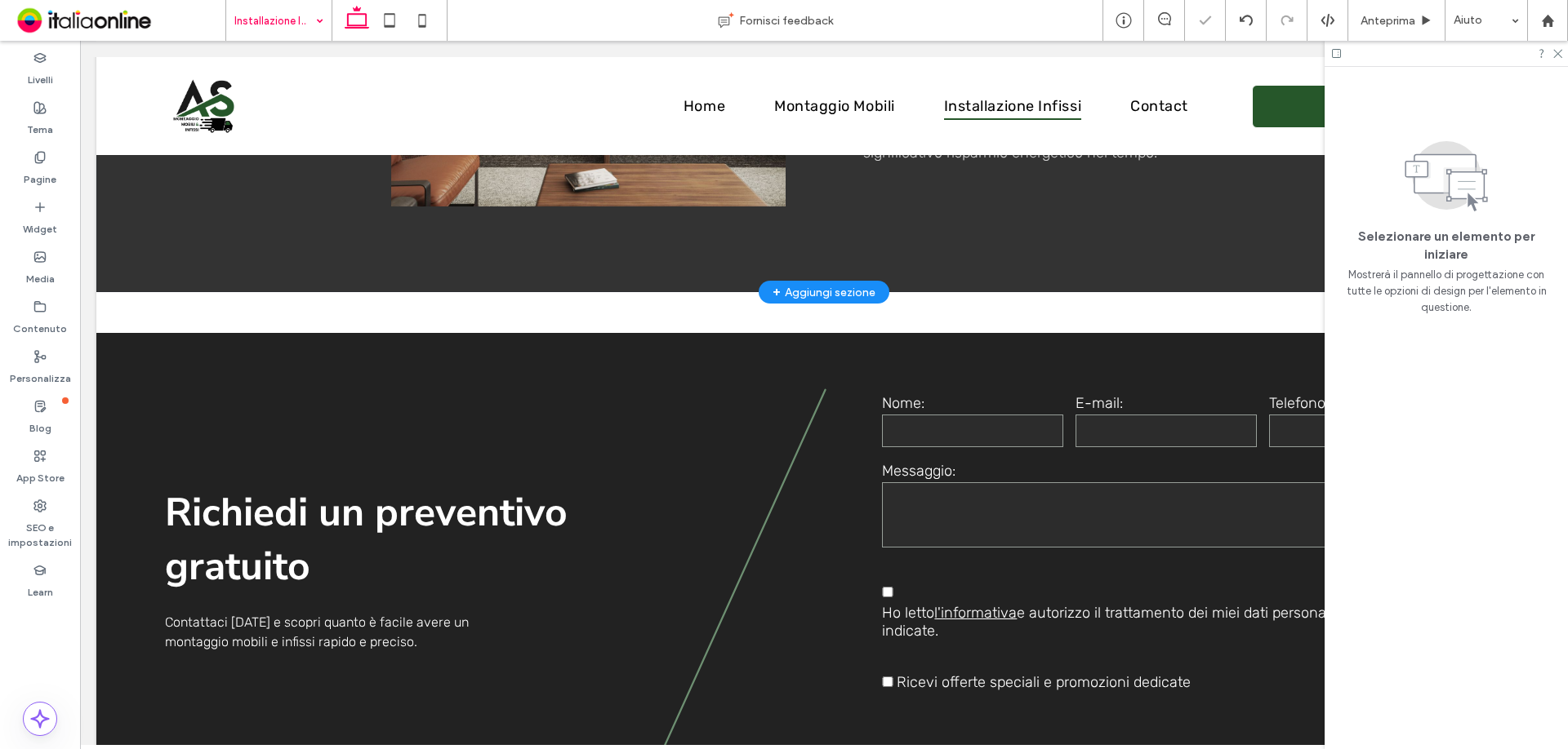
click at [1557, 64] on div at bounding box center [1446, 53] width 243 height 25
click at [1552, 54] on icon at bounding box center [1556, 52] width 11 height 11
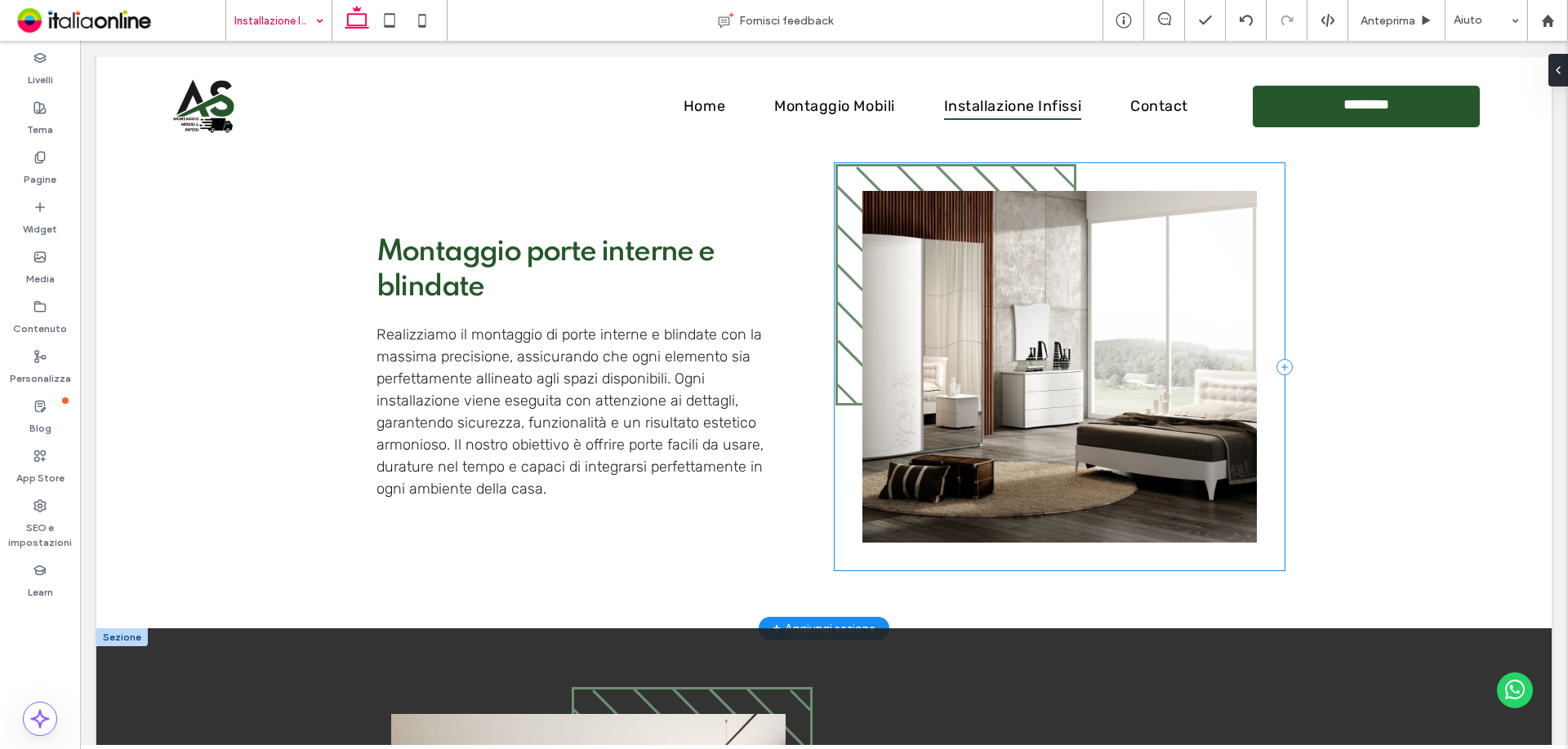
scroll to position [1736, 0]
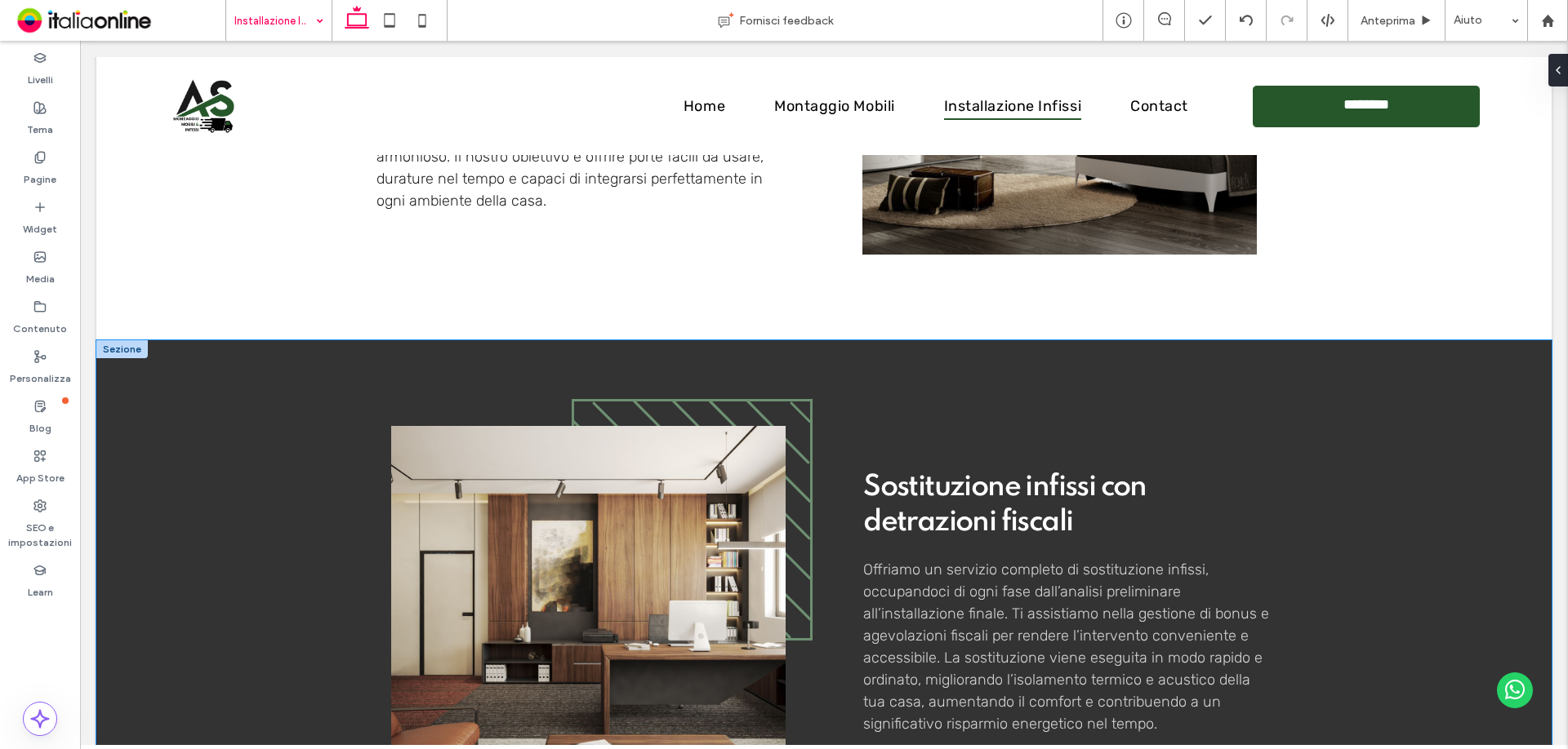
click at [877, 382] on div "Sostituzione infissi con detrazioni fiscali Offriamo un servizio completo di so…" at bounding box center [824, 602] width 980 height 523
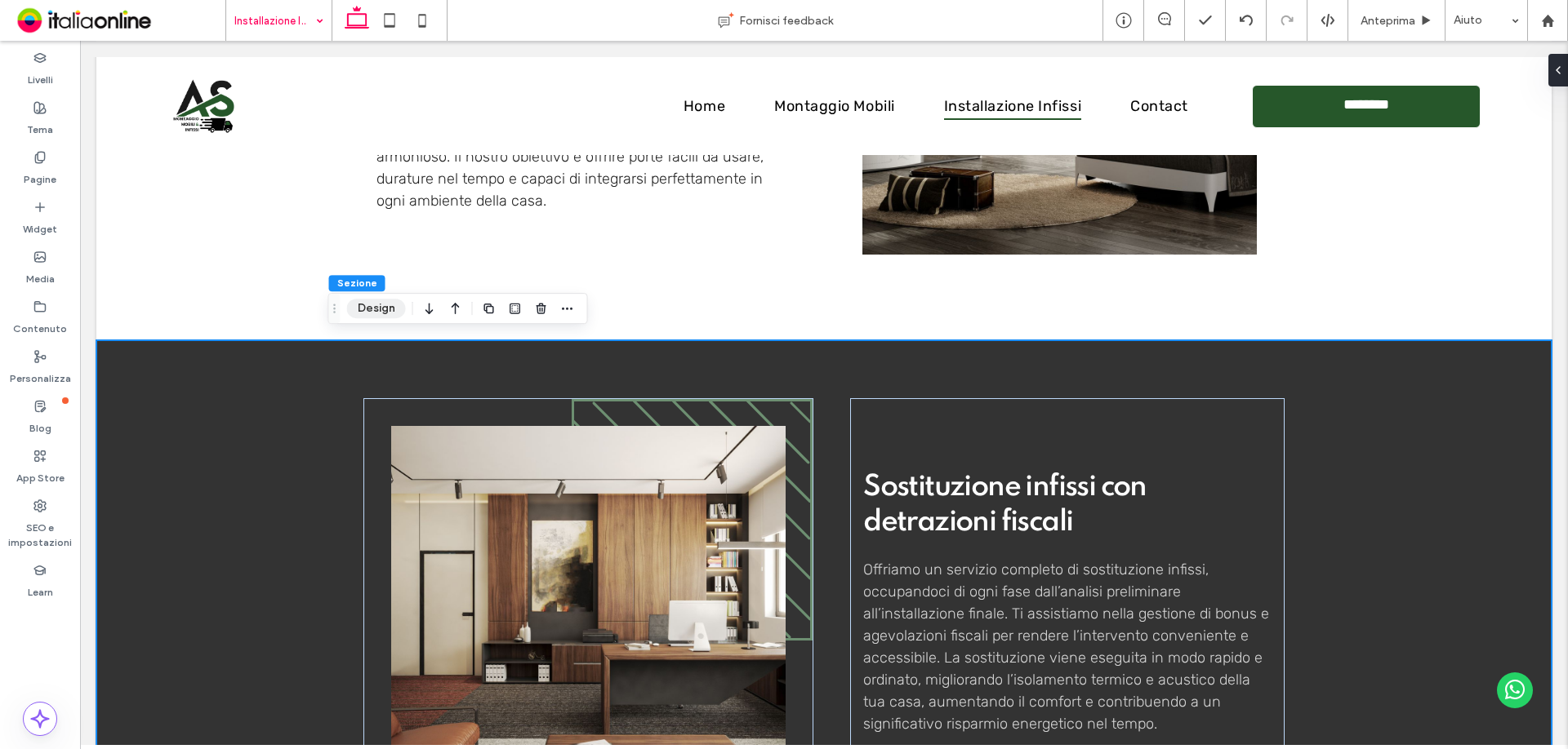
click at [358, 307] on button "Design" at bounding box center [376, 309] width 59 height 20
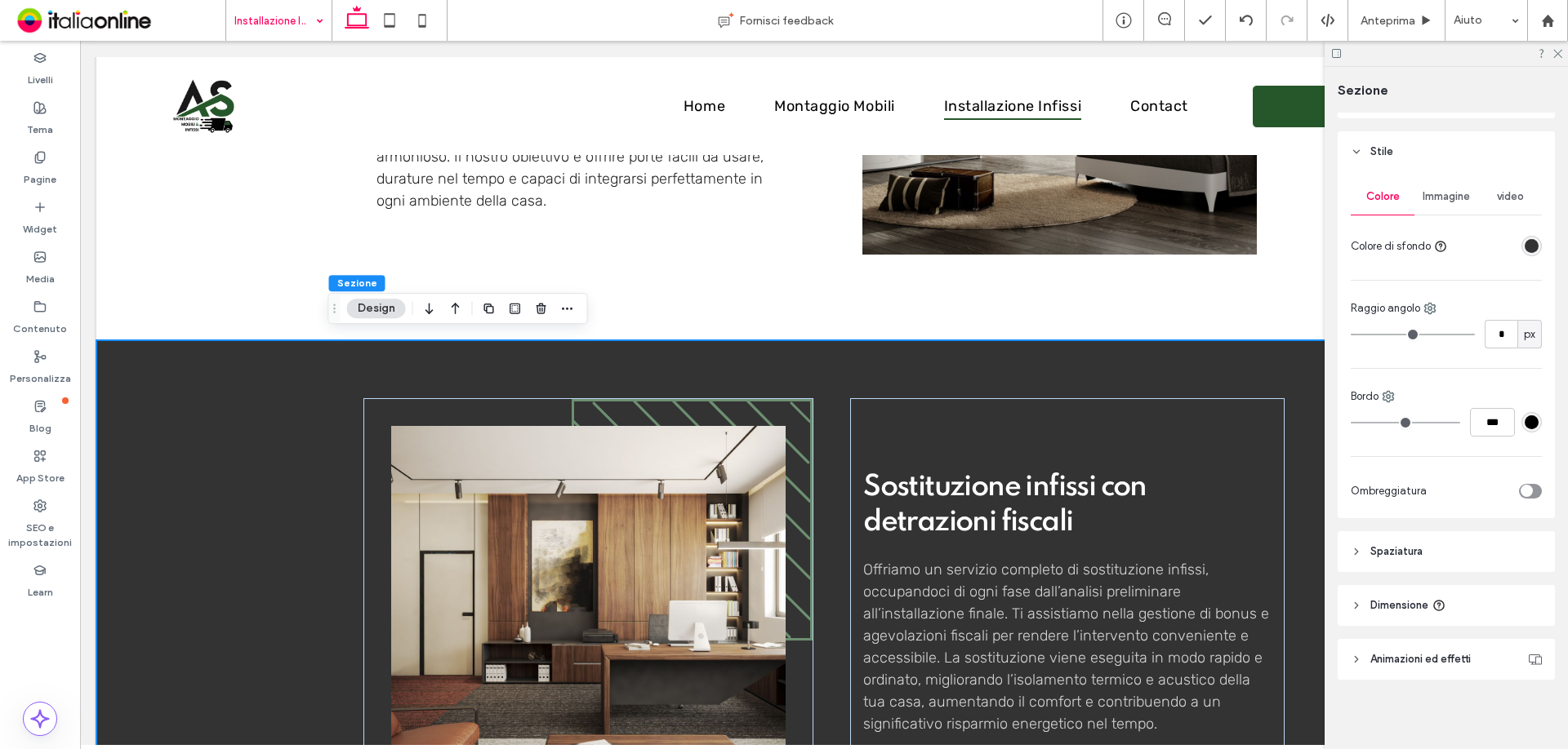
scroll to position [178, 0]
click at [1527, 245] on div "rgba(34, 34, 34, 0.92)" at bounding box center [1531, 243] width 14 height 14
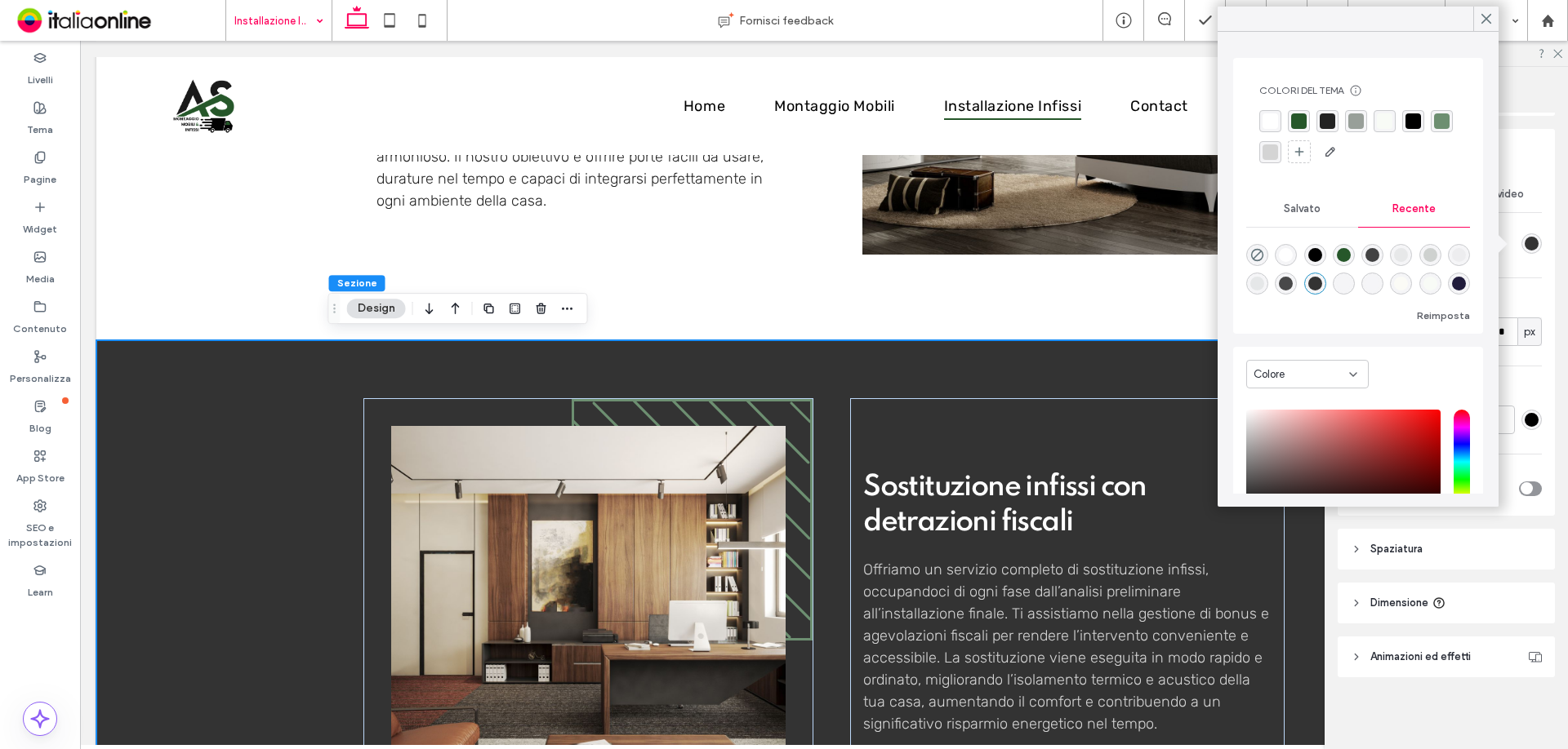
click at [1265, 118] on div "rgba(255, 255, 255, 1)" at bounding box center [1270, 121] width 16 height 16
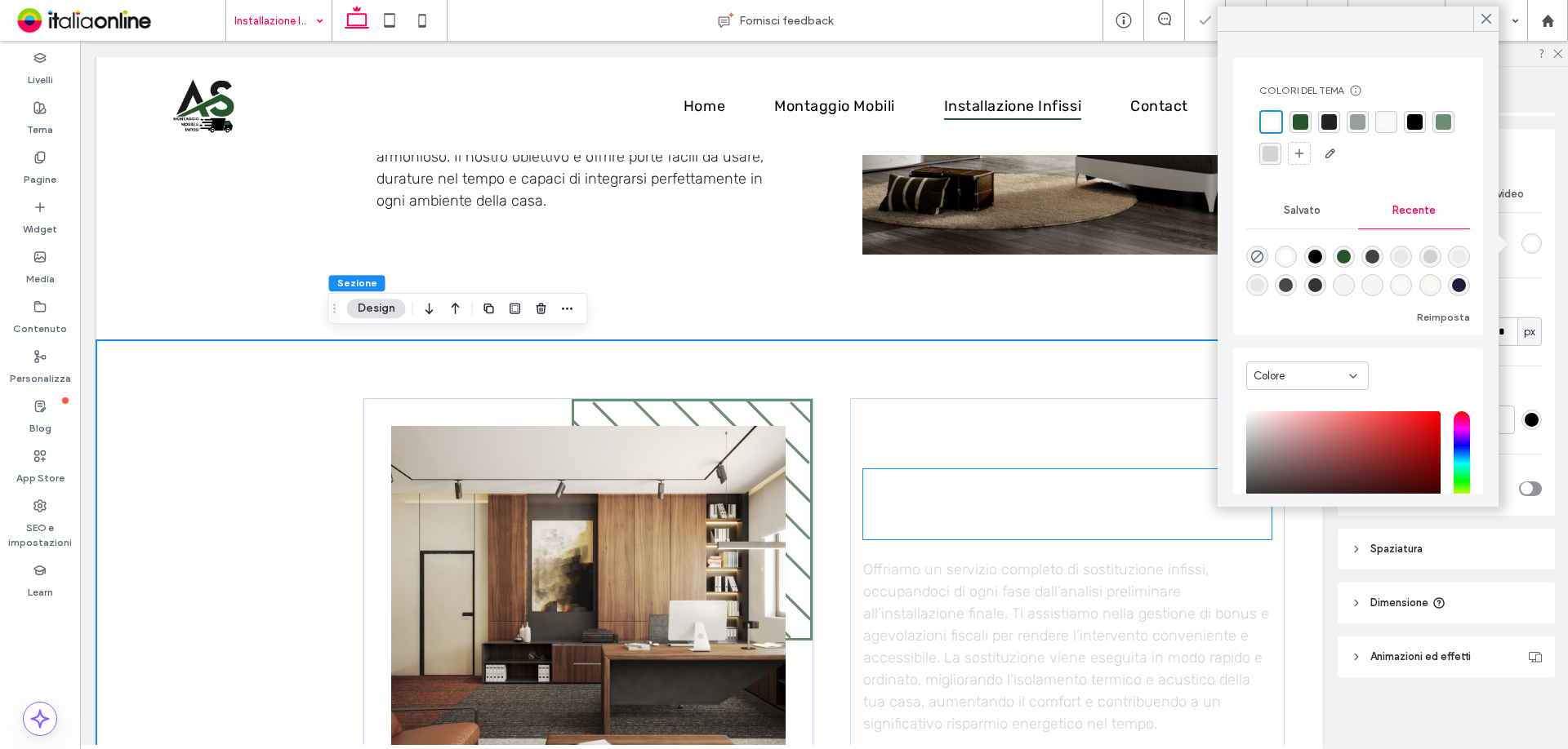
click at [943, 512] on span "Sostituzione infissi con detrazioni fiscali" at bounding box center [1005, 504] width 283 height 64
click at [943, 512] on div "Sostituzione infissi con detrazioni fiscali" at bounding box center [1068, 504] width 408 height 70
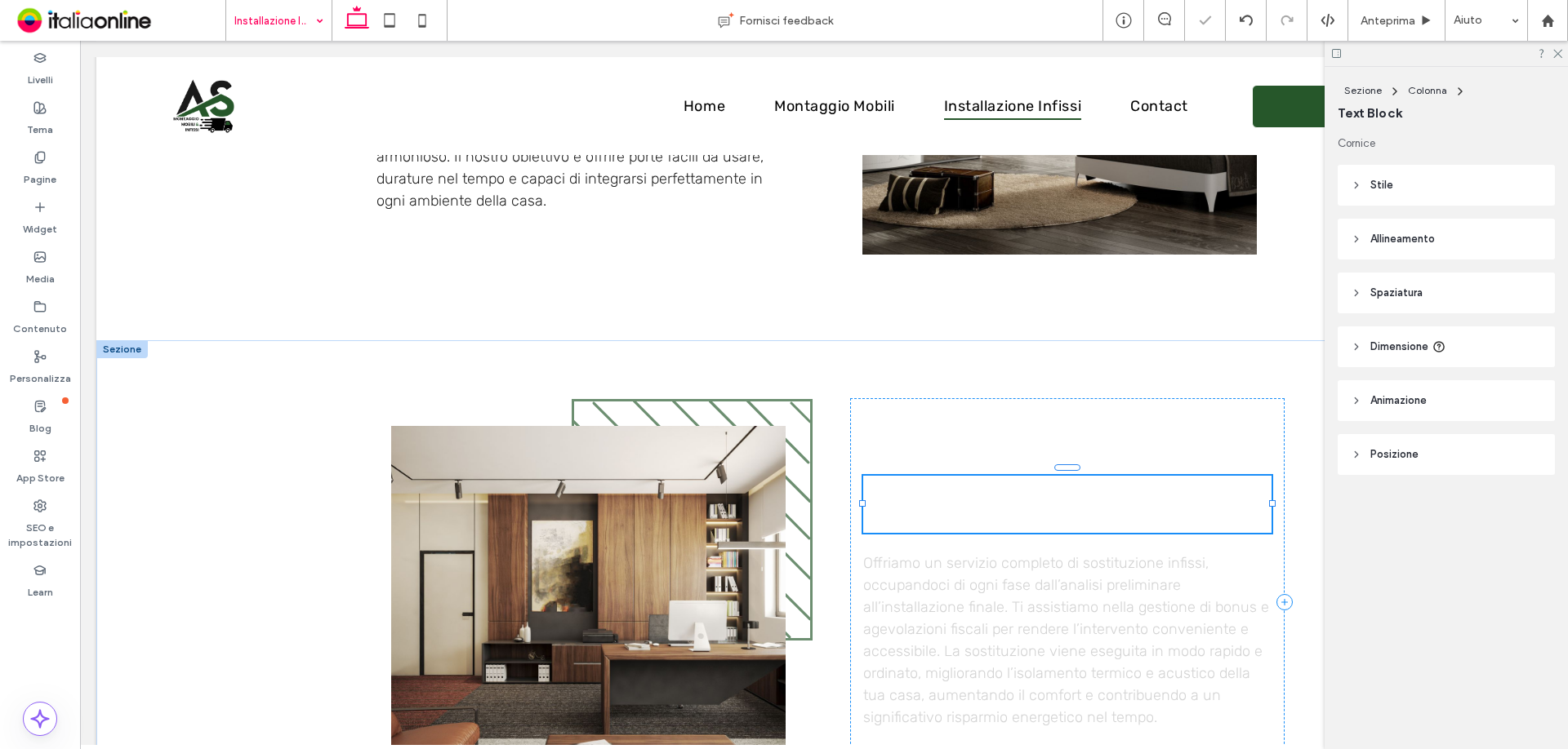
type input "*******"
type input "**"
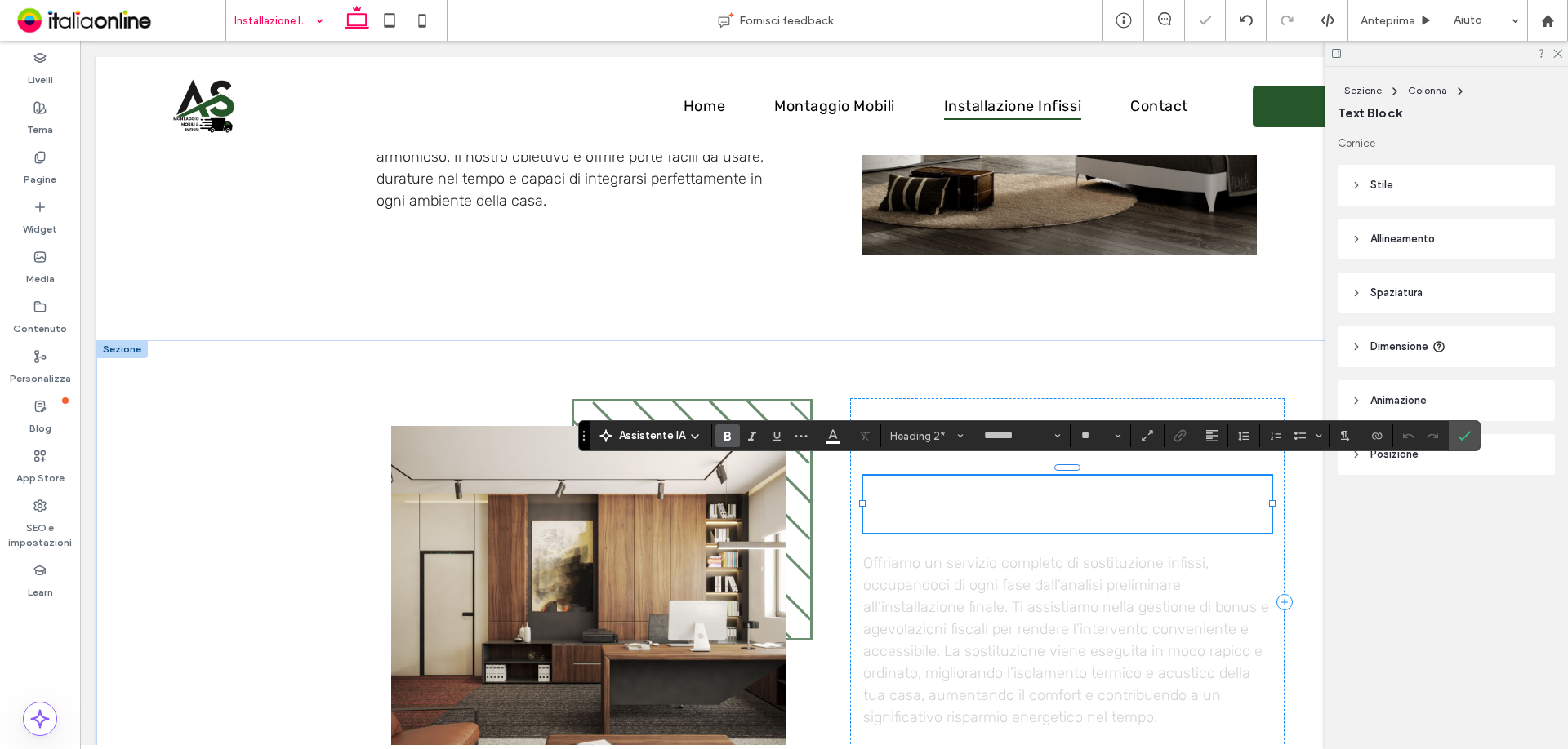
click at [946, 512] on span "**********" at bounding box center [1049, 504] width 371 height 55
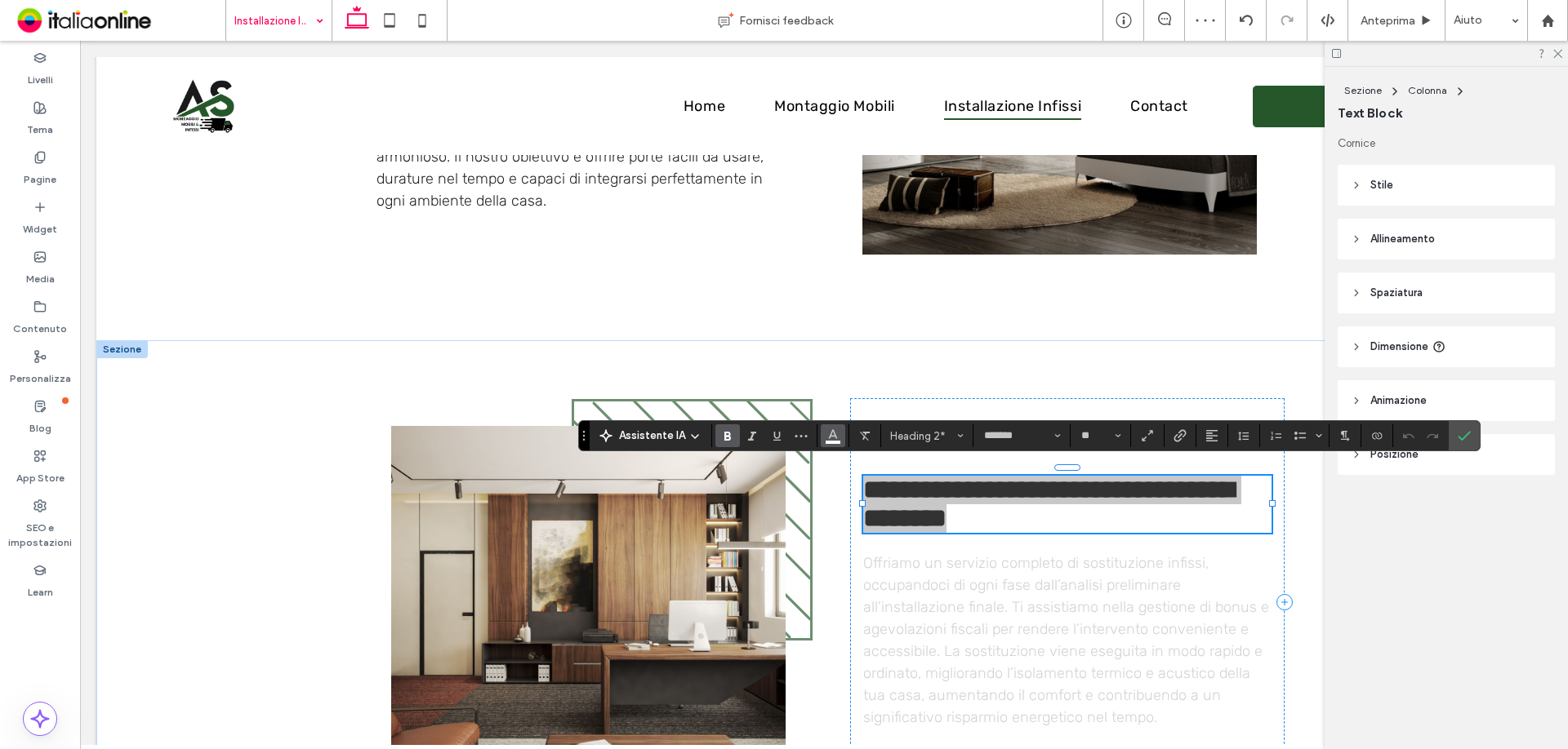
click at [836, 440] on icon "Colore" at bounding box center [833, 434] width 13 height 13
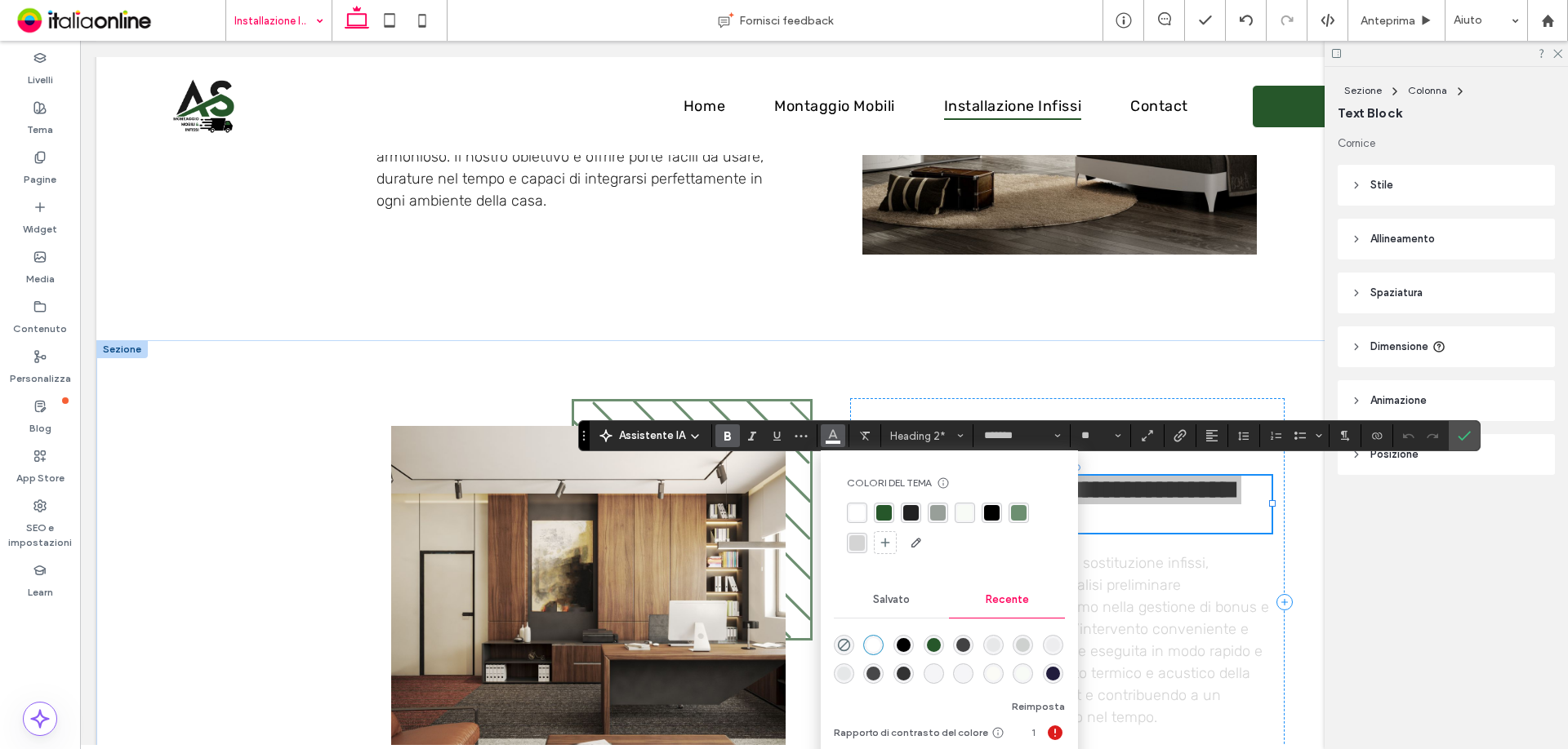
drag, startPoint x: 884, startPoint y: 517, endPoint x: 938, endPoint y: 515, distance: 54.0
click at [884, 517] on div "rgba(38, 87, 42, 1)" at bounding box center [884, 512] width 16 height 16
click at [1166, 620] on p "Offriamo un servizio completo di sostituzione infissi, occupandoci di ogni fase…" at bounding box center [1068, 641] width 408 height 177
click at [1166, 620] on div "Offriamo un servizio completo di sostituzione infissi, occupandoci di ogni fase…" at bounding box center [1068, 641] width 408 height 177
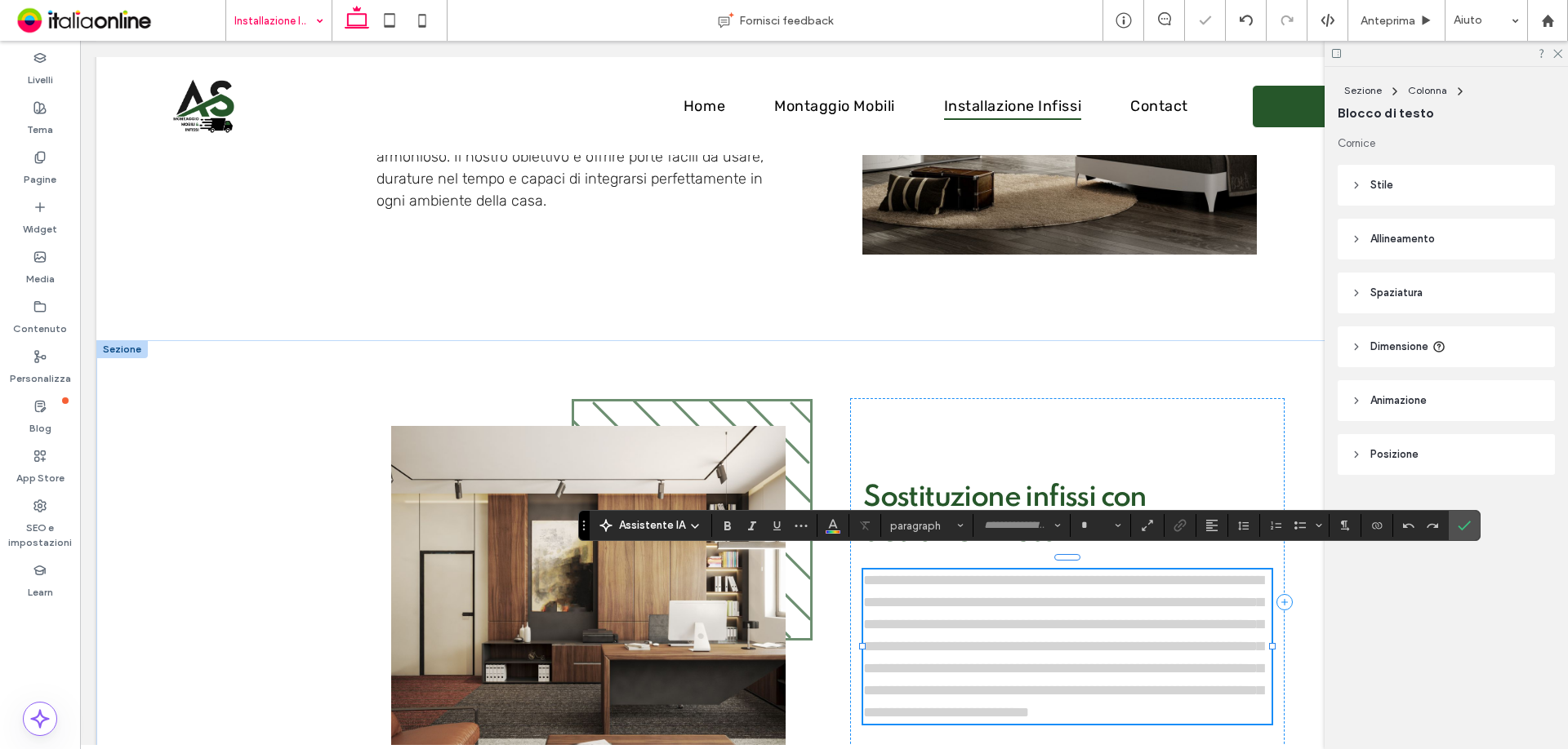
type input "*****"
type input "**"
click at [1166, 620] on p "**********" at bounding box center [1068, 647] width 408 height 154
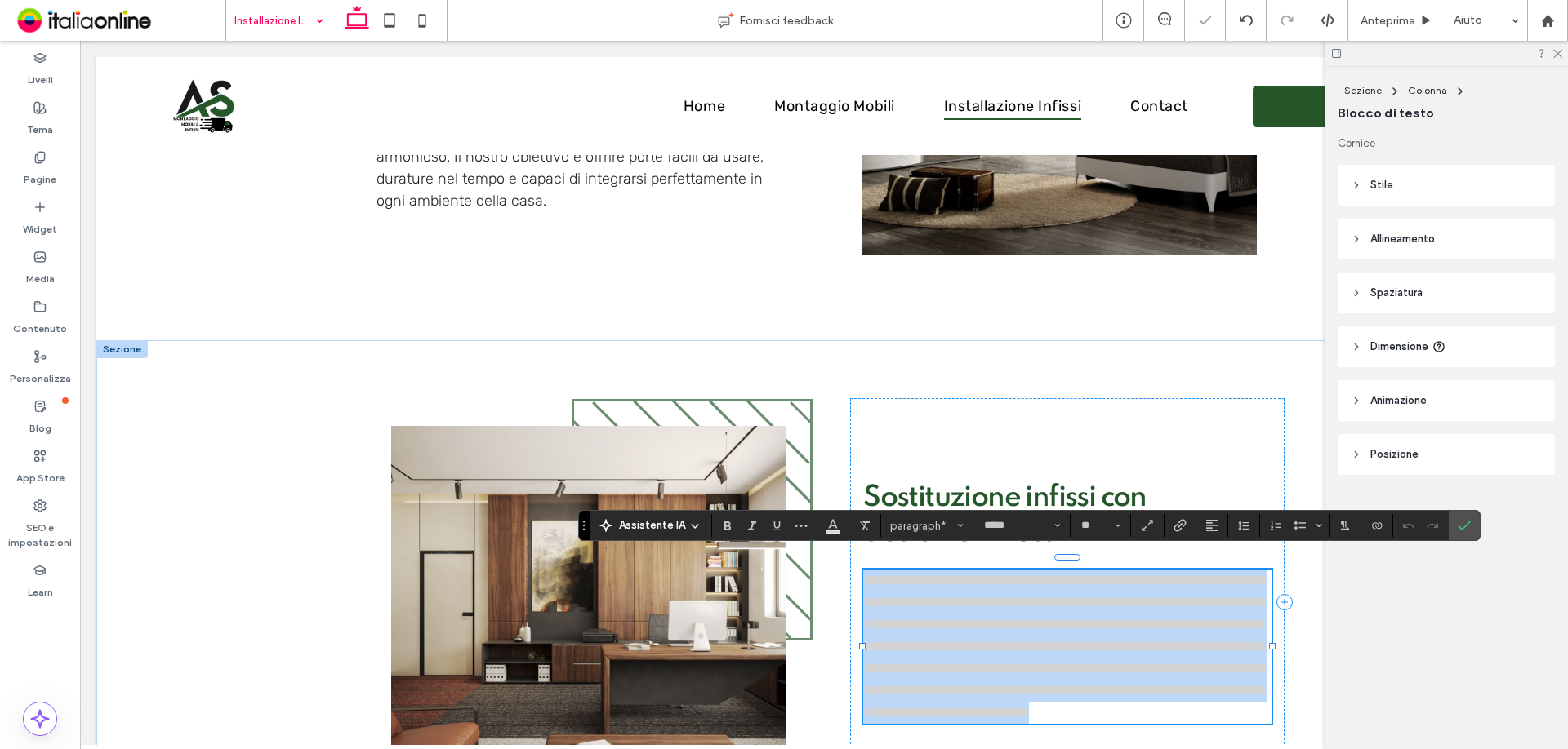
click at [1166, 620] on p "**********" at bounding box center [1068, 647] width 408 height 154
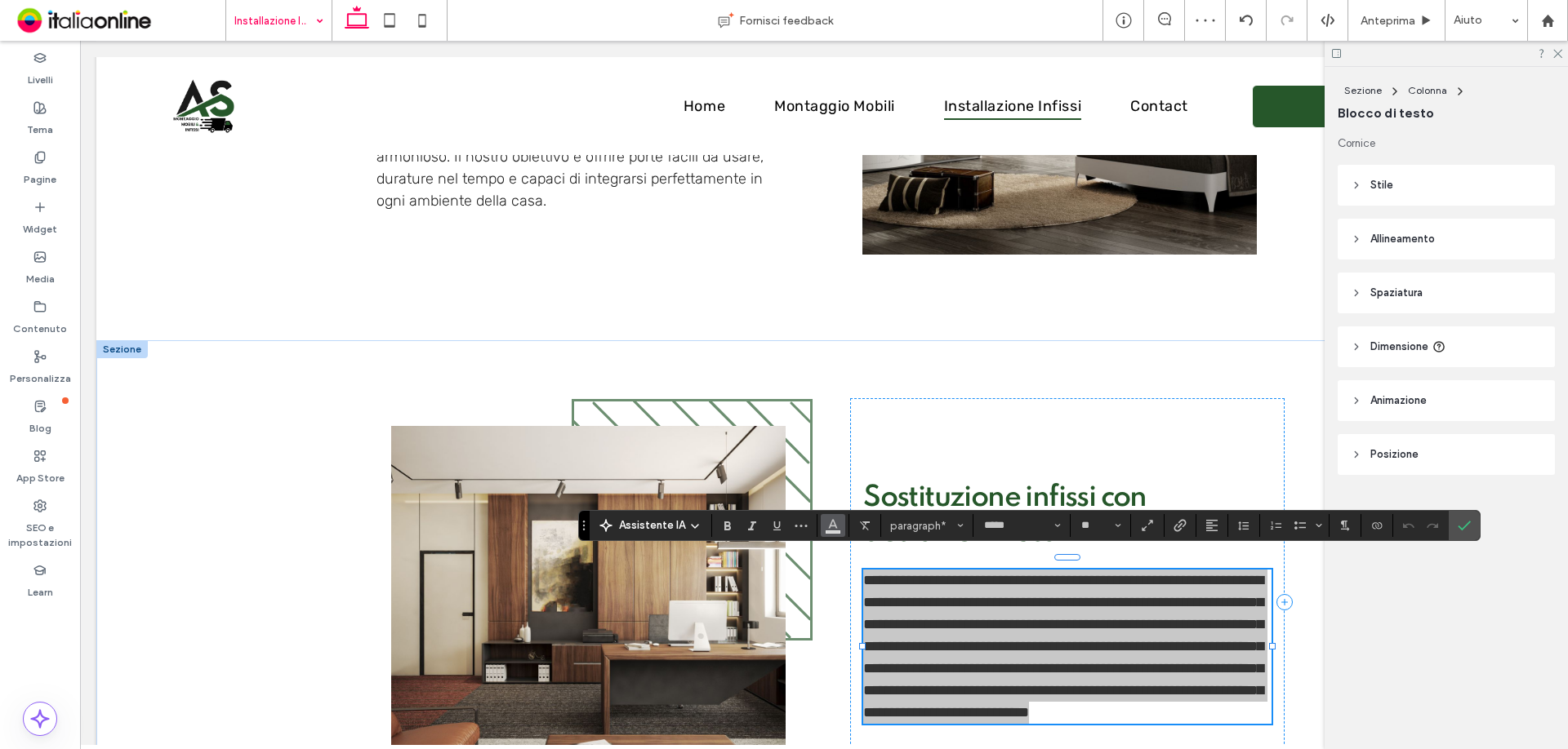
click at [832, 527] on use "Colore" at bounding box center [832, 524] width 9 height 9
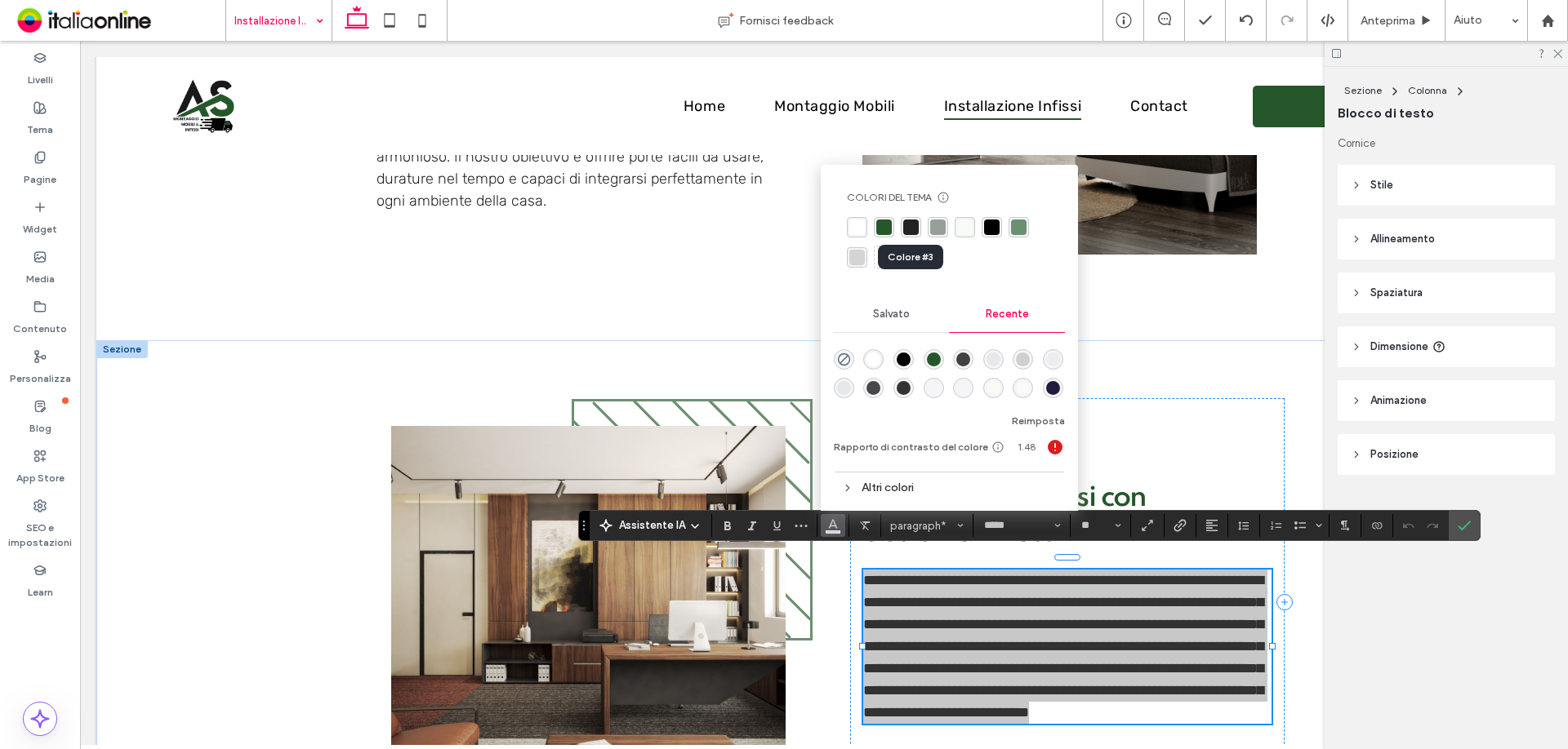
click at [904, 229] on div "rgba(34, 34, 34, 1)" at bounding box center [911, 227] width 16 height 16
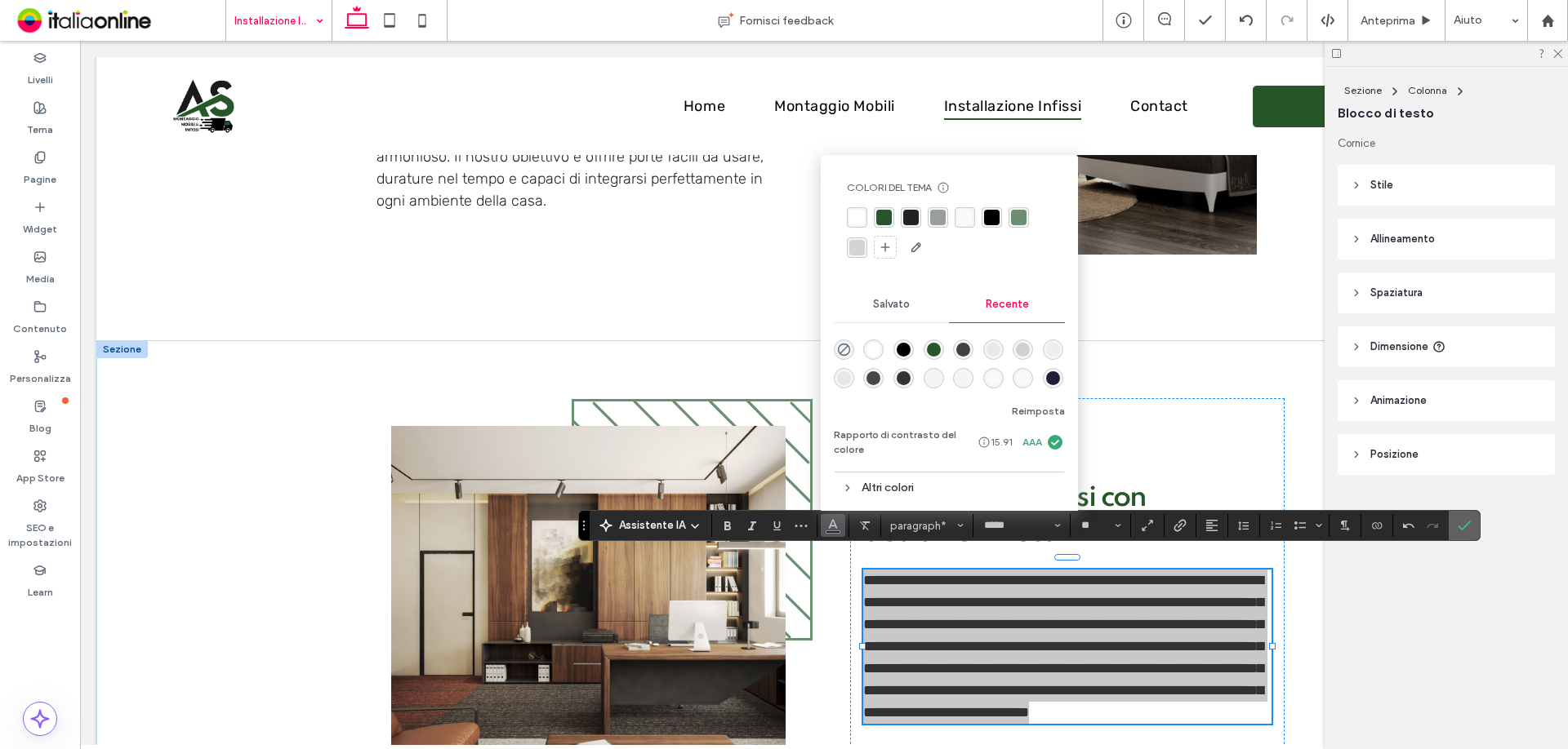
click at [1462, 526] on icon "Conferma" at bounding box center [1465, 526] width 13 height 13
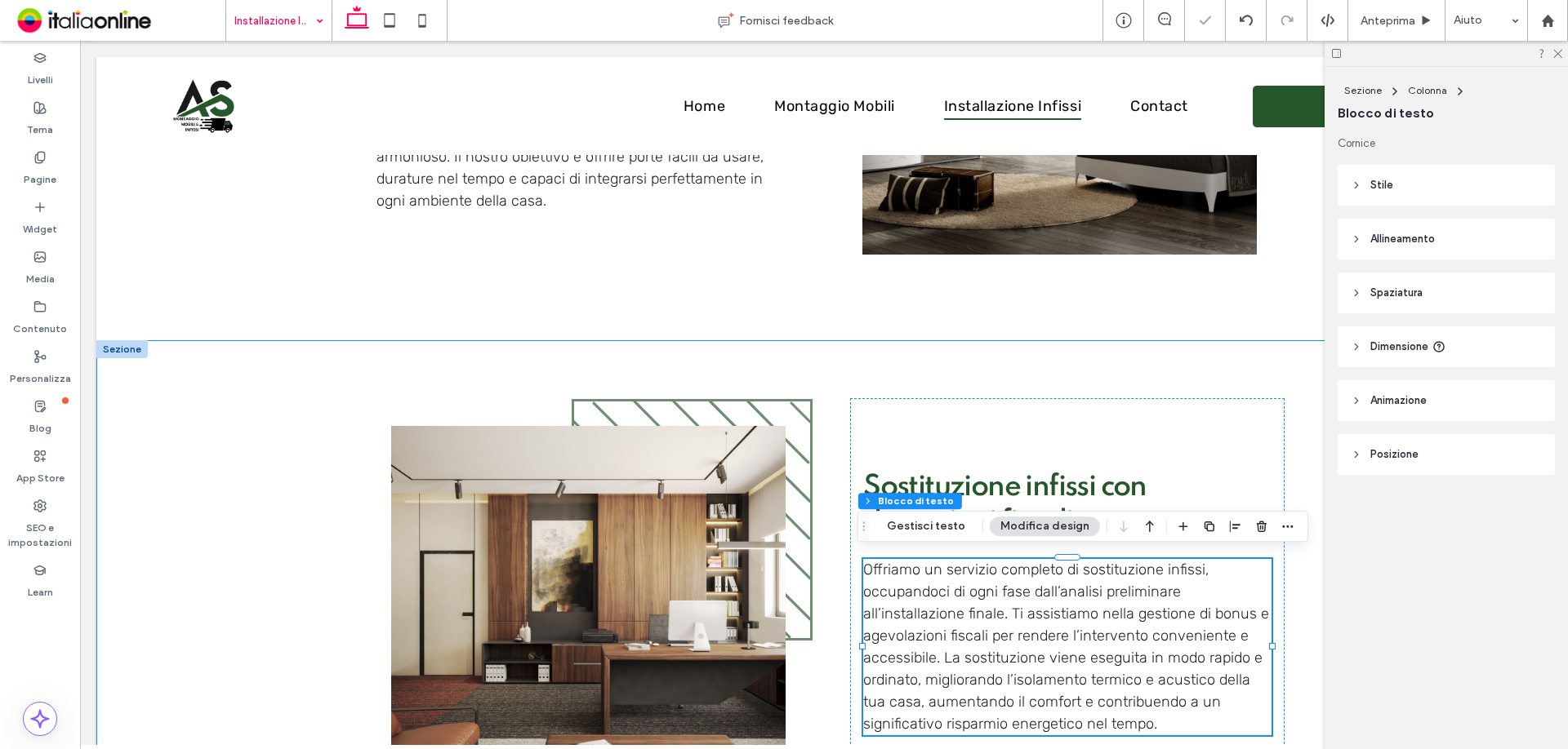
click at [1288, 354] on div "Sostituzione infissi con detrazioni fiscali Offriamo un servizio completo di so…" at bounding box center [824, 602] width 980 height 523
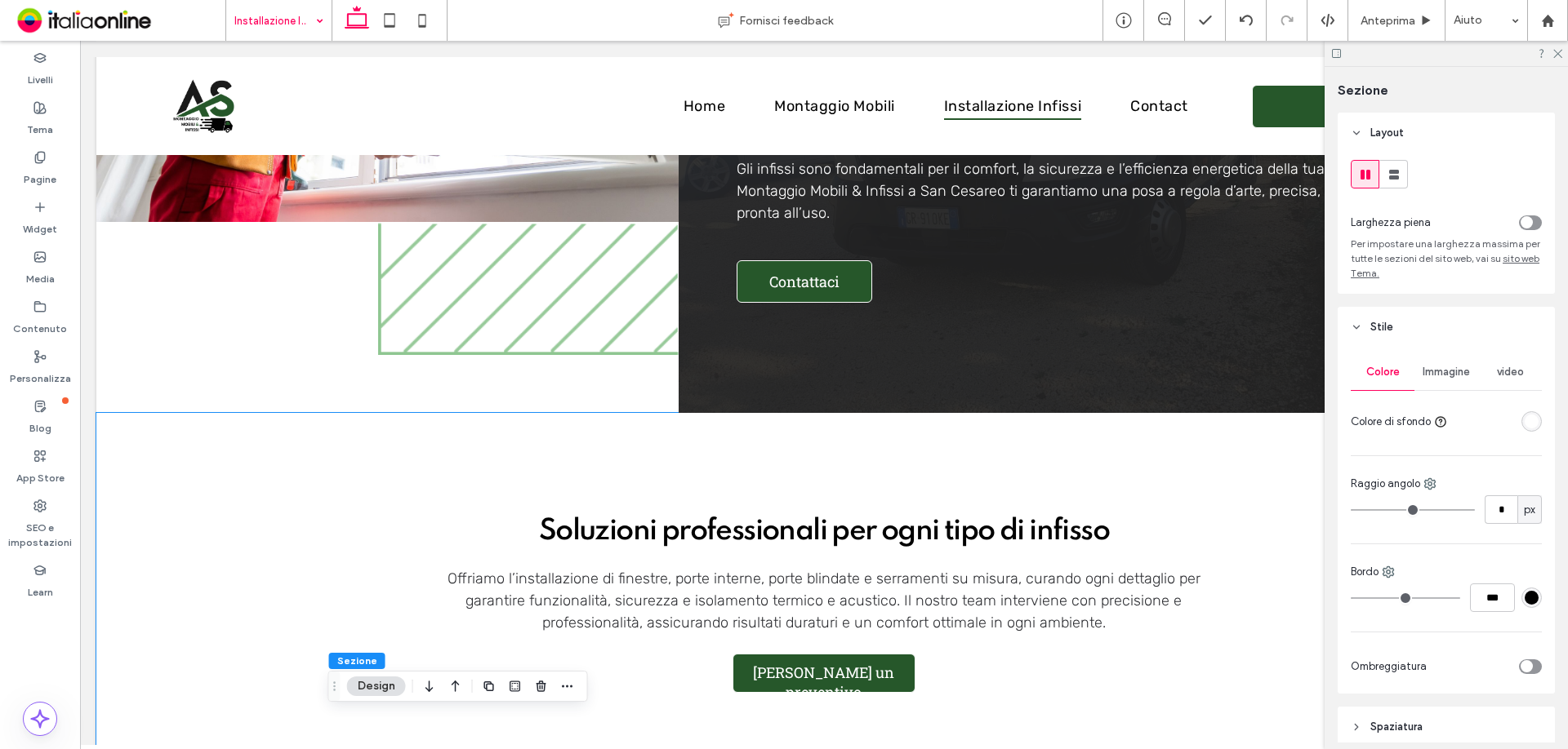
scroll to position [0, 0]
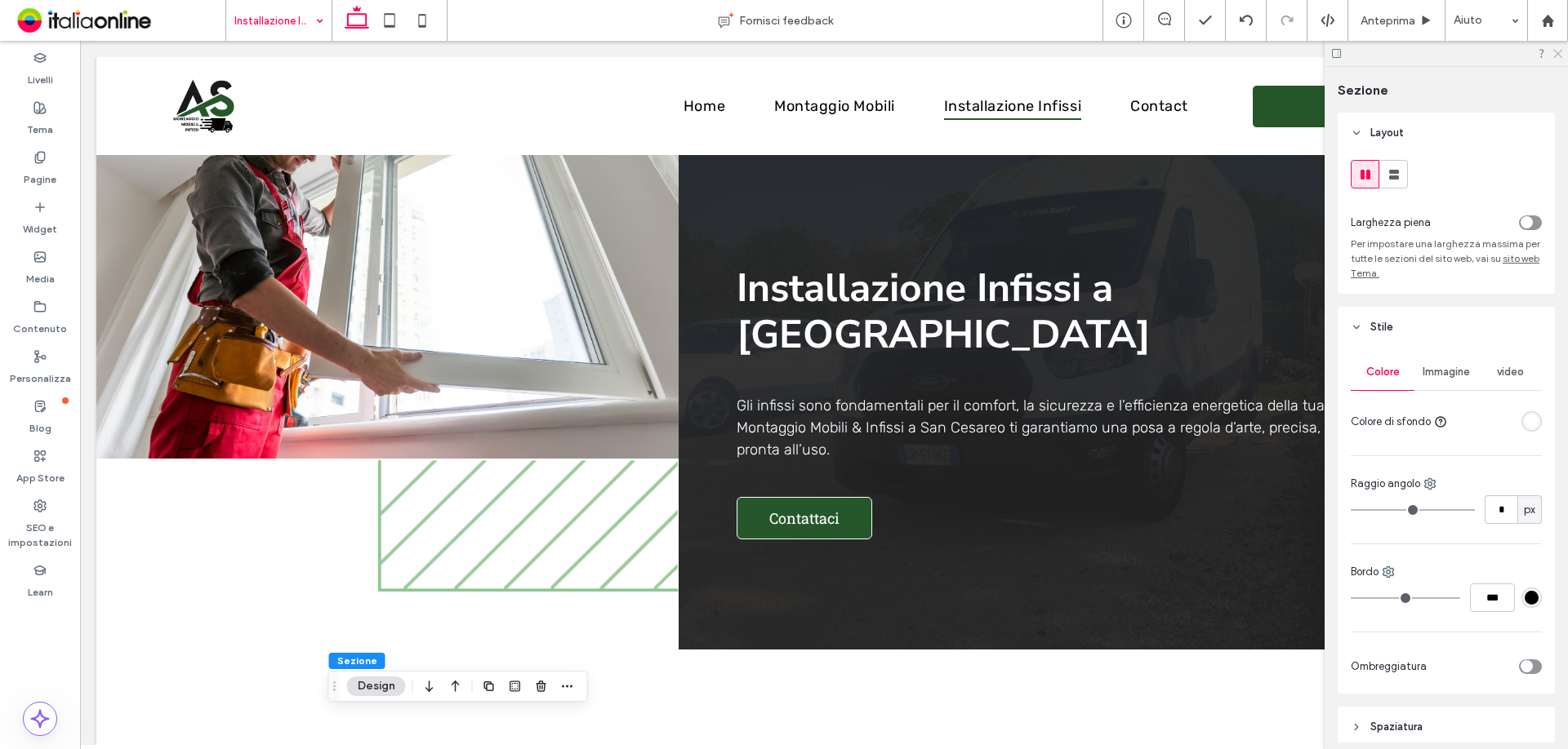
click at [1560, 56] on use at bounding box center [1557, 54] width 9 height 9
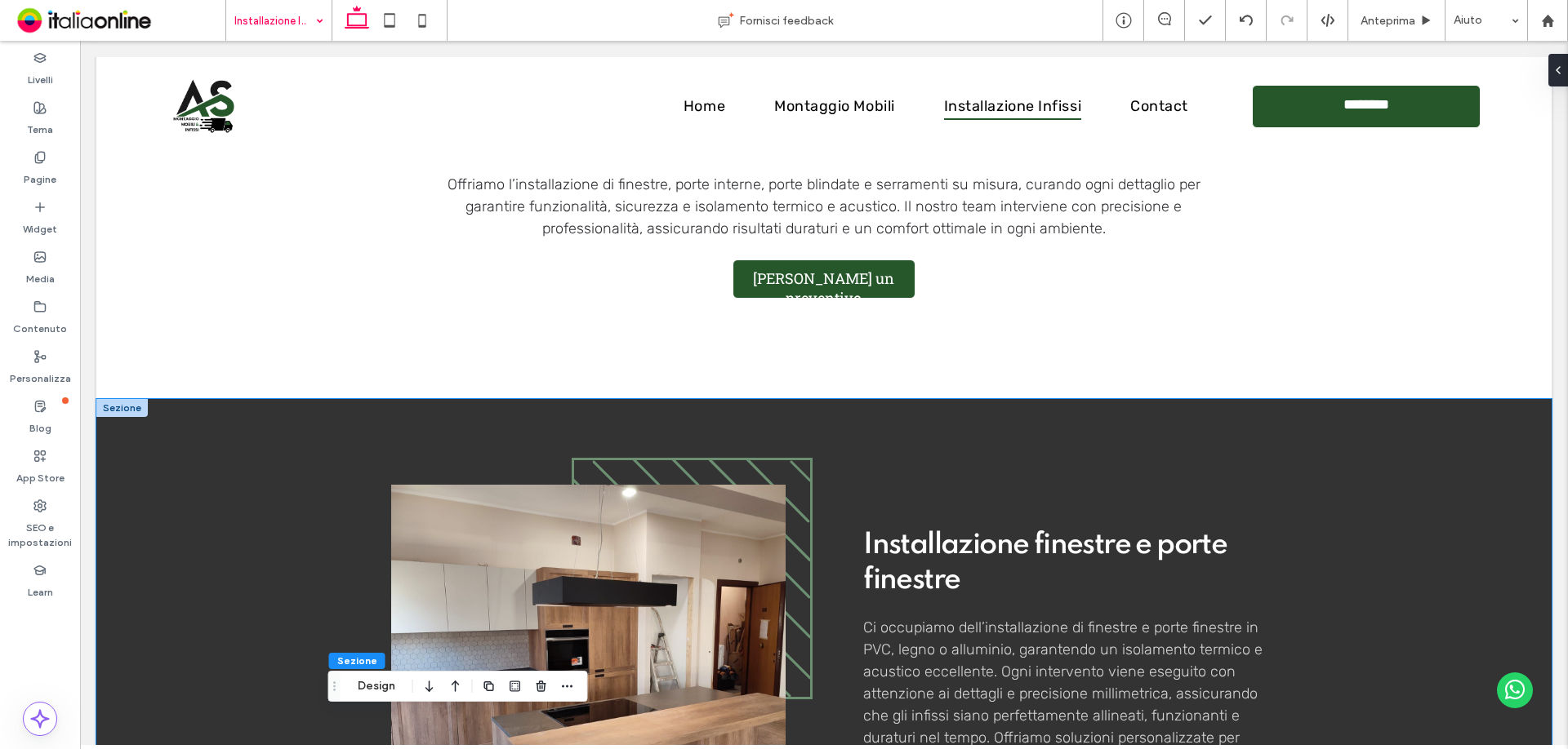
scroll to position [735, 0]
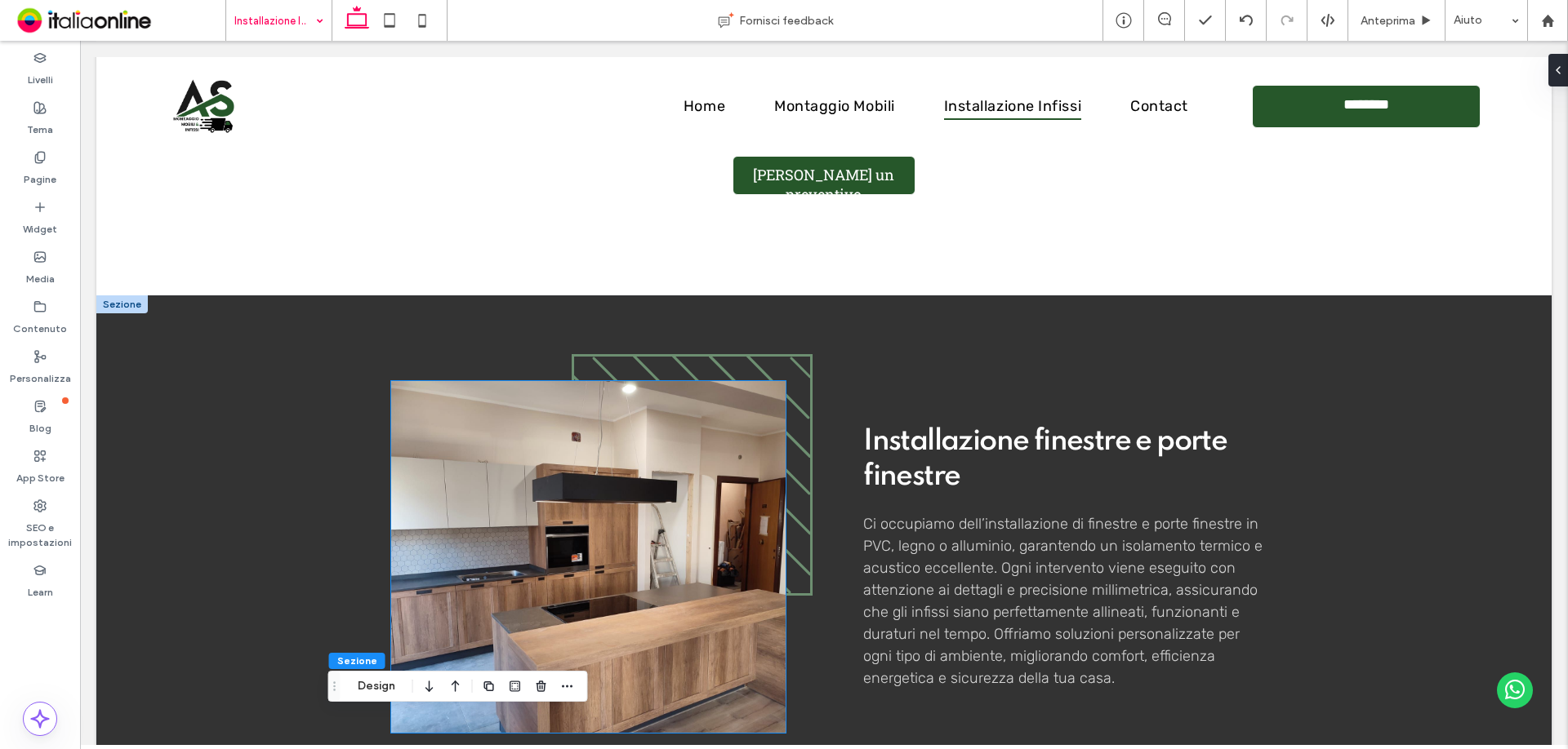
click at [634, 485] on img at bounding box center [588, 557] width 394 height 352
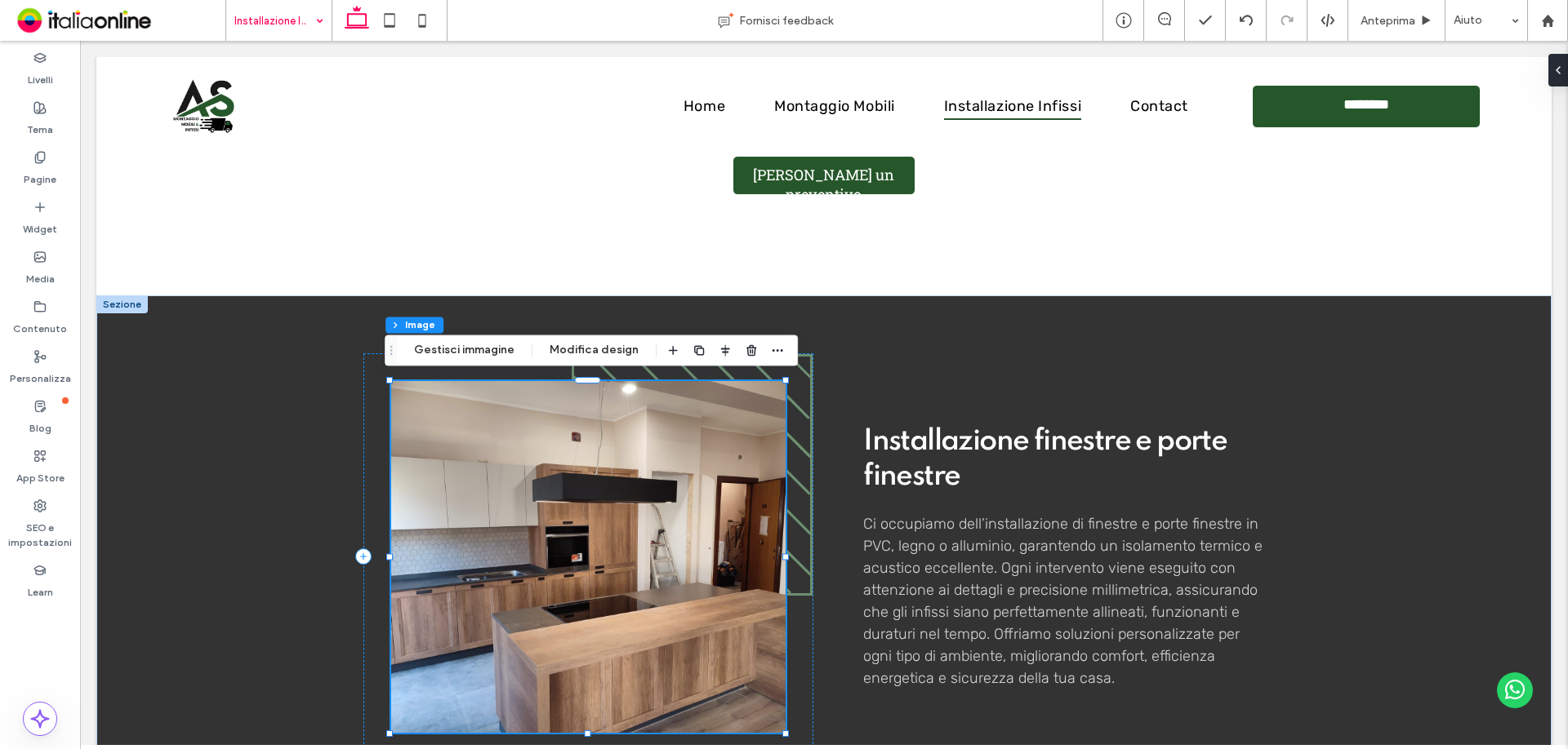
click at [631, 485] on img at bounding box center [588, 557] width 394 height 352
click at [424, 342] on button "Gestisci immagine" at bounding box center [464, 351] width 122 height 20
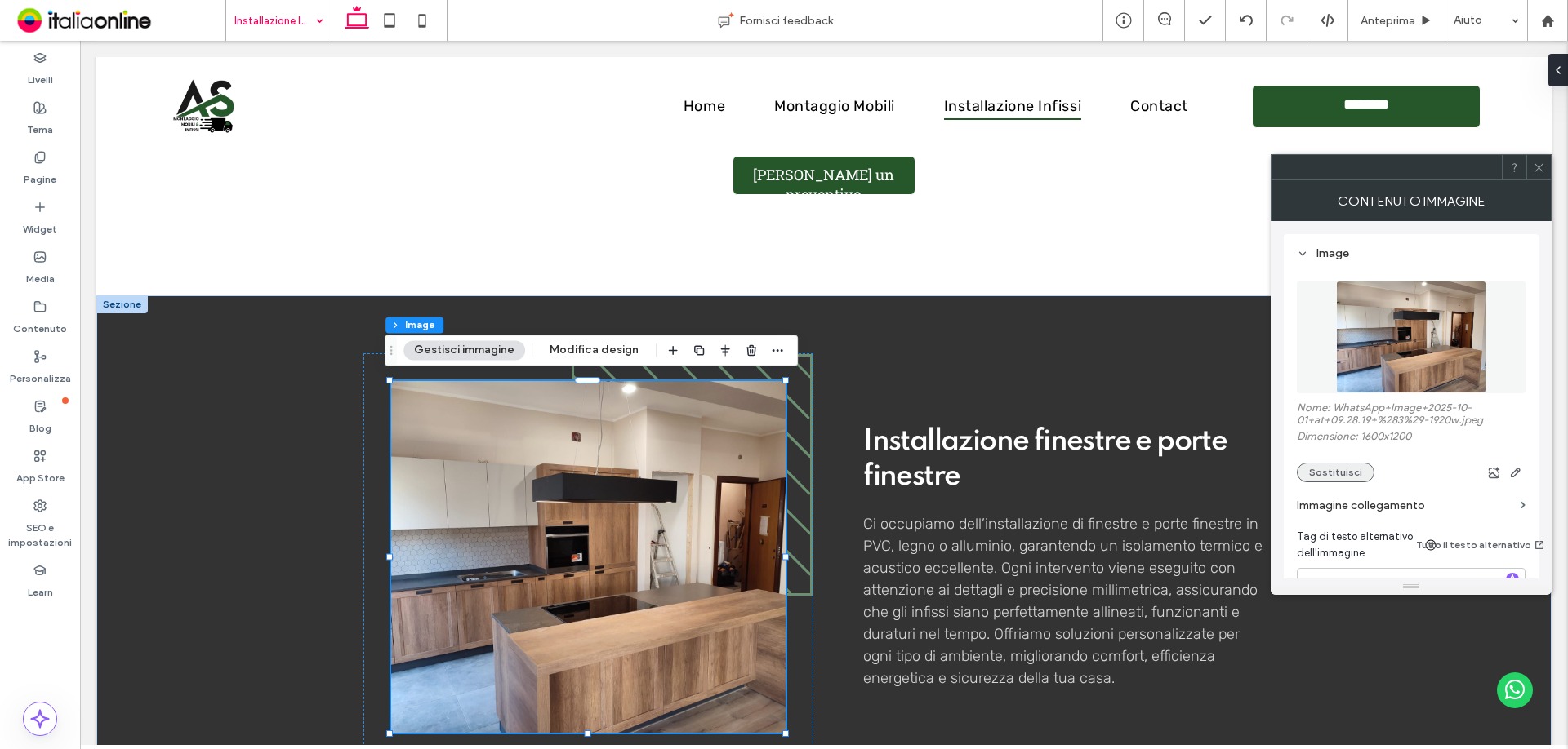
click at [1325, 475] on button "Sostituisci" at bounding box center [1335, 472] width 78 height 20
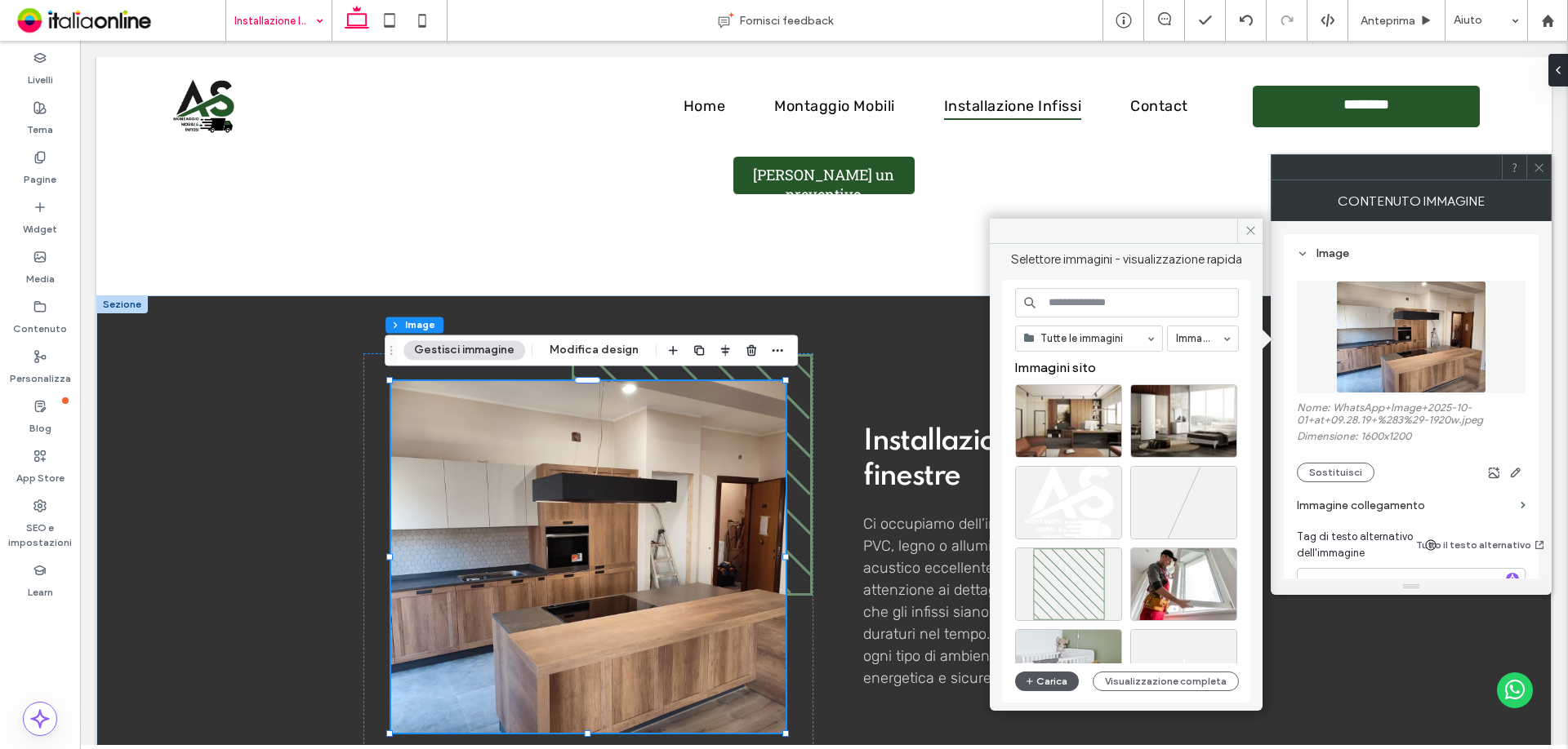
click at [1052, 691] on button "Carica" at bounding box center [1047, 682] width 63 height 20
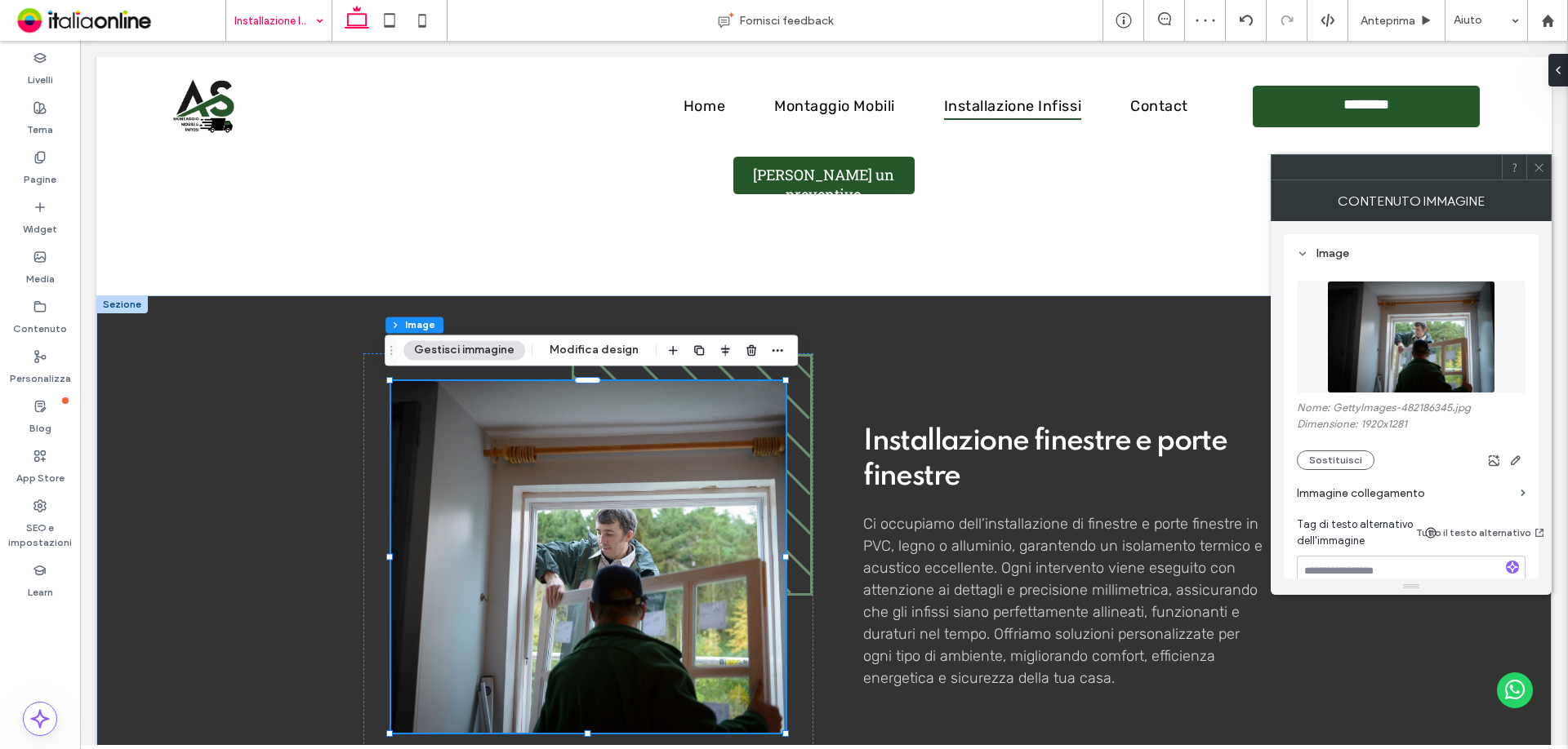
click at [1548, 177] on div at bounding box center [1538, 167] width 24 height 24
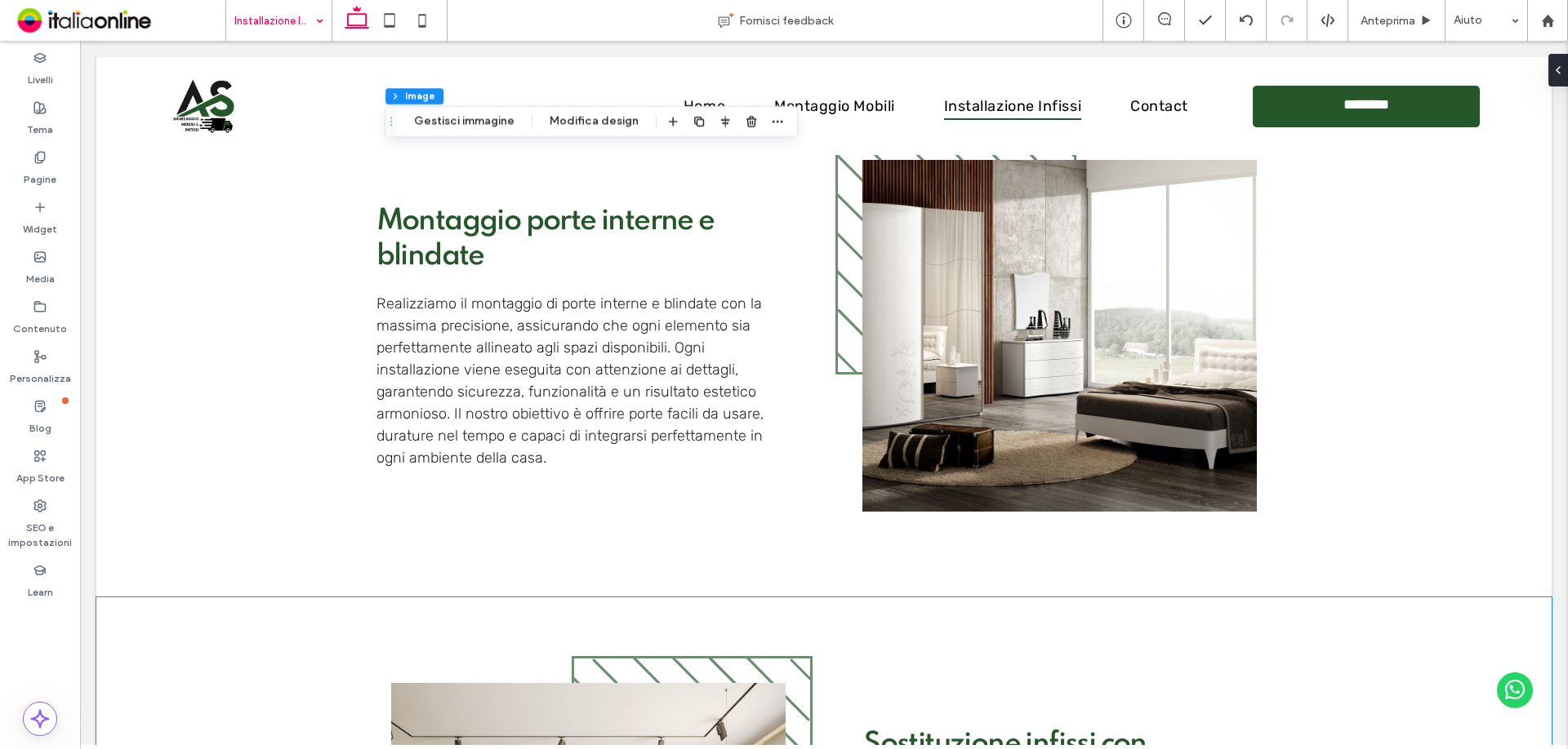
scroll to position [1306, 0]
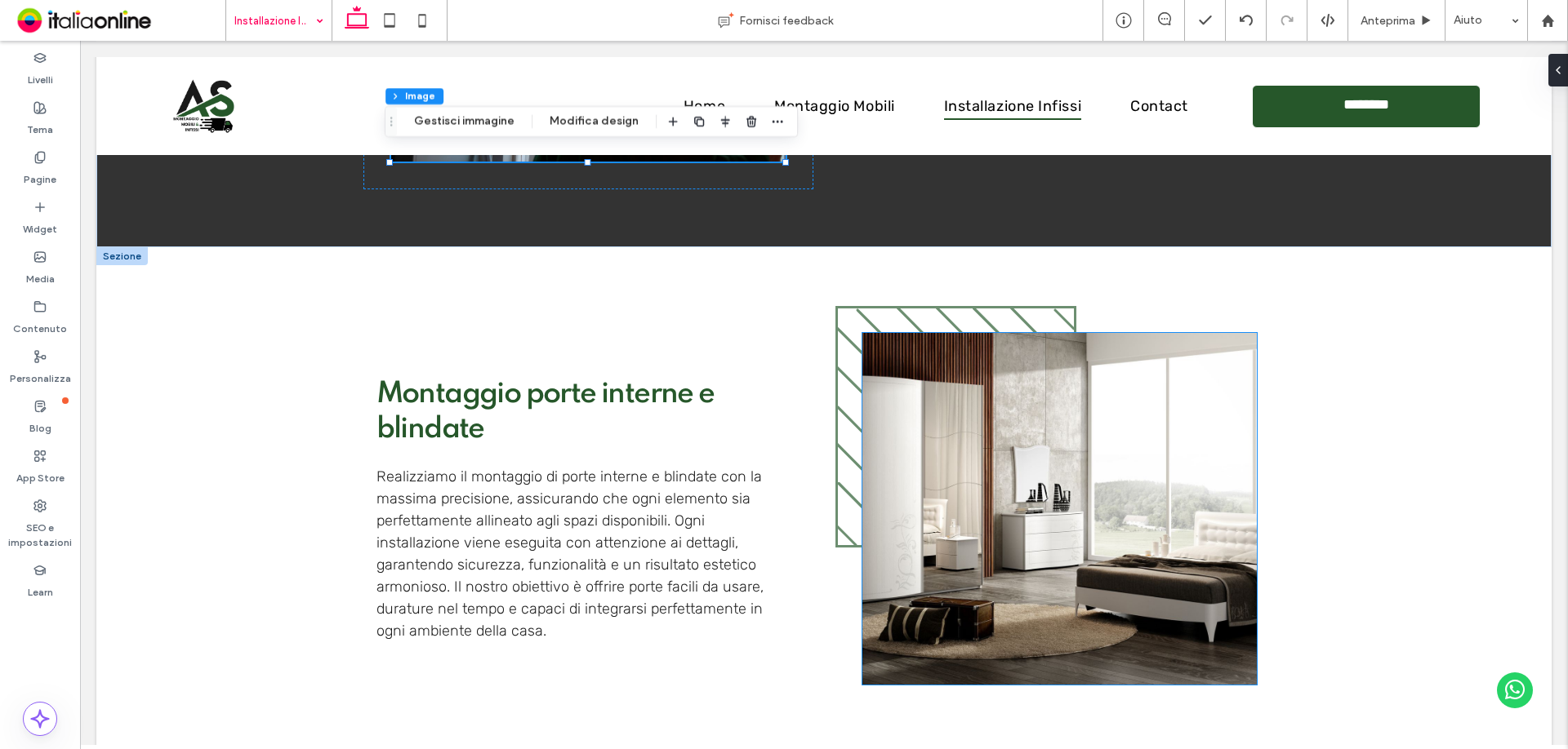
click at [974, 469] on img at bounding box center [1060, 509] width 394 height 352
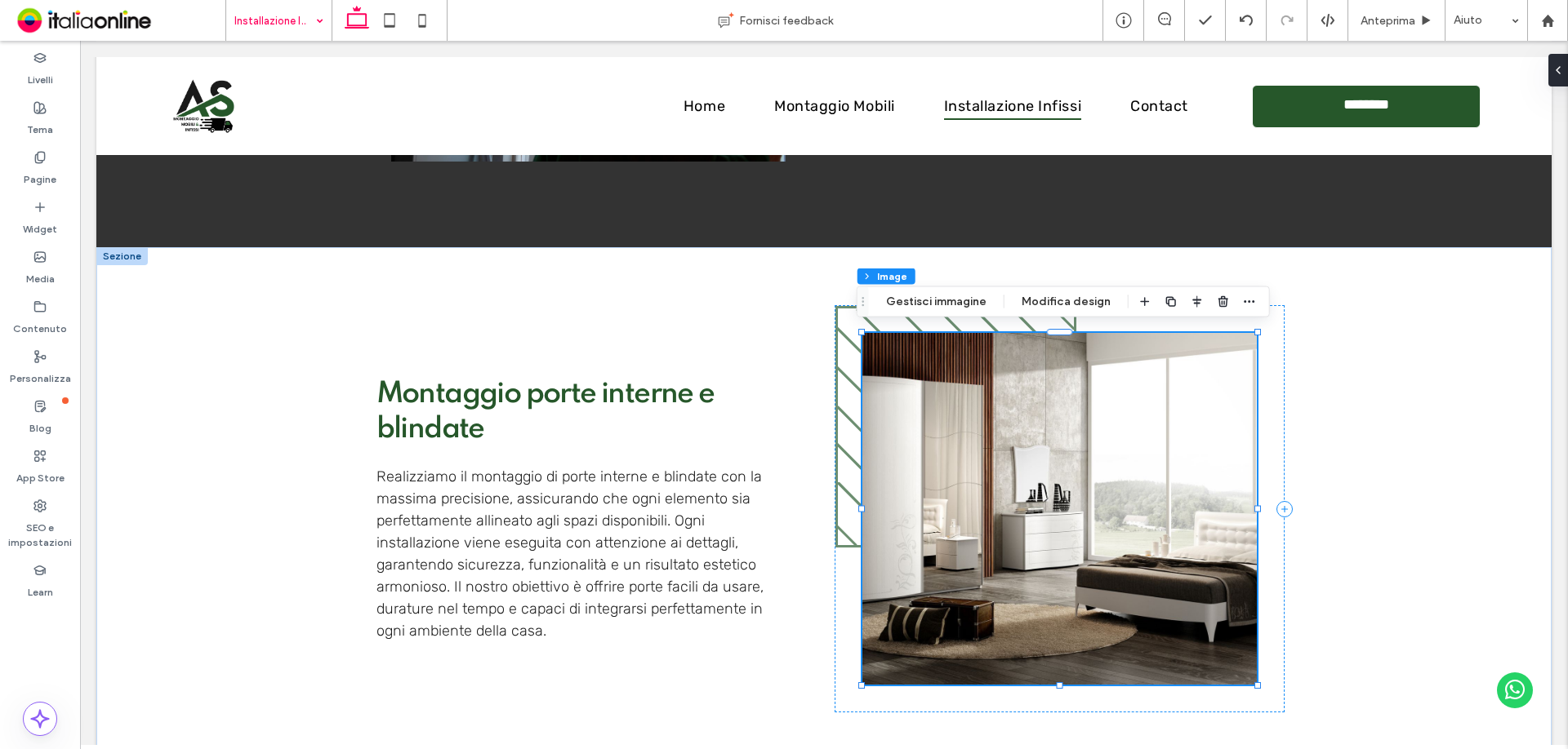
click at [974, 469] on img at bounding box center [1060, 509] width 394 height 352
click at [979, 296] on button "Gestisci immagine" at bounding box center [936, 302] width 122 height 20
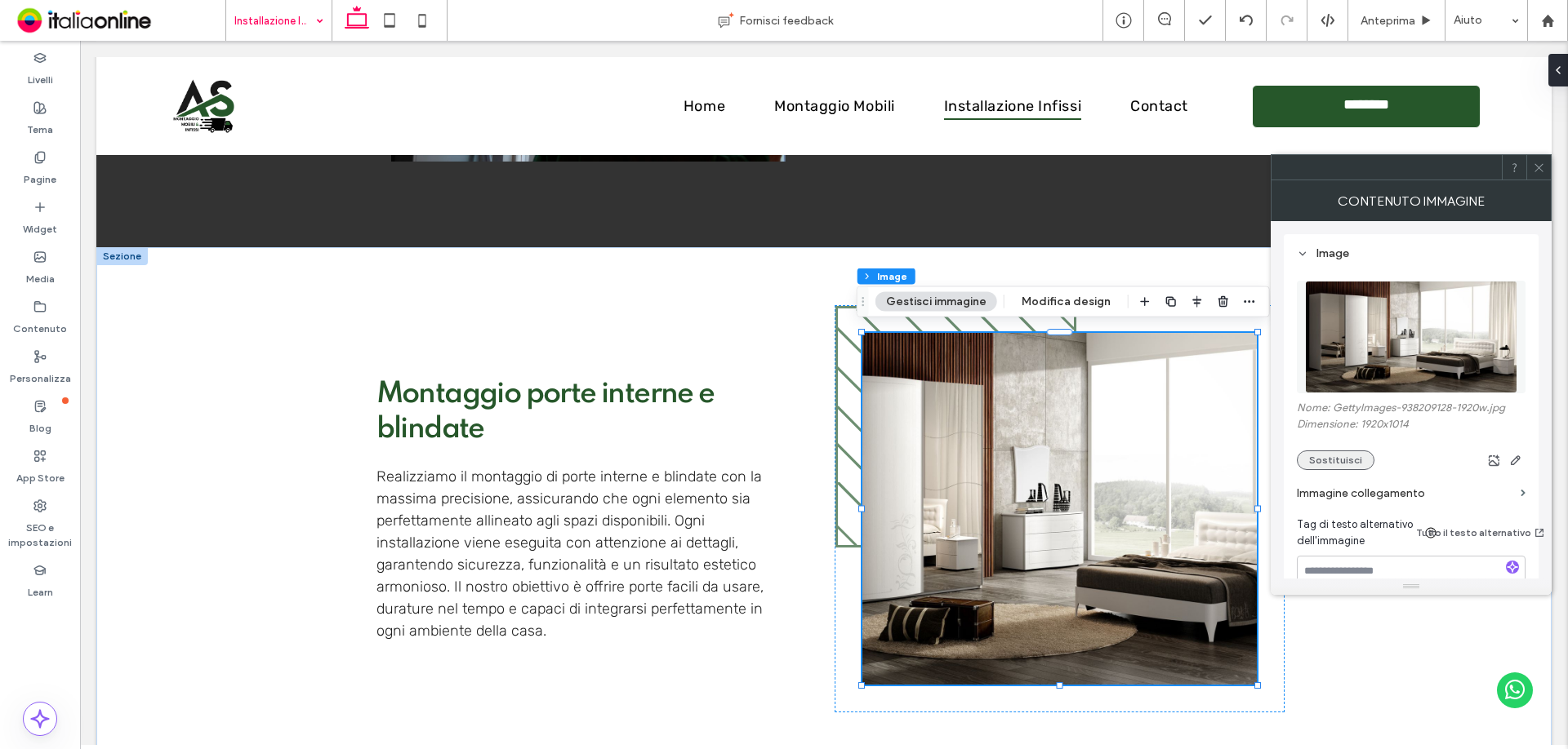
click at [1335, 466] on button "Sostituisci" at bounding box center [1335, 461] width 78 height 20
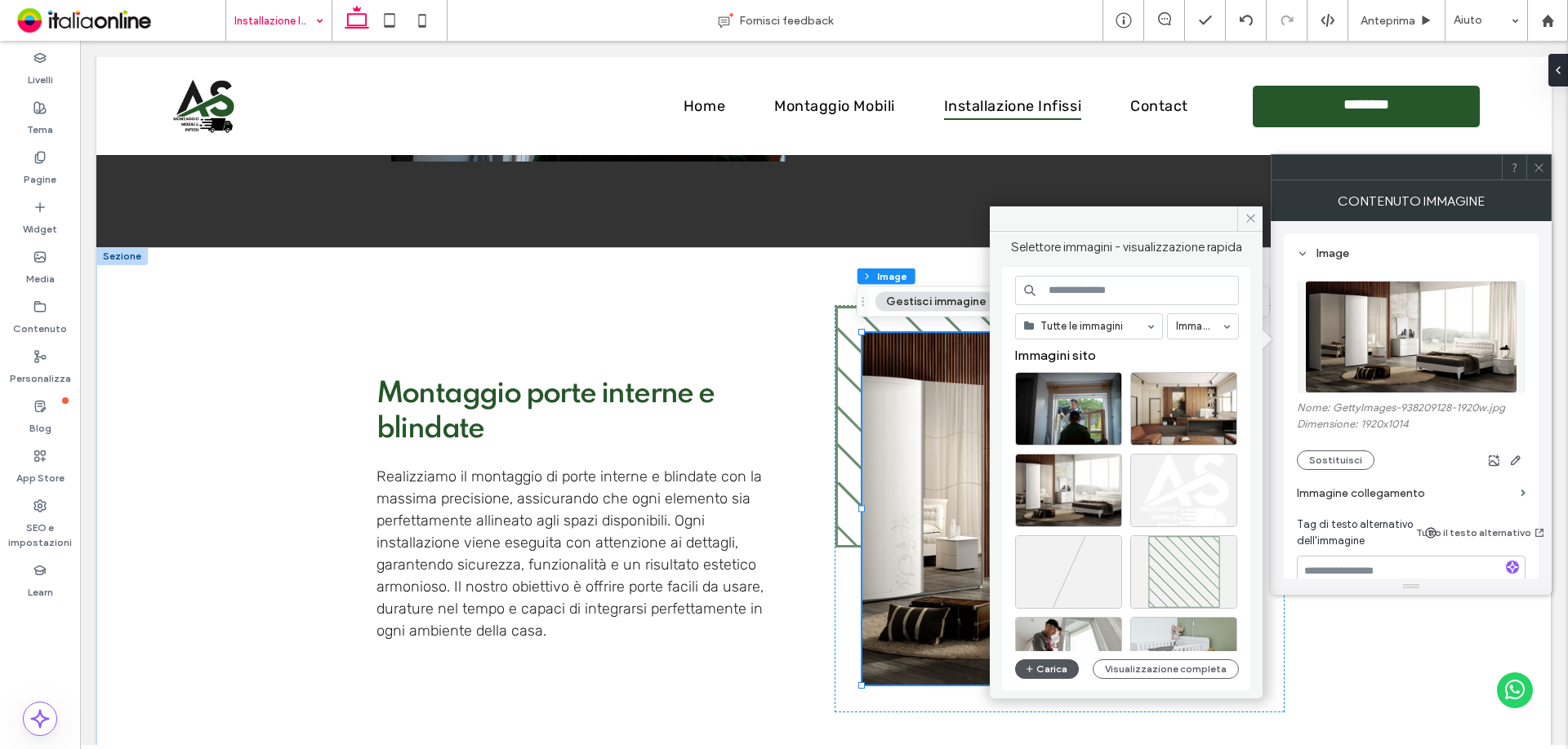
click at [1048, 674] on button "Carica" at bounding box center [1047, 670] width 63 height 20
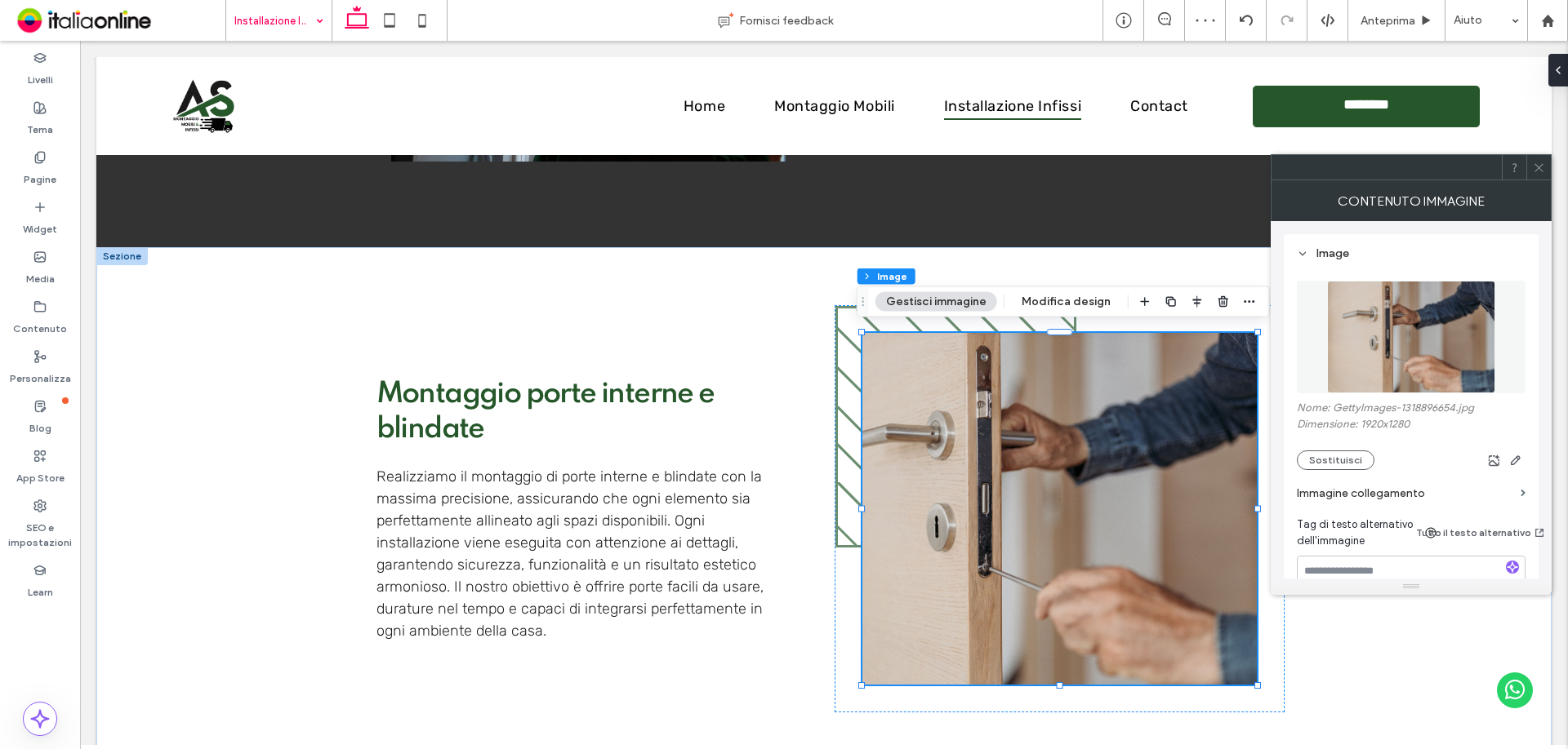
click at [1541, 170] on use at bounding box center [1539, 167] width 8 height 8
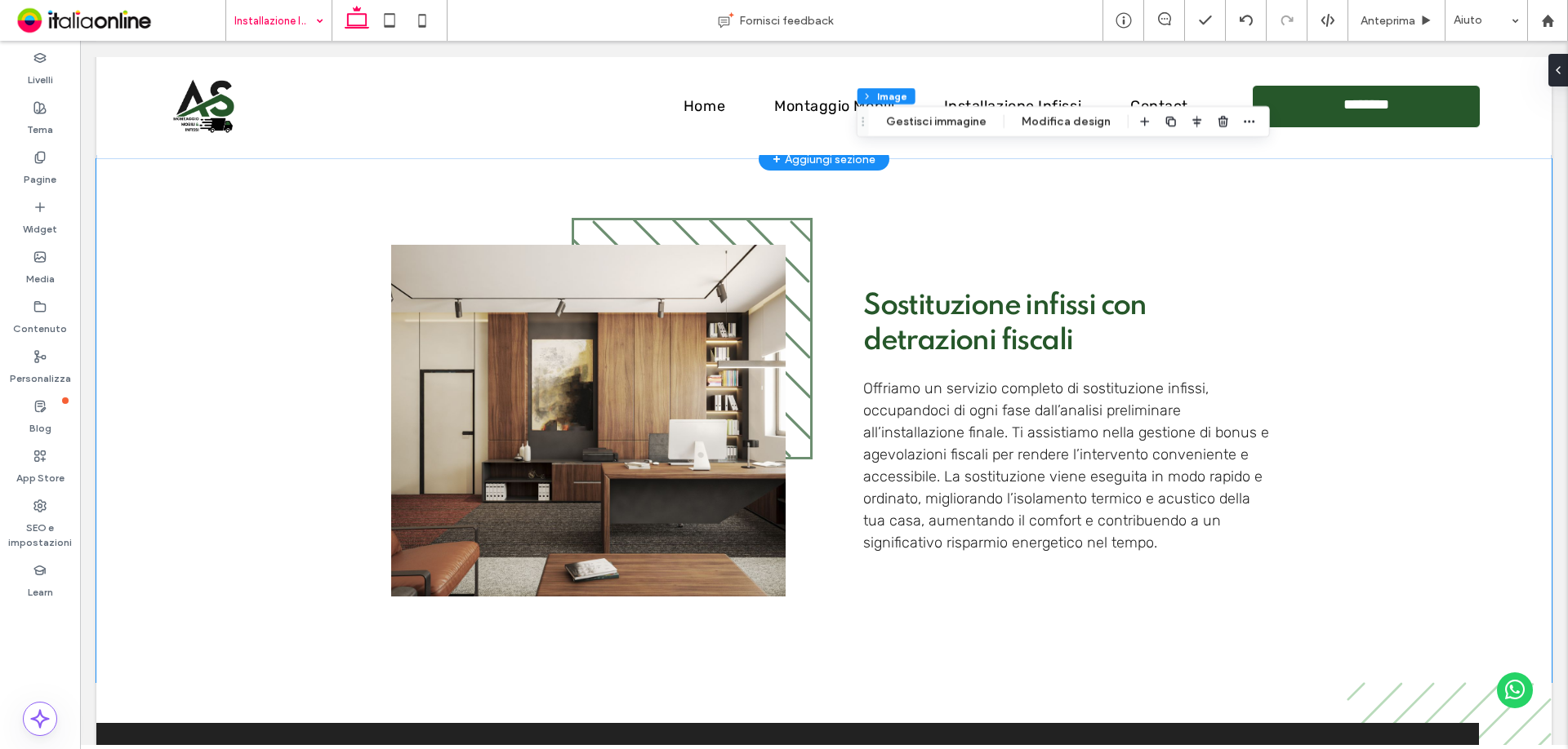
scroll to position [1959, 0]
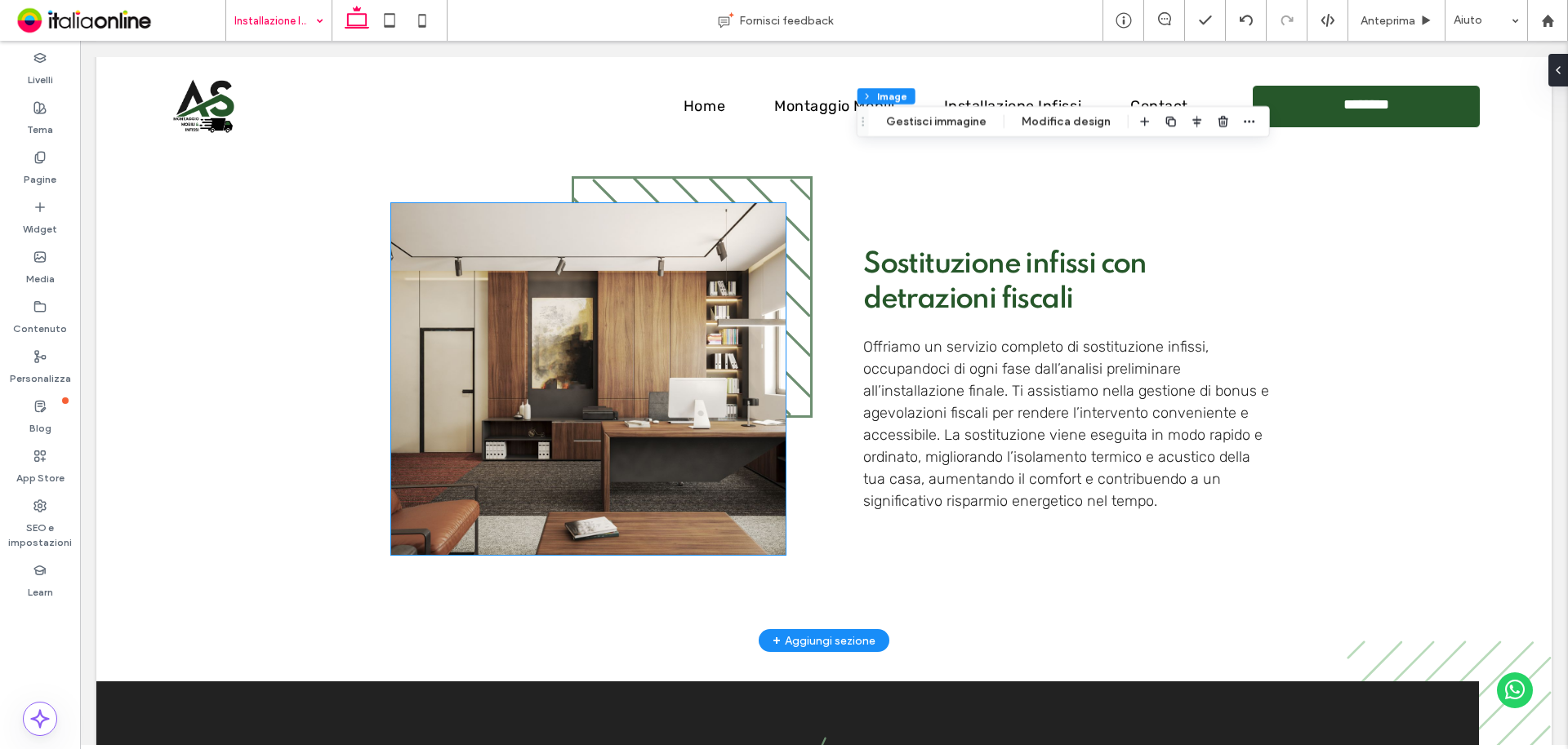
click at [570, 346] on img at bounding box center [588, 379] width 394 height 352
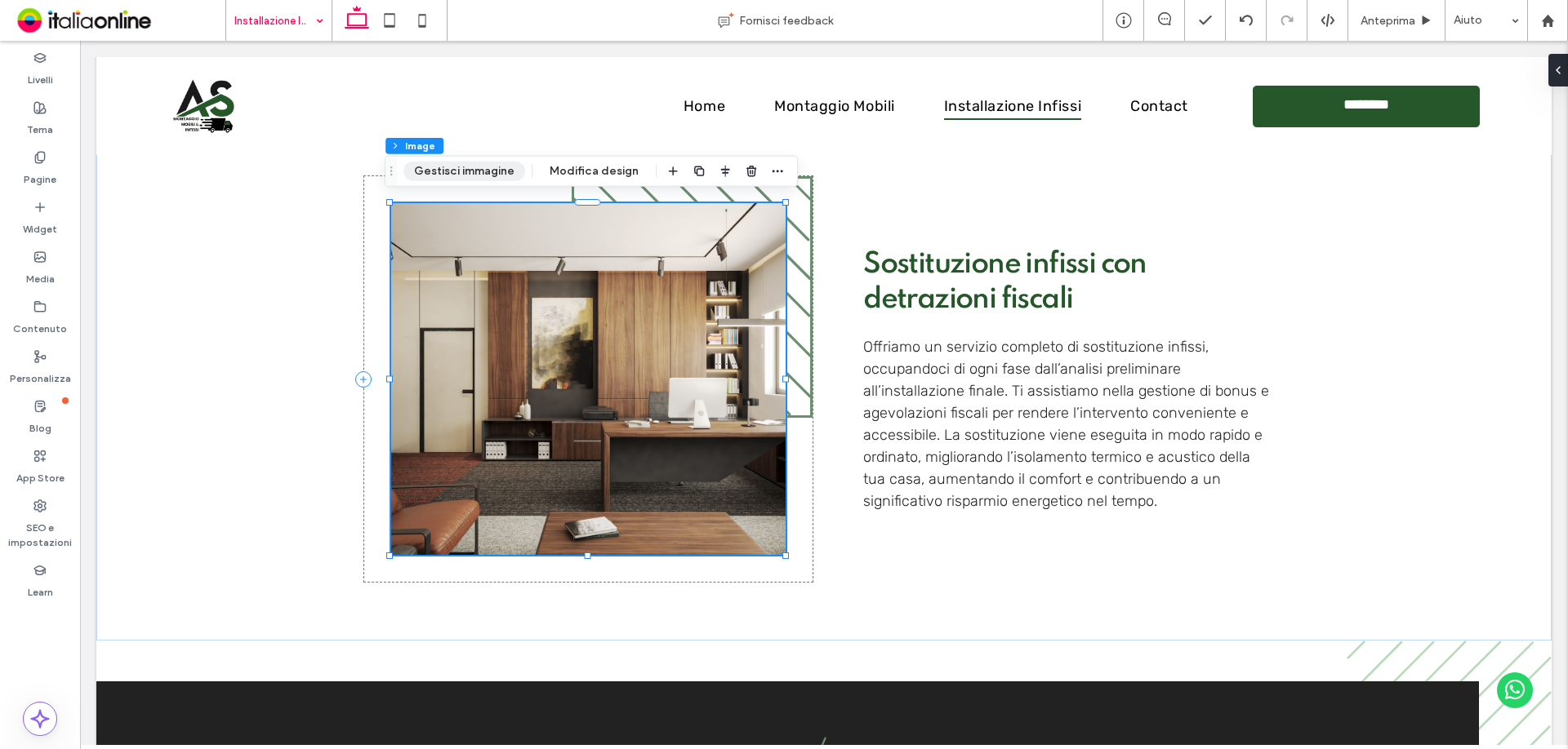
drag, startPoint x: 454, startPoint y: 176, endPoint x: 473, endPoint y: 176, distance: 19.0
click at [454, 176] on button "Gestisci immagine" at bounding box center [464, 172] width 122 height 20
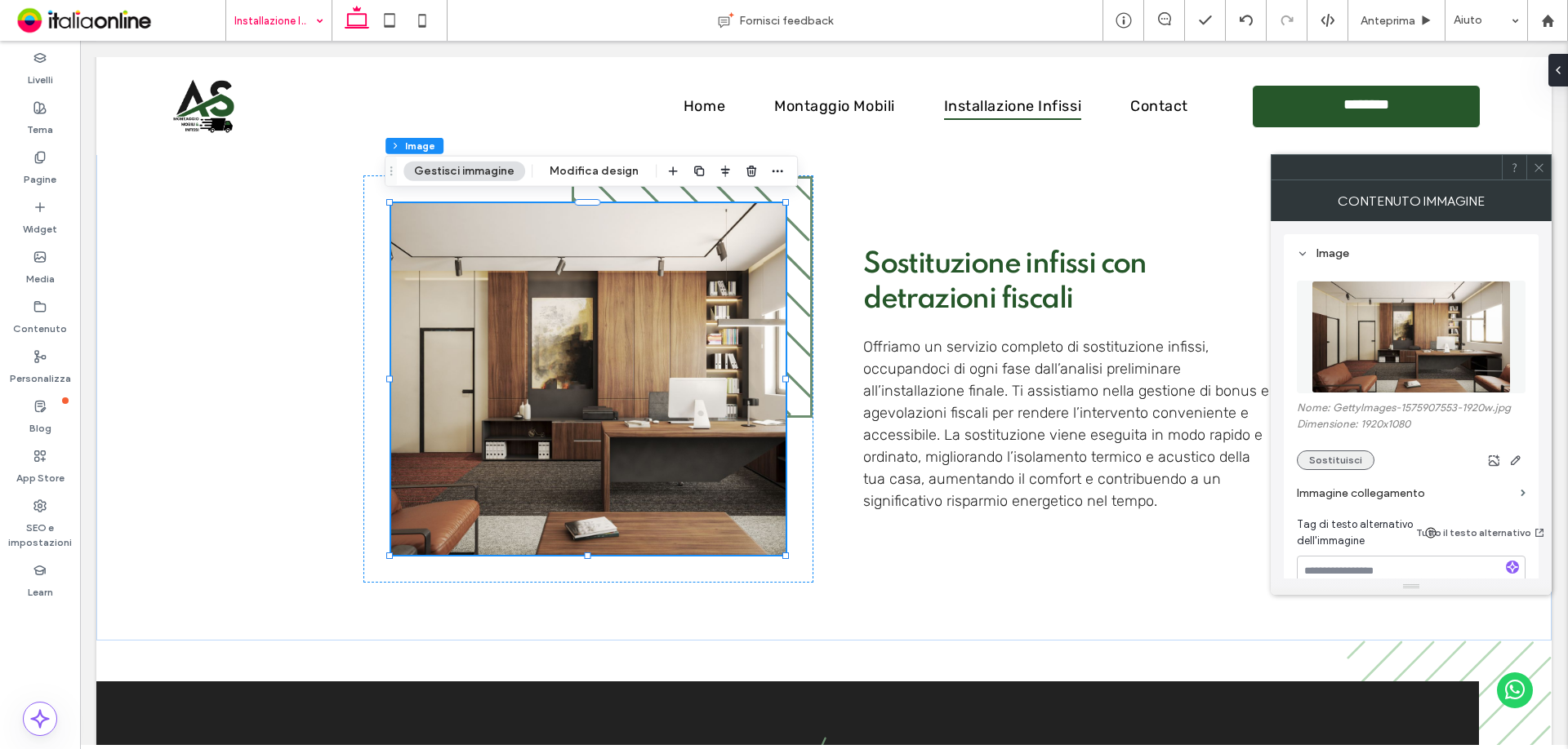
click at [1319, 455] on button "Sostituisci" at bounding box center [1335, 461] width 78 height 20
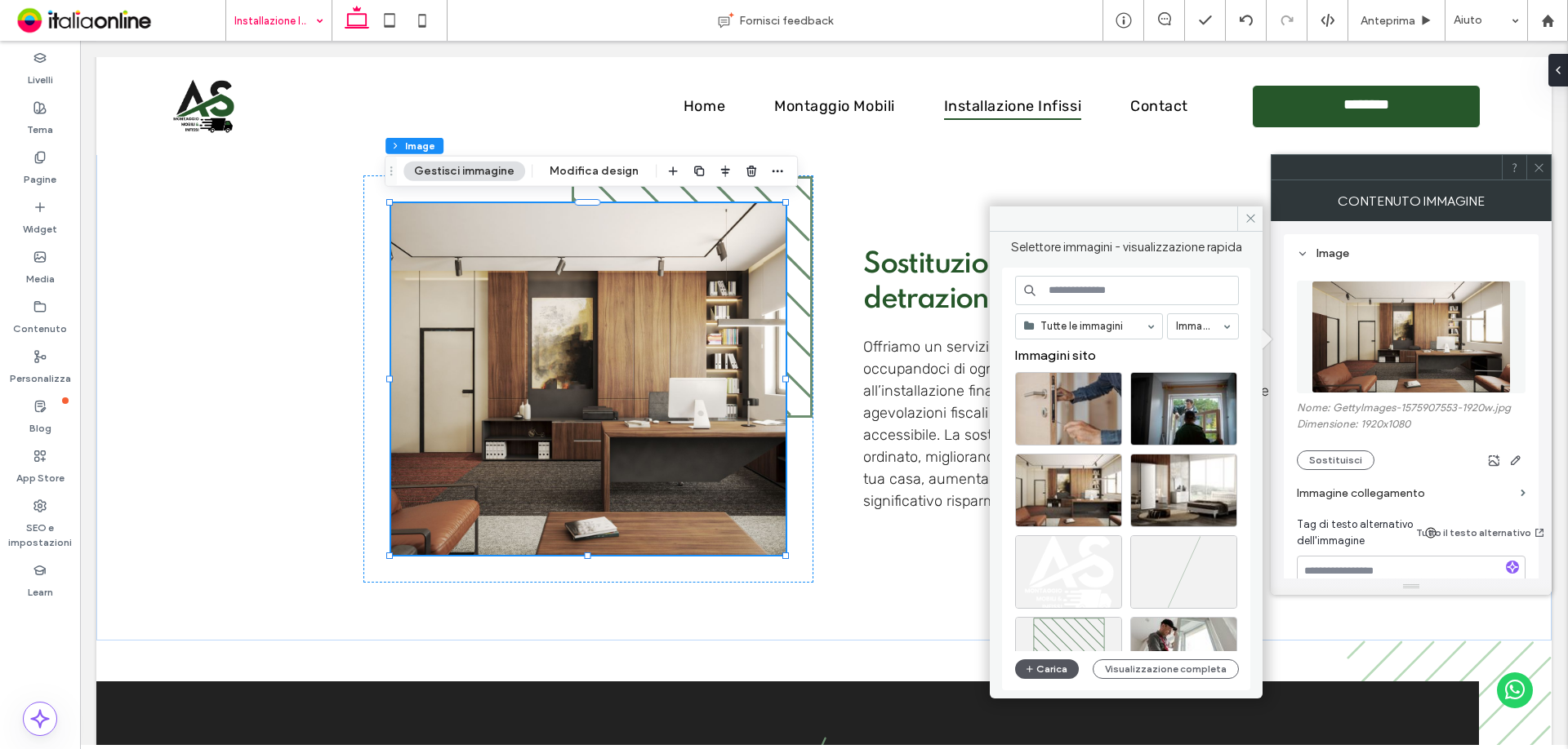
click at [1024, 662] on button "Carica" at bounding box center [1047, 670] width 63 height 20
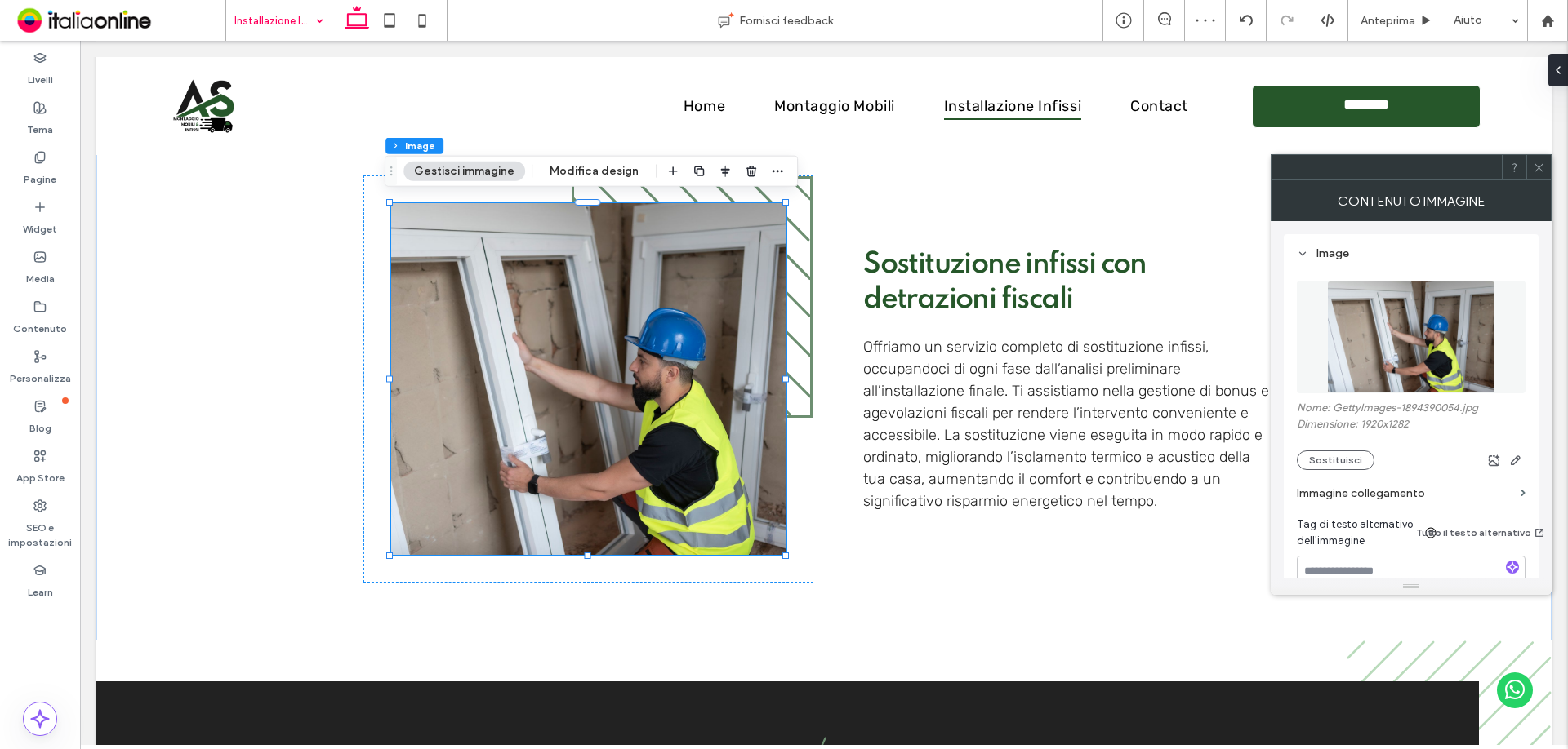
drag, startPoint x: 1543, startPoint y: 161, endPoint x: 1535, endPoint y: 172, distance: 13.6
click at [1543, 162] on icon at bounding box center [1539, 167] width 13 height 12
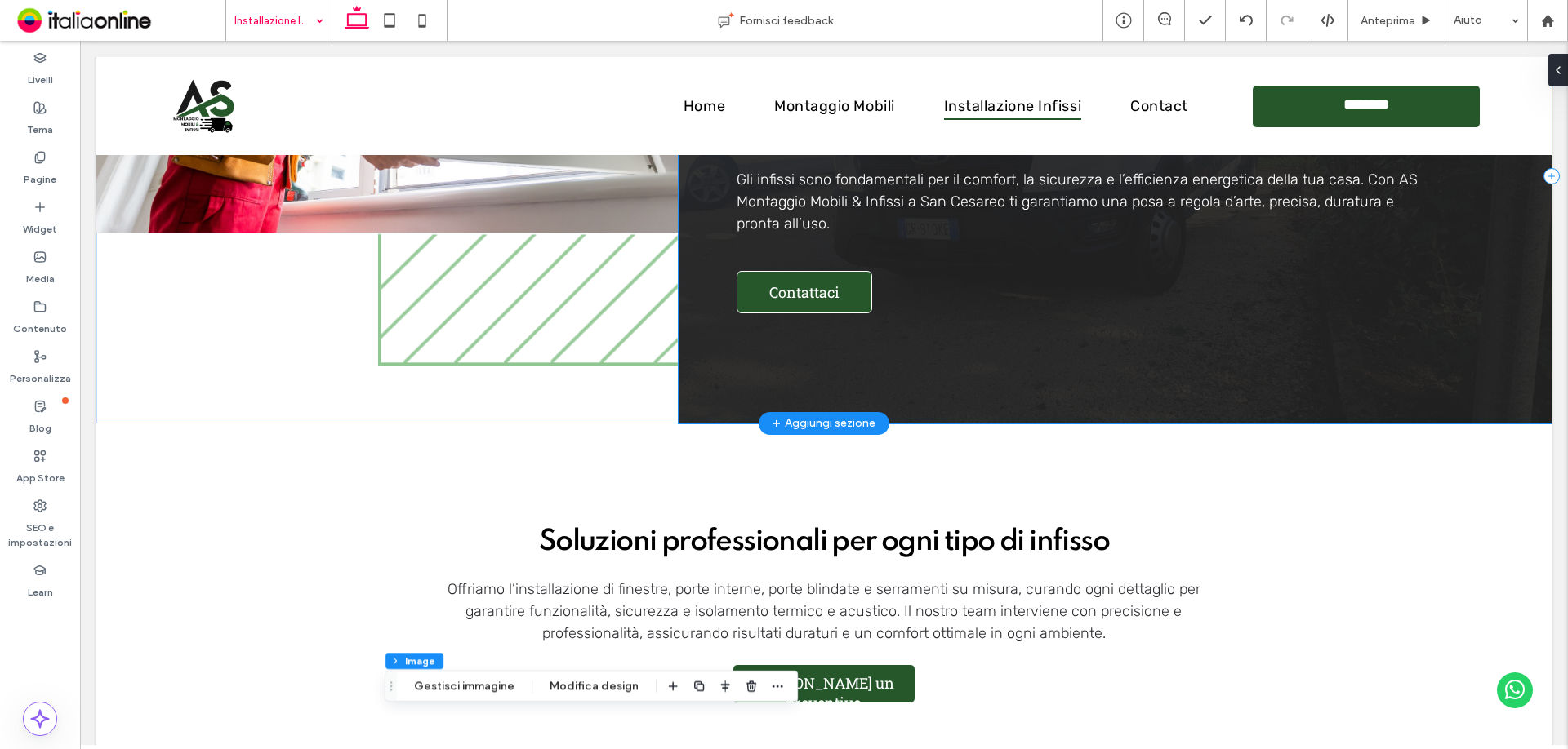
scroll to position [327, 0]
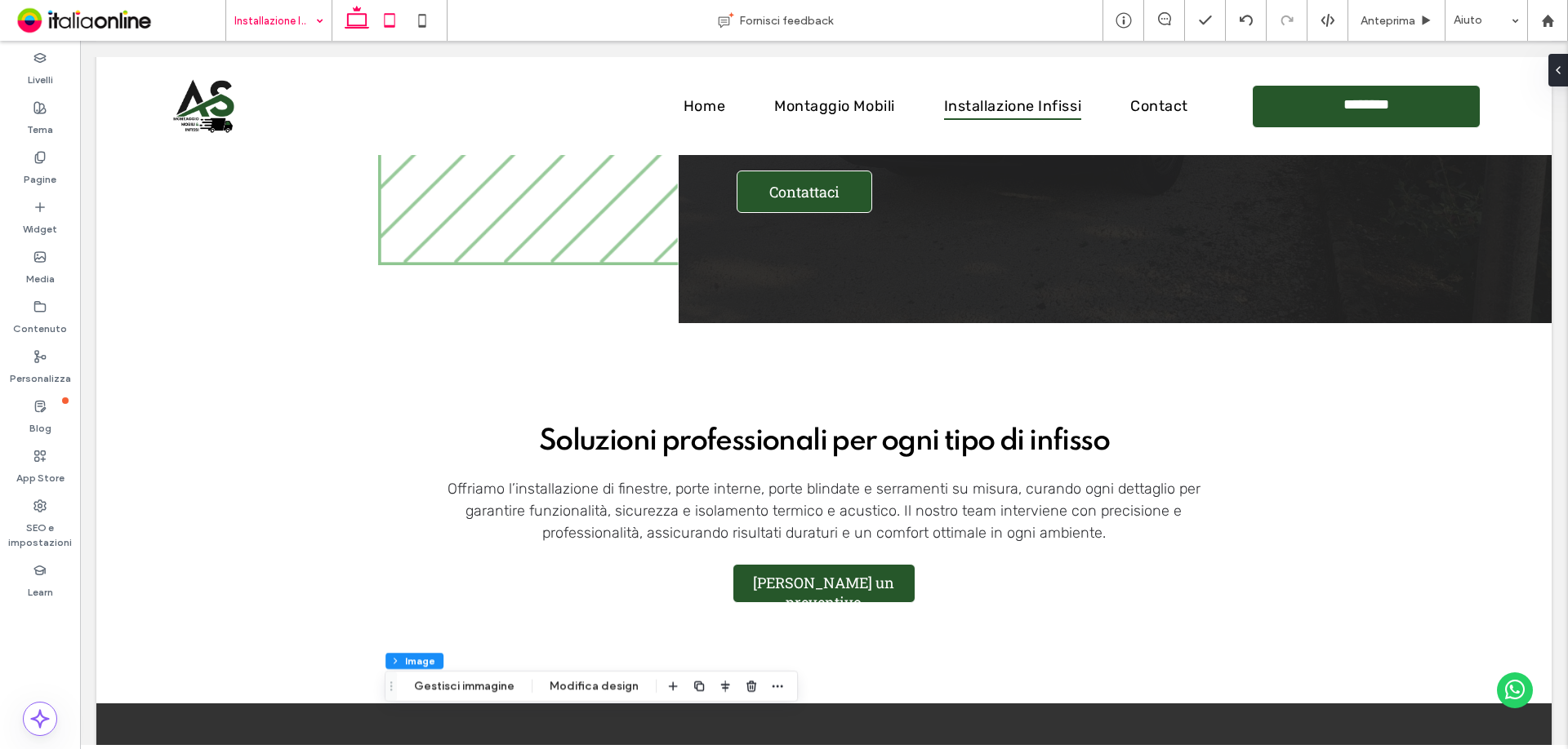
click at [392, 22] on icon at bounding box center [389, 20] width 33 height 32
type input "**"
type input "****"
type input "***"
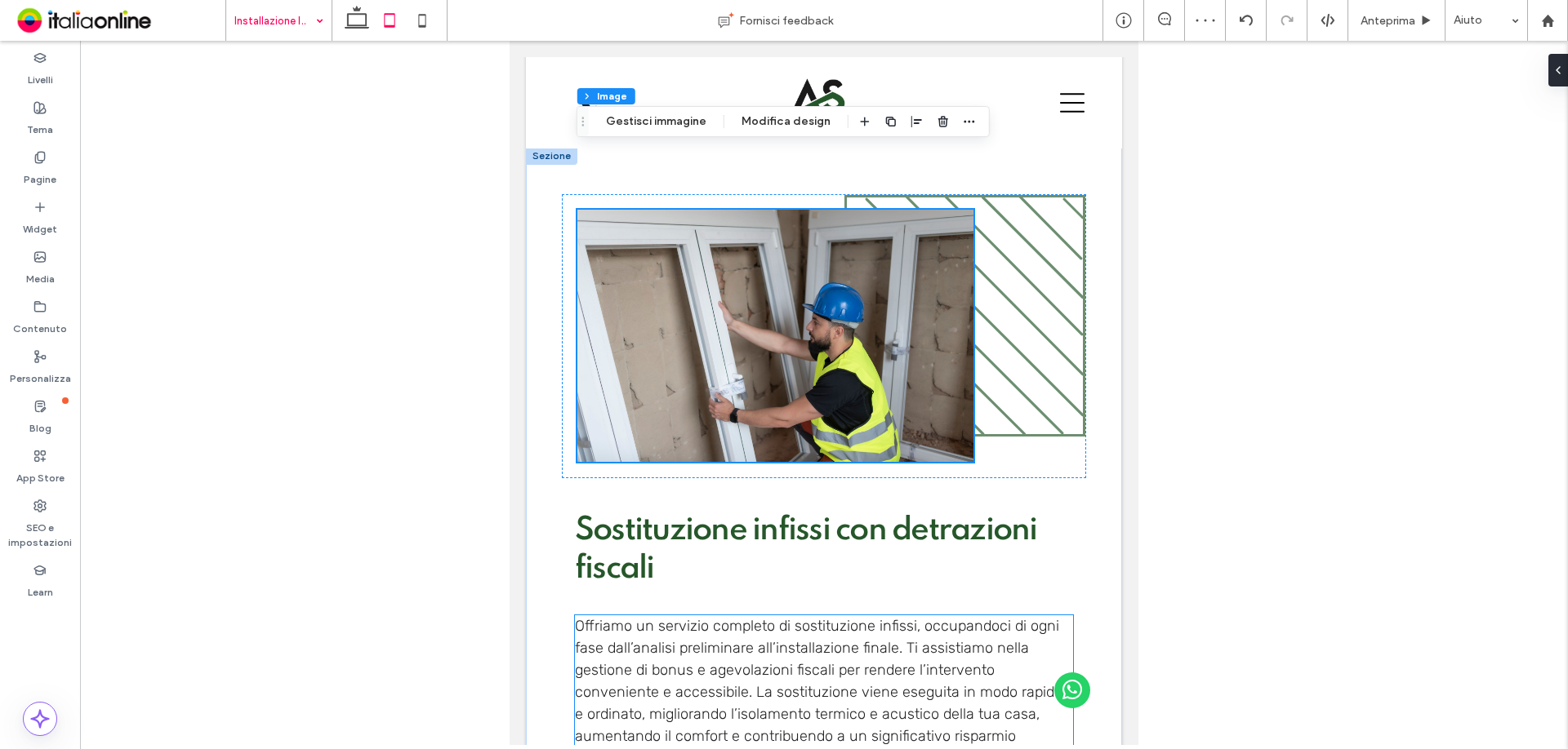
scroll to position [1855, 0]
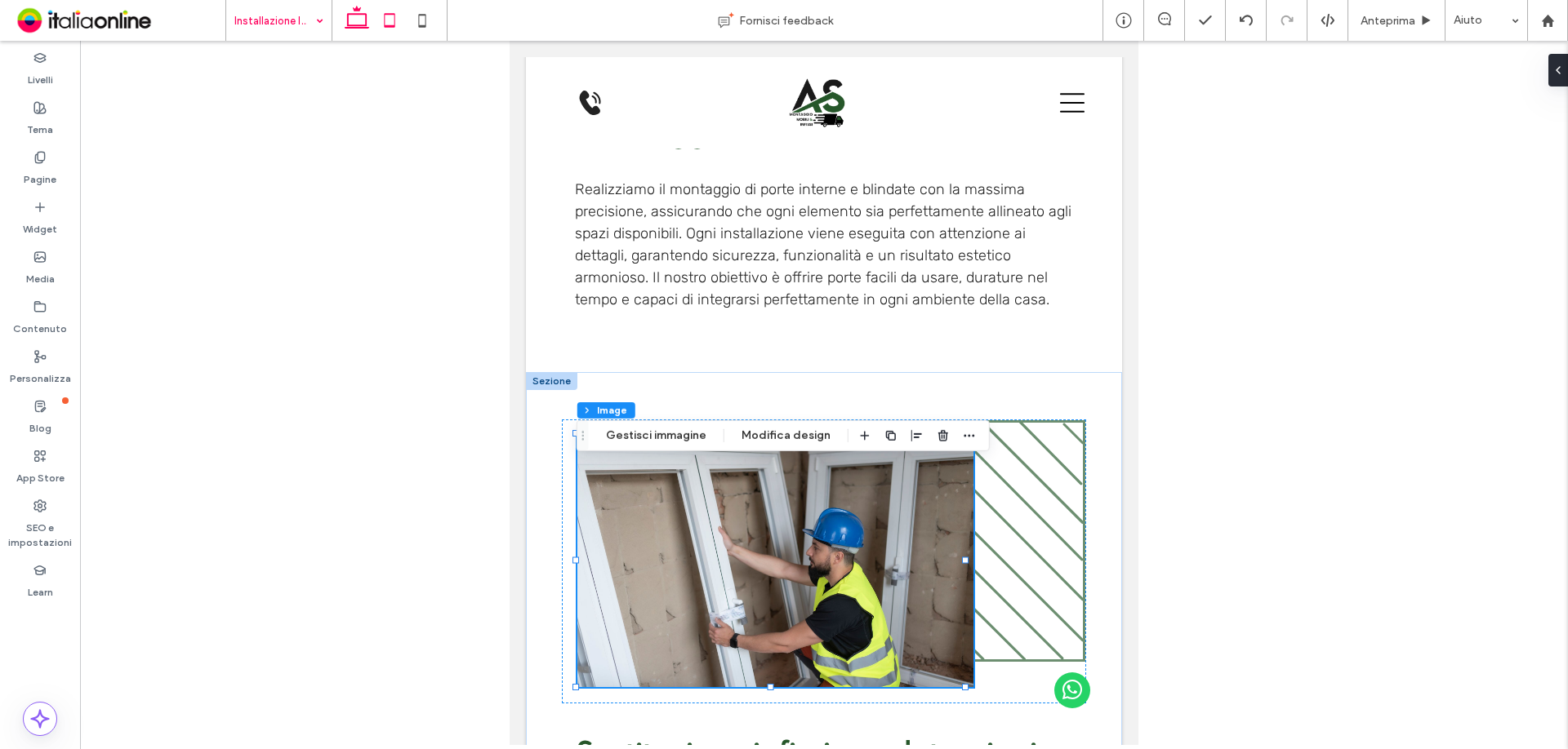
click at [355, 27] on use at bounding box center [356, 17] width 24 height 22
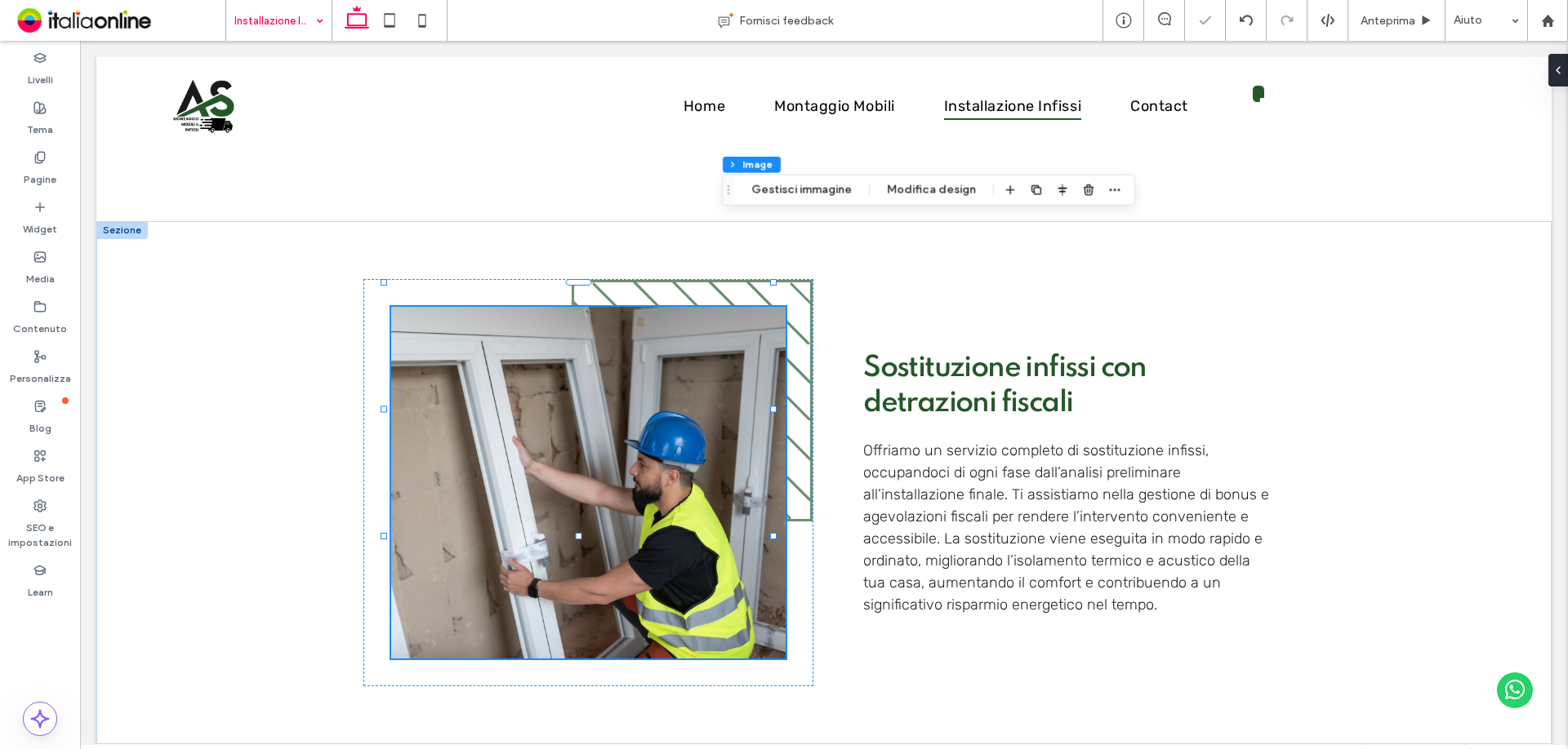
type input "***"
type input "****"
type input "***"
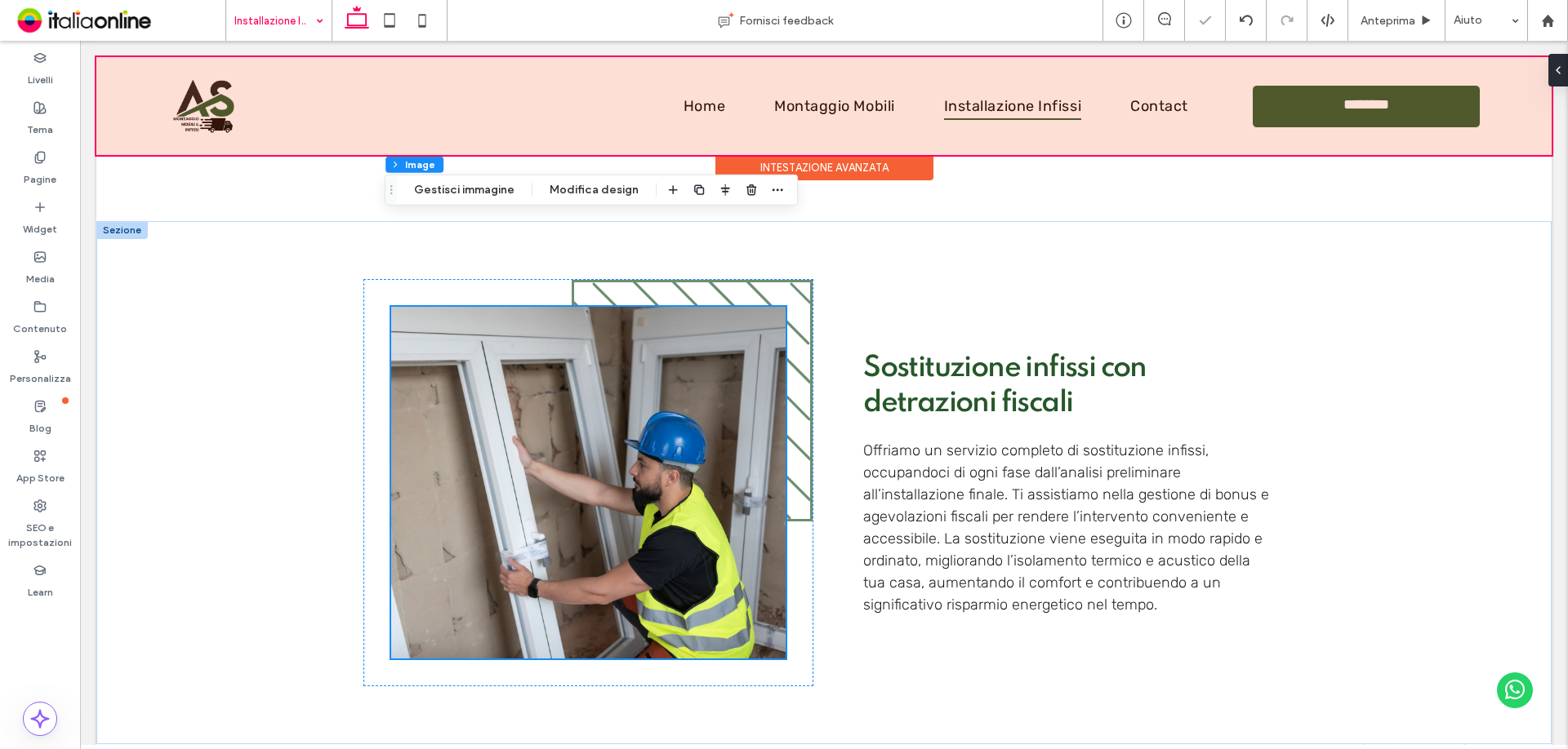
scroll to position [1940, 0]
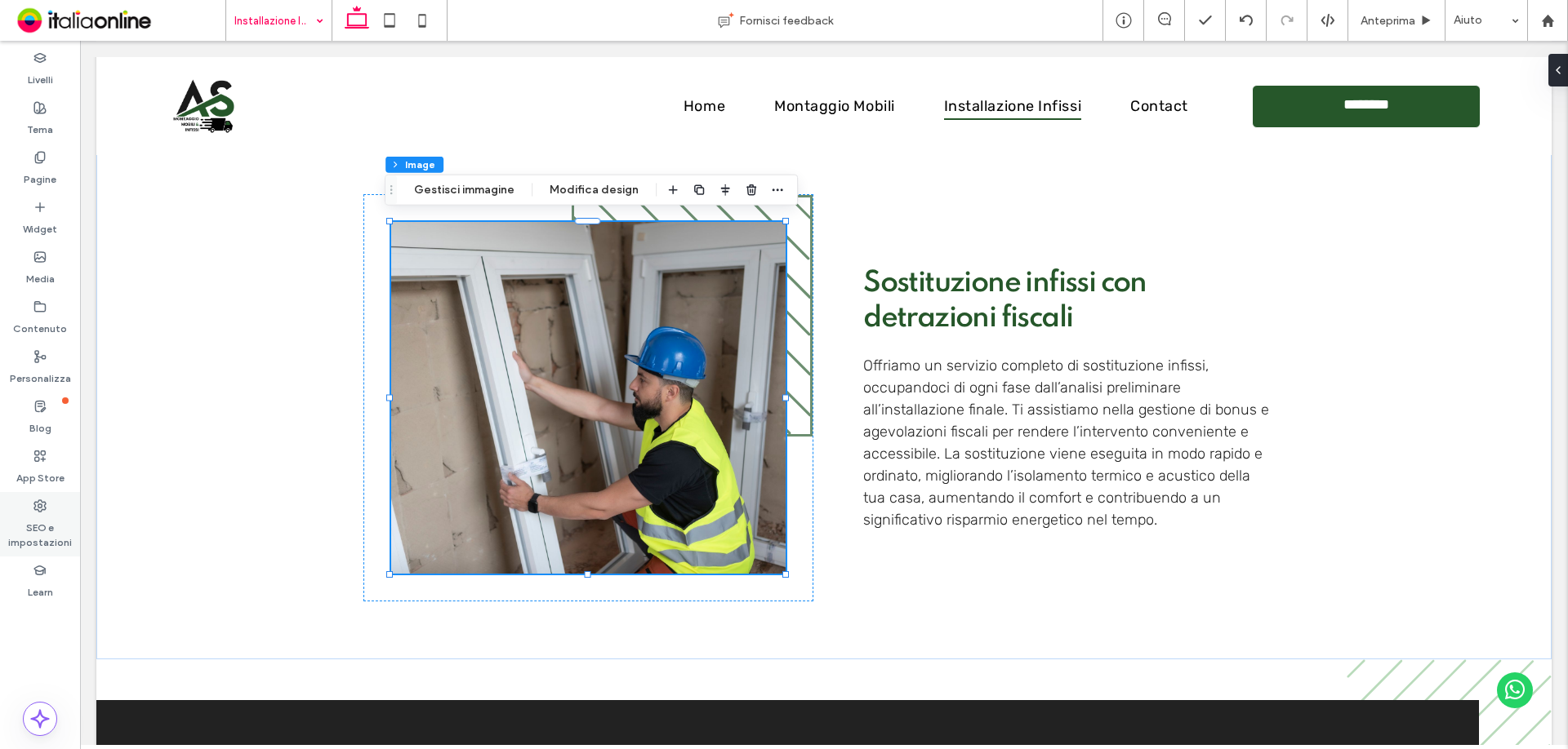
click at [29, 545] on label "SEO e impostazioni" at bounding box center [40, 531] width 80 height 37
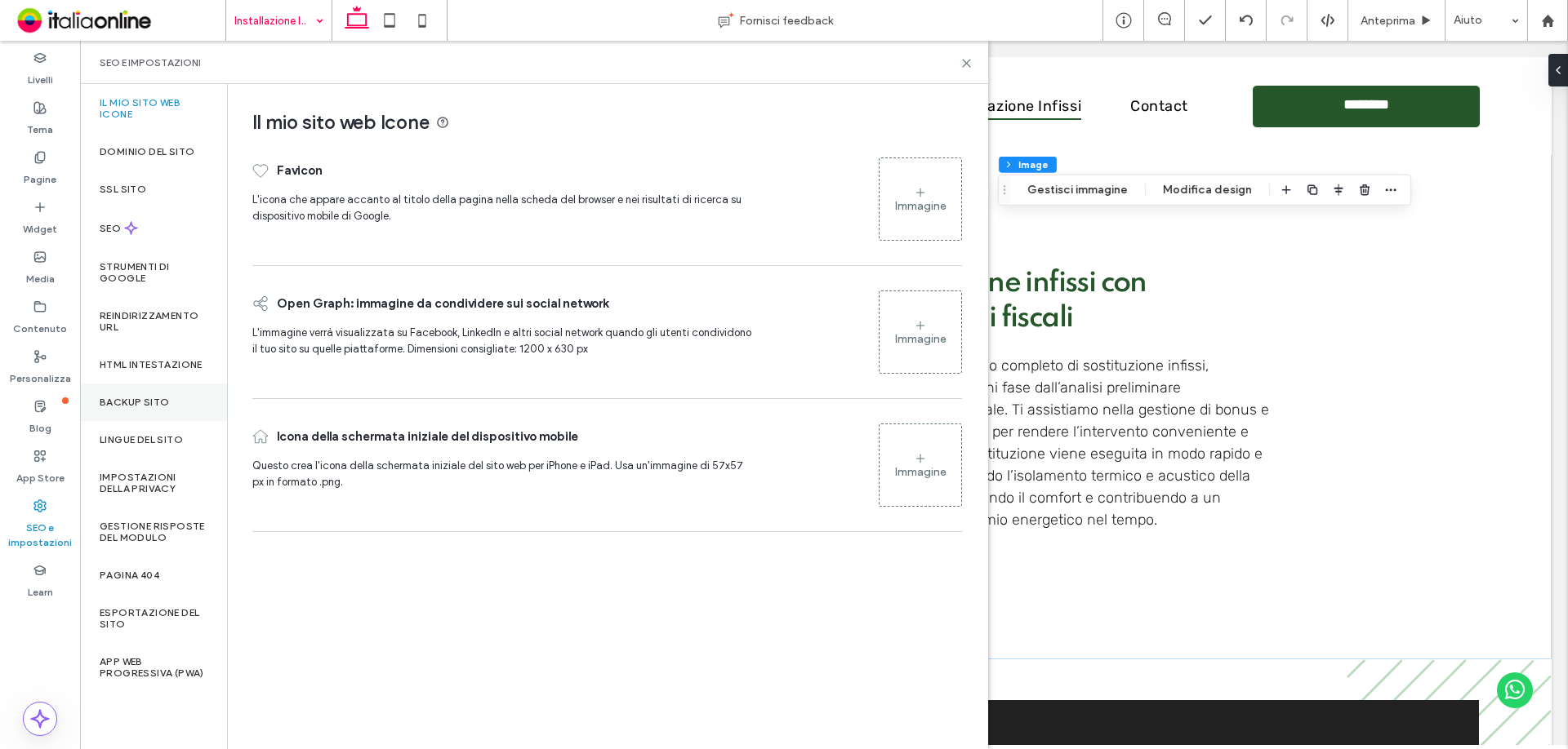
click at [178, 403] on div "Backup sito" at bounding box center [153, 402] width 147 height 37
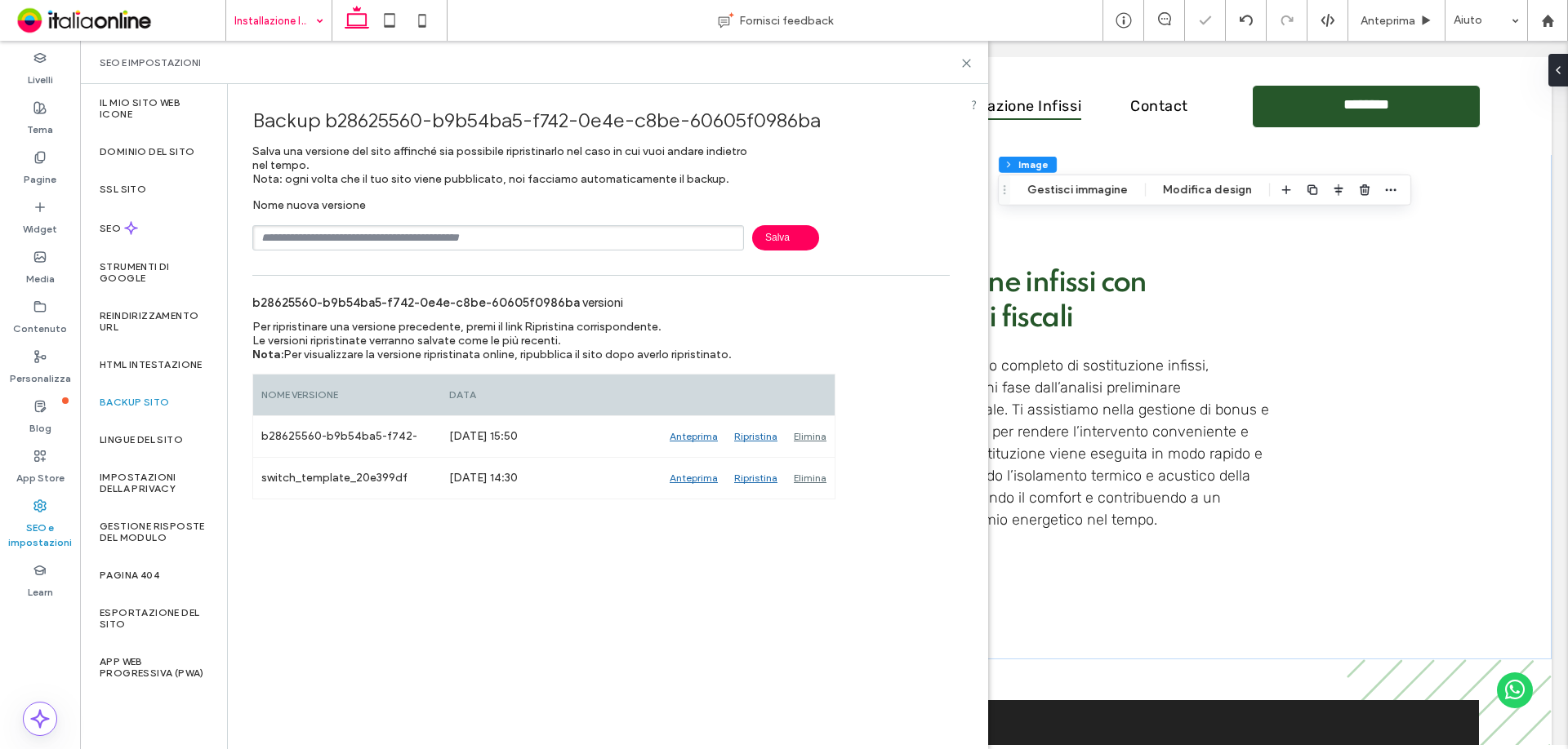
click at [545, 244] on input "text" at bounding box center [498, 237] width 492 height 25
type input "**********"
click at [774, 243] on span "Salva" at bounding box center [785, 237] width 67 height 25
